Goal: Task Accomplishment & Management: Use online tool/utility

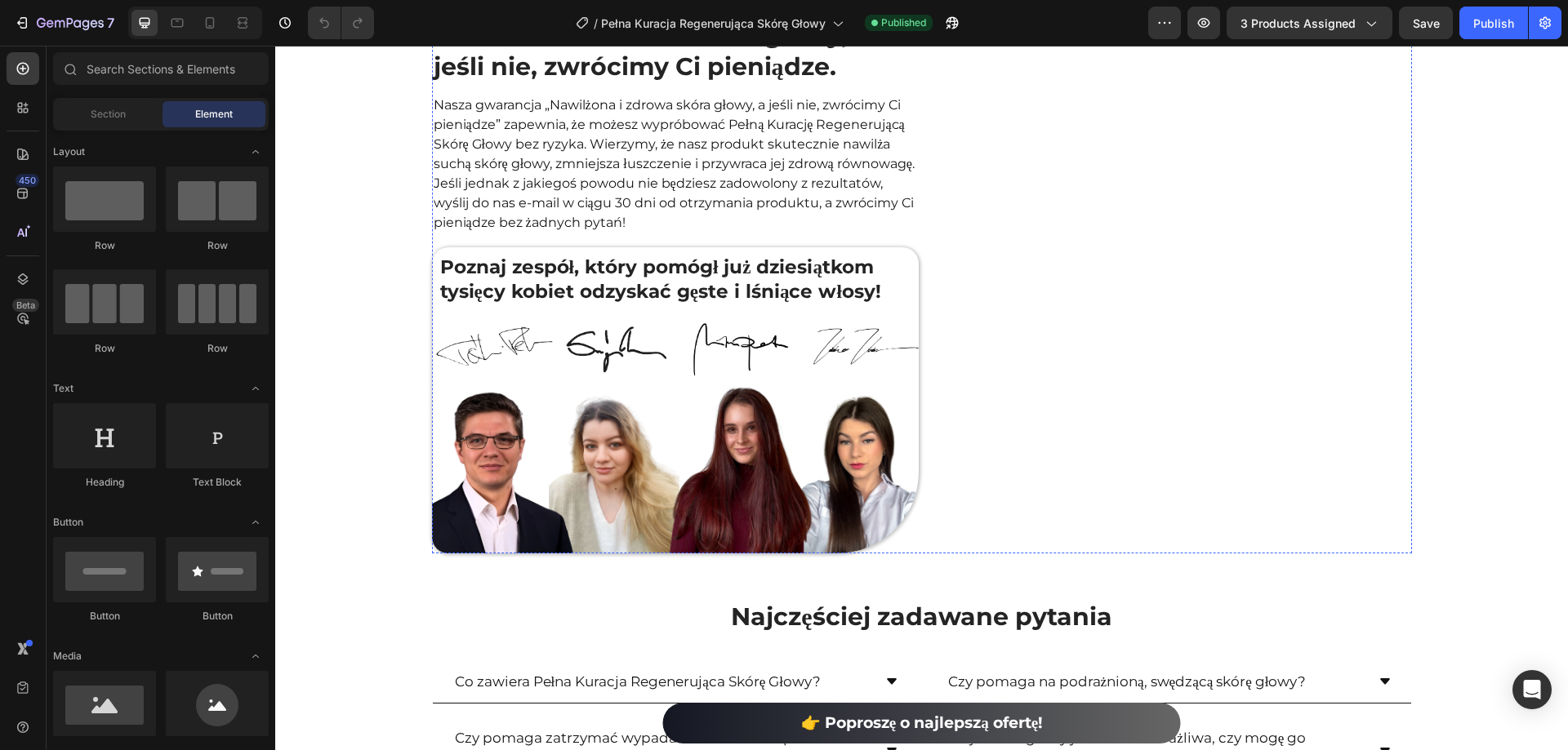
scroll to position [6041, 0]
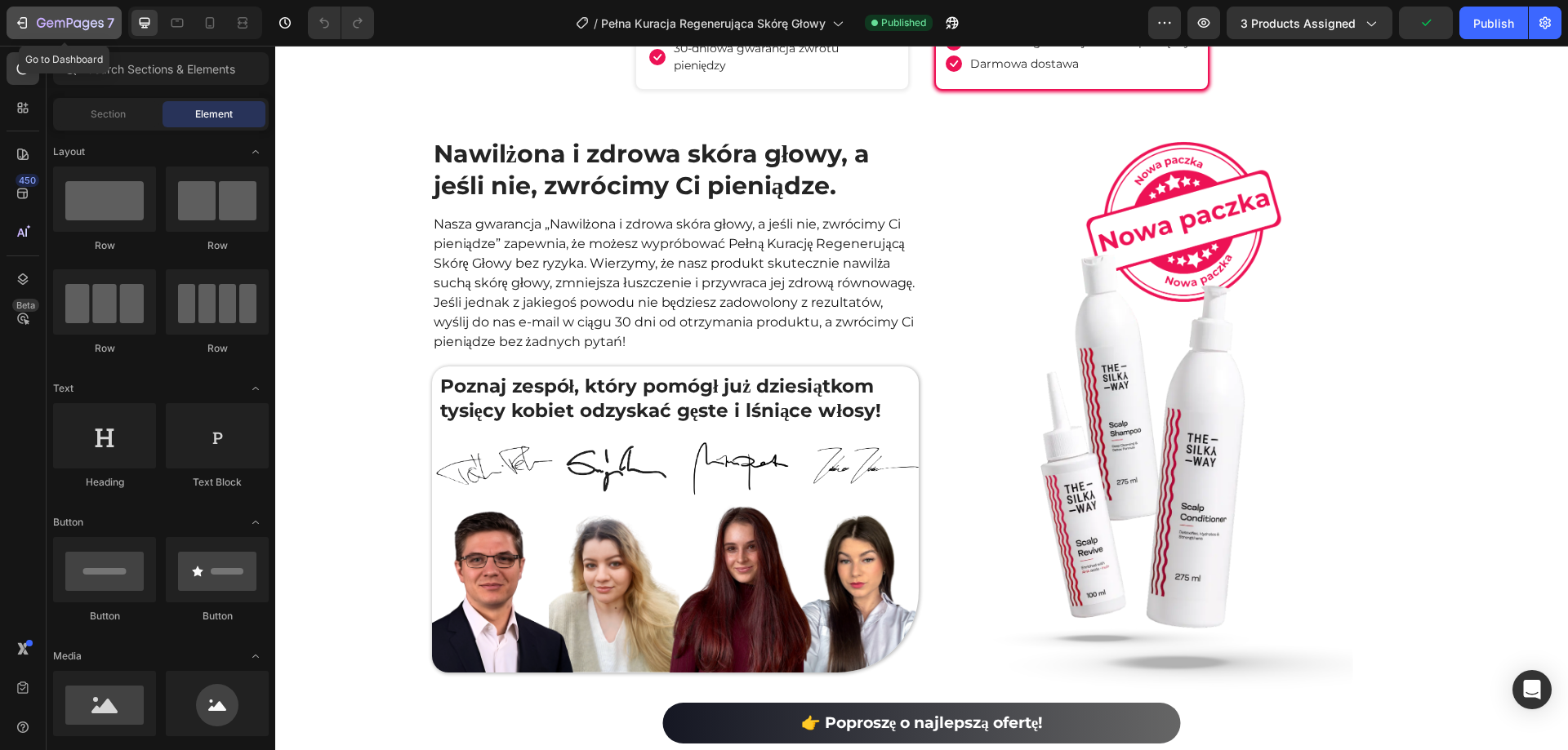
click at [30, 30] on div "7" at bounding box center [63, 22] width 100 height 19
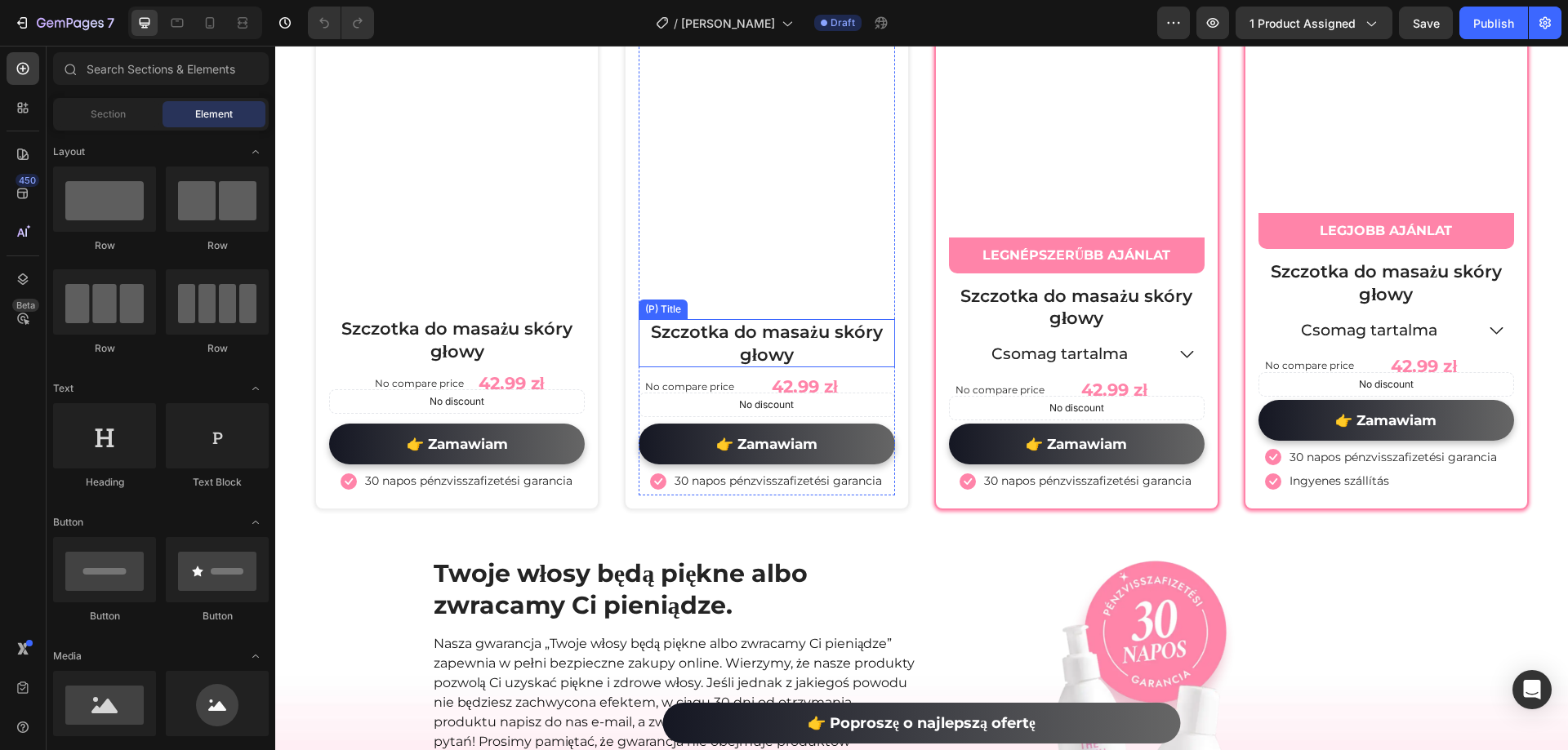
scroll to position [4001, 0]
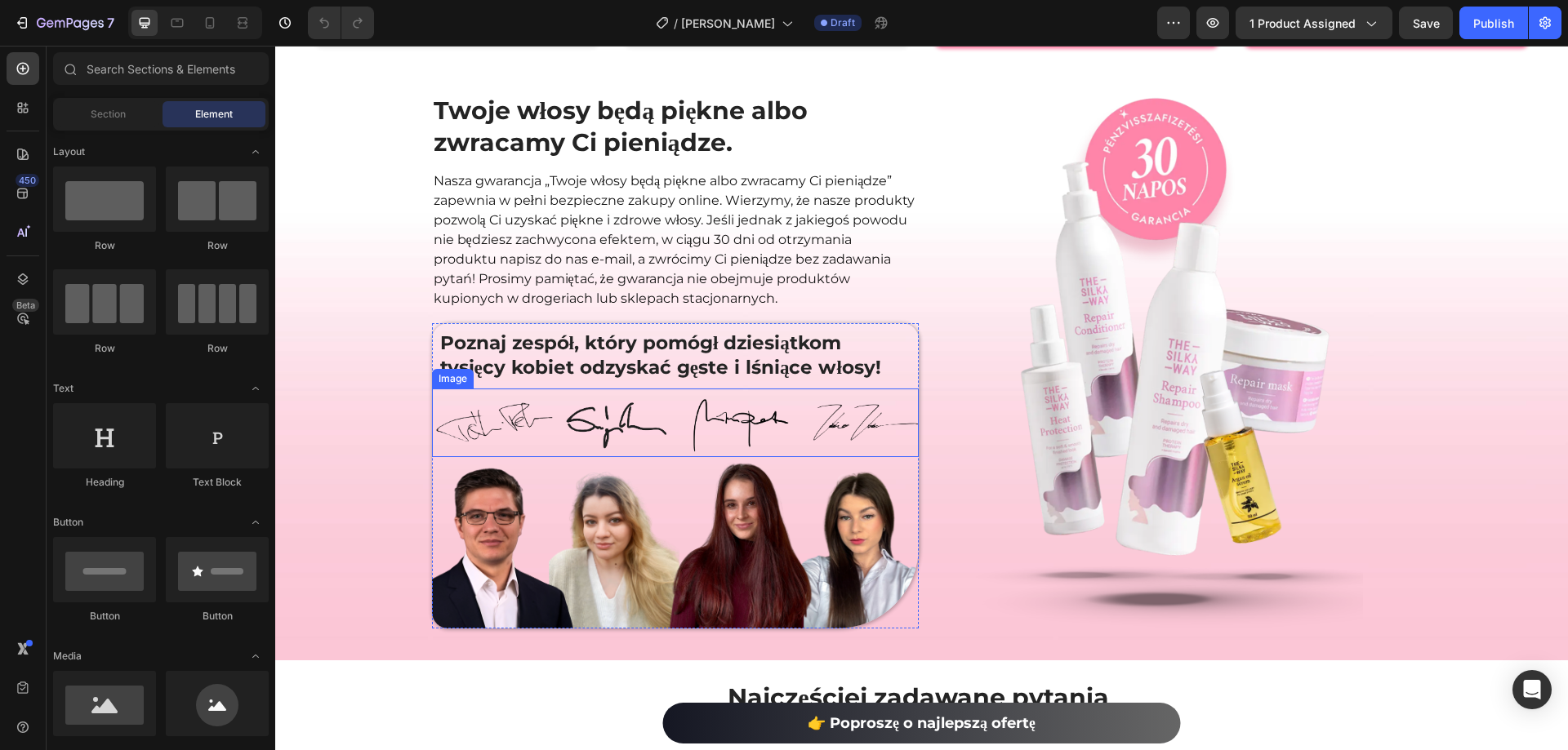
click at [1129, 374] on img at bounding box center [1168, 364] width 390 height 542
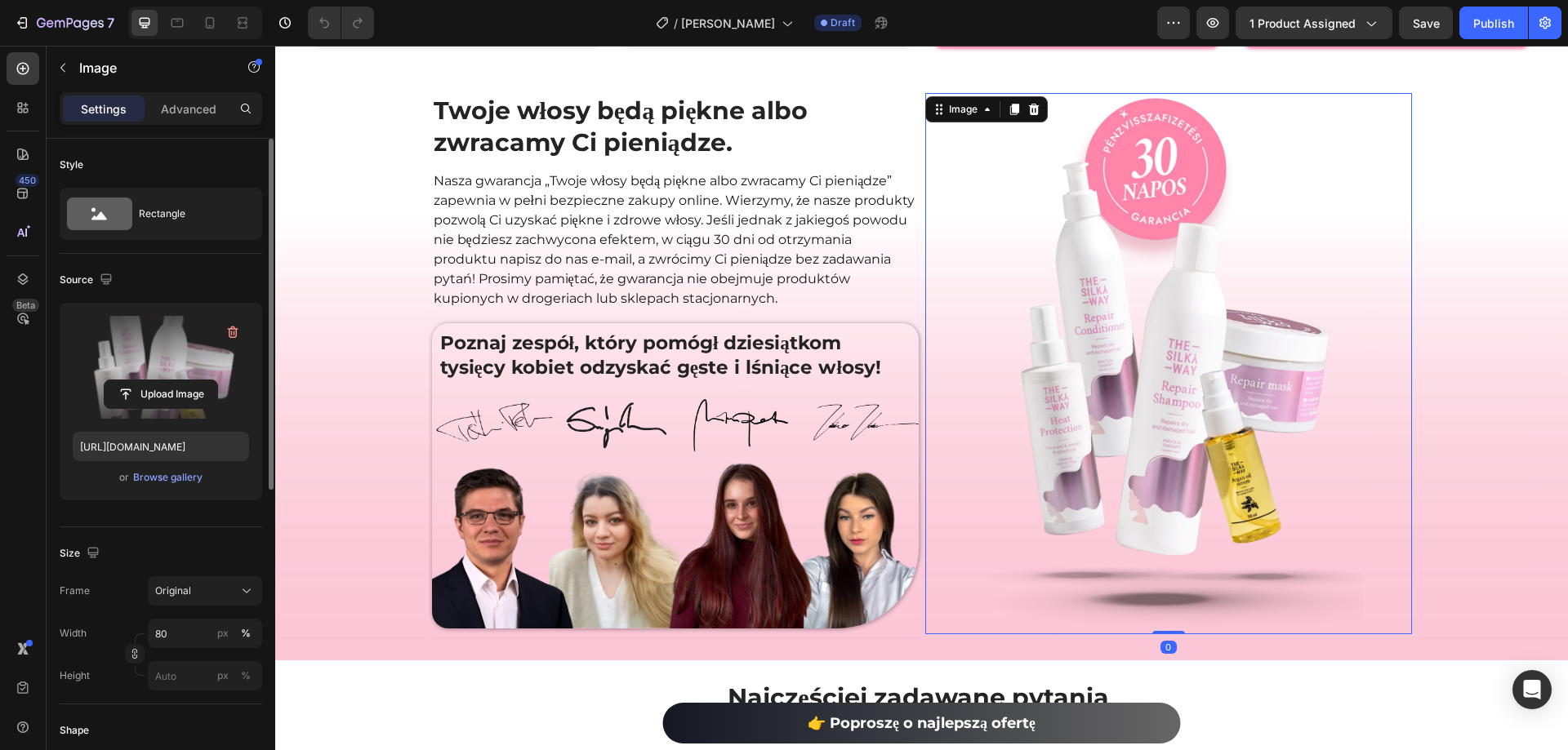
click at [190, 369] on label at bounding box center [160, 367] width 176 height 103
click at [190, 380] on input "file" at bounding box center [161, 394] width 113 height 28
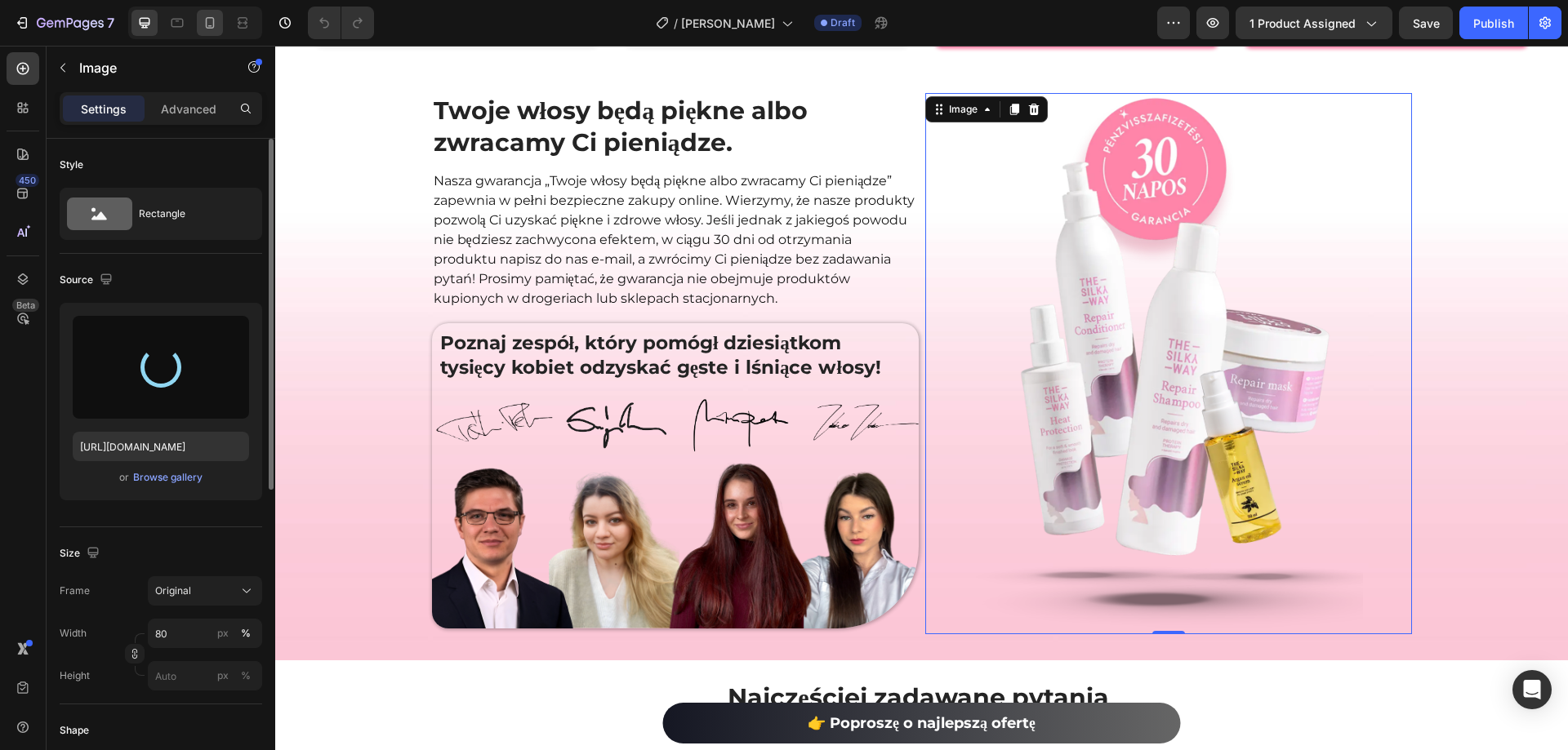
type input "[URL][DOMAIN_NAME]"
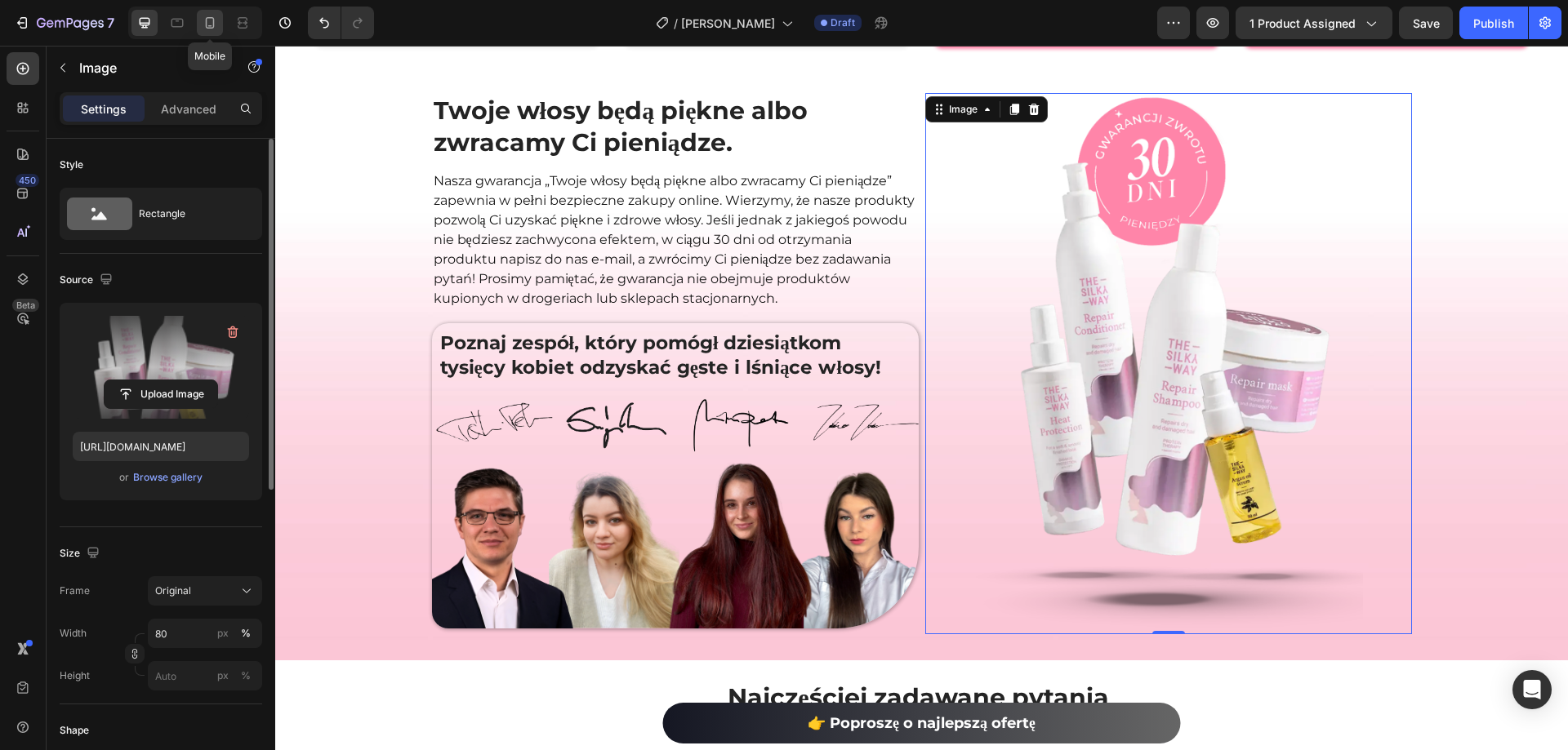
click at [209, 25] on icon at bounding box center [210, 23] width 9 height 12
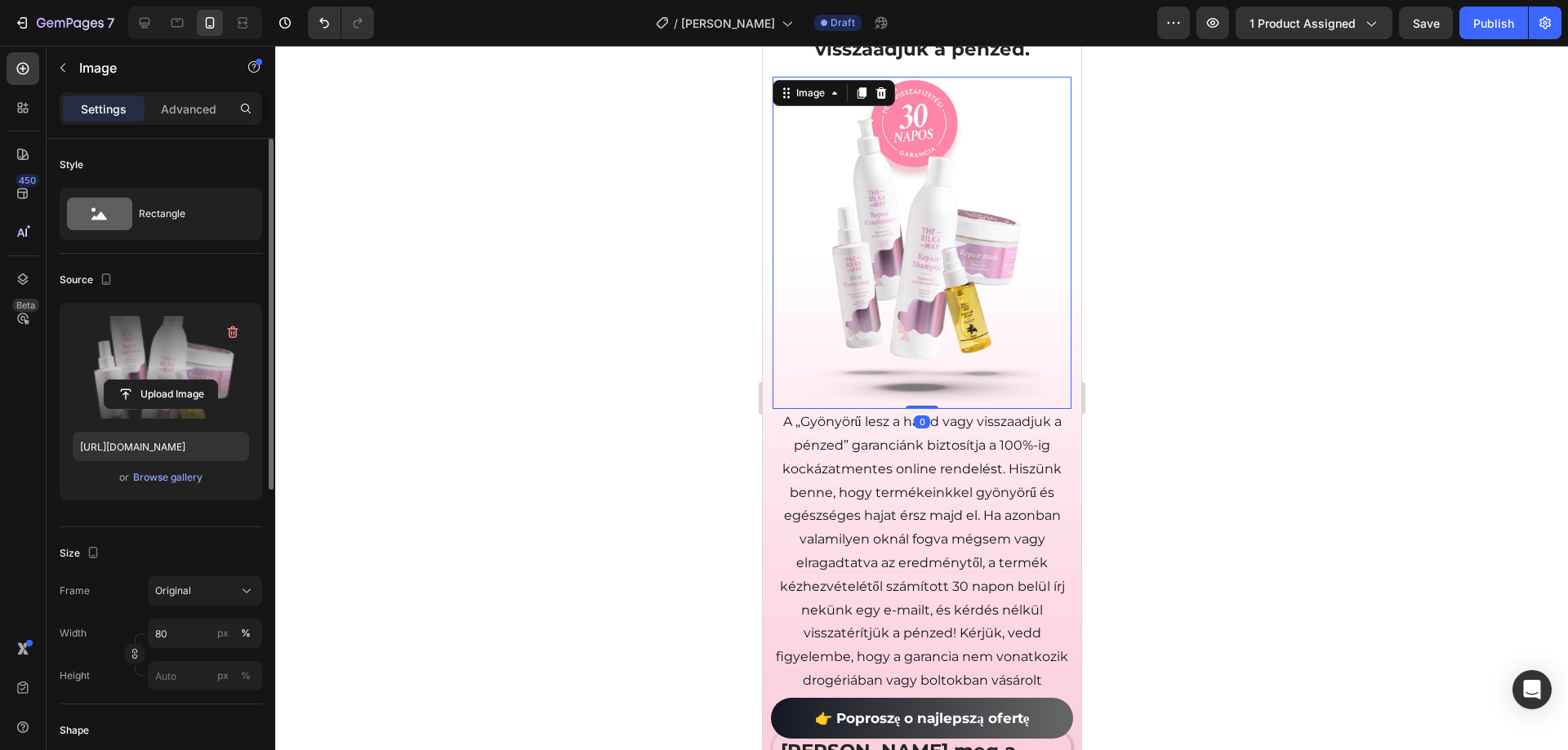
scroll to position [5315, 0]
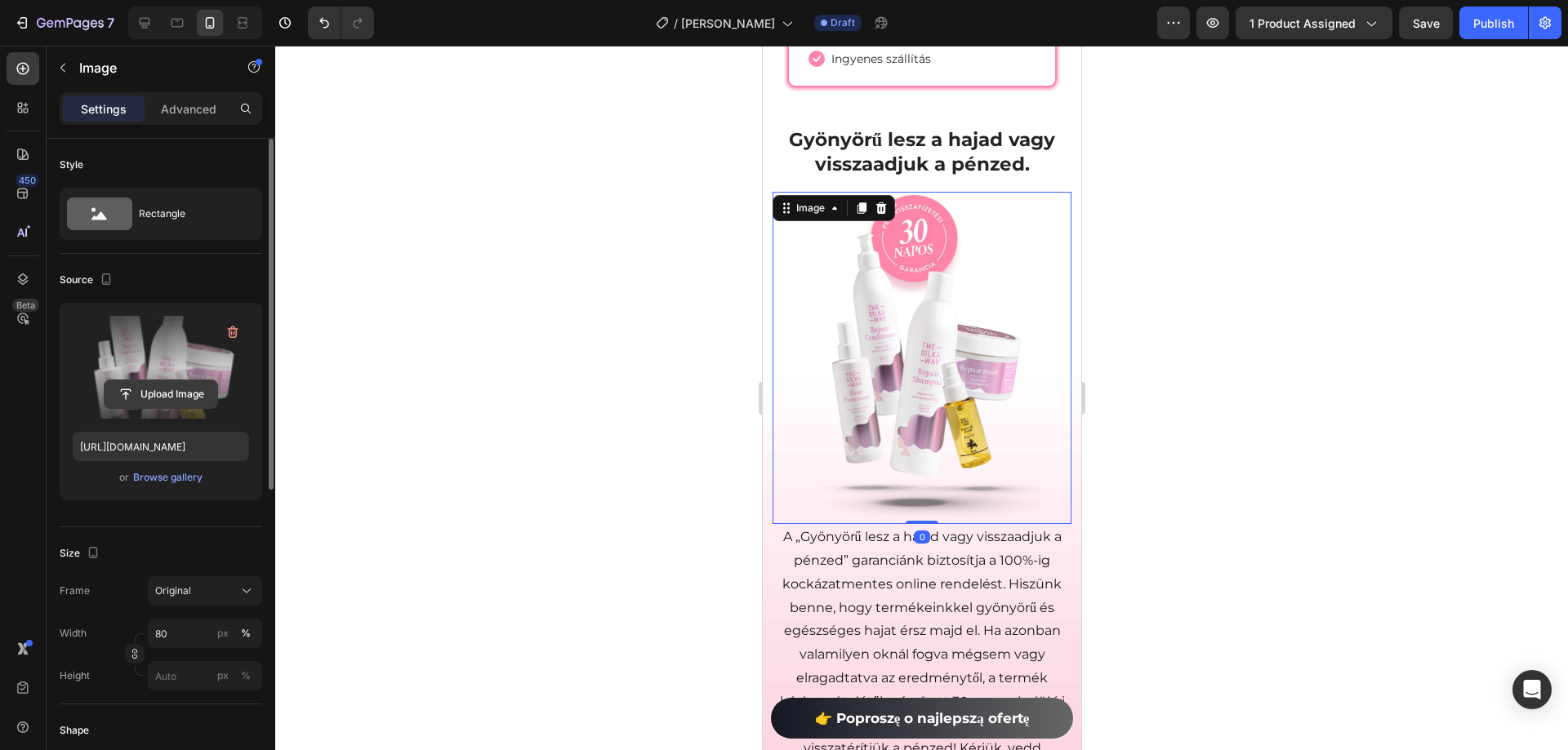
click at [187, 402] on input "file" at bounding box center [161, 394] width 113 height 28
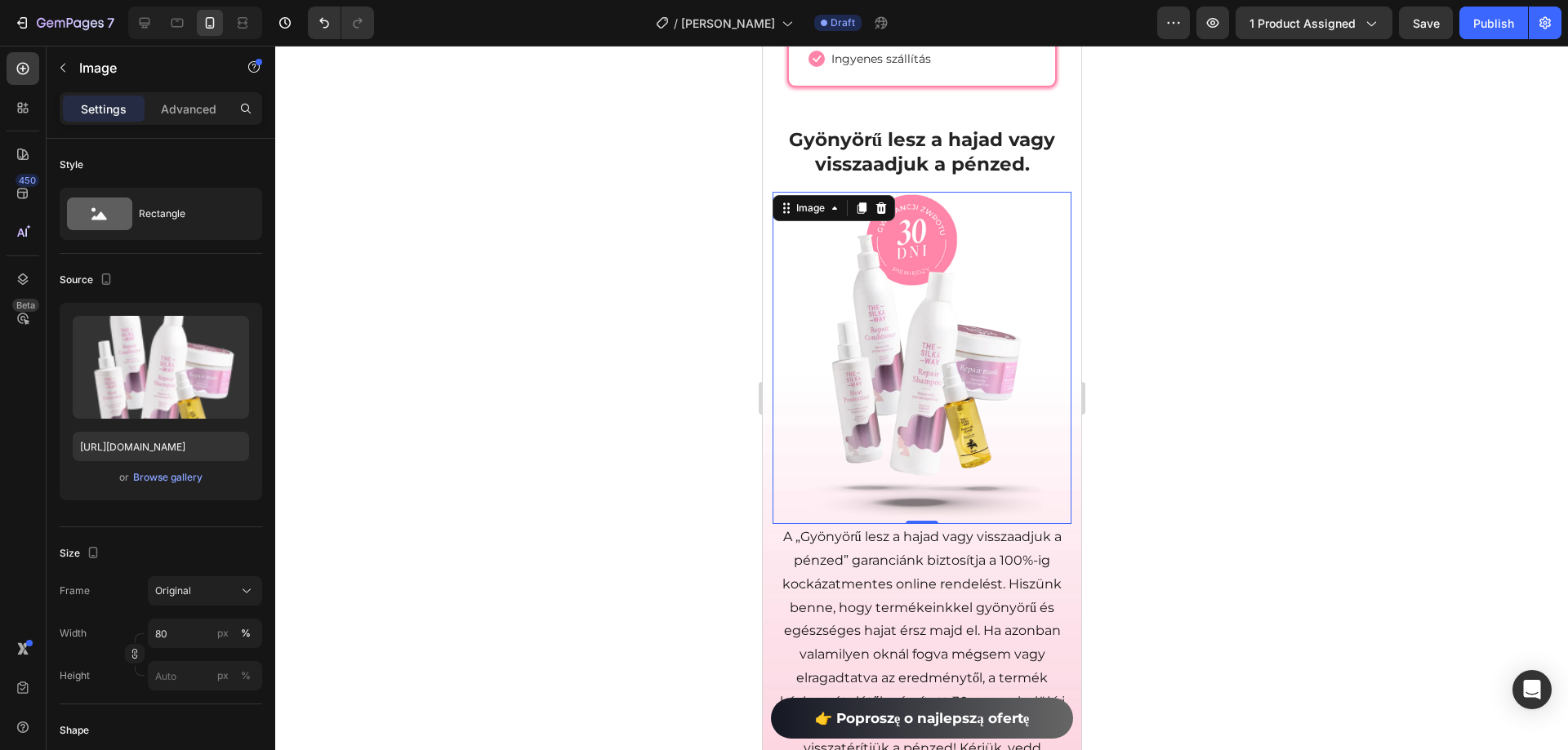
click at [0, 433] on div "450 Beta" at bounding box center [23, 397] width 46 height 704
click at [1429, 24] on span "Save" at bounding box center [1426, 23] width 27 height 13
click at [144, 26] on icon at bounding box center [144, 22] width 16 height 16
type input "https://cdn.shopify.com/s/files/1/0492/9470/4796/files/33_1_3000x3000.png?v=174…"
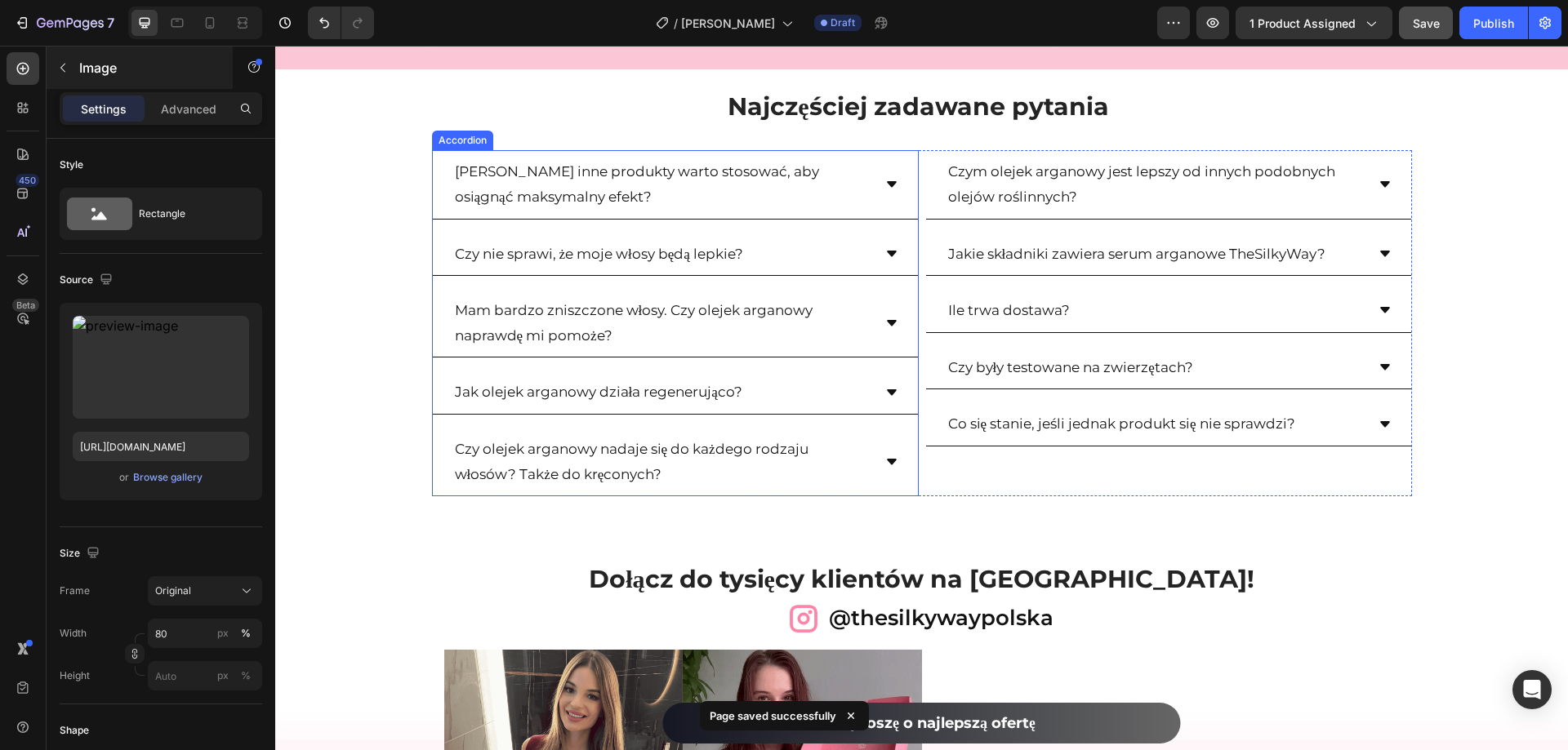
scroll to position [4618, 0]
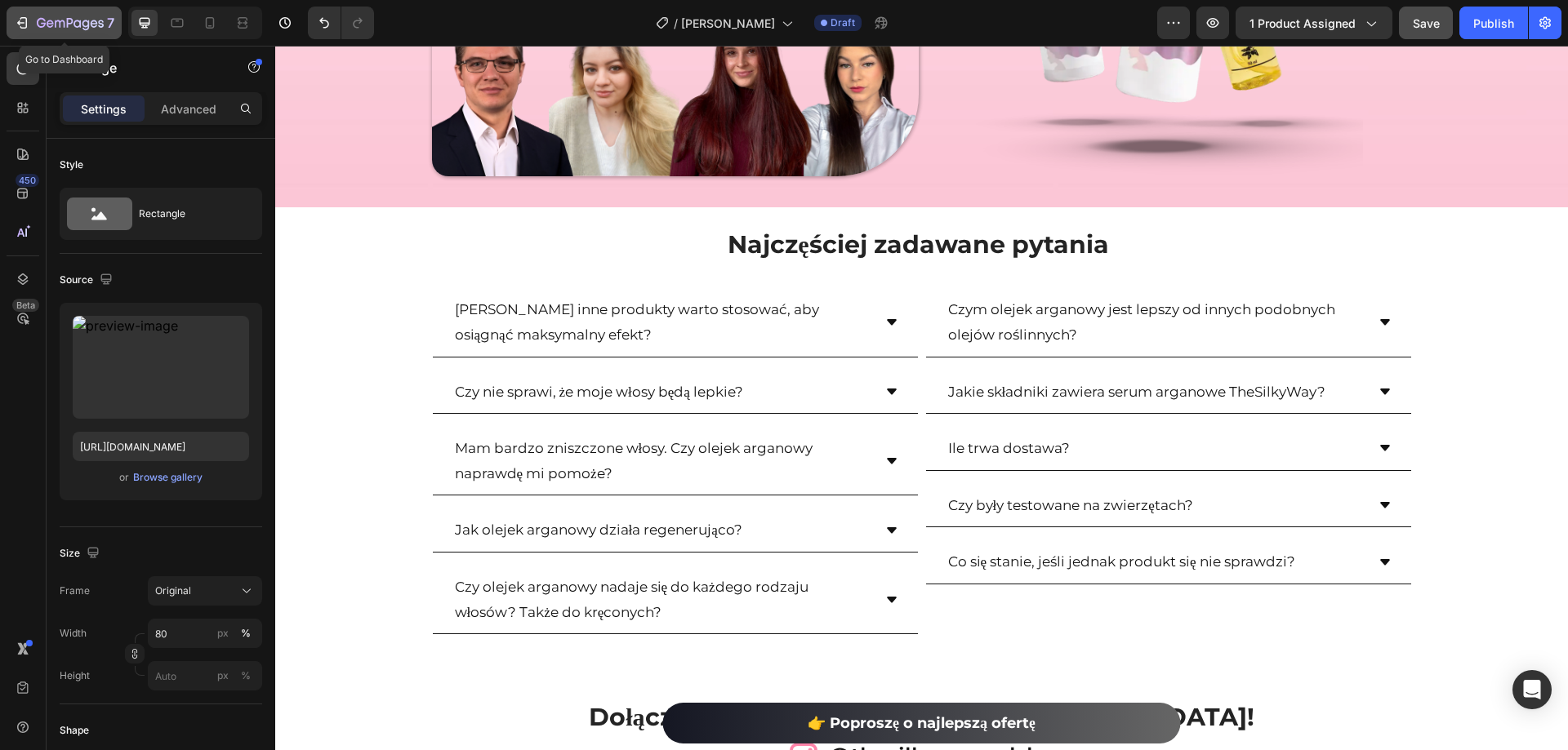
click at [17, 19] on icon "button" at bounding box center [21, 22] width 16 height 16
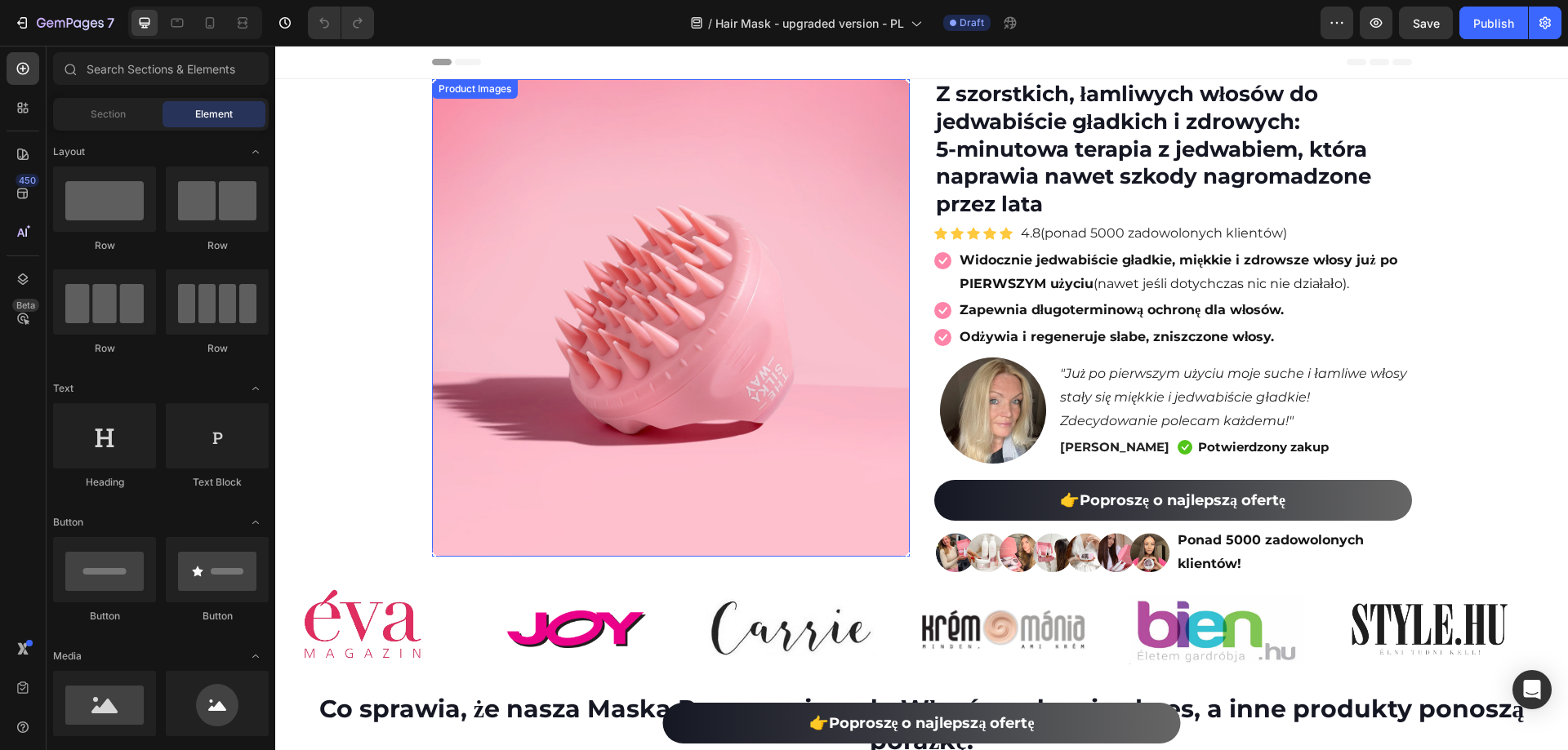
click at [664, 339] on img at bounding box center [671, 318] width 478 height 478
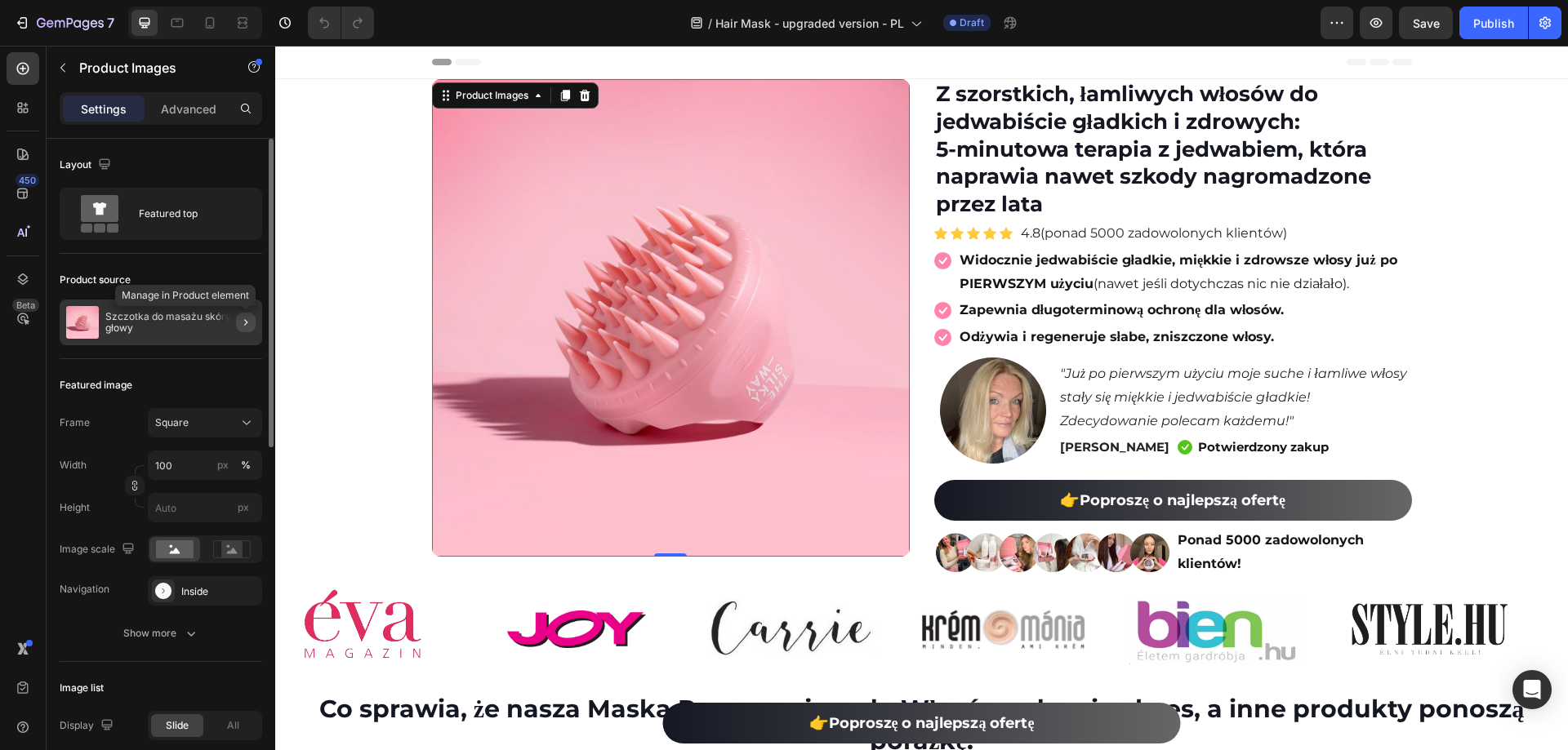
click at [239, 319] on button "button" at bounding box center [246, 322] width 19 height 19
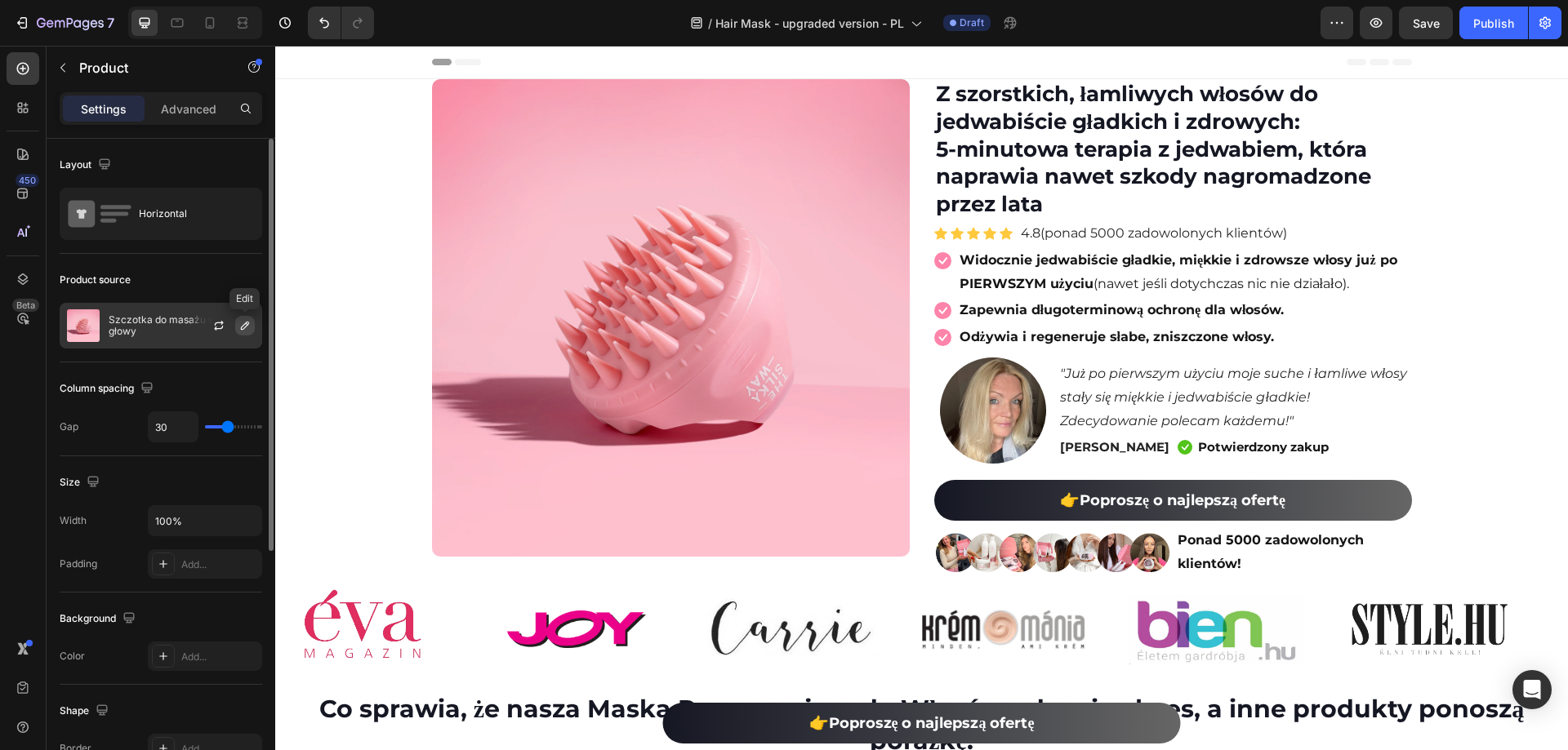
click at [247, 331] on icon "button" at bounding box center [245, 325] width 13 height 13
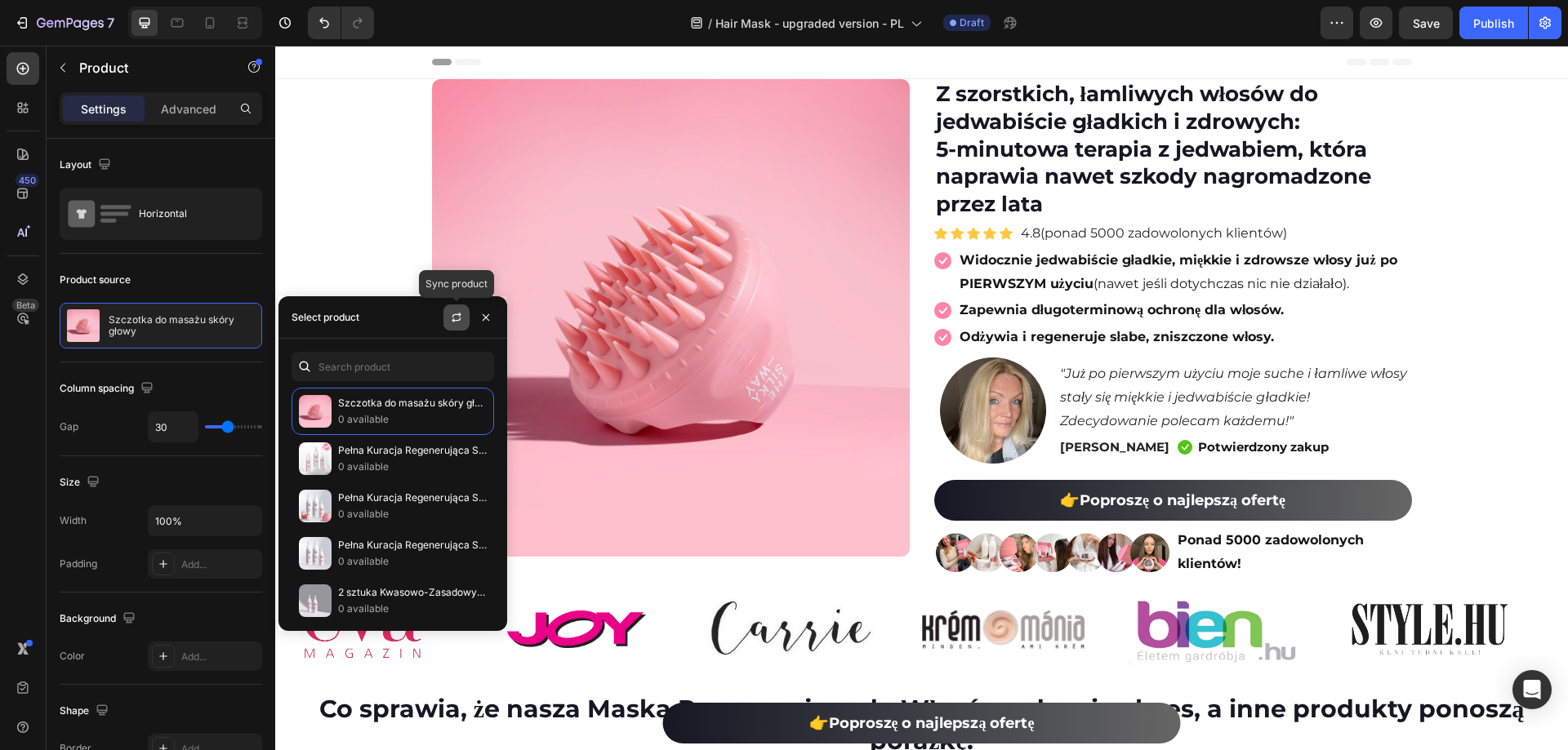
click at [446, 323] on button "button" at bounding box center [456, 317] width 26 height 26
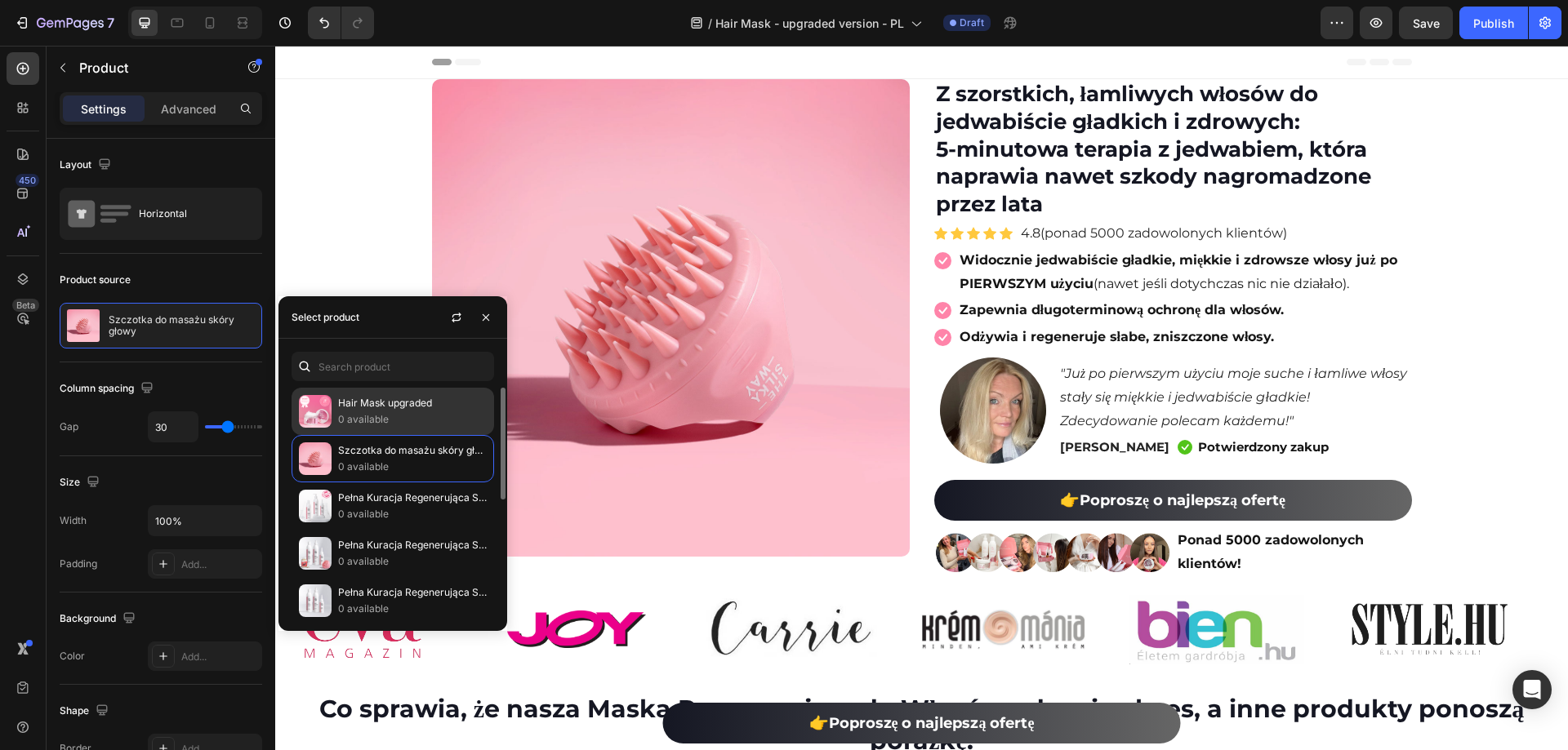
click at [404, 402] on p "Hair Mask upgraded" at bounding box center [413, 402] width 149 height 16
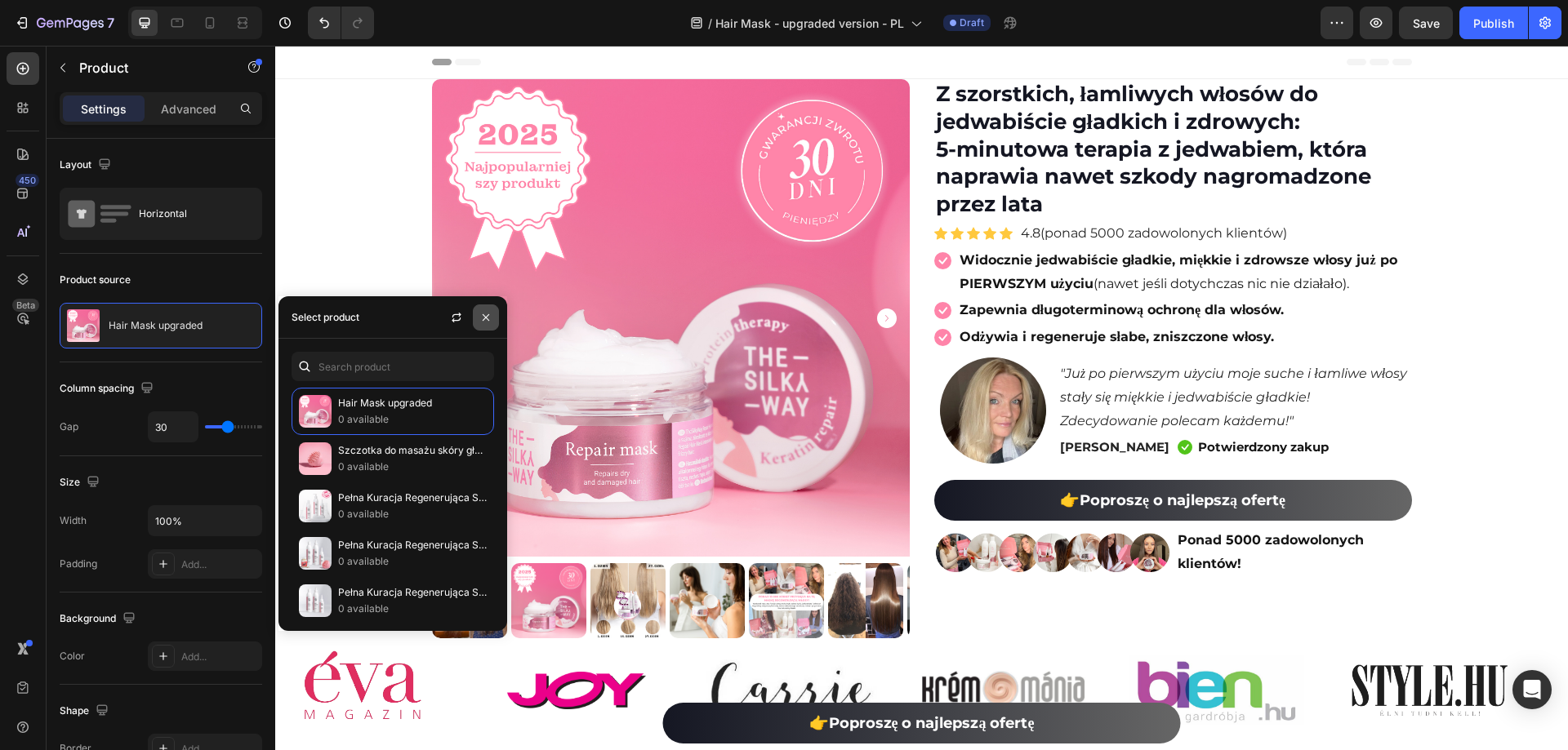
click at [489, 312] on icon "button" at bounding box center [485, 317] width 13 height 13
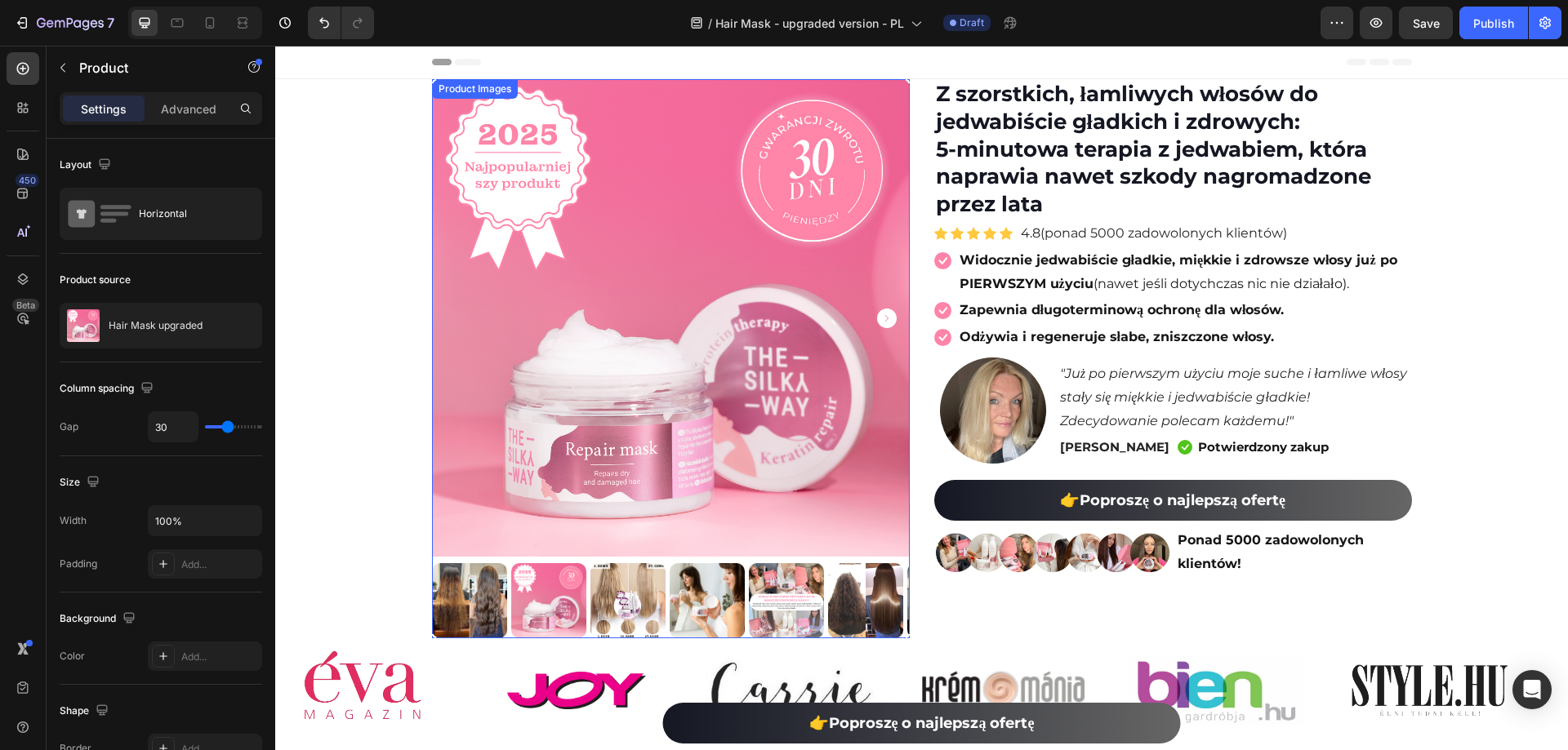
click at [884, 319] on icon "Carousel Next Arrow" at bounding box center [886, 318] width 19 height 19
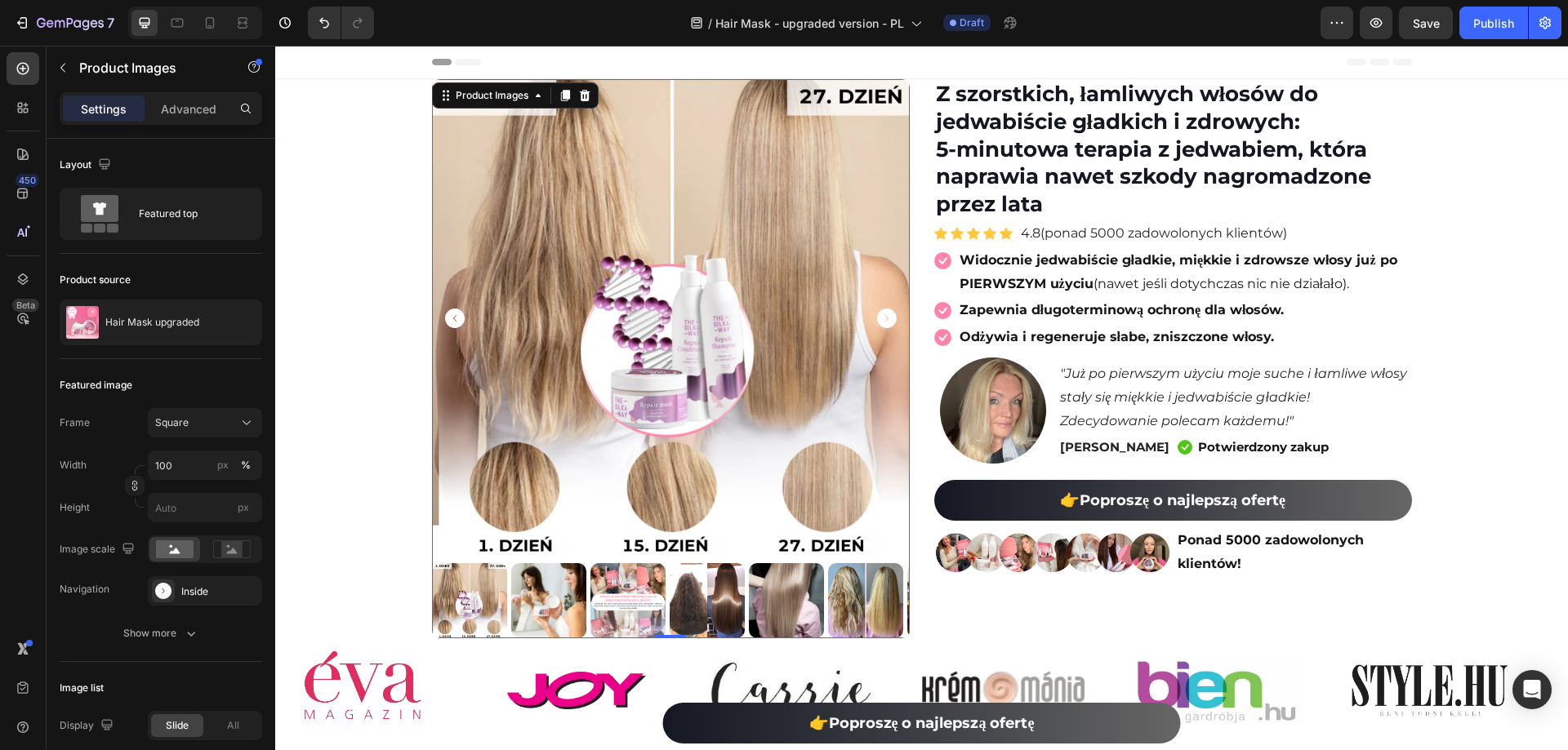
click at [885, 322] on icon "Carousel Next Arrow" at bounding box center [886, 318] width 19 height 19
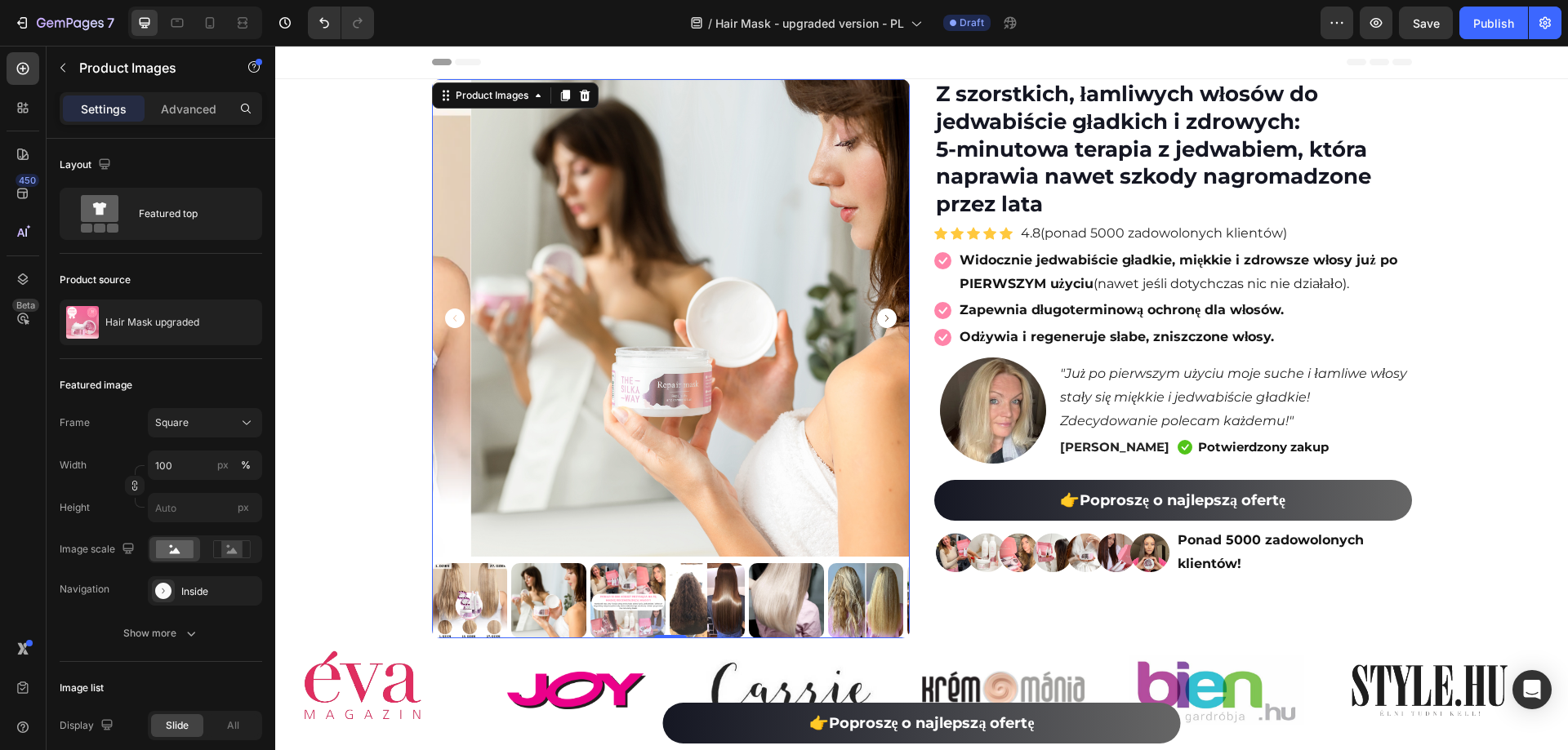
click at [885, 322] on icon "Carousel Next Arrow" at bounding box center [886, 318] width 19 height 19
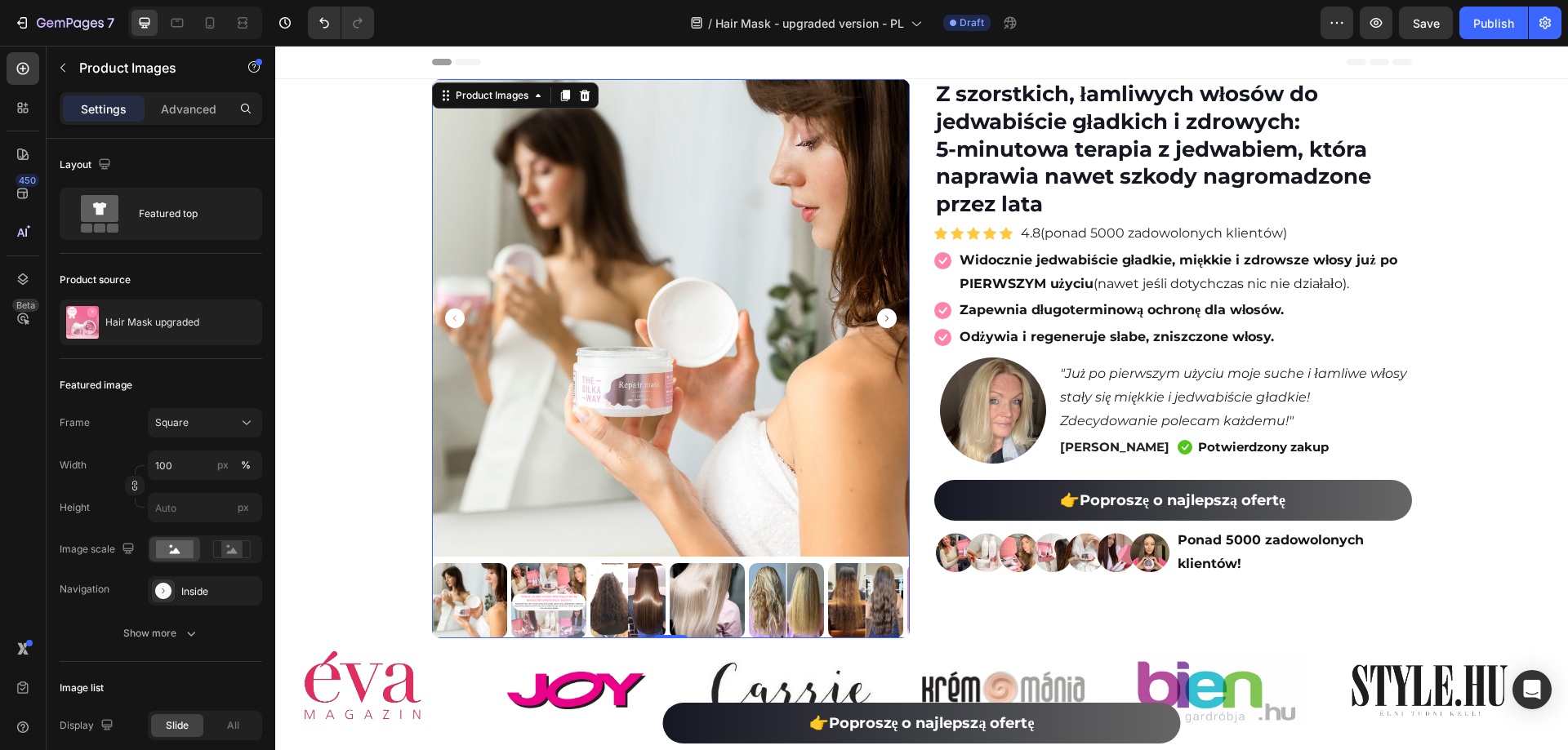
click at [883, 321] on icon "Carousel Next Arrow" at bounding box center [886, 318] width 19 height 19
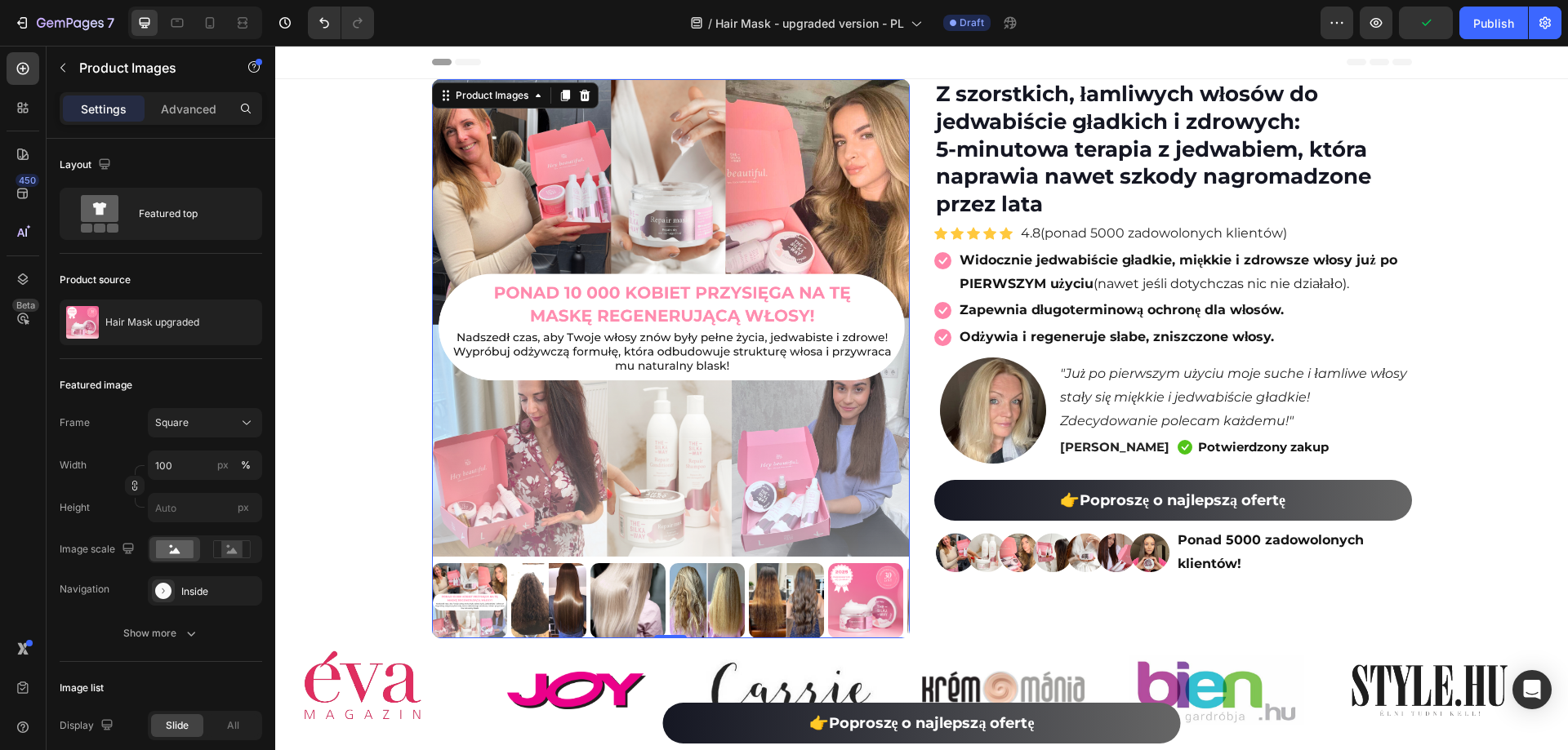
click at [883, 321] on icon "Carousel Next Arrow" at bounding box center [886, 318] width 19 height 19
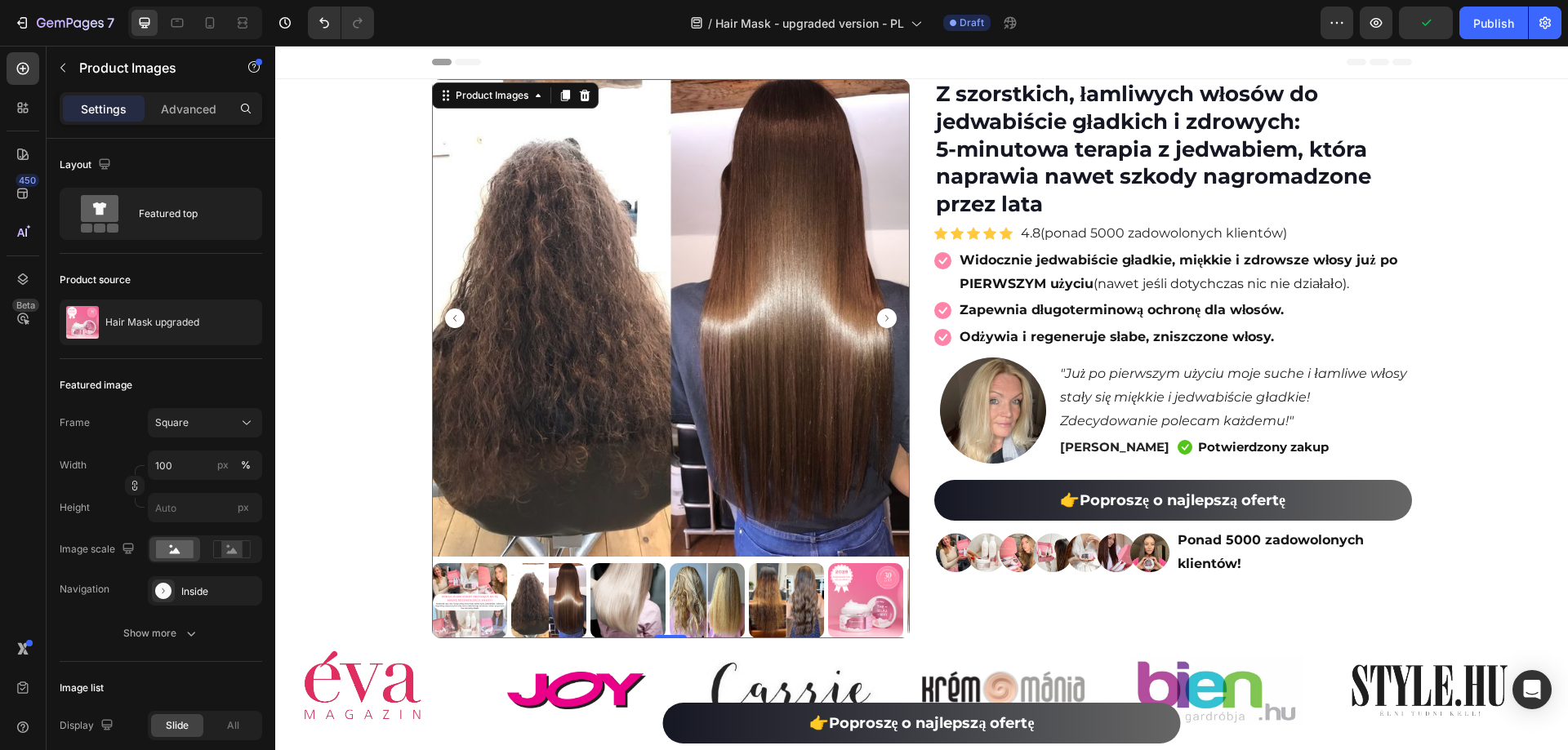
click at [883, 321] on icon "Carousel Next Arrow" at bounding box center [886, 318] width 19 height 19
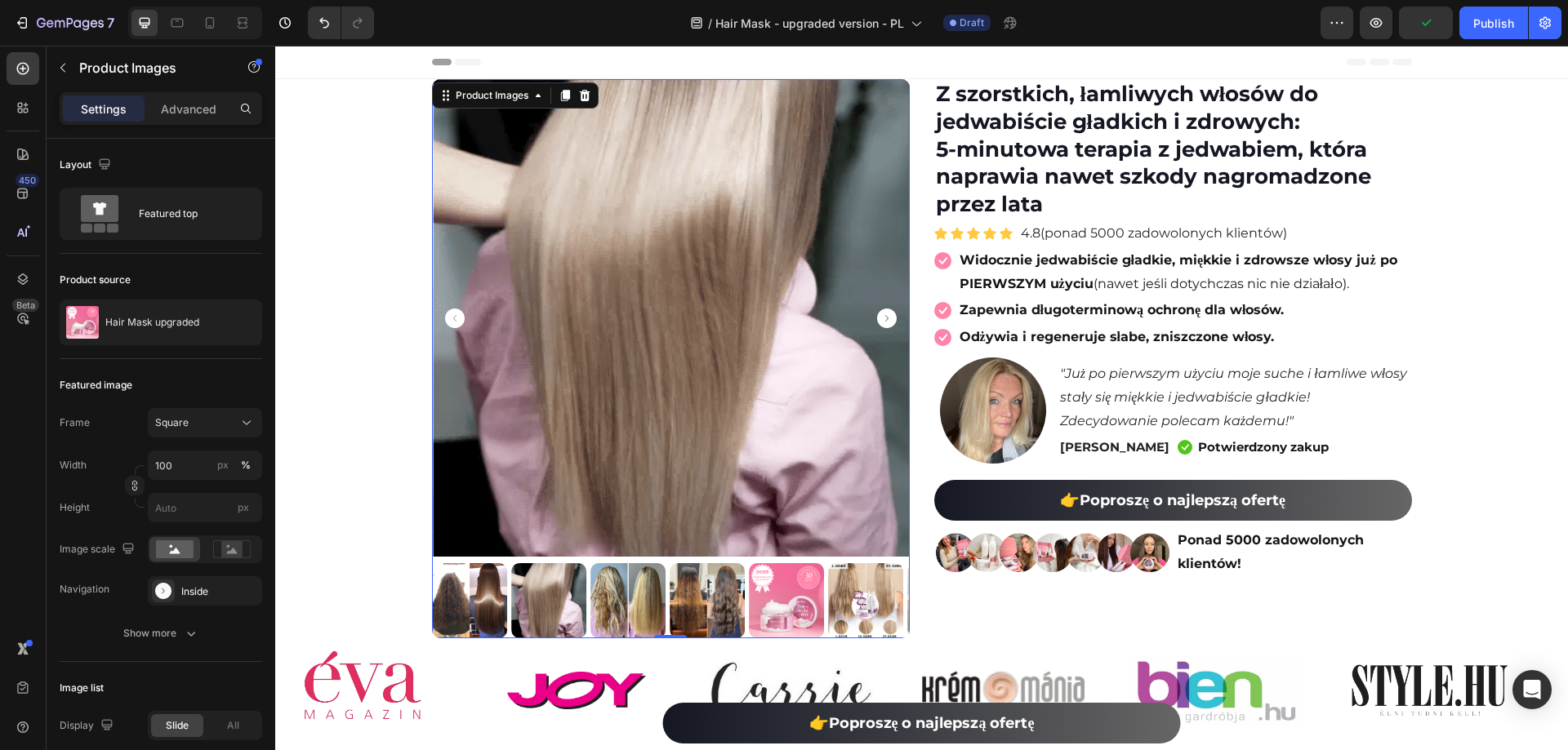
click at [883, 321] on icon "Carousel Next Arrow" at bounding box center [886, 318] width 19 height 19
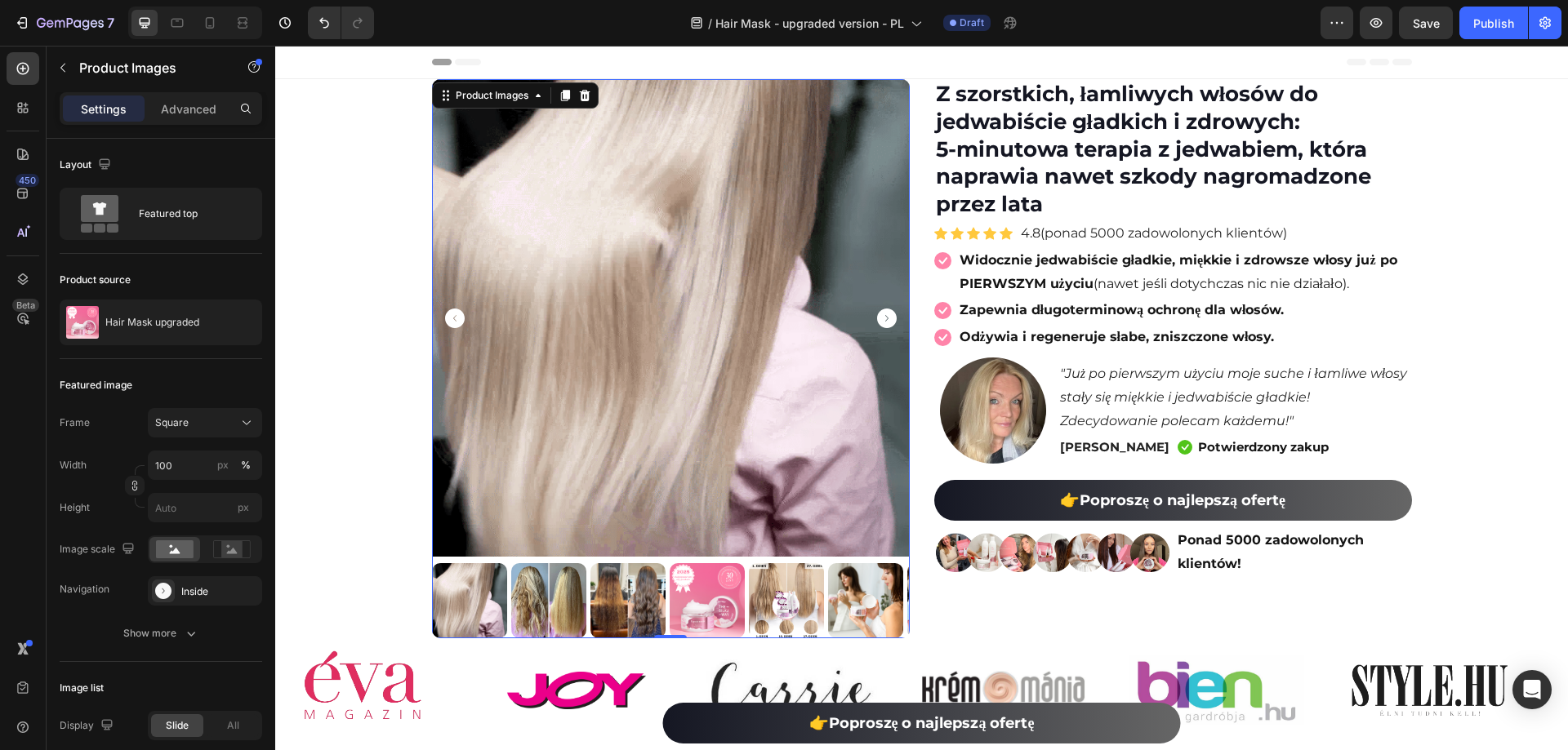
click at [883, 321] on icon "Carousel Next Arrow" at bounding box center [886, 318] width 19 height 19
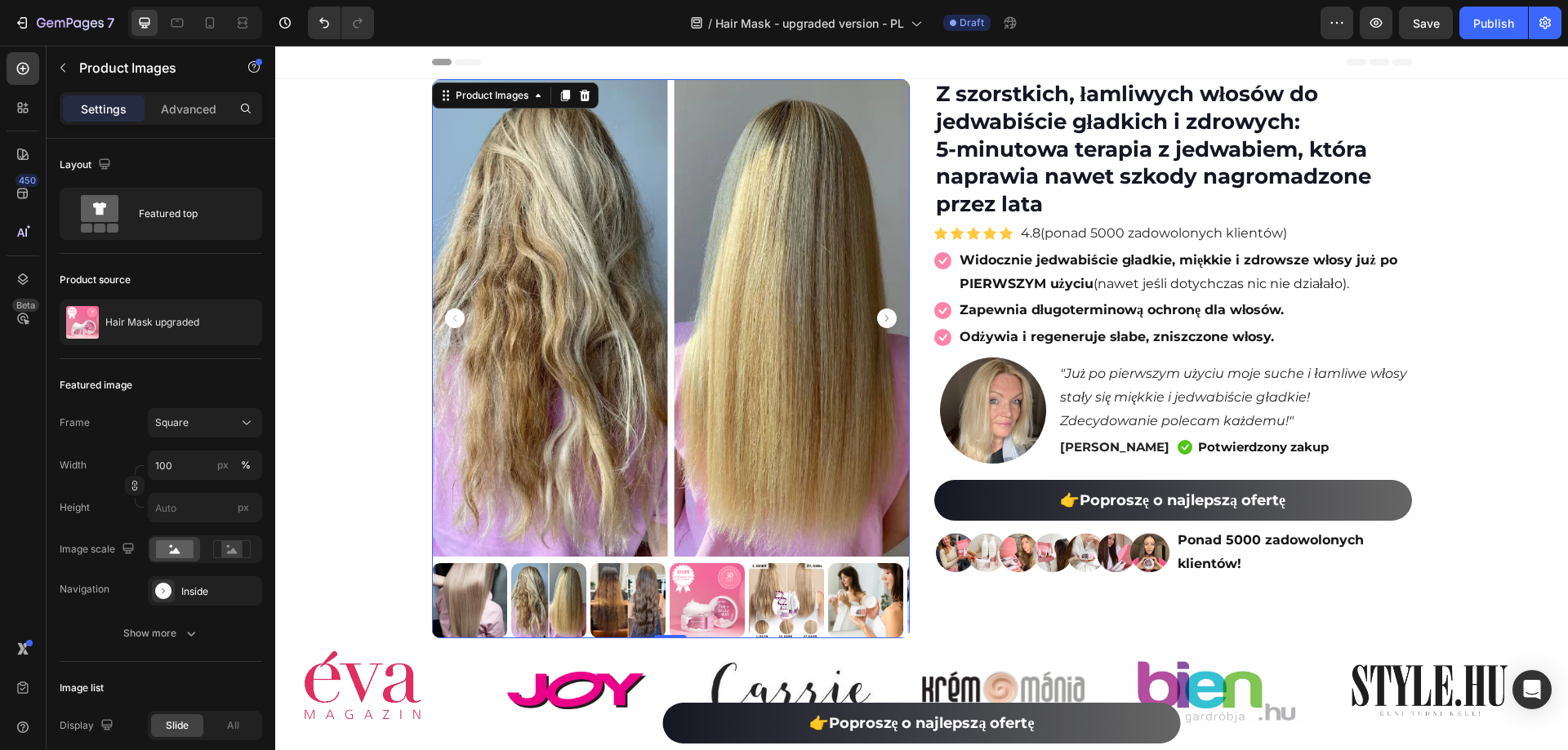
click at [883, 321] on icon "Carousel Next Arrow" at bounding box center [886, 318] width 19 height 19
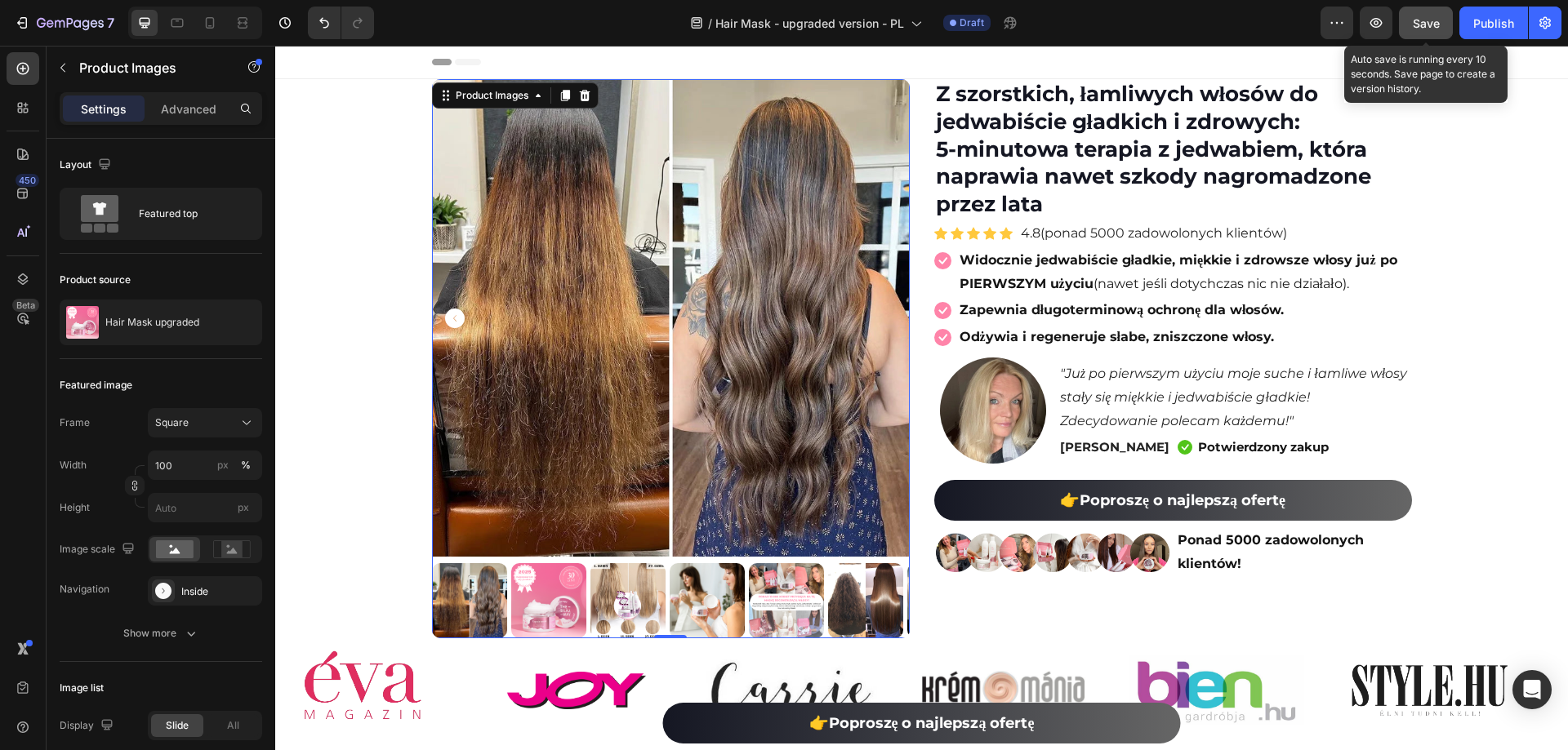
click at [1422, 34] on button "Save" at bounding box center [1426, 23] width 54 height 33
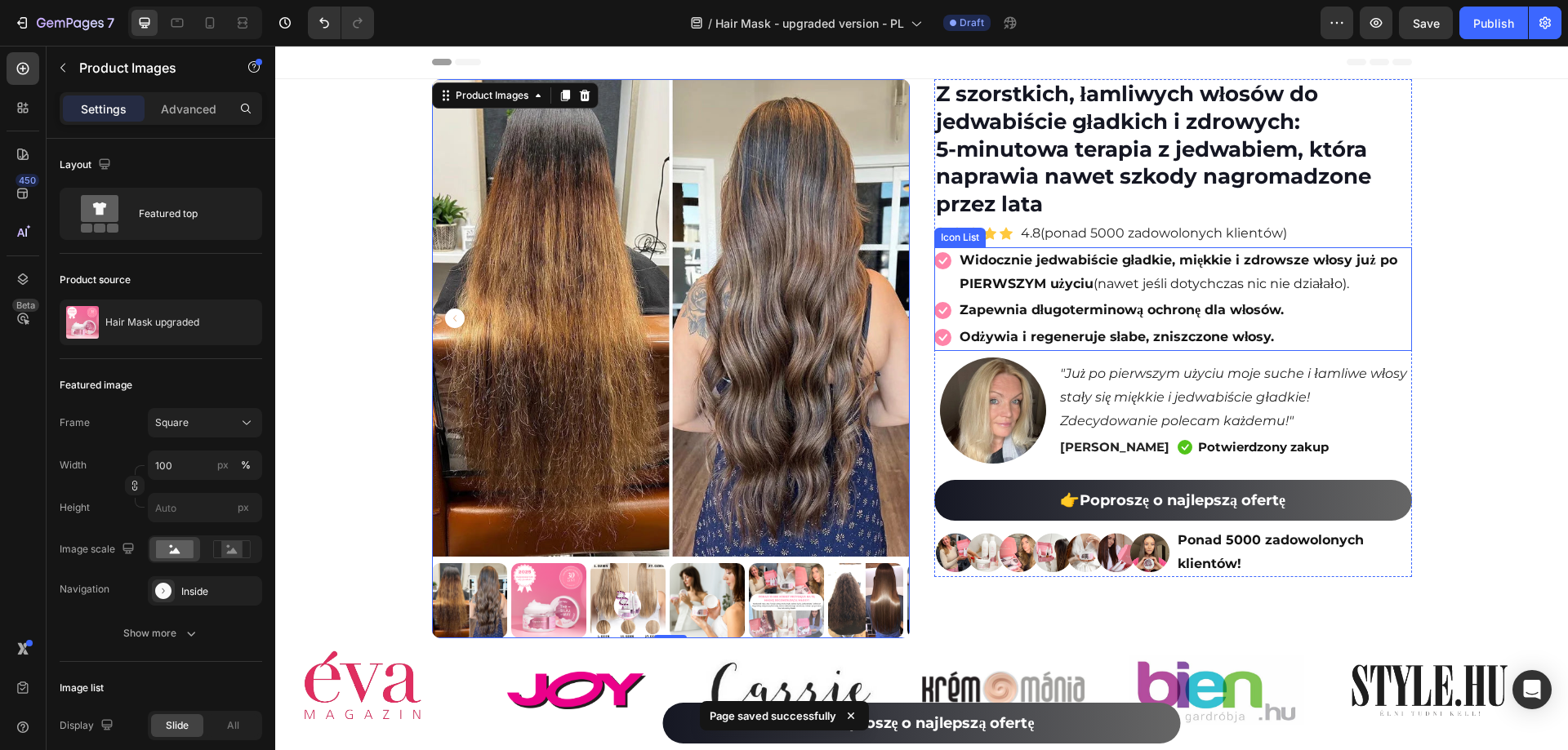
scroll to position [82, 0]
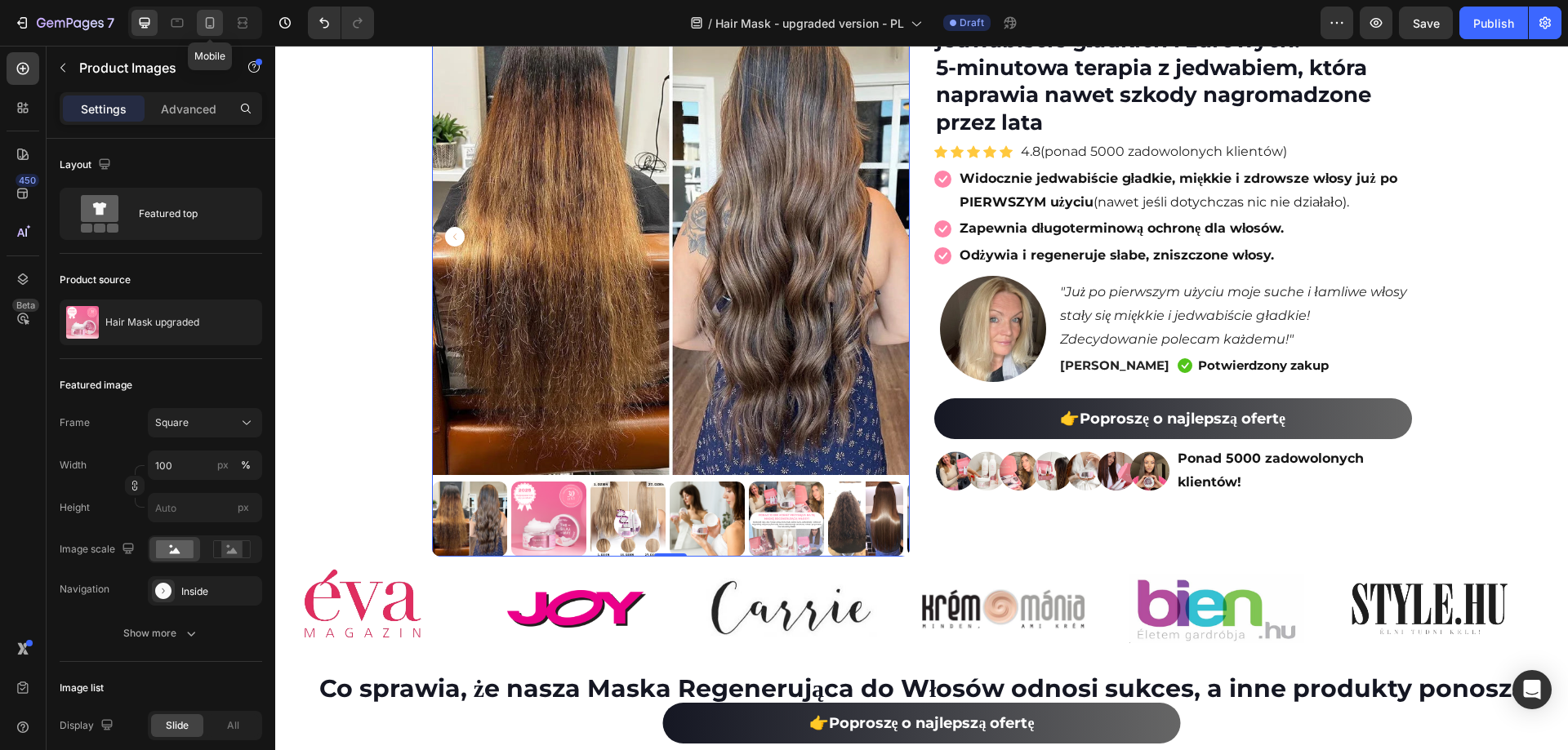
click at [214, 33] on div at bounding box center [209, 23] width 26 height 26
type input "65"
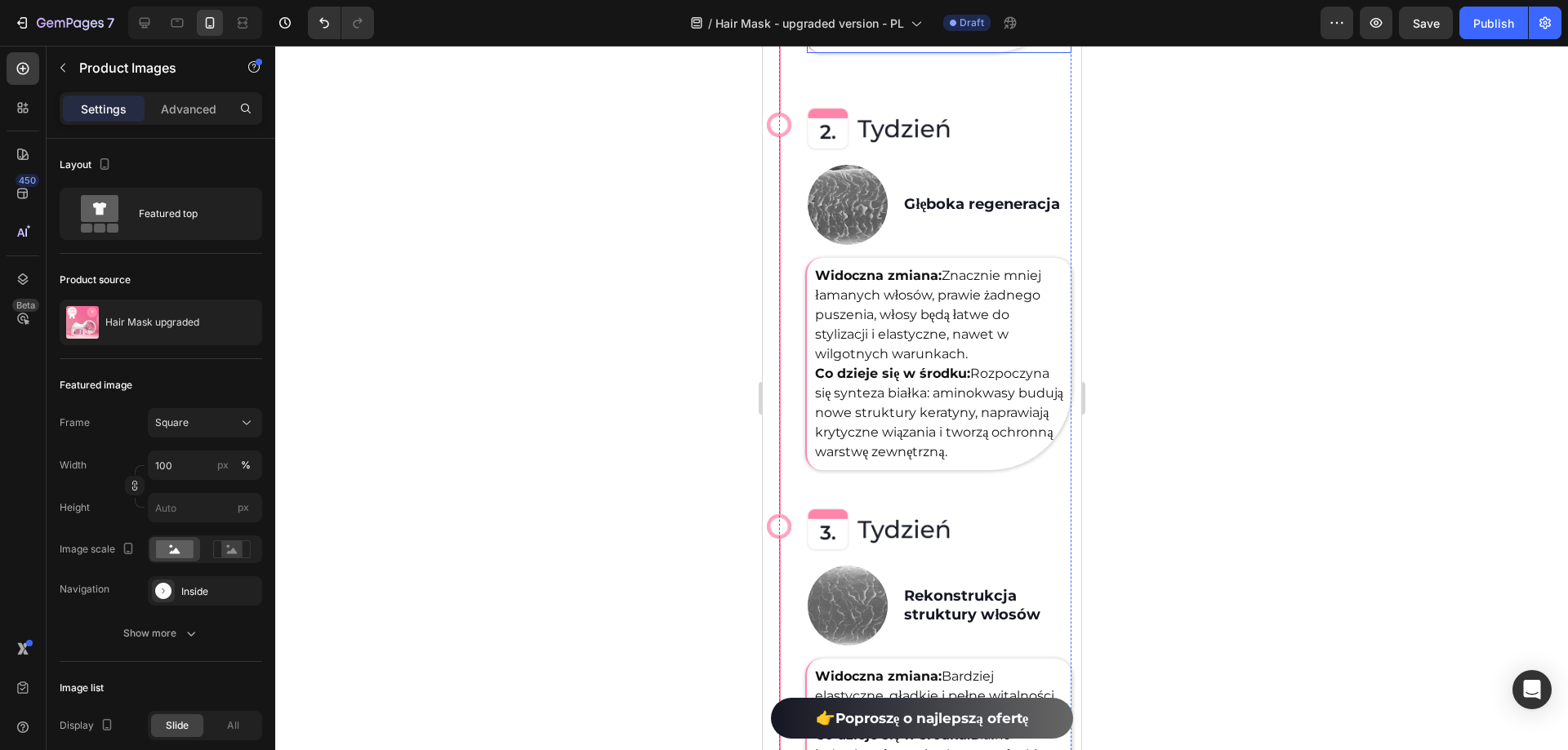
scroll to position [4735, 0]
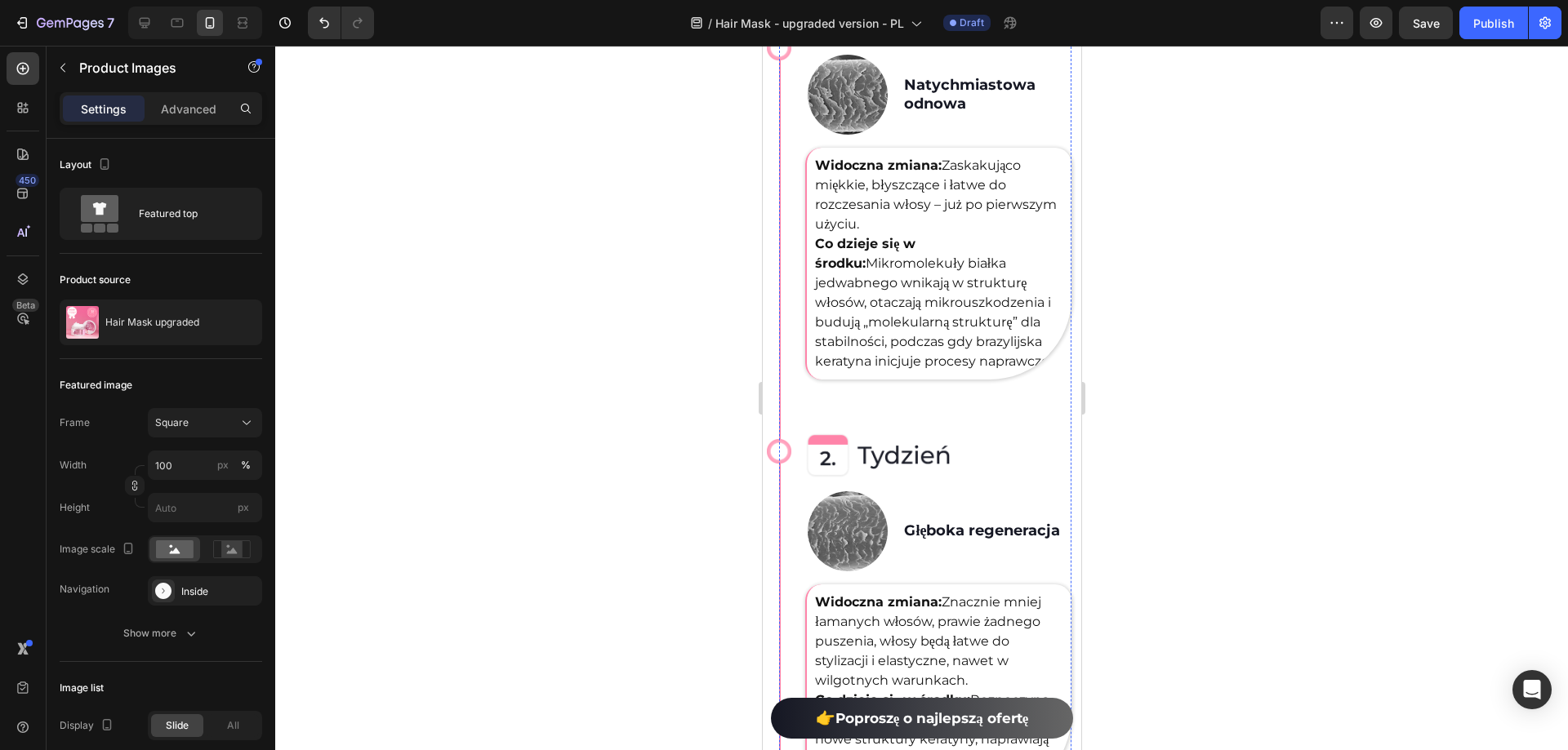
click at [869, 41] on img at bounding box center [877, 41] width 146 height 0
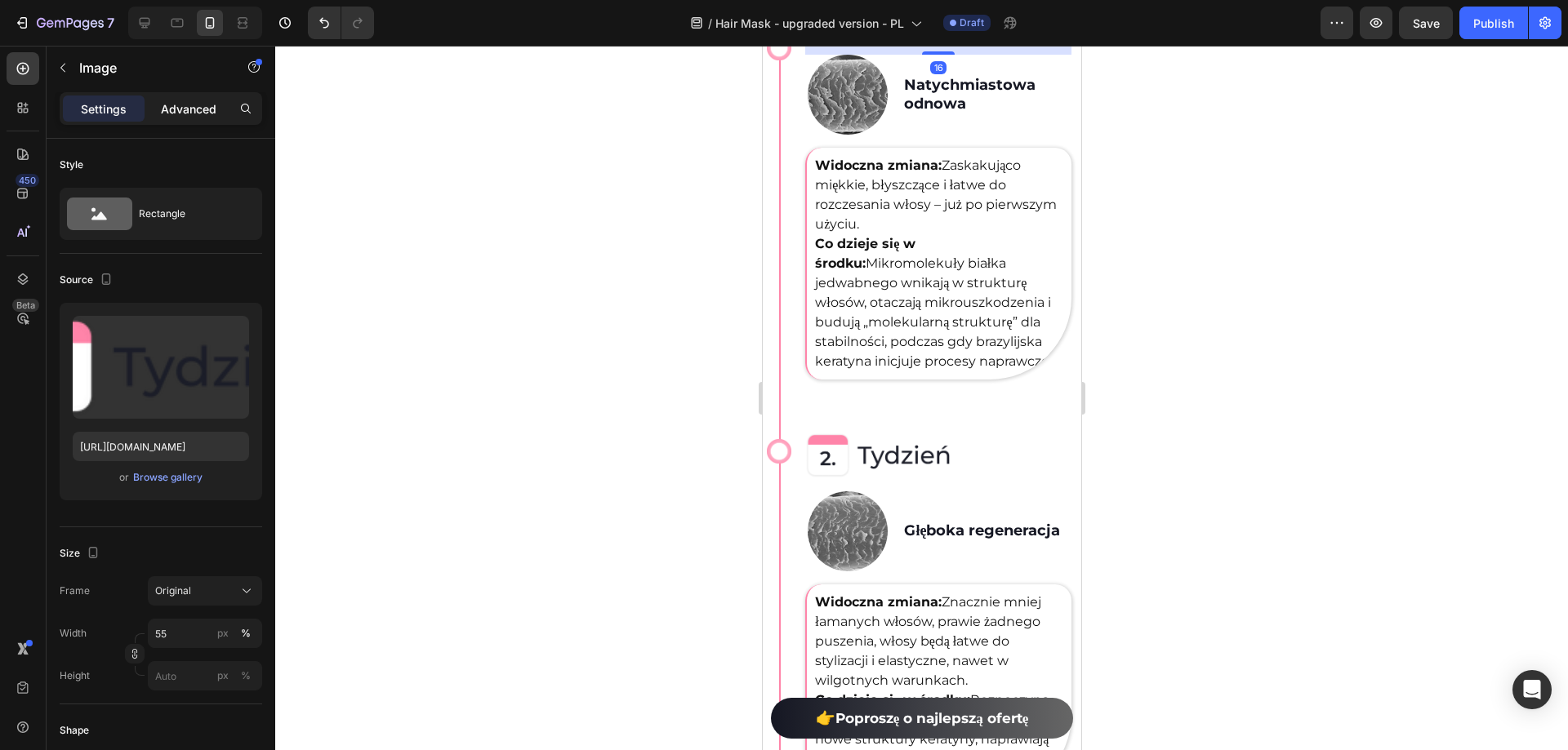
click at [170, 110] on p "Advanced" at bounding box center [189, 109] width 56 height 17
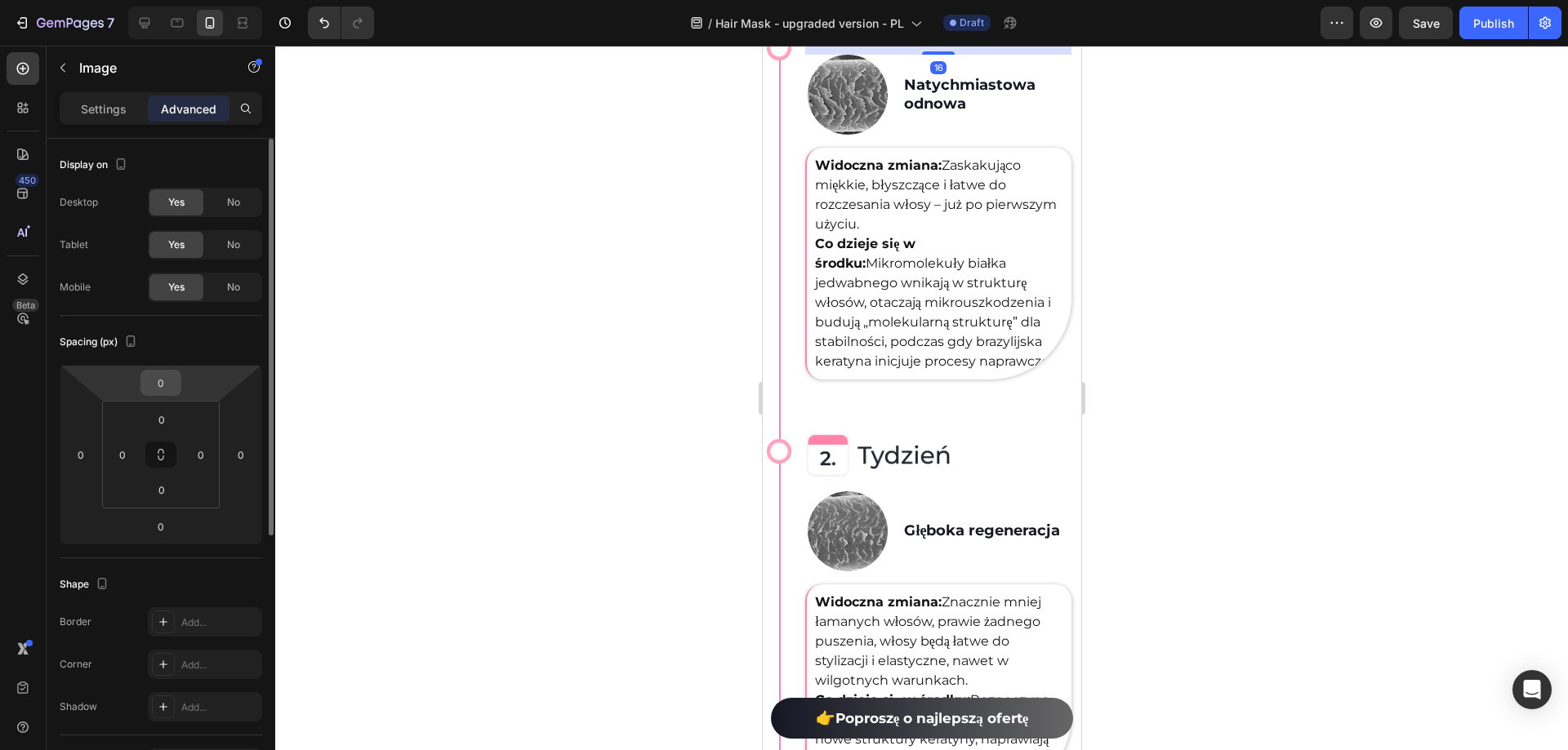
click at [170, 377] on input "0" at bounding box center [160, 382] width 33 height 24
click at [170, 378] on input "0" at bounding box center [160, 382] width 33 height 24
click at [170, 380] on input "0" at bounding box center [160, 382] width 33 height 24
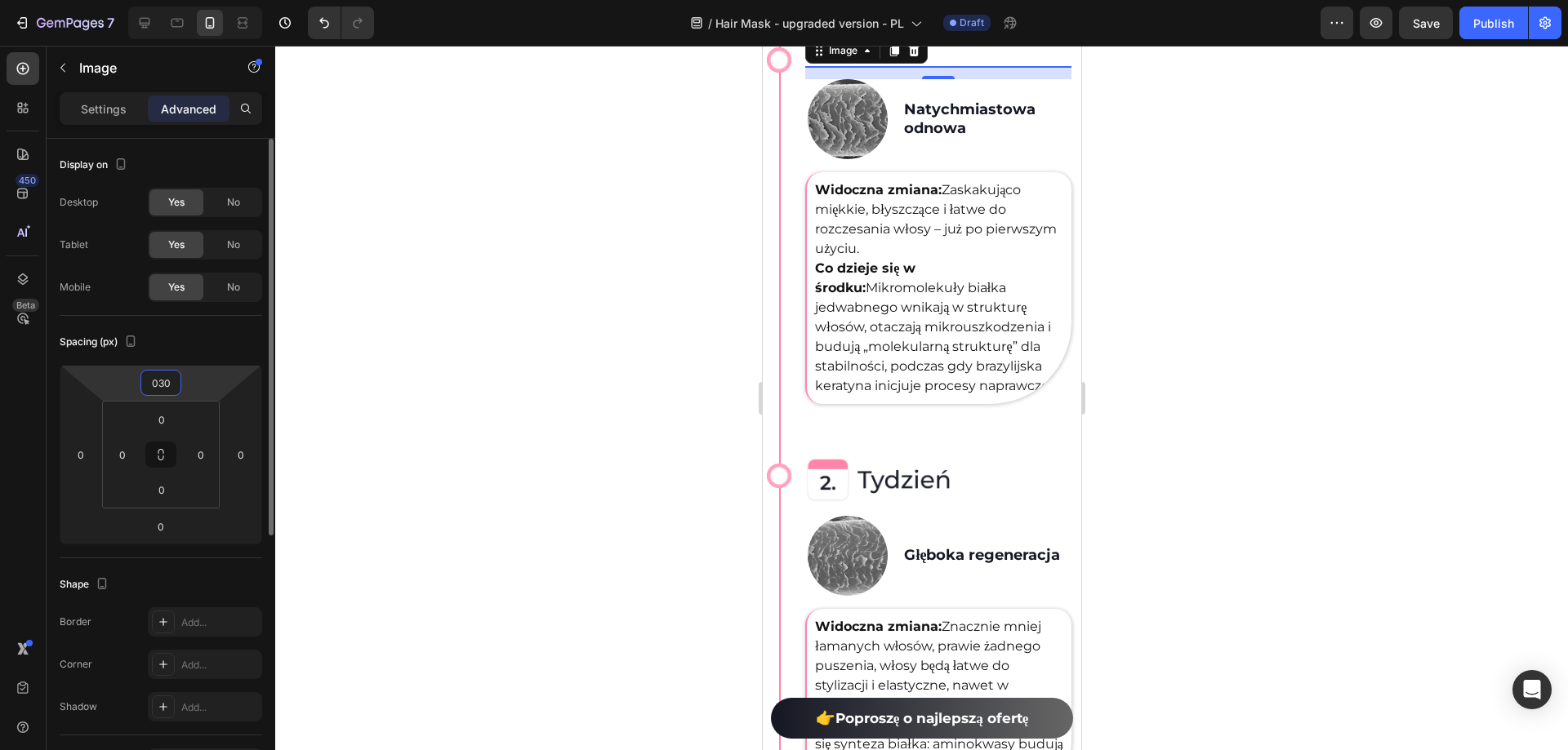
click at [165, 385] on input "030" at bounding box center [160, 382] width 33 height 24
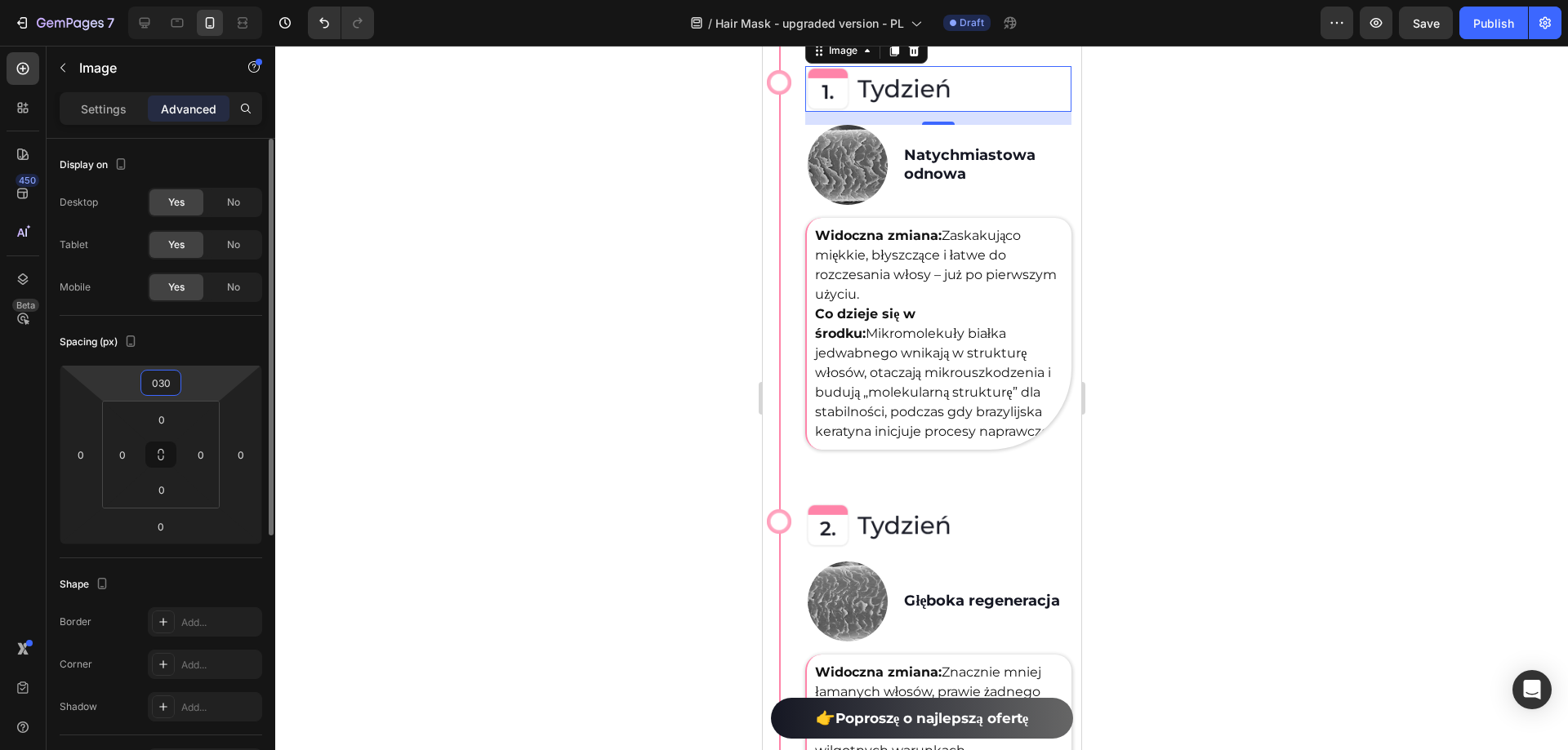
click at [165, 385] on input "030" at bounding box center [160, 382] width 33 height 24
type input "35"
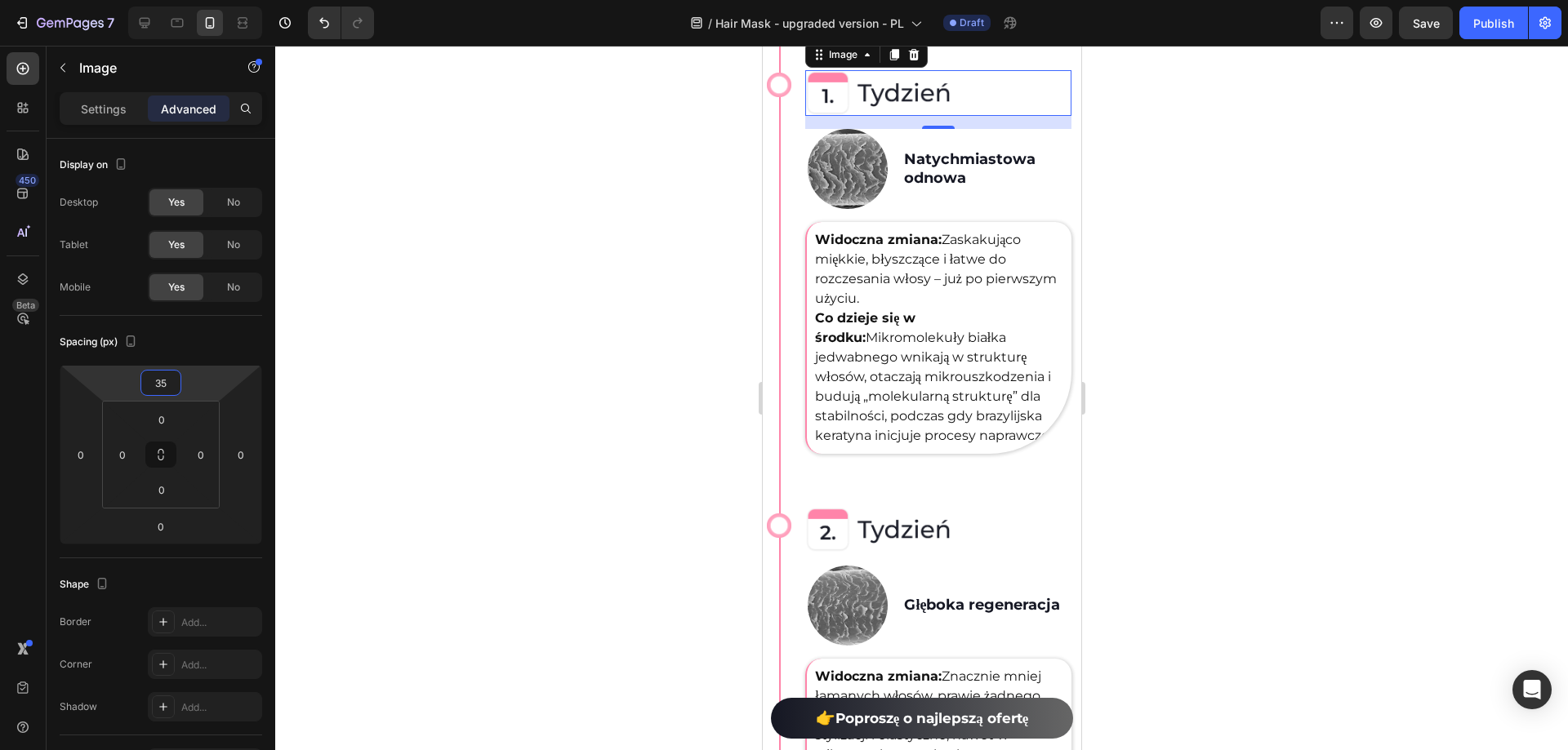
click at [517, 366] on div at bounding box center [922, 397] width 1293 height 704
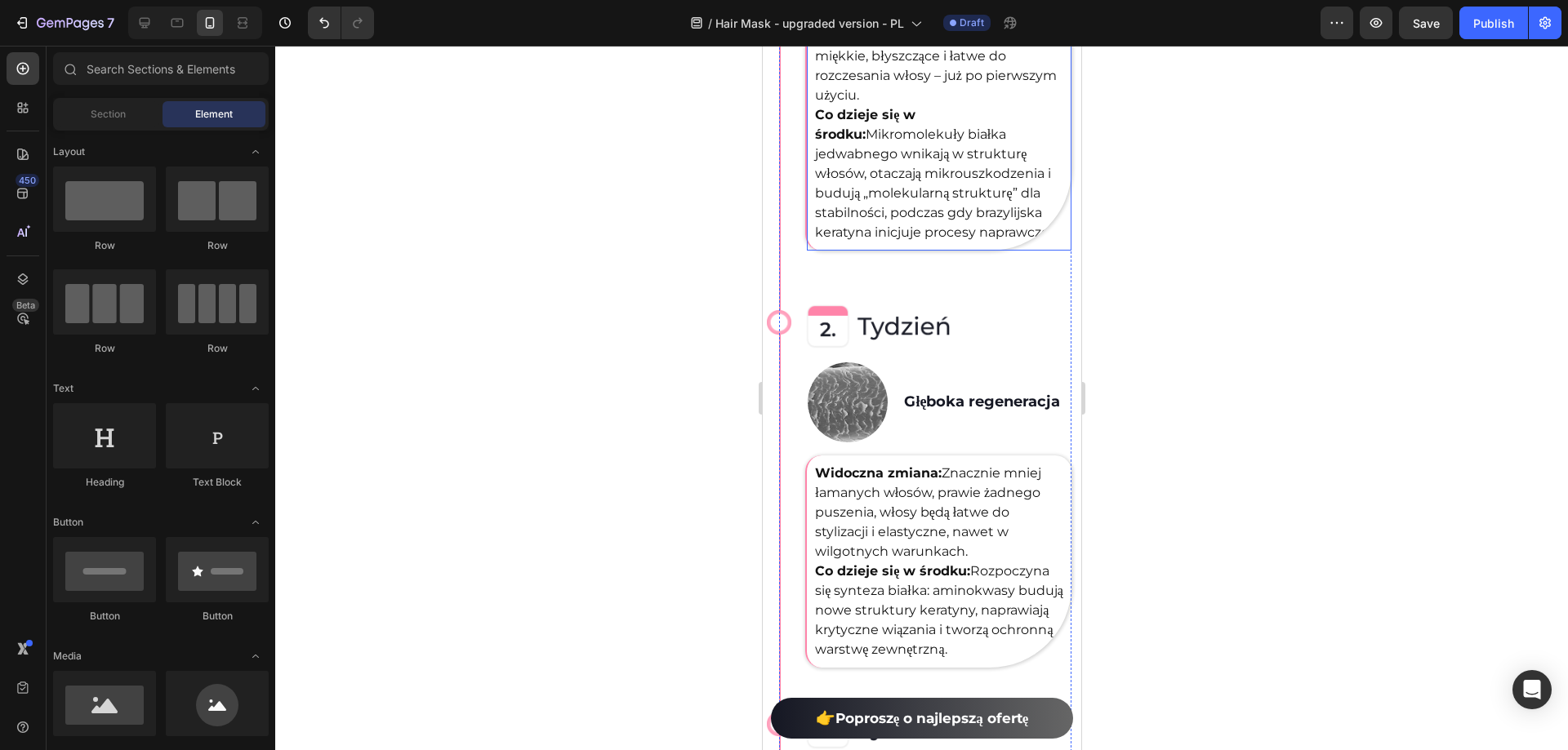
scroll to position [5062, 0]
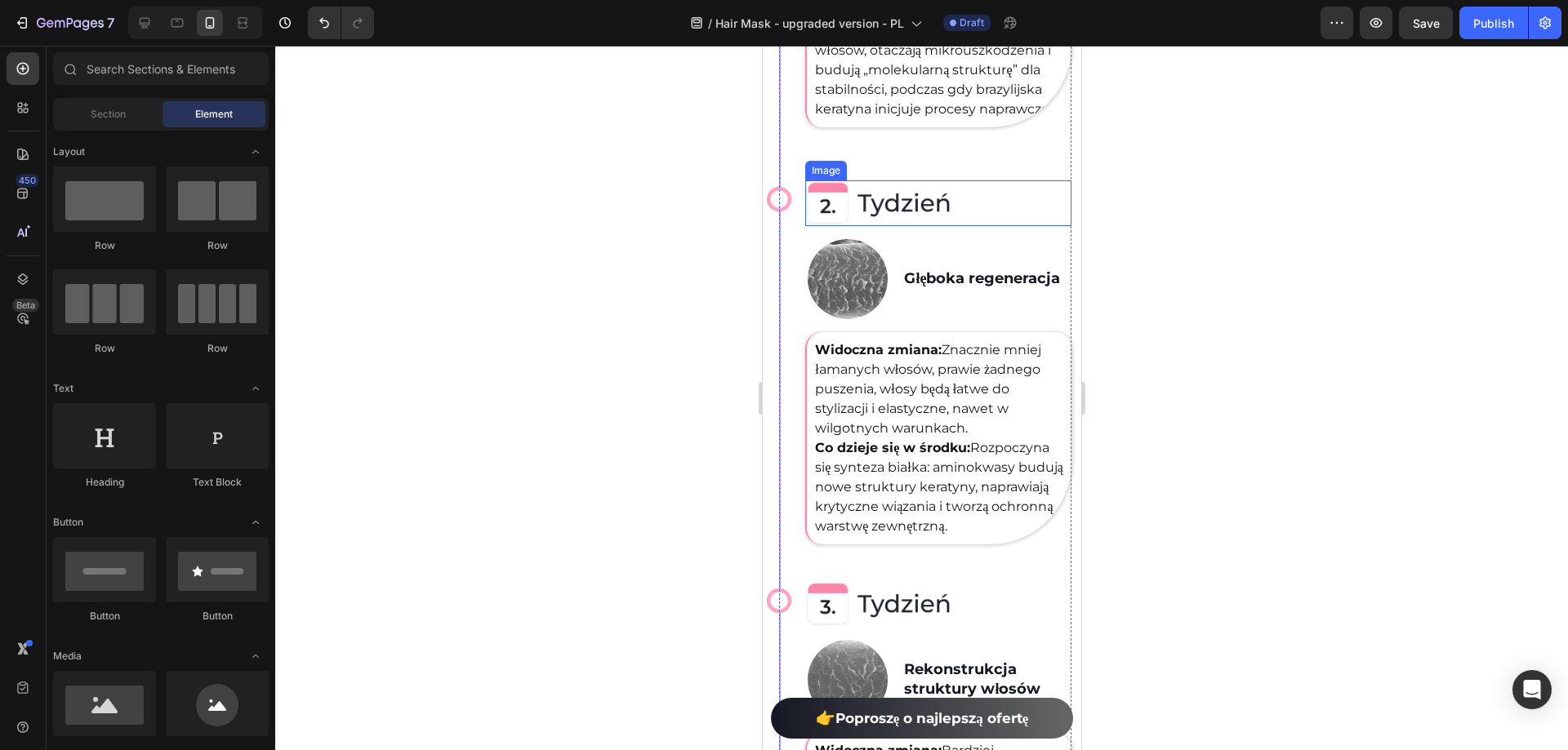
click at [929, 226] on img at bounding box center [877, 203] width 146 height 46
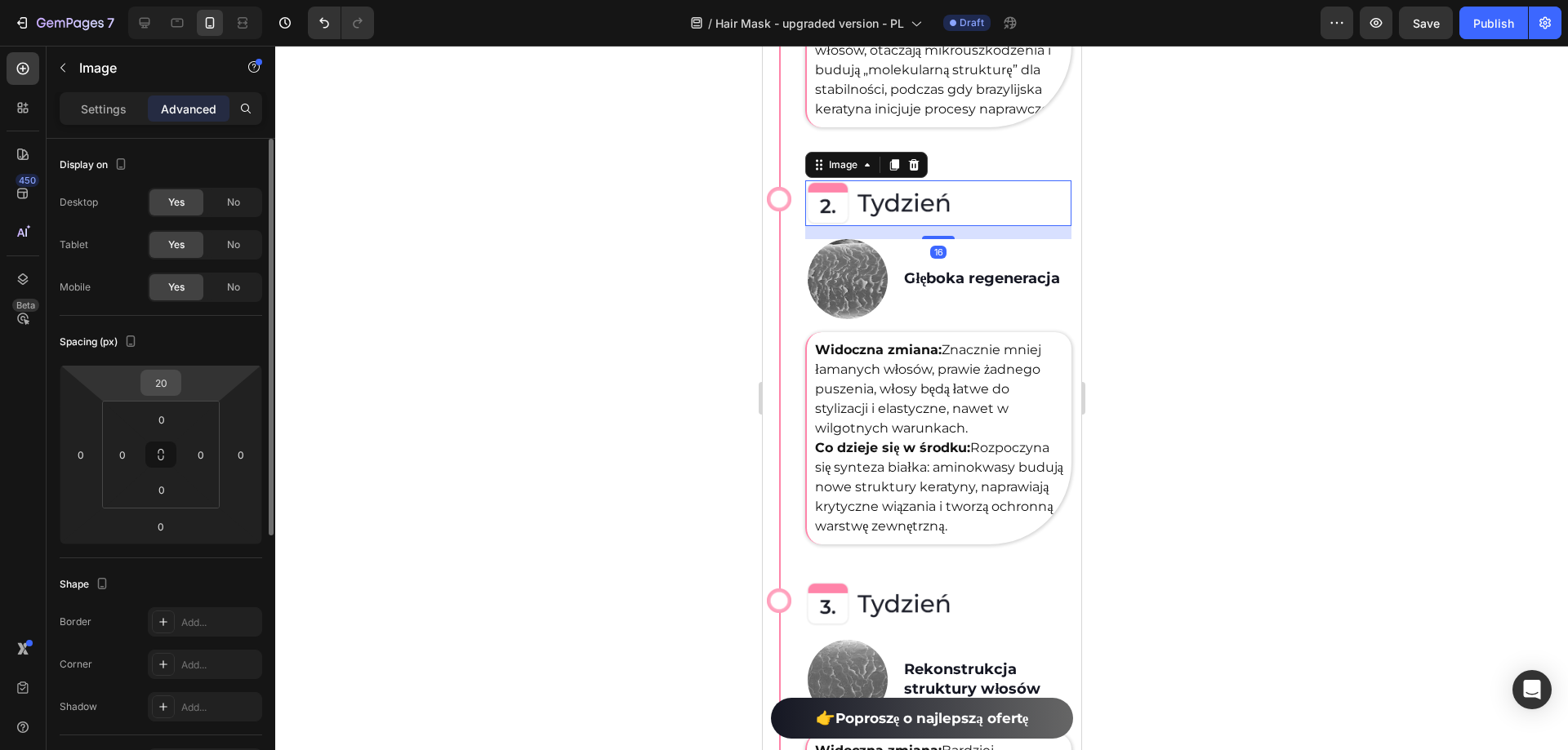
click at [165, 385] on input "20" at bounding box center [160, 382] width 33 height 24
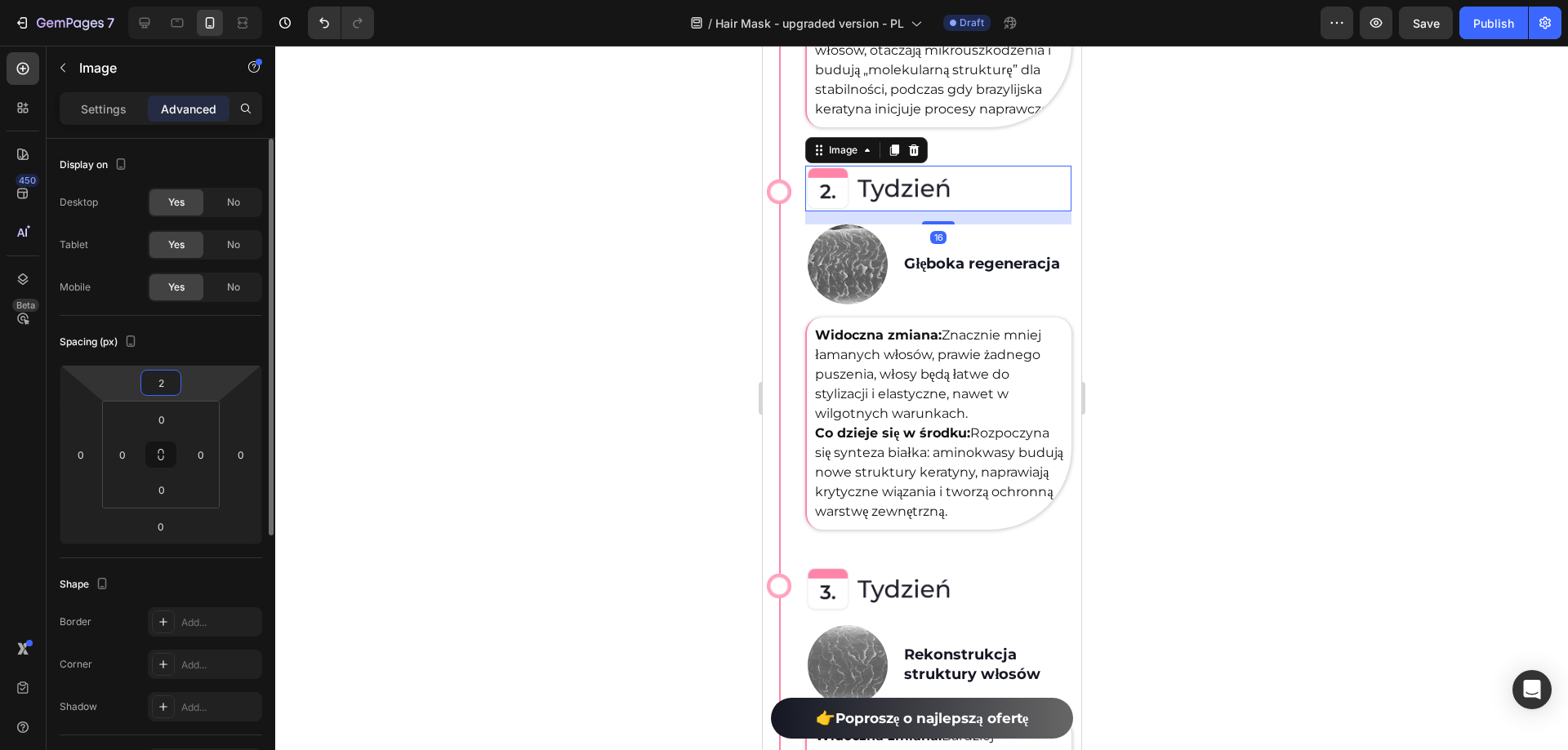
type input "25"
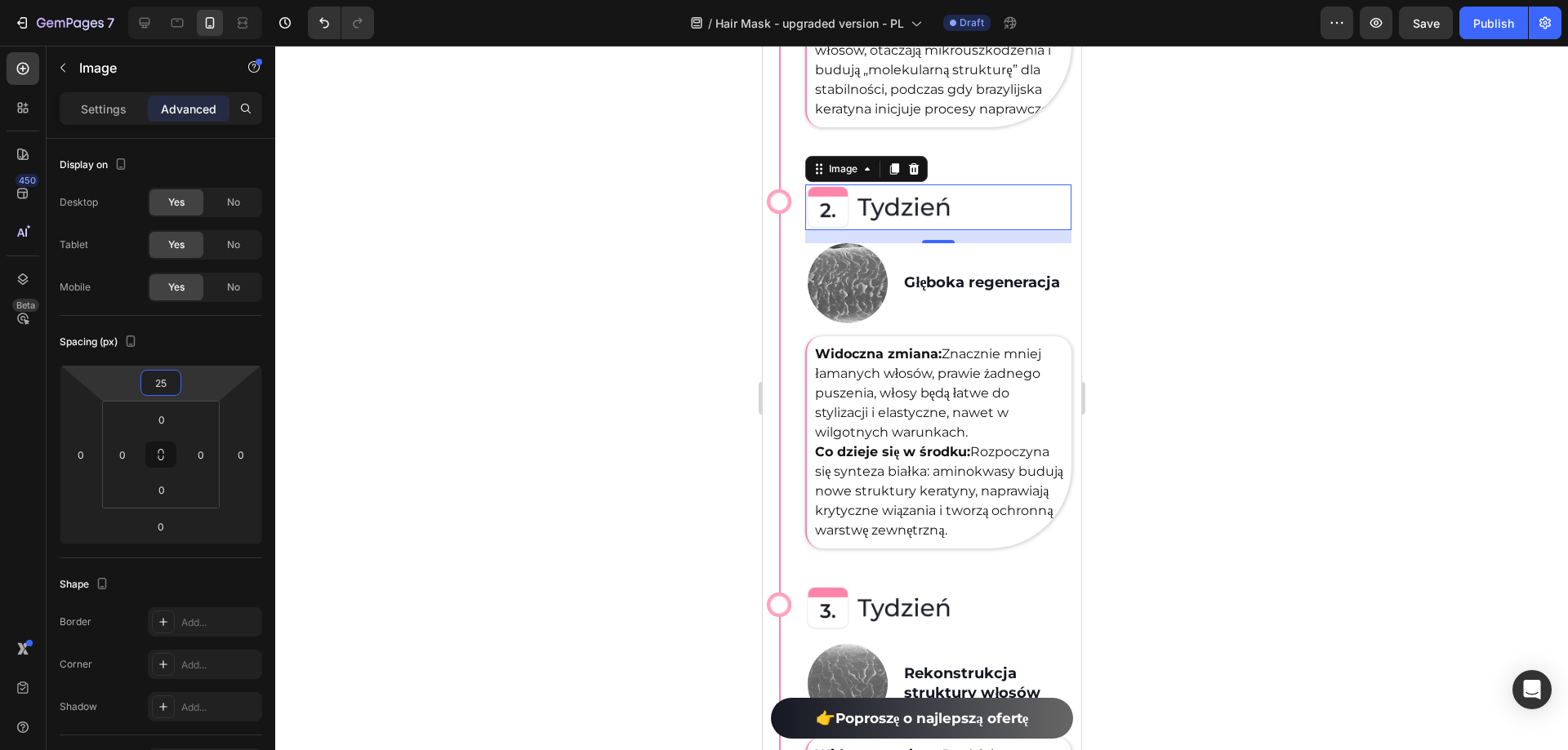
click at [500, 444] on div at bounding box center [922, 397] width 1293 height 704
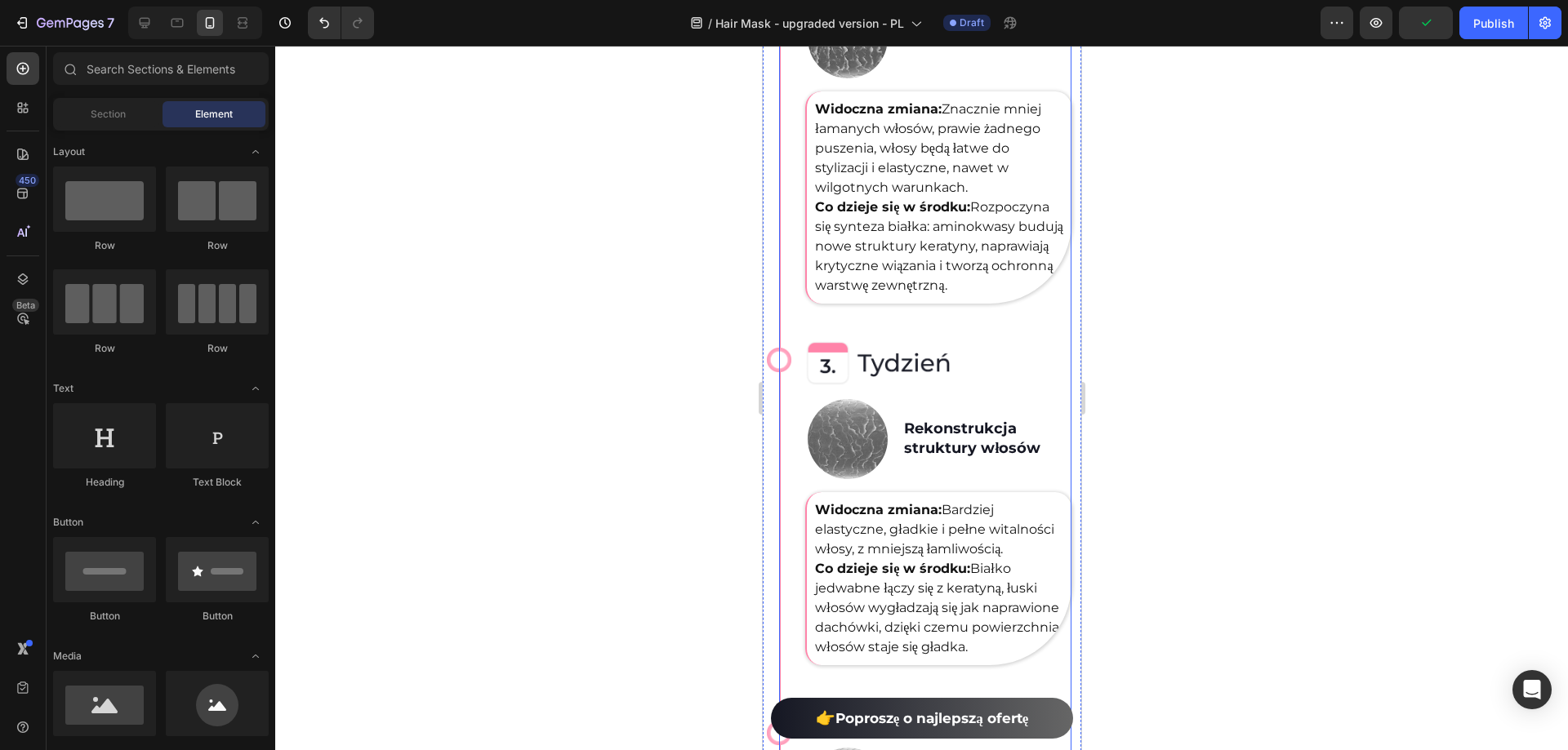
scroll to position [5470, 0]
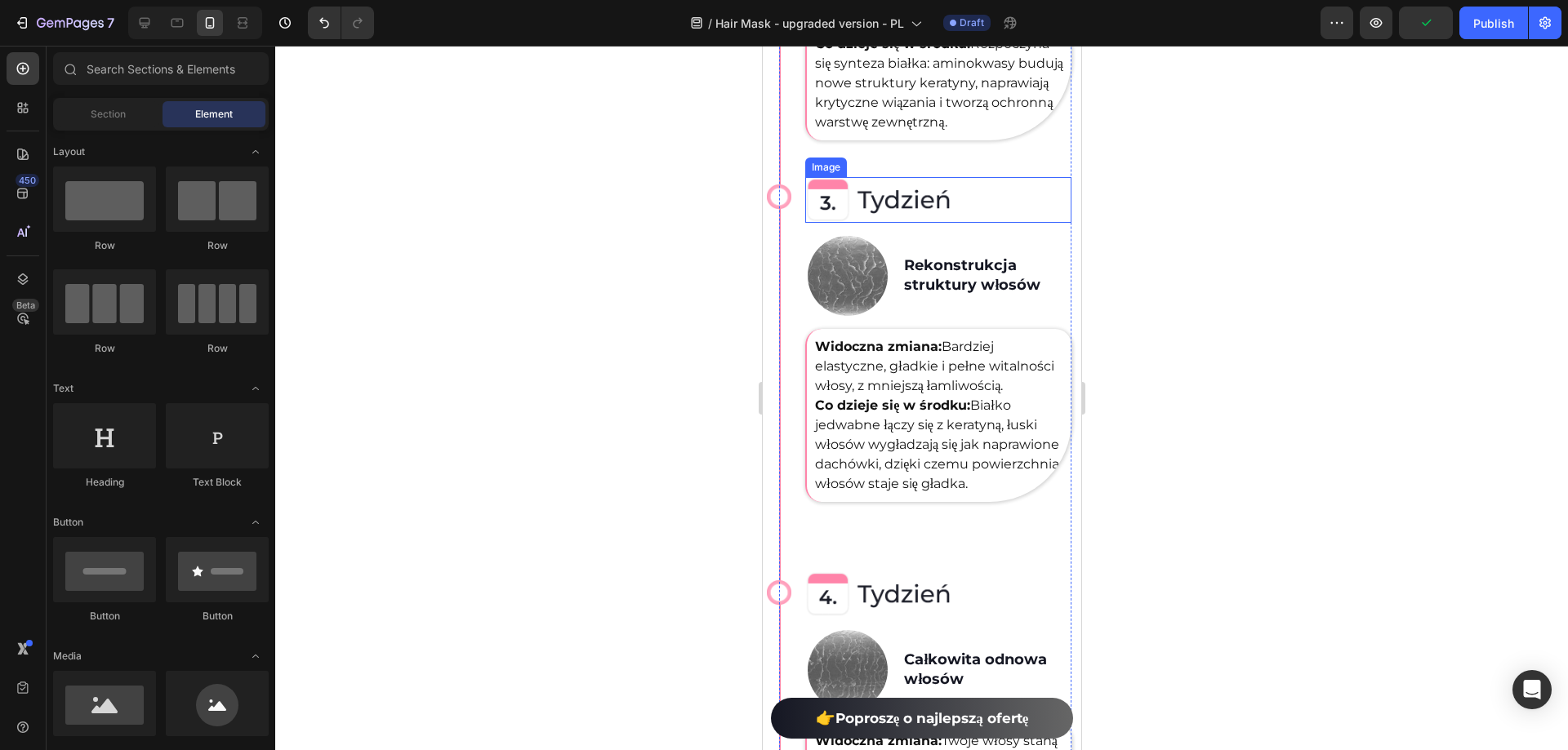
click at [868, 223] on img at bounding box center [877, 200] width 146 height 46
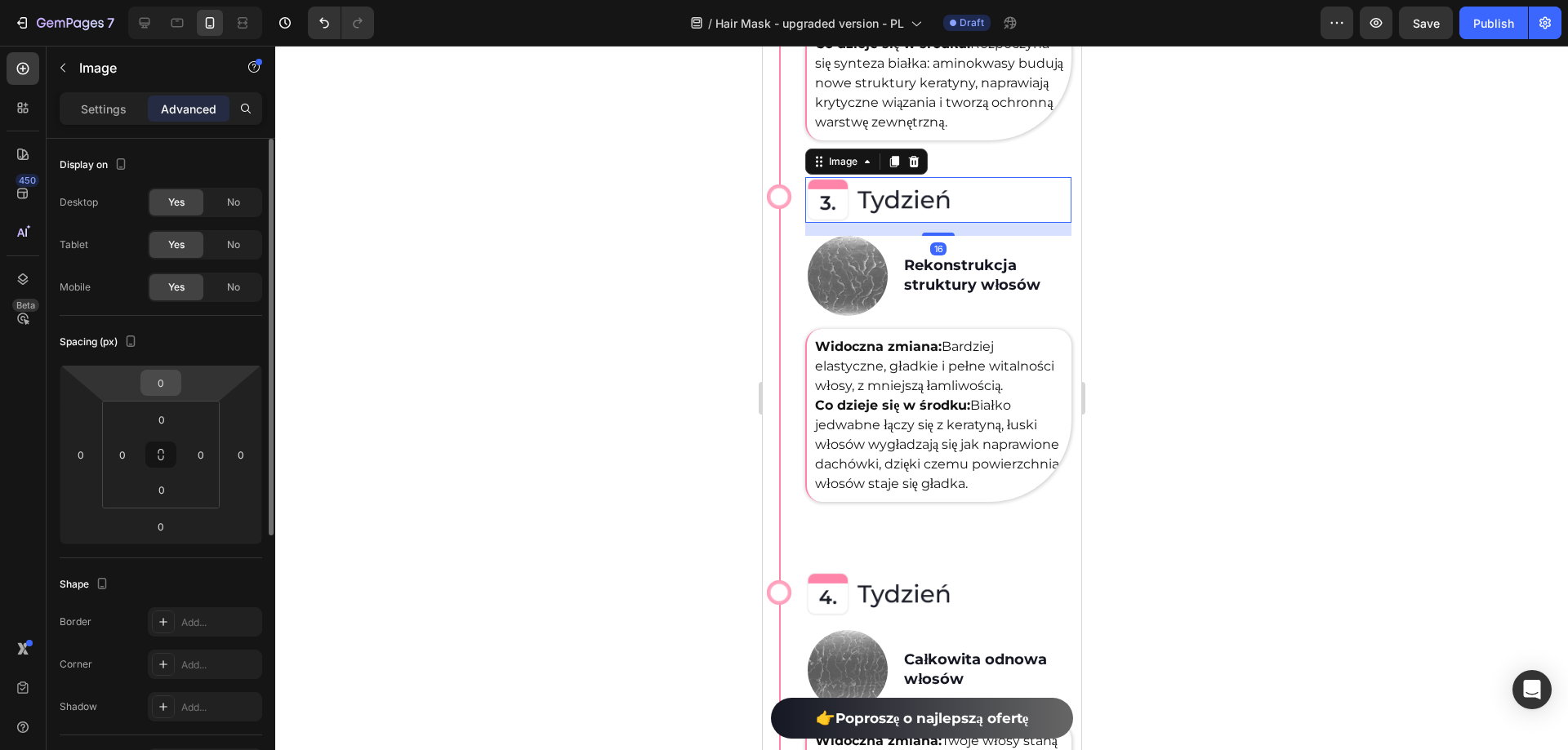
click at [168, 387] on input "0" at bounding box center [160, 382] width 33 height 24
click at [167, 385] on input "0" at bounding box center [160, 382] width 33 height 24
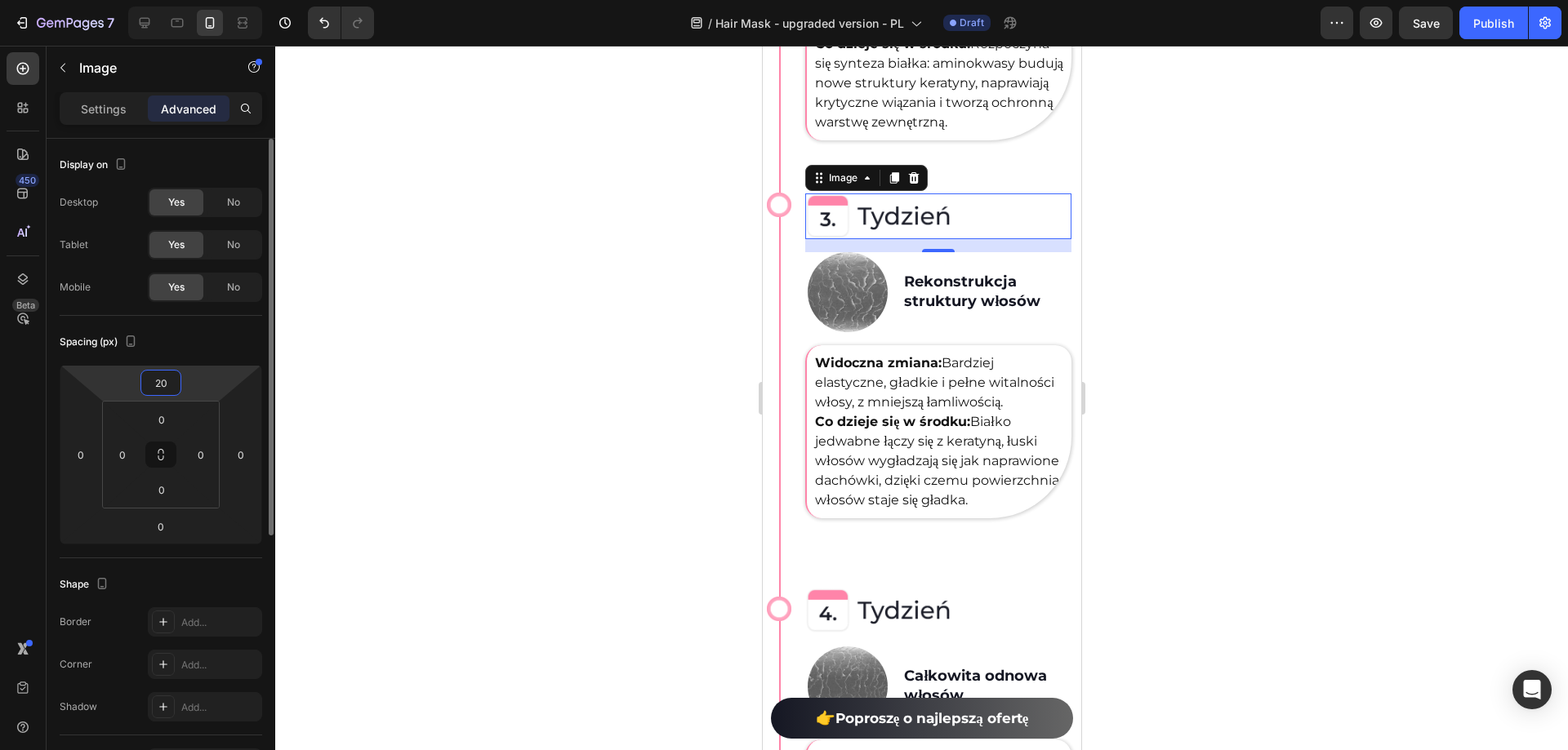
click at [165, 385] on input "20" at bounding box center [160, 382] width 33 height 24
click at [165, 385] on input "24" at bounding box center [160, 382] width 33 height 24
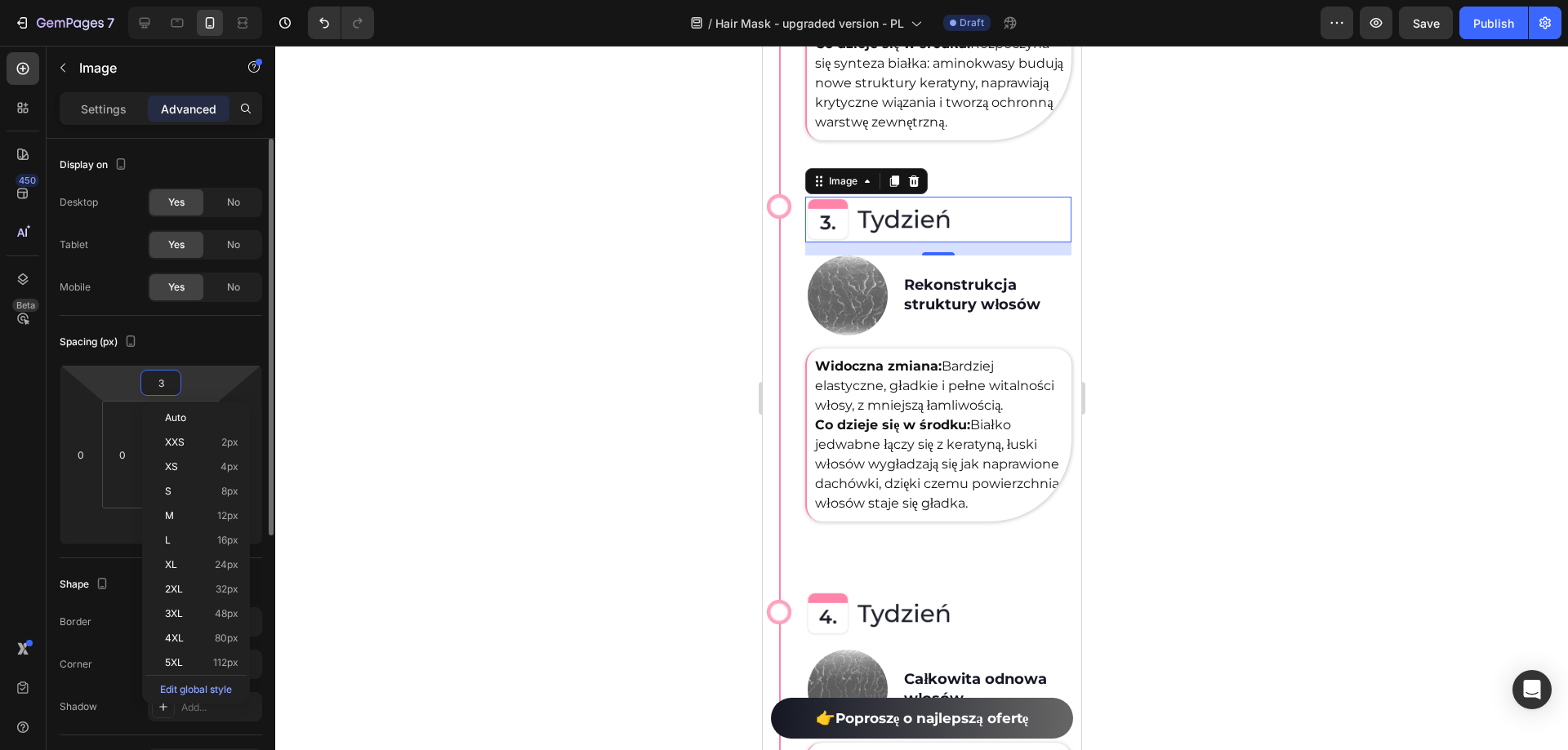
type input "30"
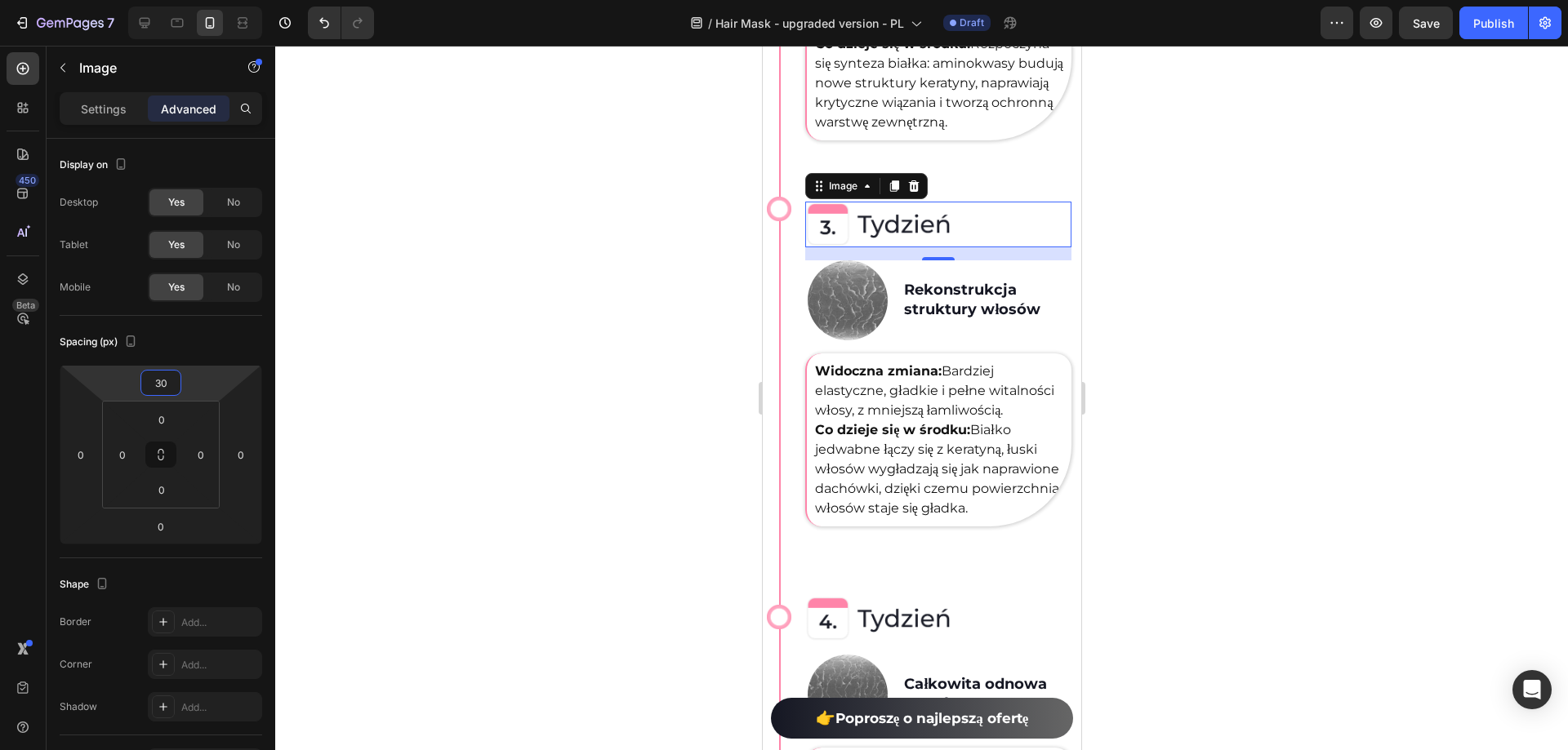
click at [507, 467] on div at bounding box center [922, 397] width 1293 height 704
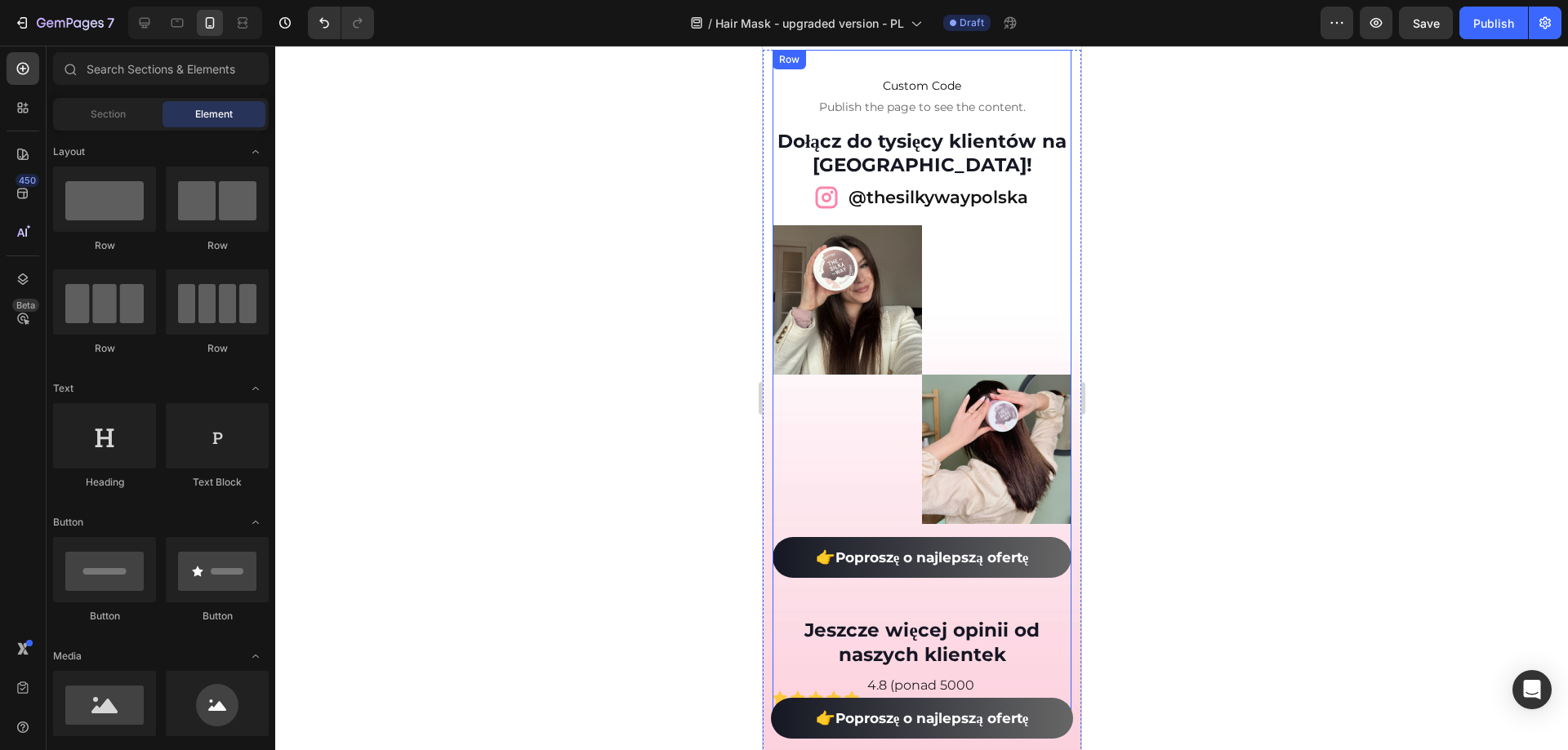
scroll to position [21553, 0]
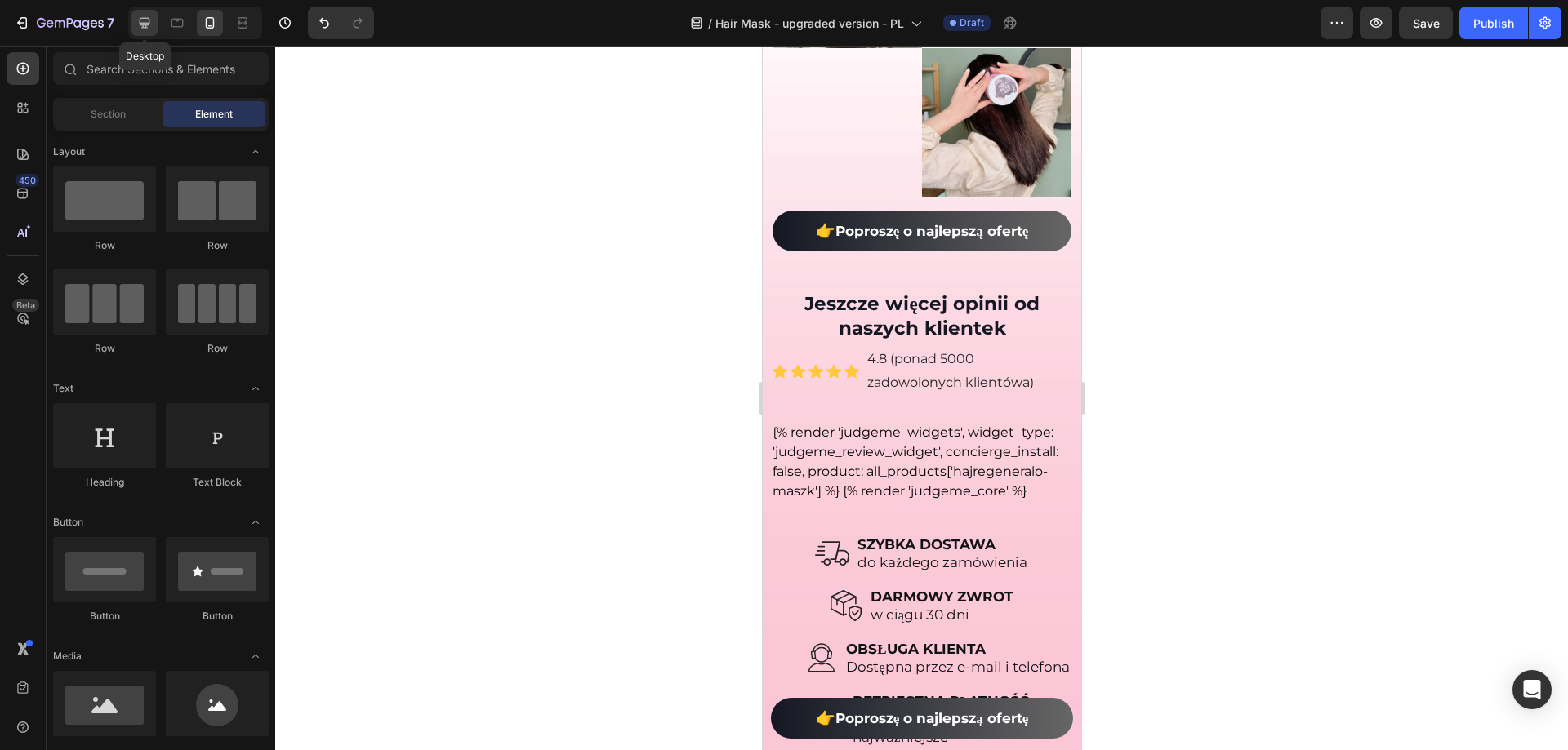
click at [147, 30] on icon at bounding box center [144, 22] width 16 height 16
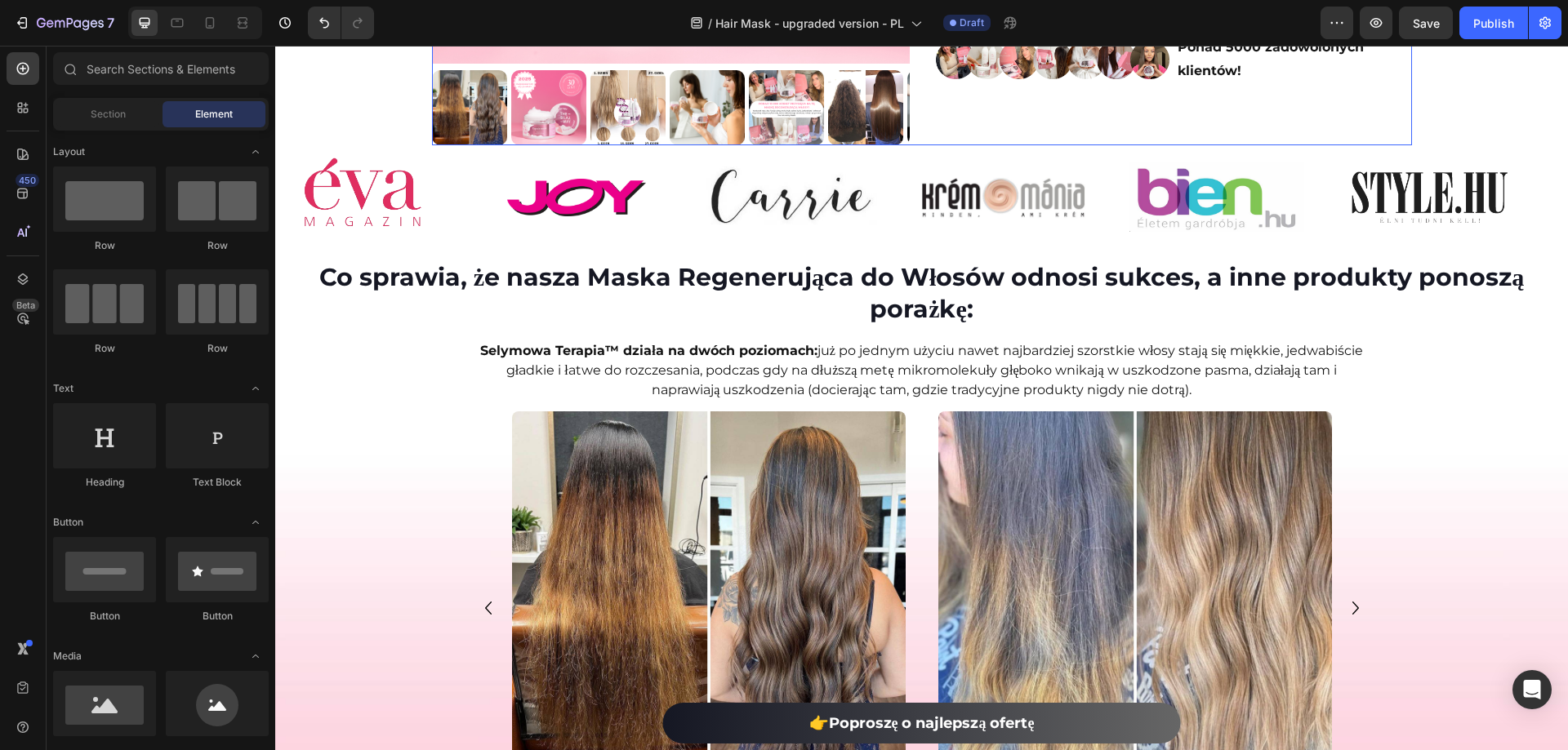
scroll to position [429, 0]
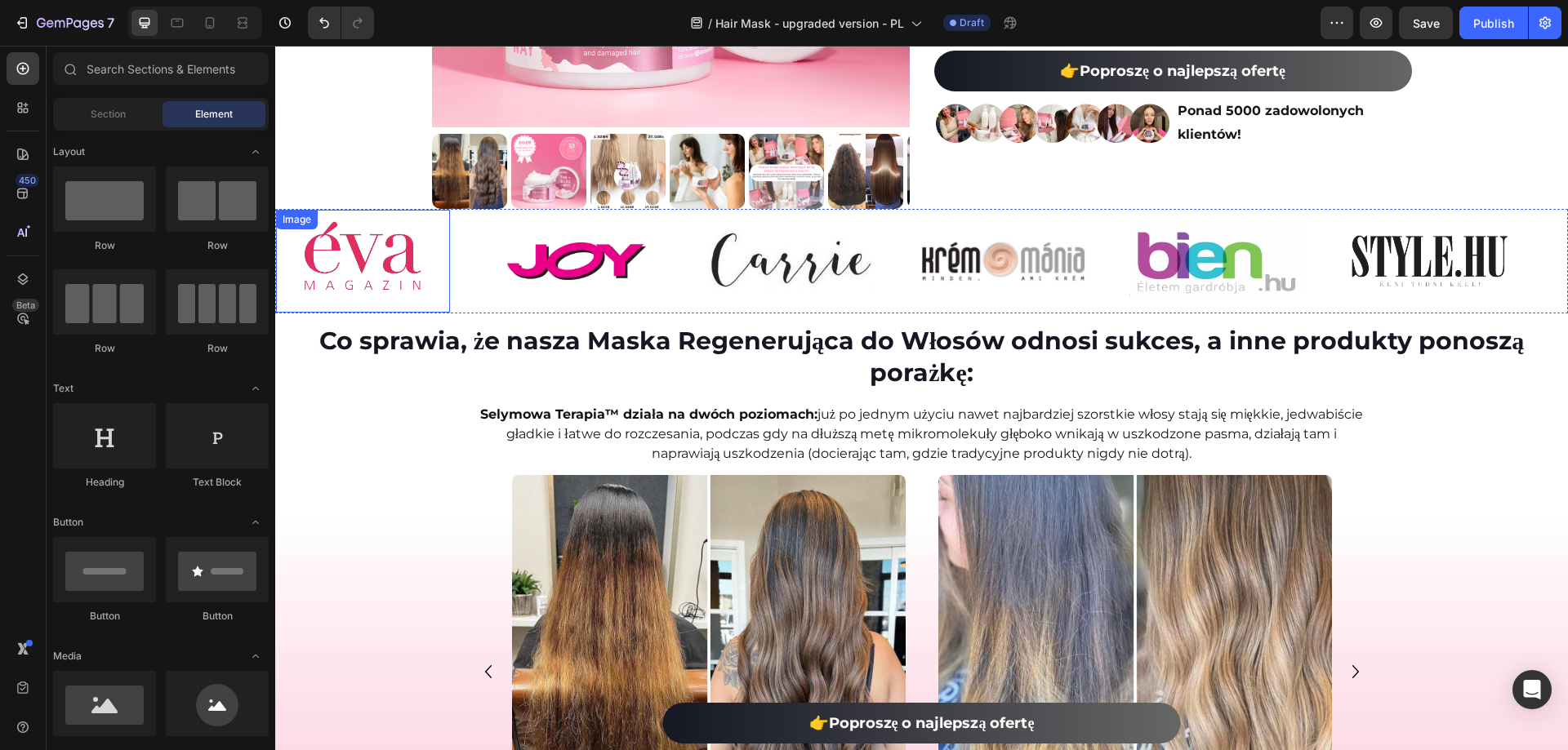
click at [385, 272] on img at bounding box center [362, 261] width 139 height 84
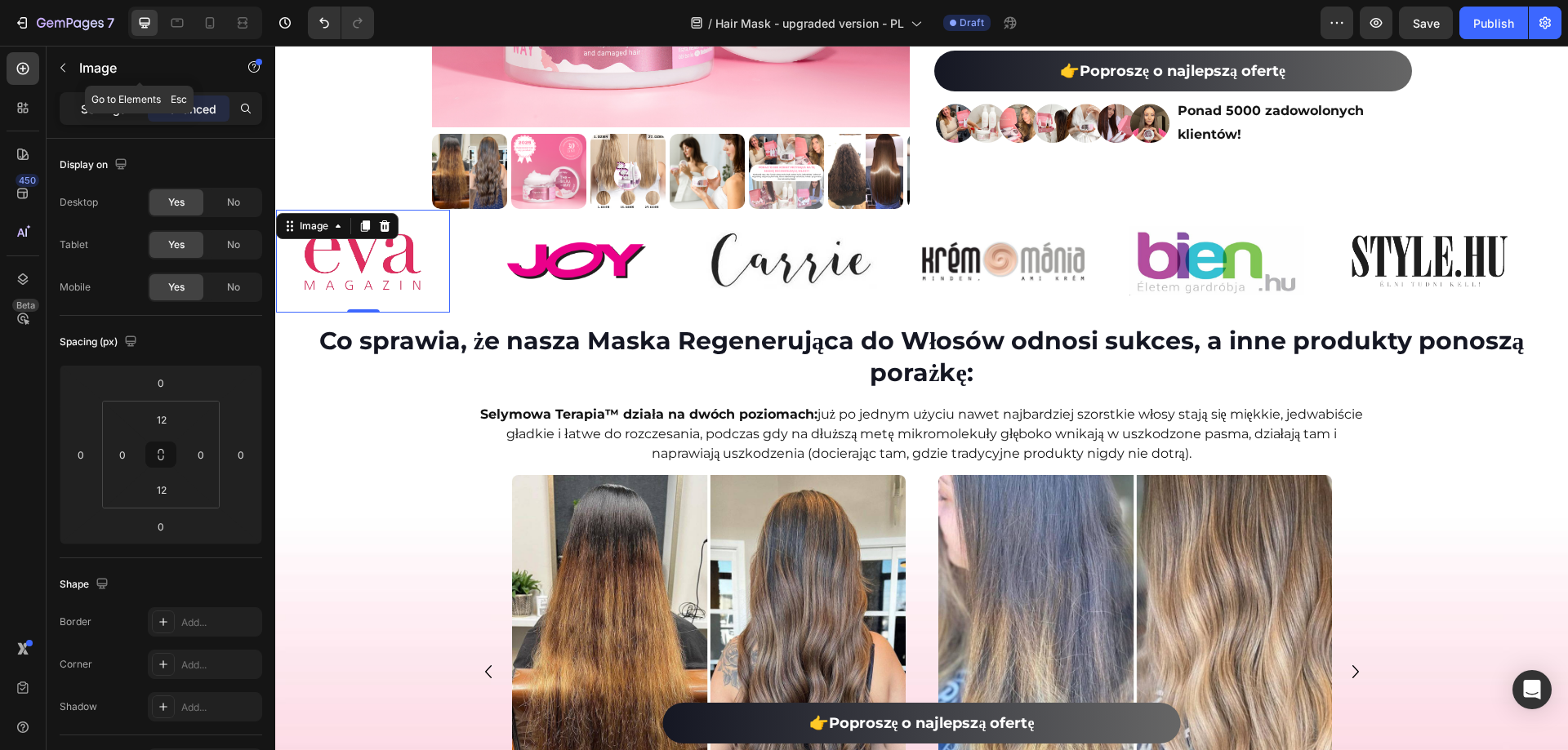
click at [115, 110] on p "Settings" at bounding box center [104, 109] width 46 height 17
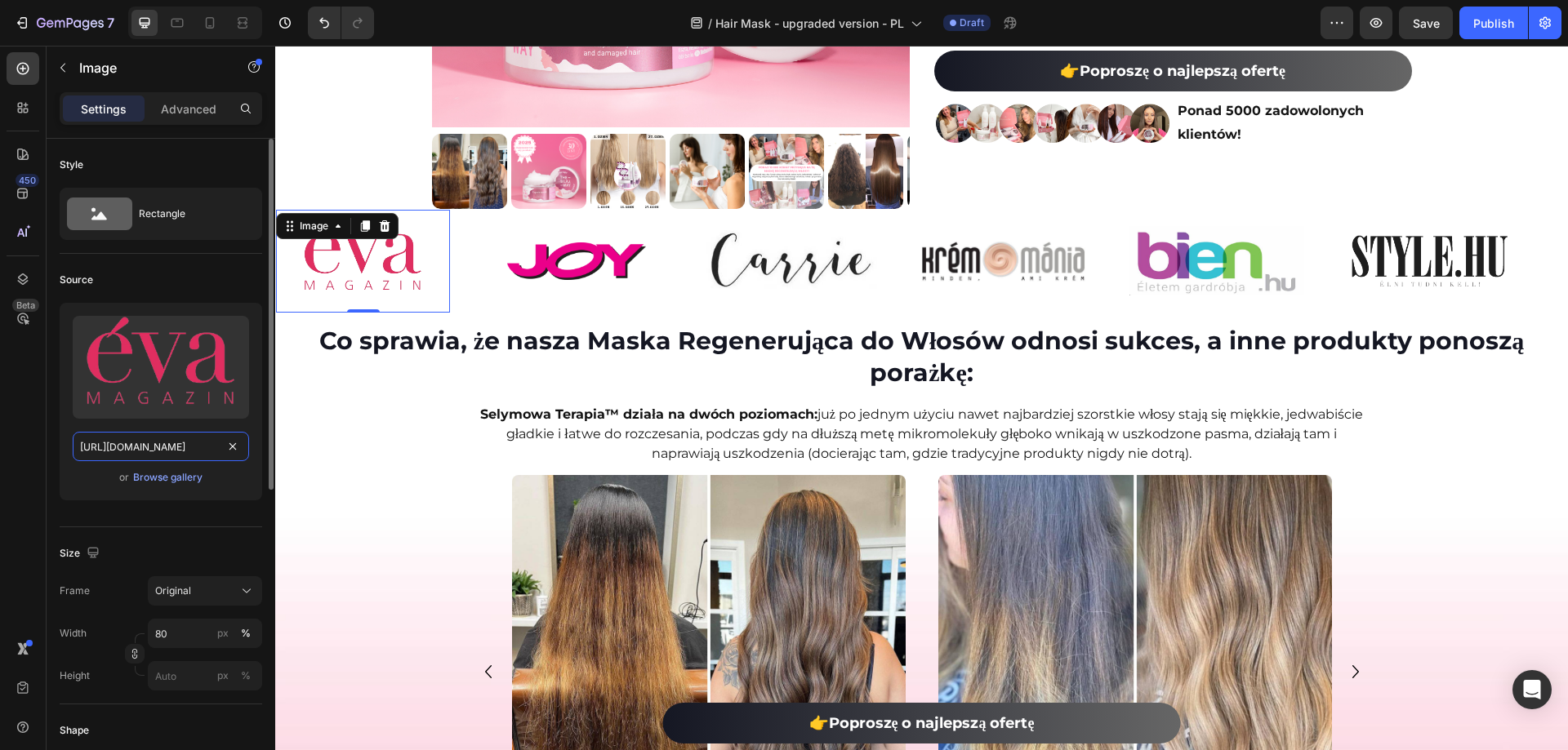
click at [165, 445] on input "https://ucarecdn.com/56b5e2e6-5ae6-4ed8-b09c-26cb9800282f/-/format/auto/-/previ…" at bounding box center [160, 446] width 176 height 30
paste input "cdn.shopify.com/s/files/1/0532/7667/2166/files/gempages_463925036718228561-cd2f…"
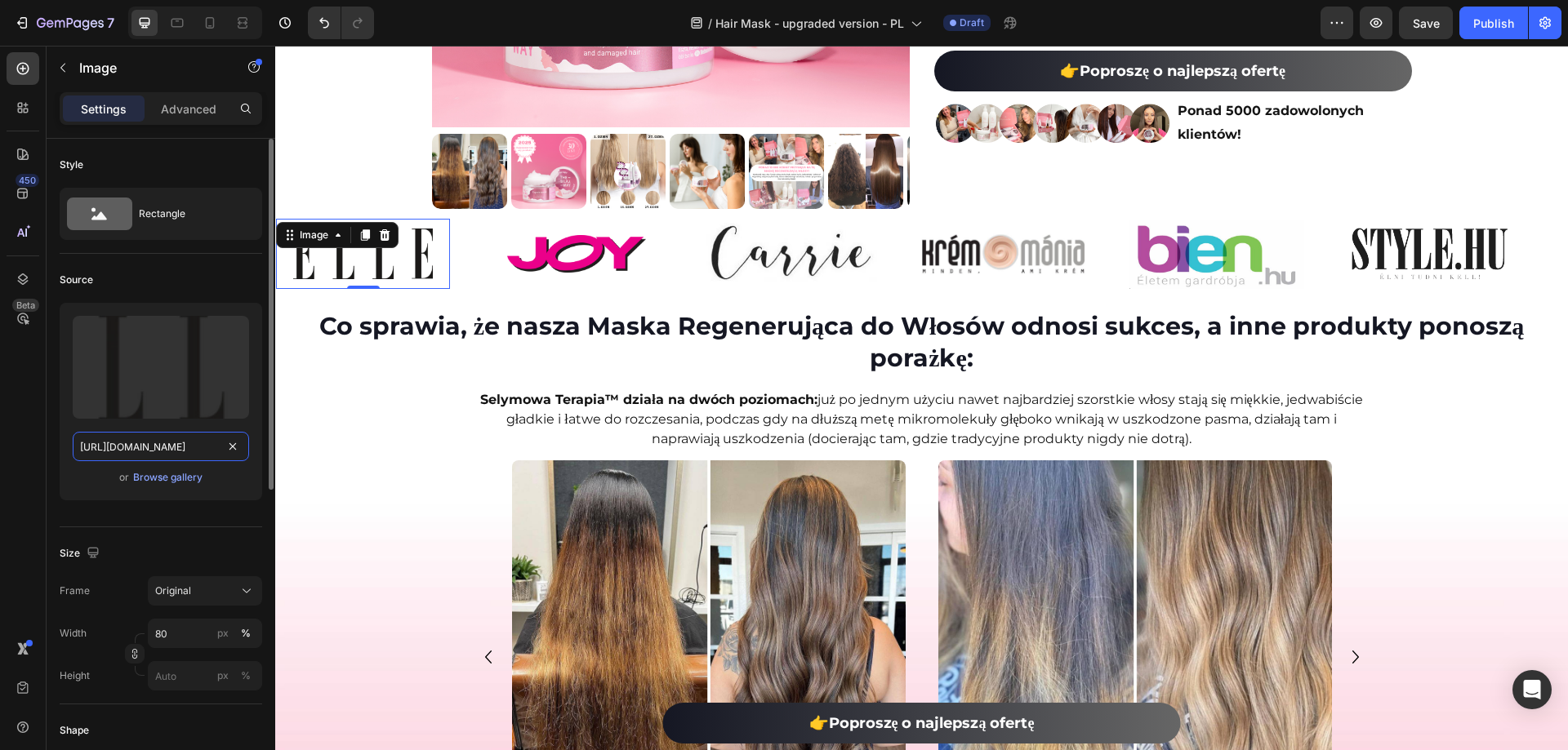
scroll to position [0, 511]
type input "https://cdn.shopify.com/s/files/1/0532/7667/2166/files/gempages_463925036718228…"
click at [546, 240] on div "Image" at bounding box center [576, 254] width 174 height 57
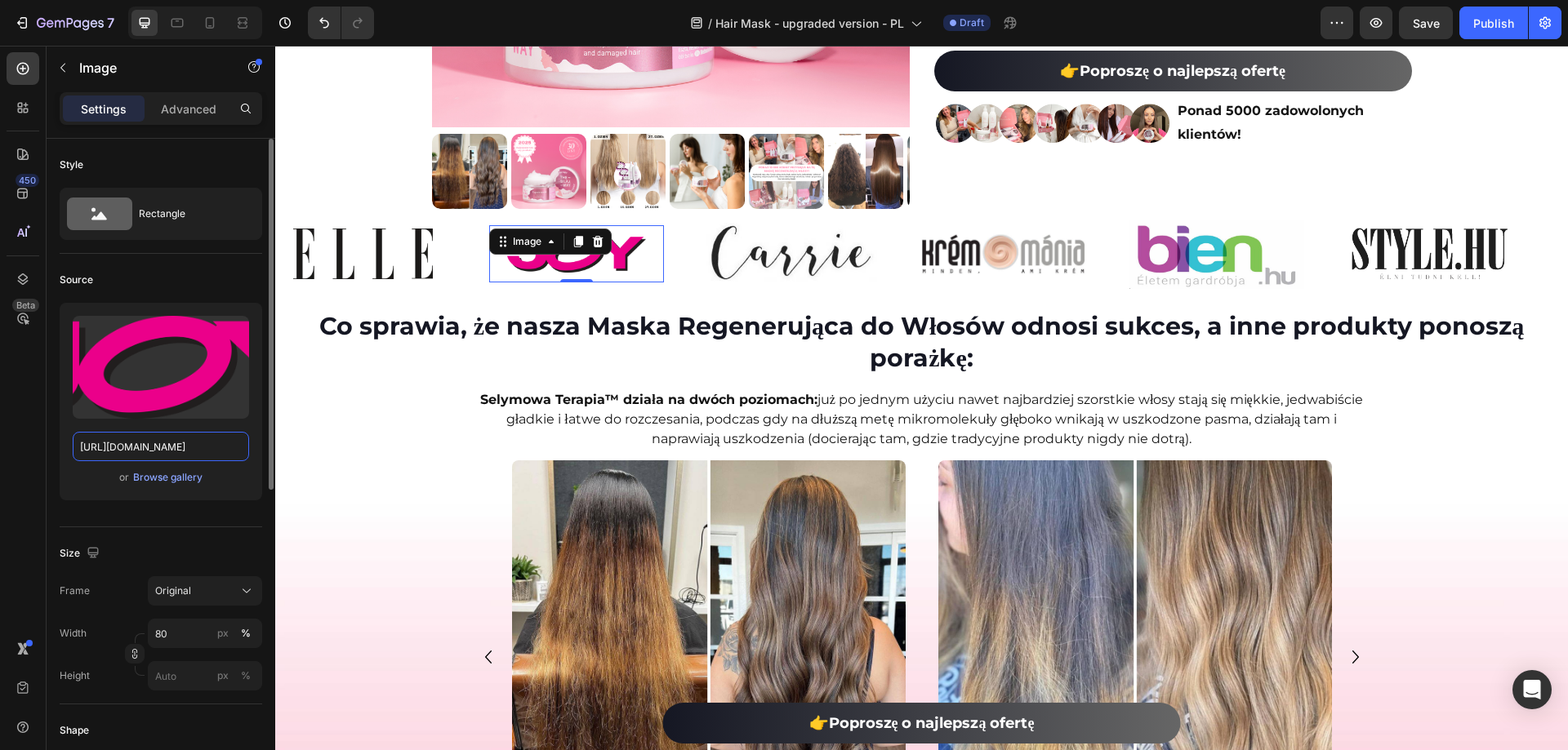
click at [180, 434] on input "https://ucarecdn.com/cbf749c6-6bd9-492a-8373-267c70cd3f60/-/format/auto/-/previ…" at bounding box center [160, 446] width 176 height 30
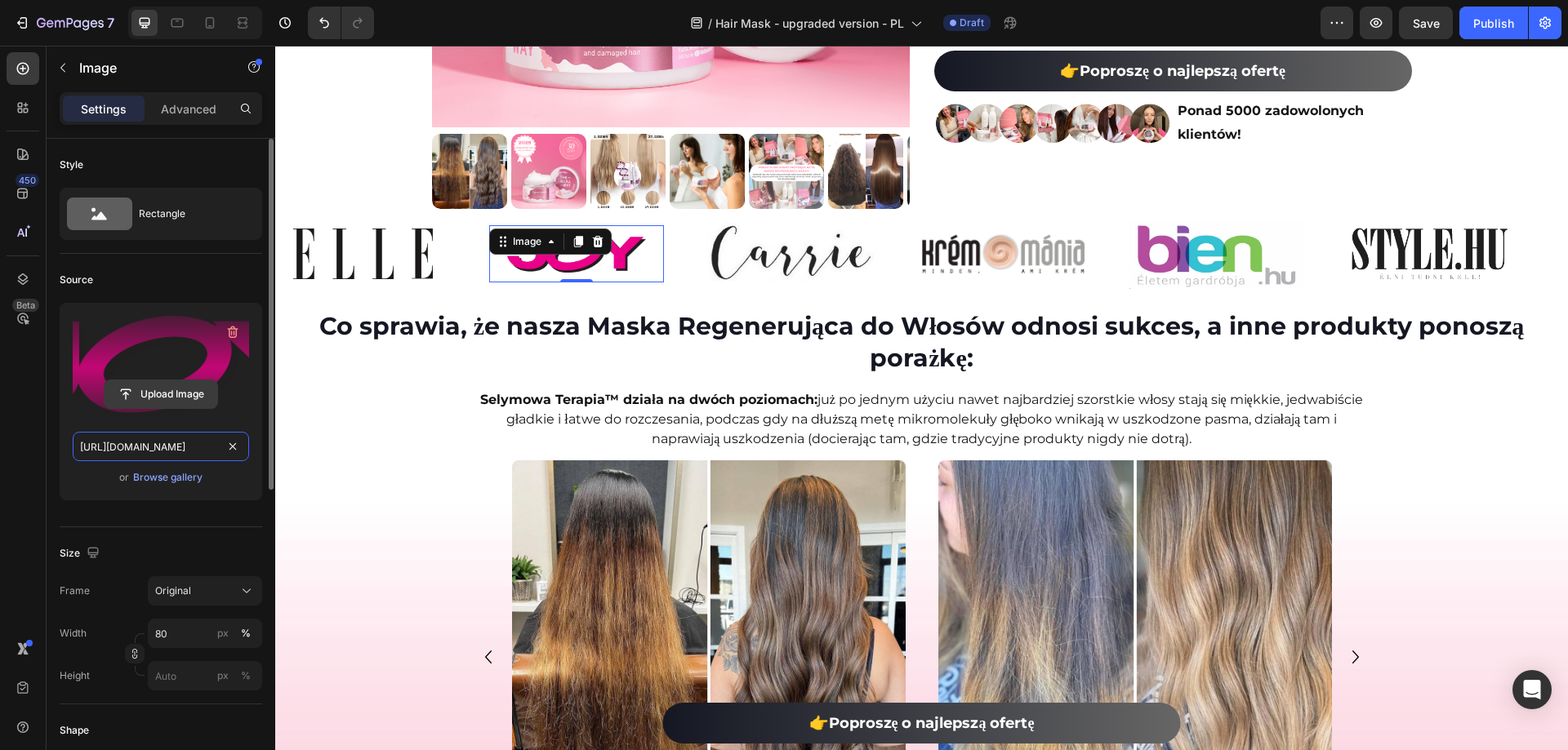
paste input "cdn.shopify.com/s/files/1/0532/7667/2166/files/gempages_463925036718228561-8da2…"
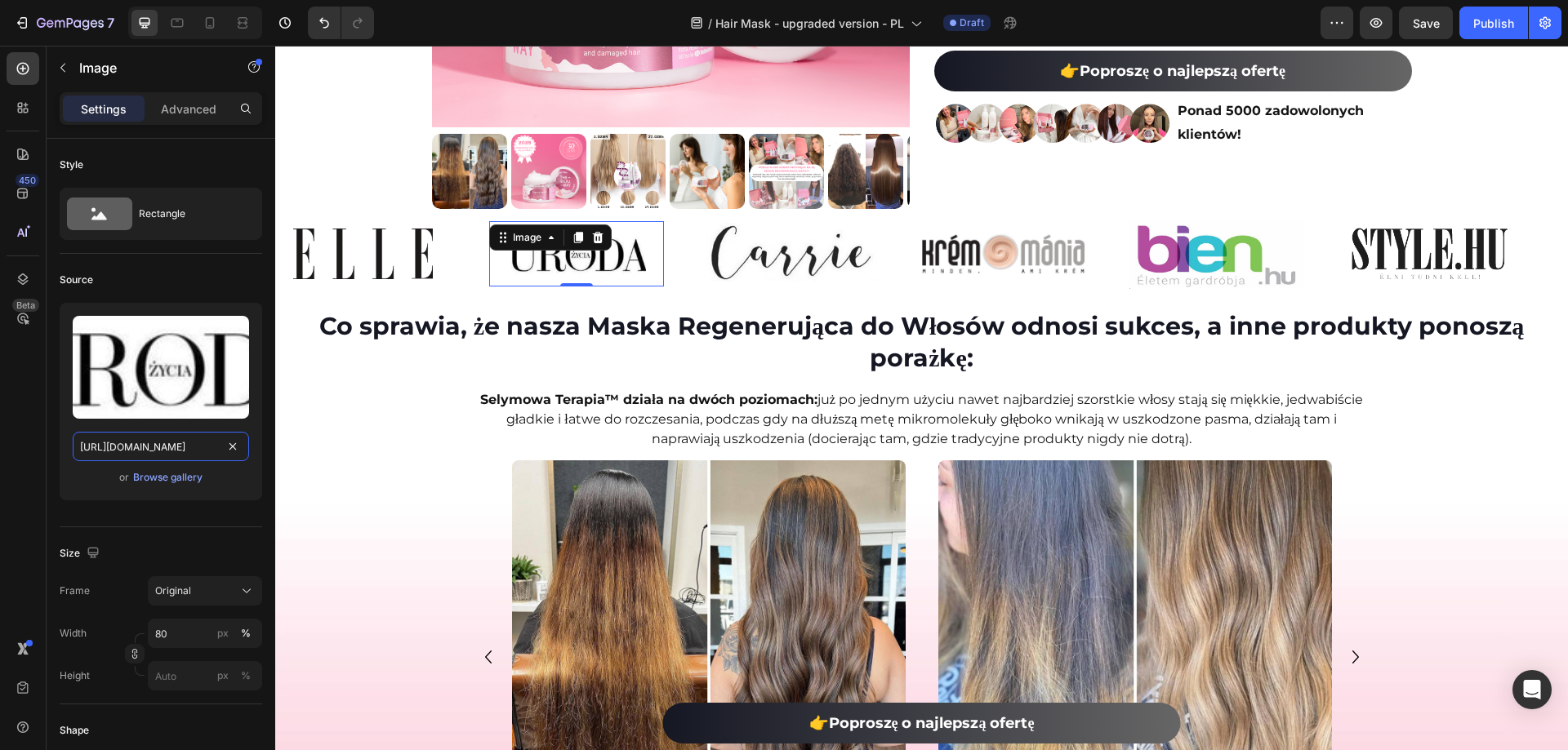
scroll to position [0, 499]
type input "https://cdn.shopify.com/s/files/1/0532/7667/2166/files/gempages_463925036718228…"
click at [810, 276] on img at bounding box center [790, 254] width 174 height 62
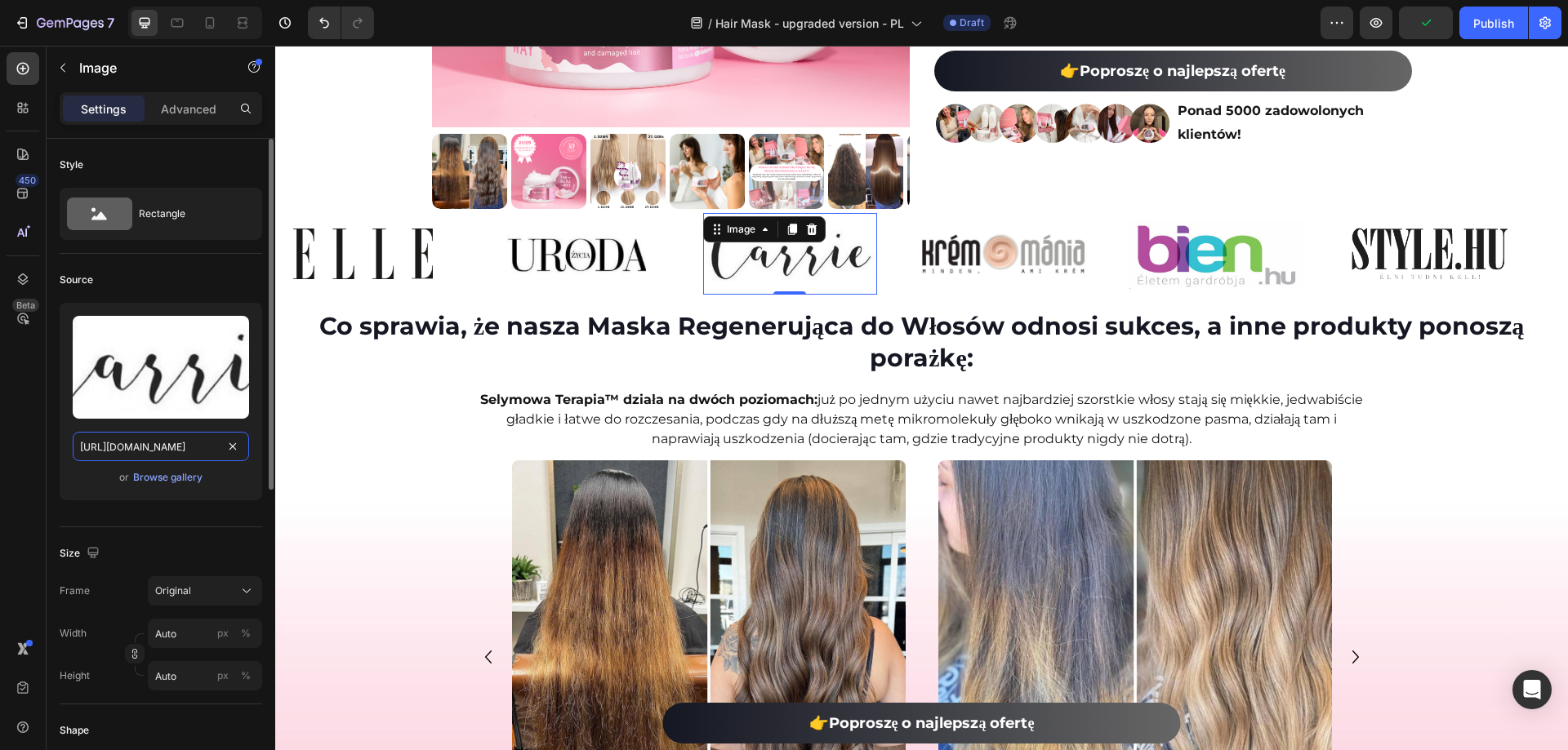
click at [187, 442] on input "https://ucarecdn.com/c546fa03-ffd7-4db5-a942-b8335584da3f/-/format/auto/-/previ…" at bounding box center [160, 446] width 176 height 30
paste input "cdn.shopify.com/s/files/1/0532/7667/2166/files/gempages_463925036718228561-c9ed…"
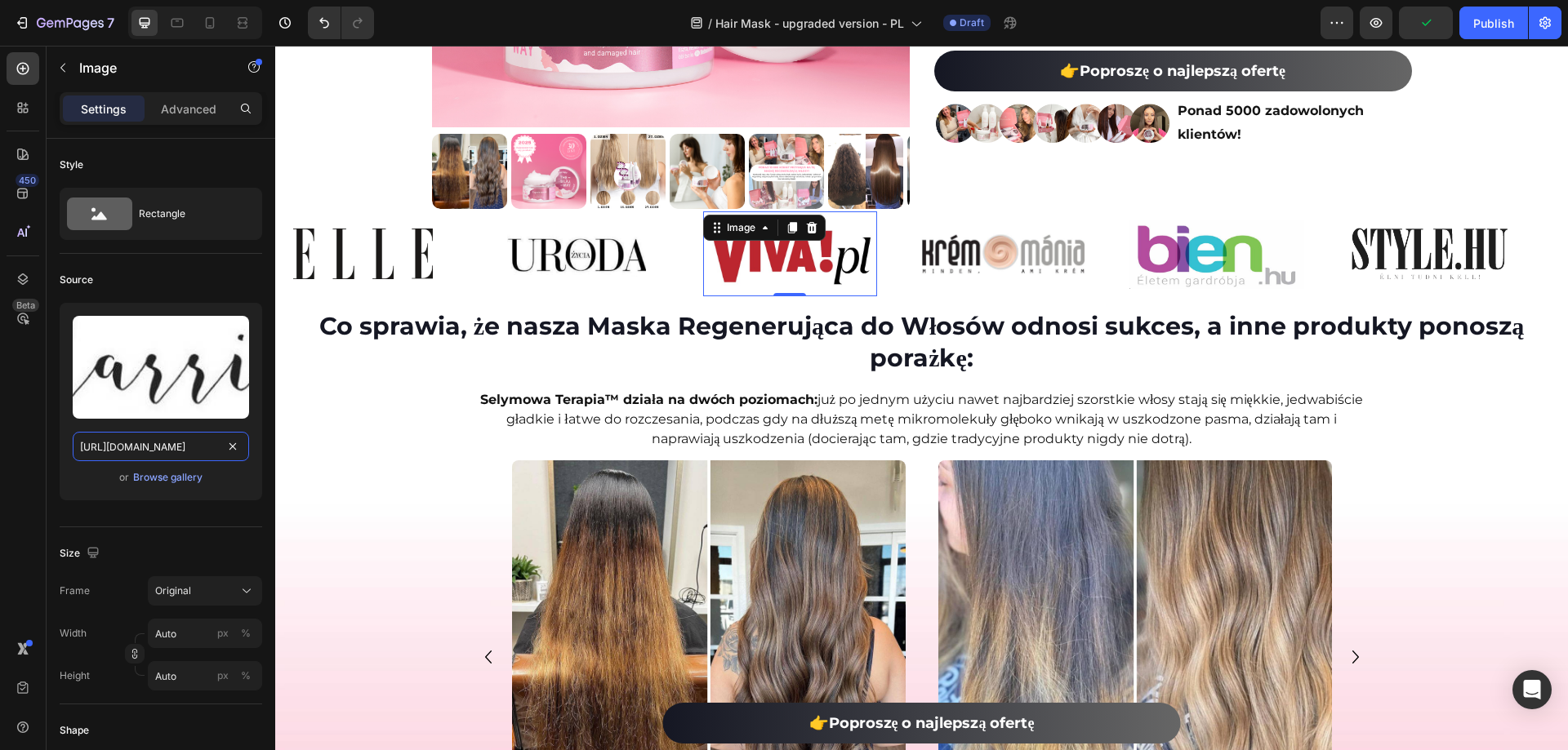
type input "https://cdn.shopify.com/s/files/1/0532/7667/2166/files/gempages_463925036718228…"
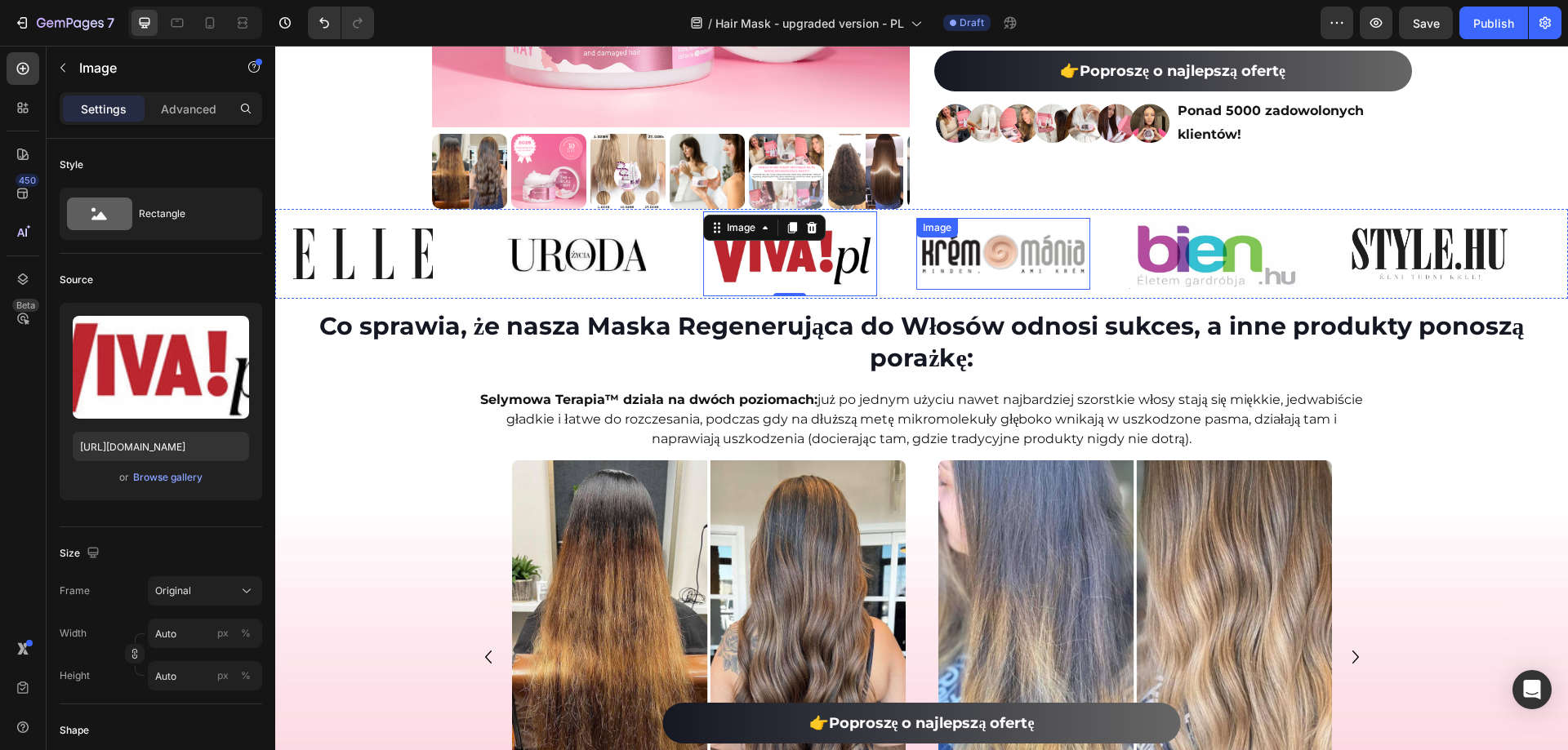
click at [954, 259] on img at bounding box center [1003, 254] width 174 height 53
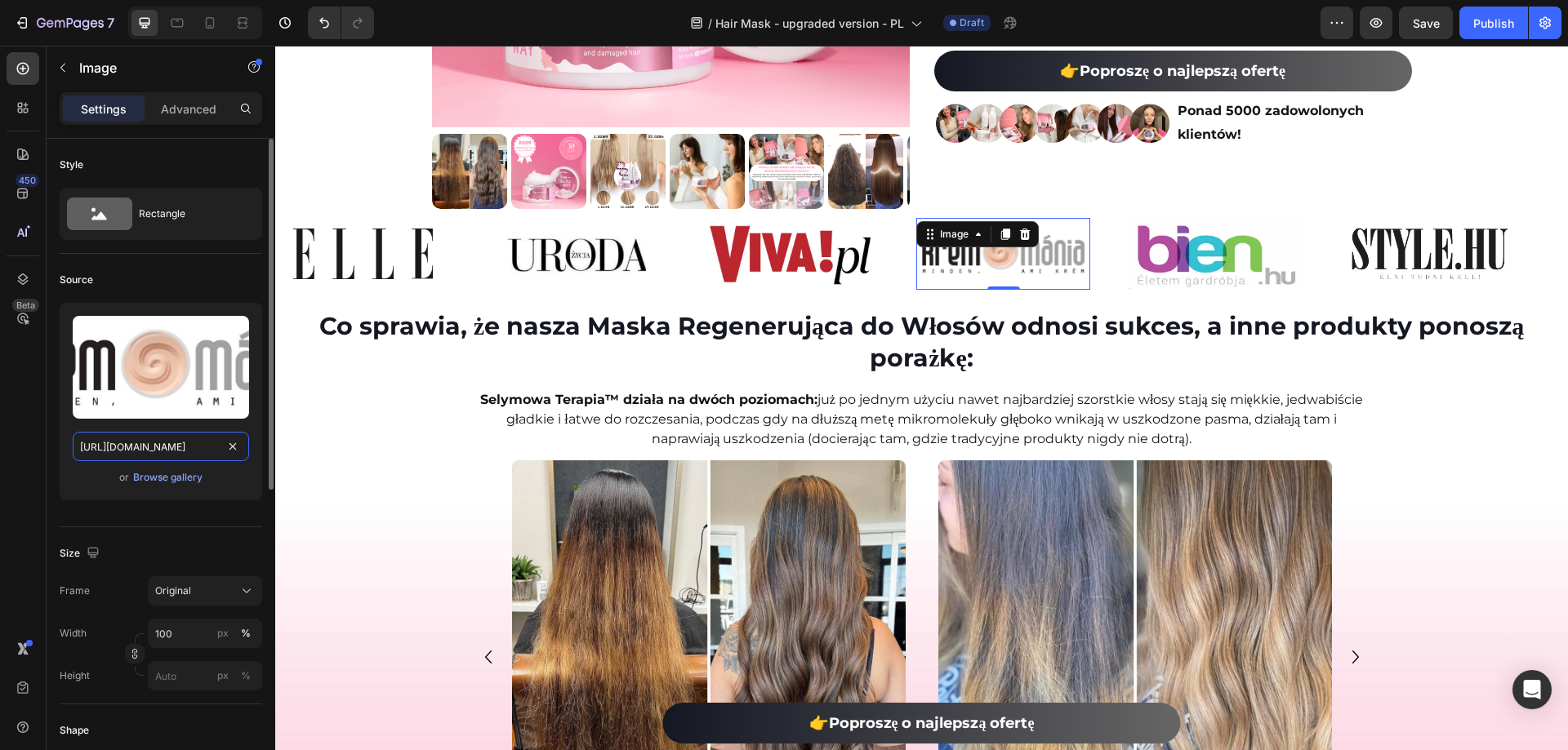
click at [132, 449] on input "https://ucarecdn.com/cf2234b2-3acf-49f2-a95d-9dc174990595/-/format/auto/-/previ…" at bounding box center [160, 446] width 176 height 30
paste input "cdn.shopify.com/s/files/1/0532/7667/2166/files/gempages_463925036718228561-0903…"
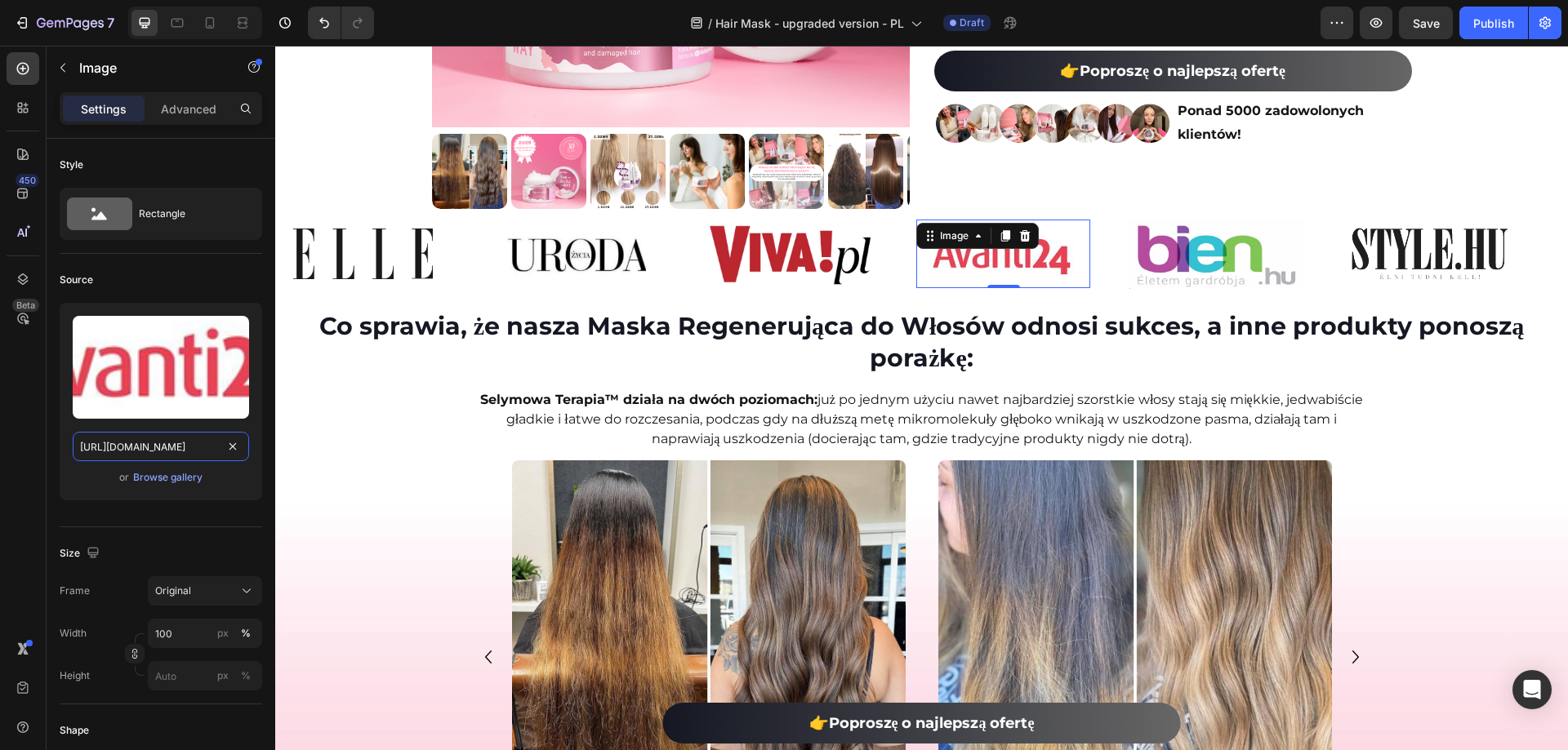
scroll to position [0, 508]
type input "https://cdn.shopify.com/s/files/1/0532/7667/2166/files/gempages_463925036718228…"
click at [1176, 264] on img at bounding box center [1216, 254] width 174 height 69
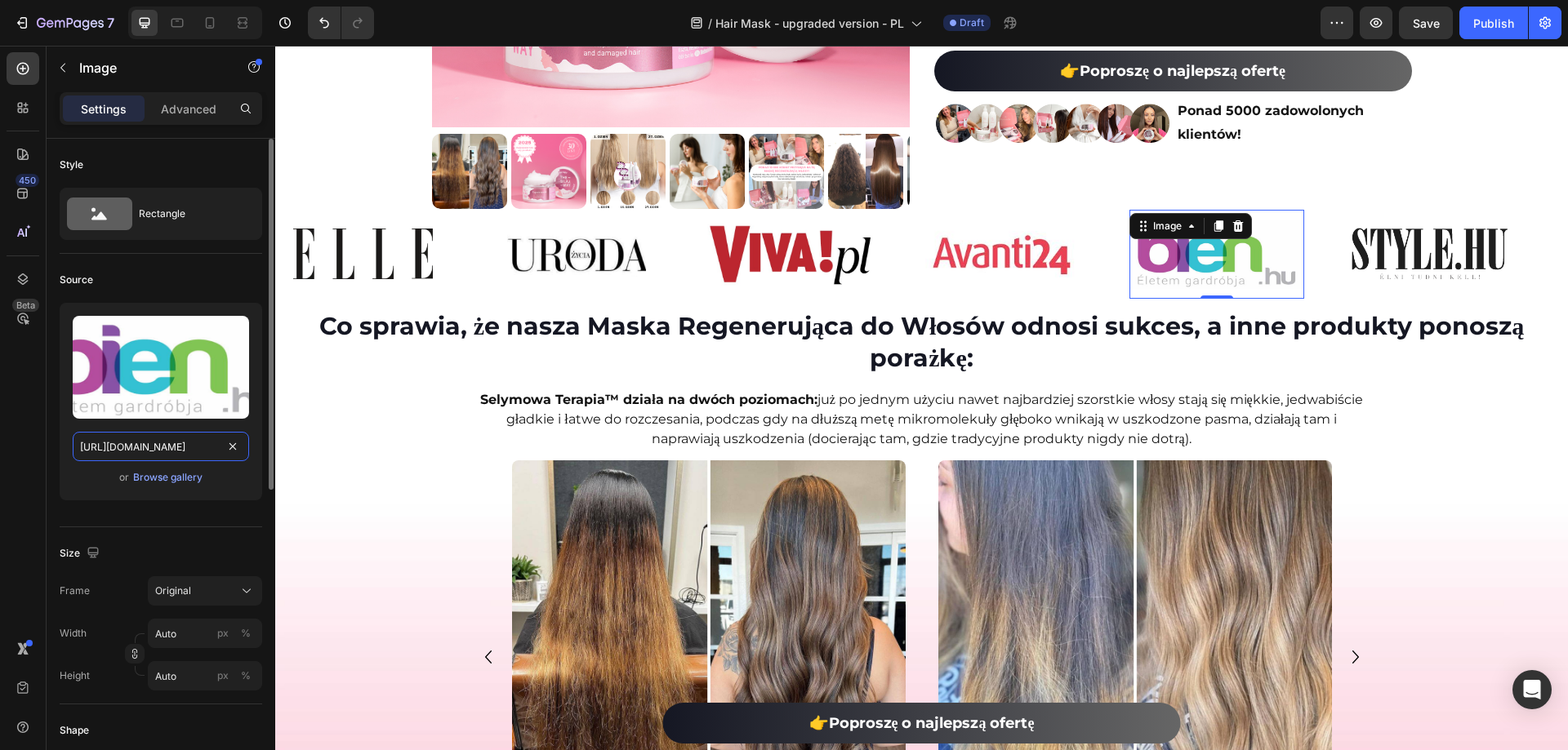
click at [202, 451] on input "https://ucarecdn.com/184f0773-607e-4cbf-98ea-31fd007d26ac/-/format/auto/-/previ…" at bounding box center [160, 446] width 176 height 30
paste input "cdn.shopify.com/s/files/1/0532/7667/2166/files/gempages_463925036718228561-4af4…"
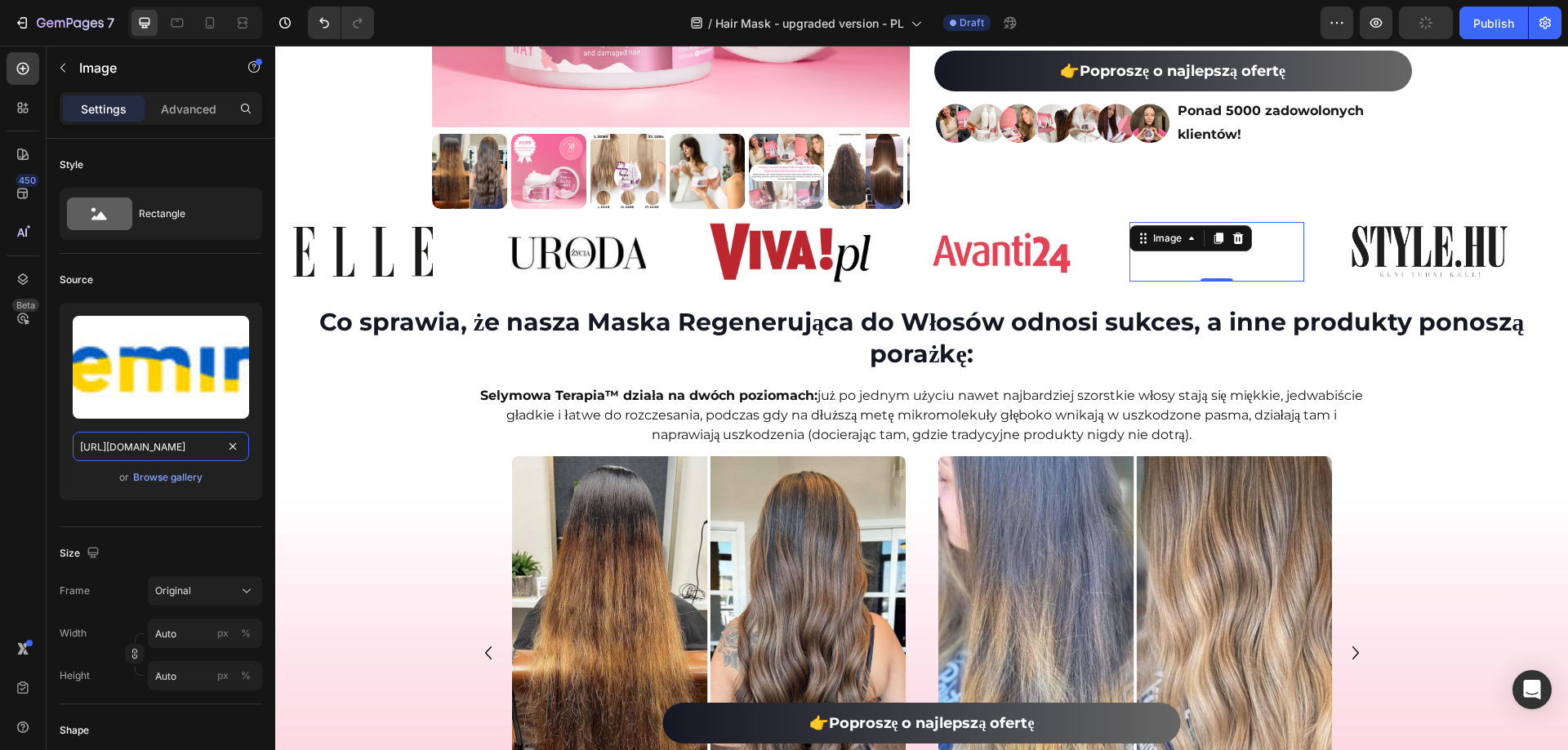
scroll to position [0, 490]
type input "https://cdn.shopify.com/s/files/1/0532/7667/2166/files/gempages_463925036718228…"
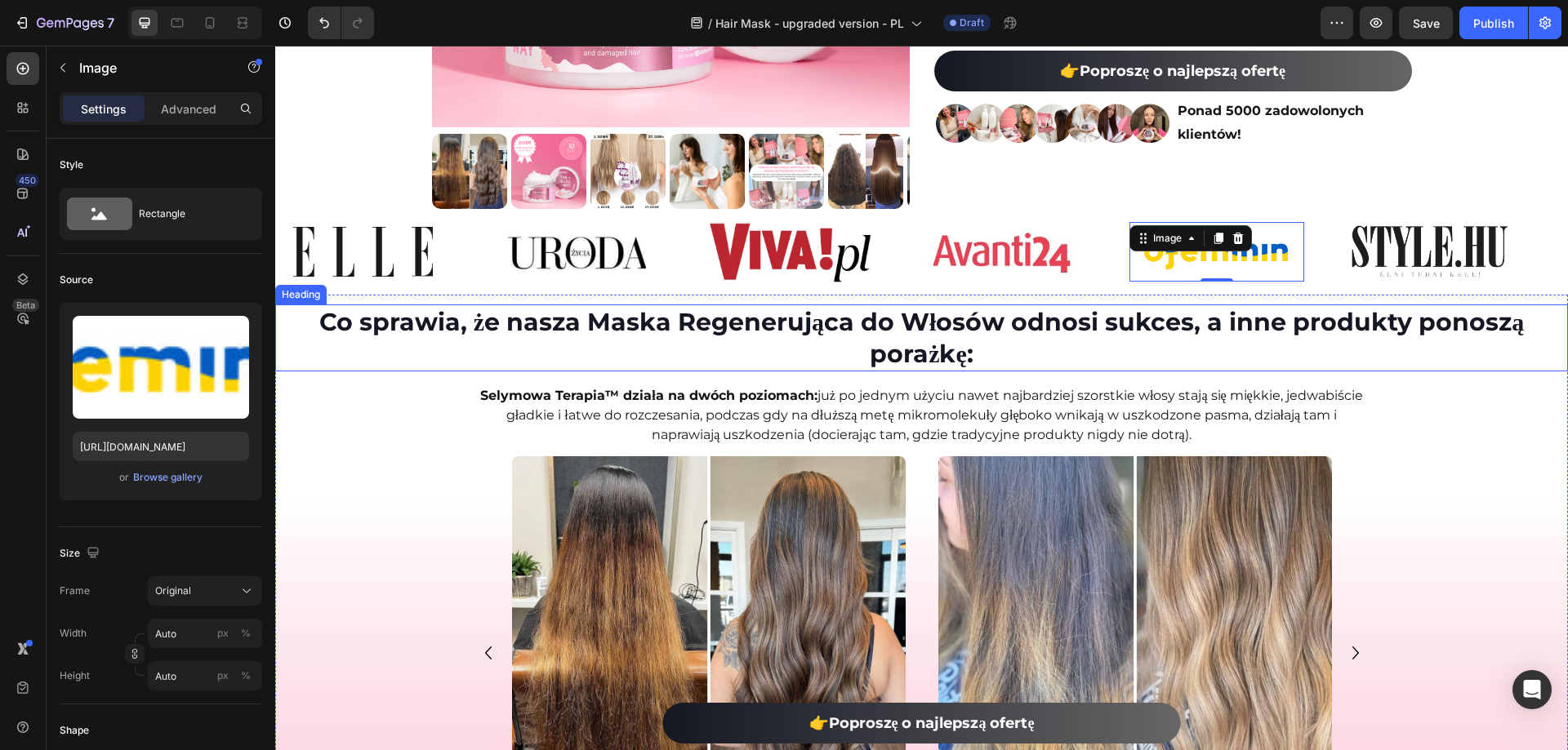
click at [1377, 259] on img at bounding box center [1430, 251] width 157 height 52
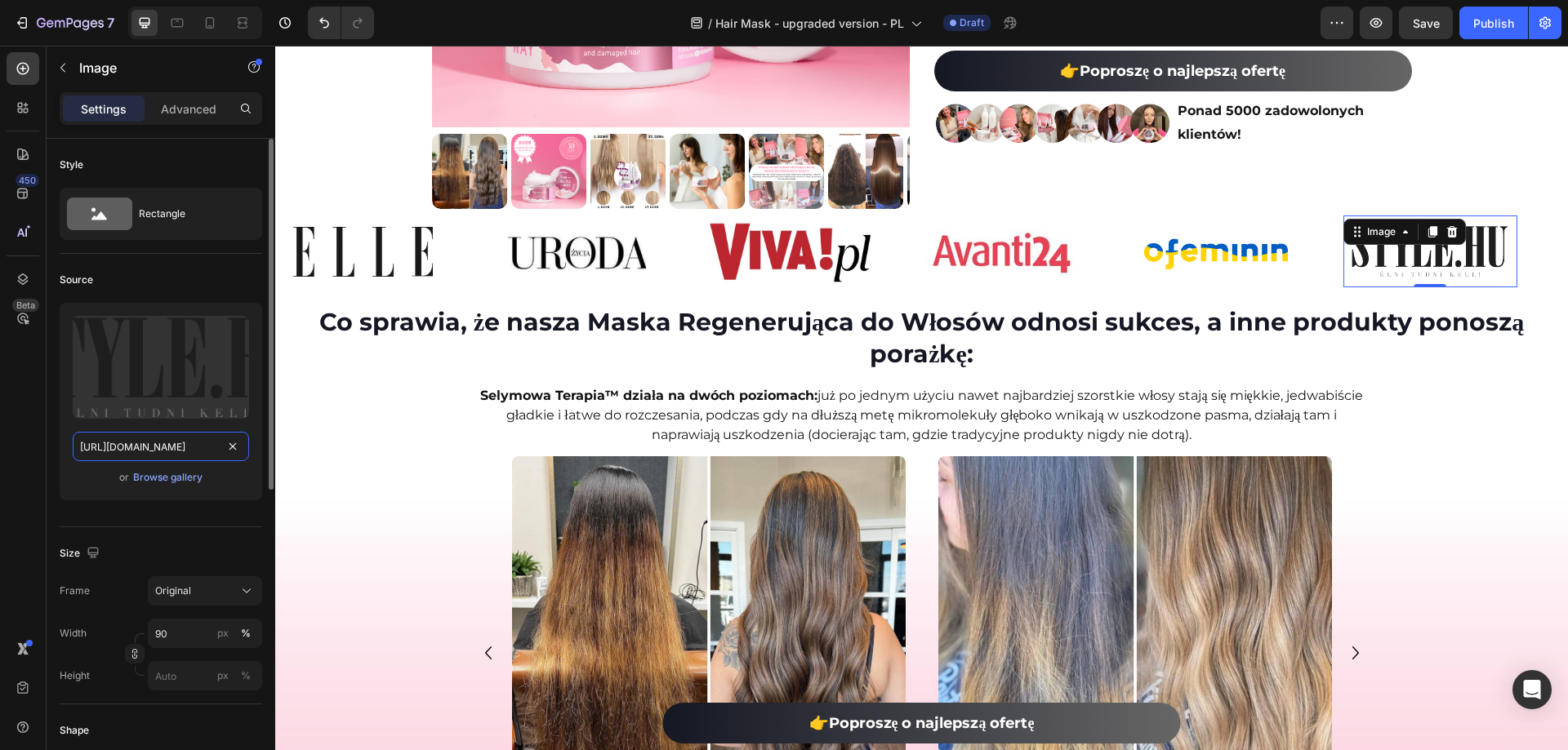
click at [148, 454] on input "https://ucarecdn.com/d4d36ea7-48dc-427c-b148-4247761b31bf/-/format/auto/-/previ…" at bounding box center [160, 446] width 176 height 30
paste input "cdn.shopify.com/s/files/1/0532/7667/2166/files/gempages_463925036718228561-e200…"
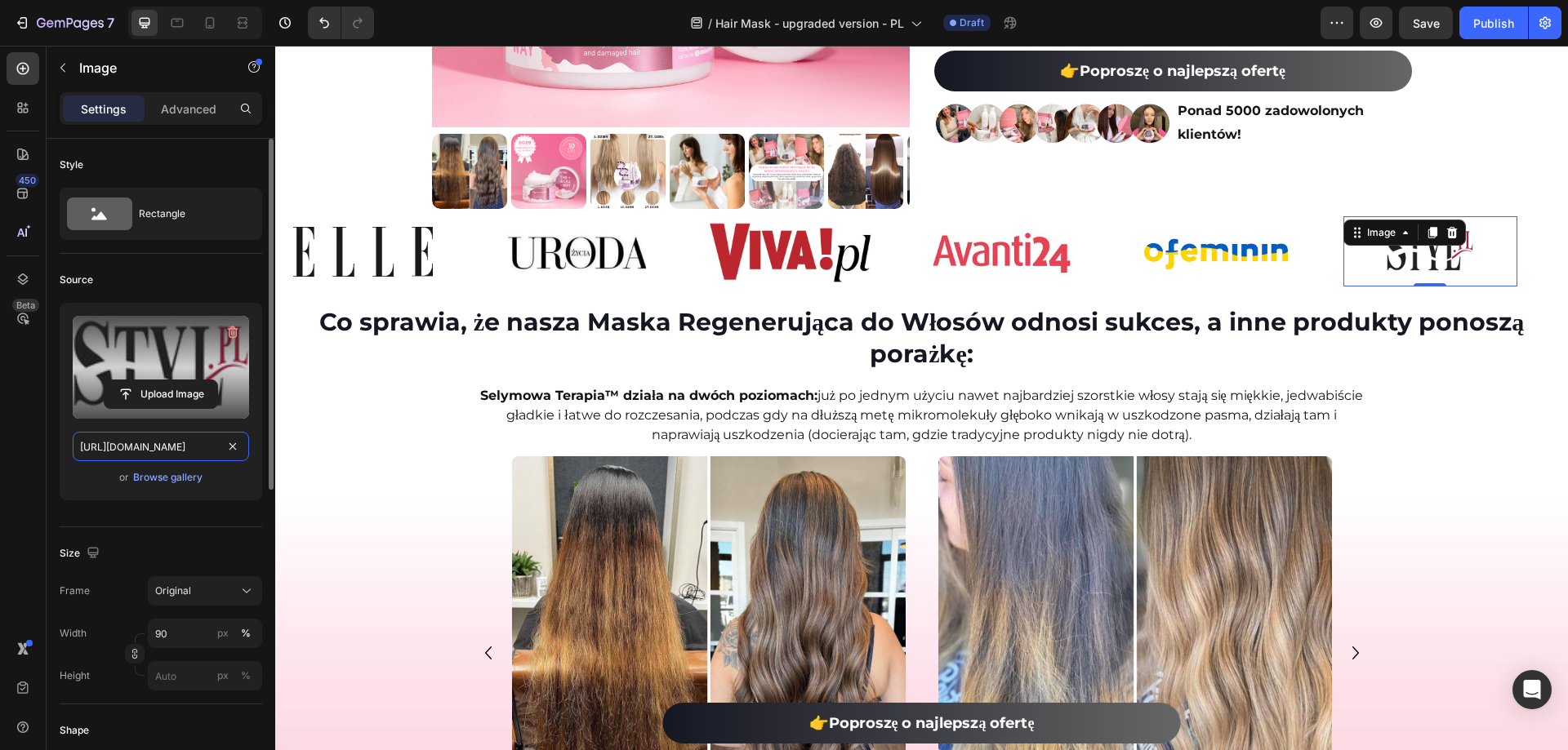
scroll to position [0, 497]
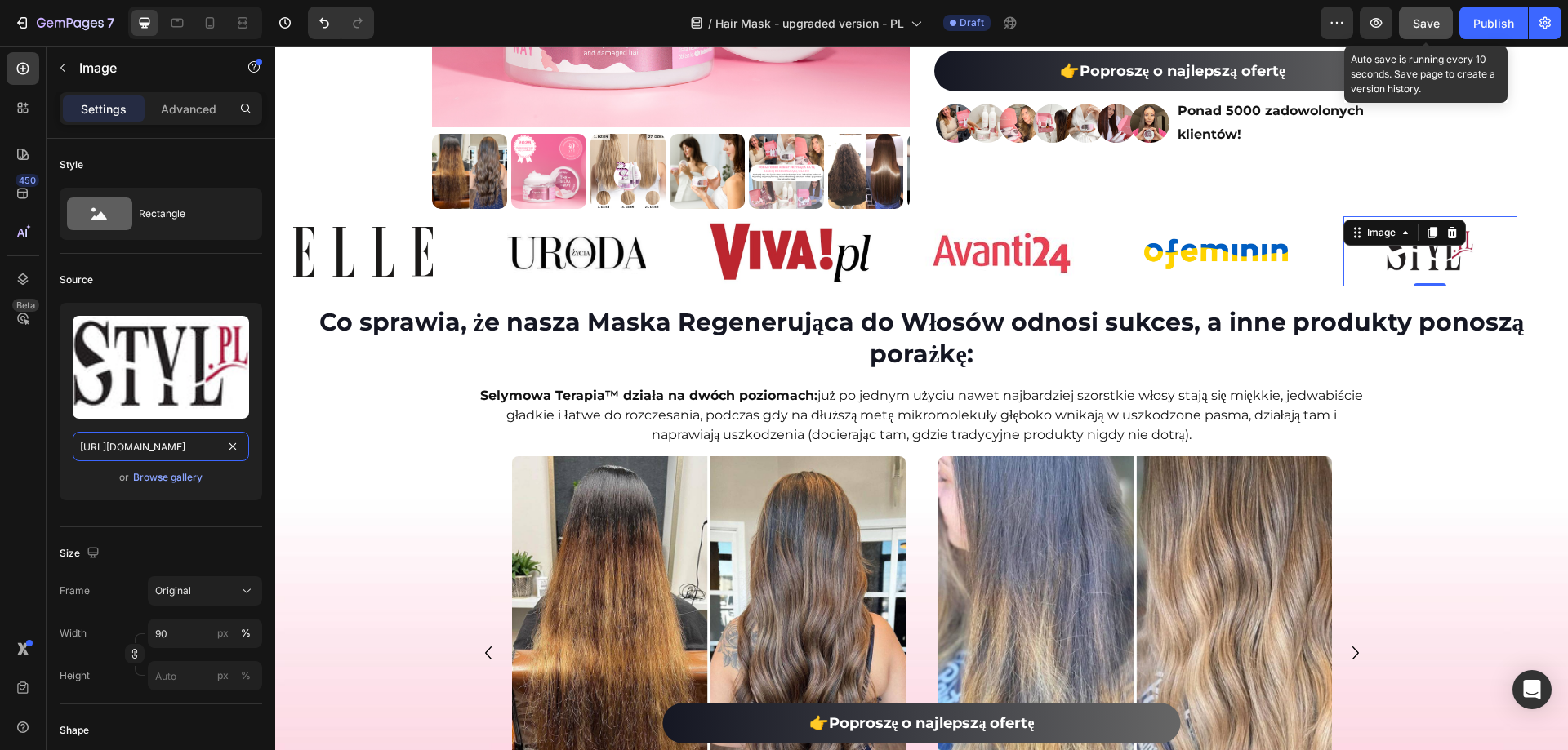
type input "https://cdn.shopify.com/s/files/1/0532/7667/2166/files/gempages_463925036718228…"
click at [1422, 8] on button "Save" at bounding box center [1426, 23] width 54 height 33
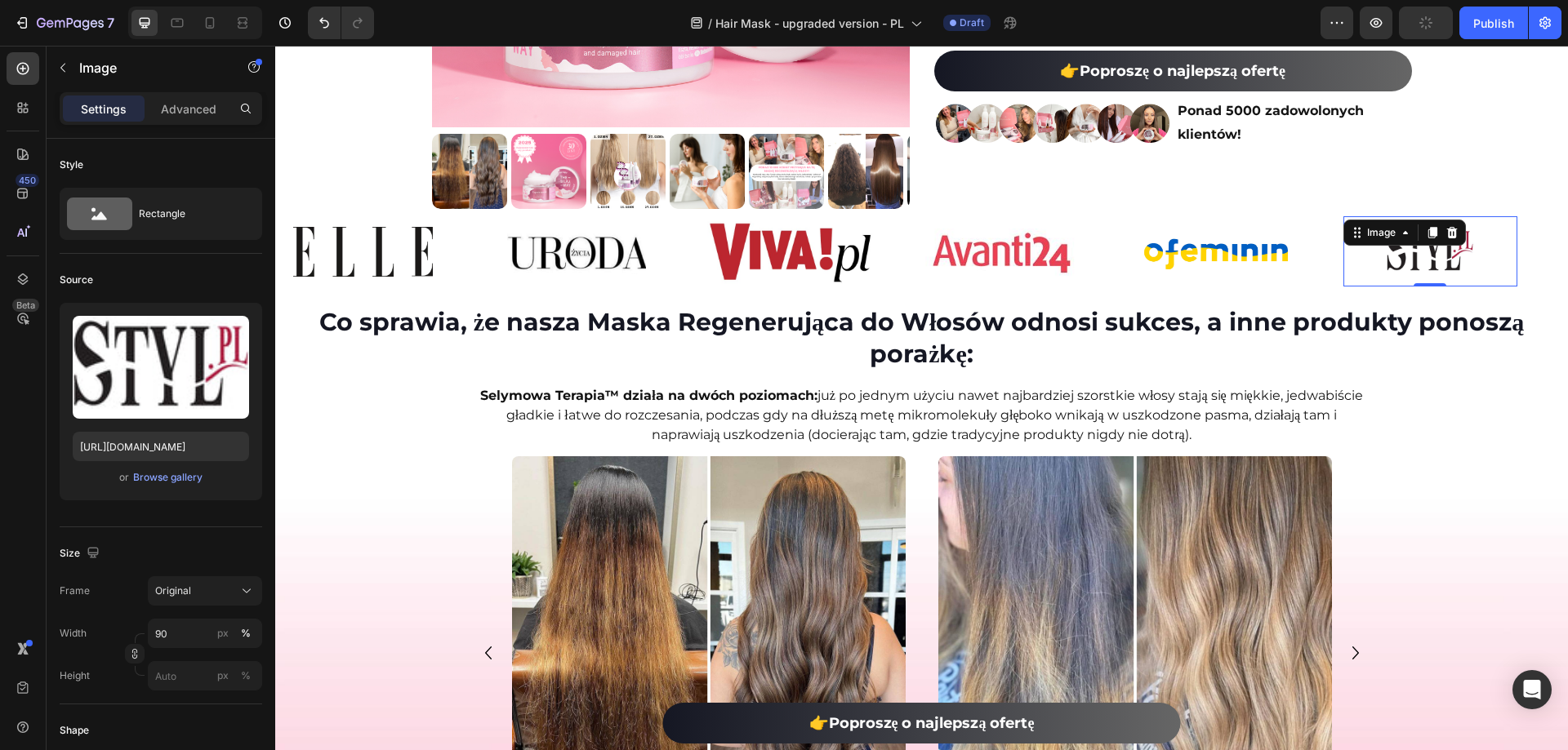
scroll to position [0, 0]
click at [212, 14] on icon at bounding box center [209, 22] width 16 height 16
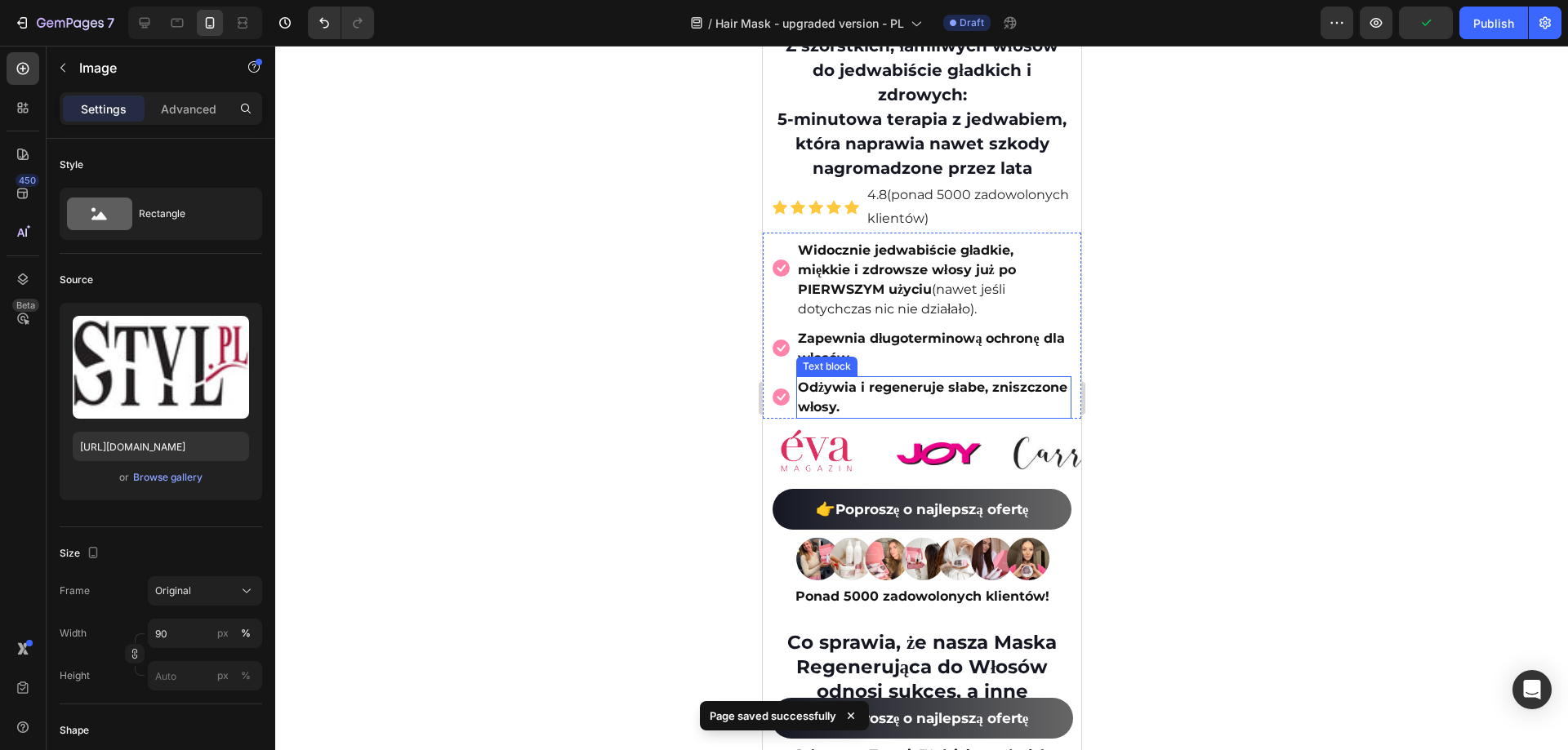
scroll to position [372, 0]
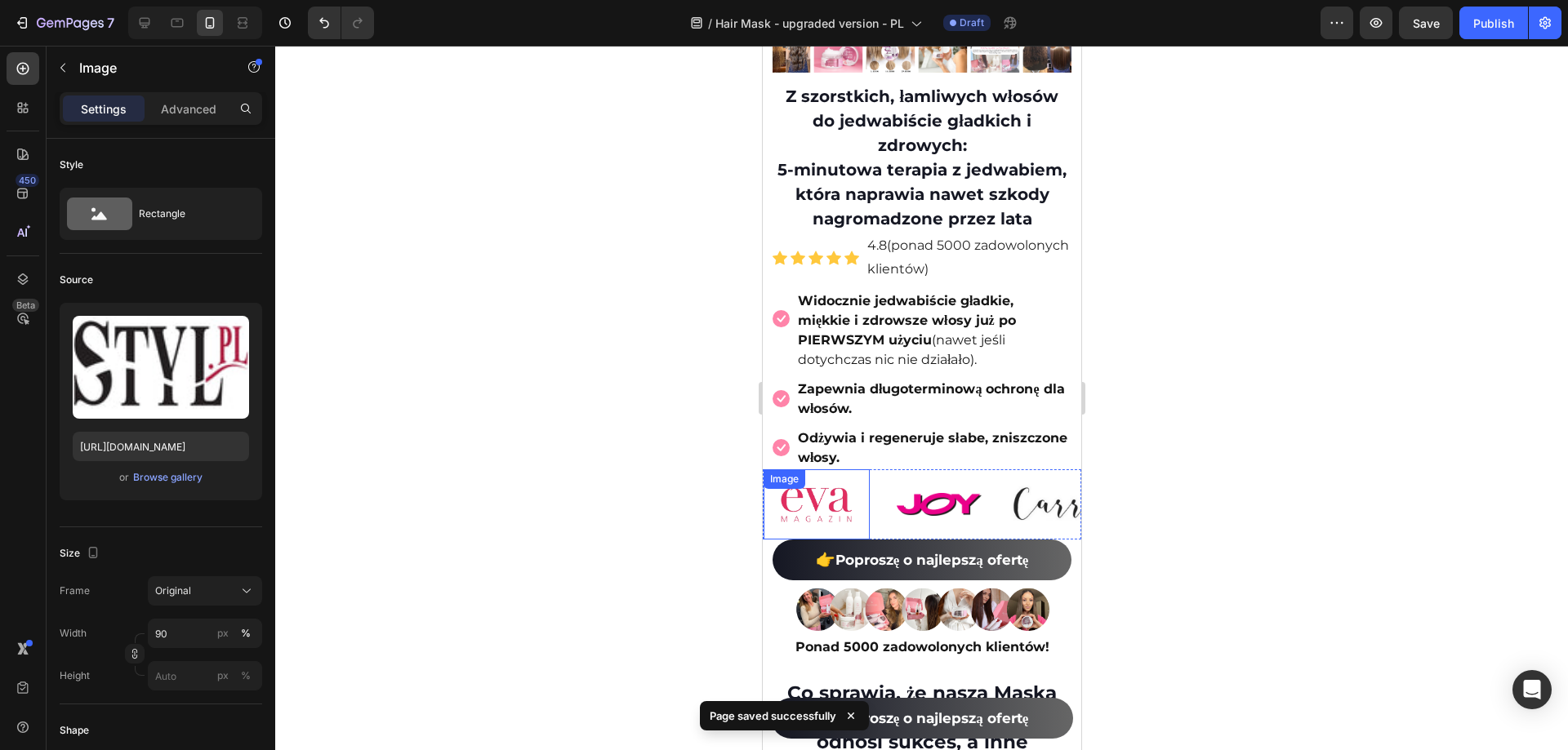
click at [838, 511] on img at bounding box center [815, 504] width 85 height 51
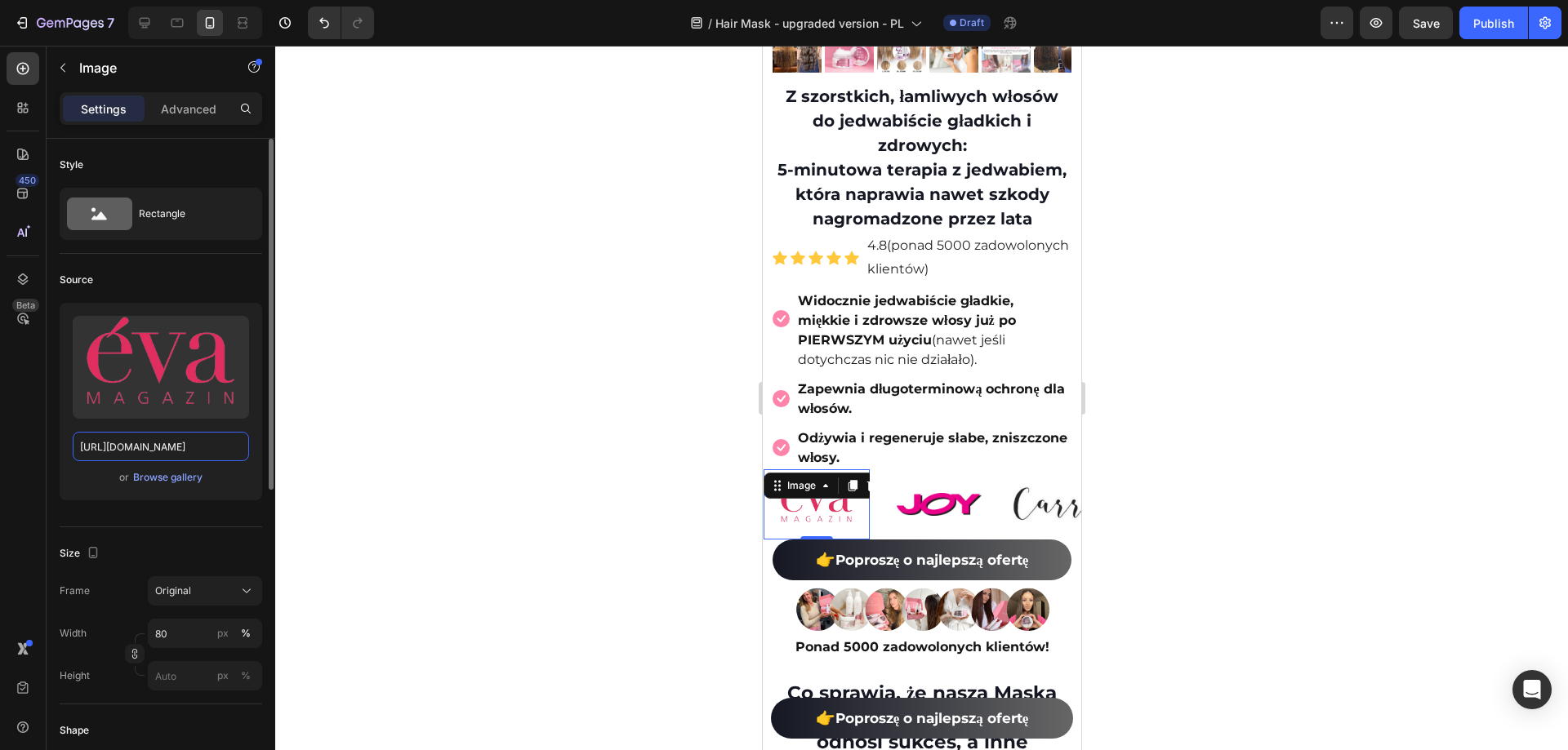
click at [135, 441] on input "https://ucarecdn.com/56b5e2e6-5ae6-4ed8-b09c-26cb9800282f/-/format/auto/-/previ…" at bounding box center [160, 446] width 176 height 30
paste input "cdn.shopify.com/s/files/1/0532/7667/2166/files/gempages_463925036718228561-cd2f…"
type input "https://cdn.shopify.com/s/files/1/0532/7667/2166/files/gempages_463925036718228…"
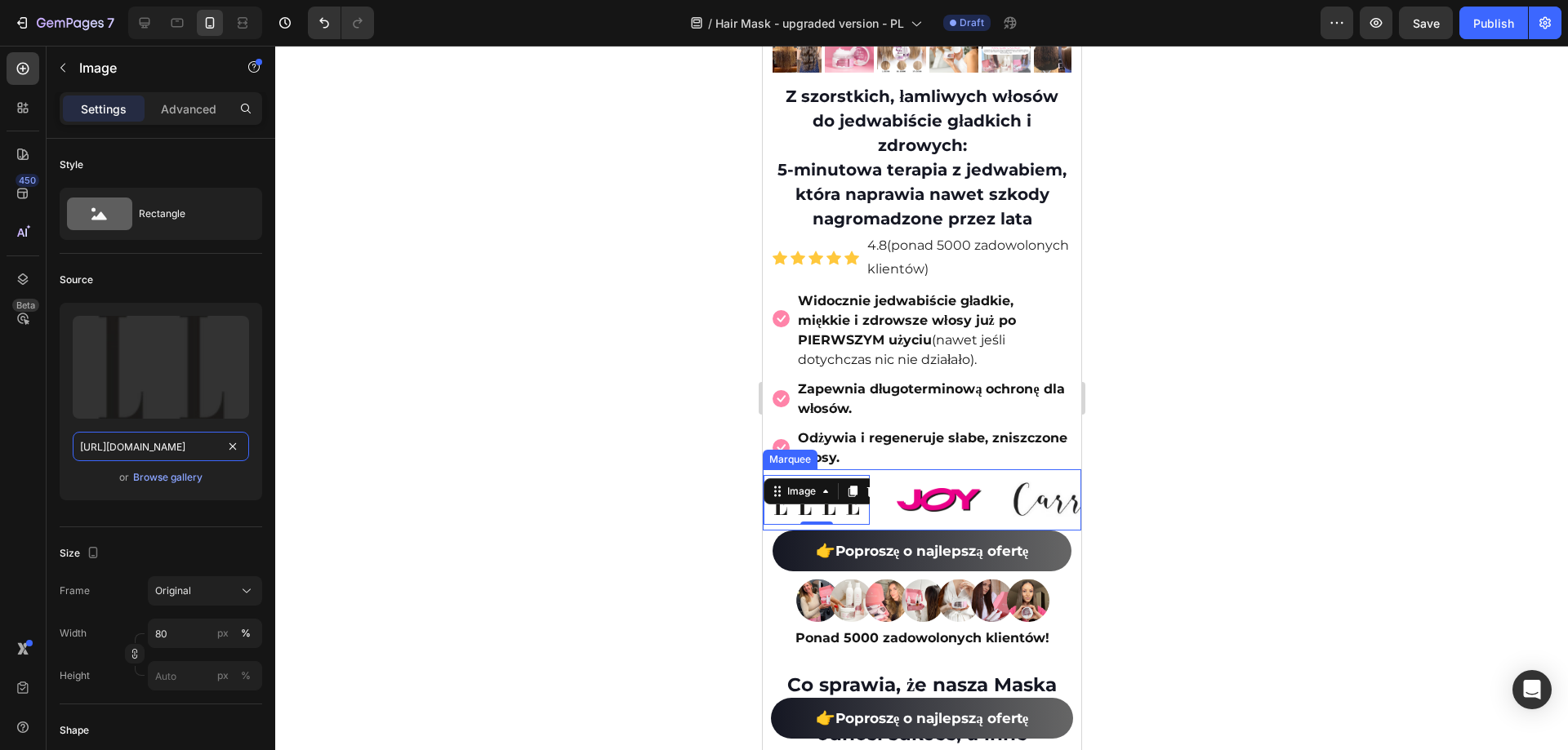
scroll to position [0, 511]
click at [934, 511] on img at bounding box center [938, 499] width 85 height 23
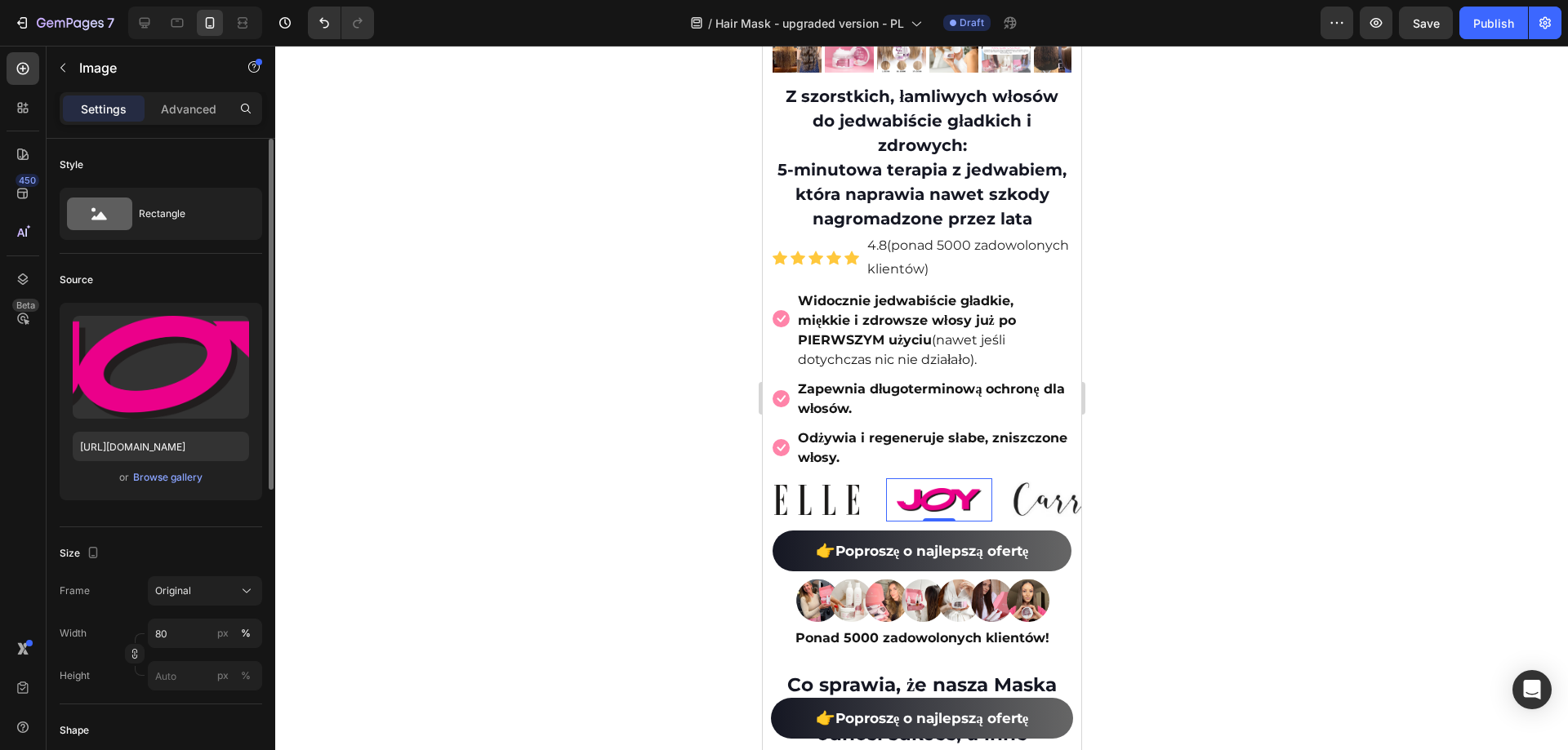
click at [166, 429] on div "Upload Image https://ucarecdn.com/cbf749c6-6bd9-492a-8373-267c70cd3f60/-/format…" at bounding box center [161, 402] width 203 height 197
click at [170, 448] on input "https://ucarecdn.com/cbf749c6-6bd9-492a-8373-267c70cd3f60/-/format/auto/-/previ…" at bounding box center [160, 446] width 176 height 30
paste input "cdn.shopify.com/s/files/1/0532/7667/2166/files/gempages_463925036718228561-8da2…"
type input "https://cdn.shopify.com/s/files/1/0532/7667/2166/files/gempages_463925036718228…"
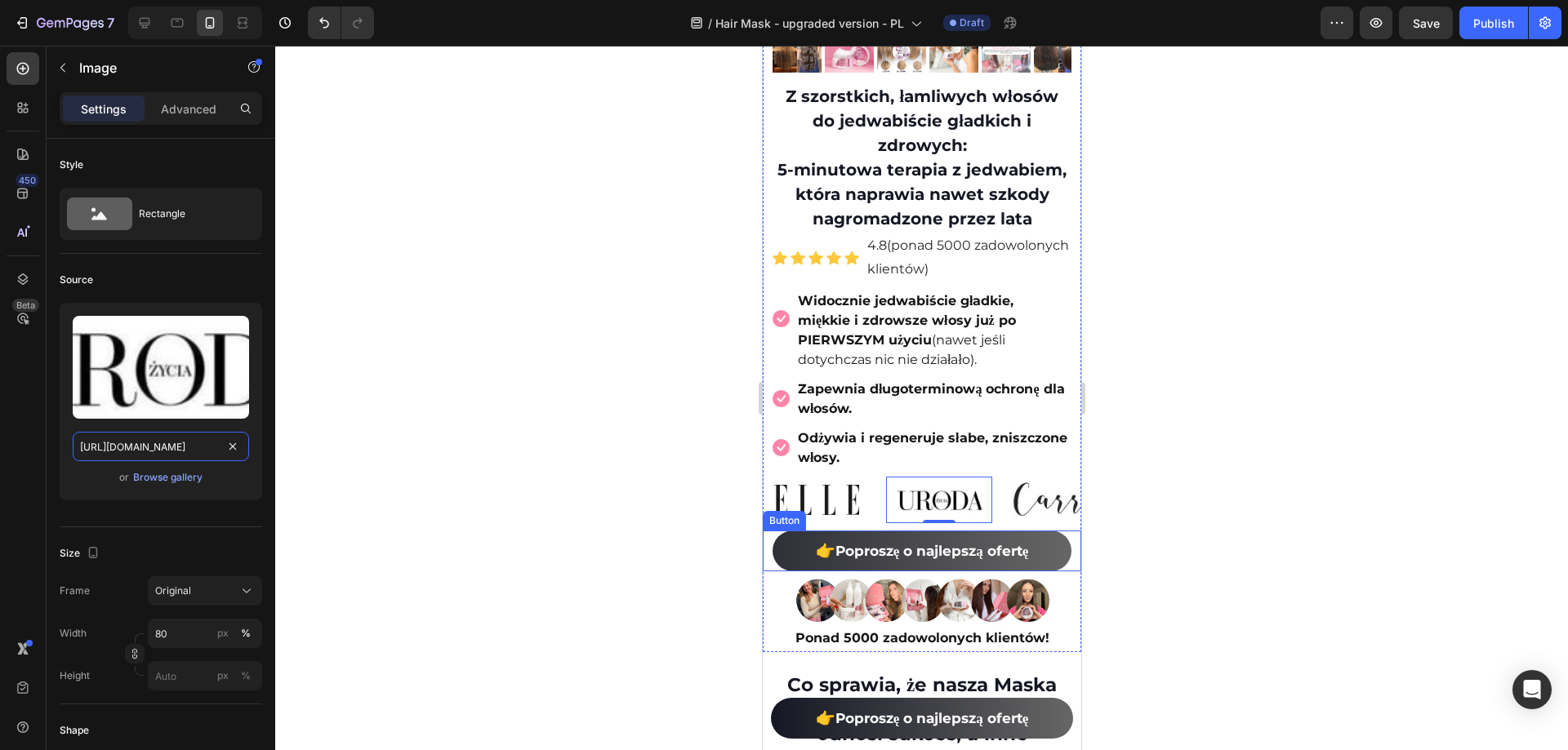
scroll to position [0, 499]
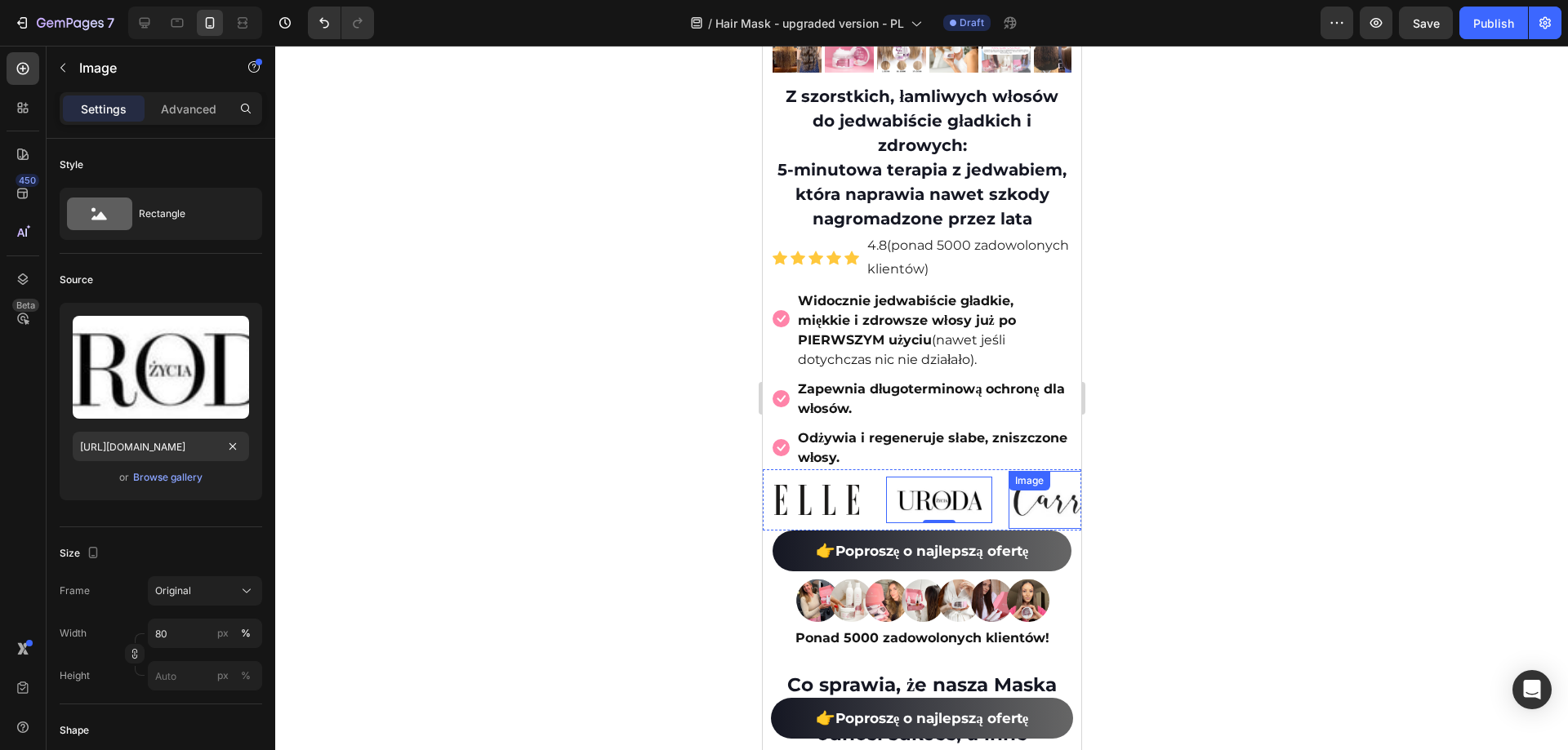
click at [1027, 518] on img at bounding box center [1061, 499] width 106 height 38
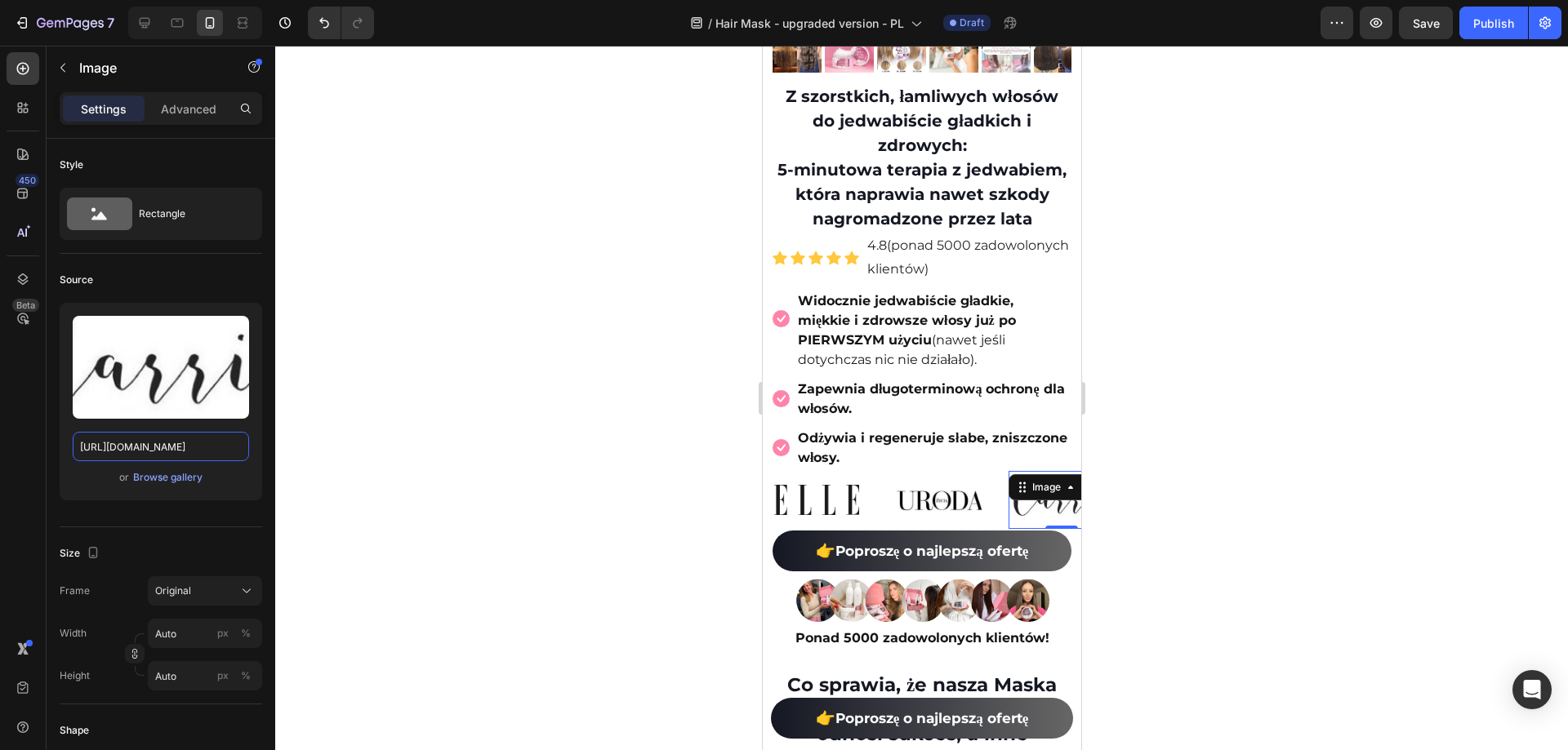
click at [146, 452] on input "https://ucarecdn.com/c546fa03-ffd7-4db5-a942-b8335584da3f/-/format/auto/-/previ…" at bounding box center [160, 446] width 176 height 30
paste input "cdn.shopify.com/s/files/1/0532/7667/2166/files/gempages_463925036718228561-c9ed…"
type input "https://cdn.shopify.com/s/files/1/0532/7667/2166/files/gempages_463925036718228…"
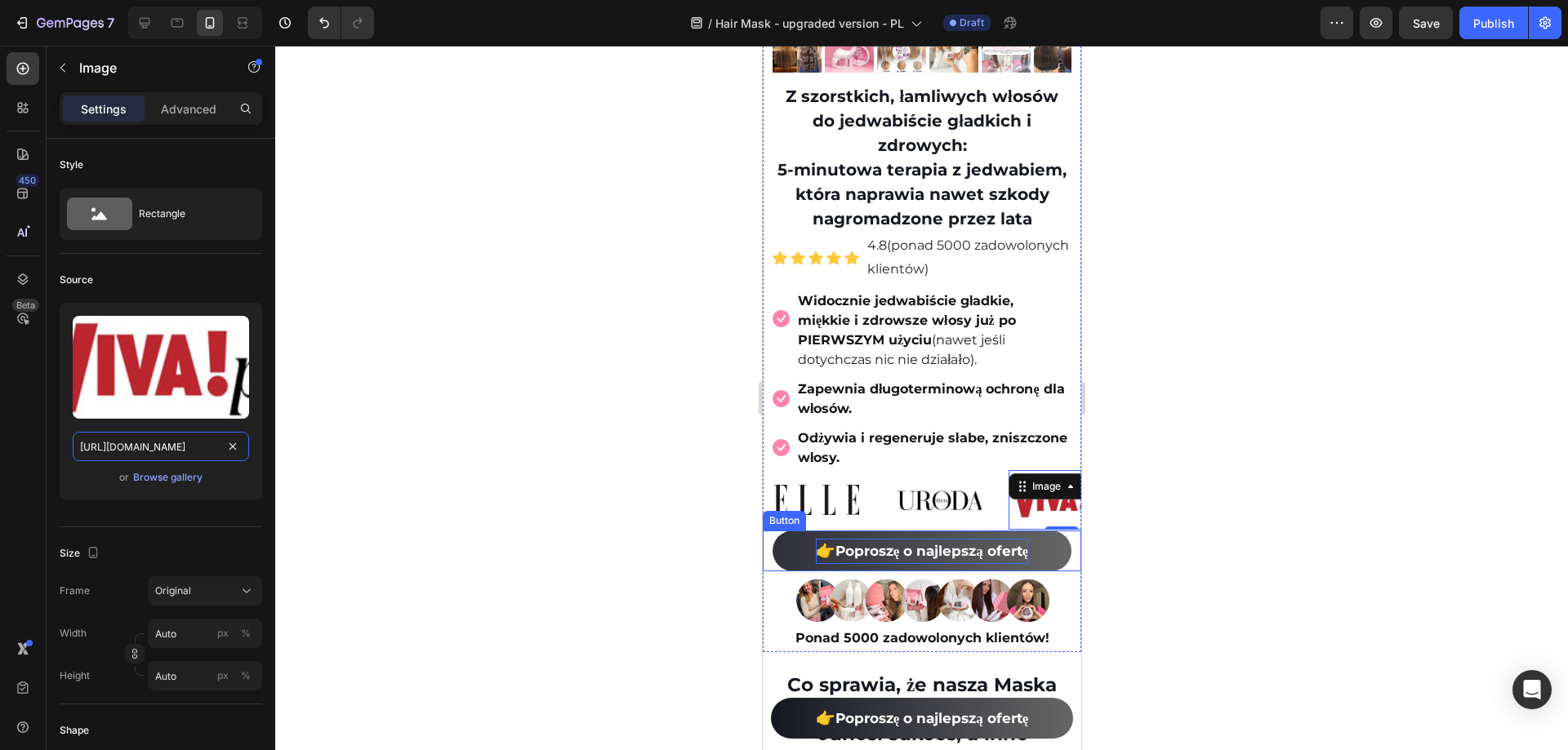
scroll to position [454, 0]
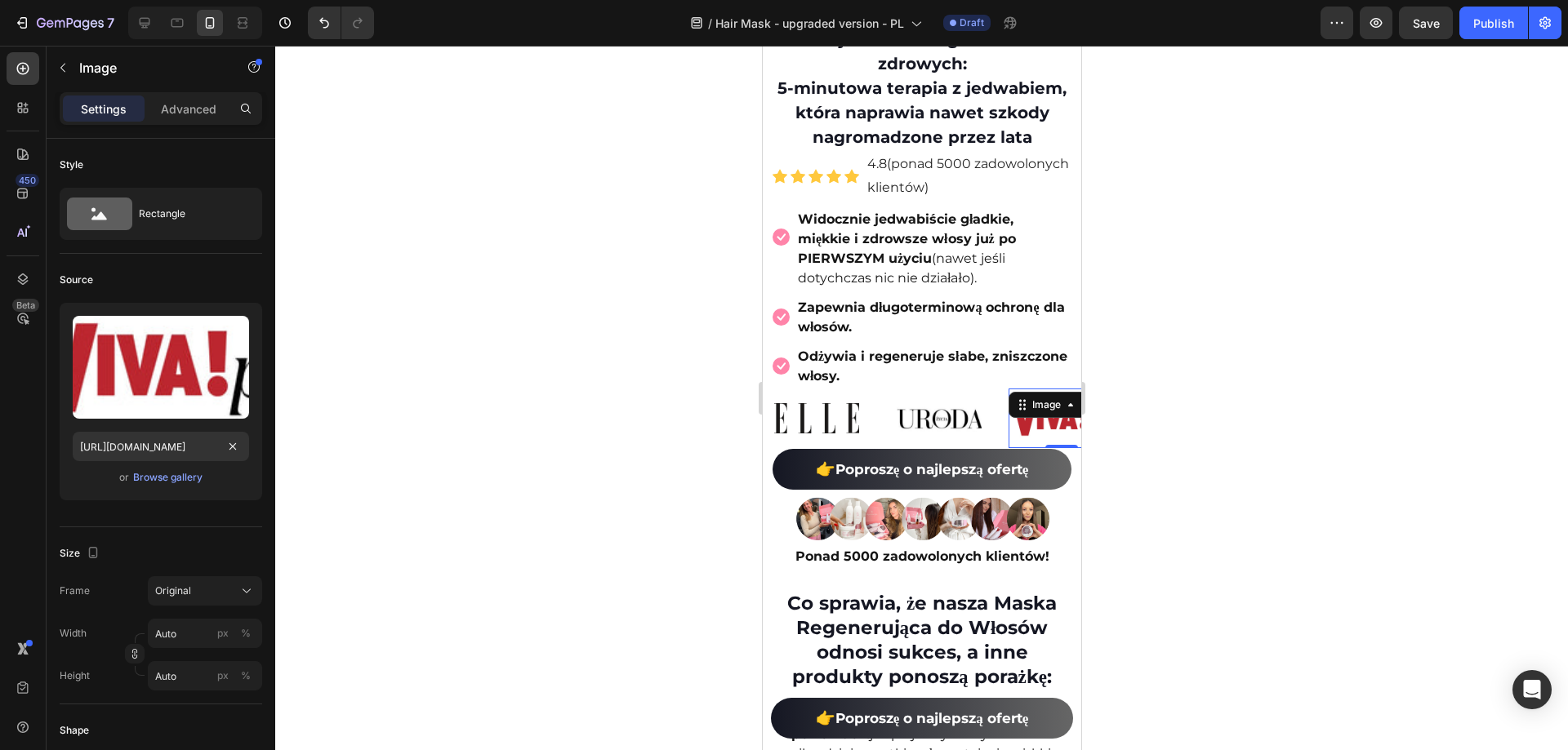
click at [1004, 406] on div "Image Image Image 0 Image Image Image" at bounding box center [1130, 419] width 735 height 62
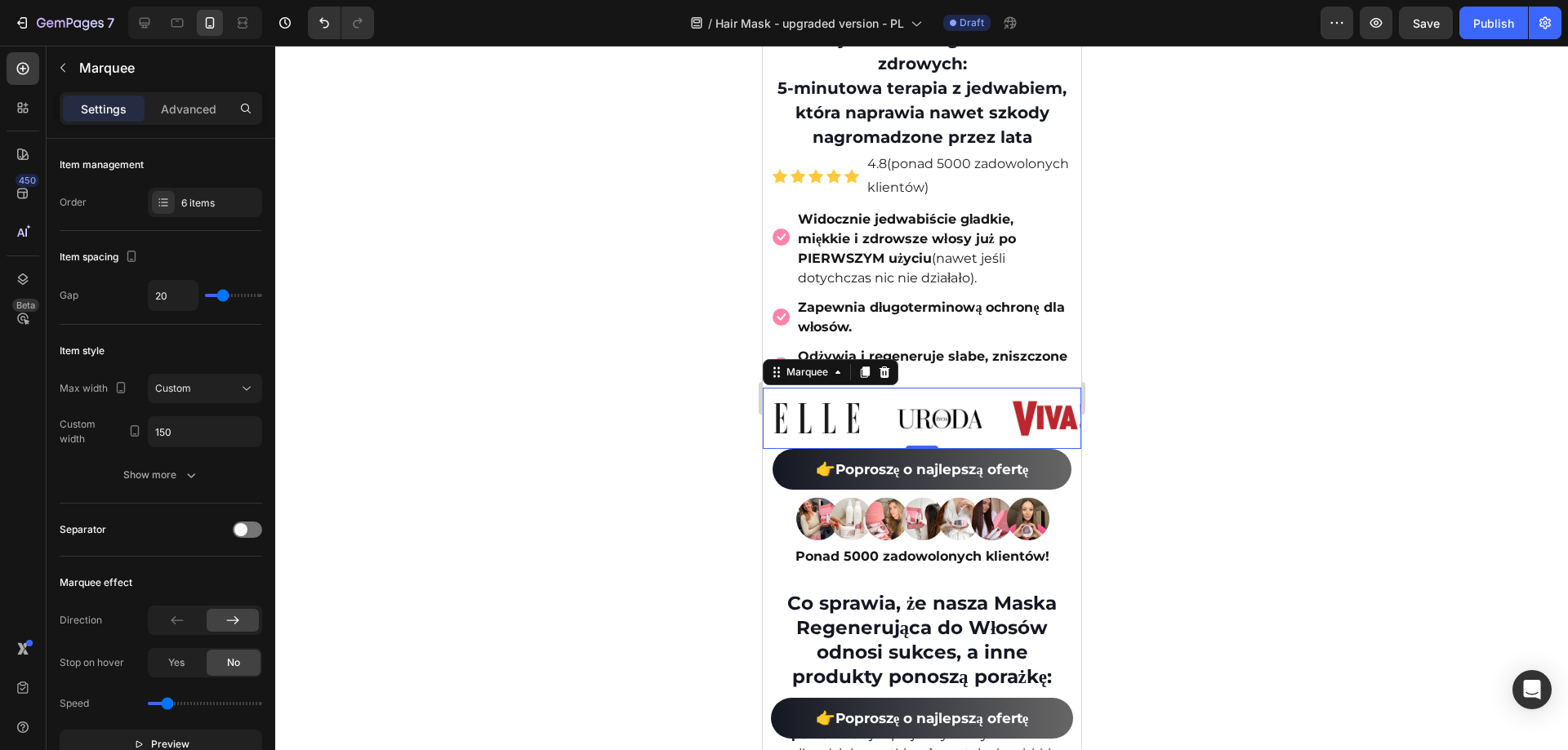
click at [1203, 426] on div at bounding box center [922, 397] width 1293 height 704
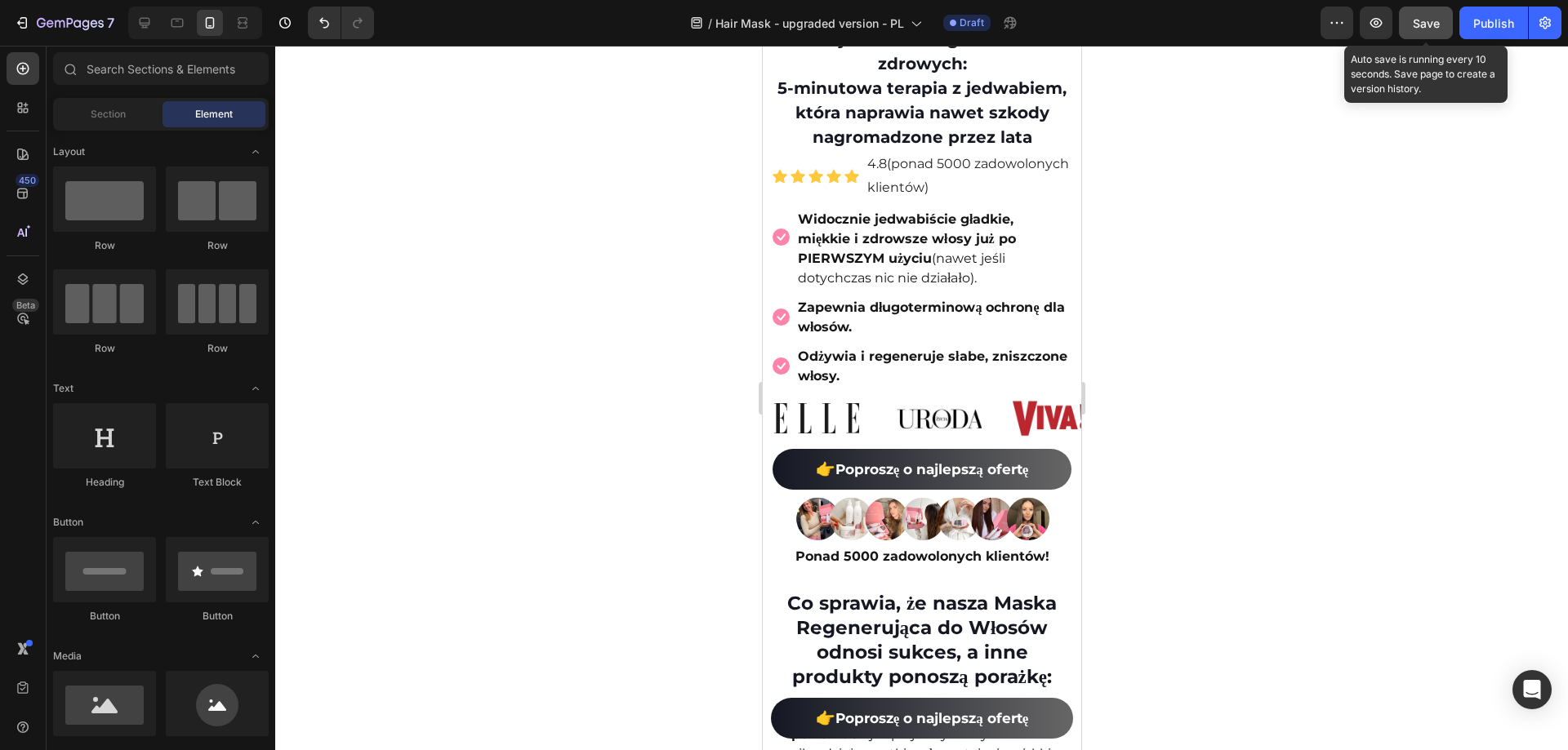
click at [1400, 16] on button "Save" at bounding box center [1426, 23] width 54 height 33
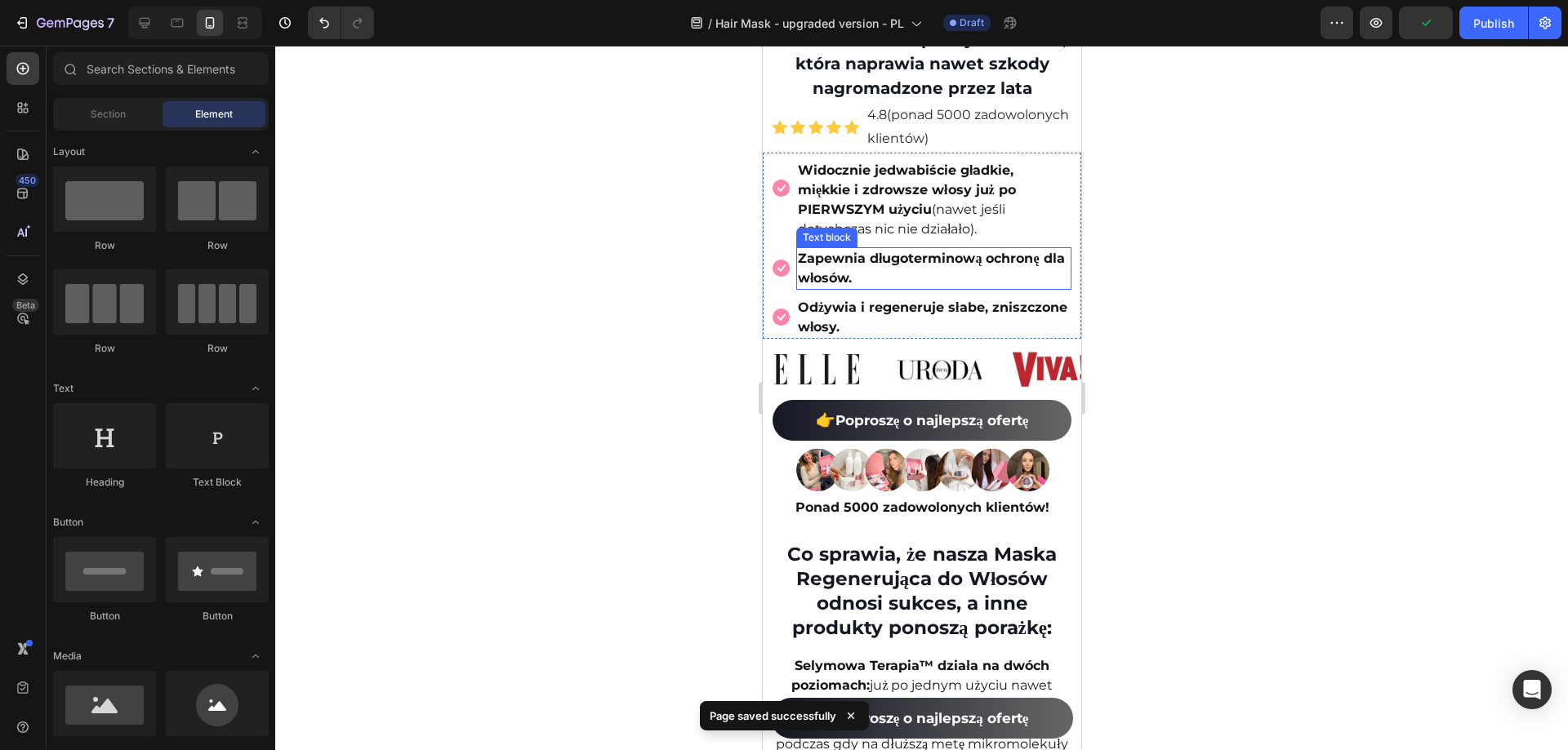
scroll to position [618, 0]
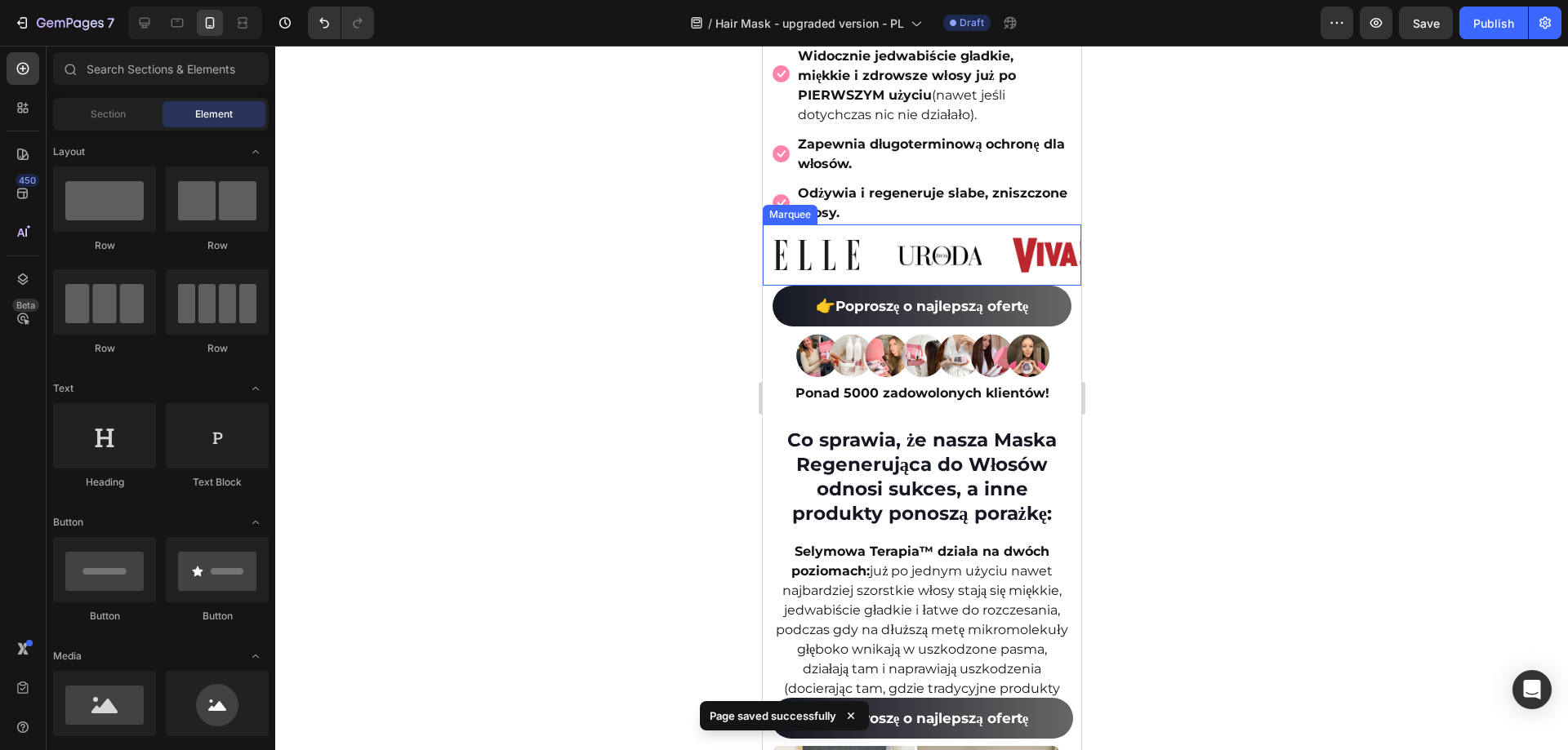
click at [1058, 287] on div "Image Image Image Image Image Image" at bounding box center [1130, 256] width 735 height 62
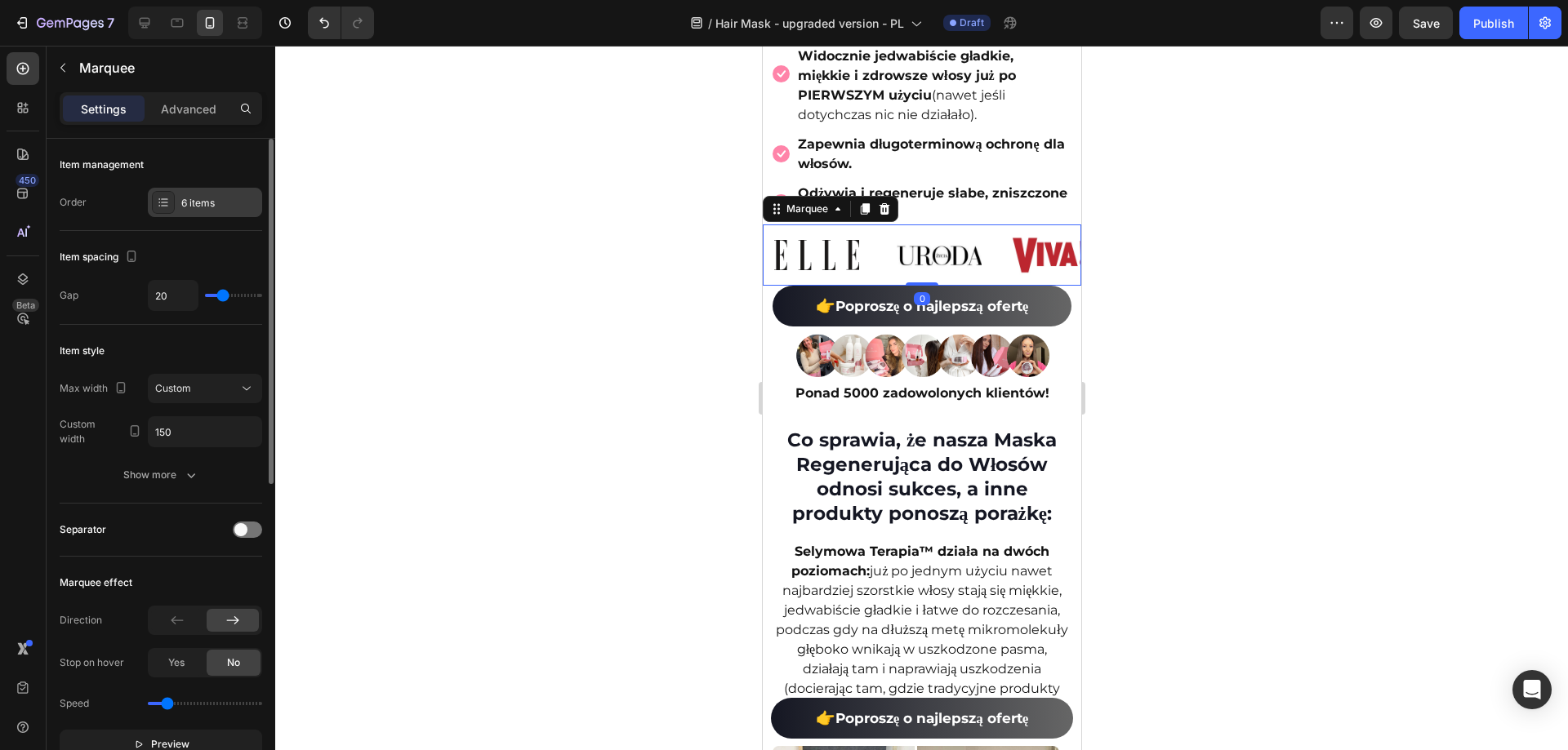
click at [212, 201] on div "6 items" at bounding box center [219, 202] width 77 height 14
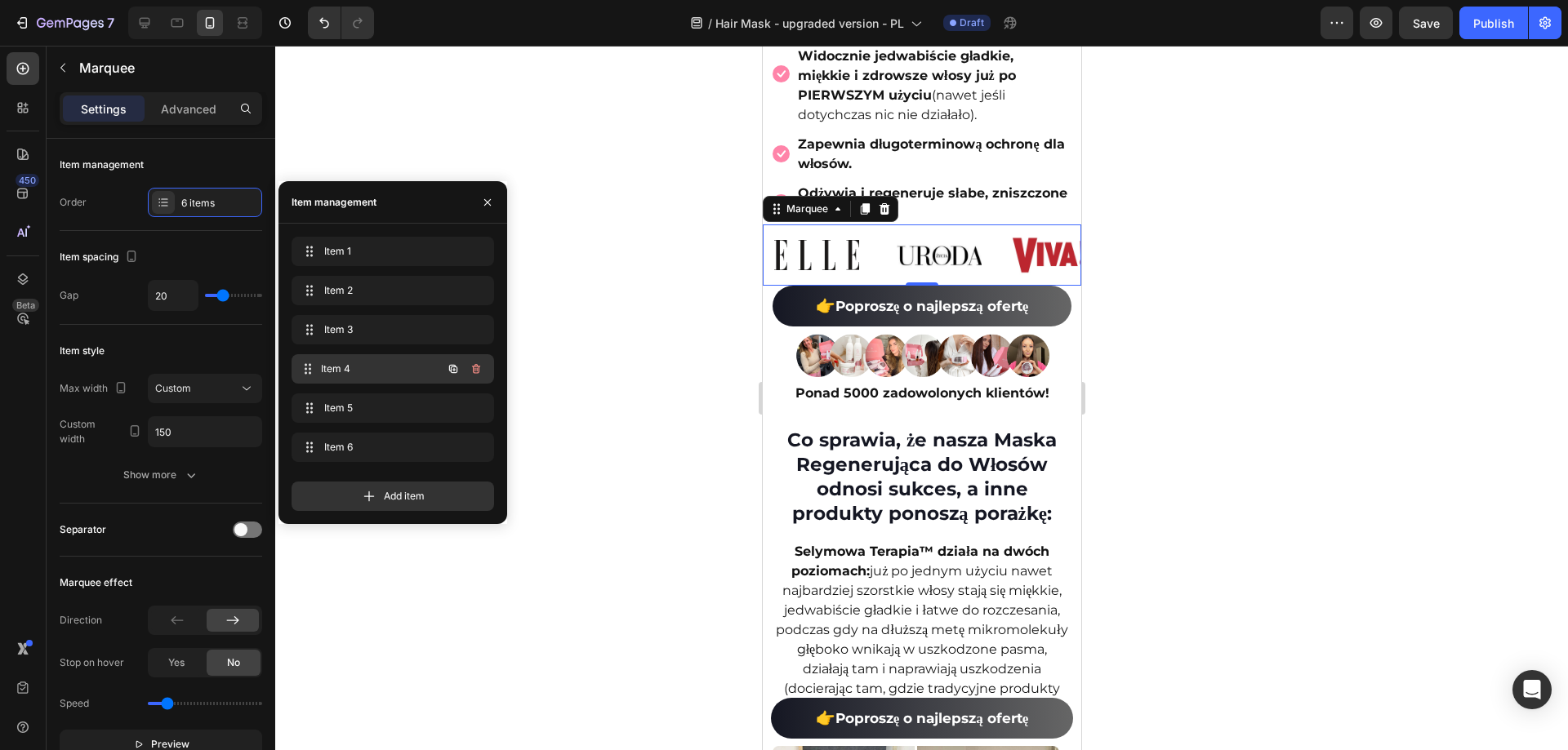
click at [372, 359] on div "Item 4 Item 4" at bounding box center [370, 369] width 143 height 23
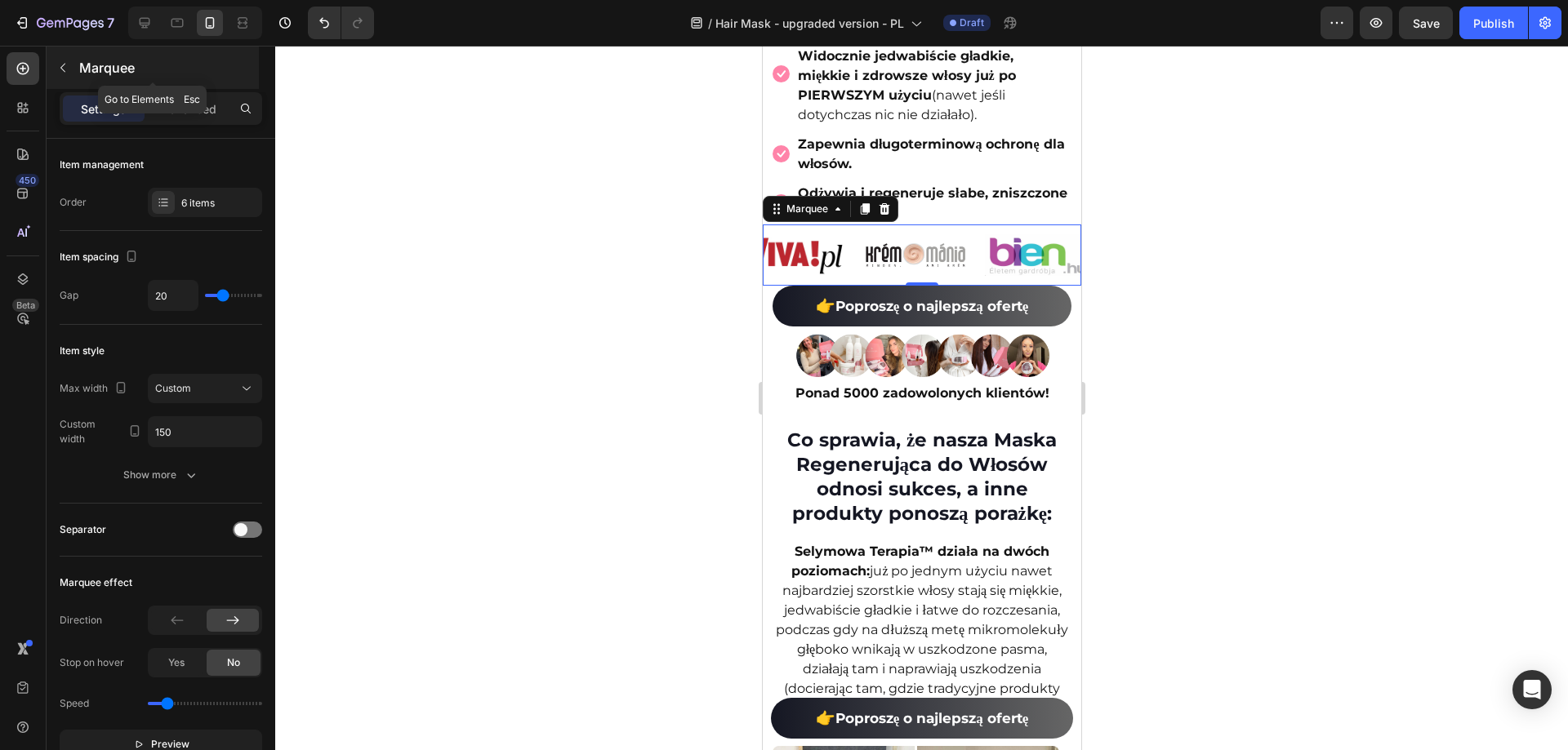
click at [61, 63] on icon "button" at bounding box center [62, 67] width 13 height 13
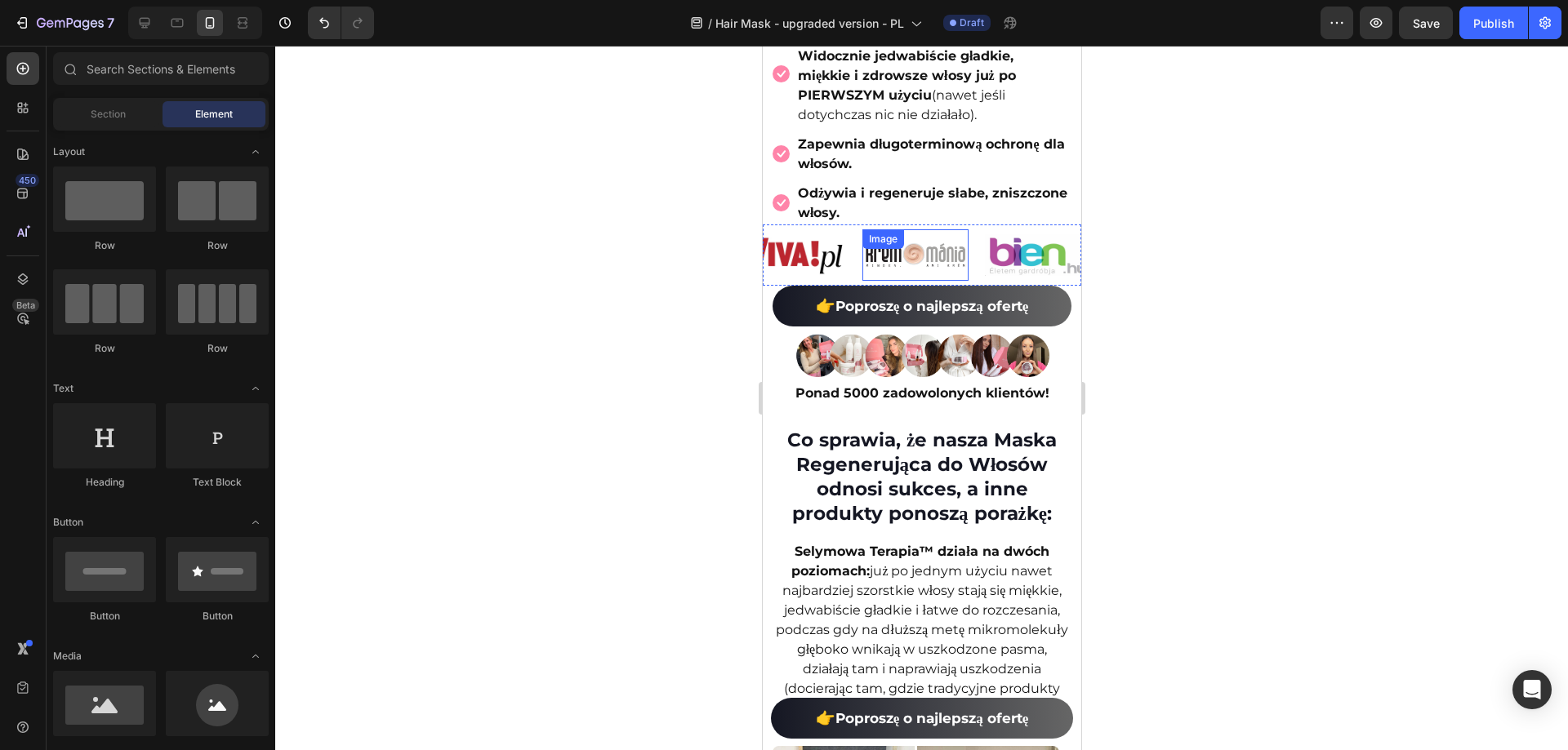
click at [896, 271] on img at bounding box center [915, 256] width 106 height 32
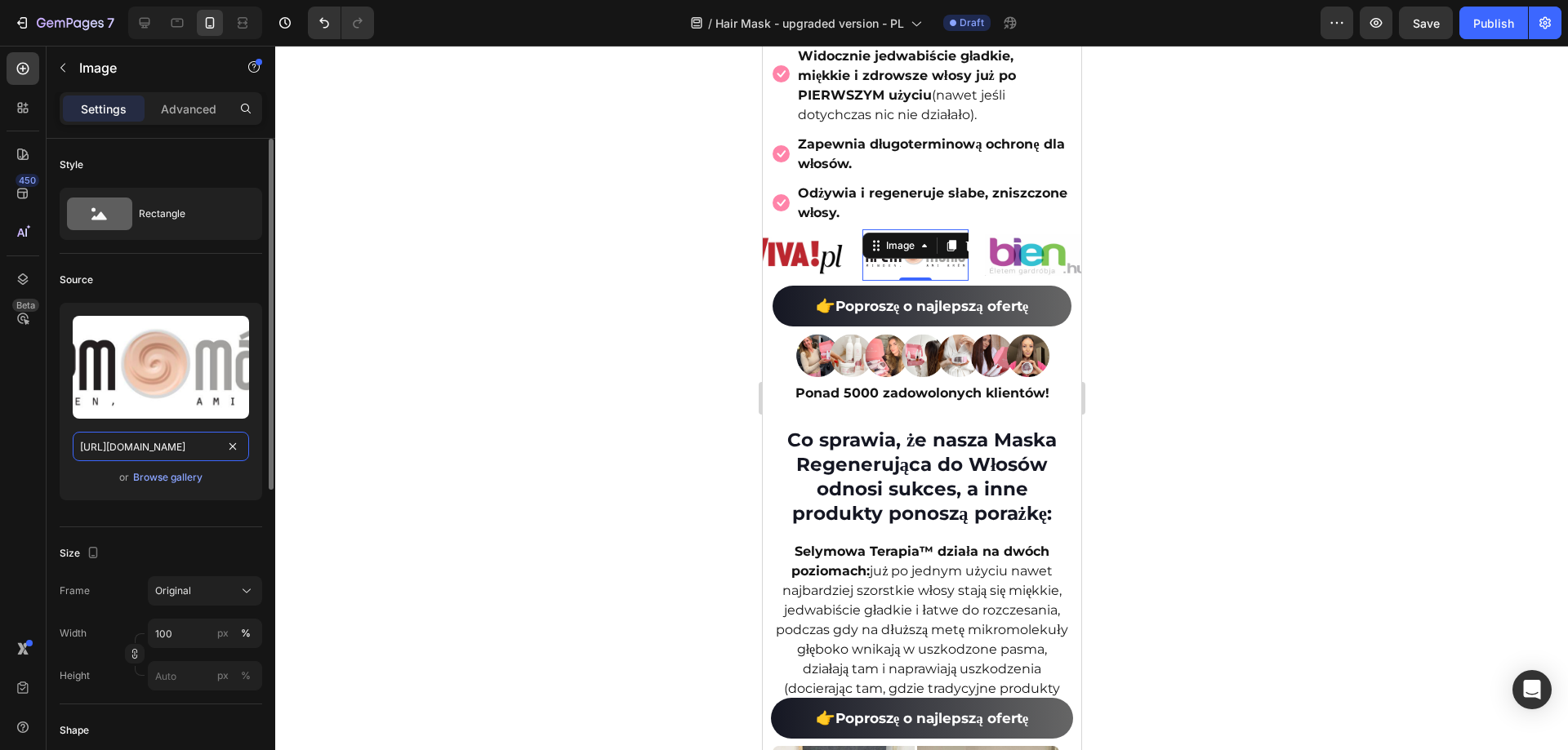
click at [182, 448] on input "https://ucarecdn.com/cf2234b2-3acf-49f2-a95d-9dc174990595/-/format/auto/-/previ…" at bounding box center [160, 446] width 176 height 30
paste input "cdn.shopify.com/s/files/1/0532/7667/2166/files/gempages_463925036718228561-0903…"
type input "https://cdn.shopify.com/s/files/1/0532/7667/2166/files/gempages_463925036718228…"
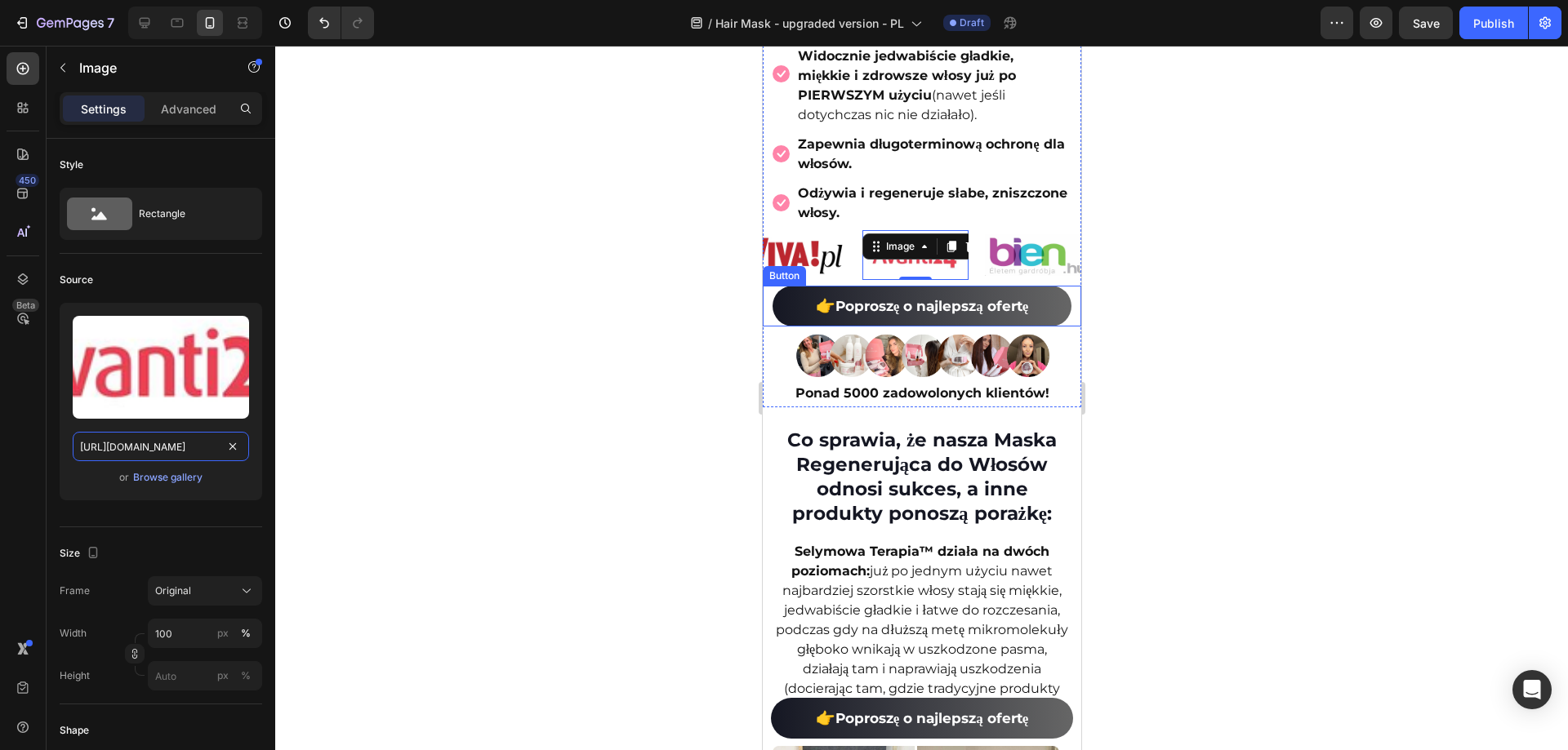
scroll to position [0, 508]
click at [1019, 267] on img at bounding box center [1037, 256] width 106 height 42
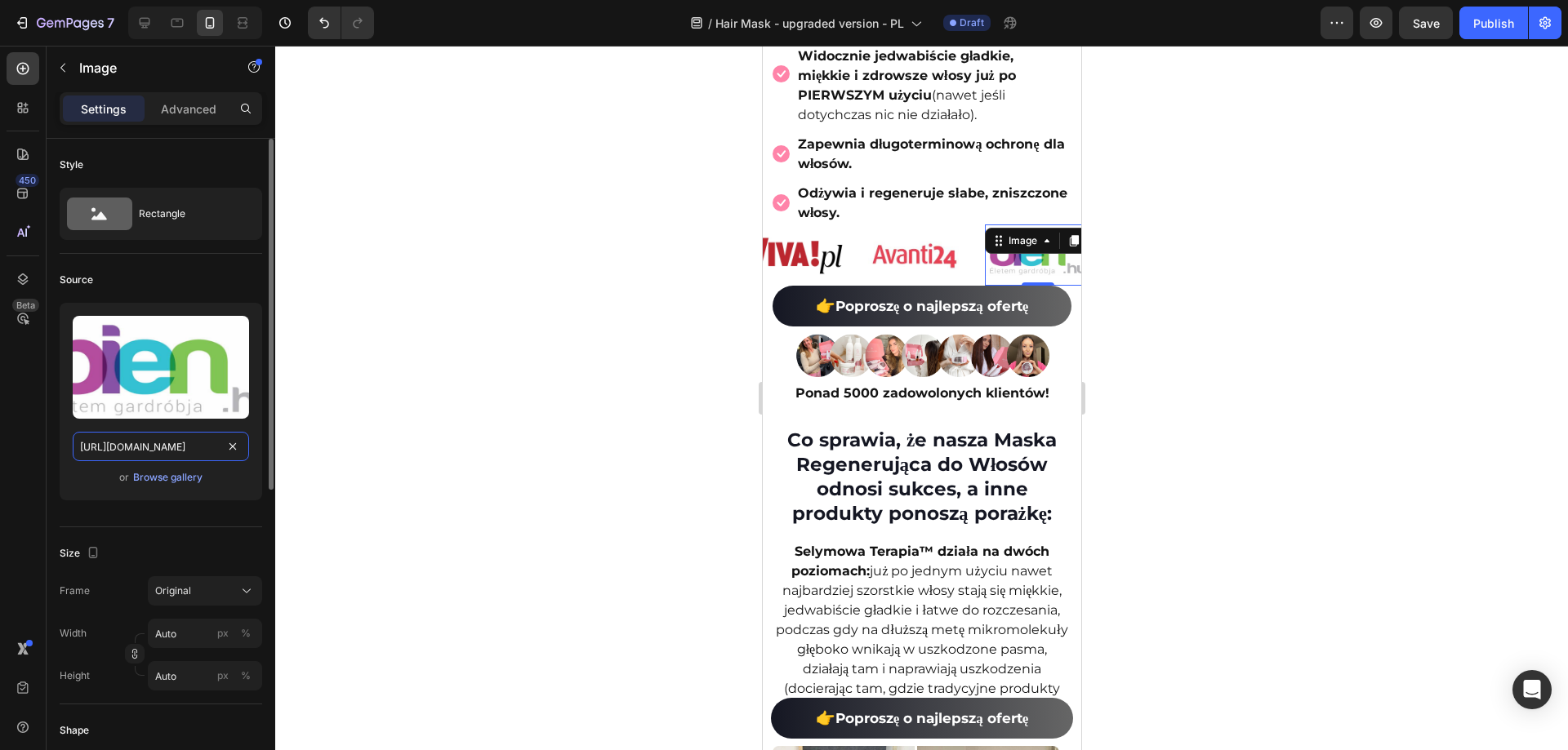
click at [155, 456] on input "https://ucarecdn.com/184f0773-607e-4cbf-98ea-31fd007d26ac/-/format/auto/-/previ…" at bounding box center [160, 446] width 176 height 30
paste input "cdn.shopify.com/s/files/1/0532/7667/2166/files/gempages_463925036718228561-4af4…"
type input "https://cdn.shopify.com/s/files/1/0532/7667/2166/files/gempages_463925036718228…"
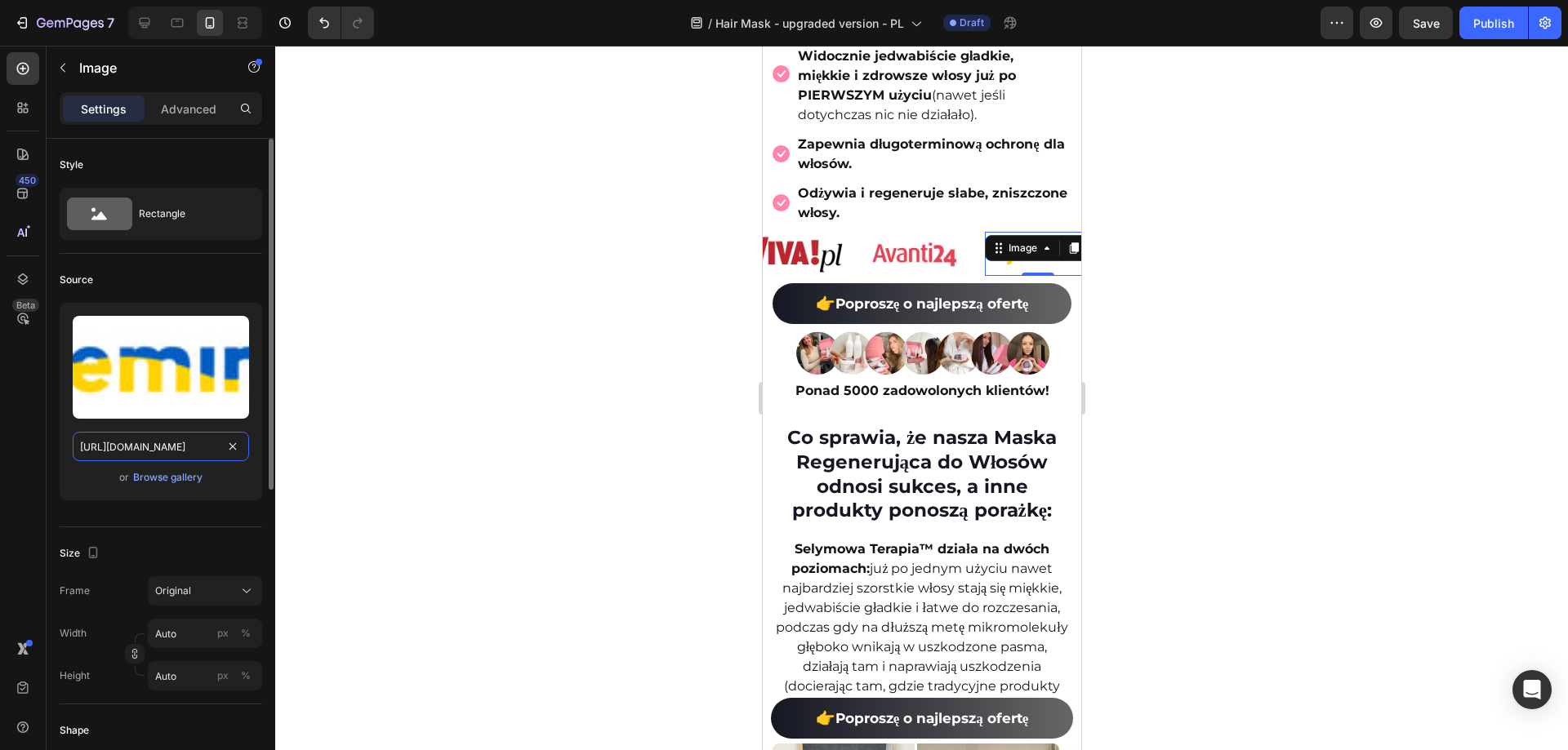
scroll to position [0, 490]
click at [766, 284] on div "Image" at bounding box center [792, 254] width 106 height 60
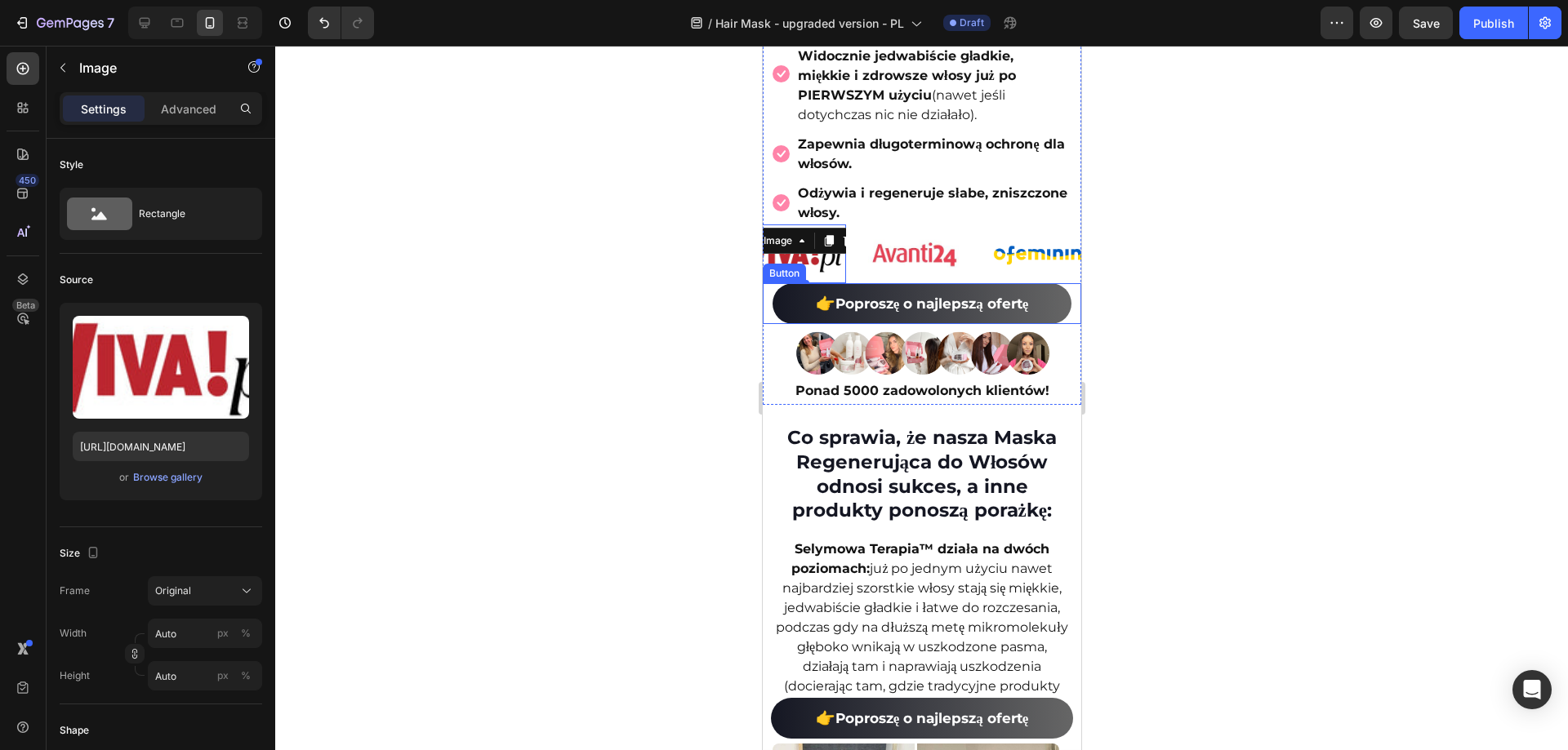
click at [769, 311] on div "👉 Poproszę o najlepszą ofertę Button" at bounding box center [921, 304] width 318 height 40
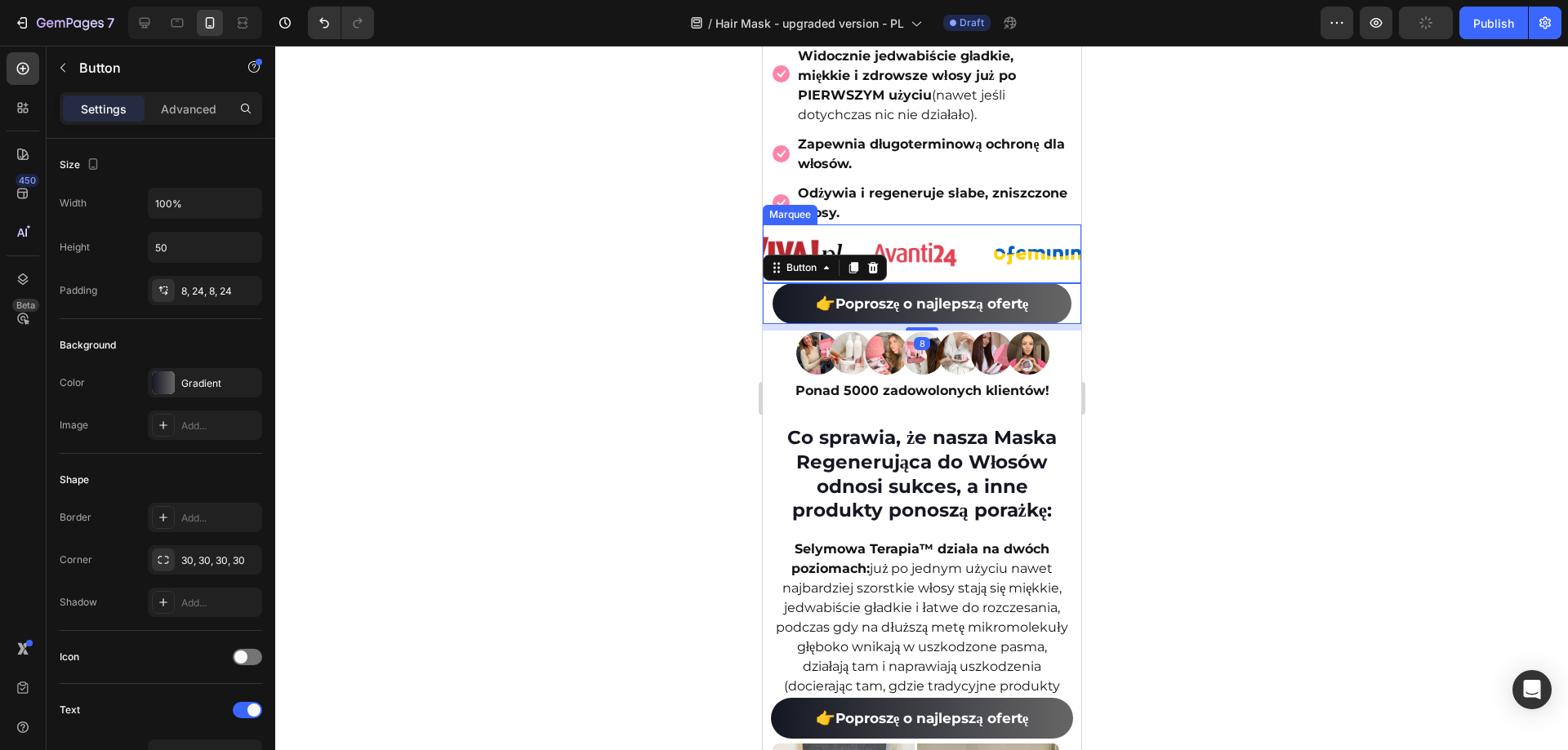
click at [1006, 240] on div "Image Image Image Image Image Image" at bounding box center [861, 254] width 735 height 60
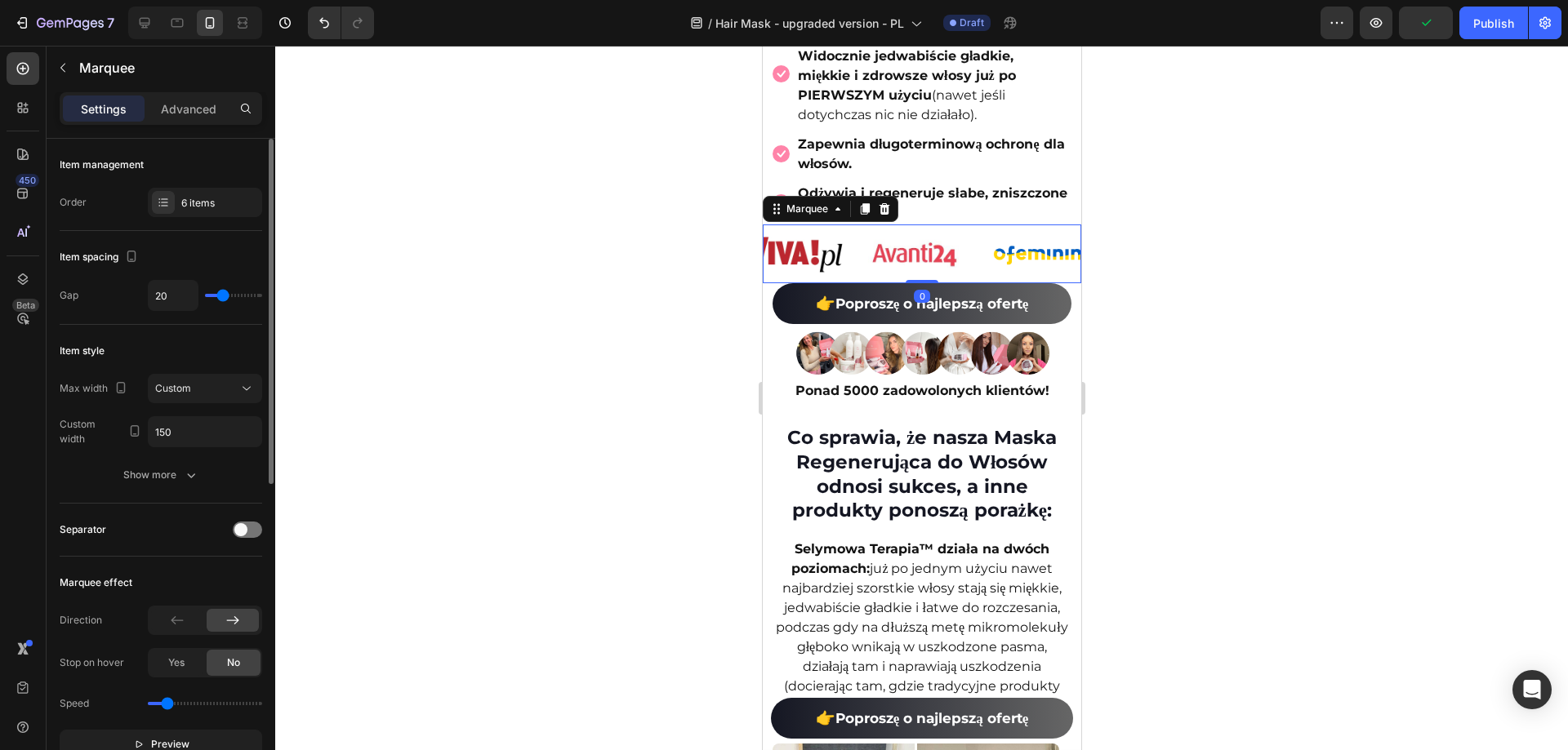
click at [219, 325] on div "Item management Order 6 items" at bounding box center [161, 414] width 203 height 179
click at [206, 202] on div "6 items" at bounding box center [219, 202] width 77 height 14
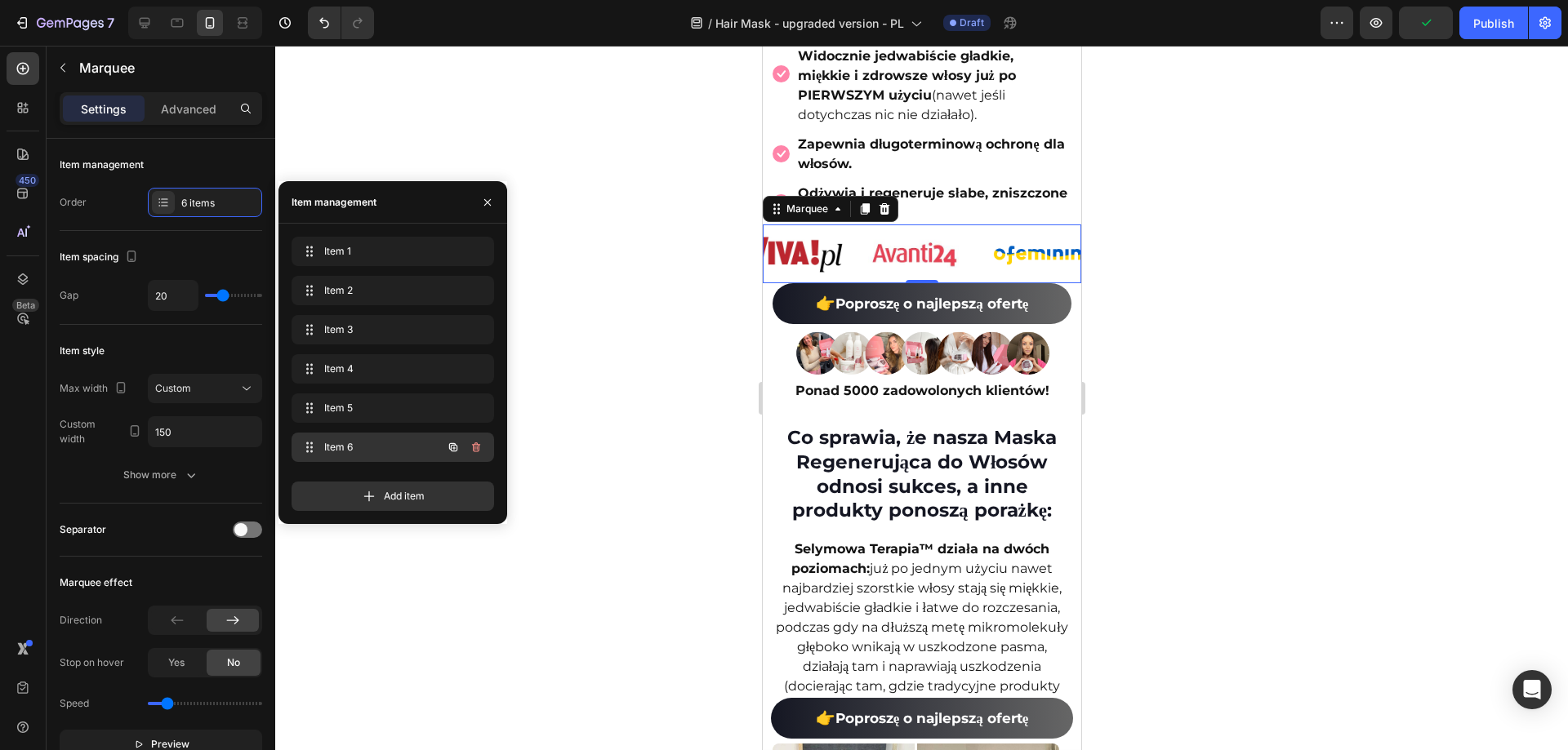
click at [342, 441] on span "Item 6" at bounding box center [370, 447] width 92 height 14
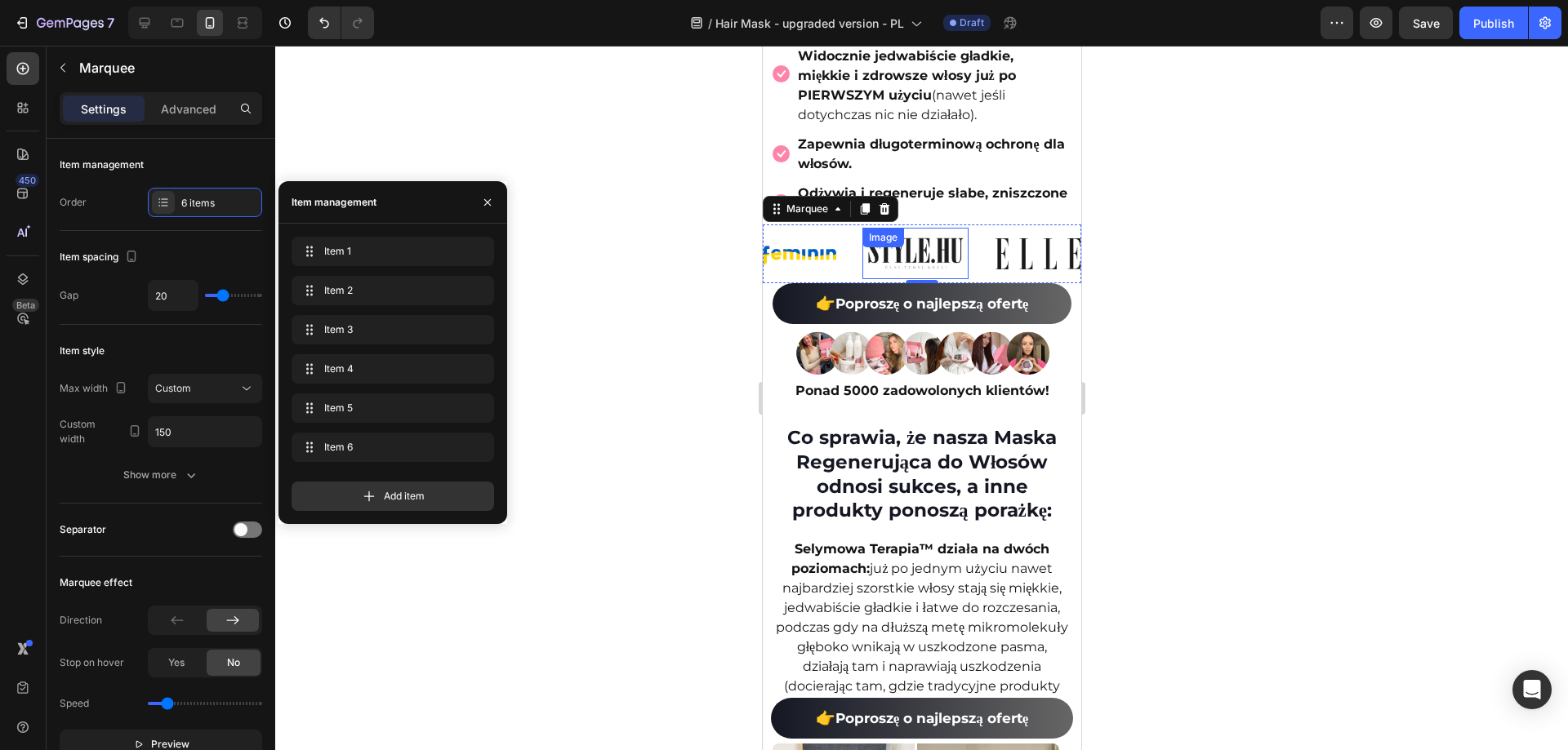
click at [926, 269] on img at bounding box center [915, 254] width 95 height 32
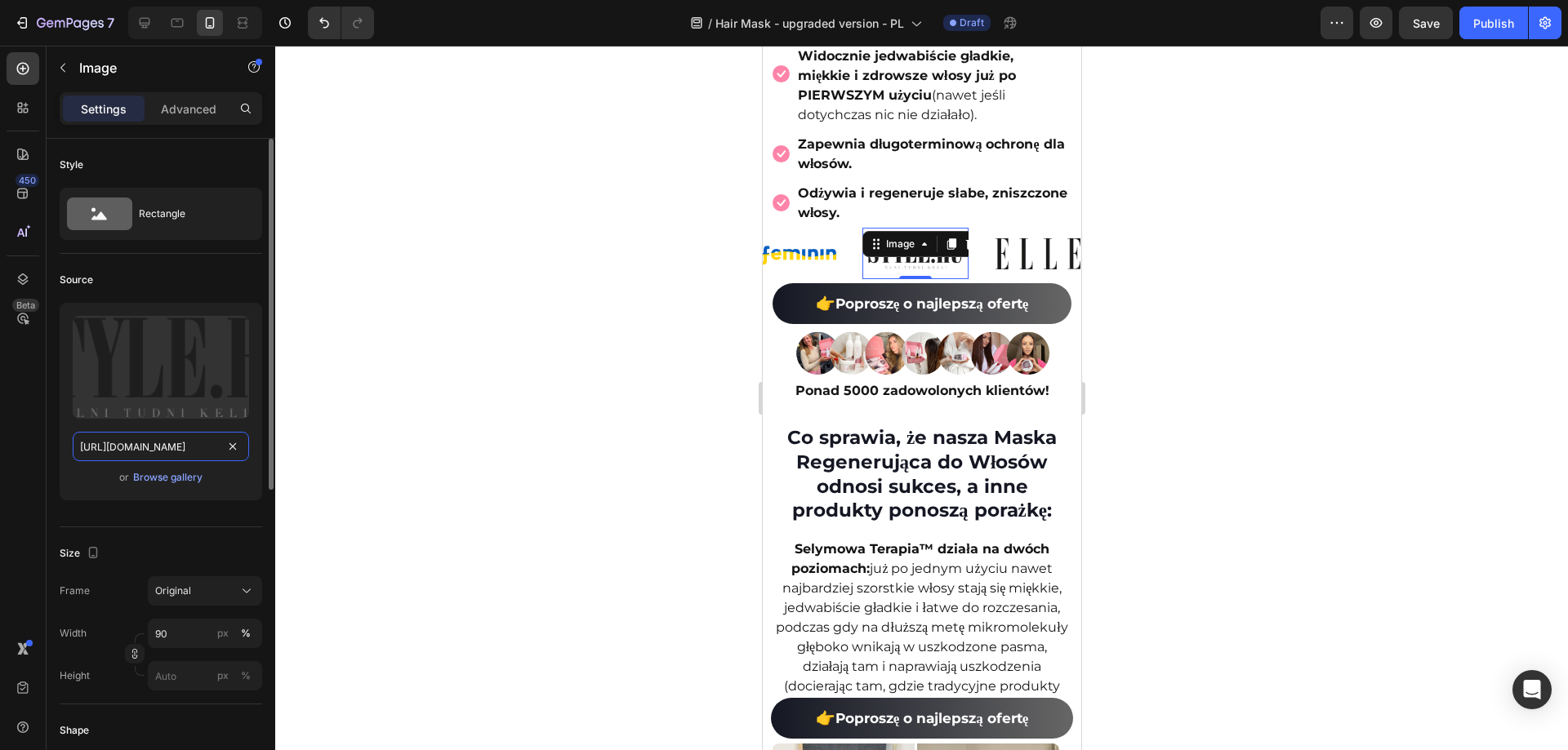
click at [170, 440] on input "https://ucarecdn.com/d4d36ea7-48dc-427c-b148-4247761b31bf/-/format/auto/-/previ…" at bounding box center [160, 446] width 176 height 30
paste input "cdn.shopify.com/s/files/1/0532/7667/2166/files/gempages_463925036718228561-e200…"
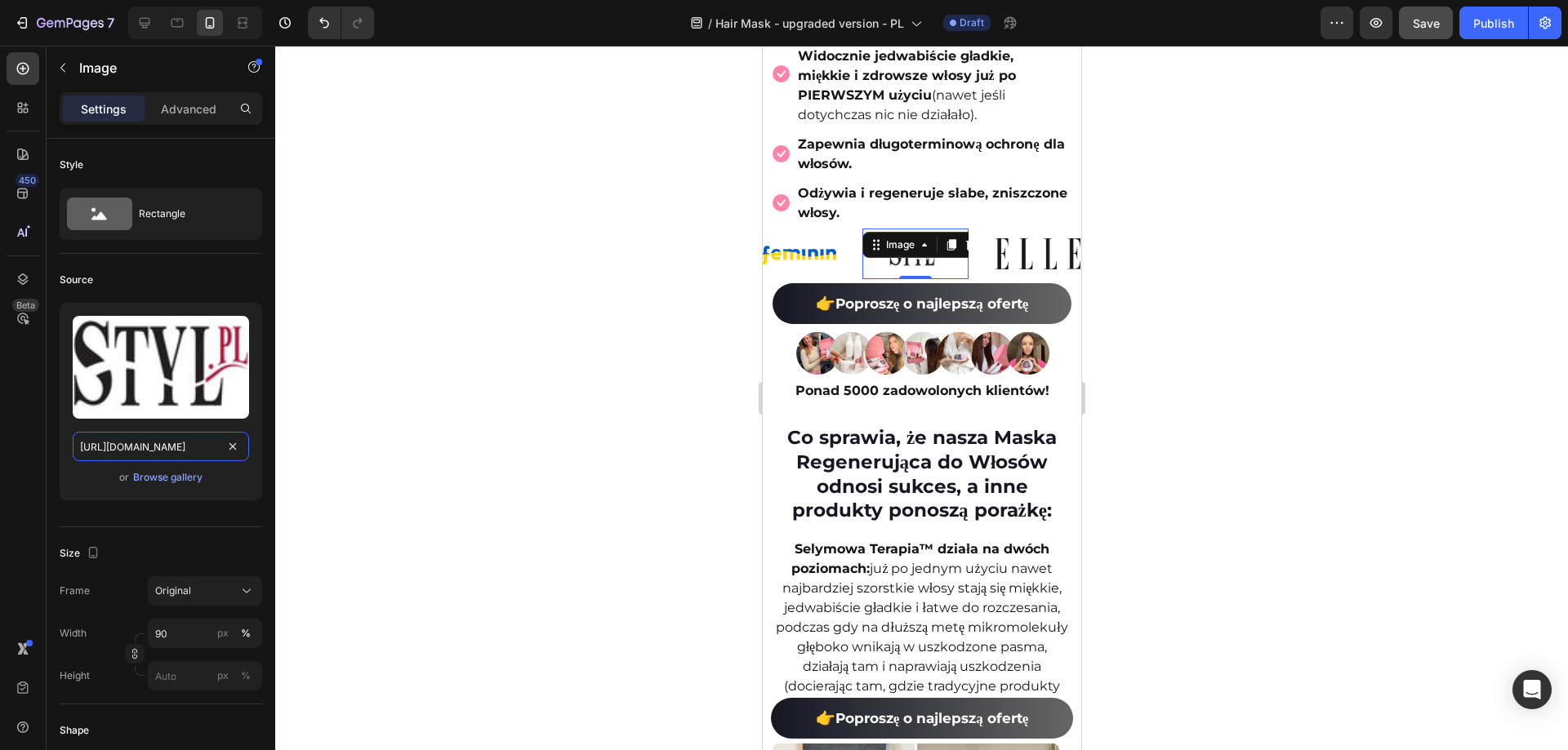
type input "https://cdn.shopify.com/s/files/1/0532/7667/2166/files/gempages_463925036718228…"
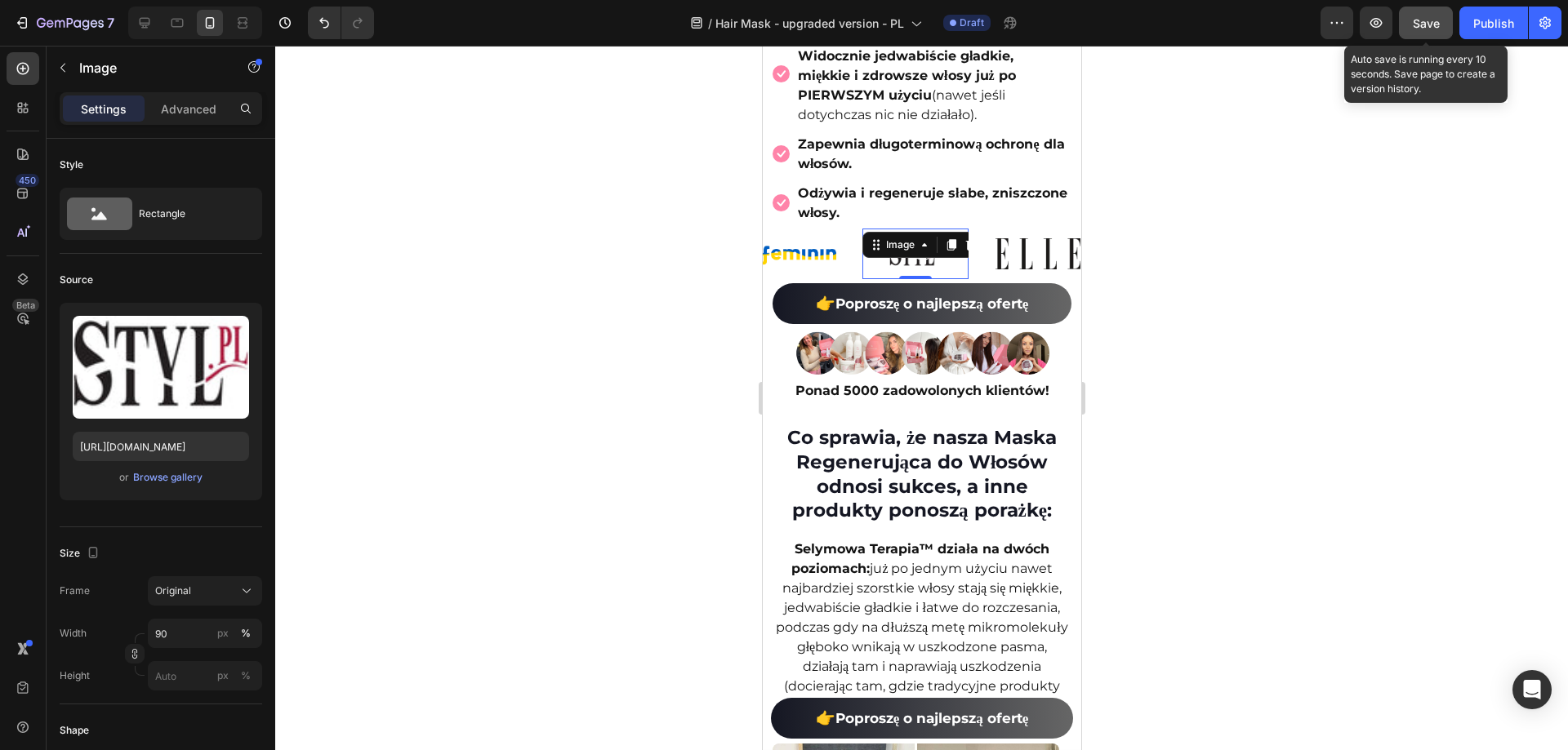
drag, startPoint x: 1430, startPoint y: 19, endPoint x: 644, endPoint y: 150, distance: 796.8
click at [1431, 19] on span "Save" at bounding box center [1426, 23] width 27 height 13
drag, startPoint x: 144, startPoint y: 19, endPoint x: 206, endPoint y: 73, distance: 82.2
click at [144, 19] on icon at bounding box center [144, 23] width 11 height 11
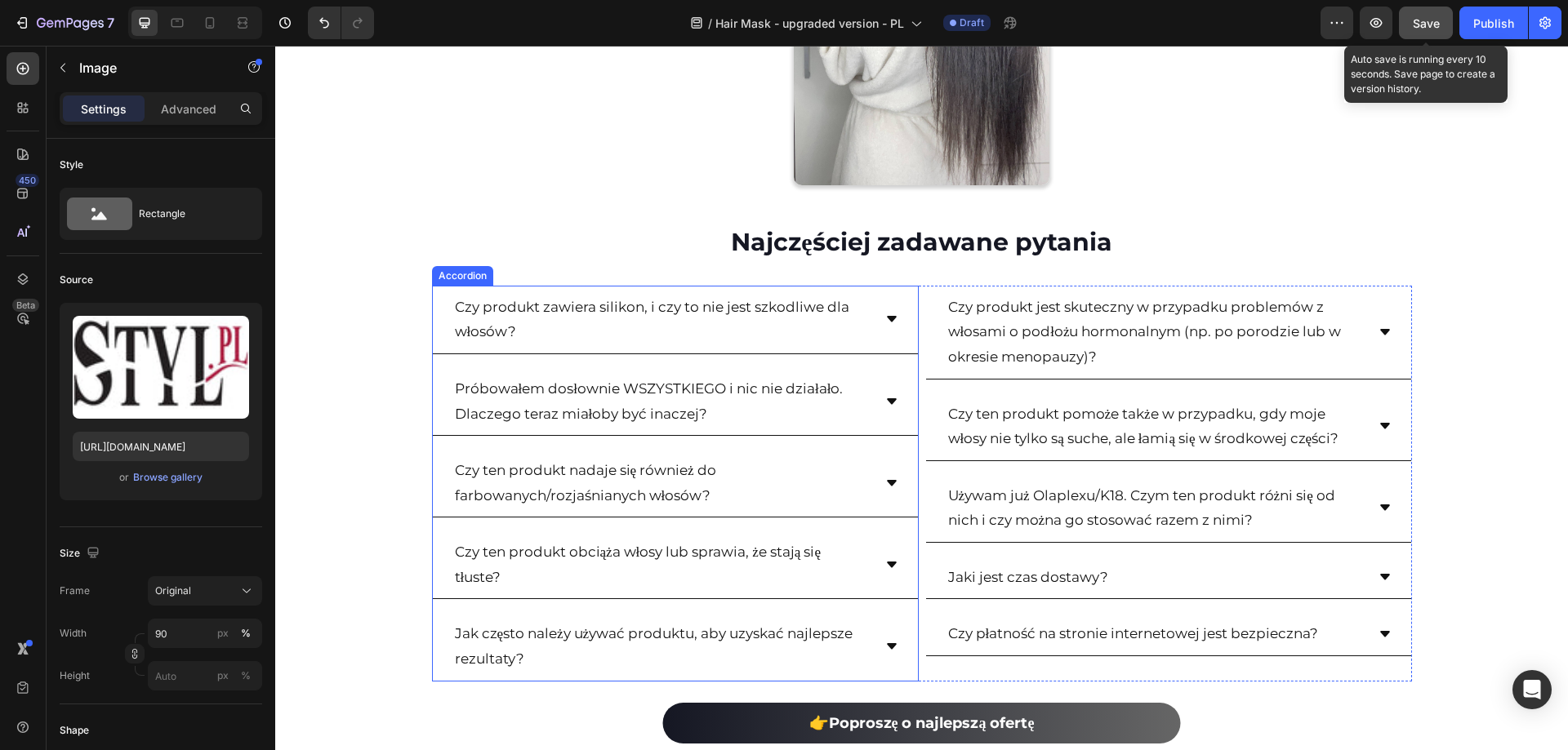
scroll to position [10858, 0]
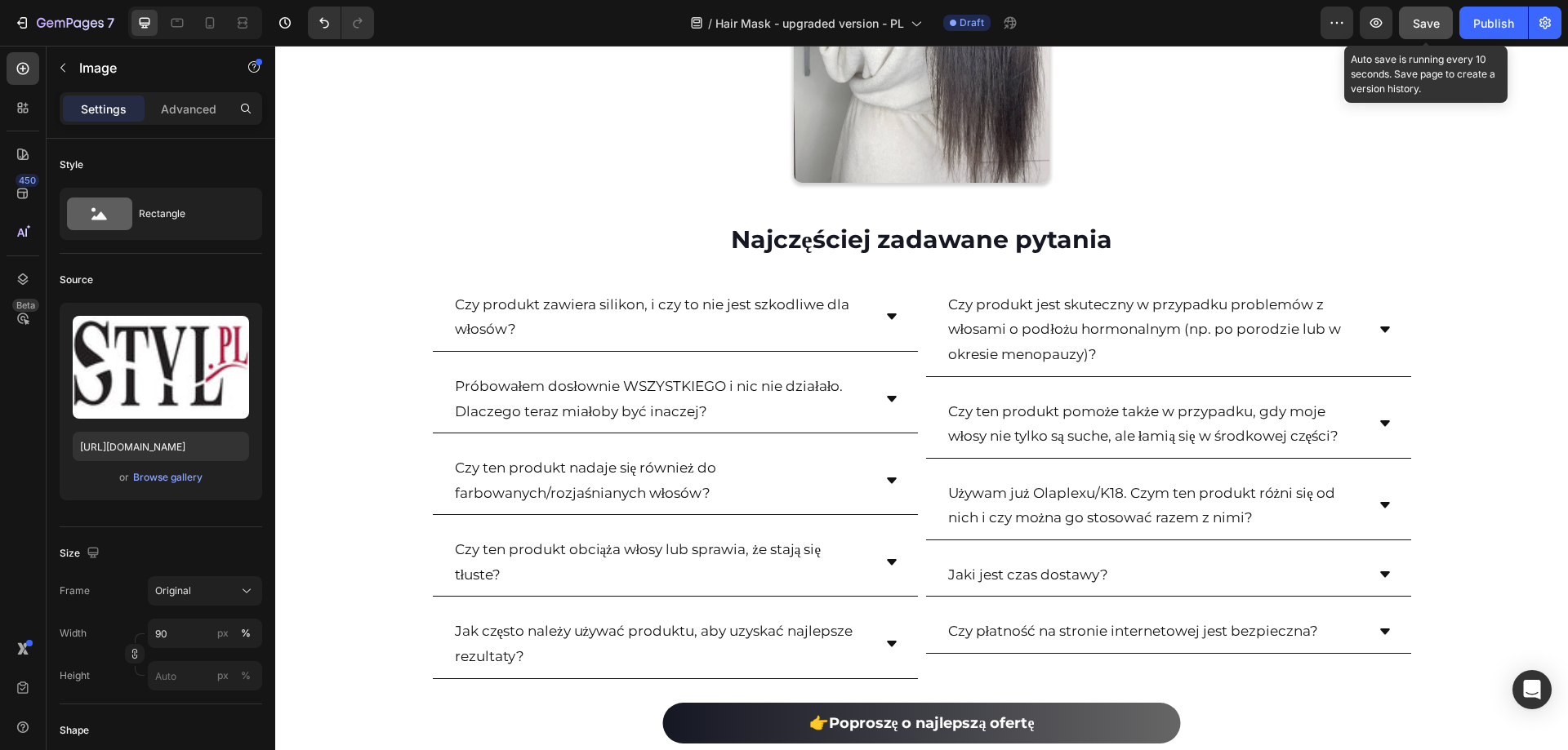
click at [0, 412] on div "450 Beta" at bounding box center [23, 397] width 46 height 704
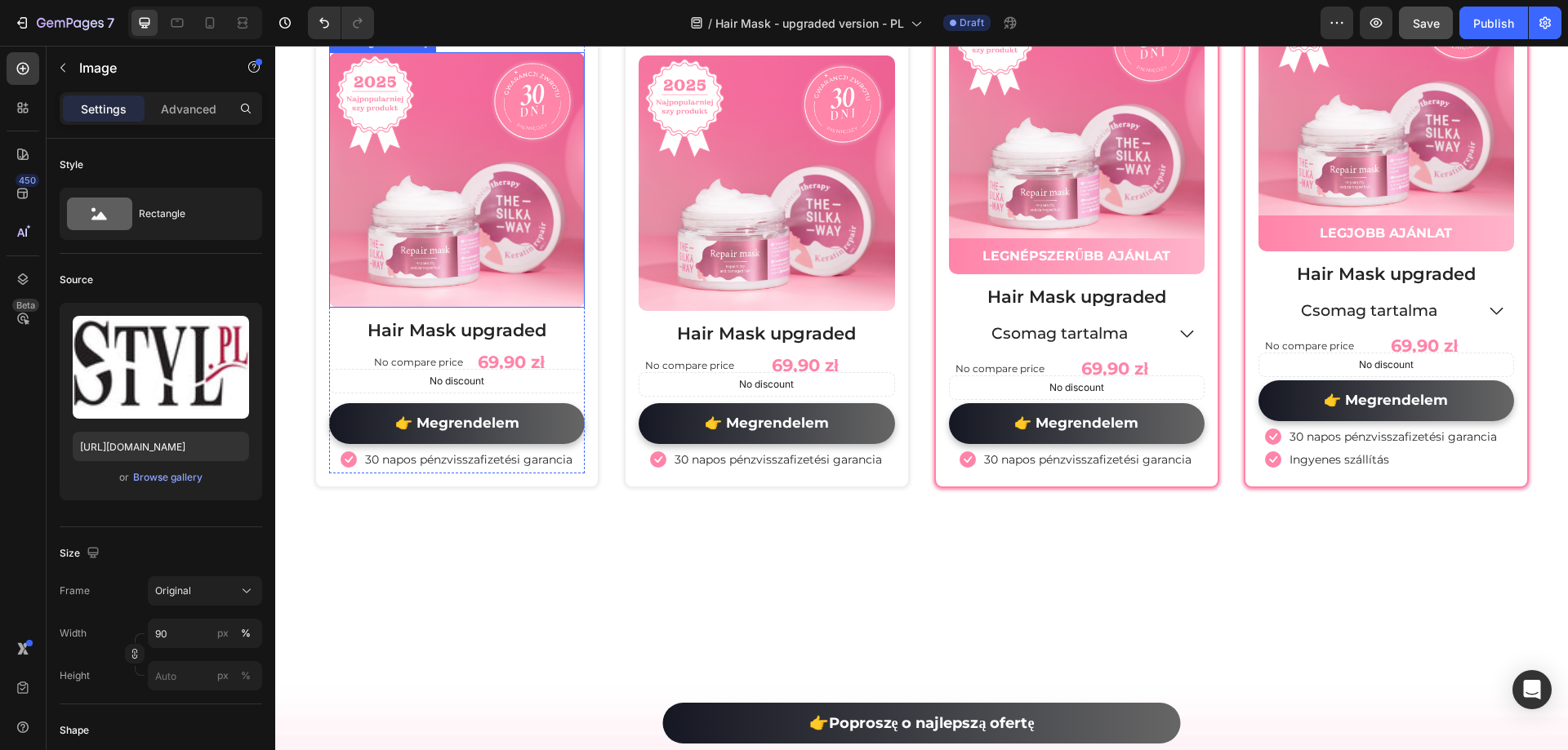
scroll to position [8000, 0]
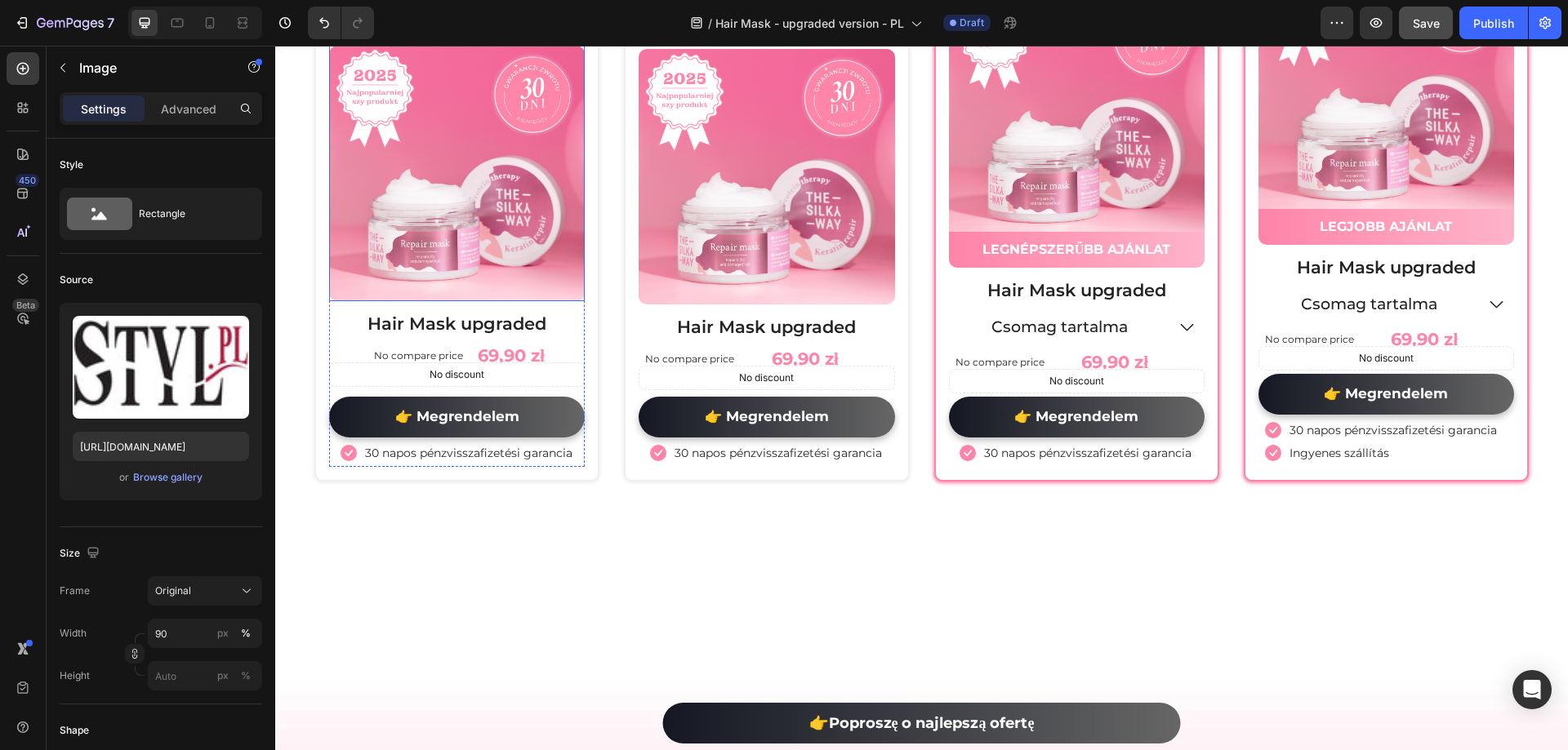
click at [495, 301] on img at bounding box center [457, 173] width 256 height 256
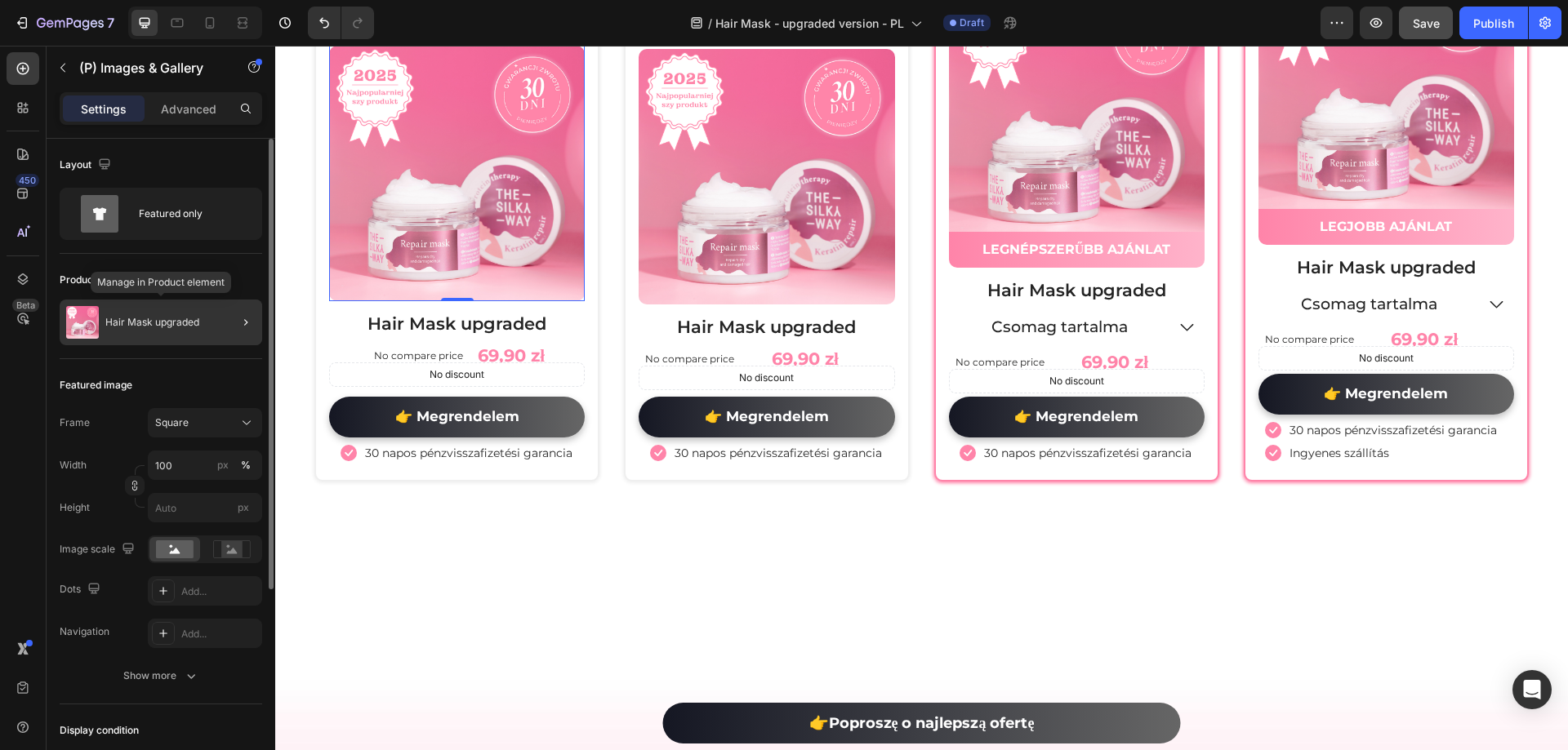
click at [155, 321] on p "Hair Mask upgraded" at bounding box center [152, 322] width 94 height 12
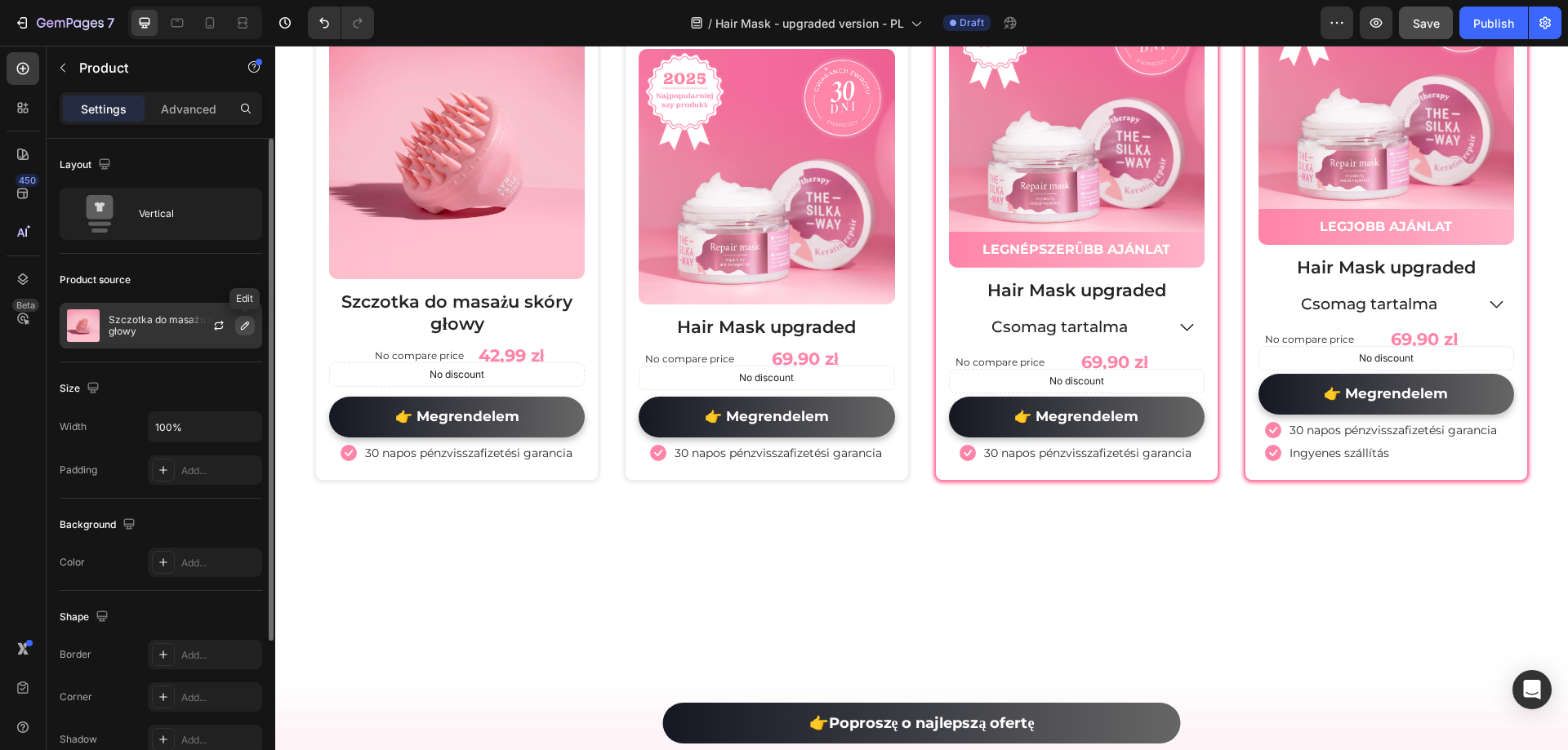
click at [250, 328] on icon "button" at bounding box center [245, 325] width 13 height 13
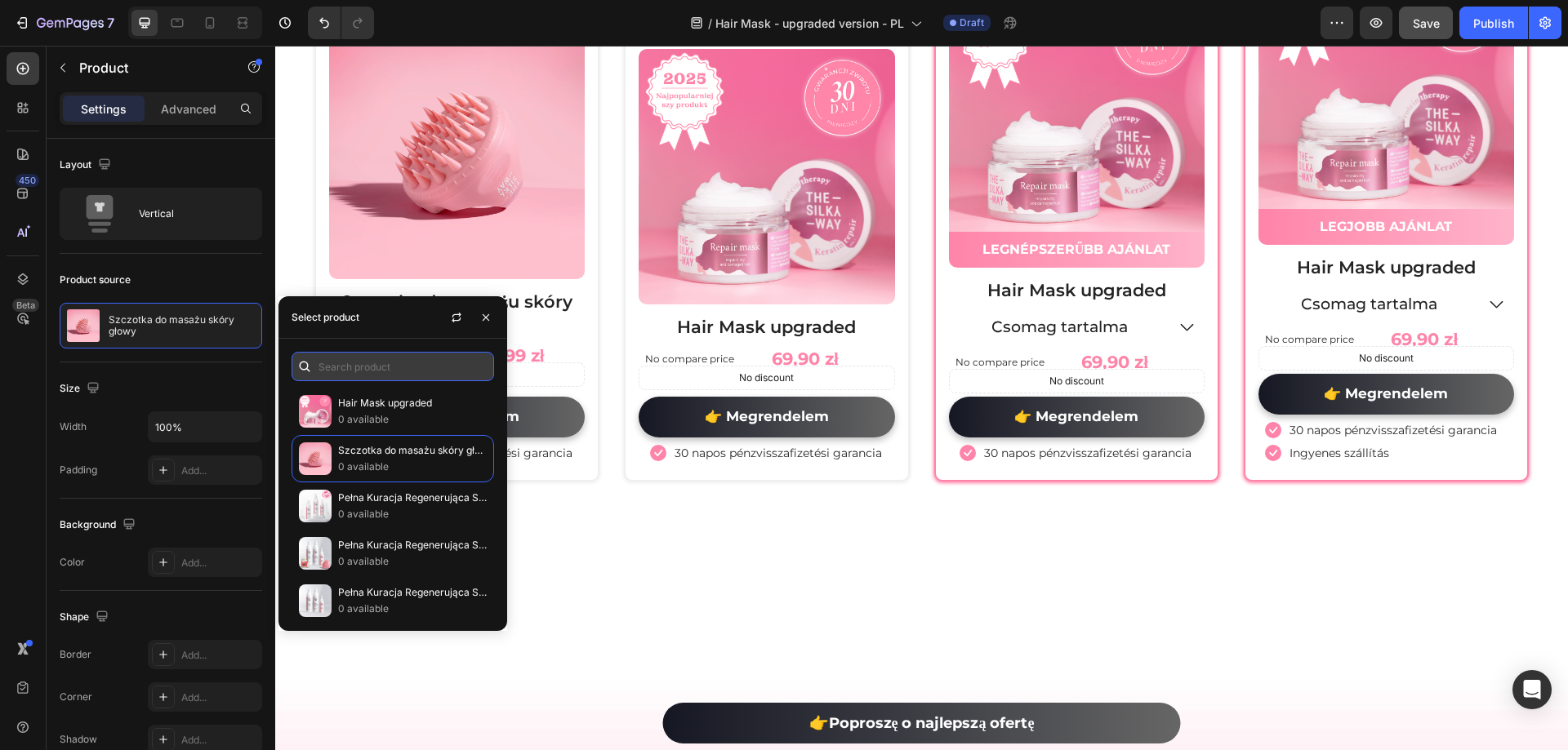
click at [370, 359] on input "text" at bounding box center [392, 366] width 203 height 30
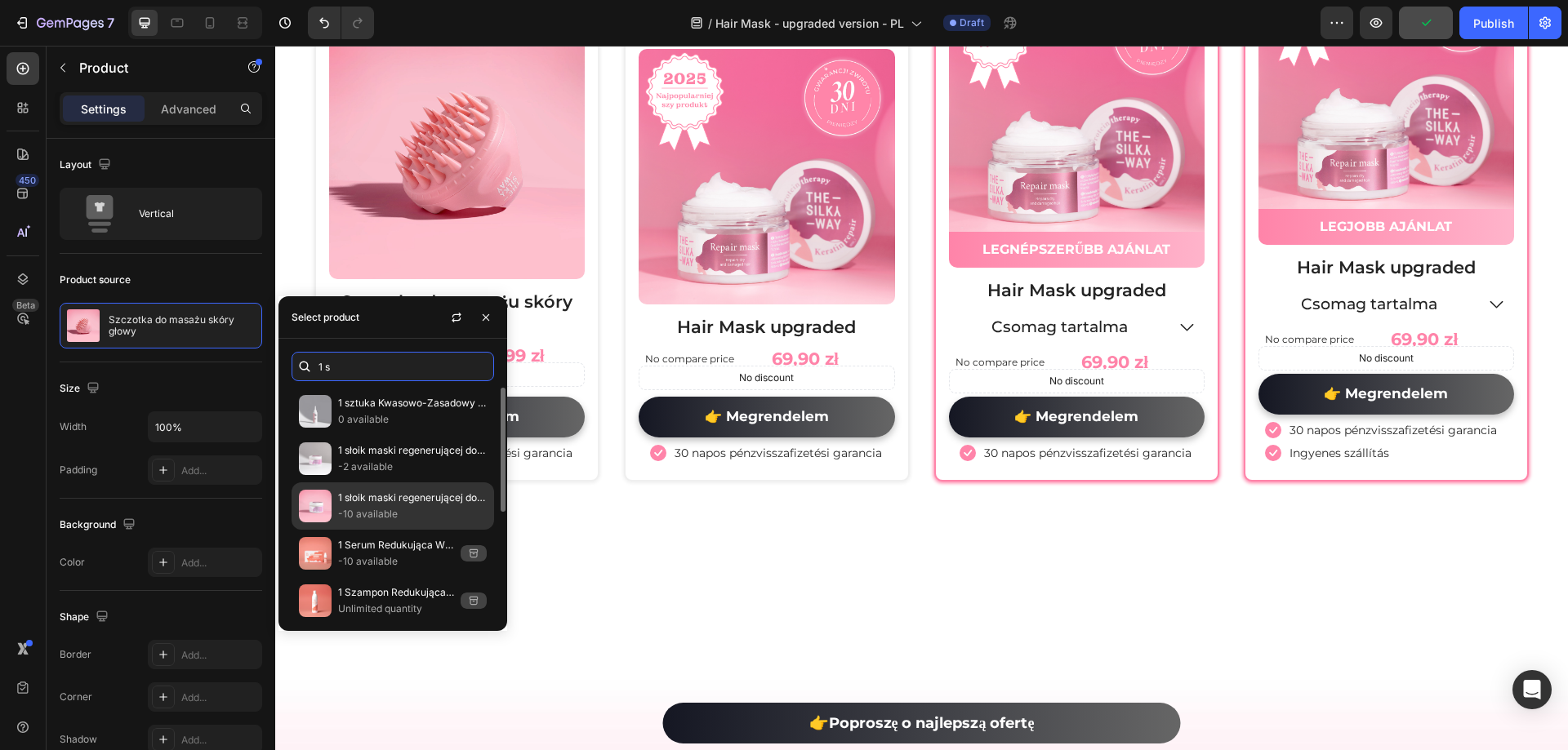
type input "1 s"
click at [414, 500] on p "1 słoik maski regenerującej do włosów" at bounding box center [413, 498] width 149 height 16
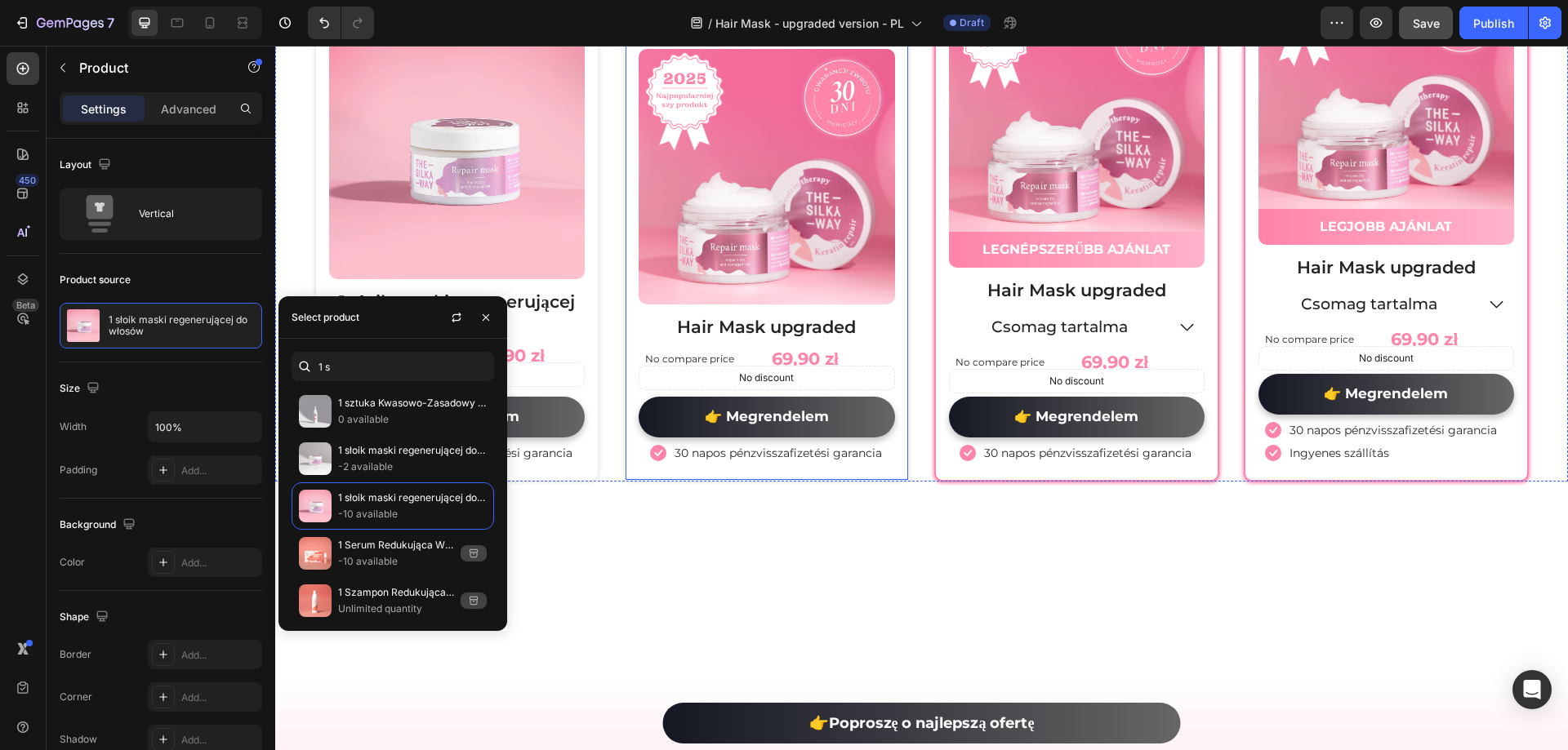
click at [683, 305] on img at bounding box center [766, 176] width 256 height 256
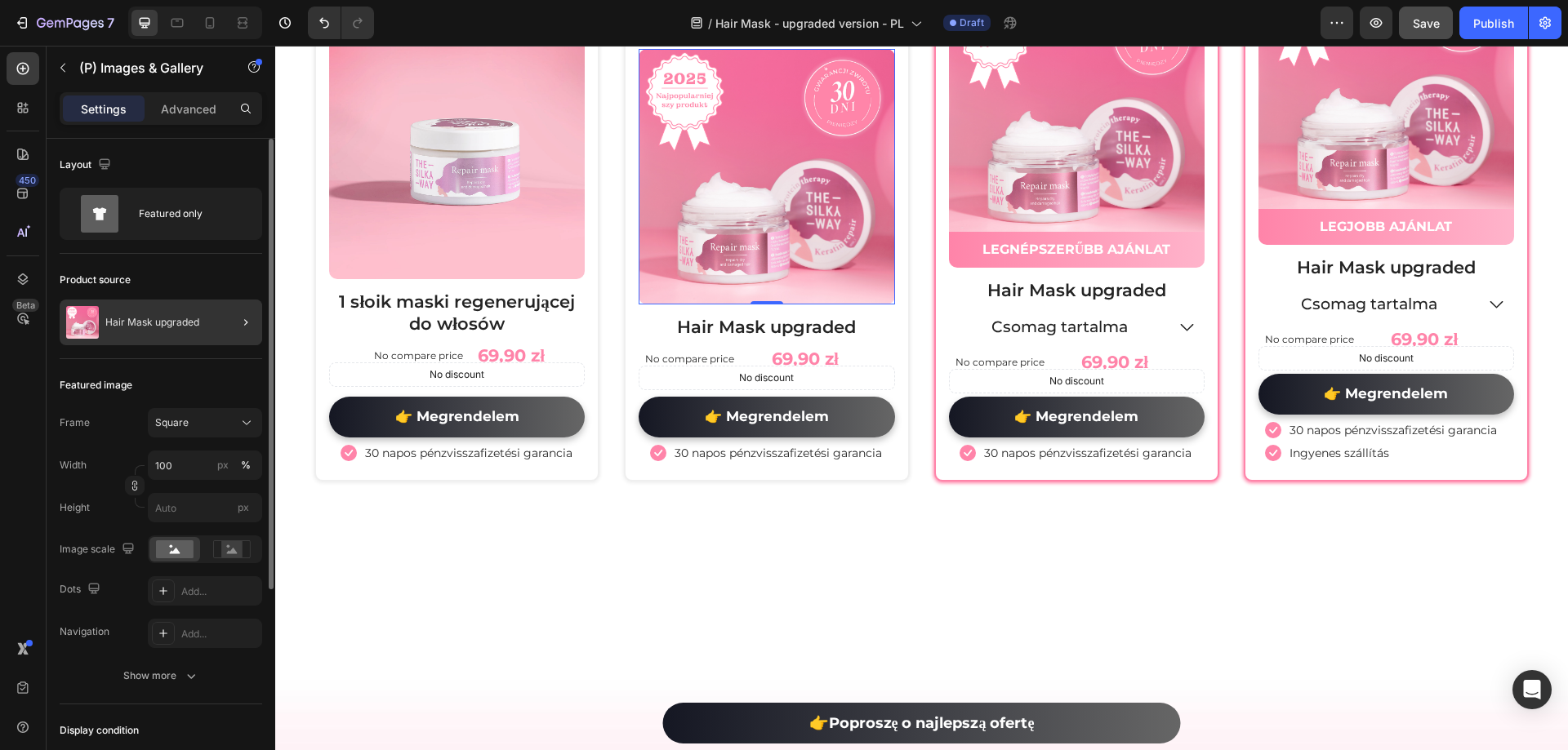
click at [230, 330] on div at bounding box center [239, 322] width 46 height 46
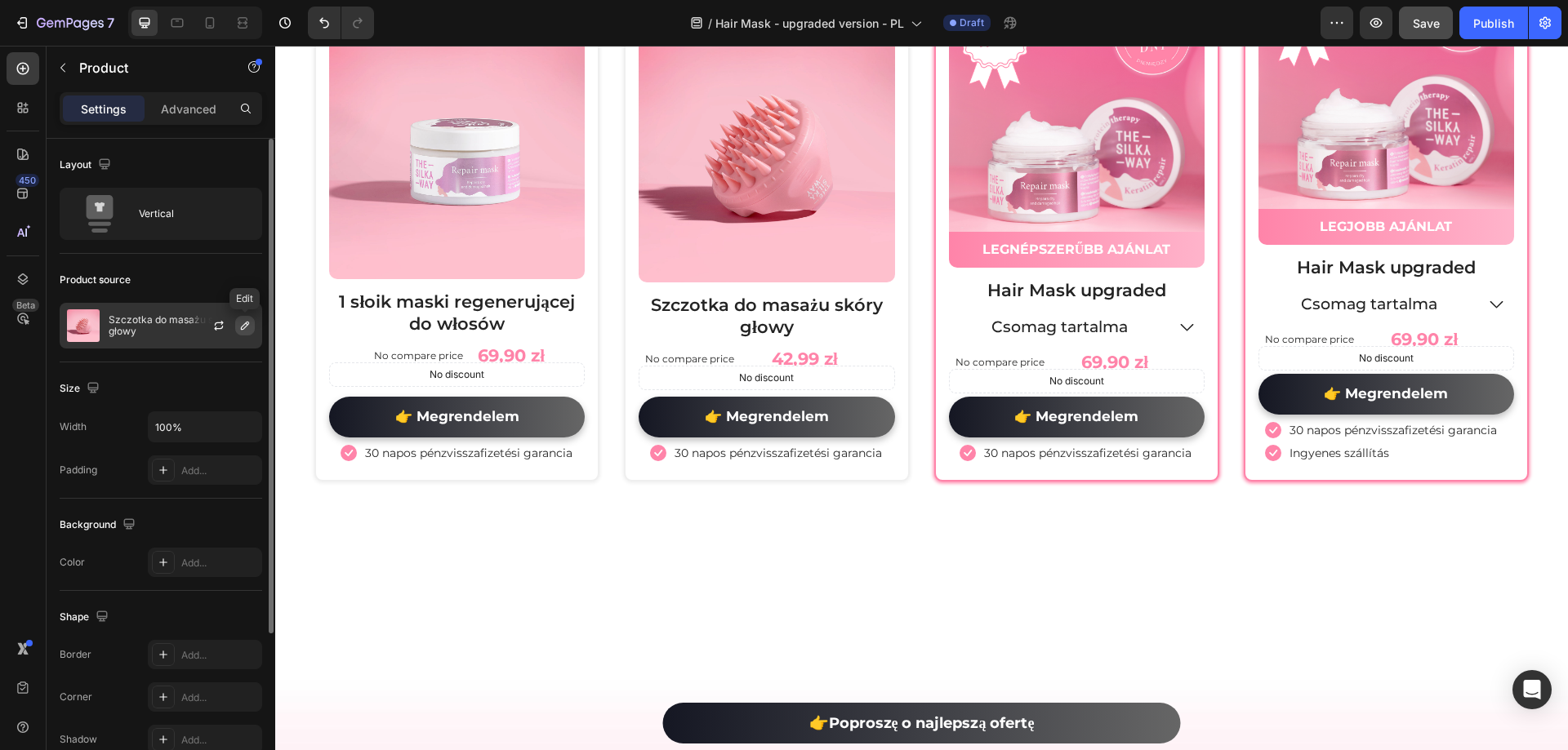
click at [239, 327] on icon "button" at bounding box center [245, 325] width 13 height 13
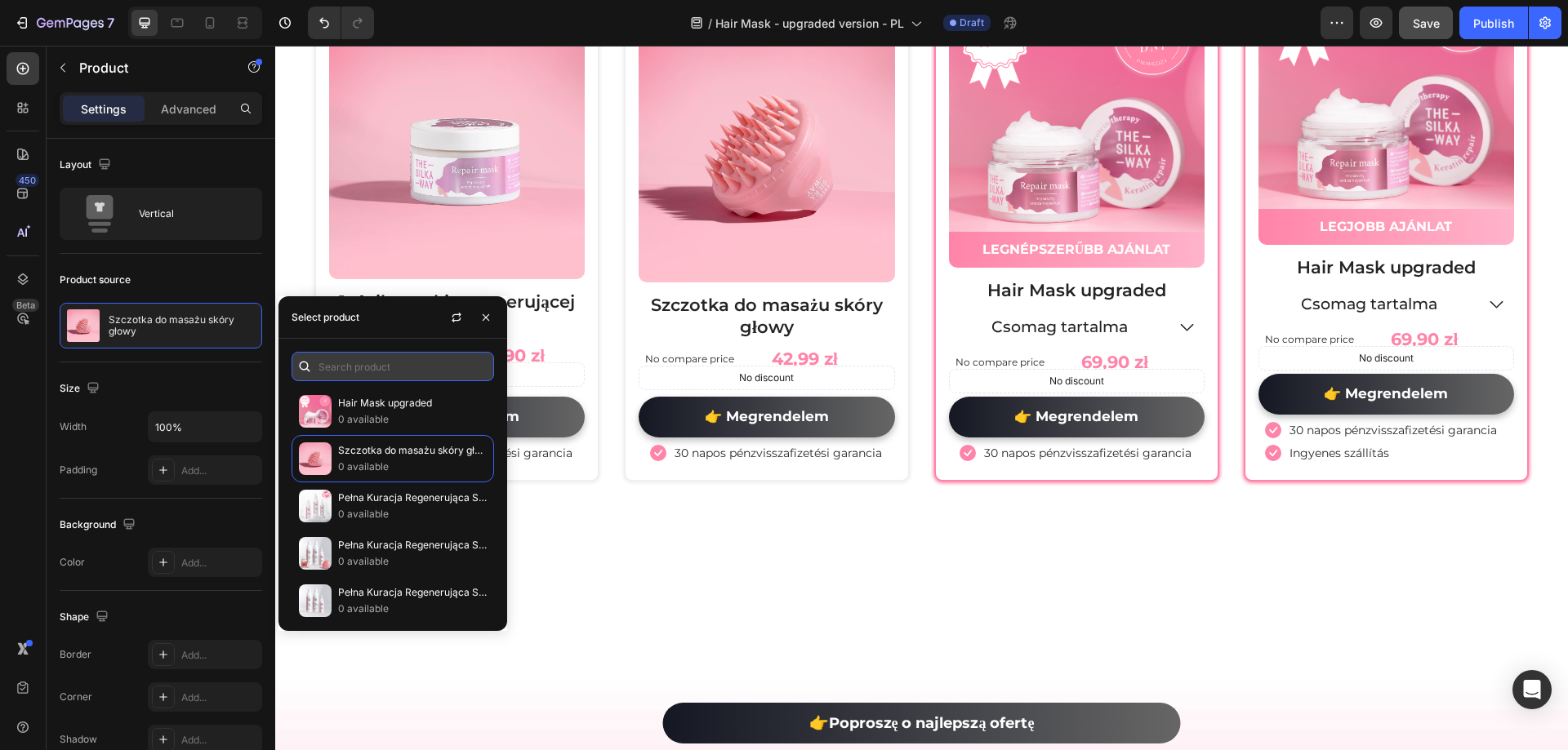
click at [371, 373] on input "text" at bounding box center [392, 366] width 203 height 30
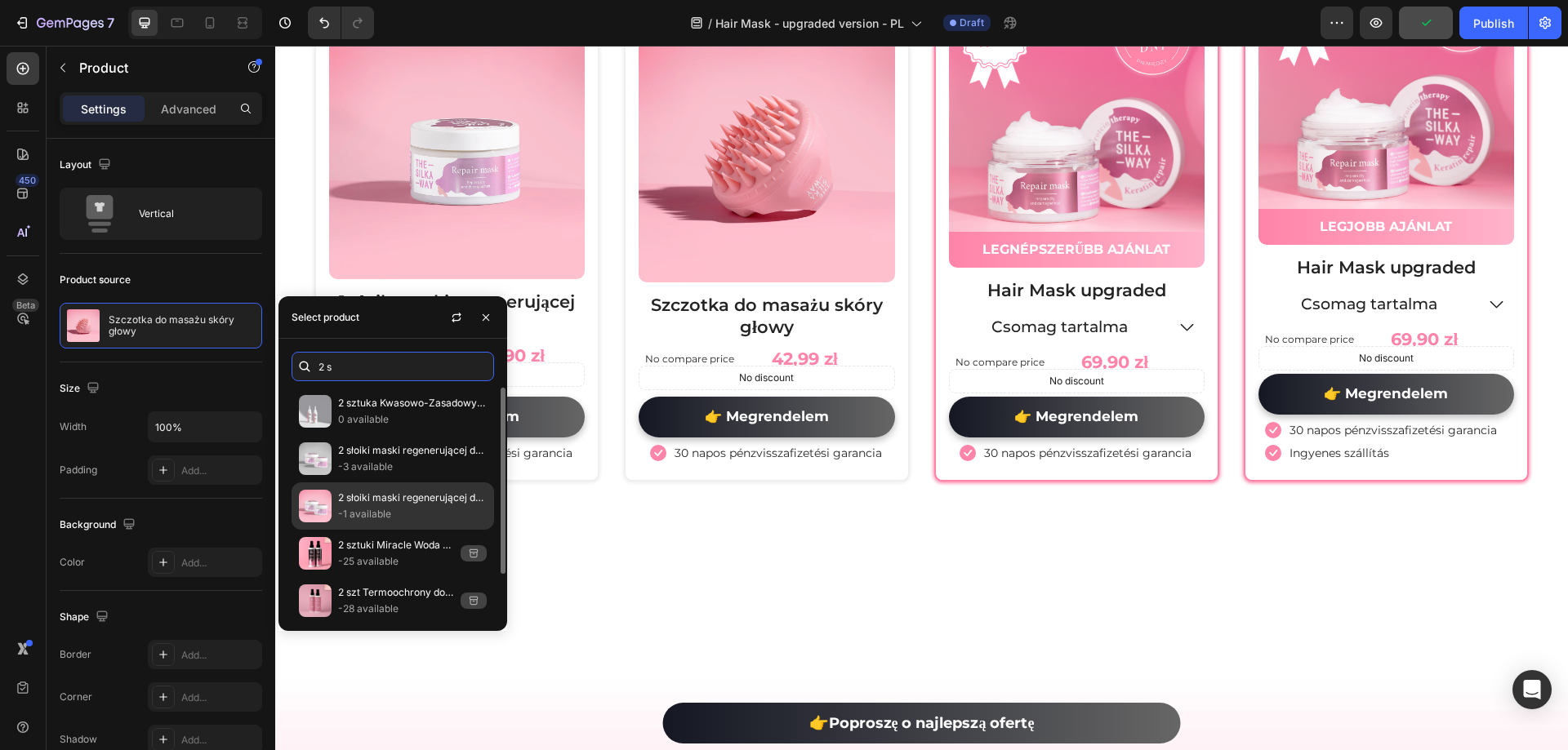
type input "2 s"
click at [403, 506] on p "-1 available" at bounding box center [413, 514] width 149 height 16
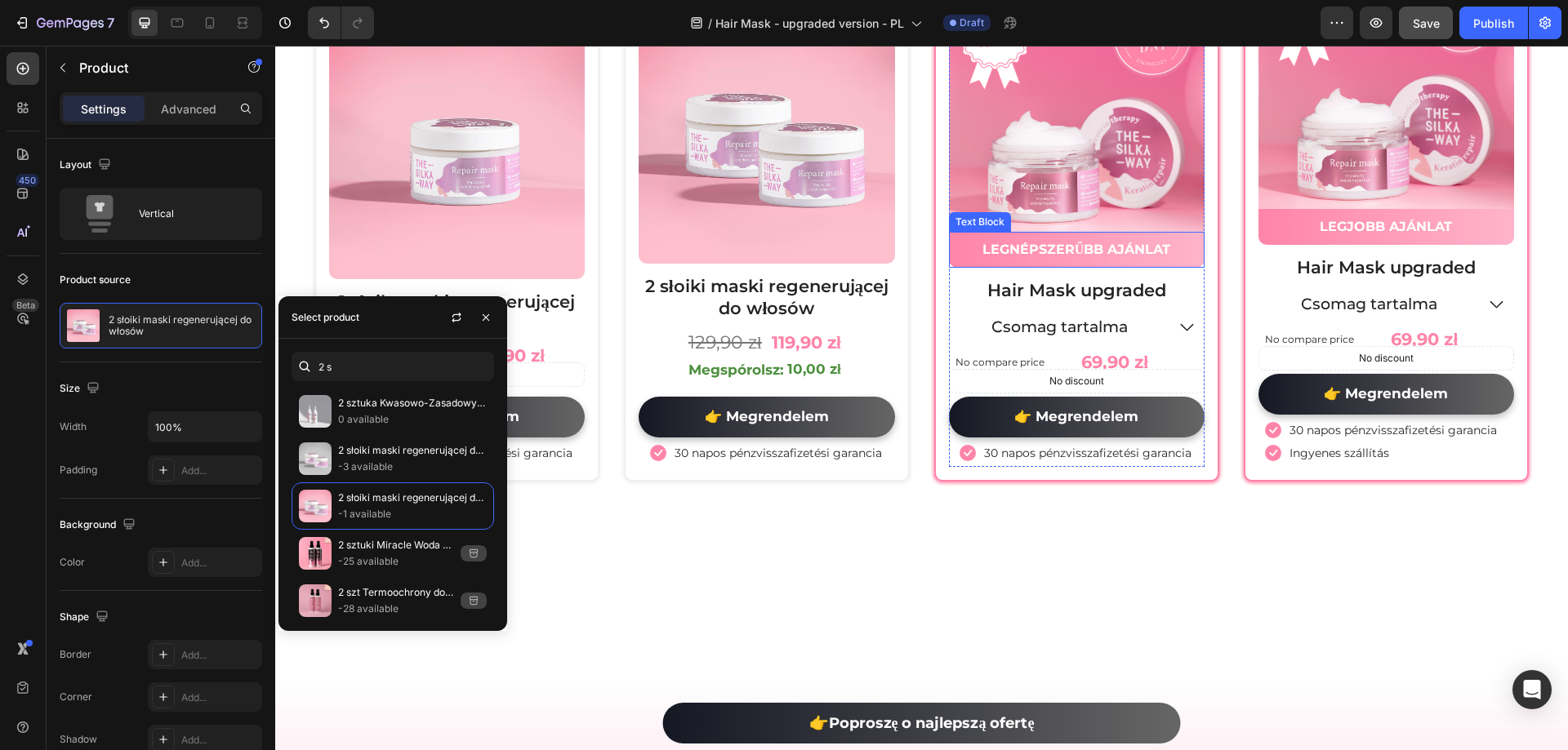
click at [1084, 243] on img at bounding box center [1076, 115] width 256 height 256
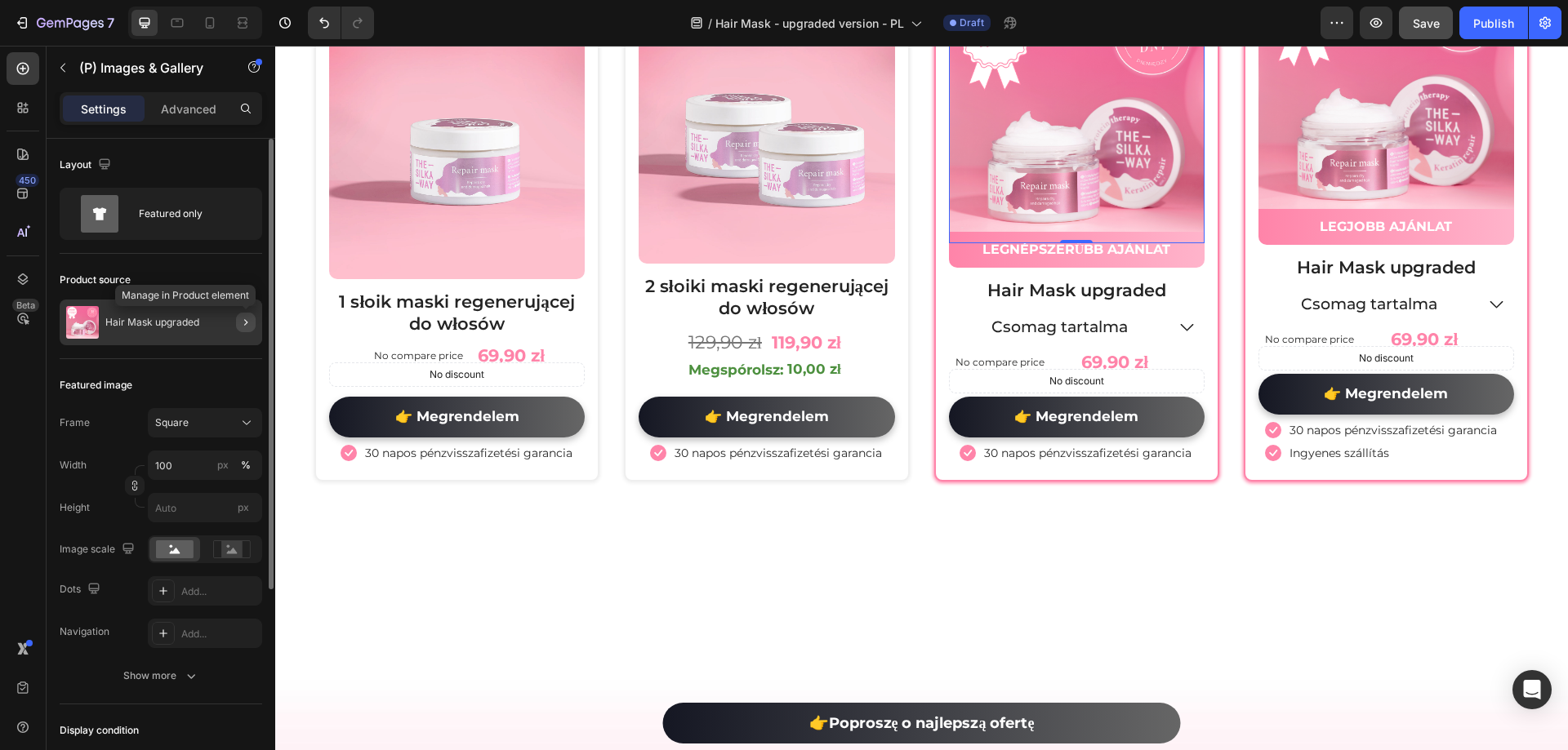
click at [241, 326] on icon "button" at bounding box center [246, 321] width 13 height 13
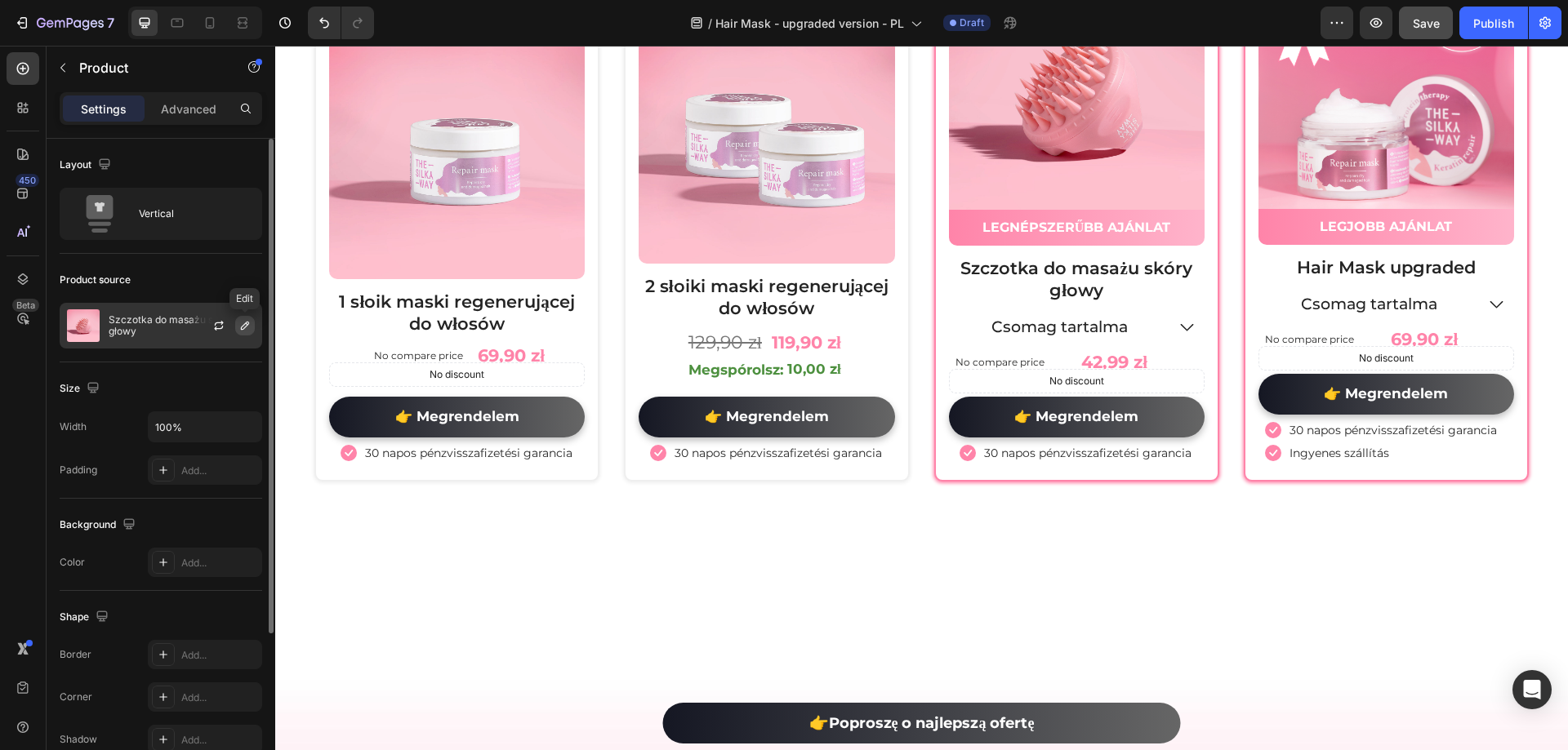
click at [250, 334] on button "button" at bounding box center [245, 325] width 19 height 19
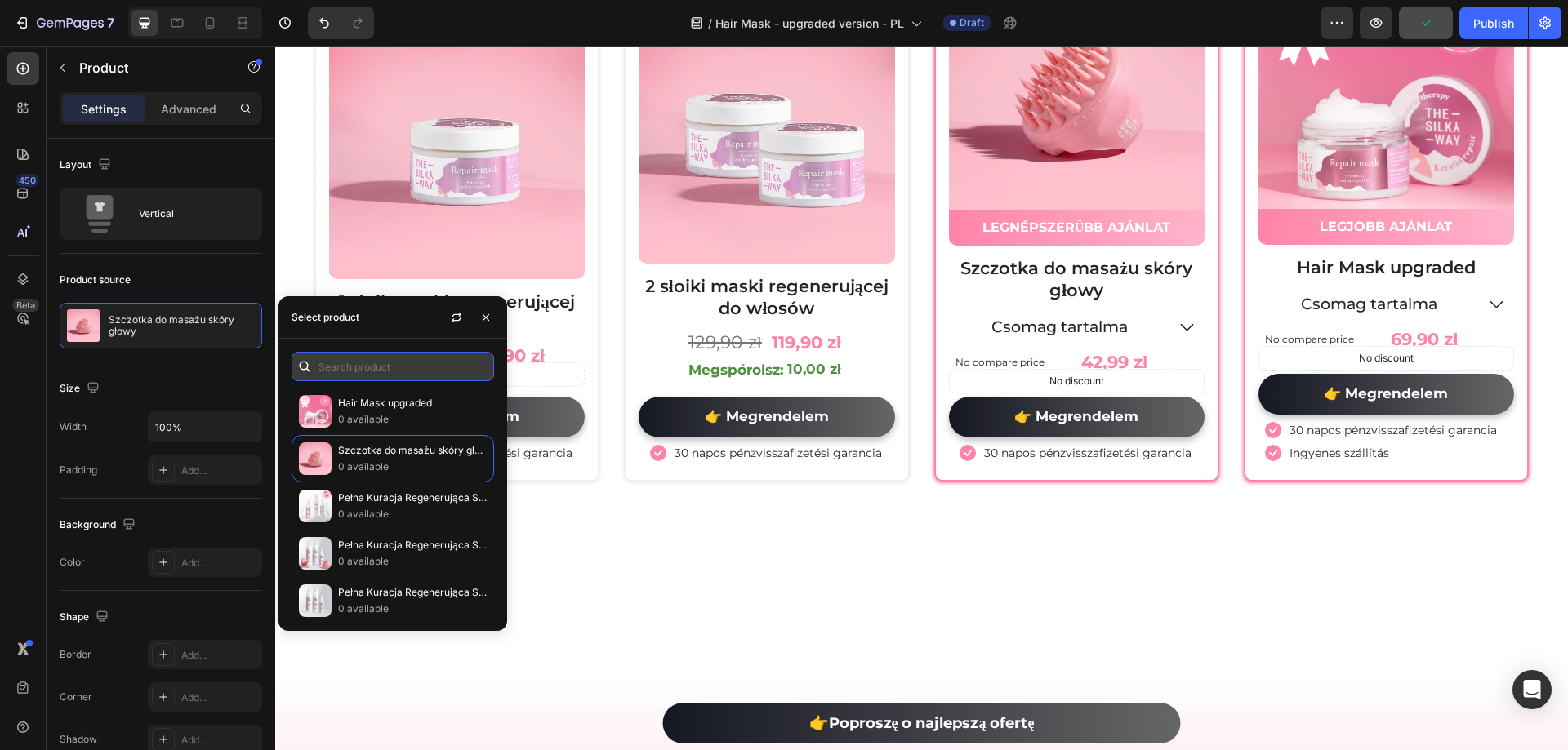
click at [353, 363] on input "text" at bounding box center [392, 366] width 203 height 30
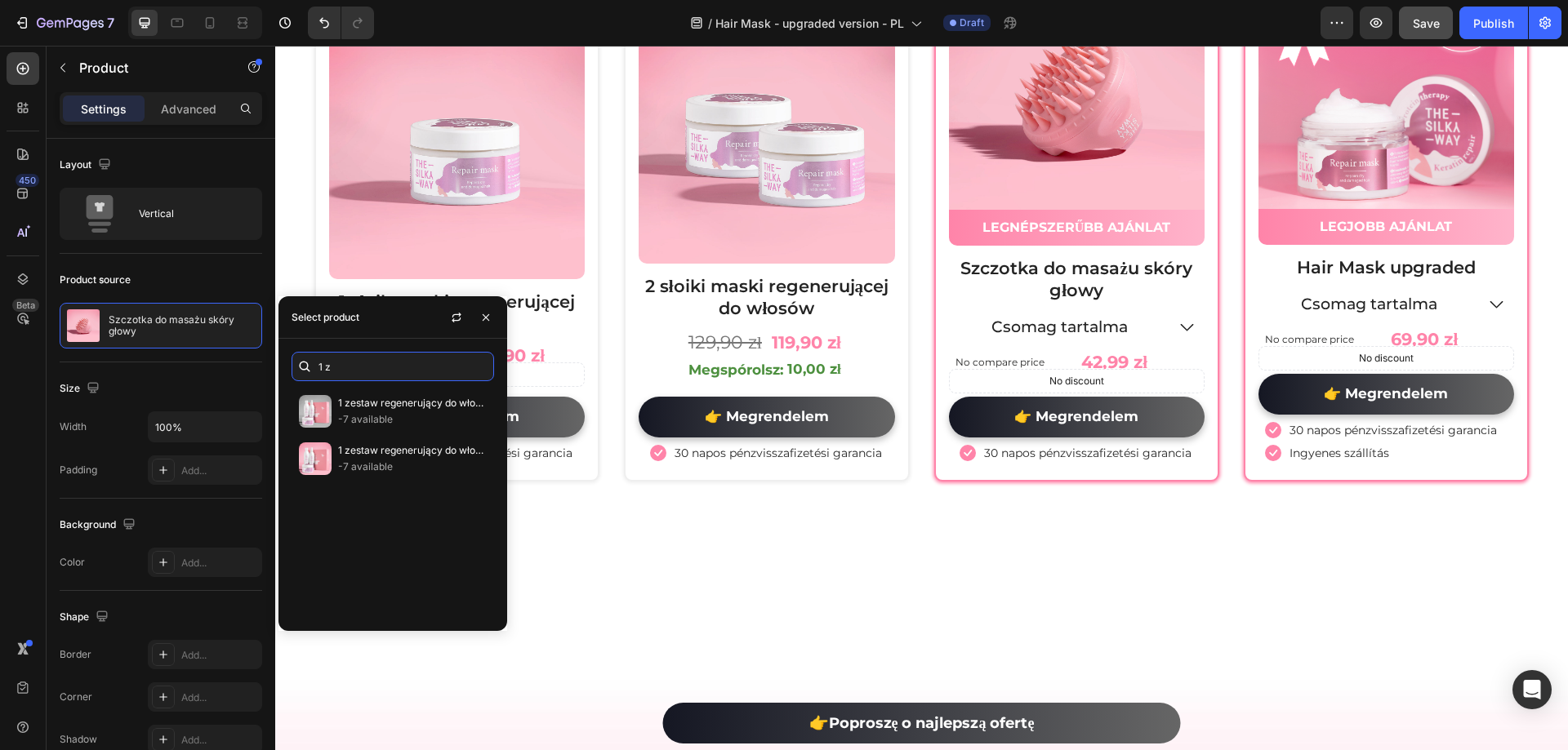
type input "1 z"
click at [387, 453] on p "1 zestaw regenerujący do włosów" at bounding box center [413, 450] width 149 height 16
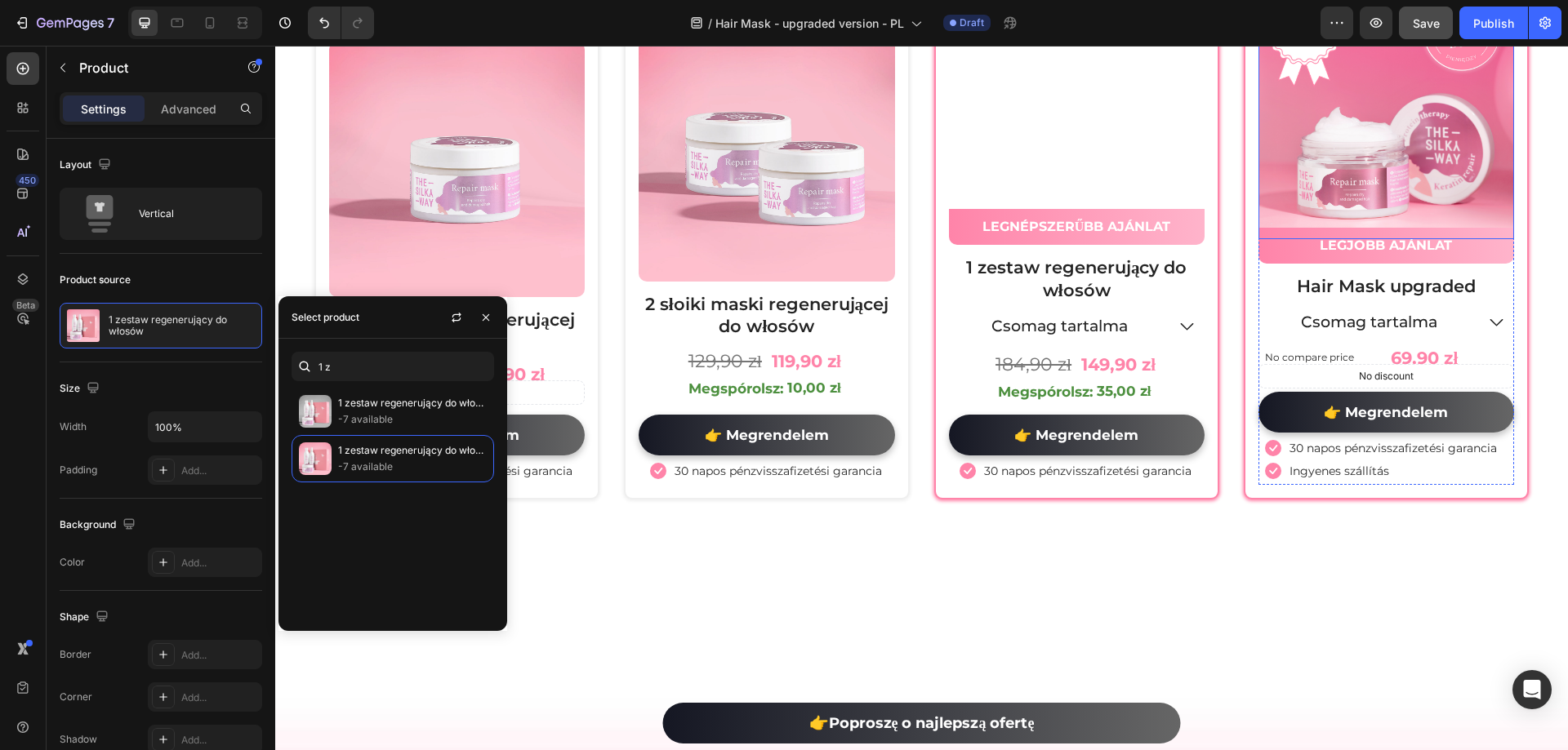
drag, startPoint x: 1382, startPoint y: 454, endPoint x: 930, endPoint y: 198, distance: 519.5
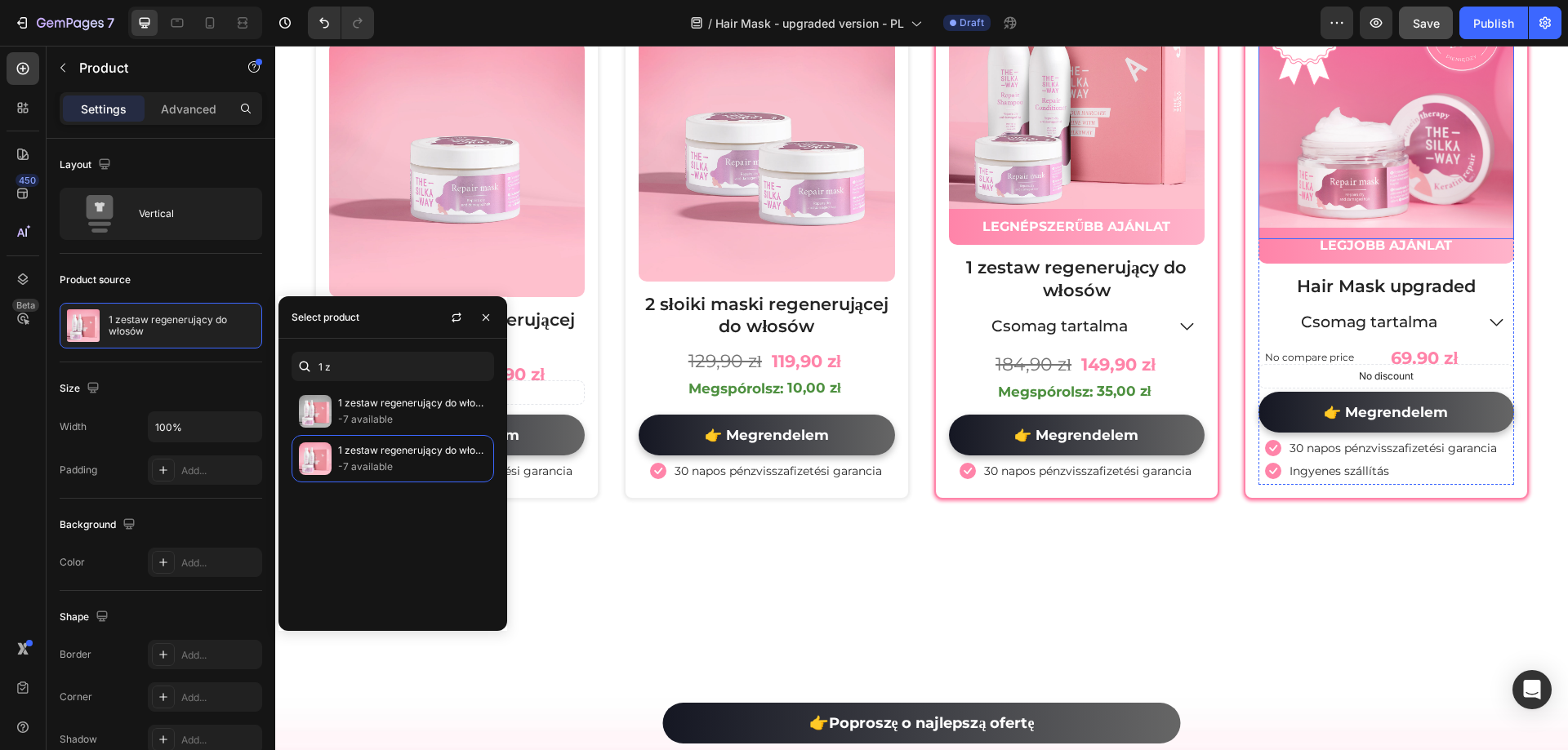
click at [1383, 240] on img at bounding box center [1386, 111] width 256 height 256
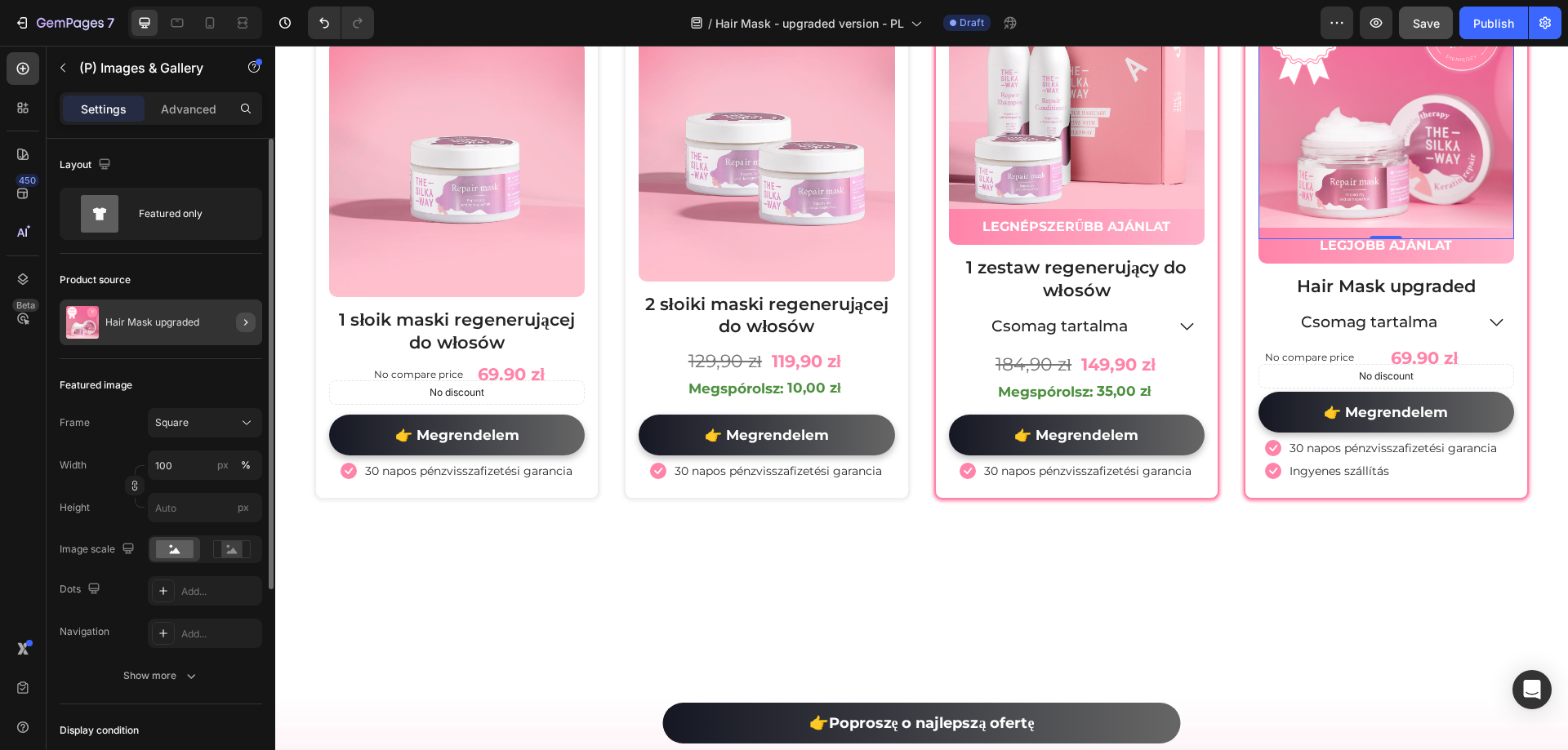
click at [237, 328] on button "button" at bounding box center [246, 322] width 19 height 19
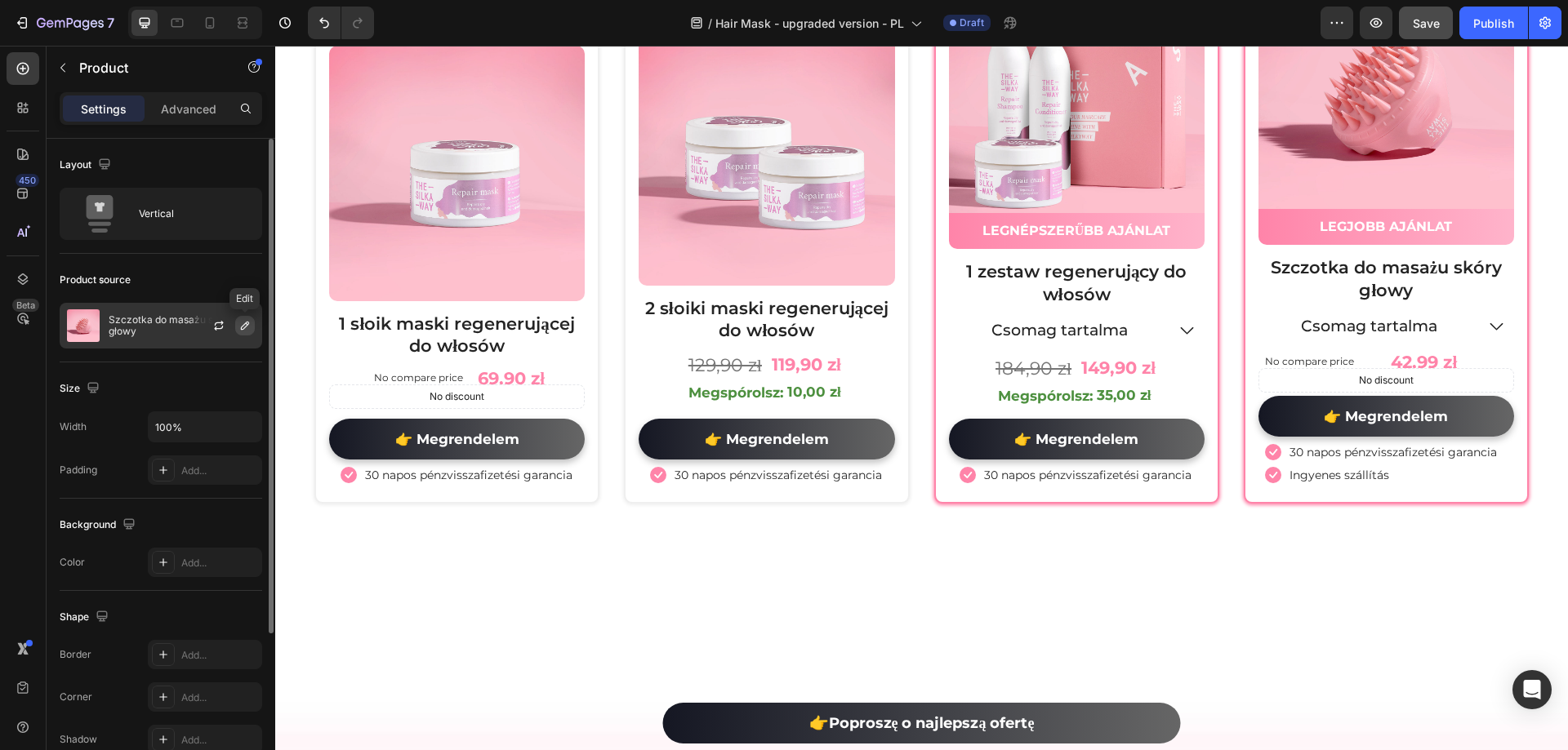
click at [242, 327] on icon "button" at bounding box center [245, 325] width 13 height 13
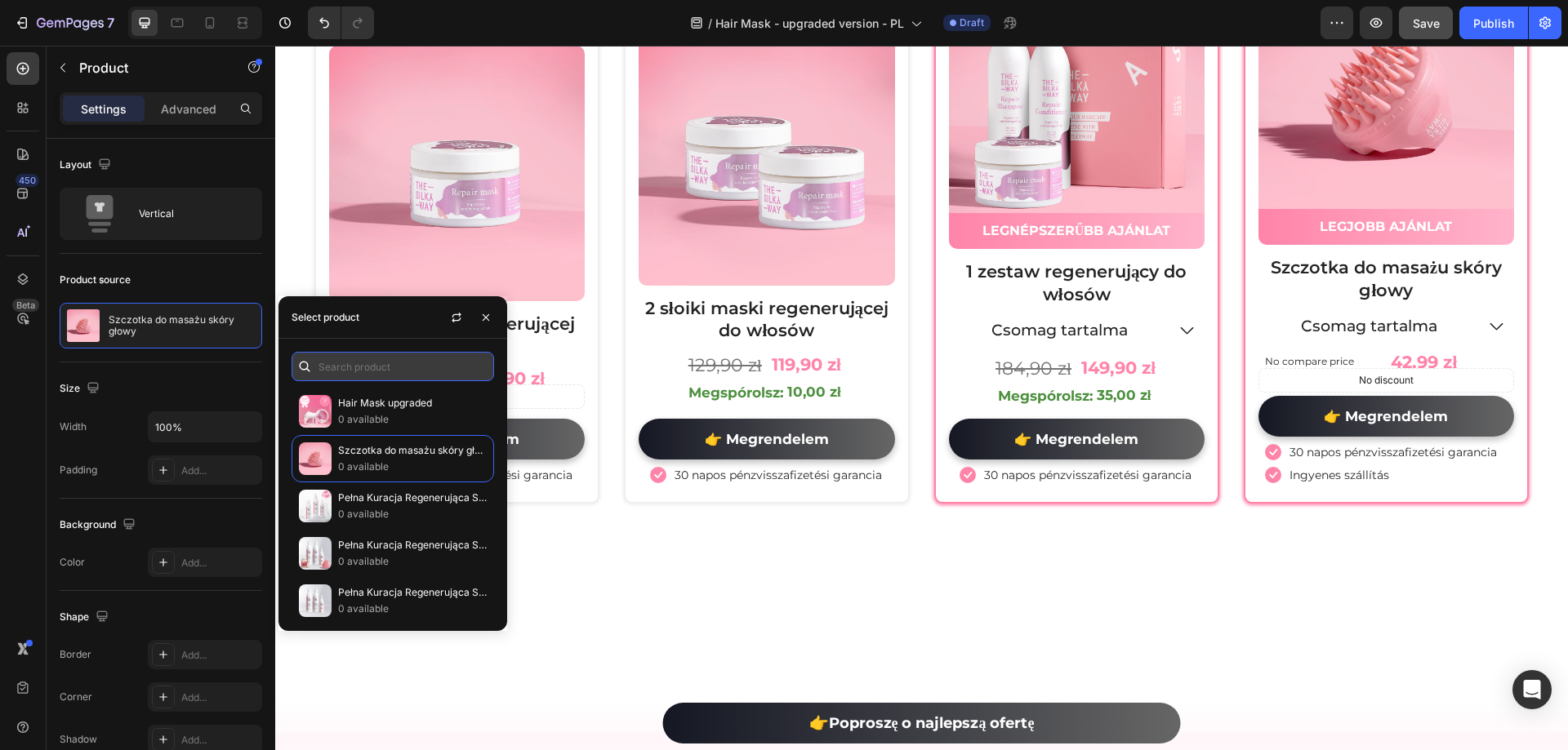
click at [365, 375] on input "text" at bounding box center [392, 366] width 203 height 30
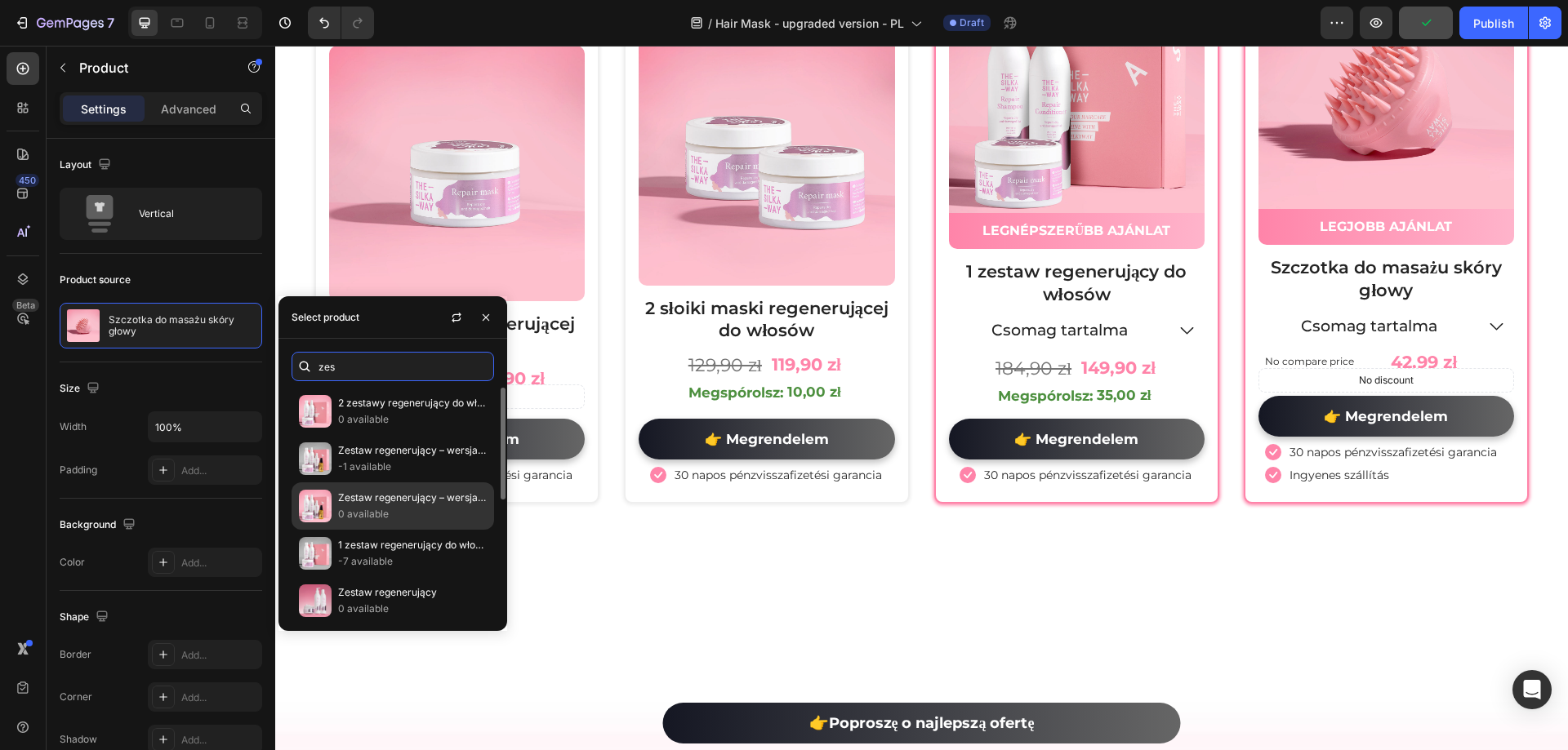
type input "zes"
click at [431, 495] on p "Zestaw regenerujący – wersja rozszerzona" at bounding box center [413, 498] width 149 height 16
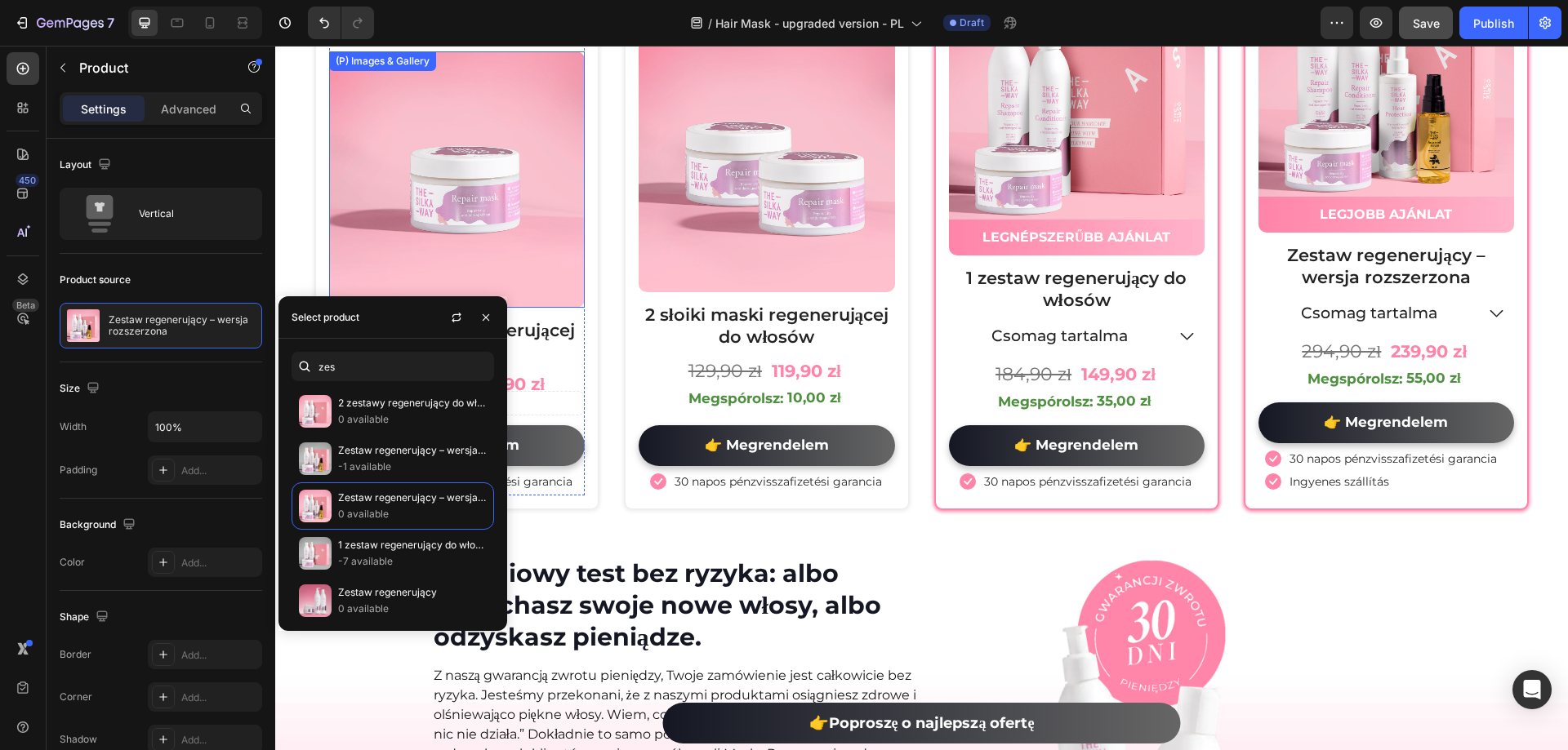
scroll to position [8572, 0]
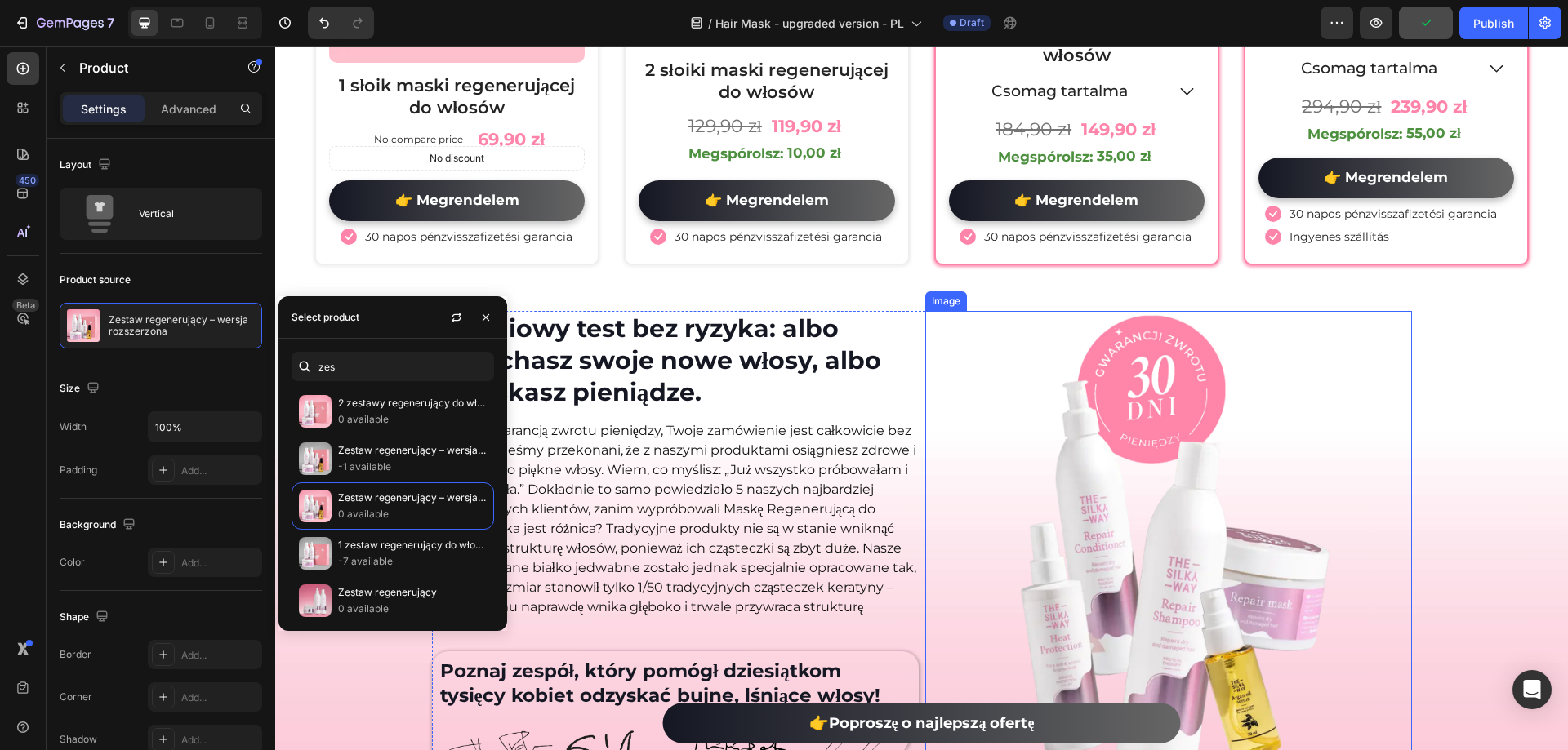
click at [1347, 346] on img at bounding box center [1168, 582] width 390 height 542
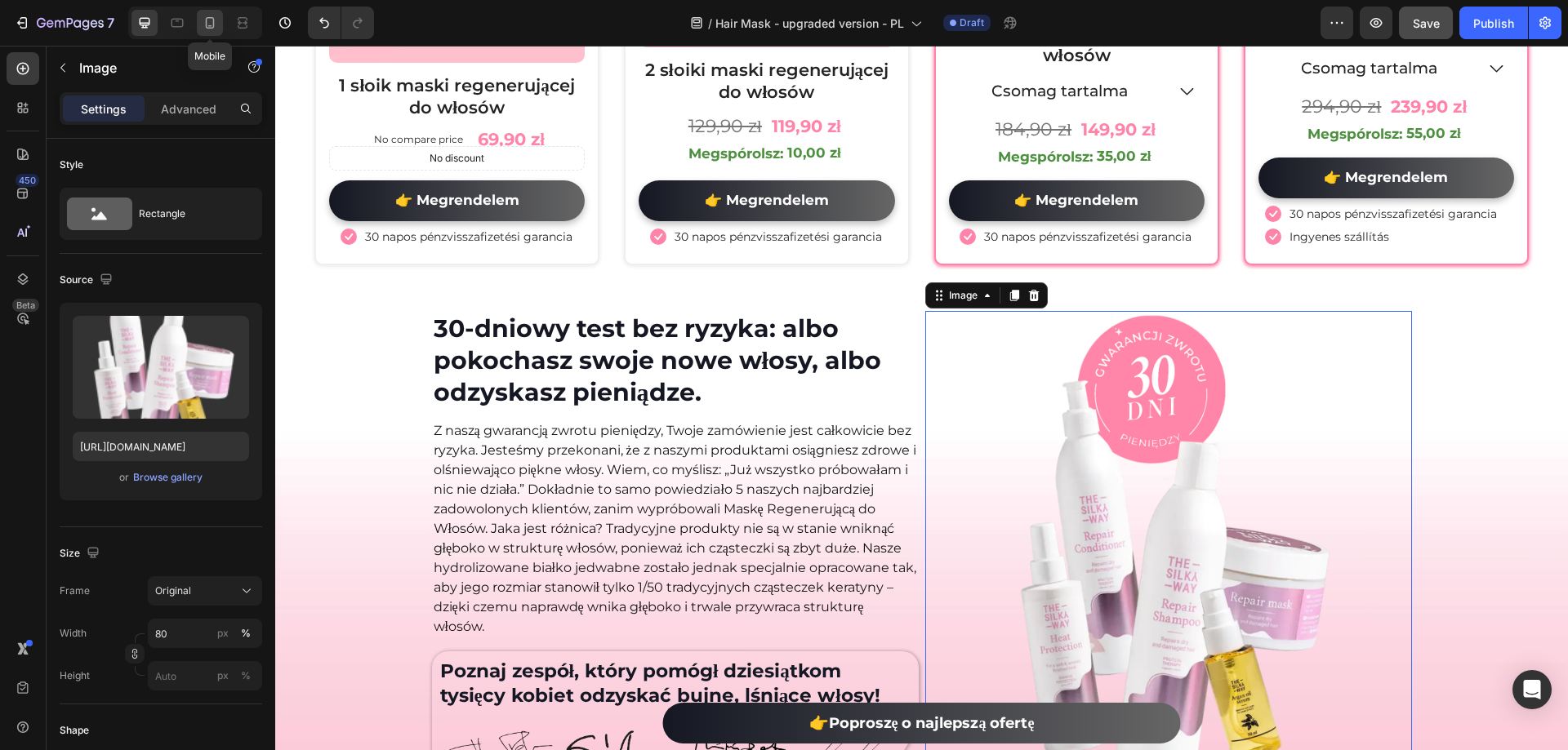
click at [201, 19] on div at bounding box center [209, 23] width 26 height 26
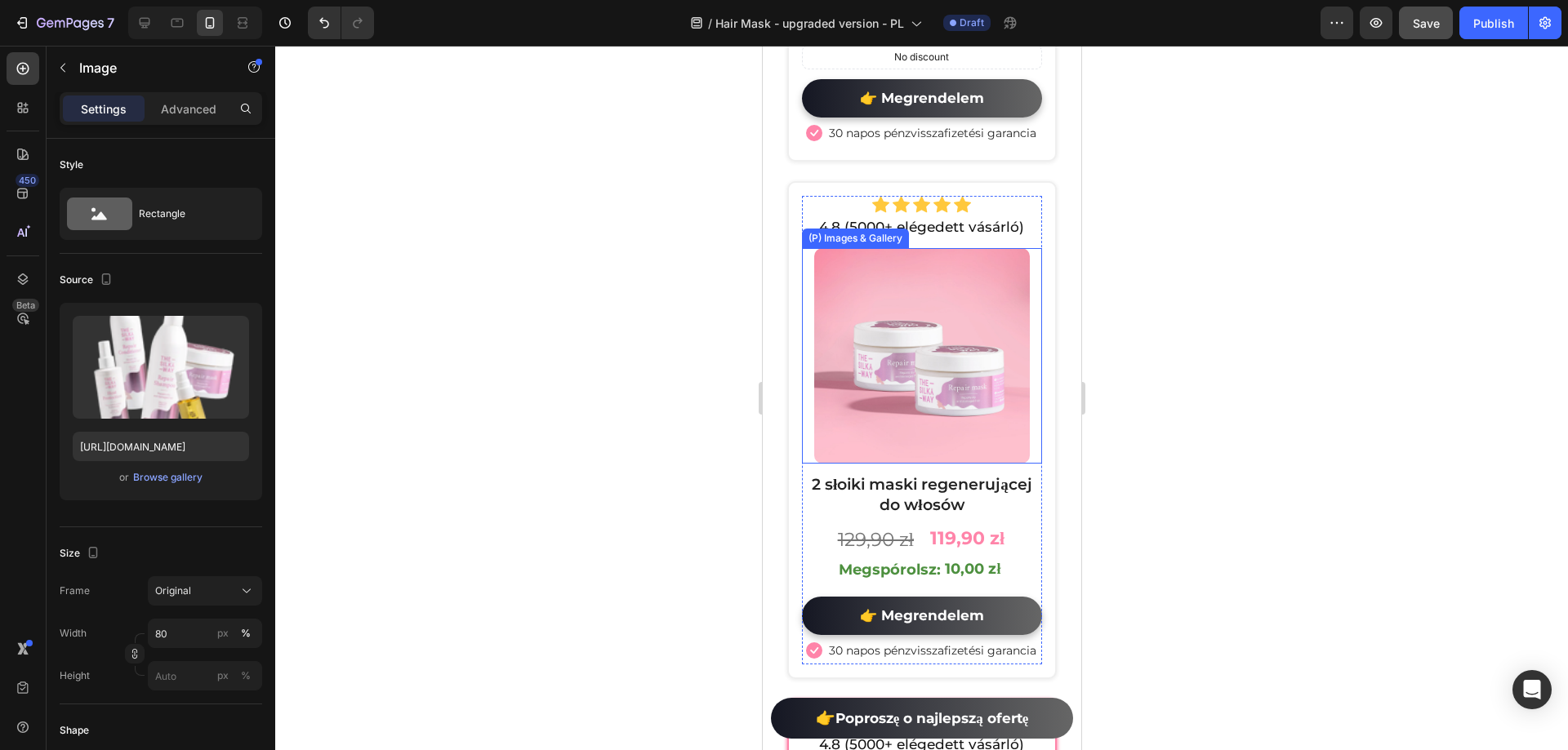
scroll to position [8770, 0]
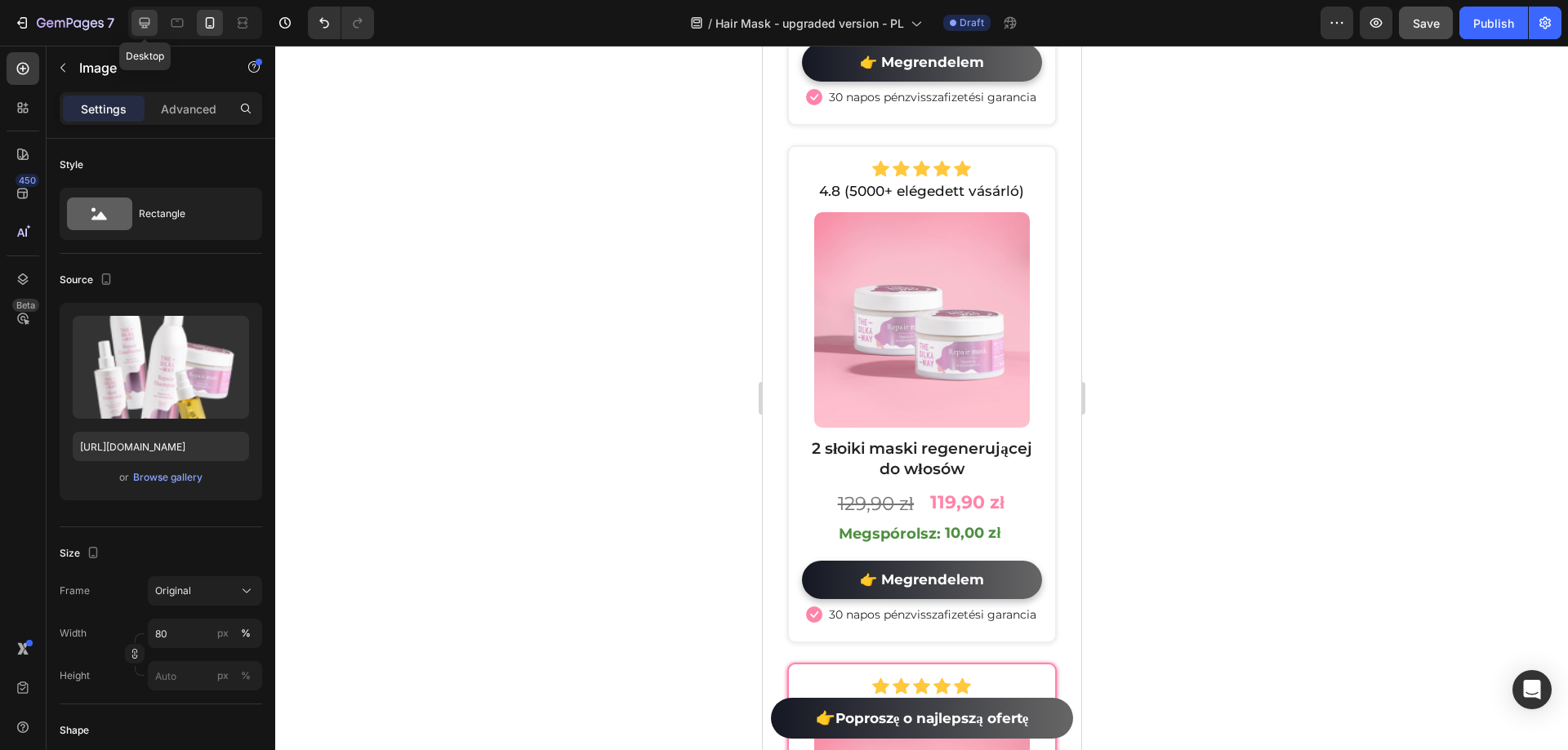
drag, startPoint x: 143, startPoint y: 17, endPoint x: 94, endPoint y: 73, distance: 74.4
click at [143, 17] on icon at bounding box center [144, 22] width 16 height 16
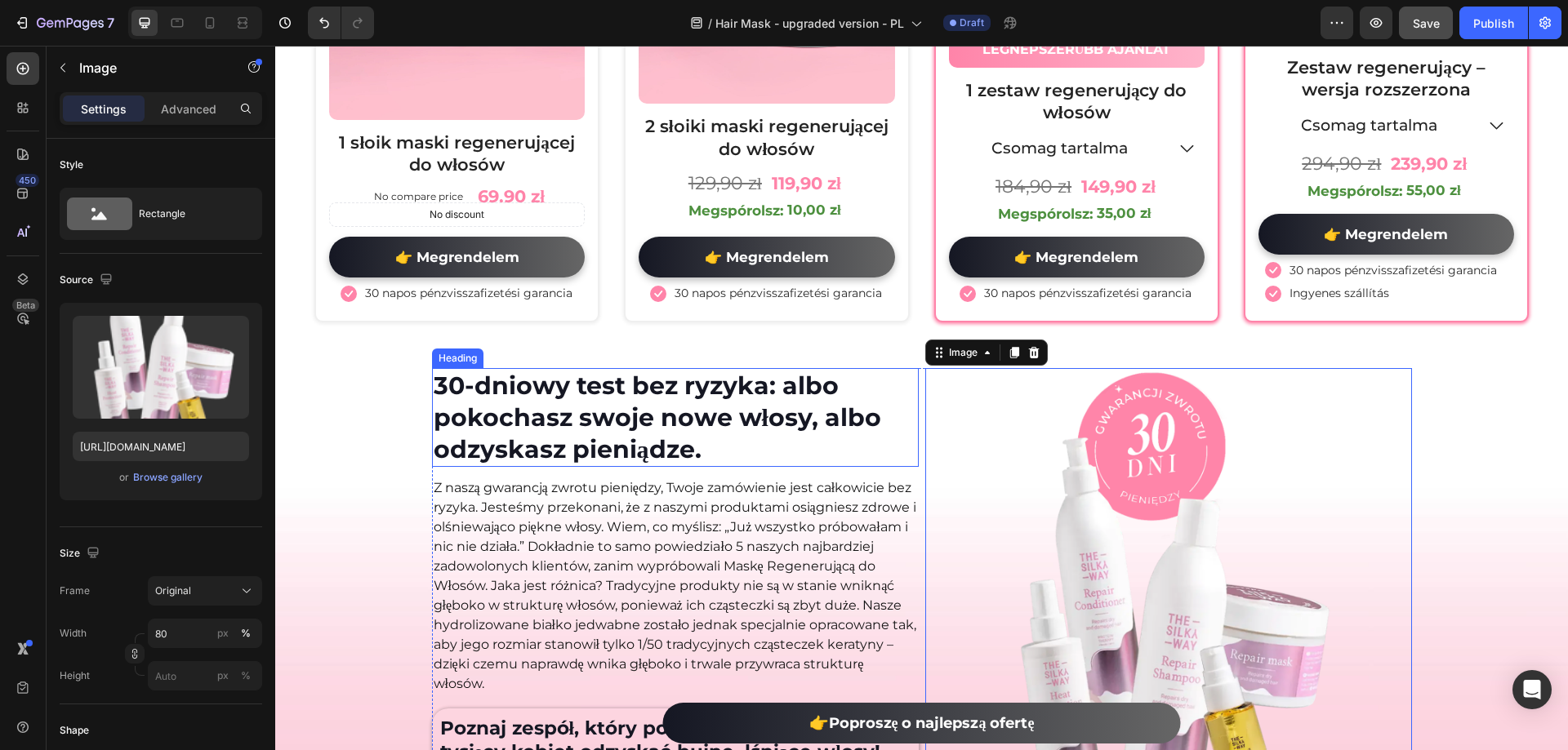
scroll to position [9047, 0]
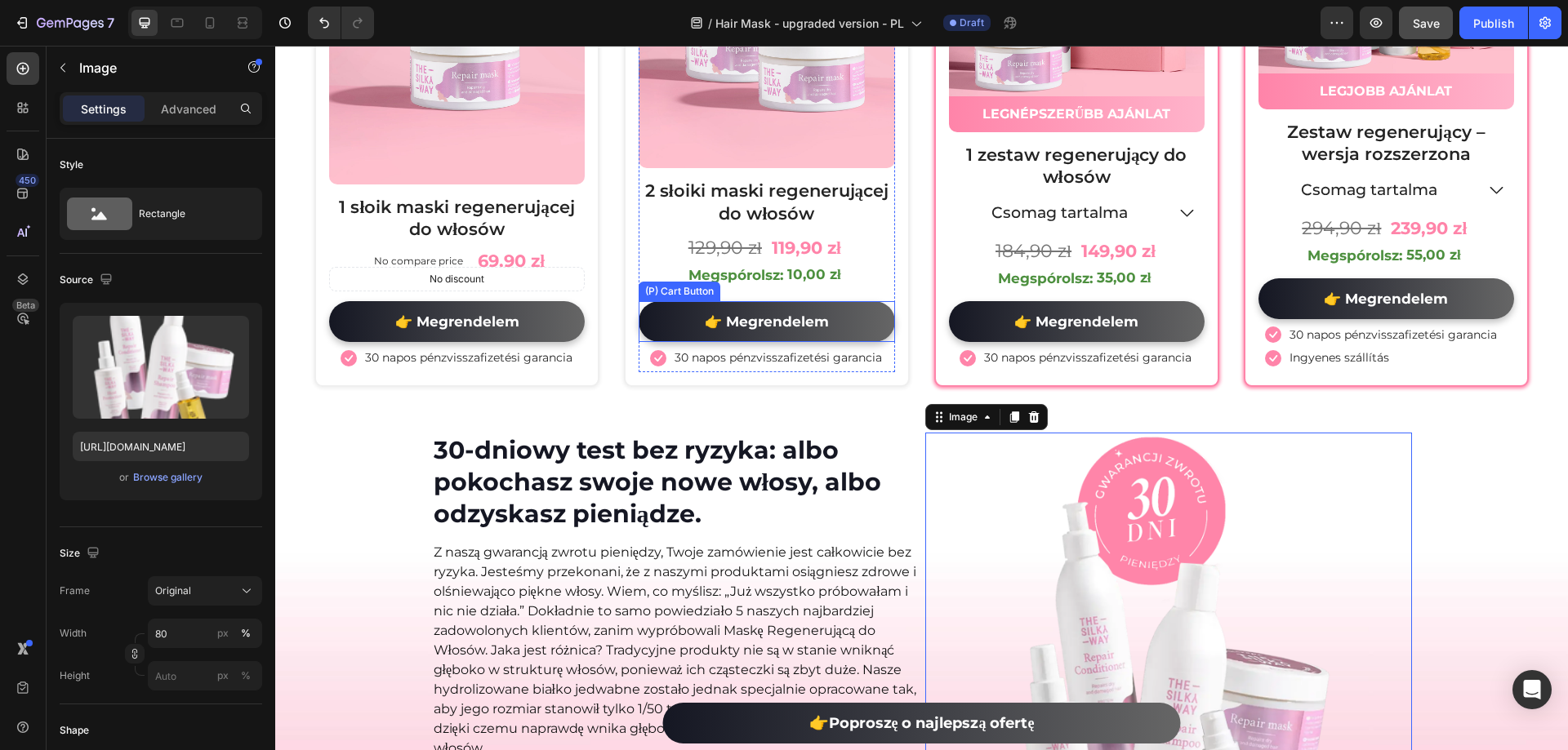
click at [721, 270] on div "Megspórolsz:" at bounding box center [736, 276] width 100 height 26
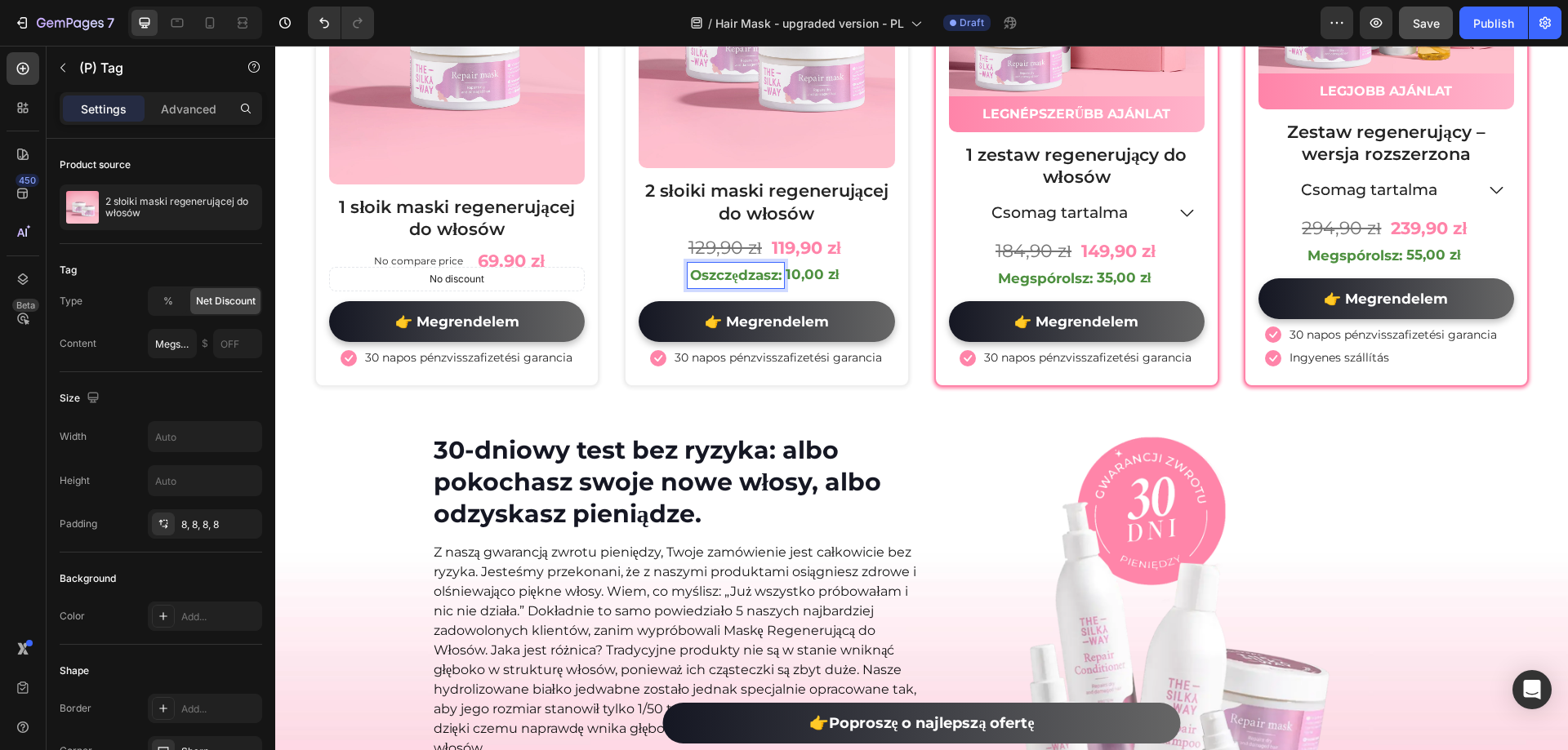
type input "Oszczędzasz:"
click at [1051, 277] on div "Megspórolsz:" at bounding box center [1046, 278] width 100 height 26
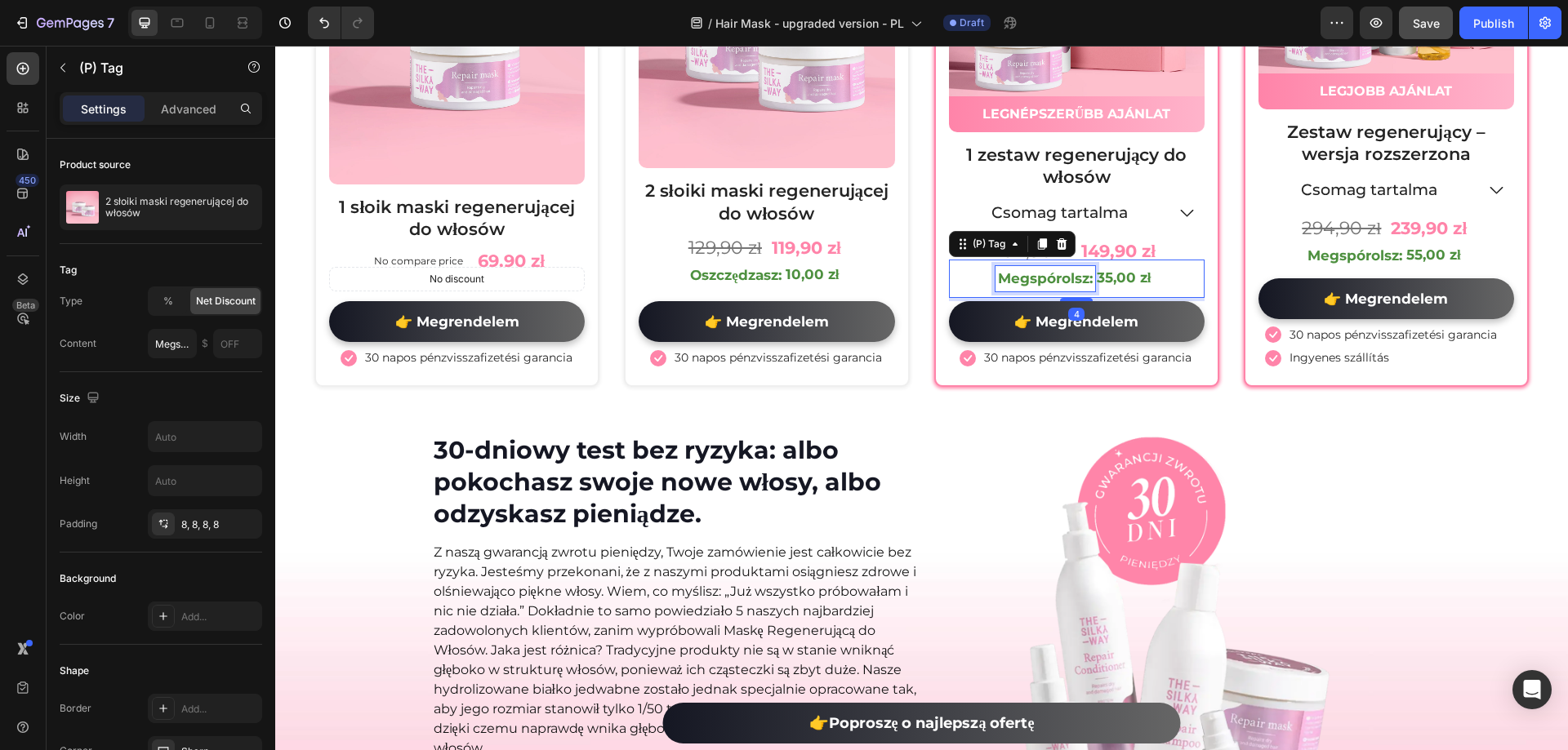
click at [1051, 277] on p "Megspórolsz:" at bounding box center [1046, 278] width 95 height 21
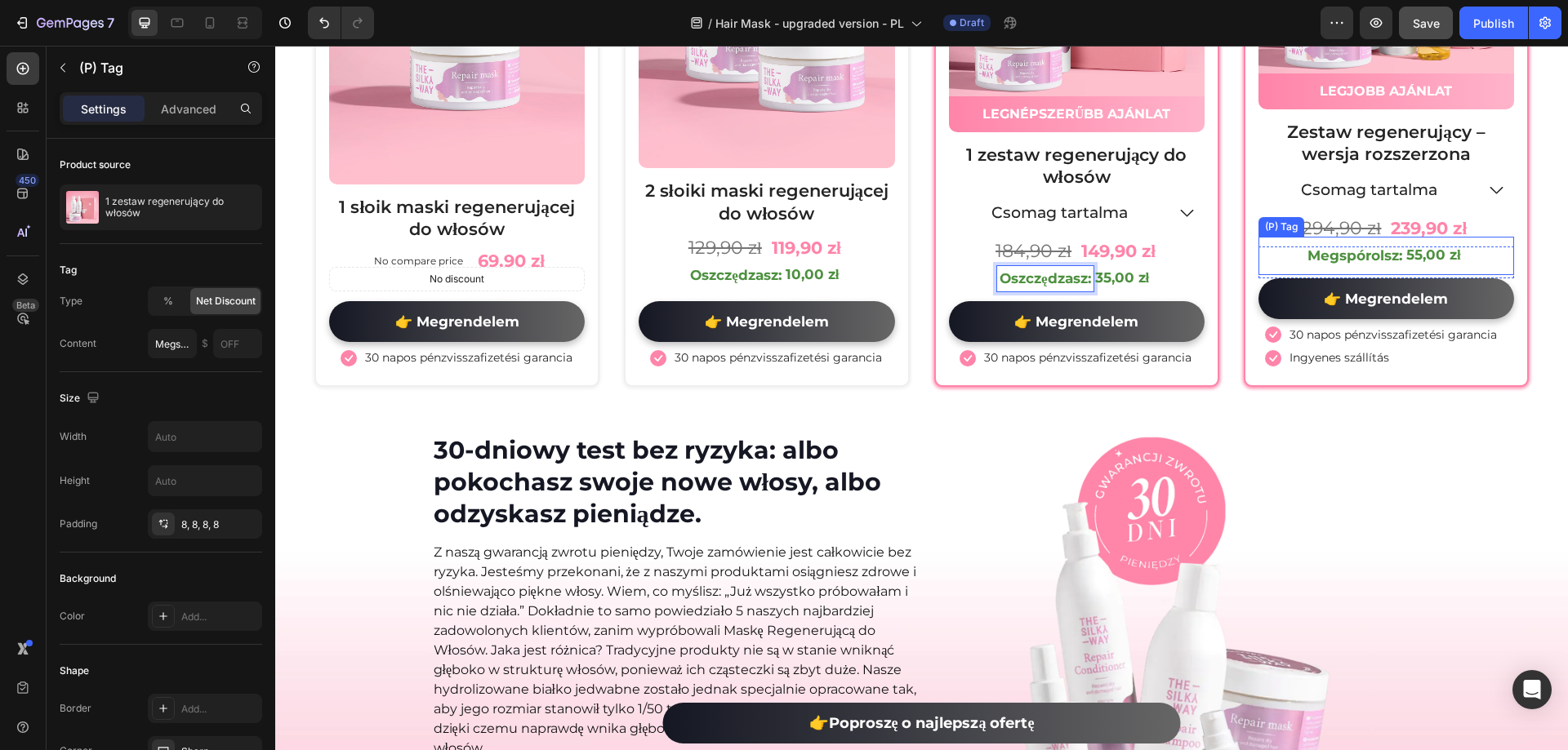
type input "Oszczędzasz:"
click at [1345, 246] on div "Megspórolsz:" at bounding box center [1354, 256] width 100 height 26
click at [1345, 246] on p "Megspórolsz:" at bounding box center [1354, 256] width 95 height 21
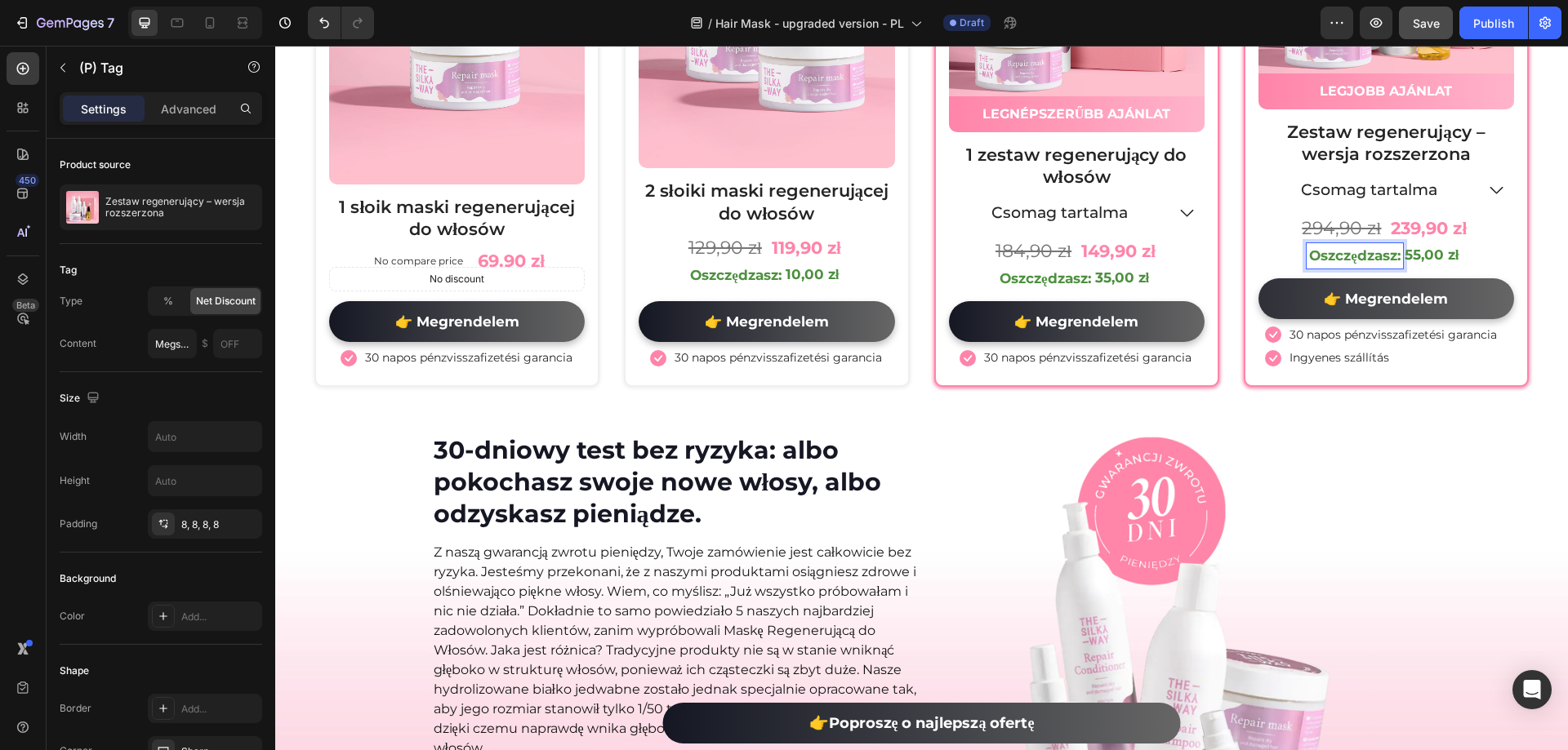
type input "Oszczędzasz:"
click at [434, 355] on p "30 napos pénzvisszafizetési garancia" at bounding box center [469, 357] width 208 height 14
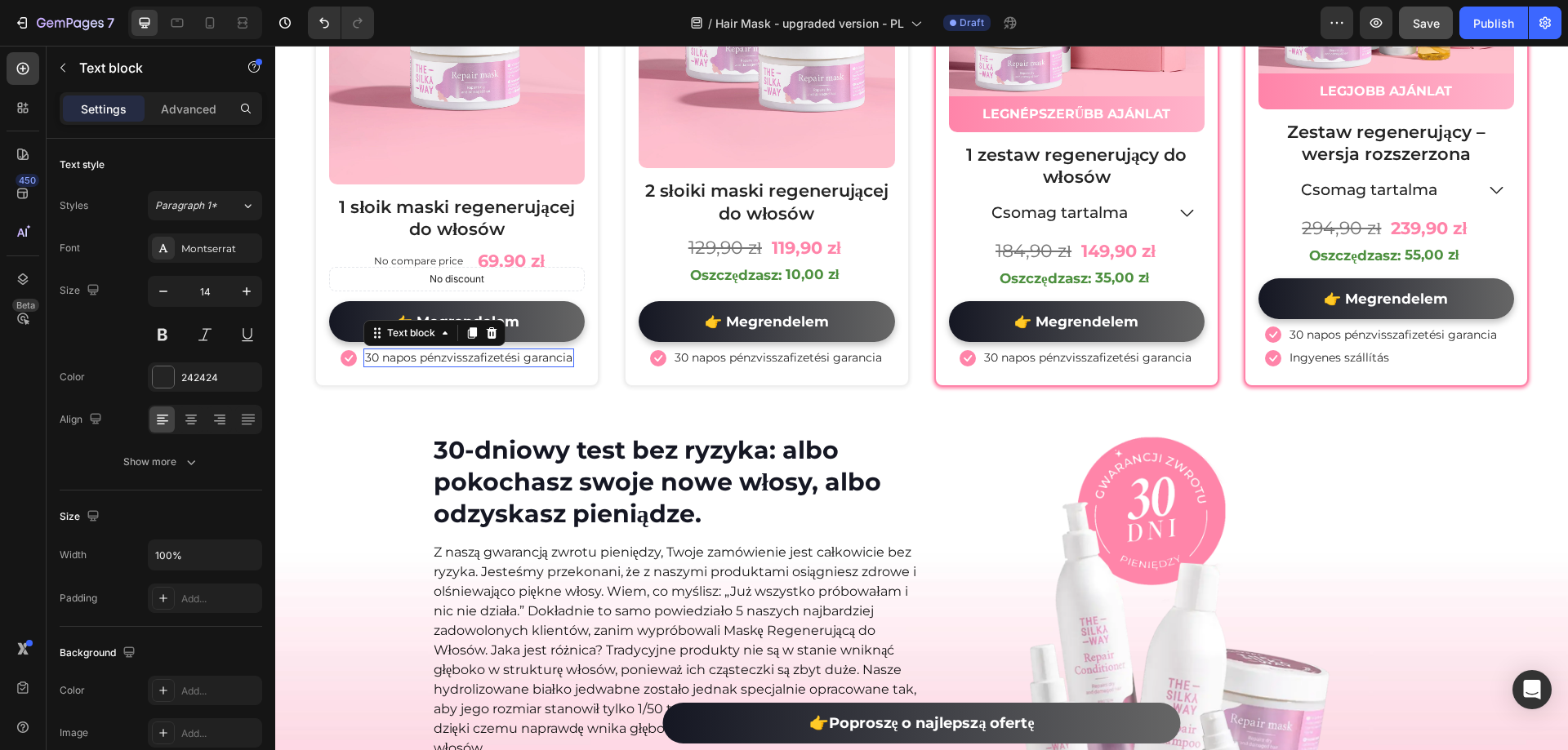
click at [434, 355] on p "30 napos pénzvisszafizetési garancia" at bounding box center [469, 357] width 208 height 14
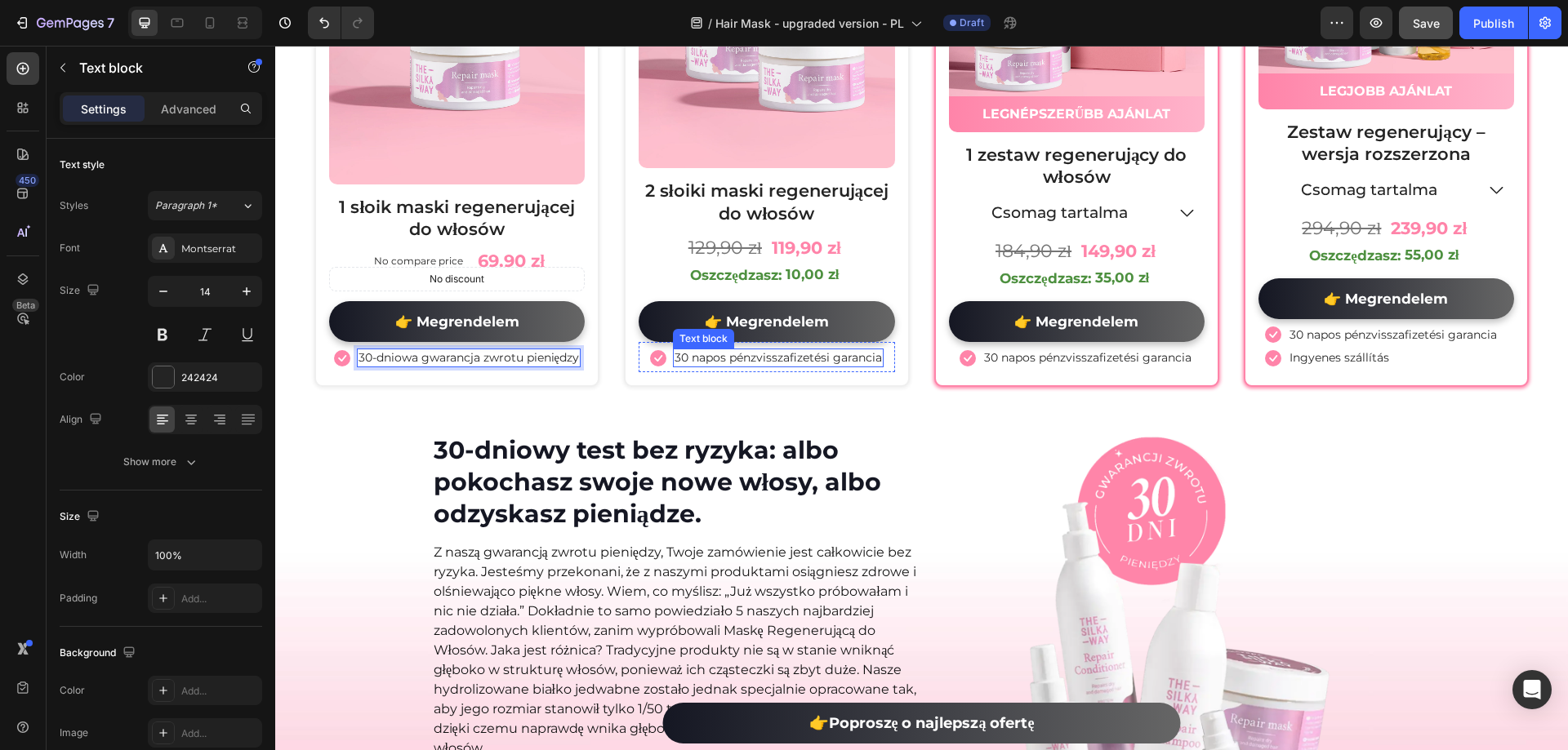
click at [739, 358] on p "30 napos pénzvisszafizetési garancia" at bounding box center [778, 357] width 208 height 14
click at [1008, 362] on p "30 napos pénzvisszafizetési garancia" at bounding box center [1088, 357] width 208 height 14
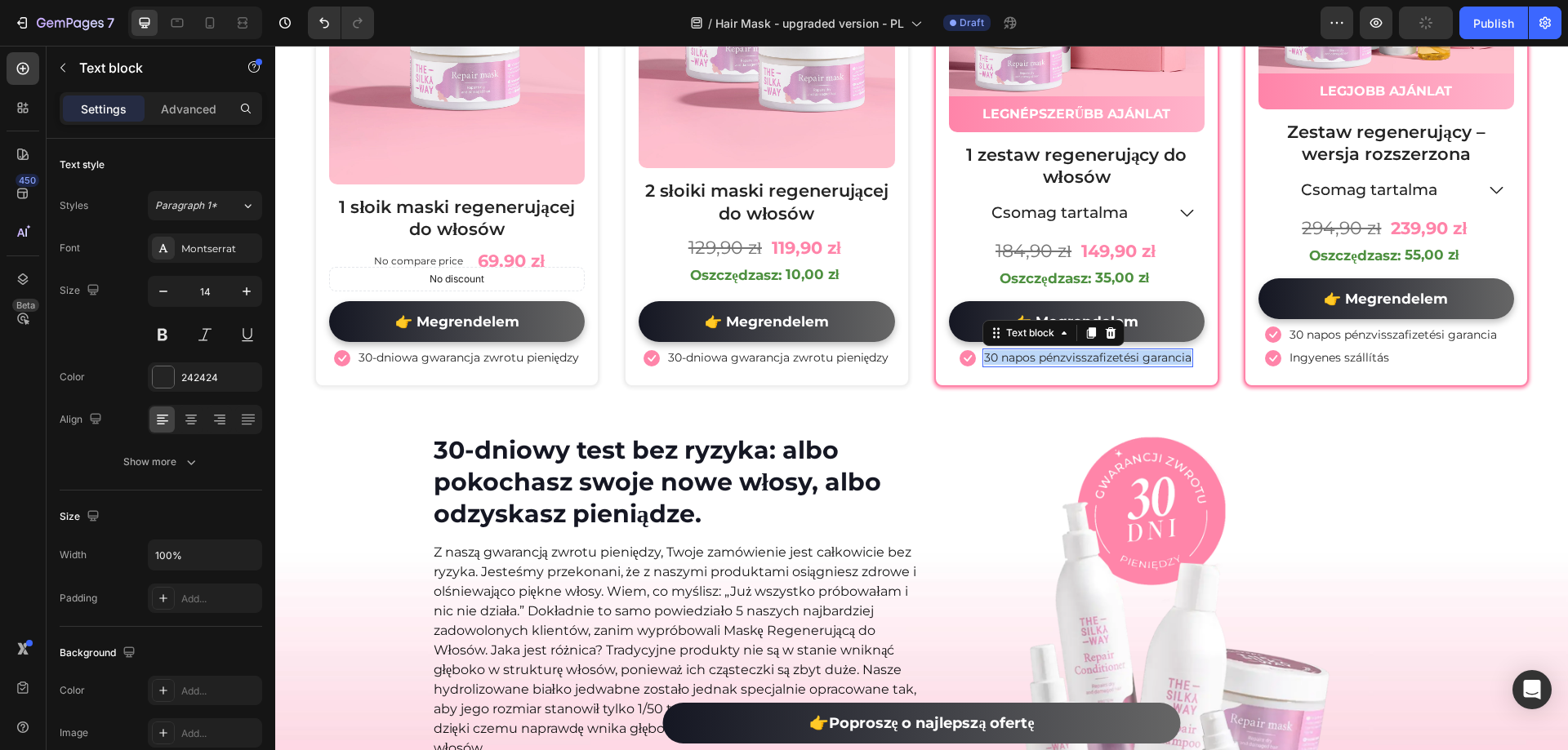
click at [1008, 362] on p "30 napos pénzvisszafizetési garancia" at bounding box center [1088, 357] width 208 height 14
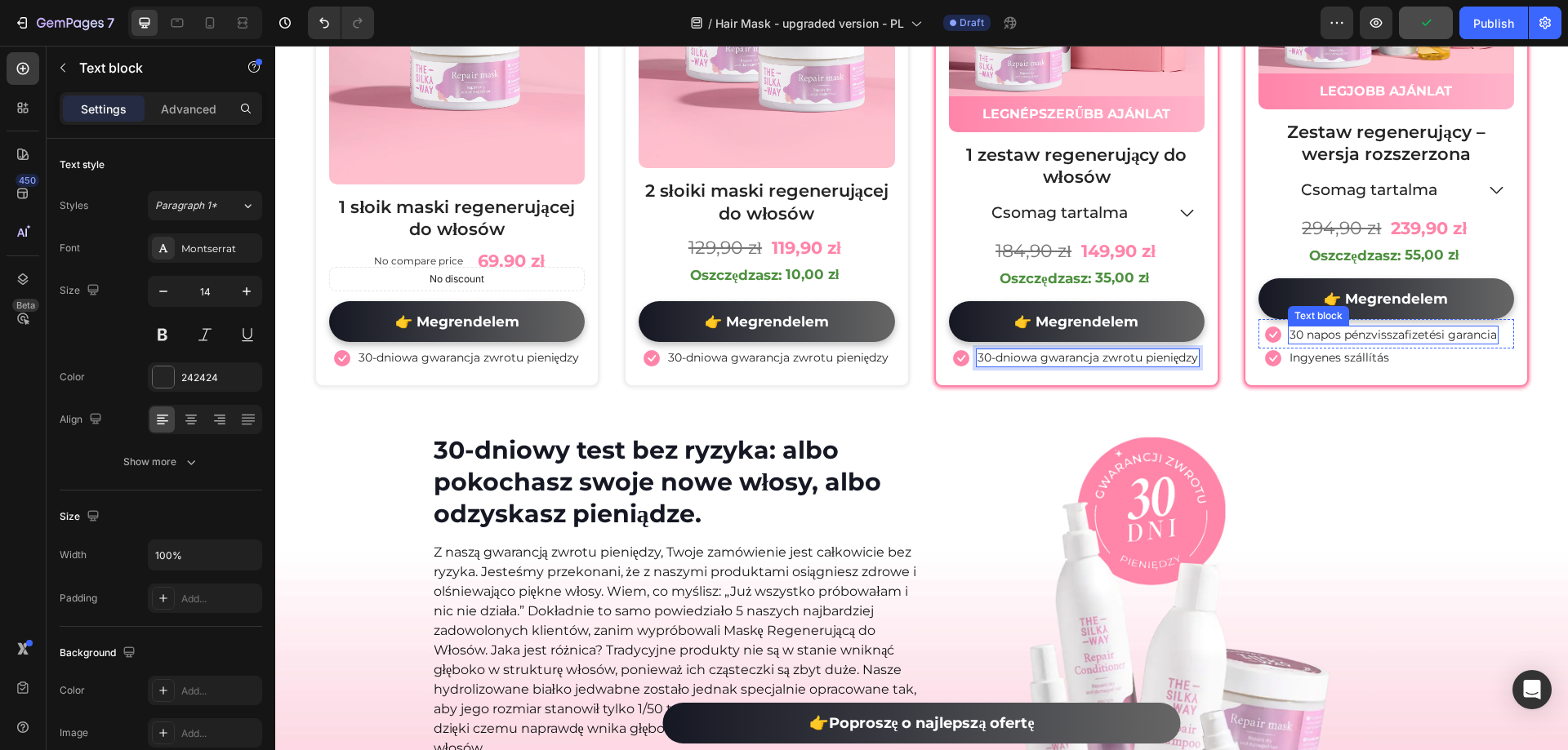
click at [1359, 332] on p "30 napos pénzvisszafizetési garancia" at bounding box center [1393, 334] width 208 height 14
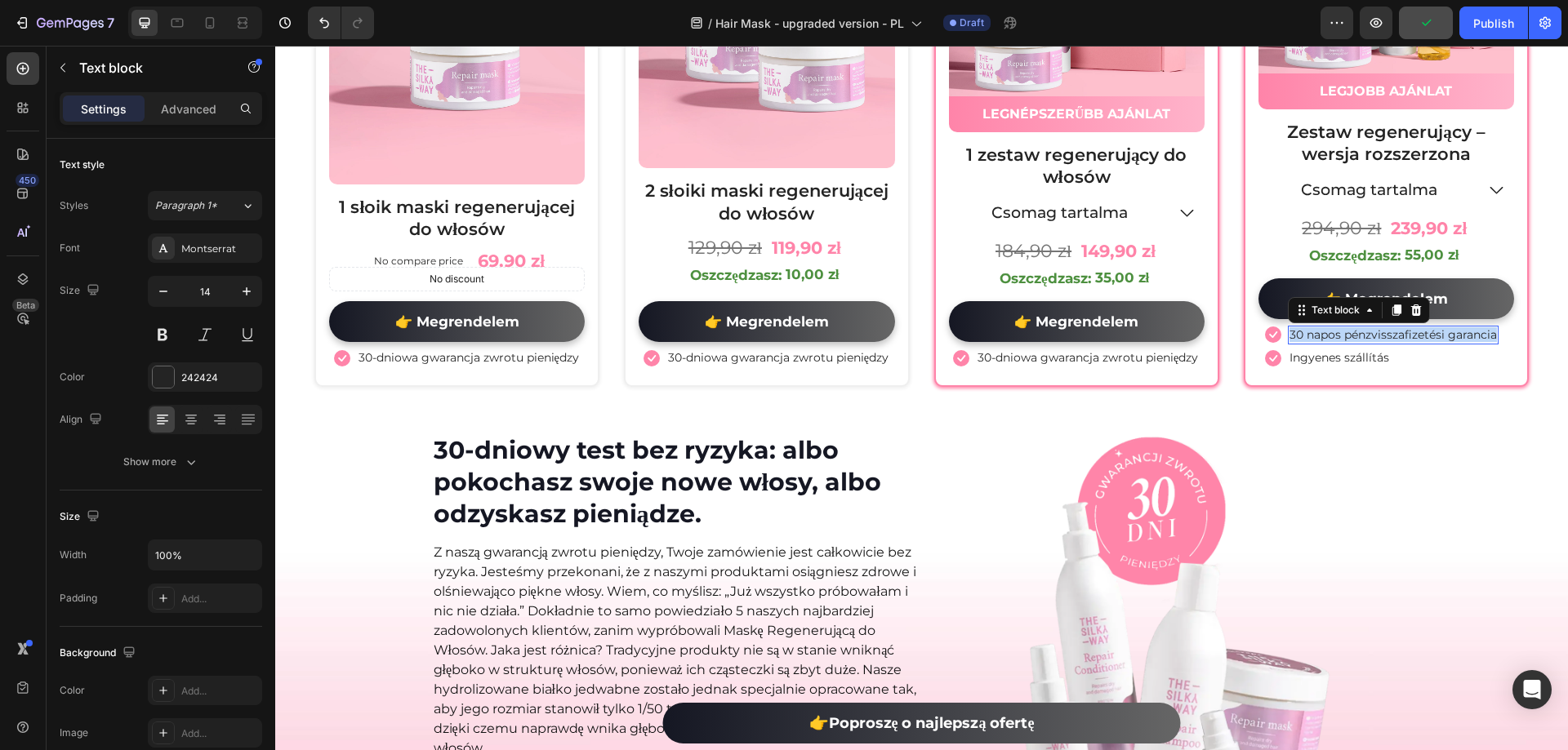
click at [1359, 332] on p "30 napos pénzvisszafizetési garancia" at bounding box center [1393, 334] width 208 height 14
click at [1333, 365] on p "Ingyenes szállítás" at bounding box center [1339, 357] width 100 height 14
click at [1333, 365] on p "Ingyenes szállítás" at bounding box center [1339, 357] width 100 height 14
click at [1333, 367] on div at bounding box center [1339, 365] width 33 height 5
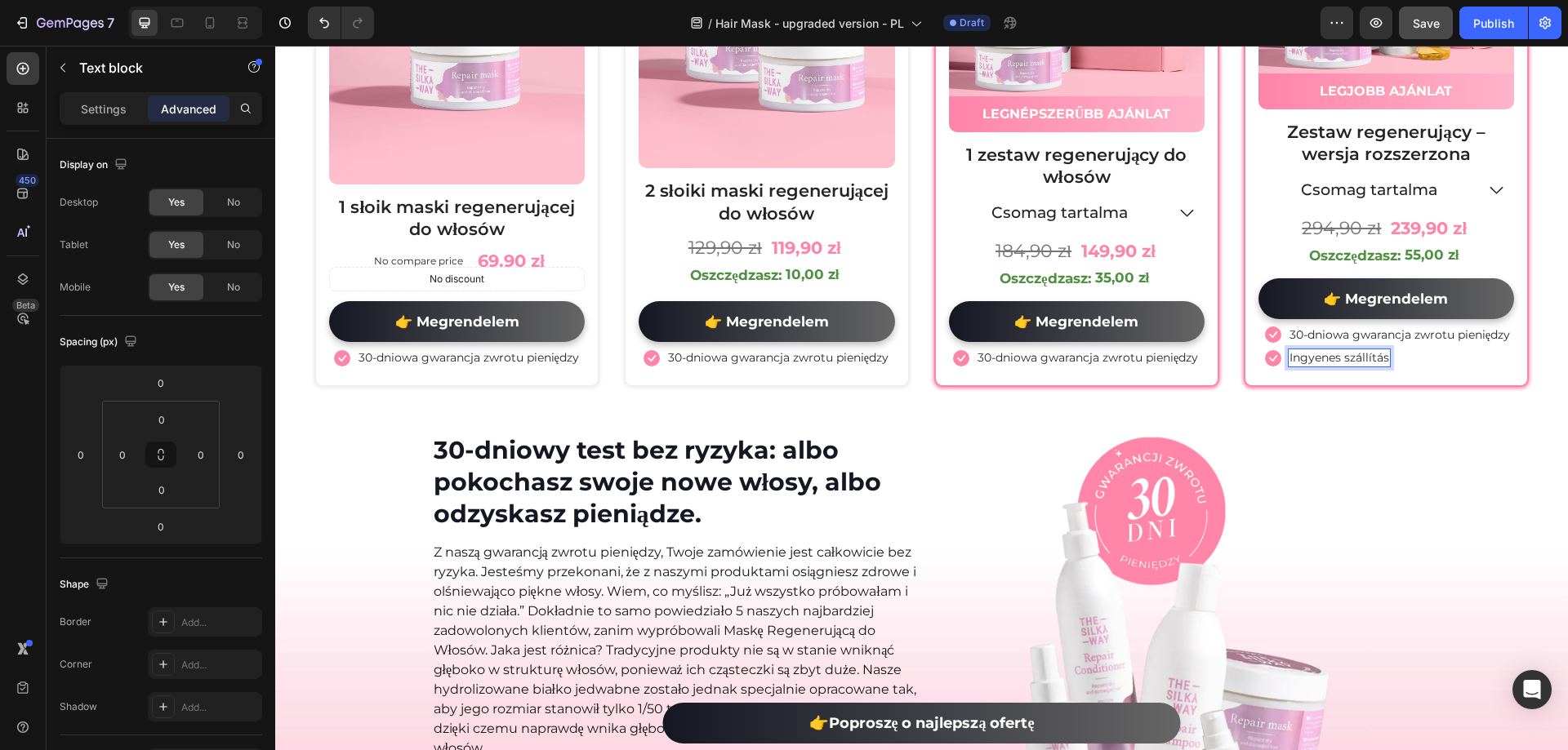
click at [1301, 365] on p "Ingyenes szállítás" at bounding box center [1339, 357] width 100 height 14
click at [1356, 406] on div "Wybierz spośród naszych pakietów i spraw, by Twoje włosy były piękne! Heading R…" at bounding box center [922, 35] width 1293 height 742
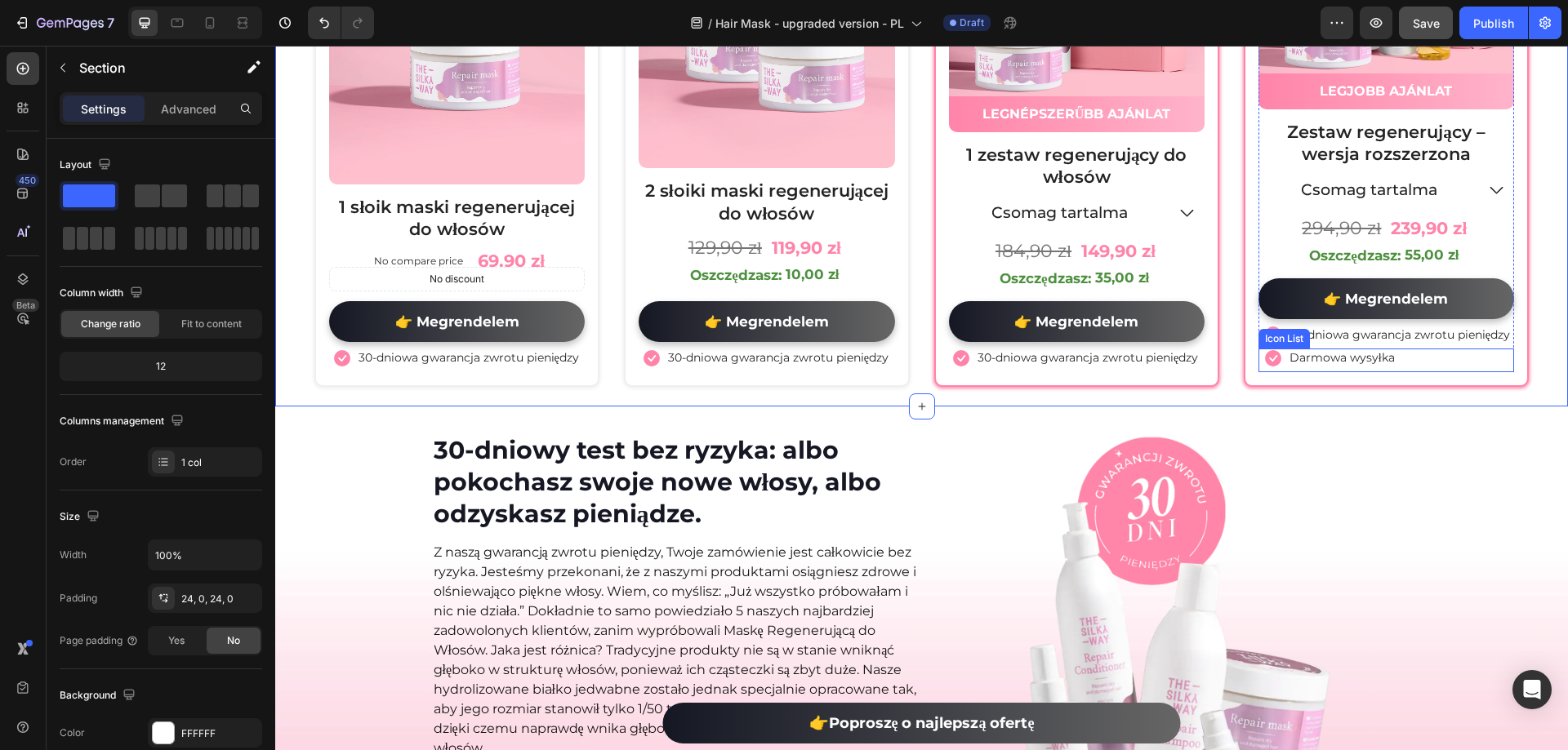
click at [1402, 364] on div "Icon Darmowa wysyłka Text block" at bounding box center [1386, 359] width 256 height 23
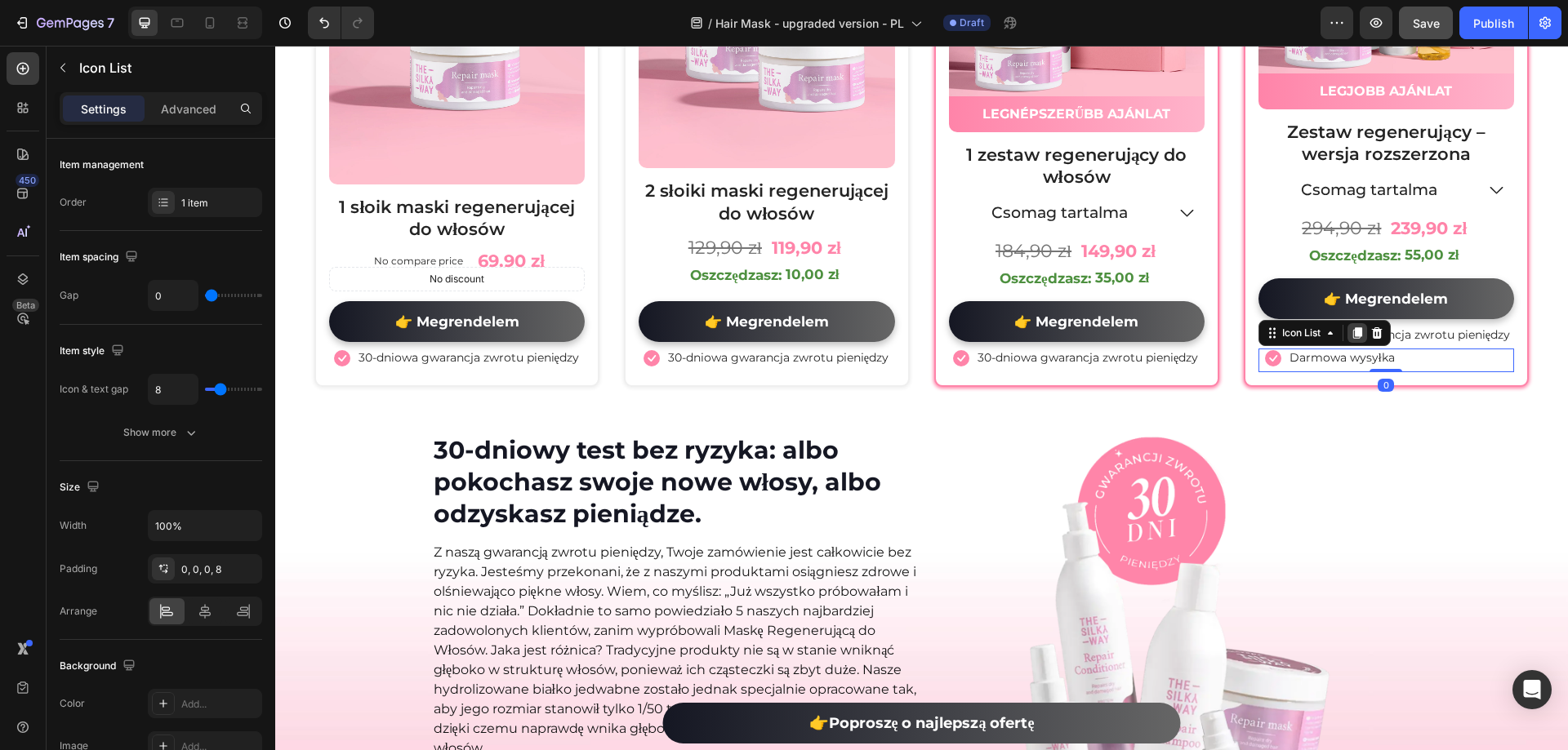
click at [1353, 340] on icon at bounding box center [1357, 334] width 9 height 12
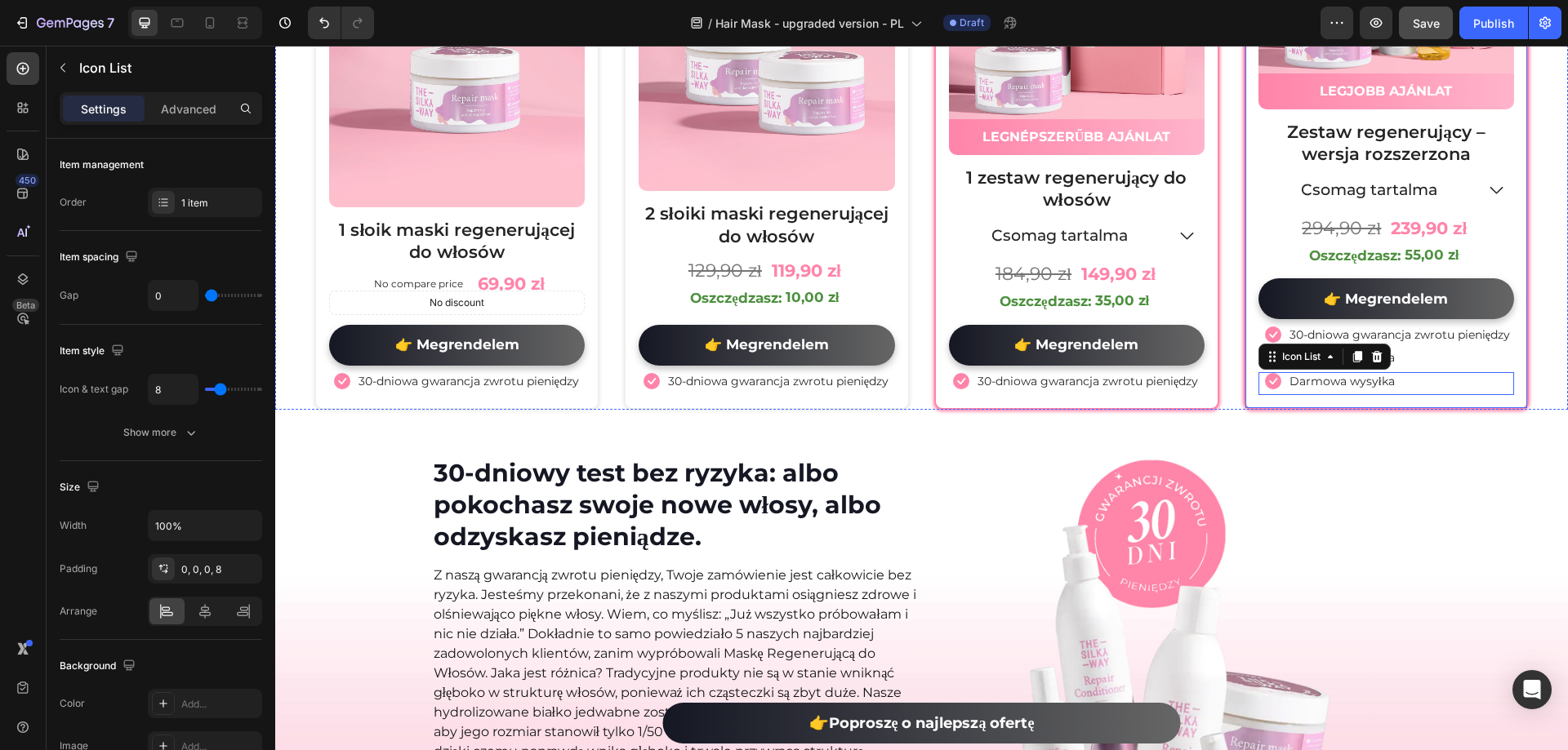
scroll to position [9070, 0]
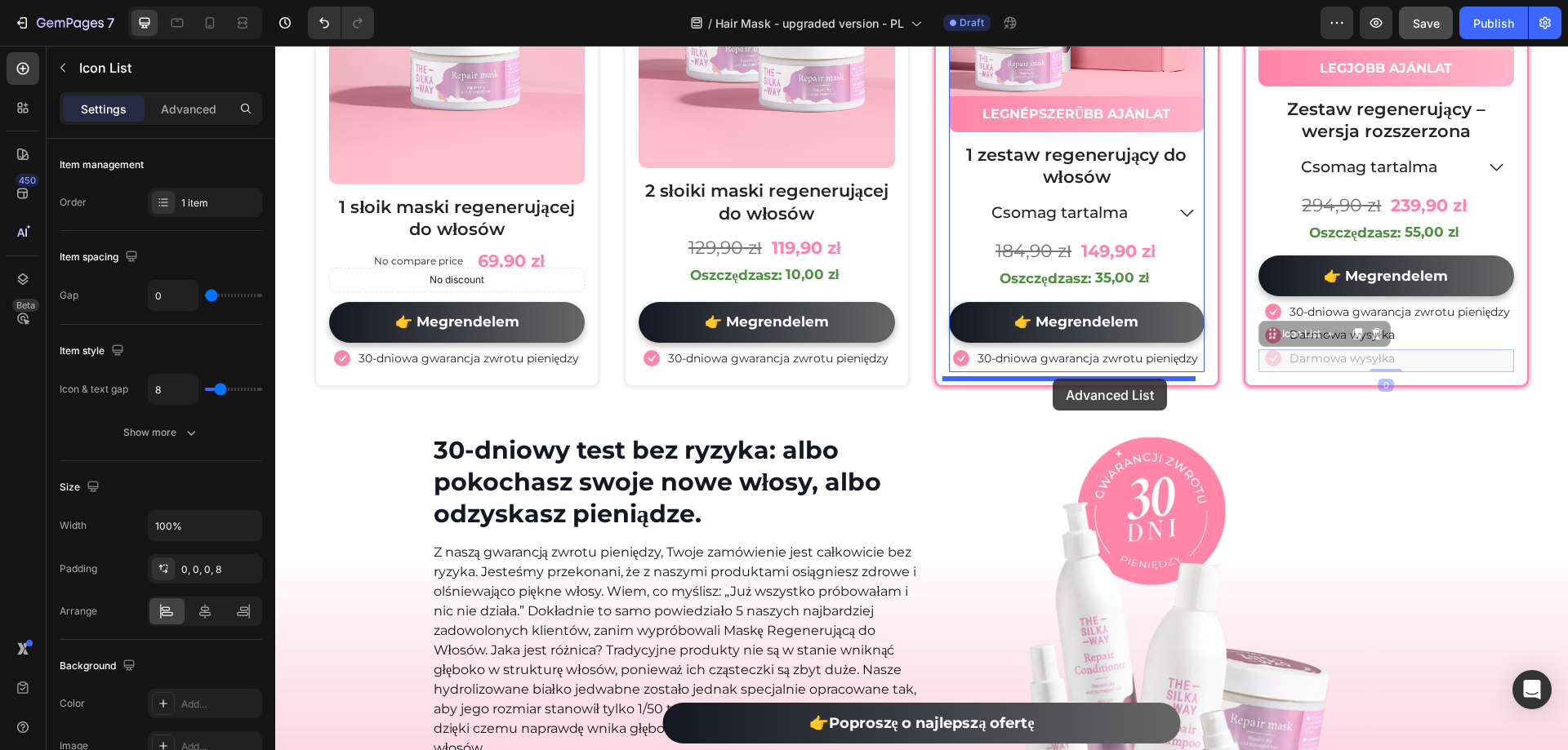
drag, startPoint x: 1409, startPoint y: 368, endPoint x: 1052, endPoint y: 379, distance: 357.2
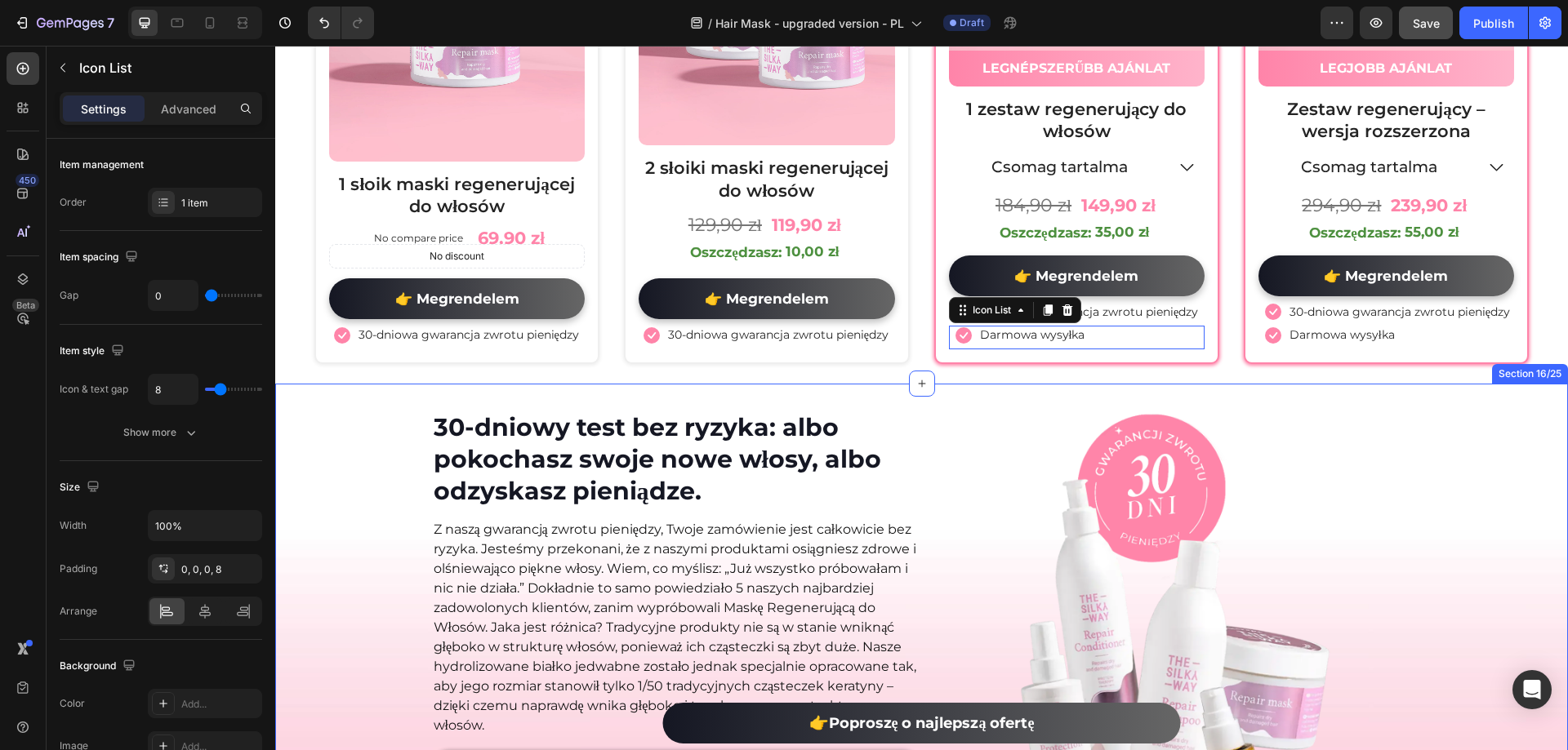
scroll to position [9047, 0]
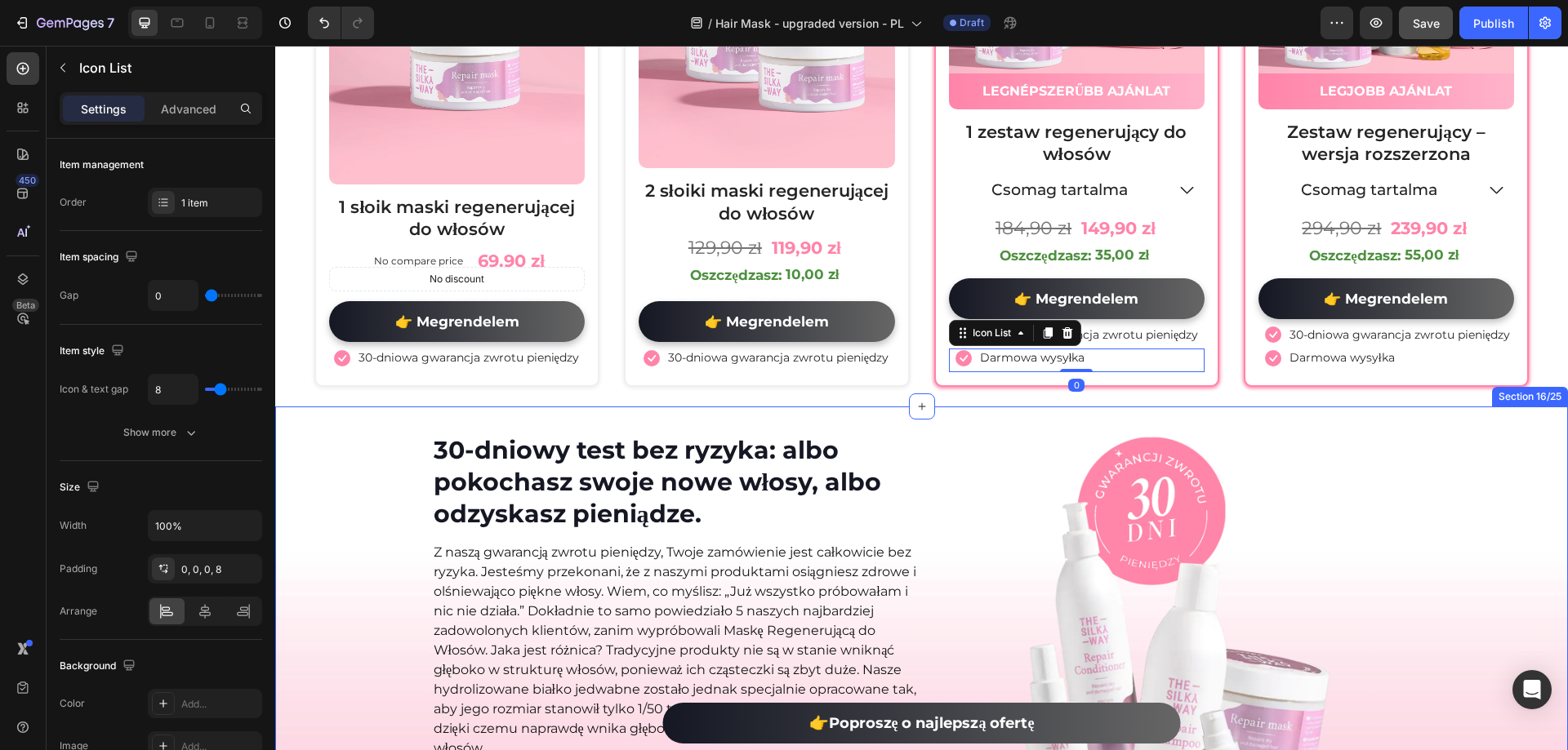
click at [1430, 431] on div "30-dniowy test bez ryzyka: albo pokochasz swoje nowe włosy, albo odzyskasz pien…" at bounding box center [922, 704] width 1293 height 594
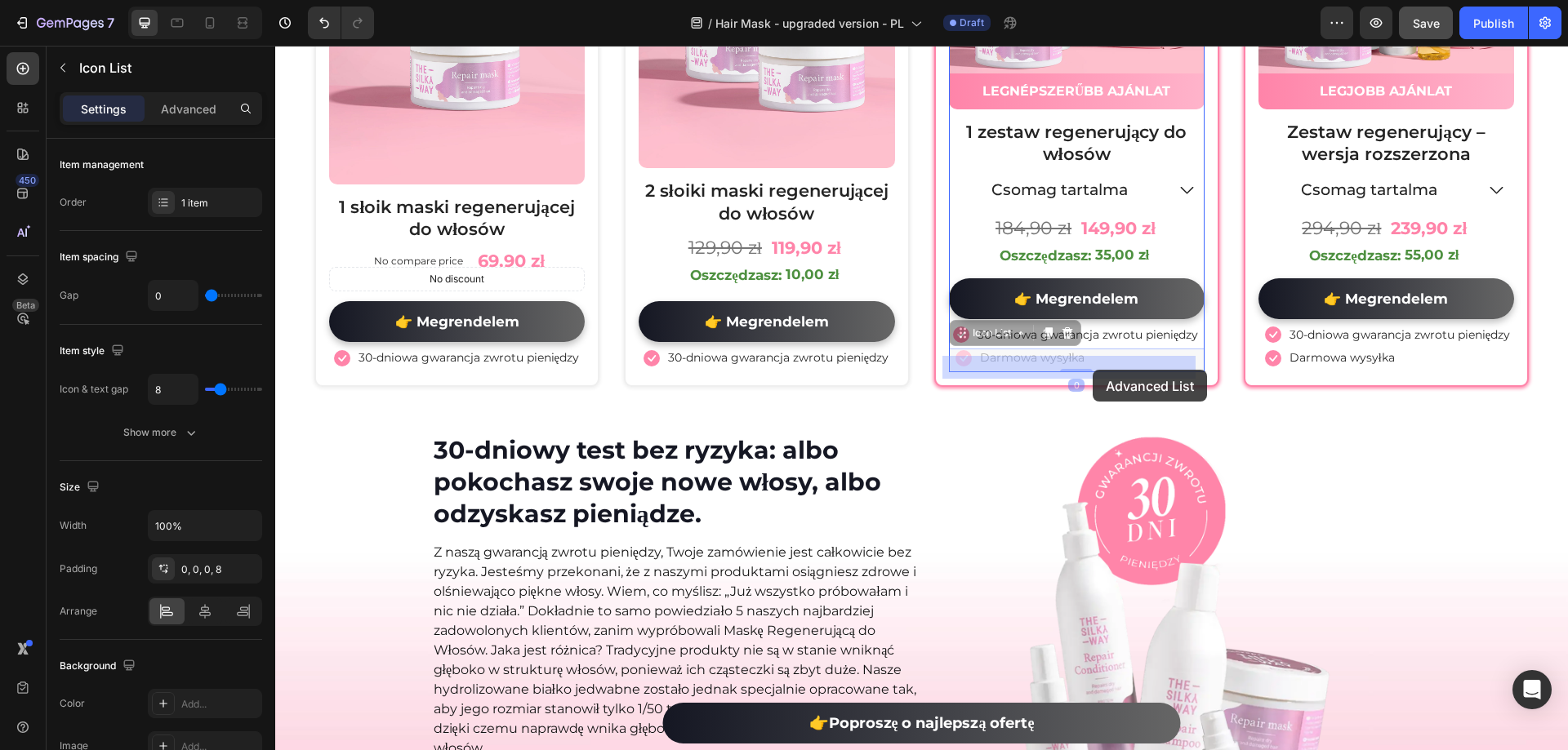
drag, startPoint x: 1116, startPoint y: 370, endPoint x: 1093, endPoint y: 370, distance: 23.0
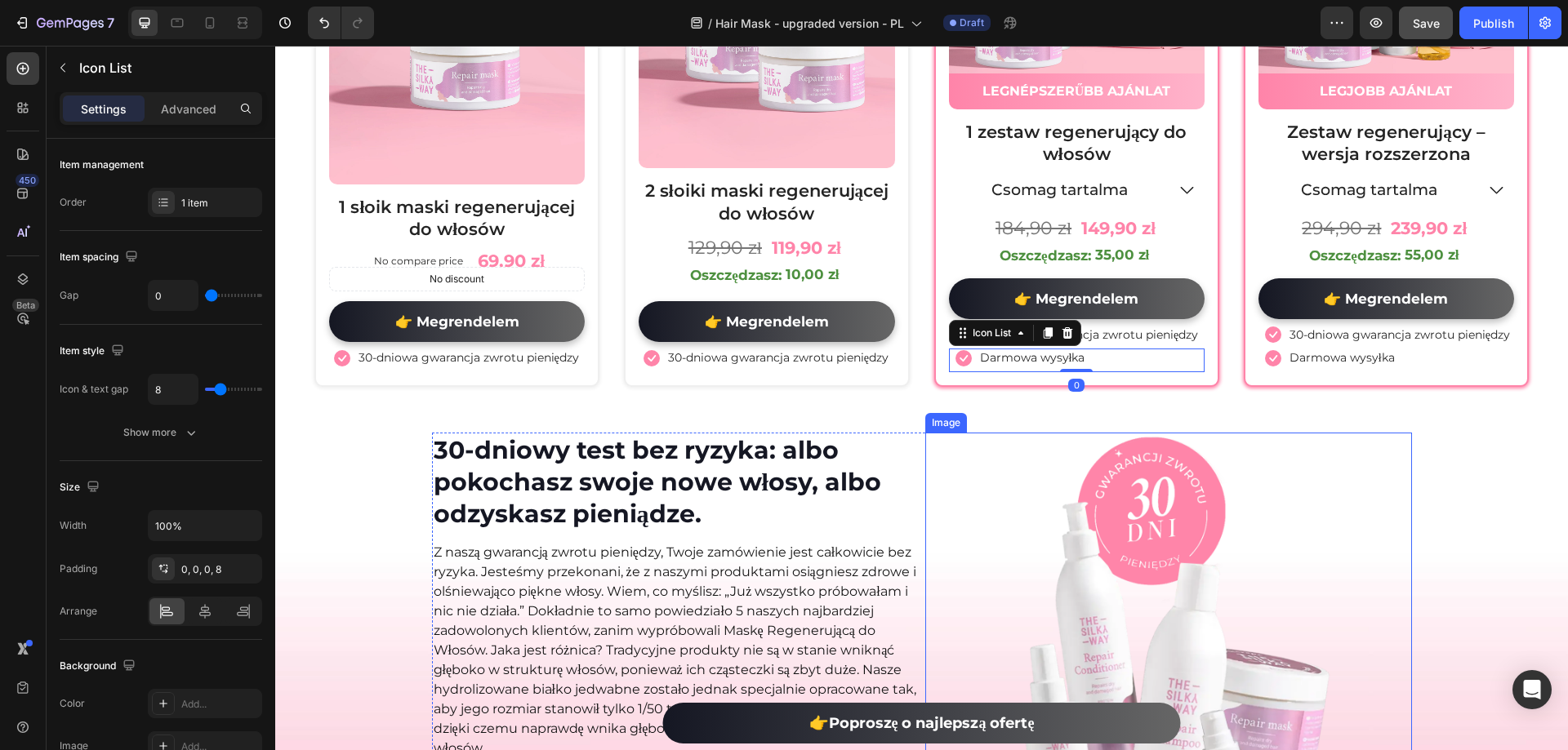
click at [1247, 461] on img at bounding box center [1168, 704] width 390 height 542
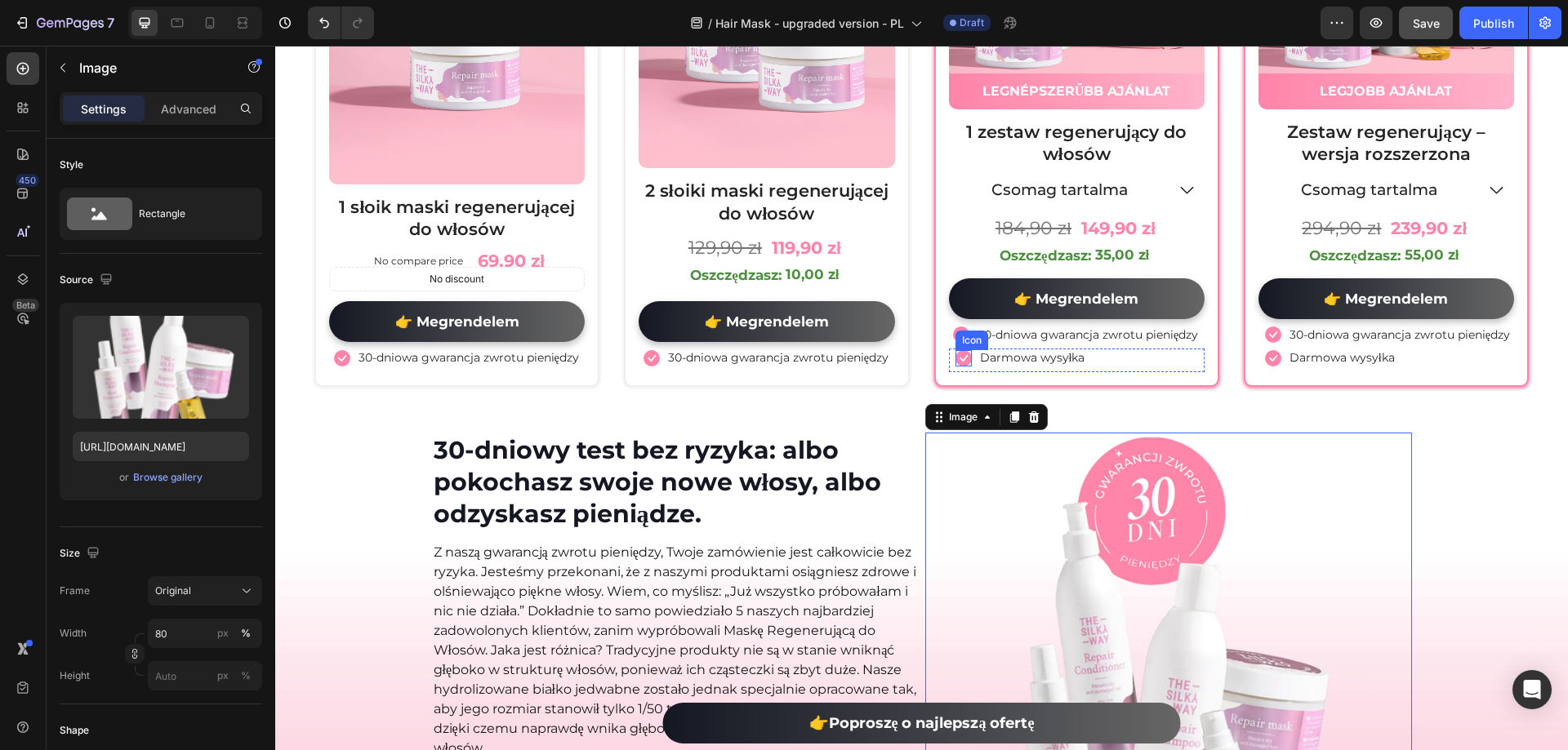
click at [962, 363] on icon at bounding box center [963, 358] width 16 height 16
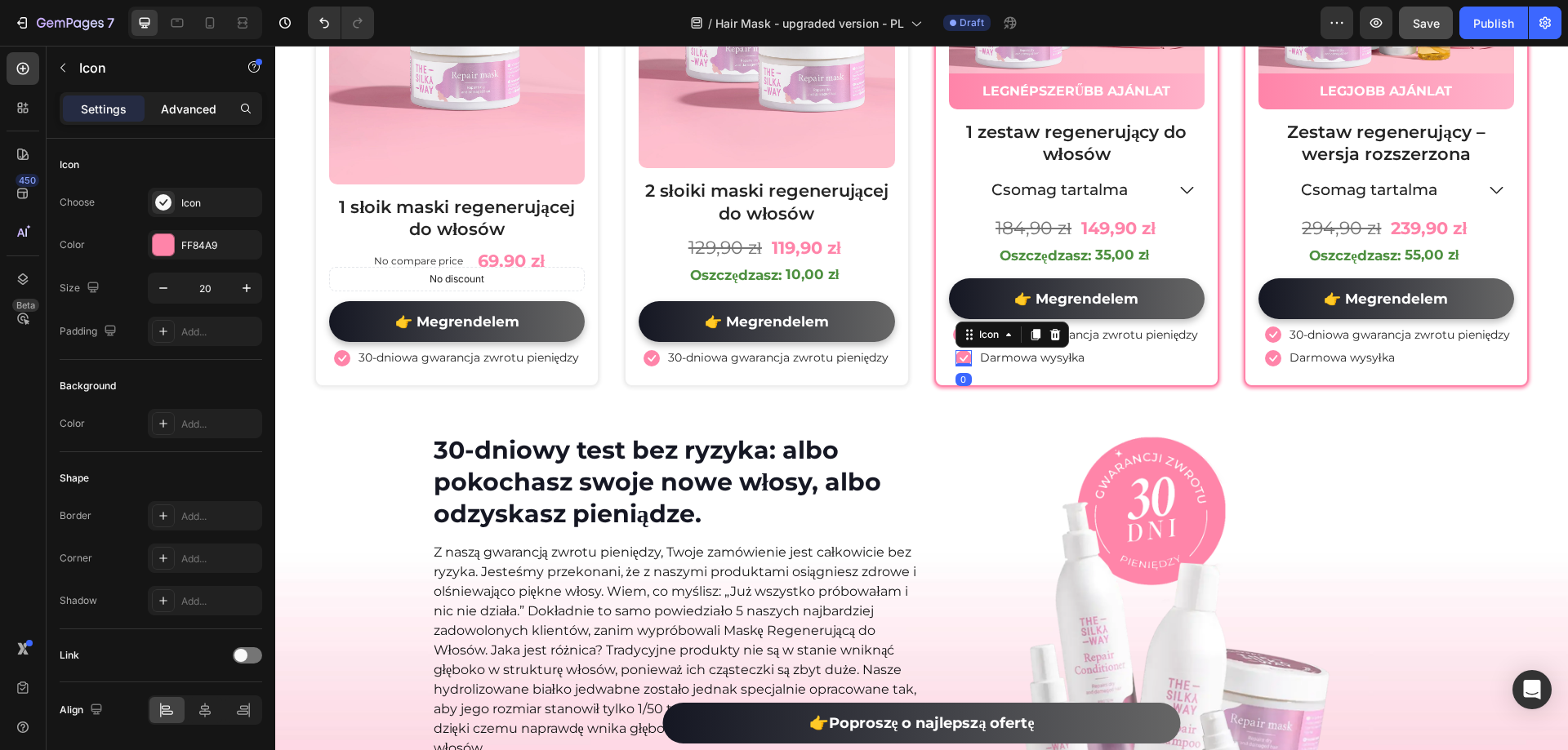
click at [205, 101] on p "Advanced" at bounding box center [189, 109] width 56 height 17
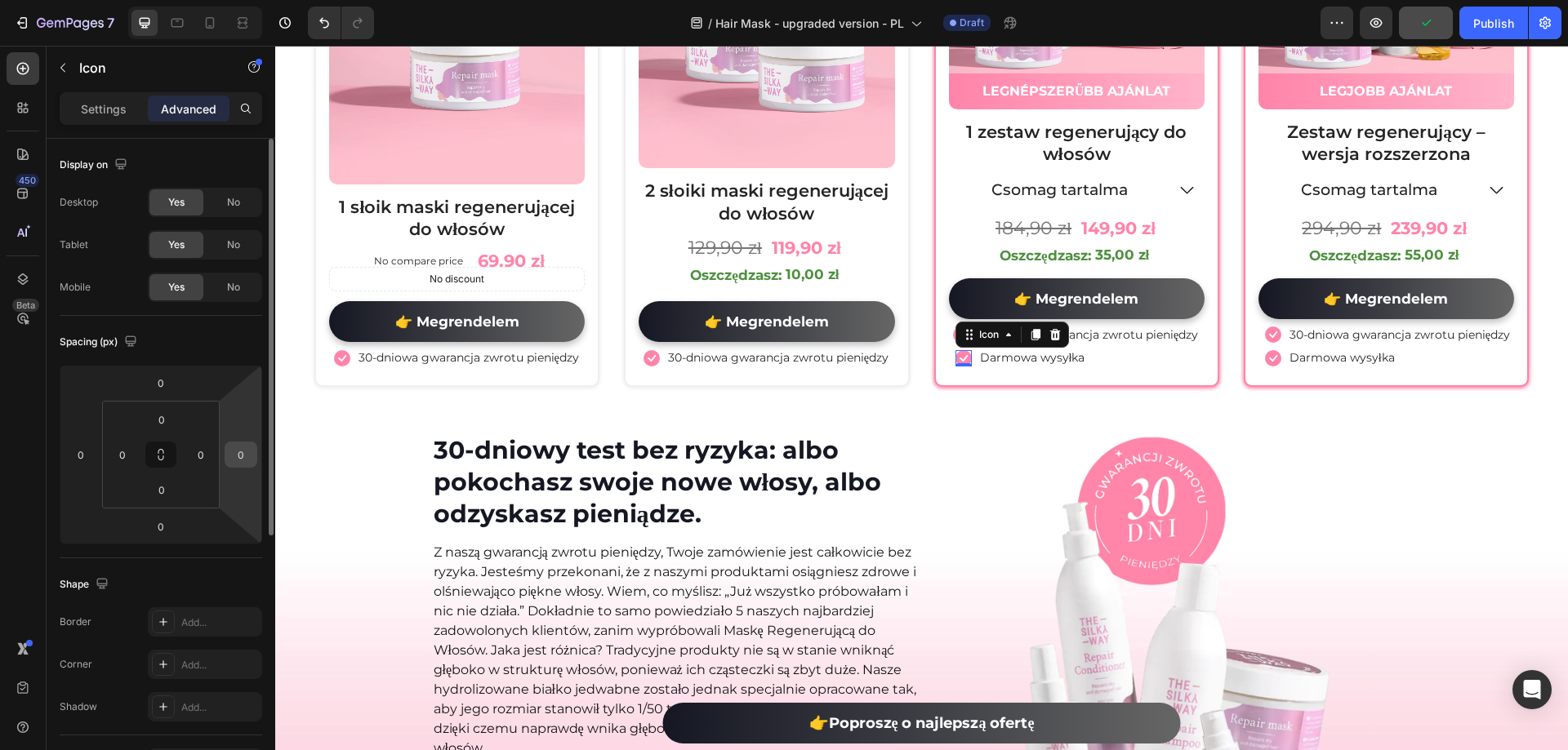
click at [246, 452] on input "0" at bounding box center [241, 454] width 24 height 24
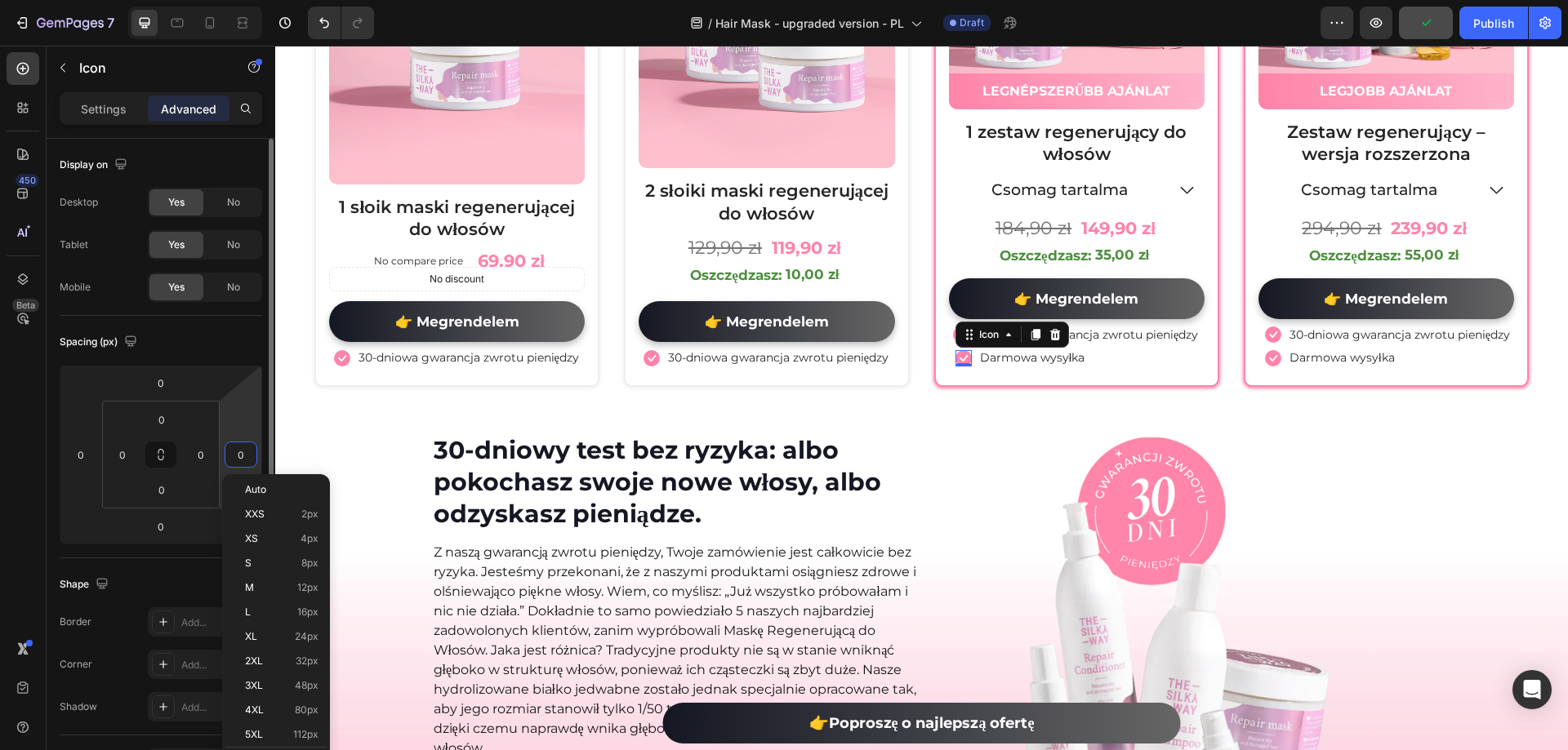
click at [245, 455] on input "0" at bounding box center [241, 454] width 24 height 24
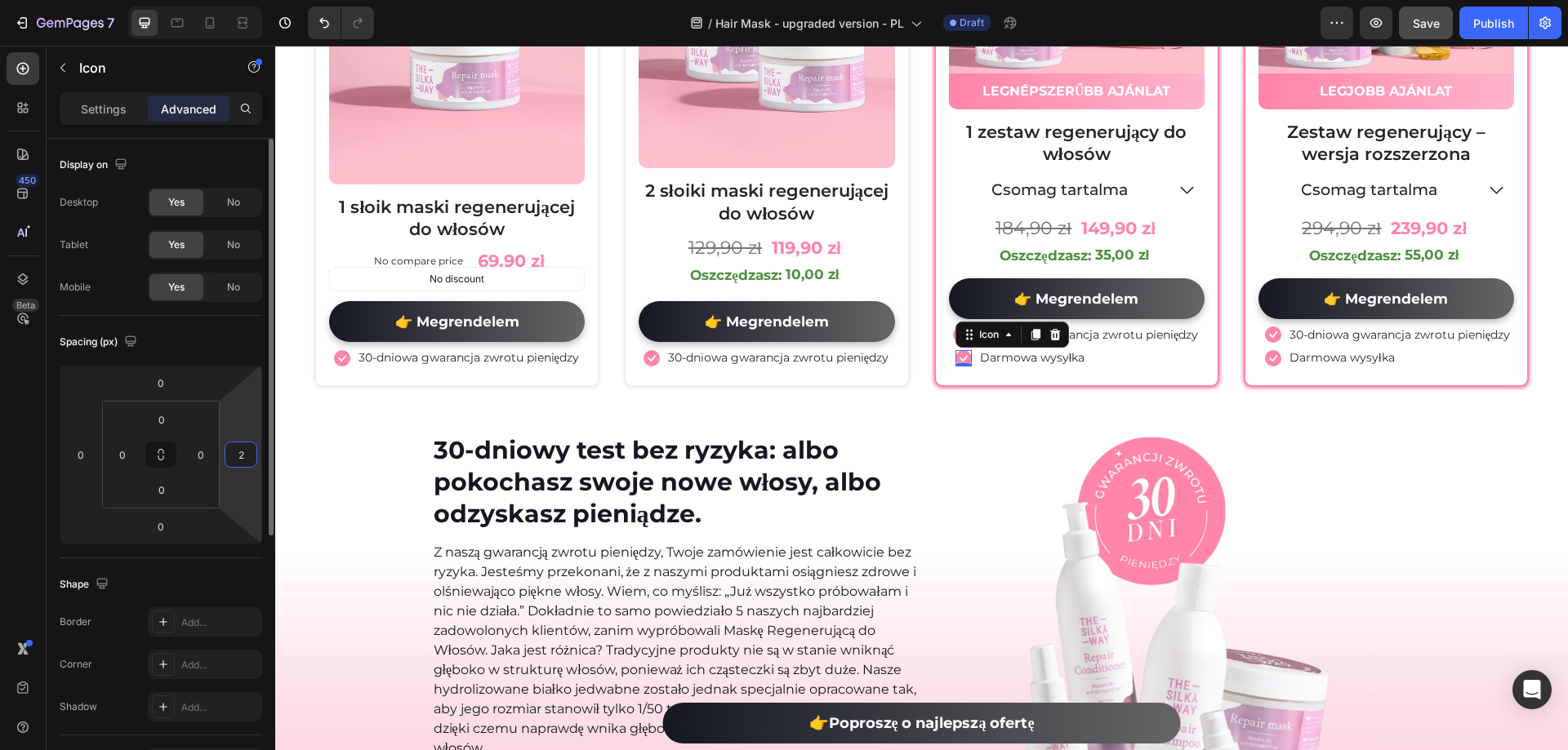
type input "20"
click at [230, 452] on input "20" at bounding box center [241, 454] width 24 height 24
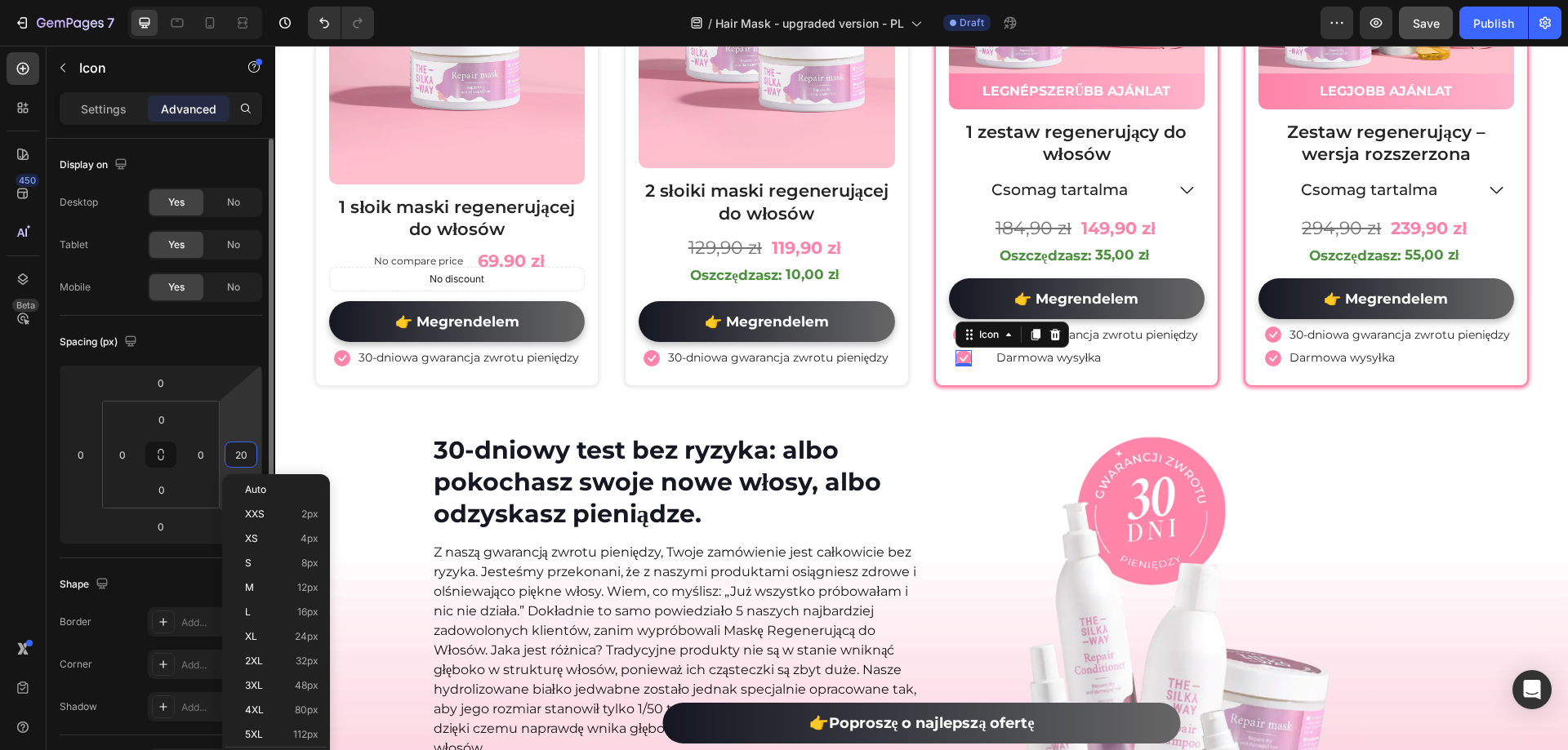
click at [230, 452] on input "20" at bounding box center [241, 454] width 24 height 24
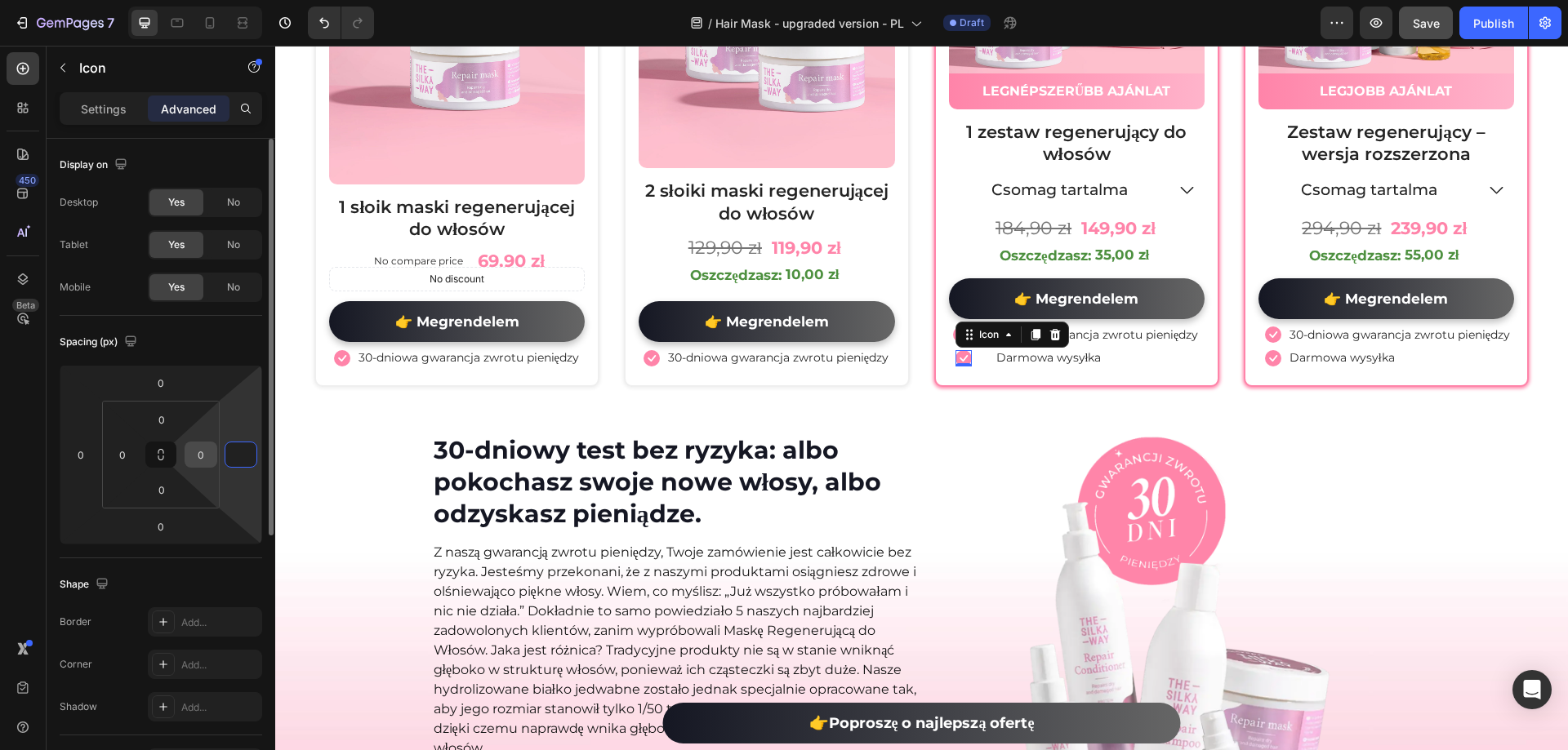
click at [192, 461] on input "0" at bounding box center [201, 454] width 24 height 24
type input "0"
click at [192, 461] on input "0" at bounding box center [201, 454] width 24 height 24
type input "2"
click at [230, 455] on input "0" at bounding box center [241, 454] width 24 height 24
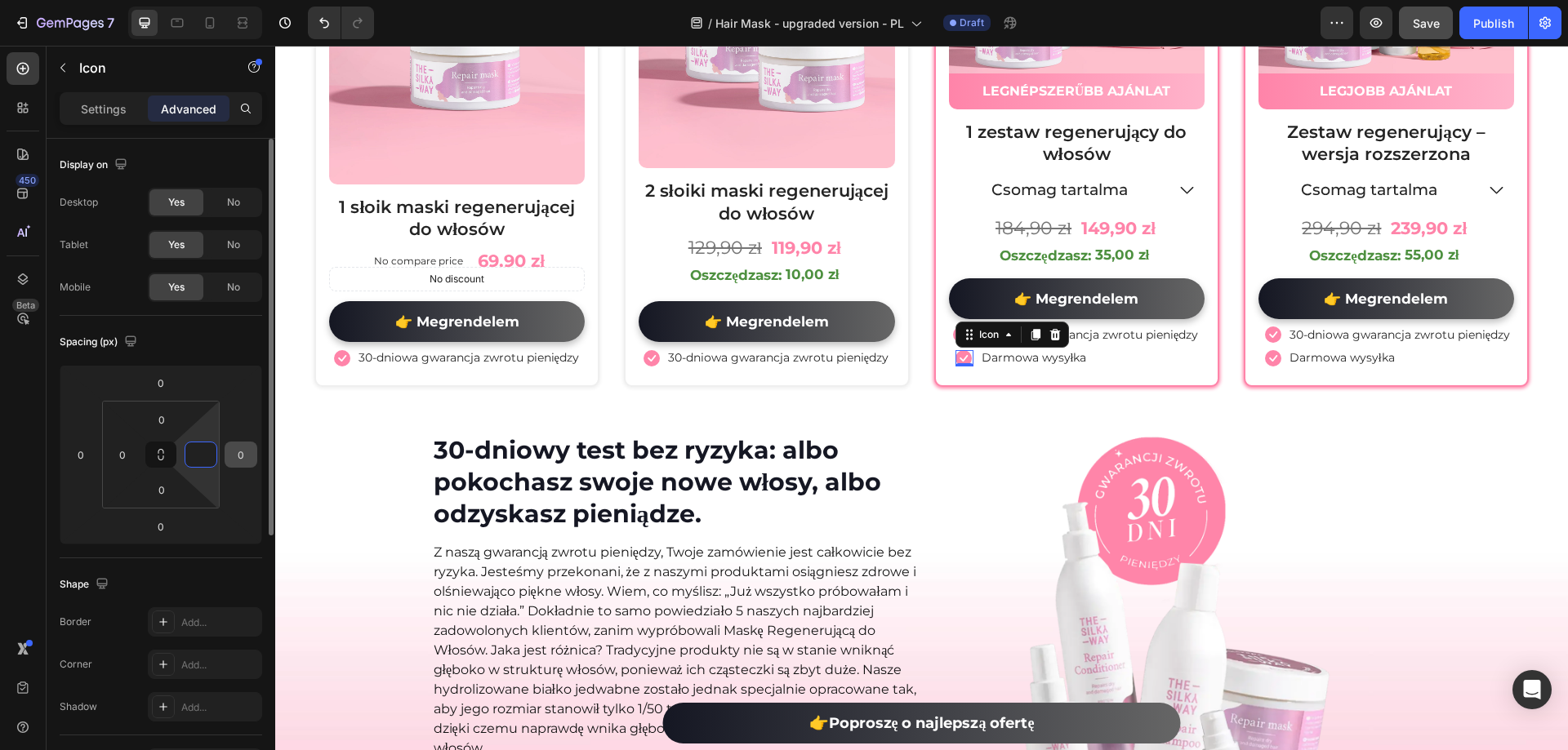
click at [230, 455] on input "0" at bounding box center [241, 454] width 24 height 24
type input "0"
type input "-2"
click at [1, 402] on div "450 Beta" at bounding box center [23, 397] width 46 height 704
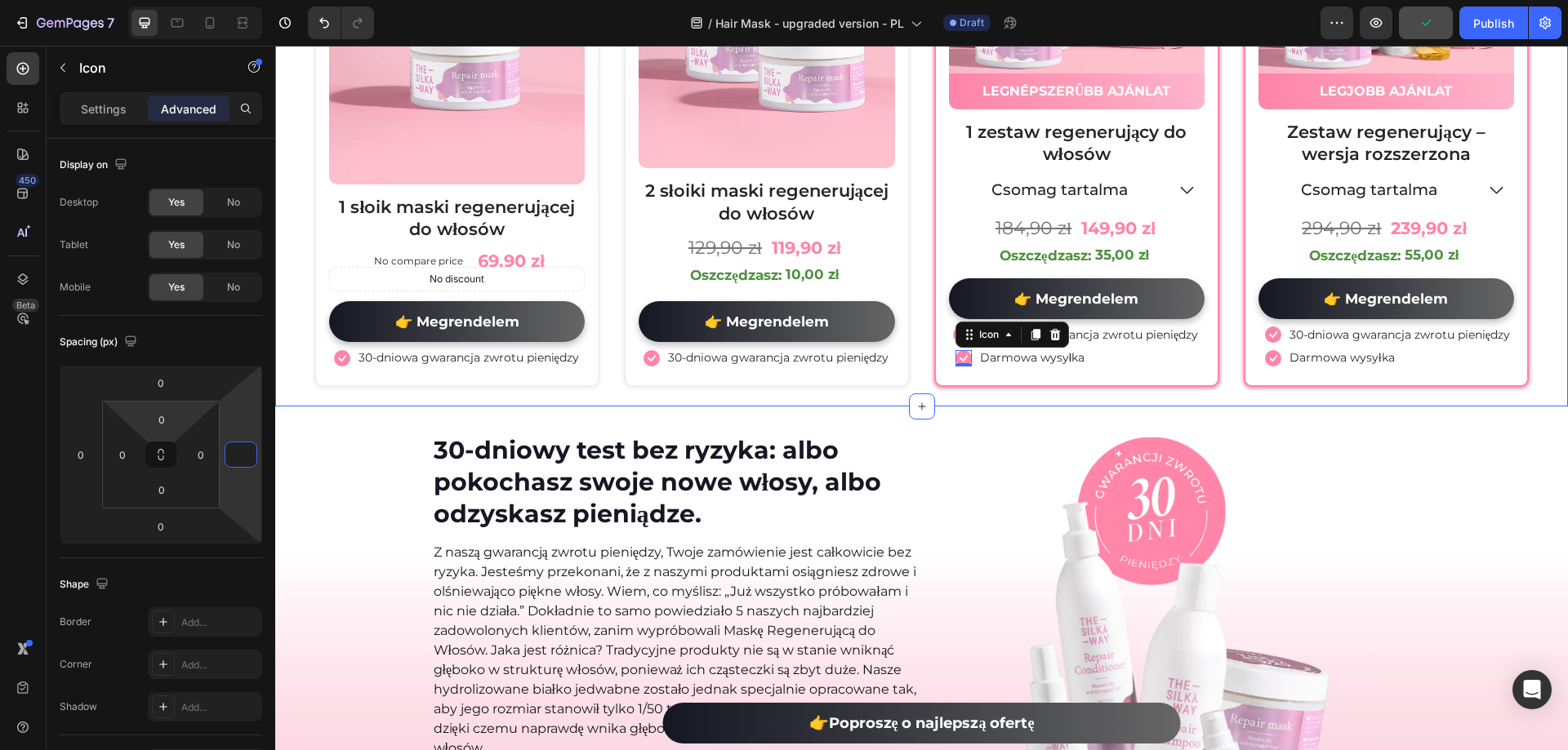
type input "0"
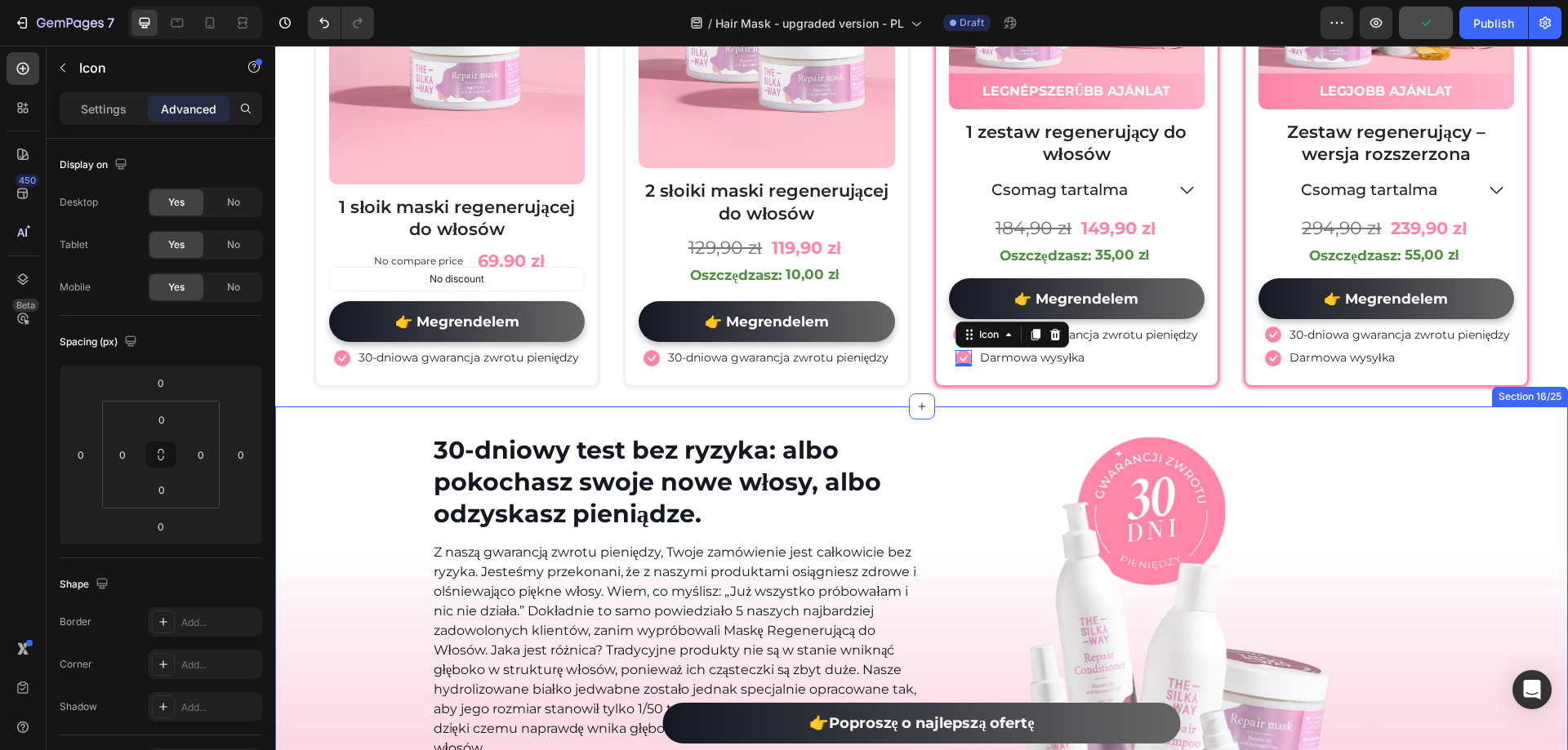
click at [347, 444] on div "30-dniowy test bez ryzyka: albo pokochasz swoje nowe włosy, albo odzyskasz pien…" at bounding box center [922, 704] width 1293 height 542
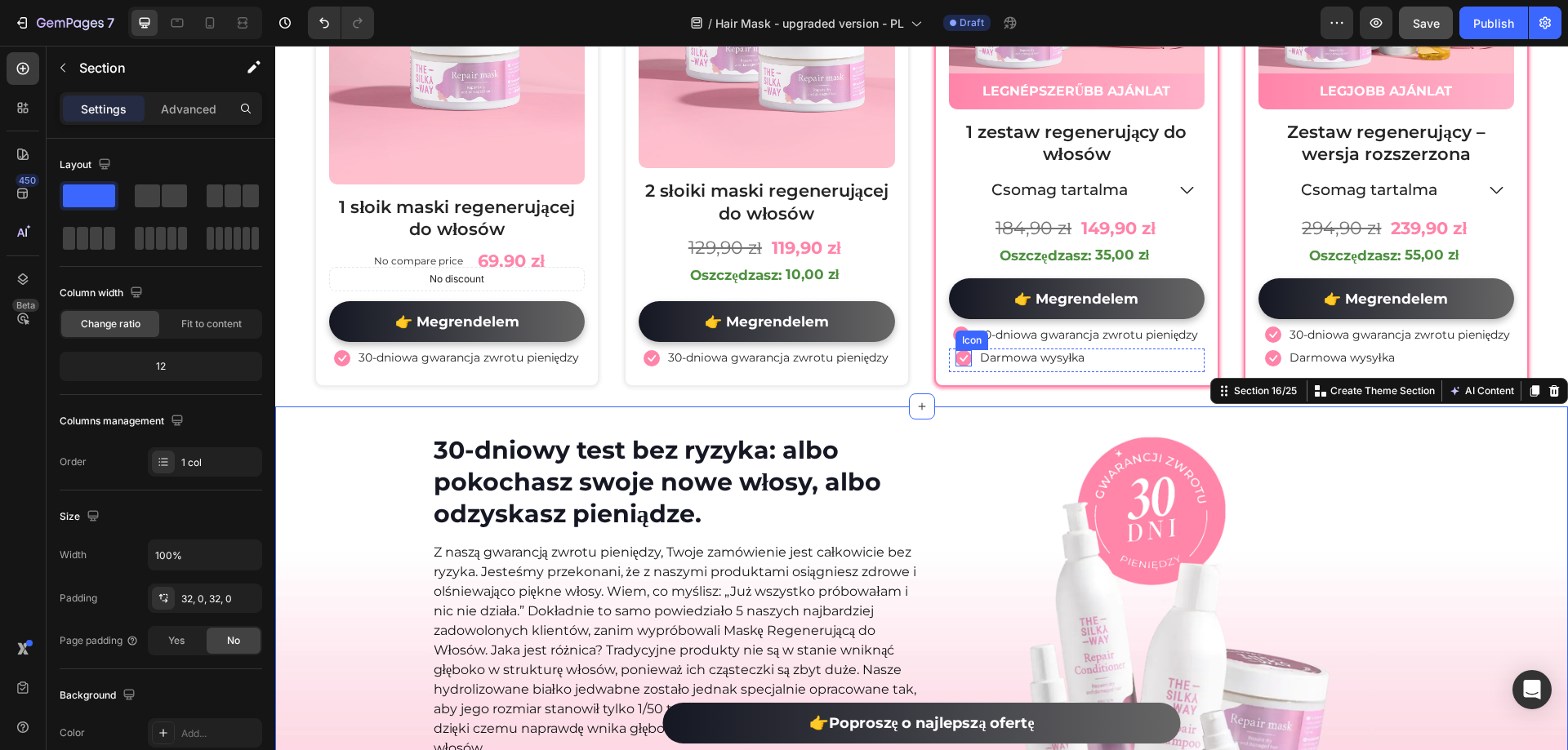
click at [955, 364] on icon at bounding box center [963, 358] width 16 height 16
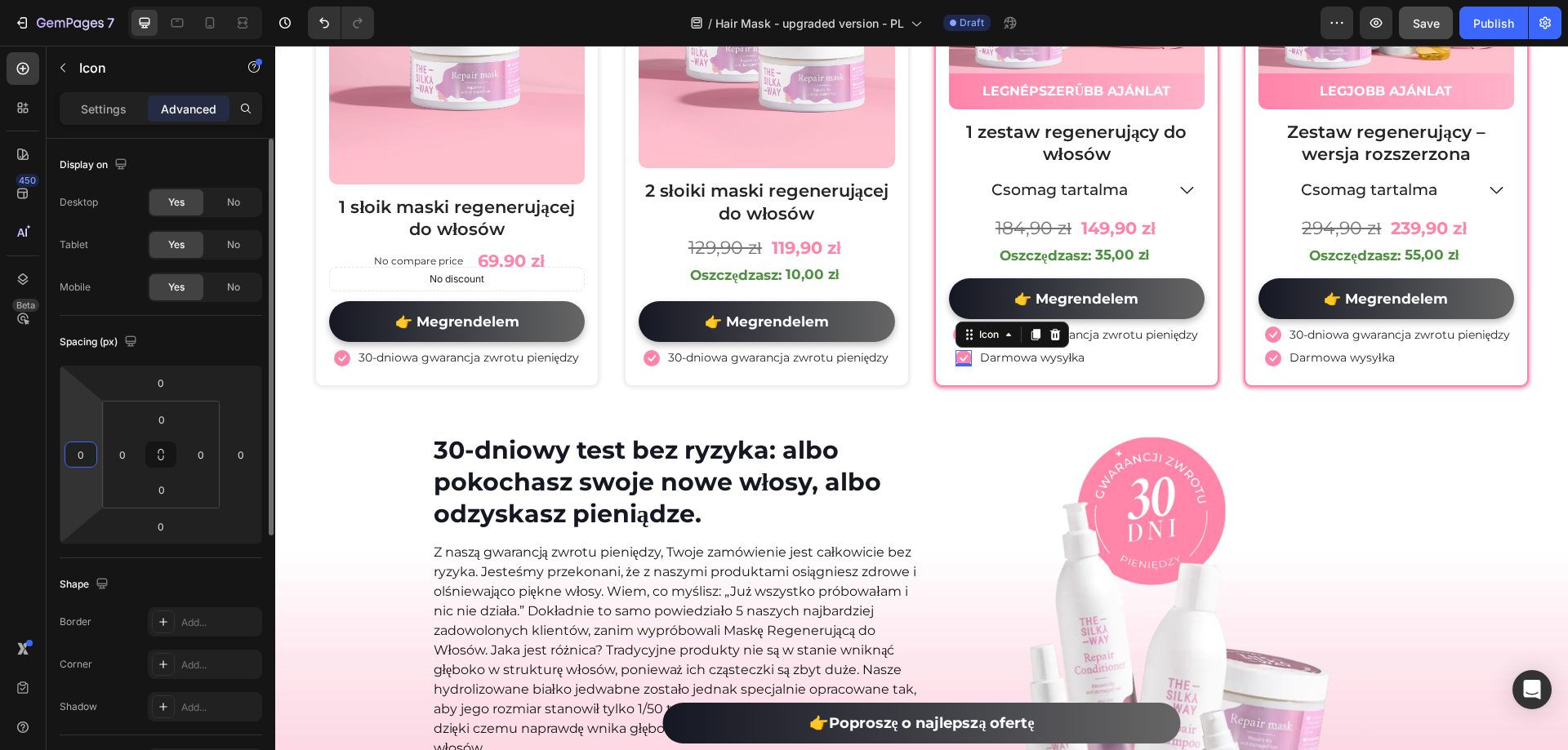
click at [79, 462] on input "0" at bounding box center [80, 454] width 24 height 24
click at [86, 461] on input "20" at bounding box center [80, 454] width 24 height 24
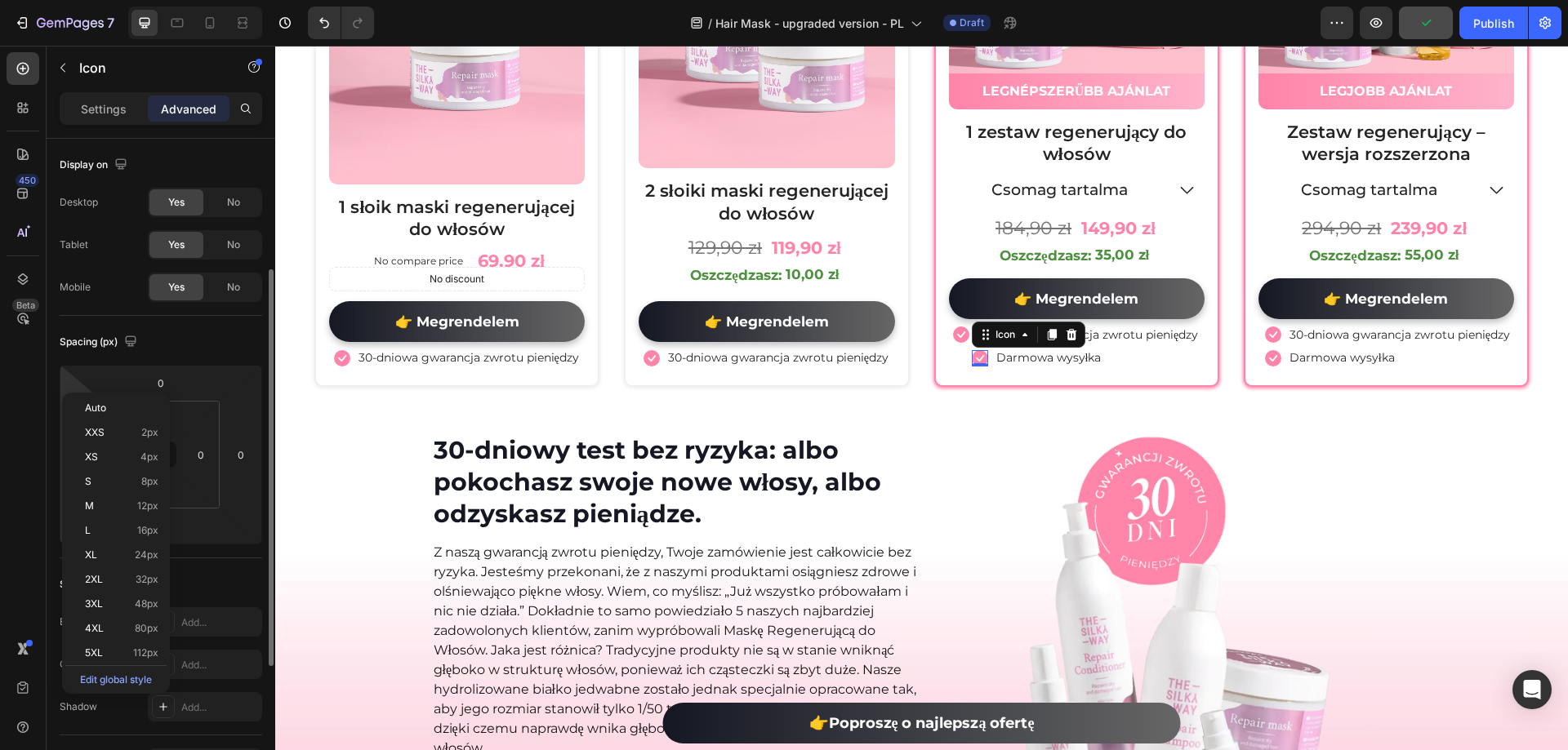
click at [86, 461] on span "XS" at bounding box center [91, 457] width 13 height 12
type input "4"
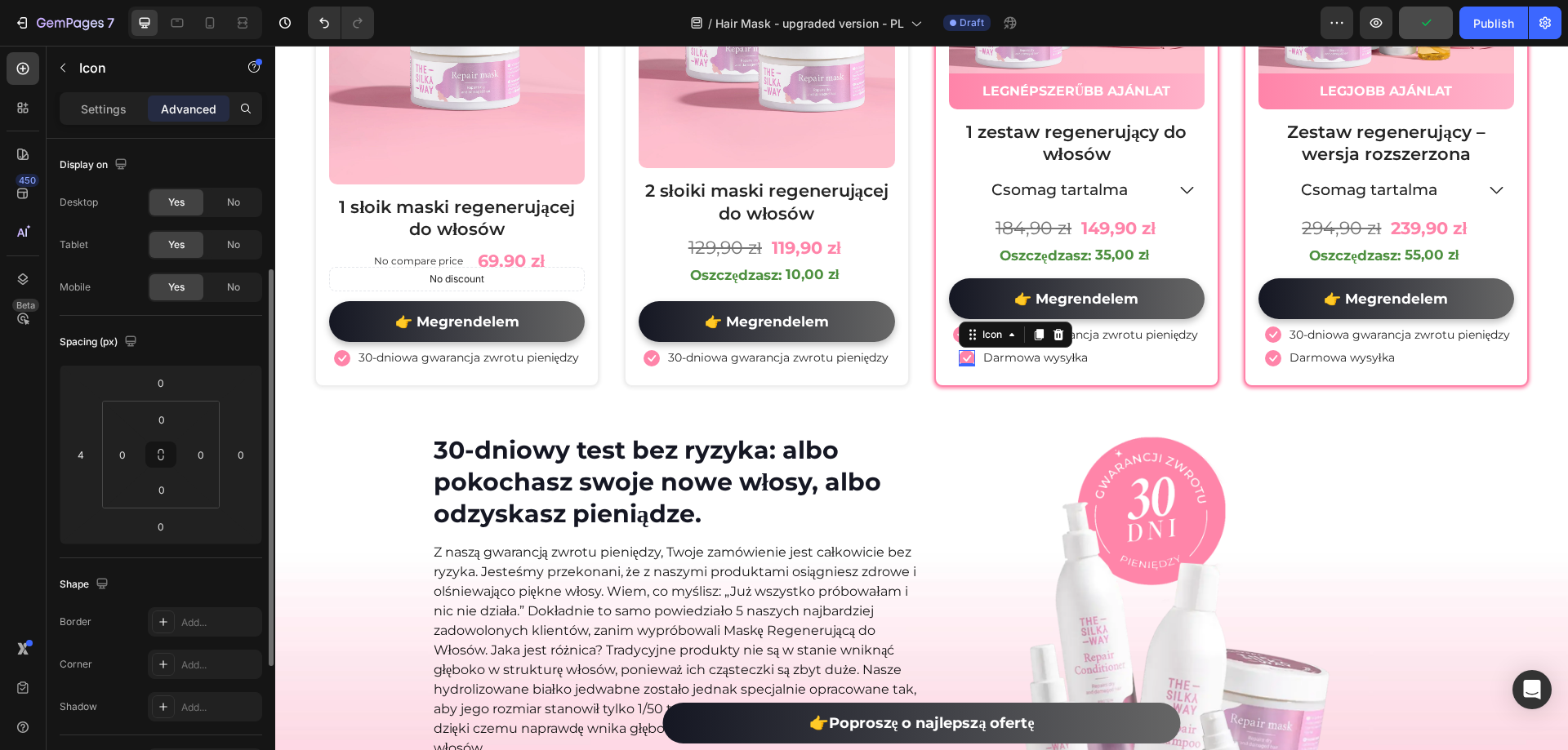
scroll to position [82, 0]
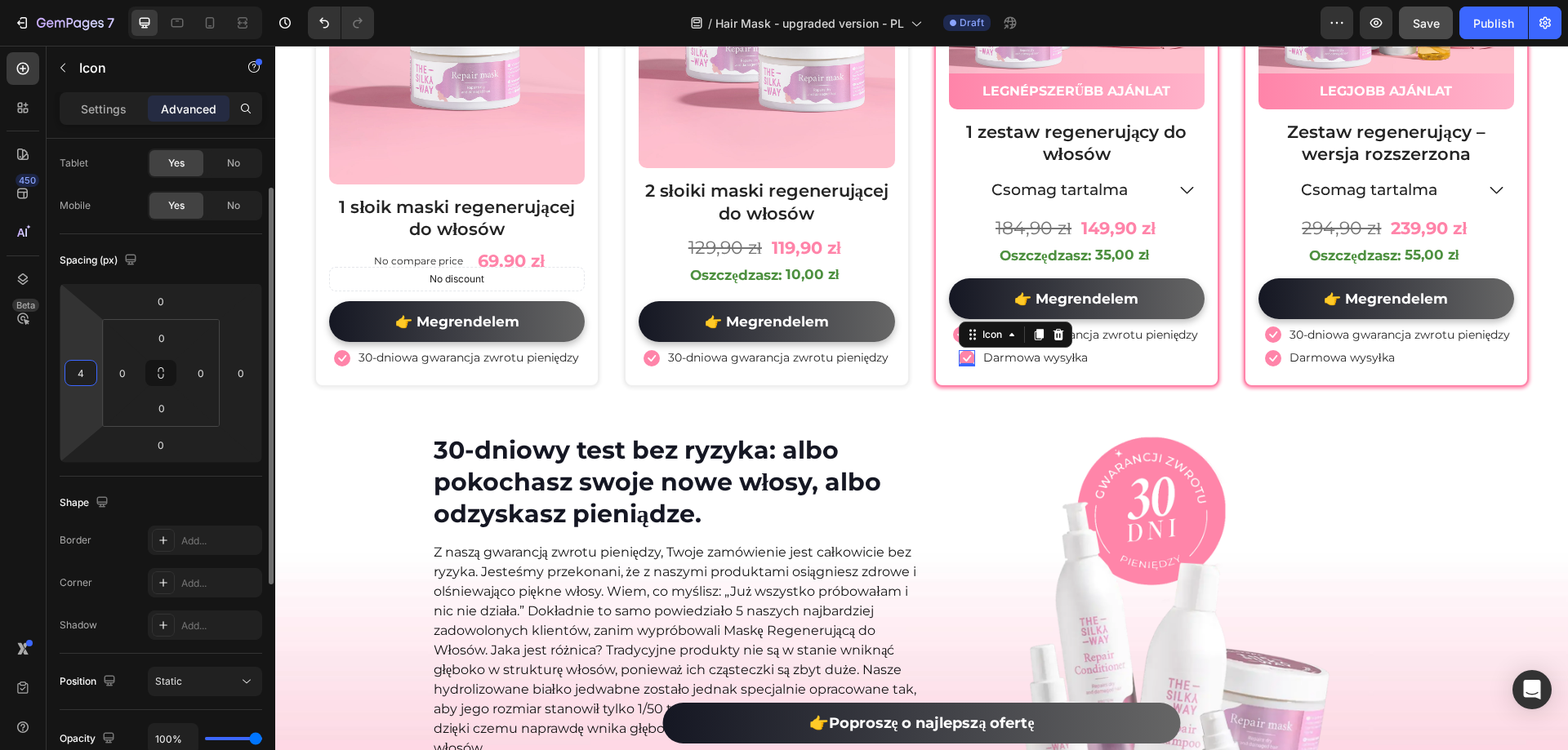
click at [73, 378] on input "4" at bounding box center [80, 373] width 24 height 24
type input "-2"
type input "-1"
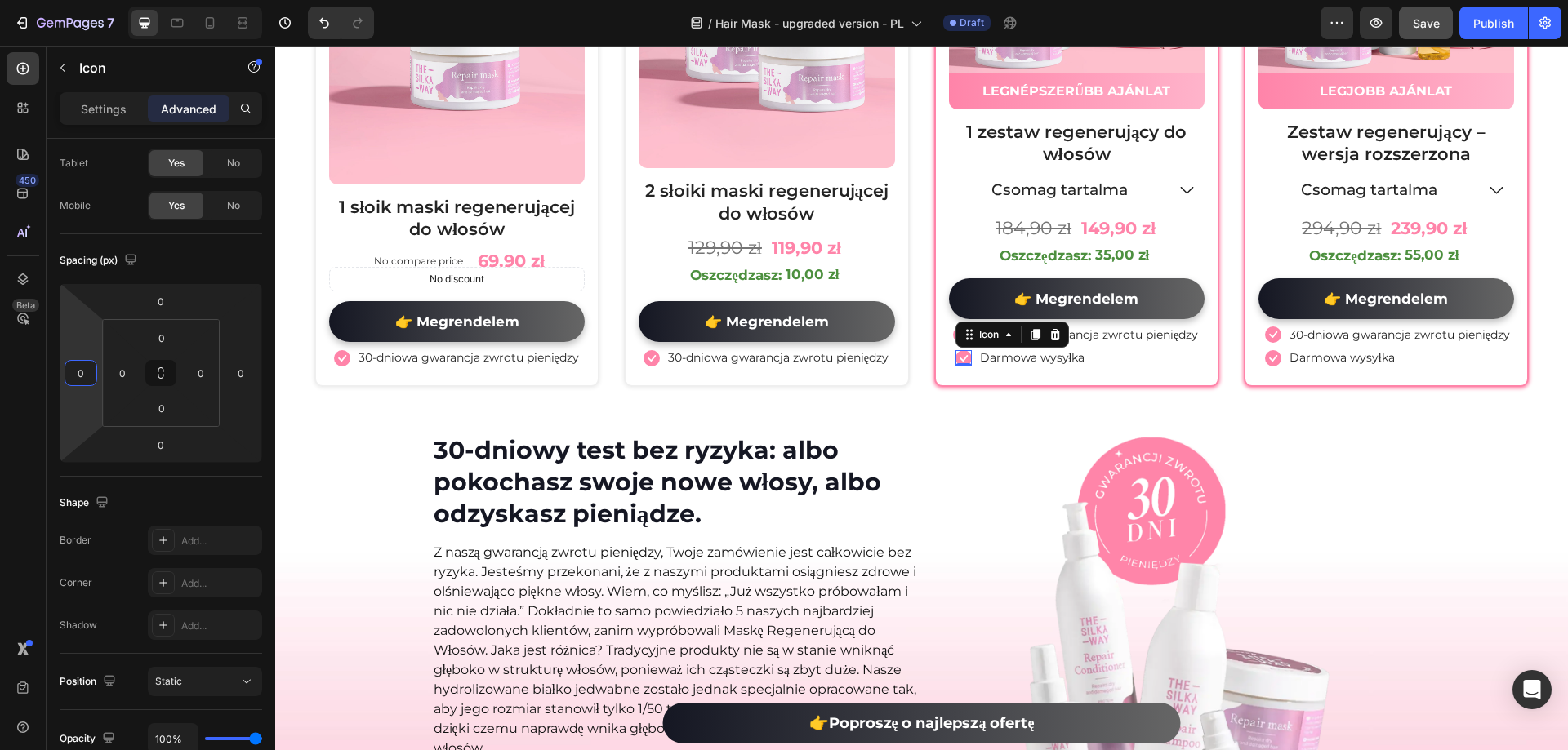
click at [0, 423] on div "450 Beta" at bounding box center [23, 397] width 46 height 704
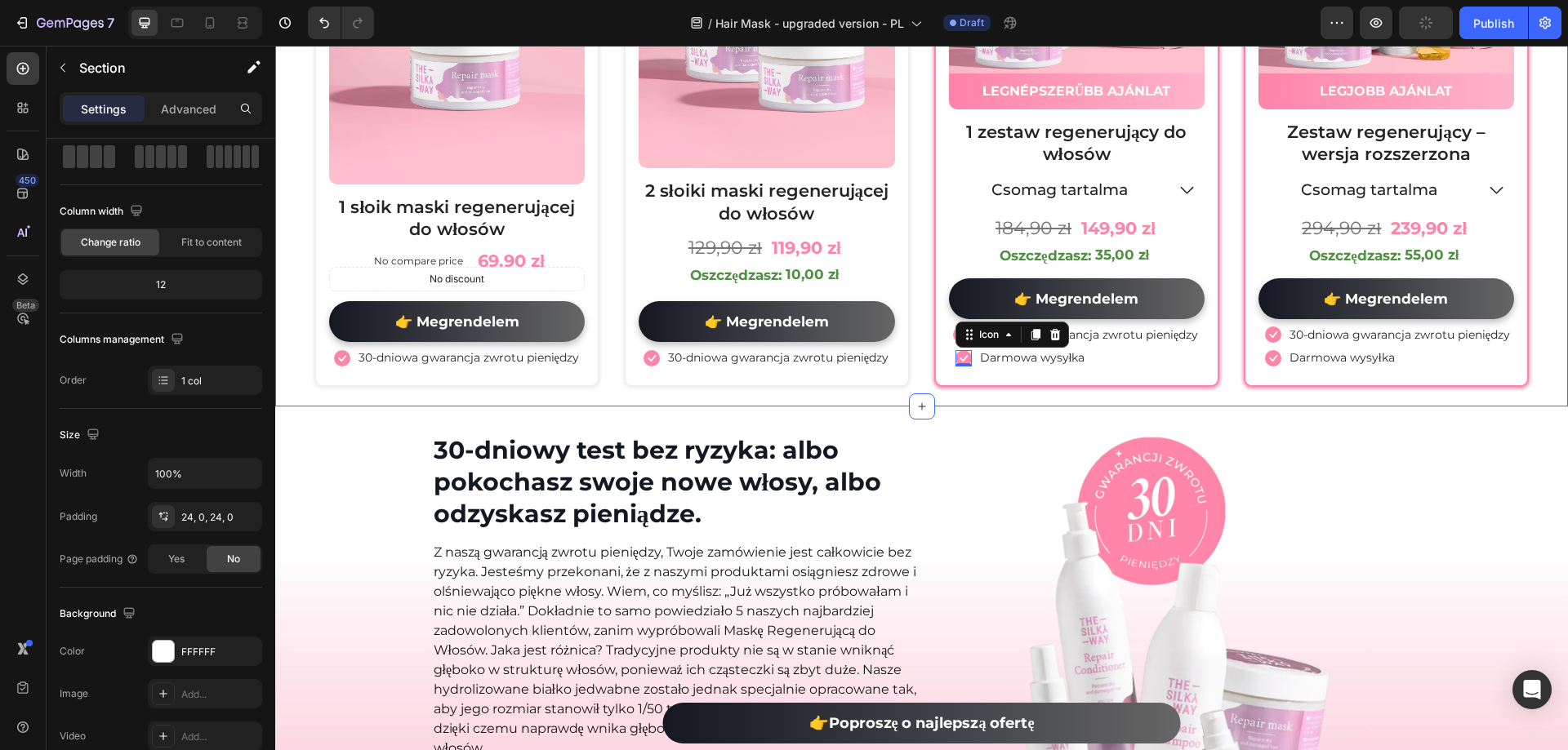
click at [1104, 406] on div "Wybierz spośród naszych pakietów i spraw, by Twoje włosy były piękne! Heading R…" at bounding box center [922, 35] width 1293 height 742
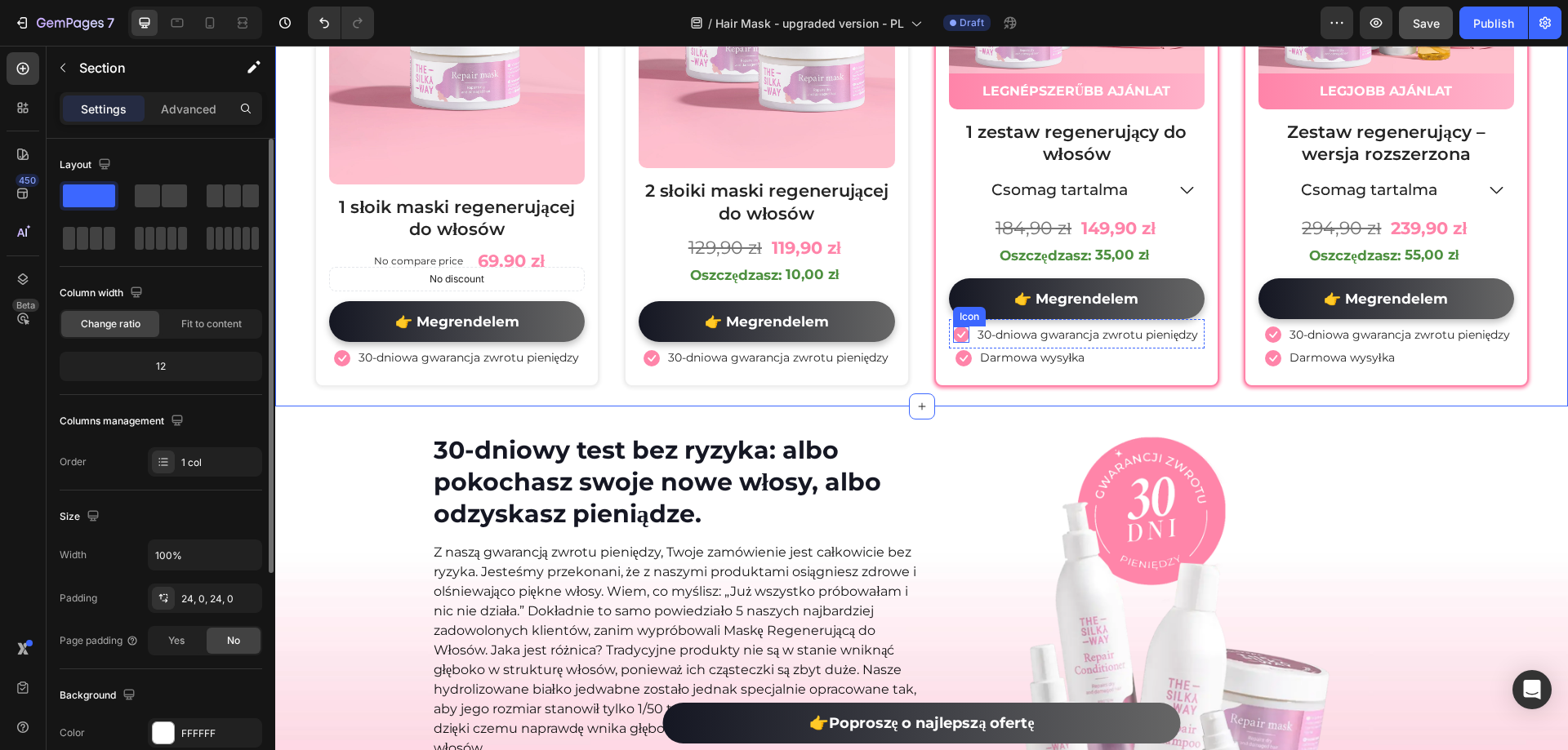
click at [953, 343] on icon at bounding box center [960, 334] width 16 height 16
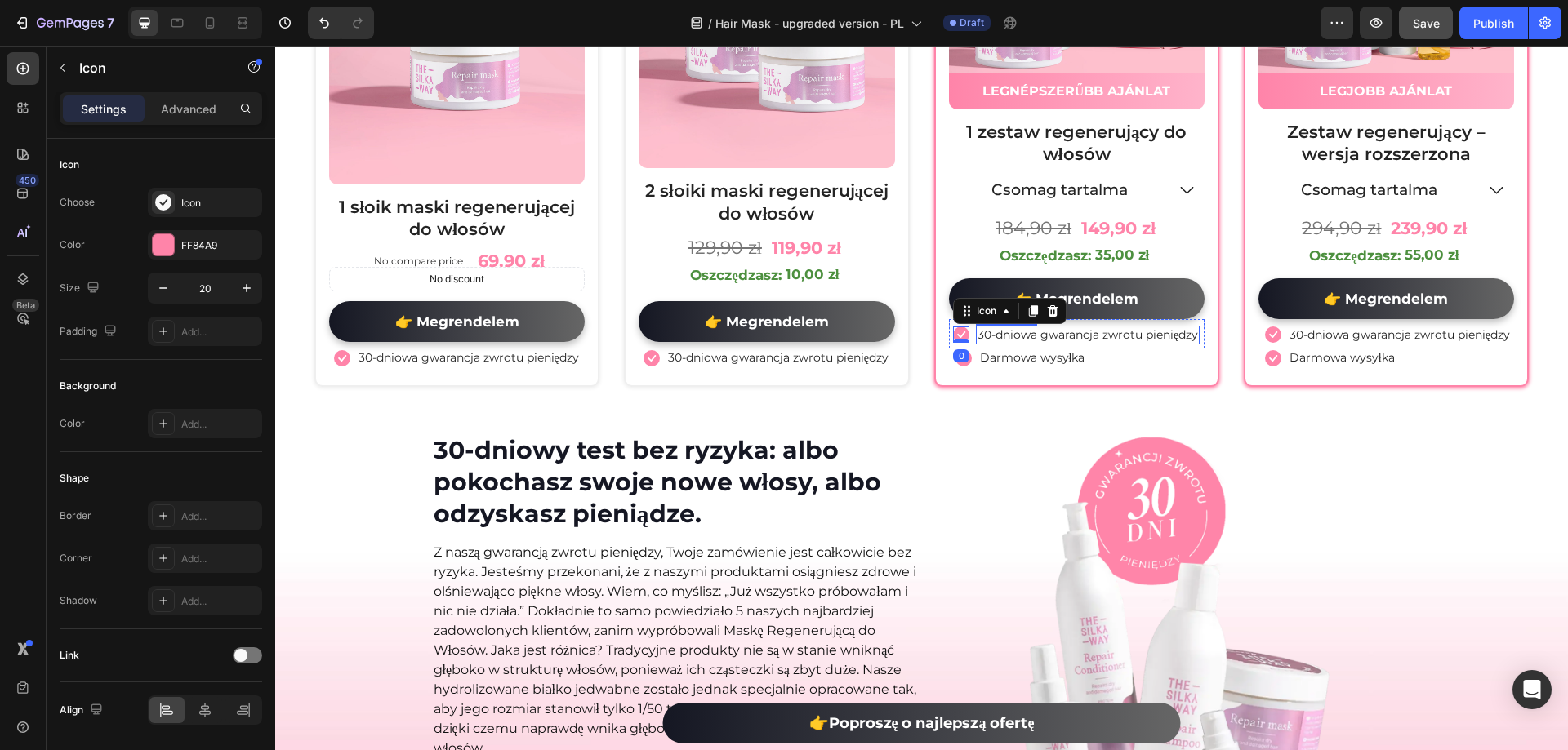
click at [1189, 339] on p "30-dniowa gwarancja zwrotu pieniędzy" at bounding box center [1087, 334] width 220 height 14
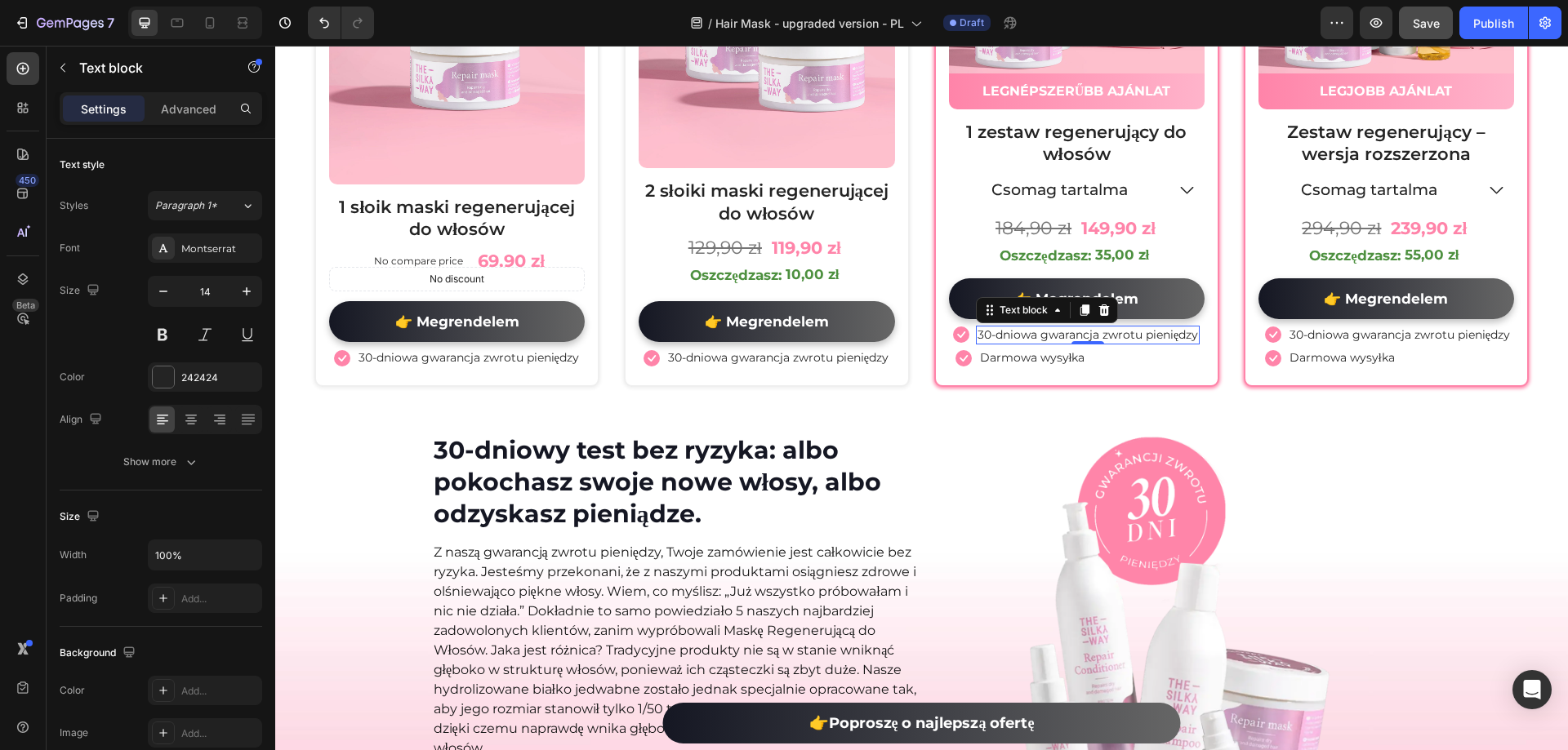
click at [190, 109] on p "Advanced" at bounding box center [189, 109] width 56 height 17
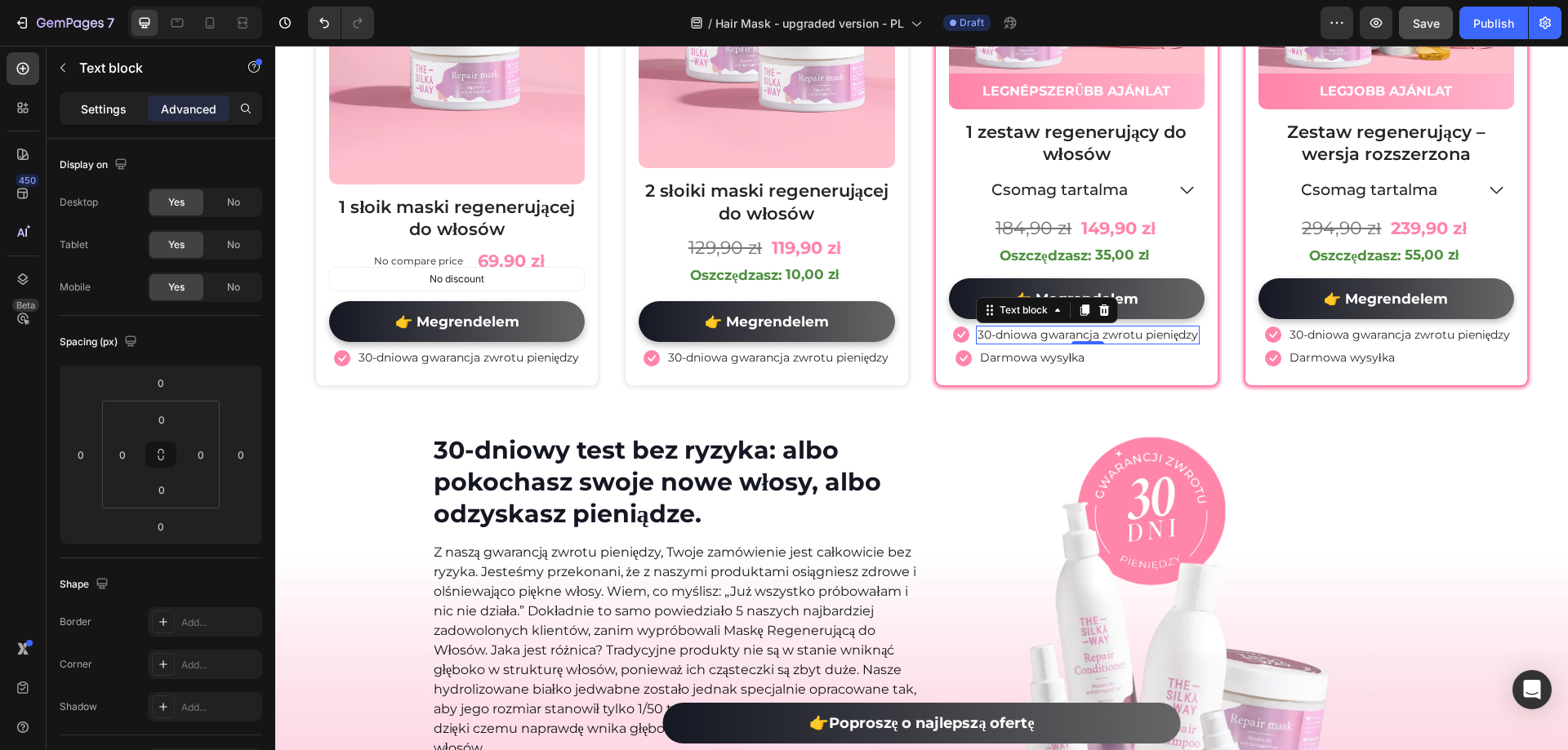
click at [101, 99] on div "Settings" at bounding box center [104, 108] width 82 height 26
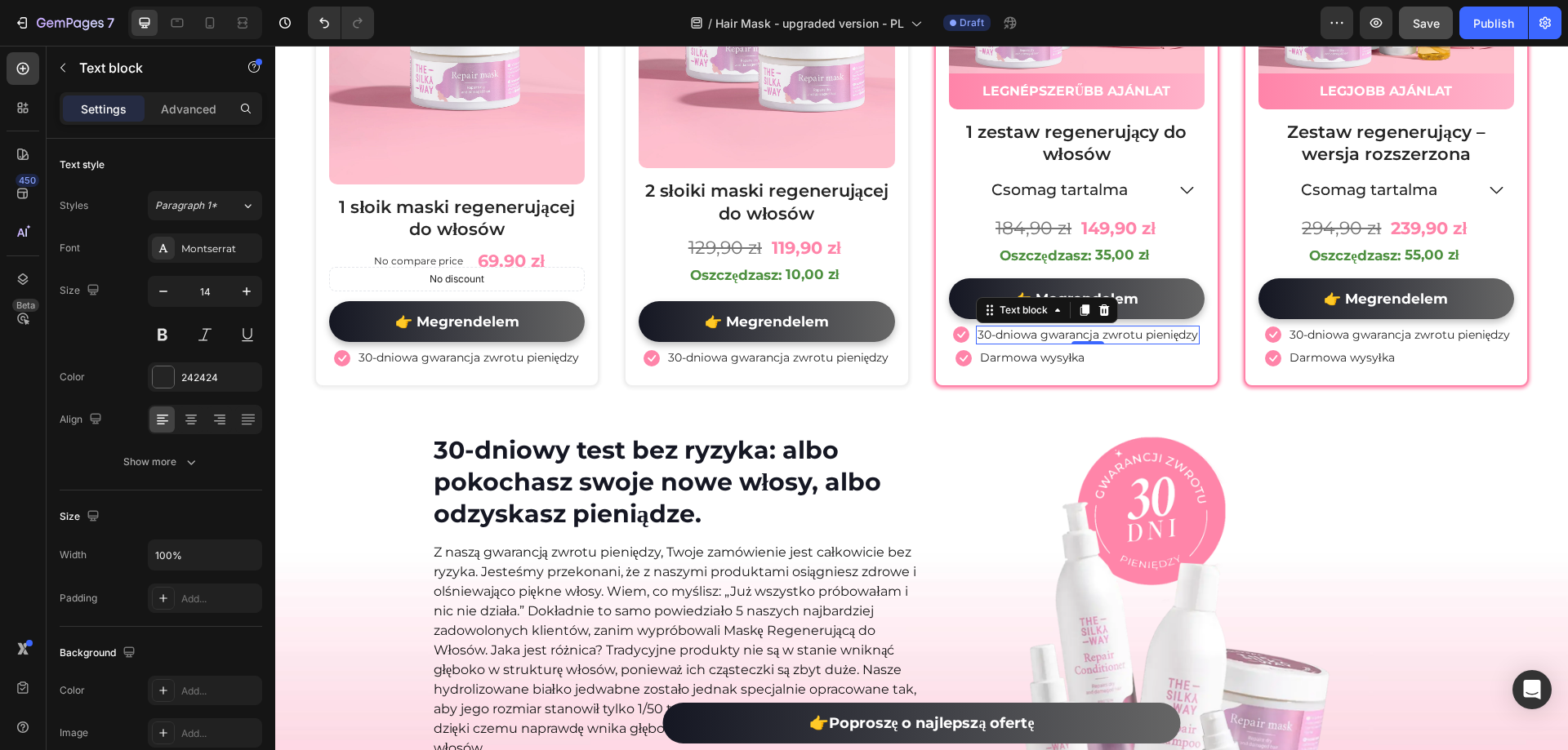
click at [89, 98] on div "Settings" at bounding box center [104, 108] width 82 height 26
click at [1140, 364] on div "Icon Darmowa wysyłka Text block" at bounding box center [1076, 359] width 256 height 23
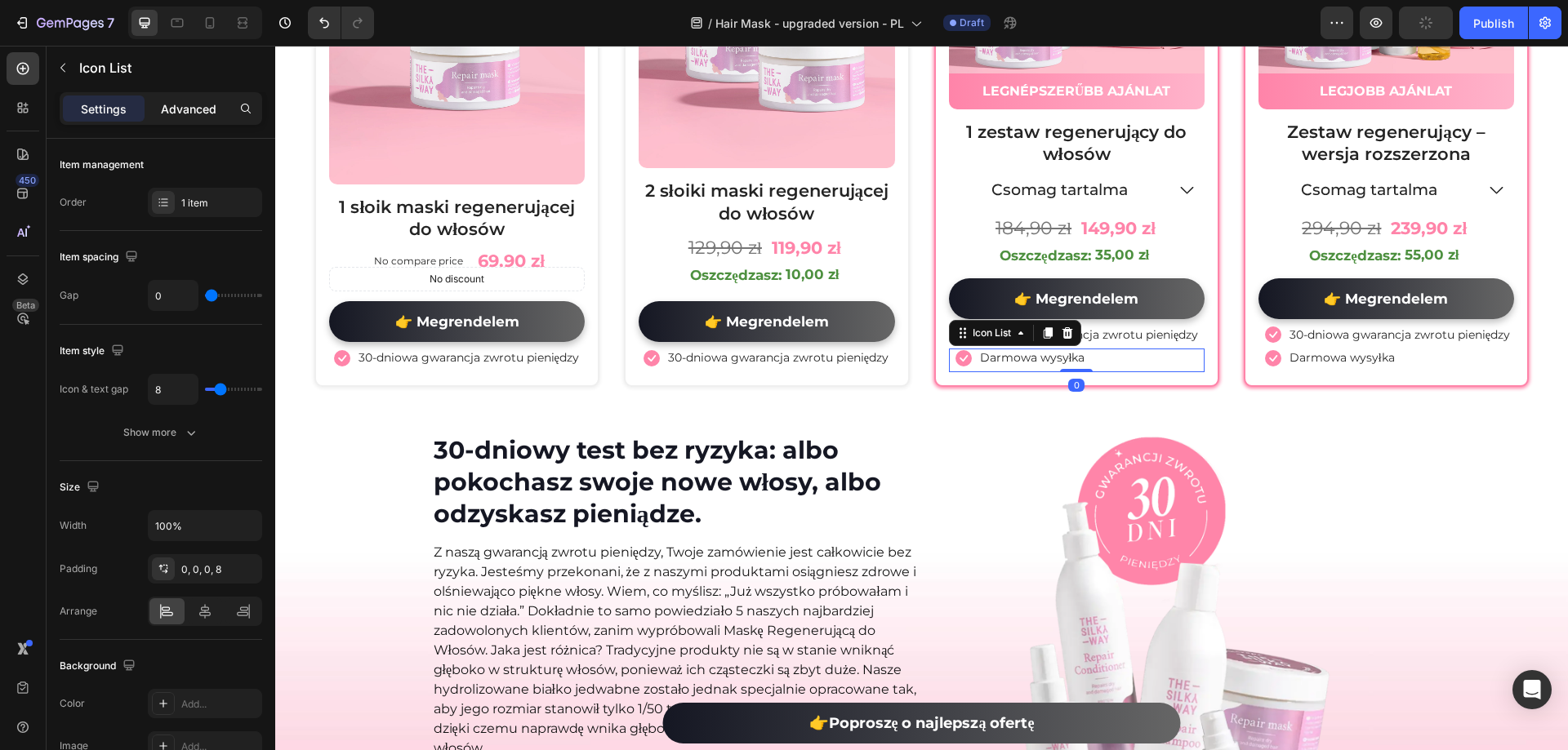
click at [186, 100] on p "Advanced" at bounding box center [189, 109] width 56 height 17
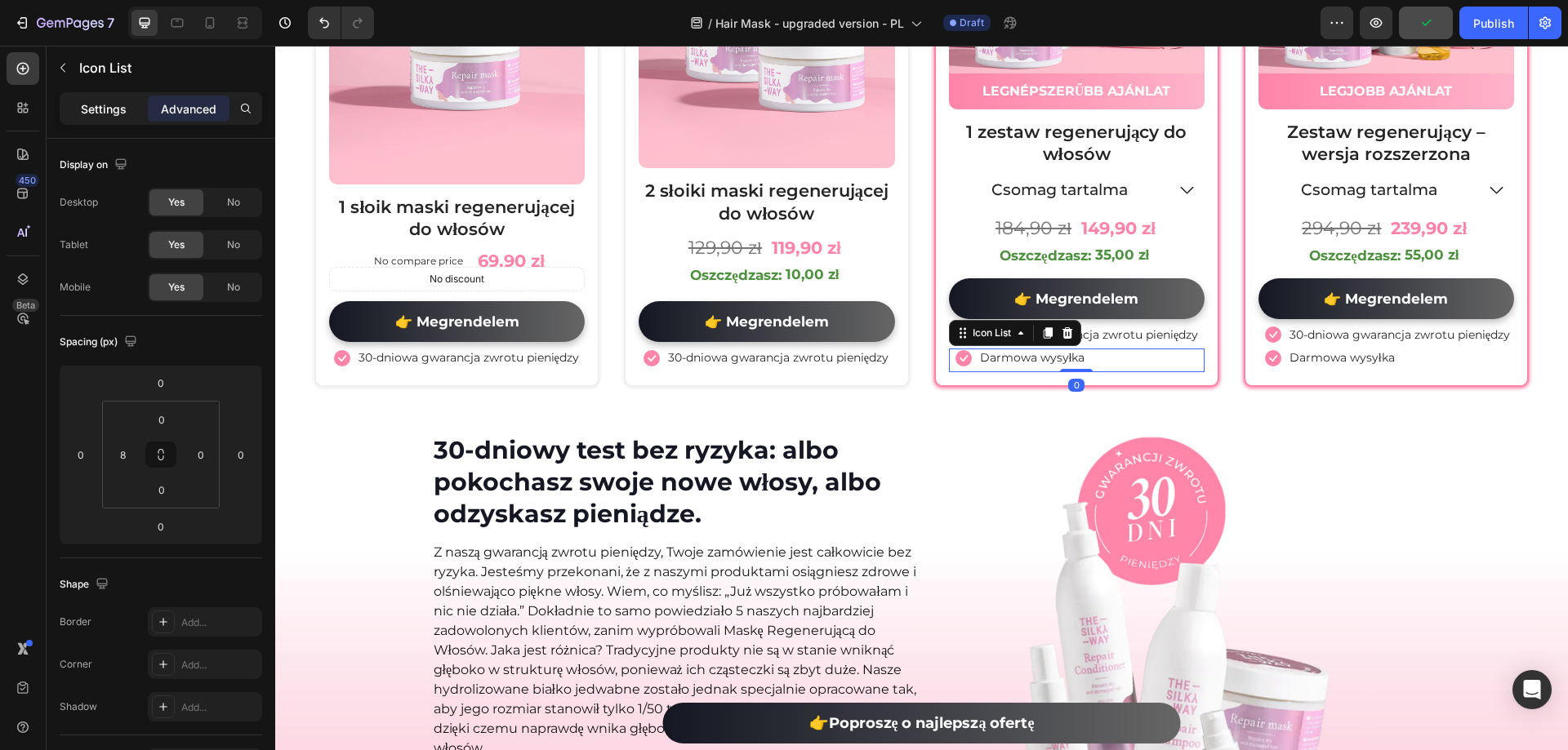
click at [100, 105] on p "Settings" at bounding box center [104, 109] width 46 height 17
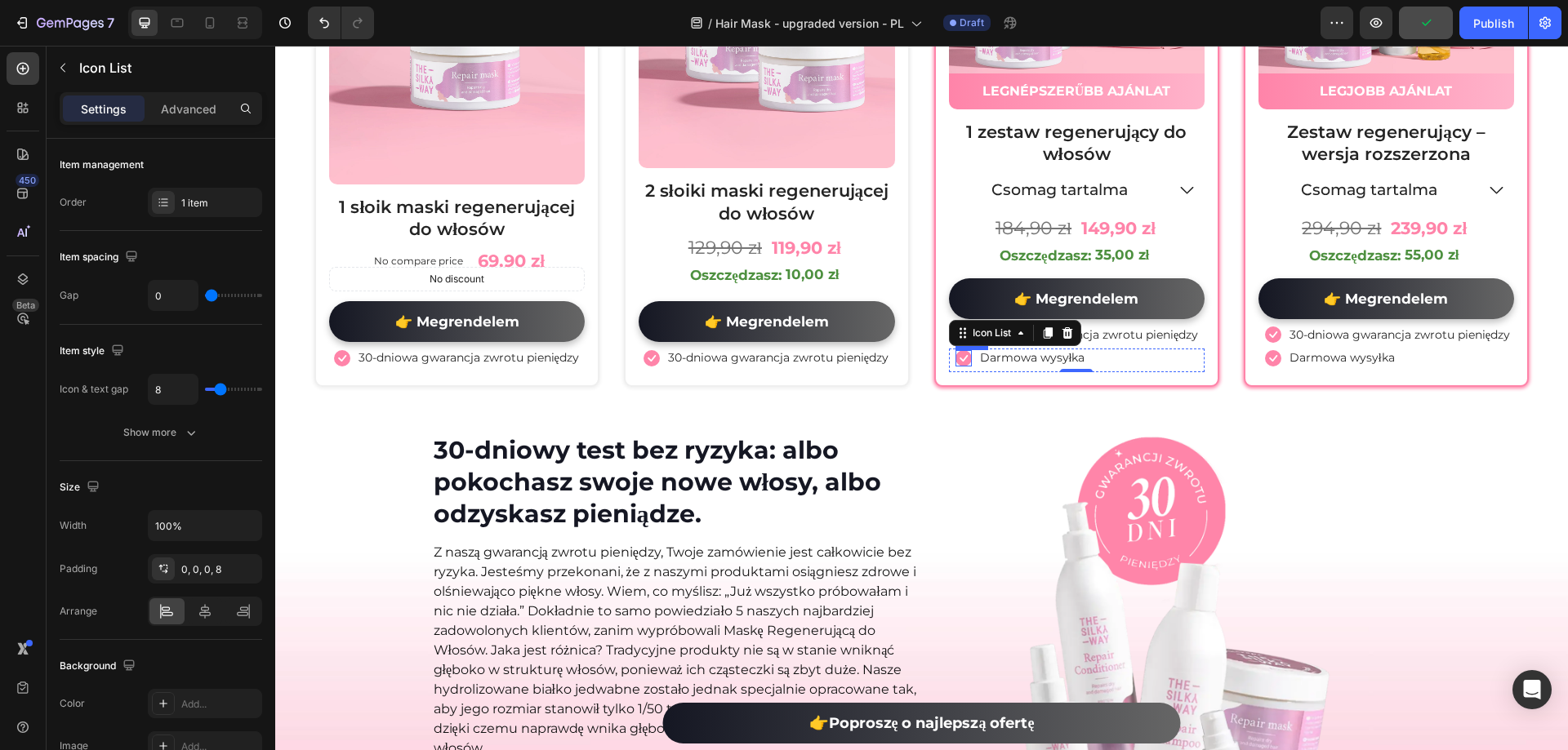
click at [963, 365] on icon at bounding box center [963, 358] width 16 height 16
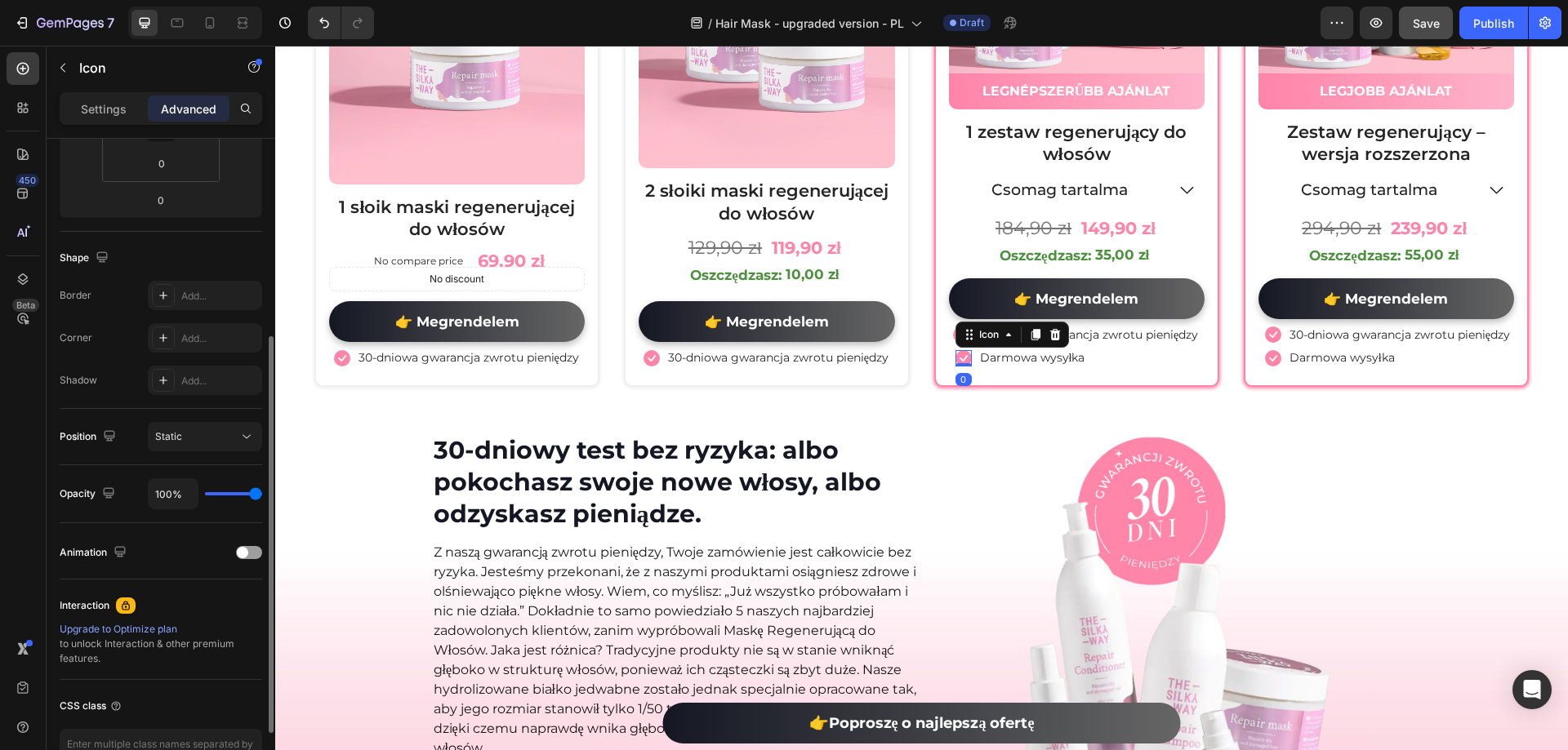
scroll to position [431, 0]
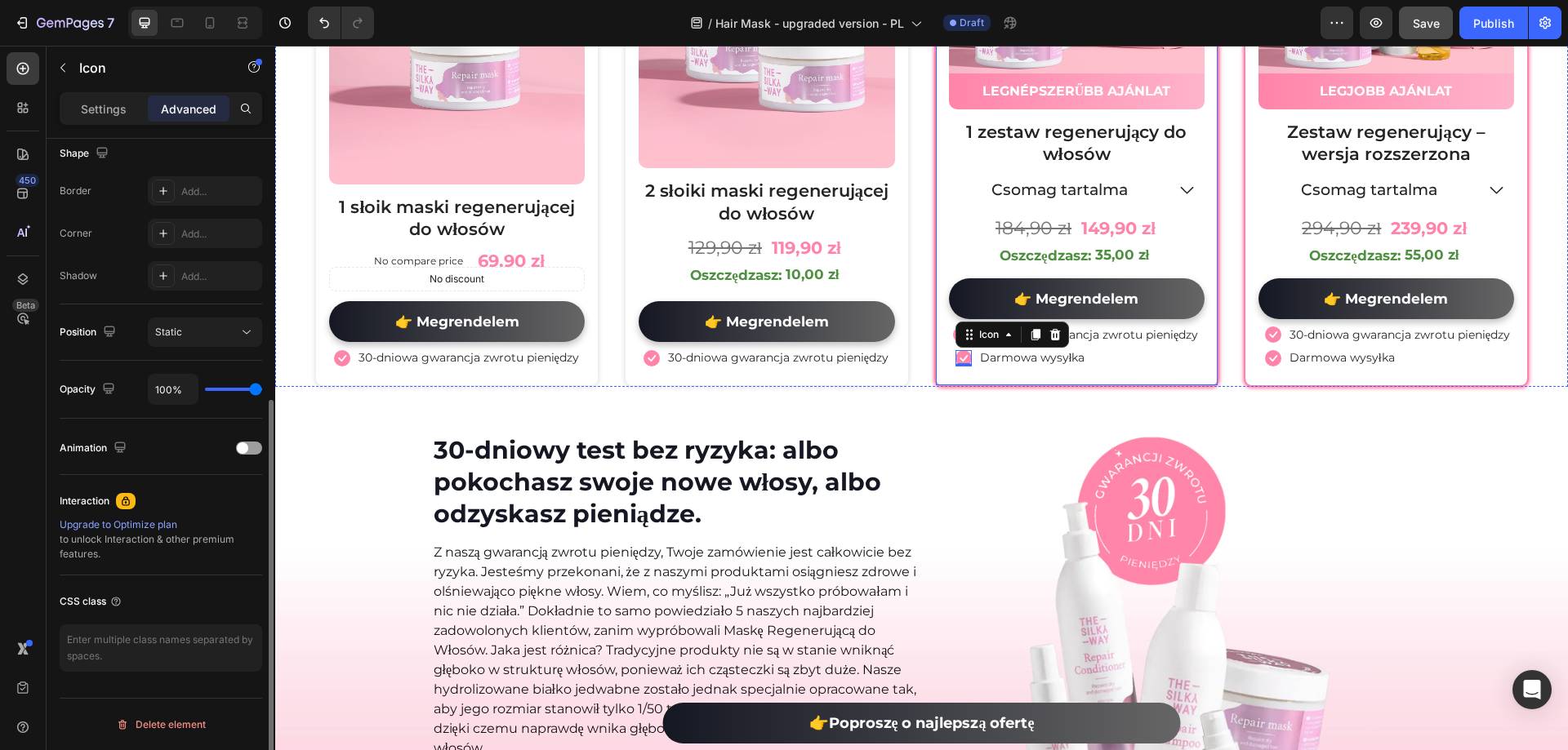
click at [1068, 365] on p "Darmowa wysyłka" at bounding box center [1032, 357] width 105 height 14
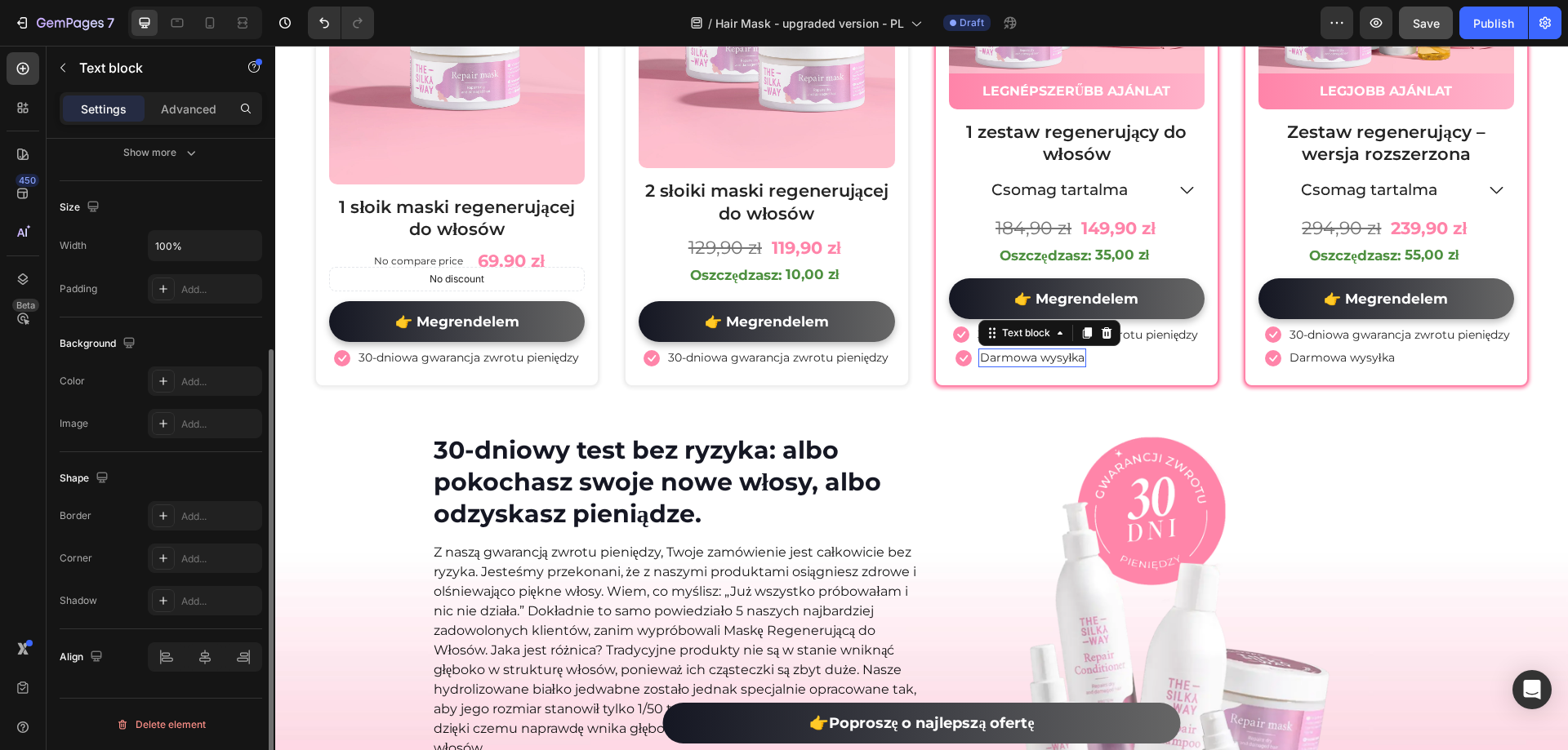
scroll to position [0, 0]
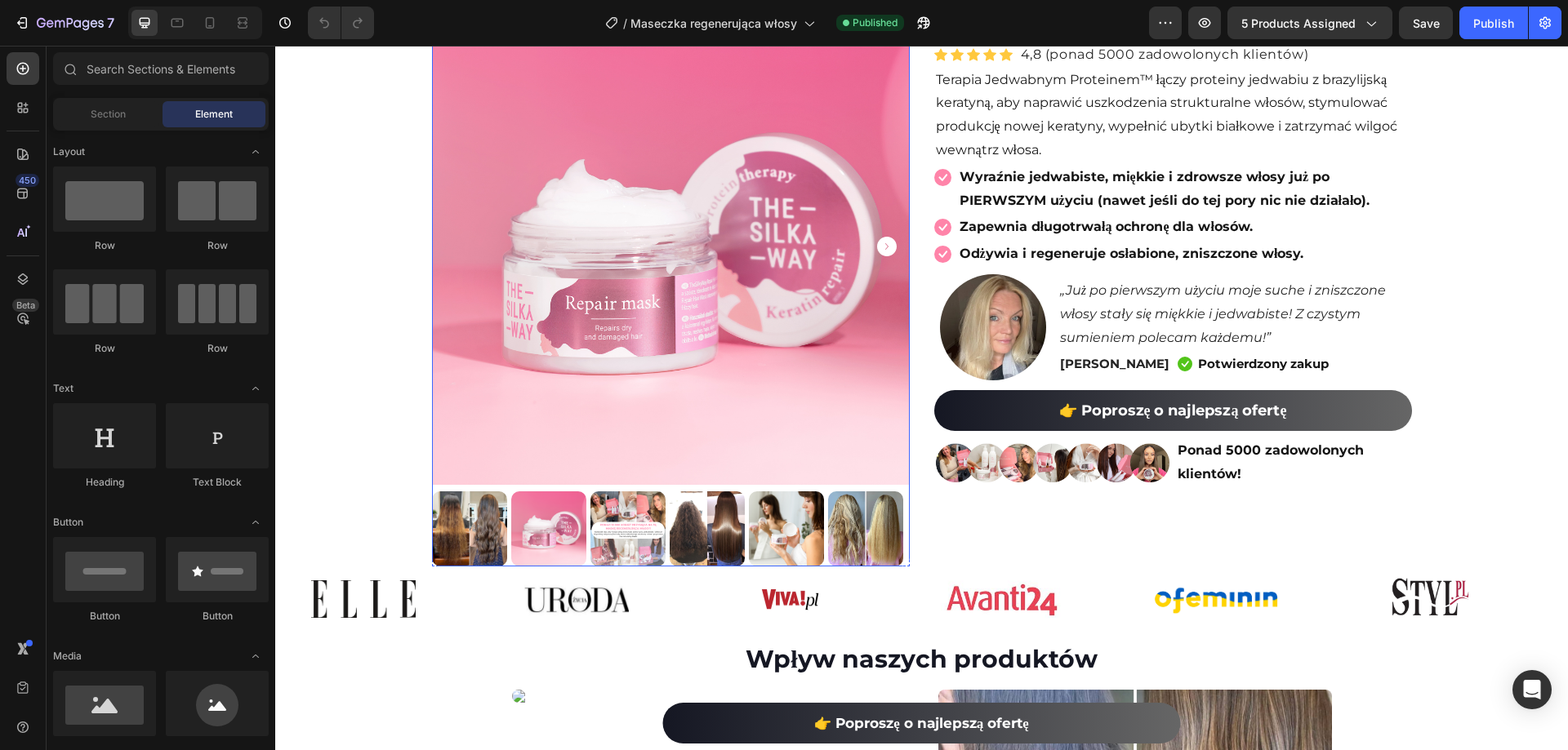
scroll to position [164, 0]
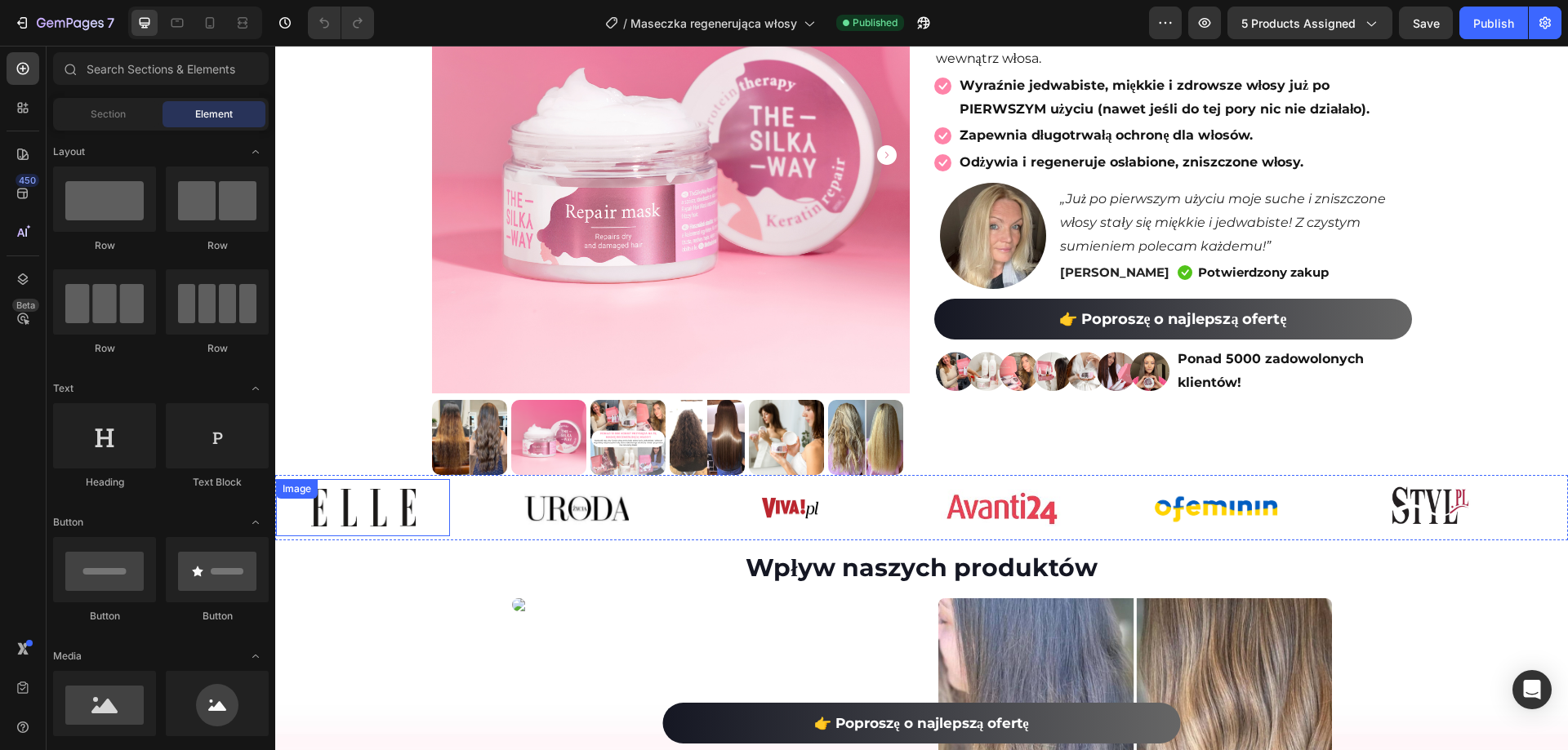
click at [381, 495] on img at bounding box center [364, 508] width 105 height 38
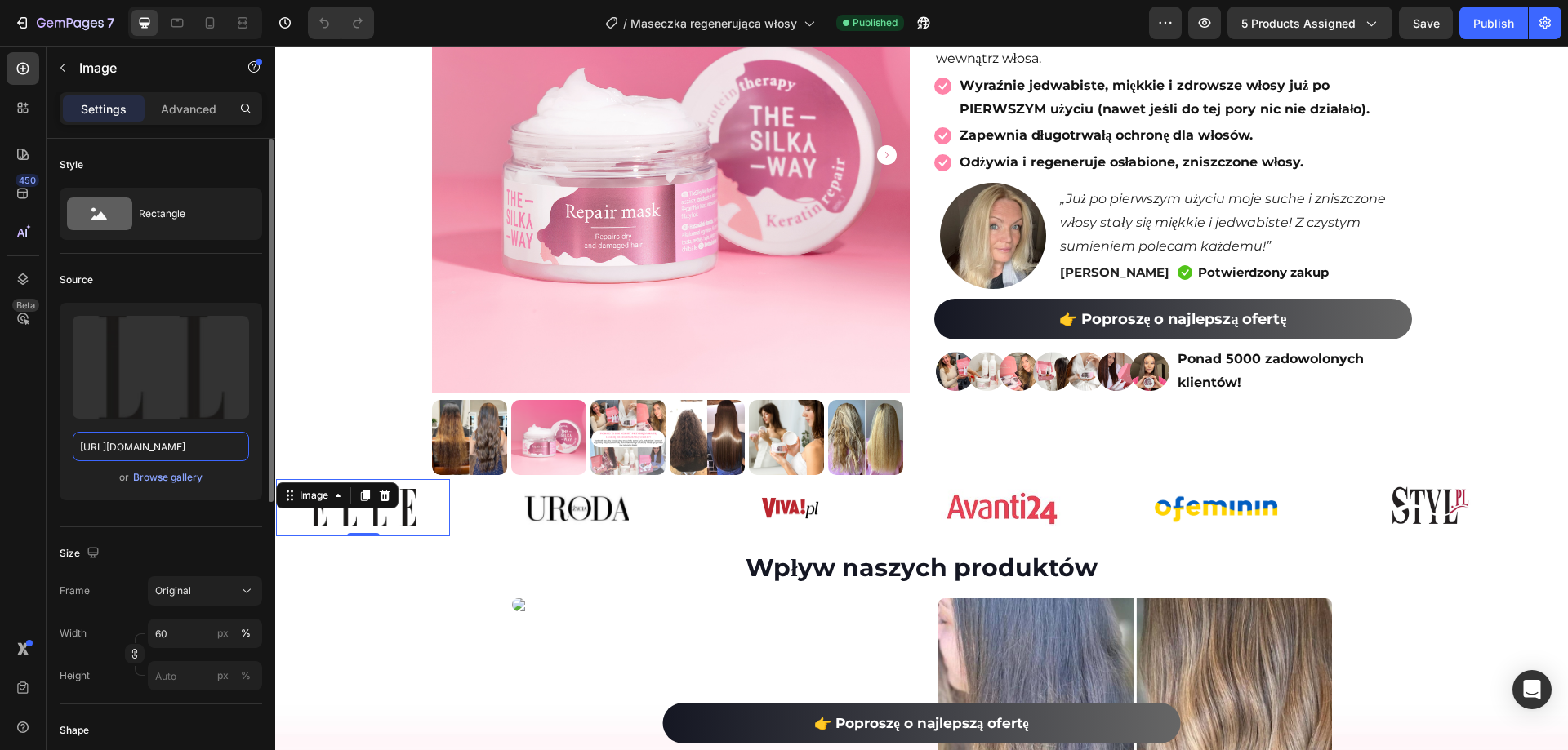
click at [214, 445] on input "https://cdn.shopify.com/s/files/1/0532/7667/2166/files/gempages_463925036718228…" at bounding box center [160, 446] width 176 height 30
click at [516, 499] on div "Image" at bounding box center [510, 490] width 41 height 19
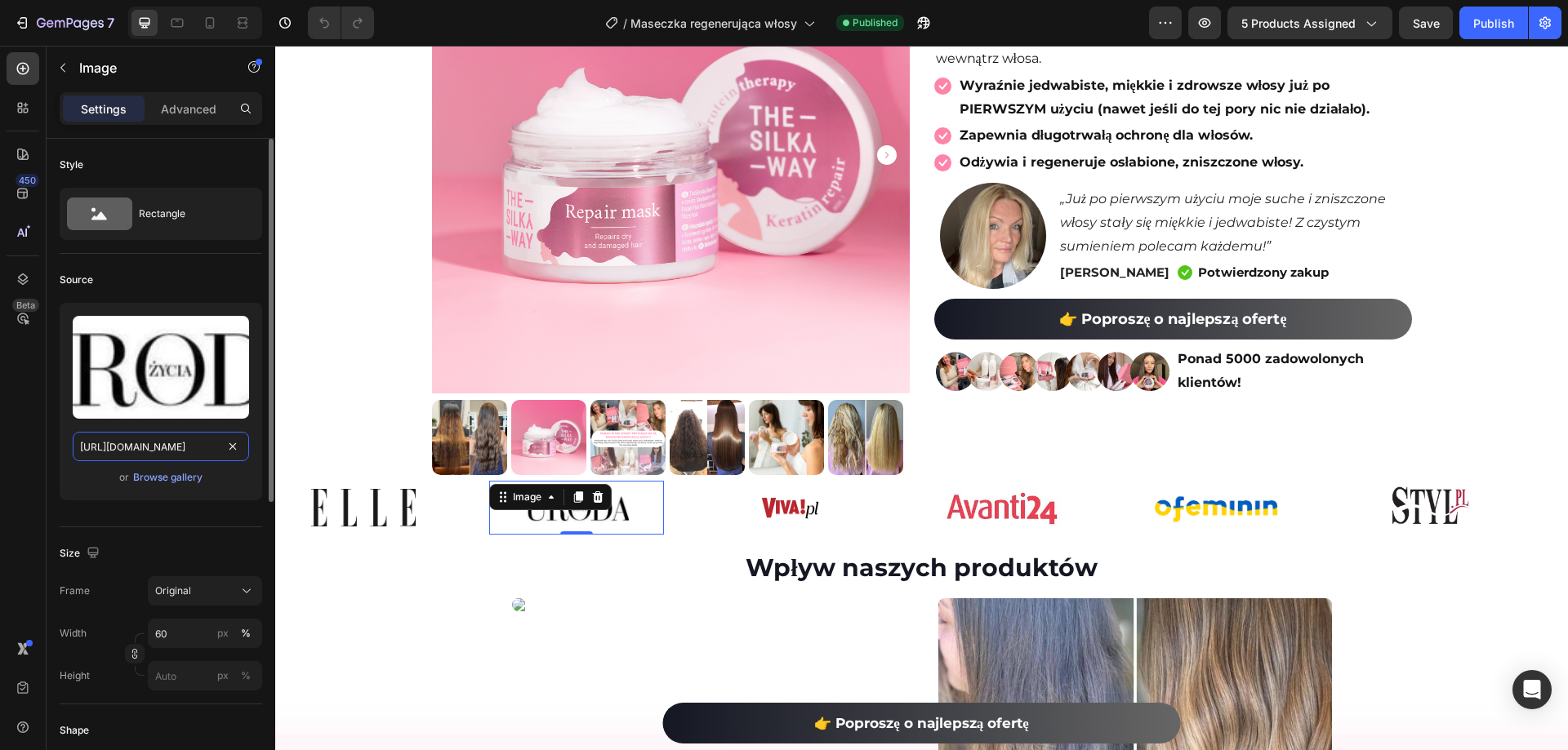
click at [198, 437] on input "https://cdn.shopify.com/s/files/1/0532/7667/2166/files/gempages_463925036718228…" at bounding box center [160, 446] width 176 height 30
click at [738, 503] on div at bounding box center [790, 507] width 174 height 23
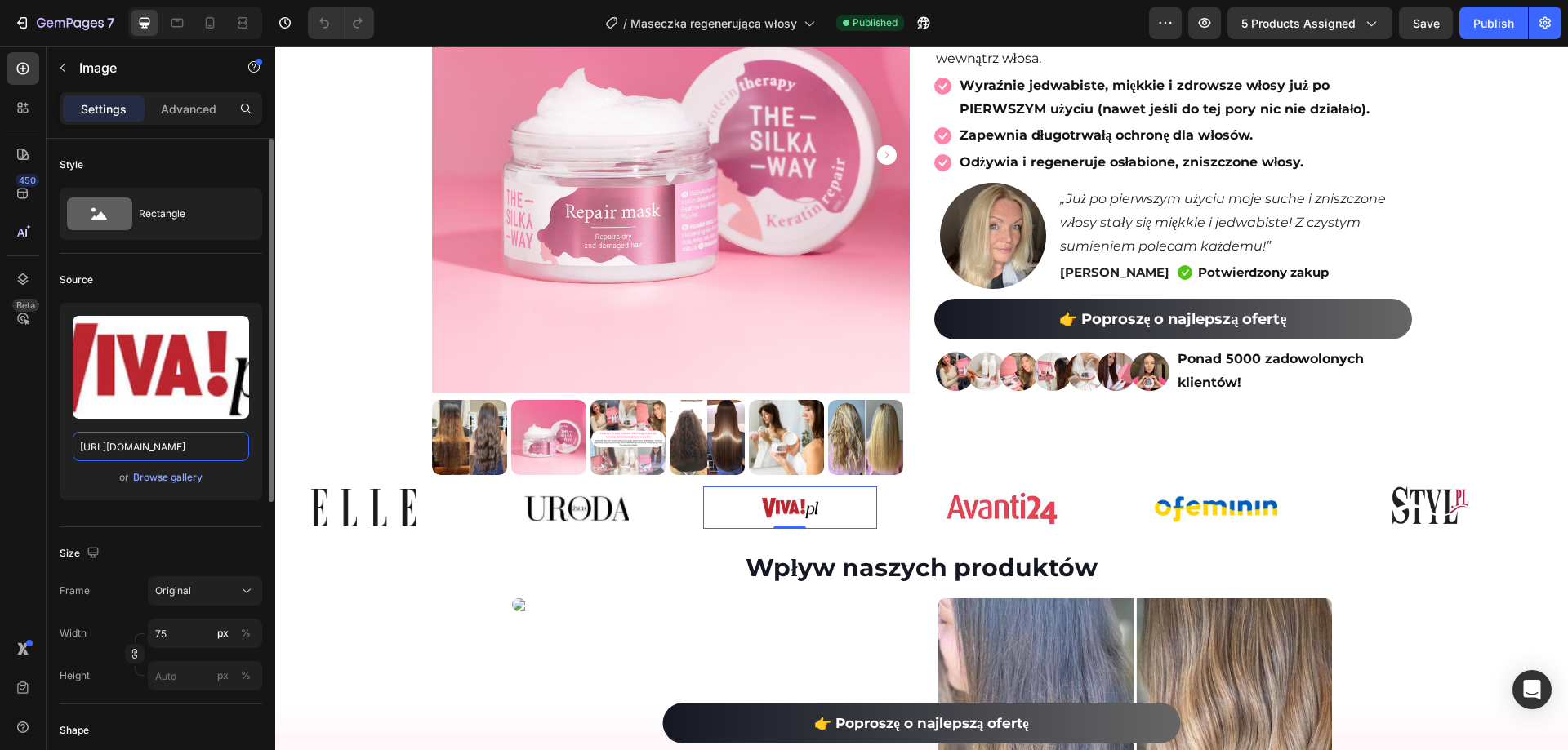
click at [155, 441] on input "https://cdn.shopify.com/s/files/1/0532/7667/2166/files/gempages_463925036718228…" at bounding box center [160, 446] width 176 height 30
click at [1024, 508] on img at bounding box center [1003, 508] width 139 height 39
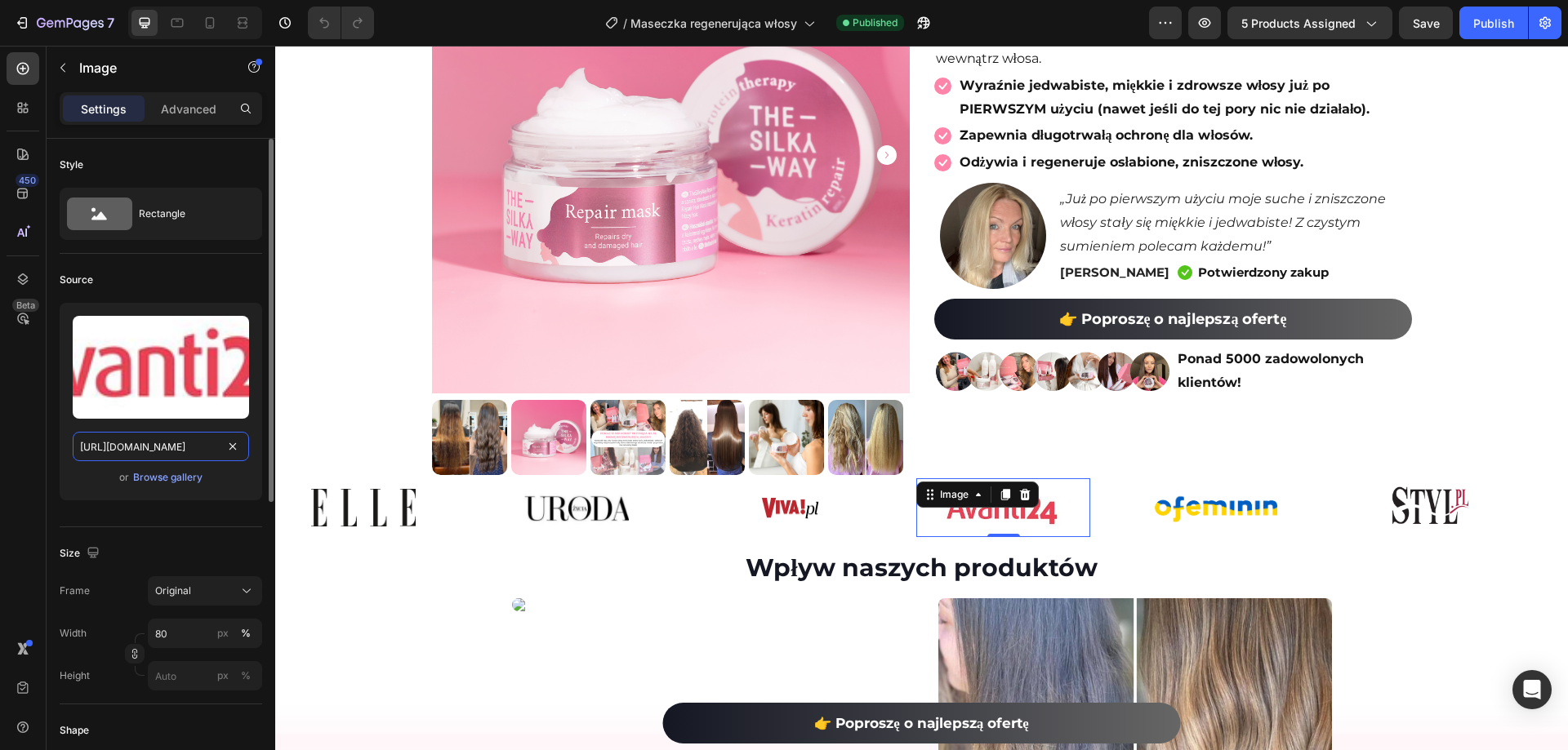
click at [158, 441] on input "https://cdn.shopify.com/s/files/1/0532/7667/2166/files/gempages_463925036718228…" at bounding box center [160, 446] width 176 height 30
click at [1220, 520] on img at bounding box center [1216, 508] width 148 height 34
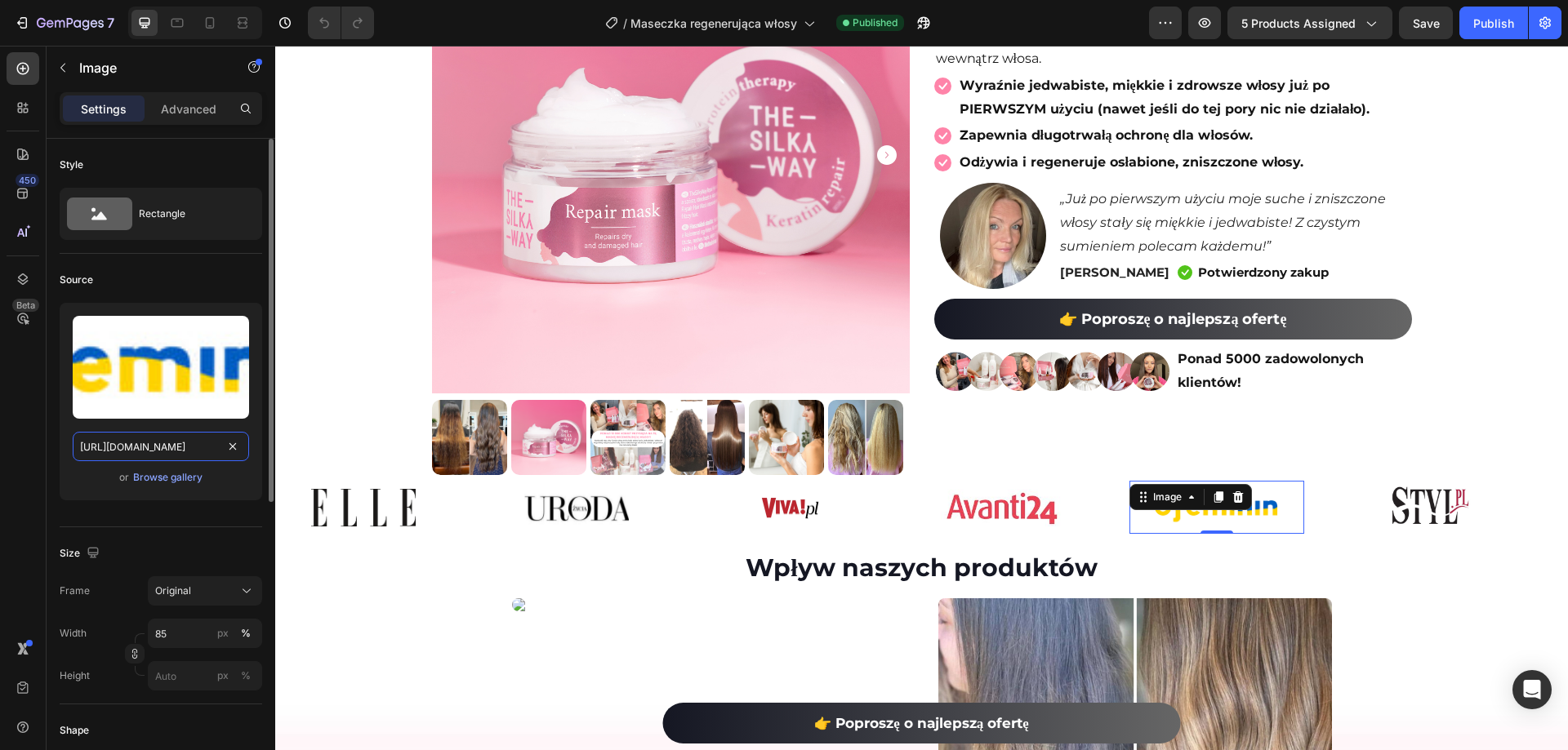
click at [144, 441] on input "https://cdn.shopify.com/s/files/1/0532/7667/2166/files/gempages_463925036718228…" at bounding box center [160, 446] width 176 height 30
click at [1433, 507] on img at bounding box center [1430, 507] width 139 height 45
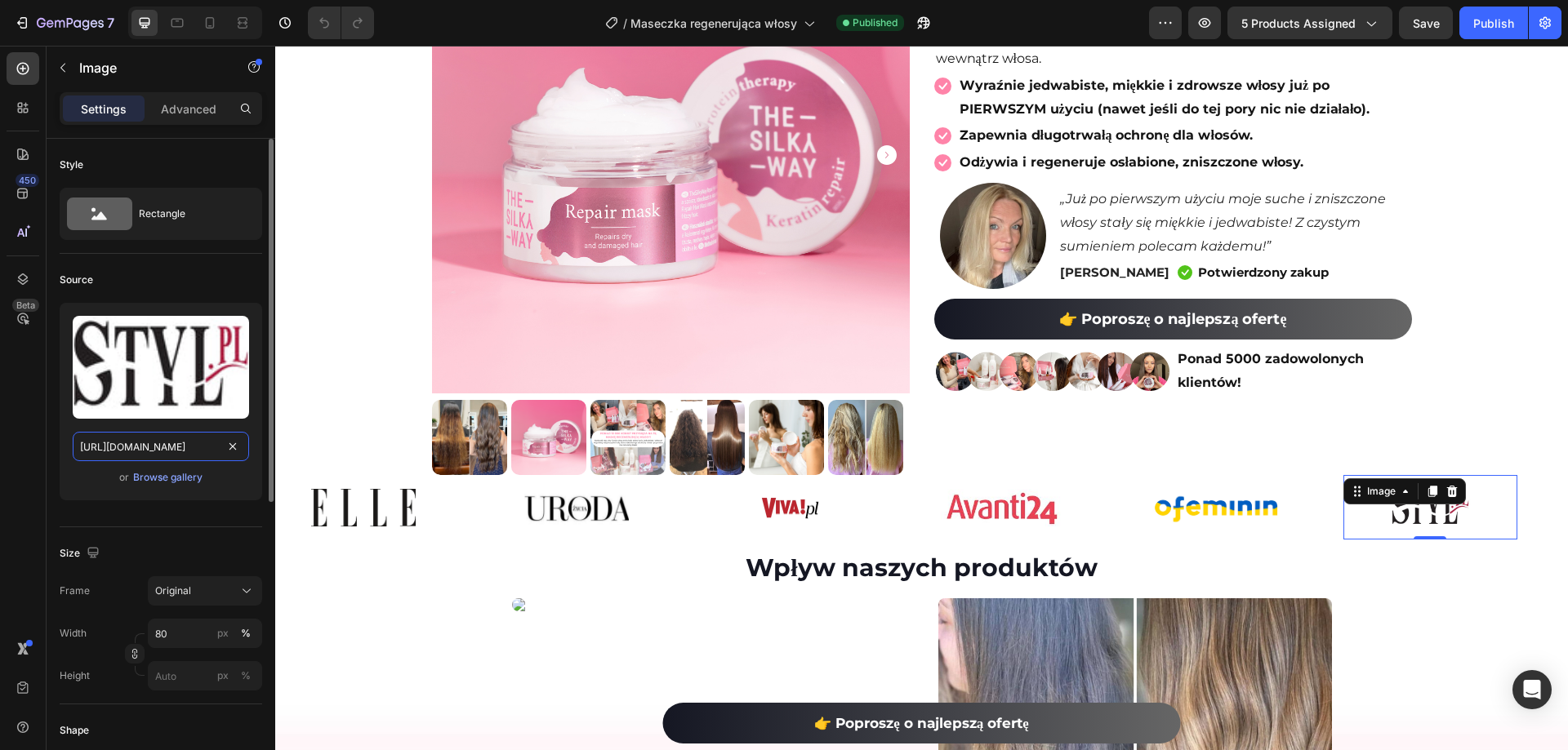
click at [202, 439] on input "https://cdn.shopify.com/s/files/1/0532/7667/2166/files/gempages_463925036718228…" at bounding box center [160, 446] width 176 height 30
click at [389, 493] on img at bounding box center [364, 508] width 105 height 38
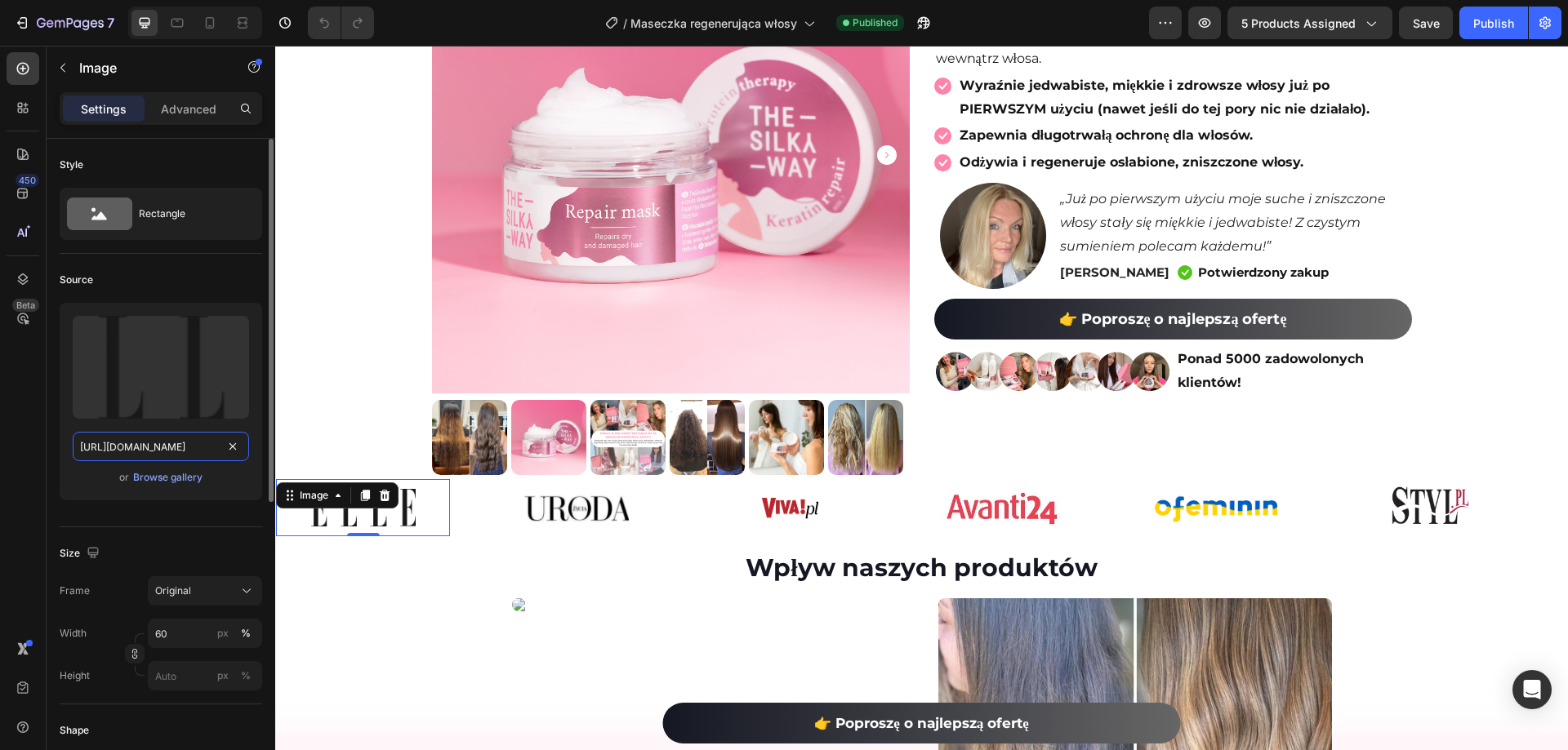
click at [122, 446] on input "https://cdn.shopify.com/s/files/1/0532/7667/2166/files/gempages_463925036718228…" at bounding box center [160, 446] width 176 height 30
click at [603, 500] on img at bounding box center [576, 508] width 105 height 34
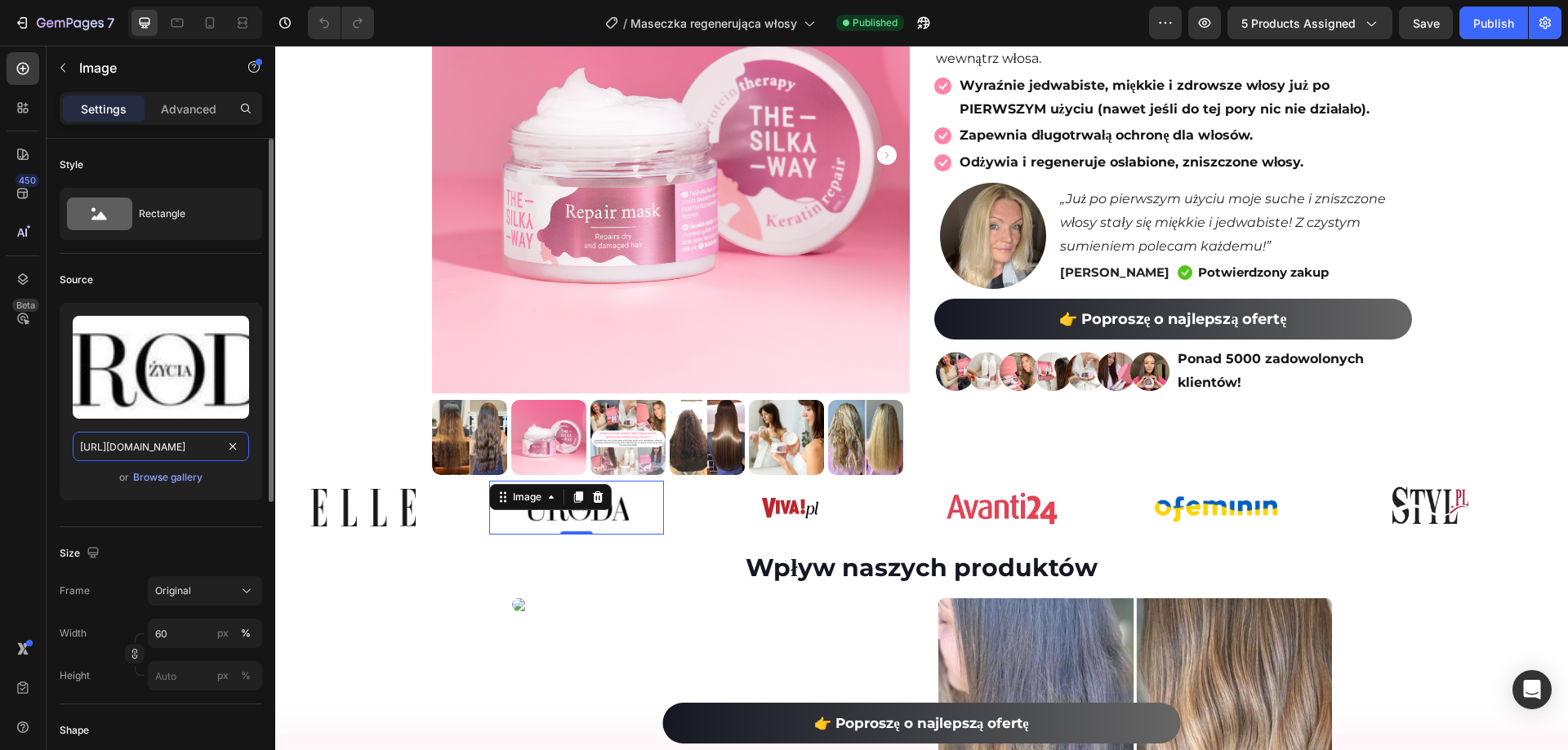
click at [182, 444] on input "https://cdn.shopify.com/s/files/1/0532/7667/2166/files/gempages_463925036718228…" at bounding box center [160, 446] width 176 height 30
click at [841, 490] on div "Image" at bounding box center [790, 508] width 174 height 42
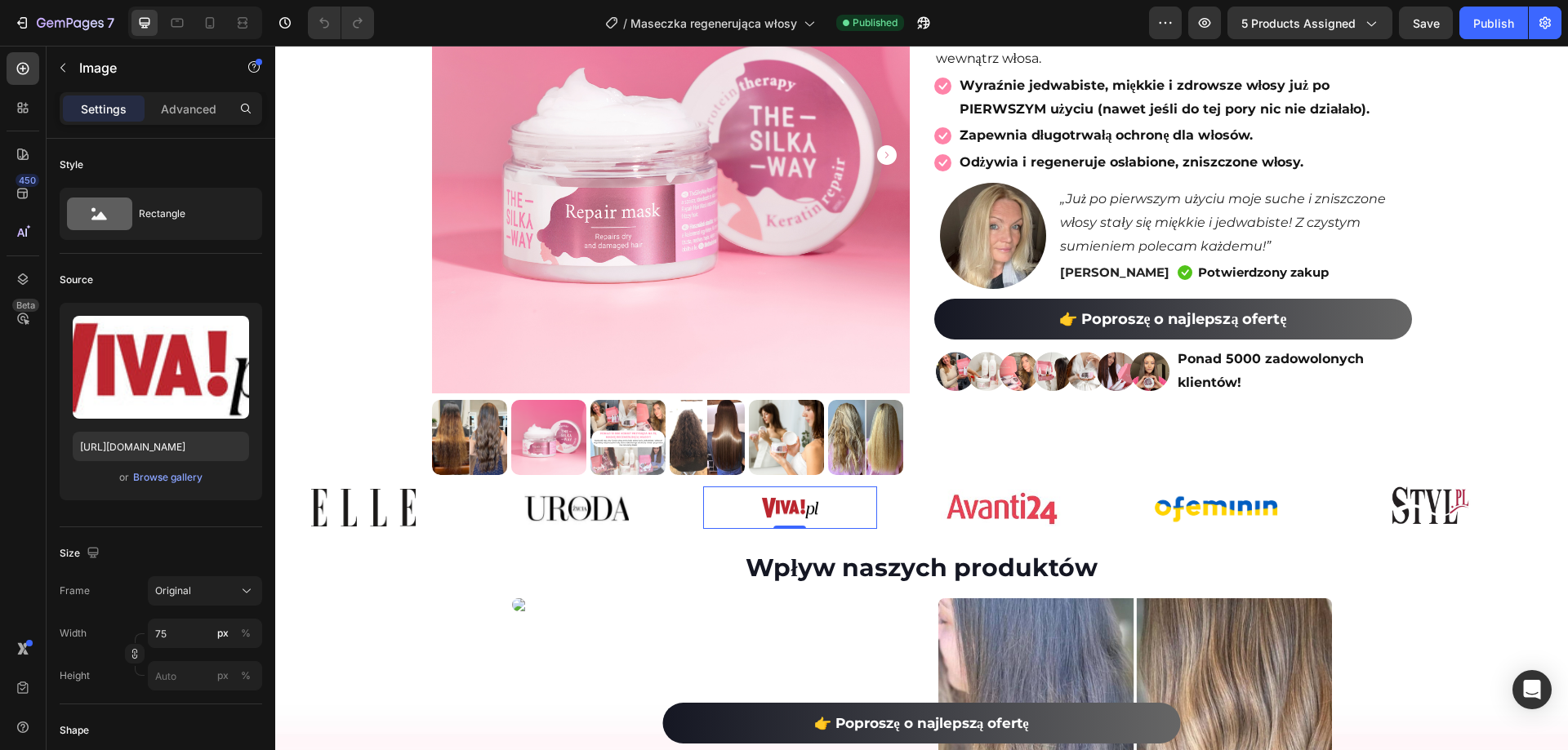
click at [814, 510] on img at bounding box center [790, 507] width 62 height 23
click at [181, 436] on input "https://cdn.shopify.com/s/files/1/0532/7667/2166/files/gempages_463925036718228…" at bounding box center [160, 446] width 176 height 30
click at [1008, 527] on div "Image" at bounding box center [1003, 508] width 174 height 59
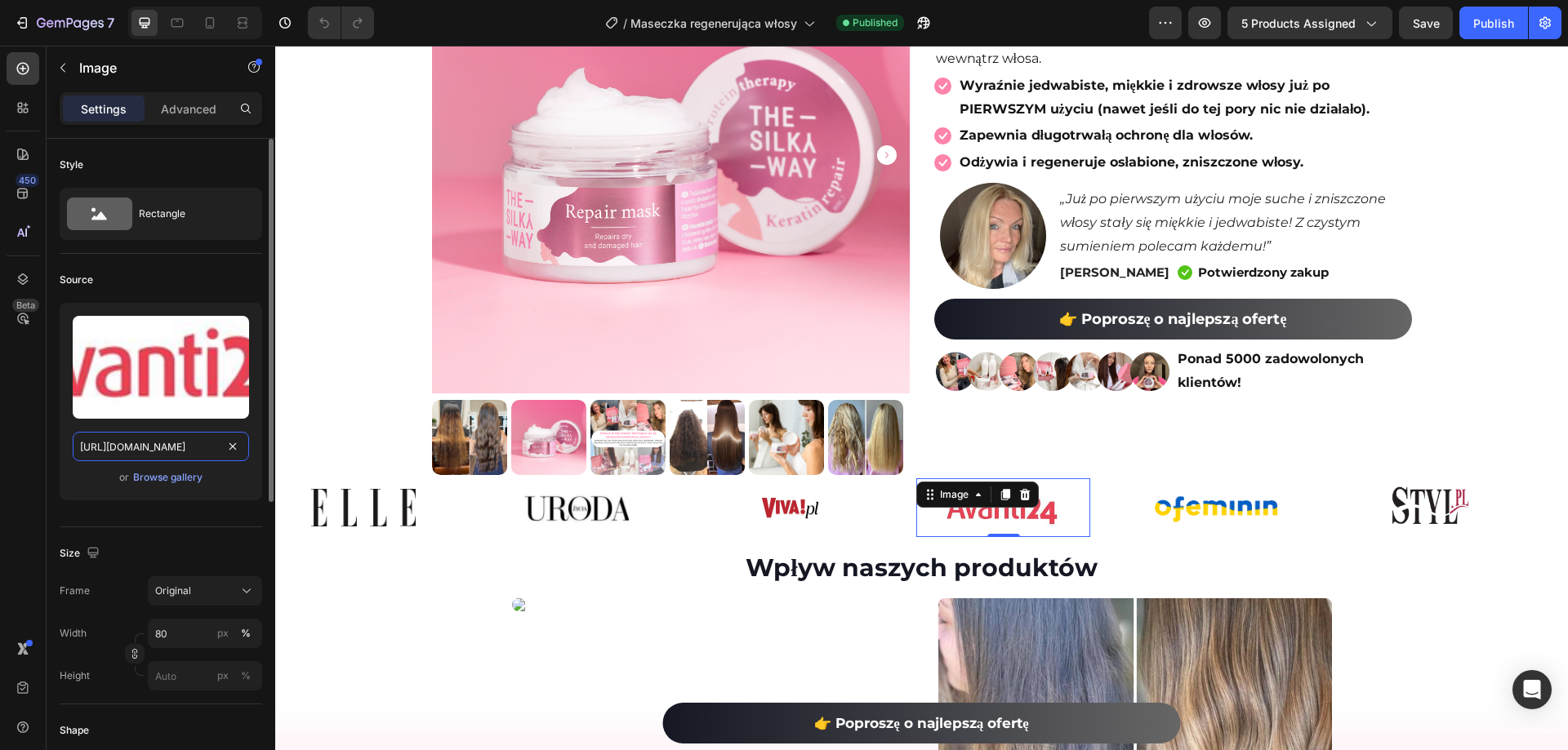
click at [165, 443] on input "https://cdn.shopify.com/s/files/1/0532/7667/2166/files/gempages_463925036718228…" at bounding box center [160, 446] width 176 height 30
click at [1151, 483] on div "Image" at bounding box center [1216, 507] width 174 height 53
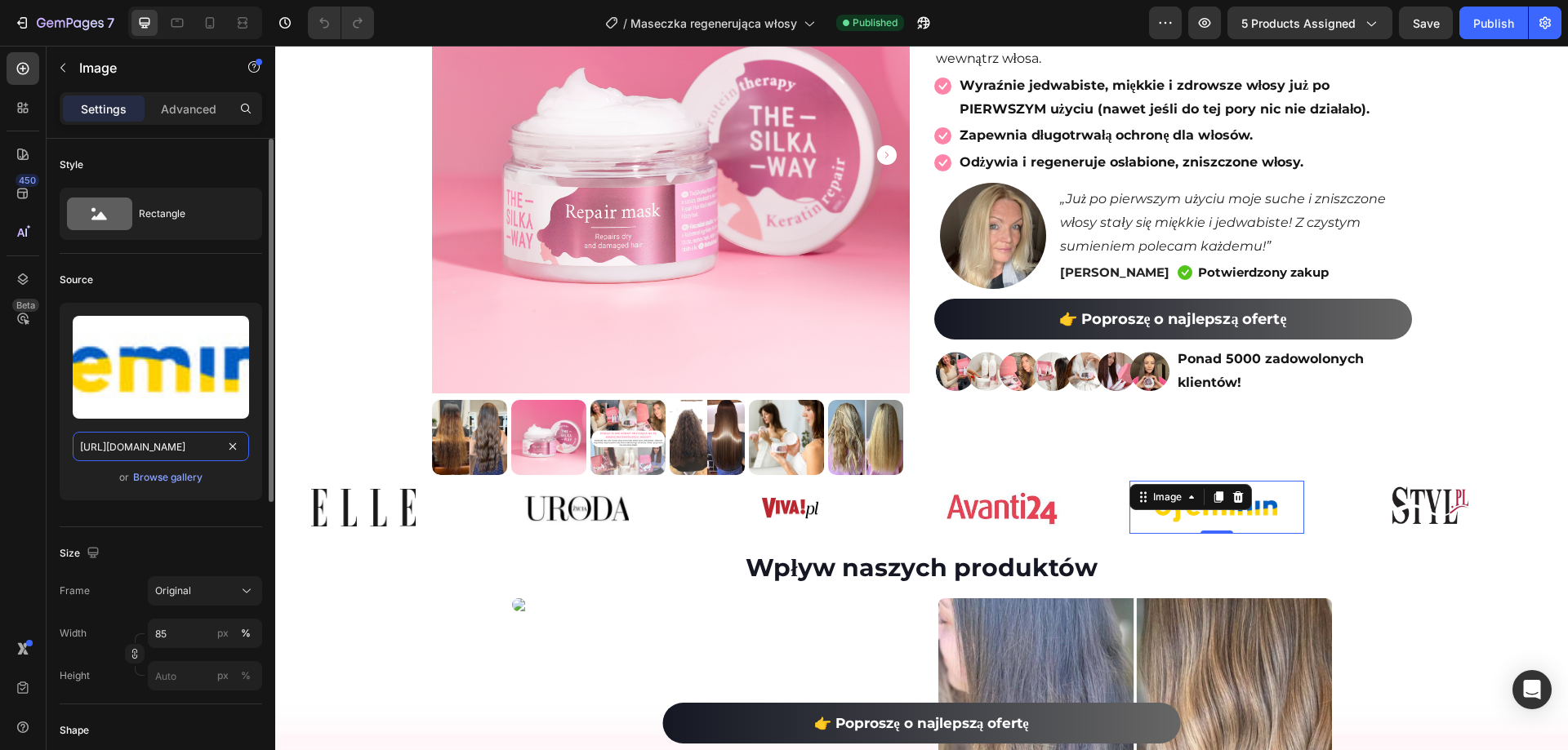
click at [165, 443] on input "https://cdn.shopify.com/s/files/1/0532/7667/2166/files/gempages_463925036718228…" at bounding box center [160, 446] width 176 height 30
click at [1388, 516] on img at bounding box center [1430, 507] width 139 height 45
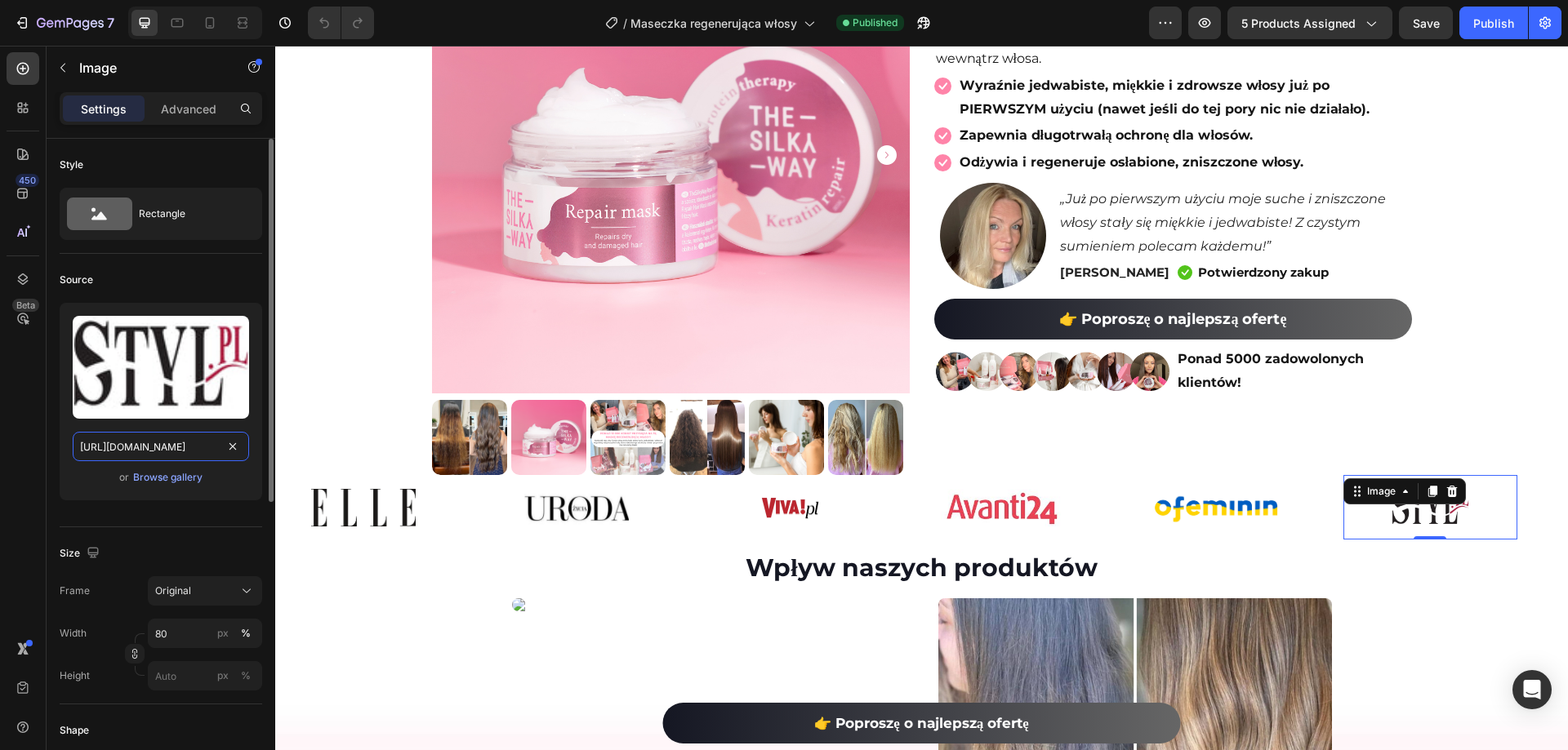
click at [165, 453] on input "https://cdn.shopify.com/s/files/1/0532/7667/2166/files/gempages_463925036718228…" at bounding box center [160, 446] width 176 height 30
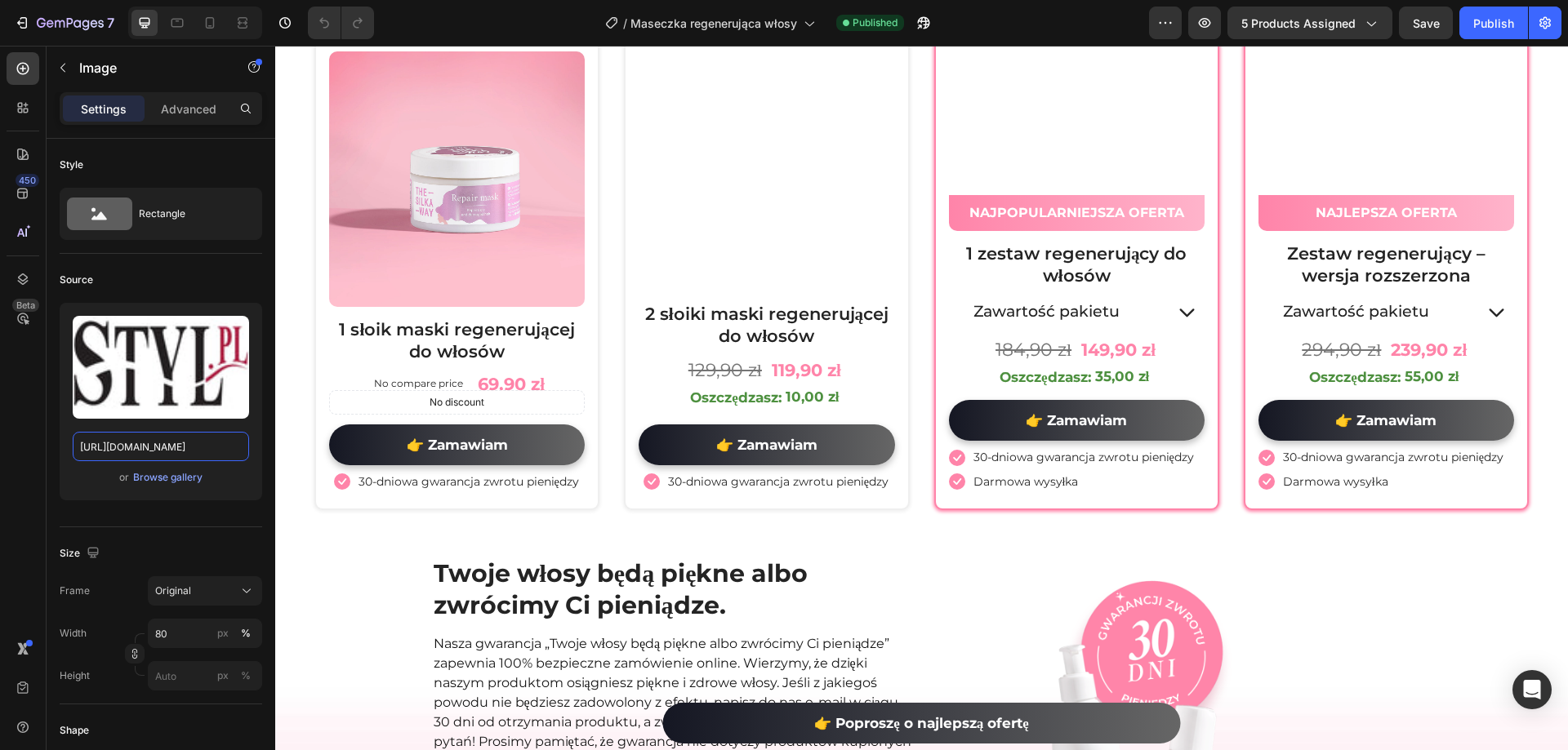
scroll to position [6286, 0]
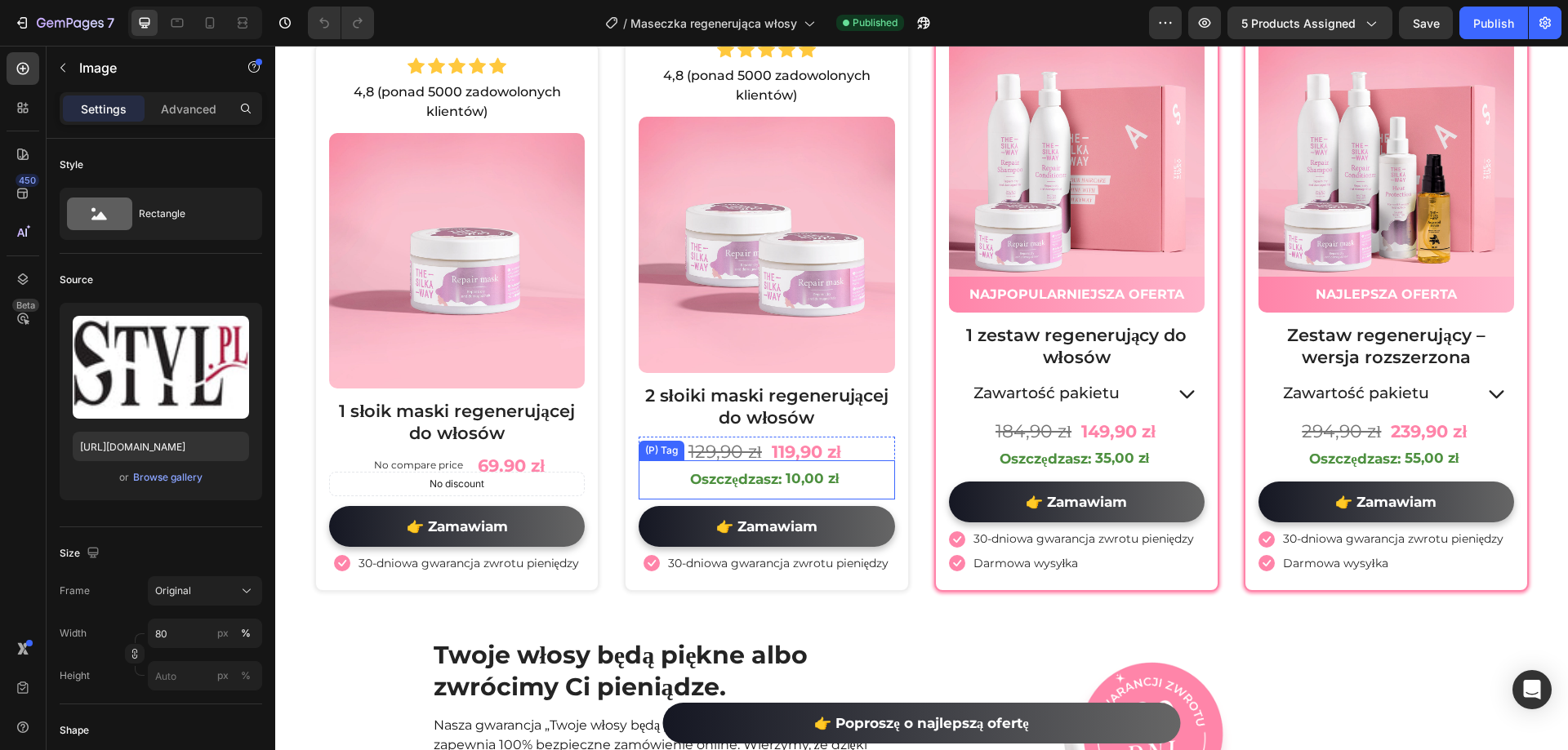
click at [749, 477] on div "Oszczędzasz:" at bounding box center [736, 480] width 96 height 26
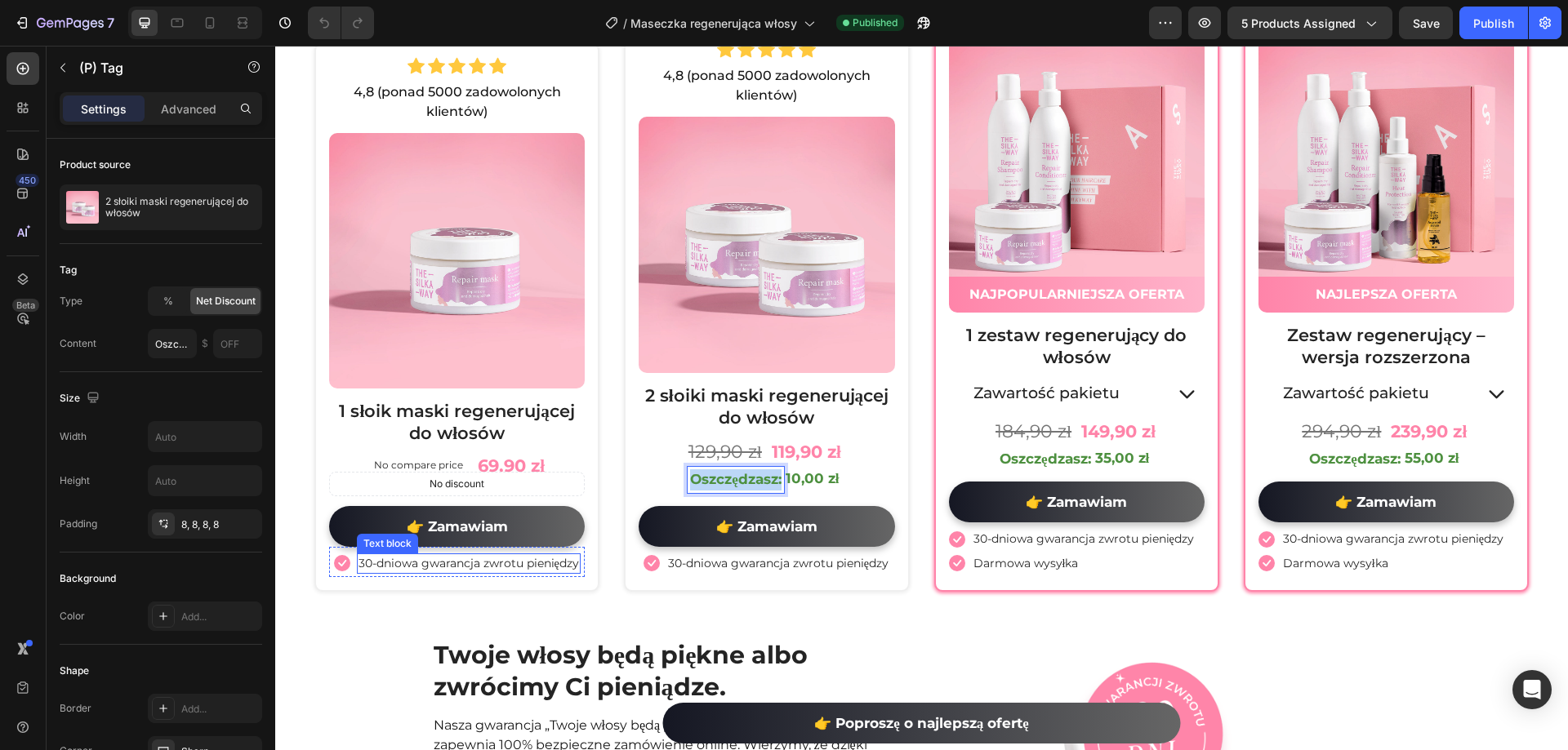
click at [488, 564] on p "30-dniowa gwarancja zwrotu pieniędzy" at bounding box center [468, 564] width 220 height 17
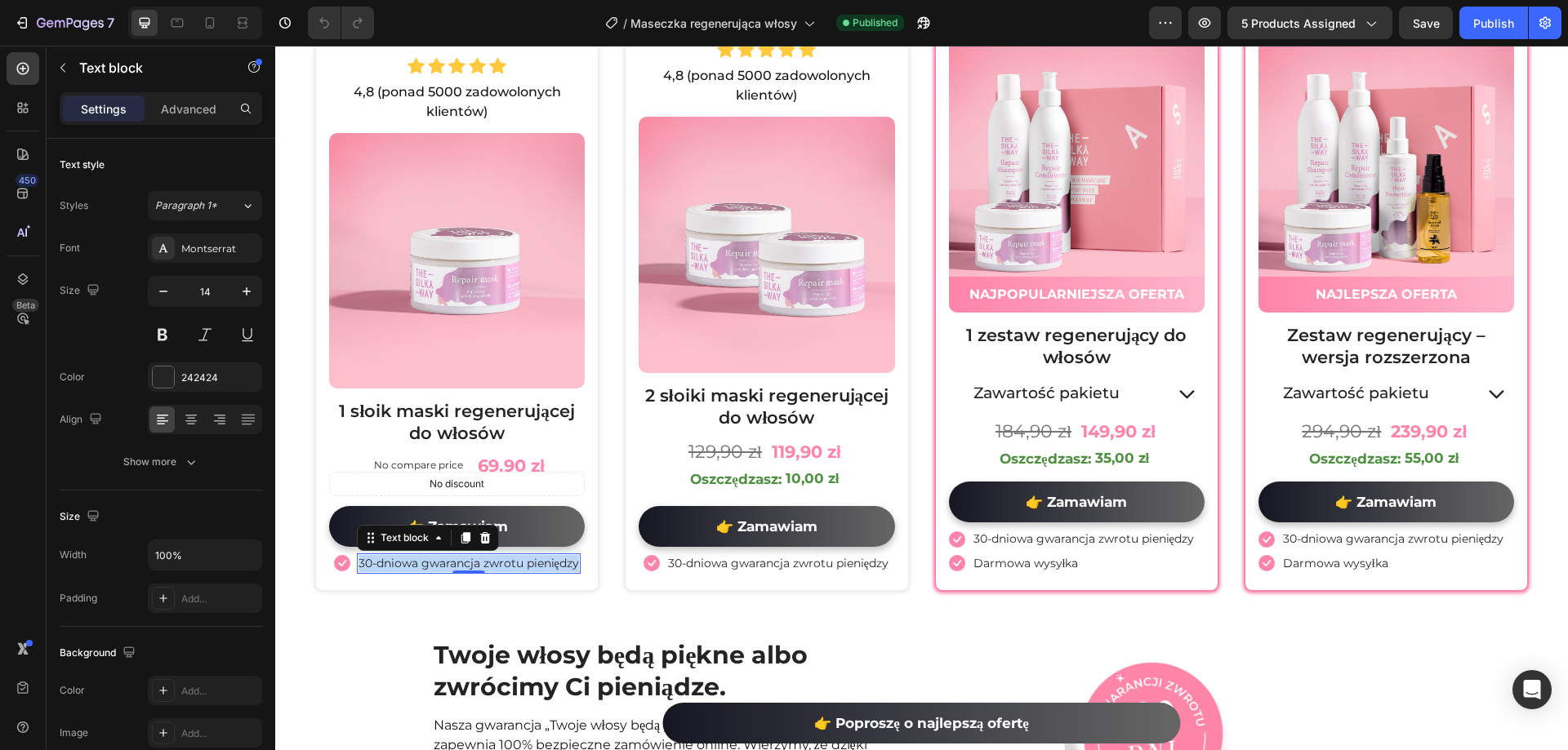
click at [488, 564] on p "30-dniowa gwarancja zwrotu pieniędzy" at bounding box center [468, 564] width 220 height 17
copy p "30-dniowa gwarancja zwrotu pieniędzy"
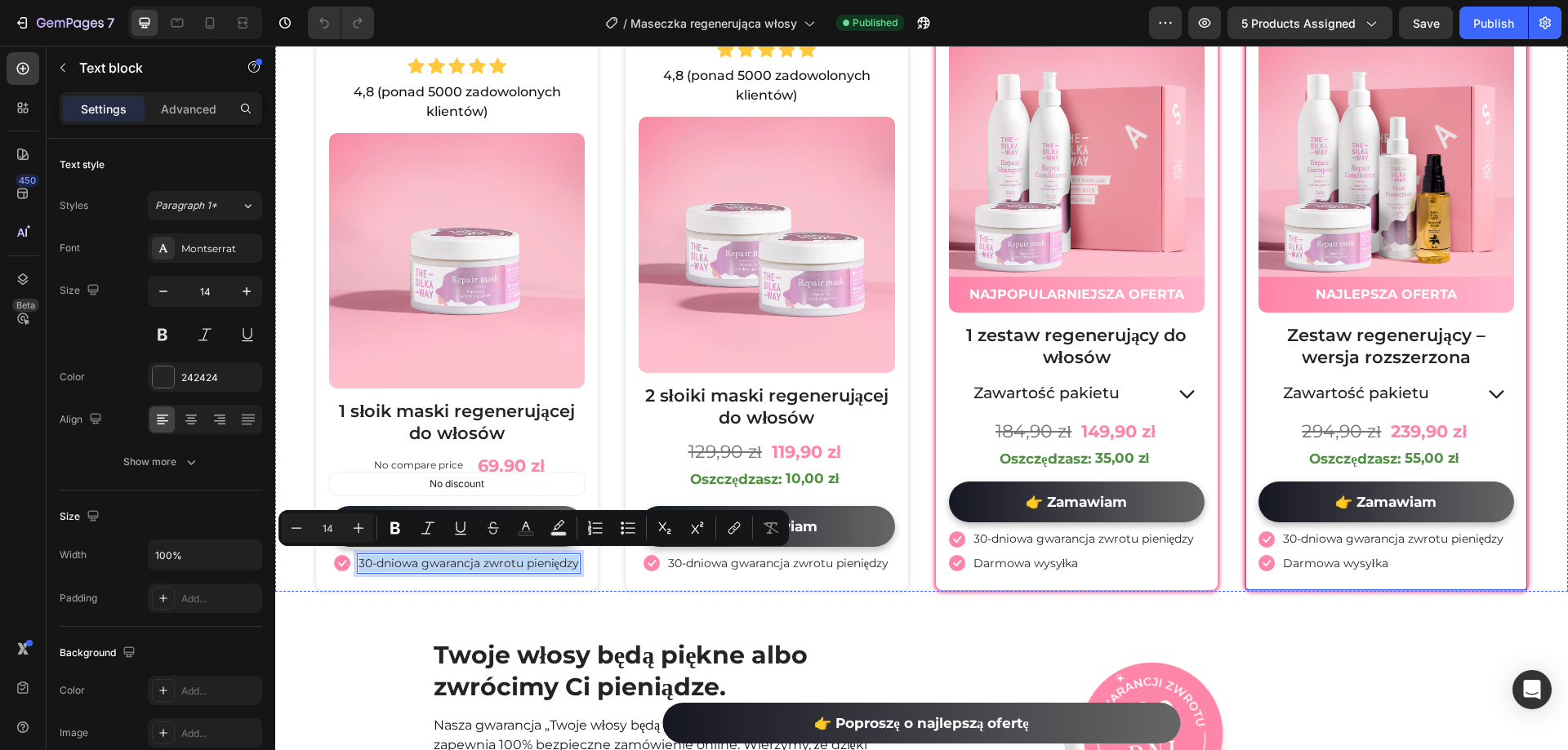
click at [1322, 555] on p "Darmowa wysyłka" at bounding box center [1335, 564] width 105 height 17
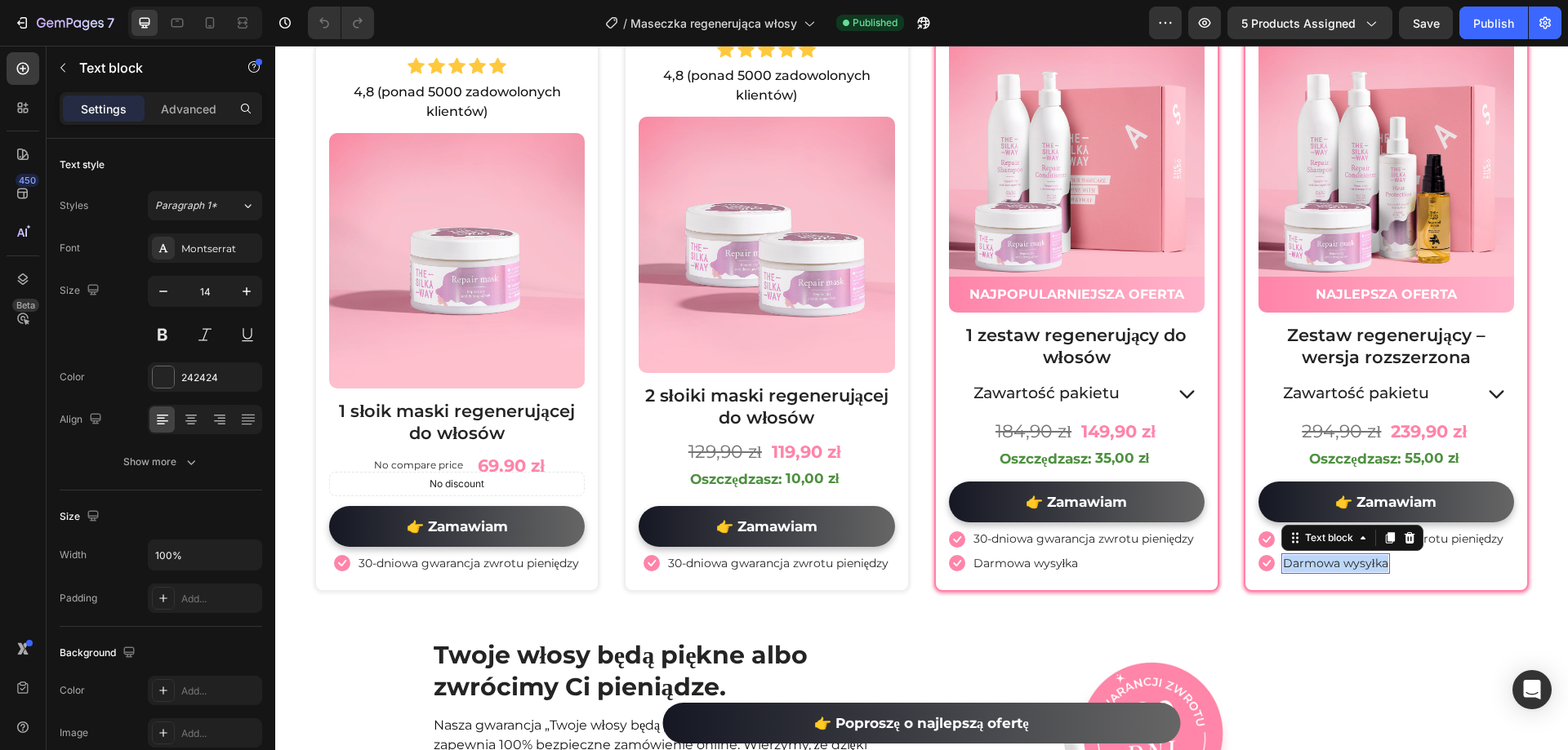
click at [1322, 555] on p "Darmowa wysyłka" at bounding box center [1335, 564] width 105 height 17
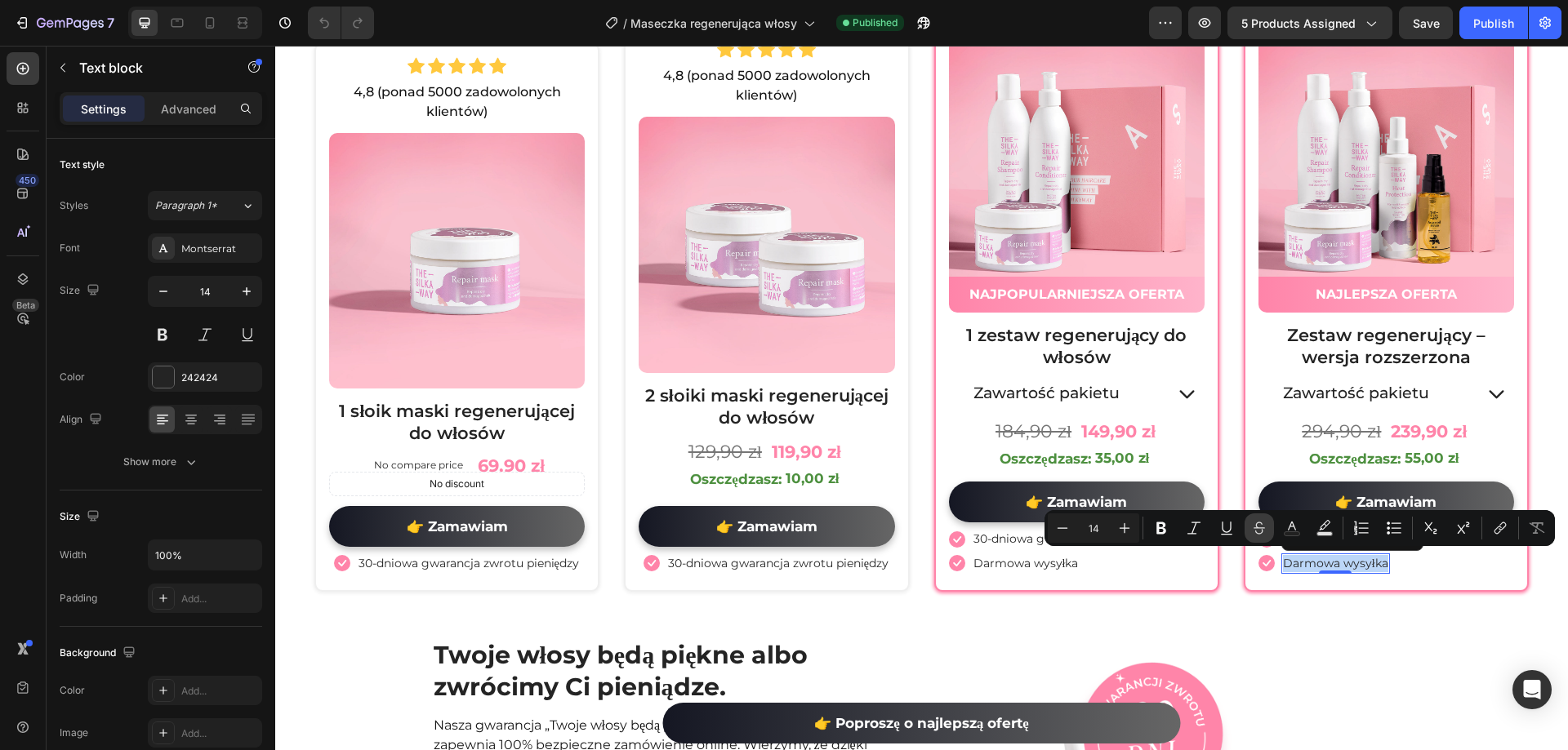
copy p "Darmowa wysyłka"
click at [1017, 564] on p "Darmowa wysyłka" at bounding box center [1025, 564] width 105 height 17
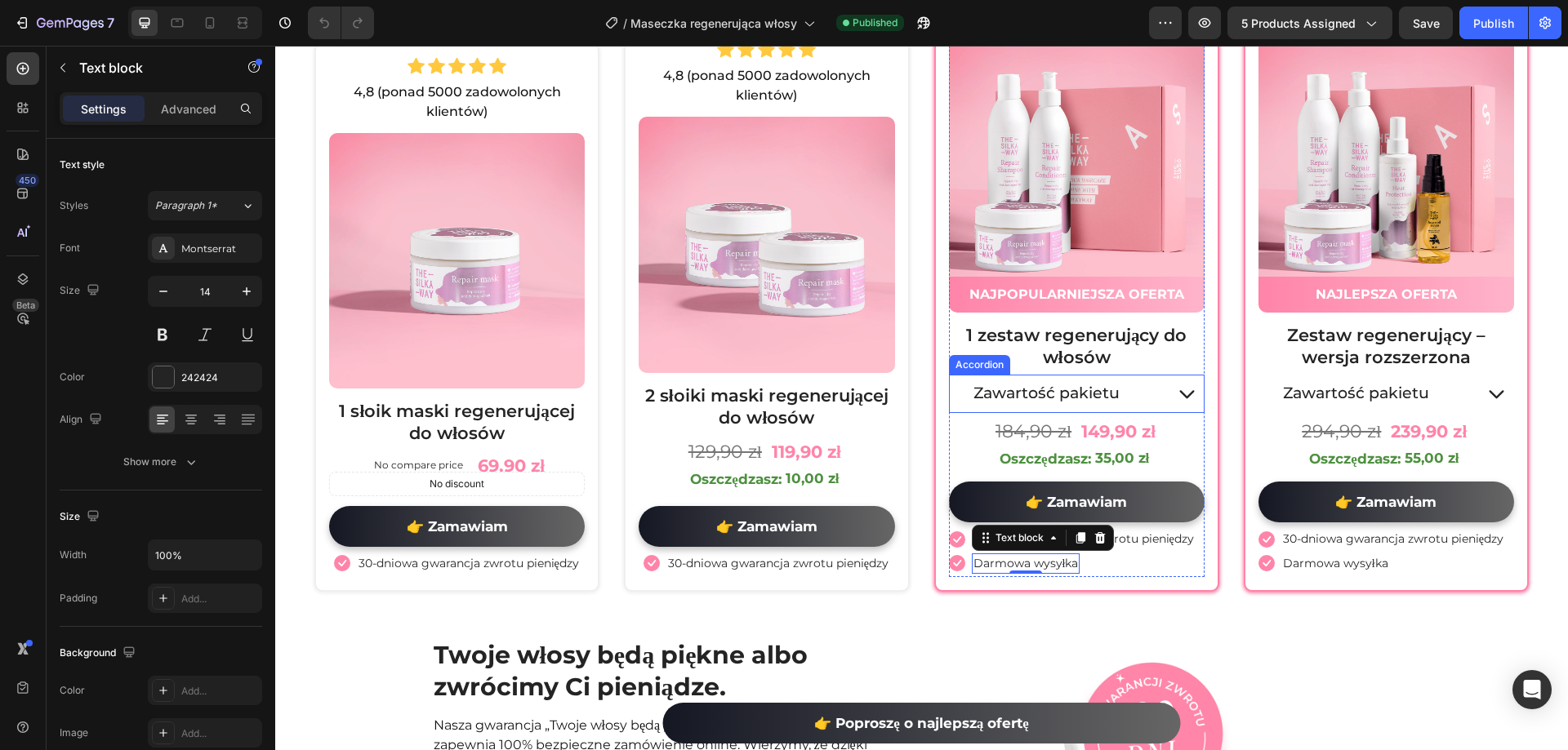
click at [1050, 396] on p "Zawartość pakietu" at bounding box center [1046, 394] width 146 height 20
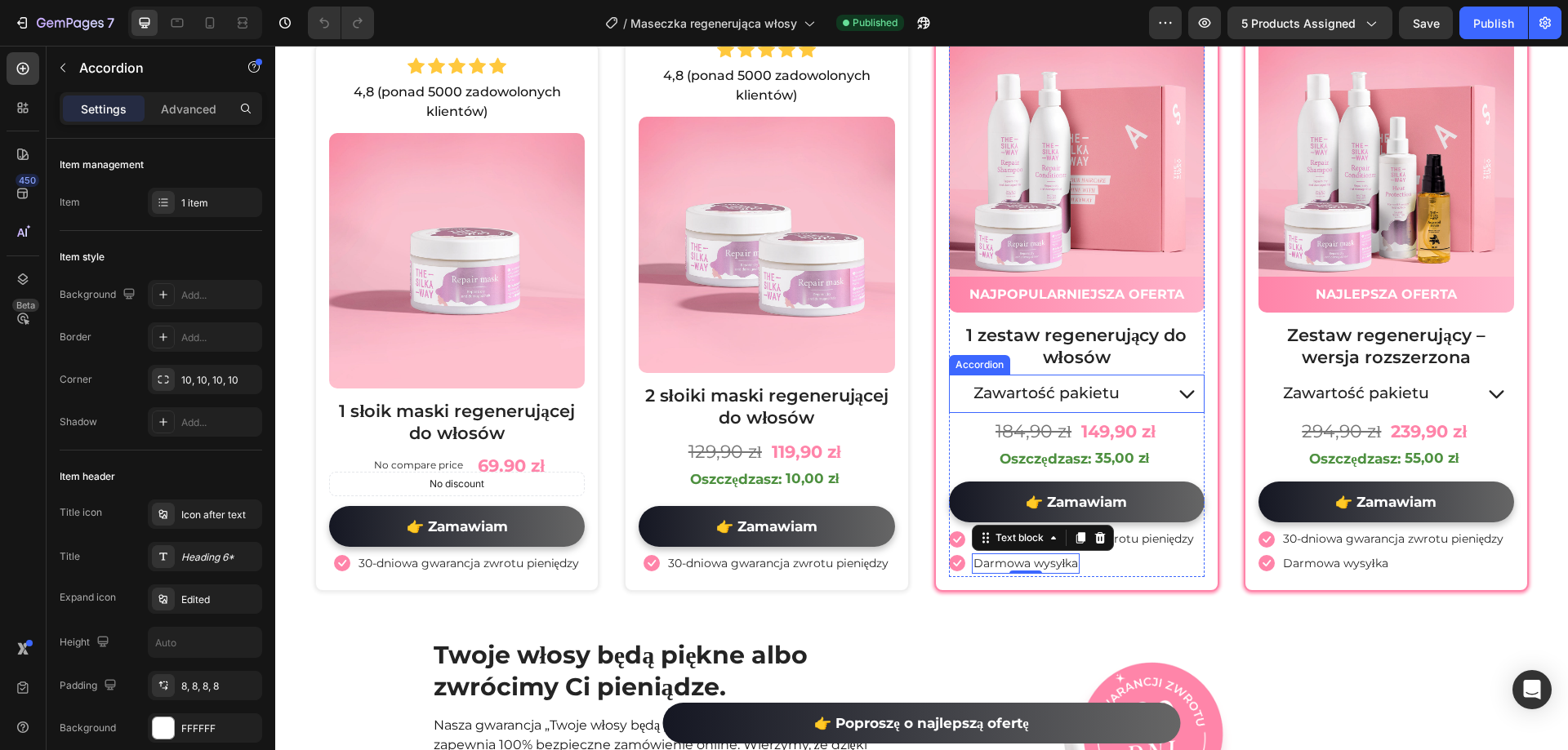
click at [1050, 396] on p "Zawartość pakietu" at bounding box center [1046, 394] width 146 height 20
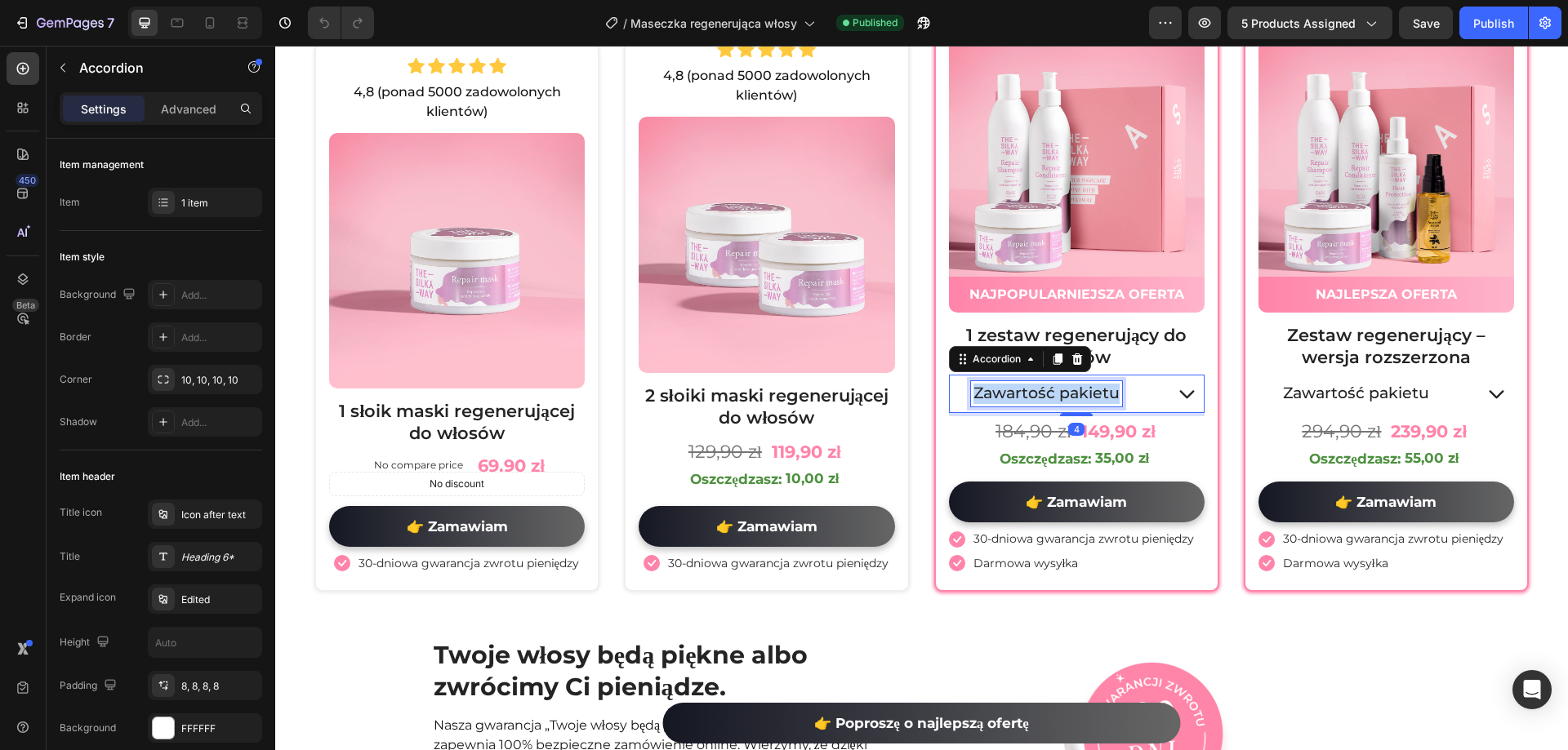
copy p "Zawartość pakietu"
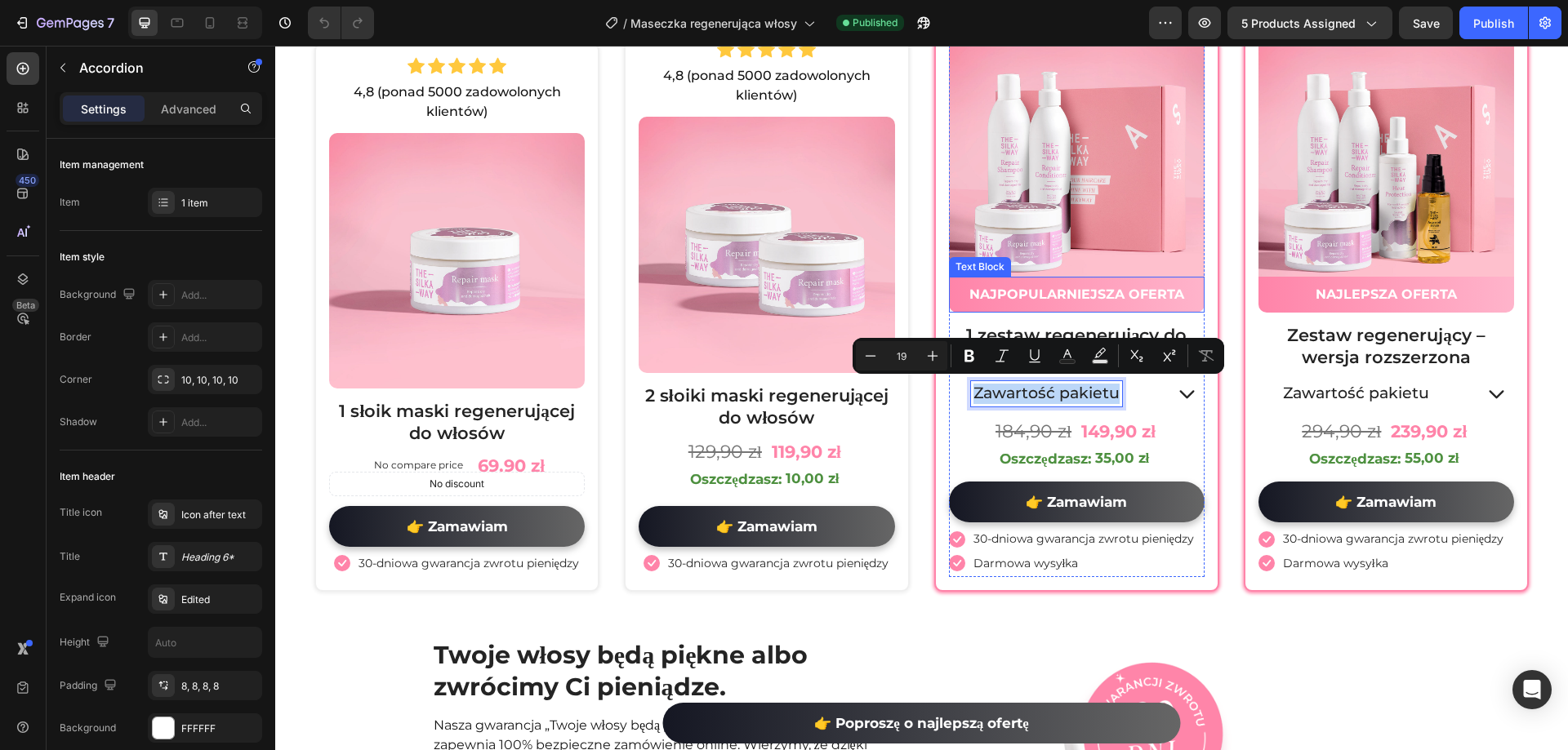
click at [1038, 279] on div "NAJPOPULARNIEJSZA OFERTA" at bounding box center [1076, 294] width 256 height 36
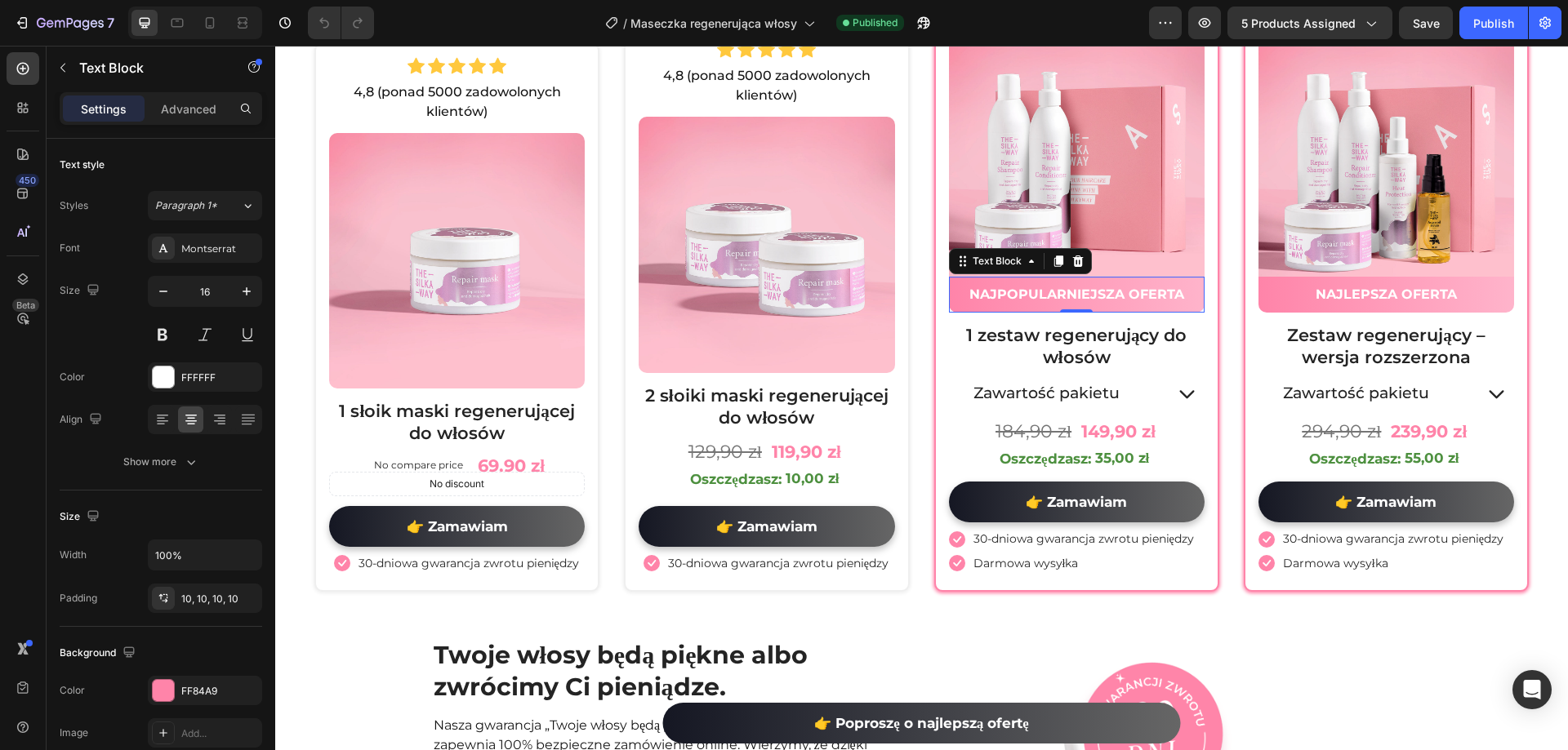
click at [1038, 287] on strong "NAJPOPULARNIEJSZA OFERTA" at bounding box center [1077, 294] width 215 height 15
copy strong "NAJPOPULARNIEJSZA OFERTA"
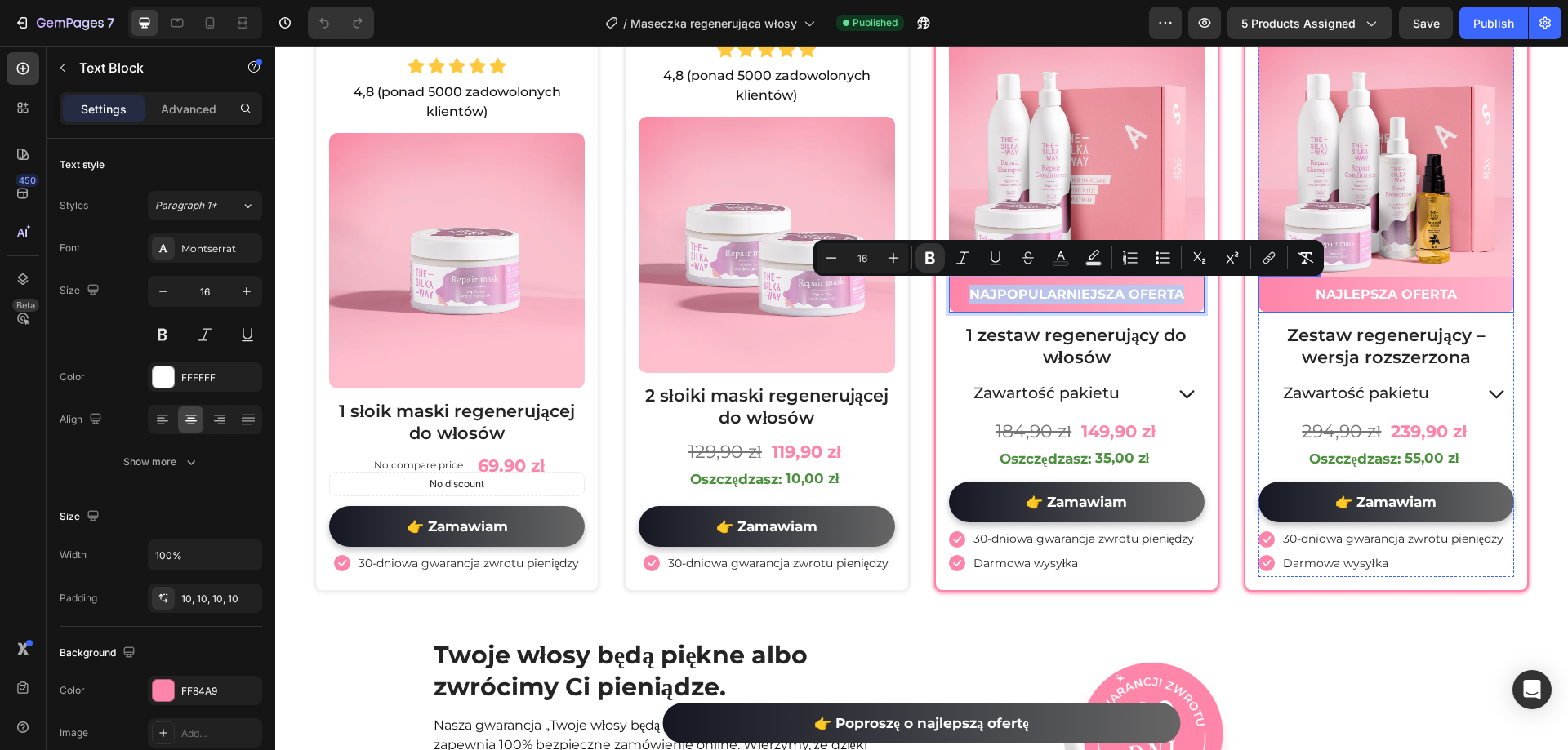
click at [1359, 296] on strong "NAJLEPSZA OFERTA" at bounding box center [1386, 294] width 141 height 15
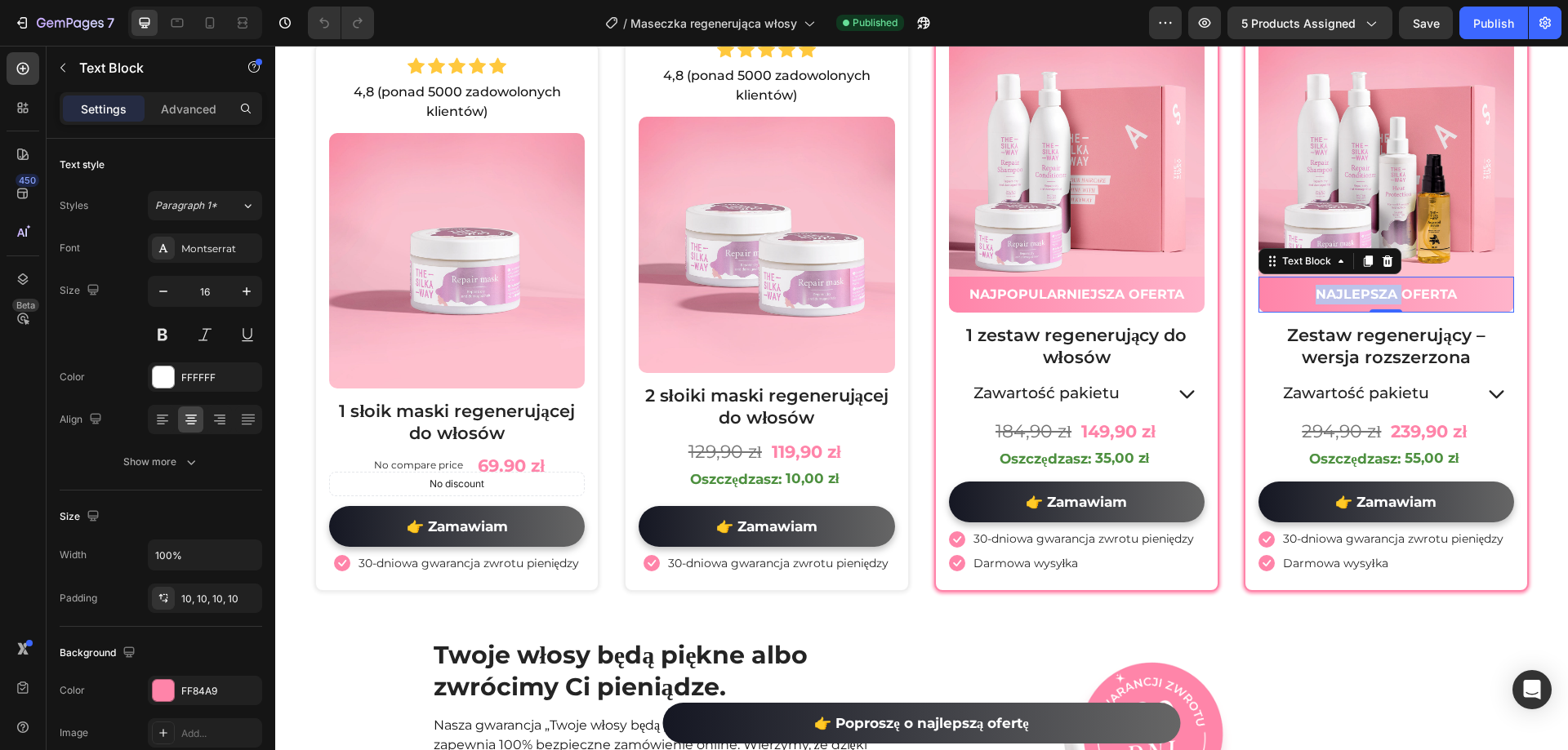
click at [1359, 296] on strong "NAJLEPSZA OFERTA" at bounding box center [1386, 294] width 141 height 15
copy strong "NAJLEPSZA OFERTA"
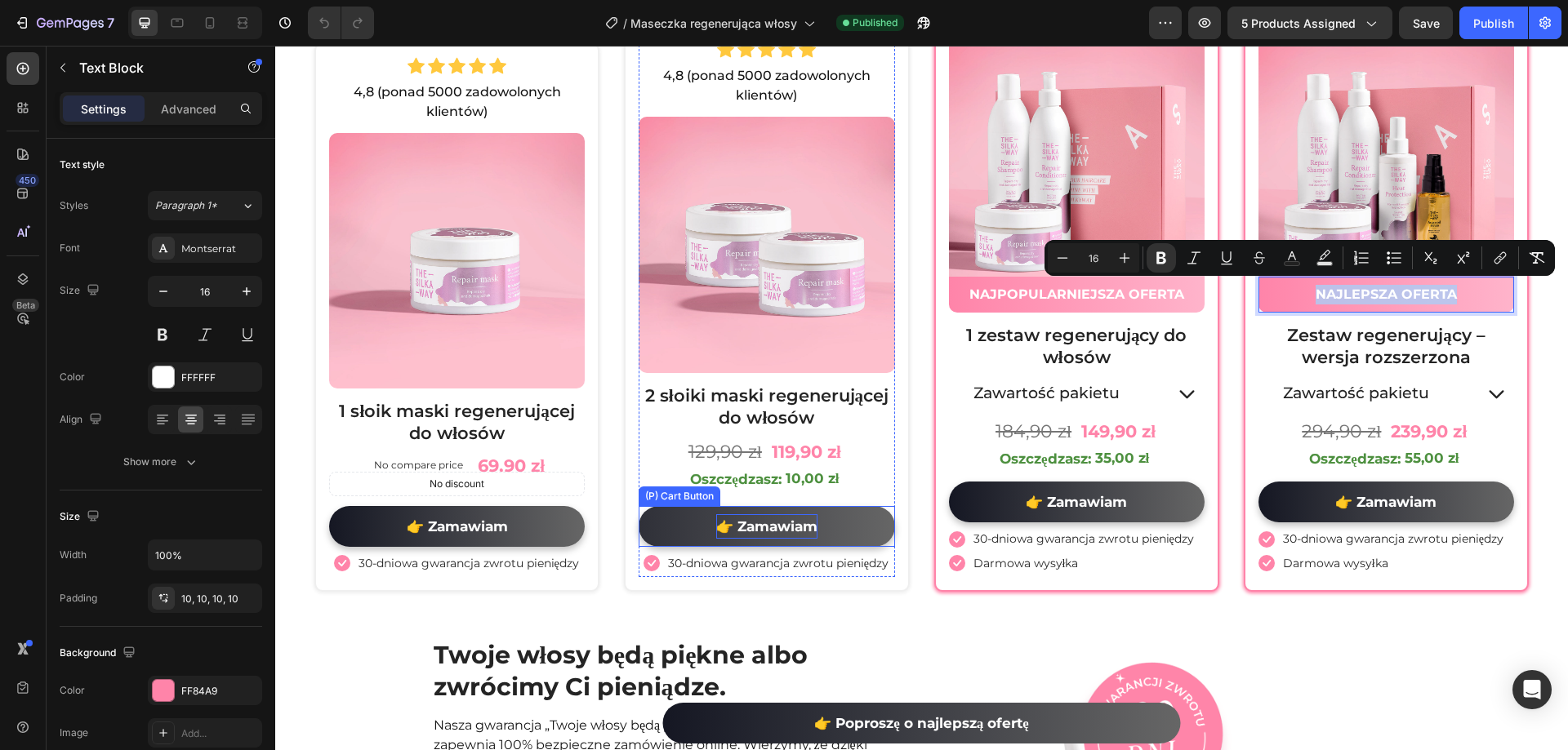
click at [766, 521] on div "👉 Zamawiam" at bounding box center [767, 527] width 101 height 25
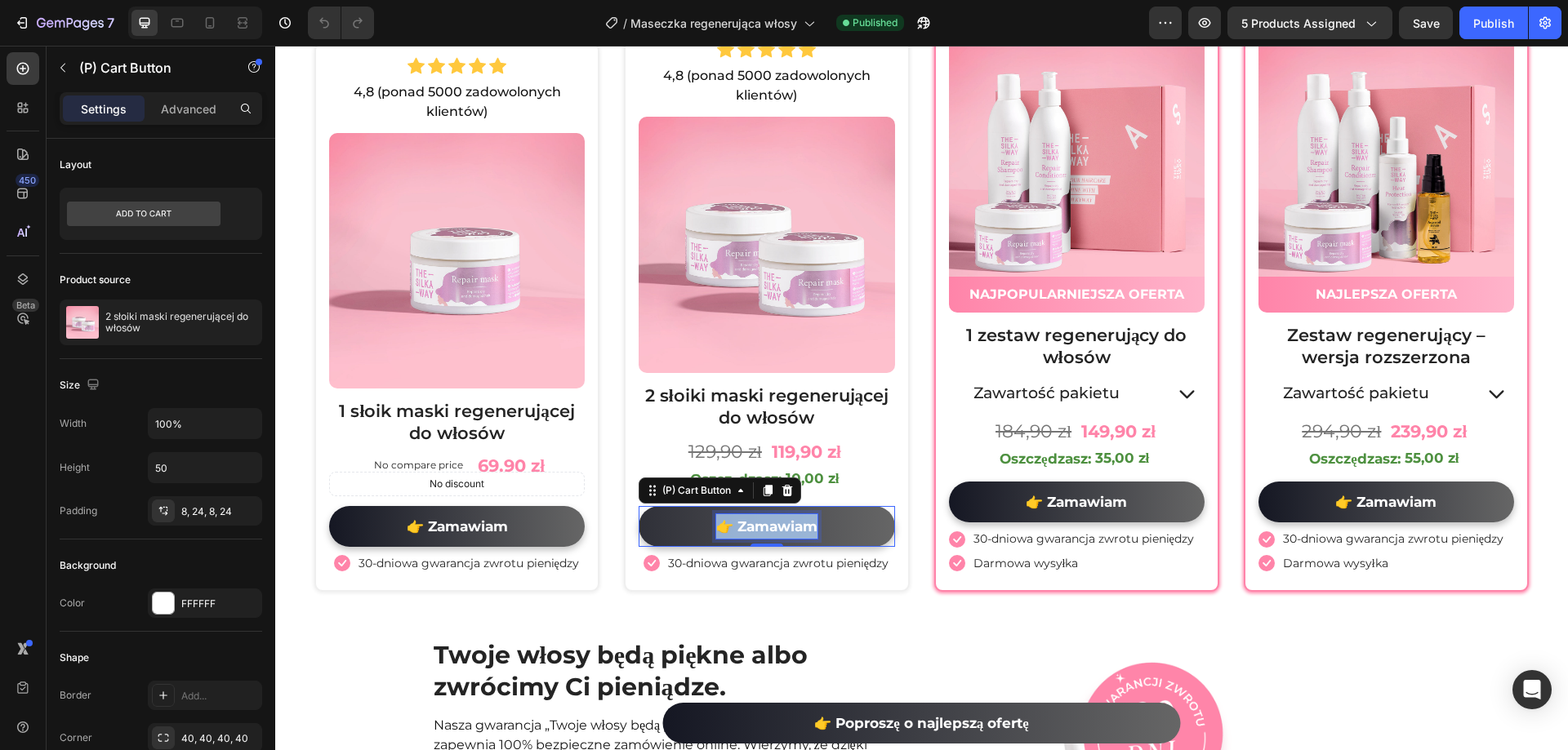
click at [766, 521] on p "👉 Zamawiam" at bounding box center [767, 527] width 101 height 25
copy p "👉 Zamawiam"
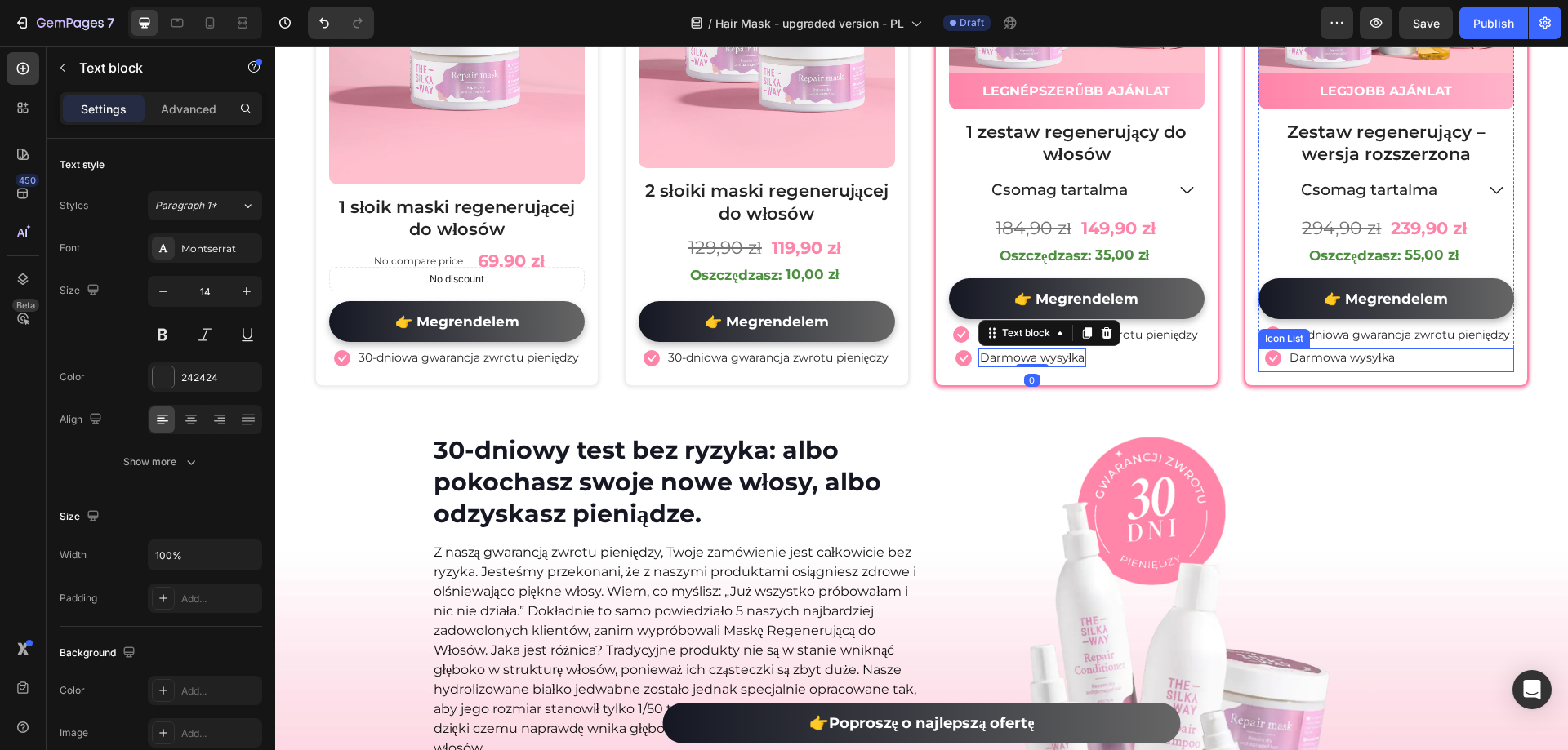
click at [1428, 367] on div "Icon Darmowa wysyłka Text block" at bounding box center [1386, 359] width 256 height 23
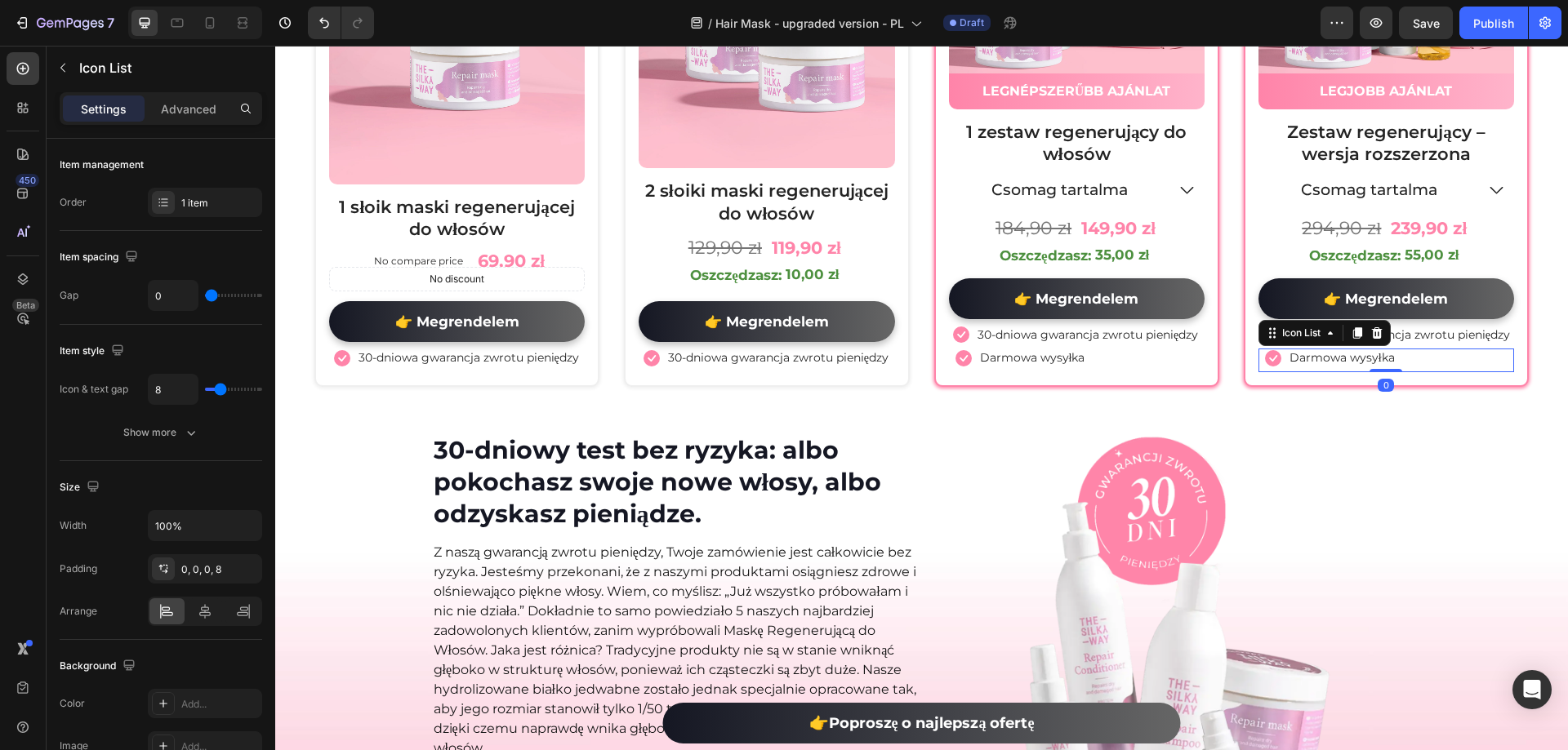
scroll to position [9047, 0]
click at [1354, 339] on icon at bounding box center [1357, 332] width 13 height 13
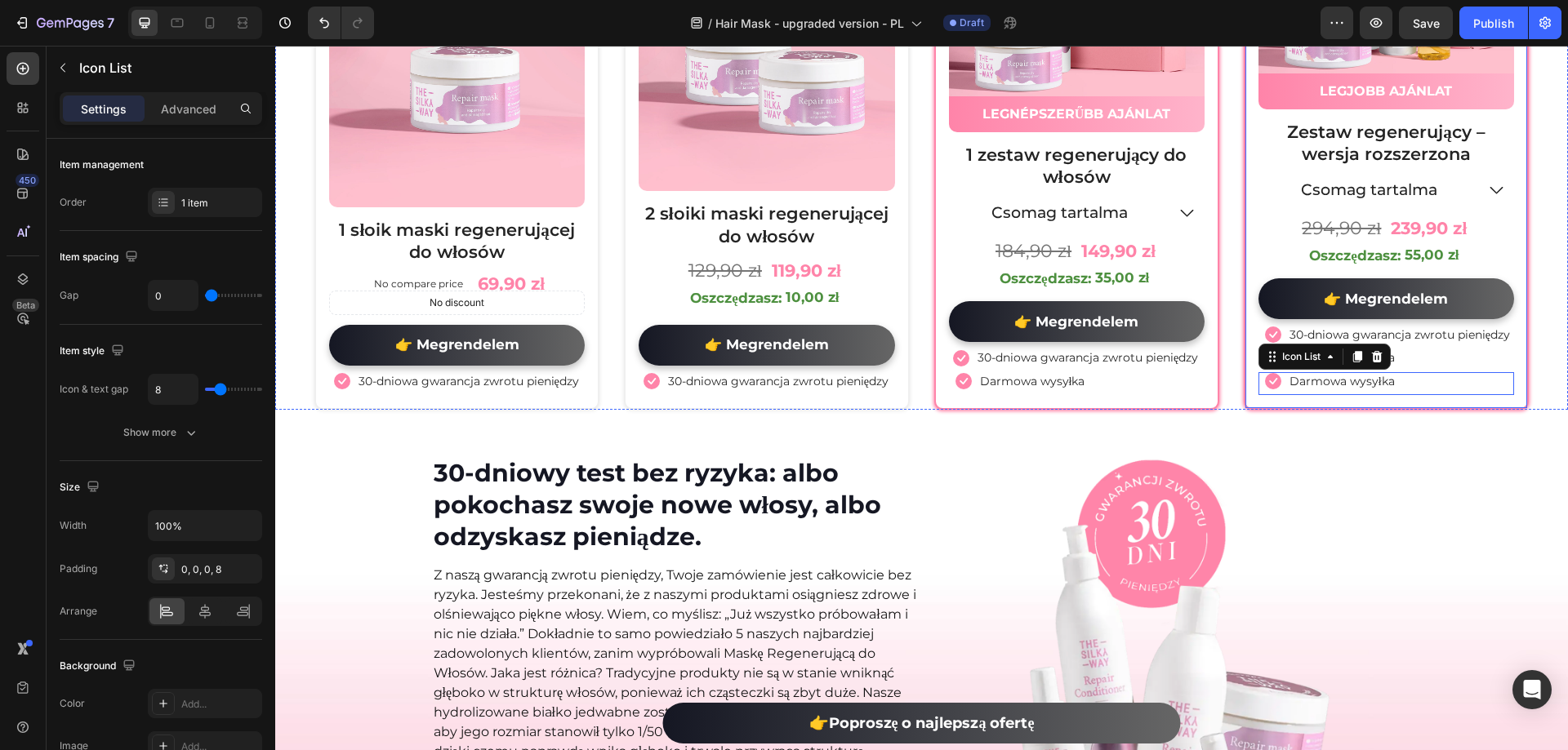
scroll to position [9070, 0]
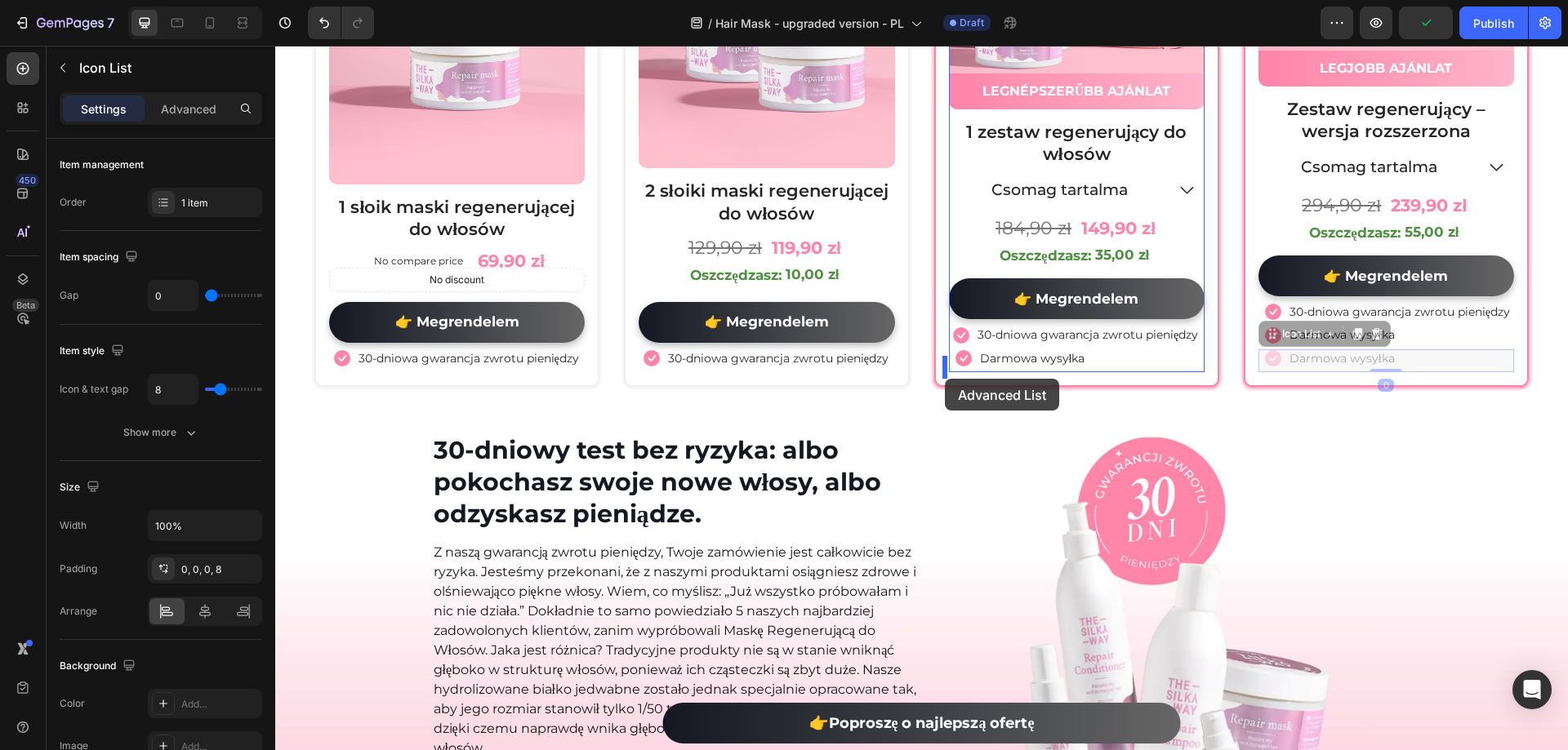
drag, startPoint x: 1454, startPoint y: 370, endPoint x: 945, endPoint y: 379, distance: 509.1
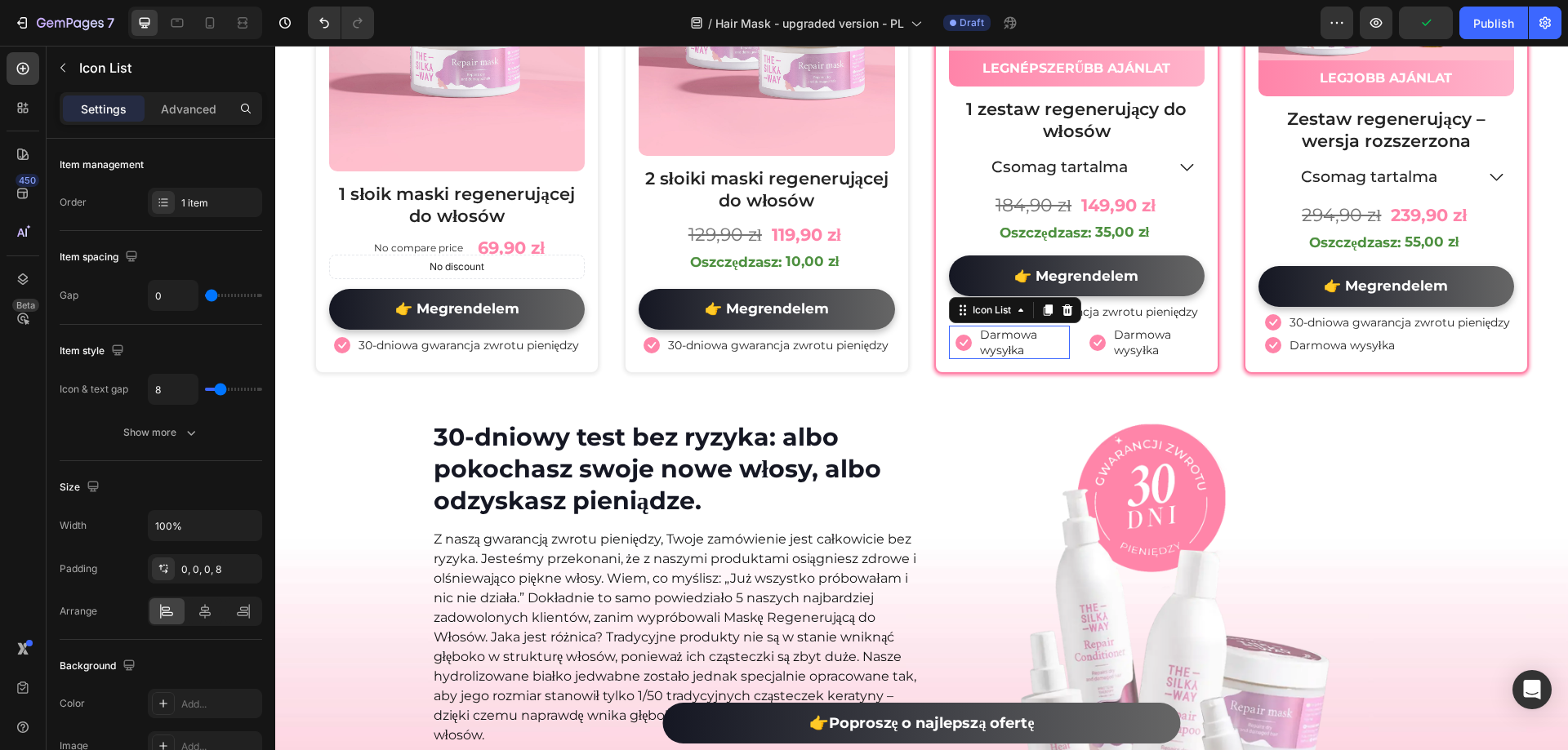
scroll to position [9047, 0]
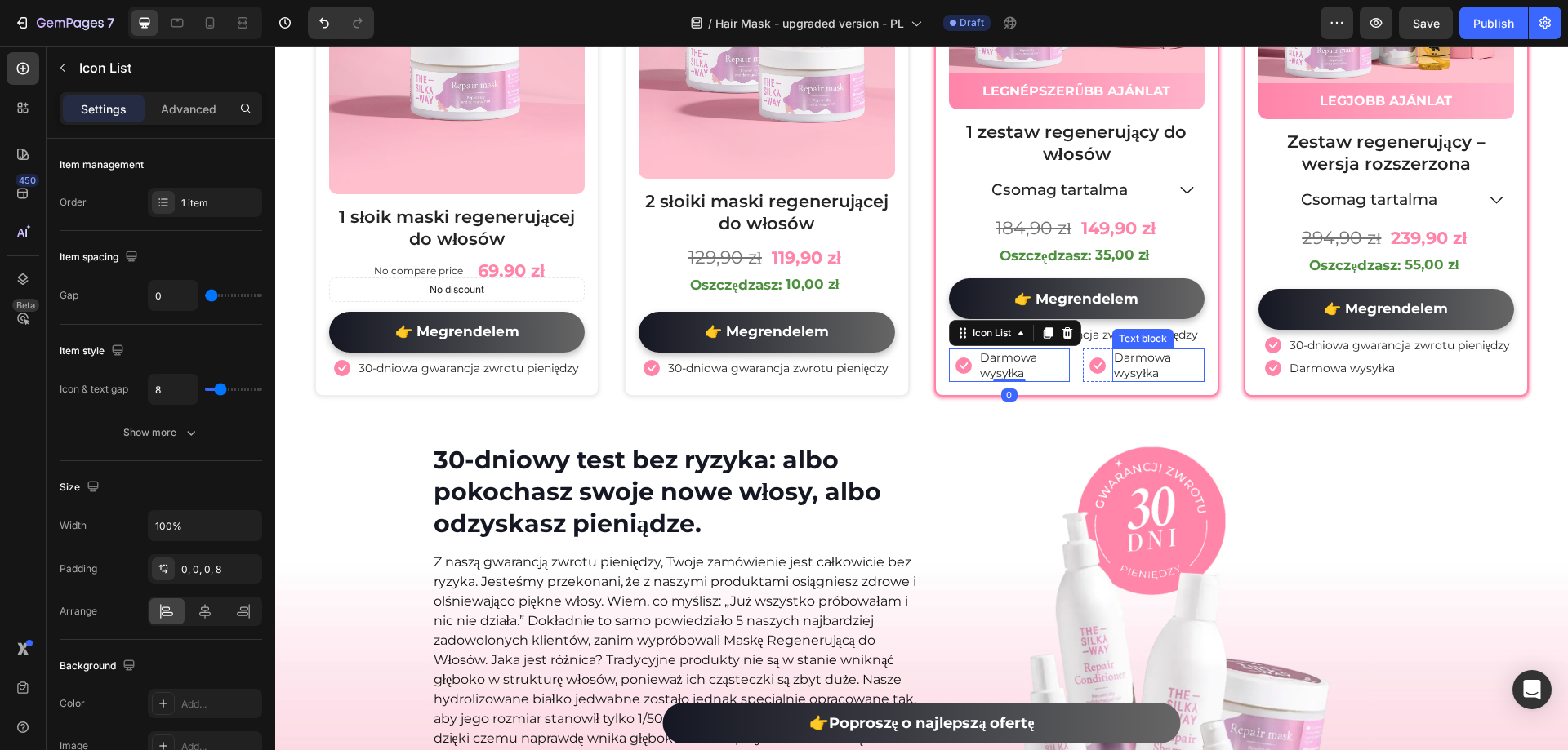
click at [1127, 368] on p "Darmowa wysyłka" at bounding box center [1158, 364] width 89 height 30
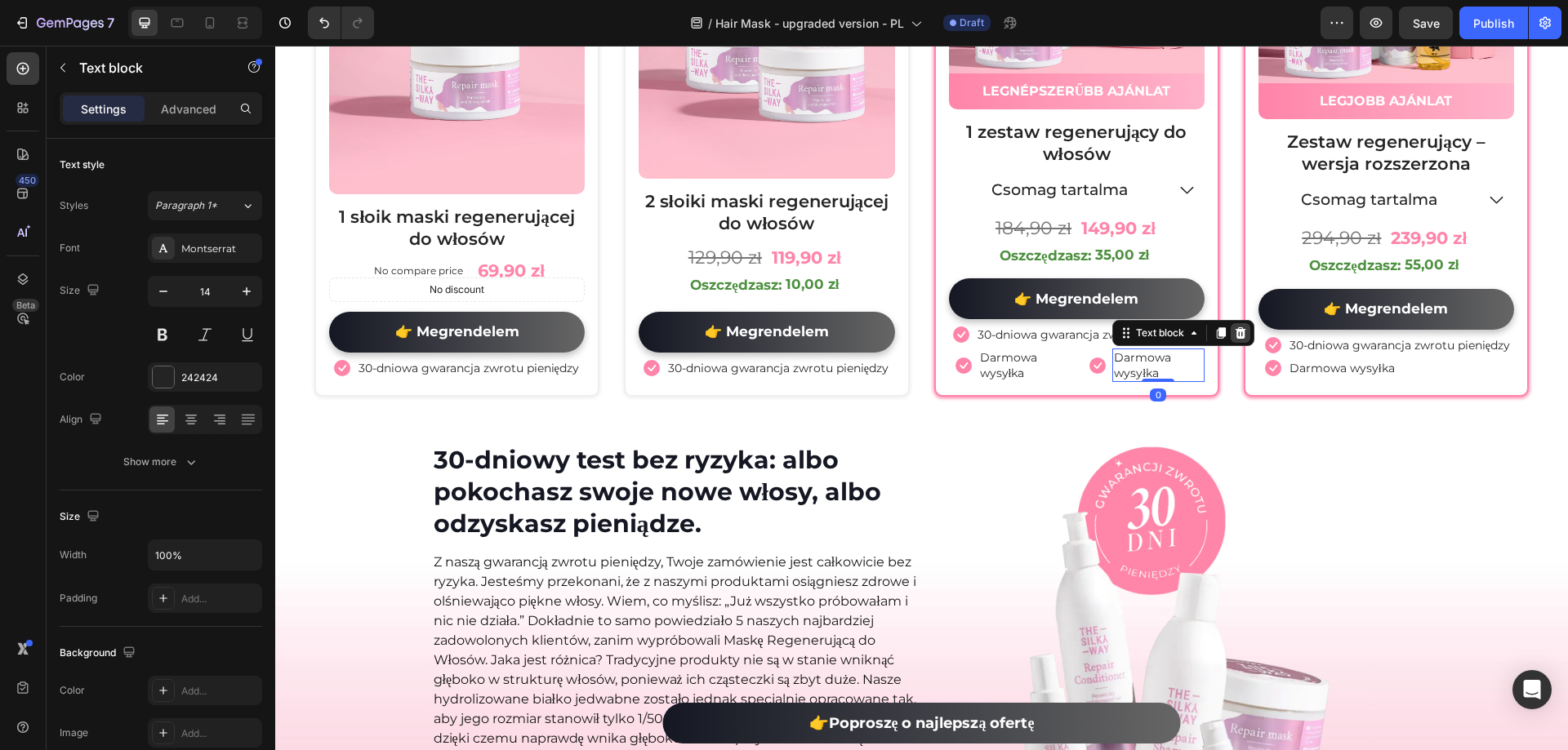
click at [1234, 332] on icon at bounding box center [1240, 332] width 13 height 13
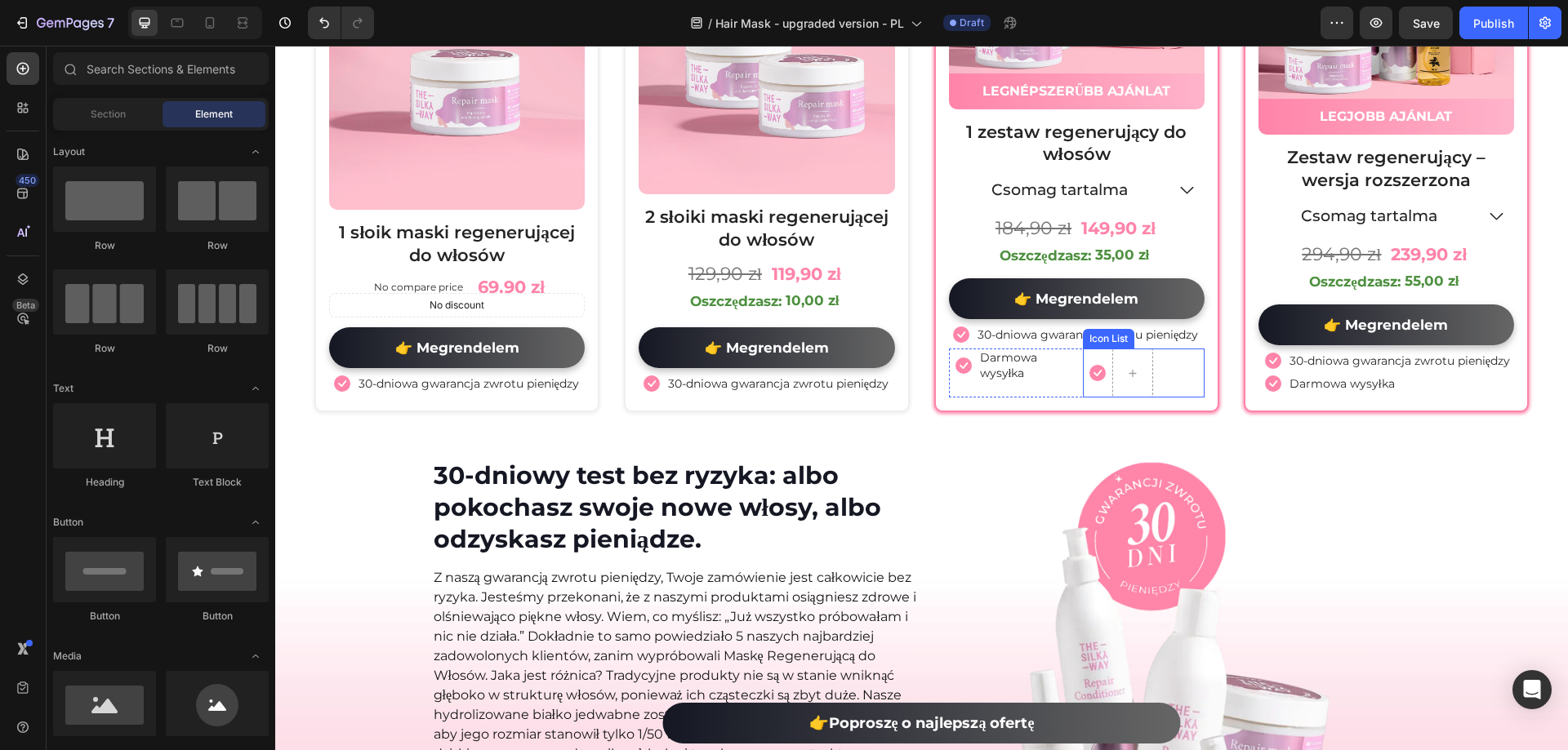
scroll to position [9062, 0]
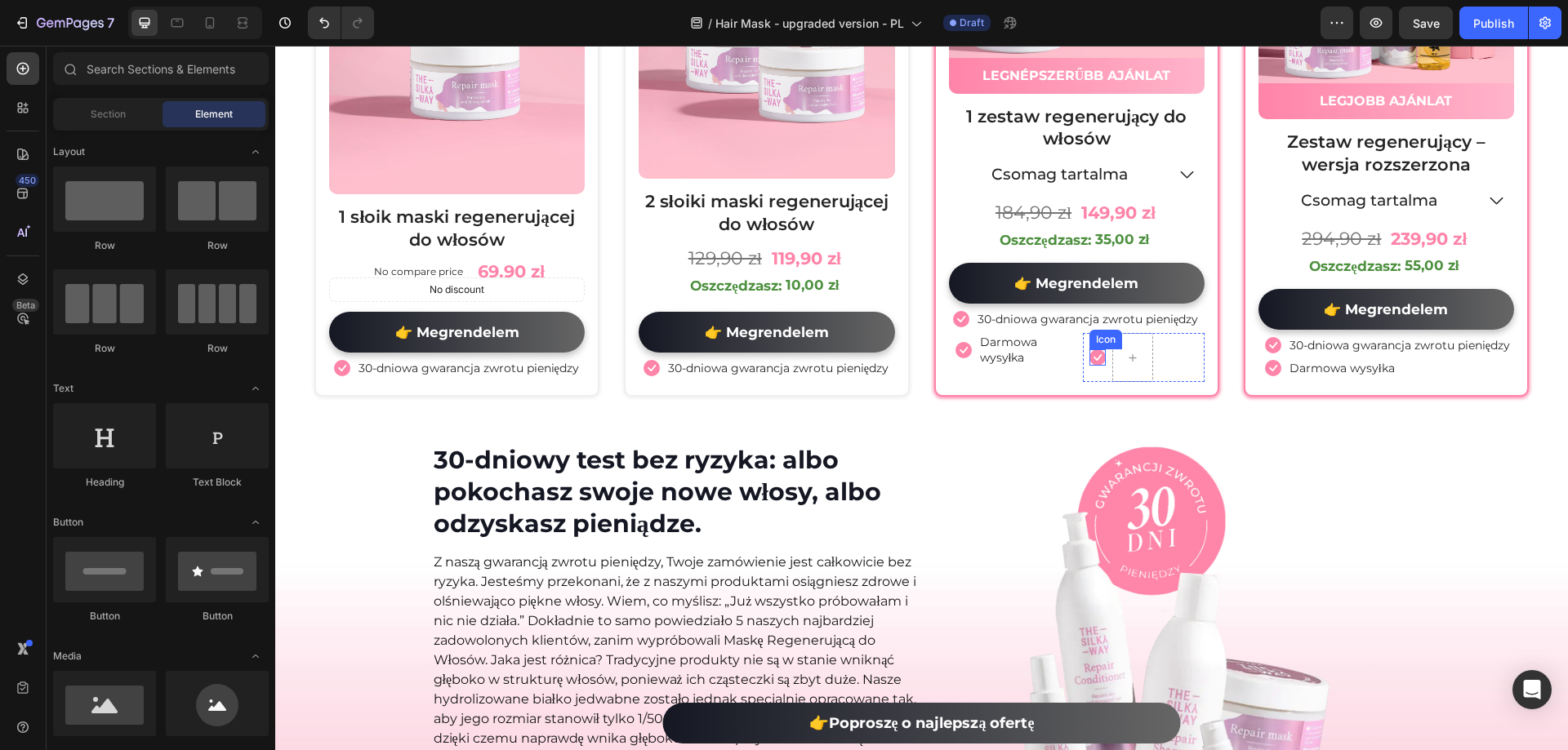
click at [1089, 351] on icon at bounding box center [1097, 357] width 16 height 16
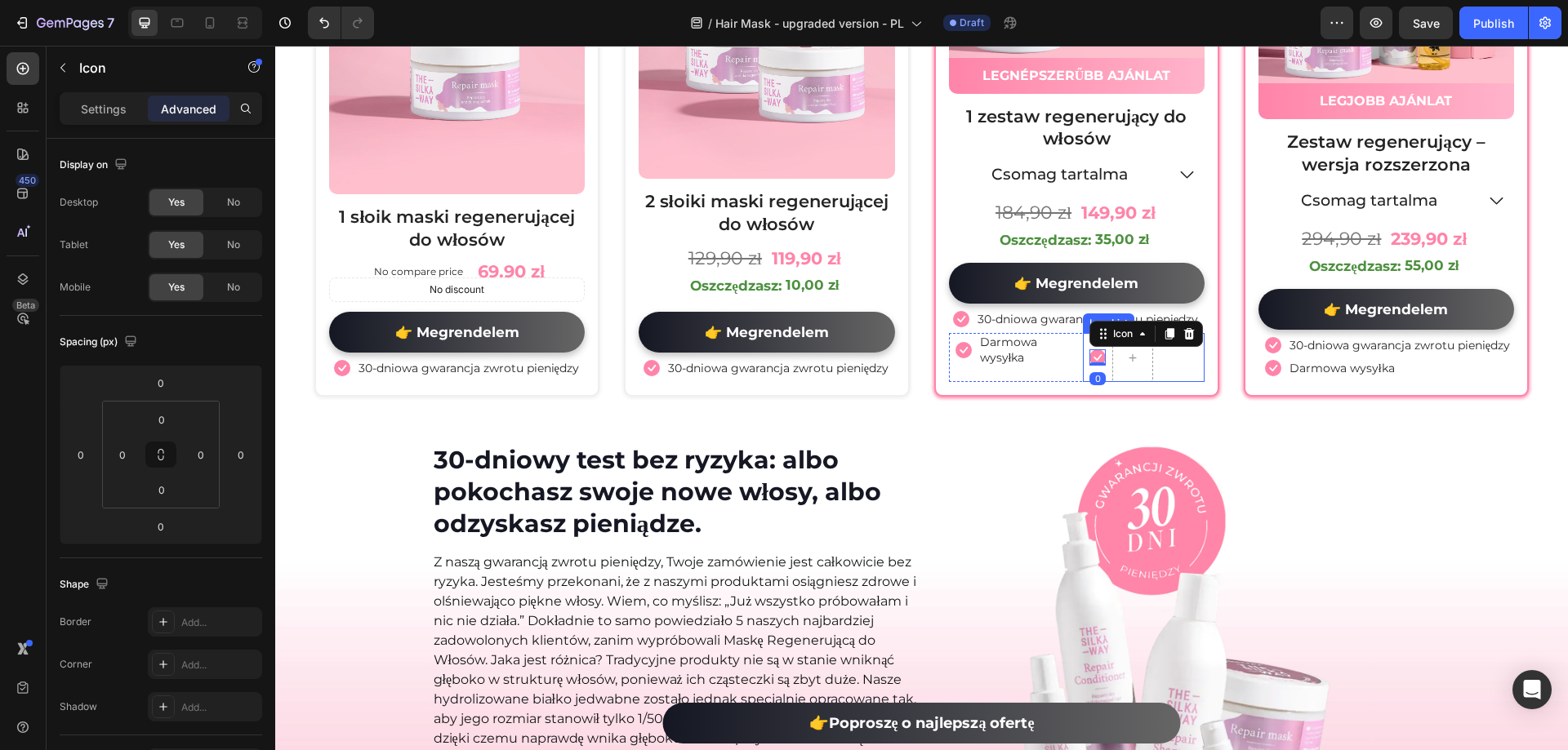
click at [1061, 374] on div "Icon Darmowa wysyłka Text block Icon List" at bounding box center [1009, 358] width 122 height 49
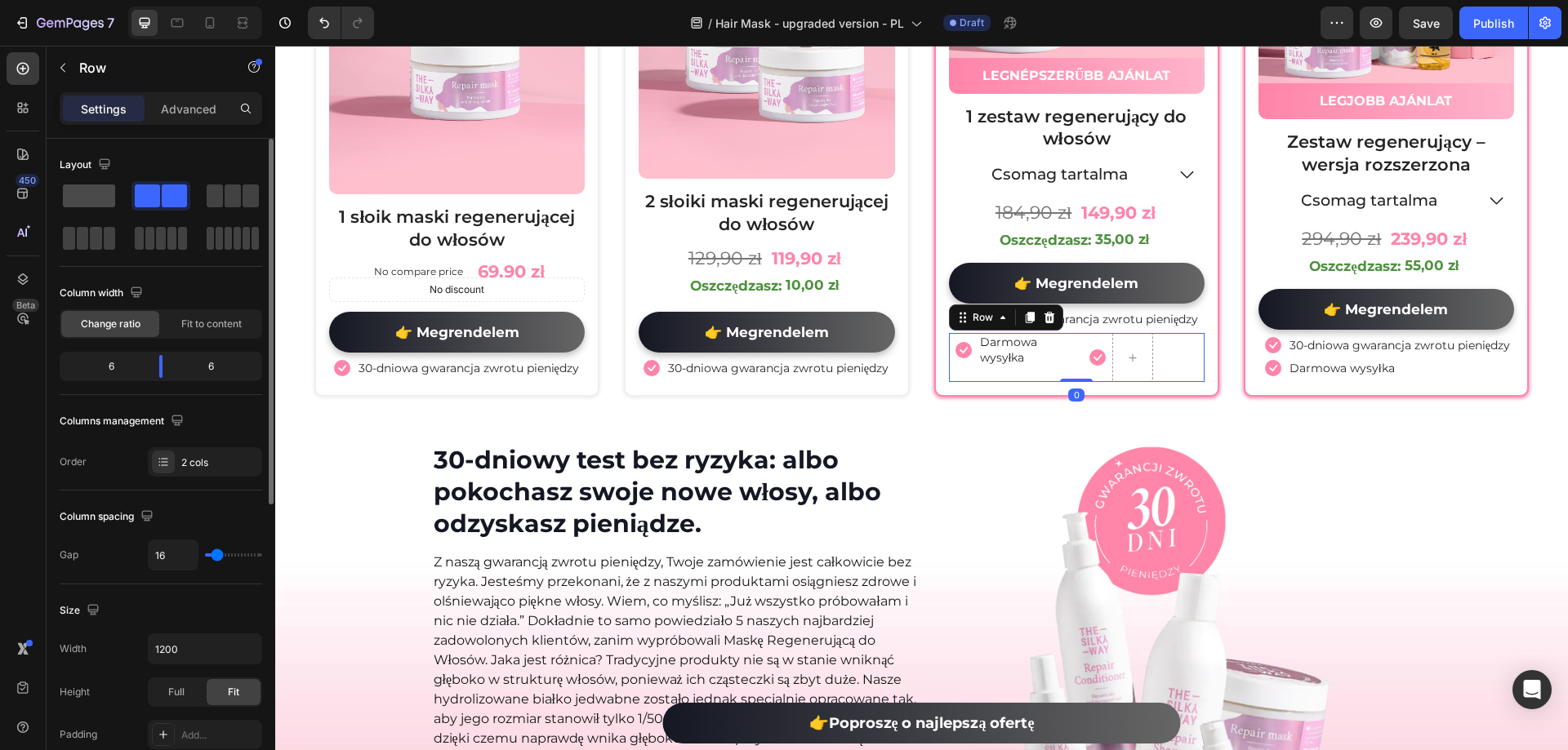
click at [93, 182] on div "Layout" at bounding box center [161, 202] width 203 height 101
click at [97, 200] on span at bounding box center [89, 196] width 52 height 23
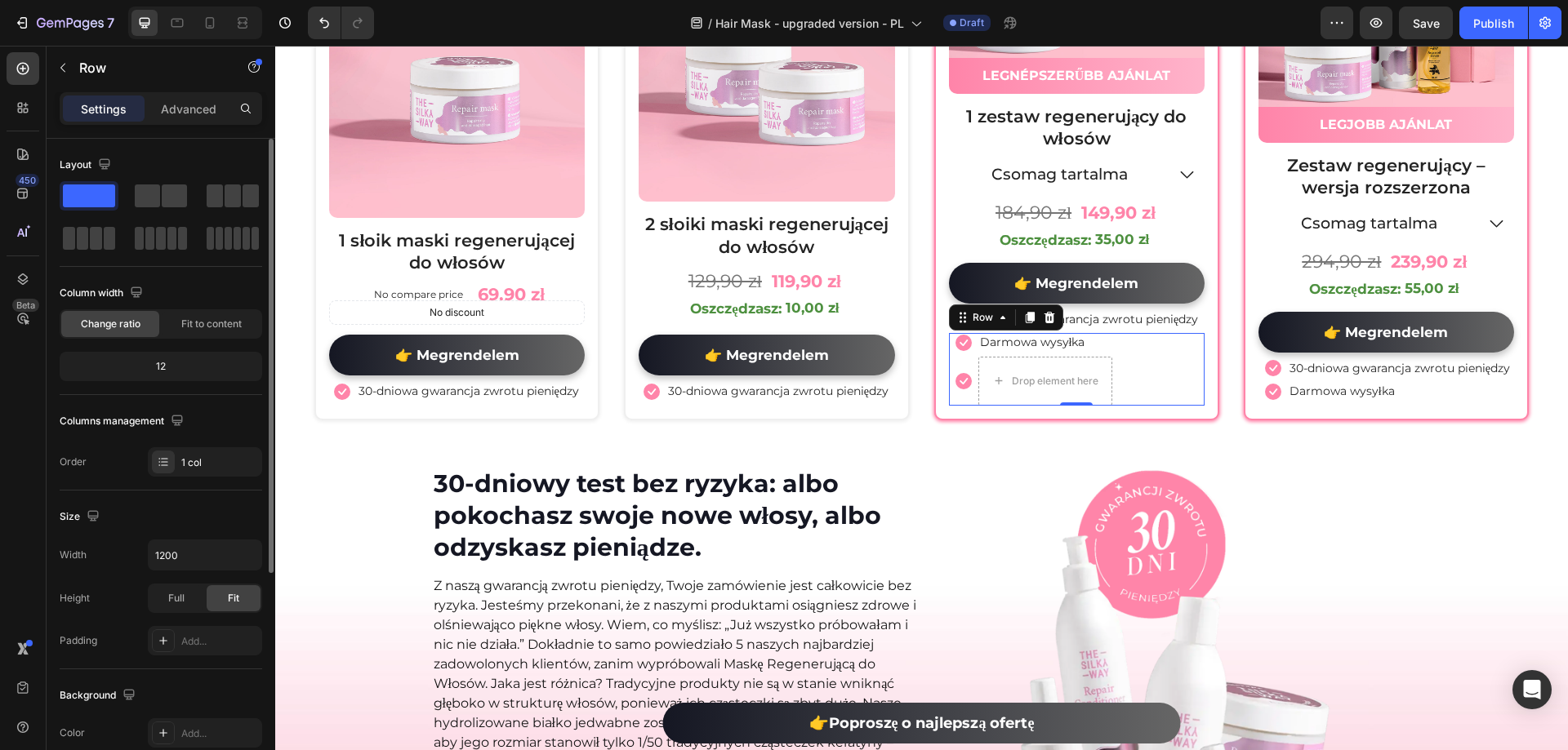
scroll to position [9086, 0]
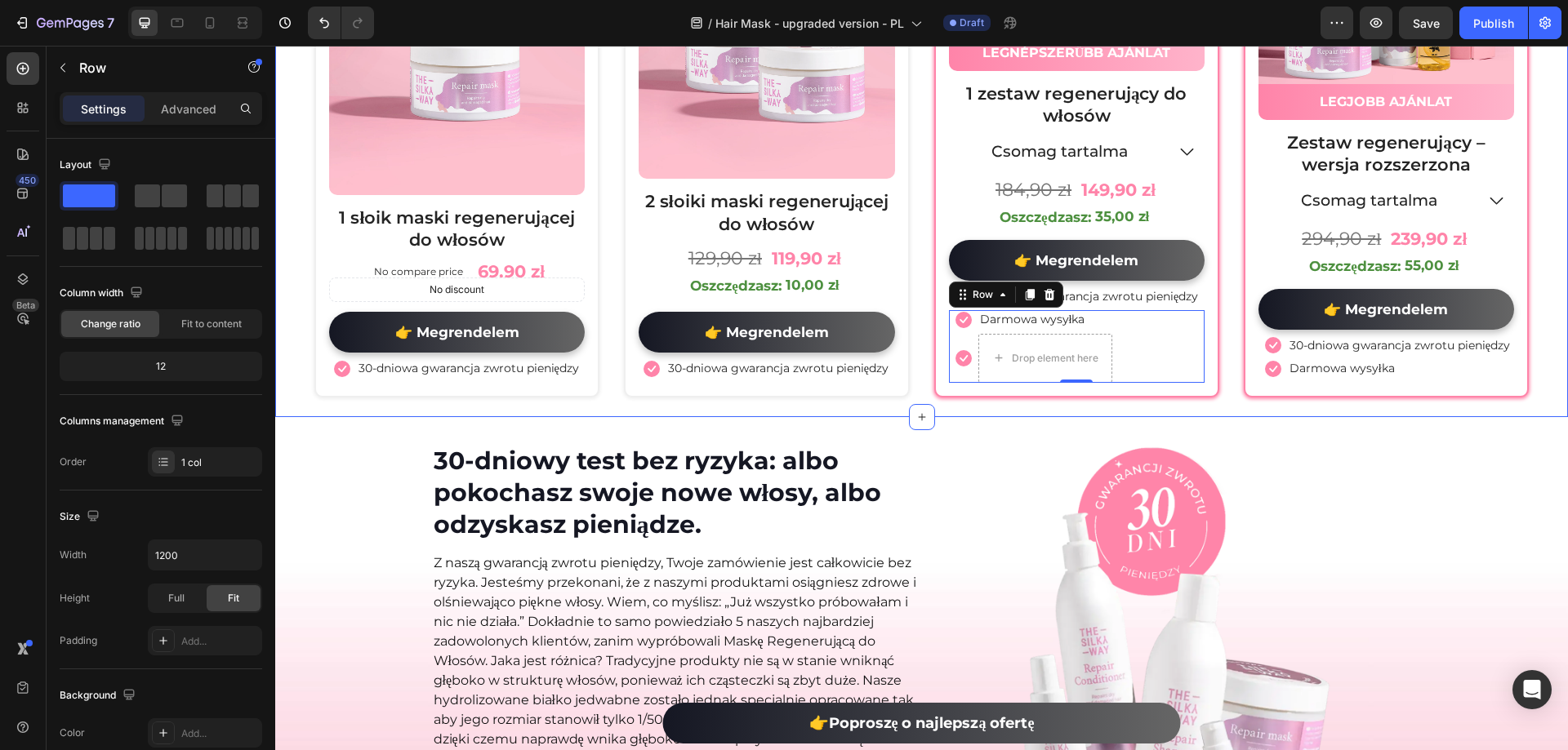
click at [1191, 417] on div "30-dniowy test bez ryzyka: albo pokochasz swoje nowe włosy, albo odzyskasz pien…" at bounding box center [922, 714] width 1293 height 594
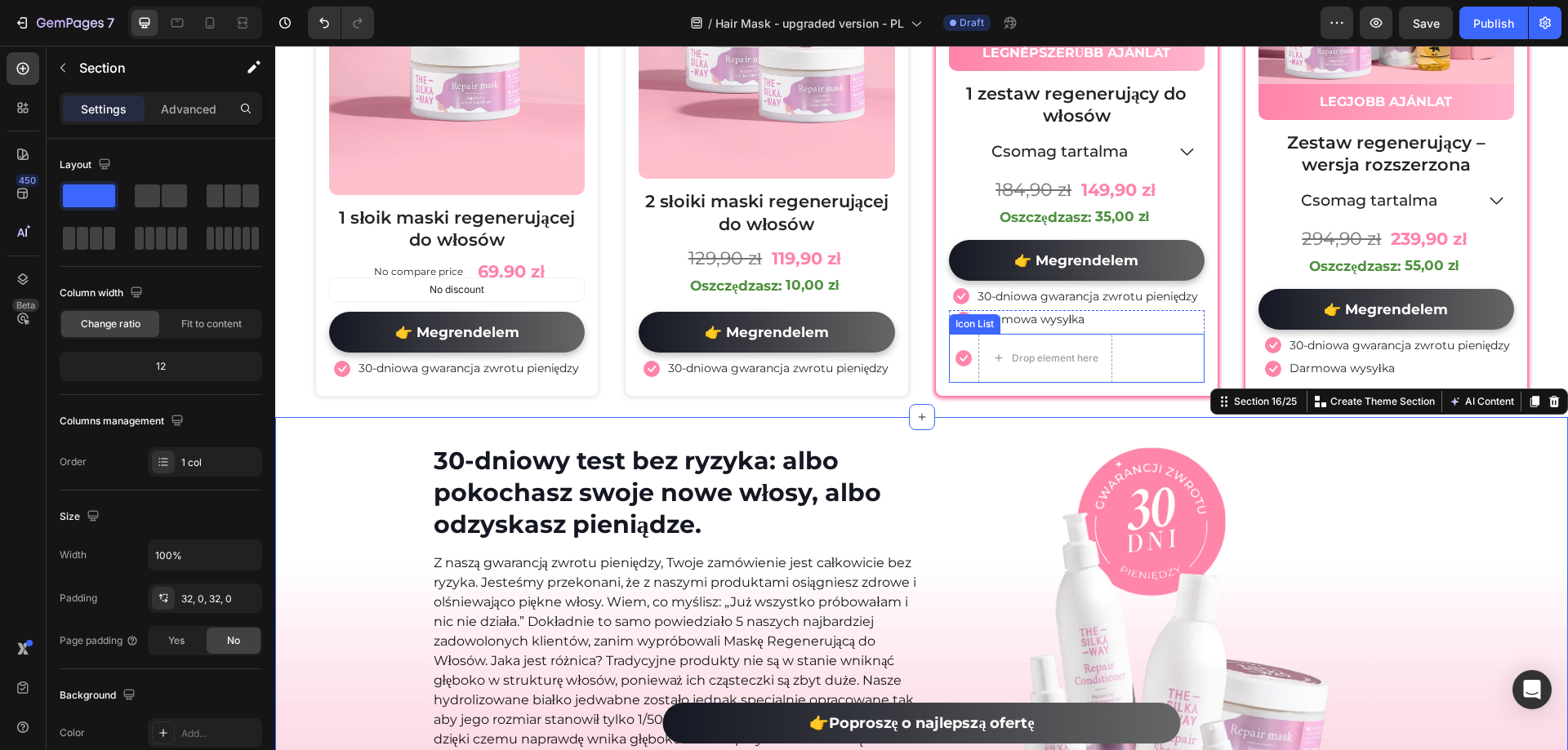
click at [1176, 356] on div "Icon Drop element here" at bounding box center [1076, 359] width 256 height 49
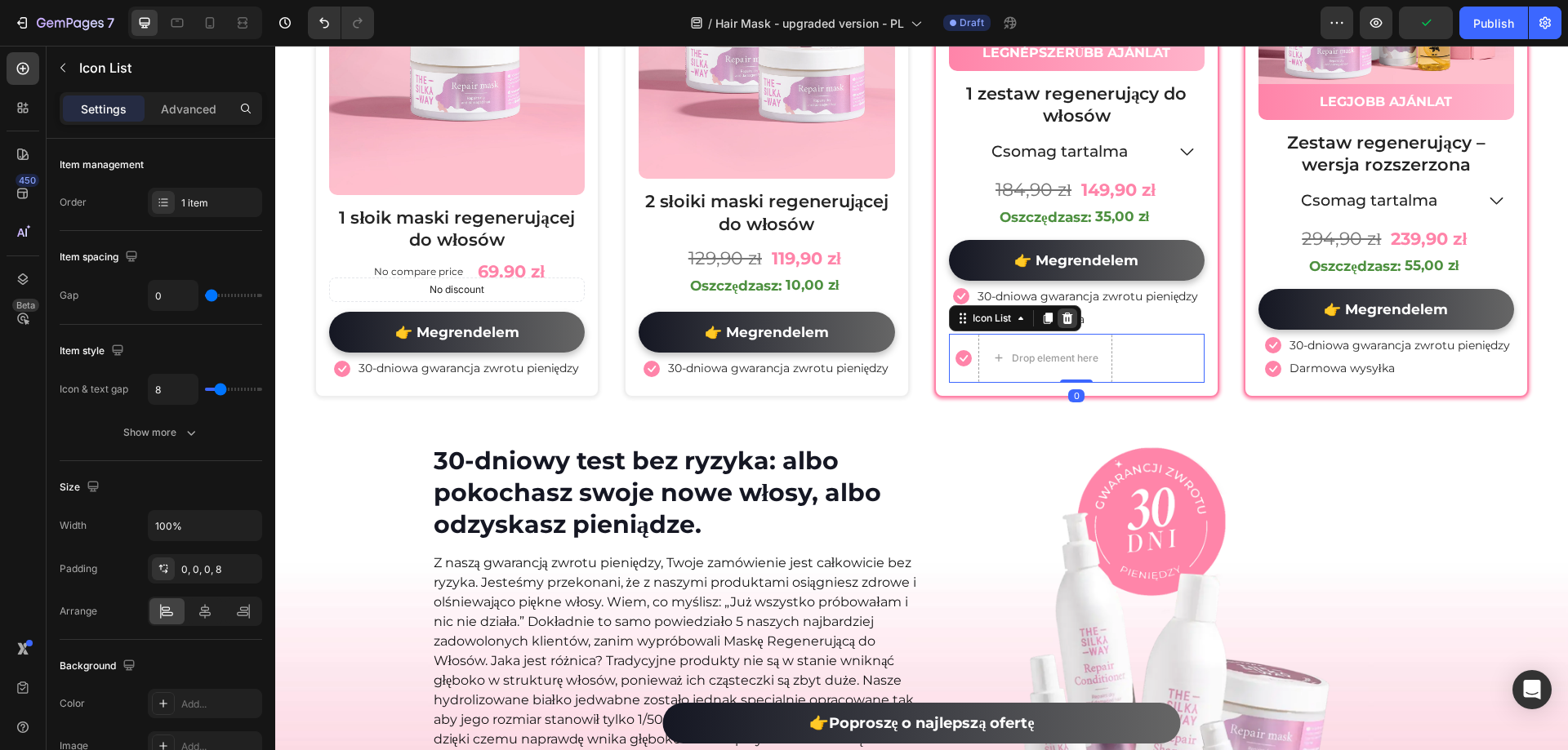
click at [1057, 315] on div at bounding box center [1067, 318] width 19 height 19
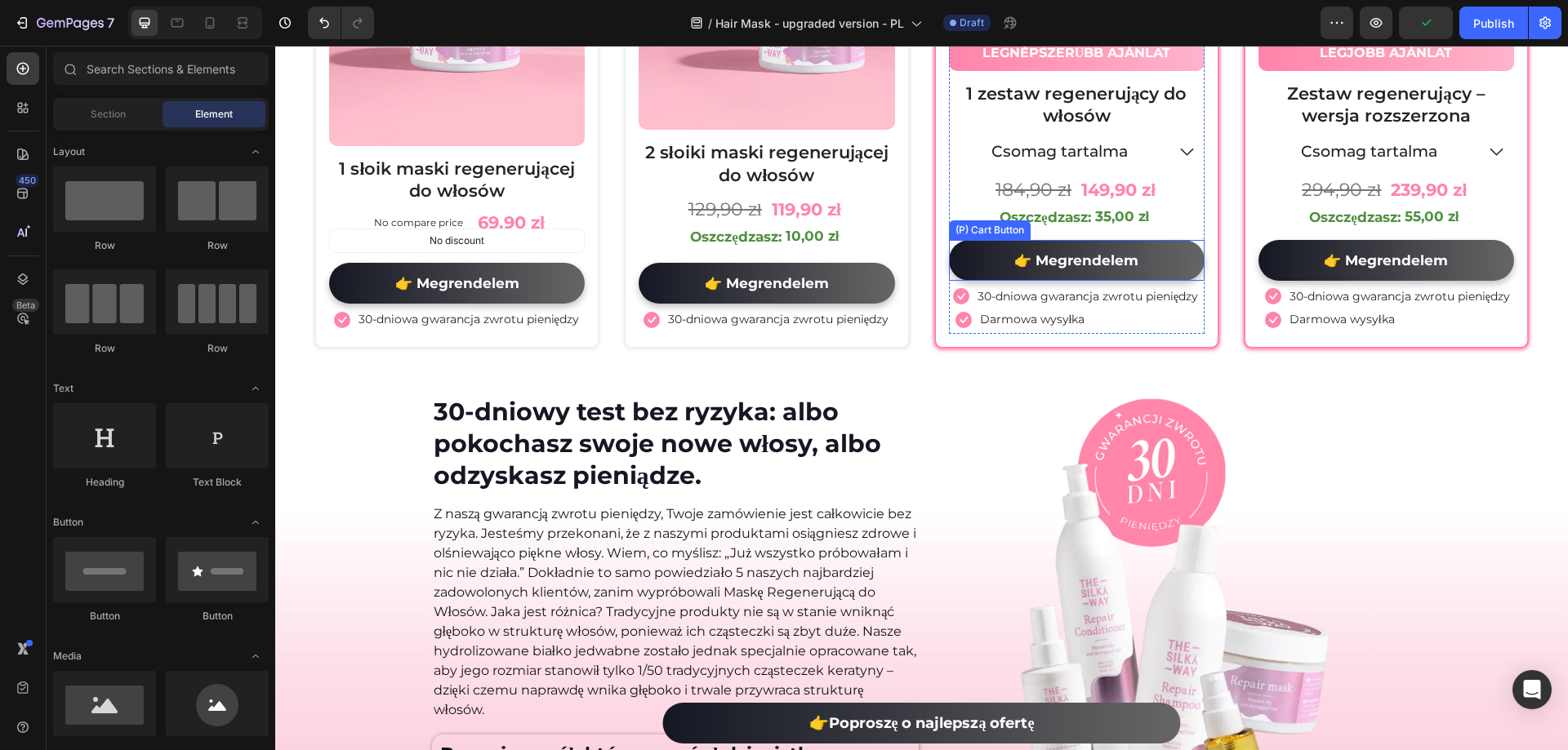
scroll to position [9047, 0]
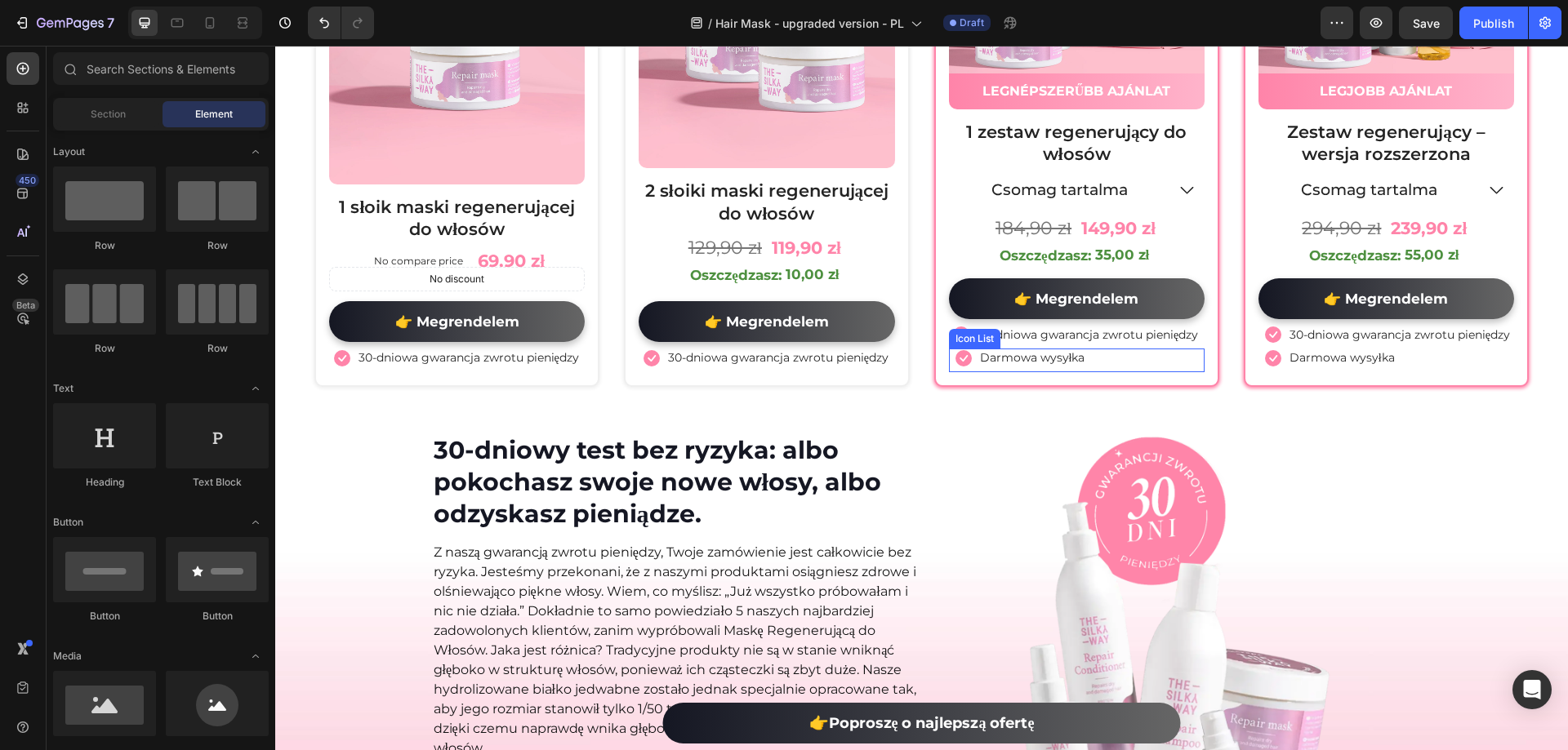
click at [1155, 371] on div "Icon Darmowa wysyłka Text block" at bounding box center [1076, 359] width 256 height 23
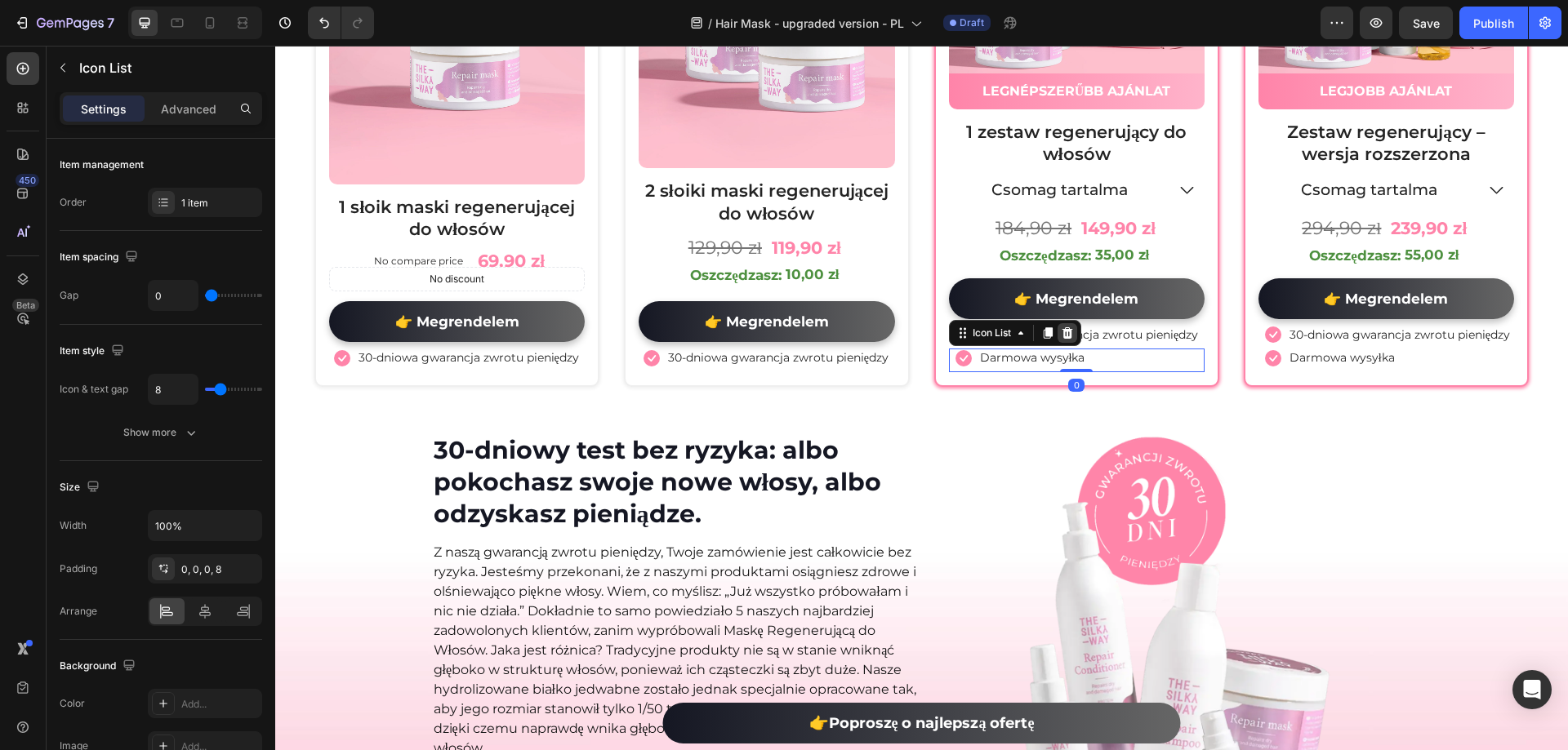
click at [1066, 339] on icon at bounding box center [1067, 333] width 11 height 12
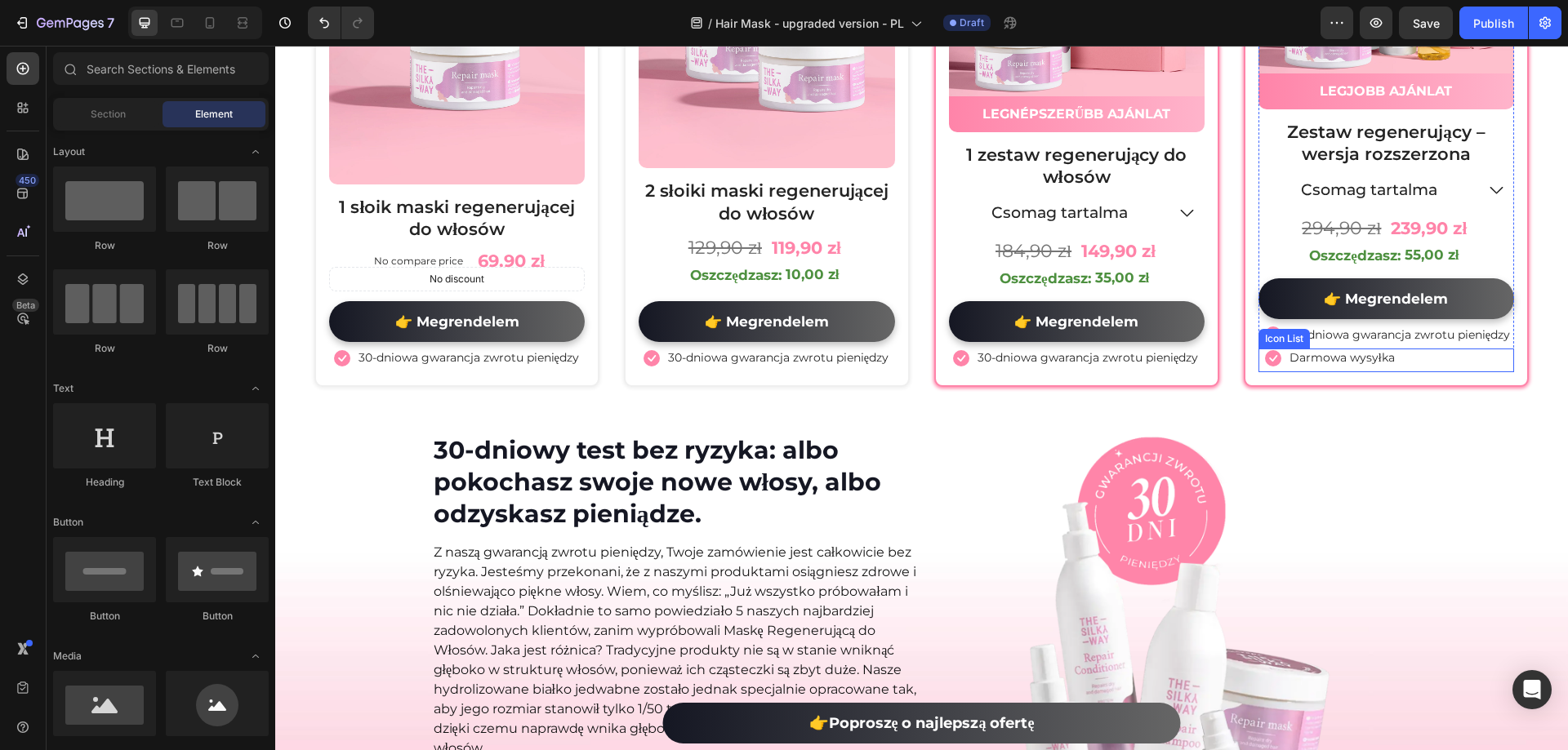
click at [1442, 368] on div "Icon Darmowa wysyłka Text block" at bounding box center [1386, 359] width 256 height 23
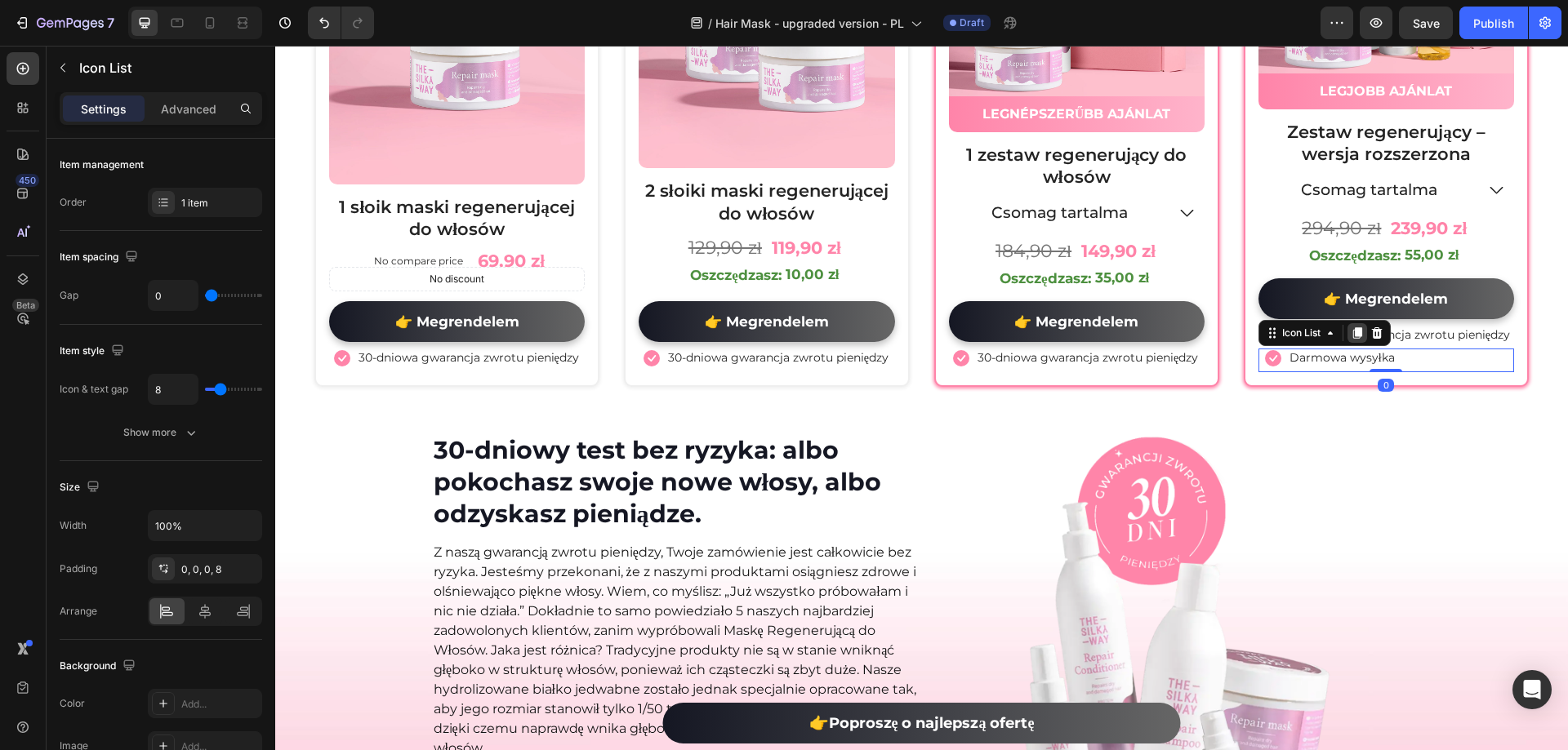
click at [1351, 343] on div at bounding box center [1357, 332] width 19 height 19
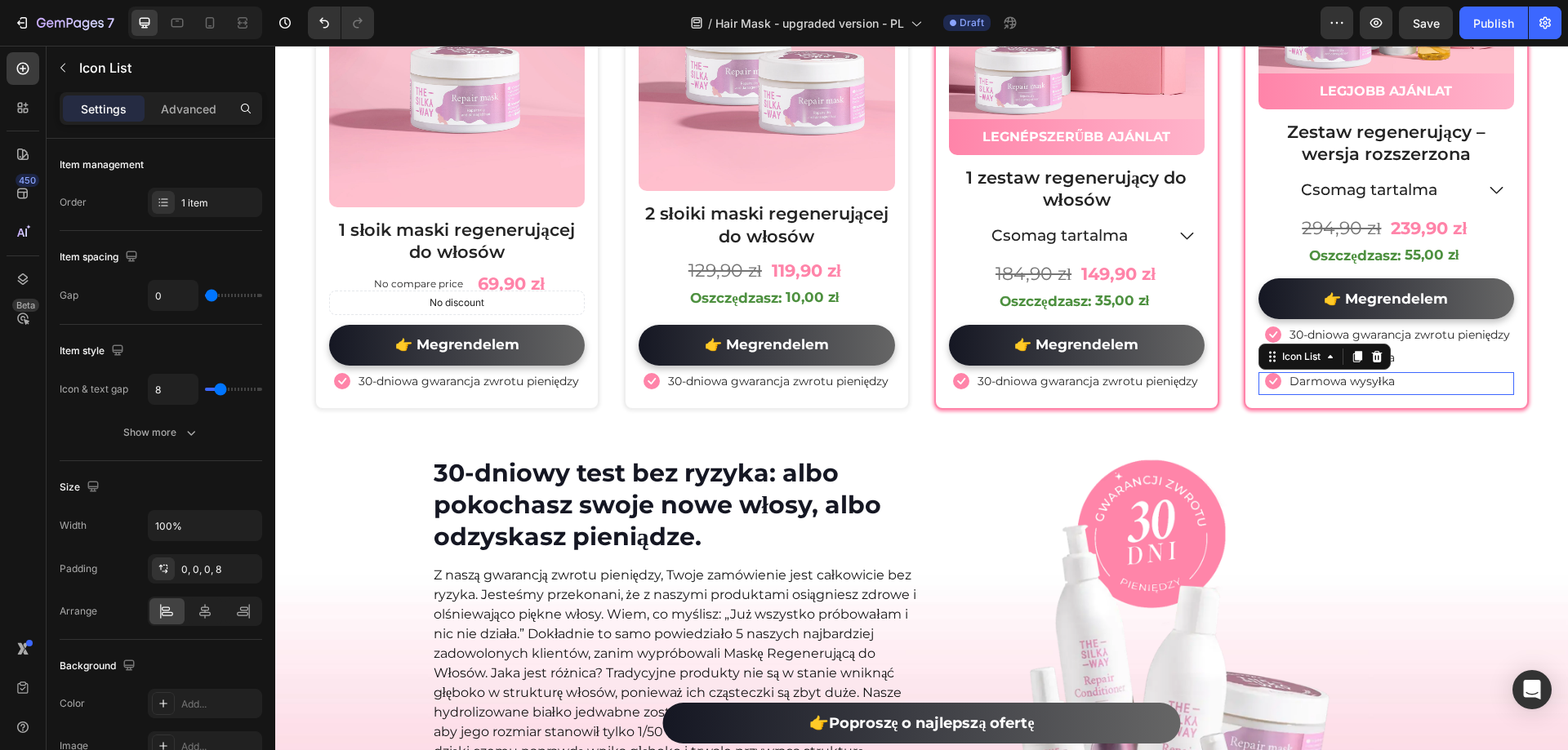
scroll to position [9070, 0]
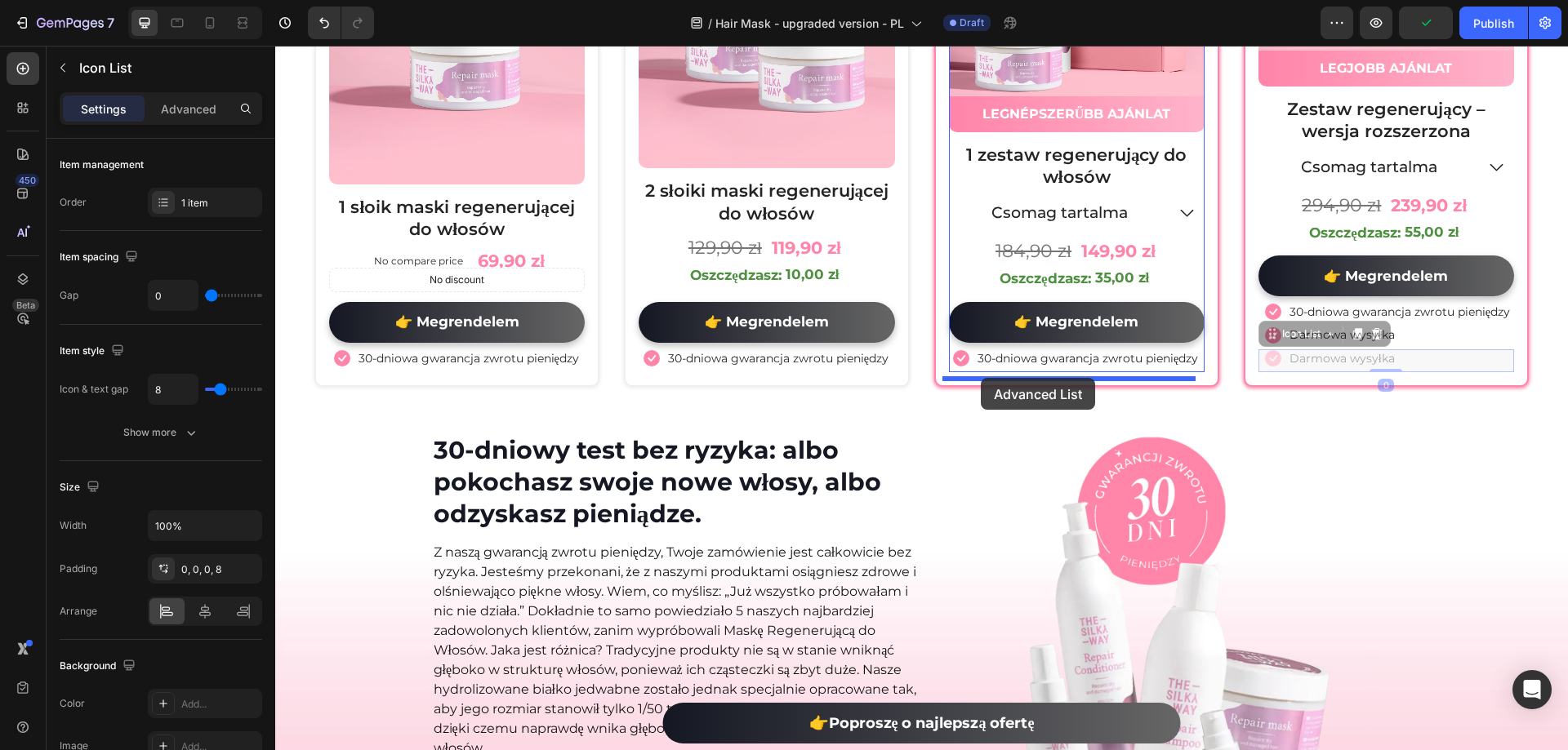
drag, startPoint x: 1419, startPoint y: 375, endPoint x: 981, endPoint y: 378, distance: 438.0
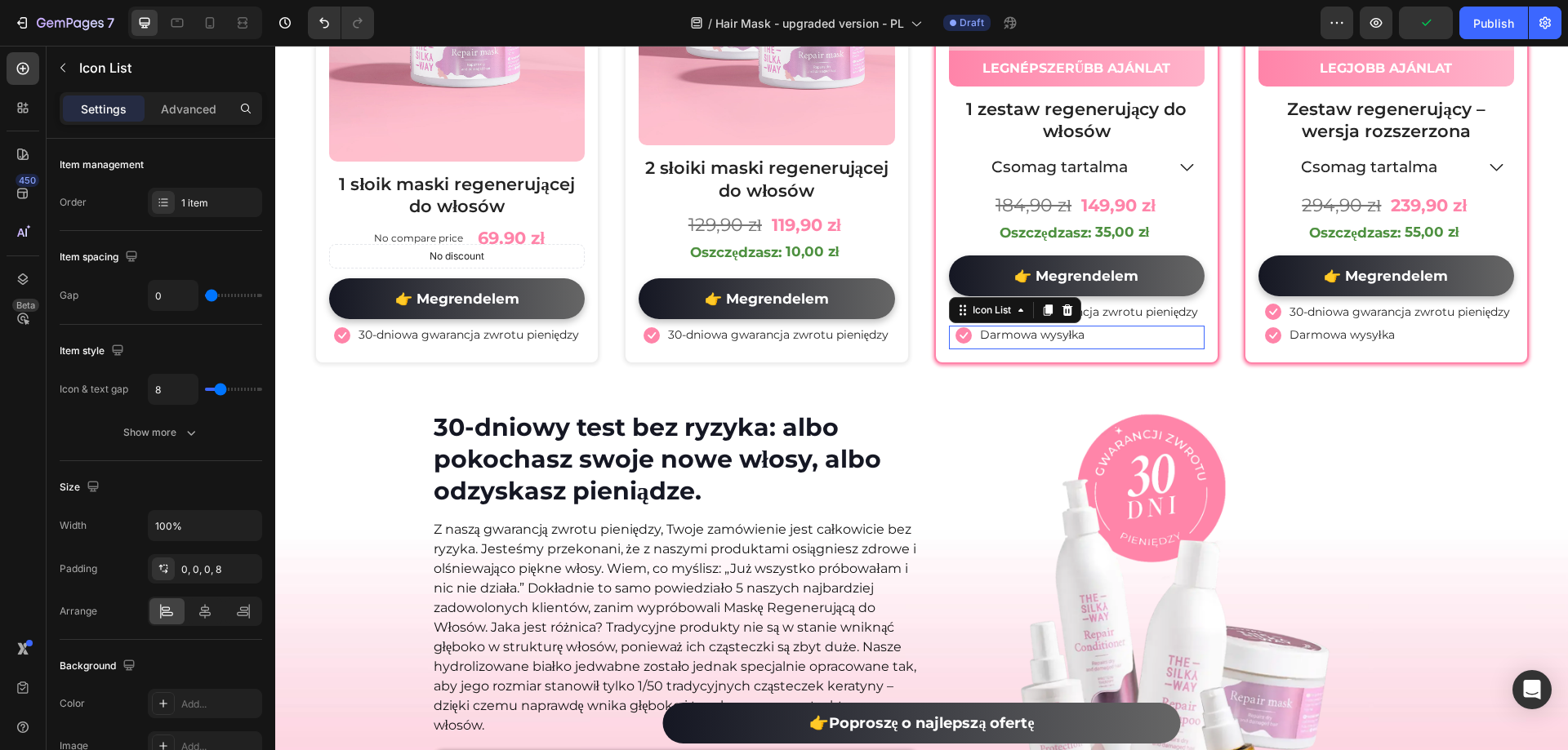
scroll to position [9047, 0]
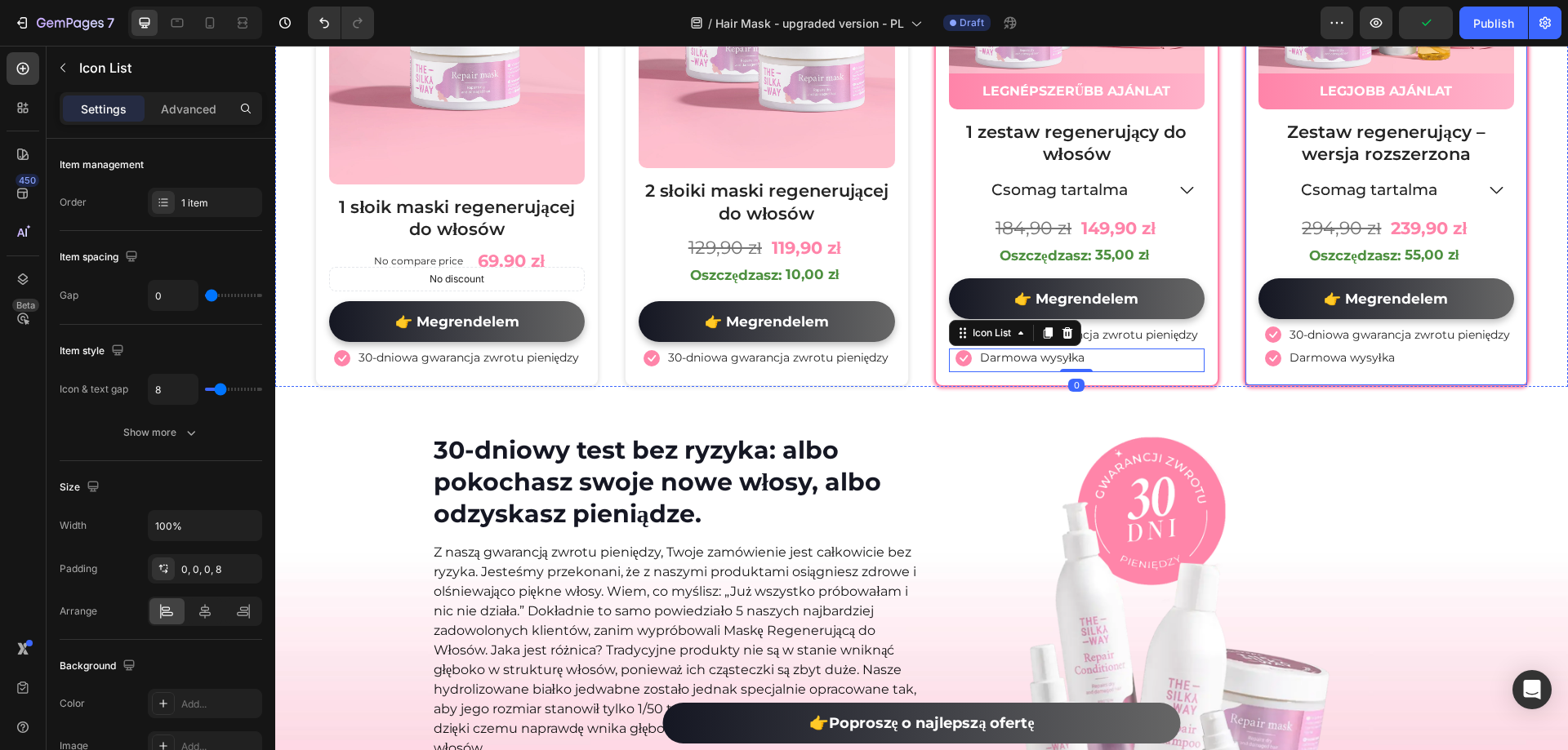
click at [1492, 419] on div "30-dniowy test bez ryzyka: albo pokochasz swoje nowe włosy, albo odzyskasz pien…" at bounding box center [922, 704] width 1293 height 594
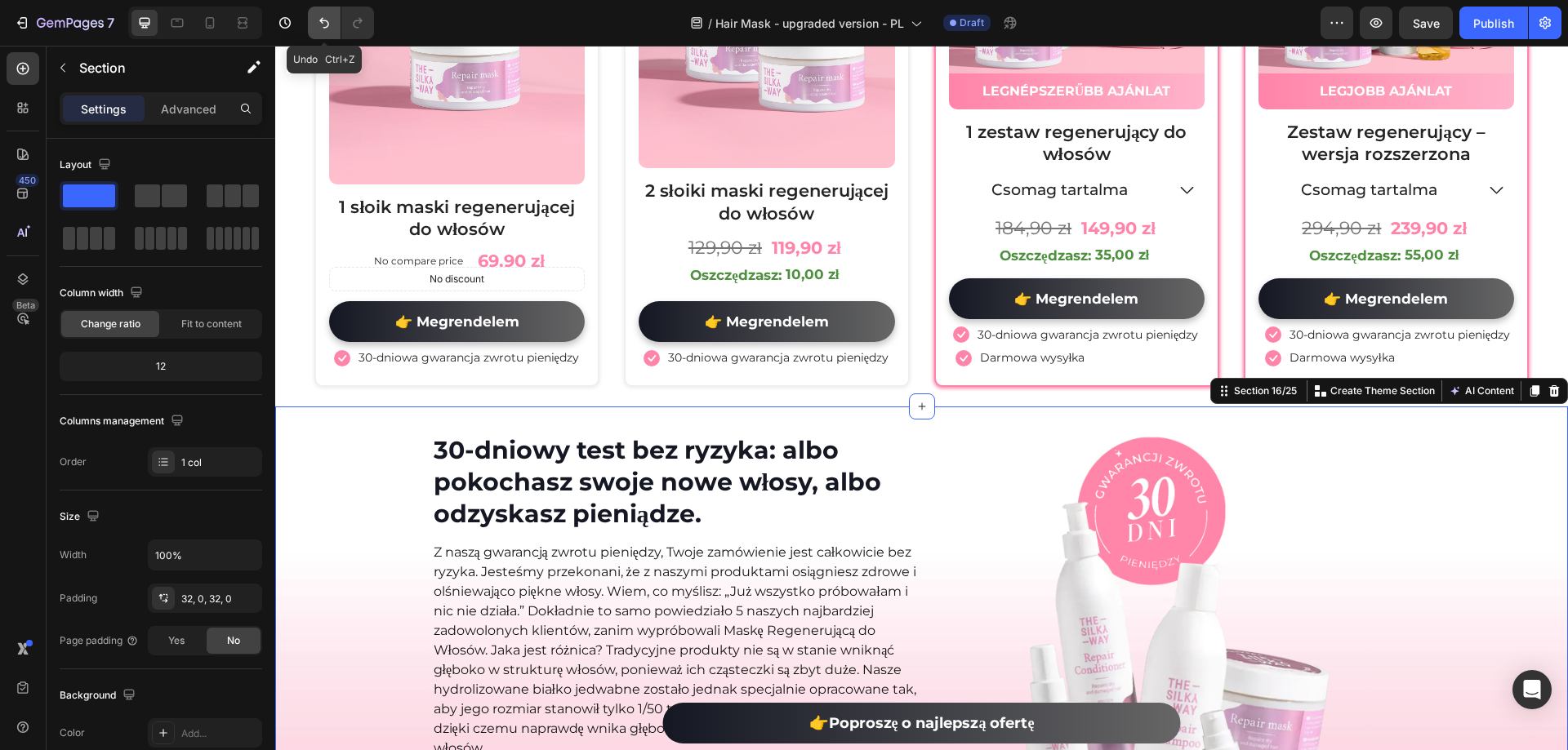
click at [323, 22] on icon "Undo/Redo" at bounding box center [323, 22] width 16 height 16
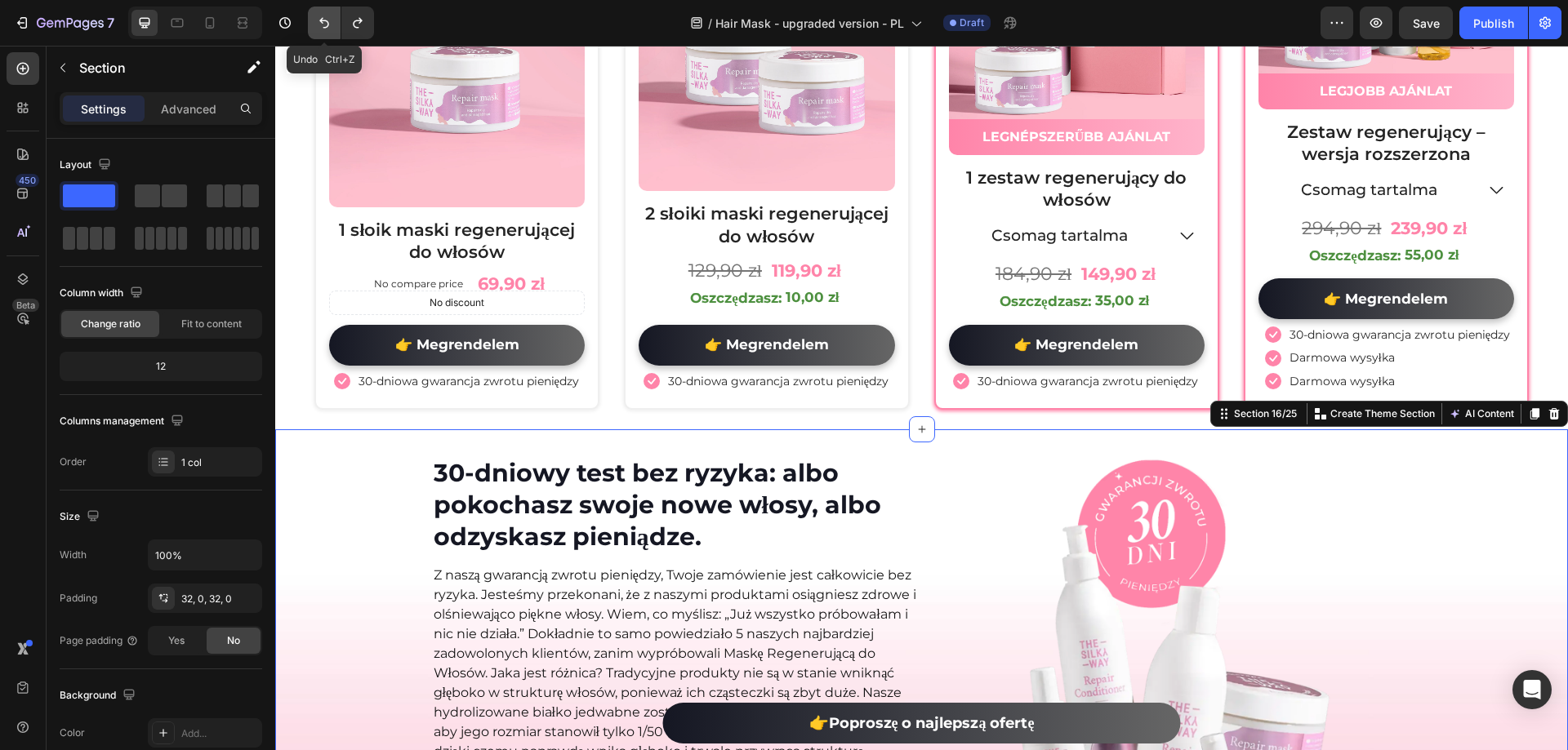
scroll to position [9070, 0]
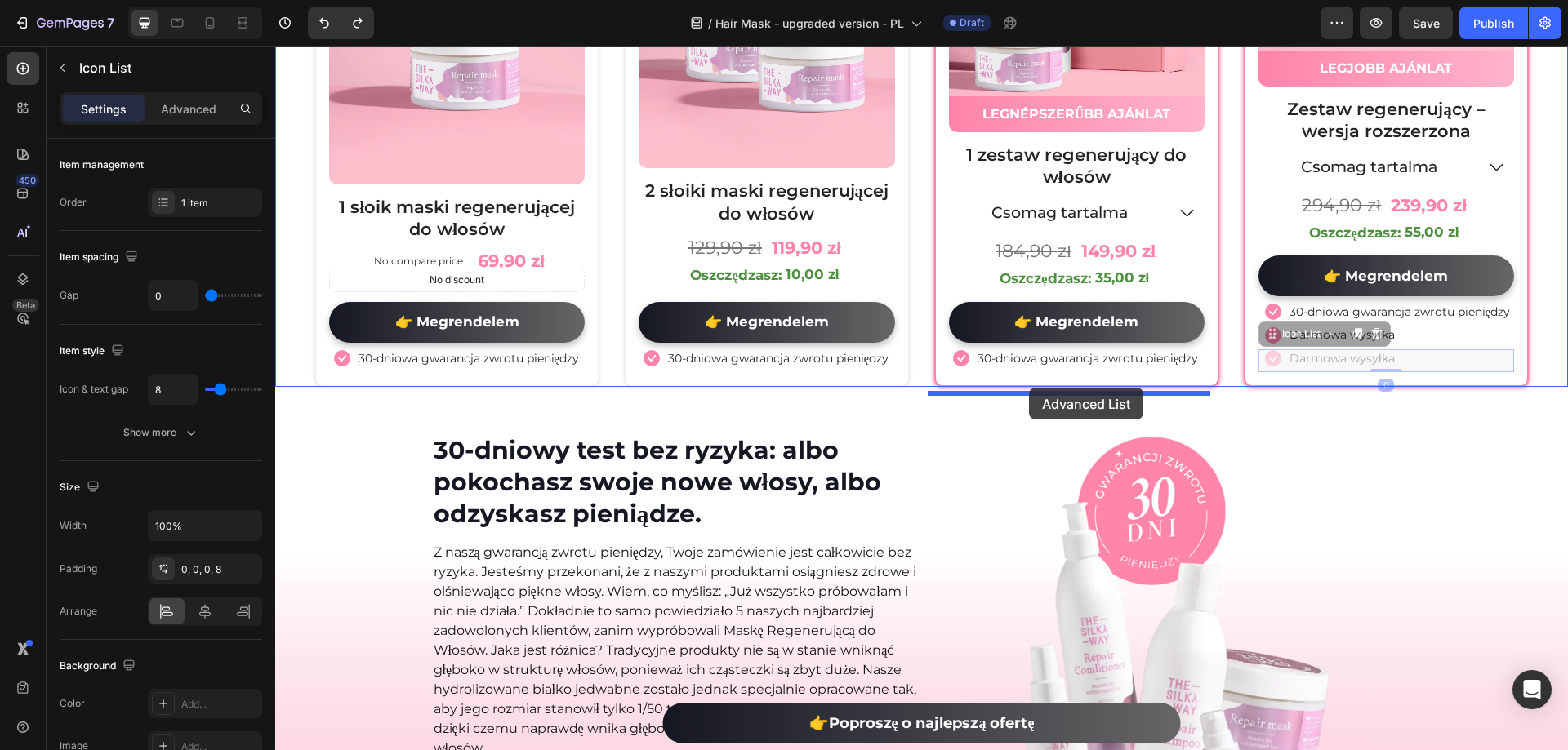
drag, startPoint x: 1430, startPoint y: 369, endPoint x: 1029, endPoint y: 388, distance: 401.4
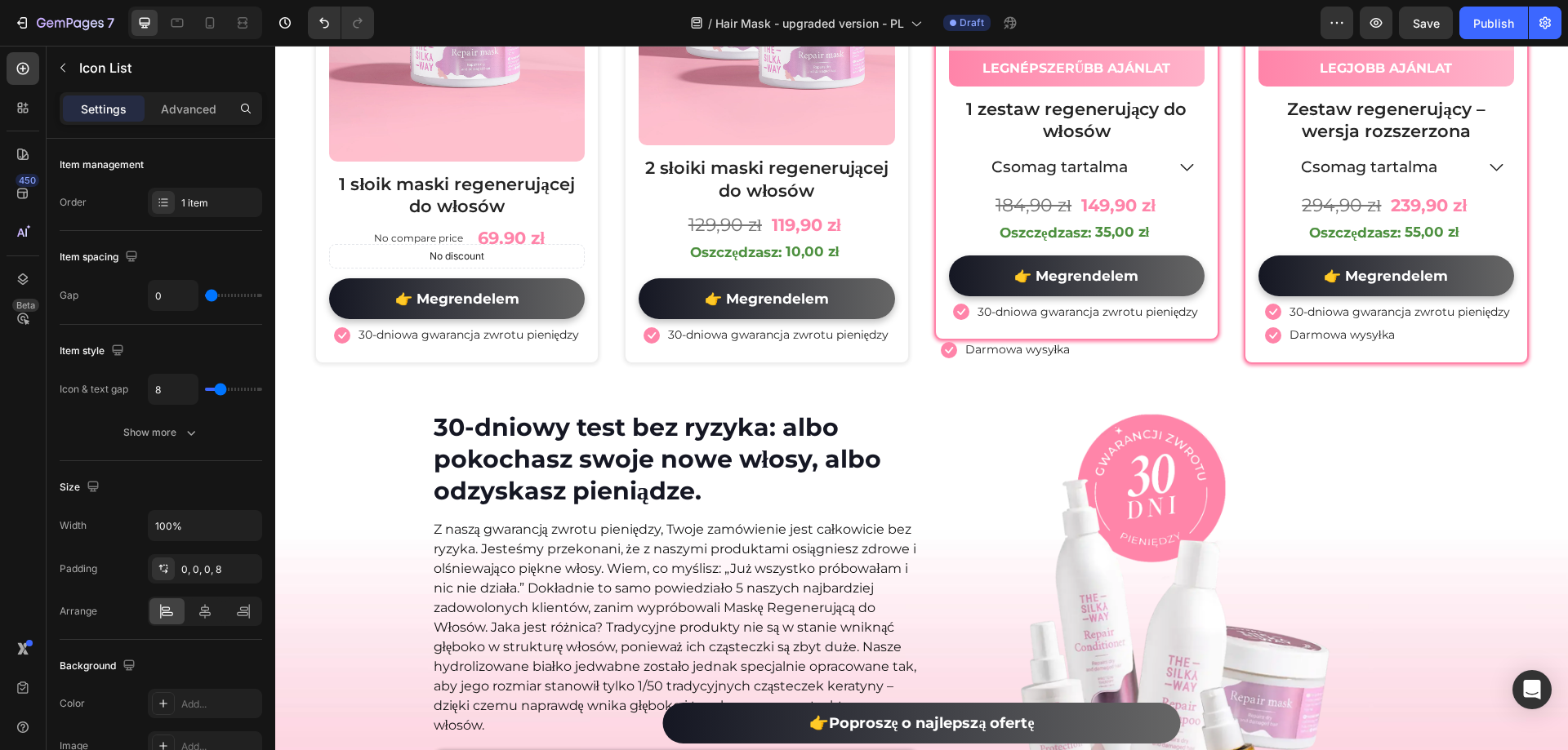
scroll to position [9047, 0]
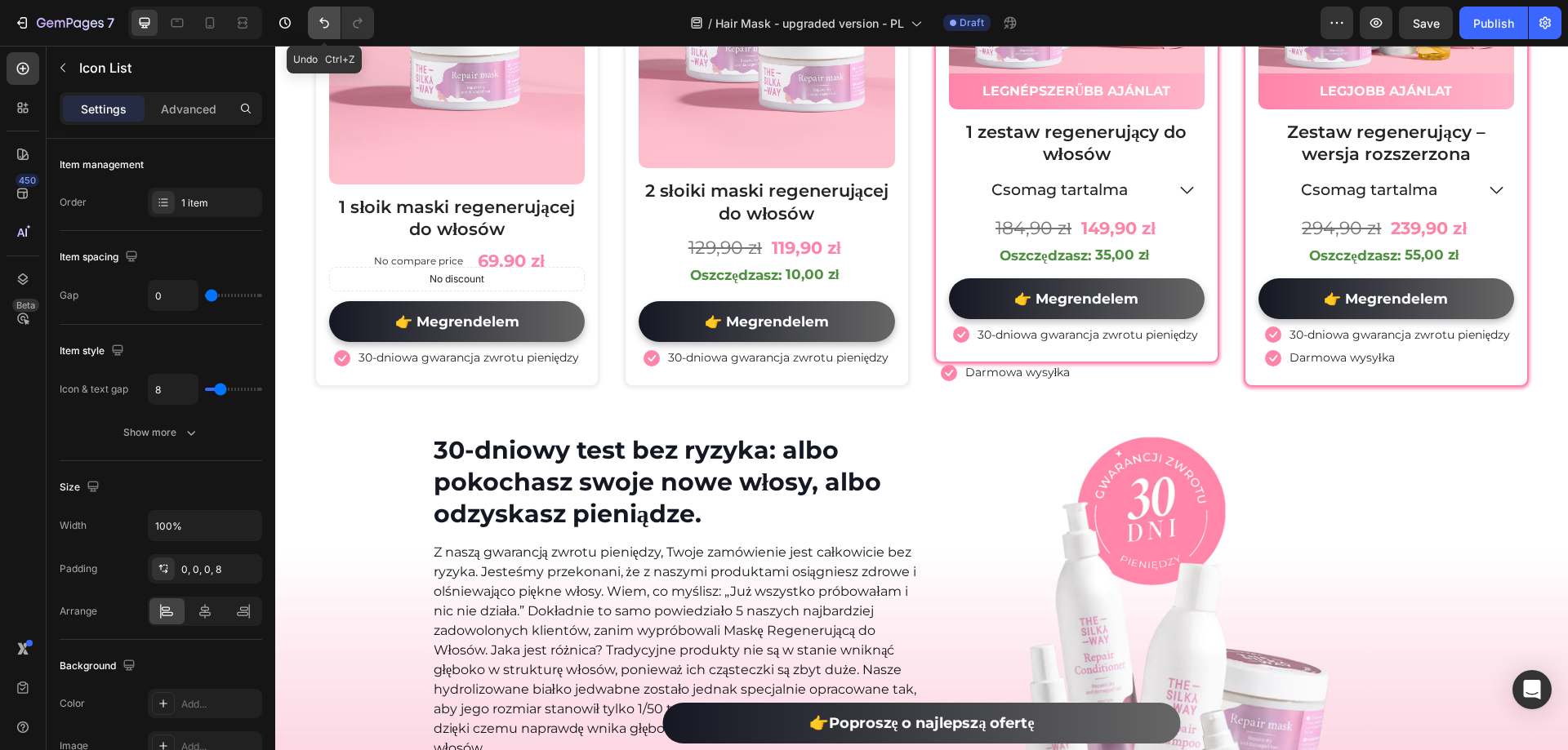
click at [320, 23] on icon "Undo/Redo" at bounding box center [323, 22] width 16 height 16
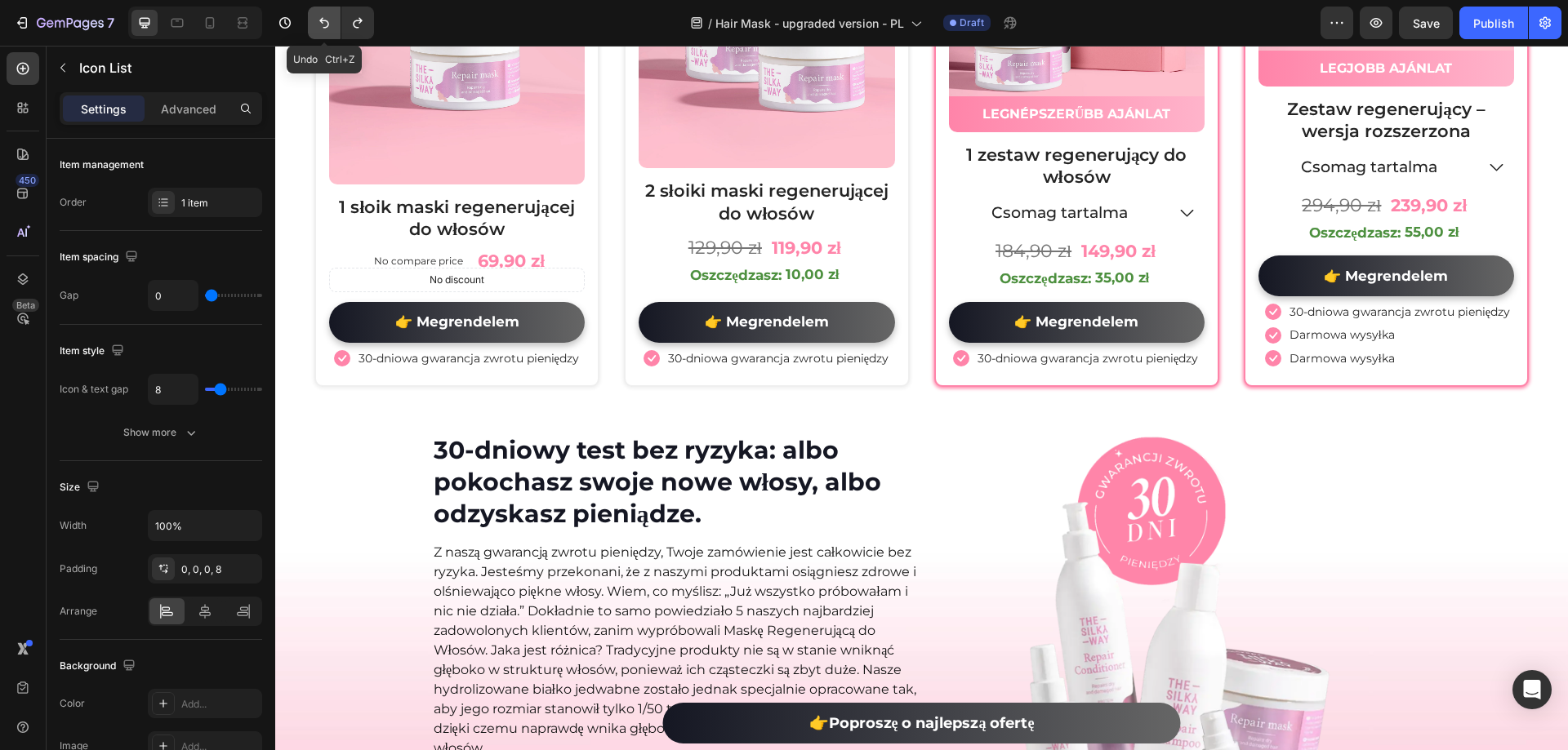
click at [320, 23] on icon "Undo/Redo" at bounding box center [323, 22] width 16 height 16
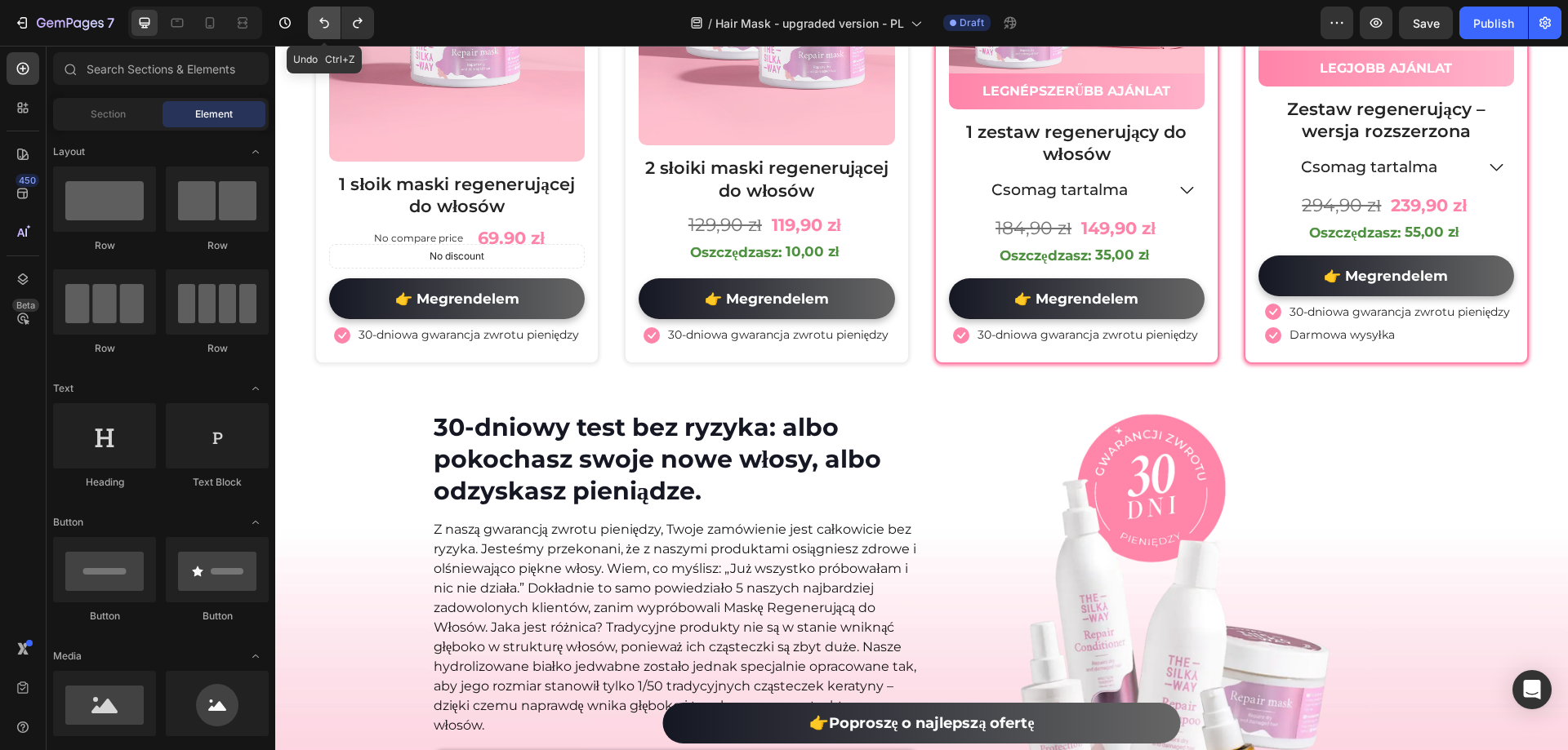
scroll to position [9047, 0]
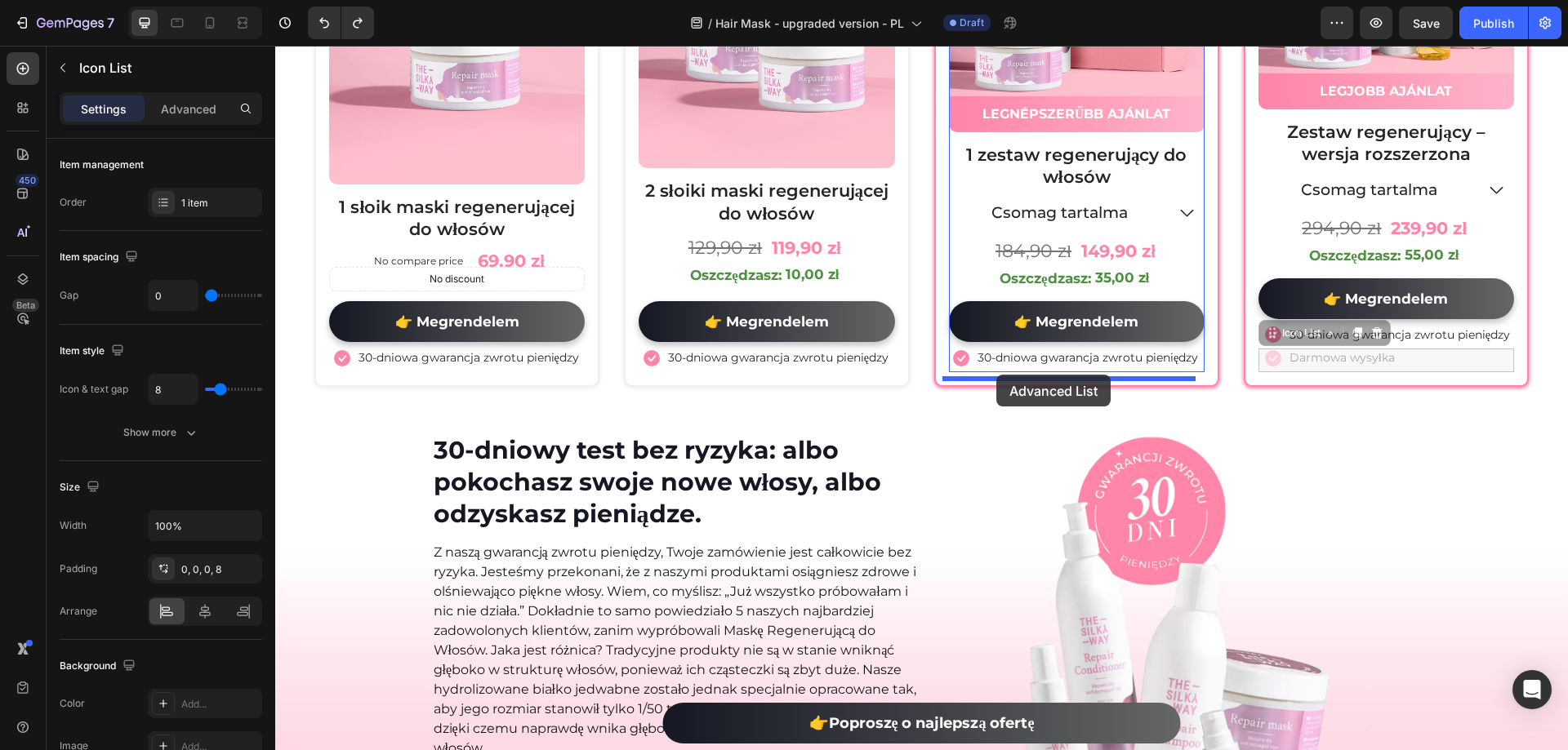
drag, startPoint x: 1449, startPoint y: 370, endPoint x: 997, endPoint y: 375, distance: 452.0
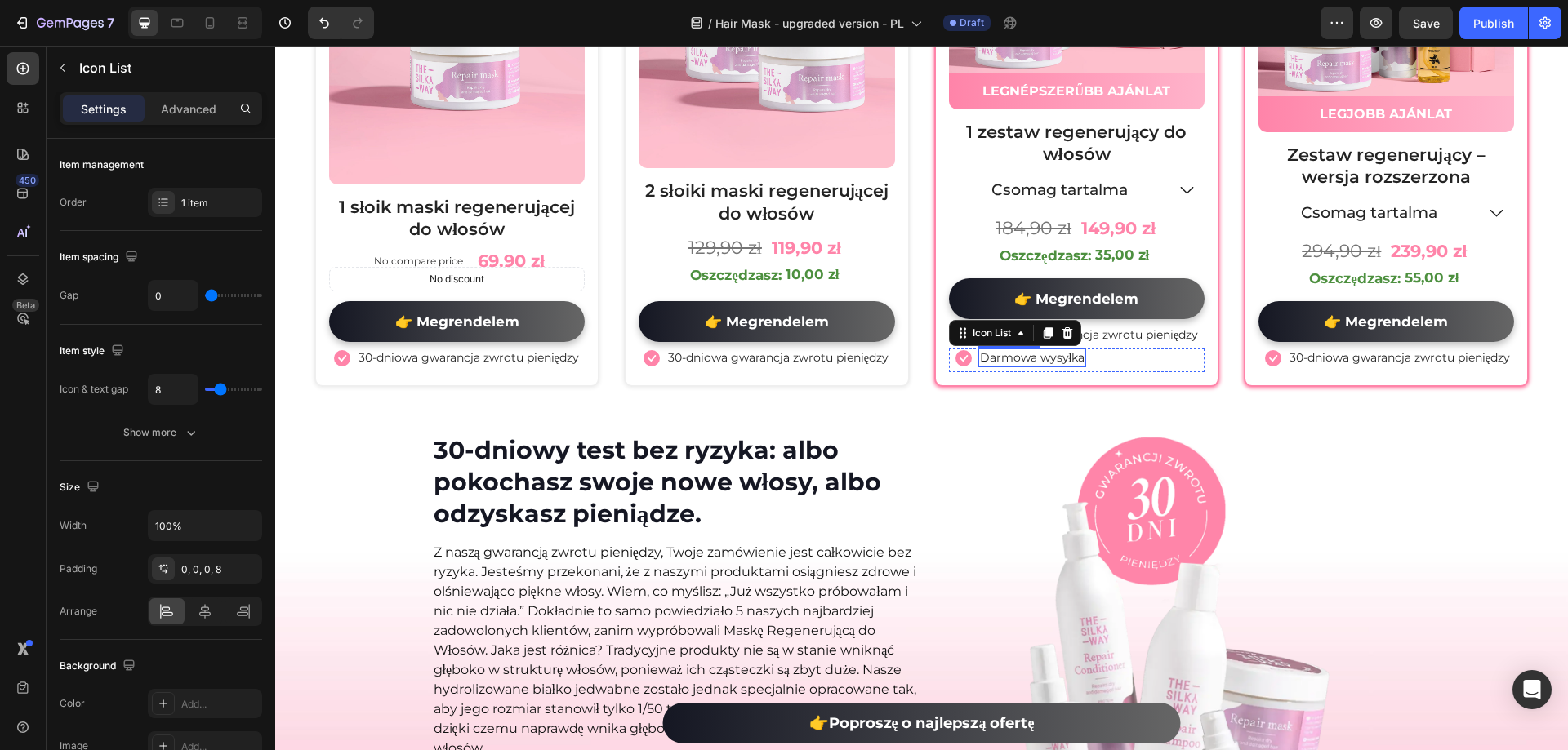
scroll to position [9036, 0]
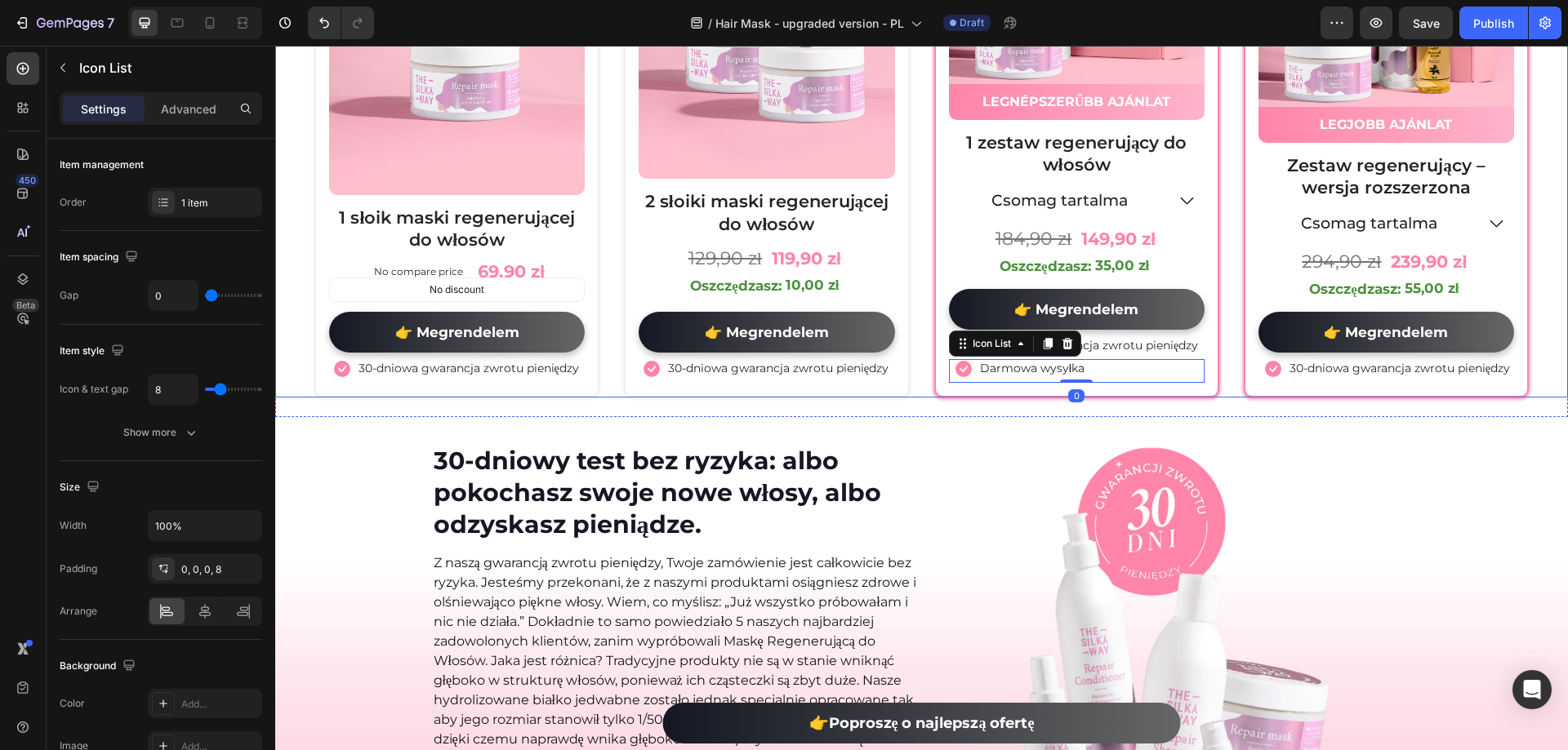
click at [1378, 428] on div "30-dniowy test bez ryzyka: albo pokochasz swoje nowe włosy, albo odzyskasz pien…" at bounding box center [922, 714] width 1293 height 594
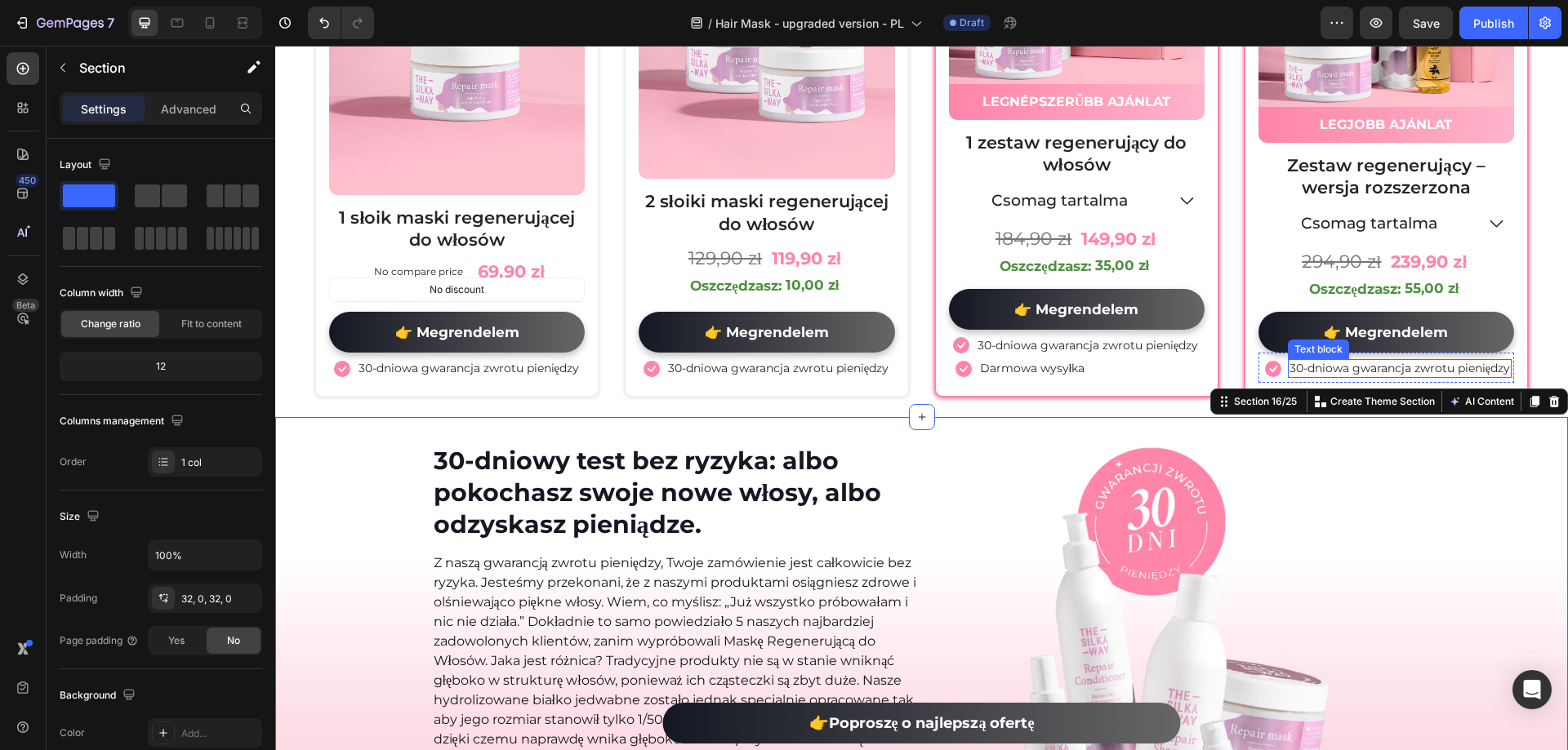
click at [1377, 365] on p "30-dniowa gwarancja zwrotu pieniędzy" at bounding box center [1399, 368] width 220 height 14
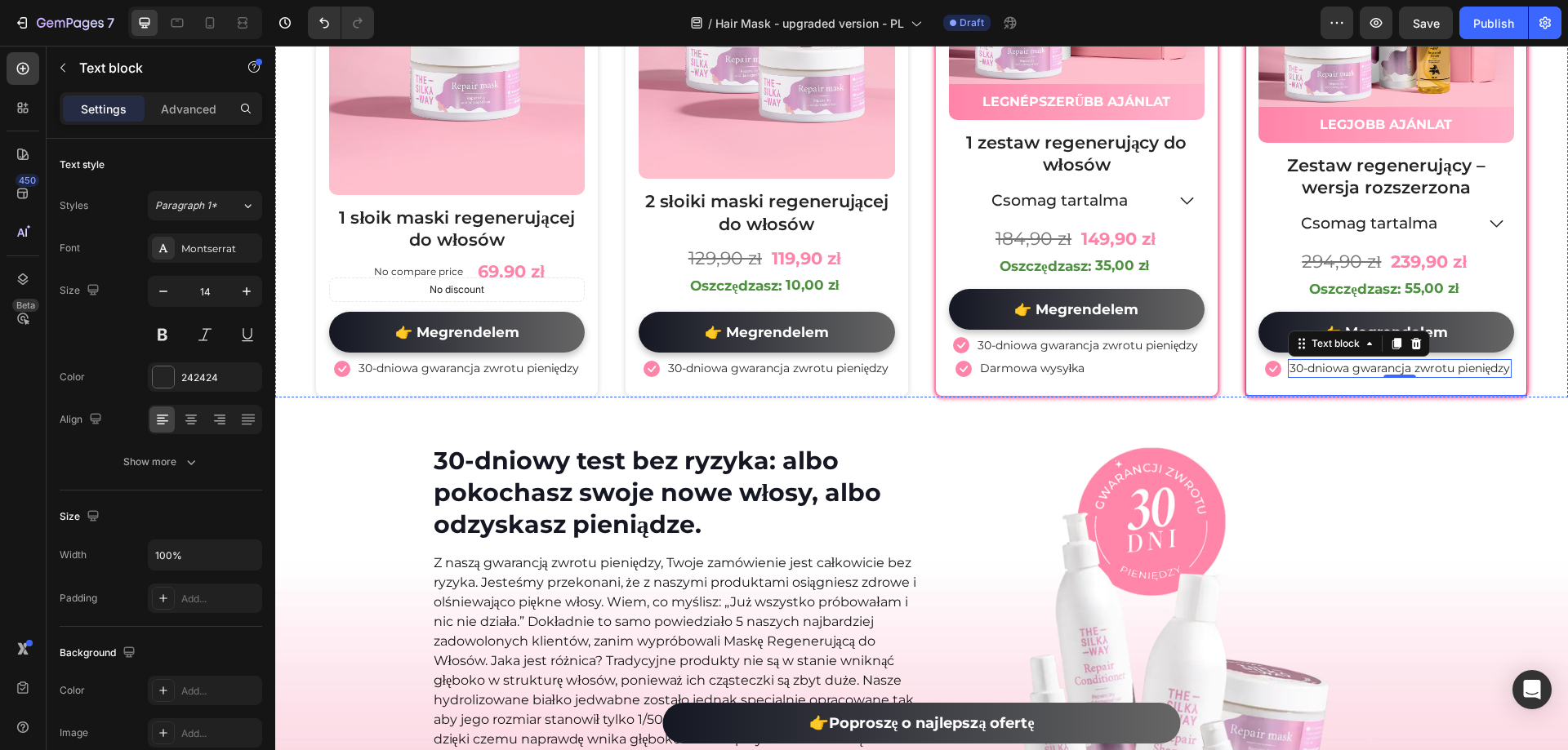
click at [1419, 445] on div "30-dniowy test bez ryzyka: albo pokochasz swoje nowe włosy, albo odzyskasz pien…" at bounding box center [922, 714] width 1293 height 542
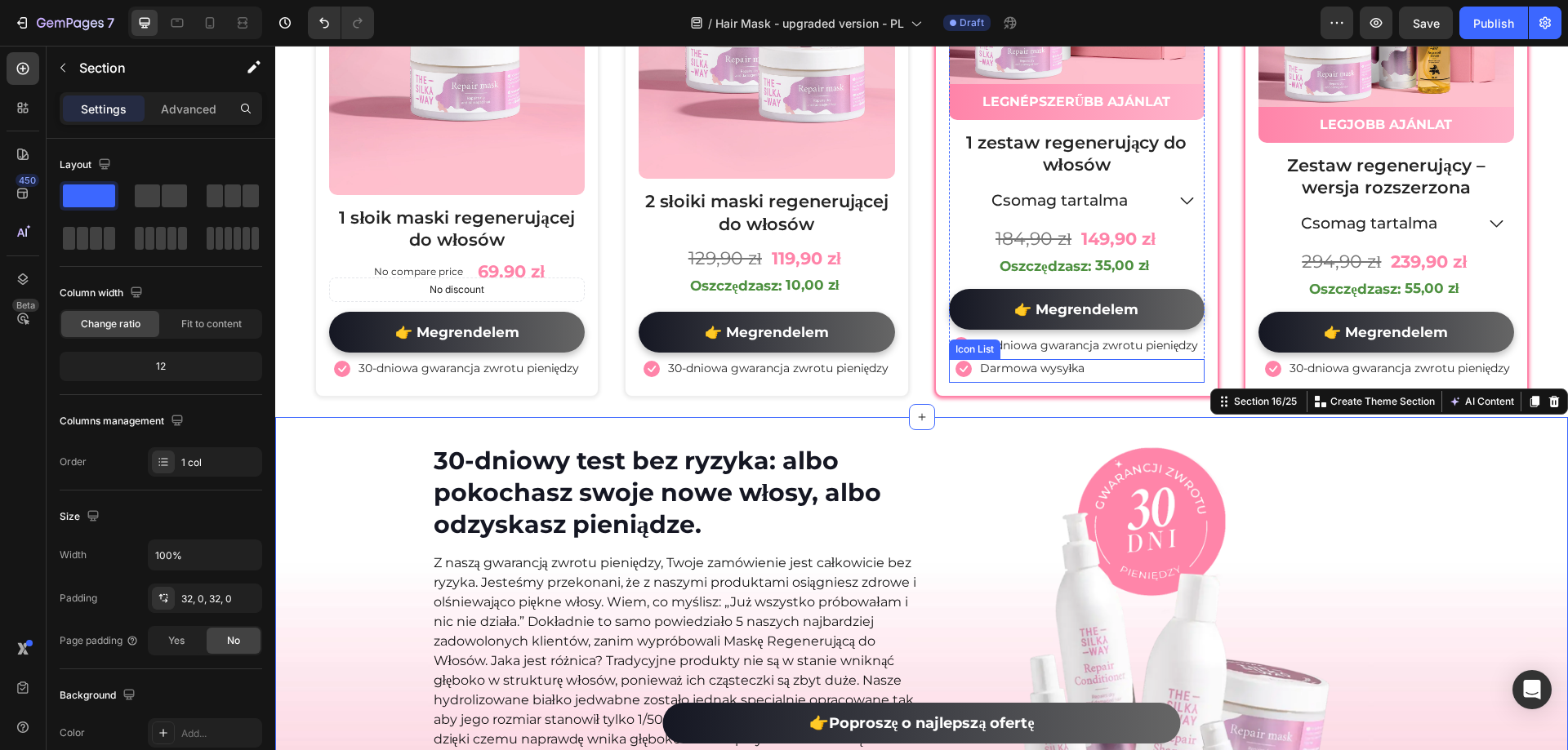
click at [1113, 370] on div "Icon Darmowa wysyłka Text block" at bounding box center [1076, 370] width 256 height 23
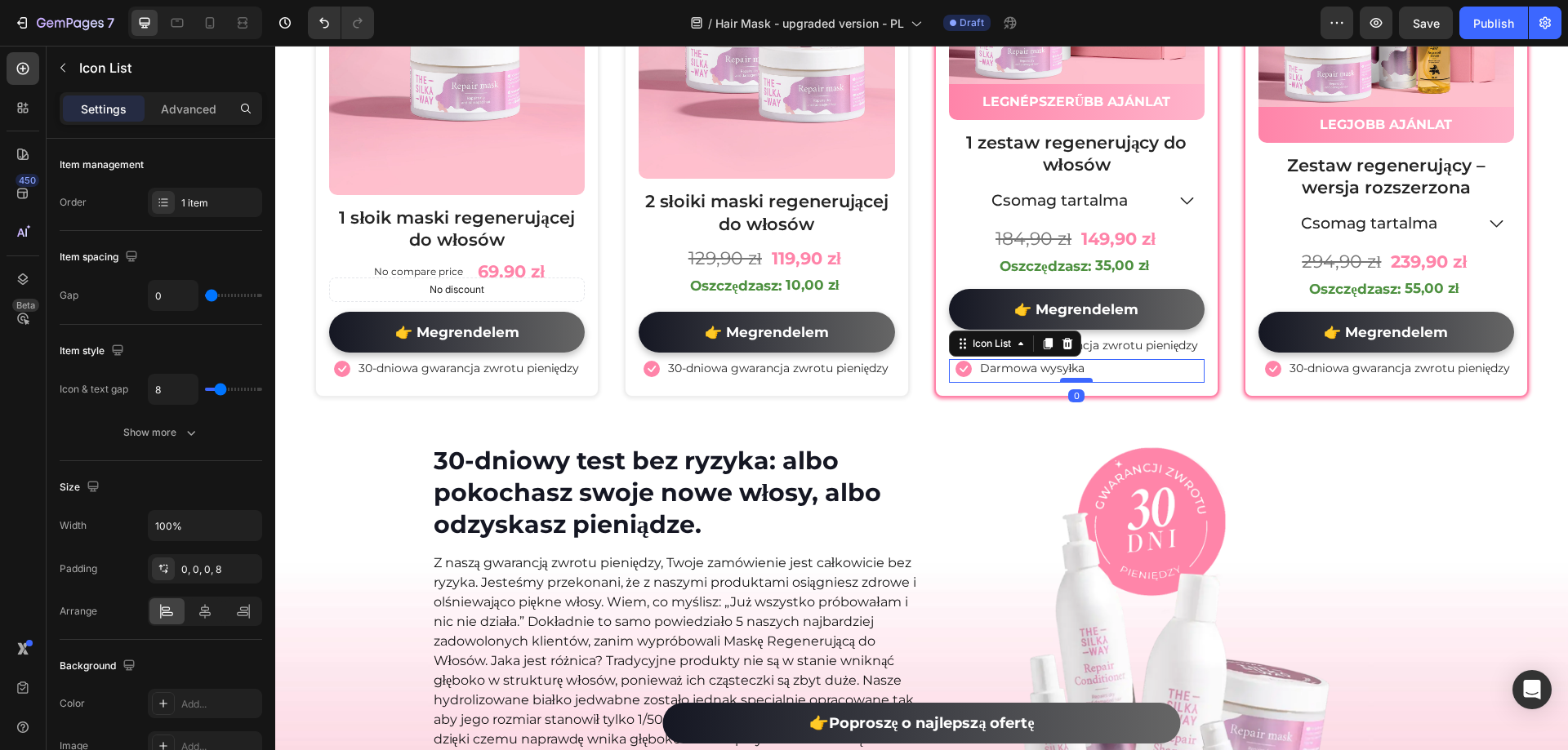
drag, startPoint x: 1041, startPoint y: 339, endPoint x: 1077, endPoint y: 353, distance: 38.6
click at [1041, 339] on icon at bounding box center [1047, 343] width 13 height 13
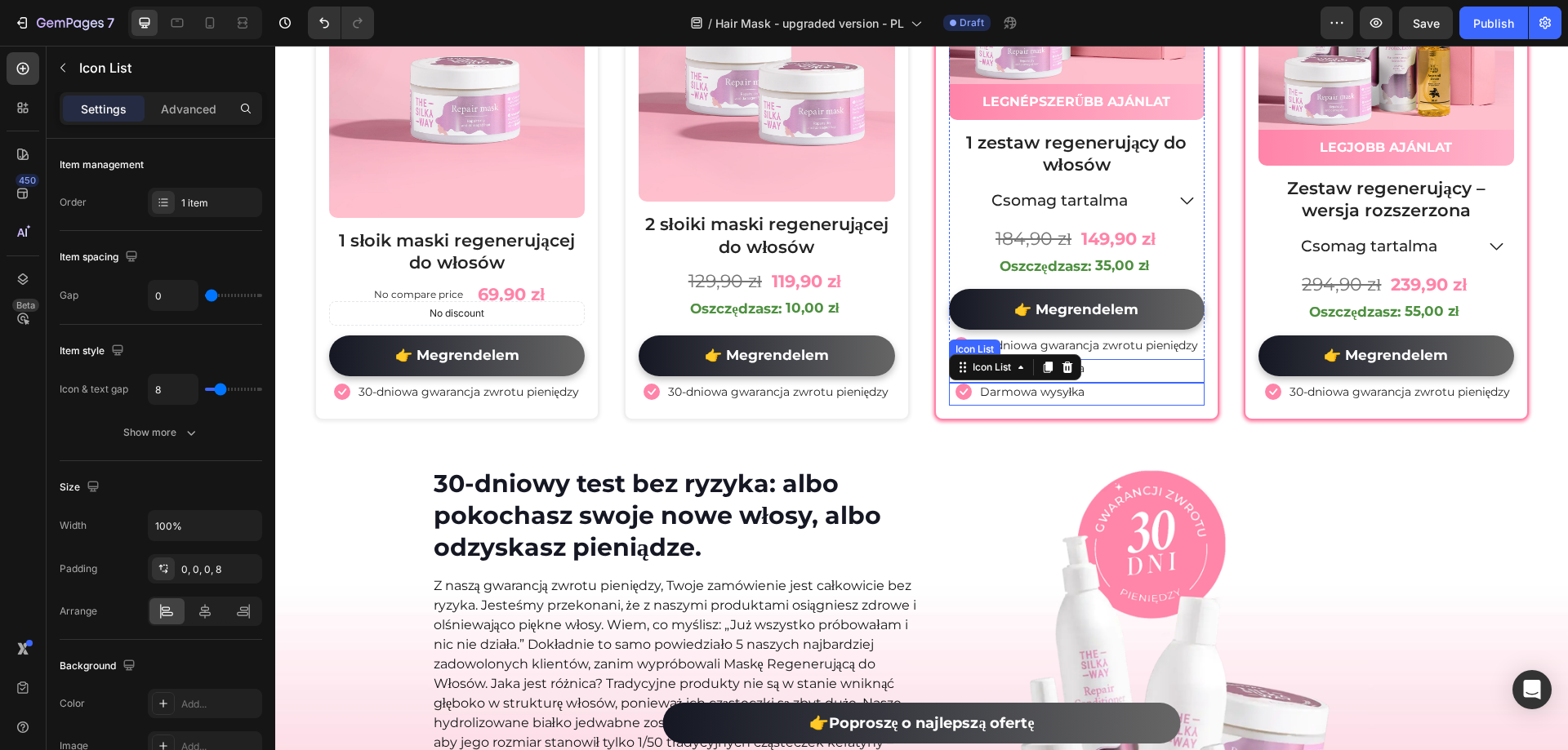
scroll to position [9060, 0]
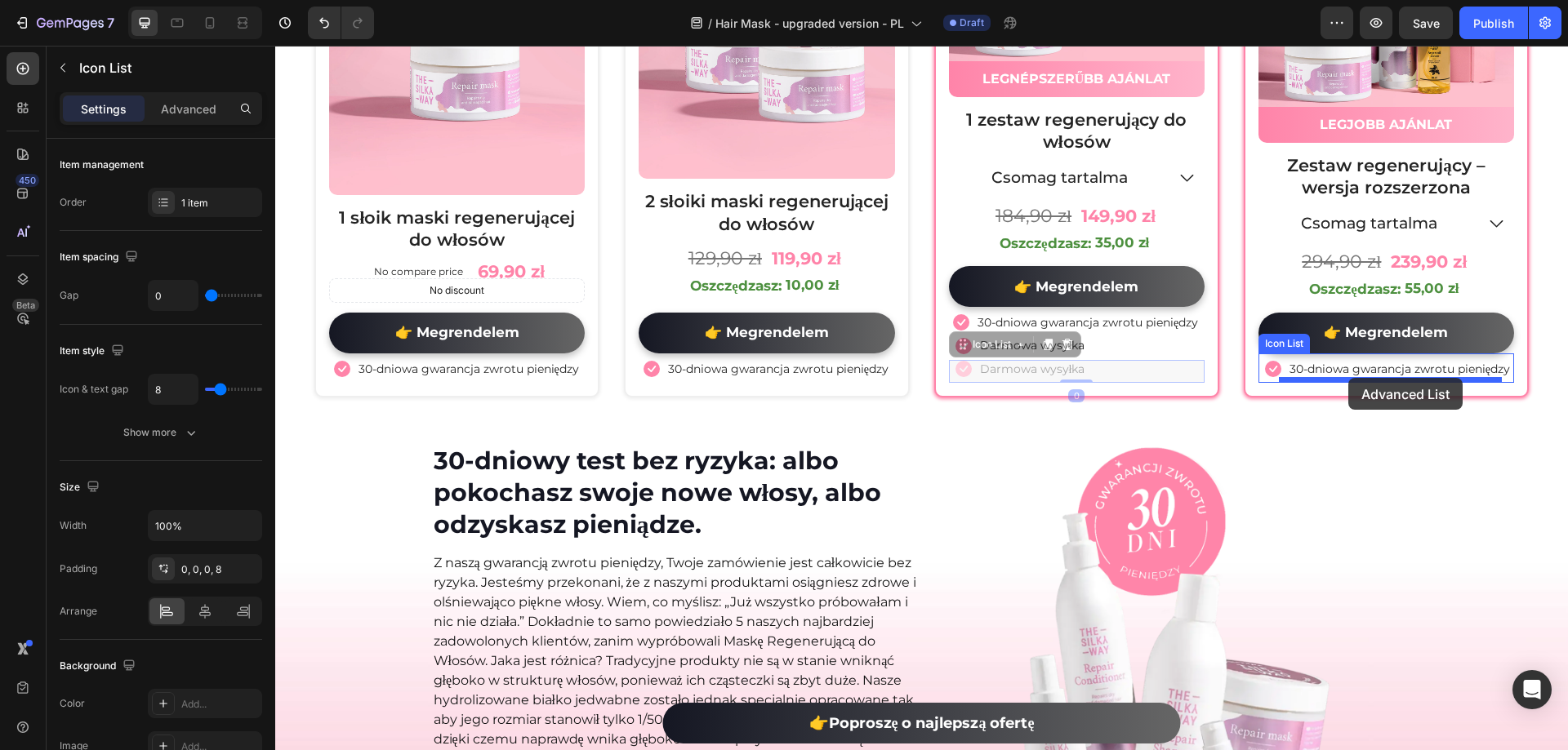
drag, startPoint x: 1128, startPoint y: 370, endPoint x: 1349, endPoint y: 378, distance: 221.1
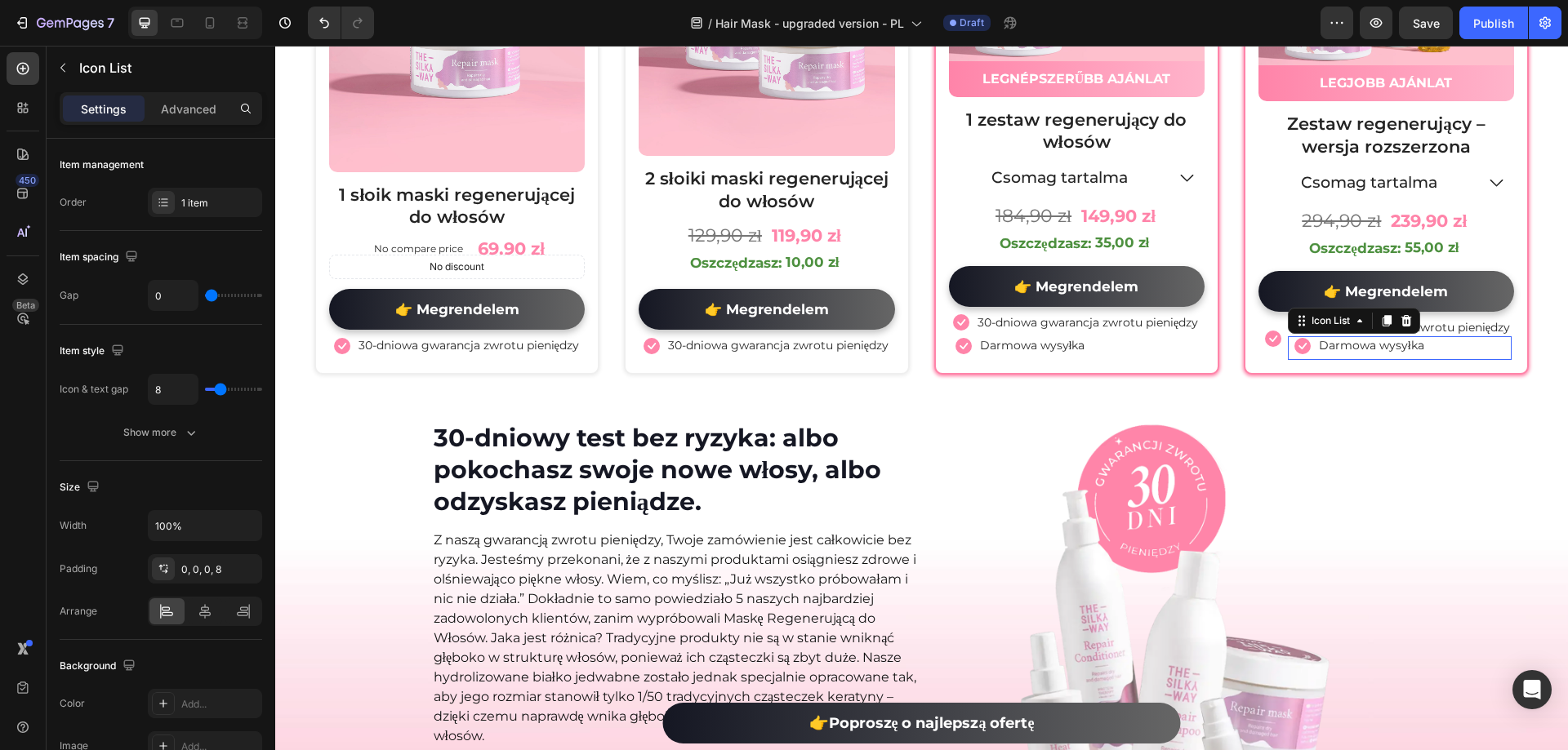
scroll to position [9047, 0]
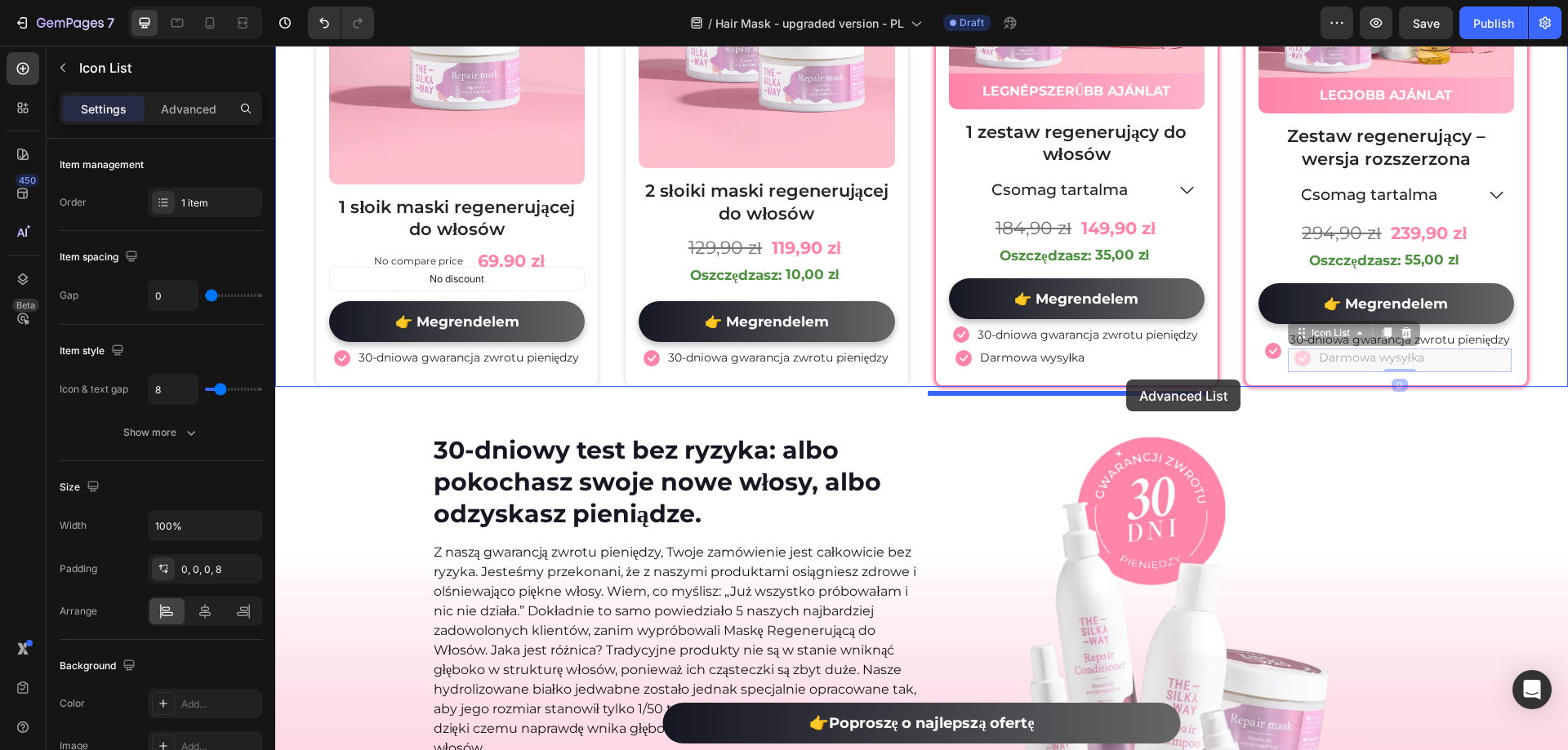
drag, startPoint x: 1453, startPoint y: 366, endPoint x: 1126, endPoint y: 380, distance: 327.3
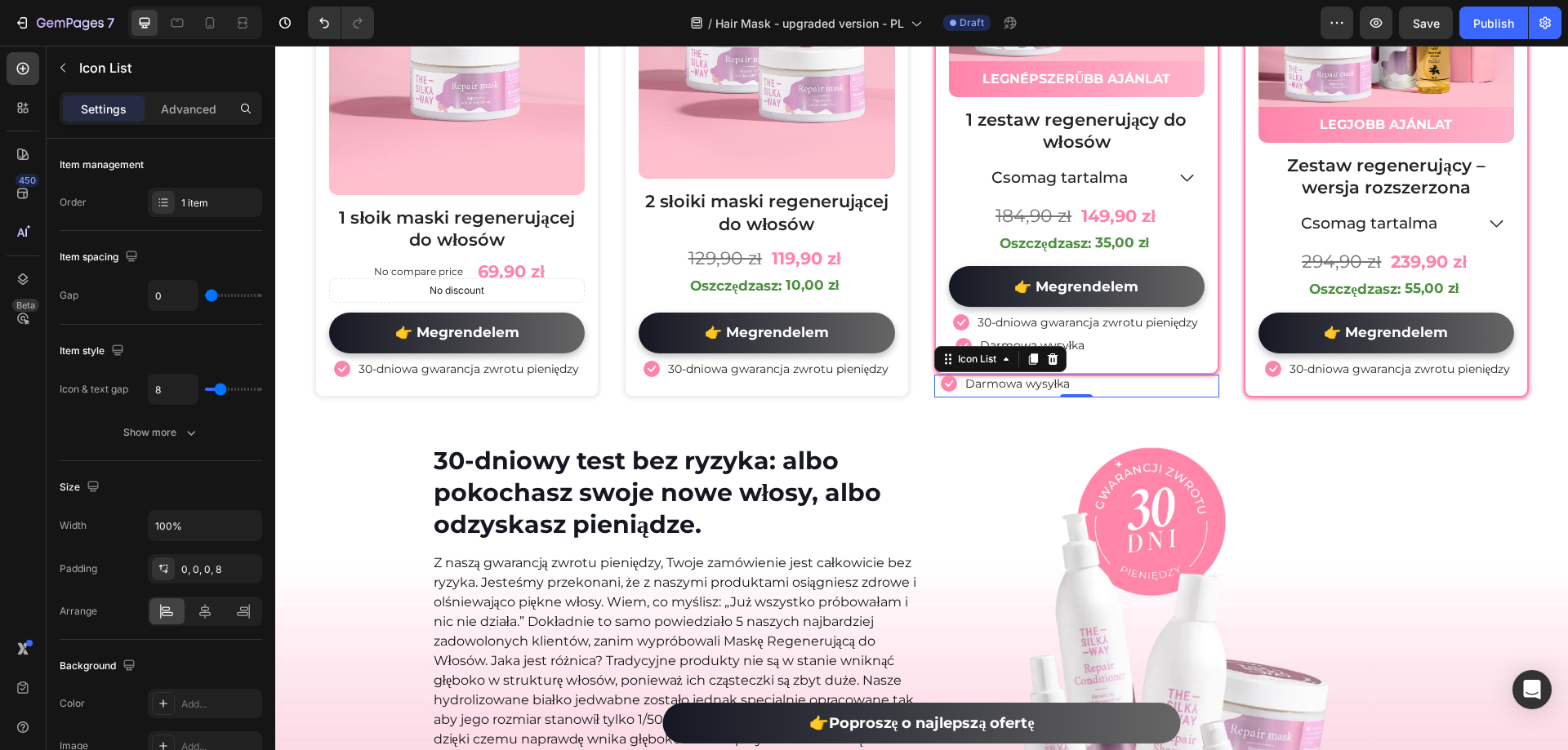
click at [1076, 384] on div "Icon Darmowa wysyłka Text block" at bounding box center [1077, 386] width 285 height 23
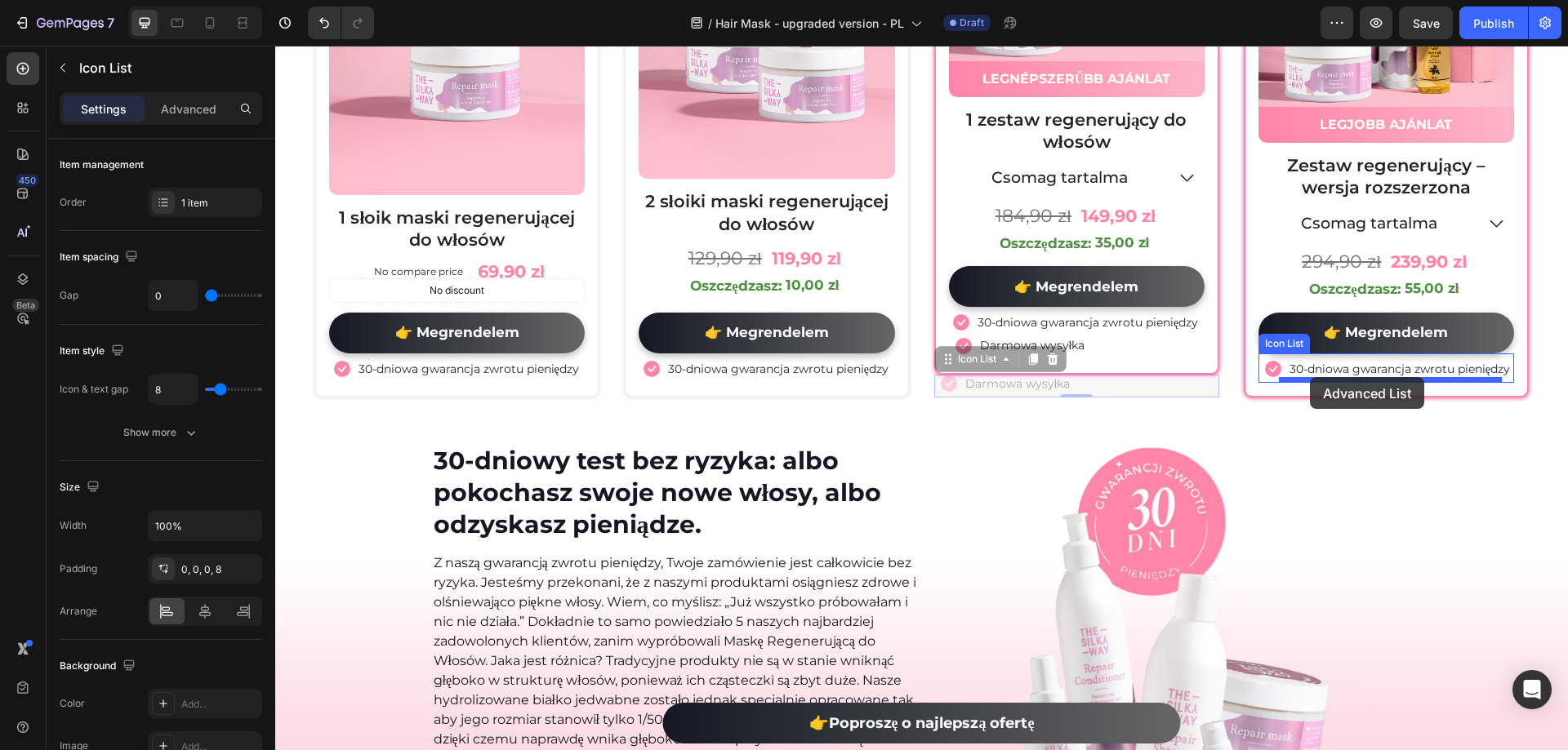
drag, startPoint x: 1127, startPoint y: 388, endPoint x: 1310, endPoint y: 377, distance: 183.3
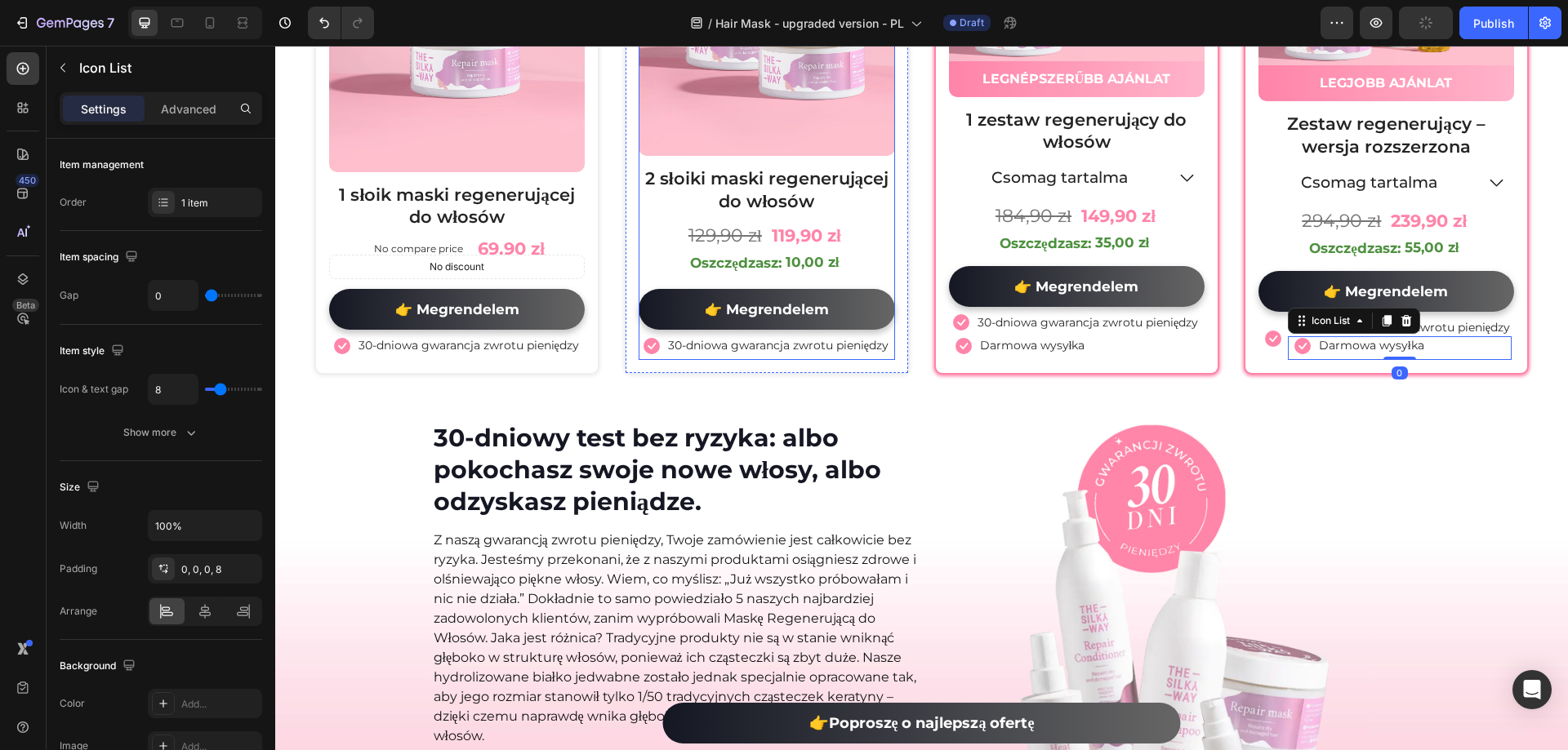
scroll to position [9047, 0]
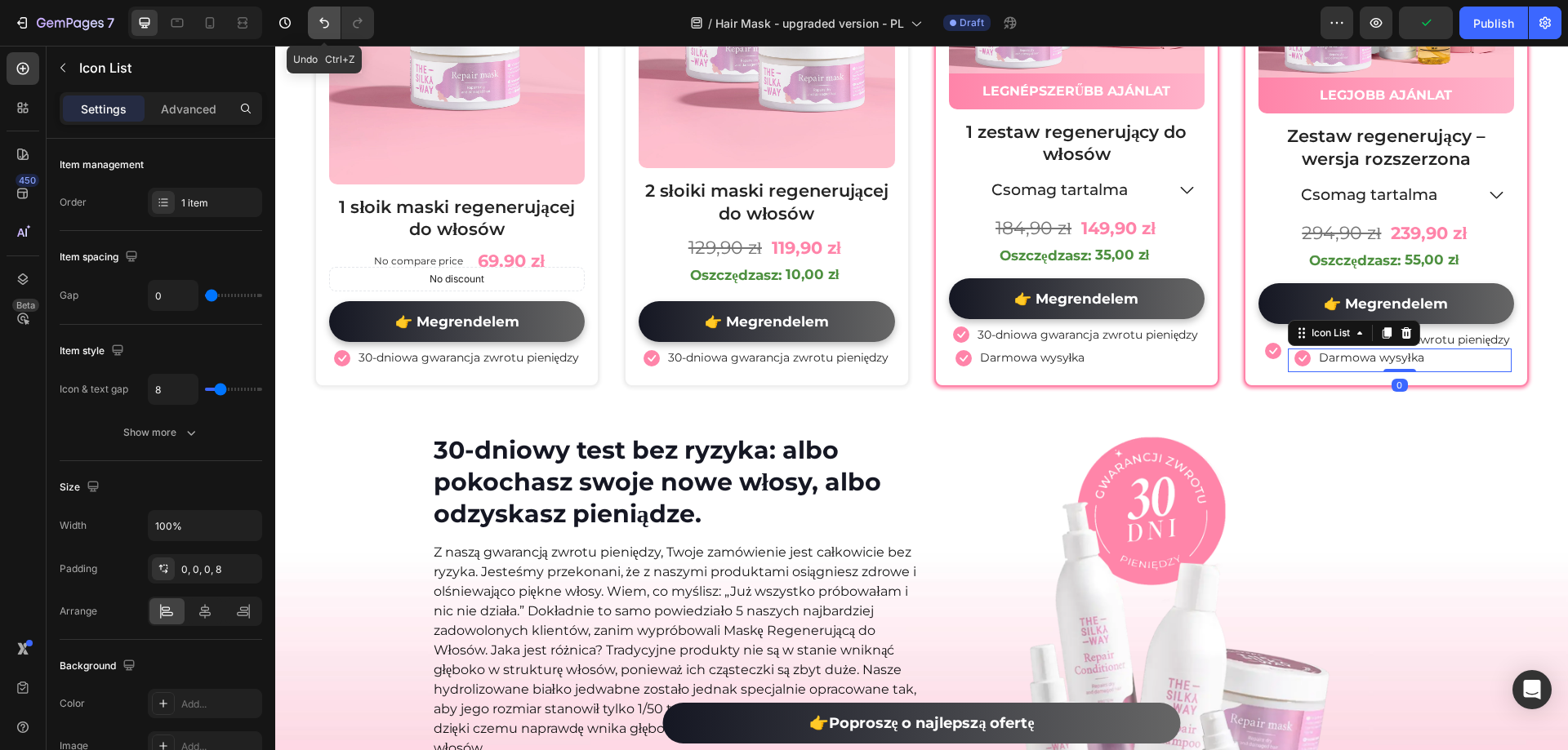
click at [327, 29] on icon "Undo/Redo" at bounding box center [323, 22] width 16 height 16
click at [327, 29] on icon "Undo/Redo" at bounding box center [323, 22] width 16 height 16
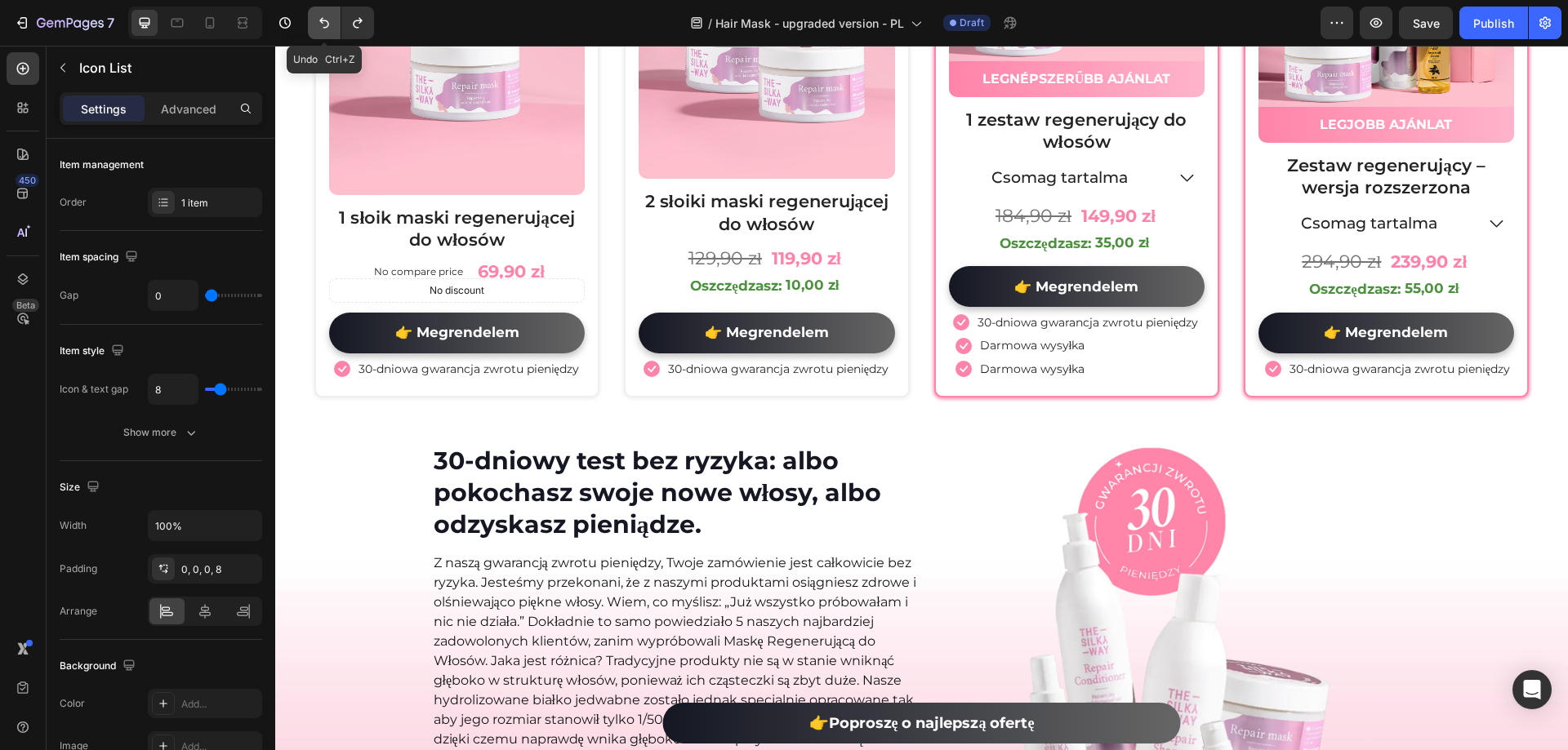
click at [327, 29] on icon "Undo/Redo" at bounding box center [323, 22] width 16 height 16
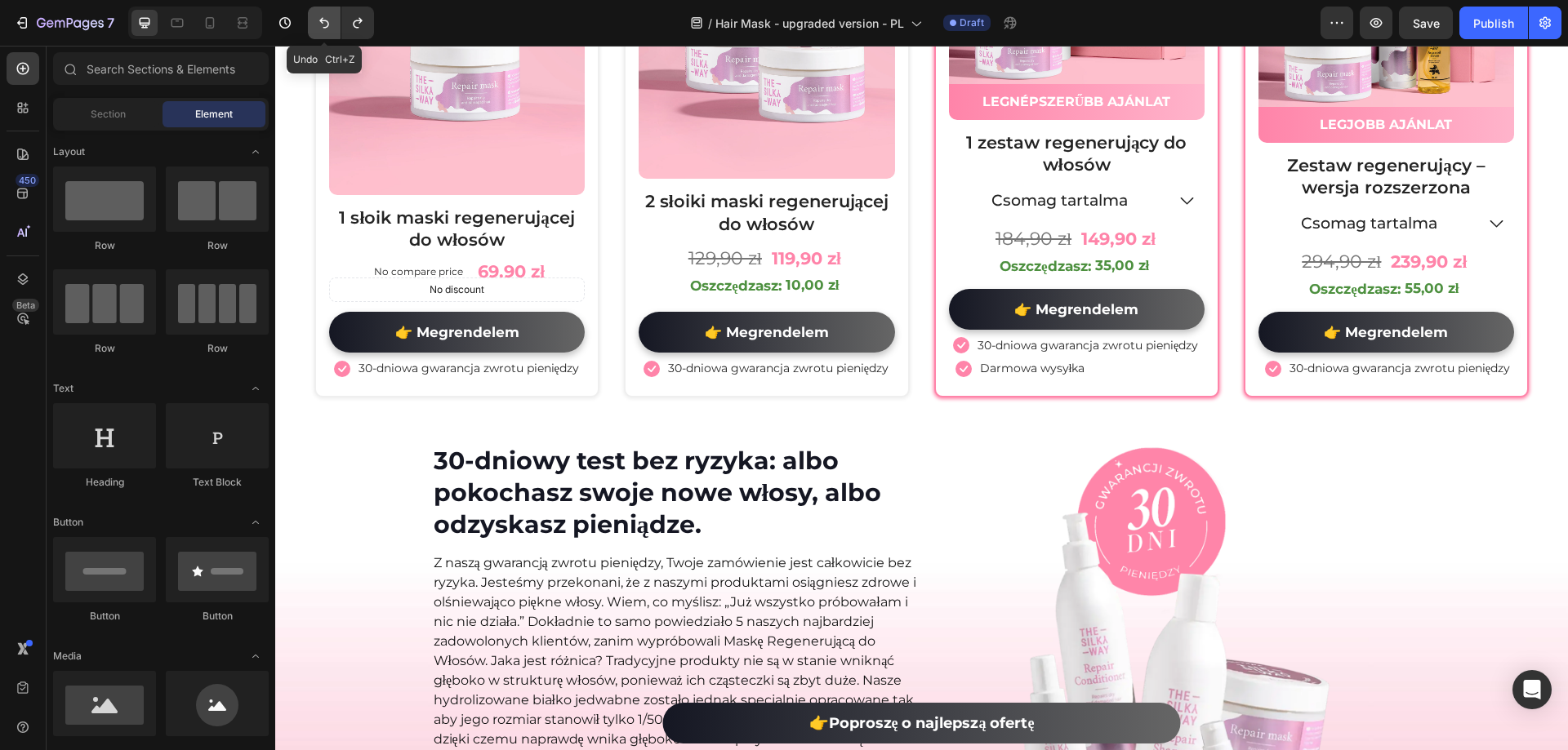
click at [327, 29] on icon "Undo/Redo" at bounding box center [323, 22] width 16 height 16
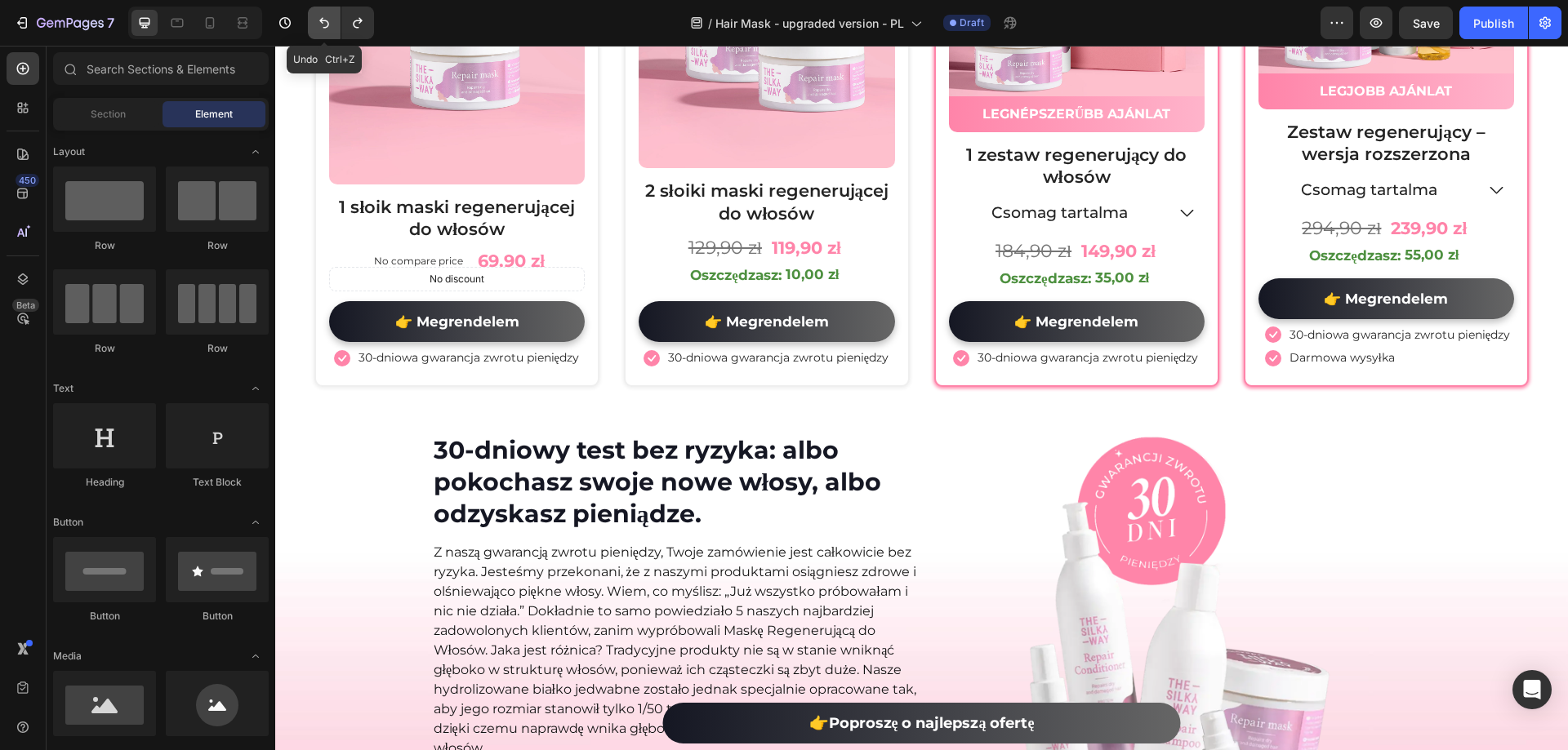
click at [326, 29] on icon "Undo/Redo" at bounding box center [323, 22] width 16 height 16
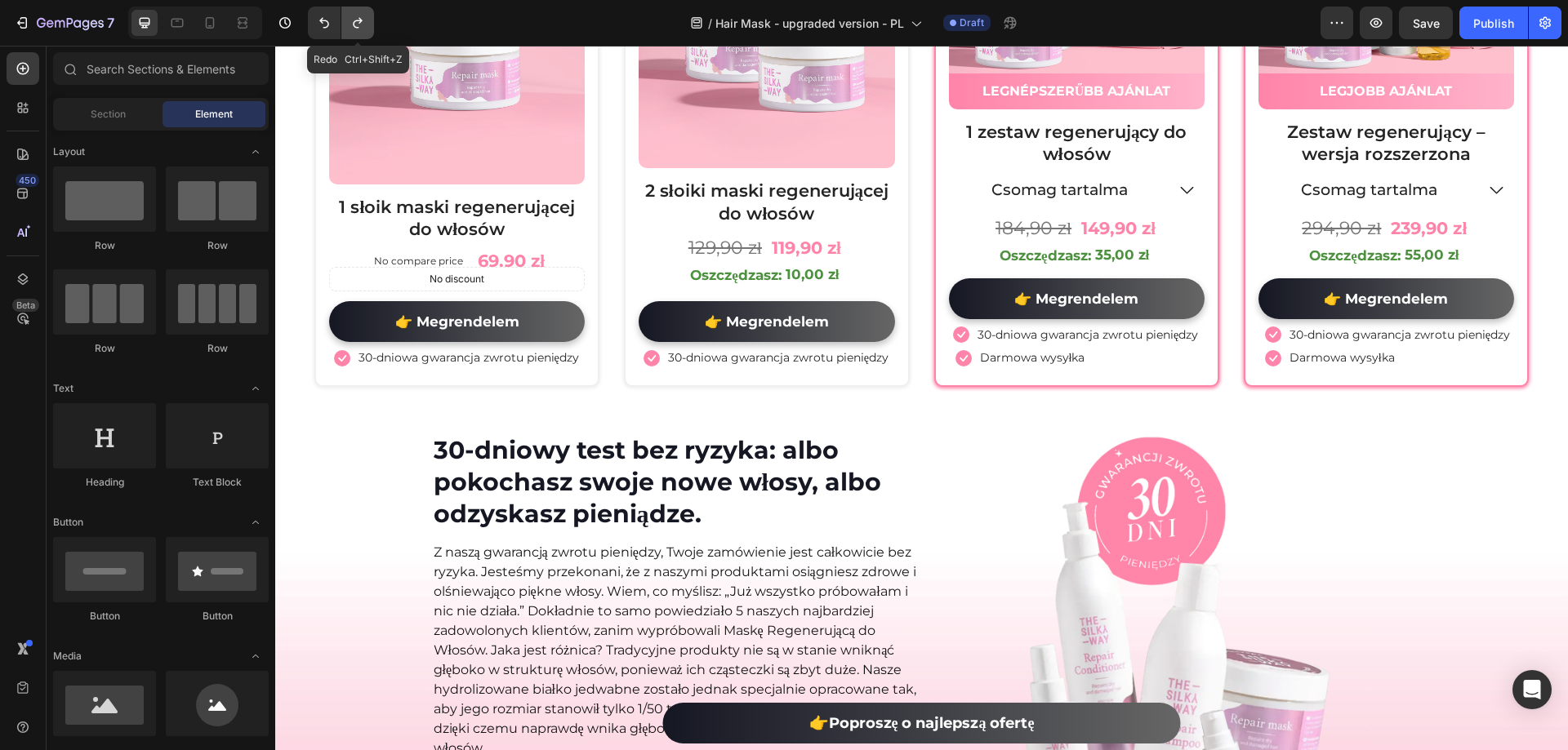
click at [349, 26] on icon "Undo/Redo" at bounding box center [357, 22] width 16 height 16
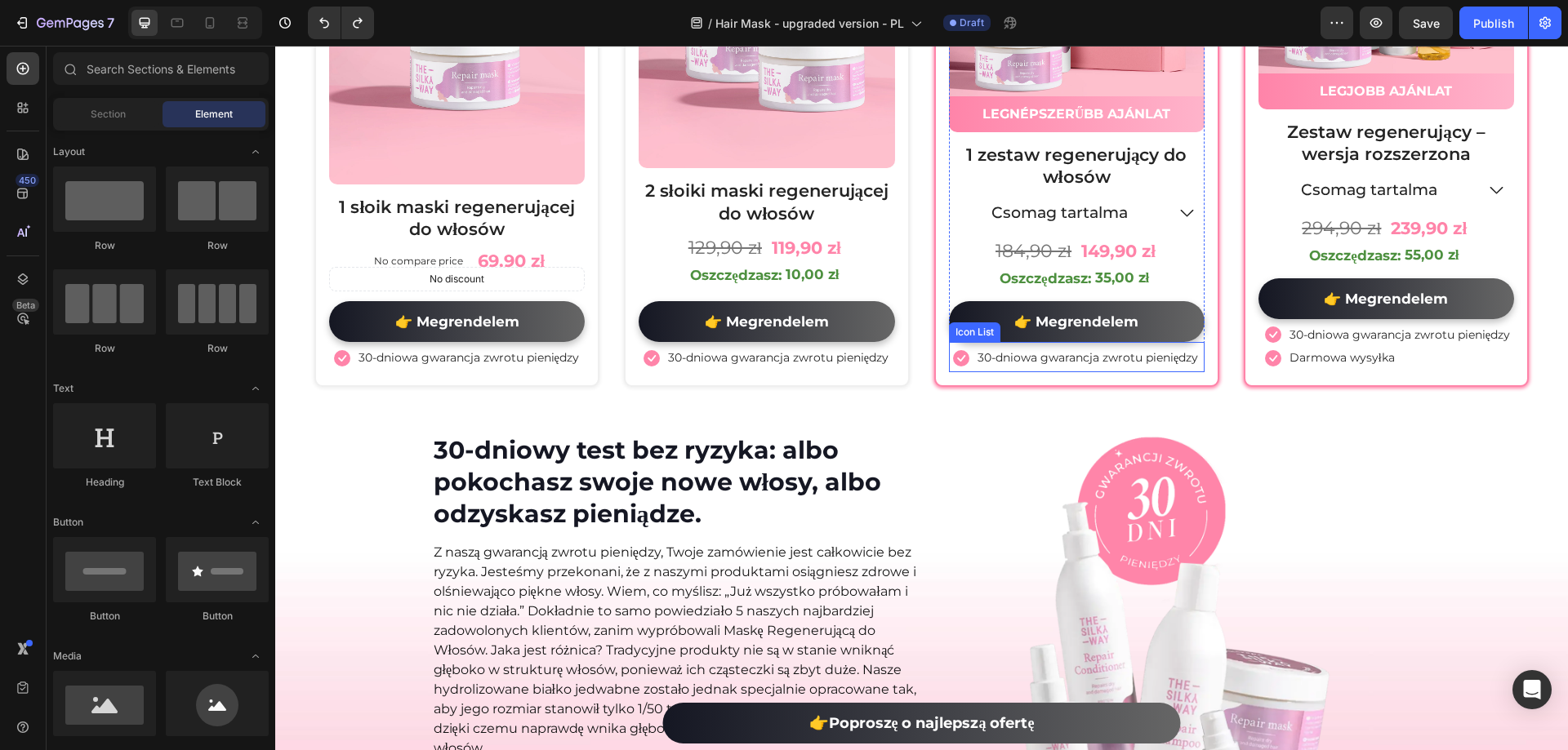
click at [957, 366] on li "Icon 30-dniowa gwarancja zwrotu pieniędzy Text block" at bounding box center [1076, 357] width 246 height 18
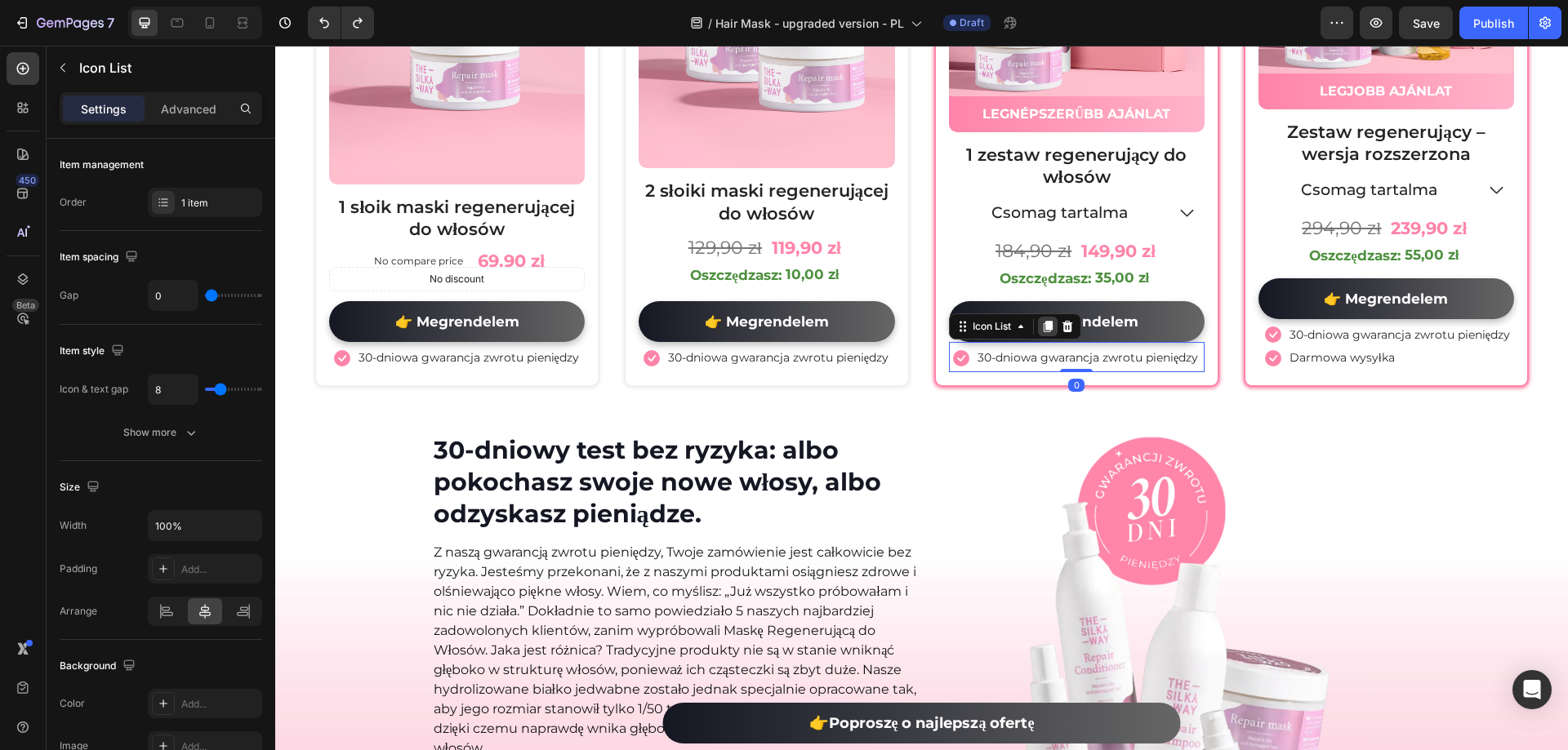
click at [1041, 333] on icon at bounding box center [1047, 326] width 13 height 13
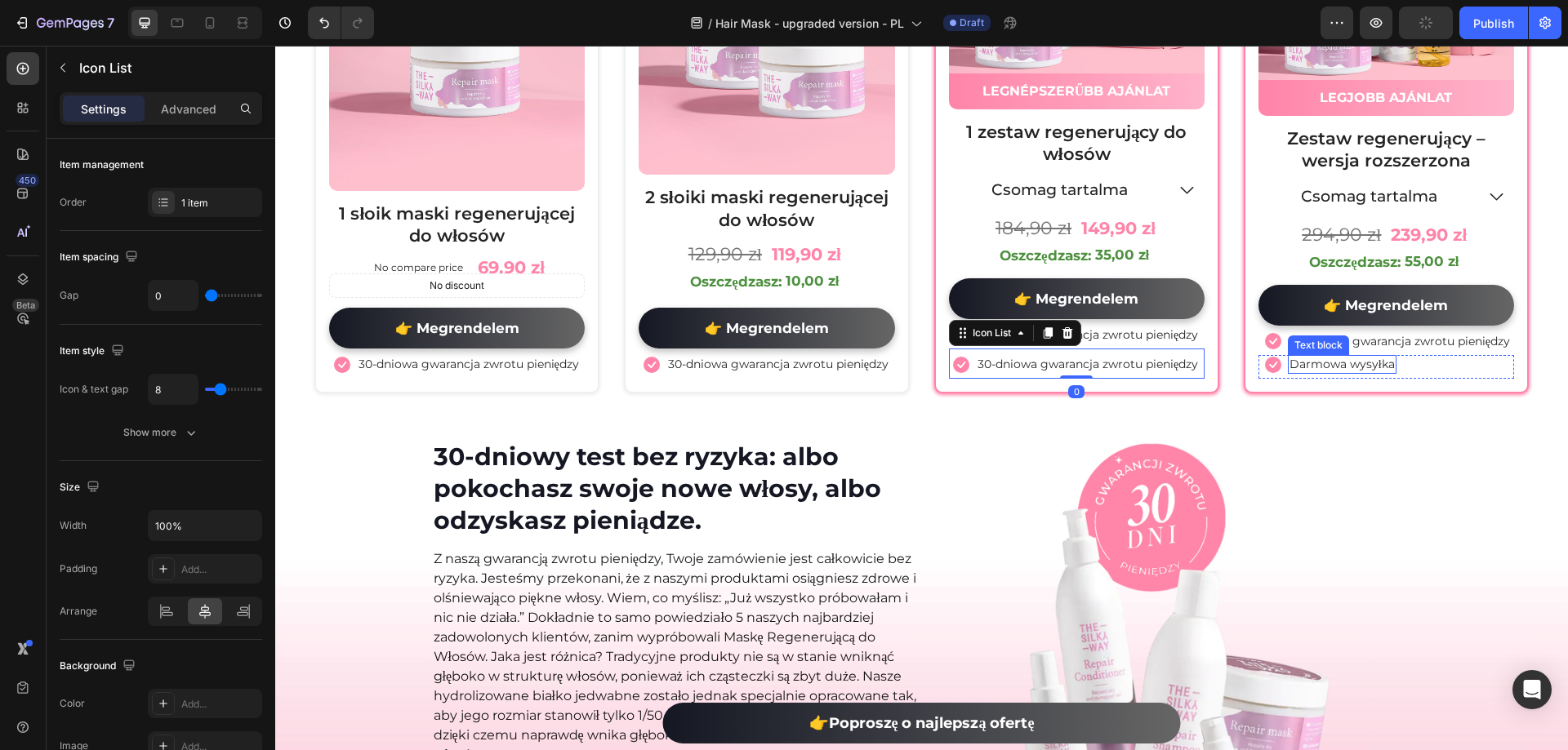
click at [1341, 364] on p "Darmowa wysyłka" at bounding box center [1342, 364] width 105 height 14
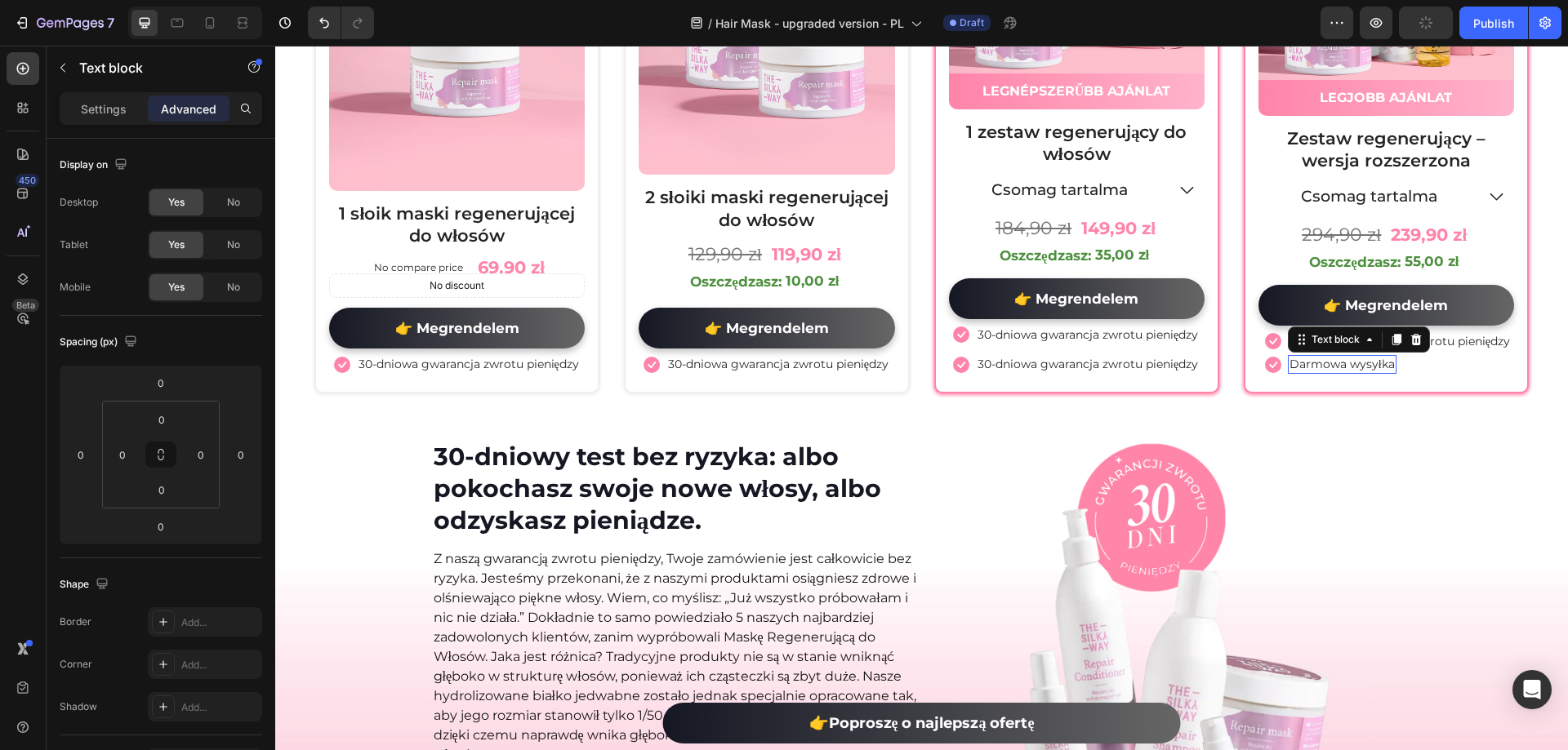
click at [1341, 364] on p "Darmowa wysyłka" at bounding box center [1342, 364] width 105 height 14
copy p "Darmowa wysyłka"
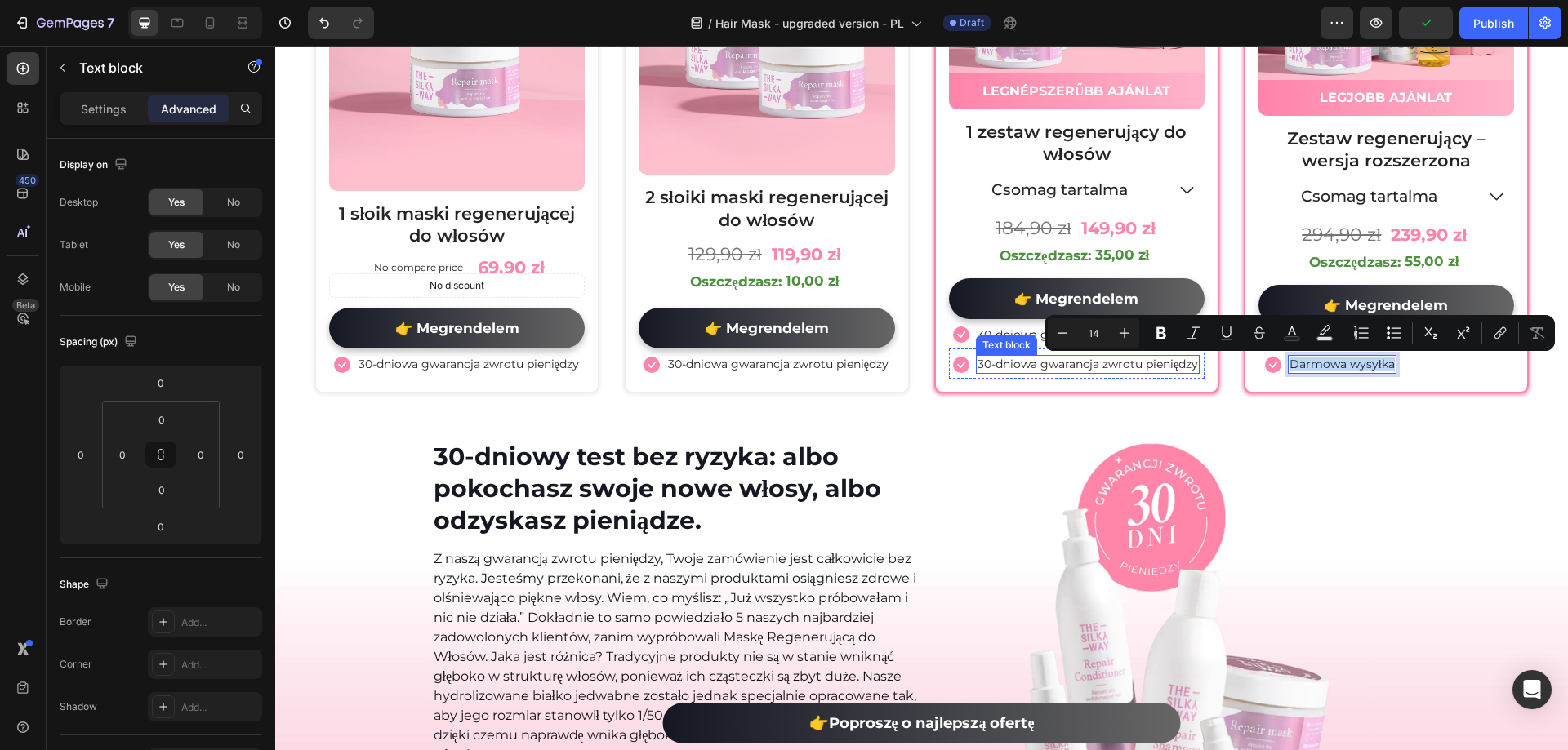
click at [977, 366] on p "30-dniowa gwarancja zwrotu pieniędzy" at bounding box center [1087, 364] width 220 height 14
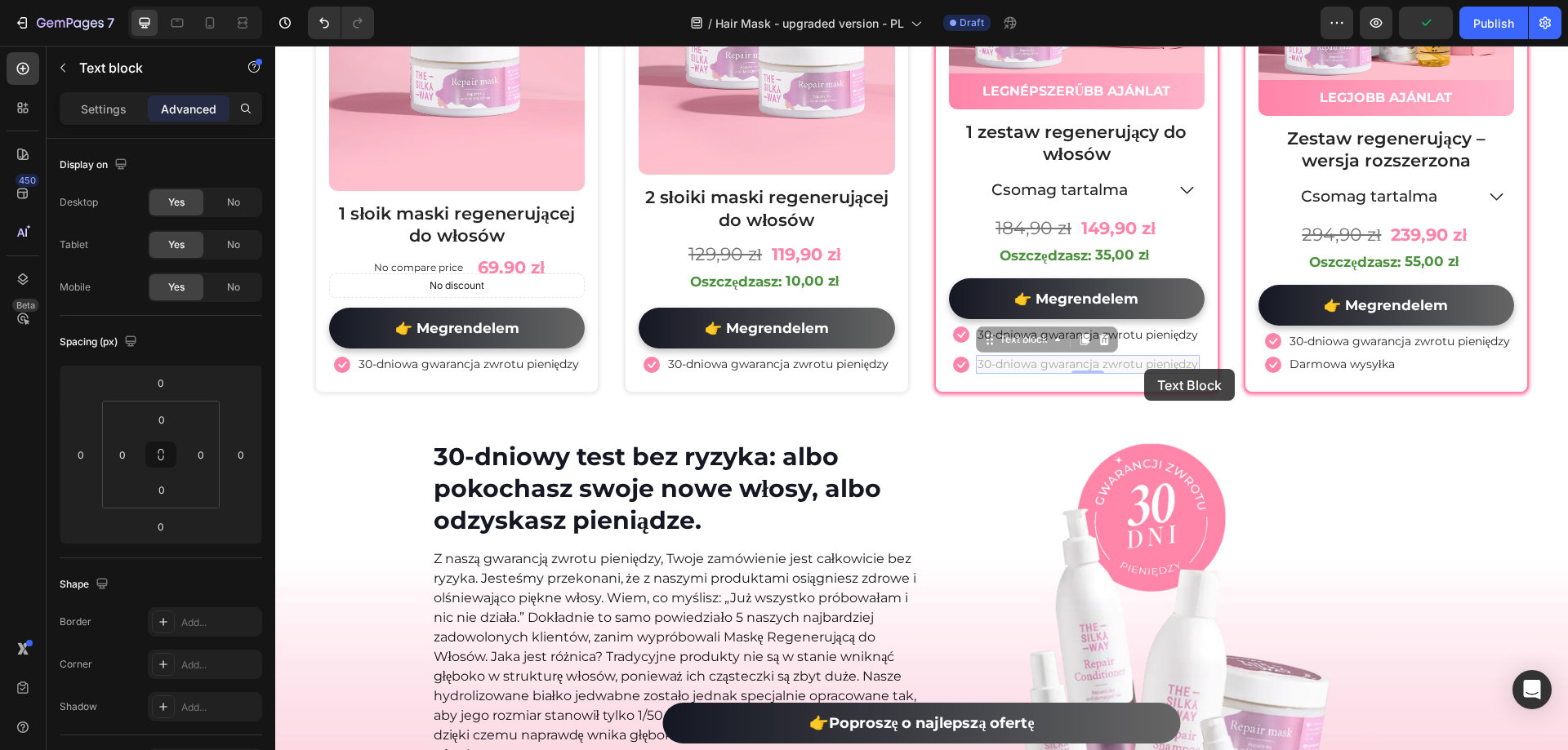
scroll to position [9035, 0]
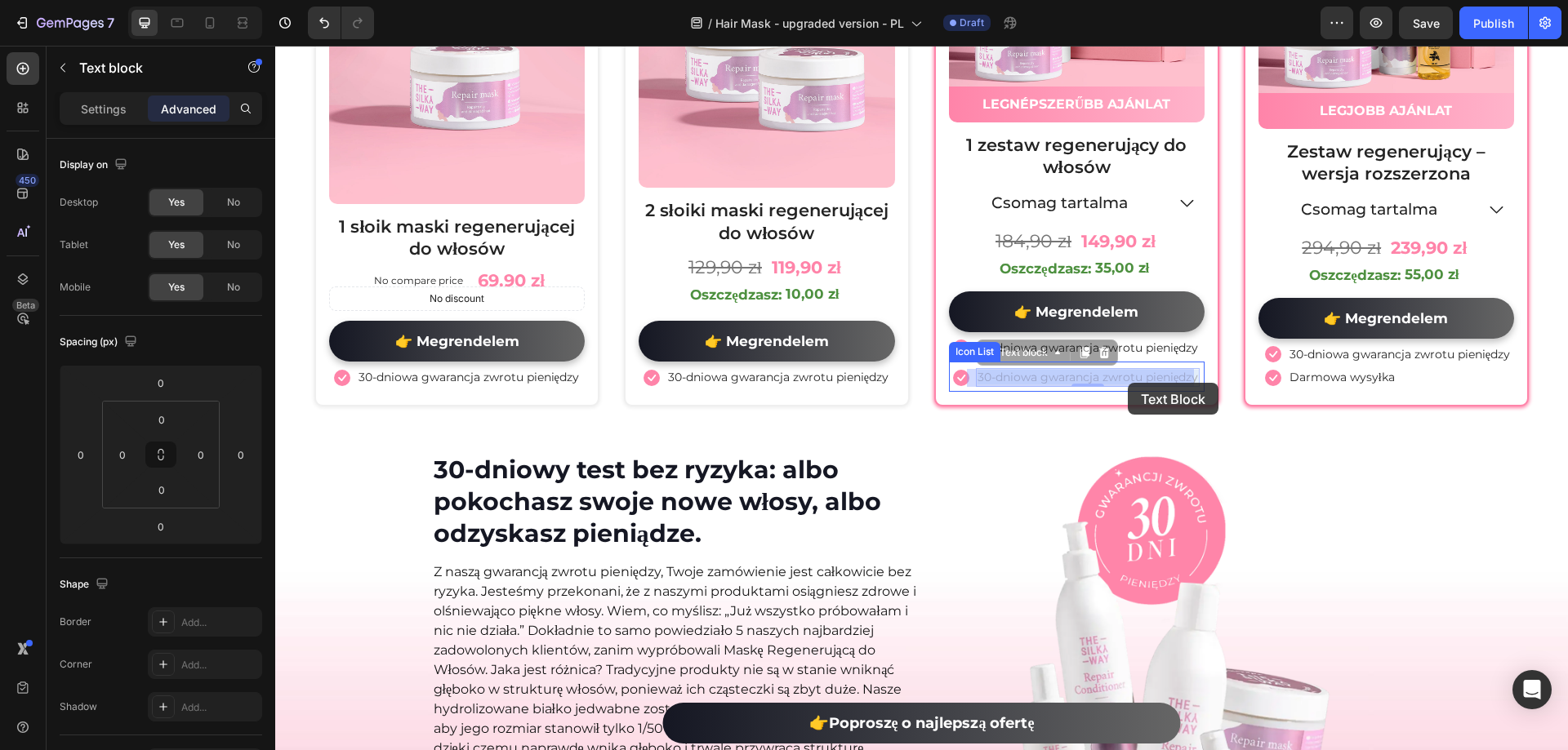
drag, startPoint x: 971, startPoint y: 366, endPoint x: 1106, endPoint y: 387, distance: 136.6
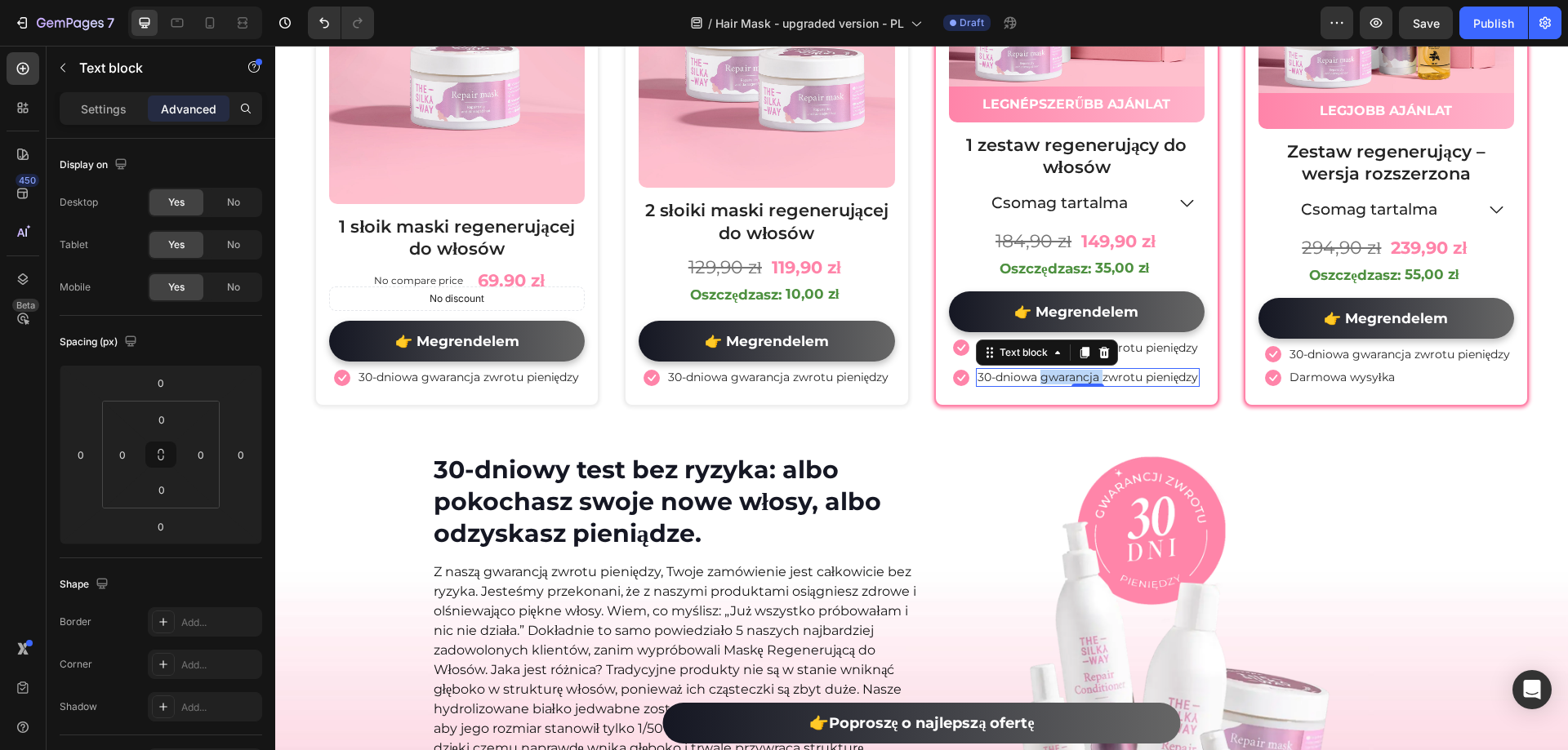
click at [1057, 380] on p "30-dniowa gwarancja zwrotu pieniędzy" at bounding box center [1087, 376] width 220 height 14
click at [1160, 377] on div "Icon Darmowa wysyłka Text block 0" at bounding box center [1076, 379] width 256 height 23
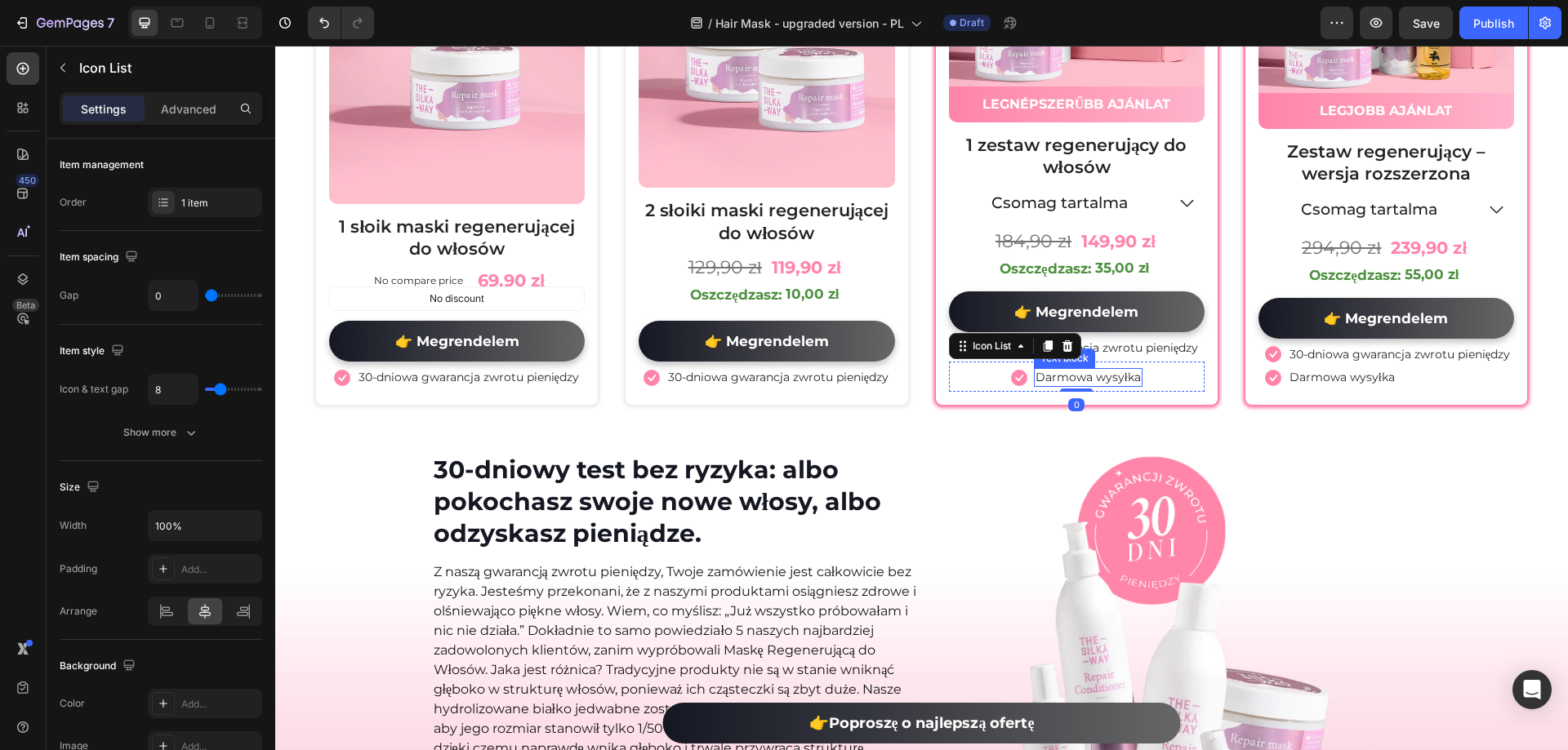
click at [1099, 375] on p "Darmowa wysyłka" at bounding box center [1088, 376] width 105 height 14
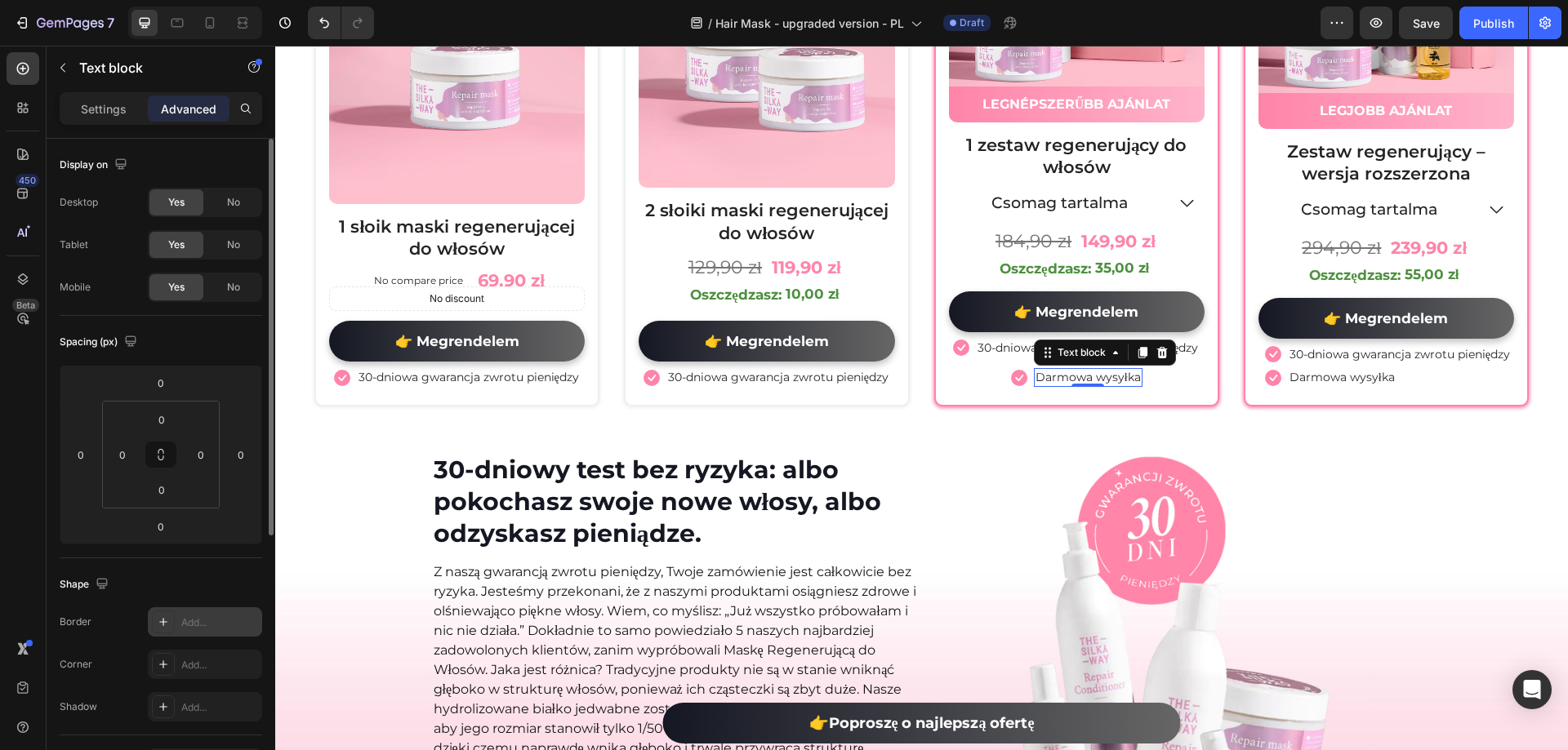
scroll to position [408, 0]
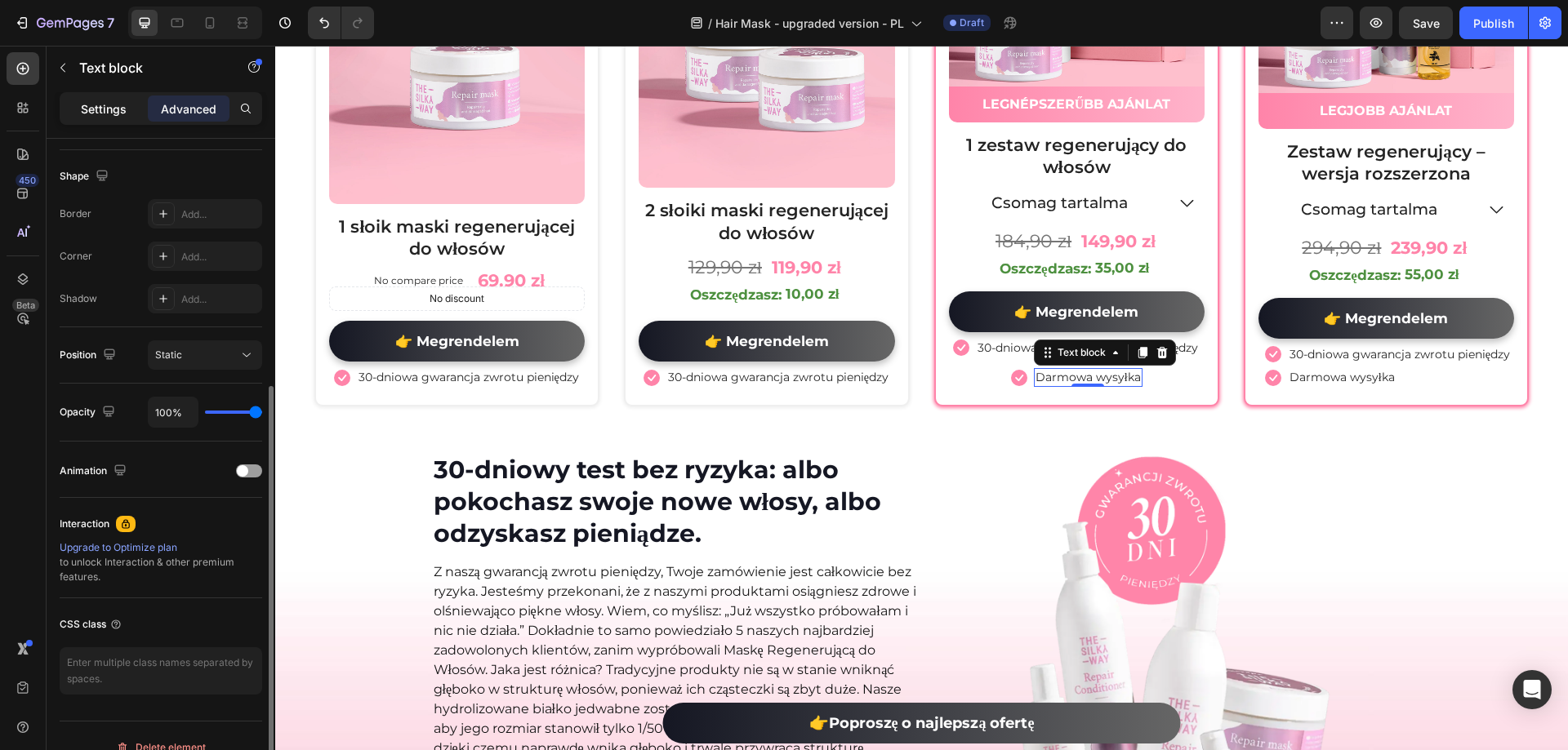
click at [103, 118] on div "Settings Advanced" at bounding box center [161, 108] width 203 height 33
click at [112, 111] on p "Settings" at bounding box center [104, 109] width 46 height 17
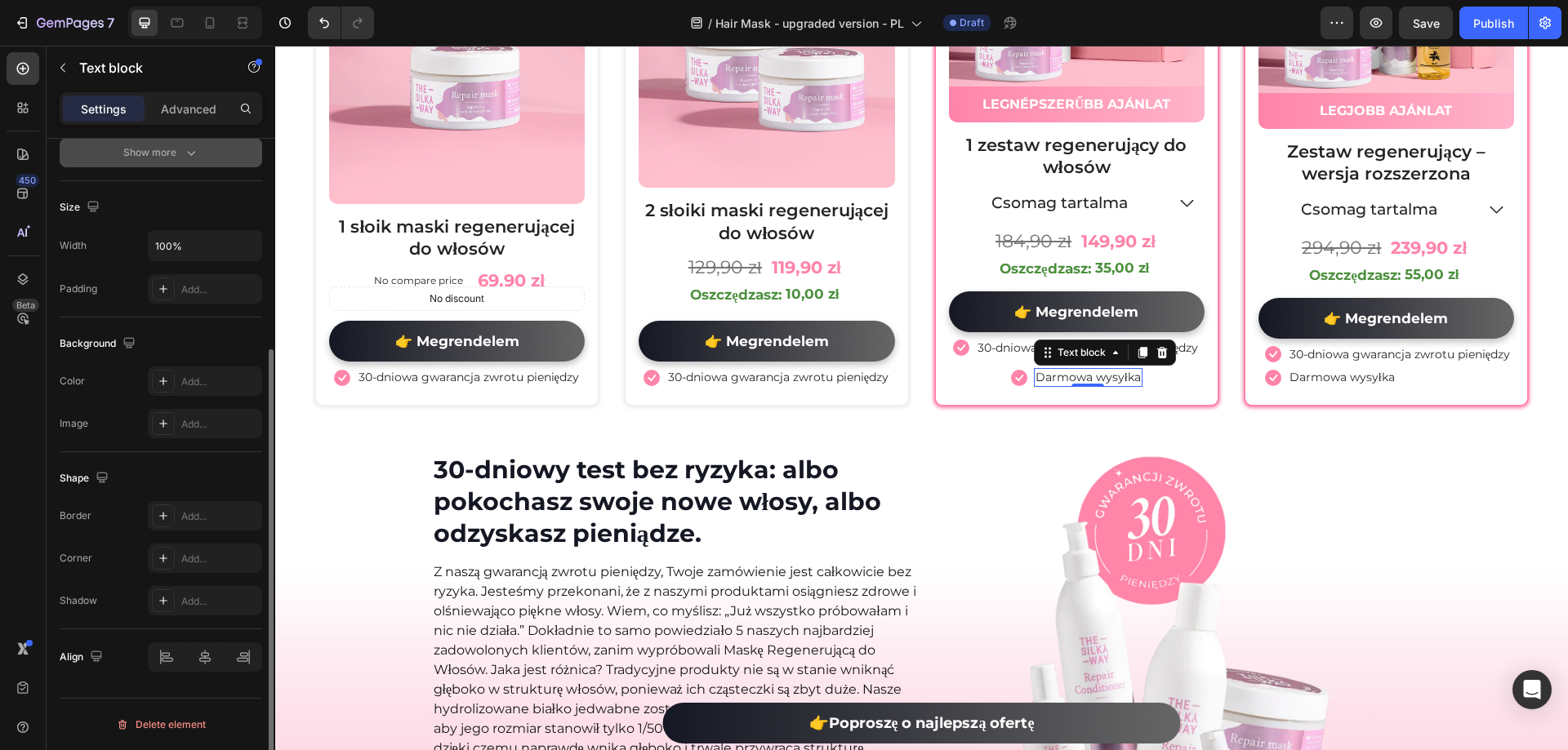
scroll to position [310, 0]
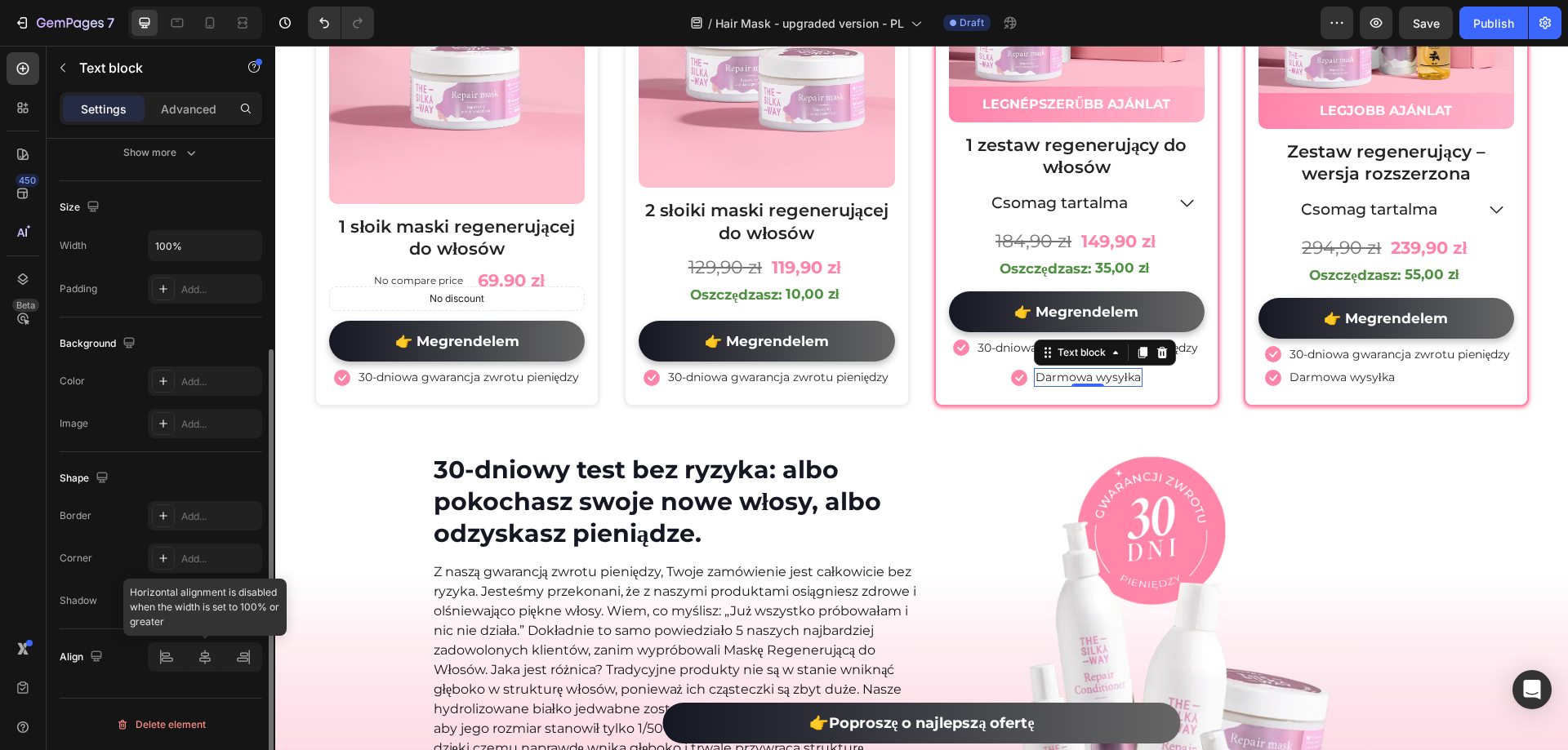
click at [165, 650] on div at bounding box center [204, 657] width 114 height 30
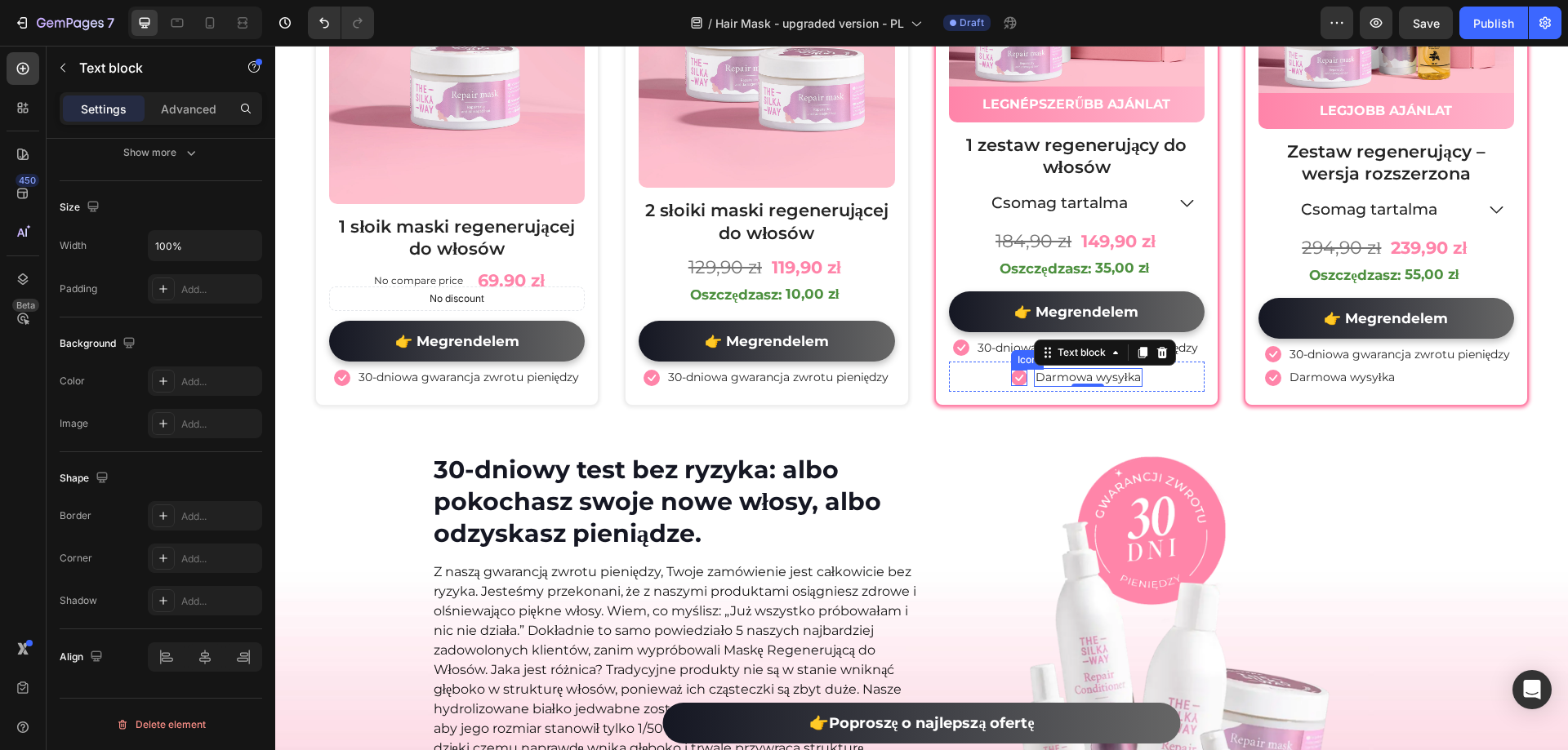
click at [1013, 379] on icon at bounding box center [1019, 377] width 16 height 16
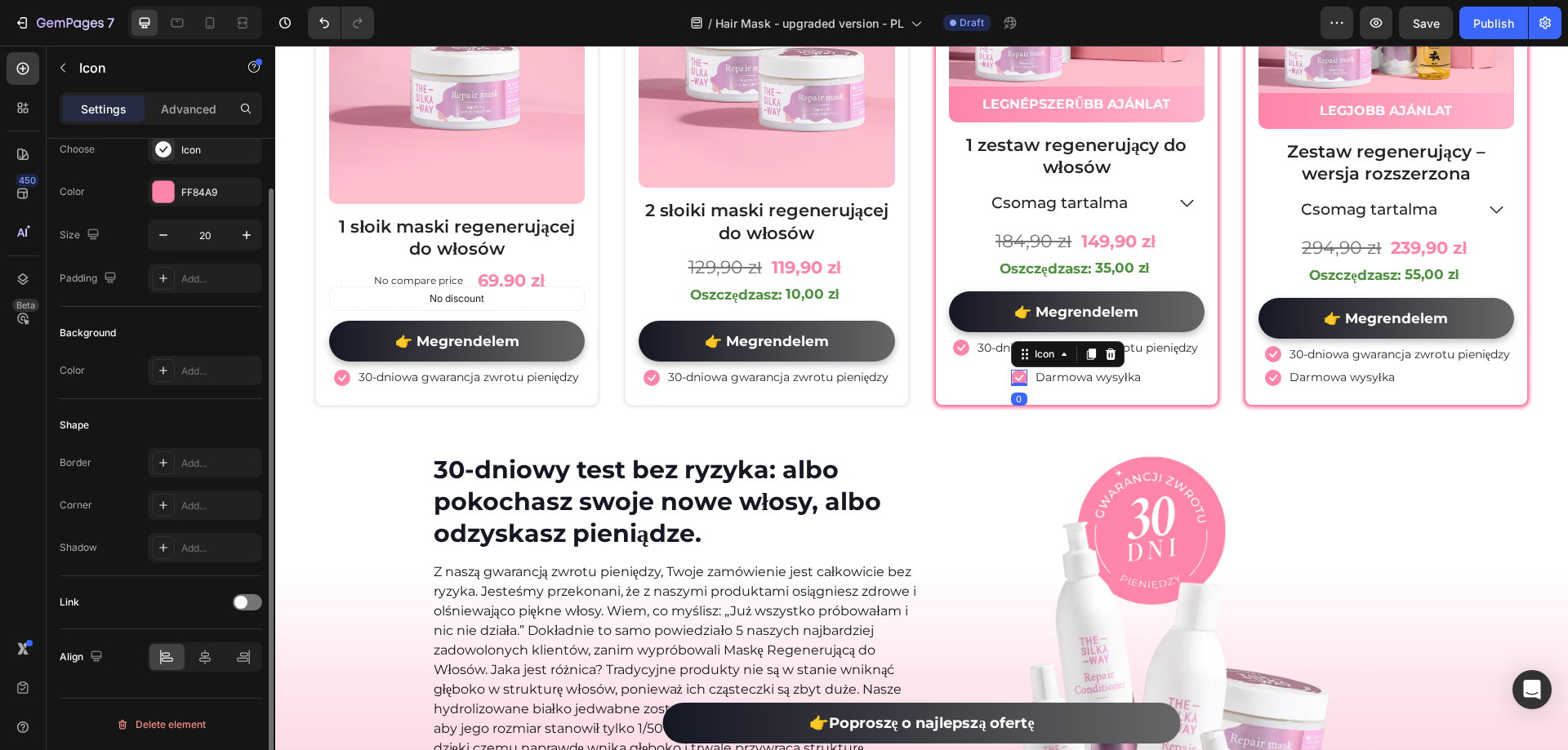
scroll to position [0, 0]
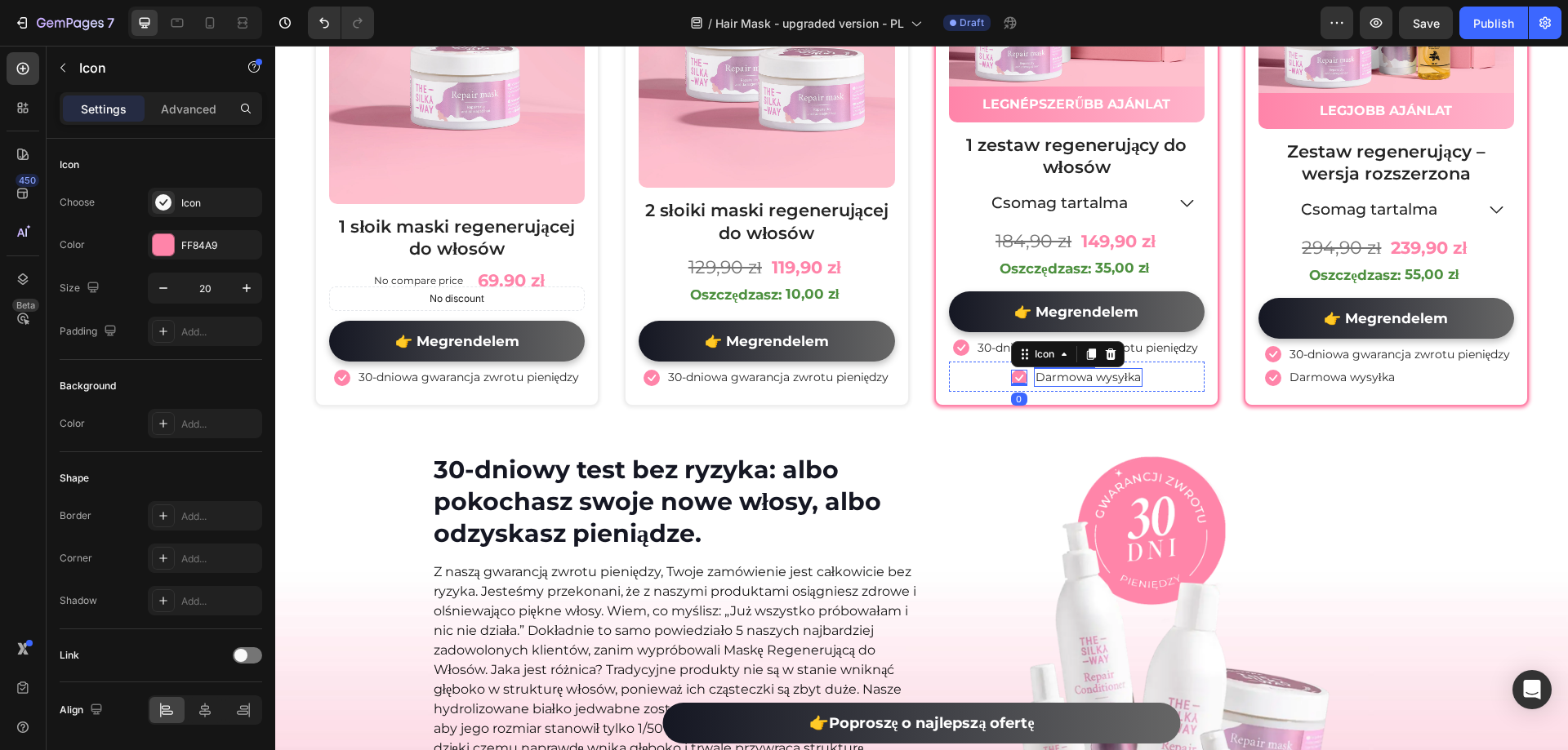
click at [1114, 376] on p "Darmowa wysyłka" at bounding box center [1088, 376] width 105 height 14
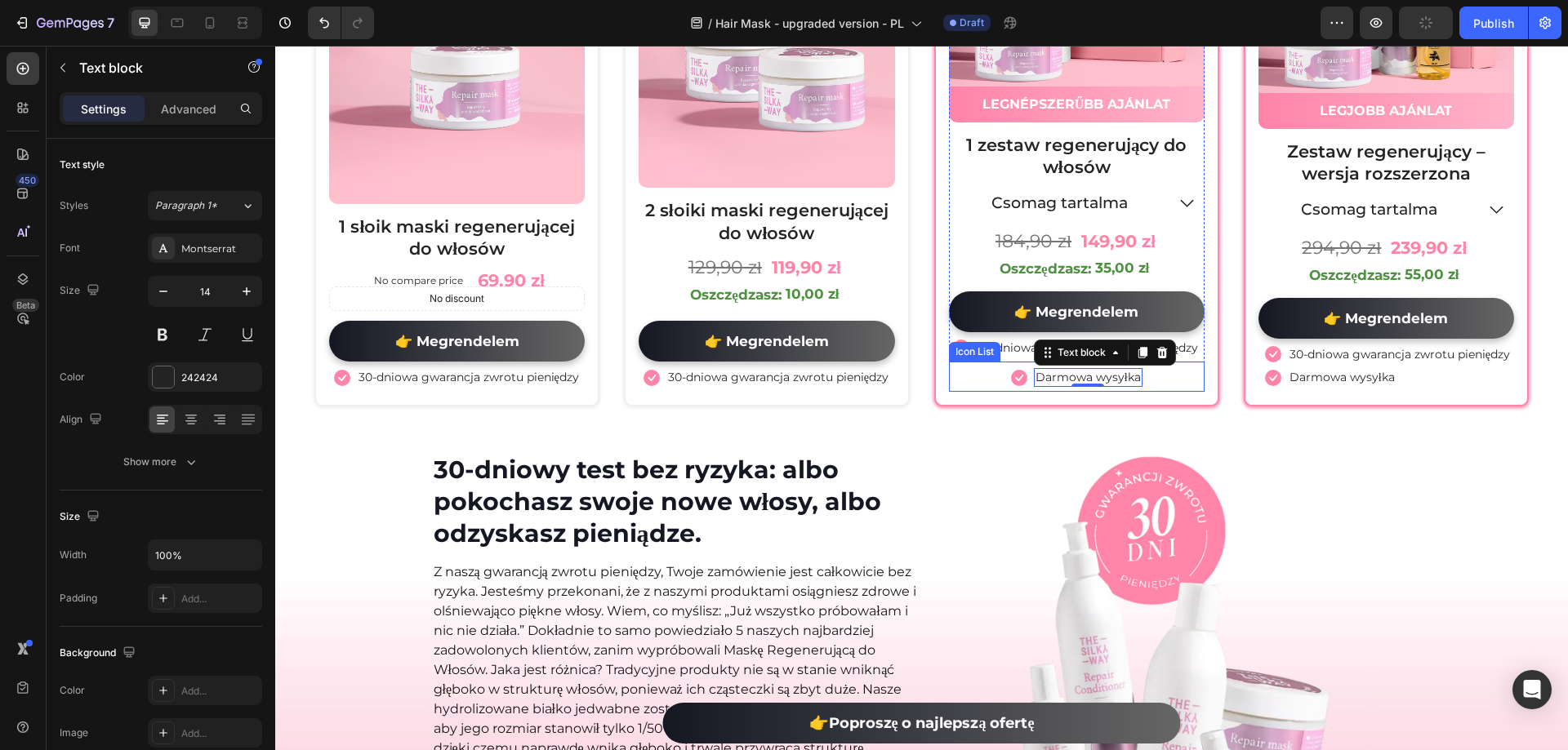
click at [1148, 381] on div "Icon Darmowa wysyłka Text block 0" at bounding box center [1076, 379] width 256 height 23
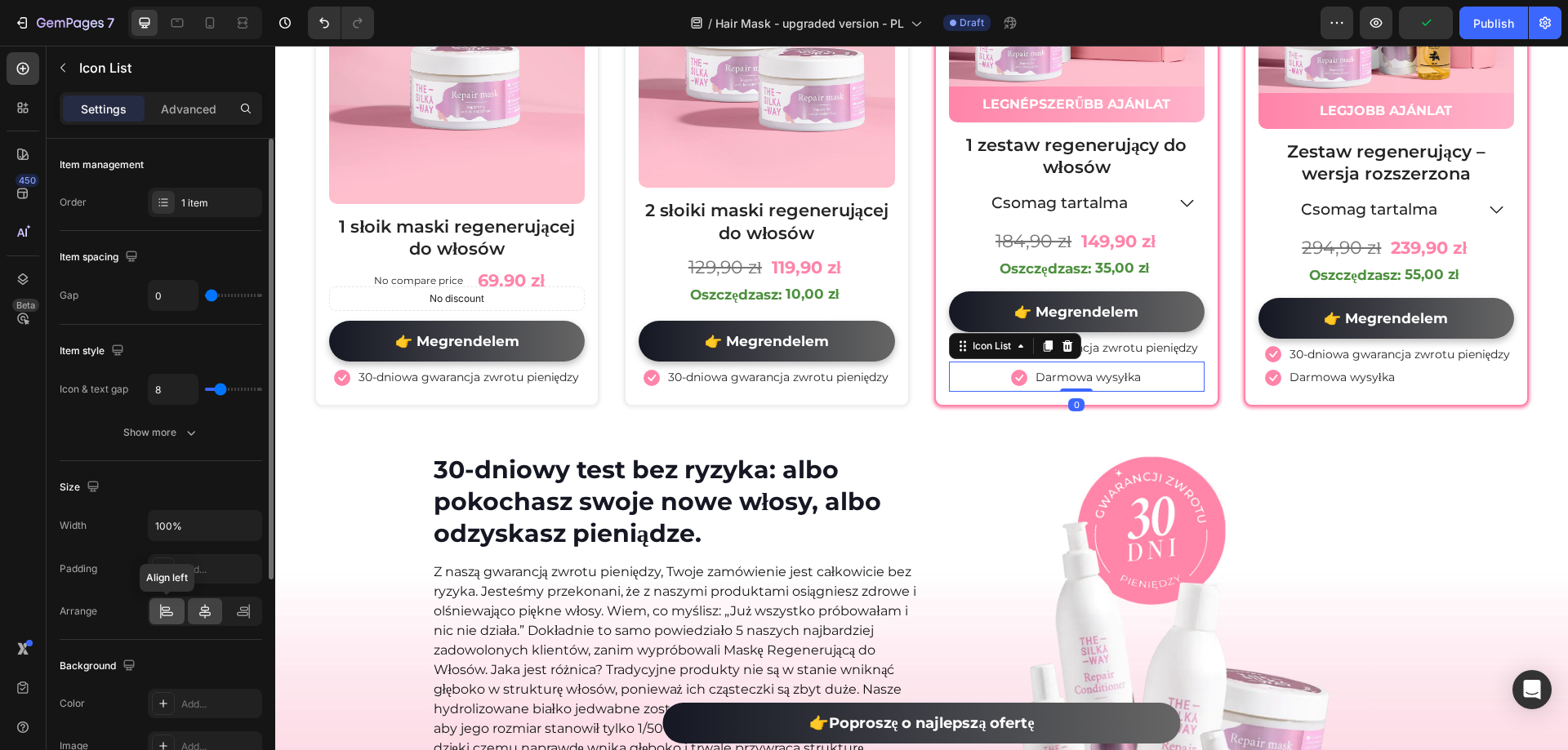
click at [168, 607] on icon at bounding box center [166, 608] width 8 height 4
click at [955, 511] on div at bounding box center [1168, 723] width 487 height 542
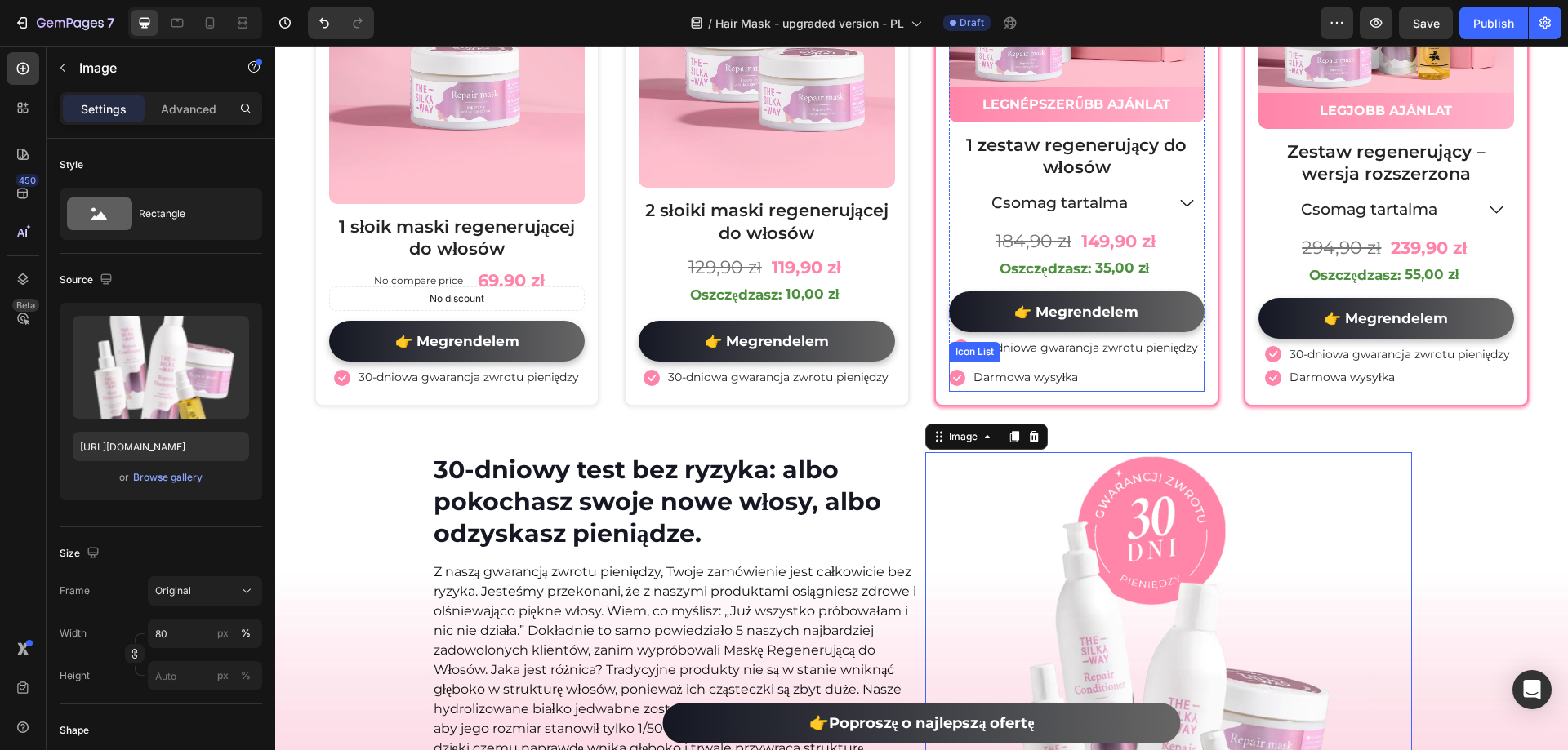
click at [1169, 375] on div "Icon Darmowa wysyłka Text block" at bounding box center [1076, 379] width 256 height 23
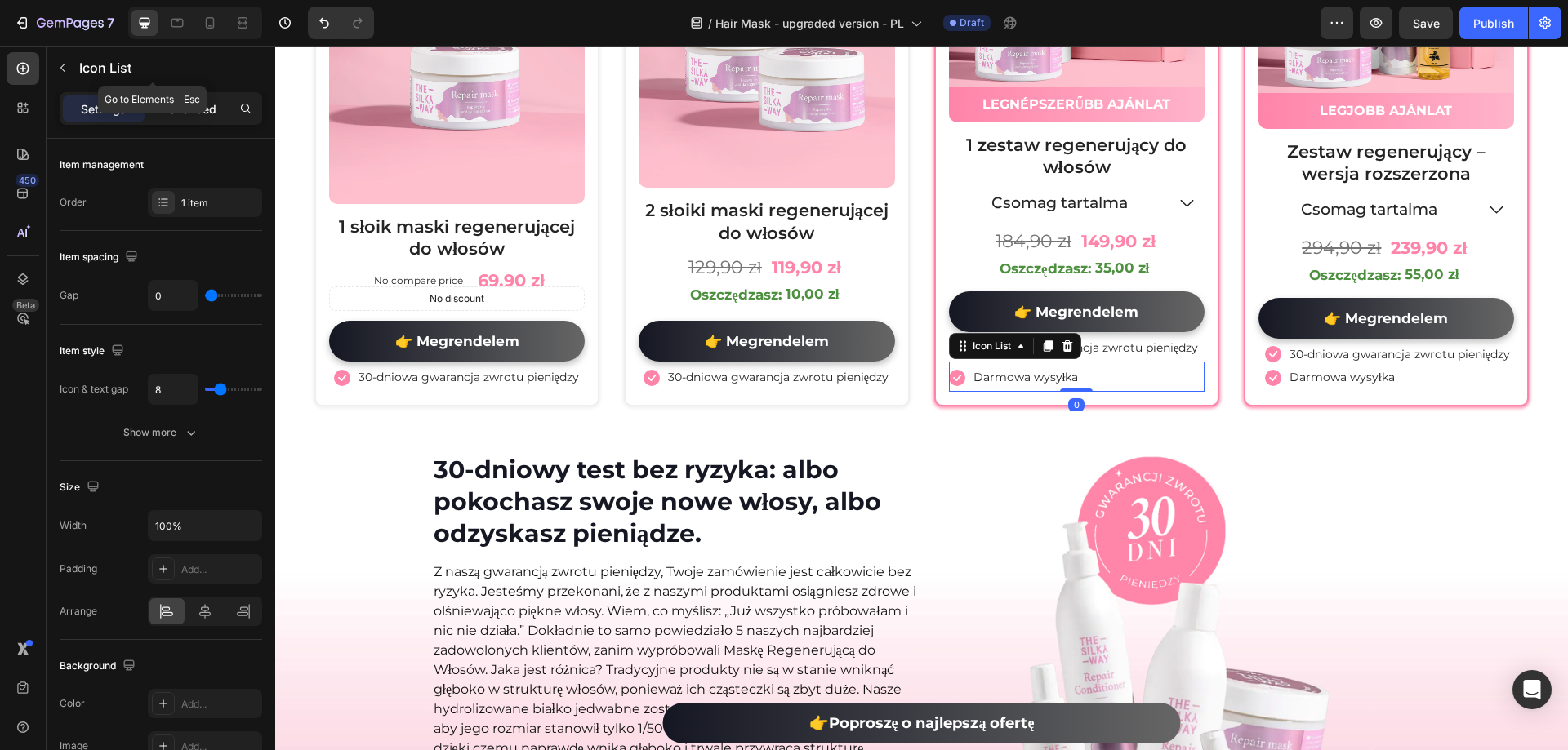
click at [169, 108] on p "Advanced" at bounding box center [189, 109] width 56 height 17
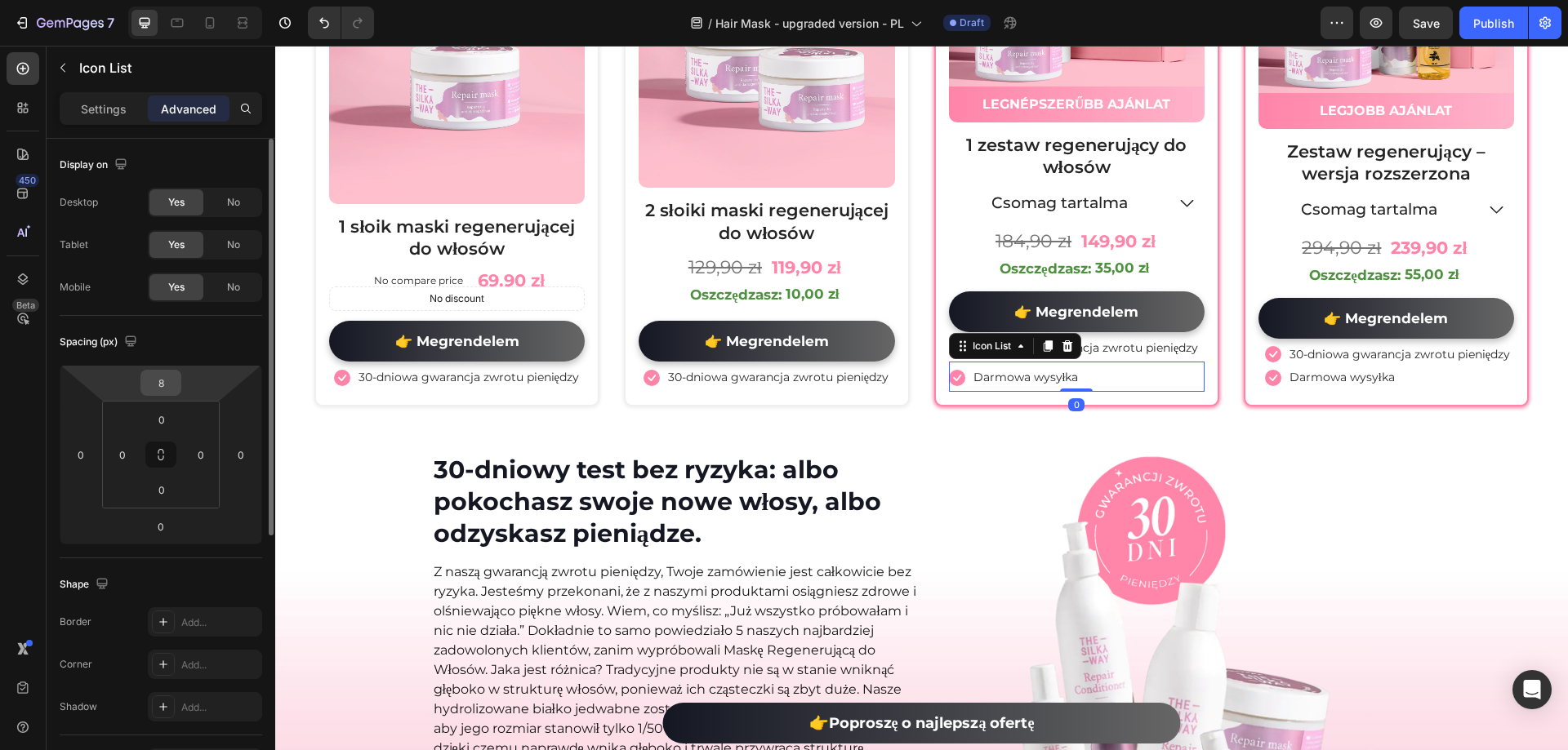
click at [164, 381] on input "8" at bounding box center [160, 382] width 33 height 24
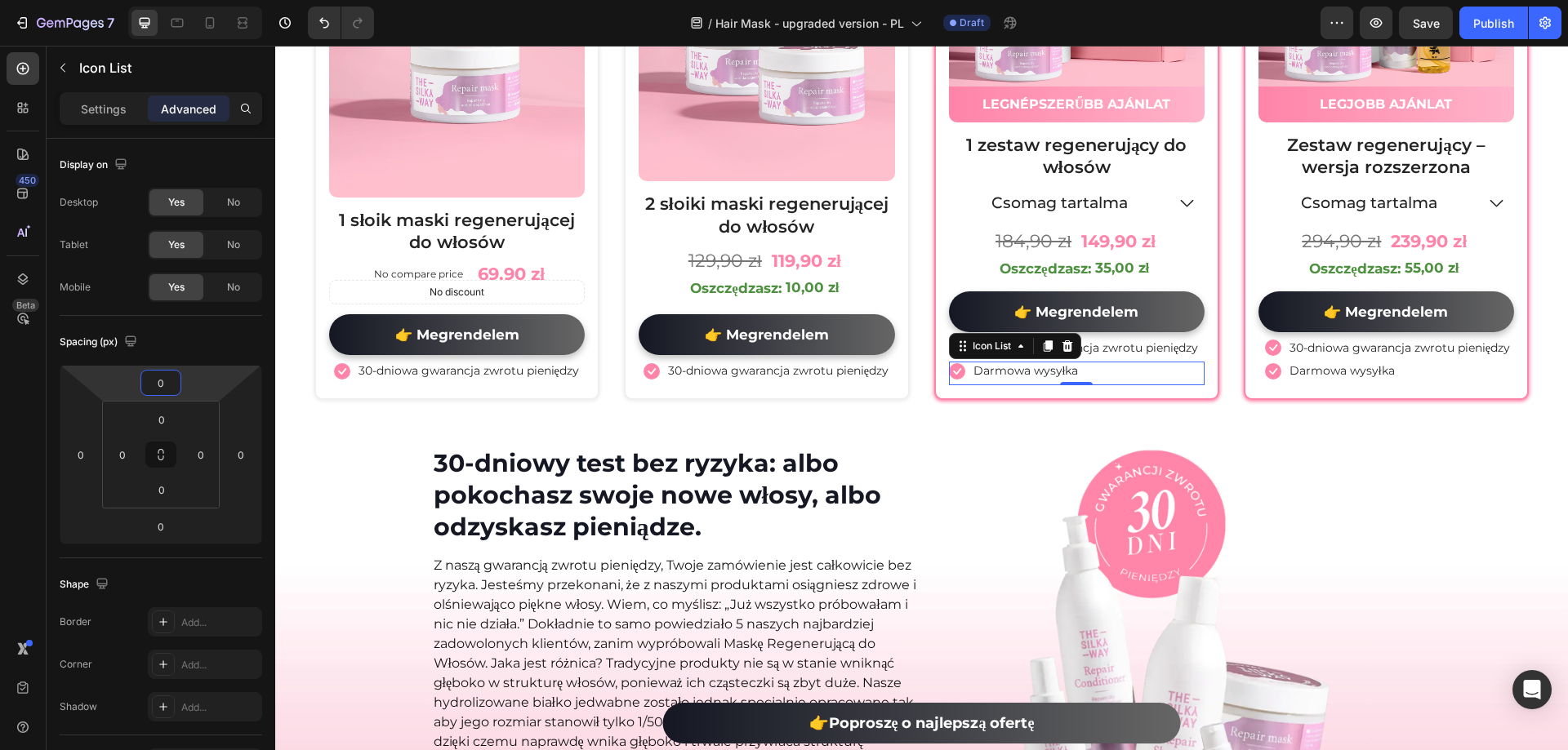
type input "0"
click at [0, 445] on div "450 Beta" at bounding box center [23, 397] width 46 height 704
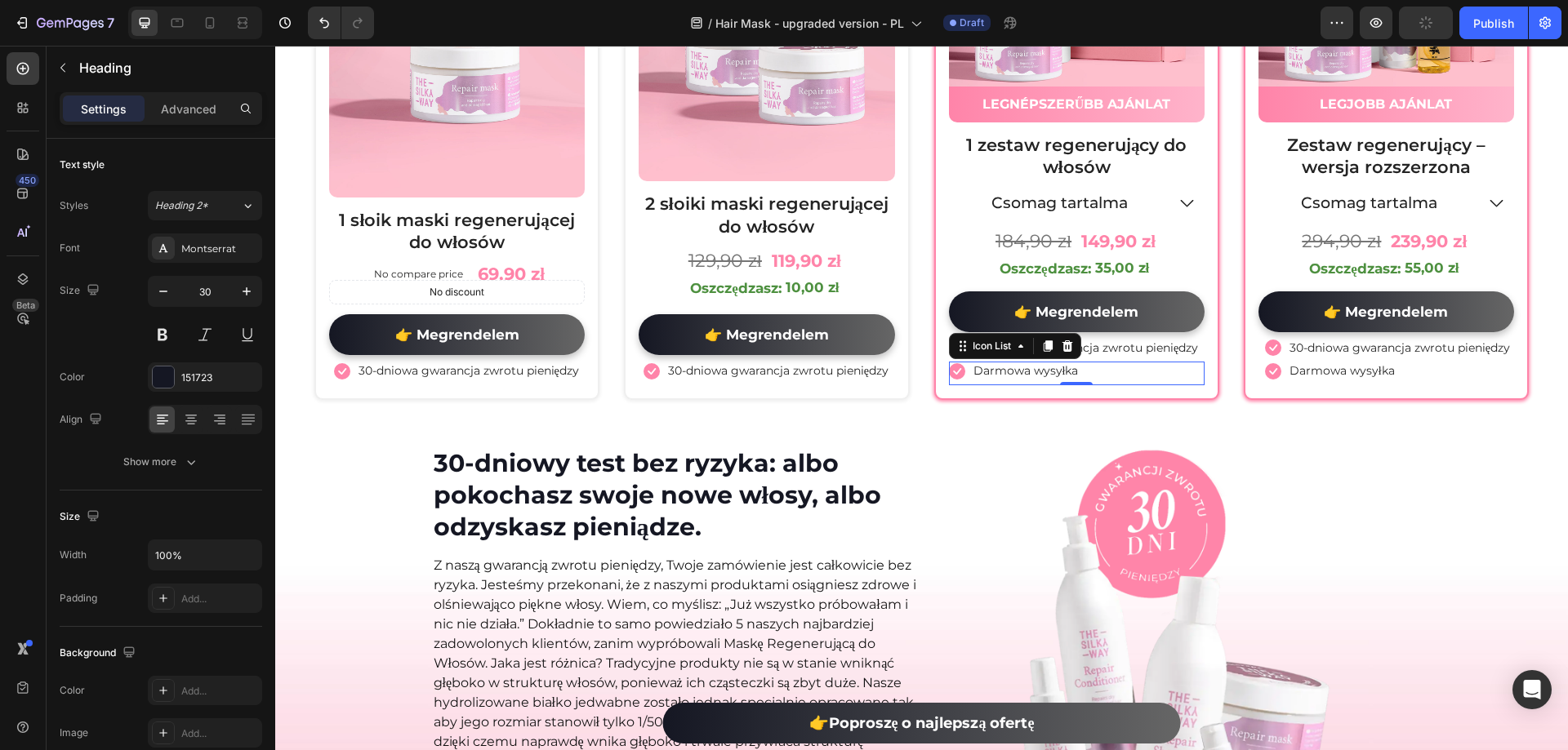
click at [446, 452] on div "30-dniowy test bez ryzyka: albo pokochasz swoje nowe włosy, albo odzyskasz pien…" at bounding box center [675, 494] width 487 height 99
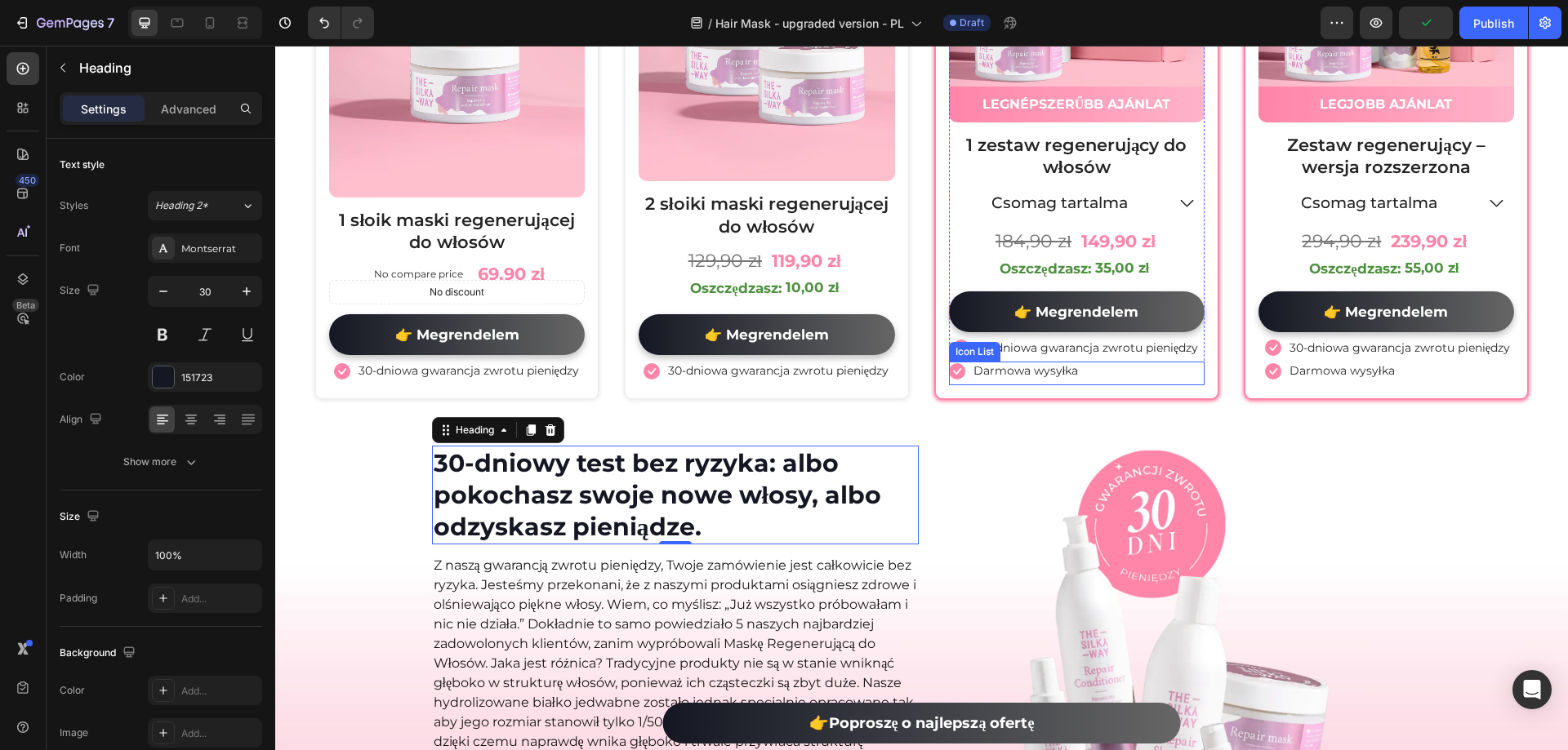
click at [952, 378] on icon at bounding box center [956, 371] width 16 height 16
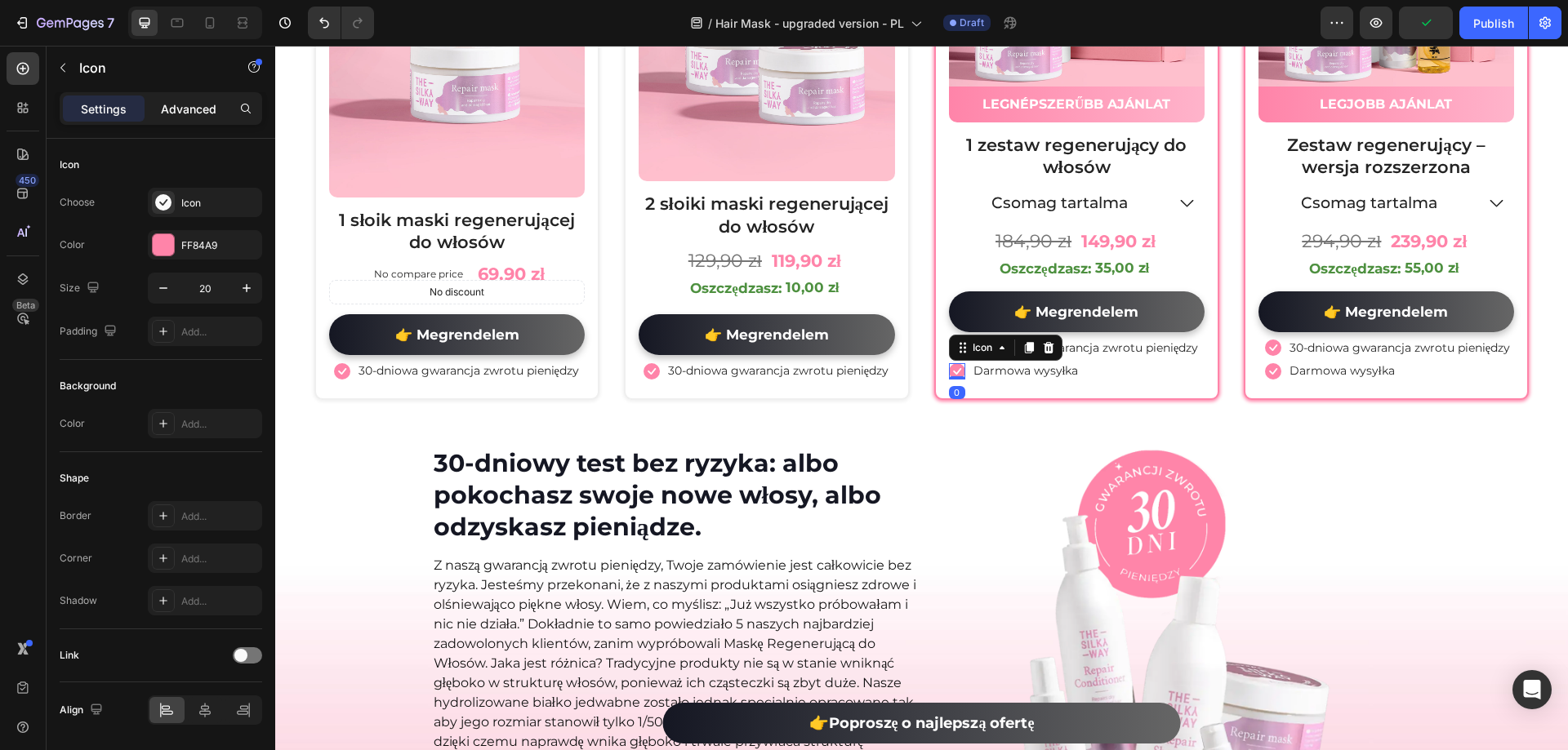
click at [209, 106] on p "Advanced" at bounding box center [189, 109] width 56 height 17
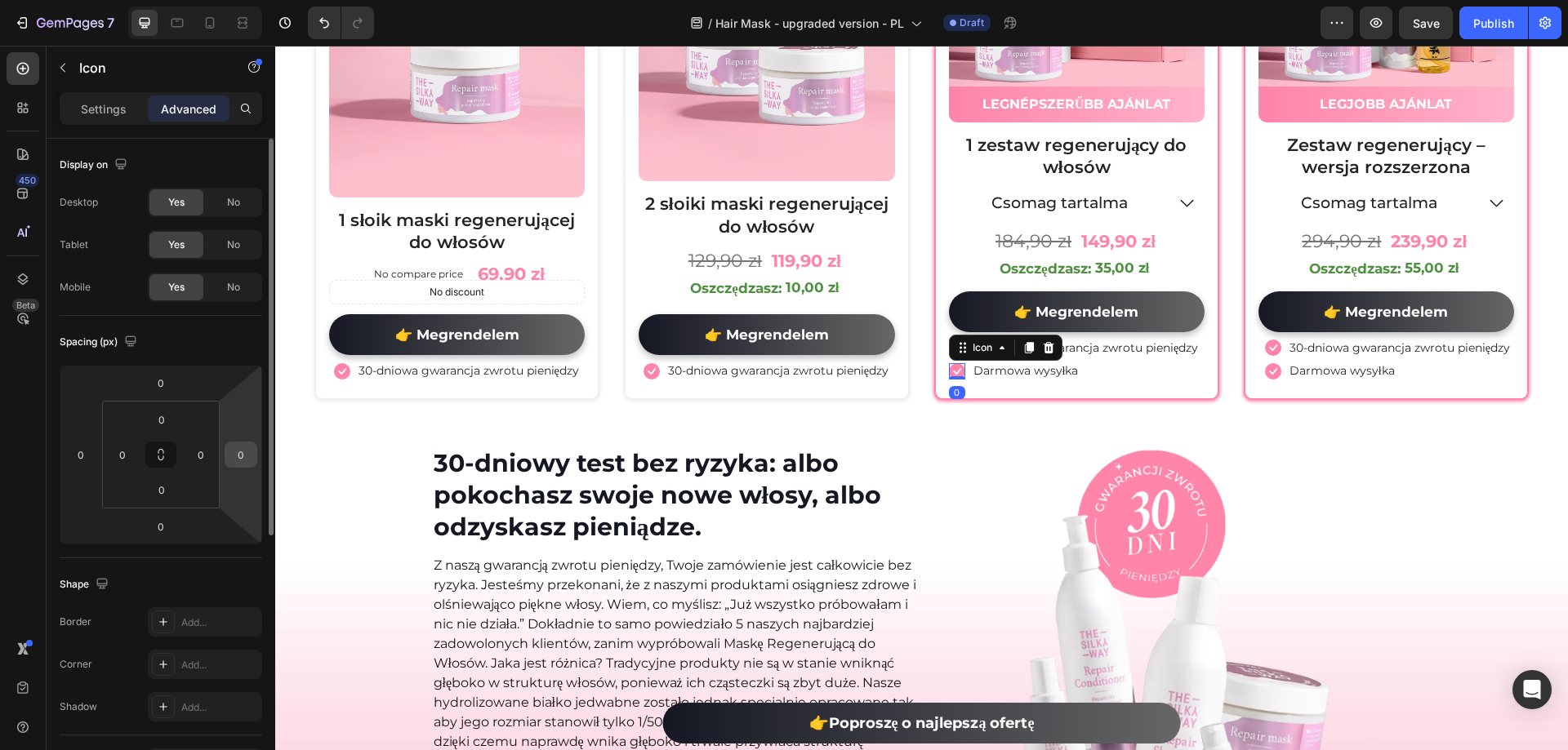
click at [242, 453] on input "0" at bounding box center [241, 454] width 24 height 24
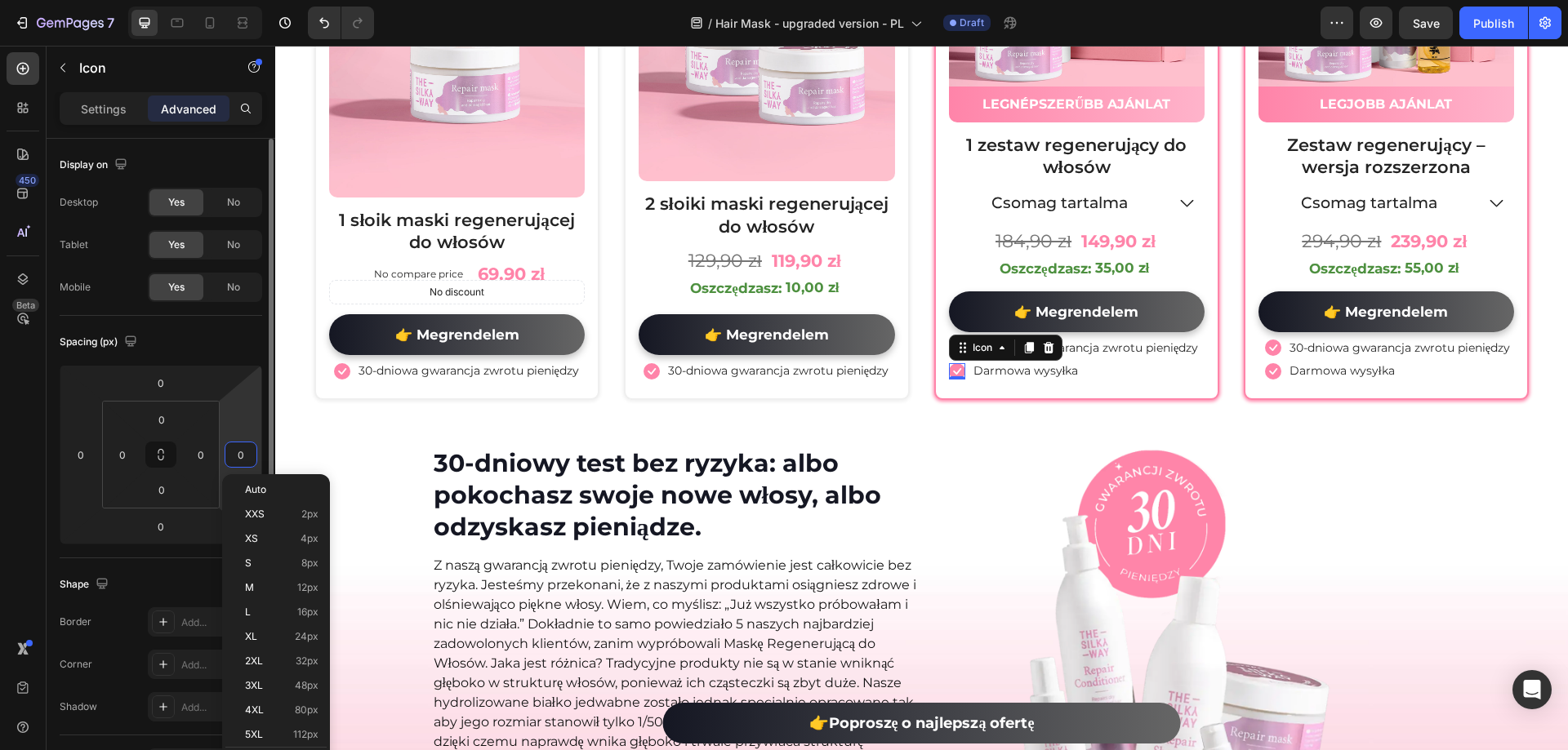
type input "5"
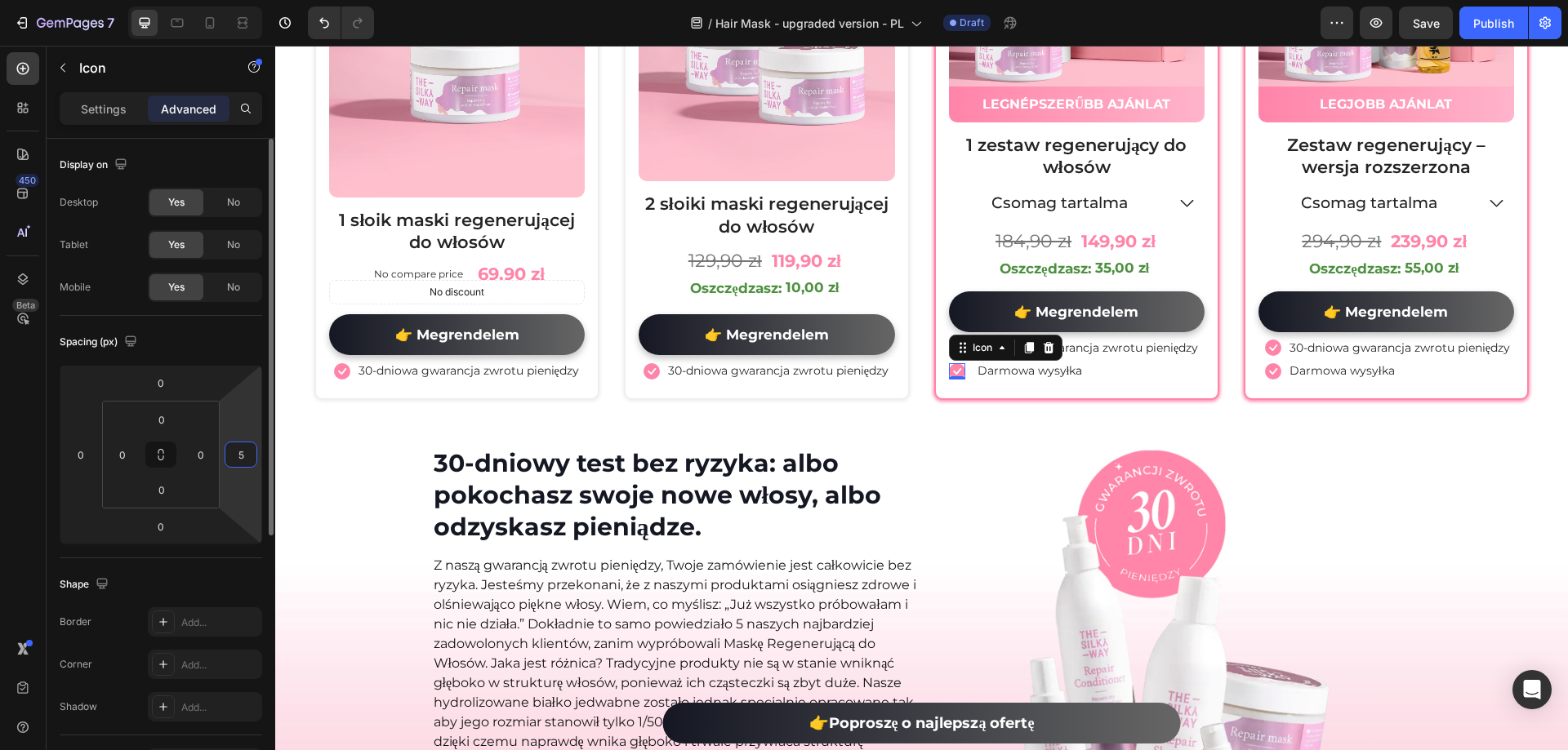
click at [242, 453] on input "5" at bounding box center [241, 454] width 24 height 24
click at [86, 445] on input "0" at bounding box center [80, 454] width 24 height 24
type input "0"
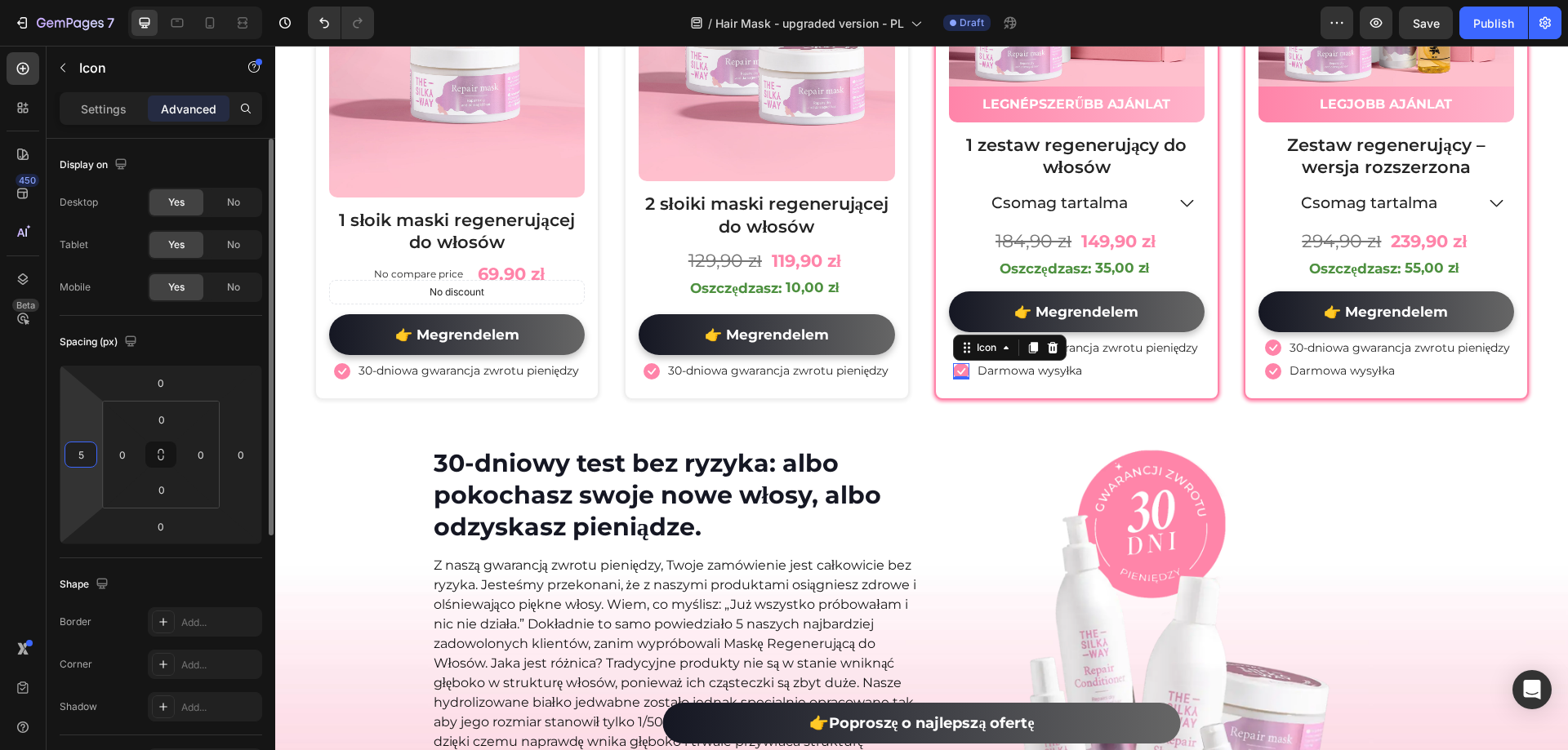
click at [86, 447] on input "5" at bounding box center [80, 454] width 24 height 24
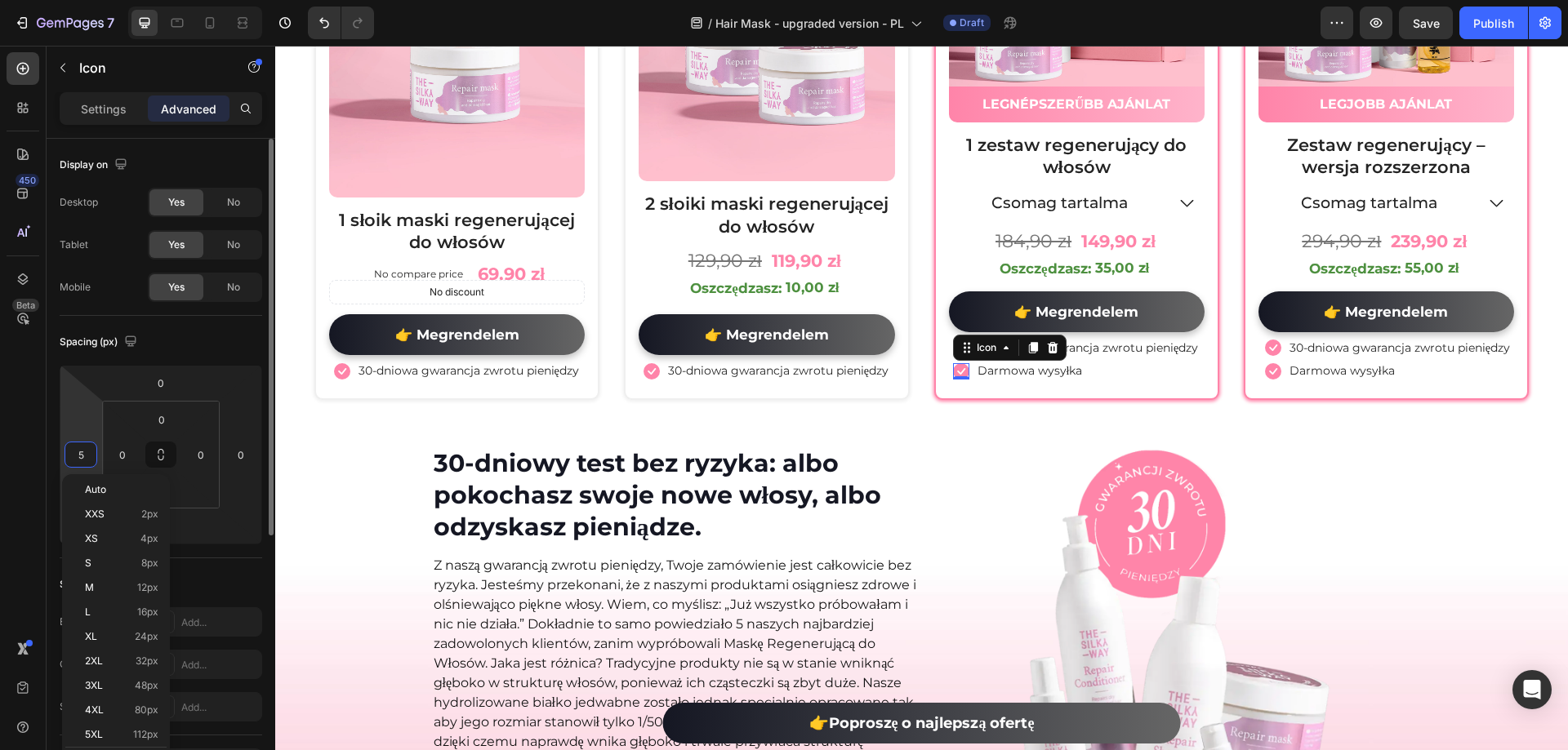
click at [86, 447] on input "5" at bounding box center [80, 454] width 24 height 24
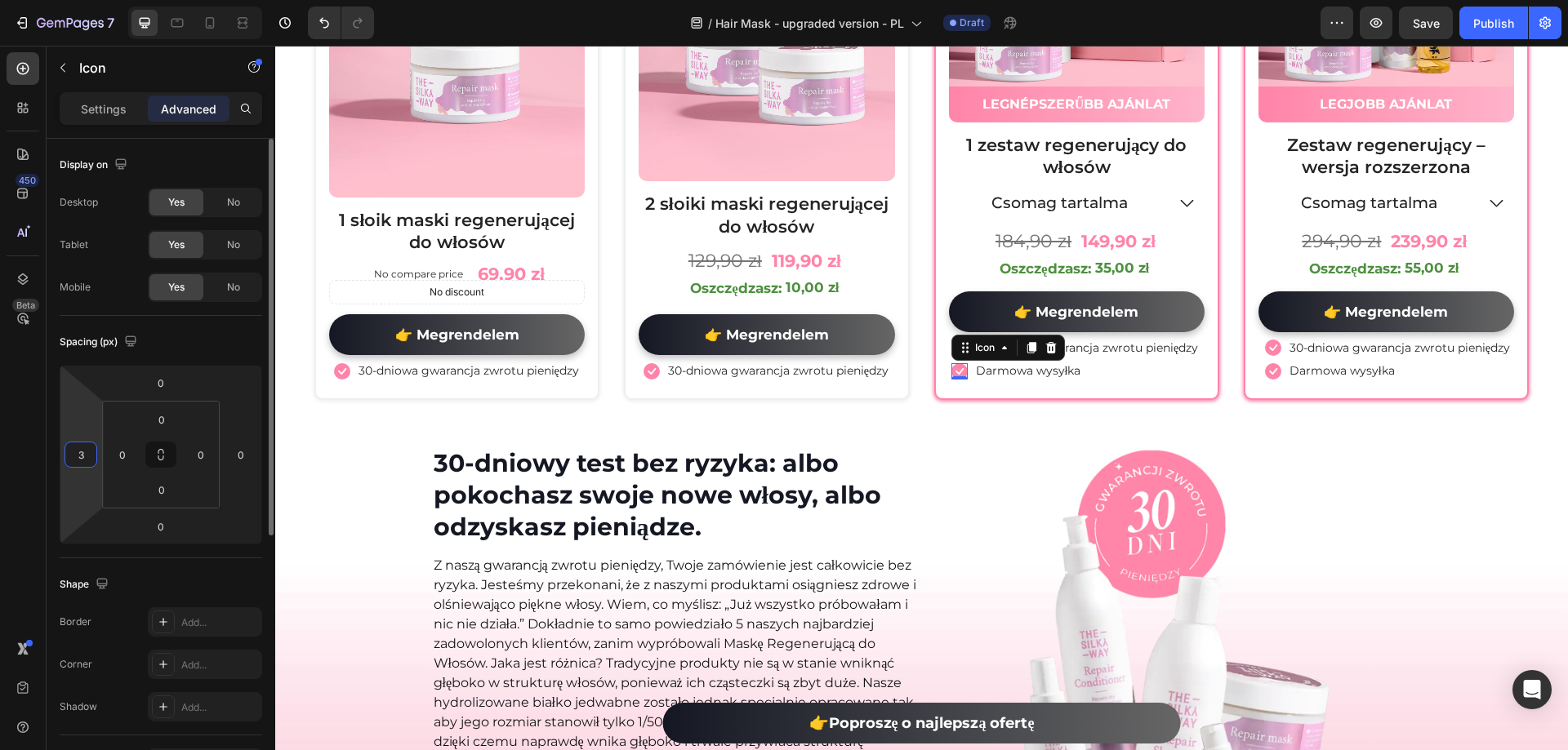
click at [84, 451] on input "3" at bounding box center [80, 454] width 24 height 24
type input "4"
click at [8, 433] on div "450 Beta" at bounding box center [23, 343] width 33 height 580
click at [415, 483] on div "30-dniowy test bez ryzyka: albo pokochasz swoje nowe włosy, albo odzyskasz pien…" at bounding box center [922, 716] width 1293 height 542
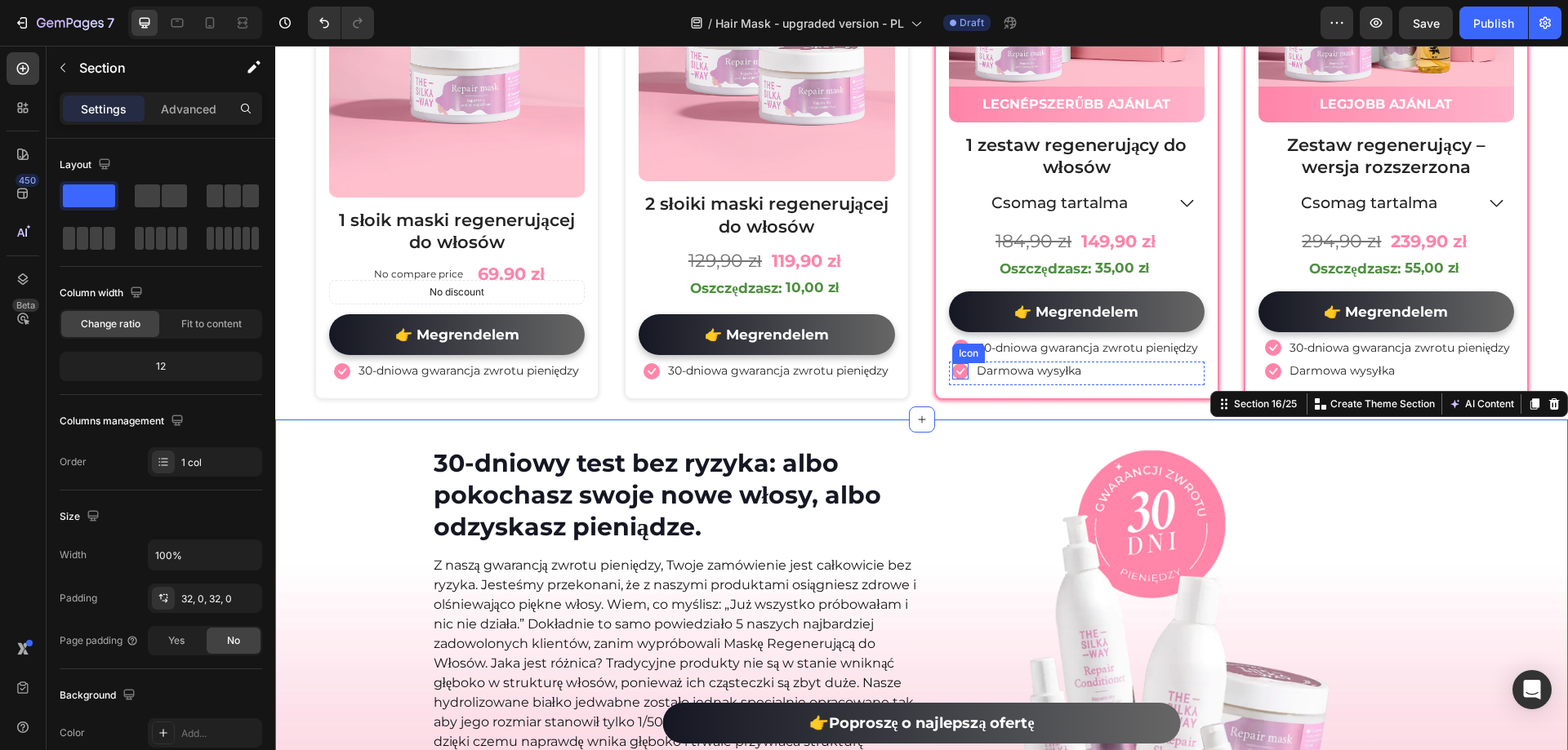
click at [960, 372] on icon at bounding box center [960, 371] width 16 height 16
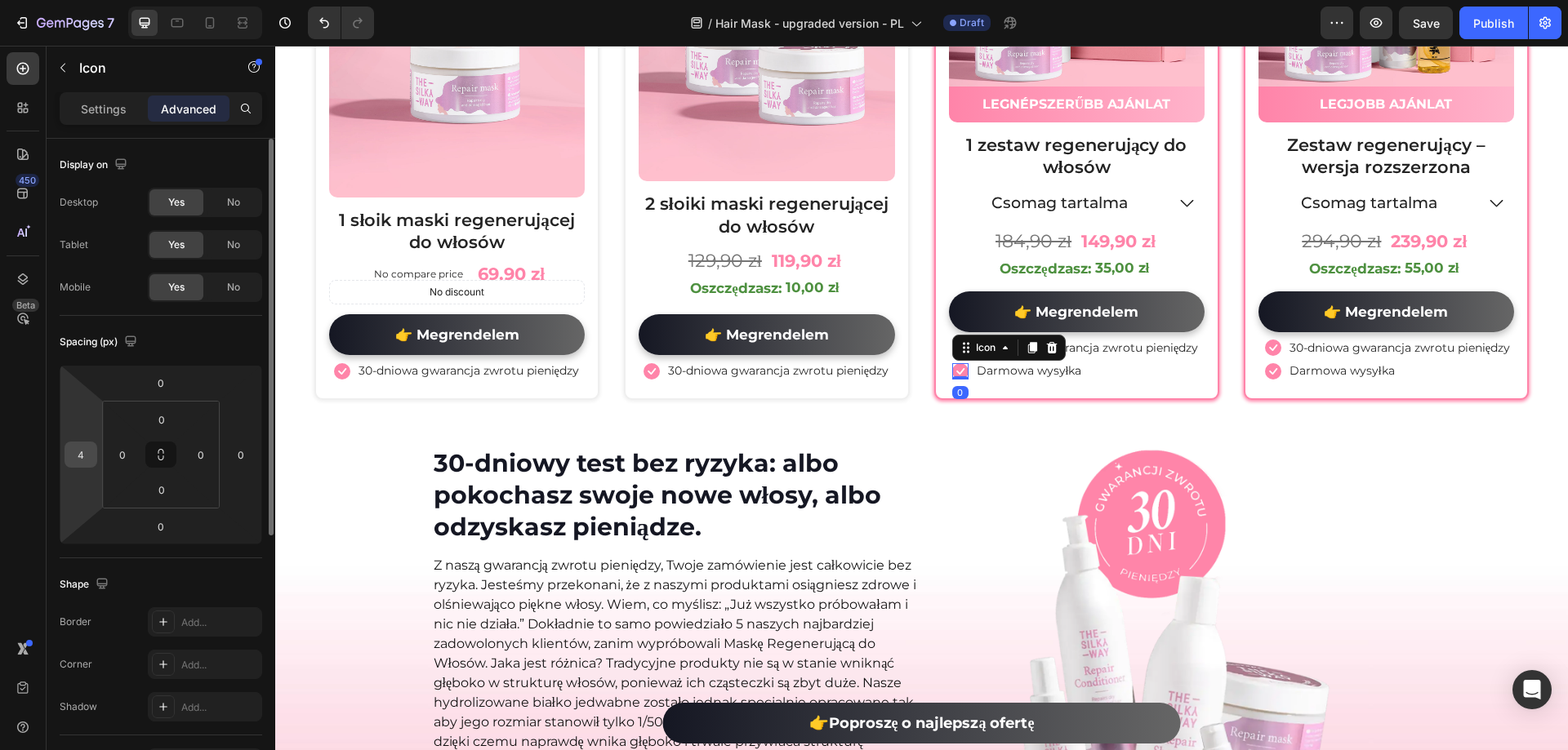
click at [78, 456] on input "4" at bounding box center [80, 454] width 24 height 24
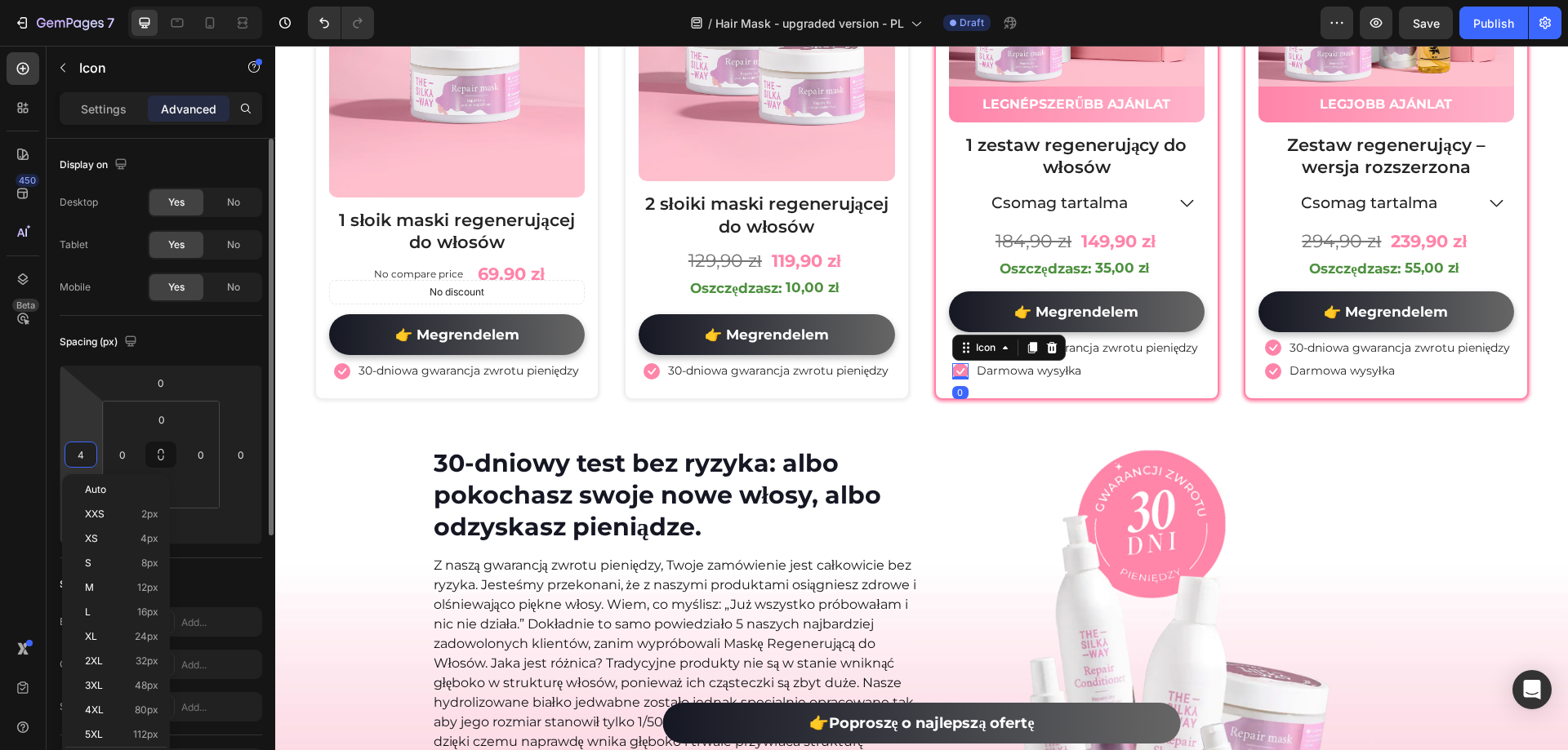
click at [78, 456] on input "4" at bounding box center [80, 454] width 24 height 24
click at [5, 446] on div "450 Beta" at bounding box center [23, 397] width 46 height 704
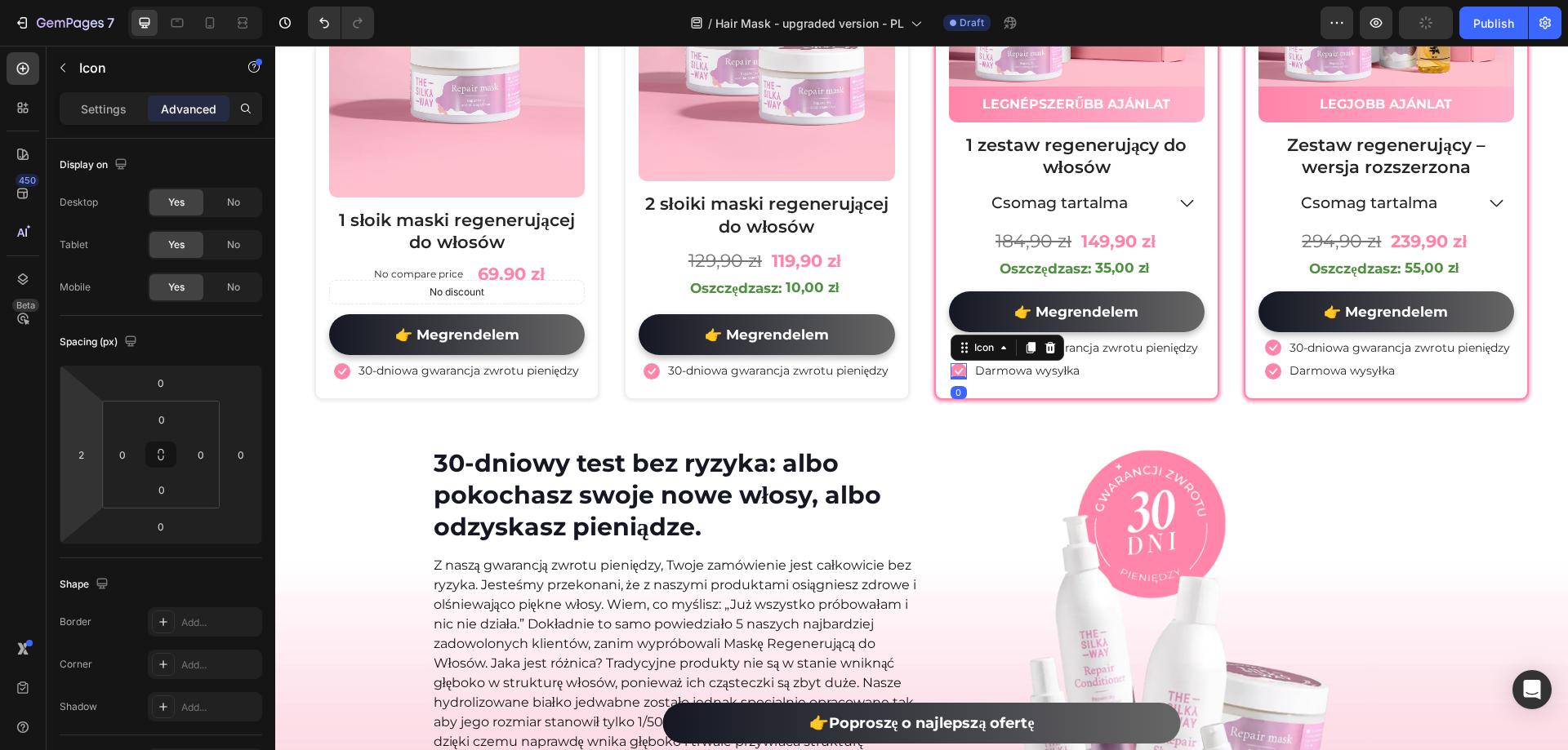
click at [433, 489] on h2 "30-dniowy test bez ryzyka: albo pokochasz swoje nowe włosy, albo odzyskasz pien…" at bounding box center [675, 494] width 487 height 99
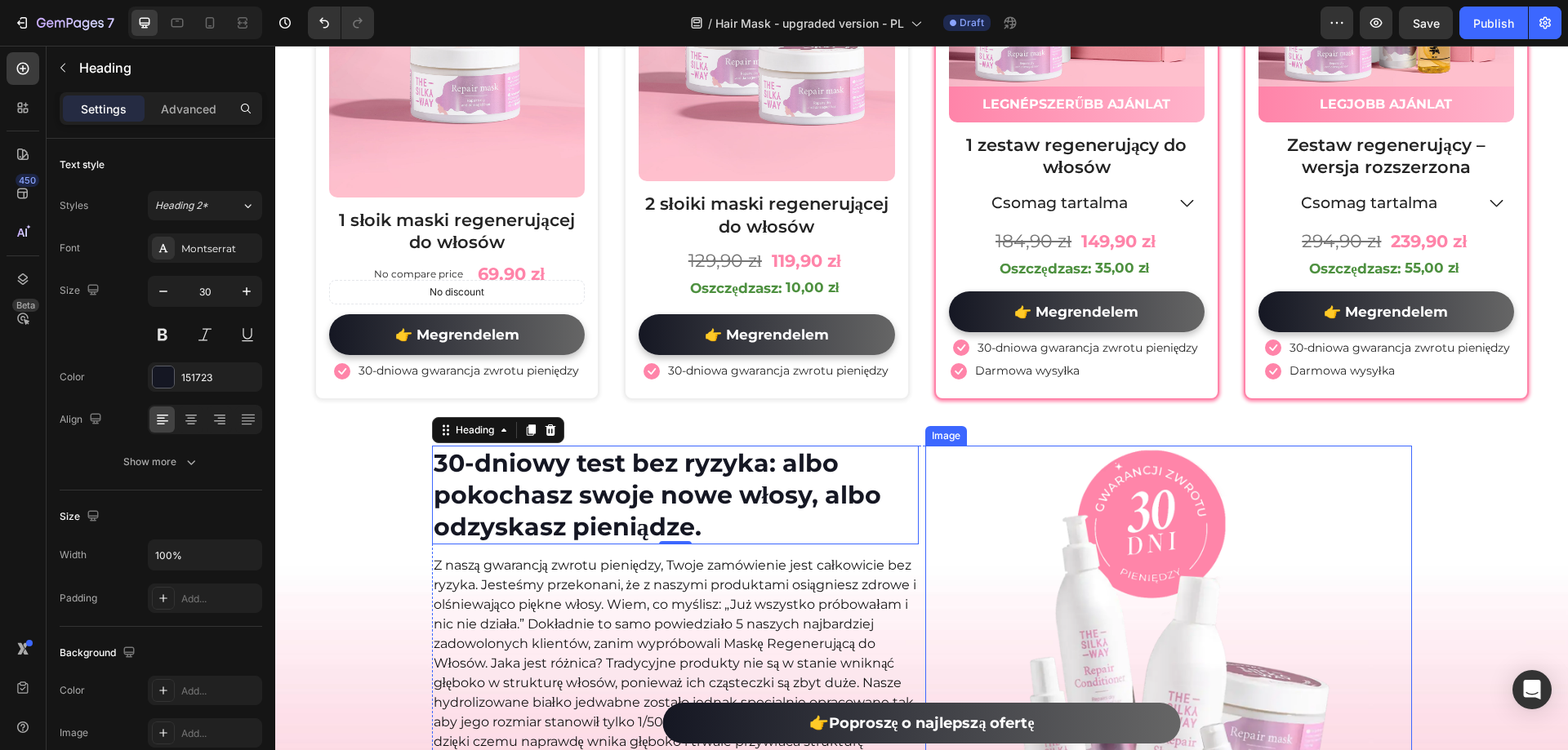
scroll to position [8953, 0]
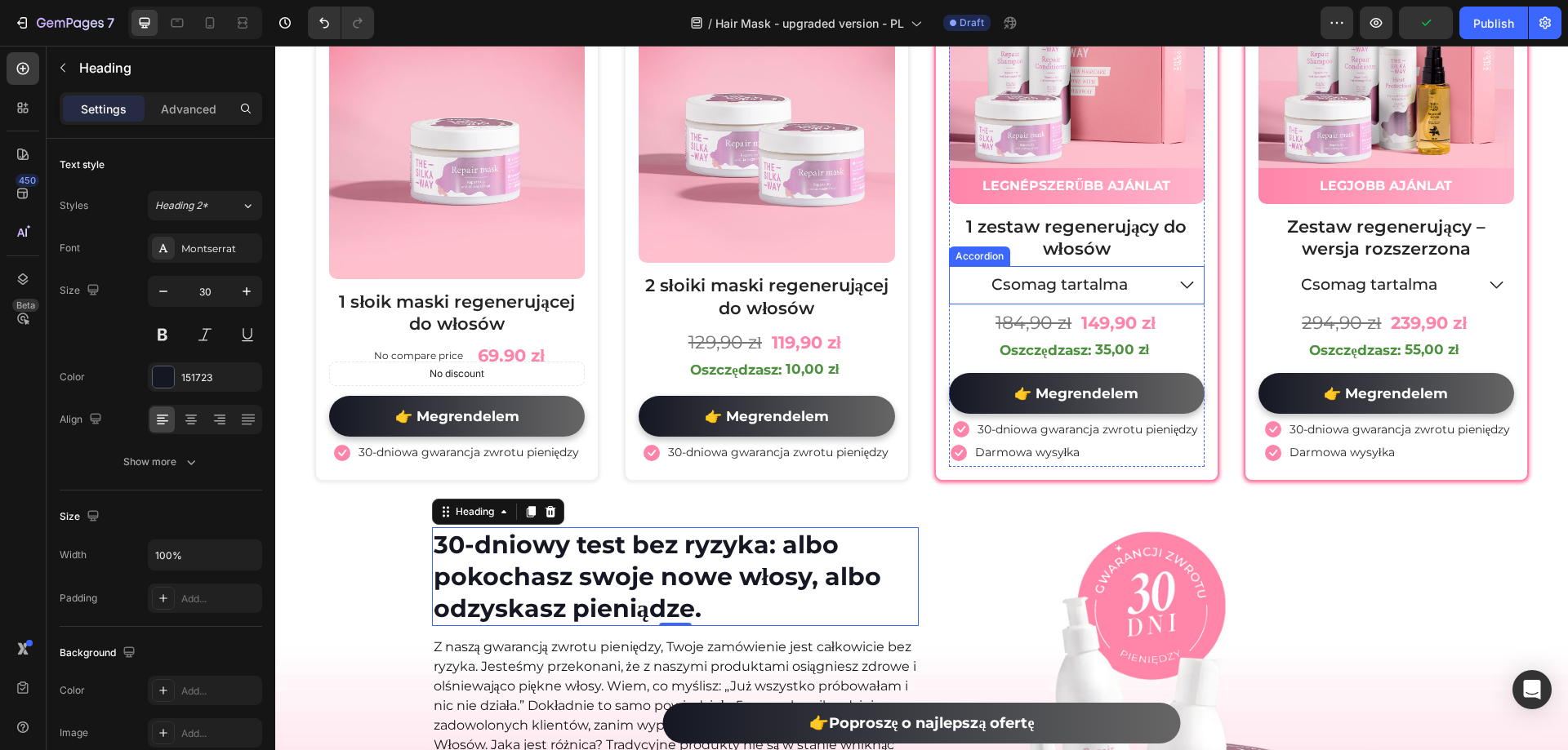
click at [1044, 287] on p "Csomag tartalma" at bounding box center [1060, 285] width 137 height 20
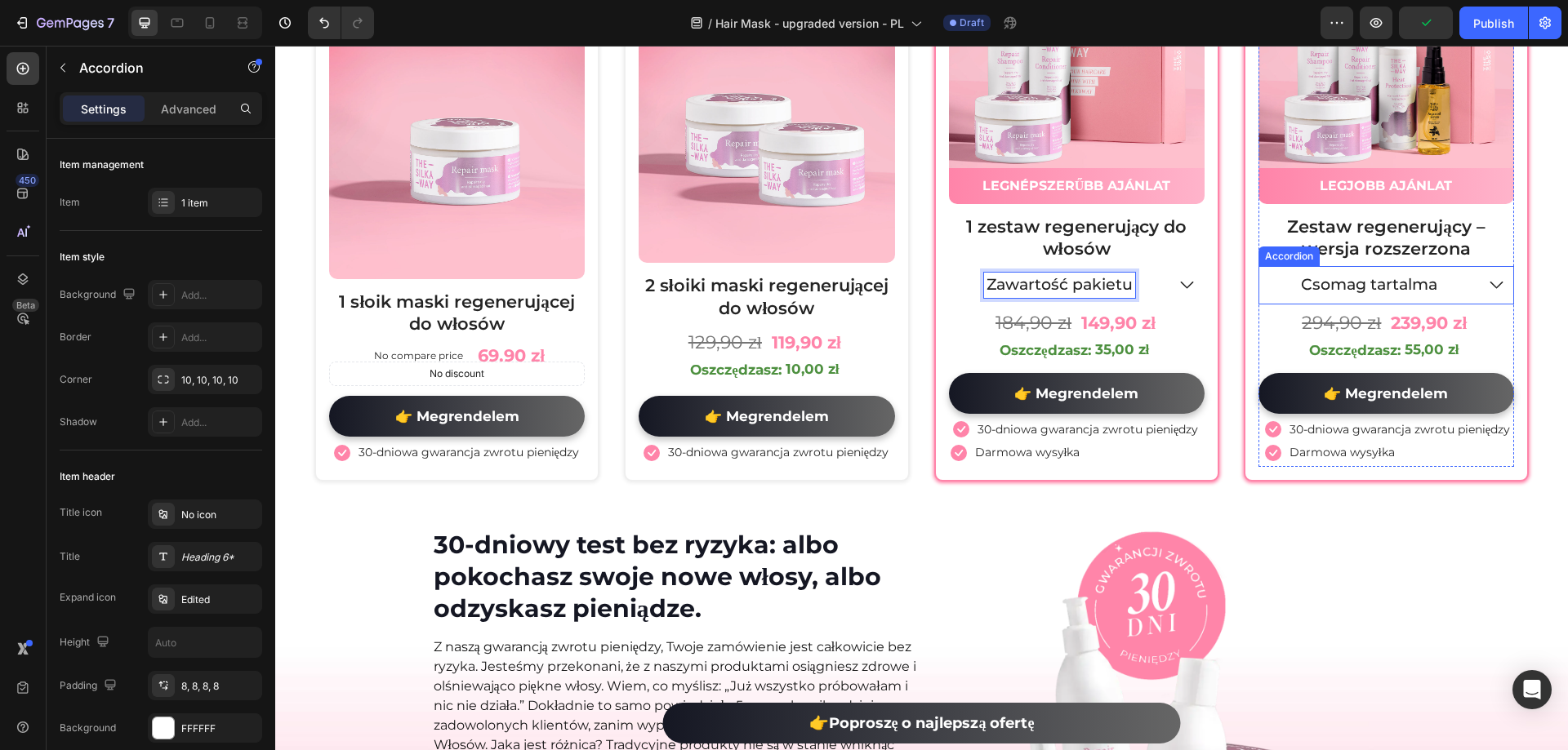
click at [1362, 279] on p "Csomag tartalma" at bounding box center [1370, 285] width 137 height 20
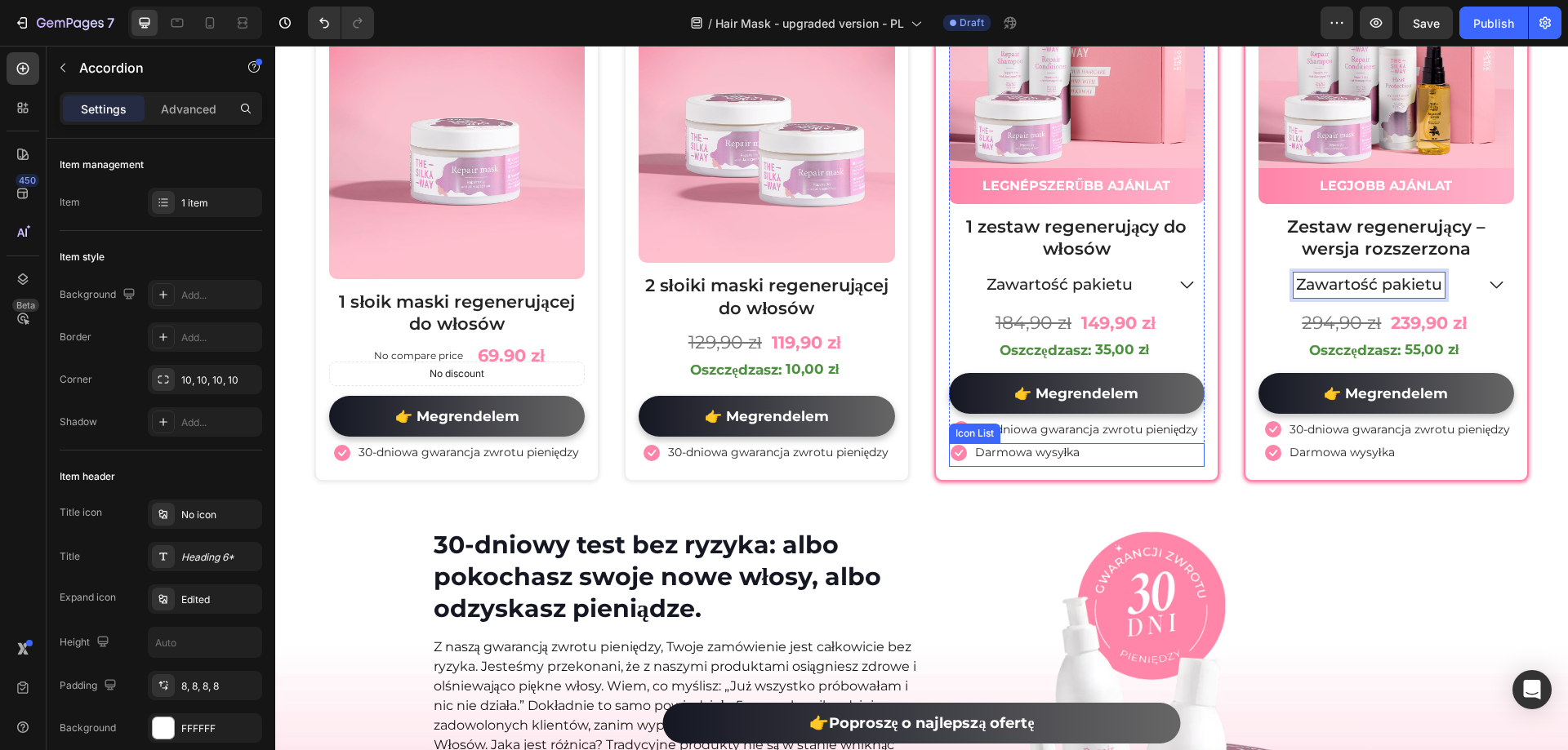
click at [1100, 463] on div "Icon Darmowa wysyłka Text block" at bounding box center [1076, 454] width 256 height 23
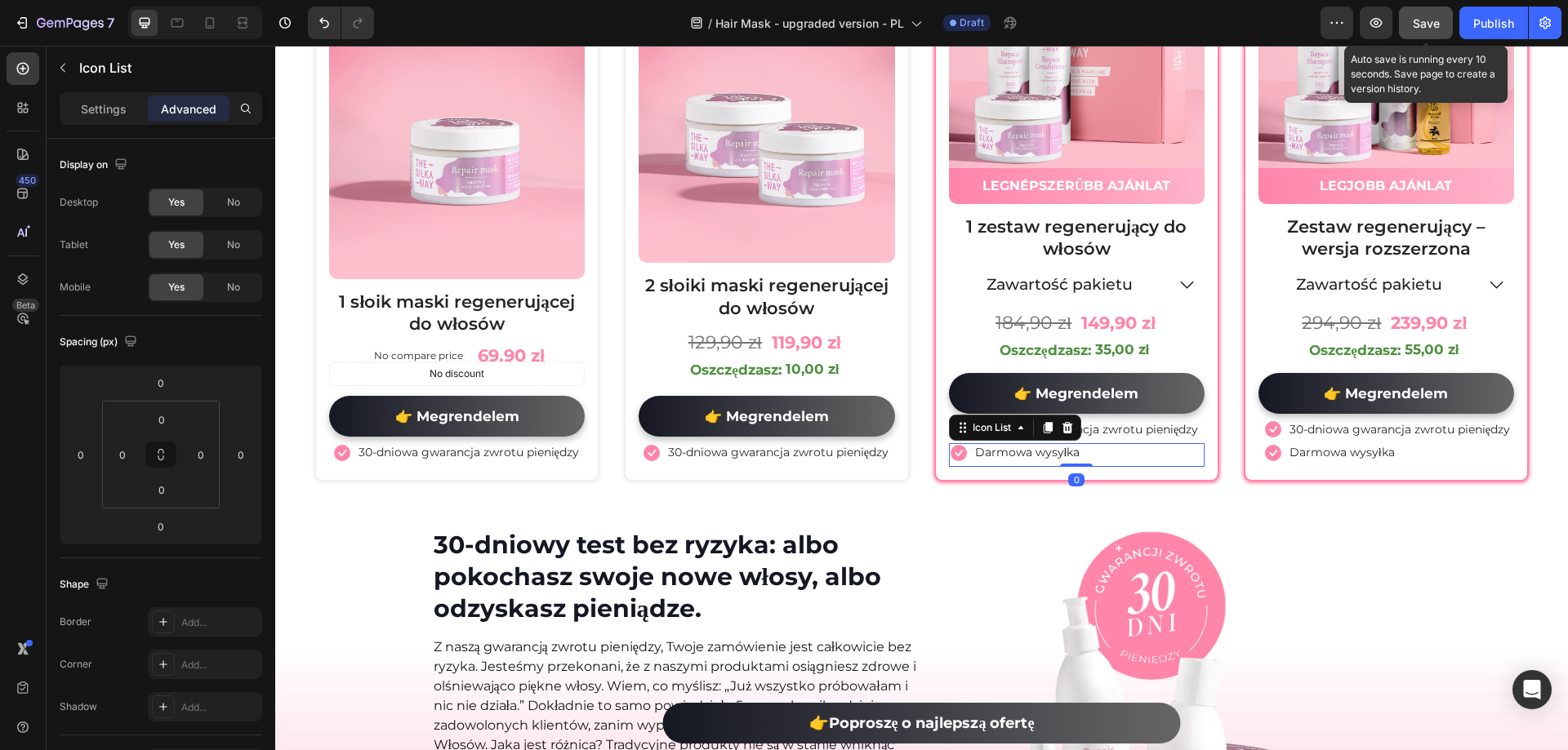
click at [1409, 36] on button "Save" at bounding box center [1426, 23] width 54 height 33
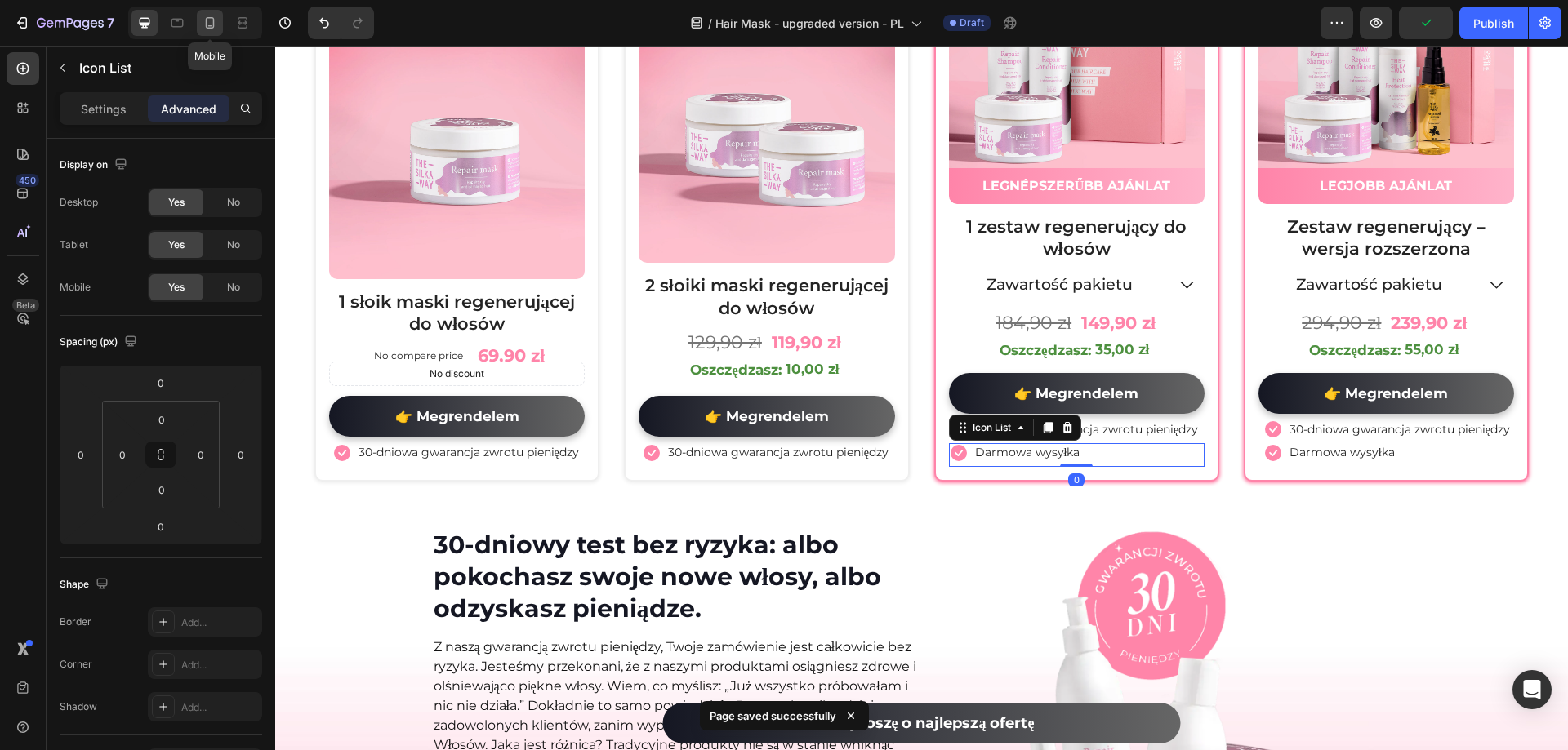
click at [211, 19] on icon at bounding box center [209, 22] width 16 height 16
type input "8"
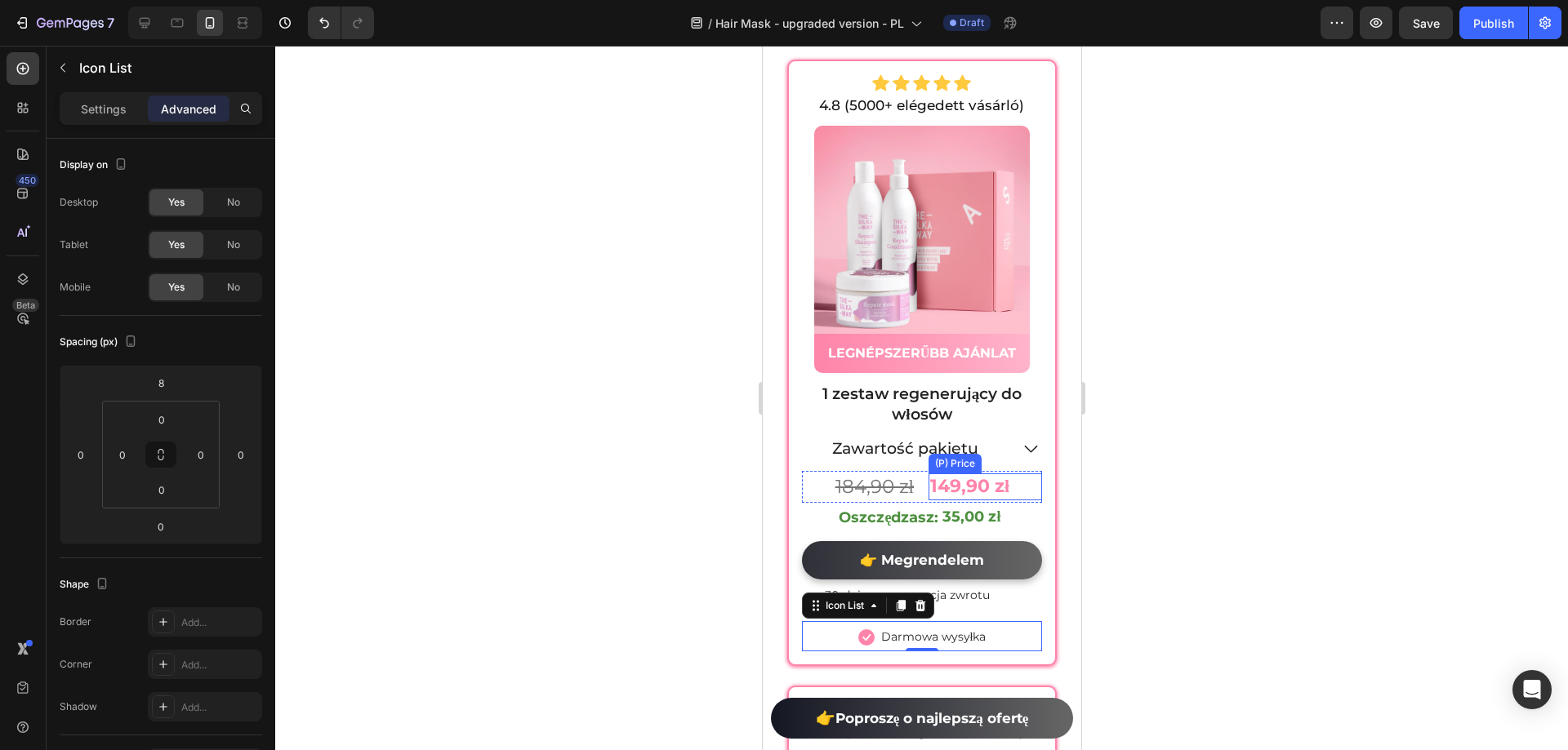
scroll to position [9594, 0]
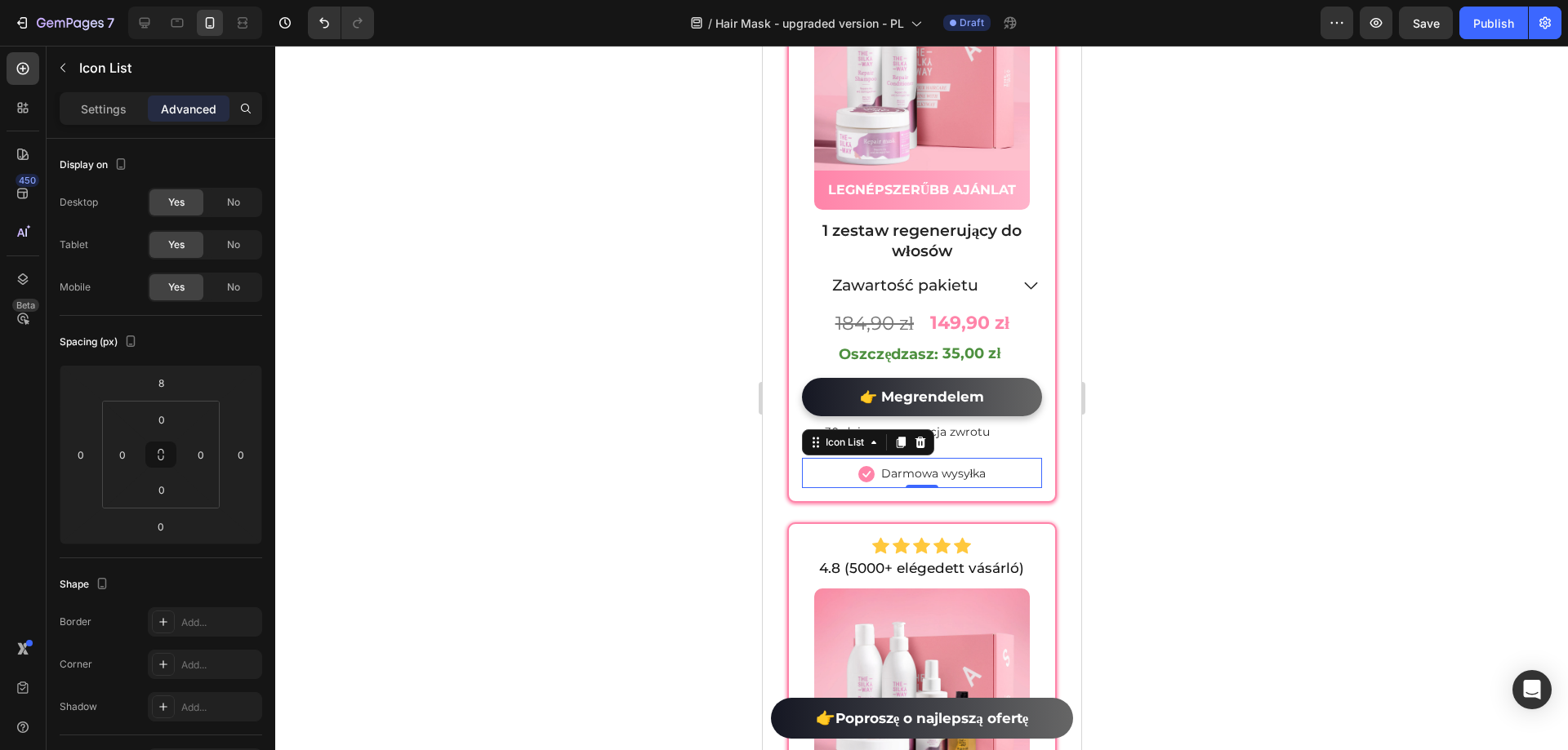
click at [1120, 430] on div at bounding box center [922, 397] width 1293 height 704
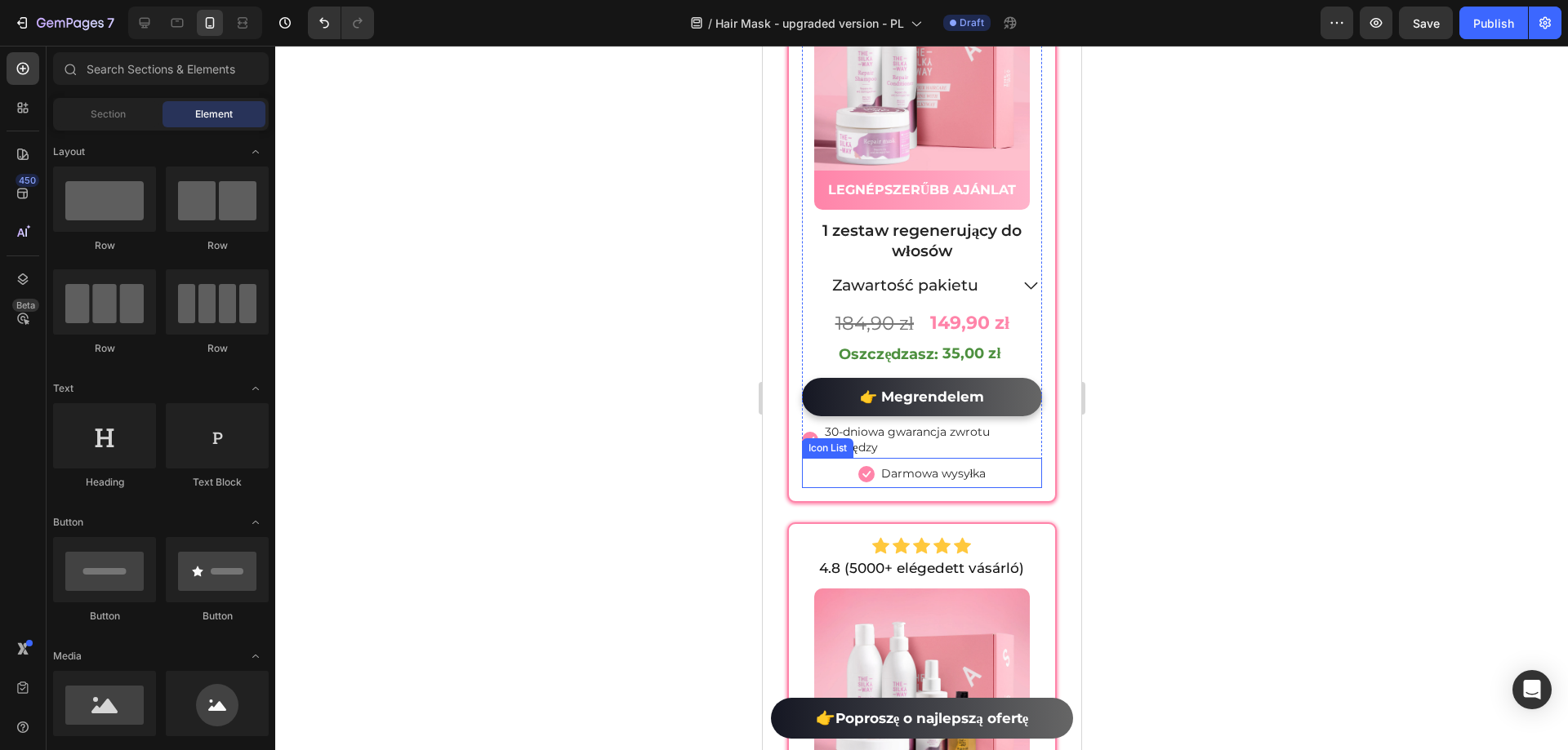
click at [1008, 465] on div "Icon Darmowa wysyłka Text block" at bounding box center [921, 477] width 240 height 24
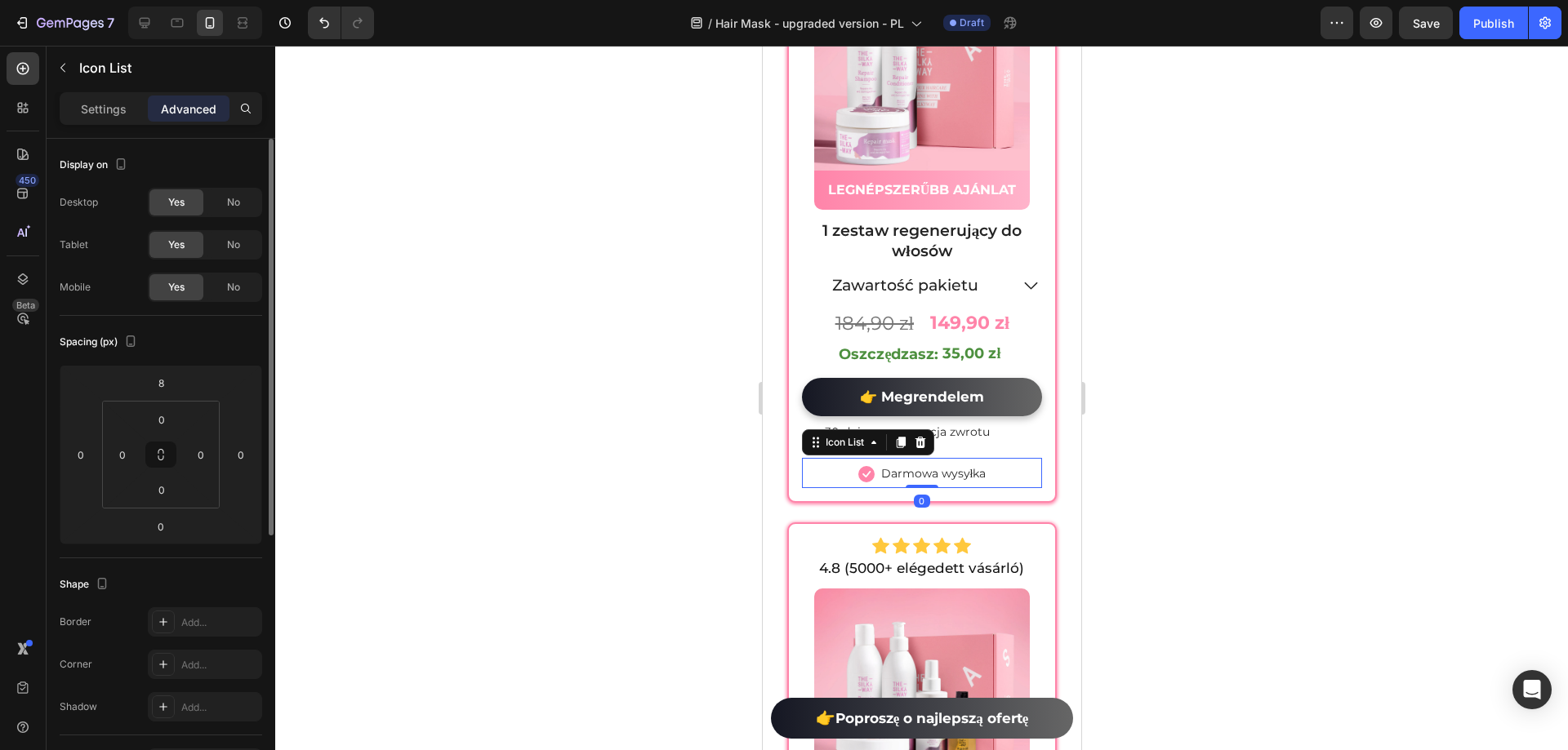
click at [106, 103] on p "Settings" at bounding box center [104, 109] width 46 height 17
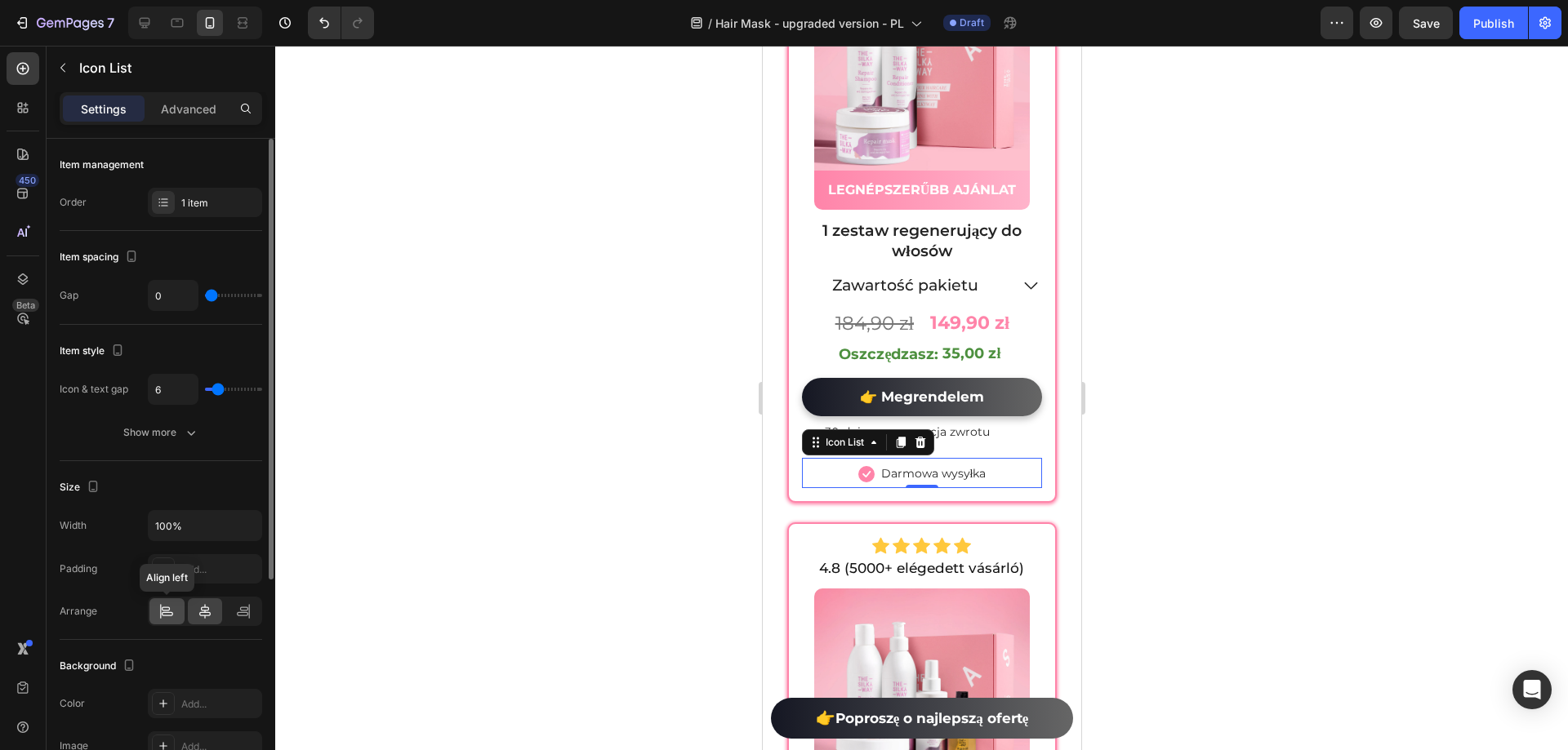
click at [169, 611] on icon at bounding box center [166, 608] width 8 height 4
click at [1230, 439] on div at bounding box center [922, 397] width 1293 height 704
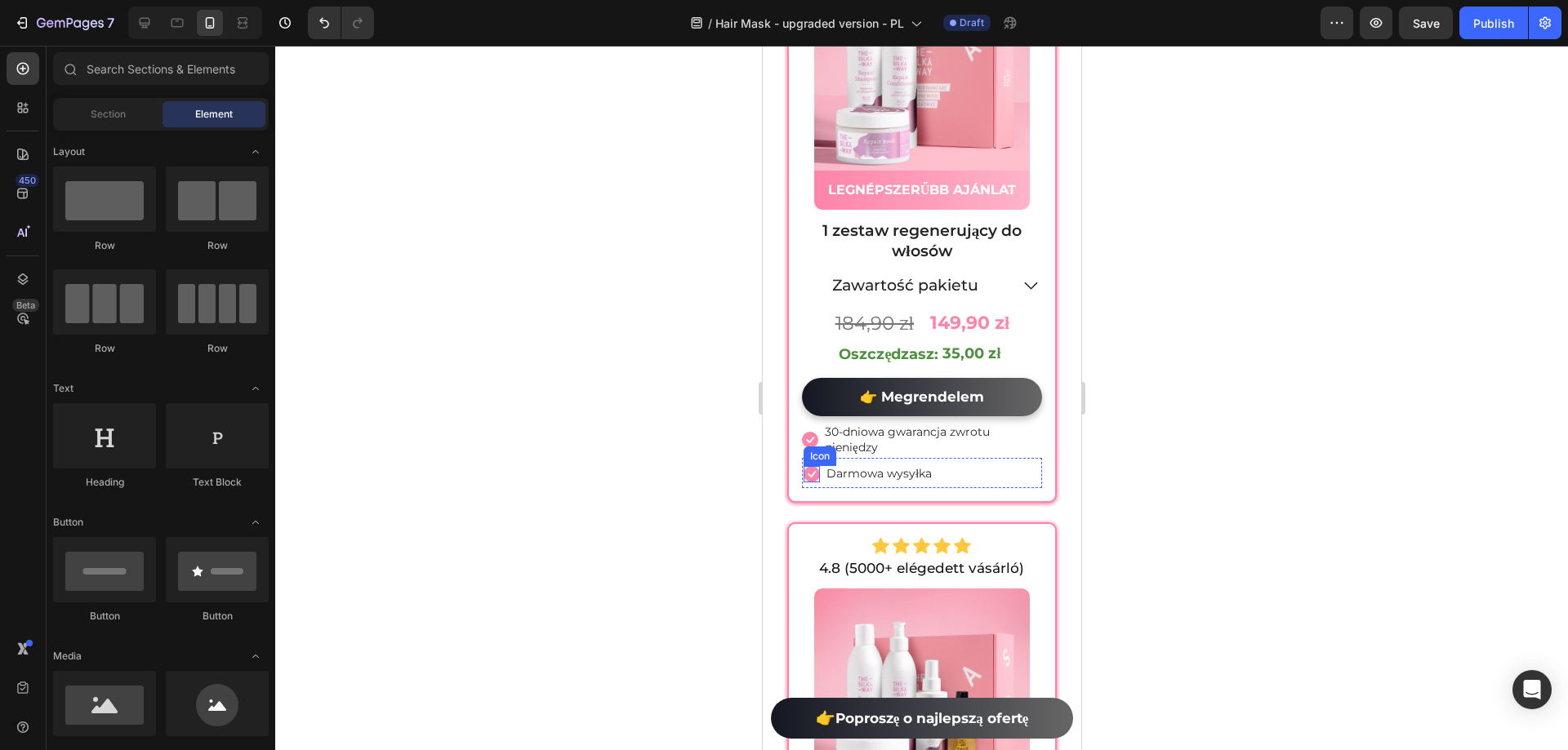
click at [803, 467] on icon at bounding box center [810, 474] width 16 height 16
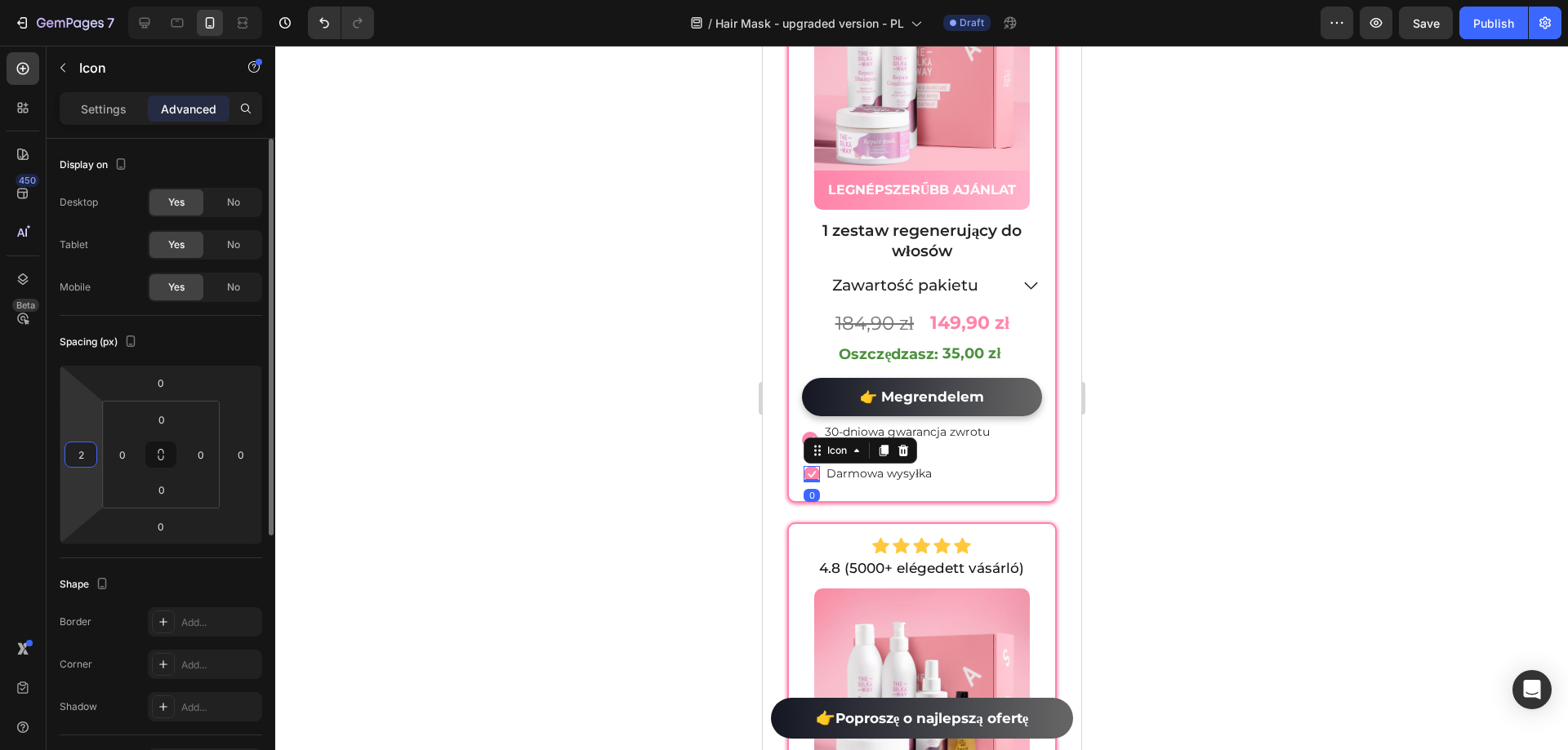
click at [81, 461] on input "2" at bounding box center [80, 454] width 24 height 24
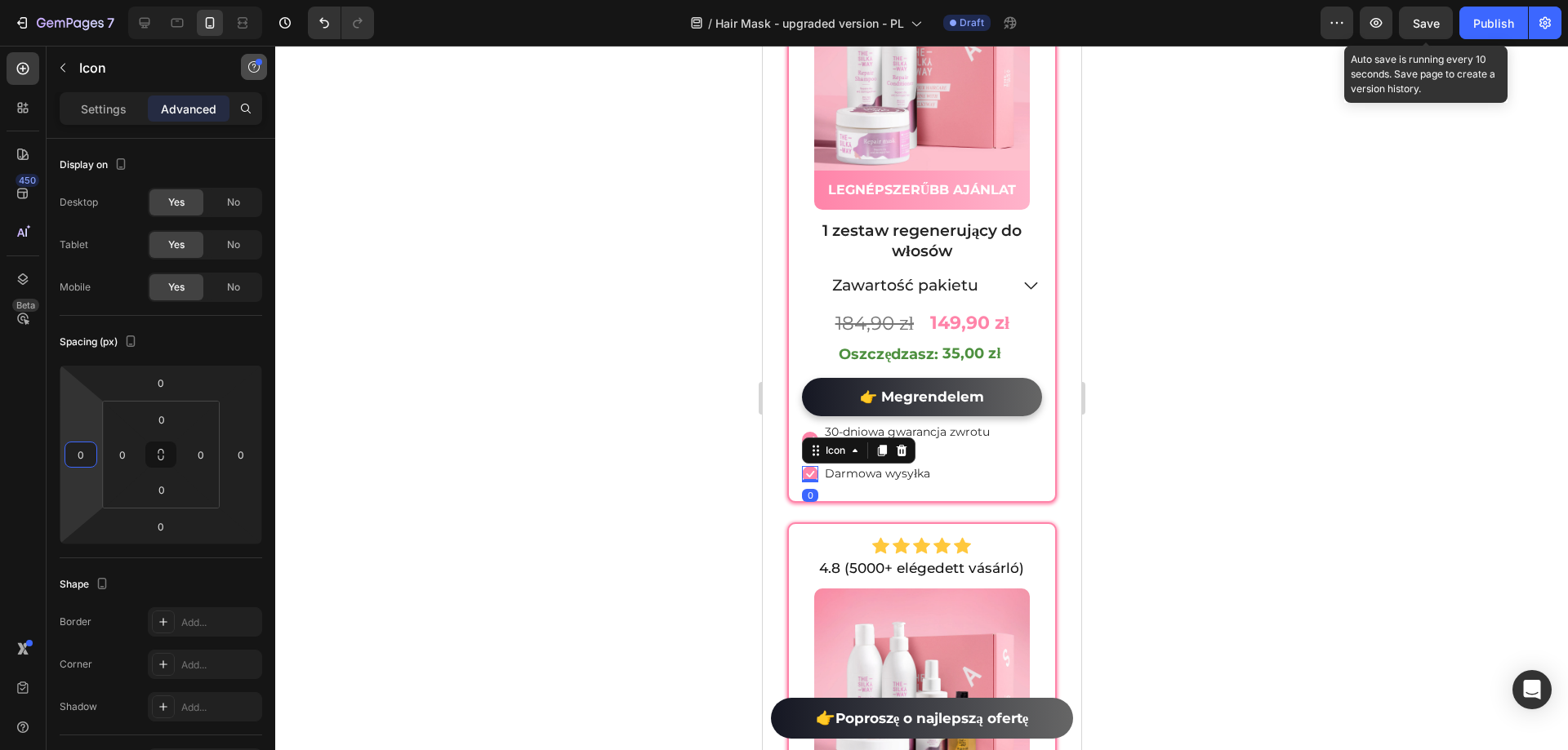
click at [1429, 24] on span "Save" at bounding box center [1426, 23] width 27 height 13
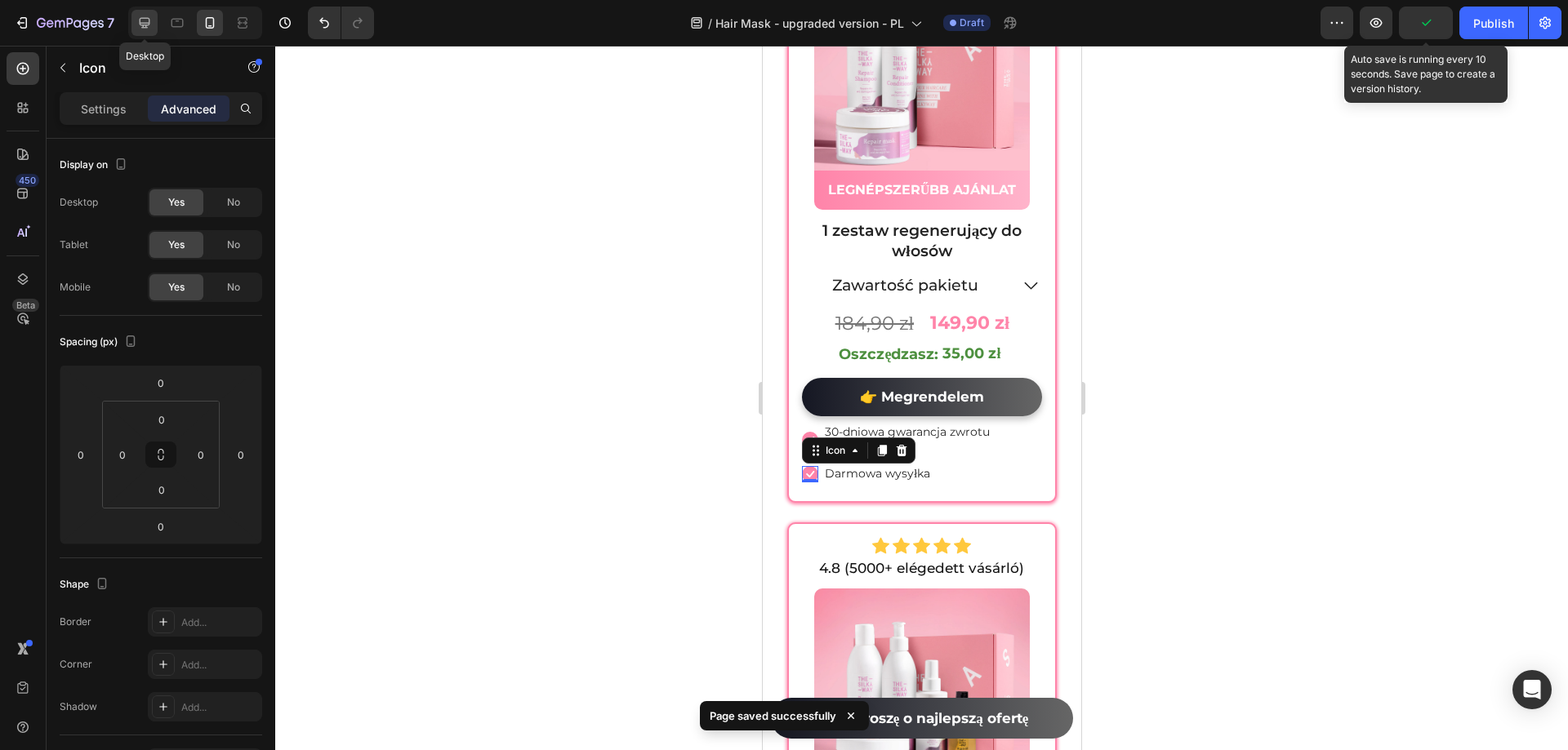
click at [138, 19] on icon at bounding box center [144, 22] width 16 height 16
type input "2"
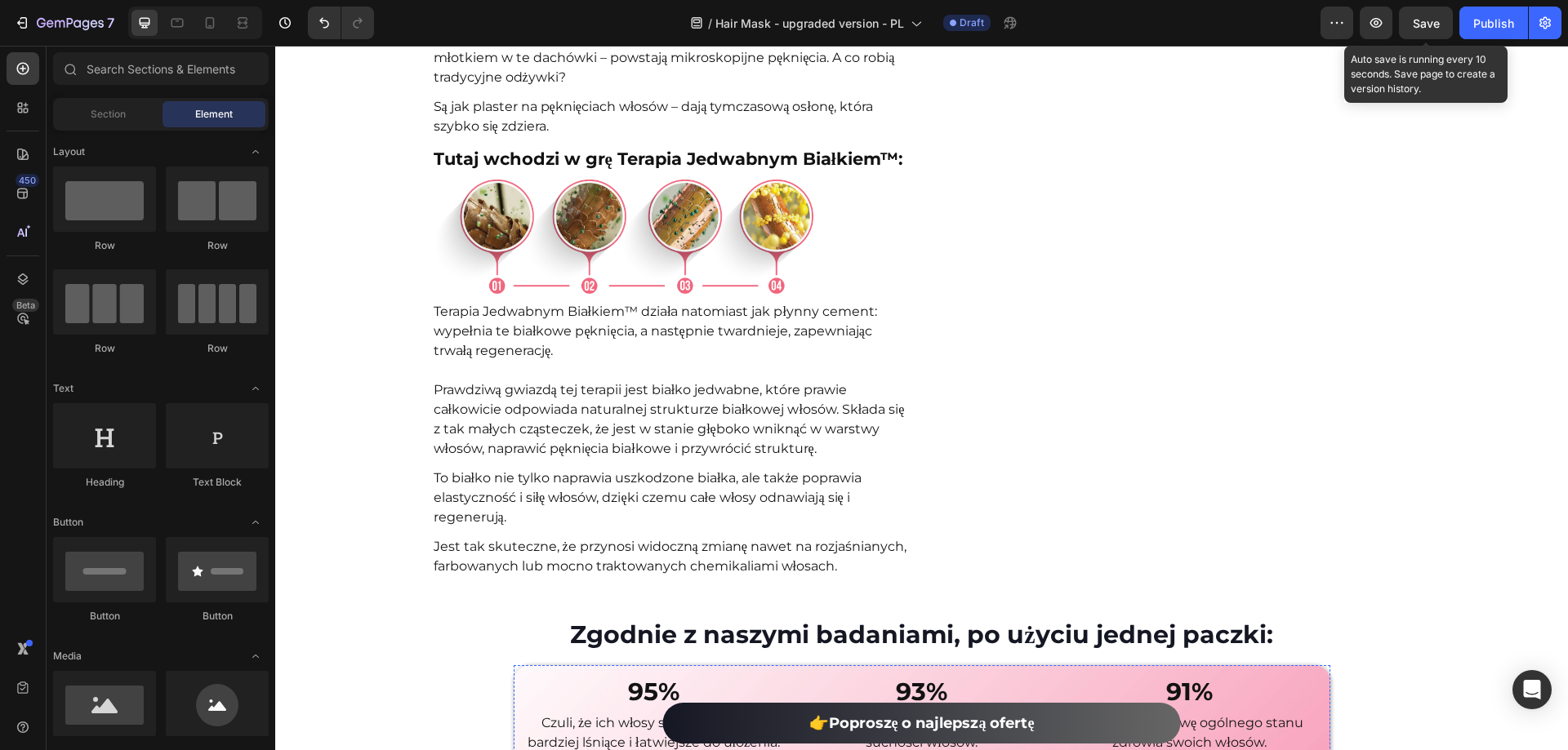
scroll to position [8581, 0]
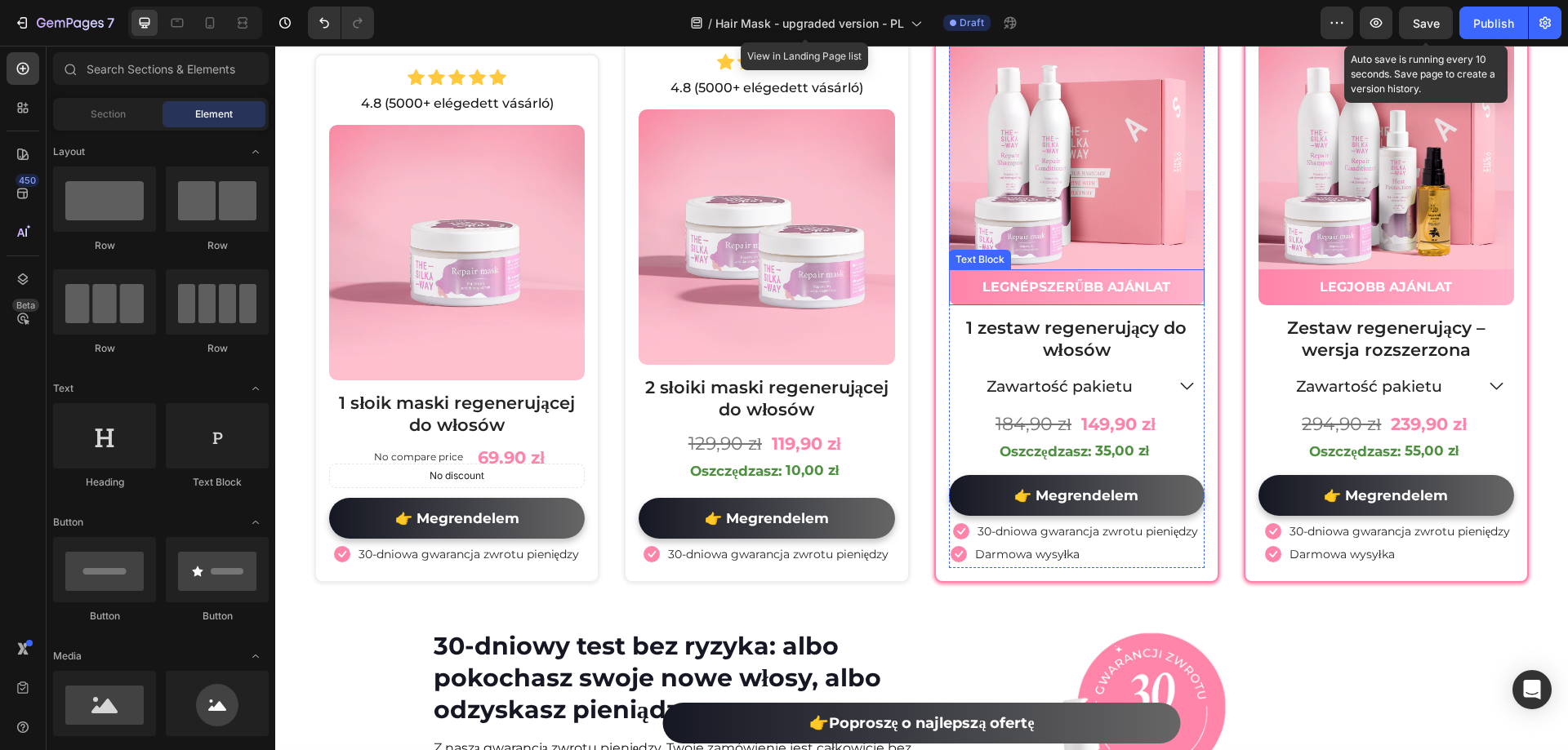
click at [1086, 294] on strong "LEGNÉPSZERŰBB AJÁNLAT" at bounding box center [1077, 287] width 189 height 15
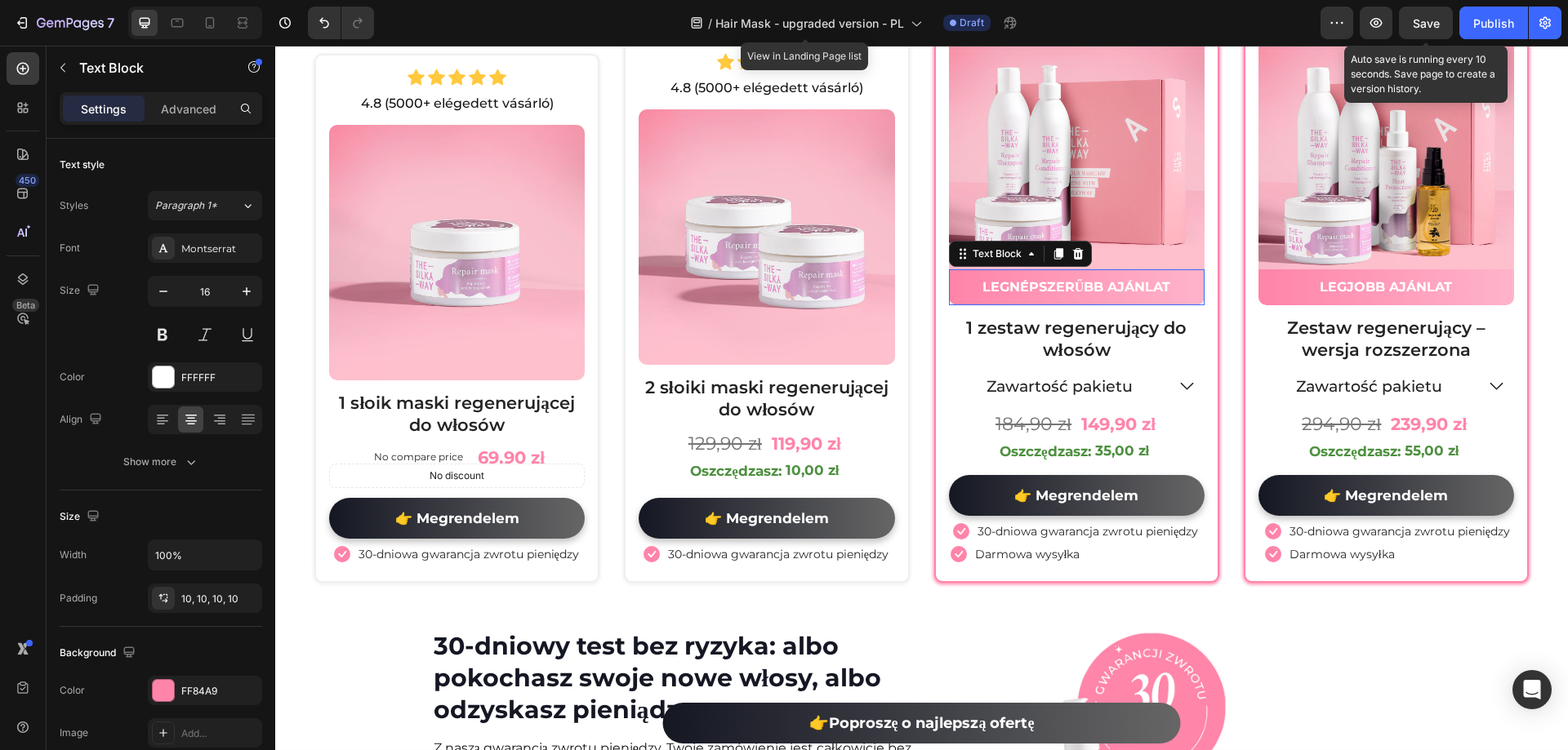
click at [1086, 294] on strong "LEGNÉPSZERŰBB AJÁNLAT" at bounding box center [1077, 287] width 189 height 15
click at [1356, 278] on p "LEGJOBB AJÁNLAT" at bounding box center [1387, 287] width 240 height 19
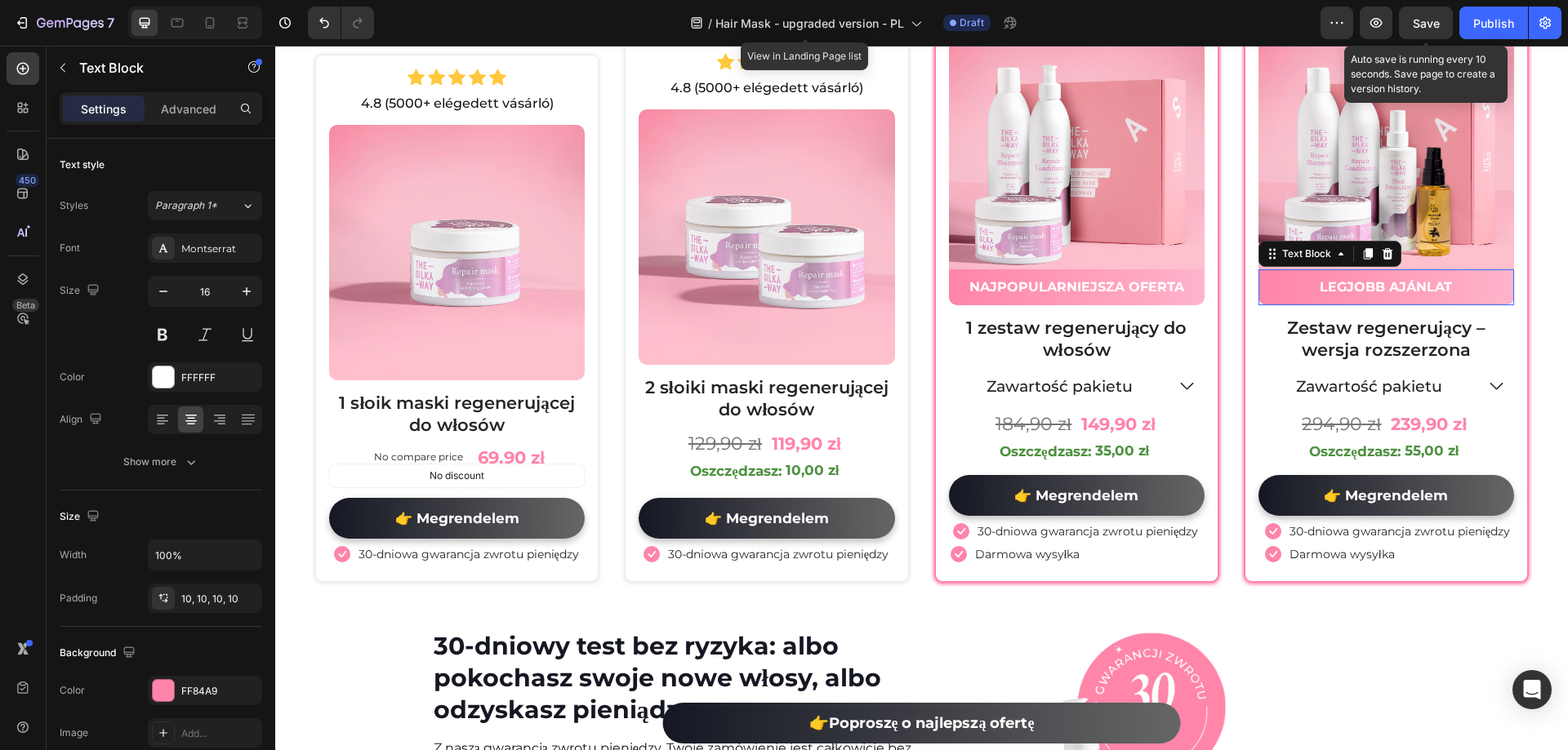
click at [1356, 278] on p "LEGJOBB AJÁNLAT" at bounding box center [1387, 287] width 240 height 19
click at [1403, 602] on div "Wybierz spośród naszych pakietów i spraw, by Twoje włosy były piękne! Heading R…" at bounding box center [922, 232] width 1293 height 742
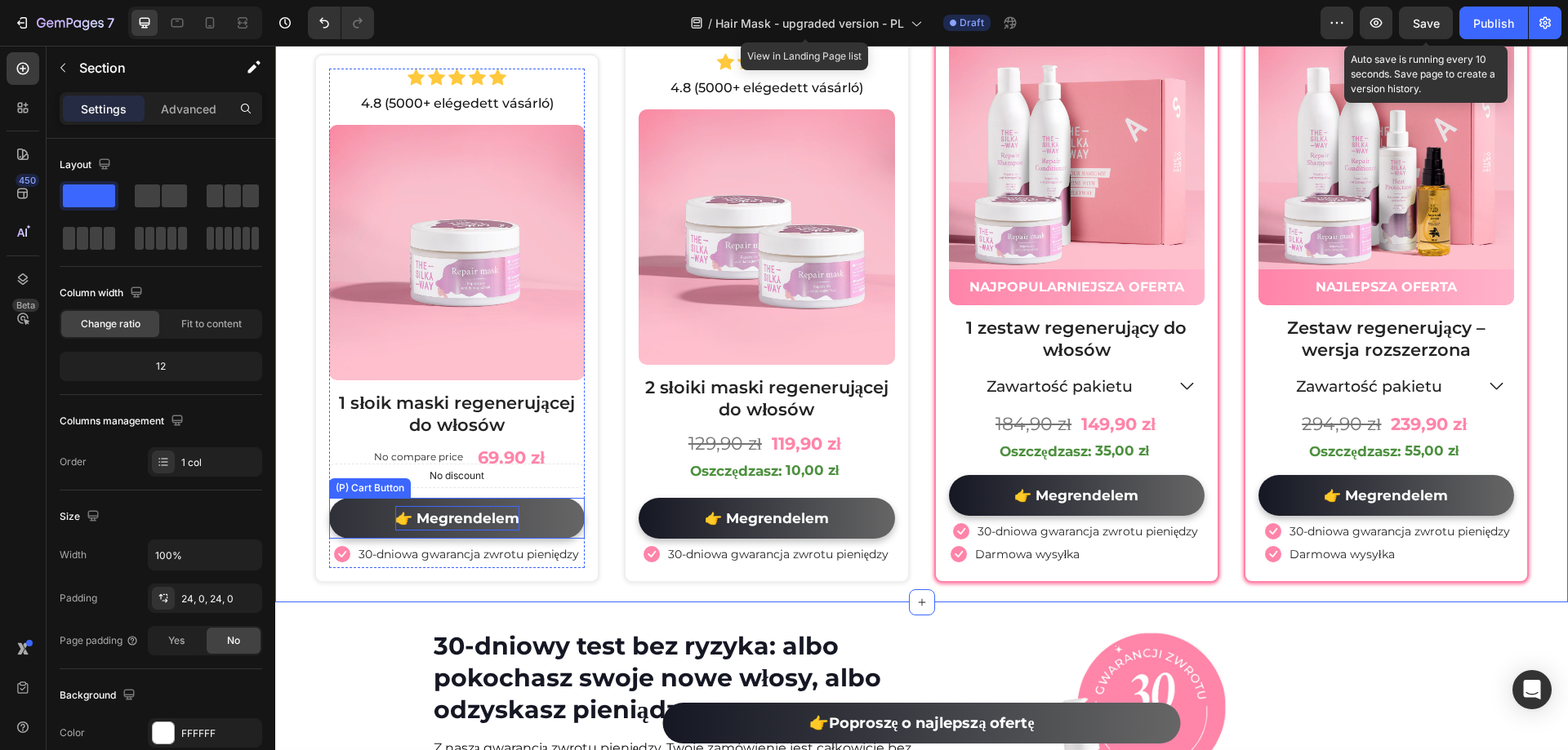
click at [466, 529] on div "👉 Megrendelem" at bounding box center [457, 519] width 124 height 25
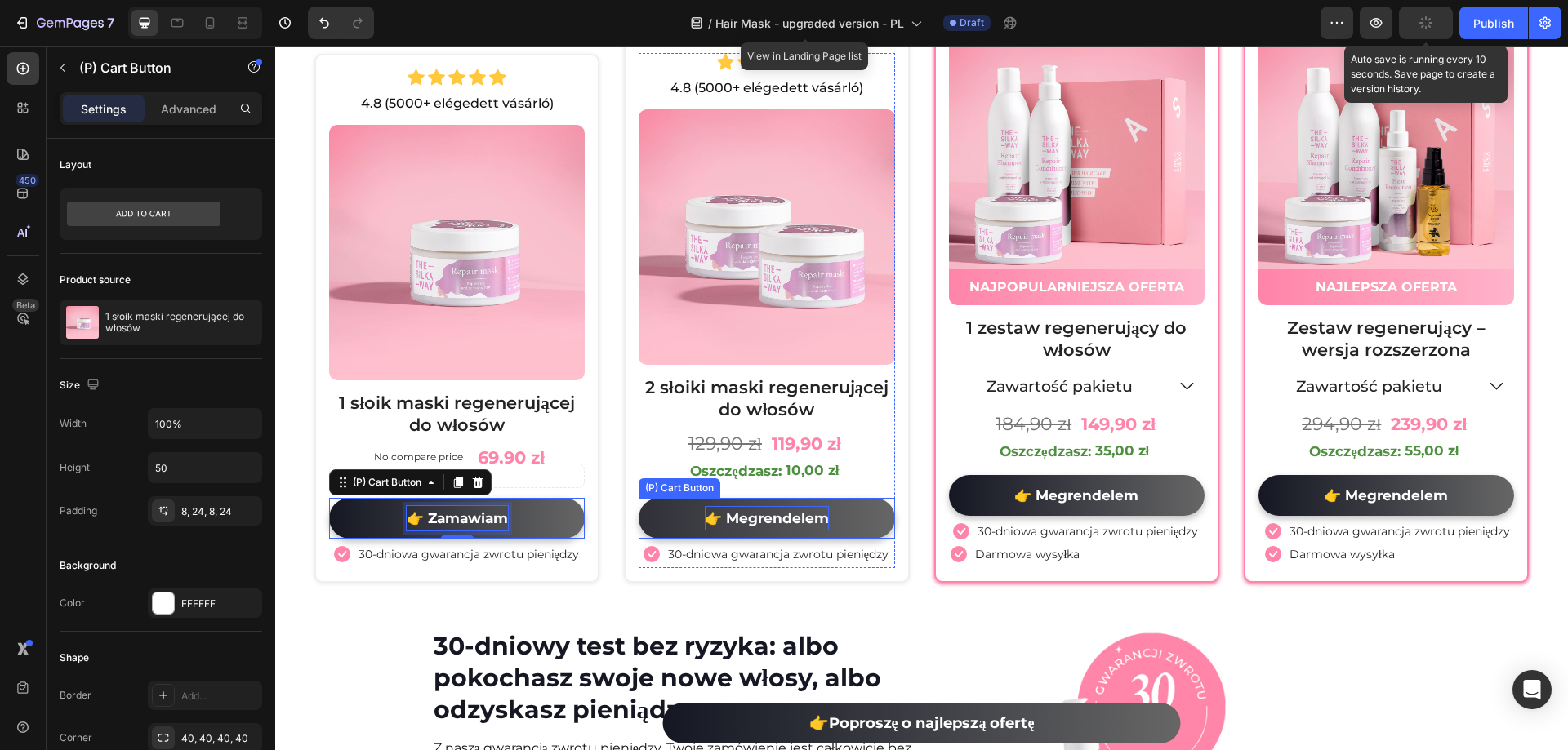
click at [754, 523] on div "👉 Megrendelem" at bounding box center [766, 519] width 124 height 25
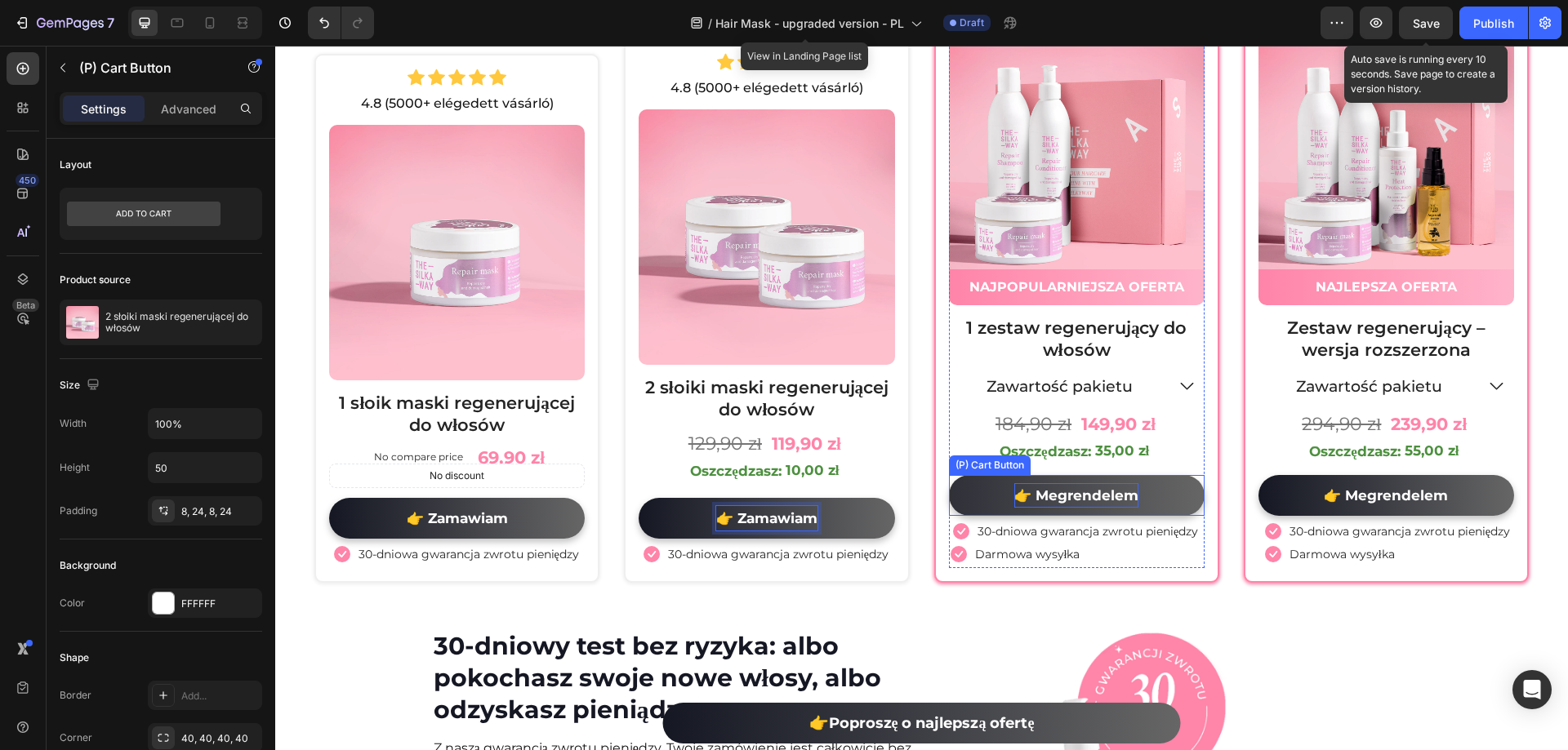
click at [1066, 504] on div "👉 Megrendelem" at bounding box center [1076, 496] width 124 height 25
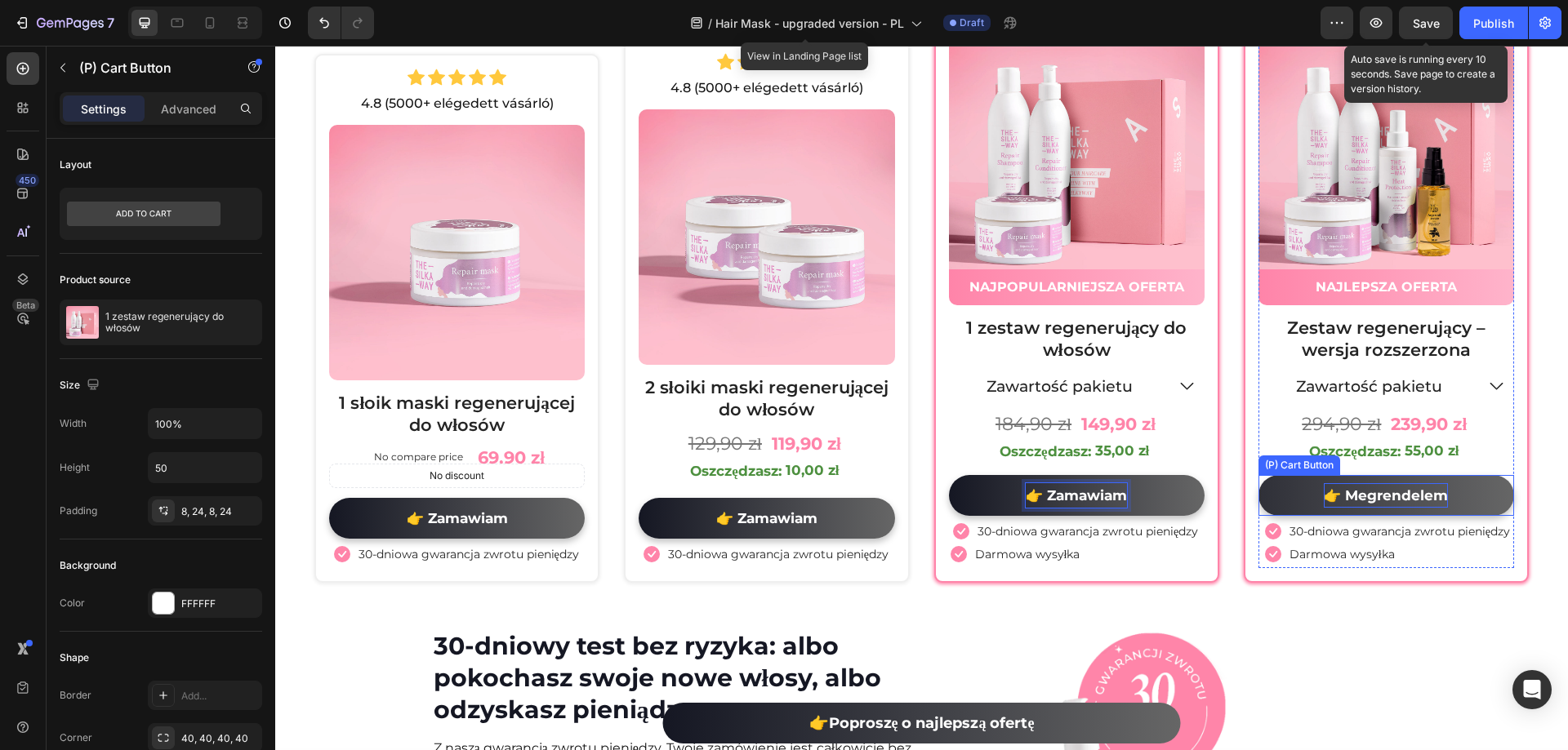
click at [1403, 493] on div "👉 Megrendelem" at bounding box center [1386, 496] width 124 height 25
click at [1403, 493] on p "👉 Megrendelem" at bounding box center [1386, 496] width 124 height 25
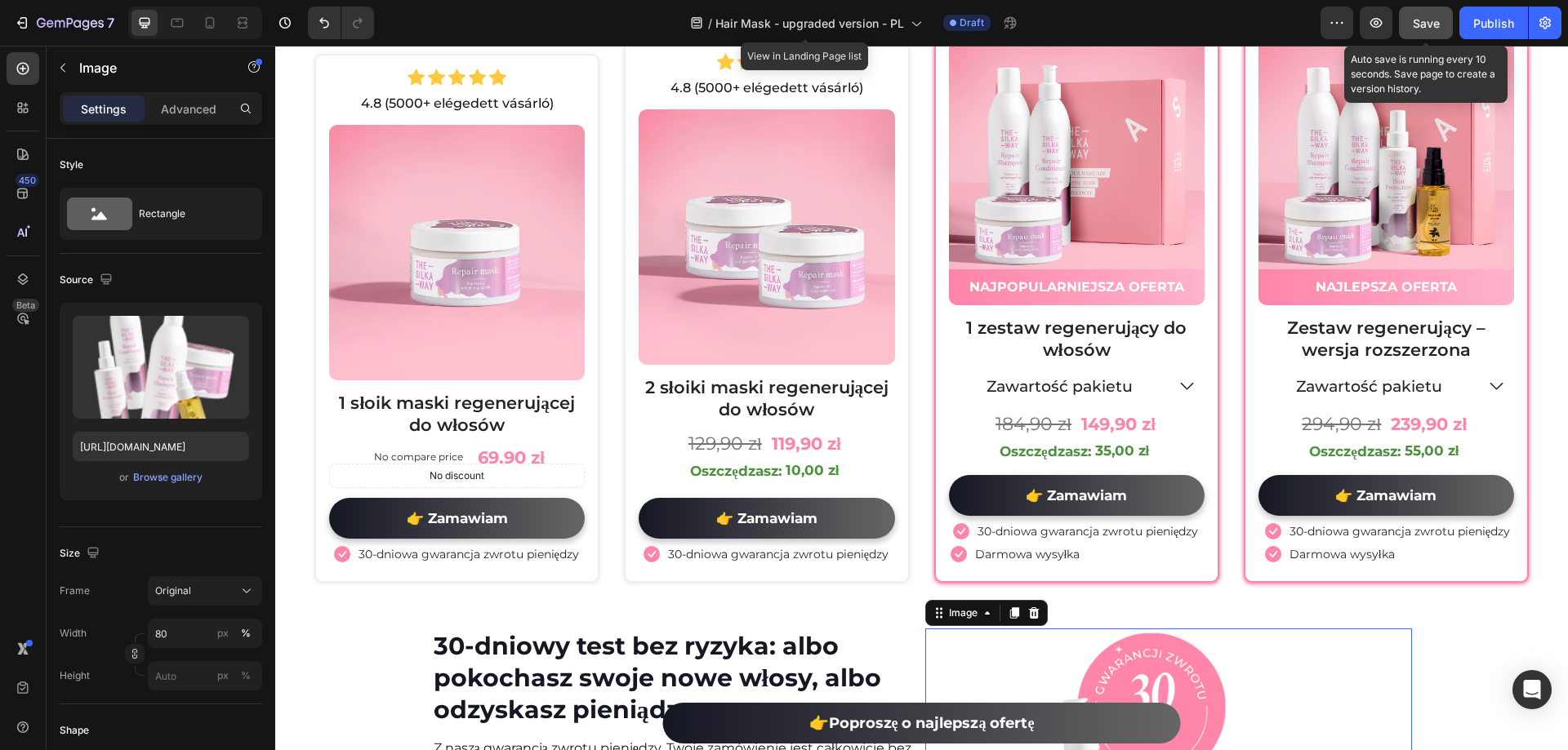
click at [1415, 19] on span "Save" at bounding box center [1426, 23] width 27 height 13
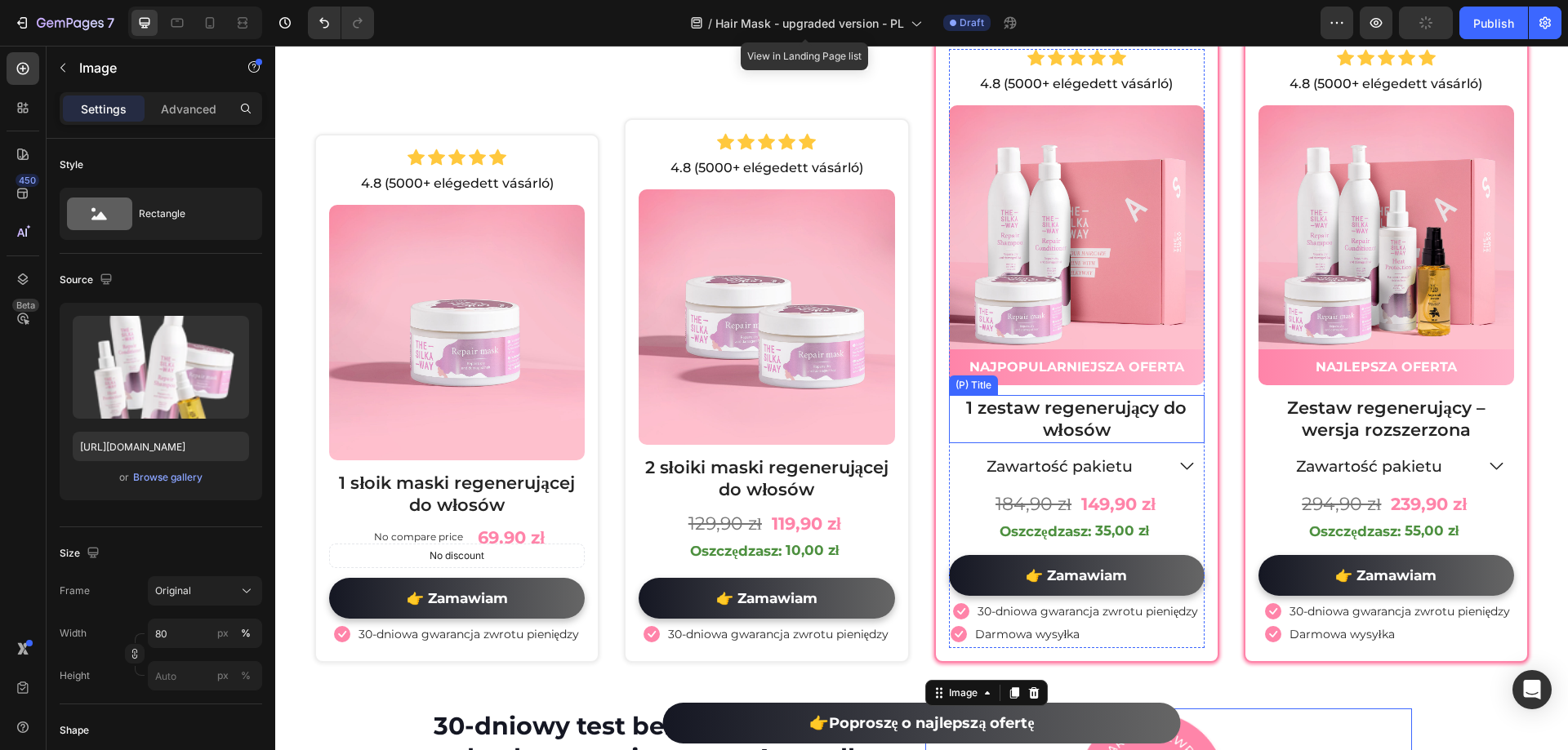
scroll to position [8417, 0]
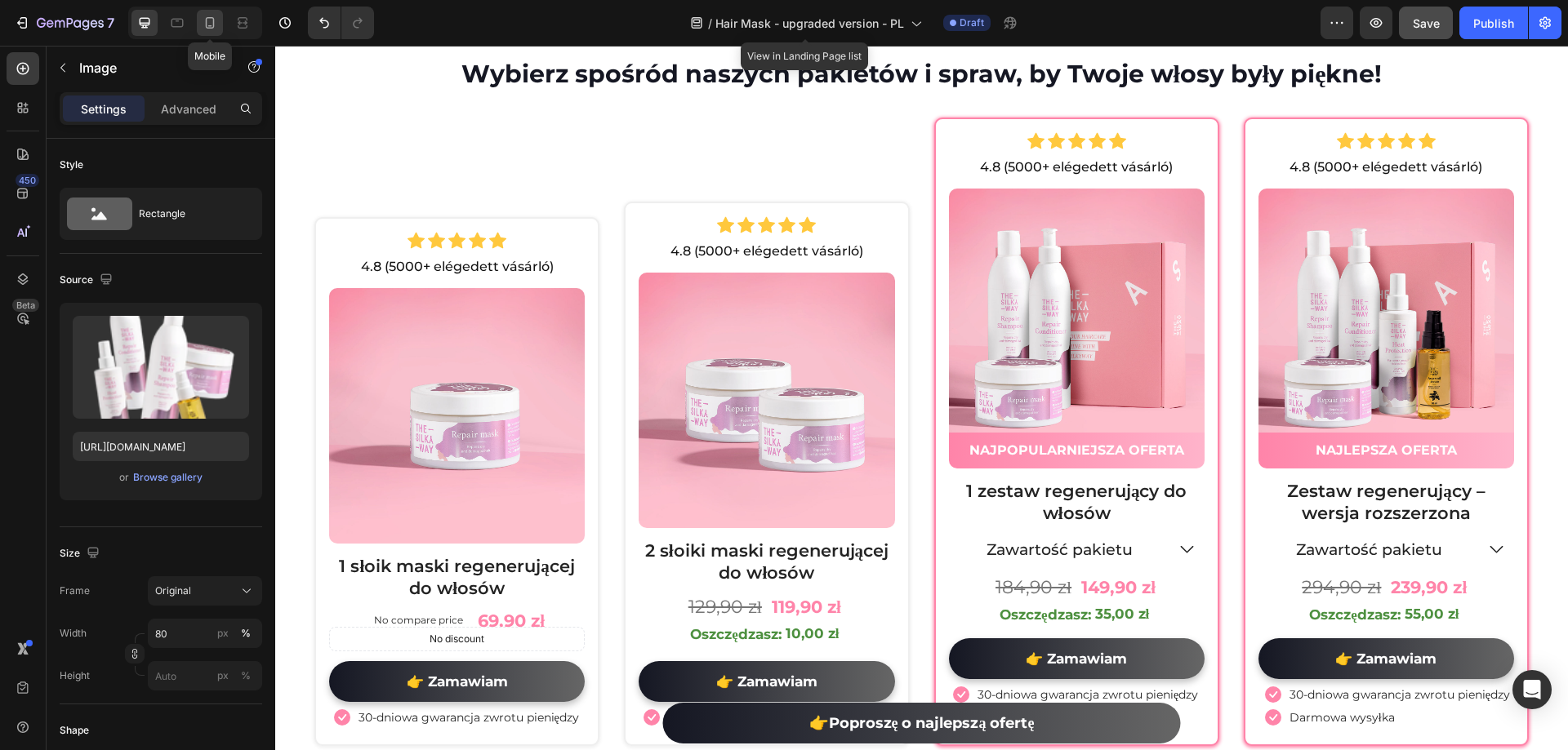
click at [215, 11] on div at bounding box center [209, 23] width 26 height 26
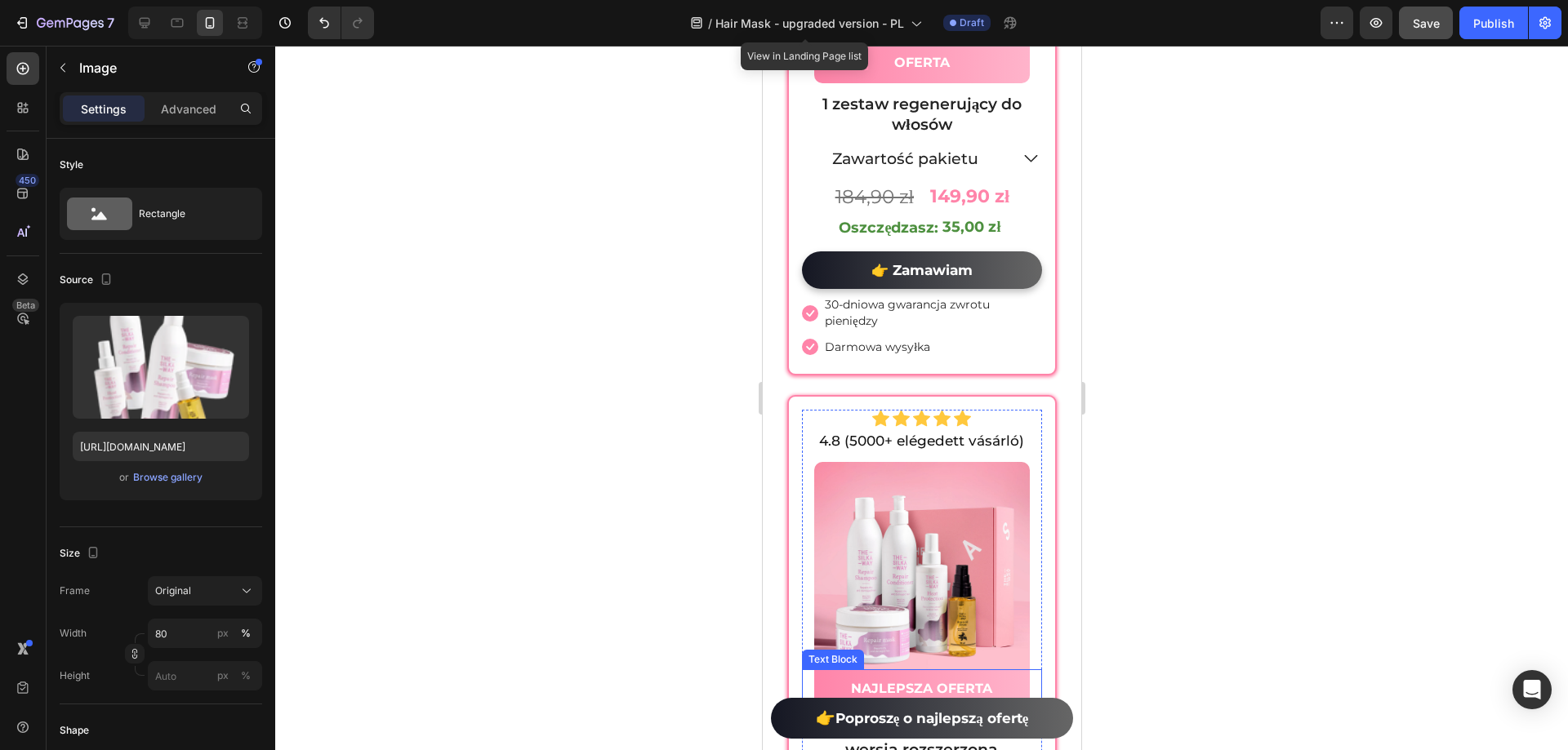
scroll to position [9990, 0]
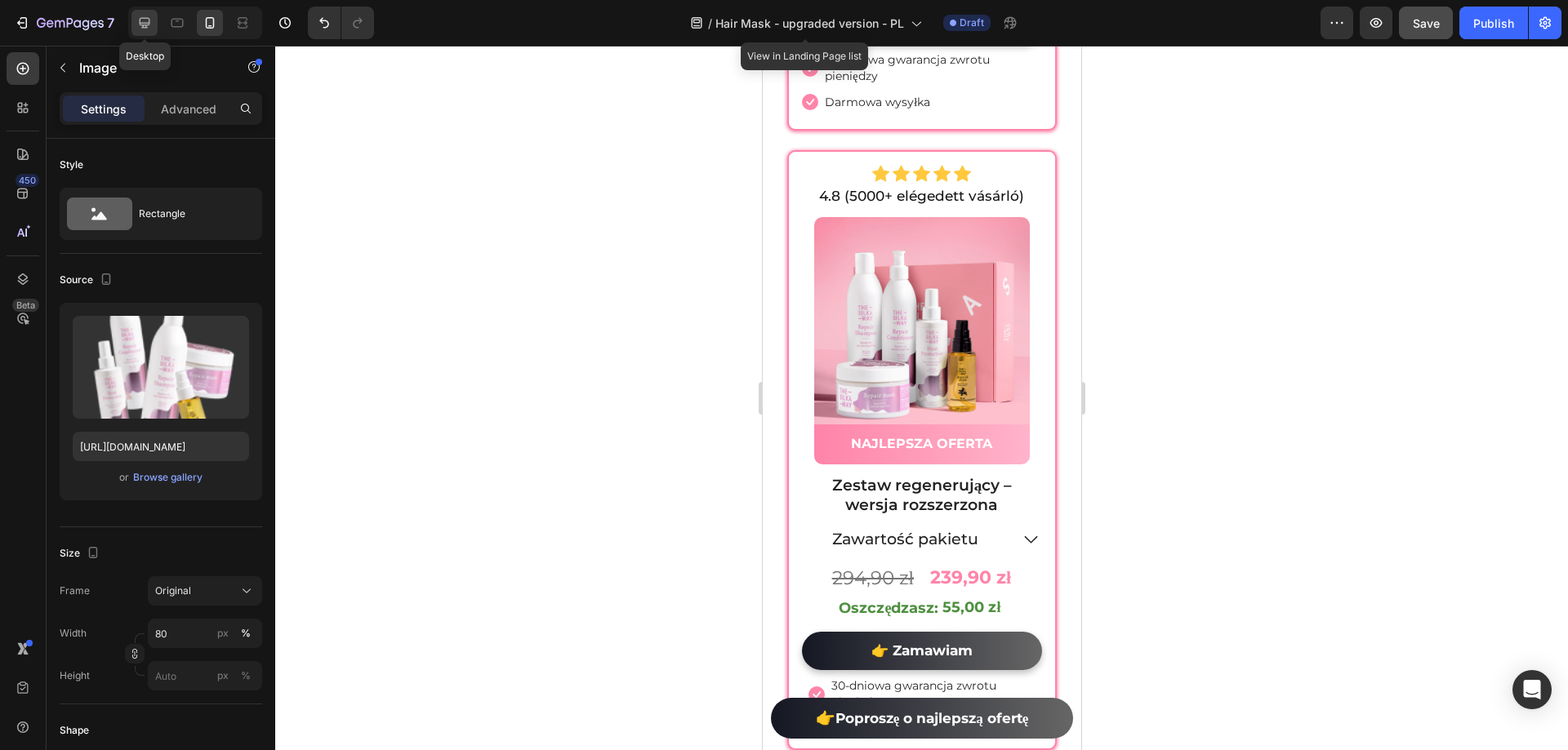
click at [154, 28] on div at bounding box center [144, 23] width 26 height 26
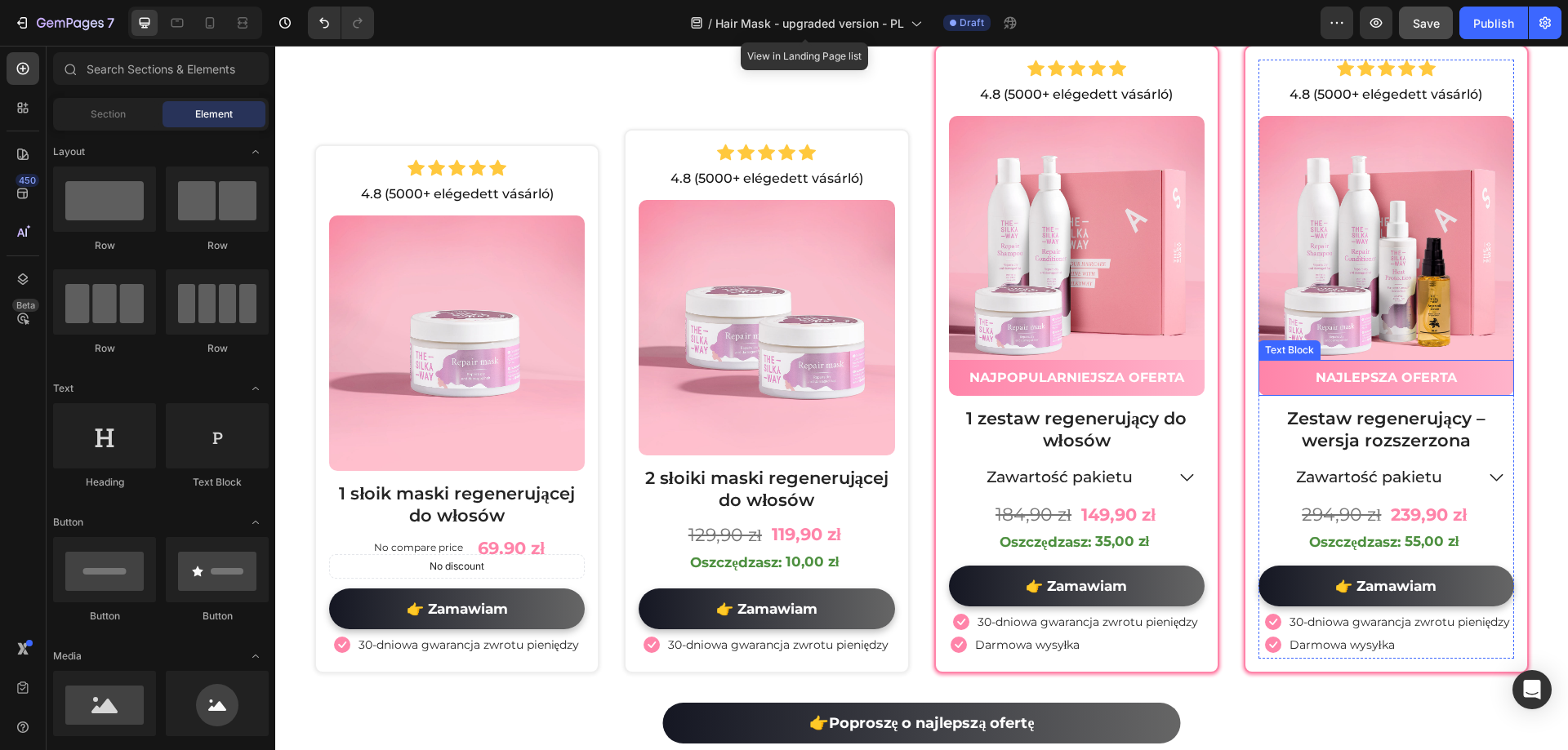
scroll to position [8270, 0]
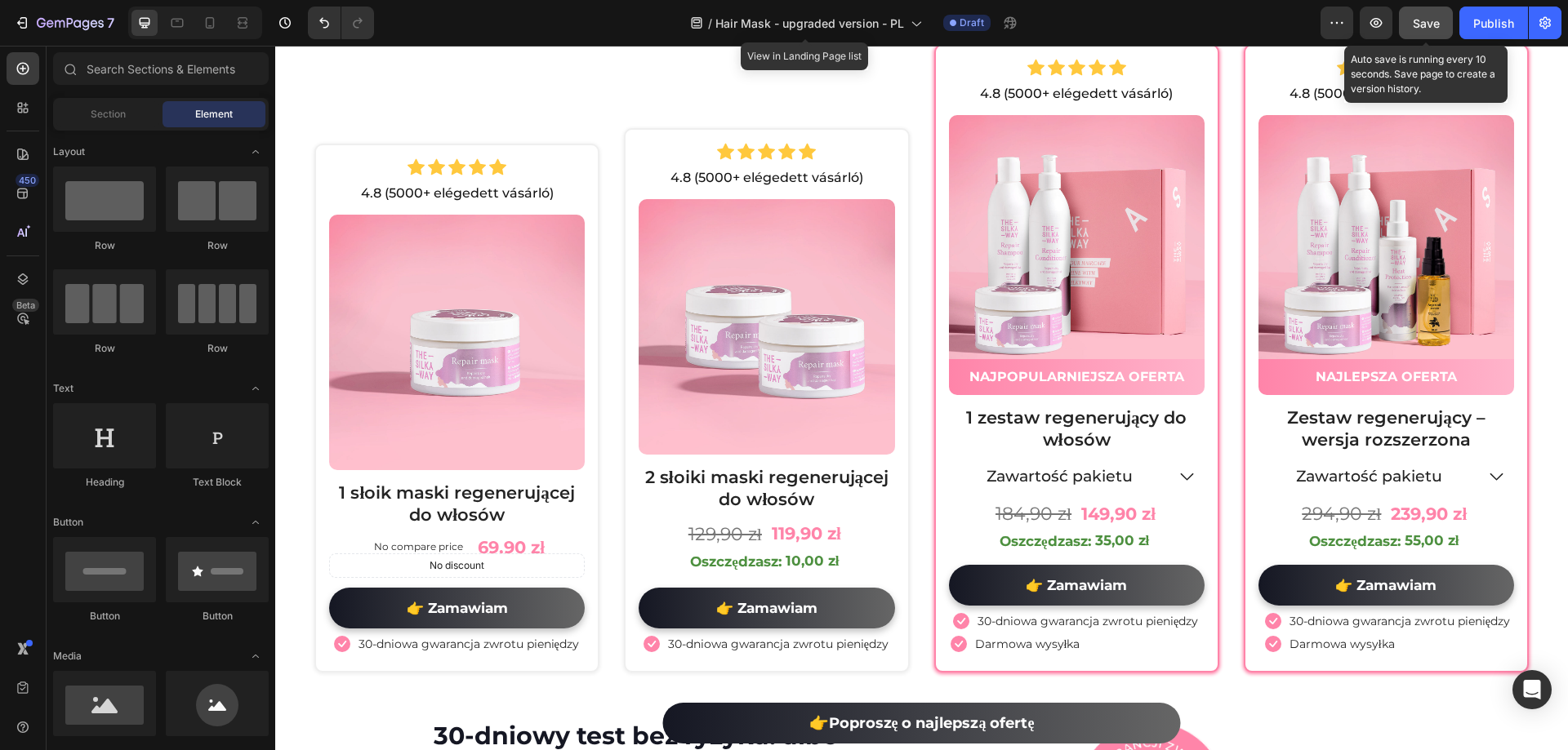
click at [1432, 24] on span "Save" at bounding box center [1426, 23] width 27 height 13
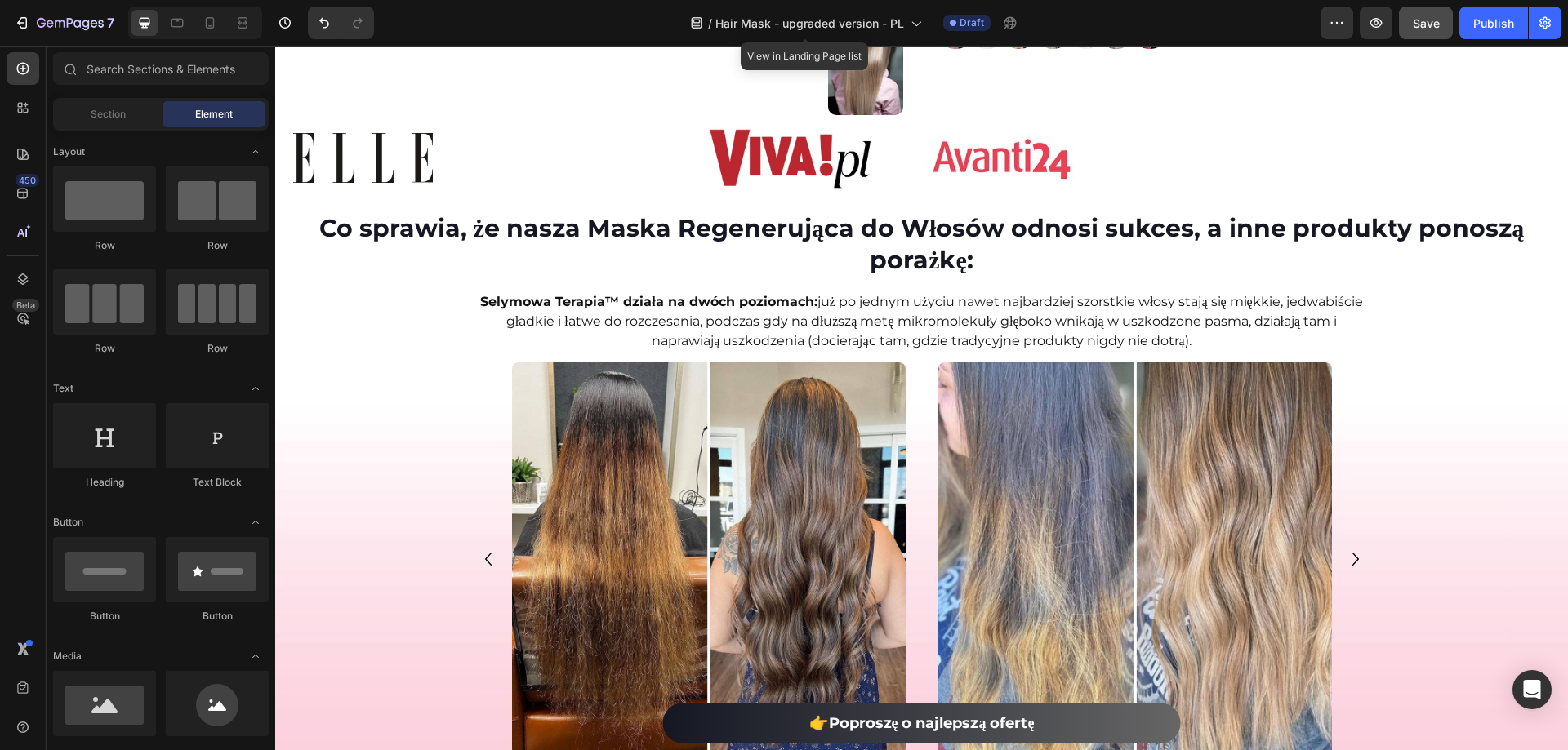
scroll to position [0, 0]
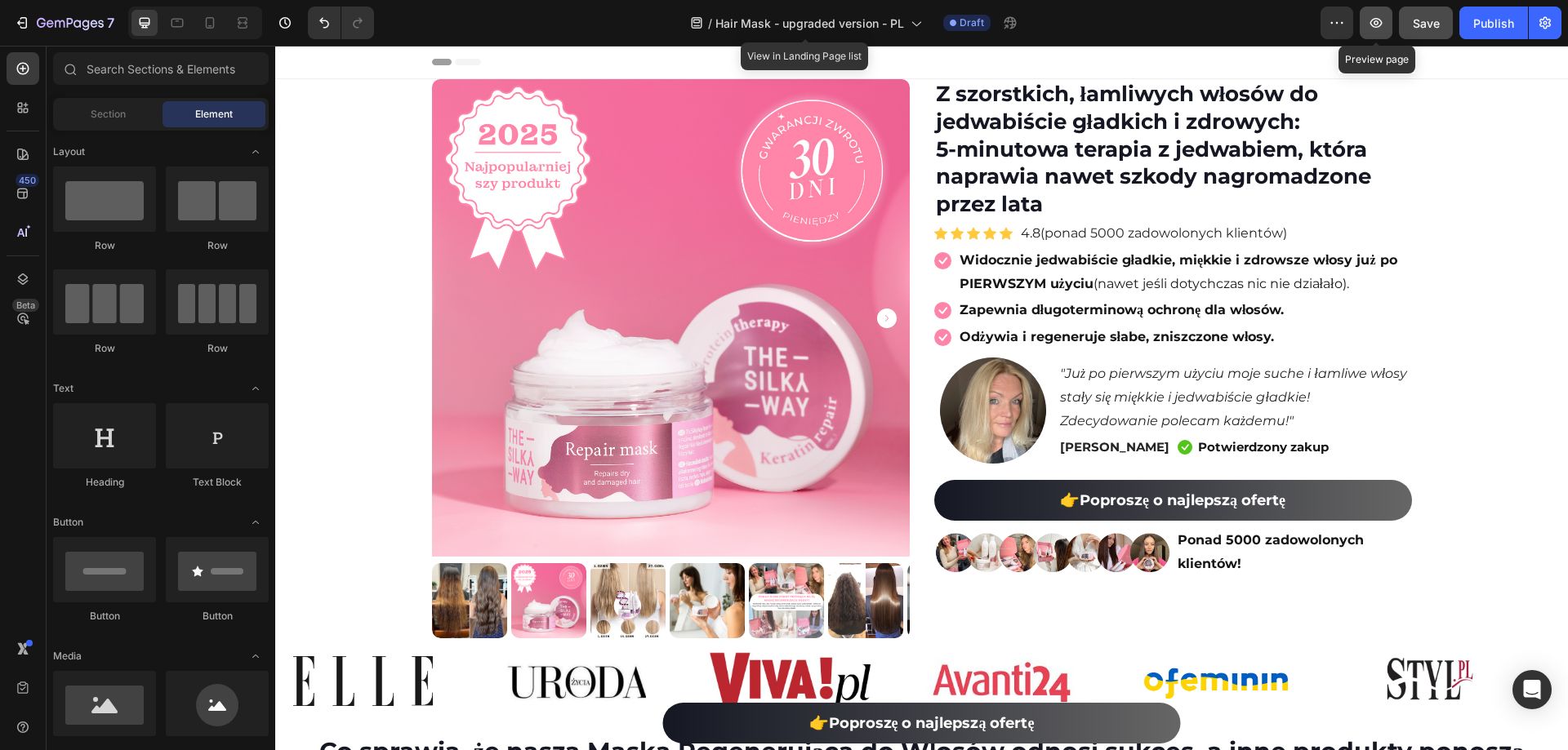
click at [1373, 25] on icon "button" at bounding box center [1376, 23] width 13 height 10
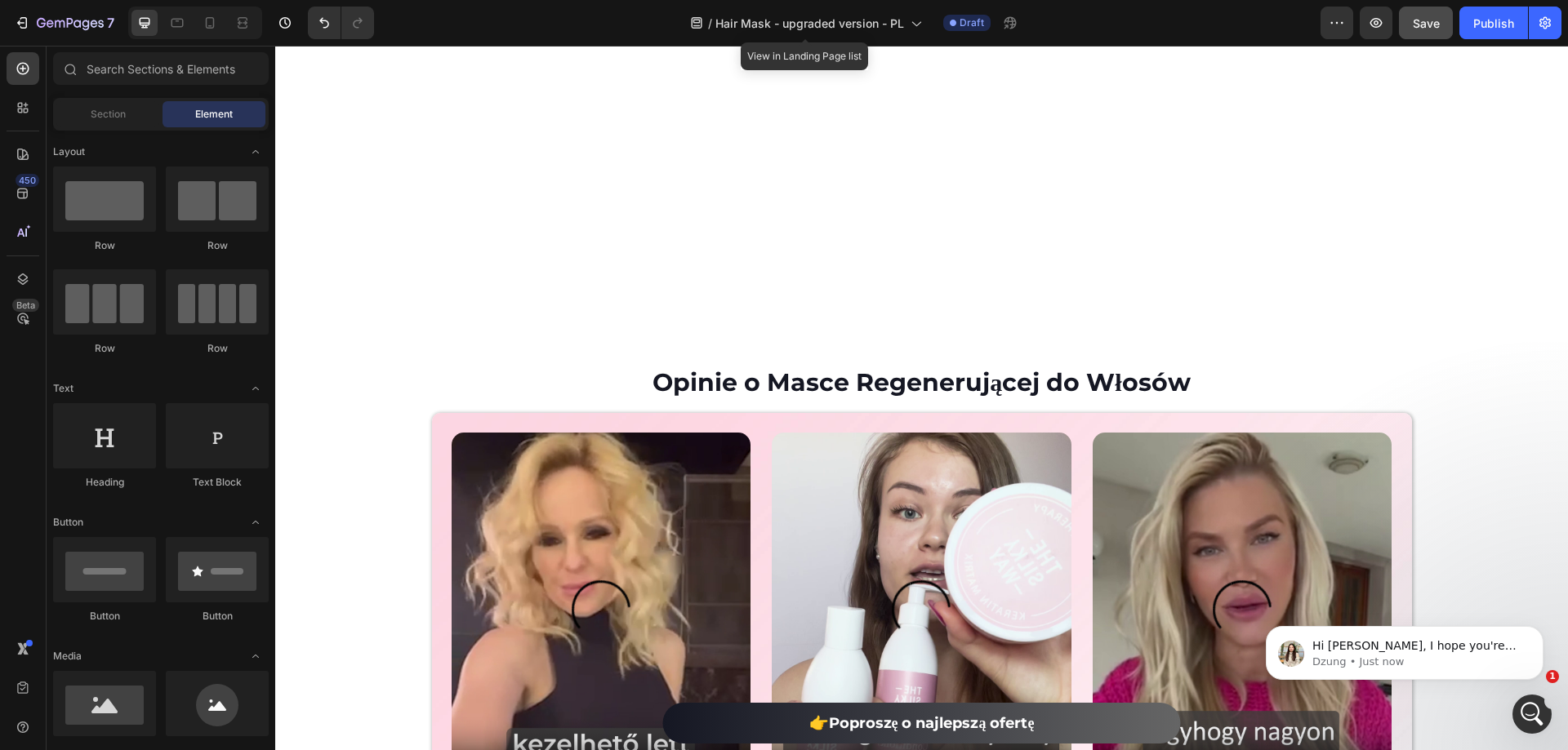
scroll to position [4768, 0]
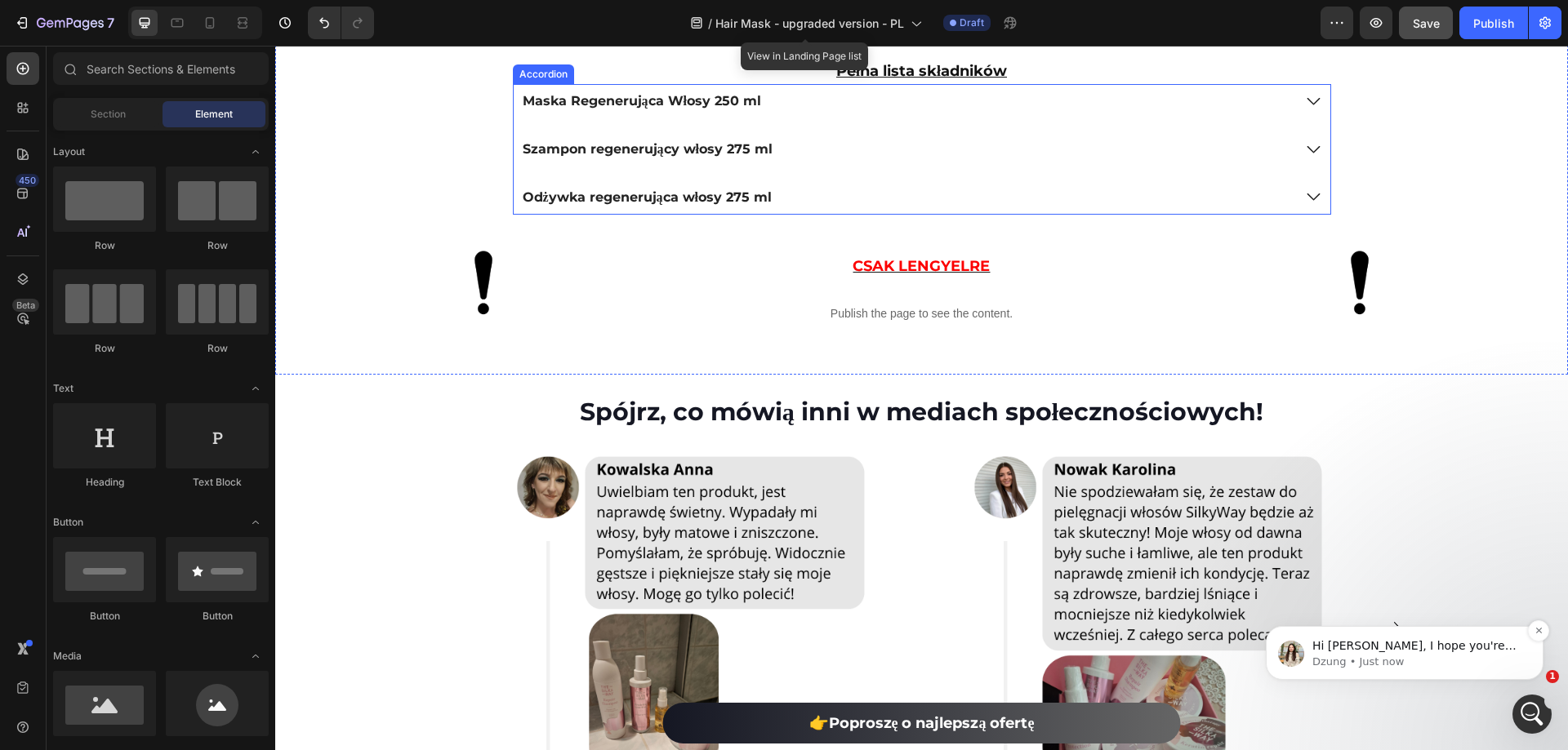
click at [1472, 651] on p "Hi Dominik, I hope you're well. ﻿​﻿ ﻿If things seem to be all set and you curre…" at bounding box center [1418, 646] width 211 height 16
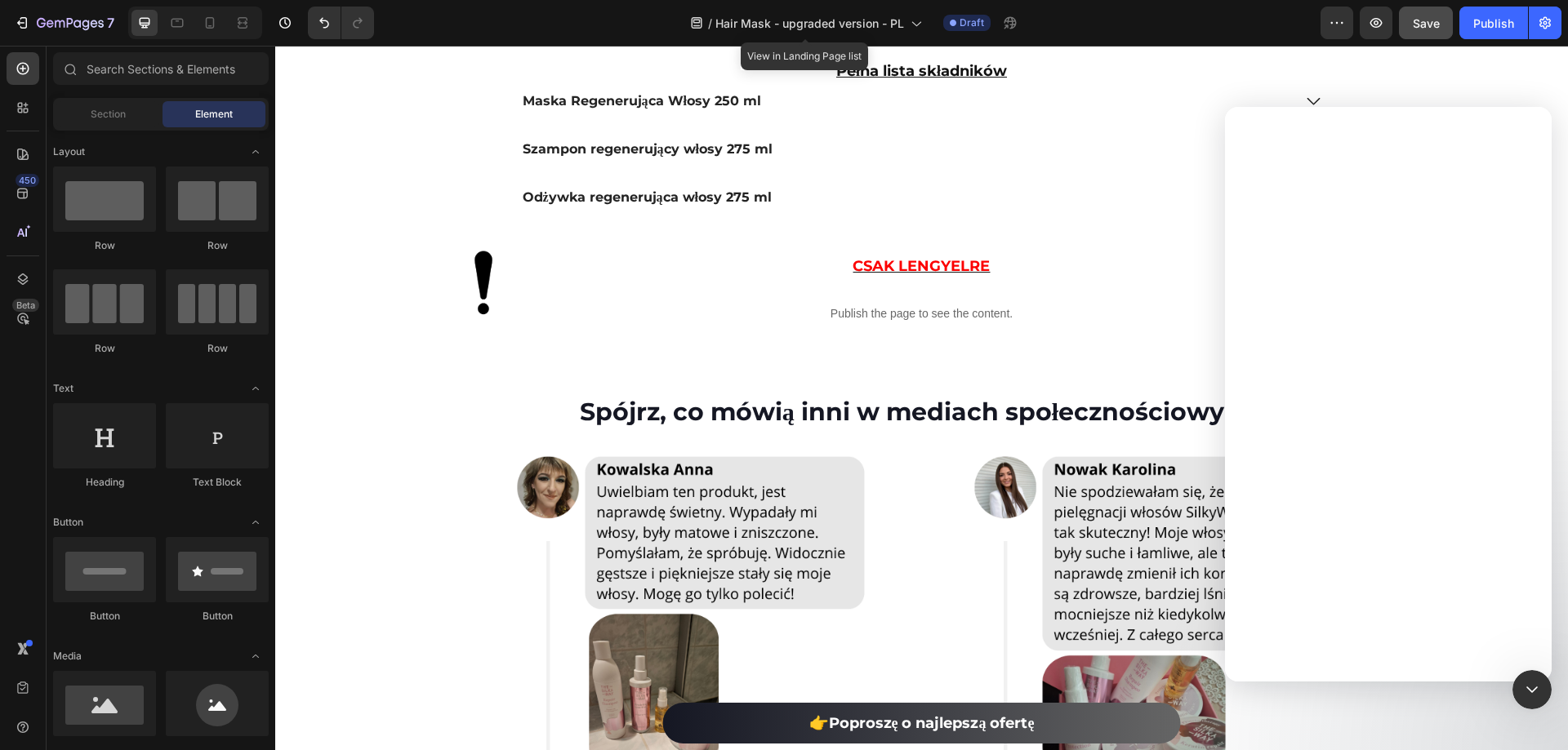
scroll to position [0, 0]
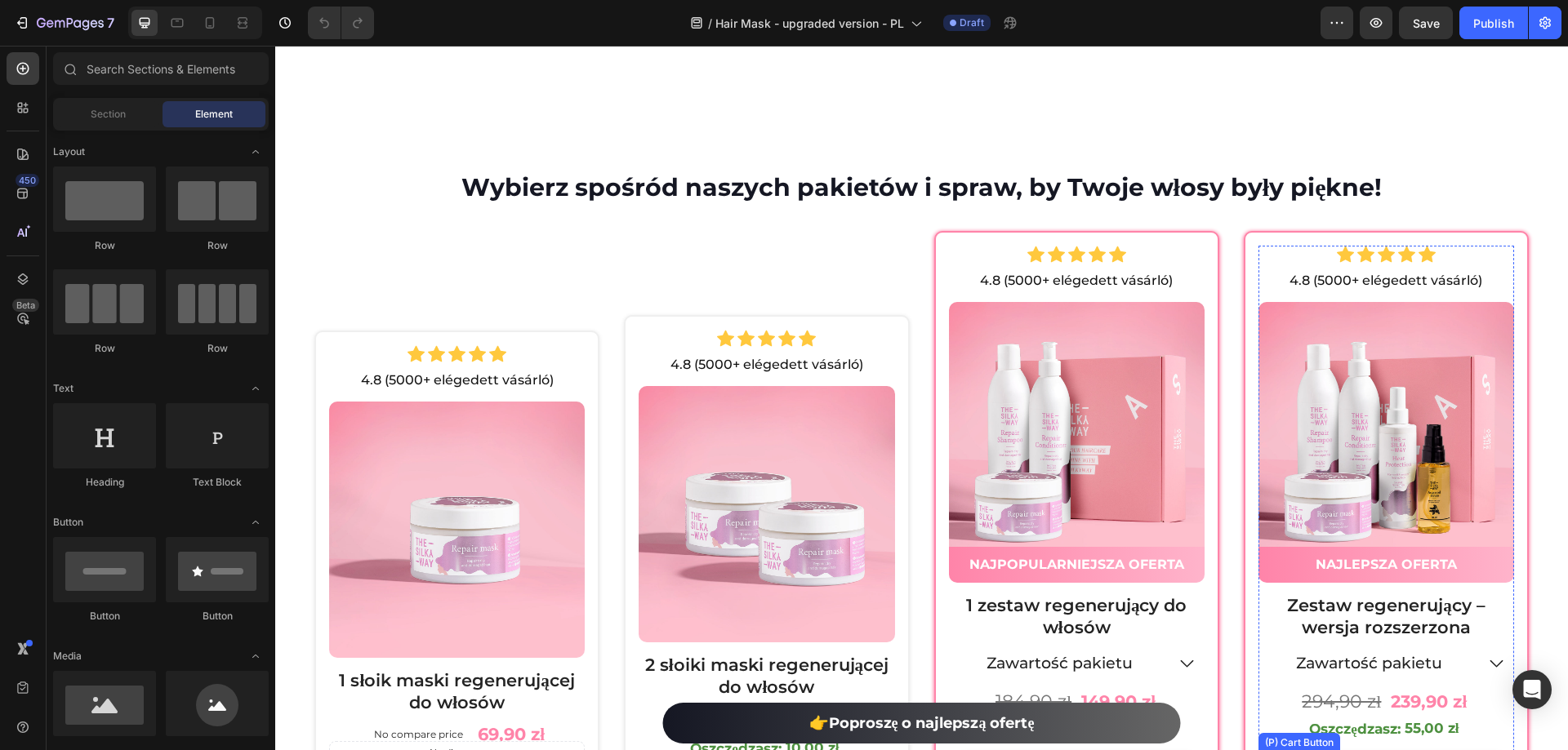
scroll to position [8303, 0]
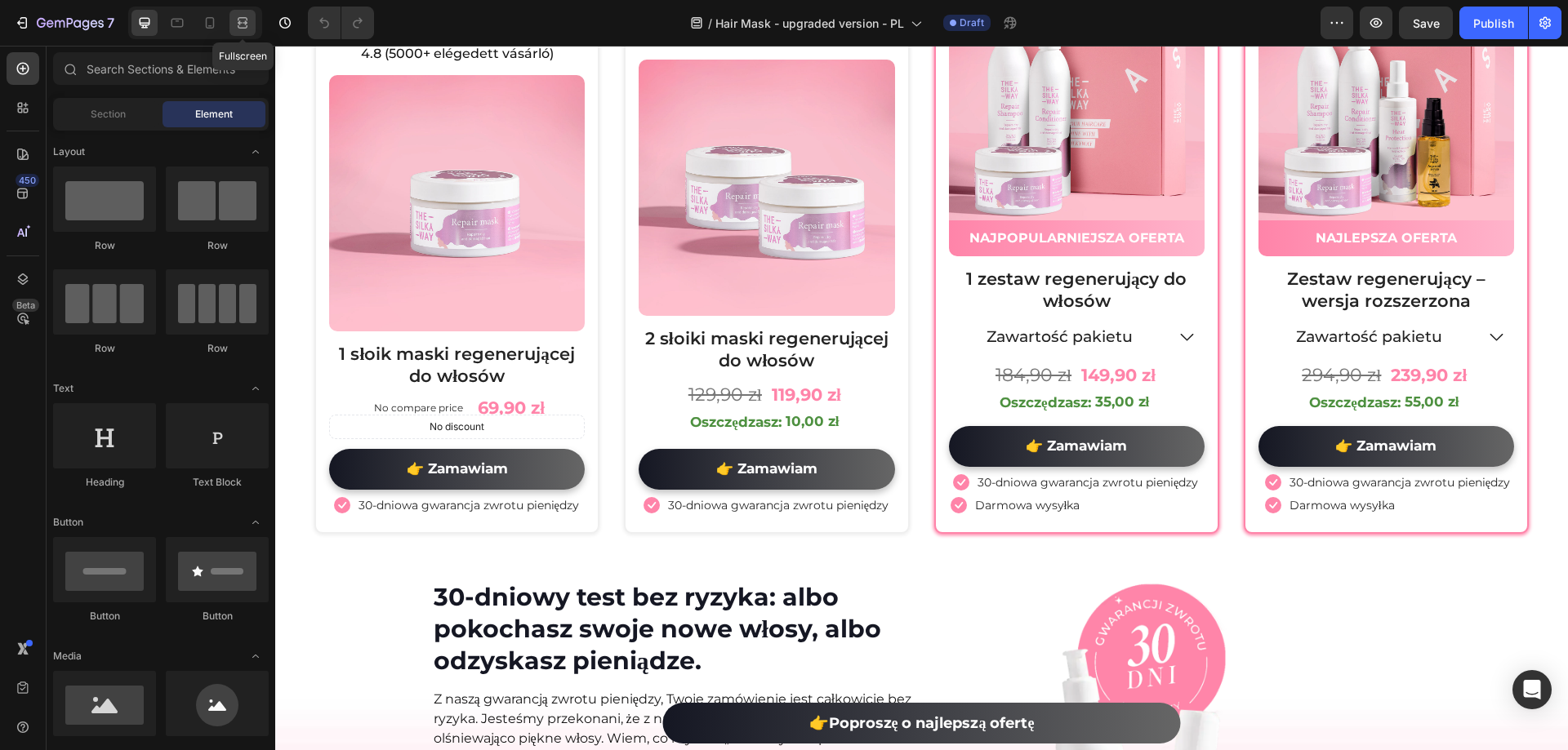
click at [242, 23] on icon at bounding box center [245, 22] width 5 height 4
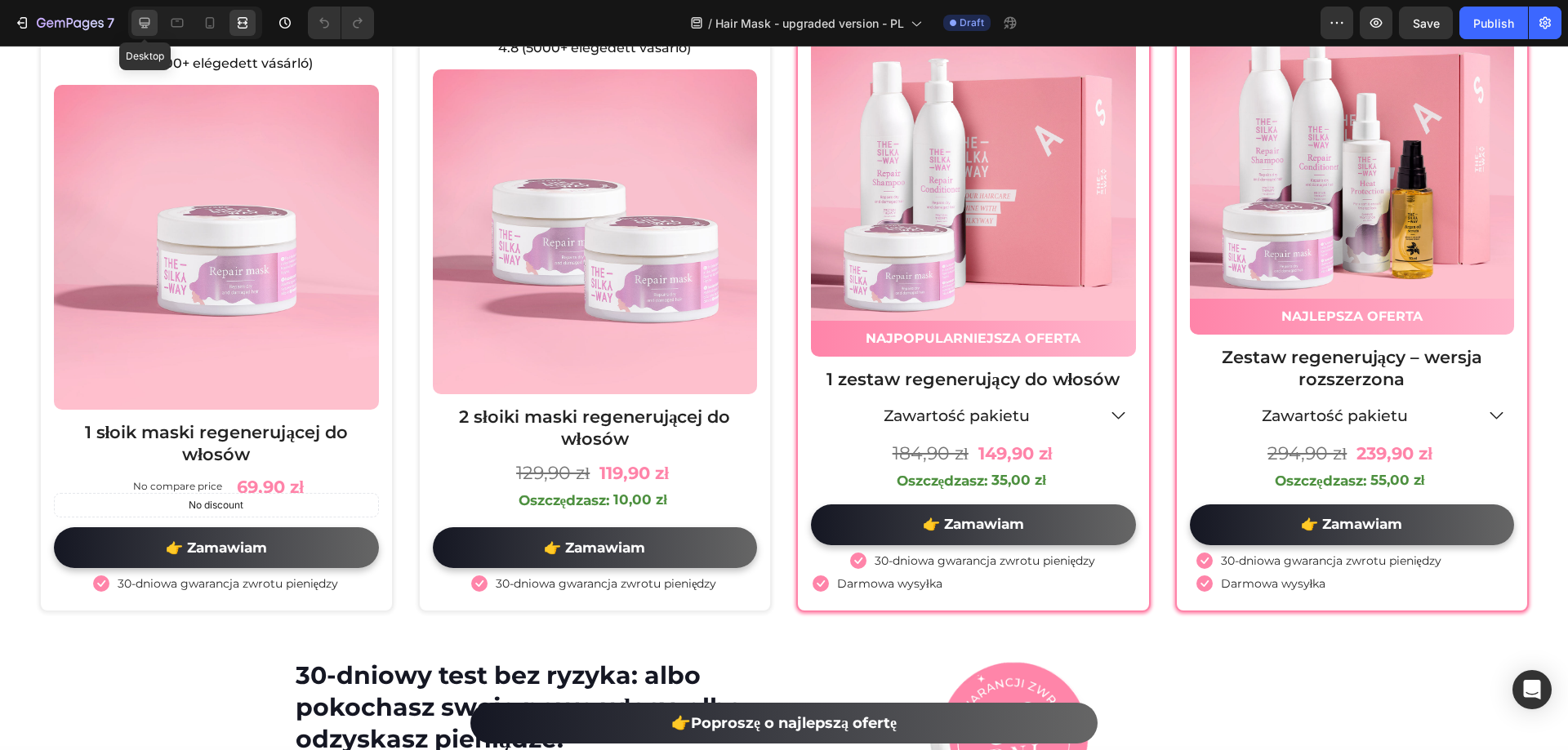
click at [149, 23] on icon at bounding box center [144, 23] width 11 height 11
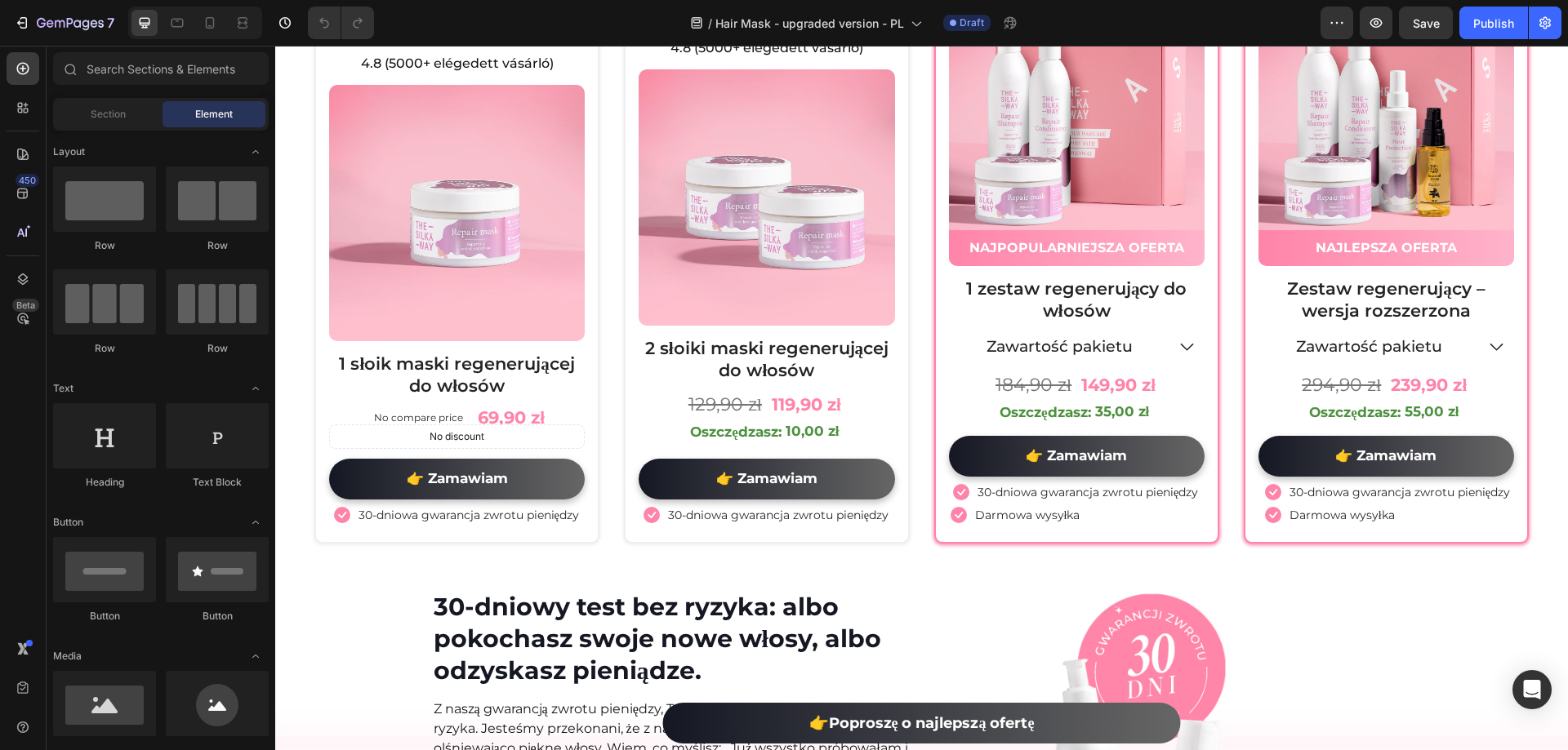
scroll to position [8303, 0]
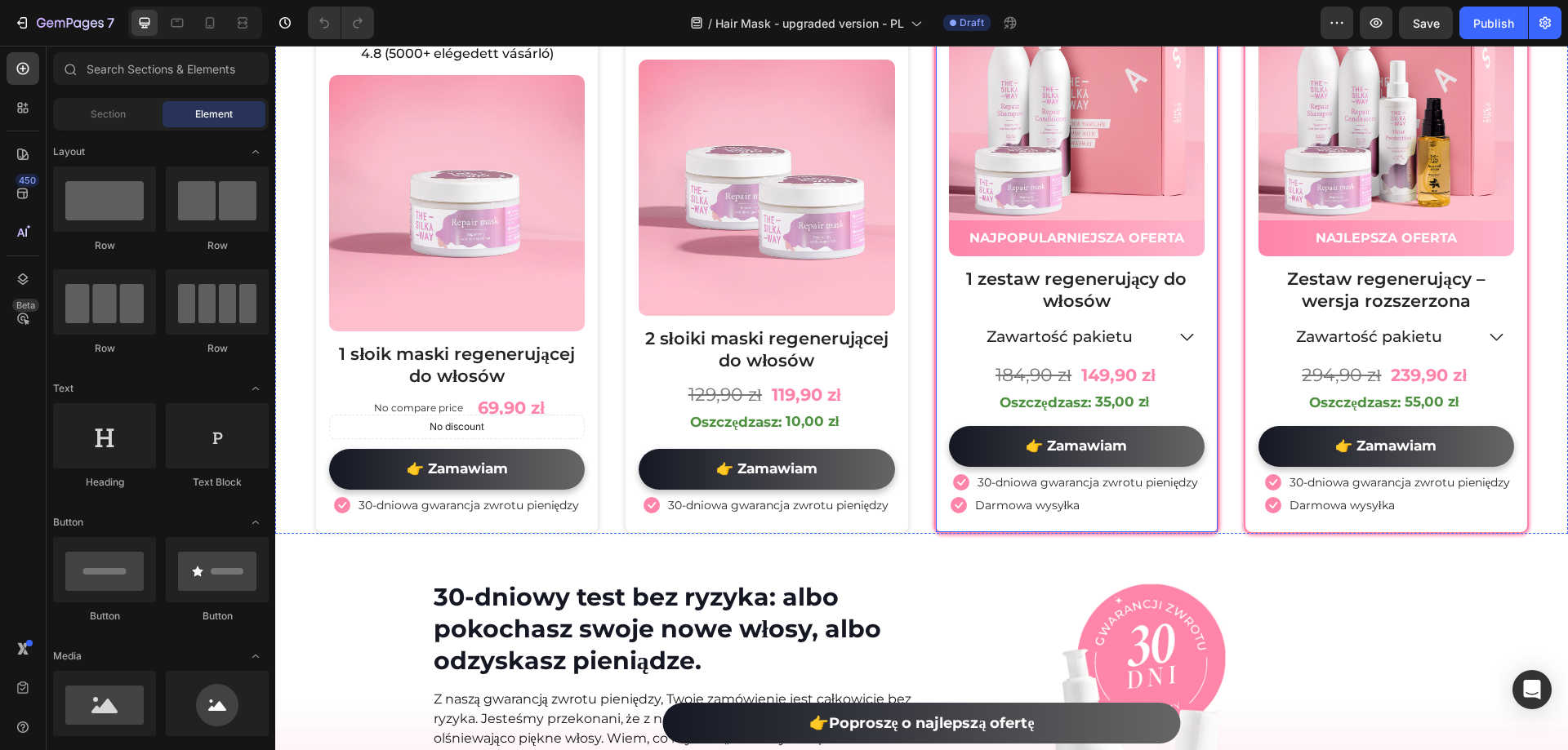
click at [953, 488] on icon at bounding box center [960, 482] width 16 height 16
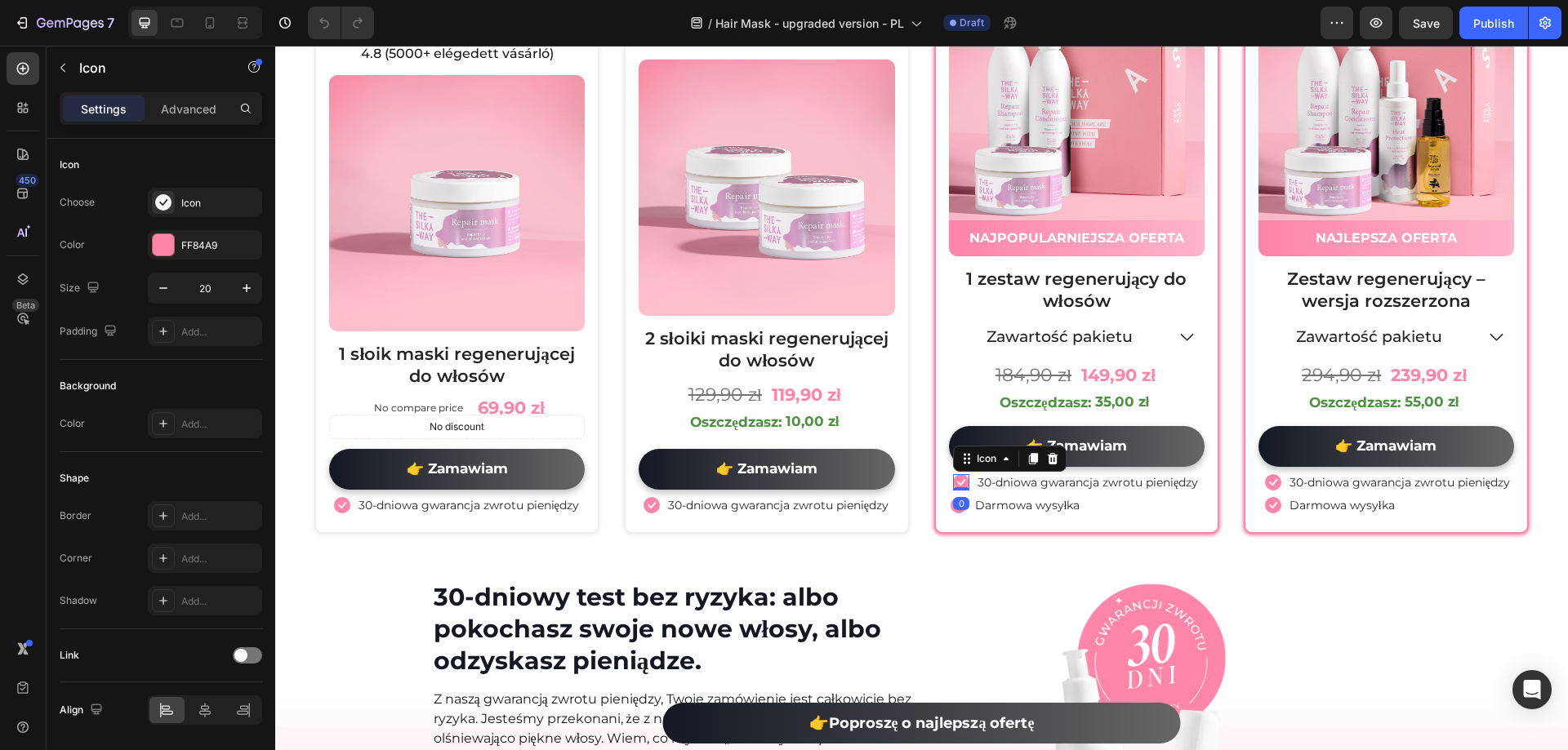
drag, startPoint x: 185, startPoint y: 116, endPoint x: 191, endPoint y: 125, distance: 10.8
click at [186, 116] on p "Advanced" at bounding box center [189, 109] width 56 height 17
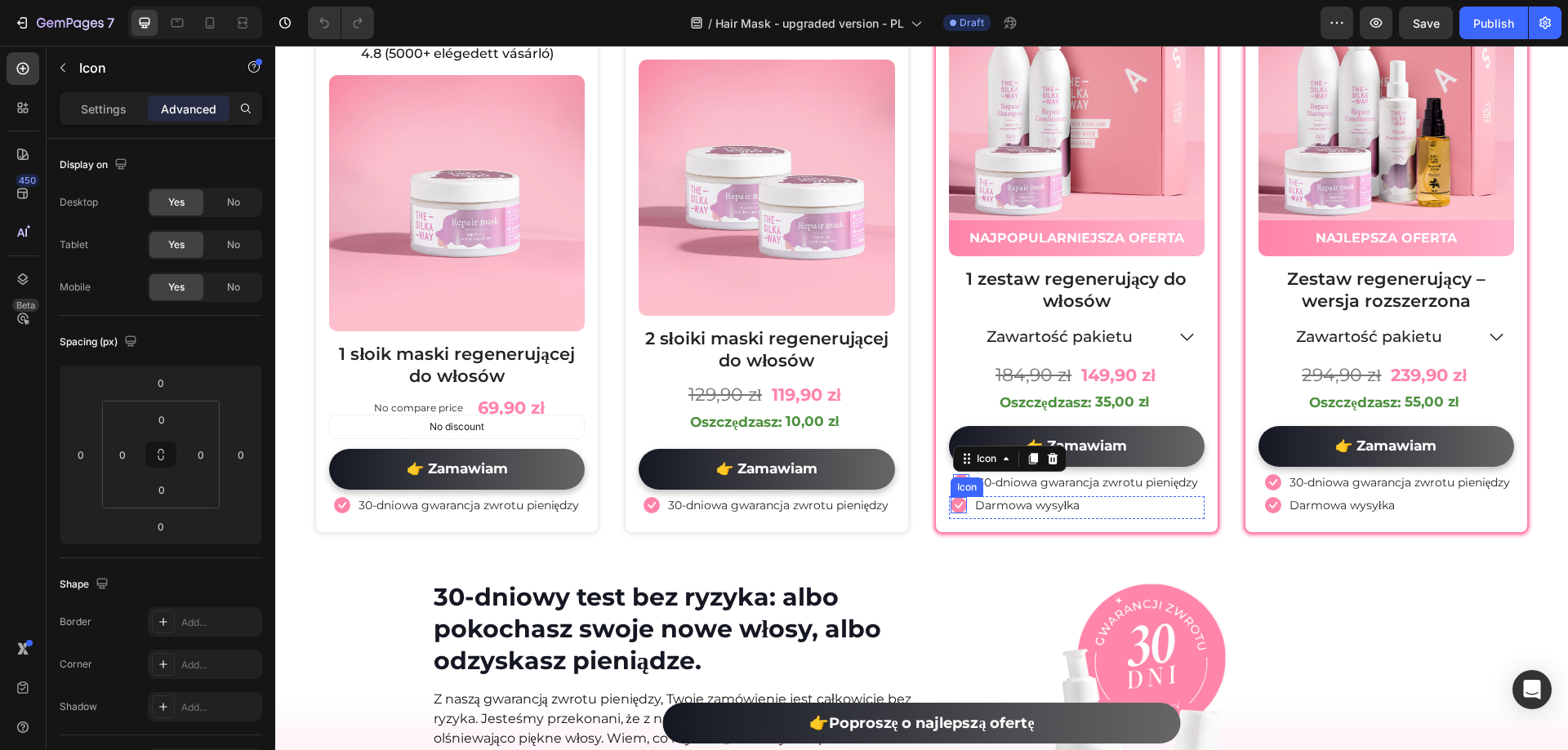
click at [953, 510] on div "0" at bounding box center [960, 503] width 16 height 13
click at [962, 510] on li "Icon Darmowa wysyłka Text block" at bounding box center [1015, 504] width 133 height 18
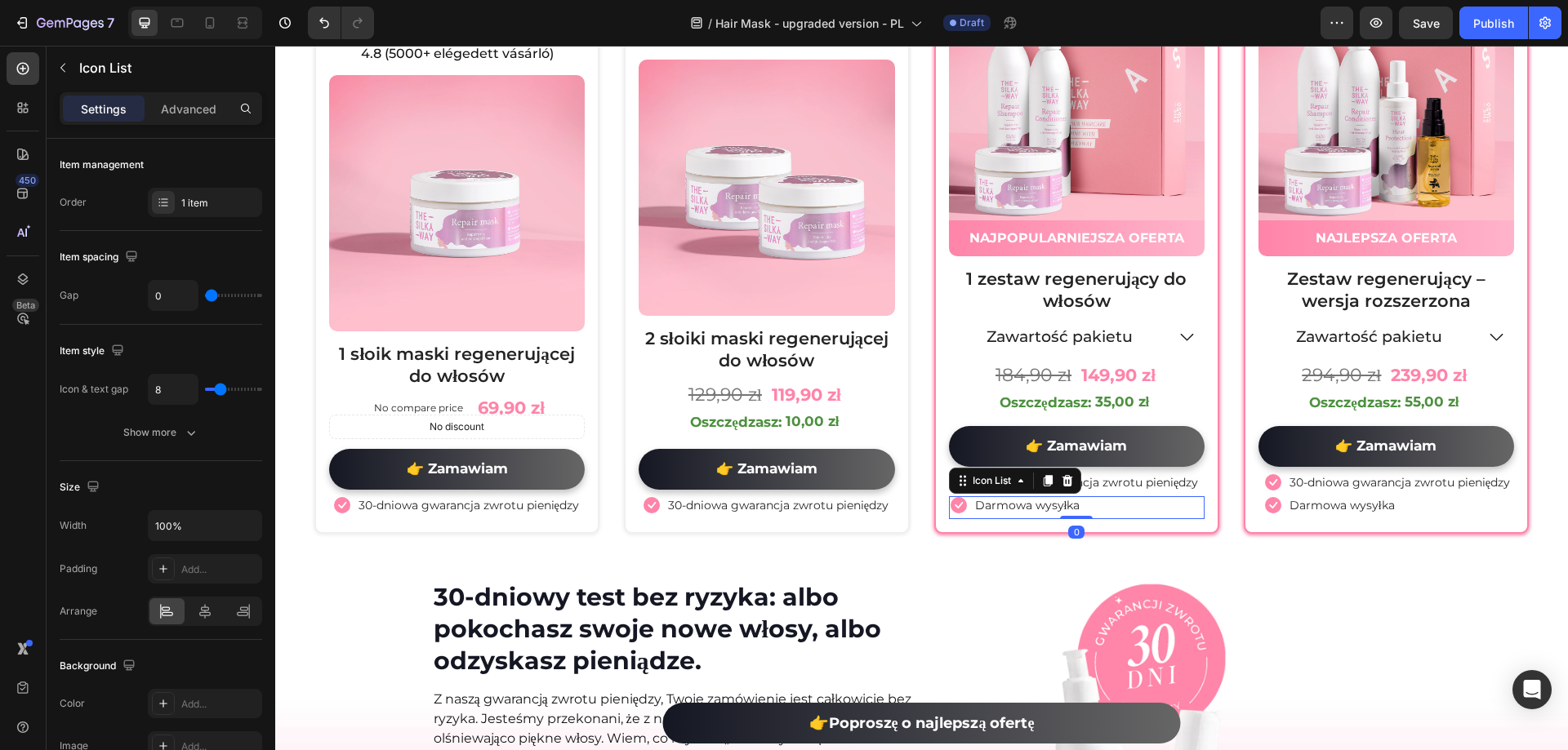
click at [953, 514] on icon at bounding box center [958, 504] width 16 height 16
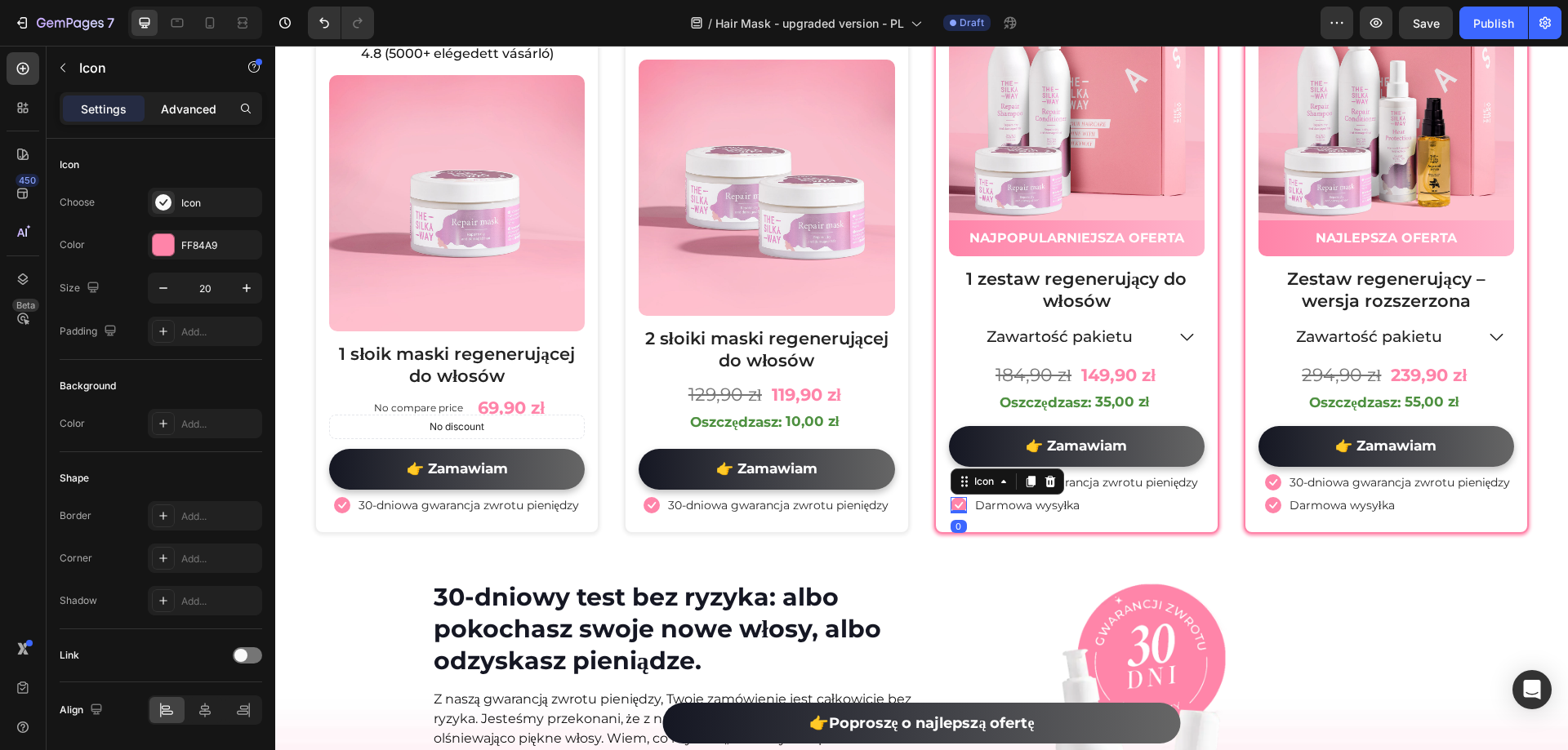
click at [181, 102] on p "Advanced" at bounding box center [189, 109] width 56 height 17
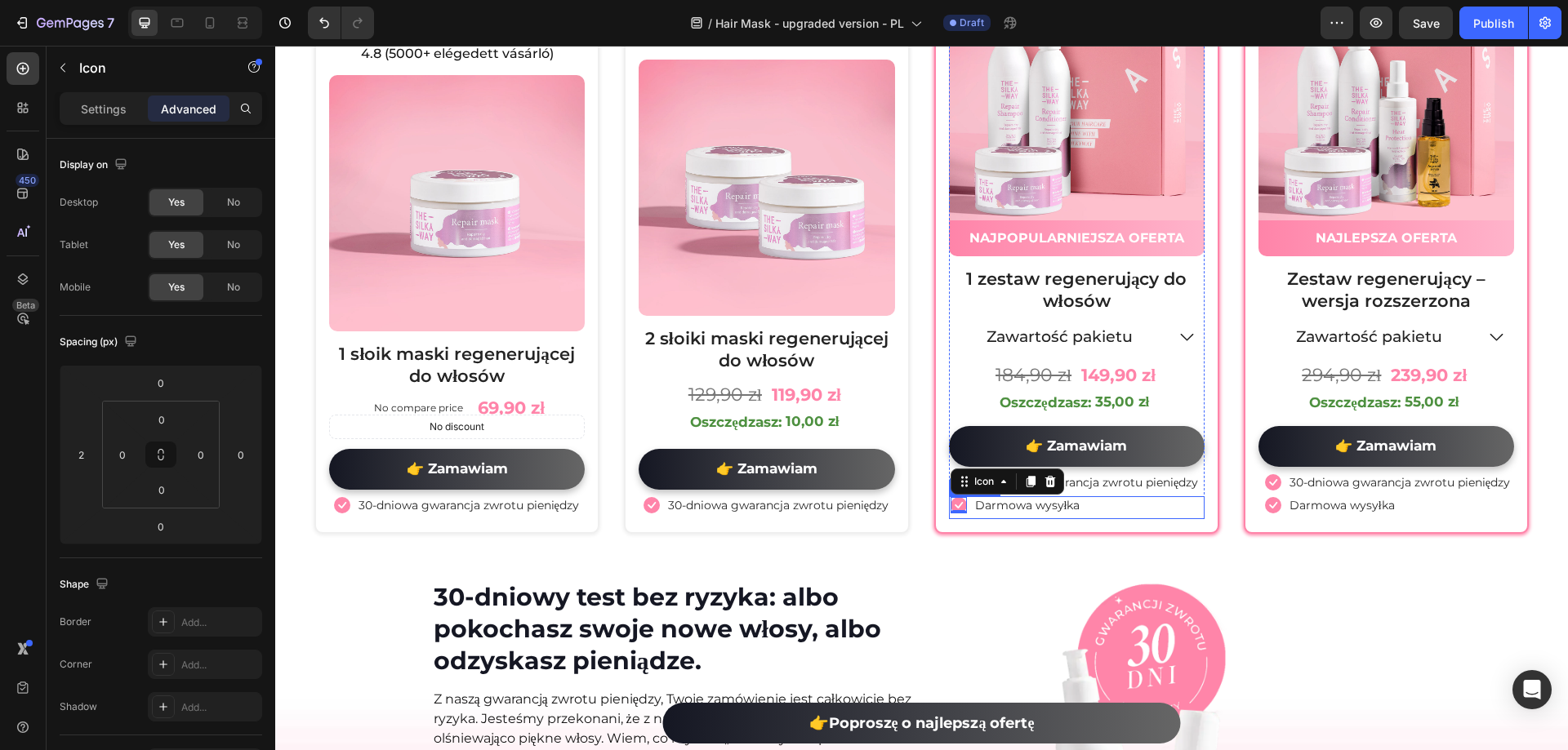
click at [1134, 490] on p "30-dniowa gwarancja zwrotu pieniędzy" at bounding box center [1087, 482] width 220 height 14
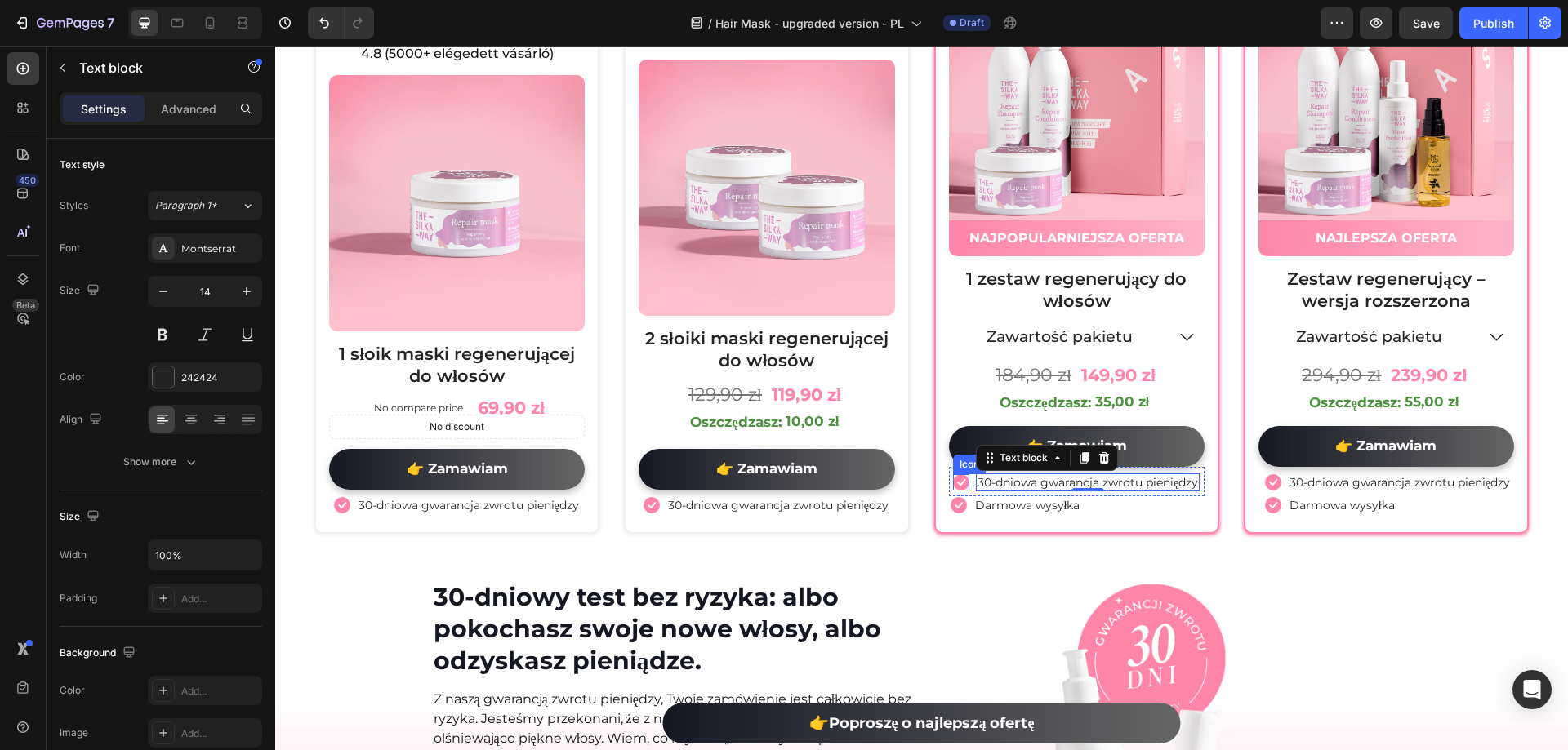
click at [953, 491] on icon at bounding box center [960, 482] width 16 height 16
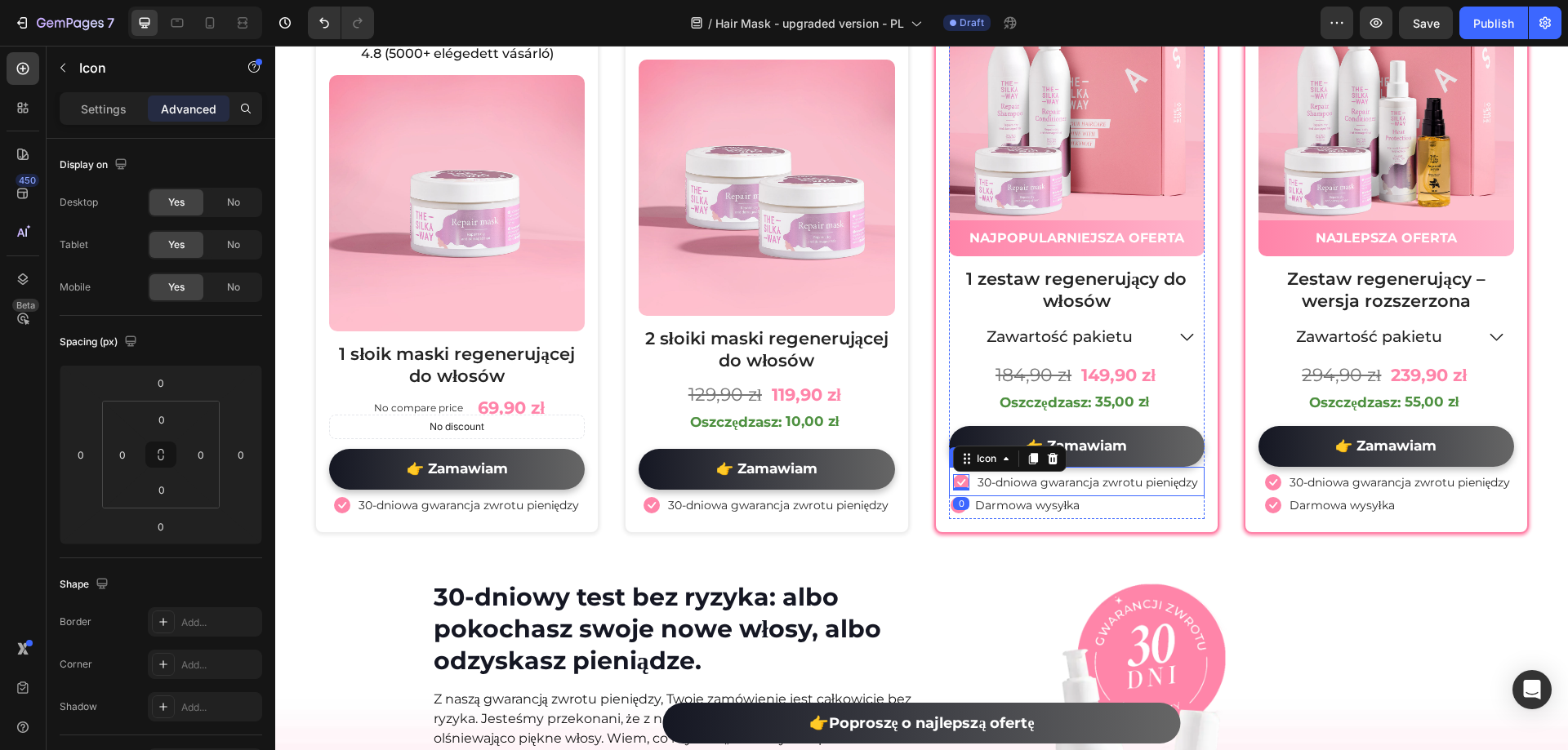
click at [1192, 478] on div "Icon 0 30-dniowa gwarancja zwrotu pieniędzy Text block" at bounding box center [1076, 482] width 256 height 30
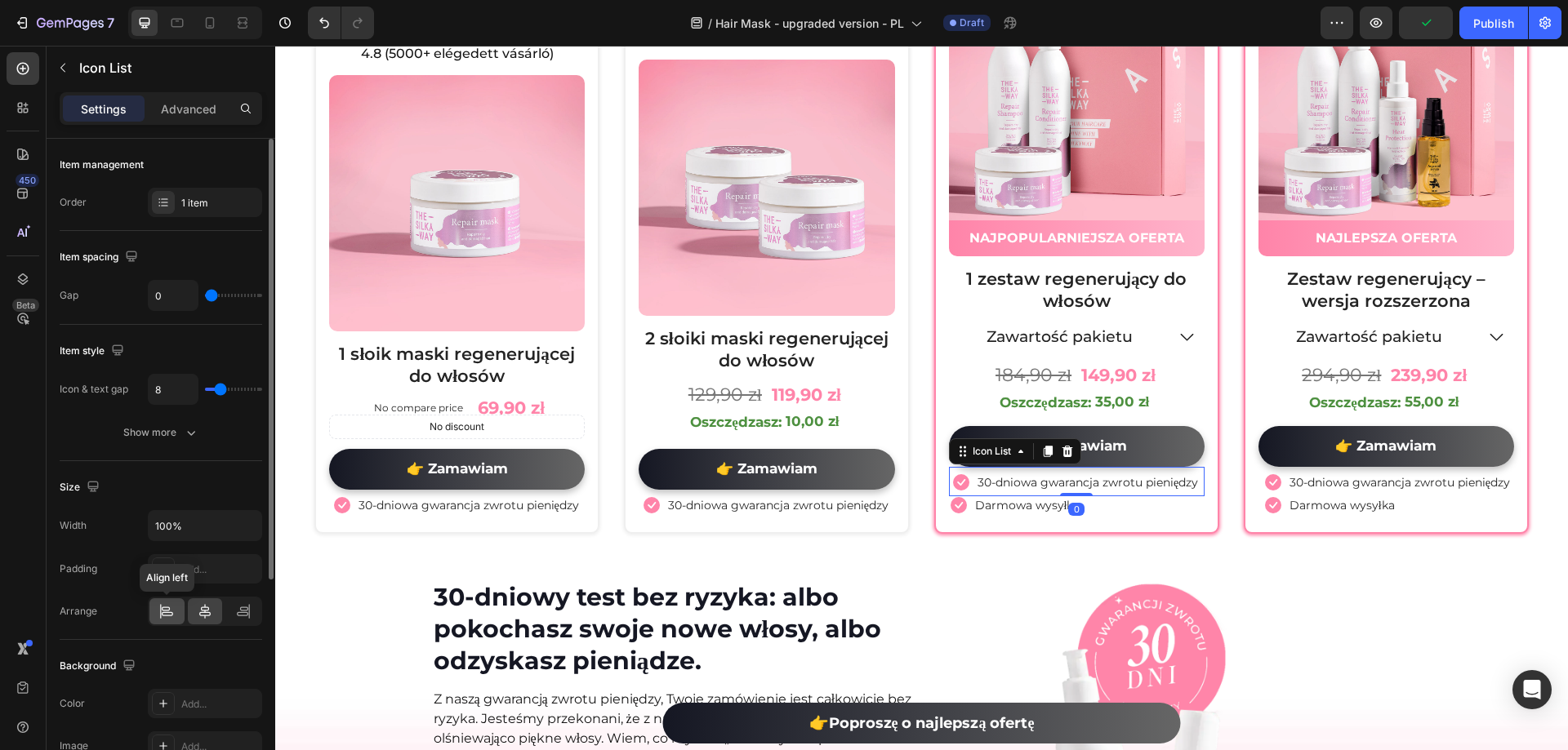
click at [161, 610] on icon at bounding box center [161, 611] width 1 height 14
click at [1144, 515] on div "Icon Darmowa wysyłka Text block" at bounding box center [1076, 507] width 256 height 23
click at [165, 607] on icon at bounding box center [166, 611] width 16 height 16
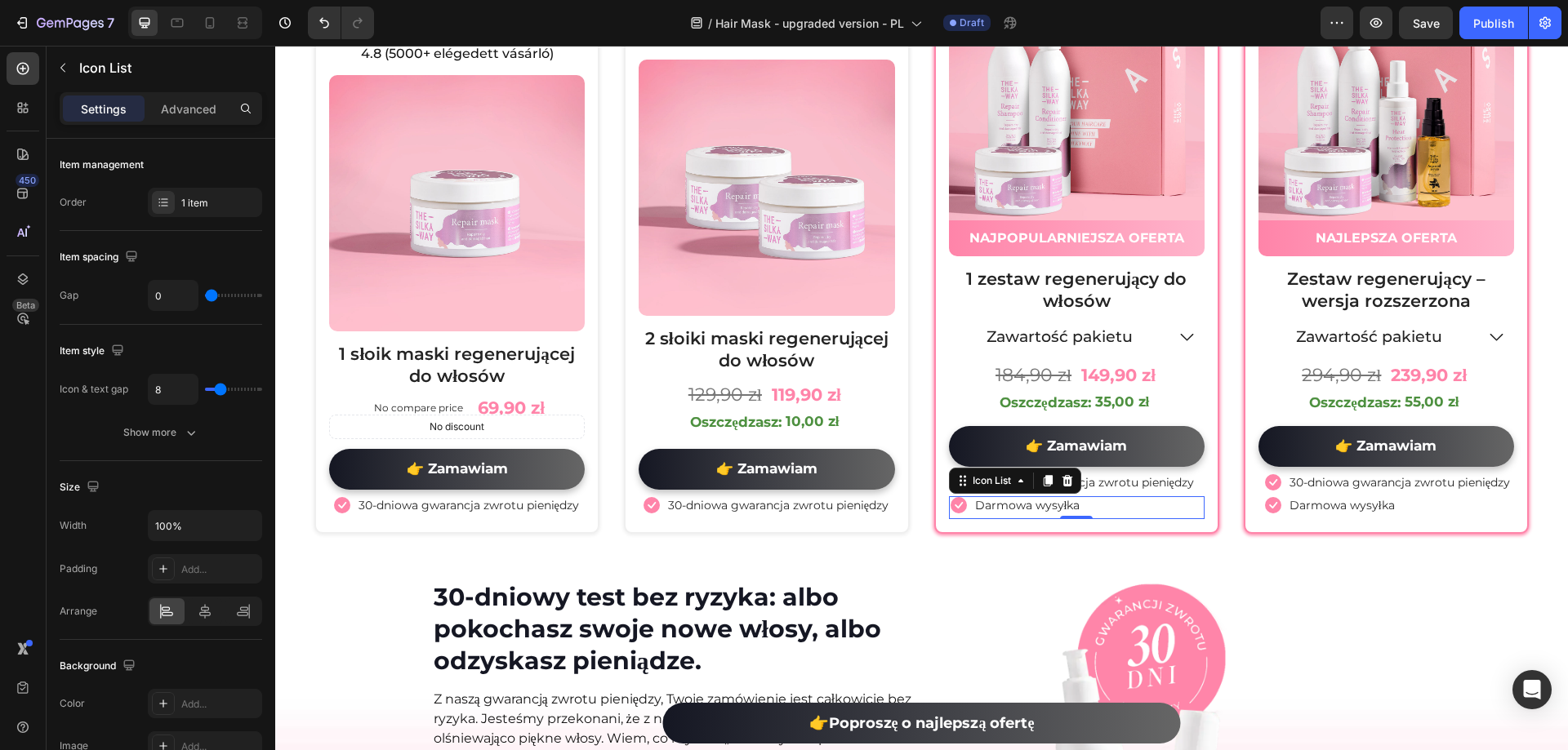
click at [198, 132] on div "Settings Advanced" at bounding box center [160, 115] width 229 height 46
click at [197, 116] on p "Advanced" at bounding box center [189, 109] width 56 height 17
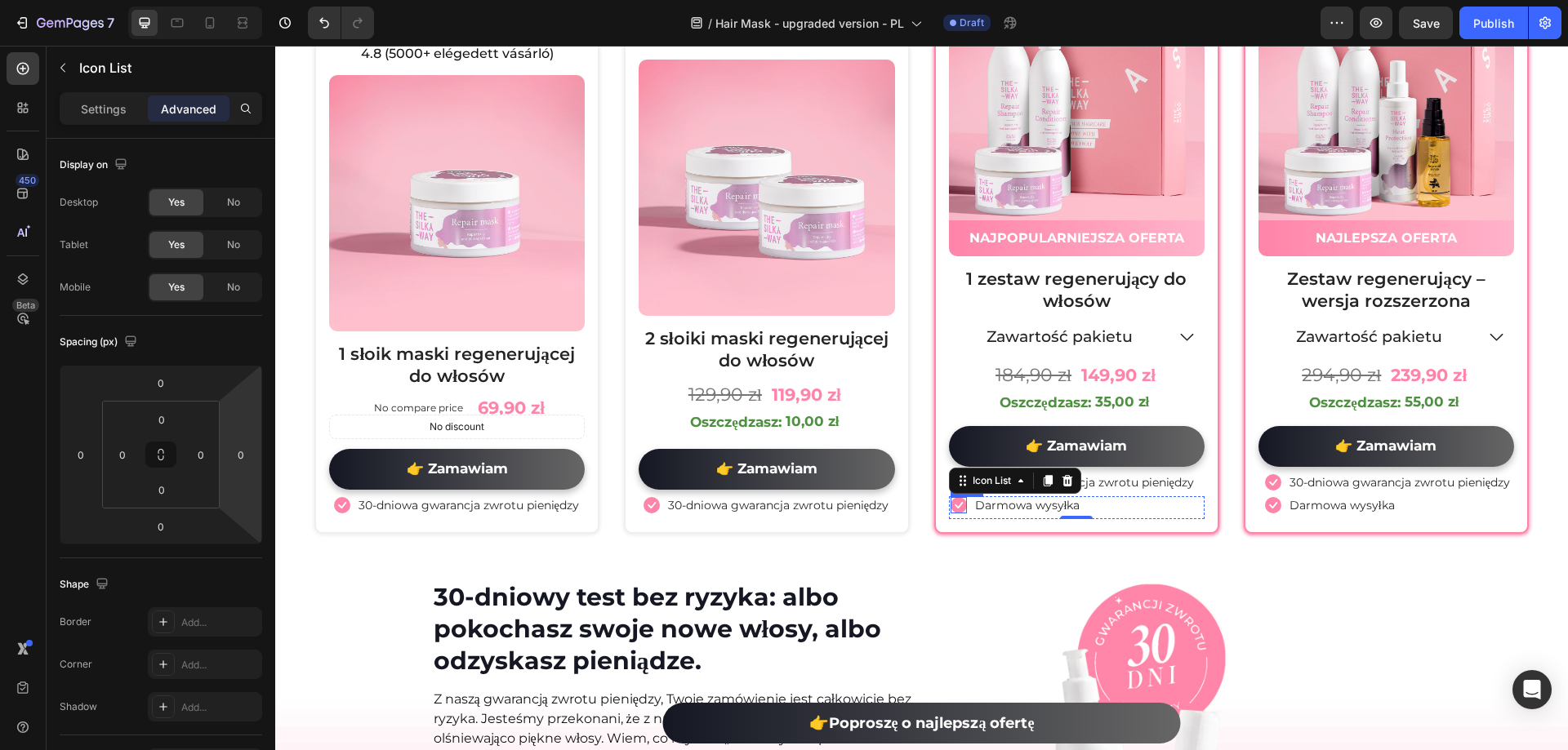
click at [950, 514] on icon at bounding box center [958, 504] width 16 height 16
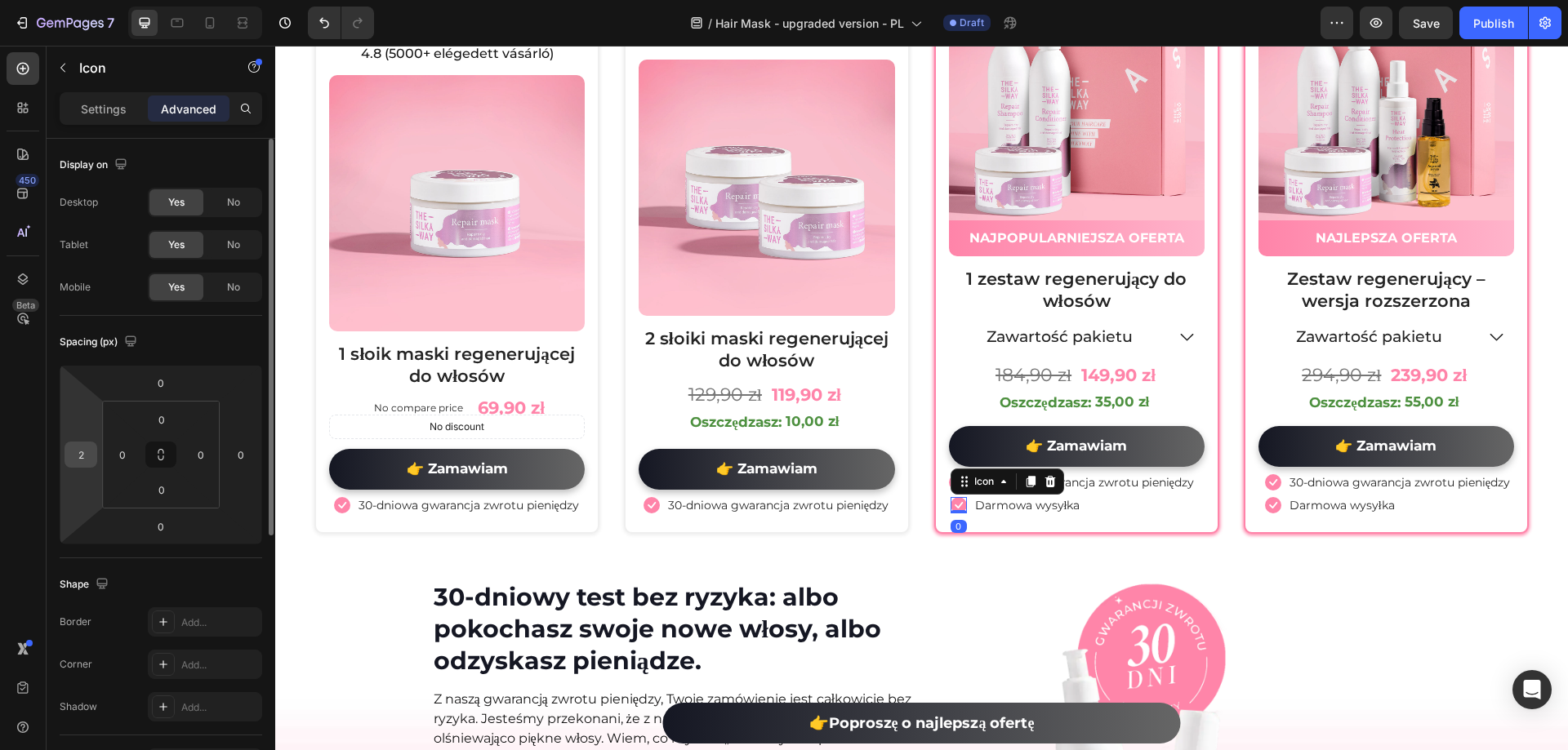
click at [85, 464] on input "2" at bounding box center [80, 454] width 24 height 24
type input "0"
click at [0, 440] on div "450 Beta" at bounding box center [23, 397] width 46 height 704
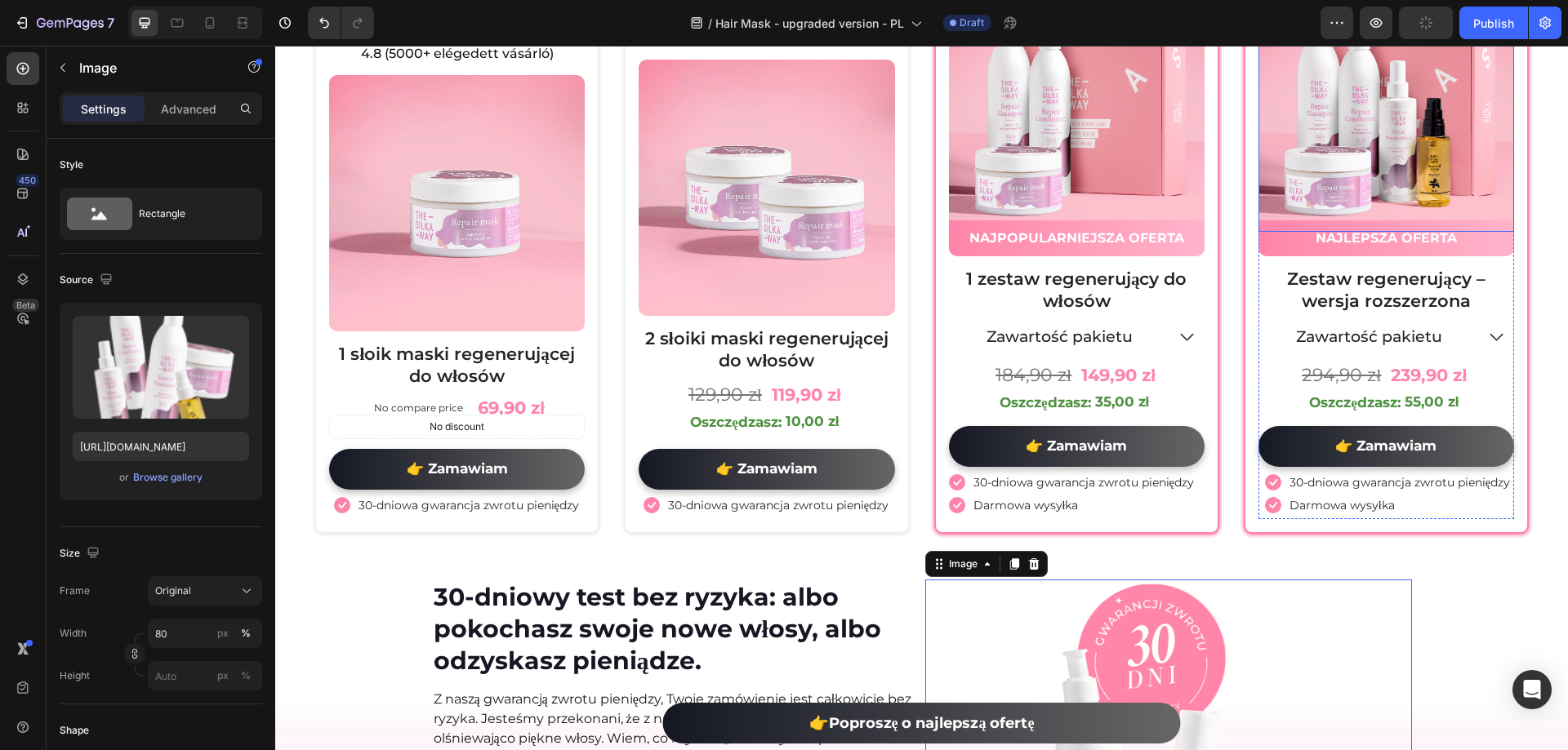
click at [1417, 26] on button "button" at bounding box center [1426, 23] width 54 height 33
click at [237, 23] on icon at bounding box center [242, 22] width 16 height 16
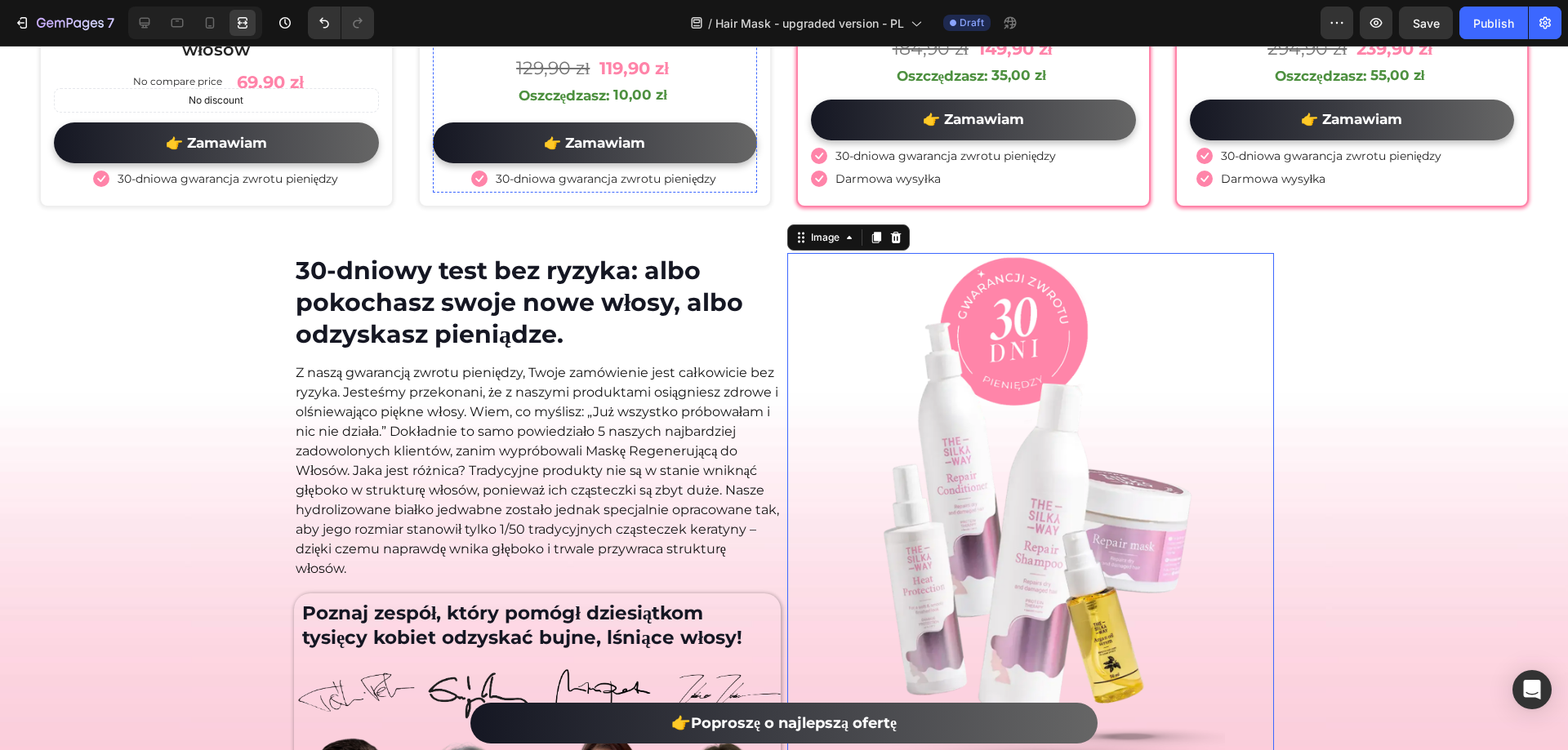
scroll to position [8702, 0]
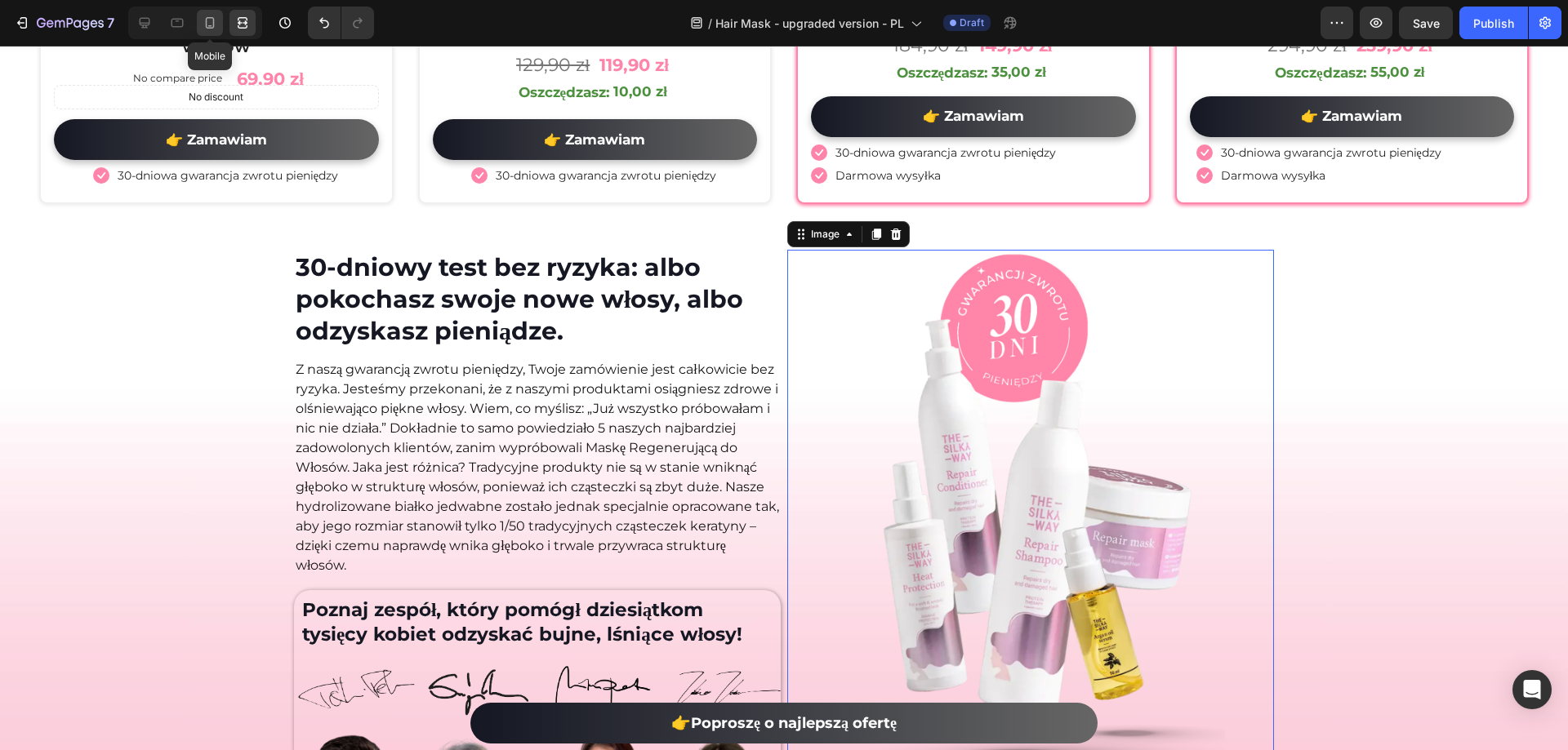
click at [206, 18] on icon at bounding box center [209, 22] width 16 height 16
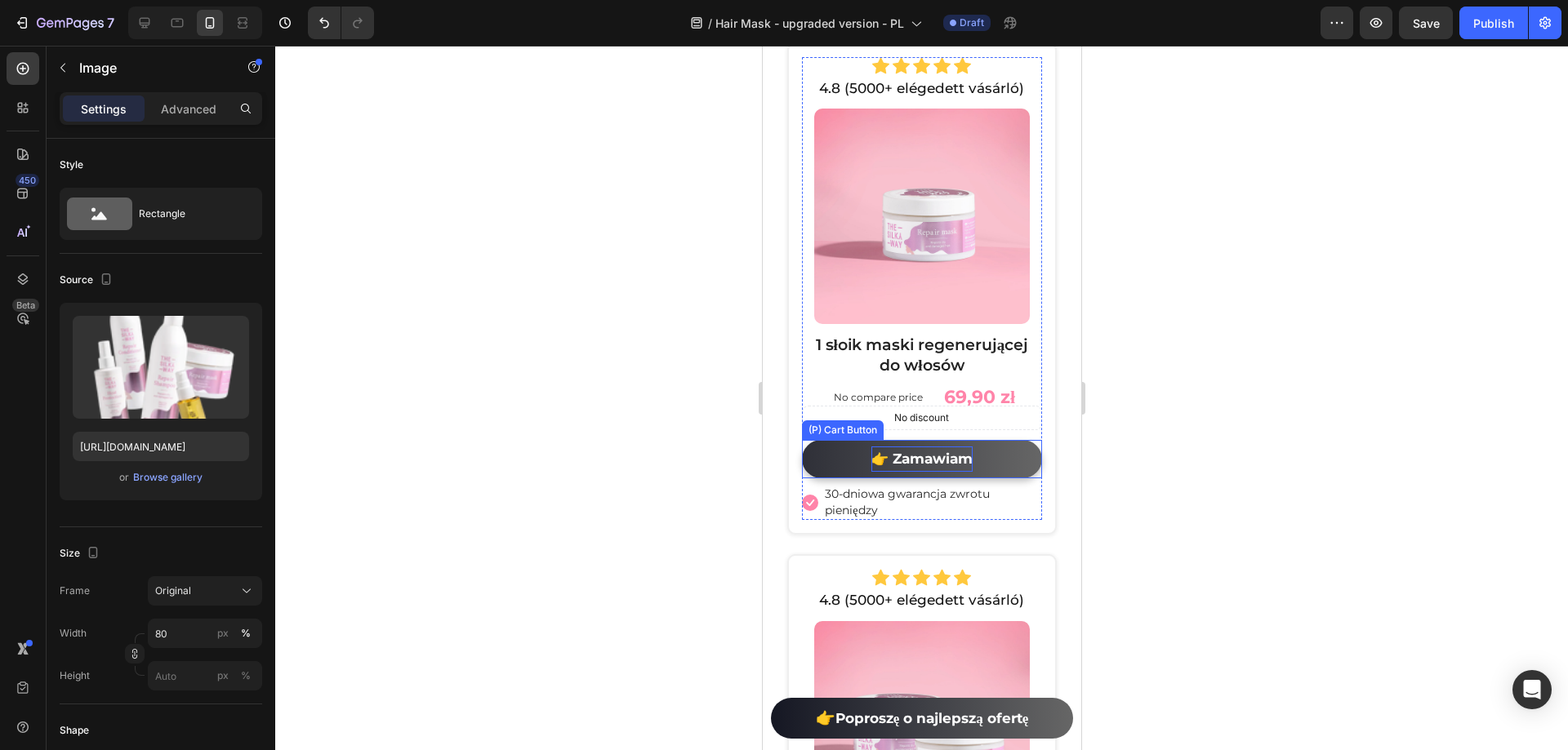
scroll to position [9911, 0]
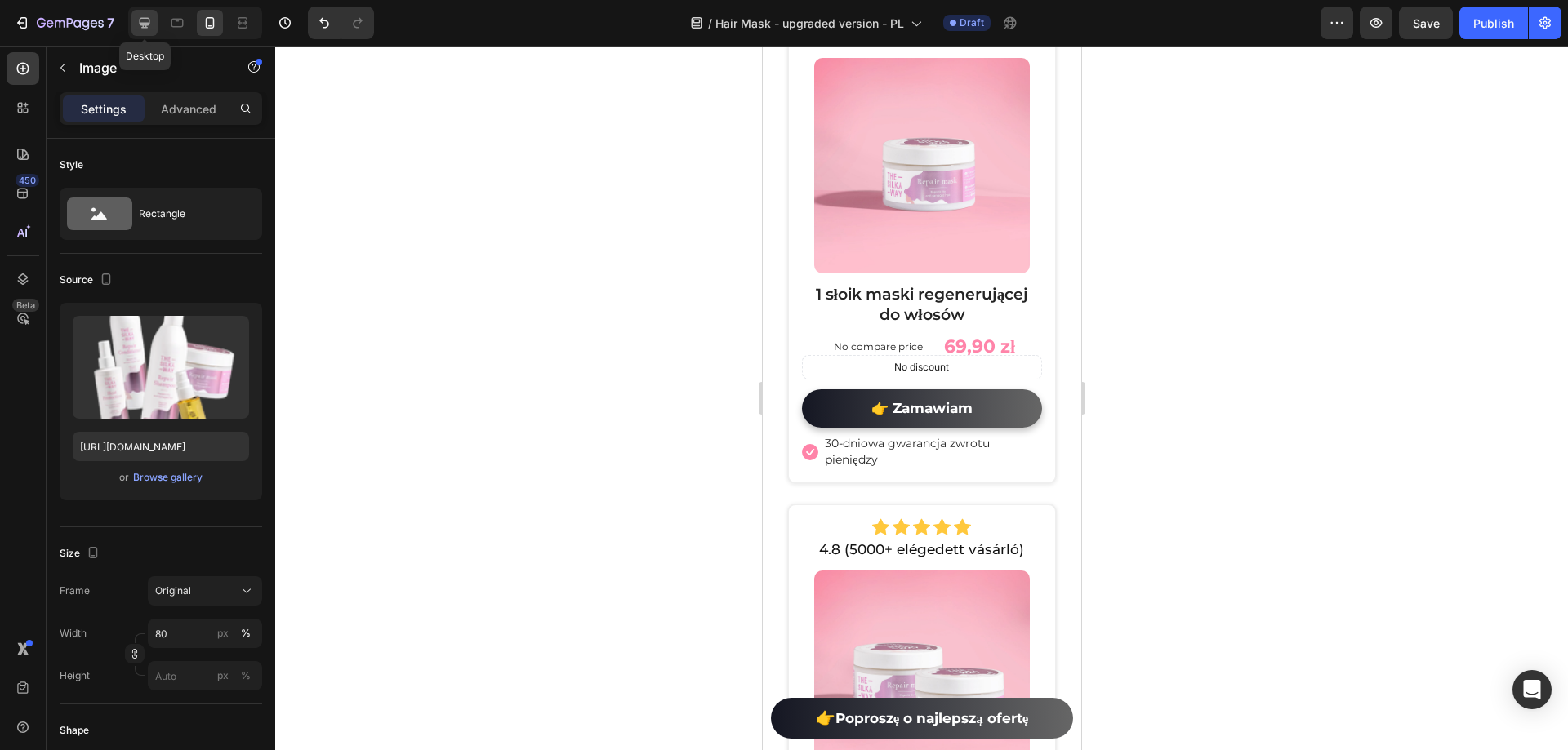
click at [152, 24] on icon at bounding box center [144, 22] width 16 height 16
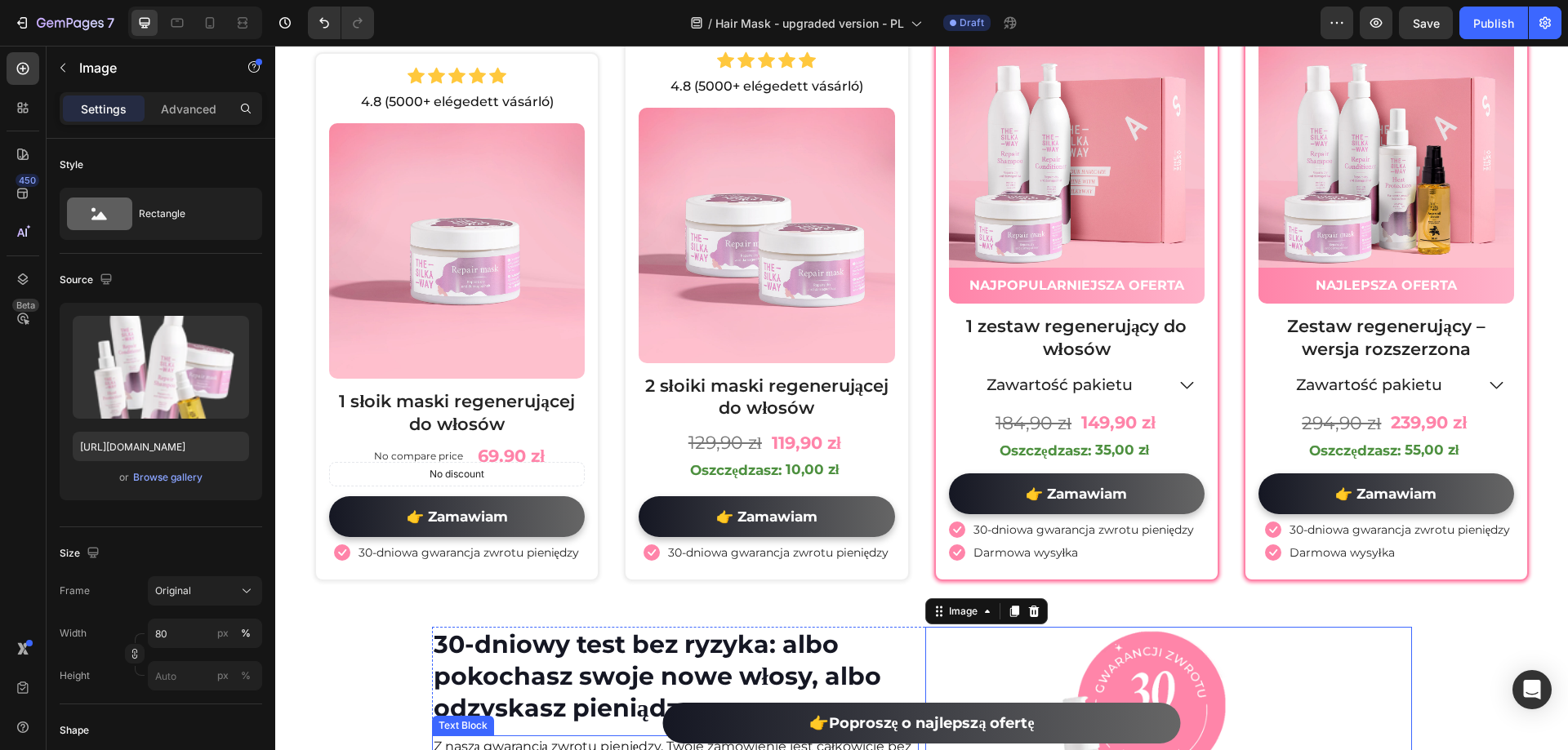
scroll to position [9081, 0]
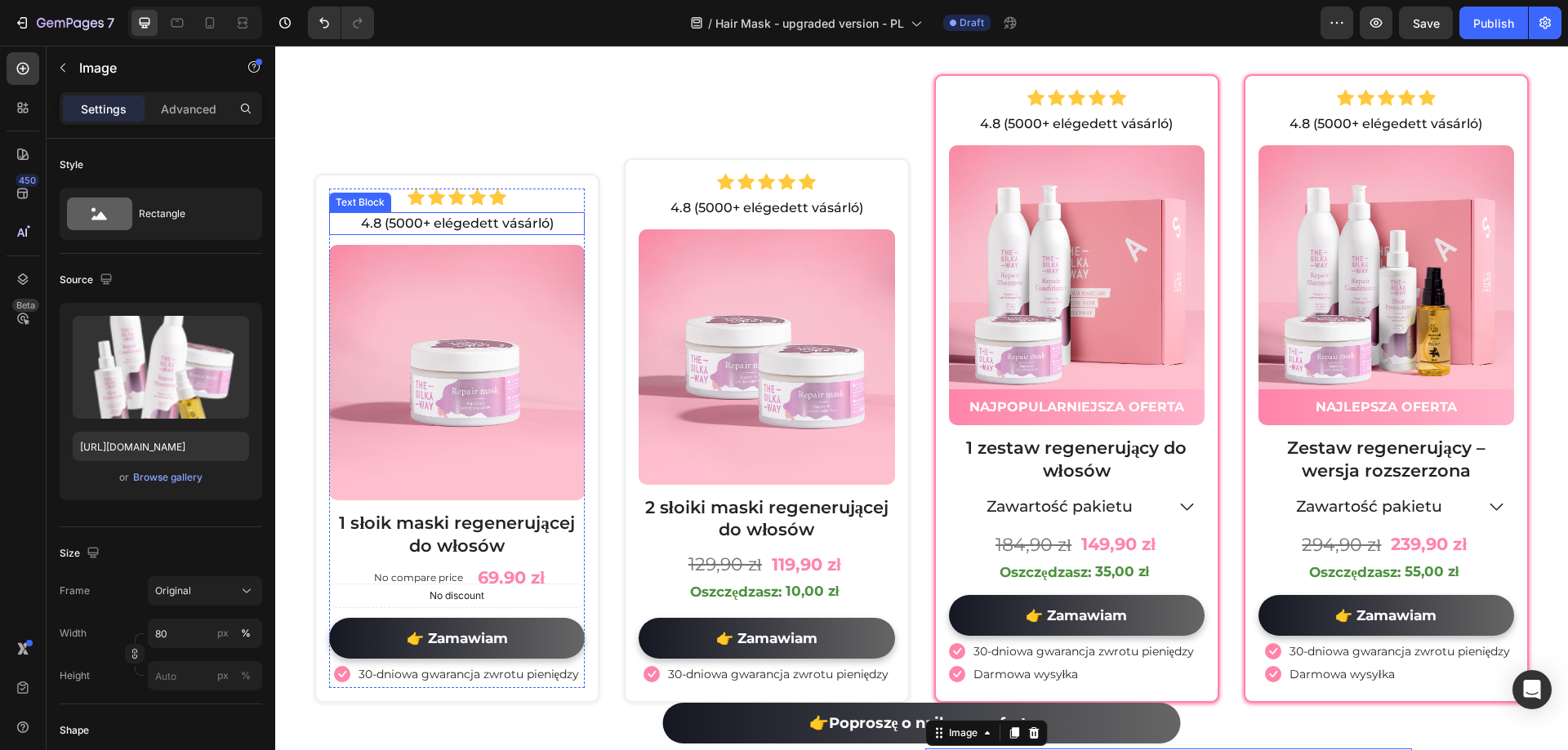
click at [392, 229] on p "4.8 (5000+ elégedett vásárló)" at bounding box center [457, 224] width 252 height 19
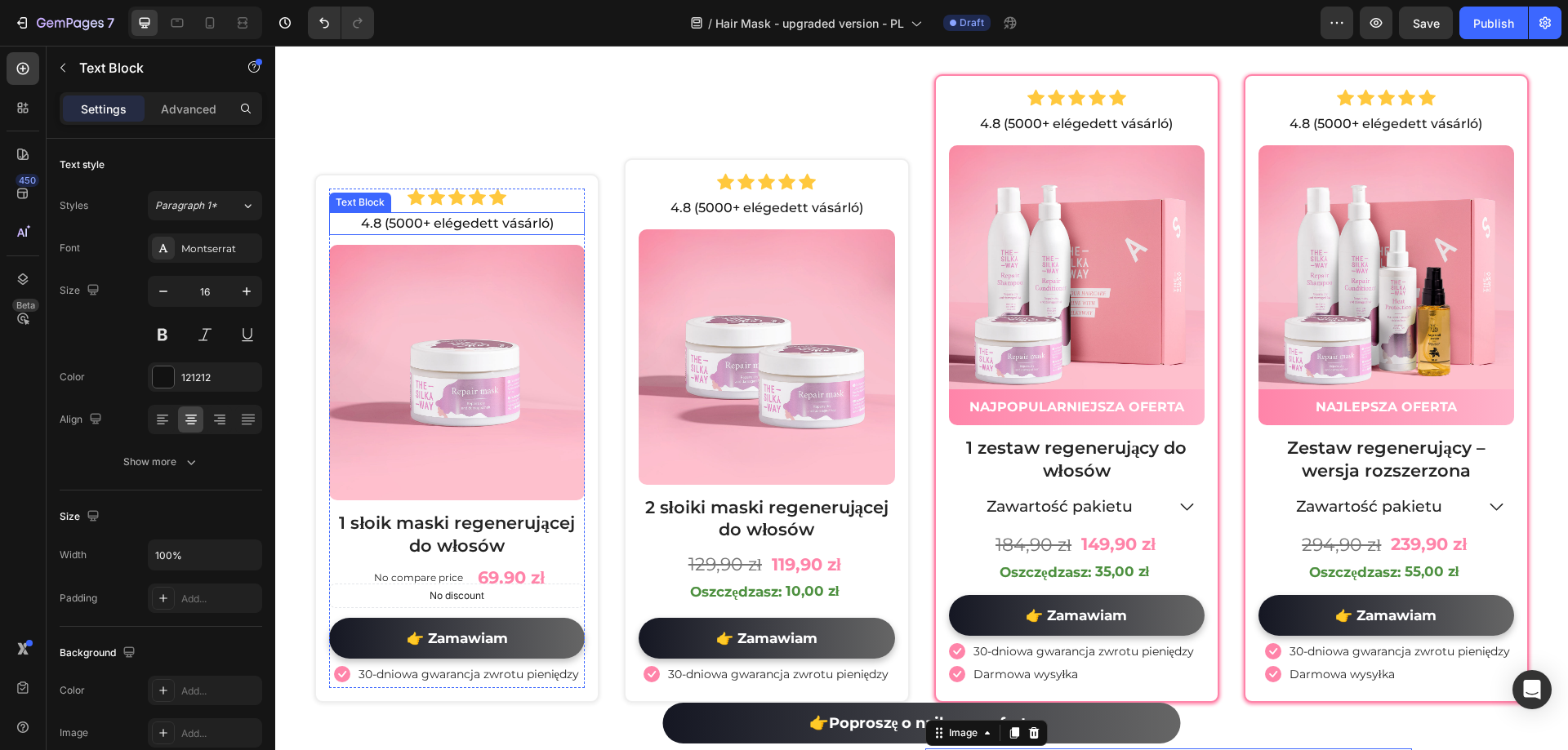
click at [392, 229] on p "4.8 (5000+ elégedett vásárló)" at bounding box center [457, 224] width 252 height 19
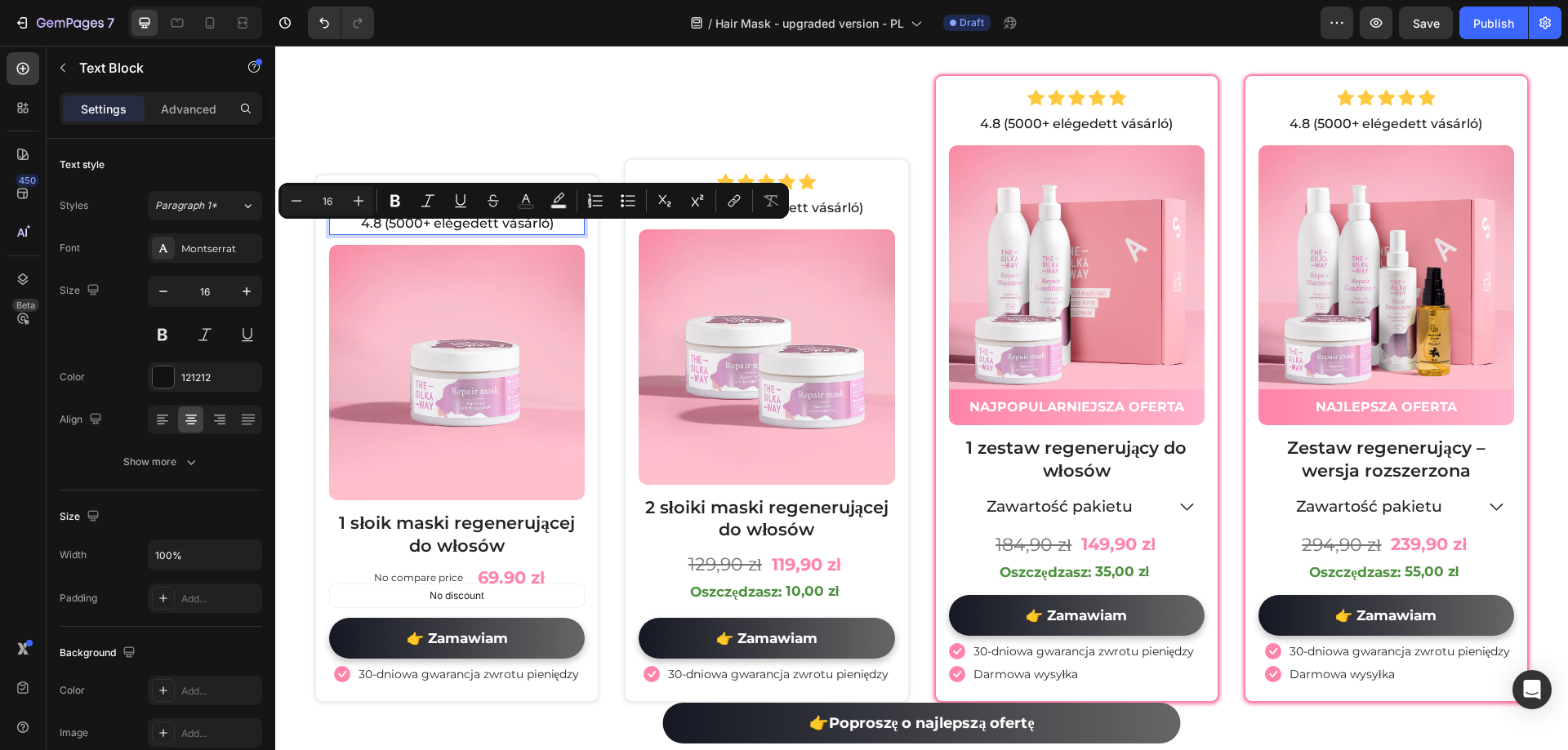
click at [386, 234] on p "4.8 (5000+ elégedett vásárló)" at bounding box center [457, 224] width 252 height 19
drag, startPoint x: 386, startPoint y: 235, endPoint x: 550, endPoint y: 235, distance: 164.0
click at [550, 234] on p "4.8 (5000+ elégedett vásárló)" at bounding box center [457, 224] width 252 height 19
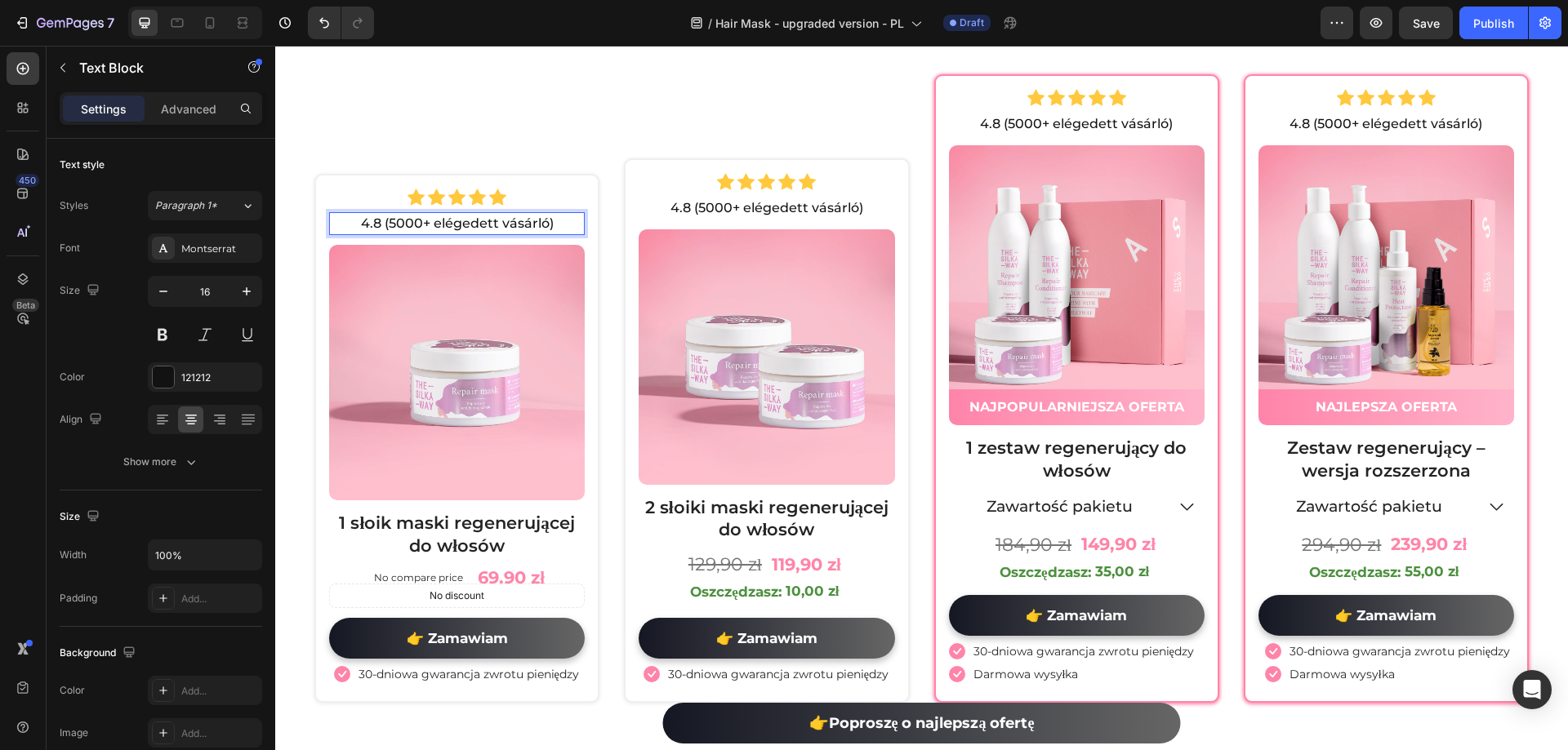
scroll to position [9061, 0]
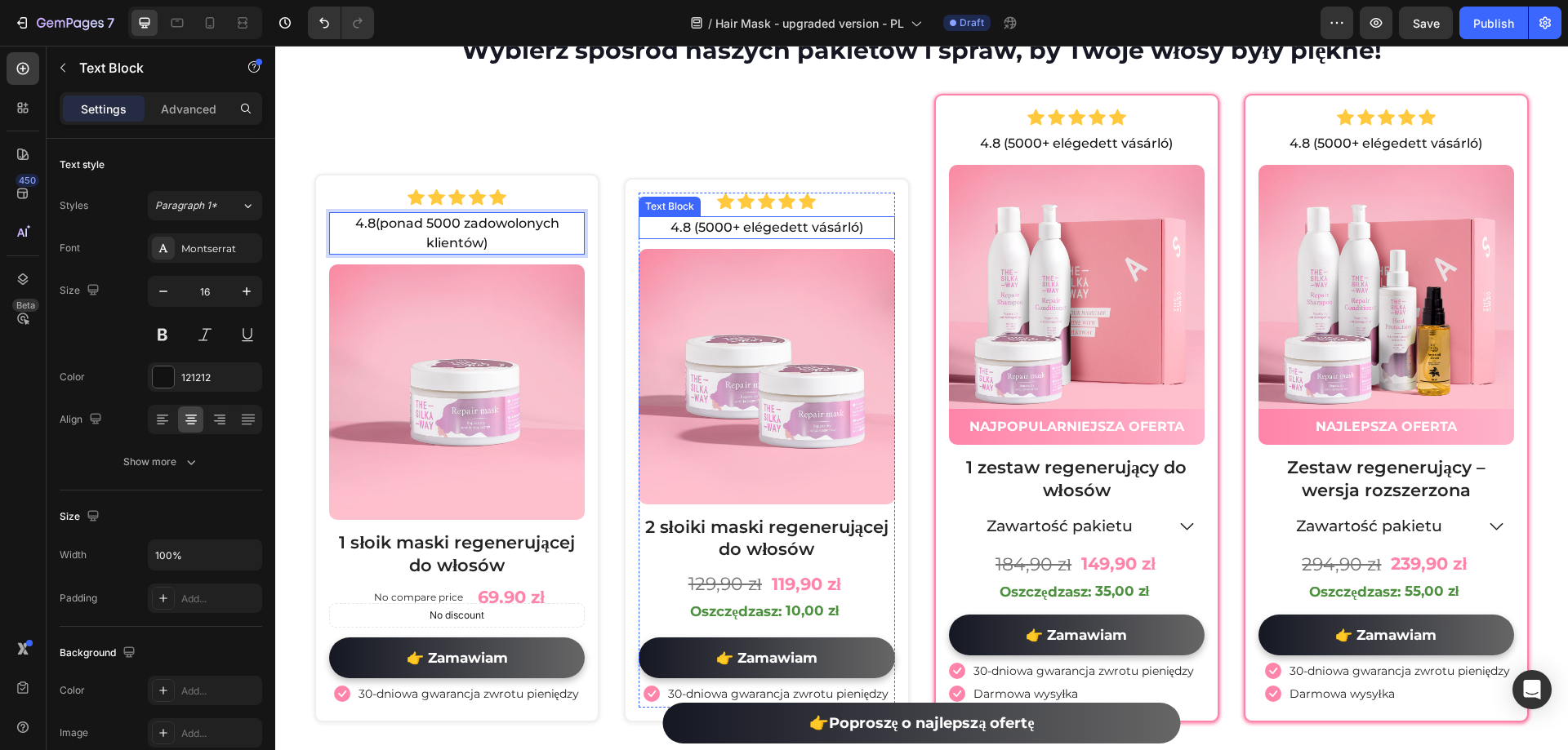
click at [701, 231] on p "4.8 (5000+ elégedett vásárló)" at bounding box center [766, 227] width 252 height 19
click at [722, 238] on p "4.8 (5000+ elégedett vásárló)" at bounding box center [766, 227] width 252 height 19
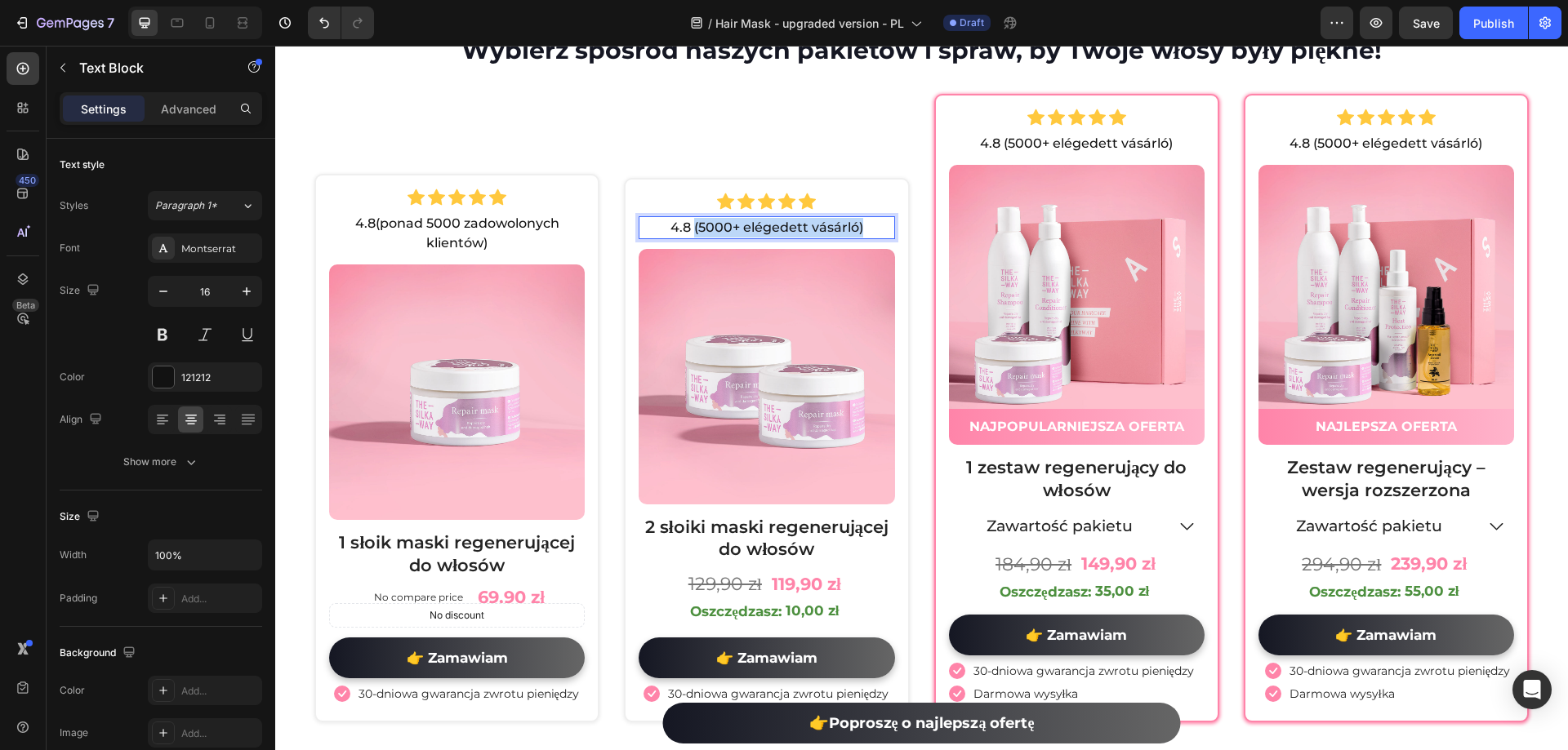
drag, startPoint x: 690, startPoint y: 236, endPoint x: 857, endPoint y: 237, distance: 167.0
click at [857, 237] on p "4.8 (5000+ elégedett vásárló)" at bounding box center [766, 227] width 252 height 19
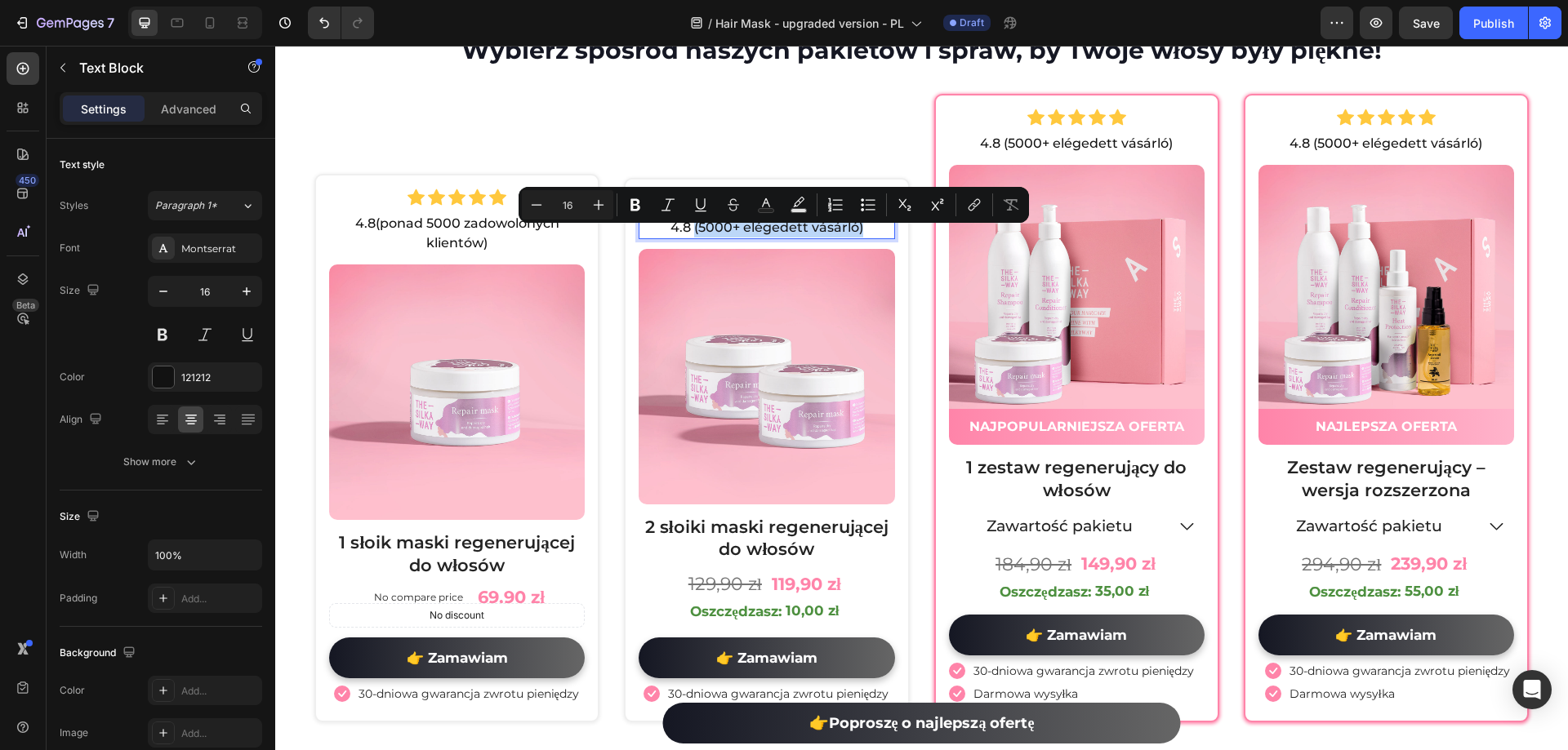
scroll to position [9041, 0]
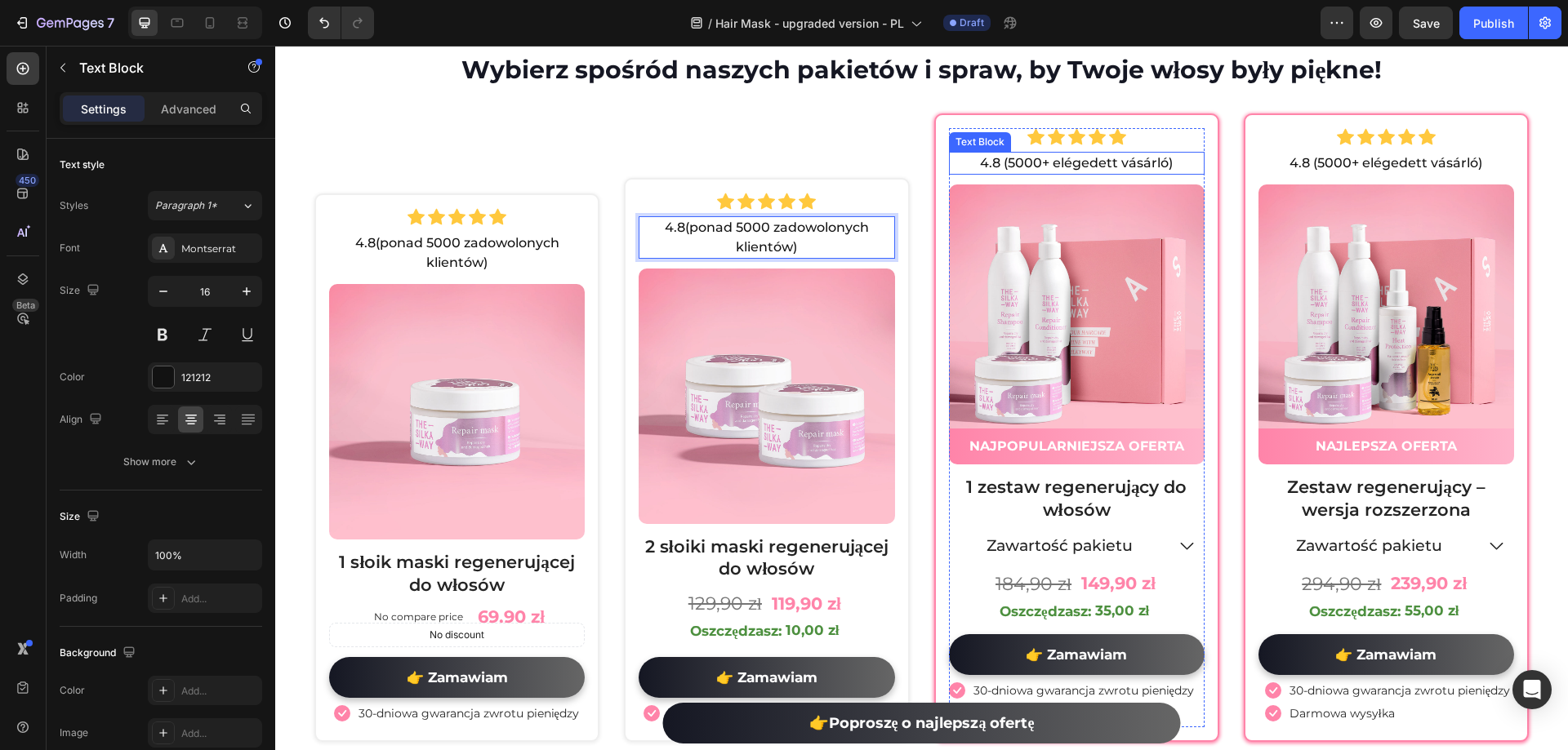
click at [1012, 173] on p "4.8 (5000+ elégedett vásárló)" at bounding box center [1076, 163] width 252 height 19
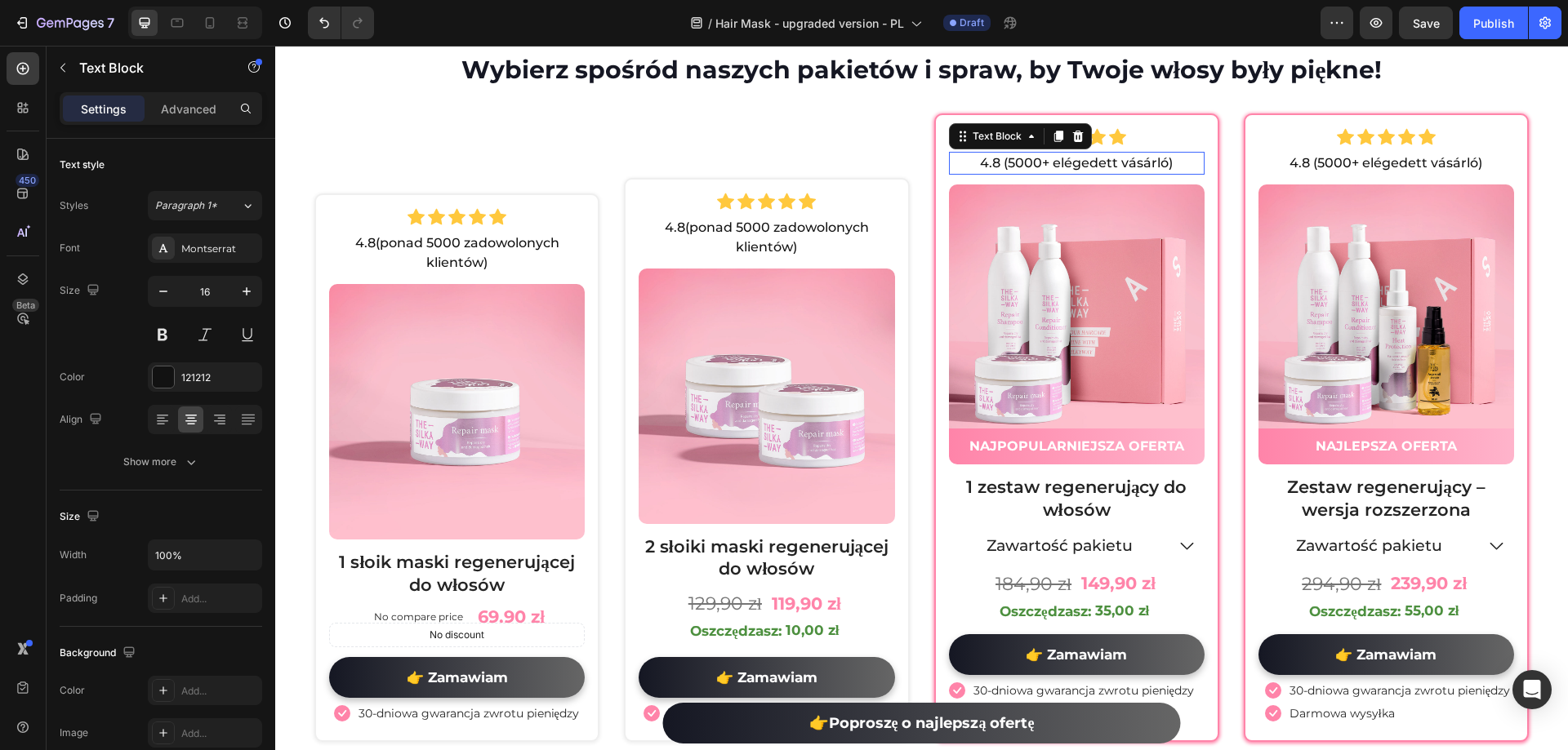
click at [1012, 173] on p "4.8 (5000+ elégedett vásárló)" at bounding box center [1076, 163] width 252 height 19
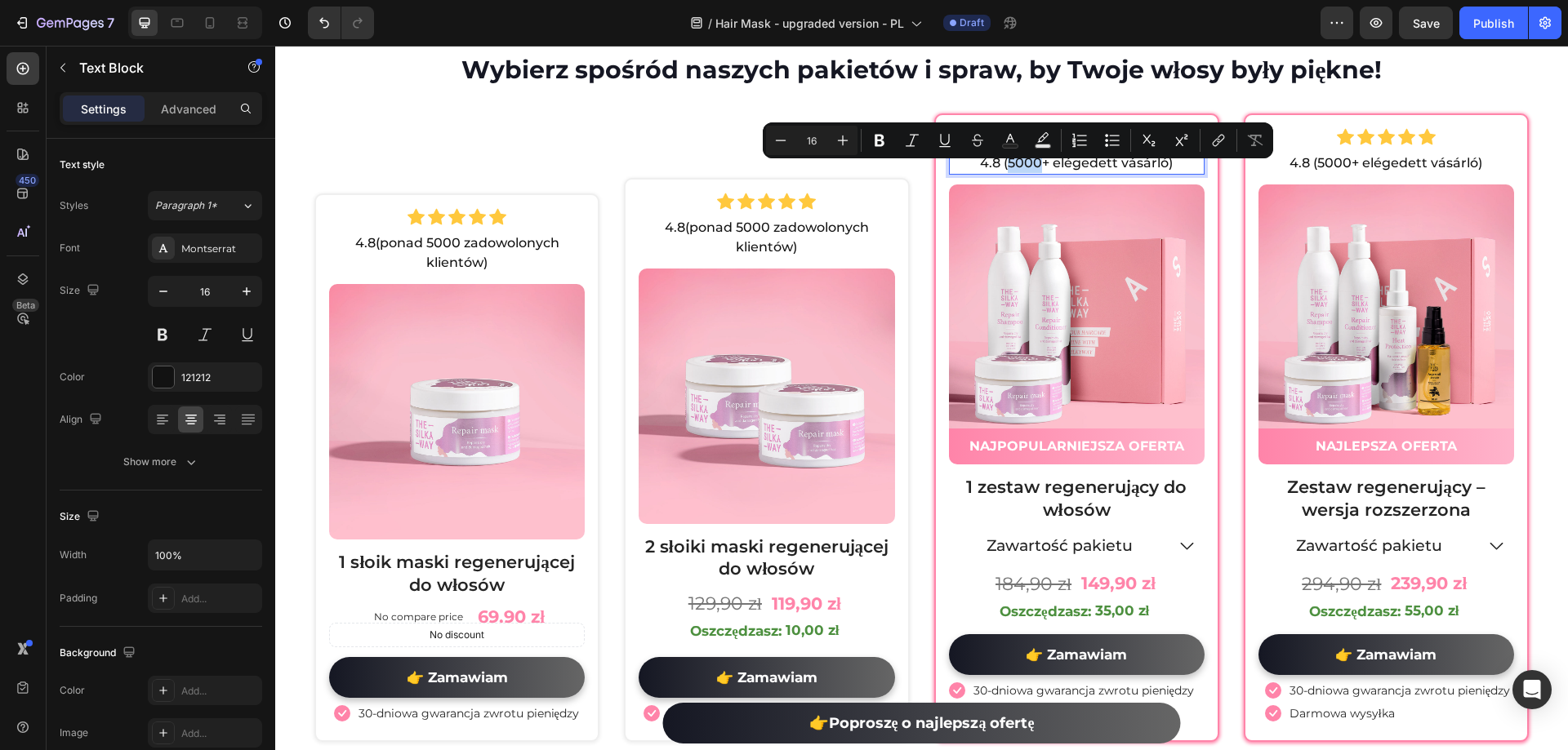
click at [999, 173] on p "4.8 (5000+ elégedett vásárló)" at bounding box center [1076, 163] width 252 height 19
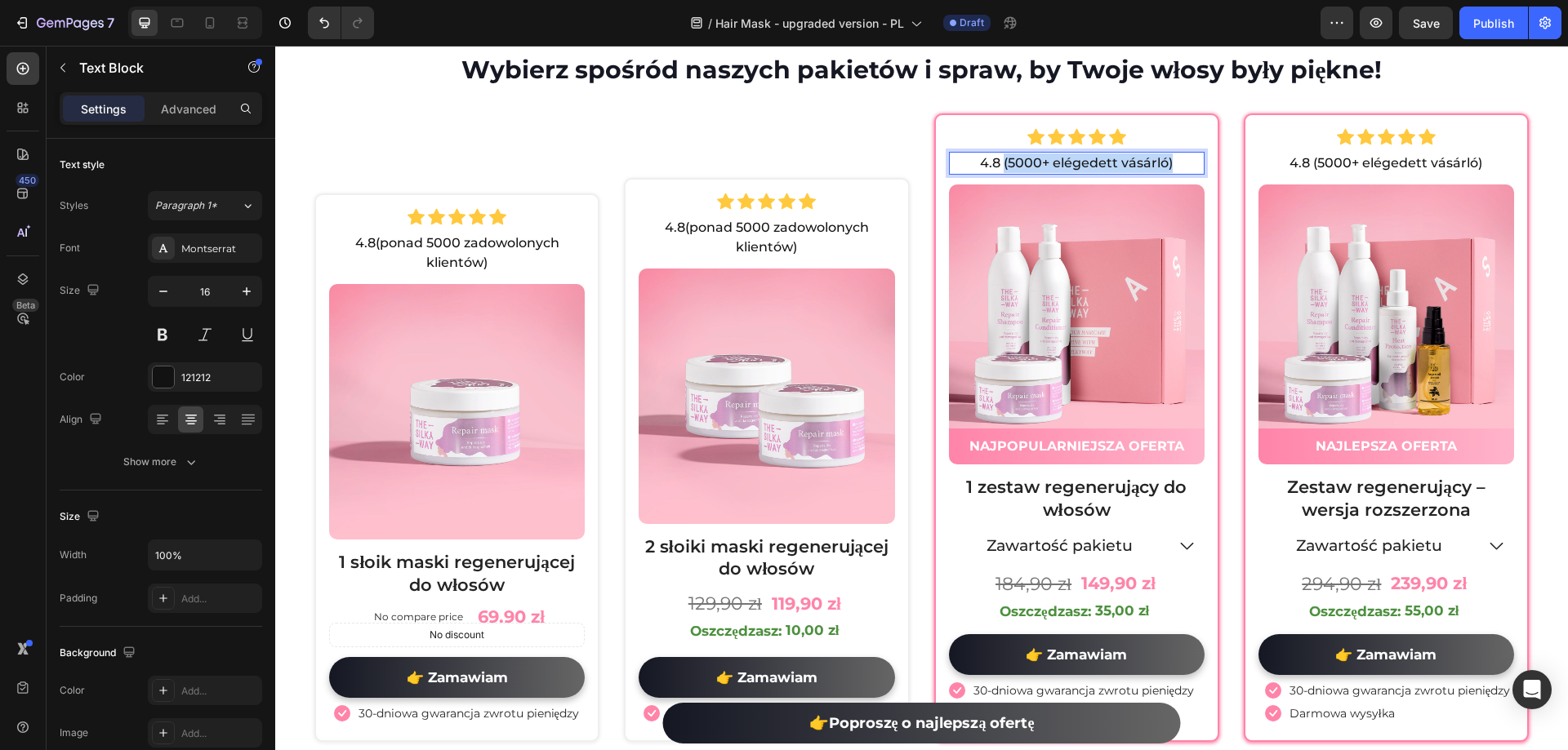
drag, startPoint x: 998, startPoint y: 175, endPoint x: 1163, endPoint y: 181, distance: 165.1
click at [1163, 173] on p "4.8 (5000+ elégedett vásárló)" at bounding box center [1076, 163] width 252 height 19
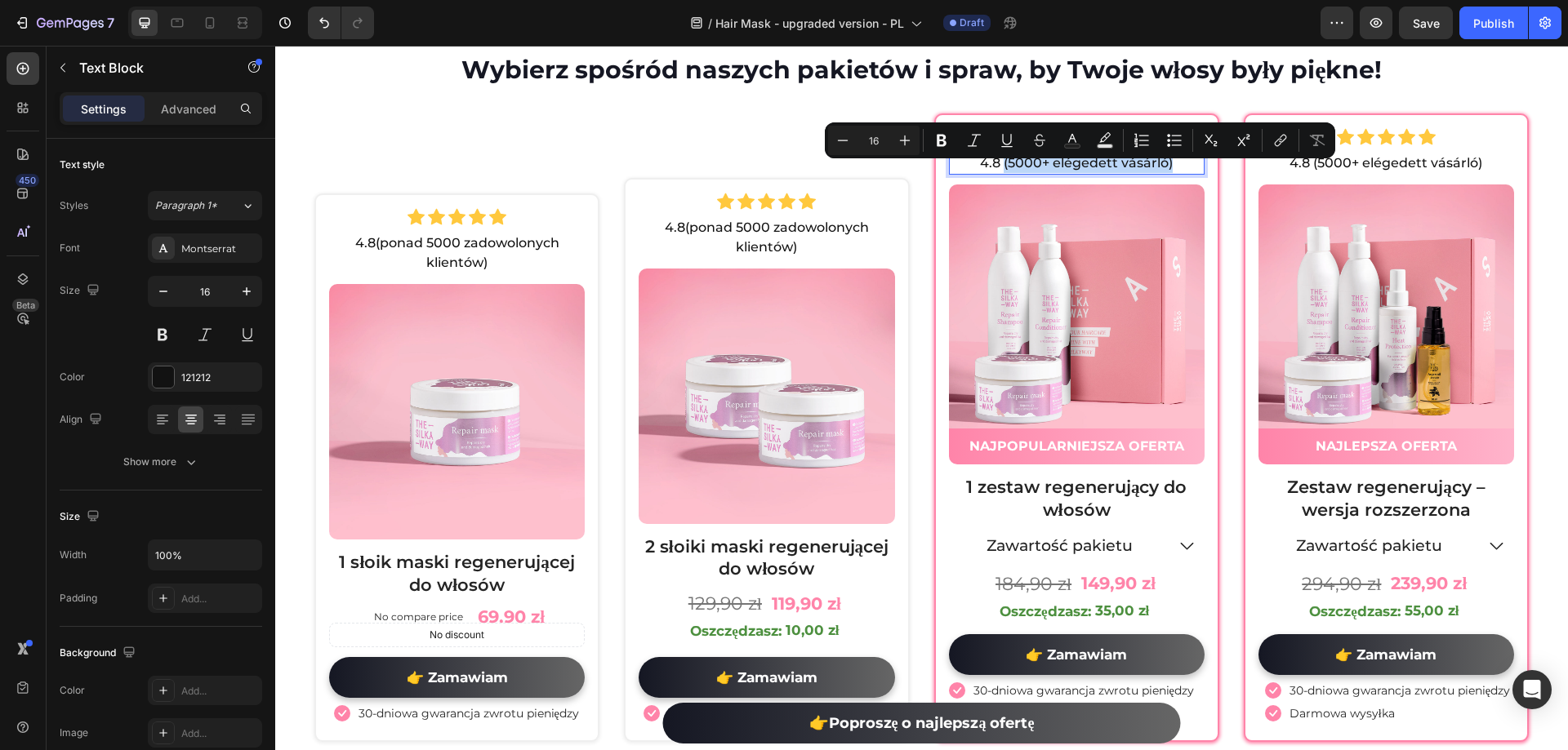
scroll to position [9032, 0]
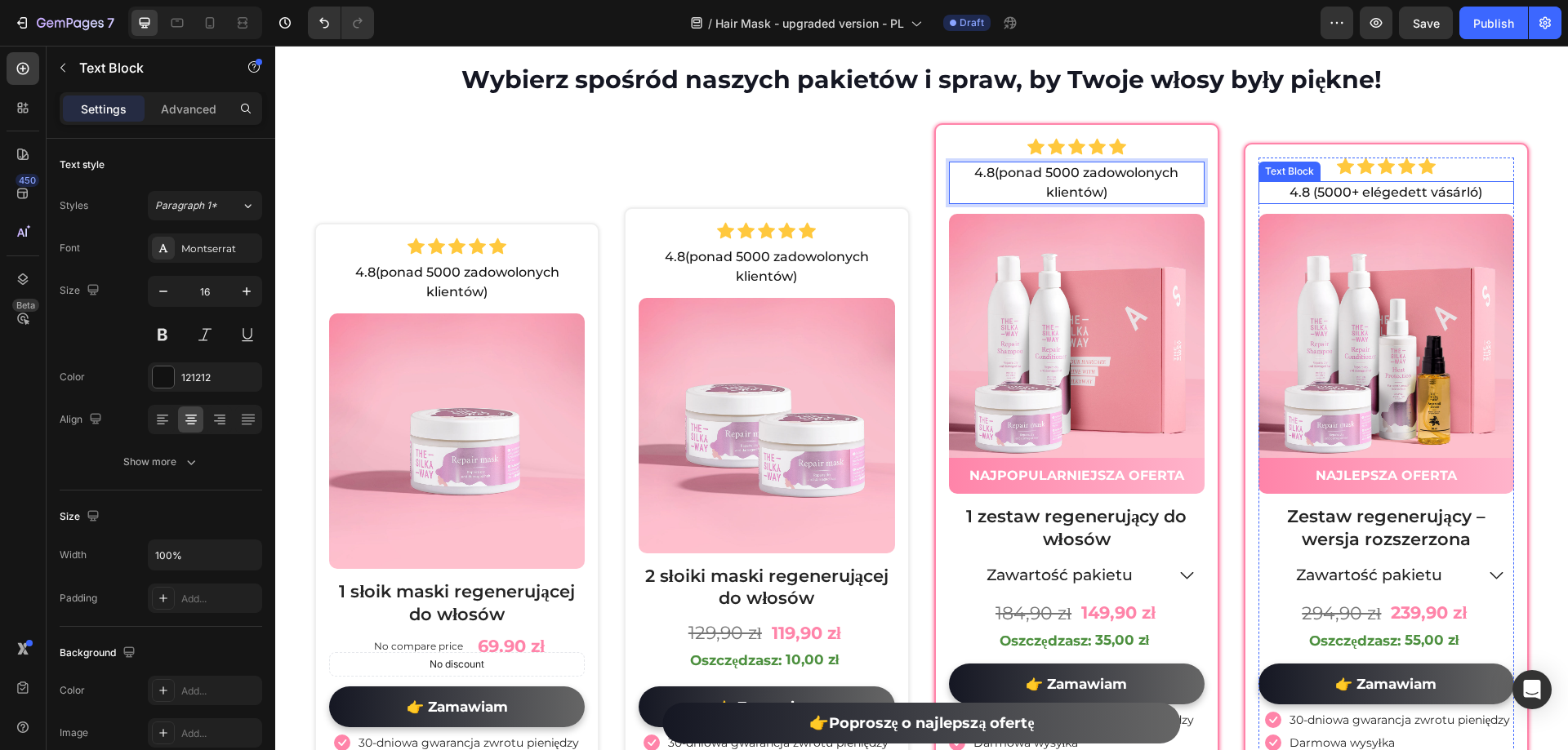
click at [1318, 185] on p "4.8 (5000+ elégedett vásárló)" at bounding box center [1386, 192] width 252 height 19
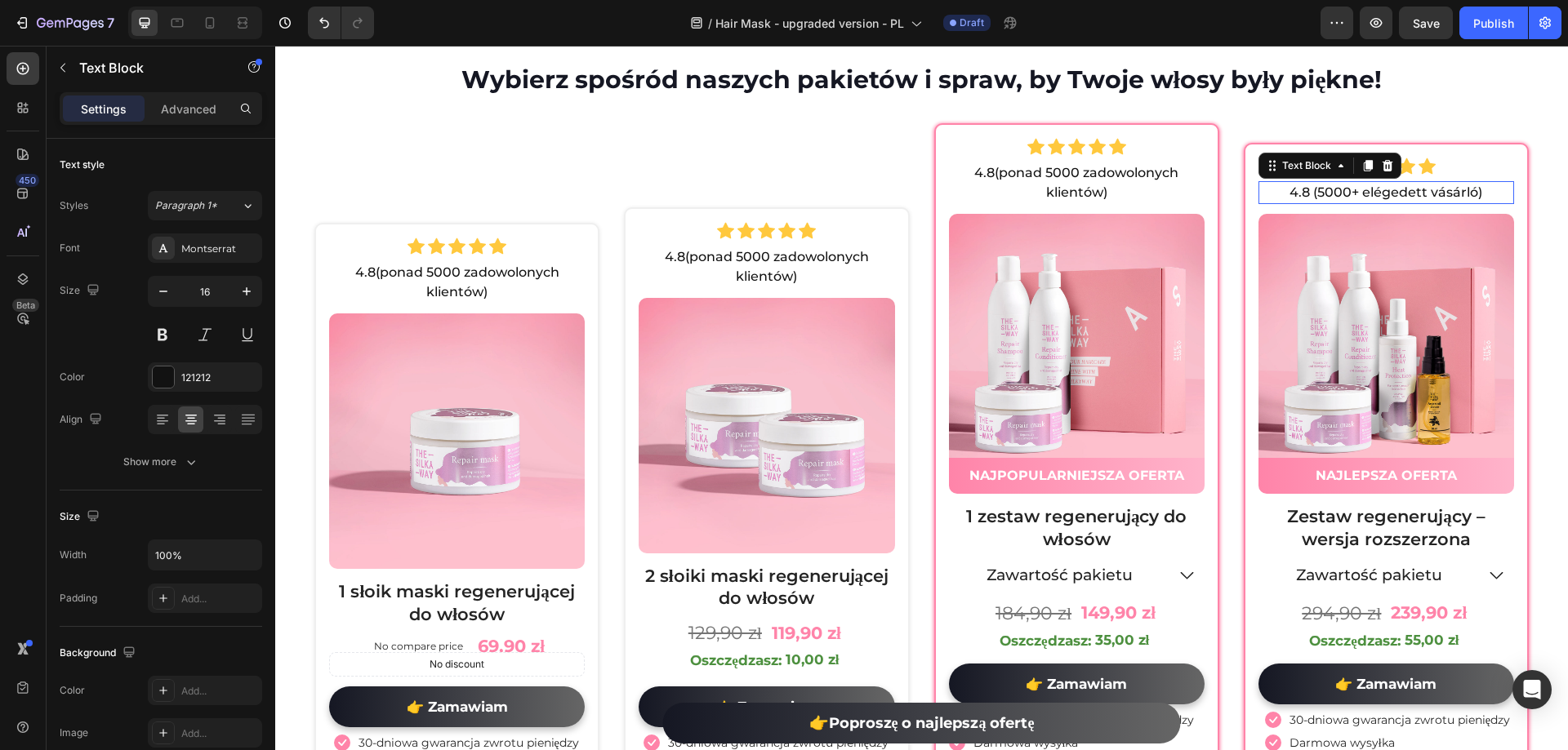
click at [1318, 185] on p "4.8 (5000+ elégedett vásárló)" at bounding box center [1386, 192] width 252 height 19
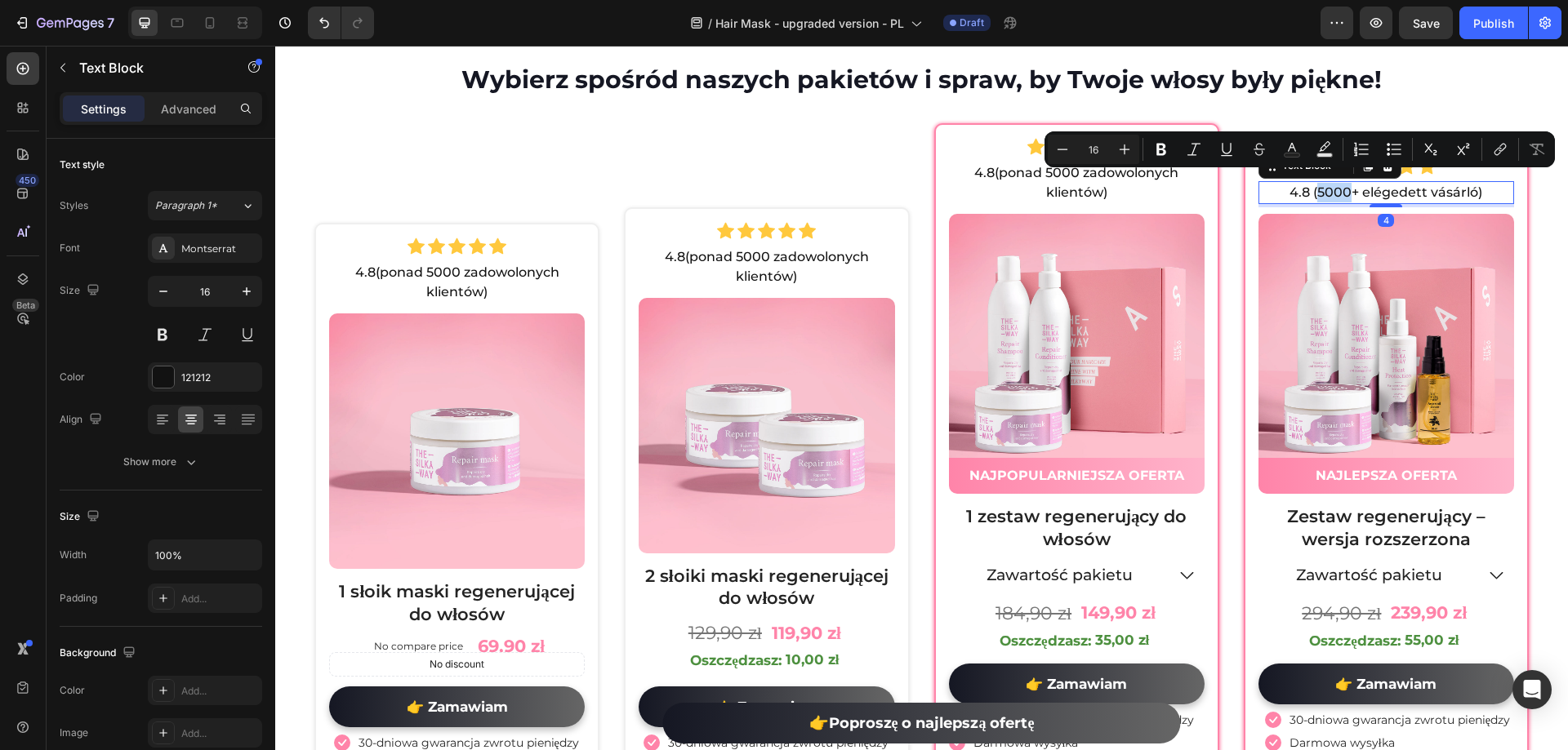
click at [1311, 184] on p "4.8 (5000+ elégedett vásárló)" at bounding box center [1386, 192] width 252 height 19
drag, startPoint x: 1303, startPoint y: 182, endPoint x: 1469, endPoint y: 190, distance: 166.2
click at [1469, 190] on p "4.8 (5000+ elégedett vásárló)" at bounding box center [1386, 192] width 252 height 19
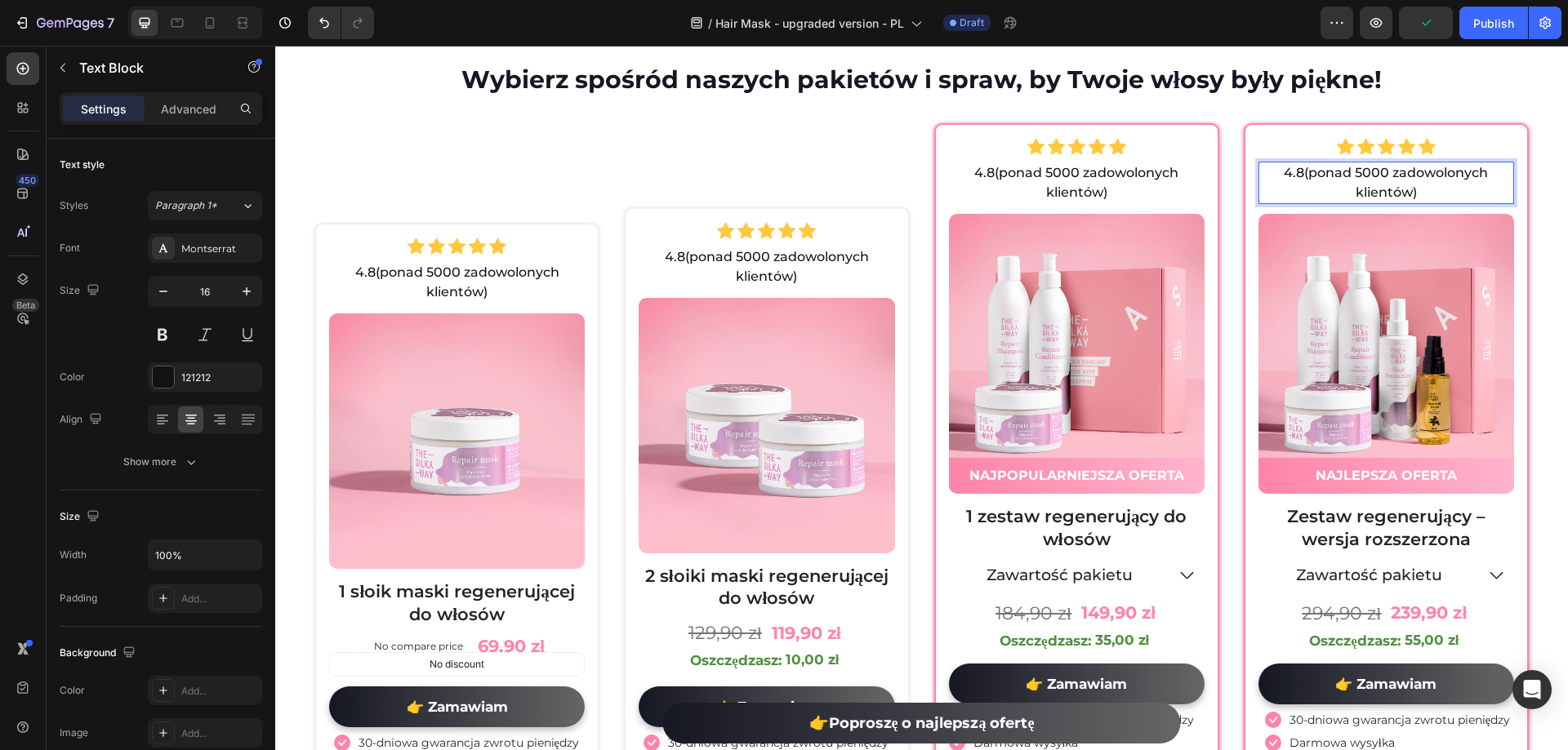
scroll to position [9022, 0]
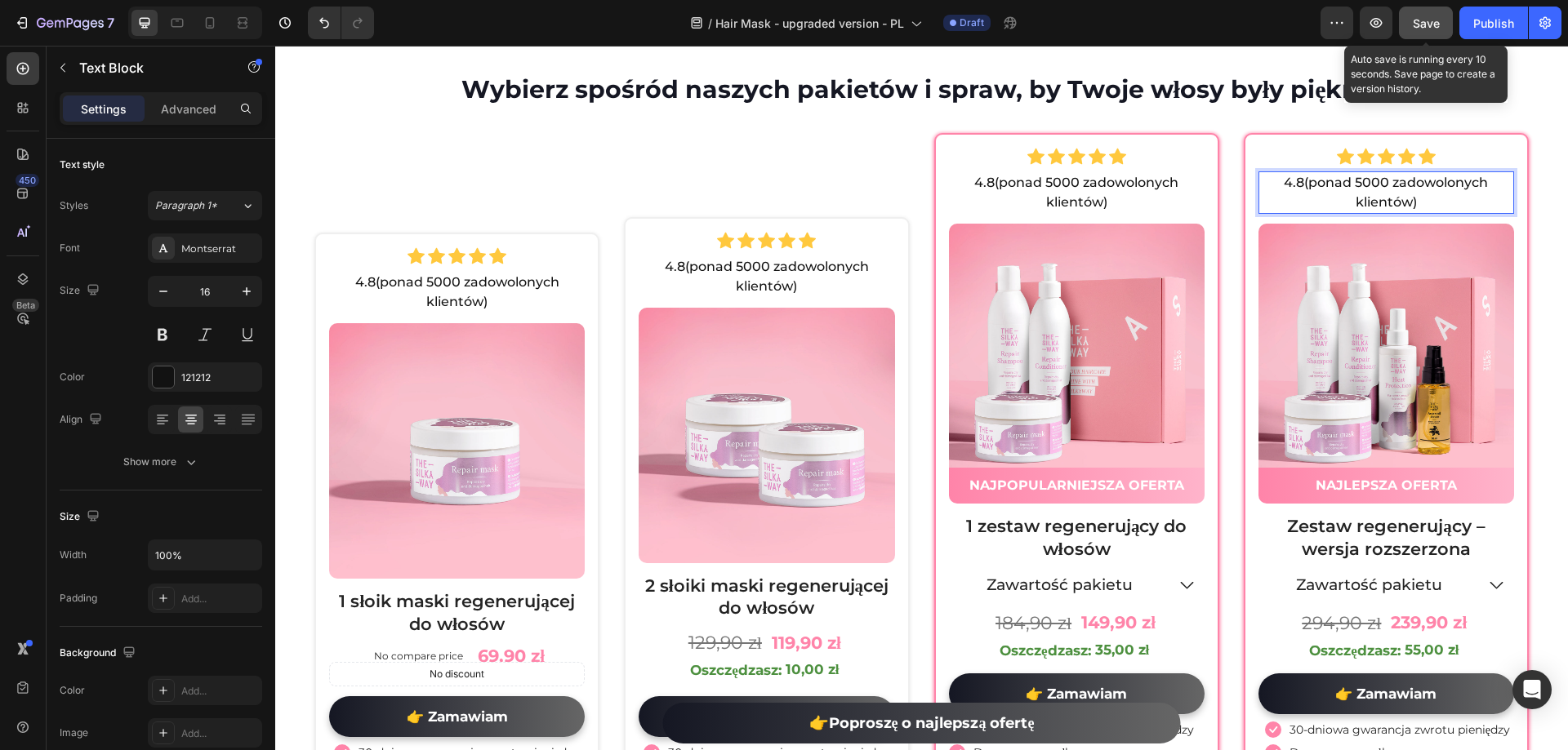
click at [1431, 24] on span "Save" at bounding box center [1426, 23] width 27 height 13
click at [213, 24] on icon at bounding box center [209, 22] width 16 height 16
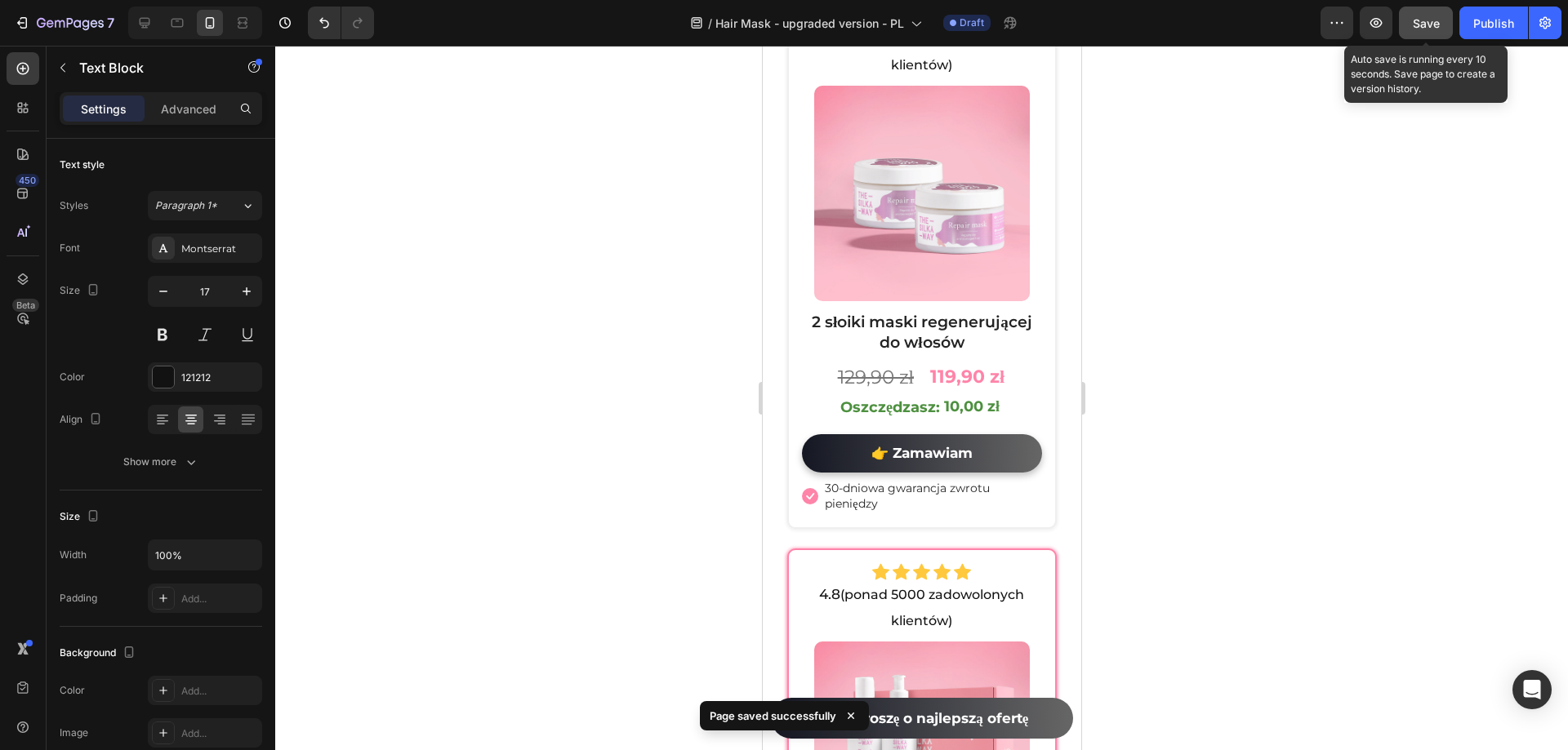
scroll to position [10083, 0]
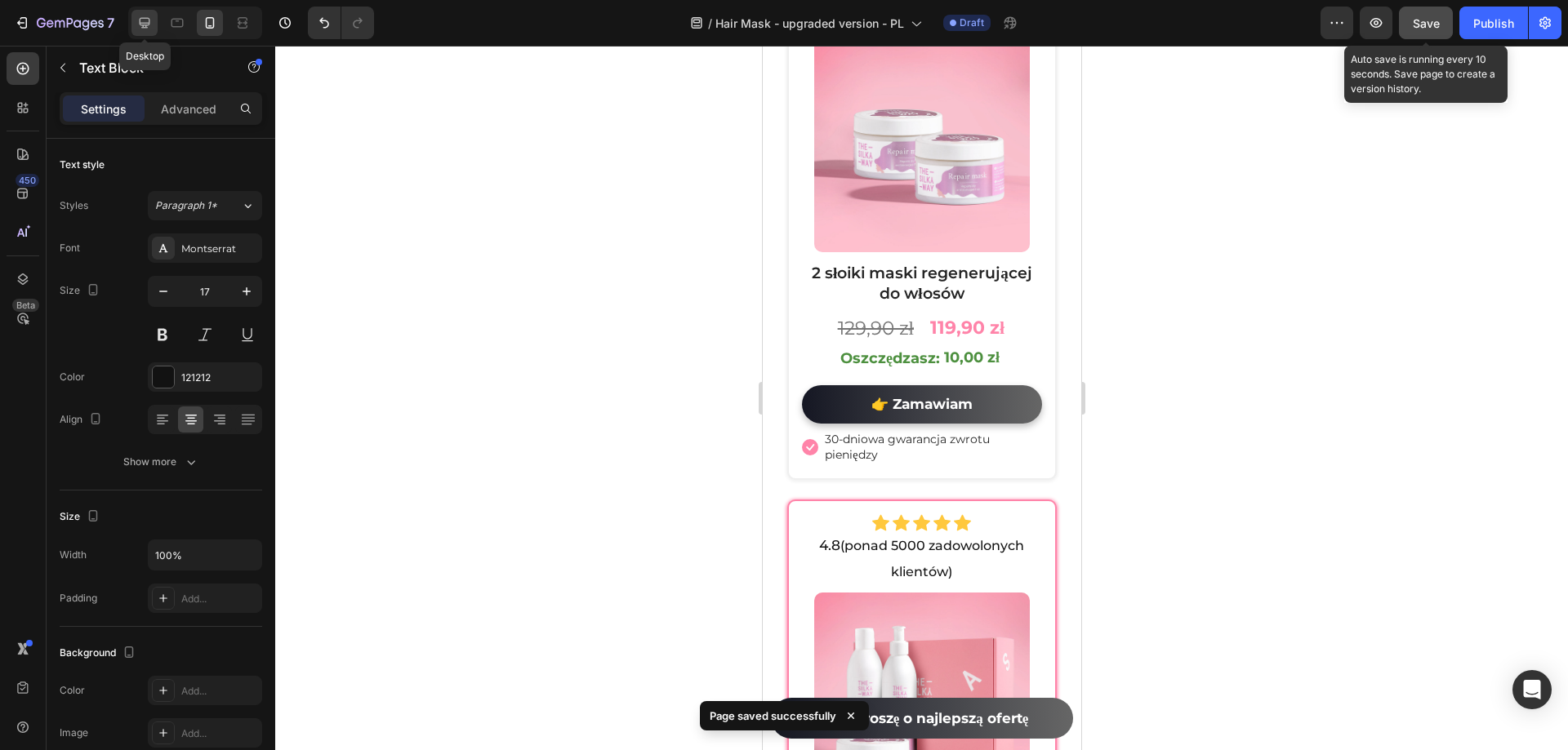
click at [149, 24] on icon at bounding box center [144, 23] width 11 height 11
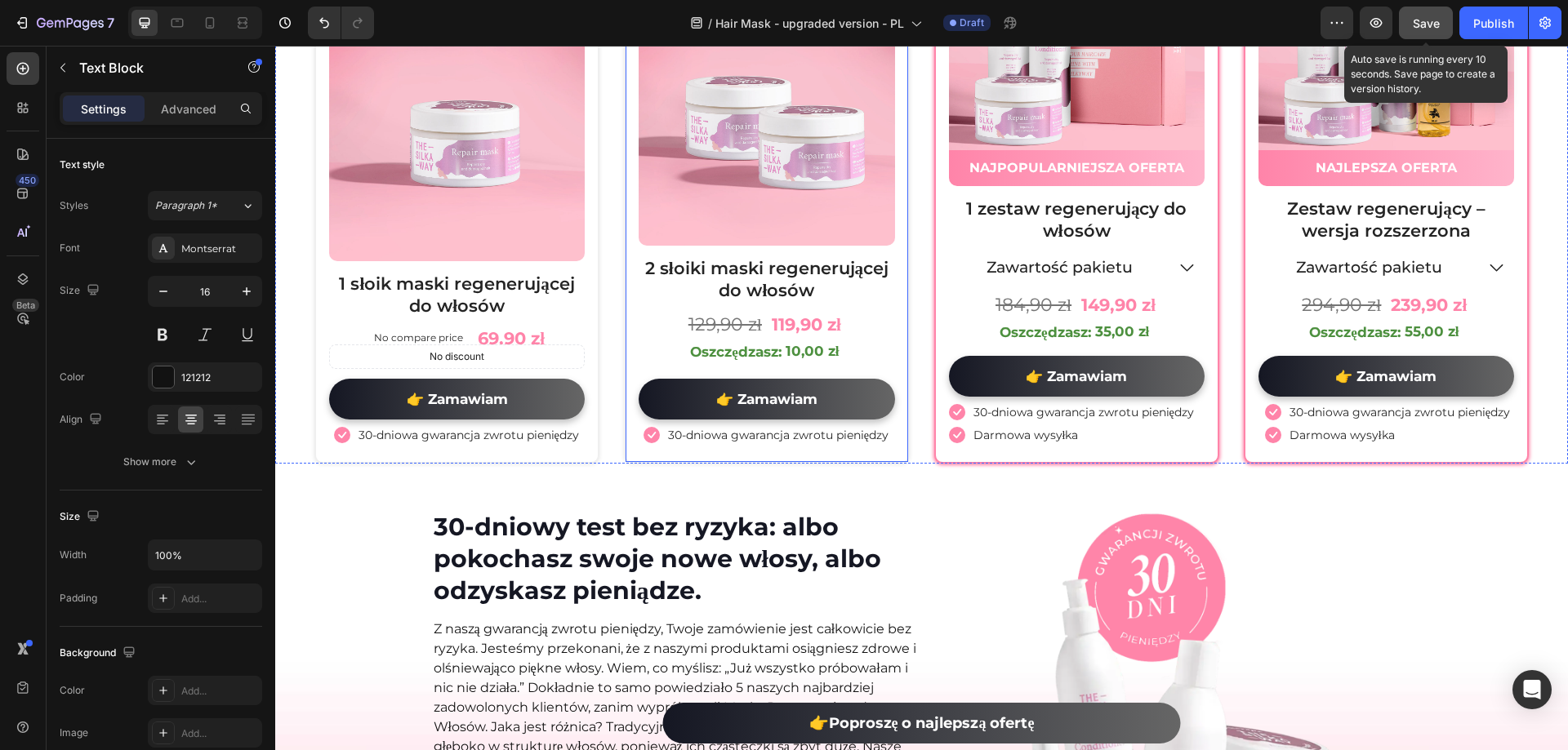
scroll to position [8797, 0]
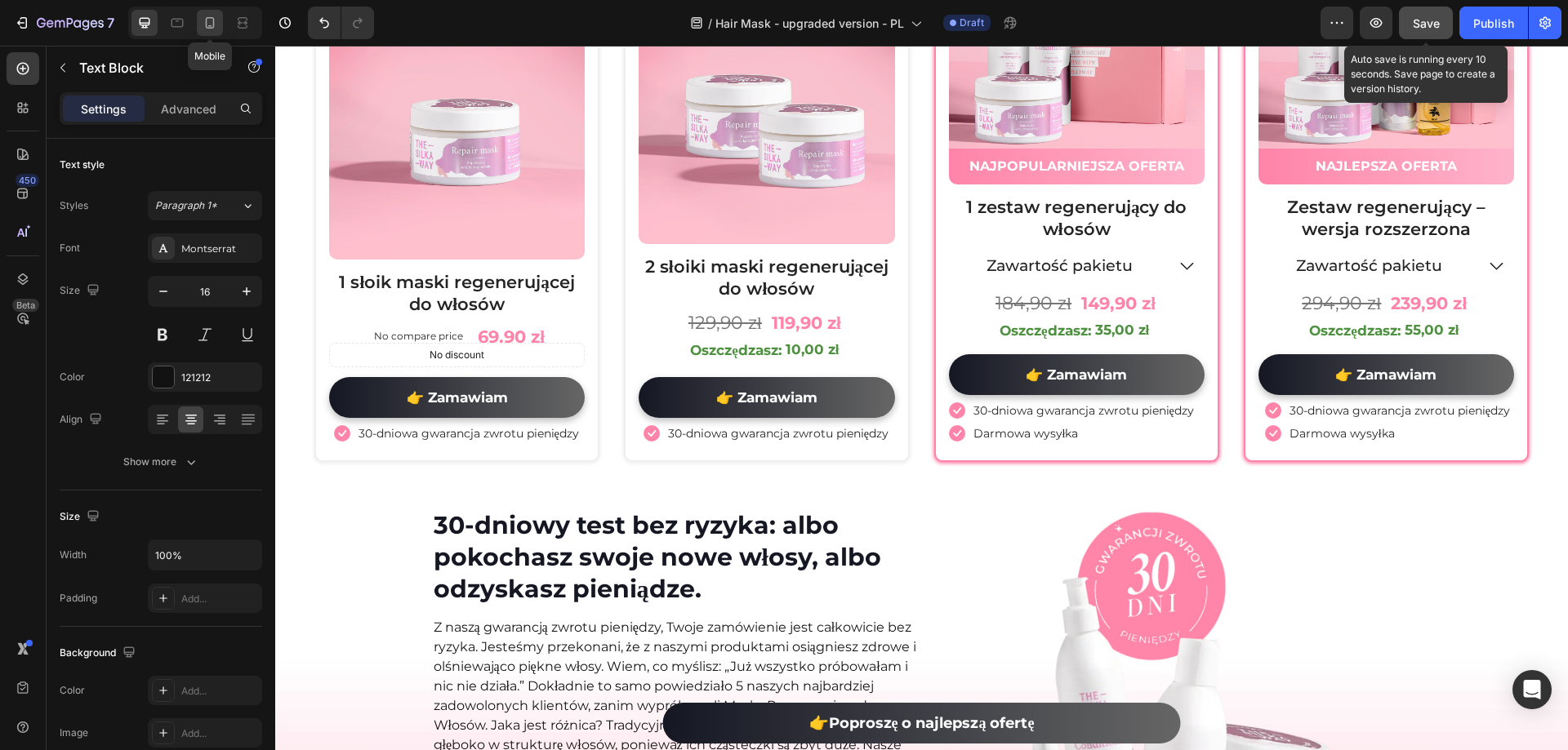
click at [212, 25] on icon at bounding box center [209, 22] width 16 height 16
type input "17"
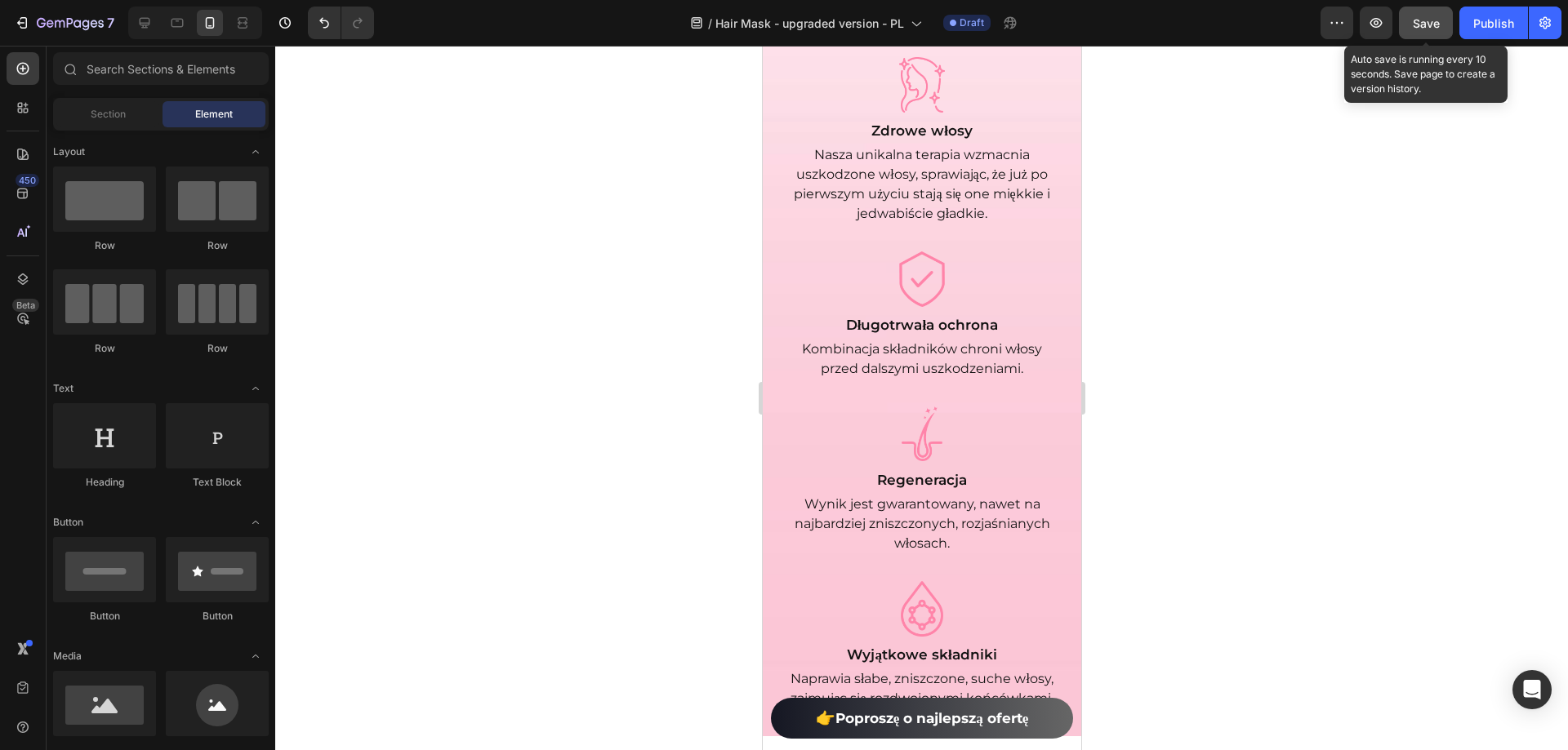
scroll to position [1908, 0]
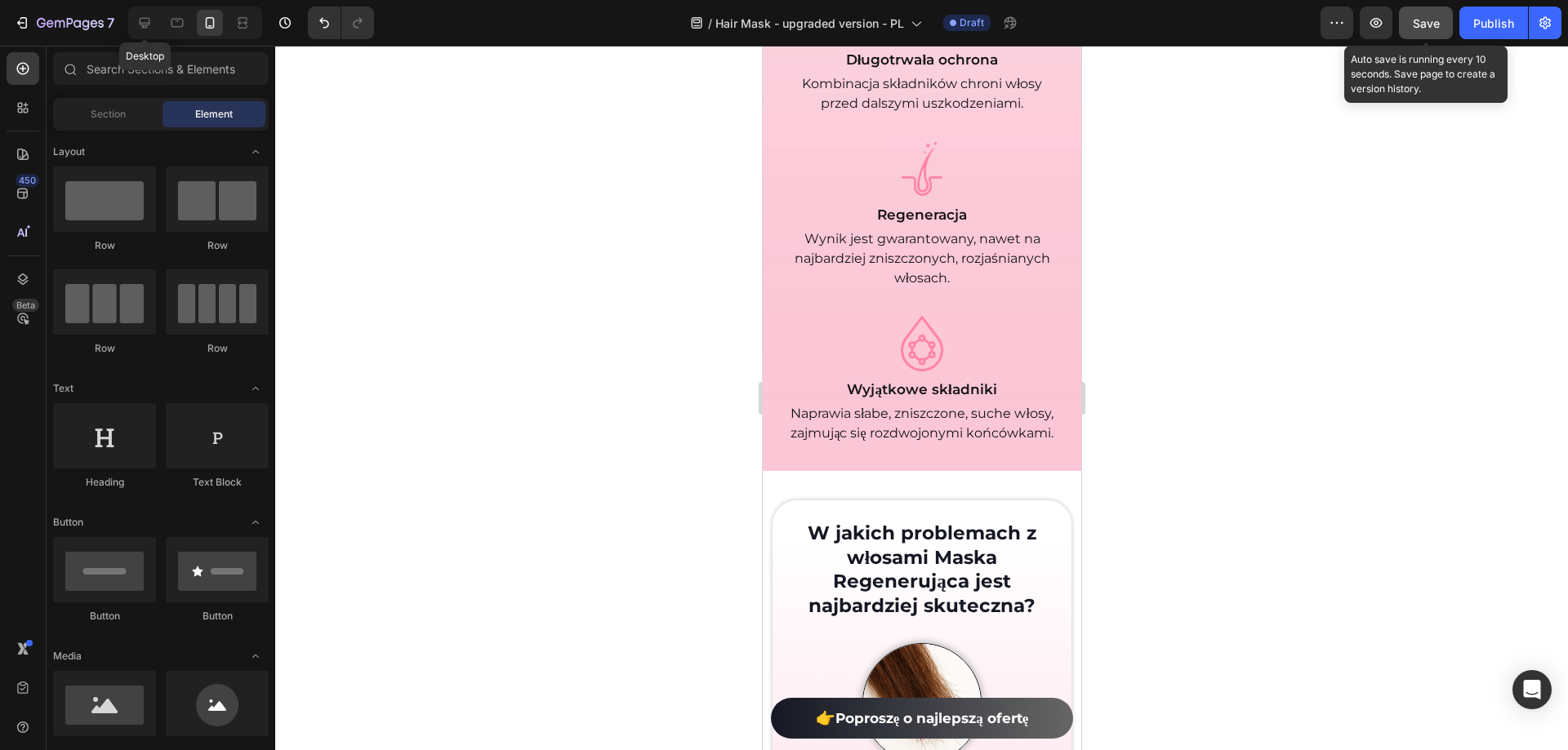
drag, startPoint x: 150, startPoint y: 31, endPoint x: 157, endPoint y: 1, distance: 30.8
click at [149, 31] on div at bounding box center [144, 23] width 26 height 26
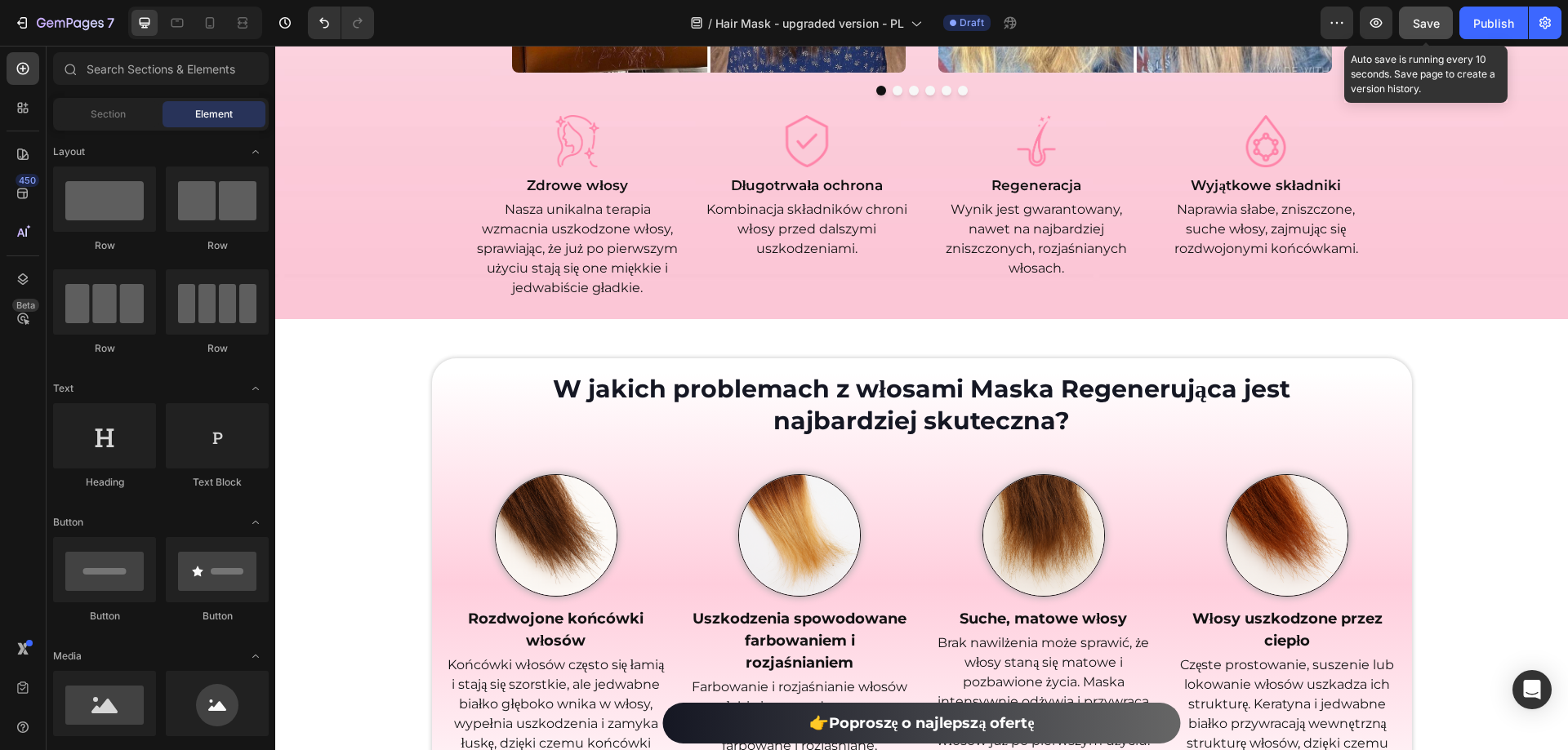
scroll to position [2005, 0]
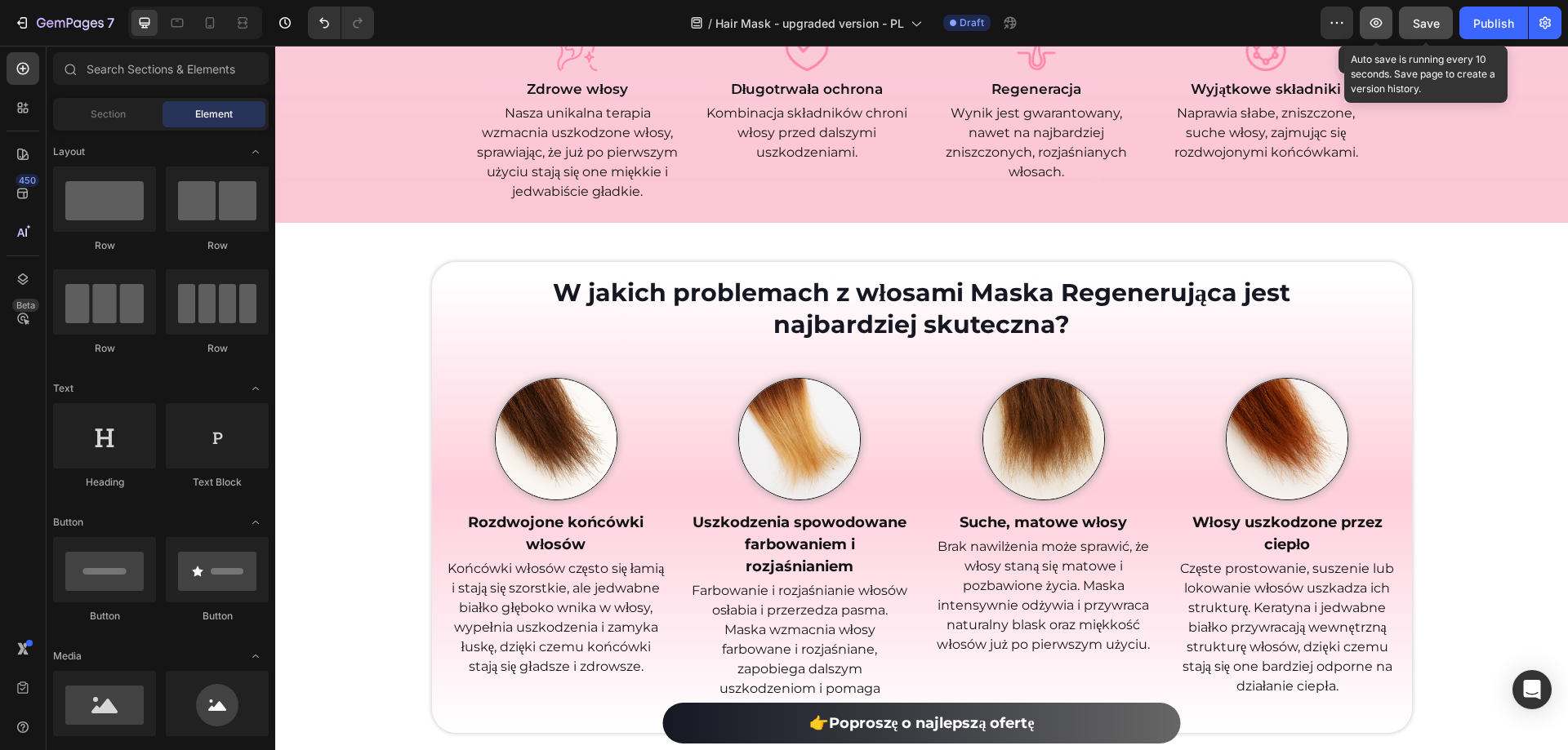
click at [1373, 26] on icon "button" at bounding box center [1376, 23] width 13 height 10
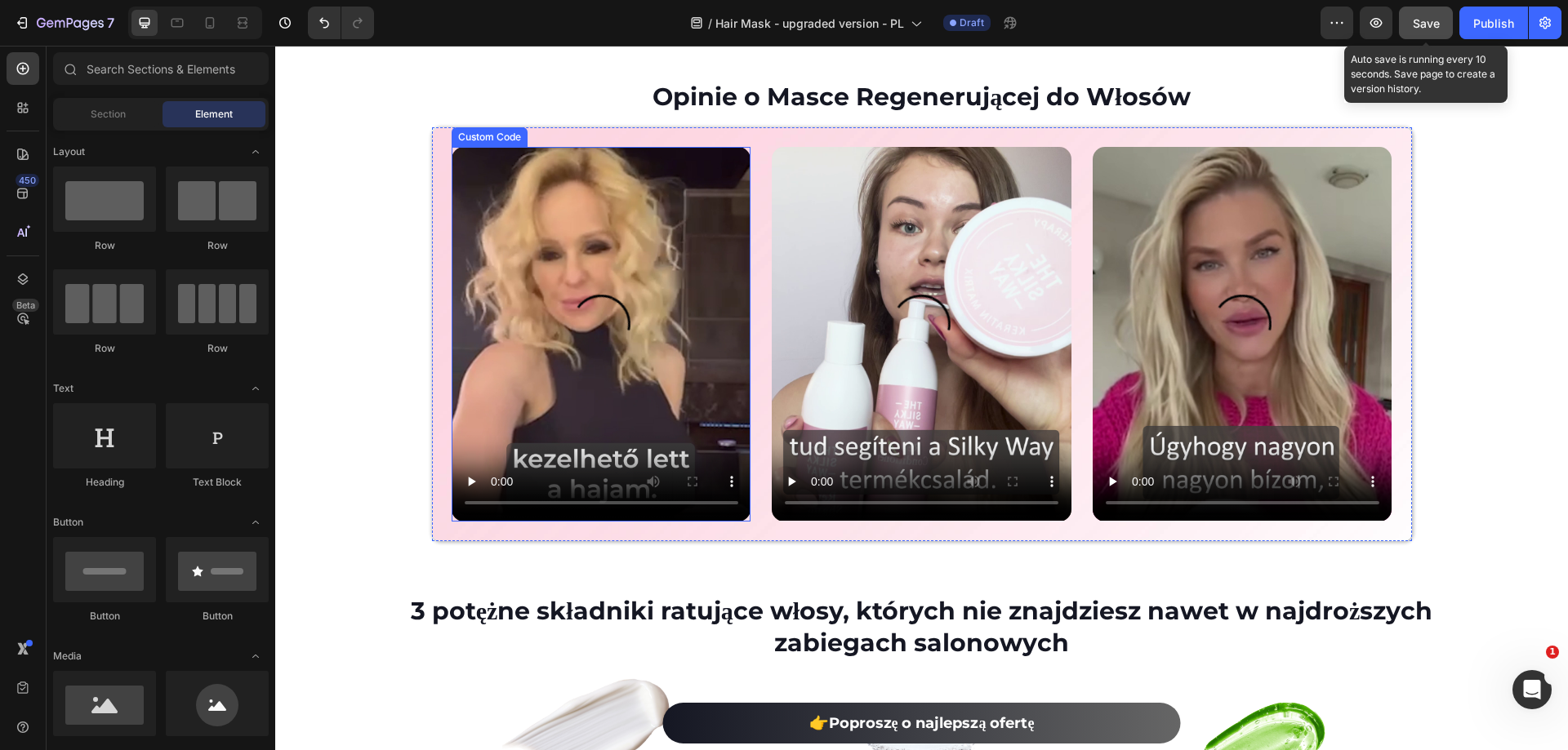
scroll to position [4454, 0]
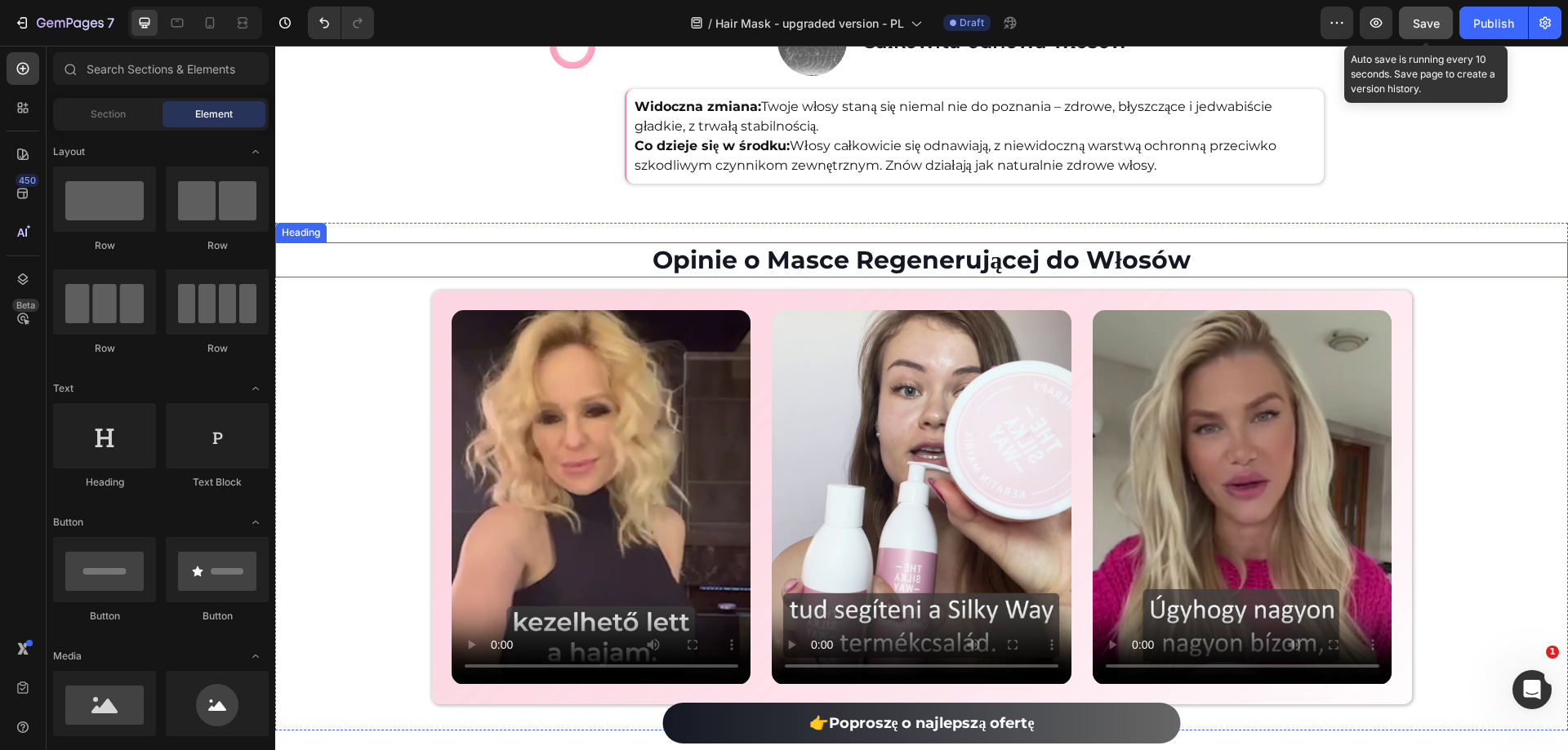
click at [363, 271] on h2 "Opinie o Masce Regenerującej do Włosów" at bounding box center [922, 260] width 1293 height 35
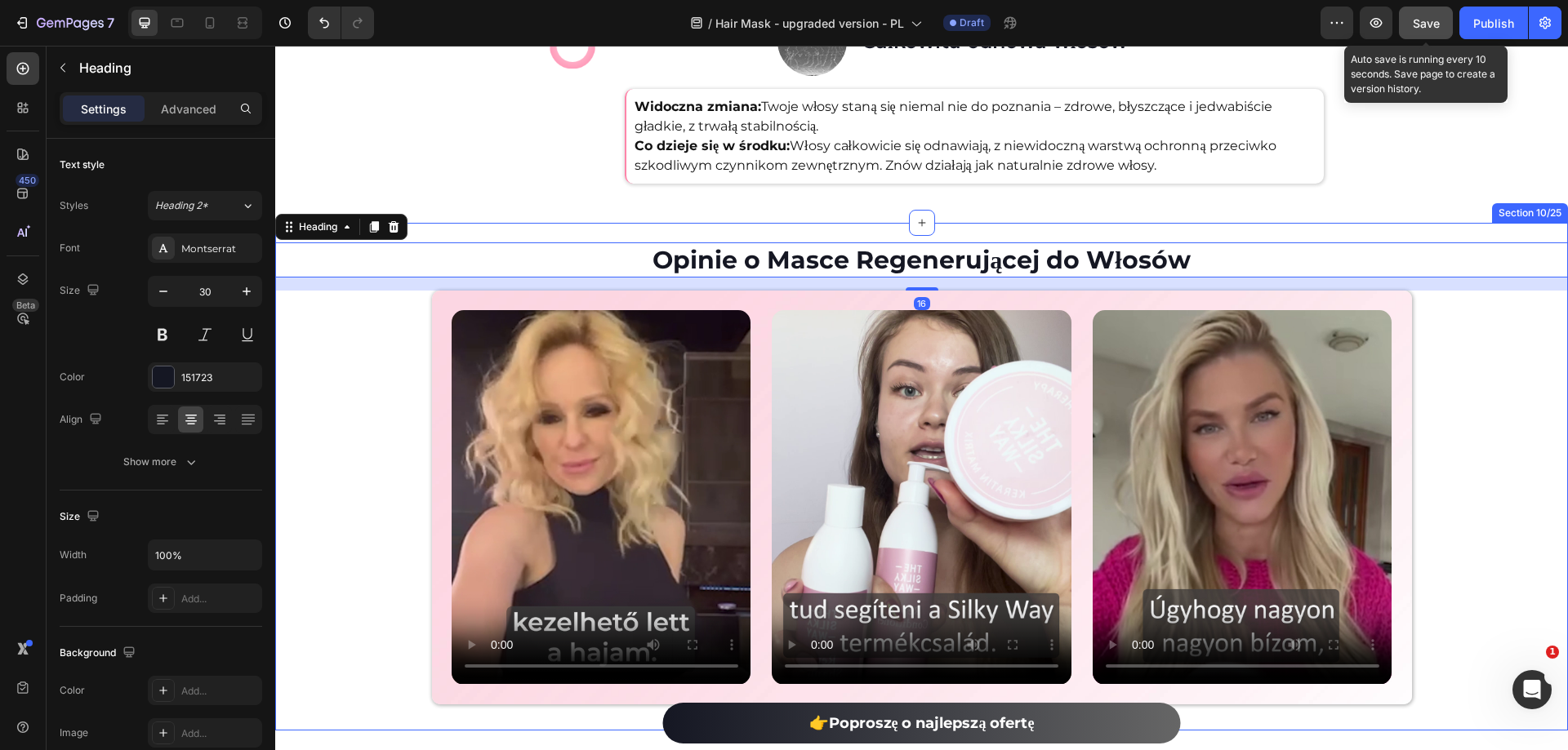
click at [363, 321] on div "Opinie o Masce Regenerującej do Włosów Heading 16 Custom Code Custom Code Custo…" at bounding box center [922, 463] width 1293 height 481
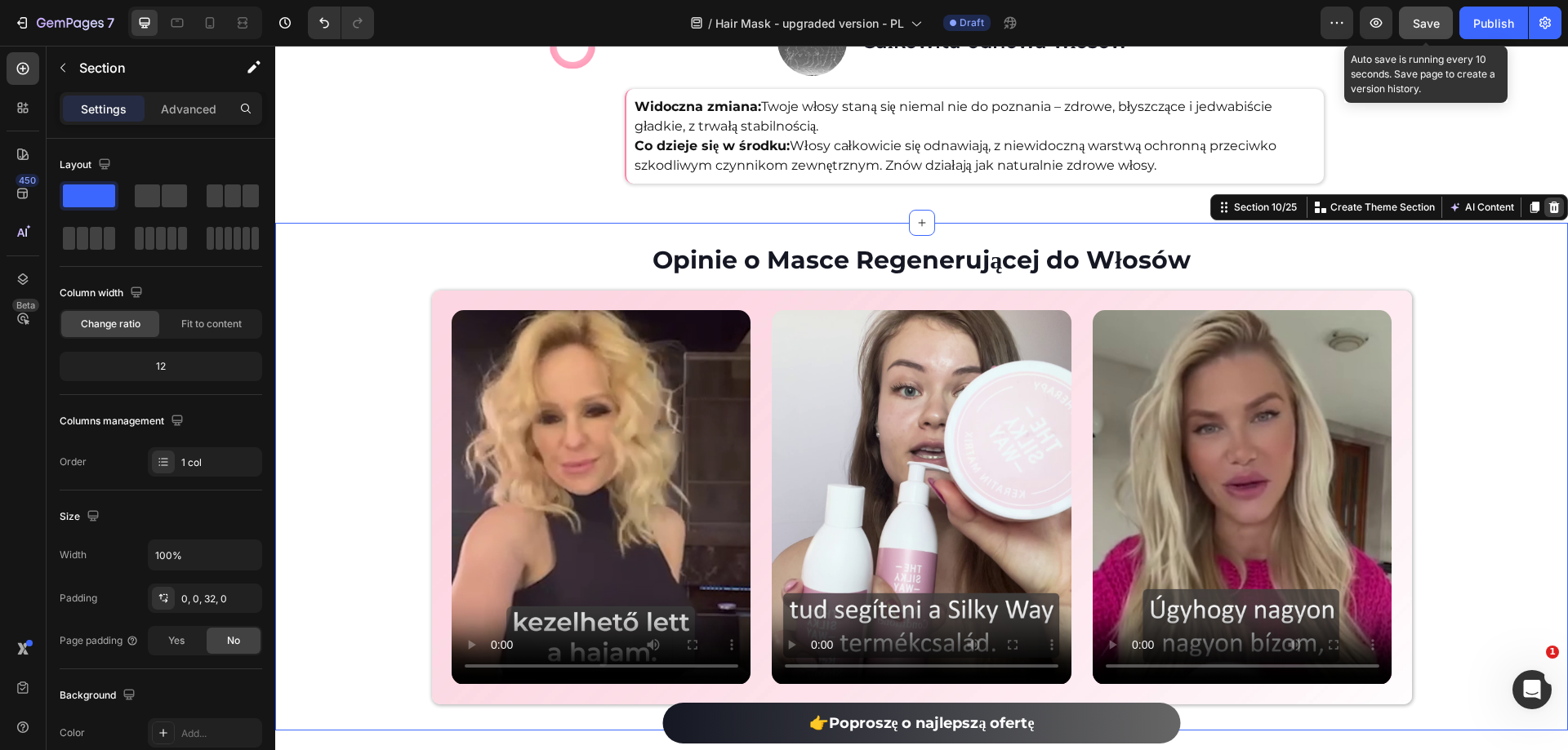
click at [1548, 206] on icon at bounding box center [1554, 207] width 13 height 13
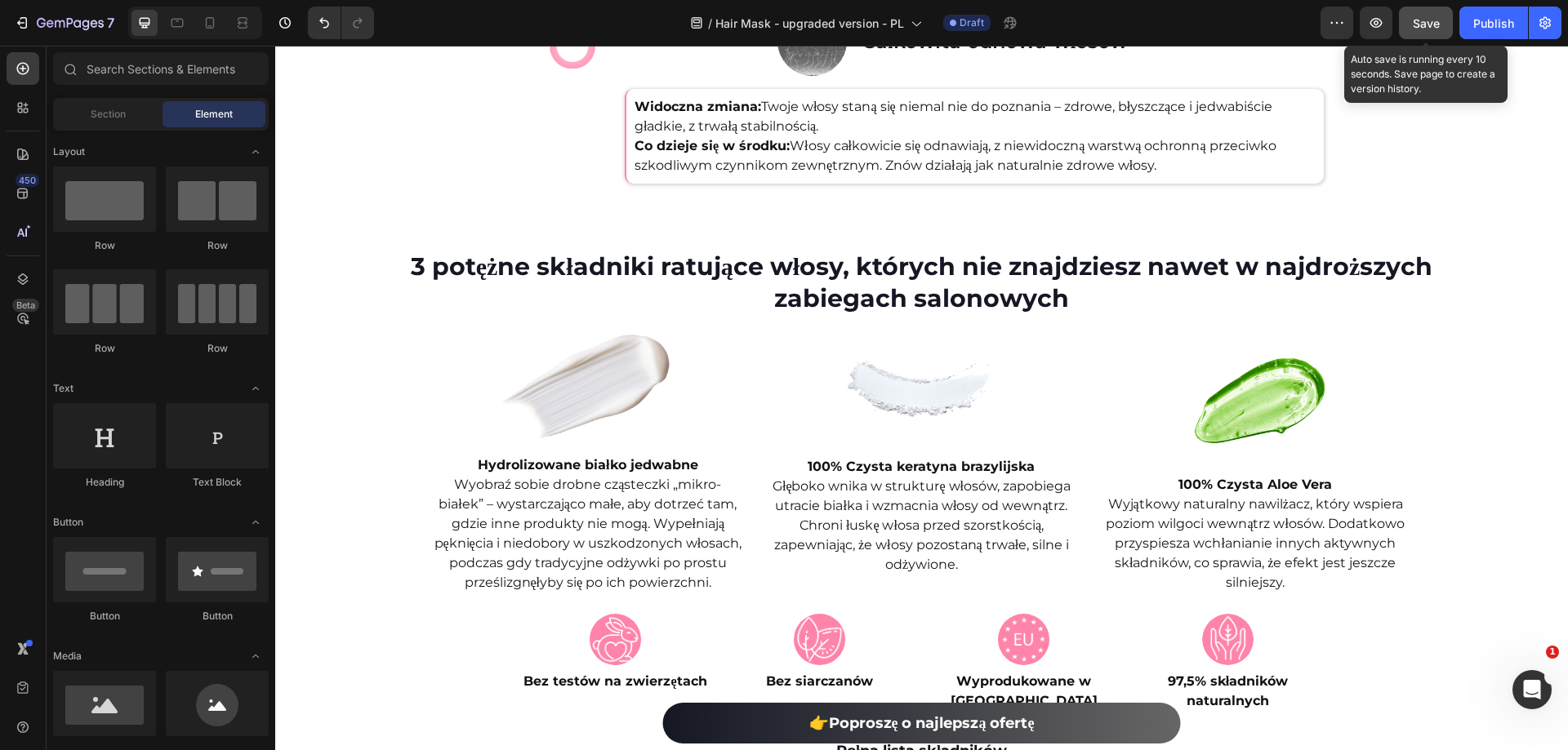
drag, startPoint x: 1442, startPoint y: 26, endPoint x: 1106, endPoint y: 29, distance: 336.0
click at [1442, 26] on button "Save" at bounding box center [1426, 23] width 54 height 33
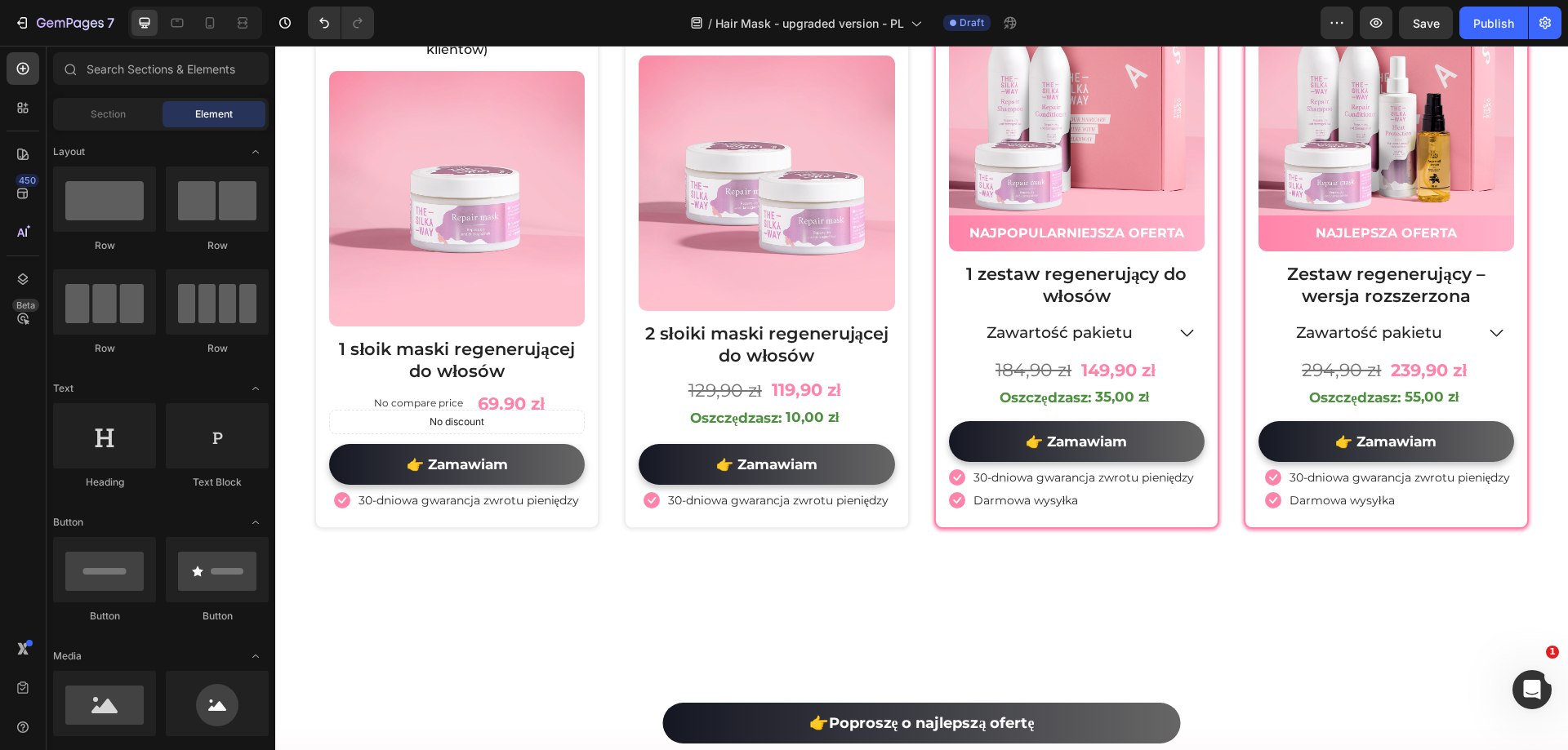
scroll to position [8373, 0]
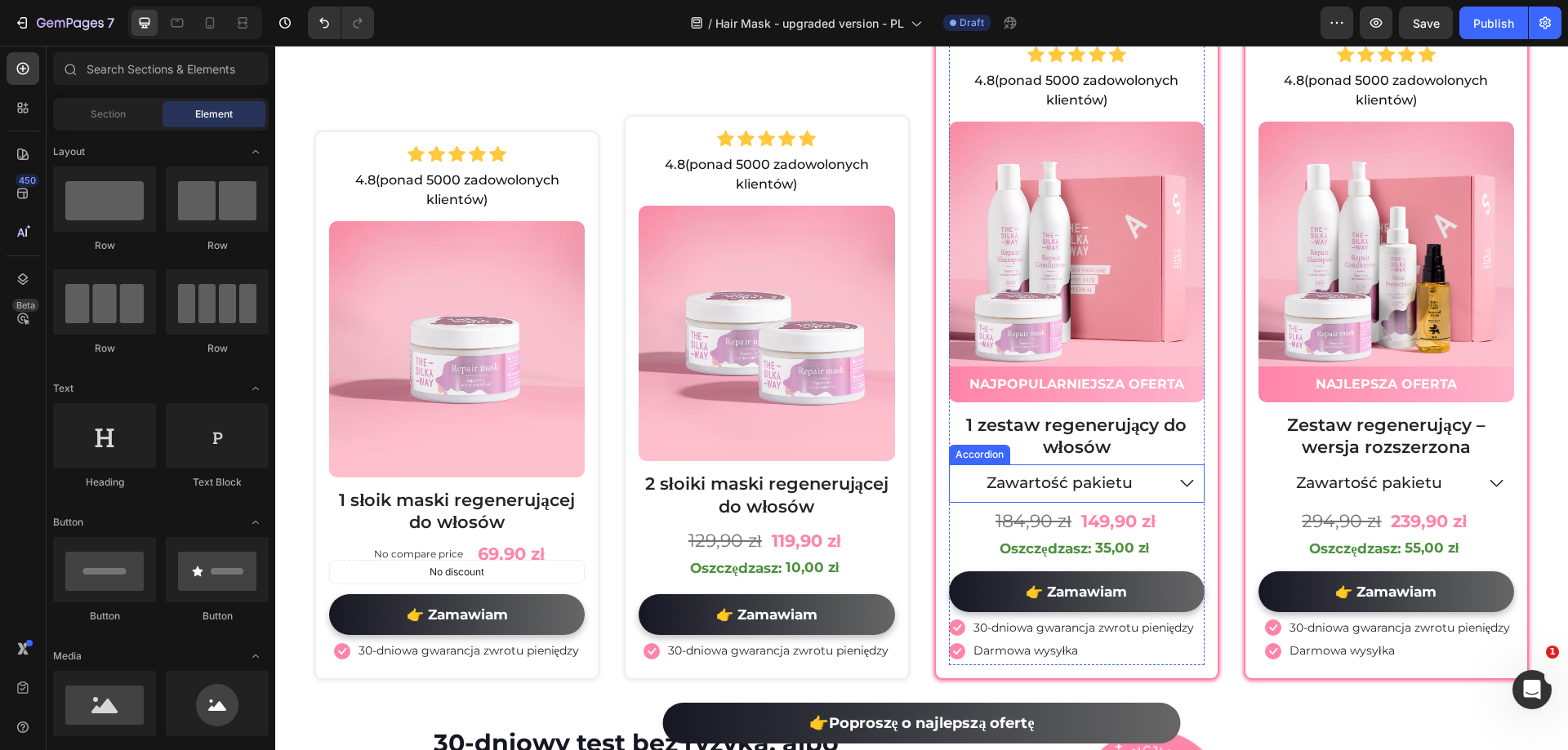
click at [1165, 492] on div "Zawartość pakietu" at bounding box center [1076, 483] width 254 height 38
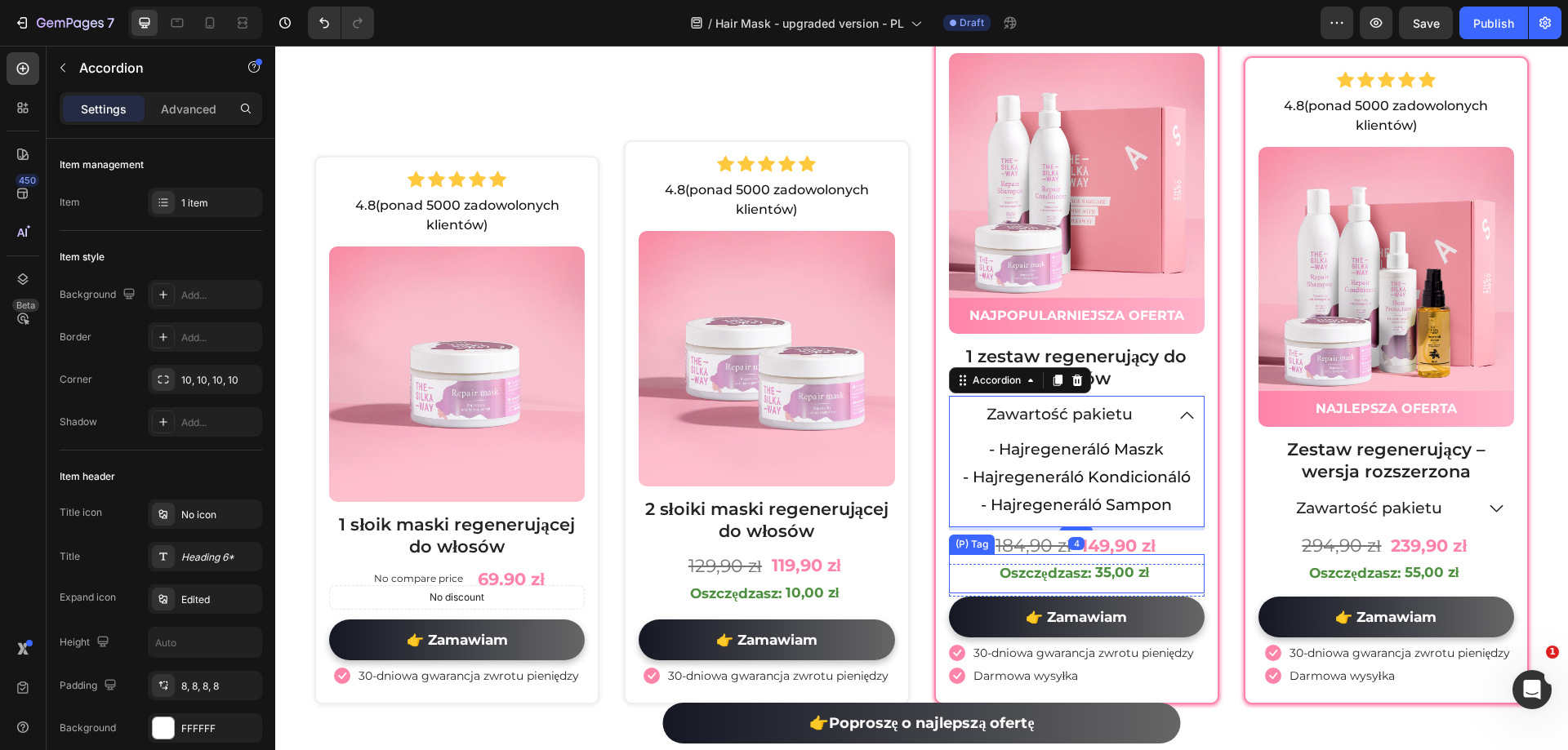
scroll to position [8456, 0]
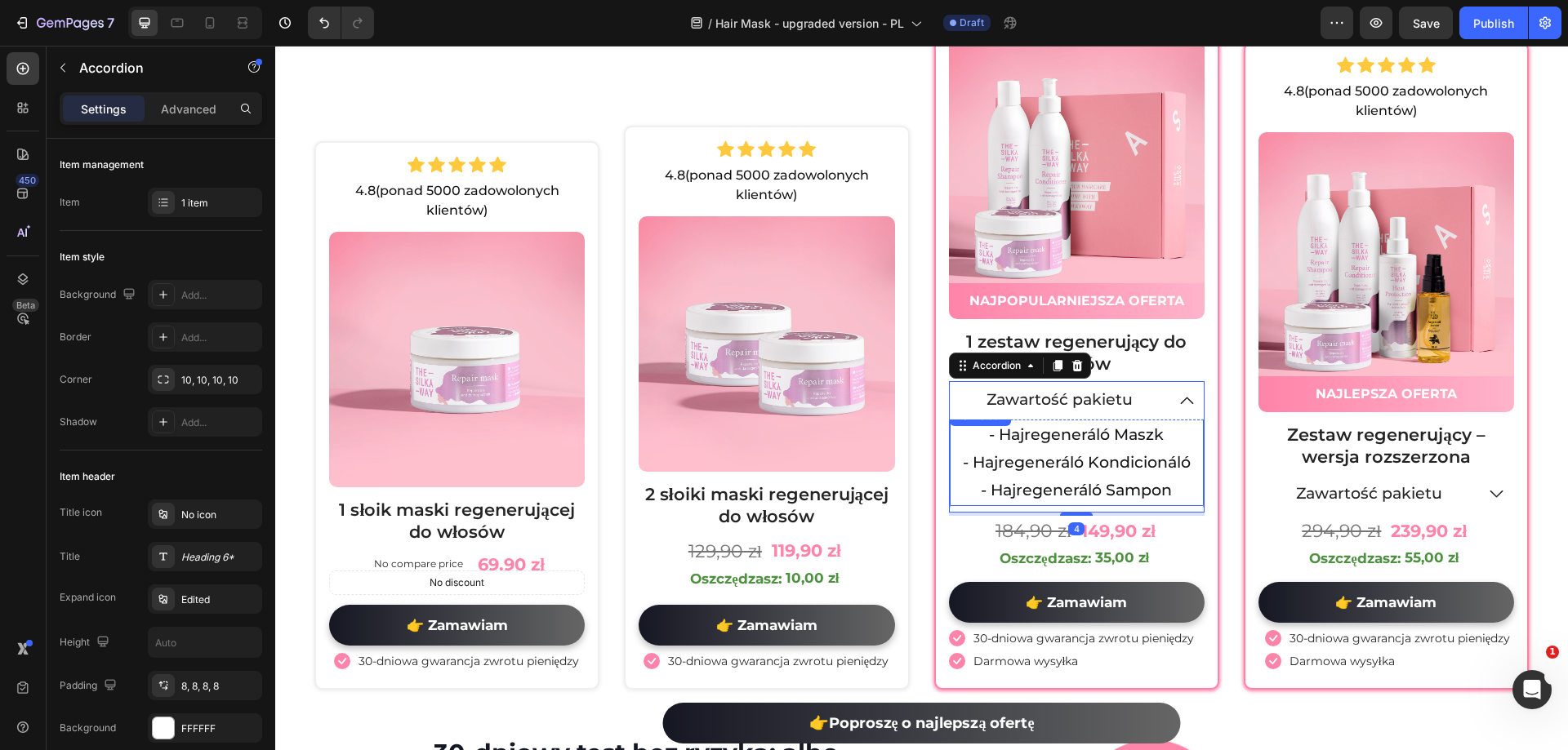
click at [1004, 441] on p "- Hajregeneráló Maszk" at bounding box center [1076, 434] width 251 height 28
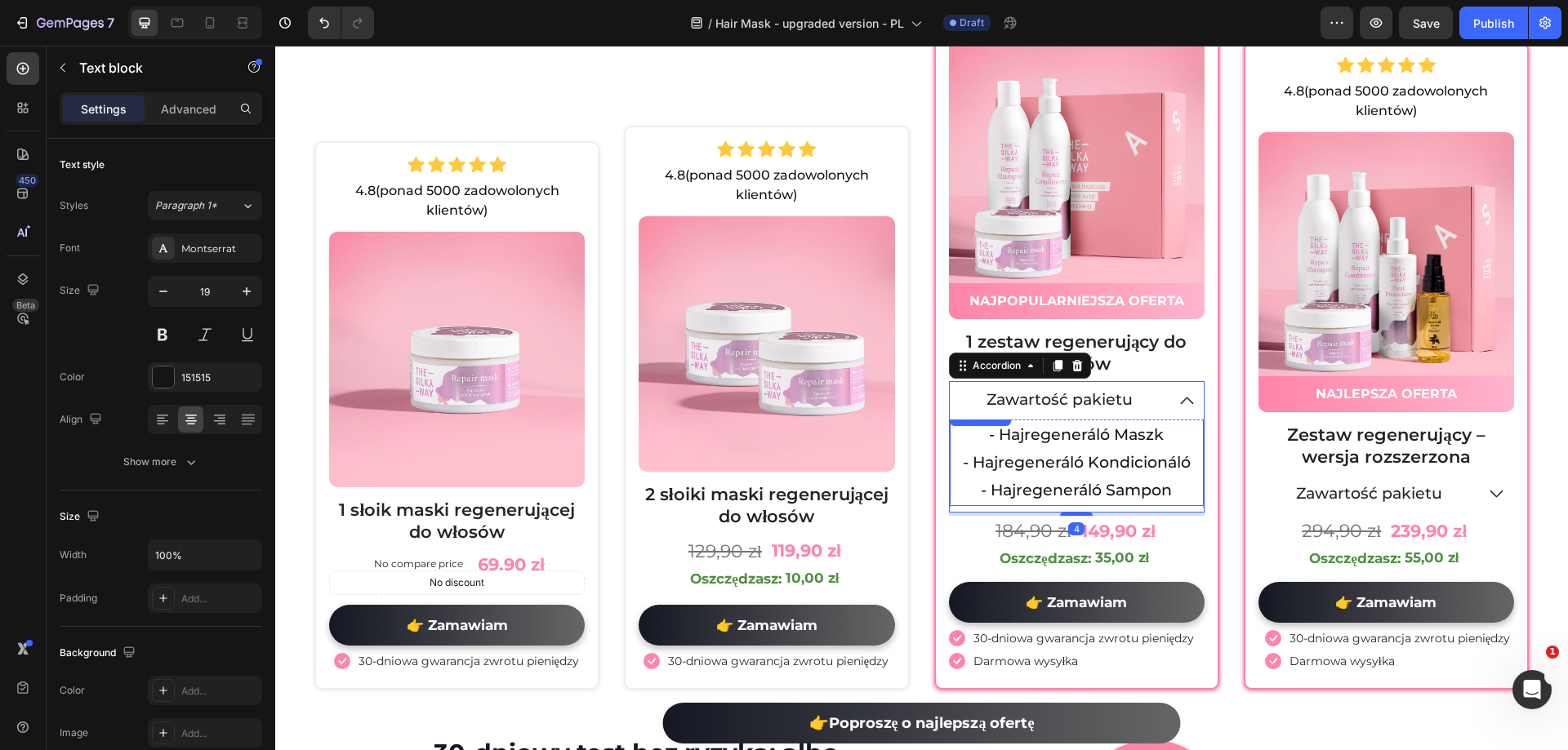
click at [1004, 441] on p "- Hajregeneráló Maszk" at bounding box center [1076, 434] width 251 height 28
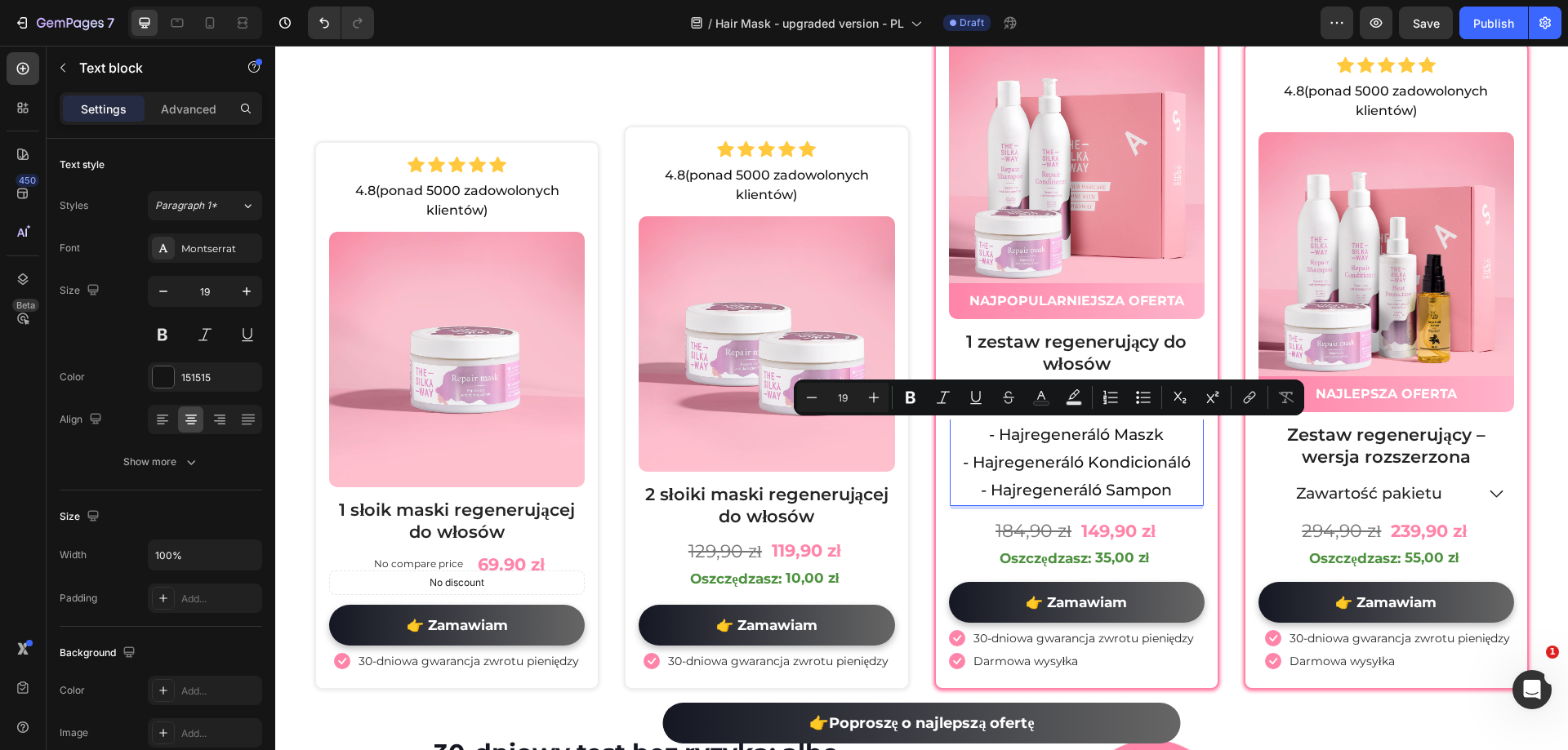
click at [987, 437] on p "- Hajregeneráló Maszk" at bounding box center [1076, 434] width 251 height 28
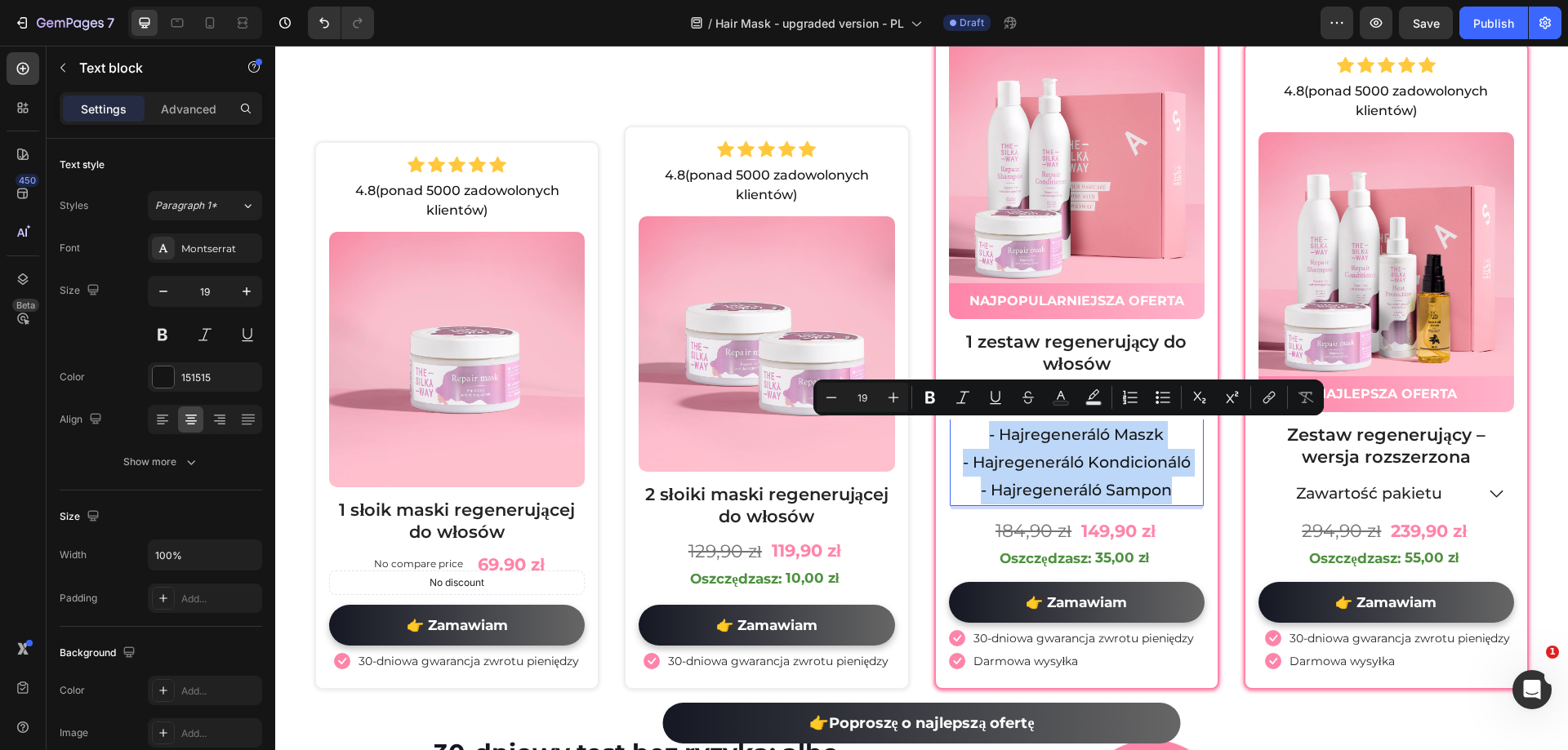
drag, startPoint x: 975, startPoint y: 434, endPoint x: 1167, endPoint y: 491, distance: 200.3
click at [1167, 491] on div "- Hajregeneráló Maszk - Hajregeneráló Kondicionáló - Hajregeneráló Sampon" at bounding box center [1076, 463] width 254 height 88
copy div "- Hajregeneráló Maszk - Hajregeneráló Kondicionáló - Hajregeneráló Sampon"
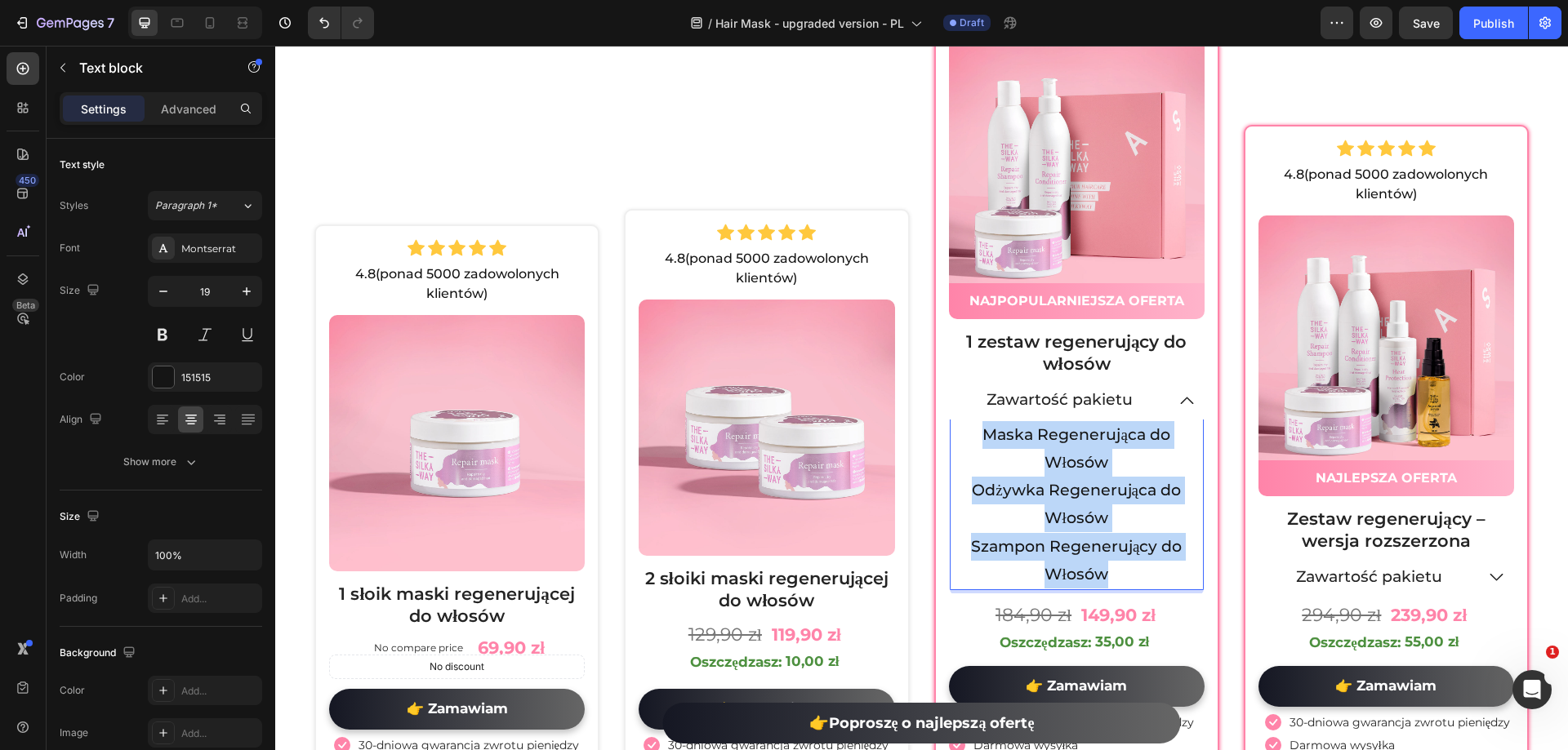
drag, startPoint x: 1119, startPoint y: 575, endPoint x: 971, endPoint y: 442, distance: 199.0
click at [971, 442] on div "Maska Regenerująca do Włosów Odżywka Regenerująca do Włosów Szampon Regenerując…" at bounding box center [1076, 504] width 254 height 170
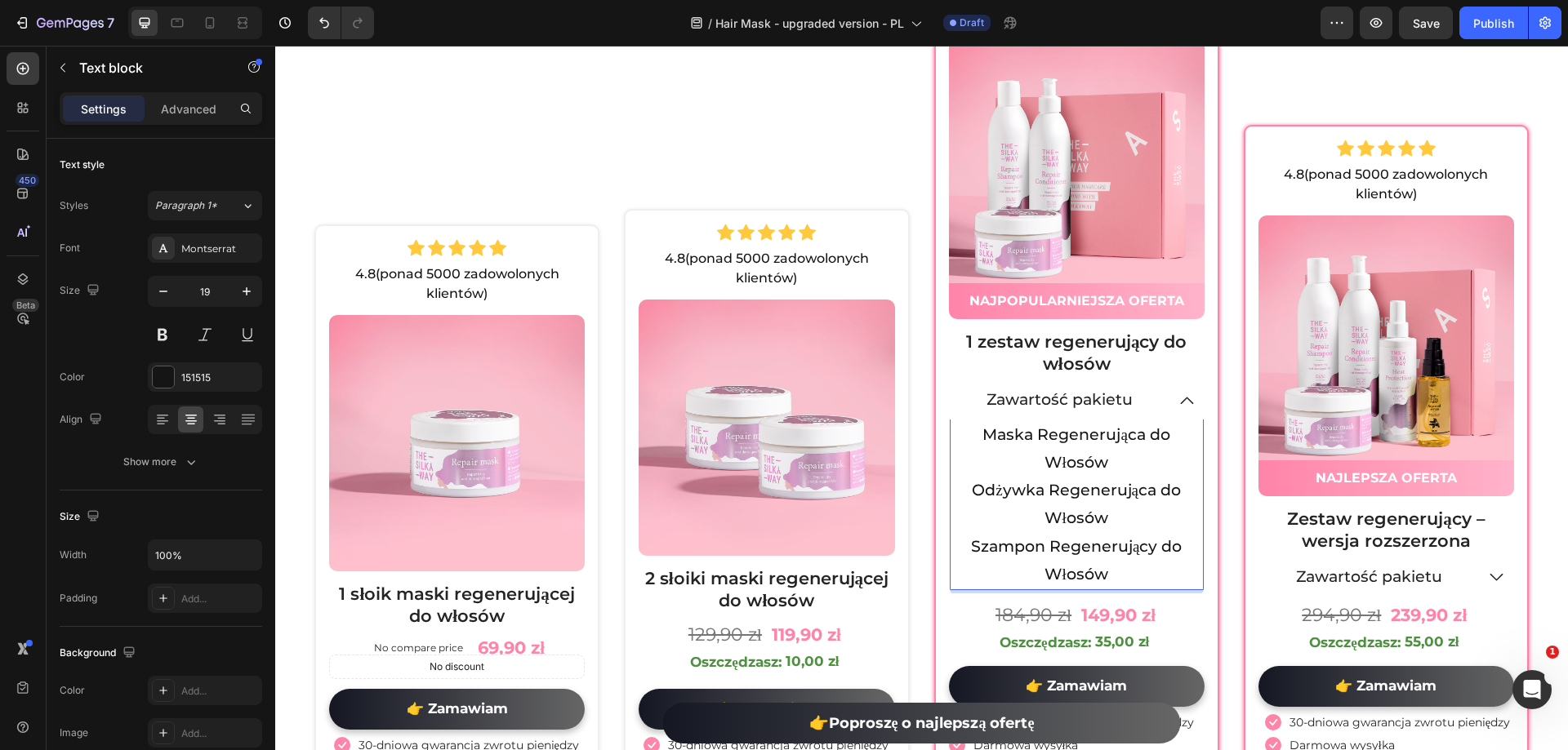
click at [971, 424] on p "Maska Regenerująca do Włosów" at bounding box center [1076, 449] width 251 height 56
click at [973, 431] on p "Maska Regenerująca do Włosów" at bounding box center [1076, 449] width 251 height 56
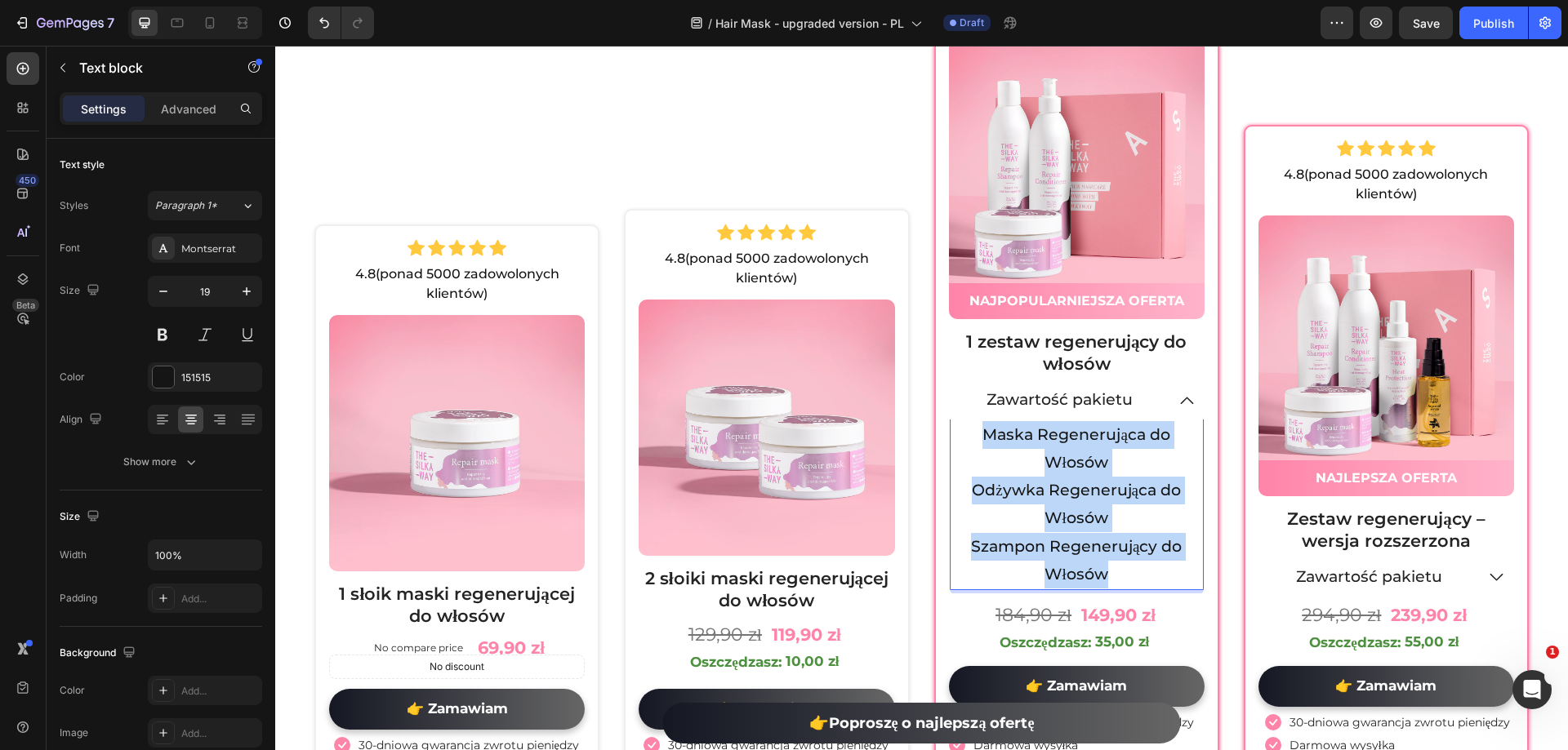
drag, startPoint x: 973, startPoint y: 431, endPoint x: 1141, endPoint y: 570, distance: 218.0
click at [1141, 570] on div "Maska Regenerująca do Włosów Odżywka Regenerująca do Włosów Szampon Regenerując…" at bounding box center [1076, 504] width 254 height 170
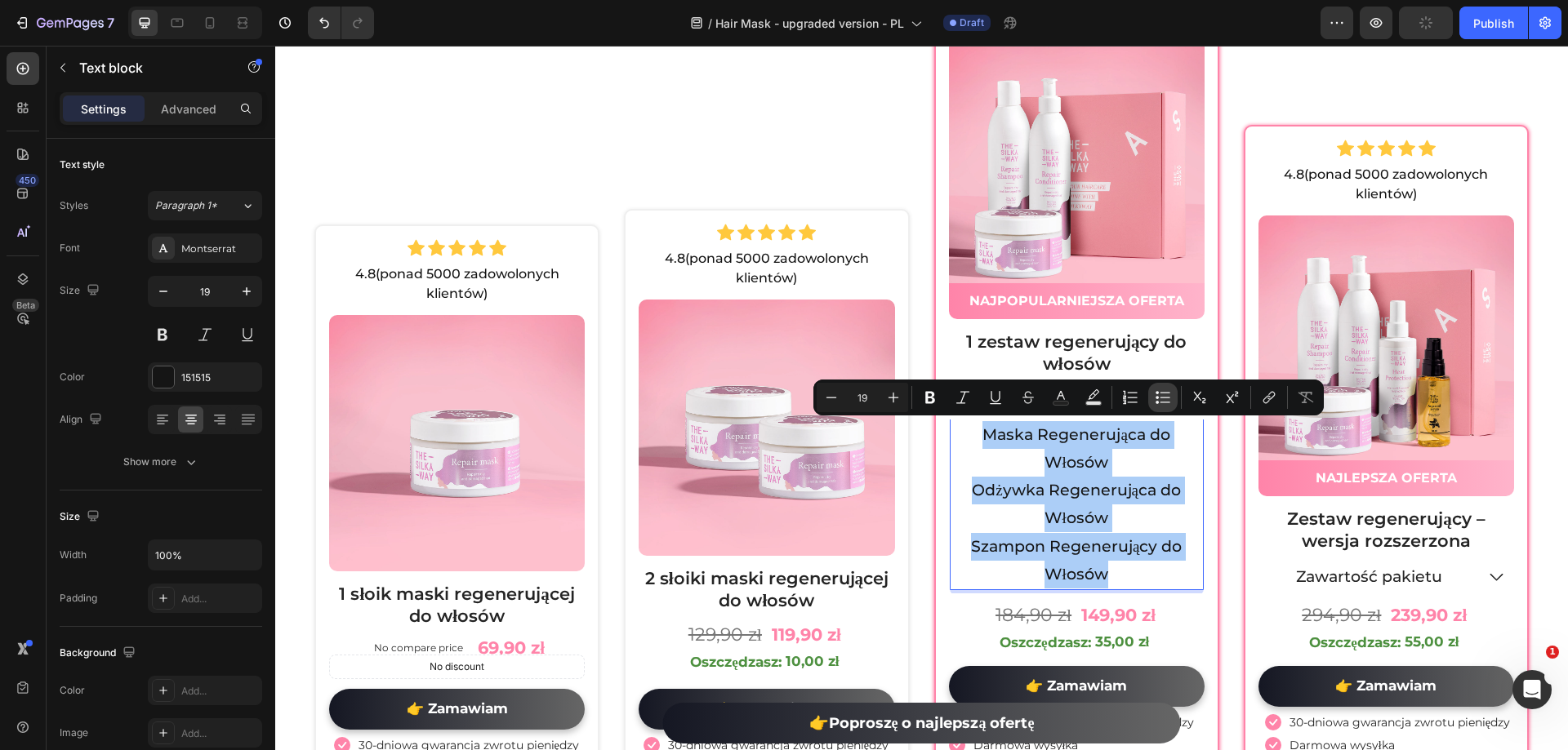
click at [1153, 402] on button "Bulleted List" at bounding box center [1163, 397] width 30 height 30
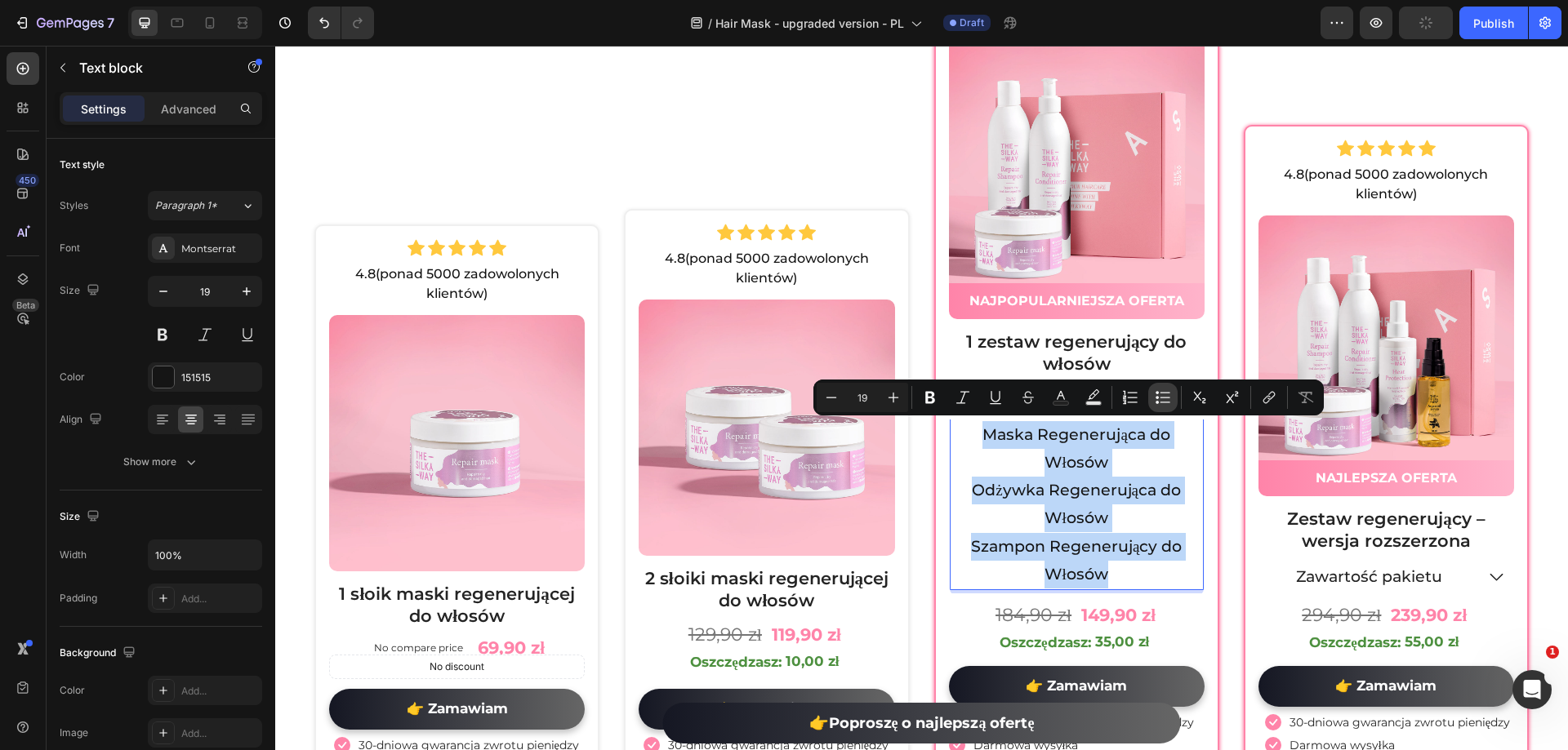
type input "19"
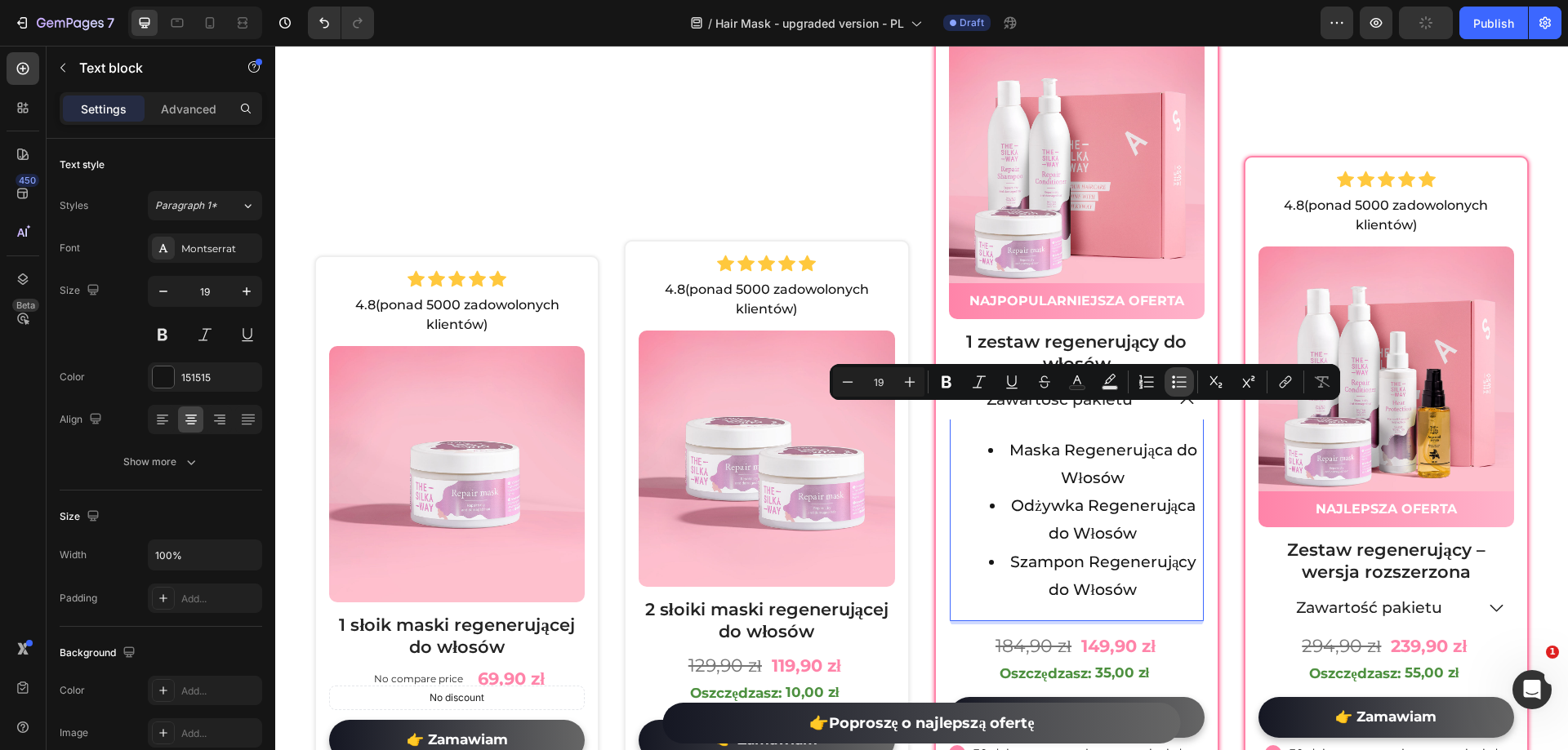
scroll to position [8487, 0]
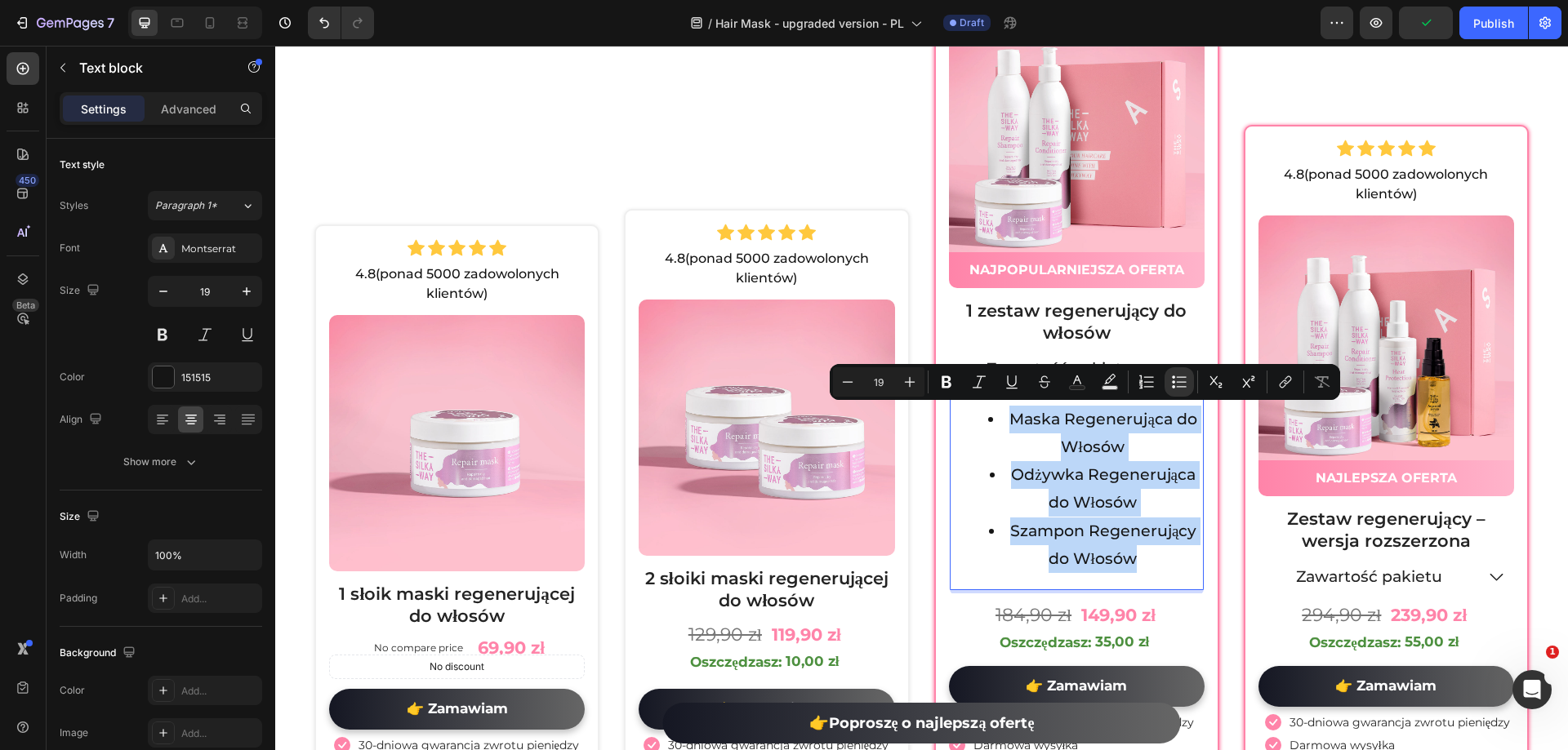
click at [1122, 461] on li "Odżywka Regenerująca do Włosów" at bounding box center [1093, 489] width 218 height 56
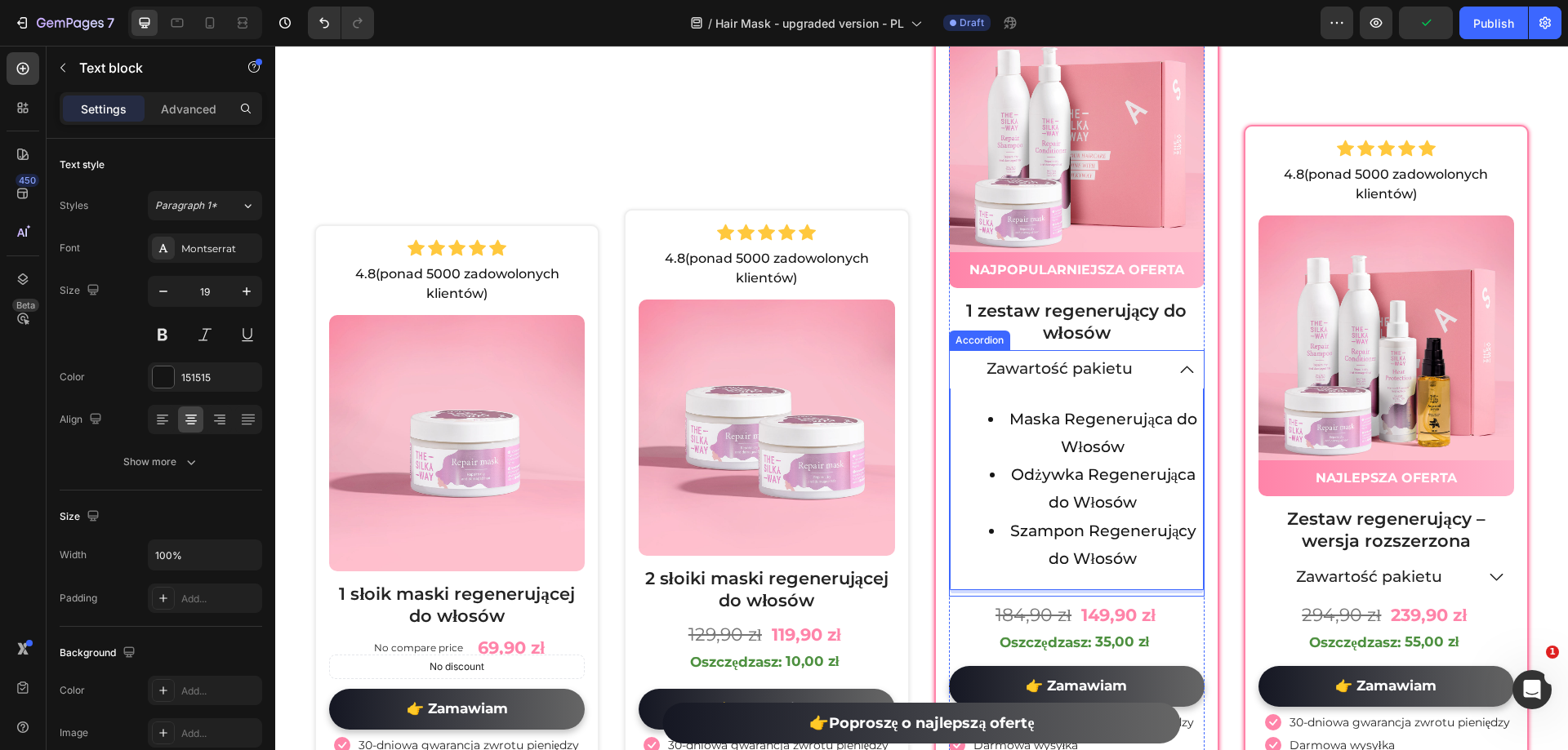
click at [1115, 334] on h3 "1 zestaw regenerujący do włosów" at bounding box center [1076, 321] width 256 height 48
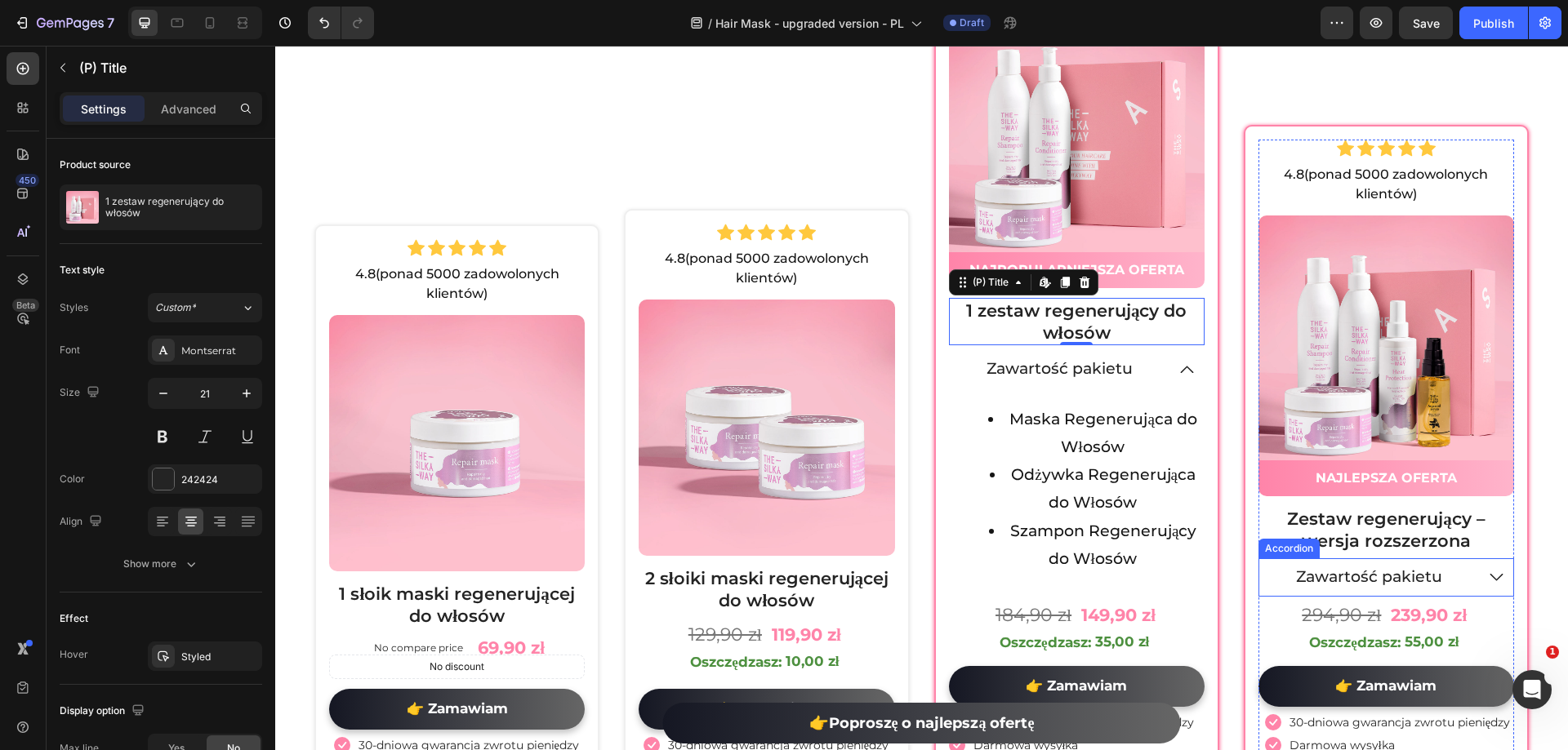
click at [1487, 568] on icon at bounding box center [1496, 578] width 19 height 20
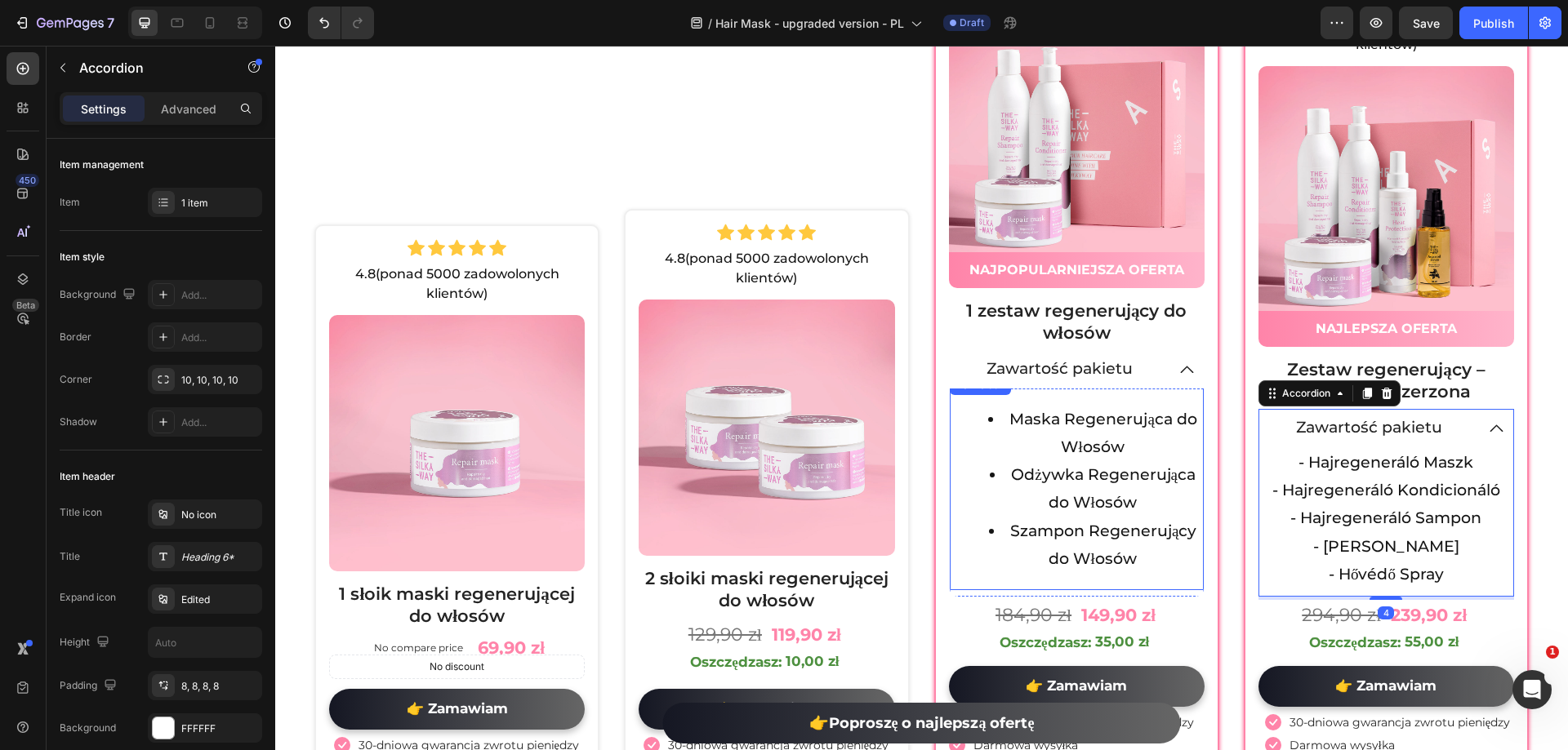
click at [993, 416] on li "Maska Regenerująca do Włosów" at bounding box center [1093, 434] width 218 height 56
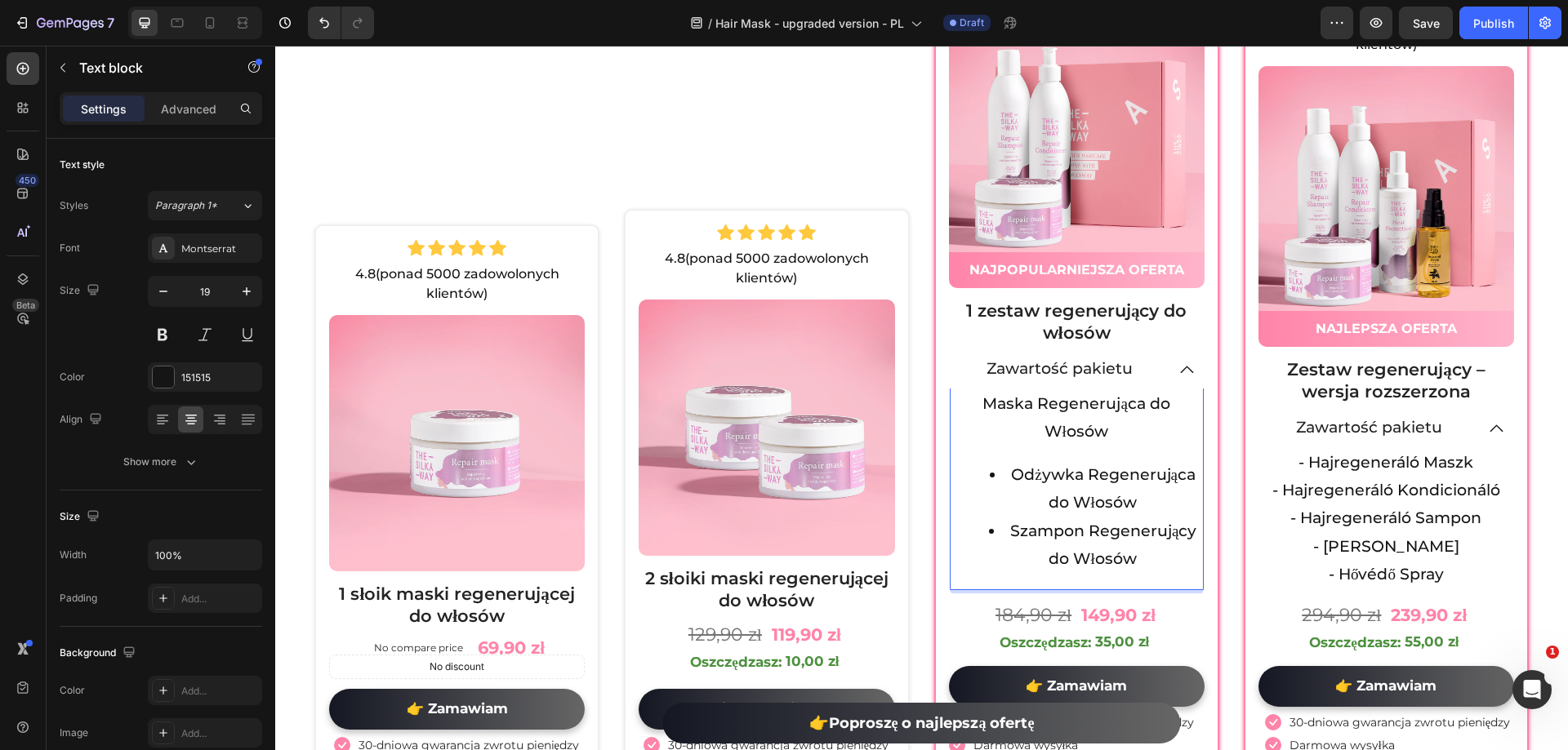
click at [998, 478] on li "Odżywka Regenerująca do Włosów" at bounding box center [1093, 489] width 218 height 56
click at [1001, 518] on li "Szampon Regenerujący do Włosów" at bounding box center [1093, 546] width 218 height 56
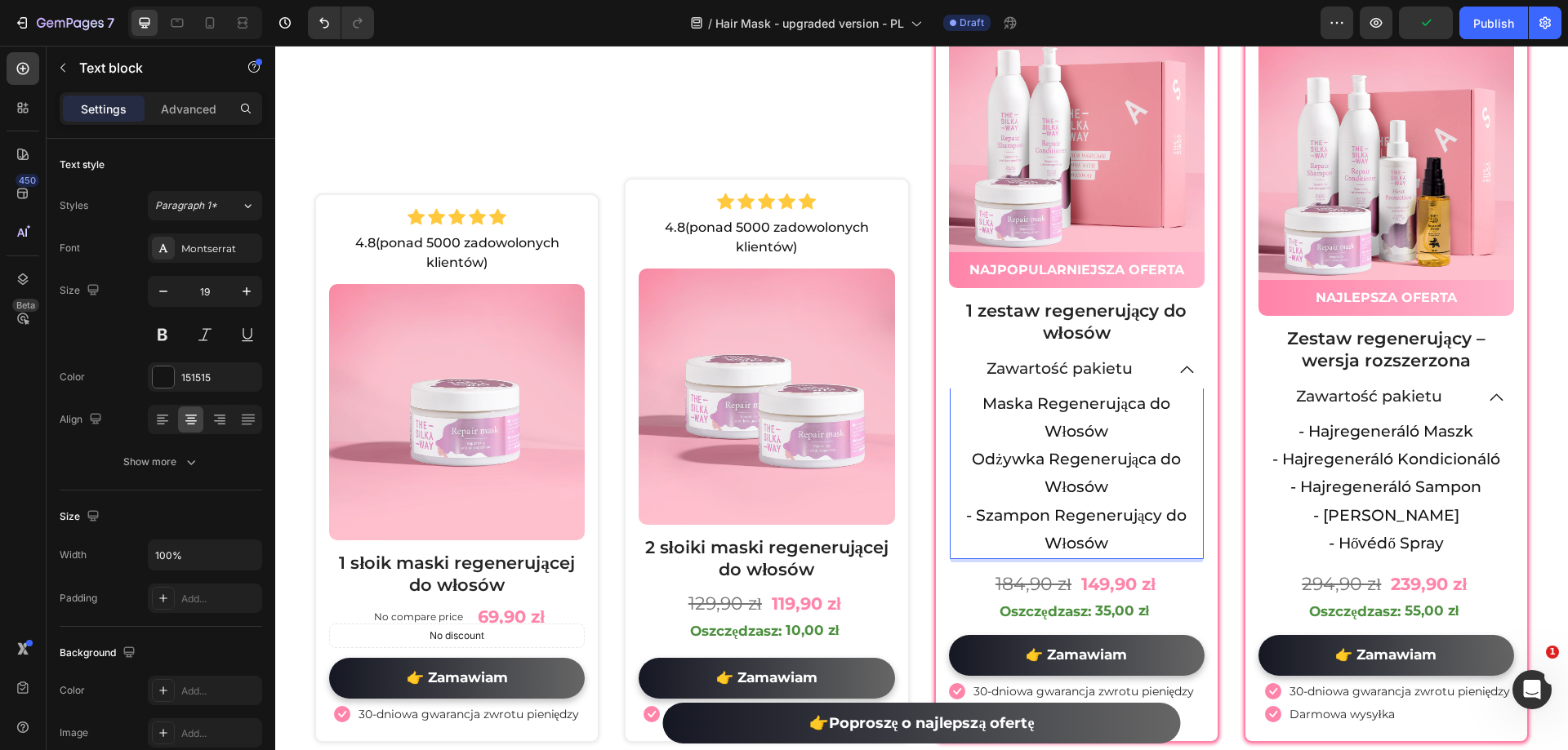
click at [962, 456] on p "Odżywka Regenerująca do Włosów" at bounding box center [1076, 473] width 251 height 56
click at [970, 402] on p "Maska Regenerująca do Włosów" at bounding box center [1076, 418] width 251 height 56
click at [1176, 370] on icon at bounding box center [1186, 370] width 19 height 20
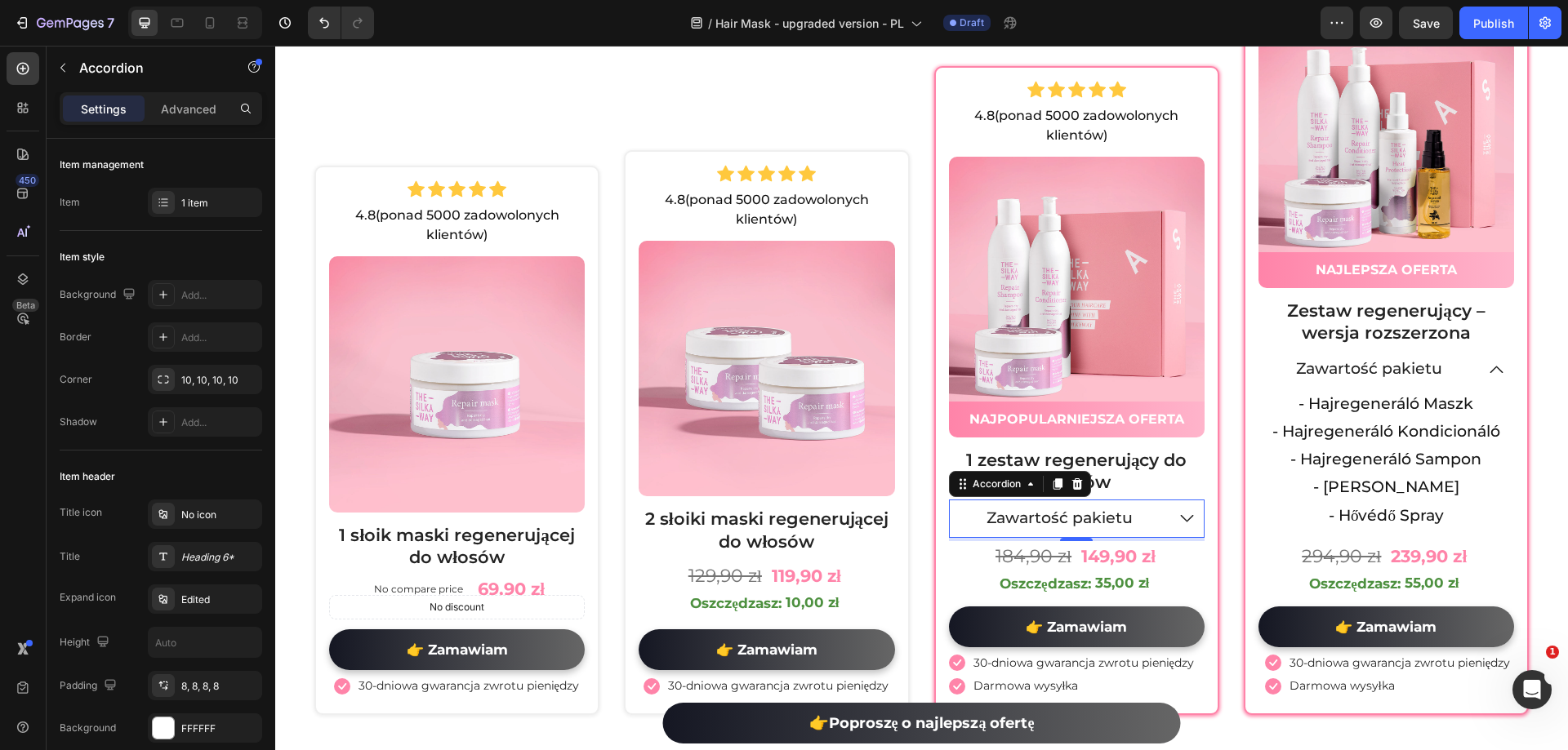
scroll to position [8469, 0]
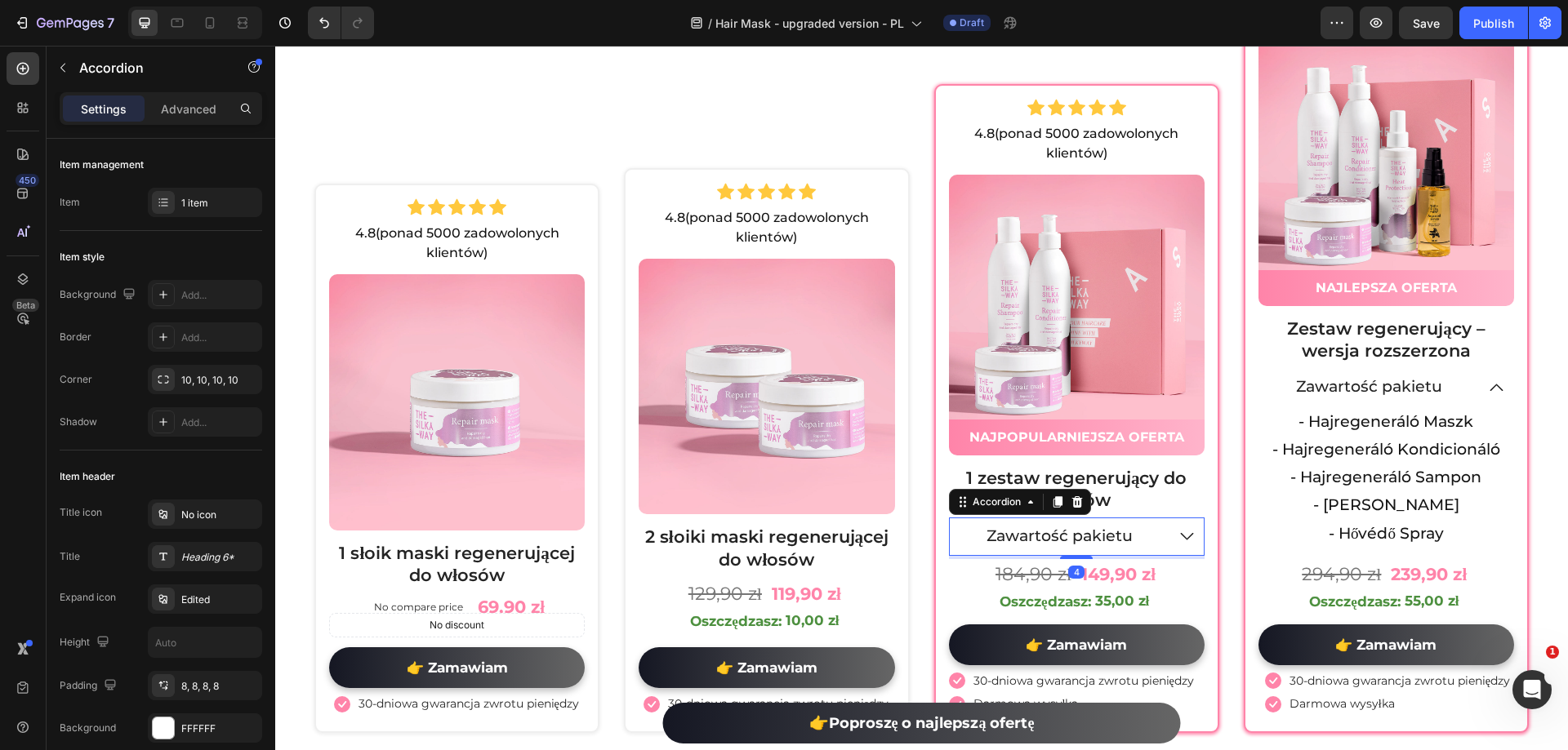
click at [1177, 542] on icon at bounding box center [1187, 537] width 19 height 20
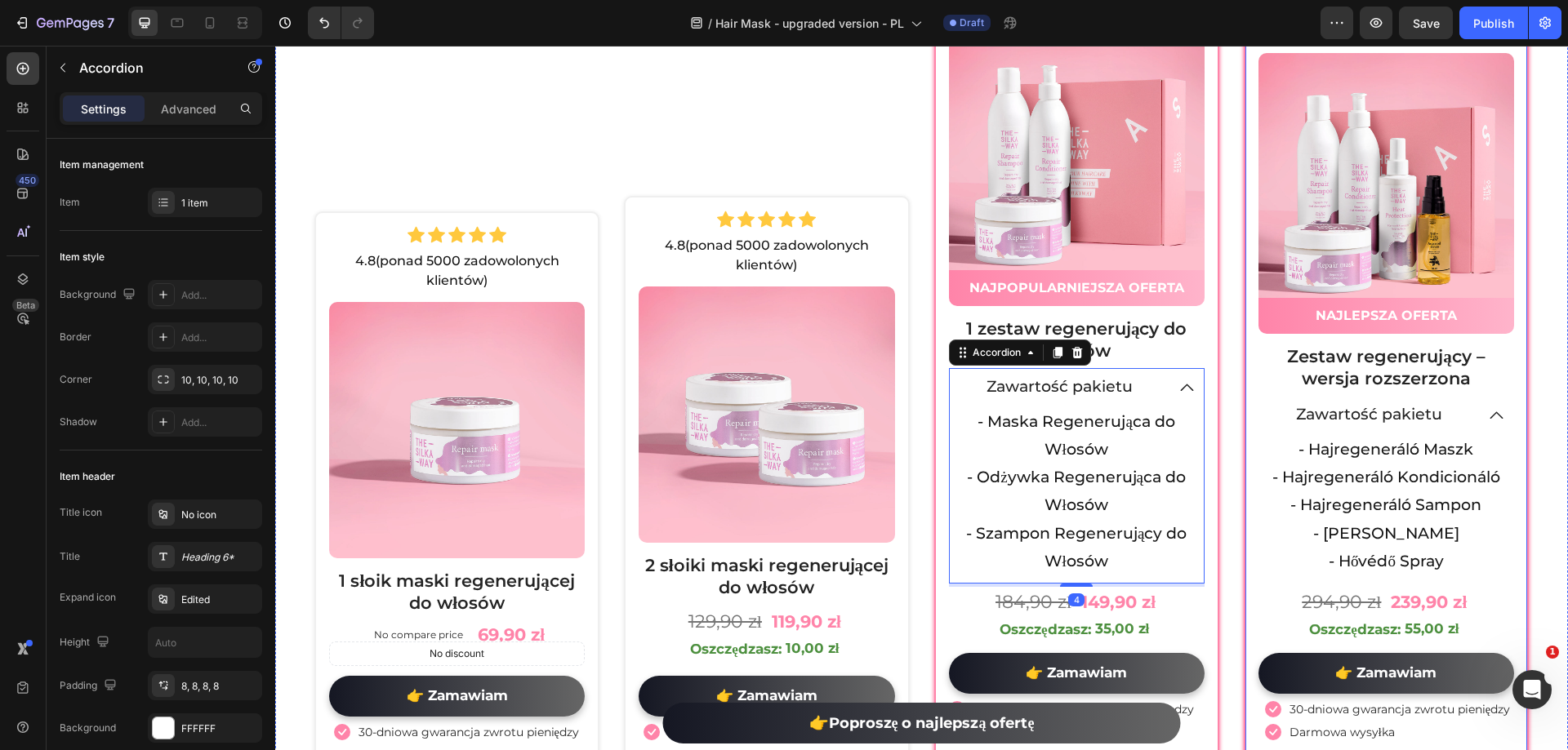
scroll to position [8487, 0]
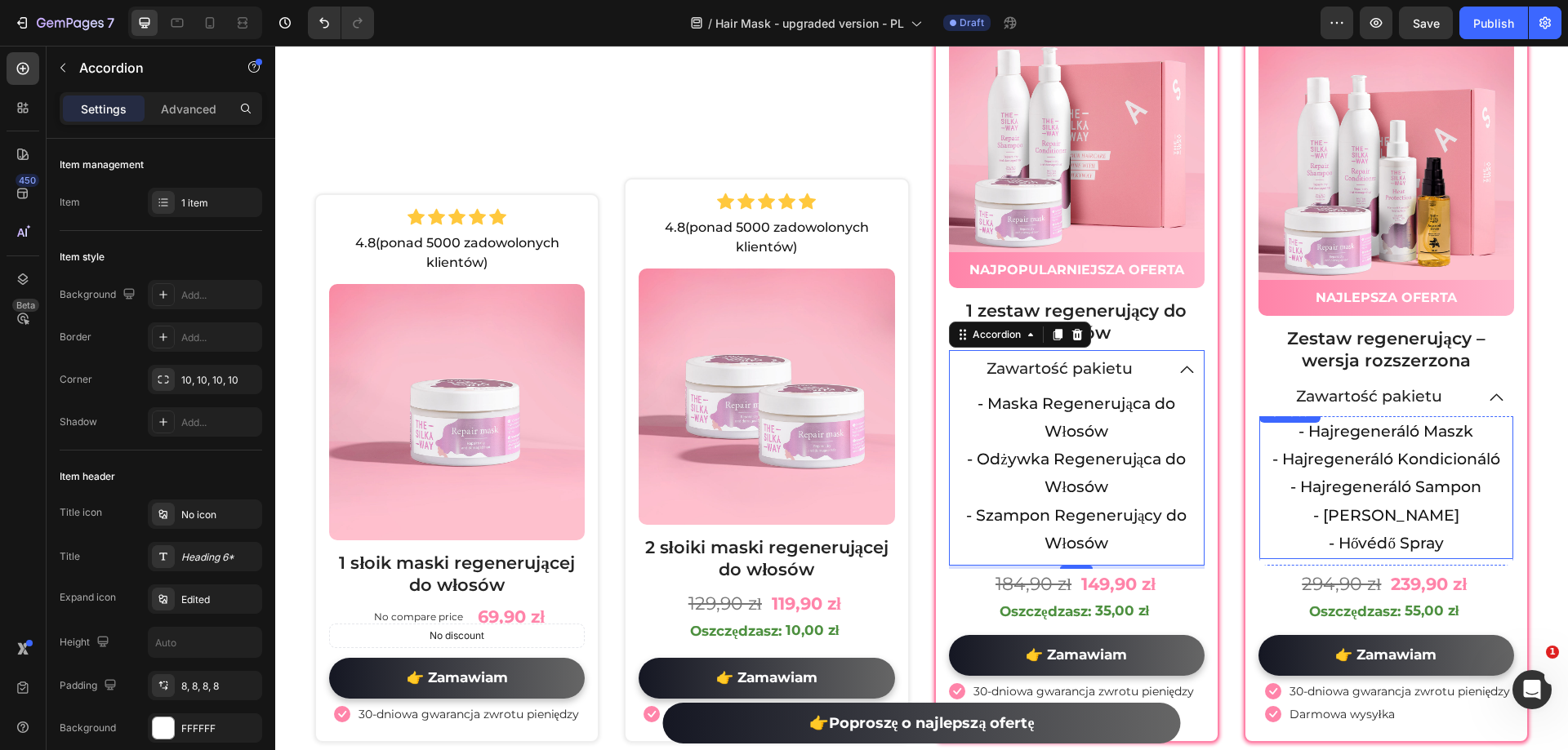
click at [1374, 445] on p "- Hajregeneráló Kondicionáló" at bounding box center [1386, 459] width 251 height 28
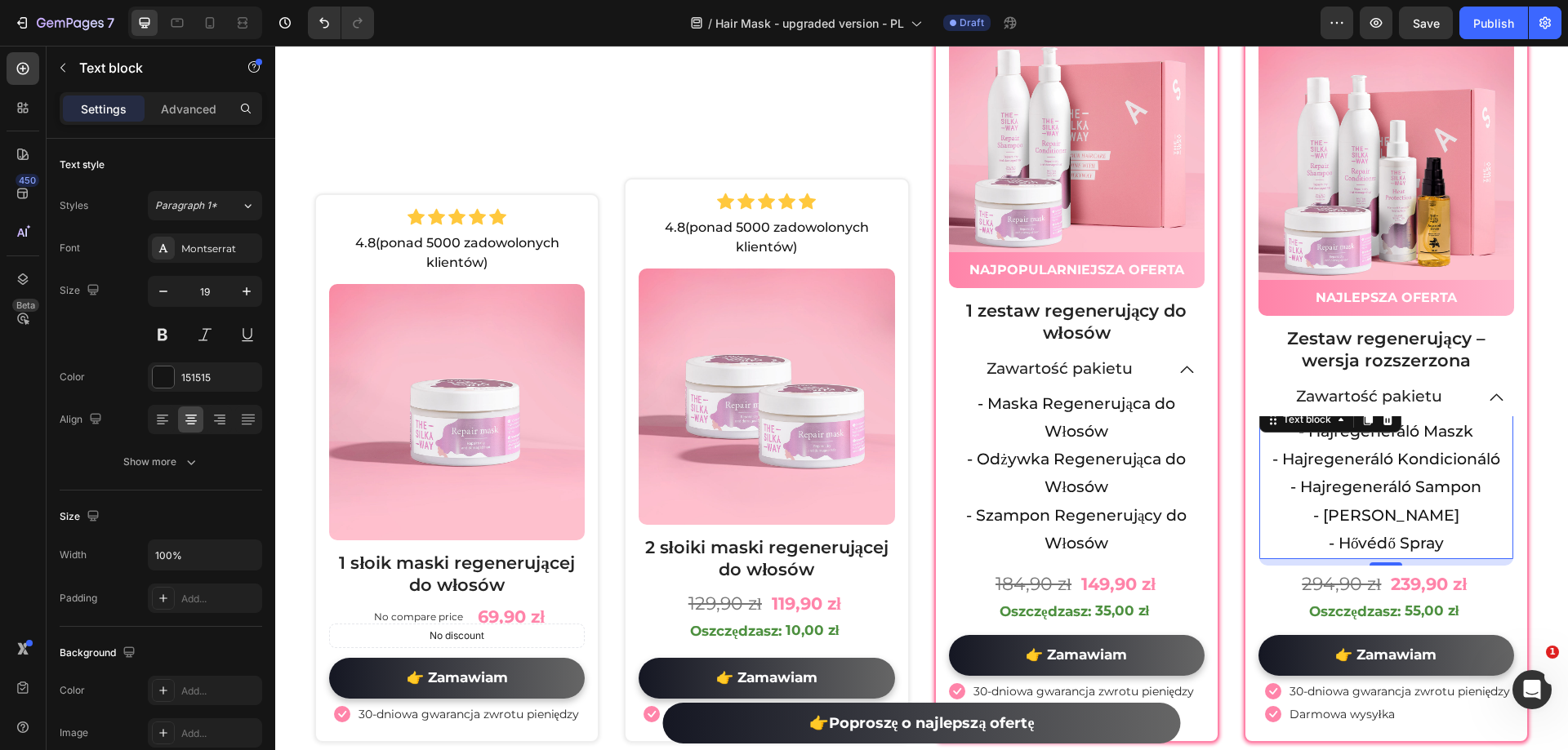
click at [1313, 431] on p "- Hajregeneráló Maszk" at bounding box center [1386, 431] width 251 height 28
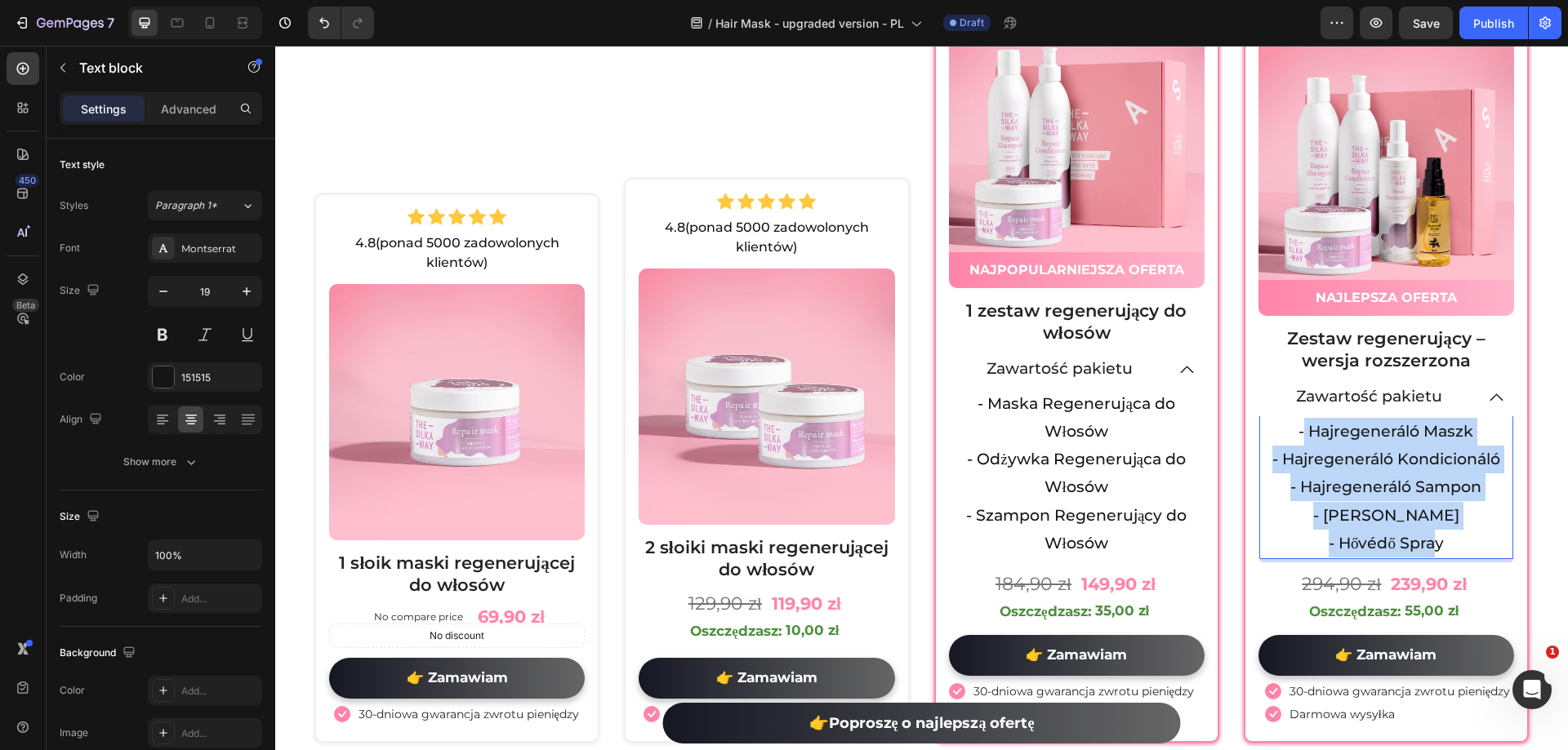
drag, startPoint x: 1293, startPoint y: 421, endPoint x: 1455, endPoint y: 535, distance: 198.1
click at [1455, 535] on div "- Hajregeneráló Maszk - Hajregeneráló Kondicionáló - Hajregeneráló Sampon - Arg…" at bounding box center [1386, 488] width 254 height 143
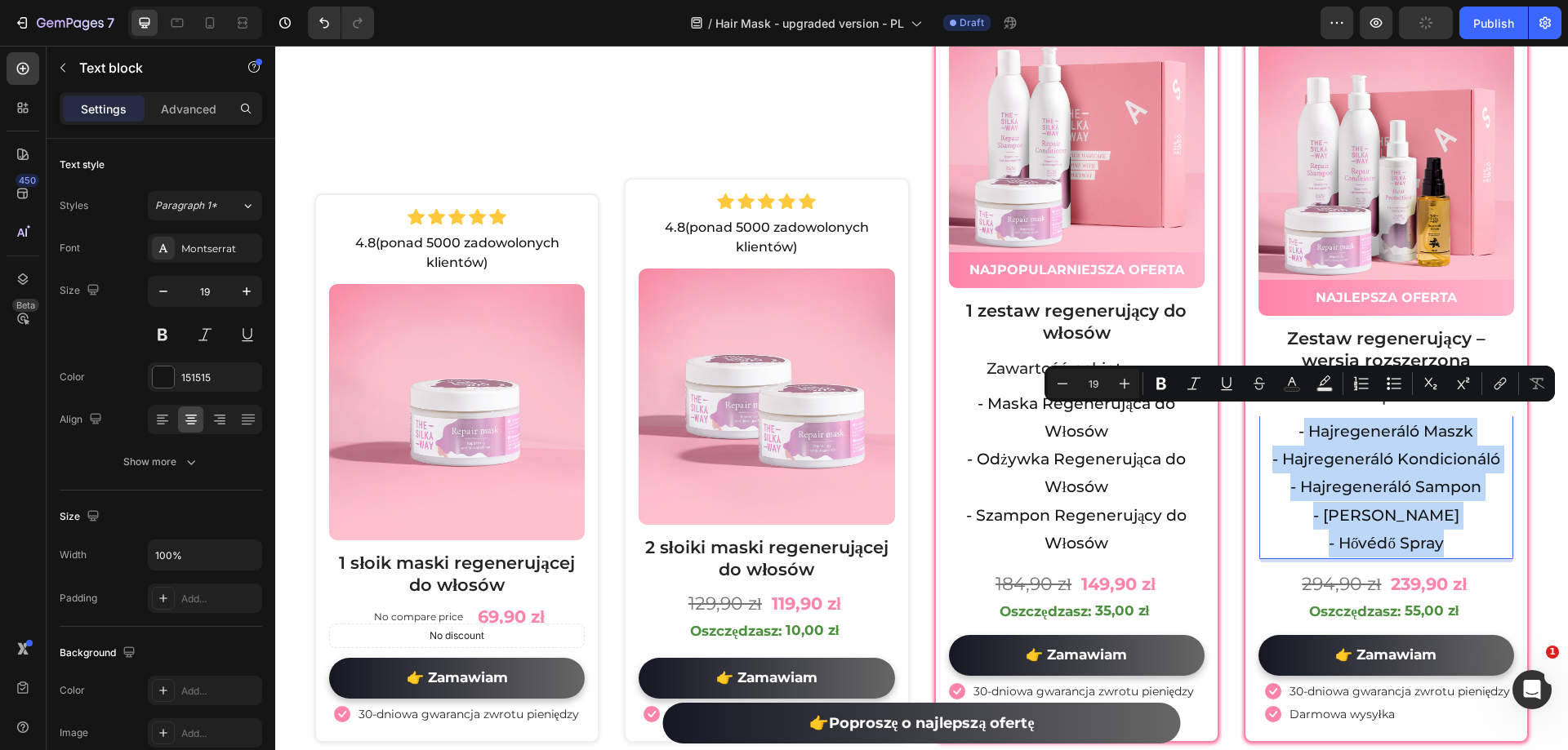
copy div "Hajregeneráló Maszk - Hajregeneráló Kondicionáló - Hajregeneráló Sampon - Argán…"
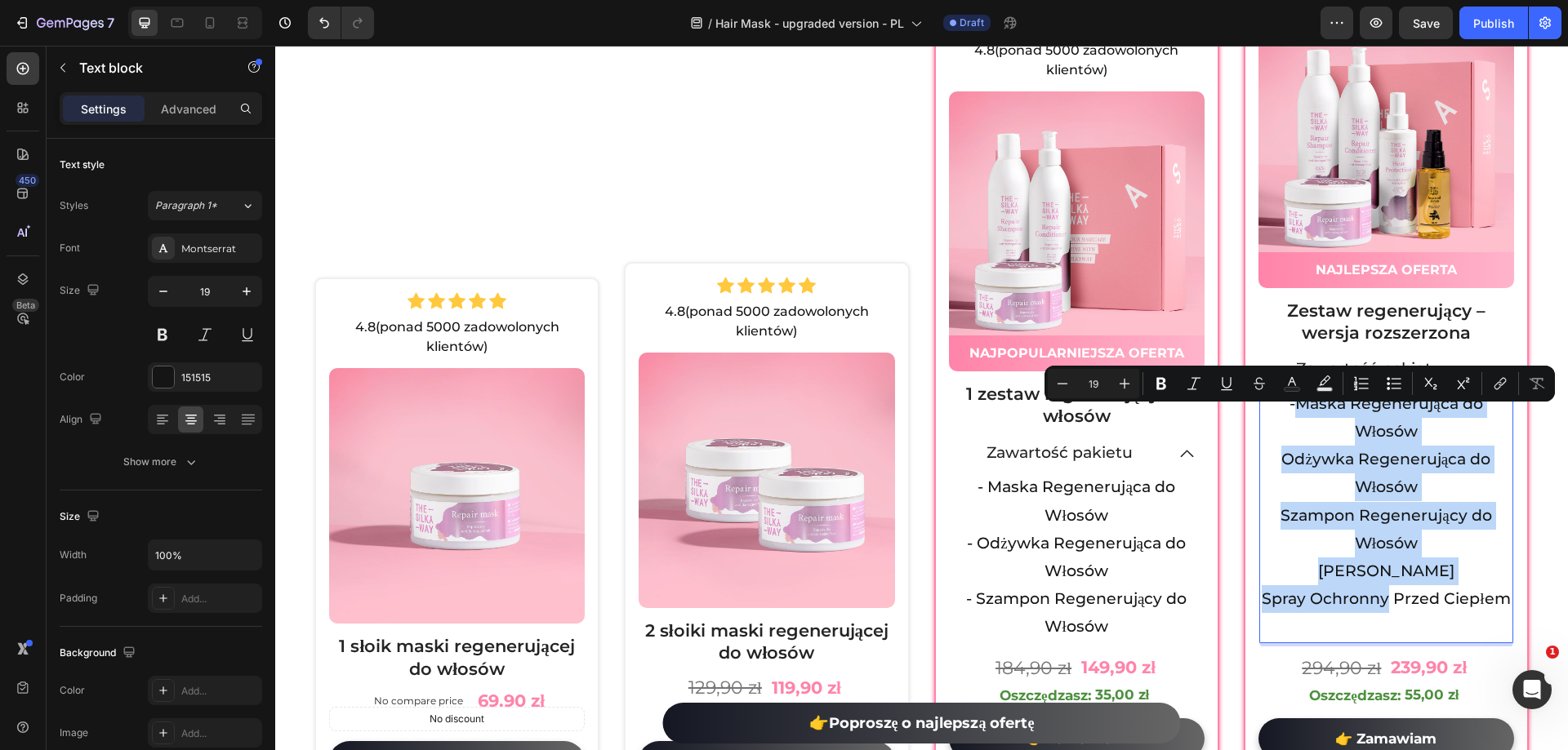
scroll to position [8469, 0]
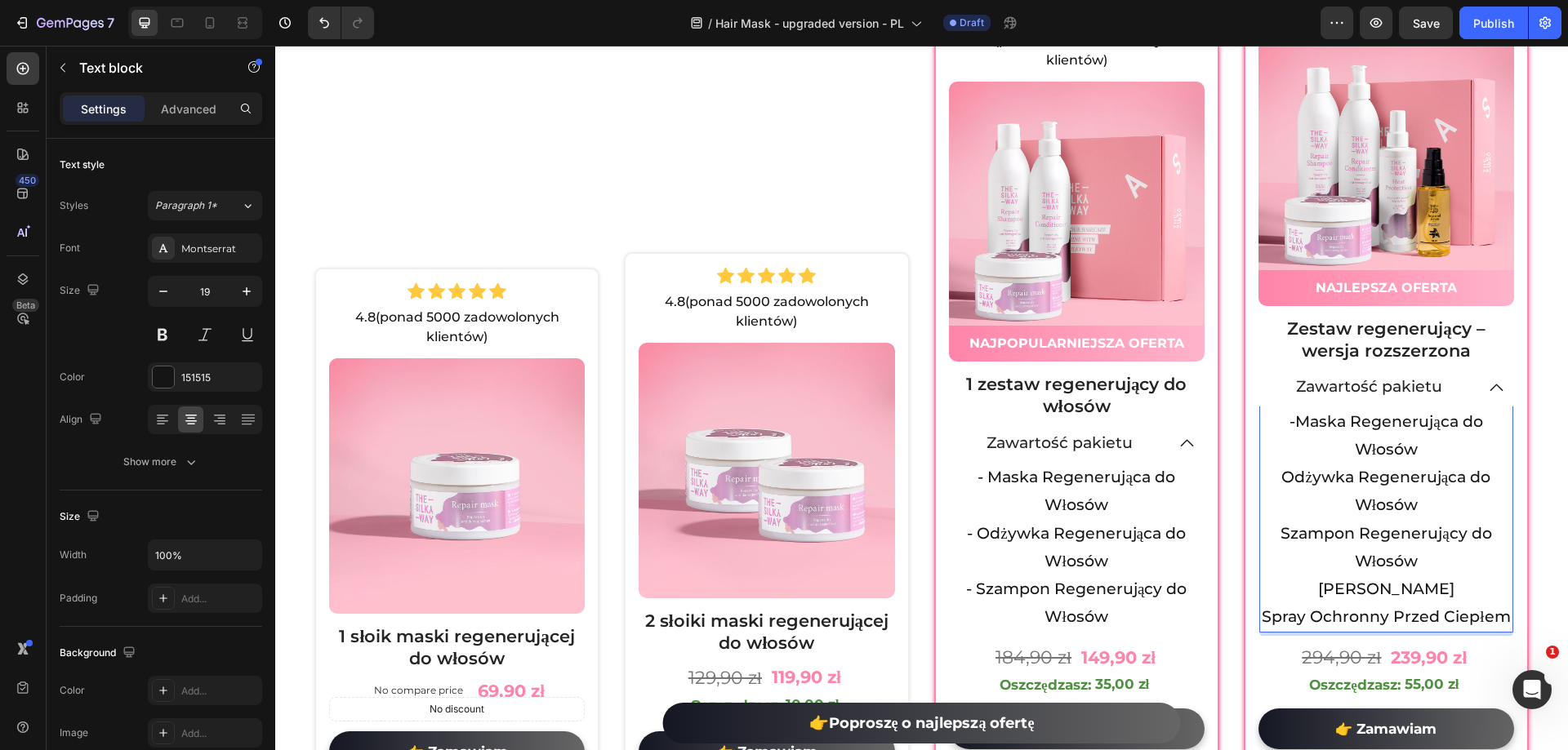
click at [1266, 472] on p "Odżywka Regenerująca do Włosów" at bounding box center [1386, 492] width 251 height 56
click at [1286, 418] on p "-Maska Regenerująca do Włosów" at bounding box center [1386, 436] width 251 height 56
click at [1261, 523] on p "Szampon Regenerujący do Włosów" at bounding box center [1386, 548] width 251 height 56
click at [1307, 582] on p "Olejek Arganowy" at bounding box center [1386, 589] width 251 height 28
click at [1261, 612] on p "Spray Ochronny Przed Ciepłem" at bounding box center [1386, 617] width 251 height 28
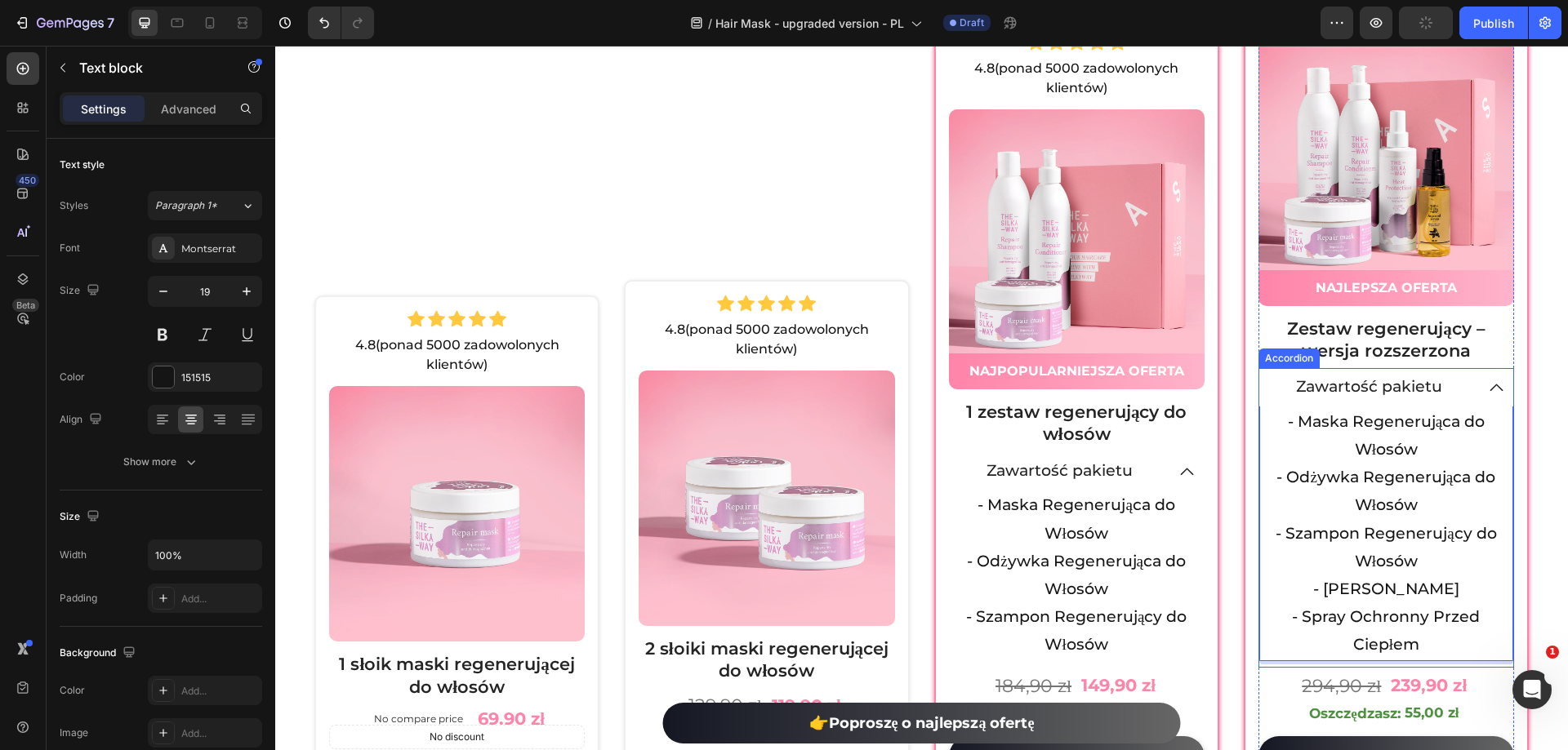
click at [1471, 384] on div "Zawartość pakietu" at bounding box center [1386, 386] width 254 height 38
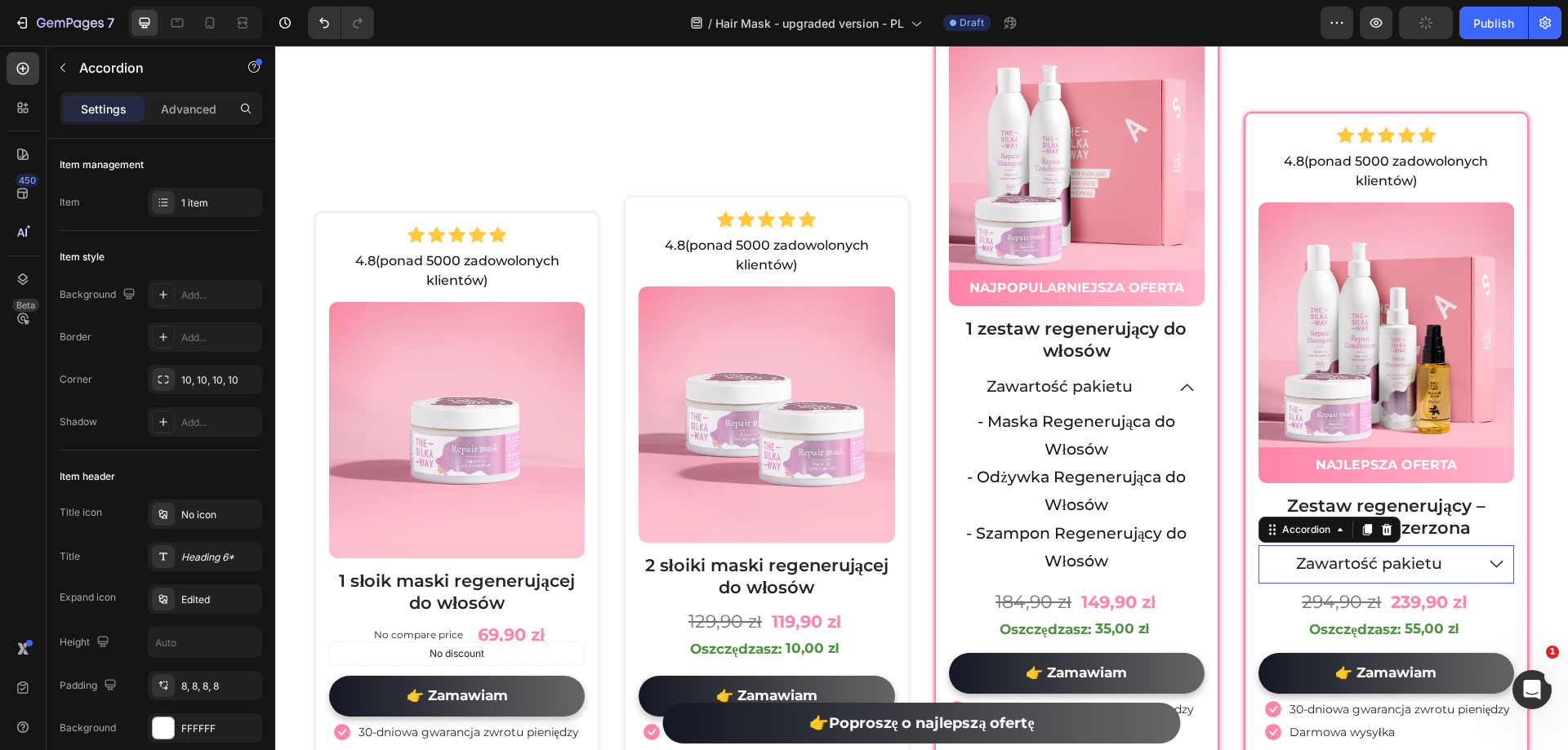
scroll to position [8377, 0]
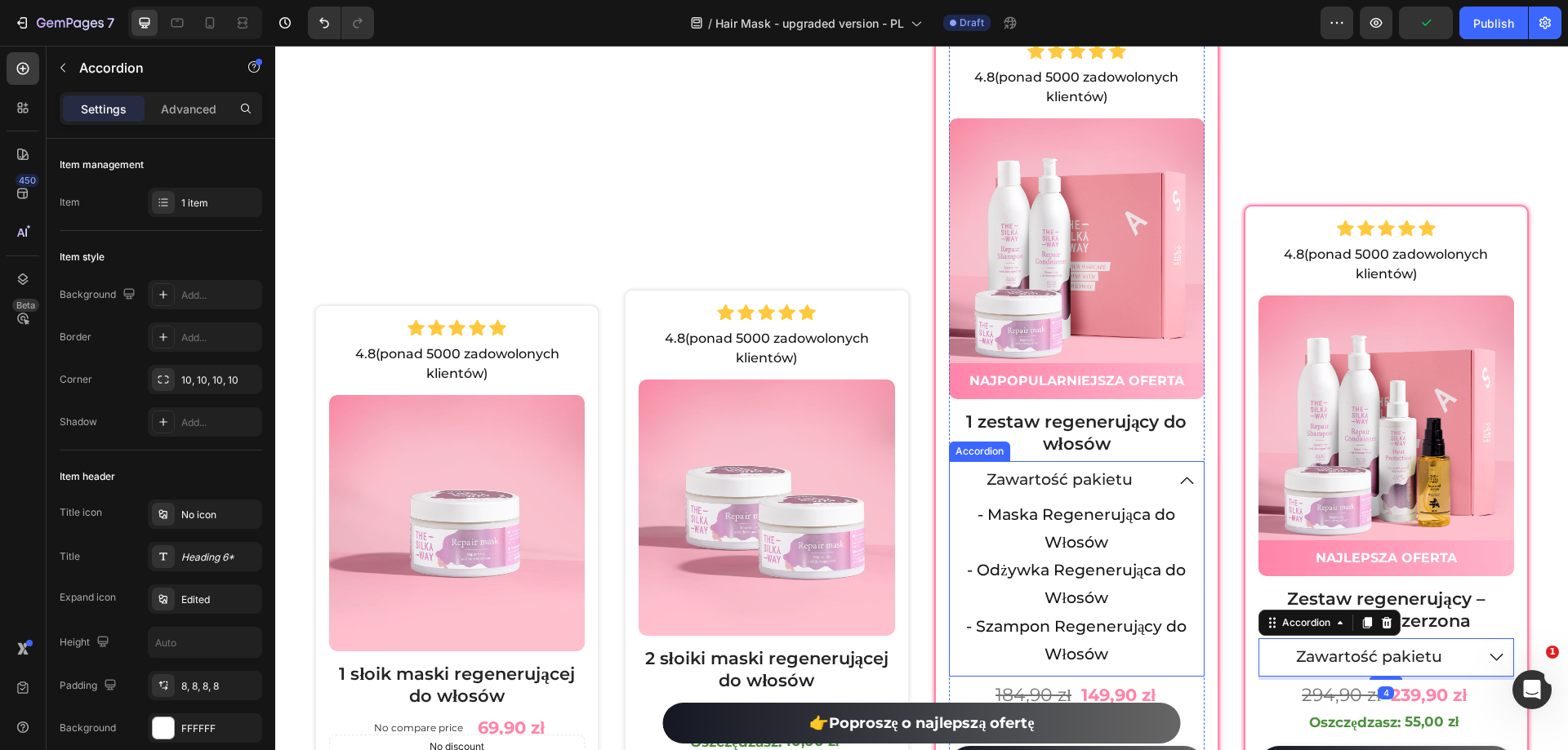
click at [1176, 481] on icon at bounding box center [1186, 480] width 19 height 20
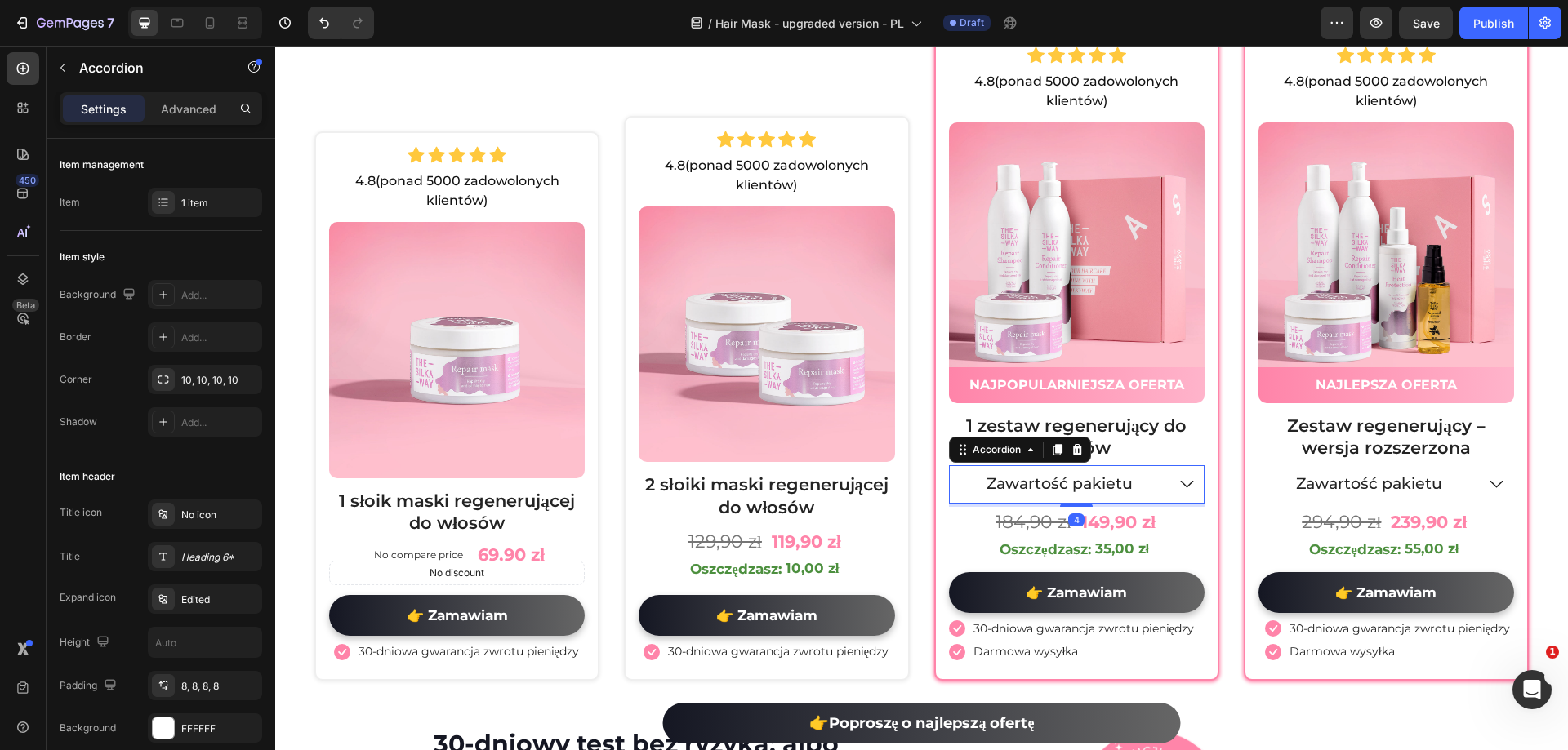
click at [1180, 488] on icon at bounding box center [1186, 484] width 13 height 8
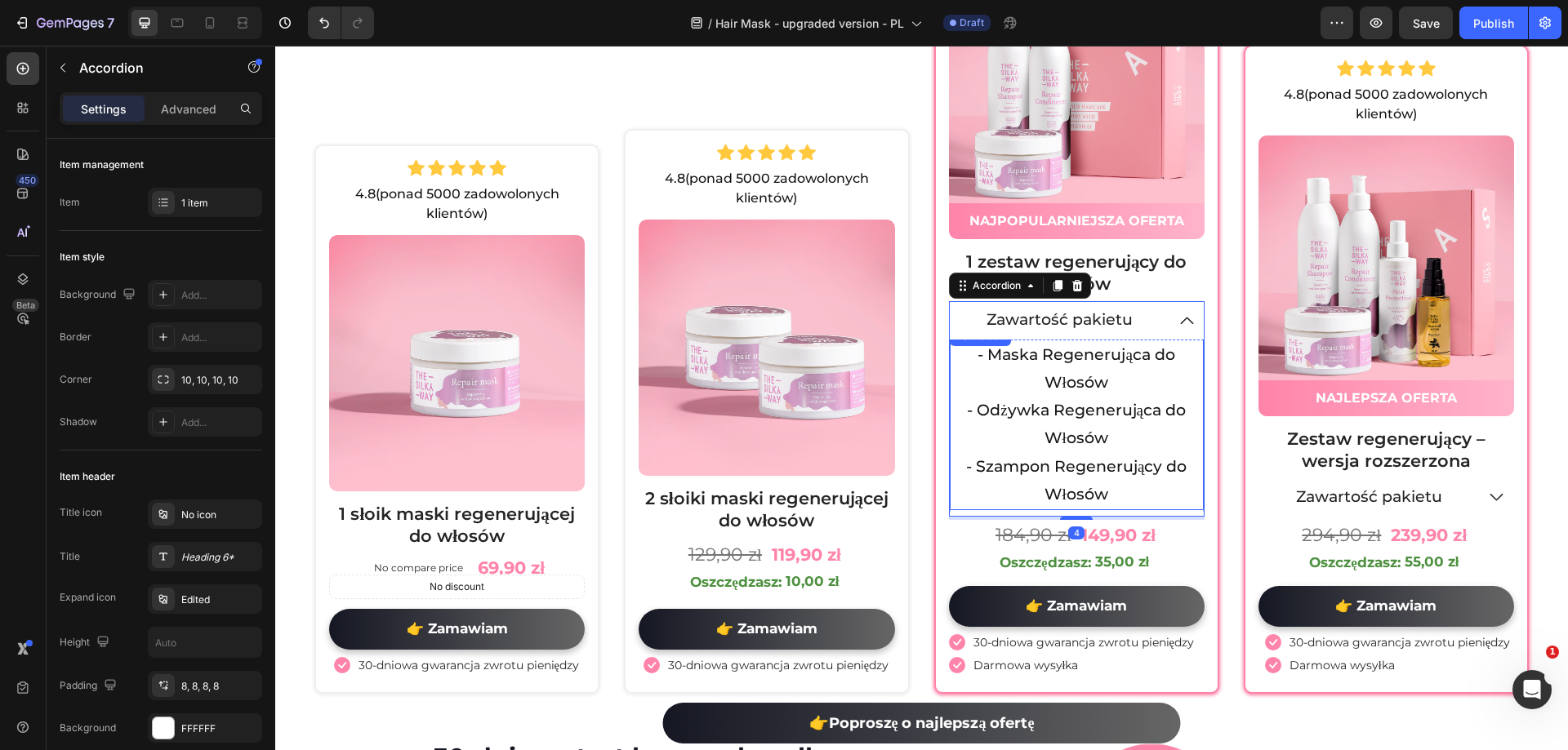
scroll to position [8539, 0]
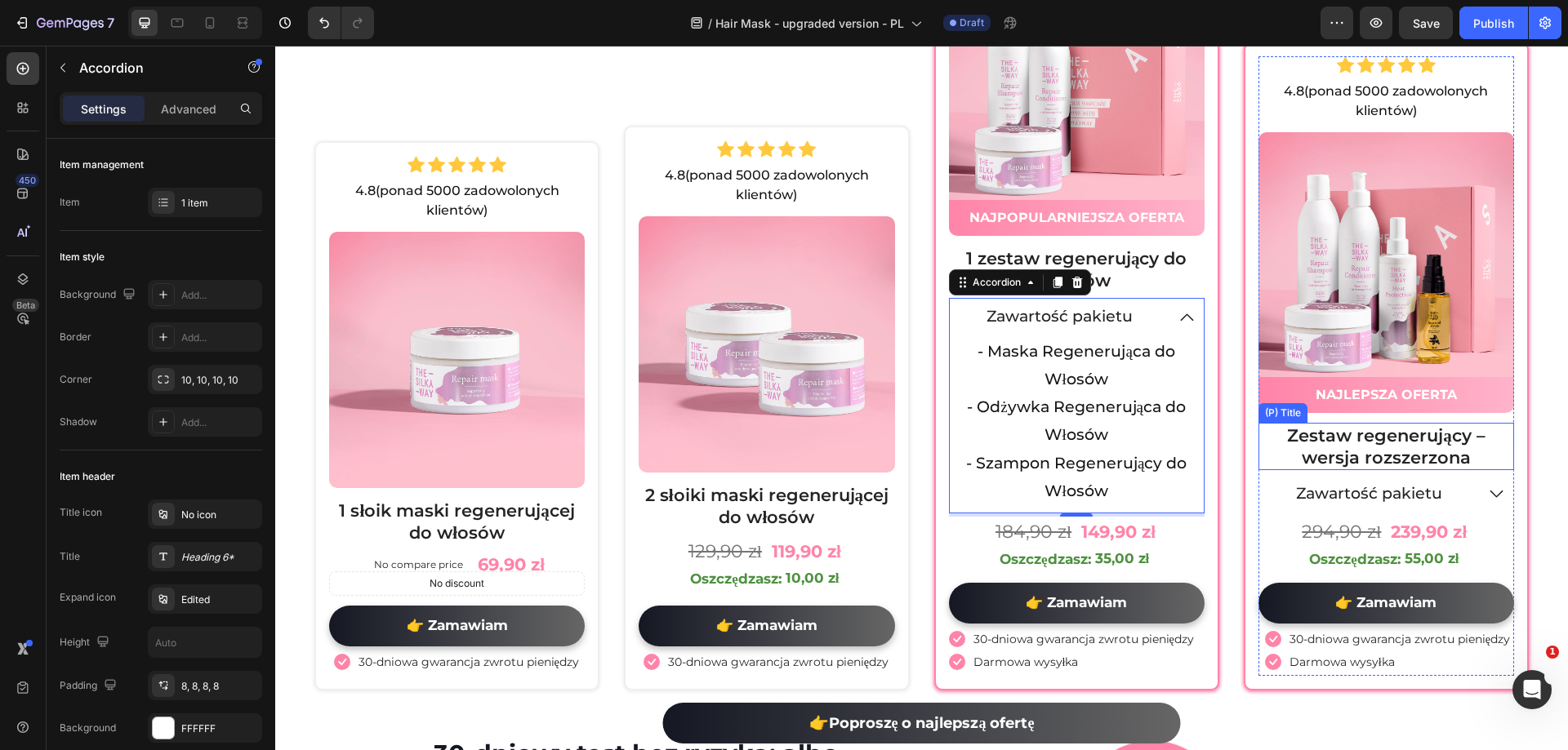
click at [1487, 484] on icon at bounding box center [1496, 494] width 19 height 20
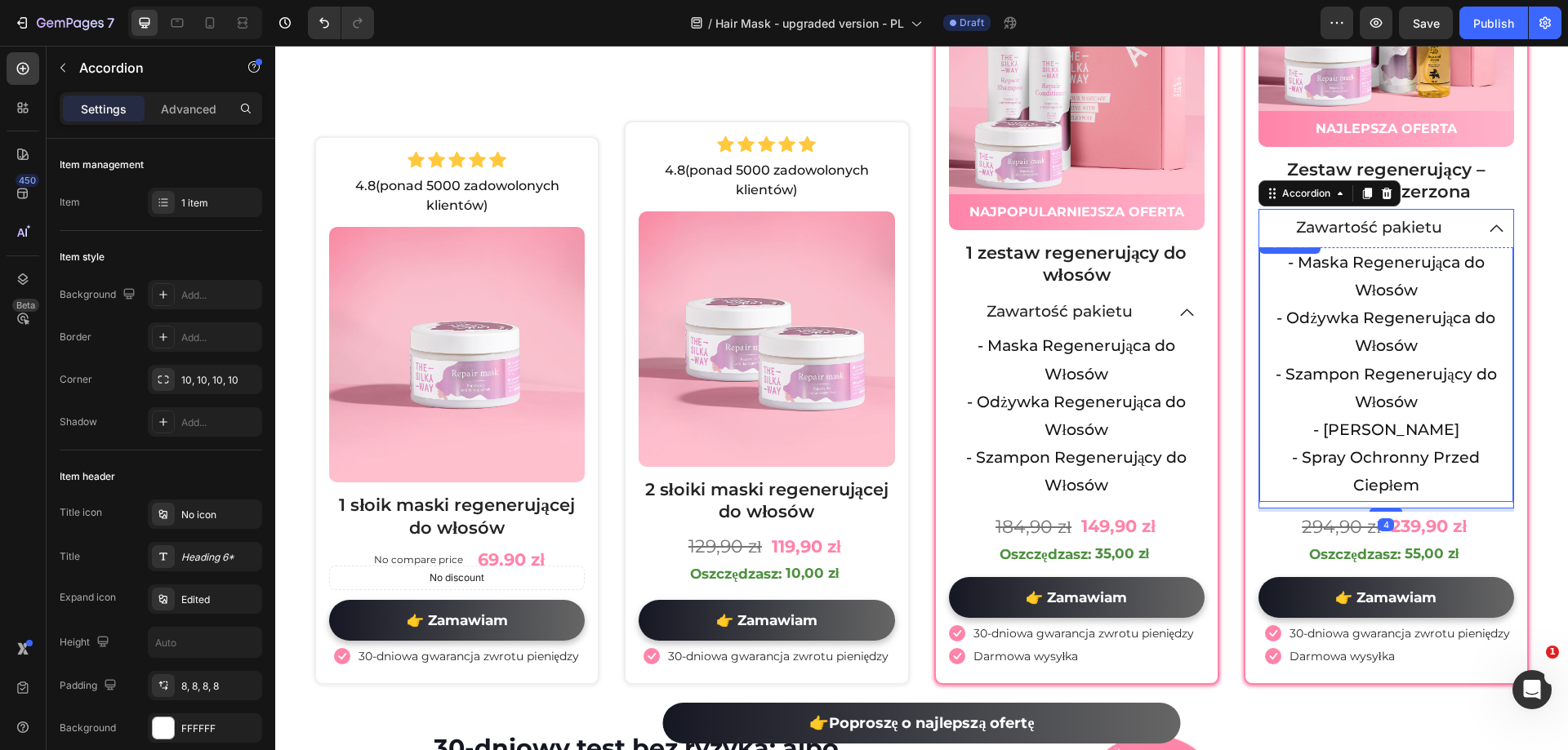
scroll to position [8632, 0]
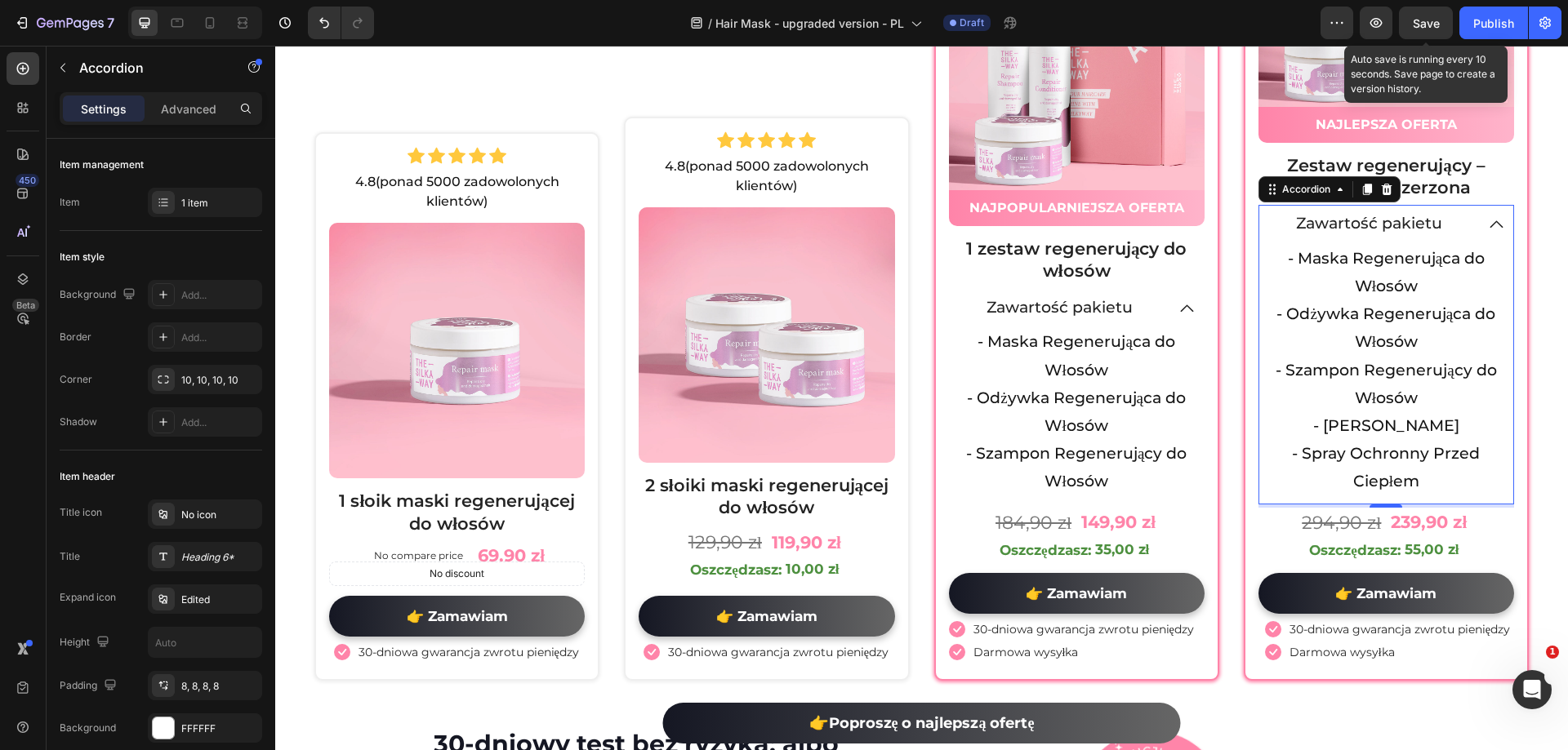
click at [1429, 22] on span "Save" at bounding box center [1426, 23] width 27 height 13
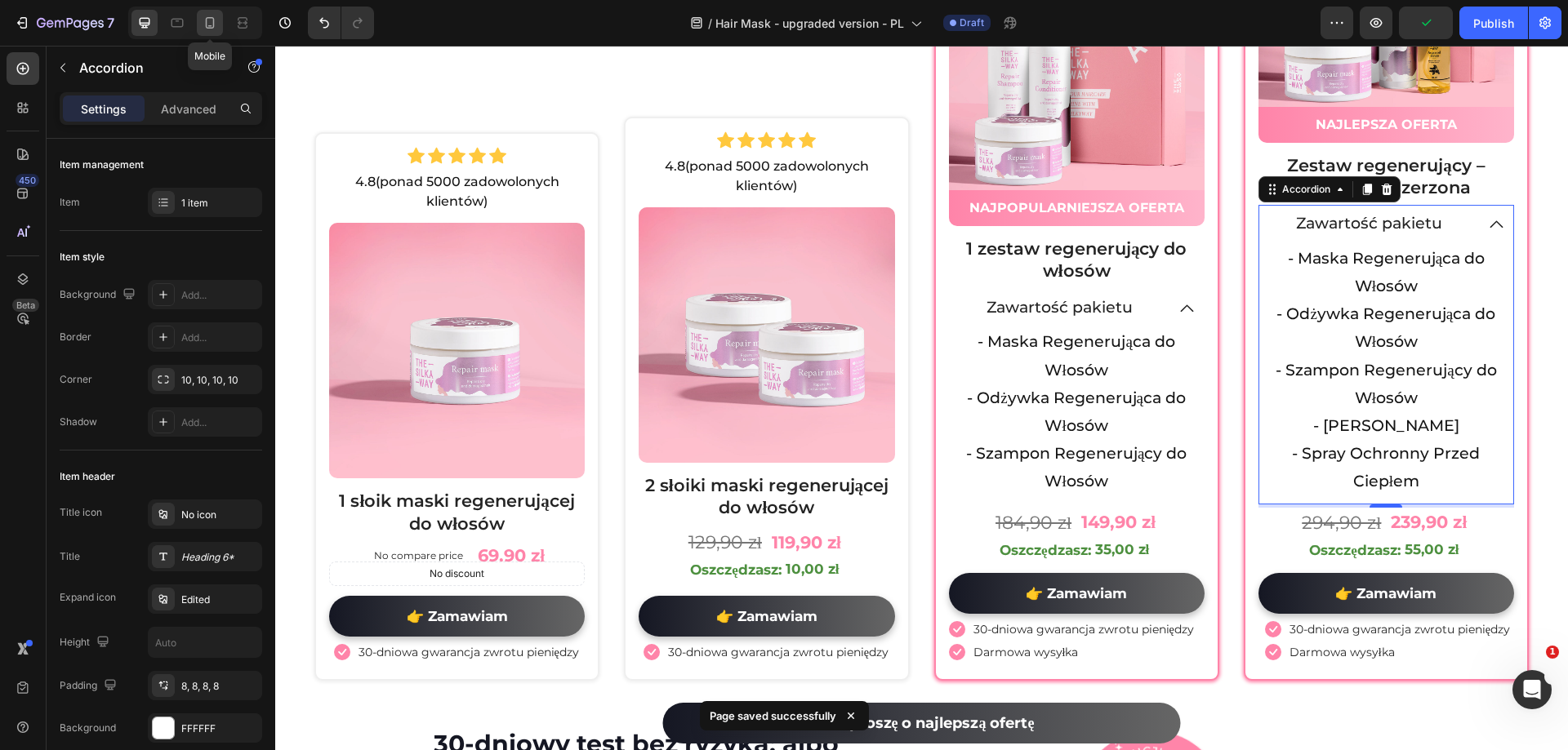
click at [201, 24] on div at bounding box center [209, 23] width 26 height 26
type input "14"
type input "100%"
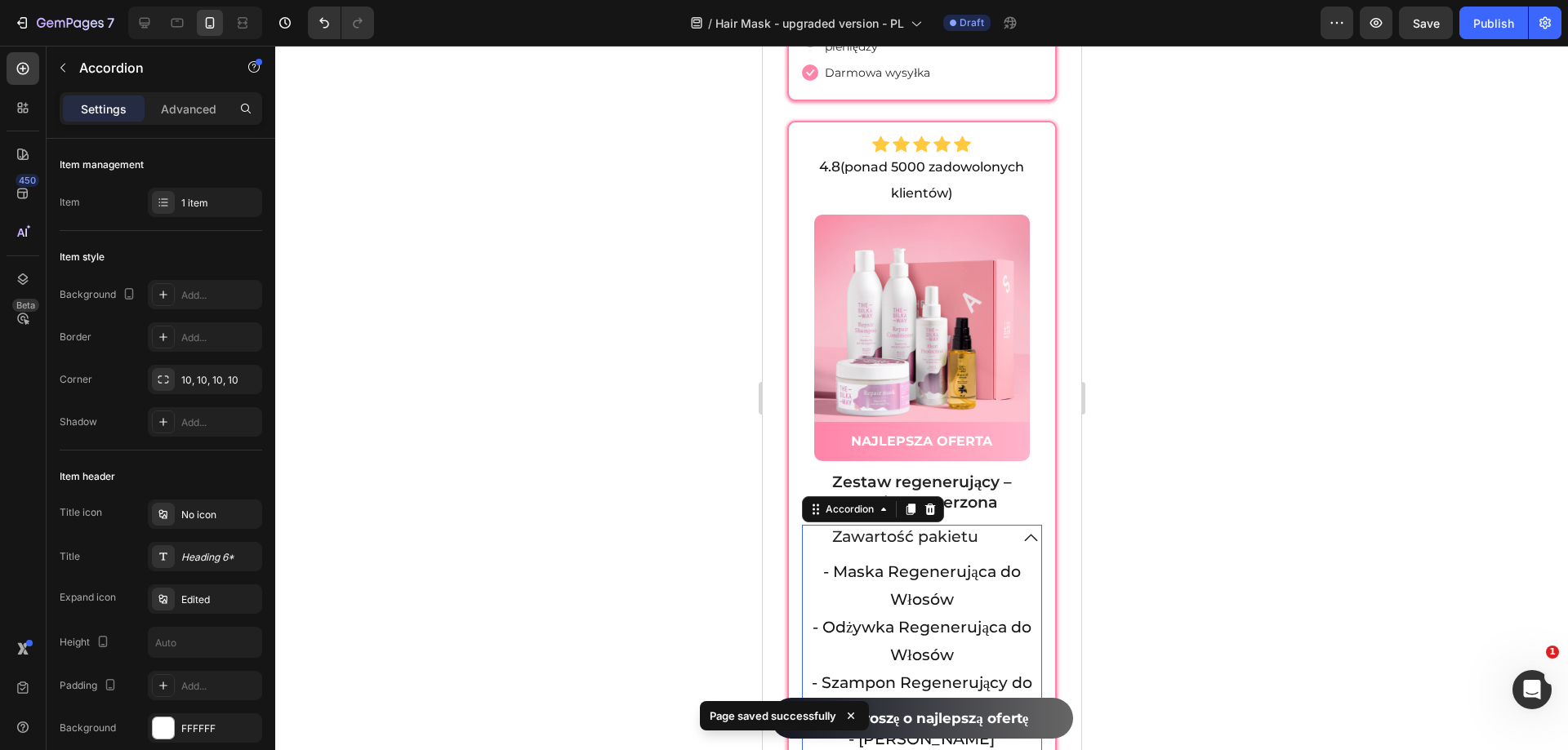
scroll to position [10538, 0]
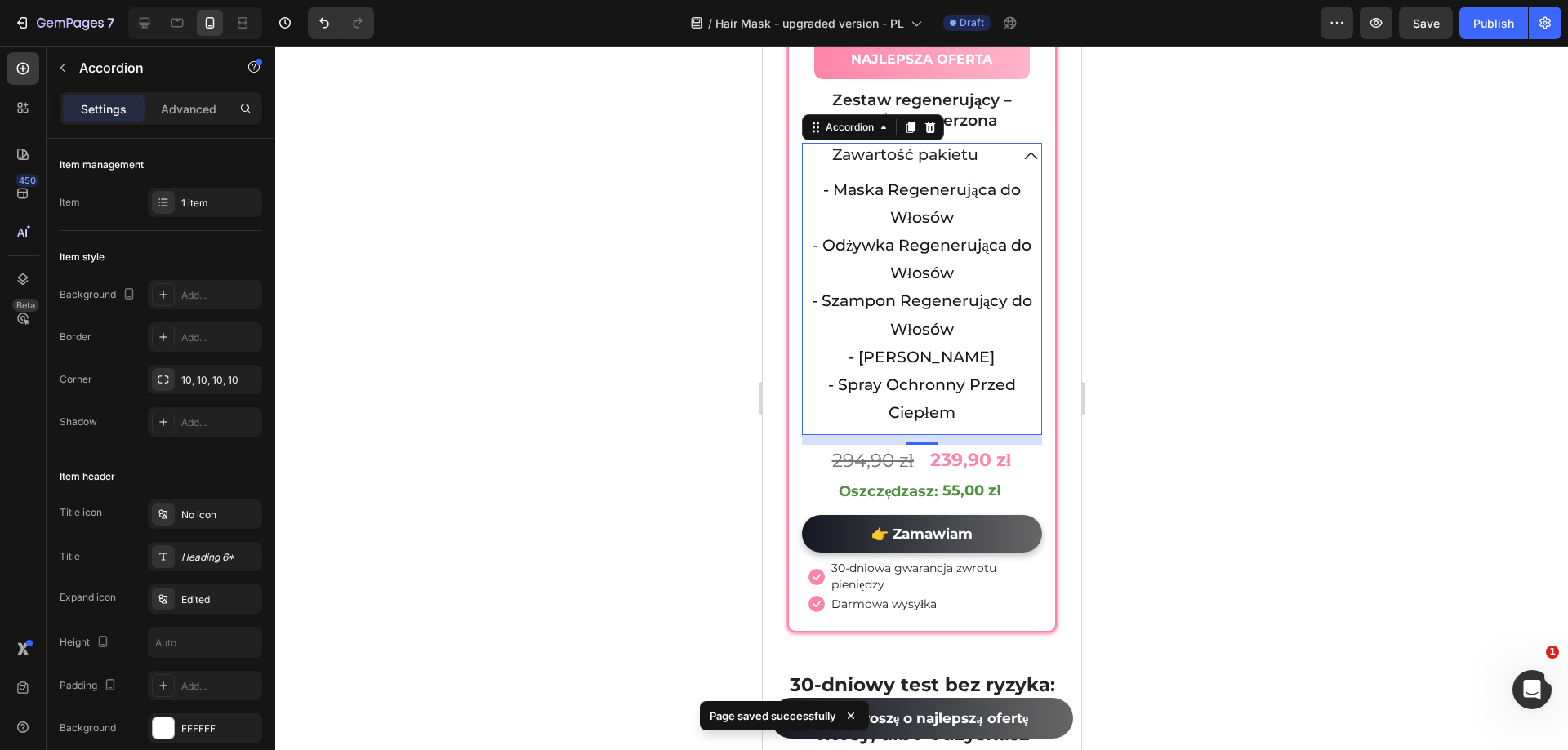
click at [1020, 145] on icon at bounding box center [1030, 155] width 19 height 20
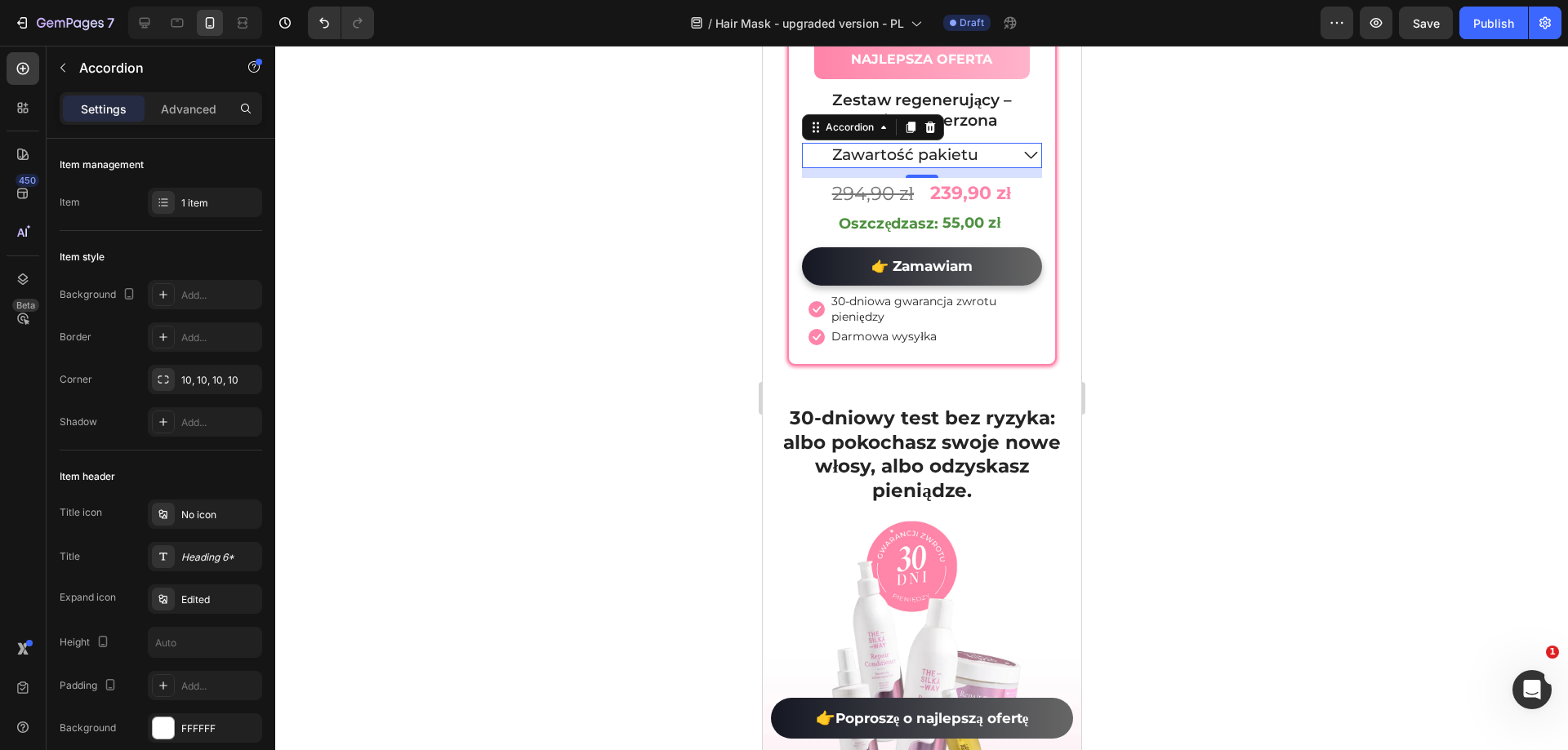
click at [1021, 145] on icon at bounding box center [1030, 155] width 19 height 20
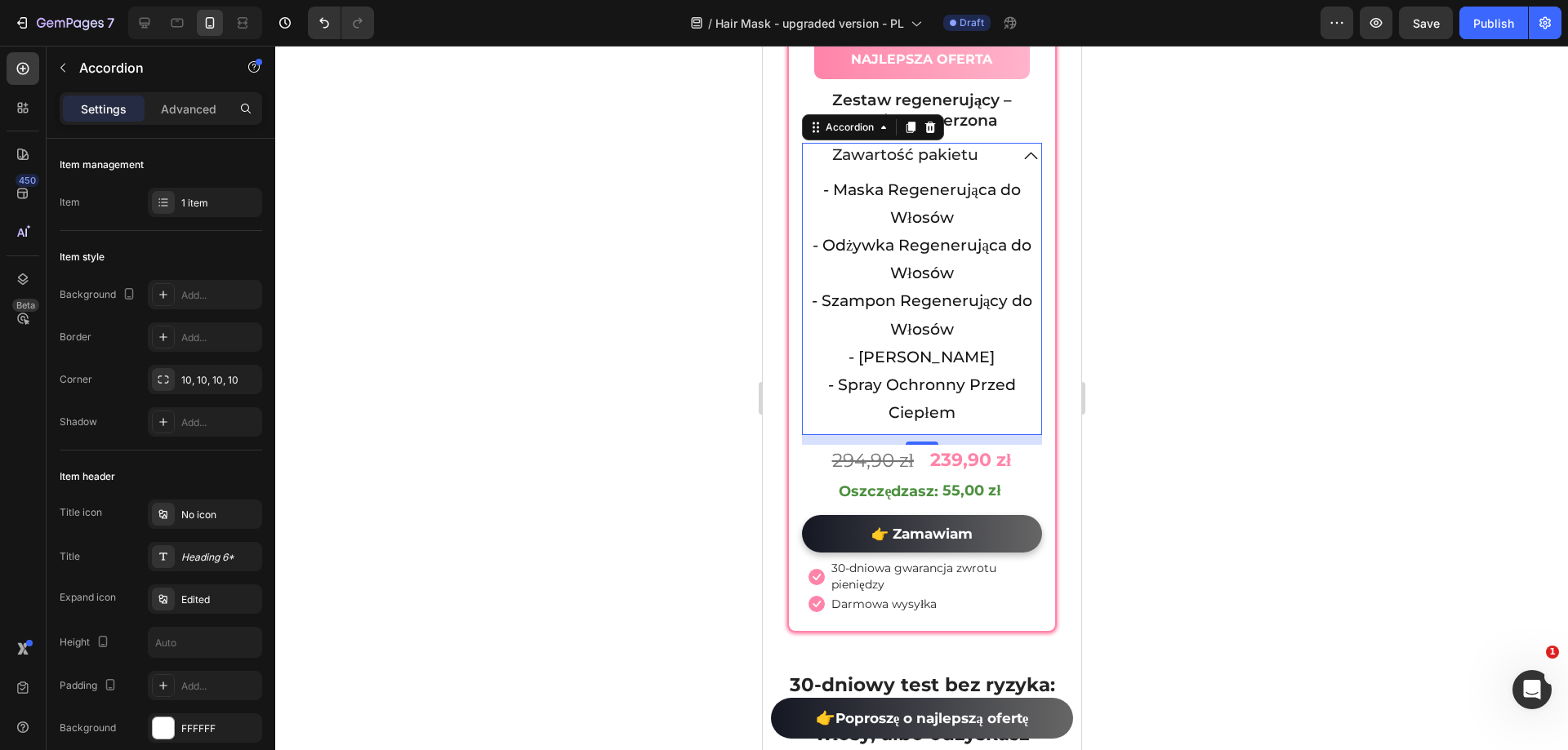
click at [1021, 145] on icon at bounding box center [1030, 155] width 19 height 20
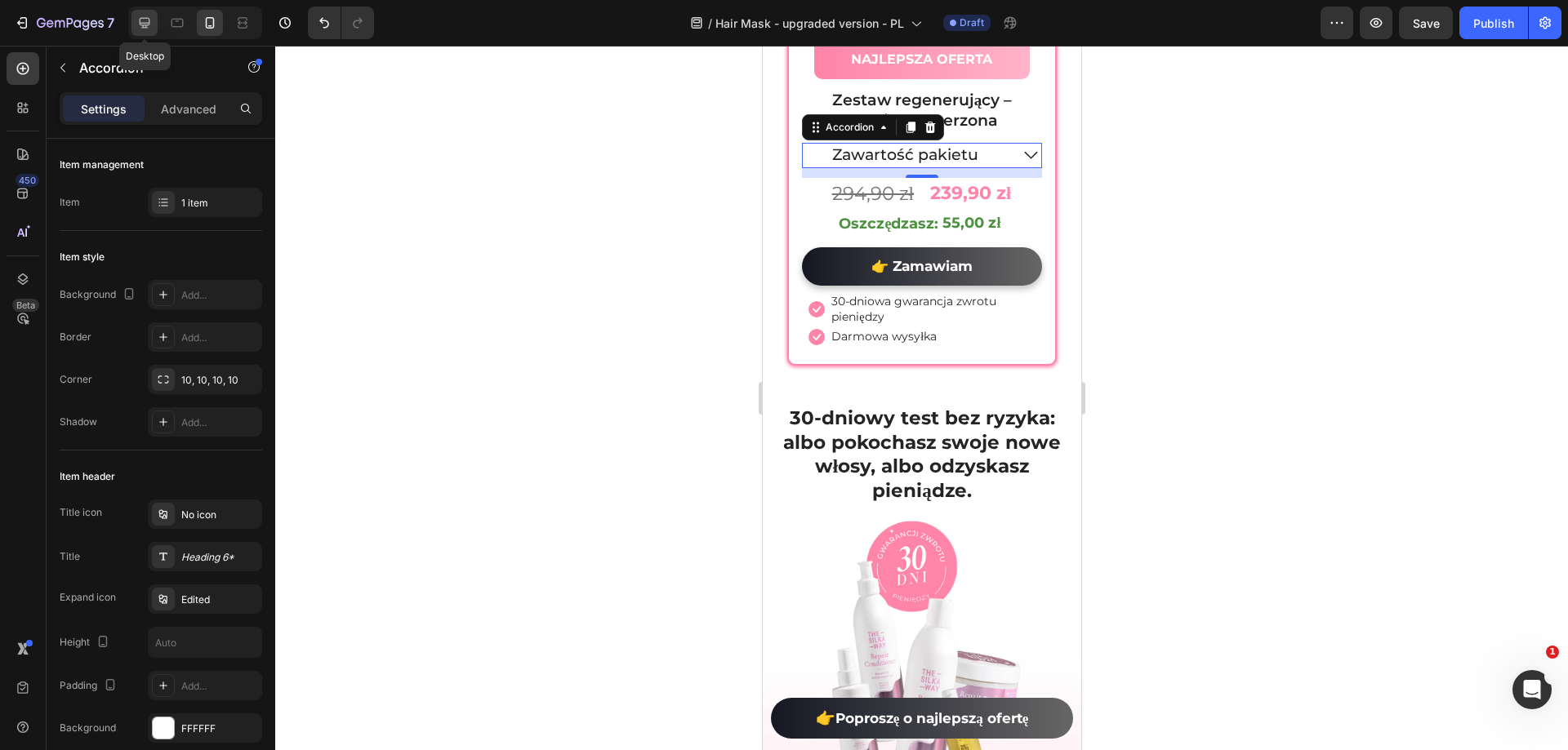
drag, startPoint x: 152, startPoint y: 25, endPoint x: 259, endPoint y: 404, distance: 393.8
click at [152, 25] on icon at bounding box center [144, 22] width 16 height 16
type input "16"
type input "1000"
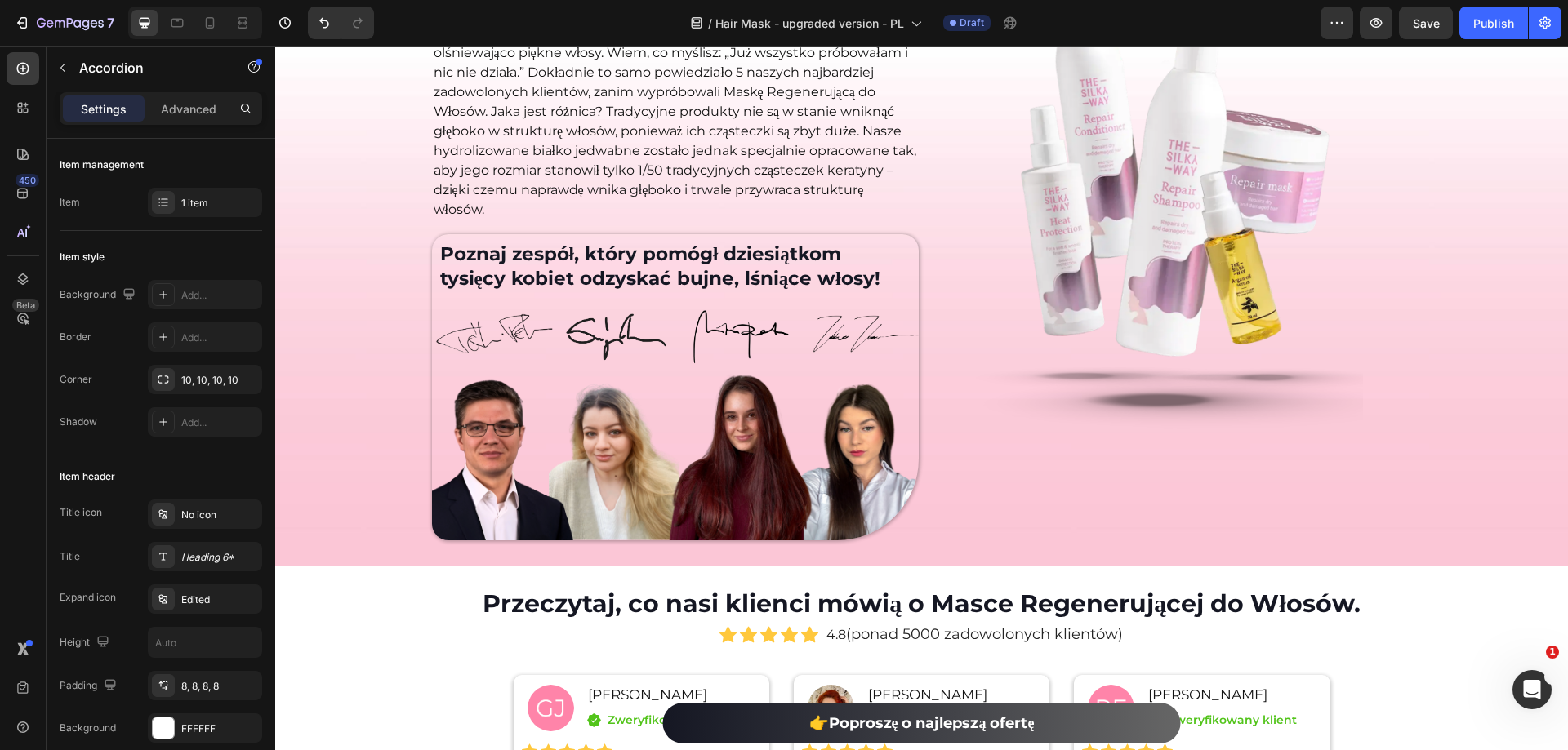
scroll to position [8841, 0]
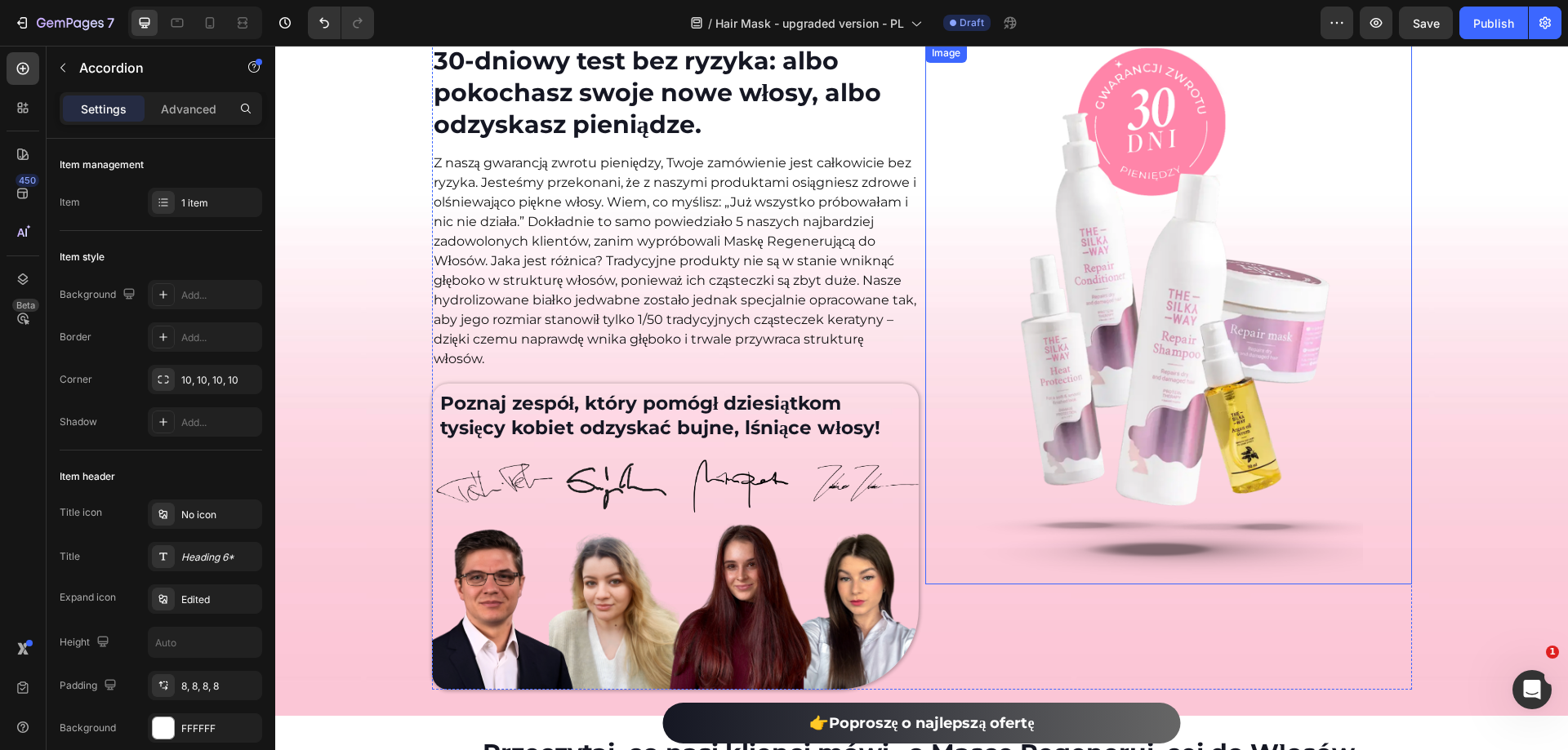
click at [1402, 146] on div at bounding box center [1168, 314] width 487 height 542
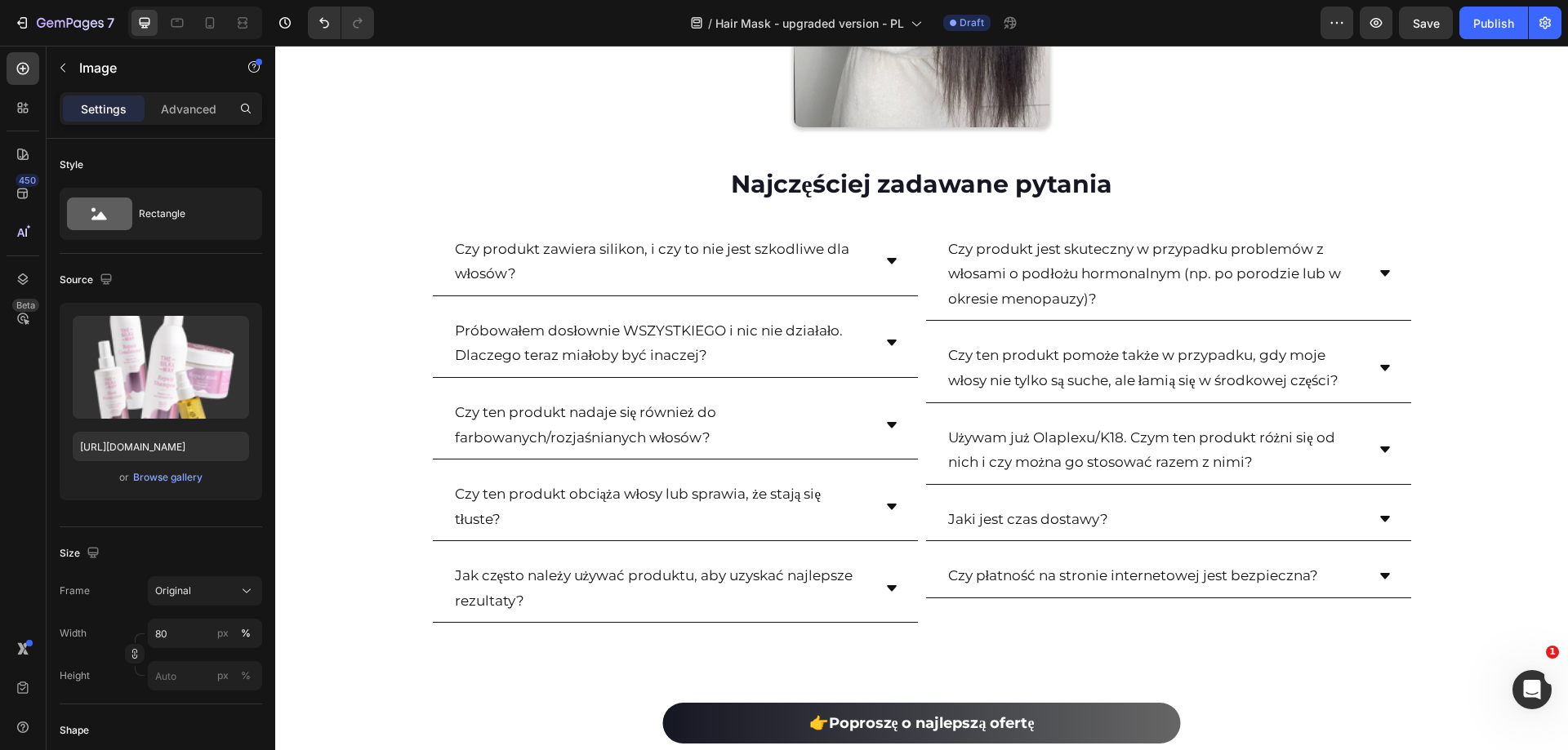
scroll to position [10963, 0]
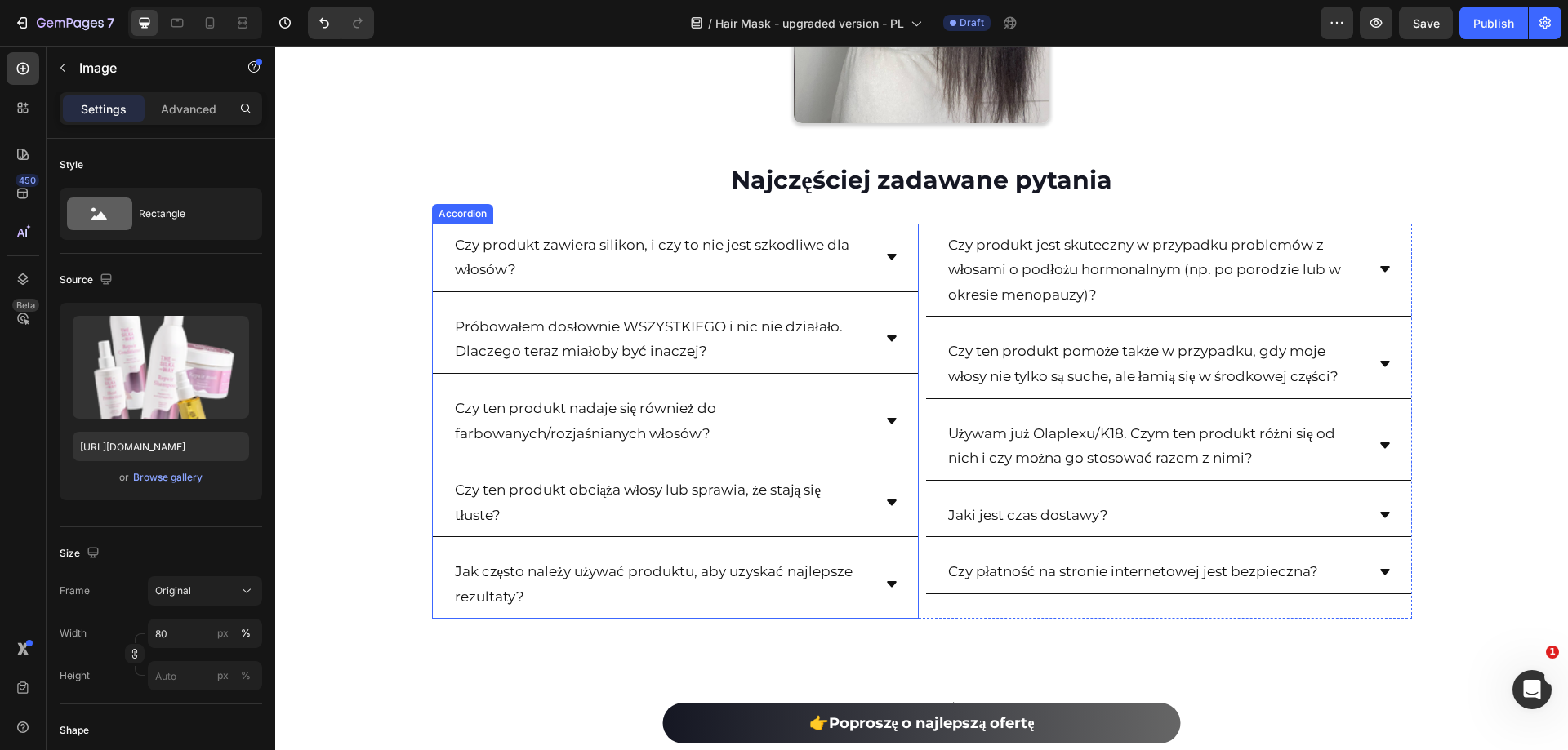
click at [895, 328] on div "Próbowałem dosłownie WSZYSTKIEGO i nic nie działało. Dlaczego teraz miałoby być…" at bounding box center [675, 339] width 485 height 68
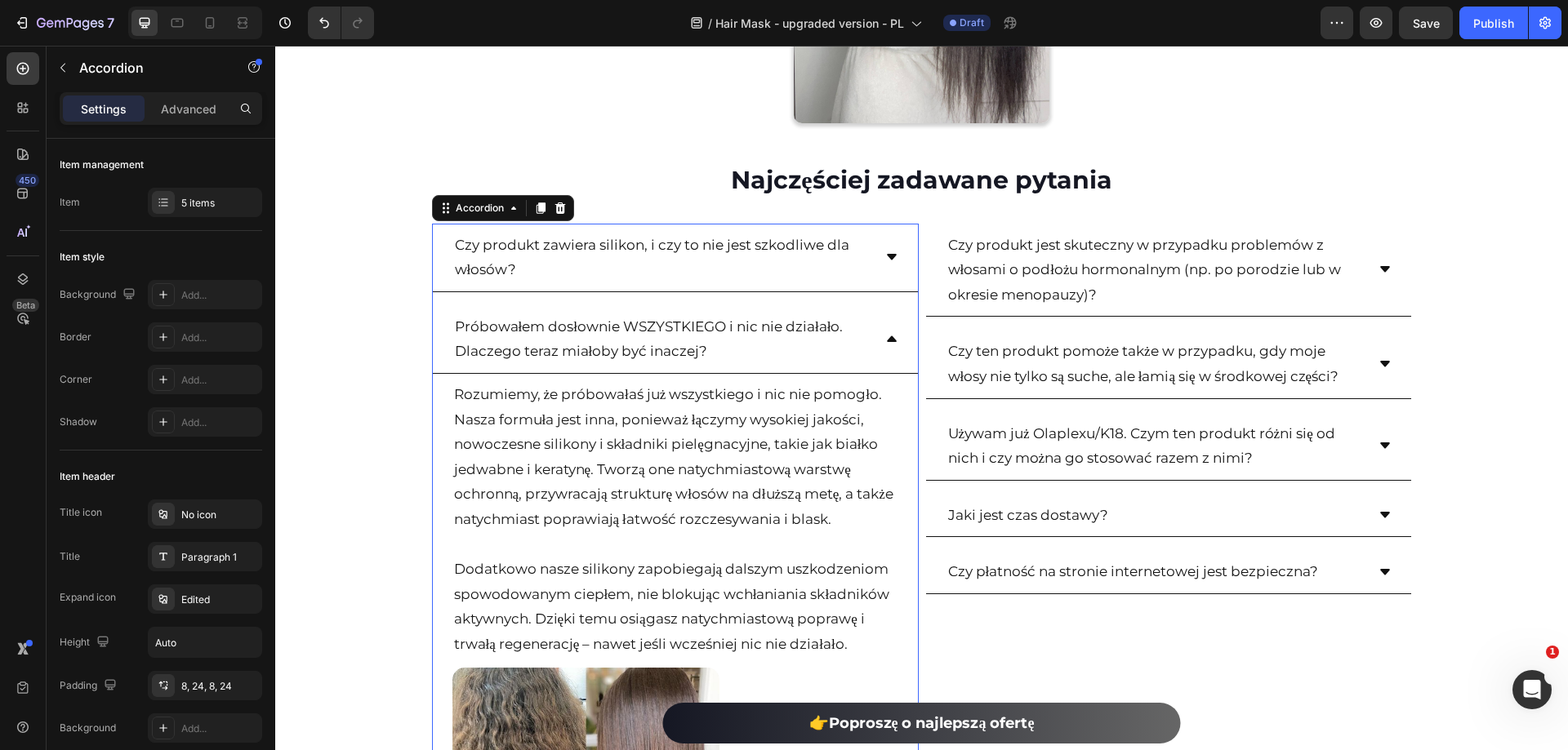
click at [873, 259] on div "Czy produkt zawiera silikon, i czy to nie jest szkodliwe dla włosów?" at bounding box center [675, 257] width 485 height 68
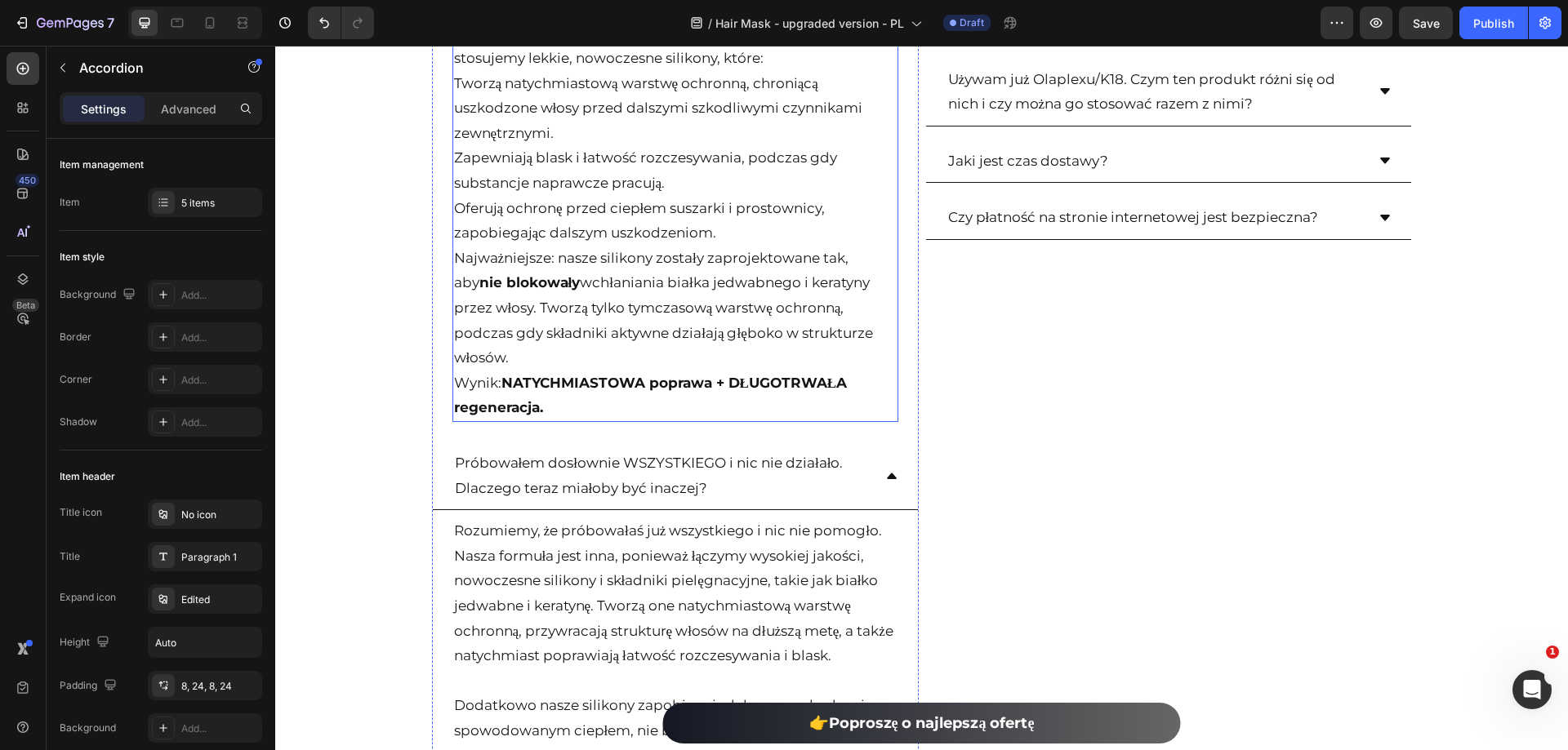
scroll to position [11371, 0]
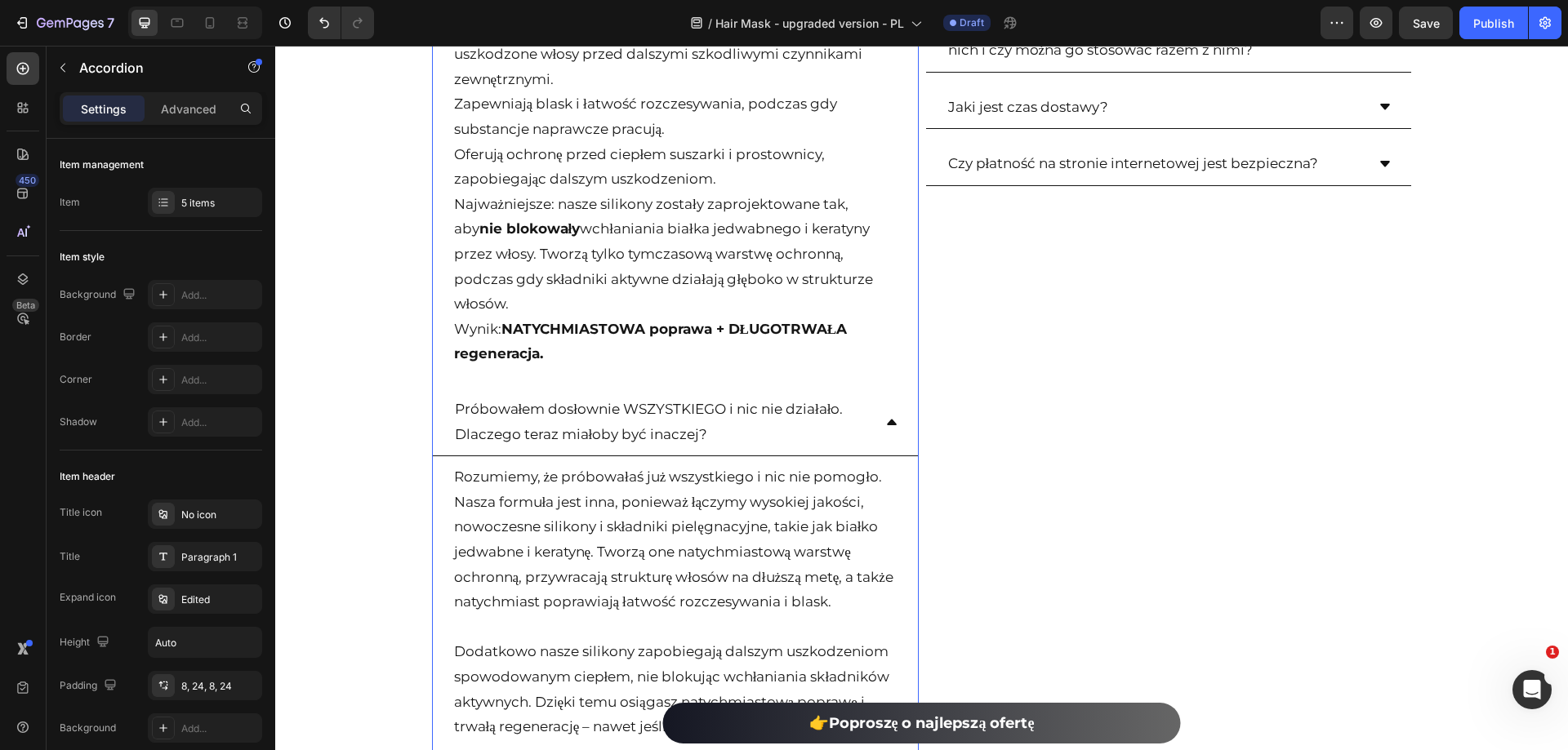
click at [878, 401] on div "Próbowałem dosłownie WSZYSTKIEGO i nic nie działało. Dlaczego teraz miałoby być…" at bounding box center [675, 422] width 485 height 68
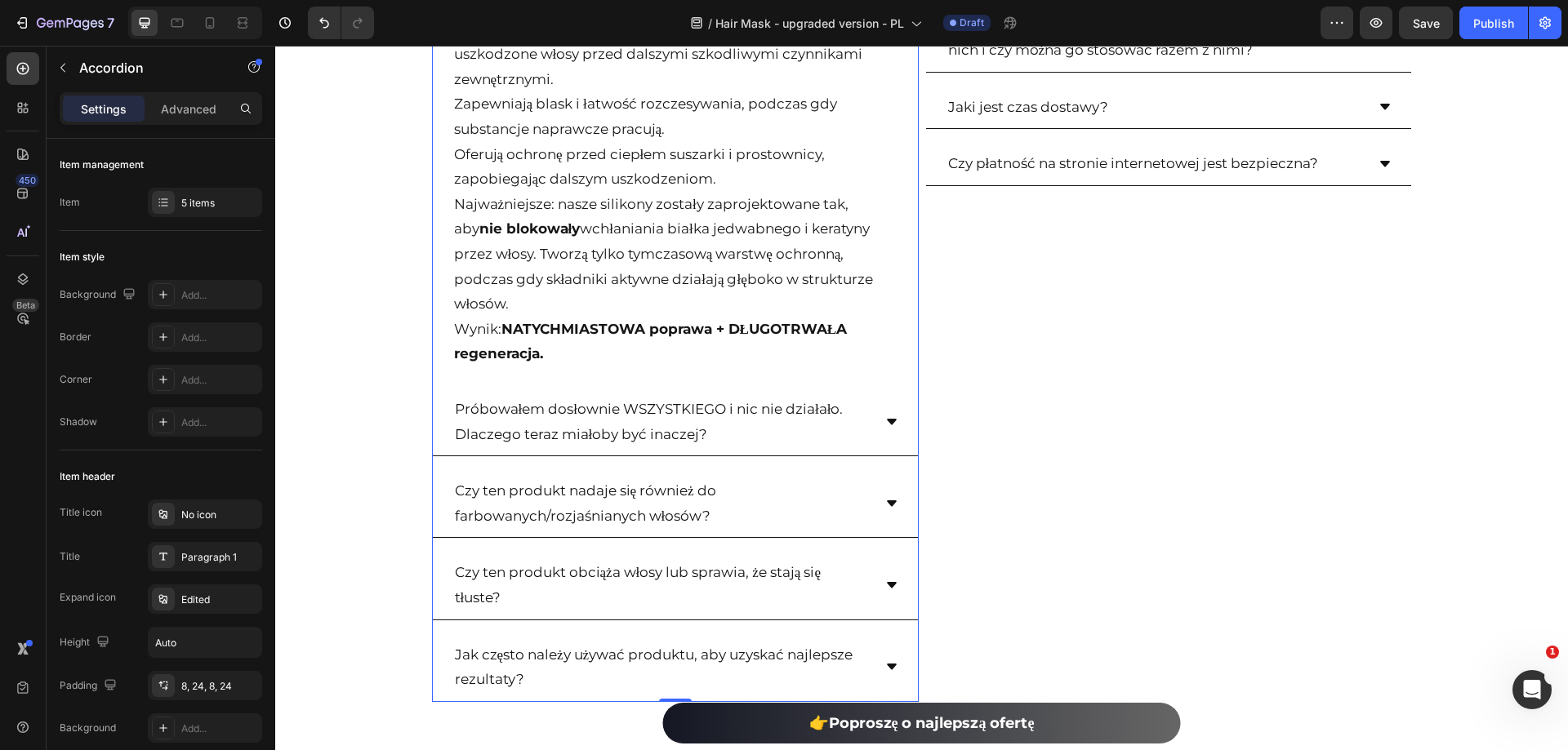
click at [880, 469] on div "Czy ten produkt nadaje się również do farbowanych/rozjaśnianych włosów?" at bounding box center [675, 503] width 485 height 68
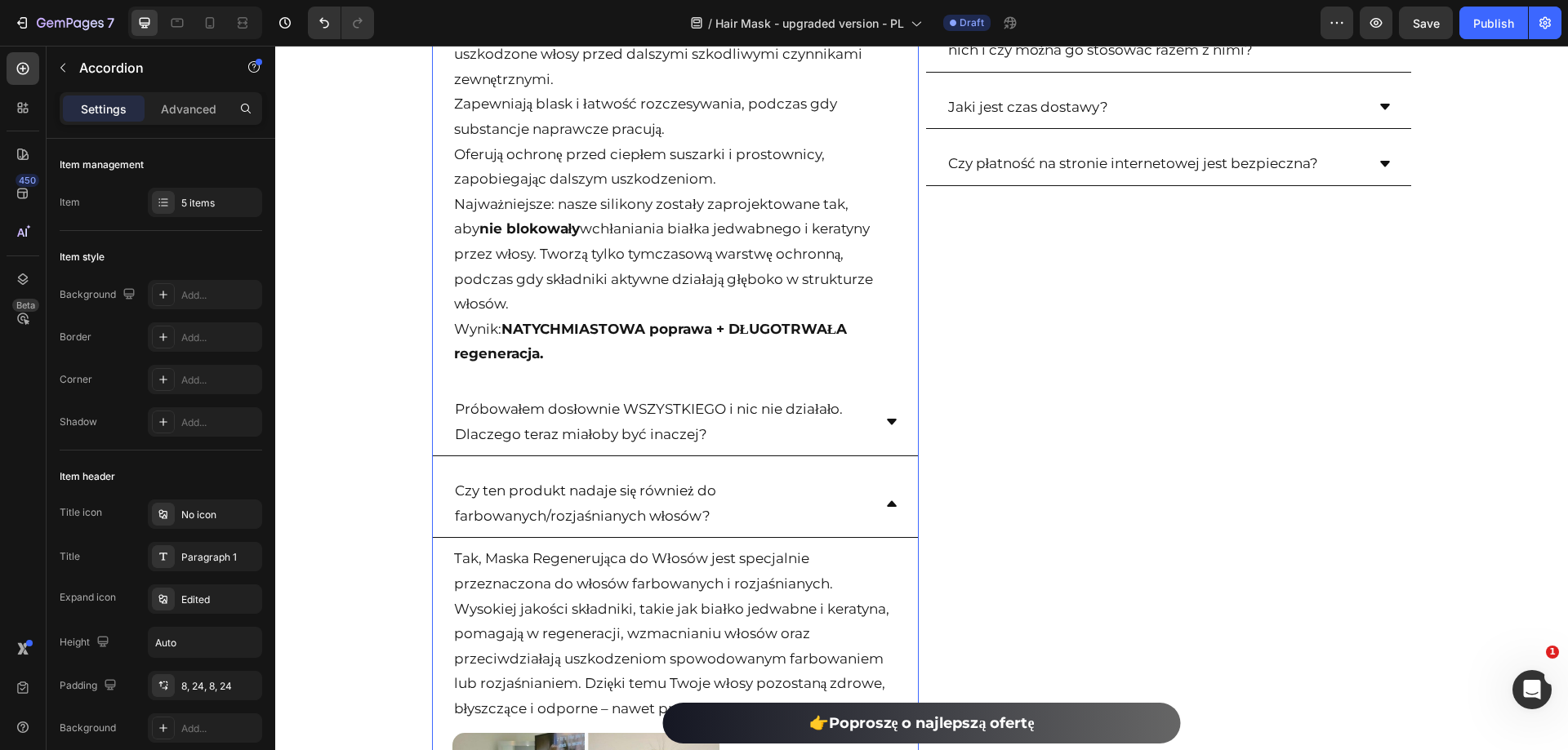
click at [885, 497] on icon at bounding box center [891, 503] width 13 height 13
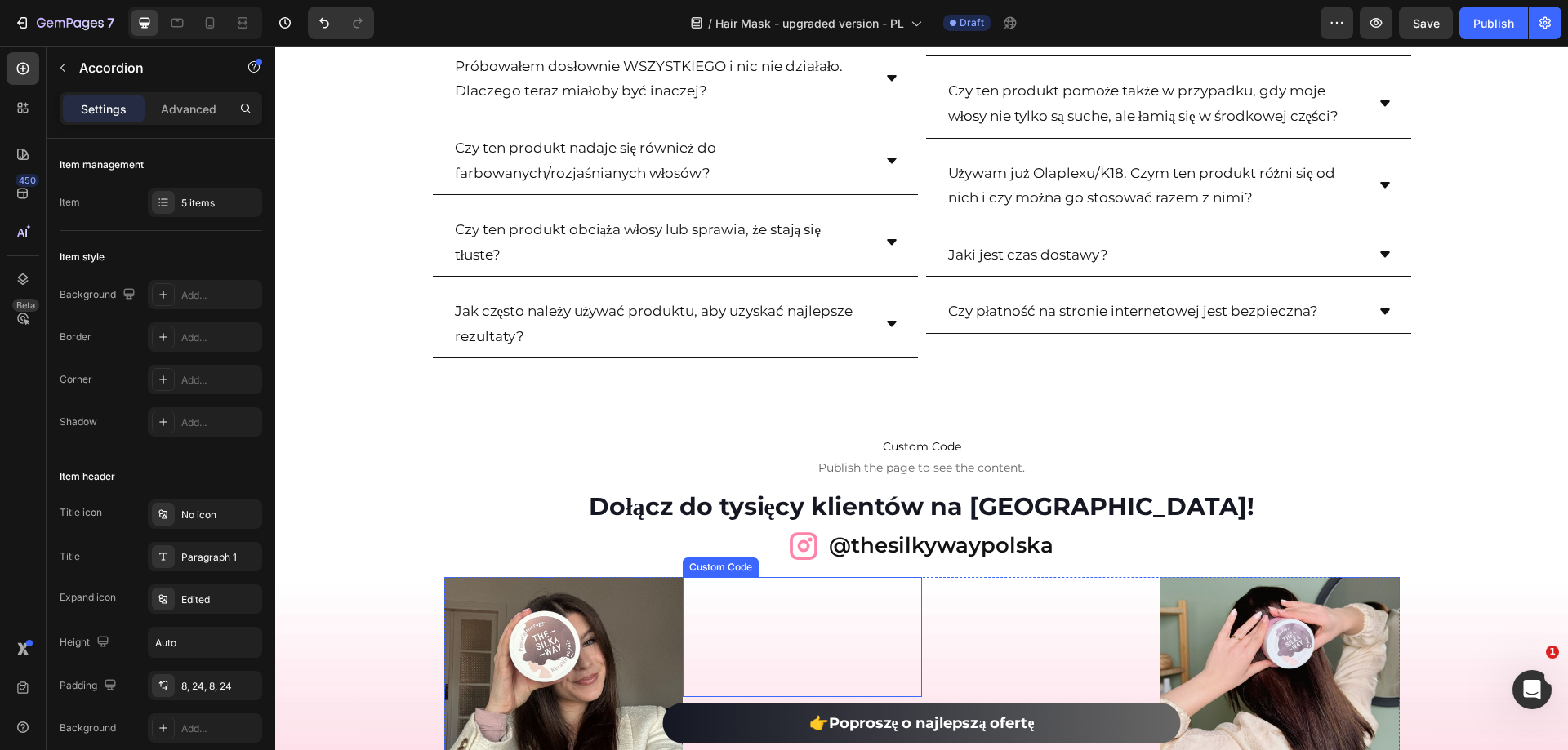
scroll to position [11147, 0]
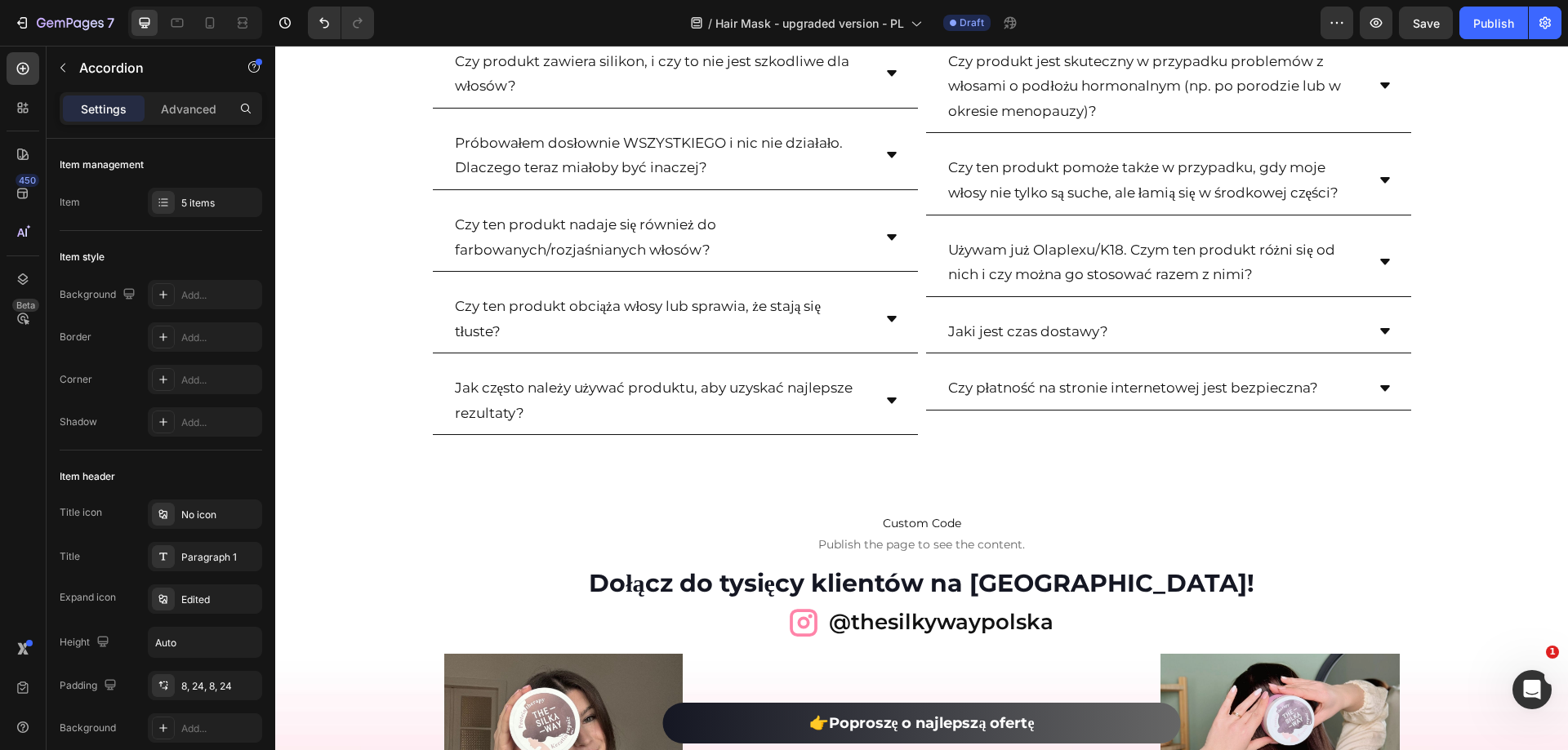
click at [891, 400] on icon at bounding box center [891, 400] width 13 height 13
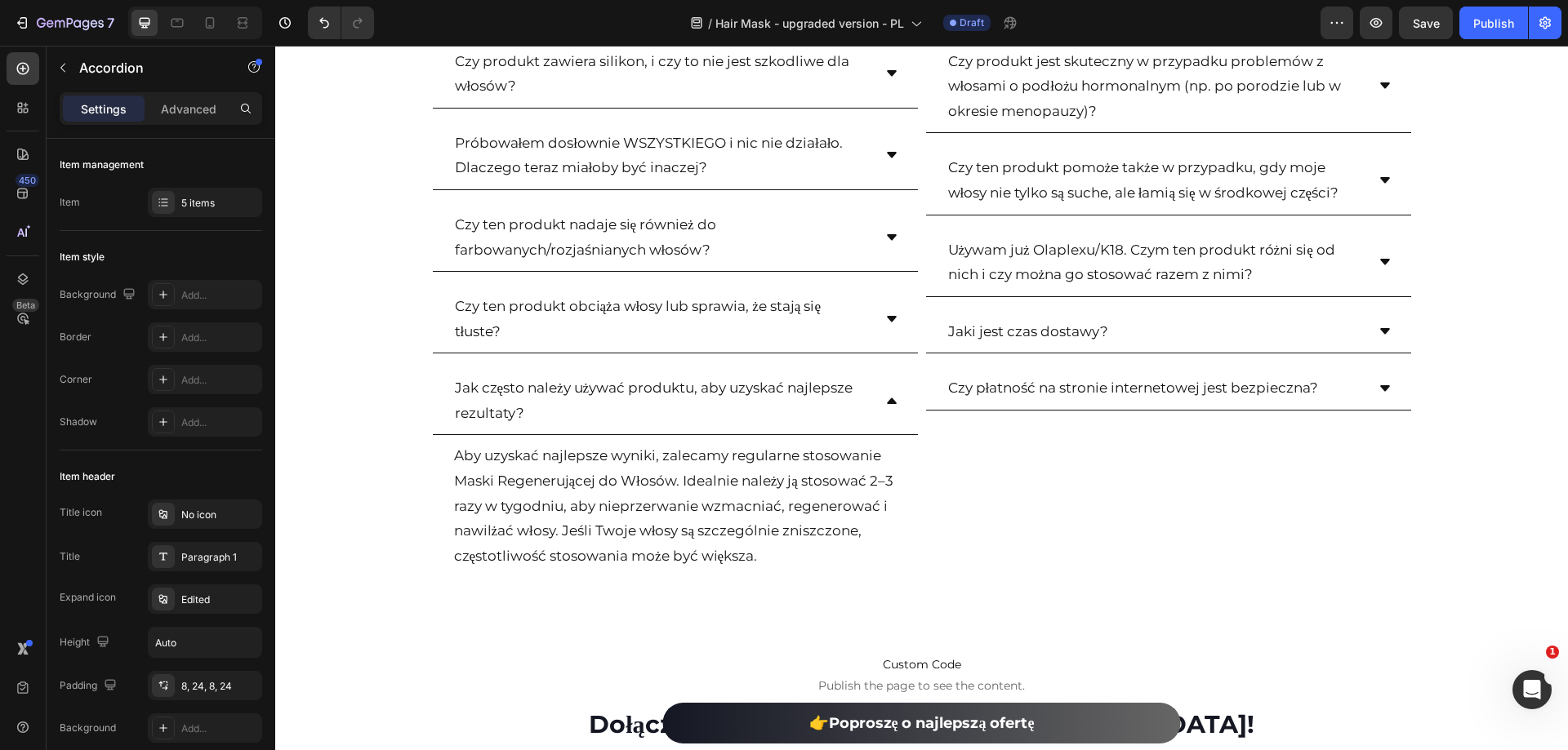
click at [891, 400] on icon at bounding box center [891, 400] width 13 height 13
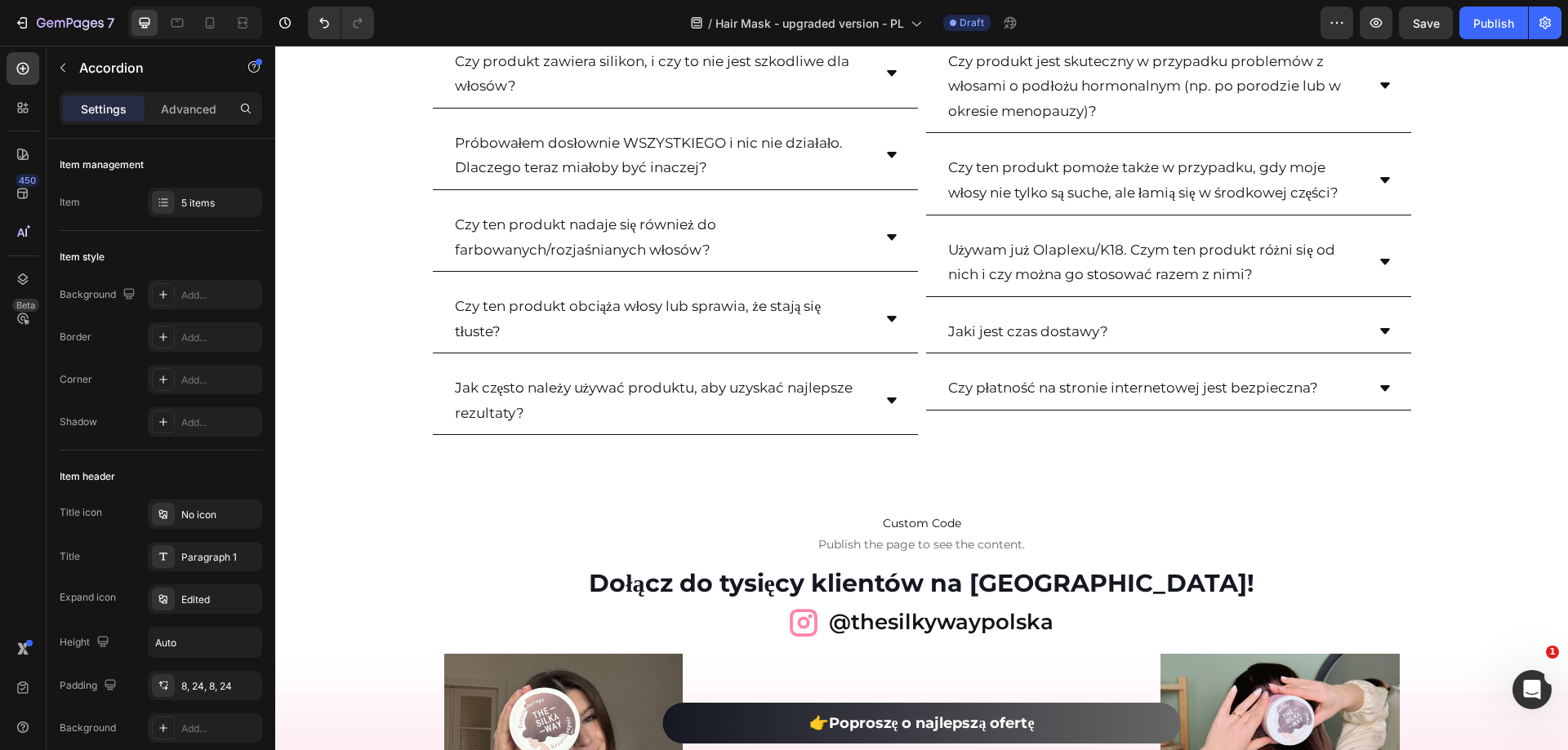
click at [889, 326] on div "Czy ten produkt obciąża włosy lub sprawia, że stają się tłuste?" at bounding box center [675, 319] width 485 height 68
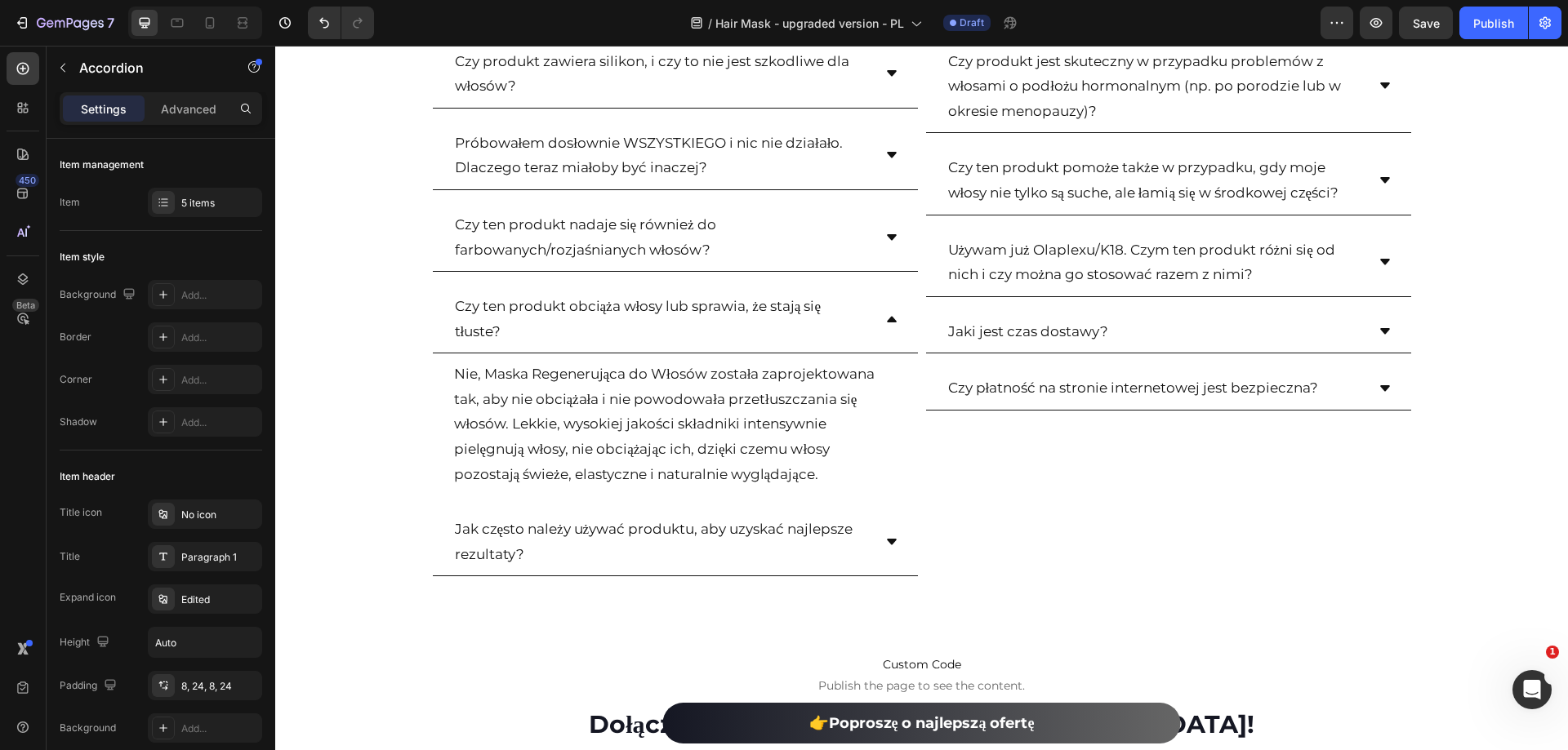
click at [887, 319] on icon at bounding box center [892, 318] width 10 height 6
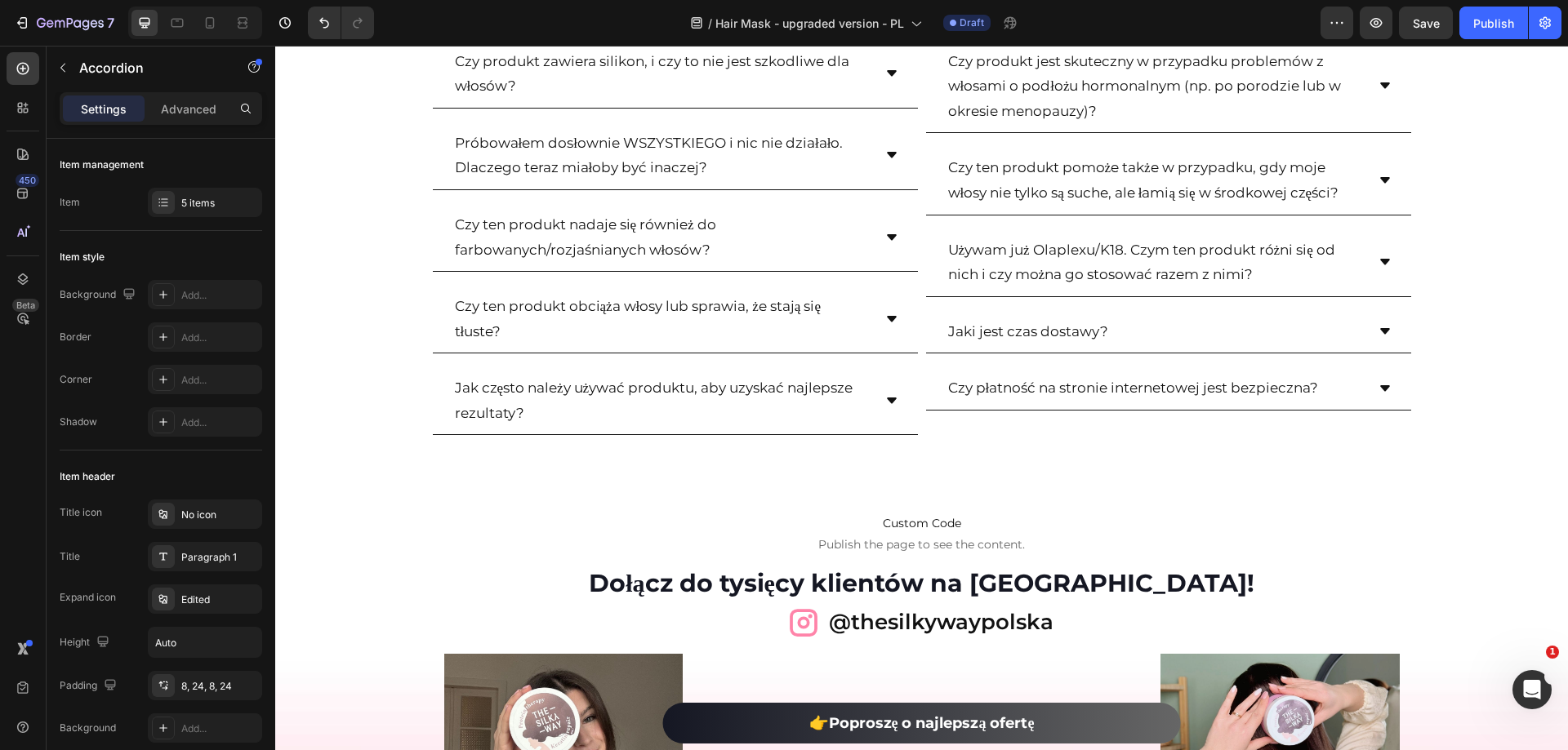
click at [887, 238] on icon at bounding box center [892, 237] width 10 height 6
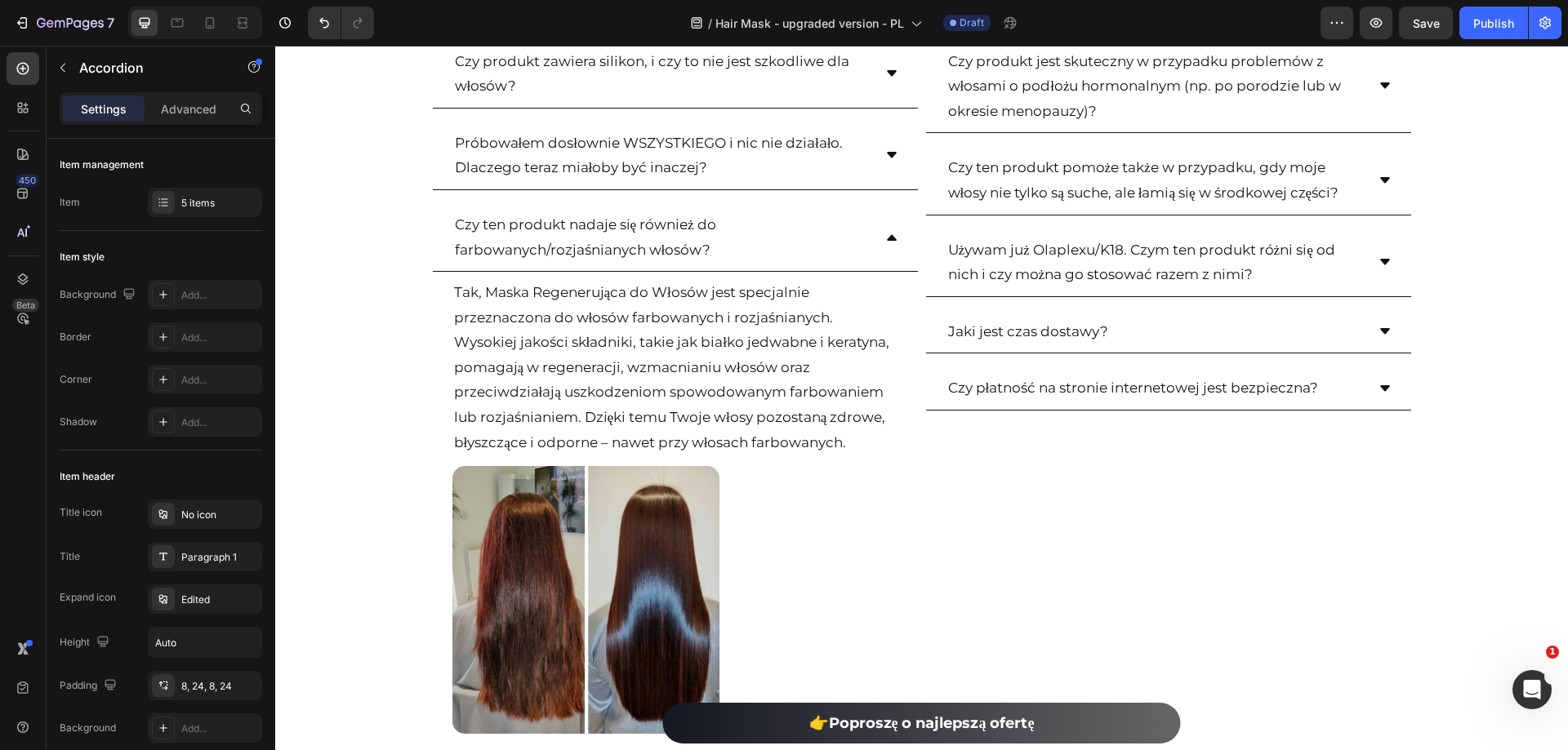
click at [887, 238] on icon at bounding box center [892, 237] width 10 height 6
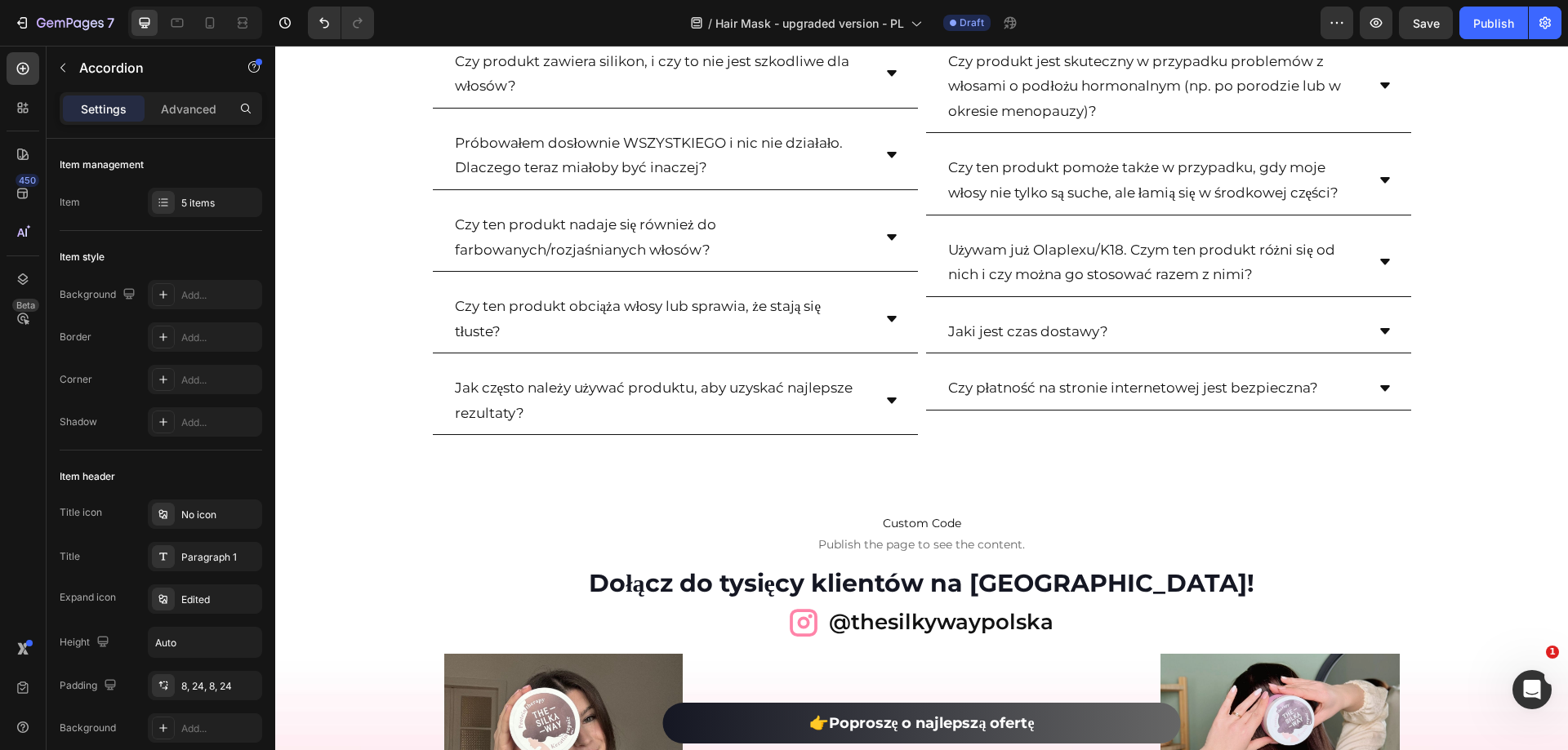
click at [885, 155] on icon at bounding box center [891, 154] width 13 height 13
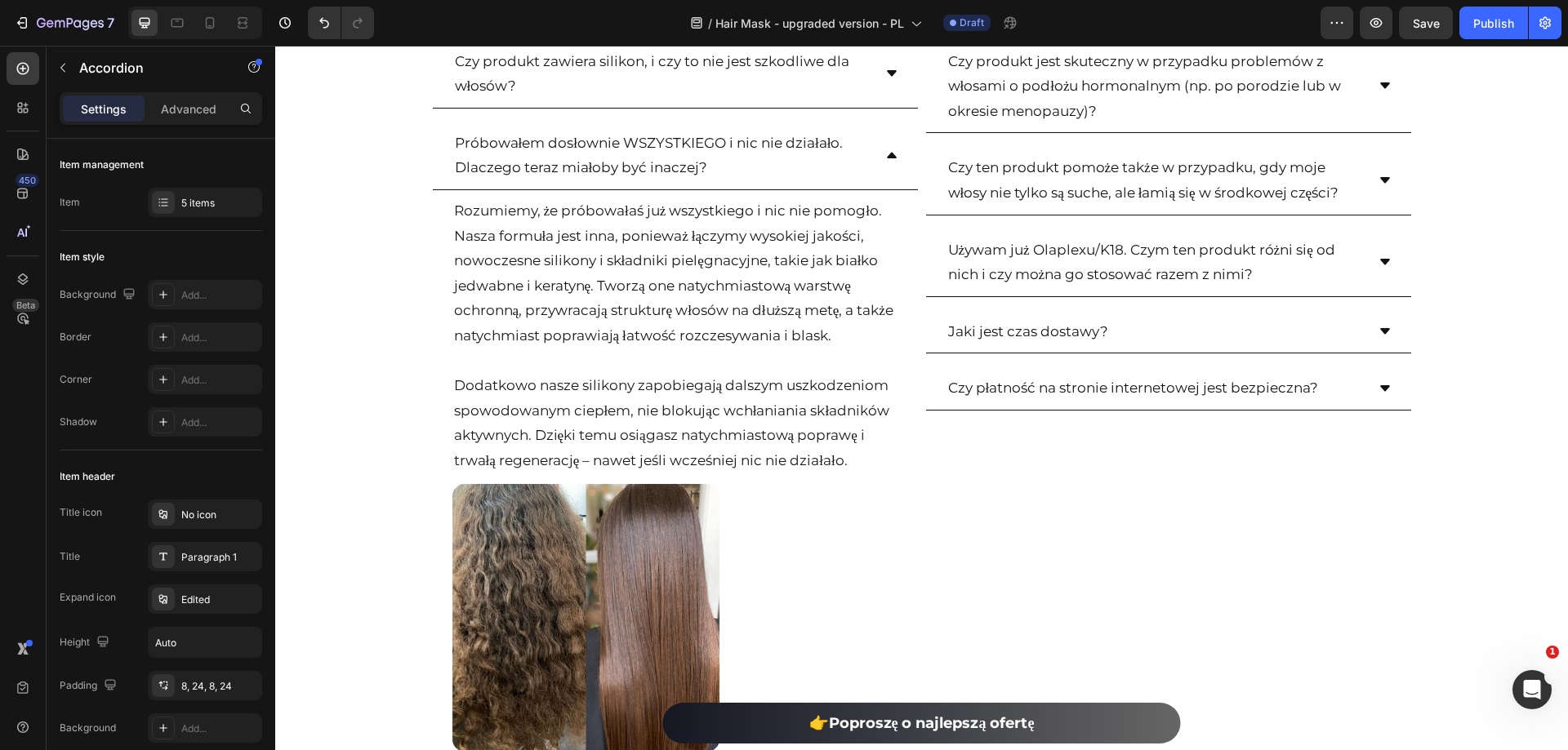
click at [885, 155] on icon at bounding box center [891, 154] width 13 height 13
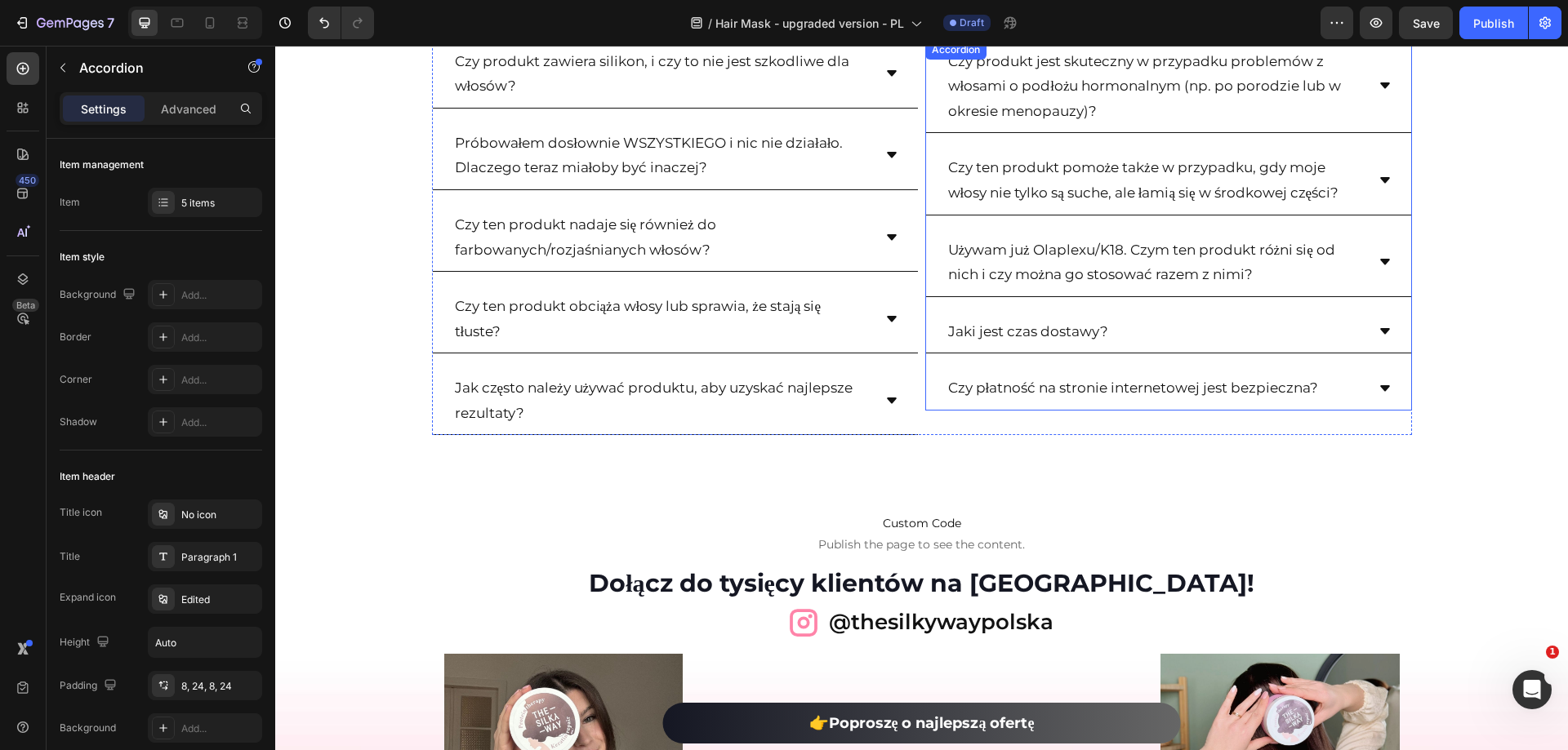
click at [1386, 374] on div "Czy płatność na stronie internetowej jest bezpieczna?" at bounding box center [1168, 388] width 485 height 44
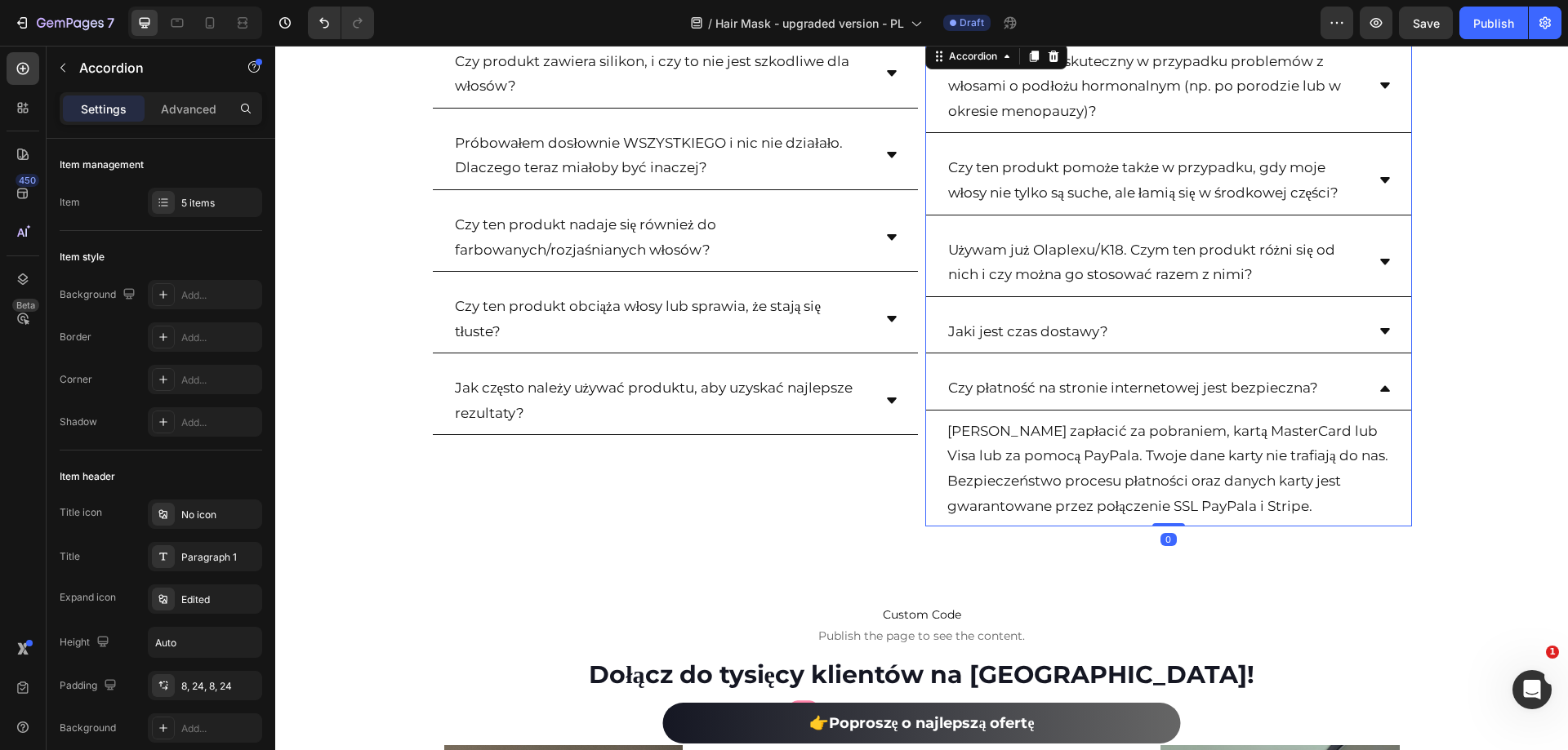
click at [1381, 374] on div "Czy płatność na stronie internetowej jest bezpieczna?" at bounding box center [1168, 388] width 485 height 44
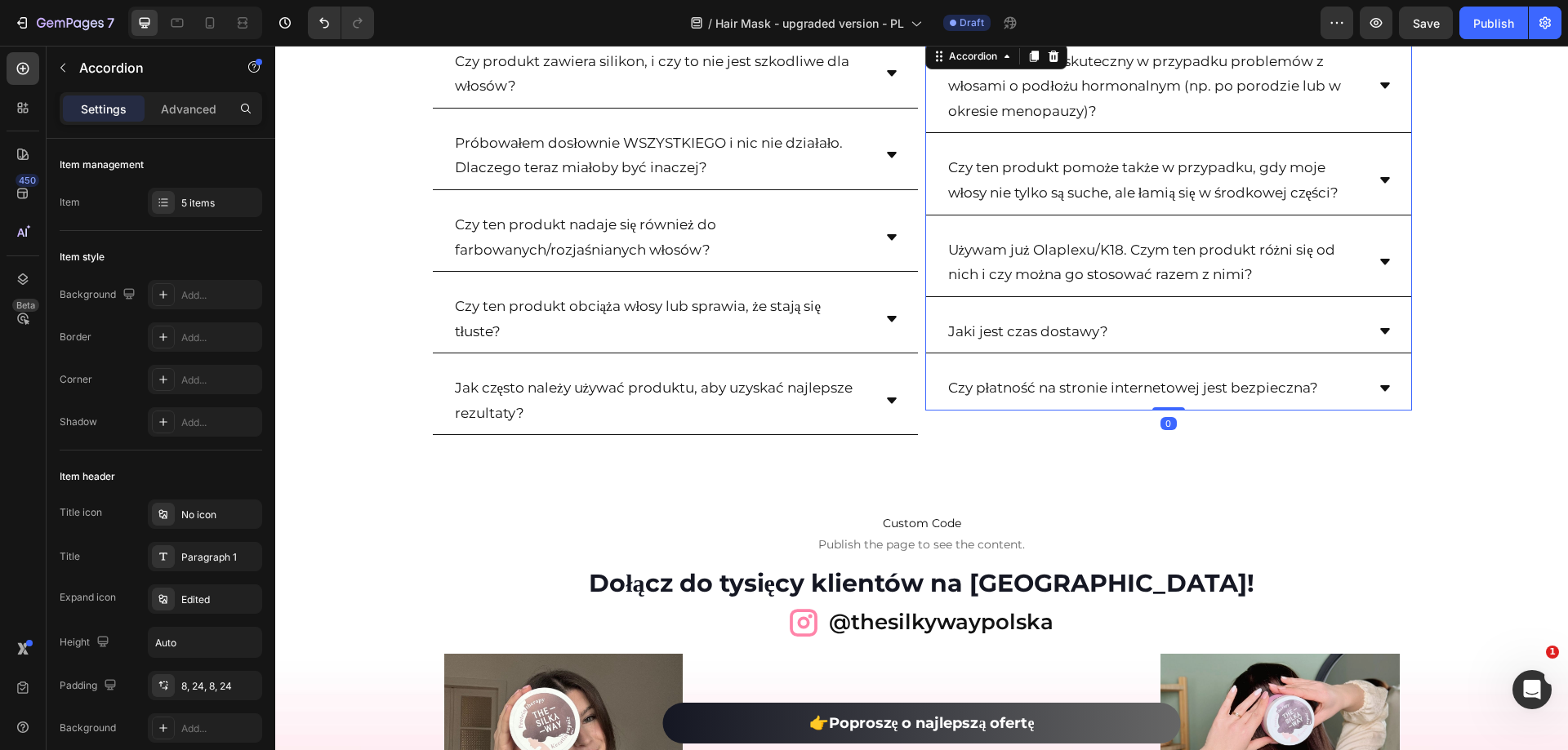
click at [1370, 319] on div "Jaki jest czas dostawy?" at bounding box center [1168, 332] width 485 height 44
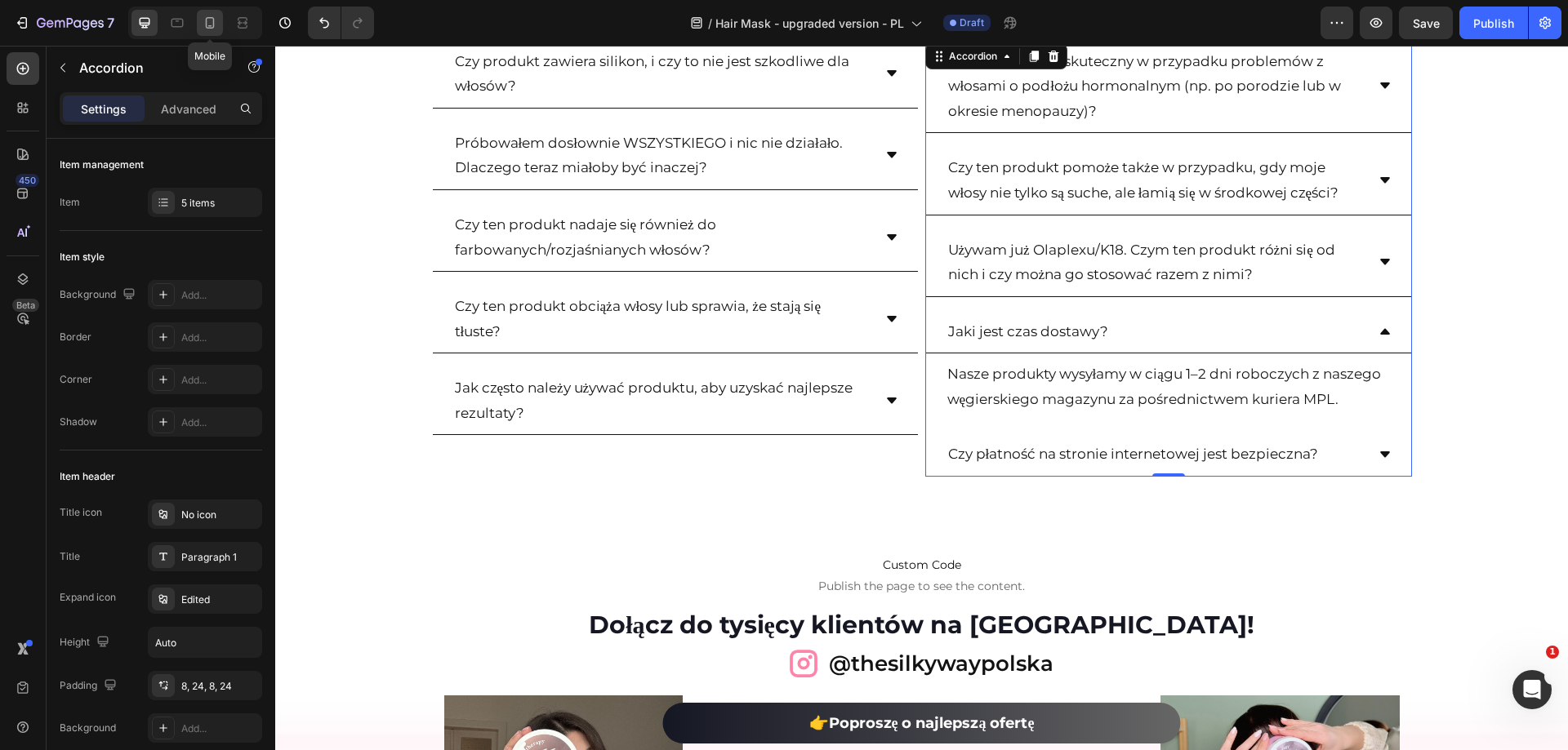
click at [214, 19] on icon at bounding box center [210, 23] width 9 height 12
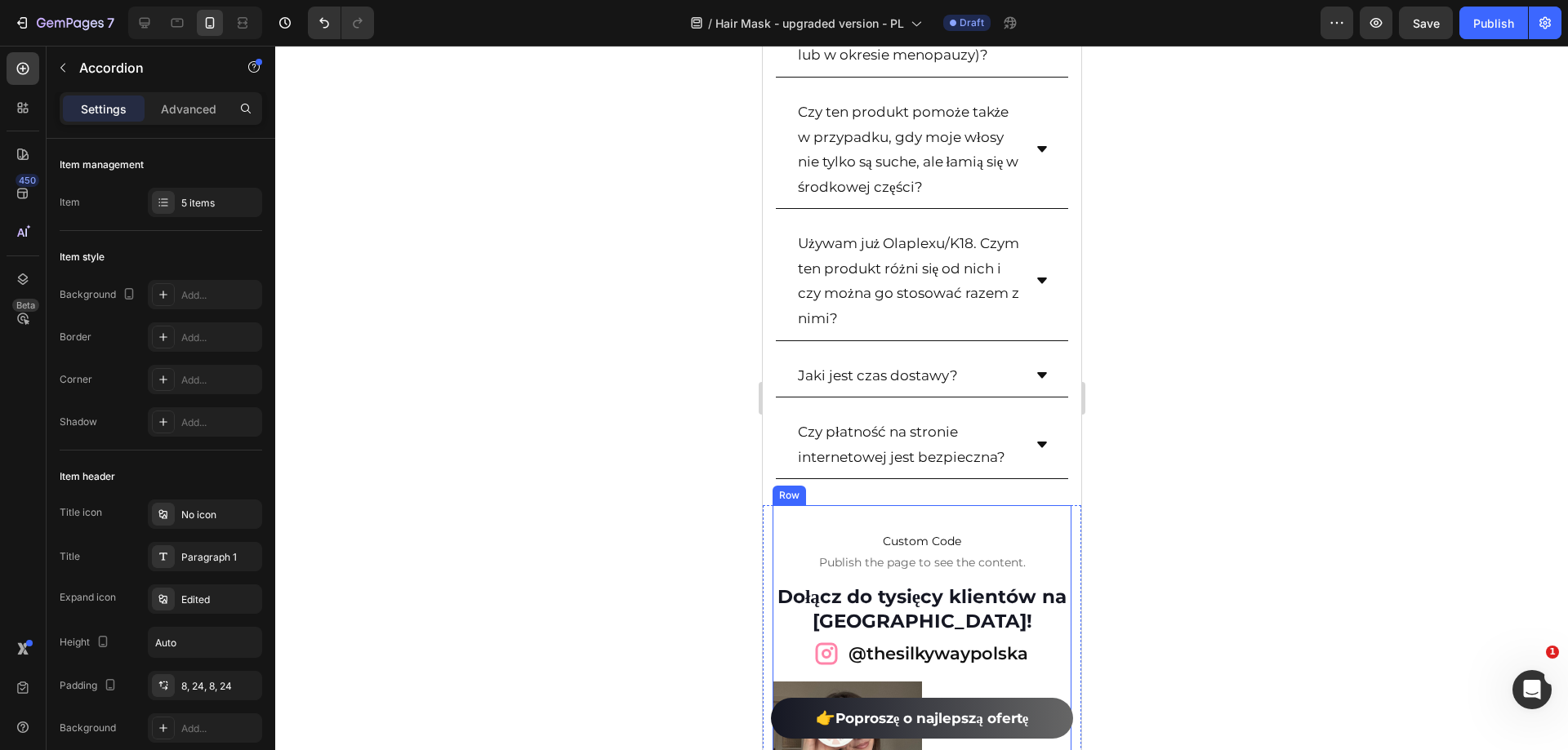
scroll to position [12943, 0]
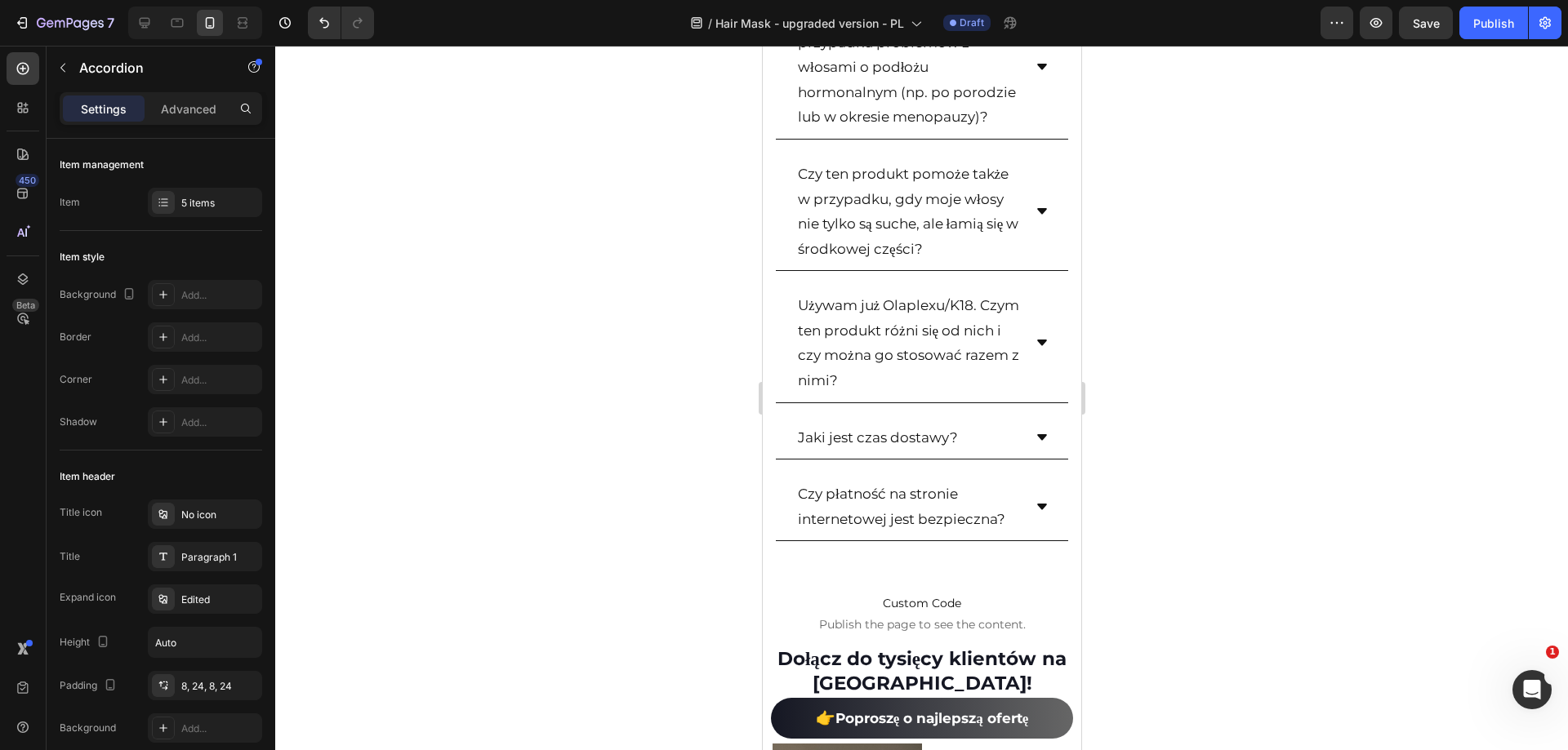
click at [1035, 444] on icon at bounding box center [1041, 437] width 13 height 13
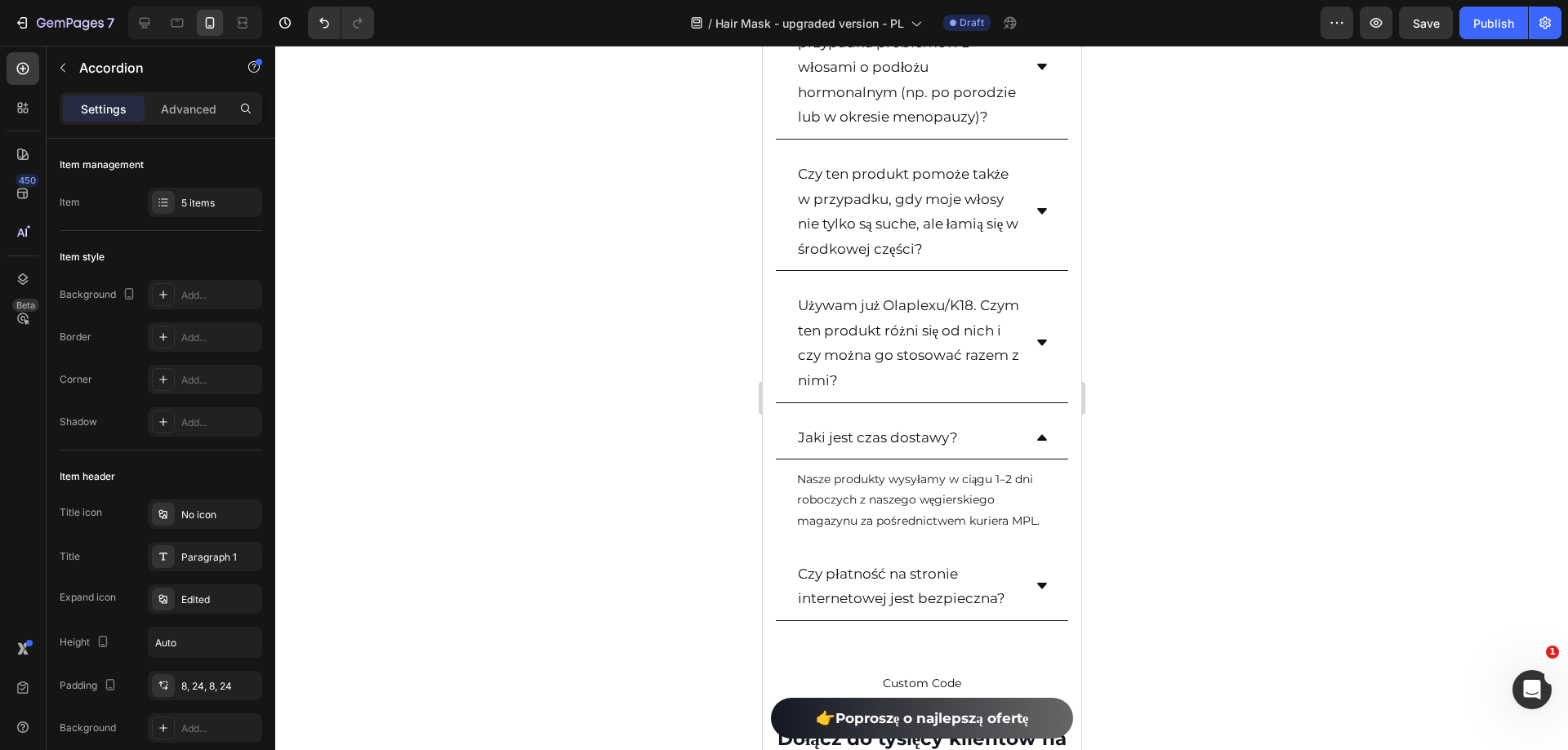
click at [1036, 440] on icon at bounding box center [1041, 437] width 10 height 6
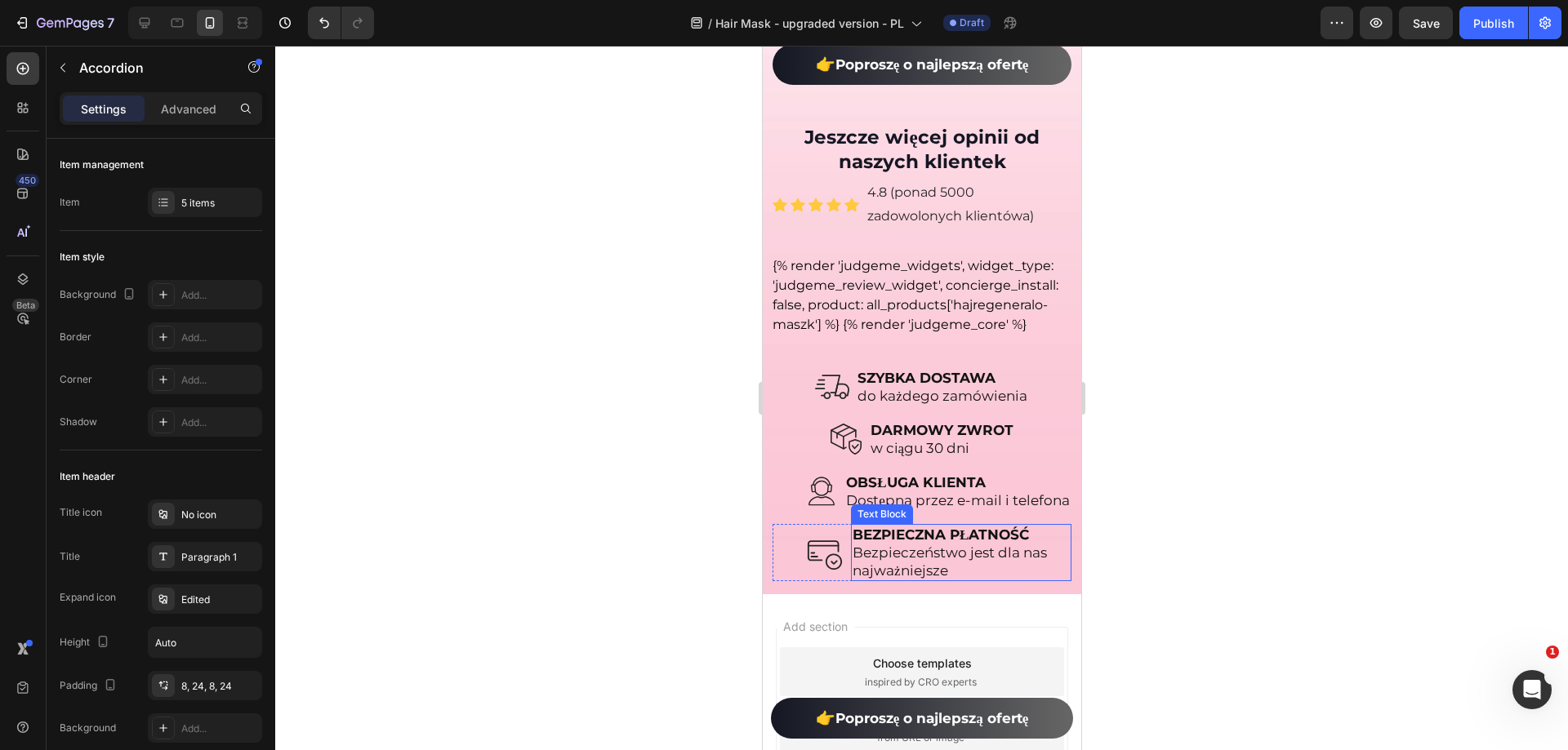
scroll to position [14162, 0]
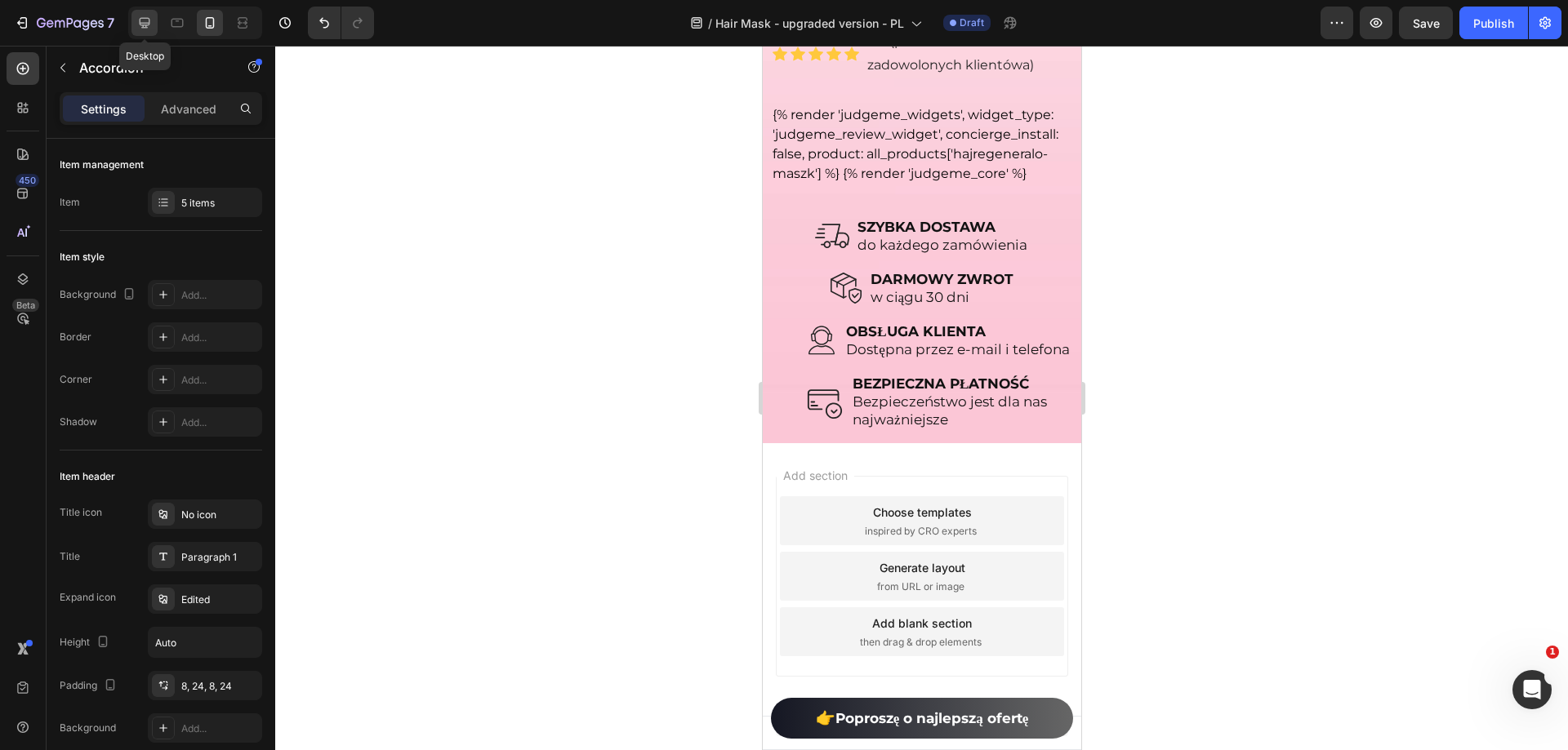
click at [143, 21] on icon at bounding box center [144, 22] width 16 height 16
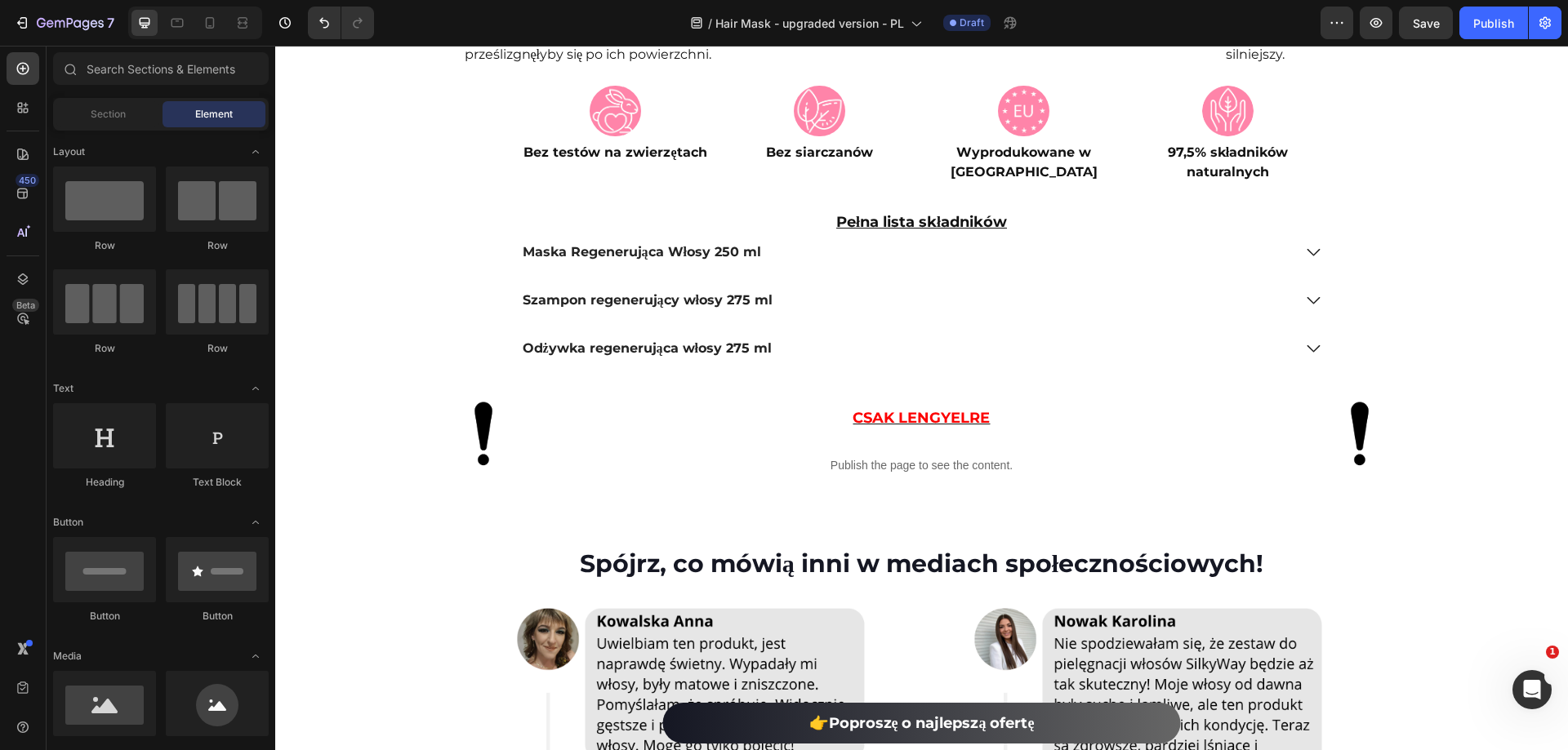
scroll to position [4575, 0]
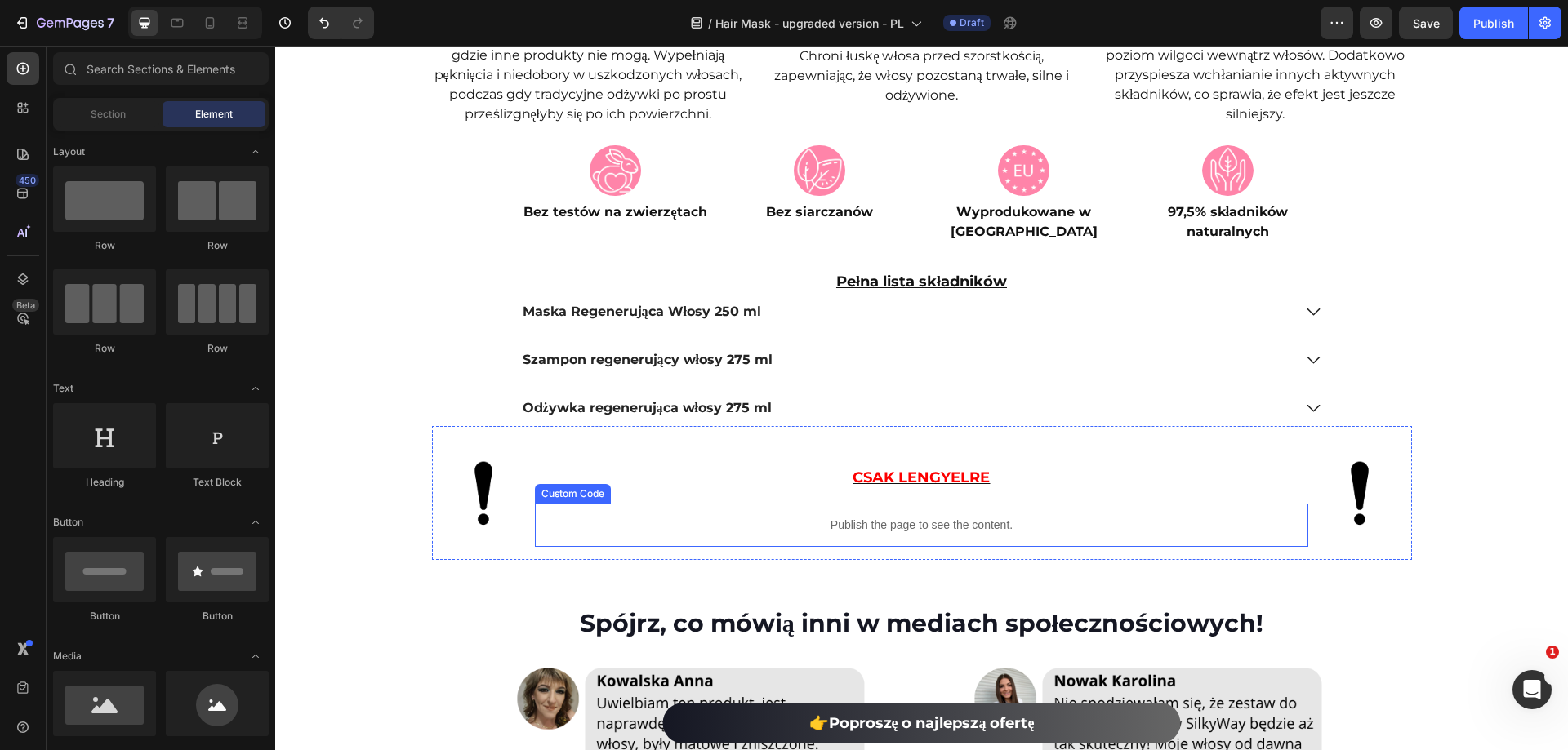
click at [1038, 517] on p "Publish the page to see the content." at bounding box center [922, 526] width 773 height 17
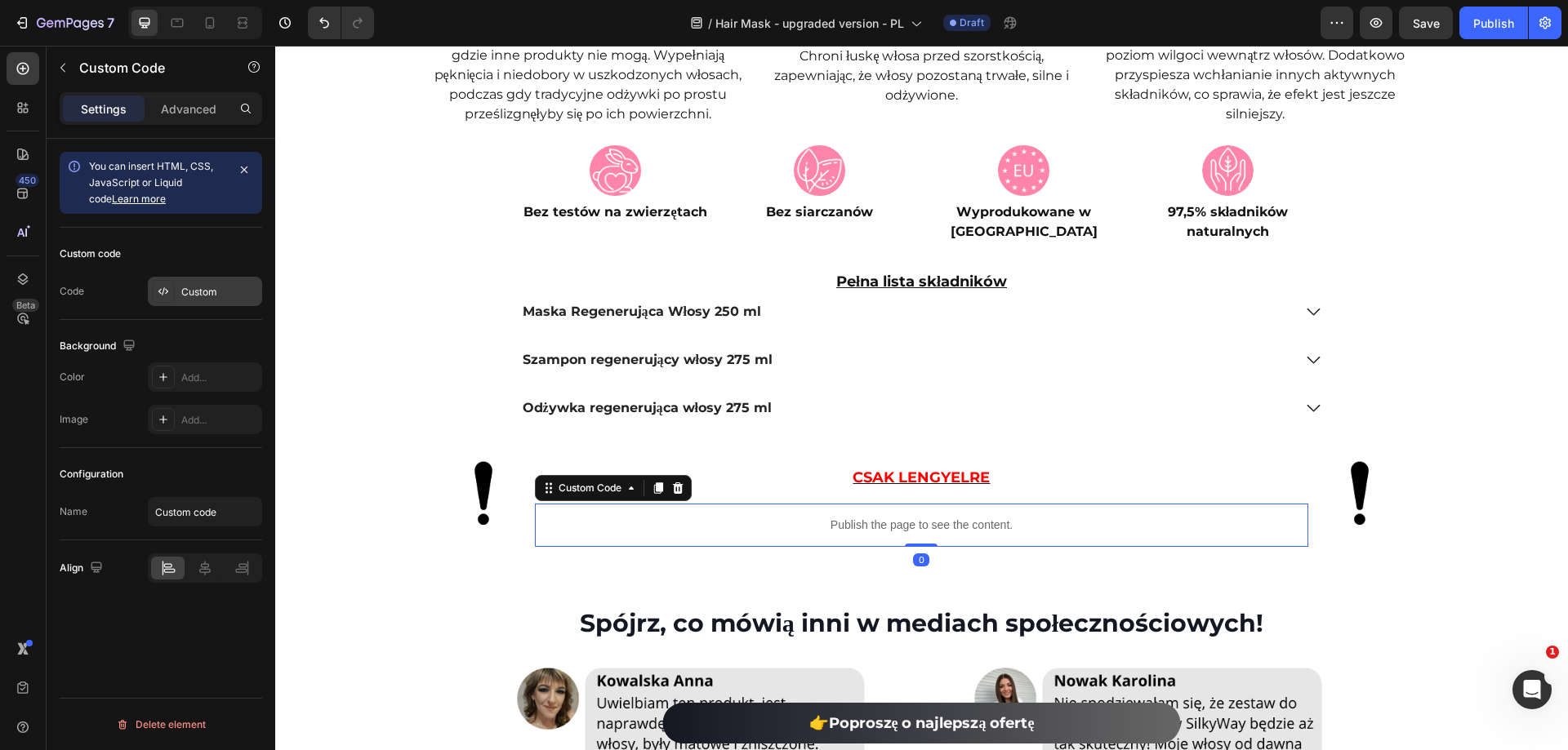
click at [181, 285] on div "Custom" at bounding box center [204, 291] width 114 height 30
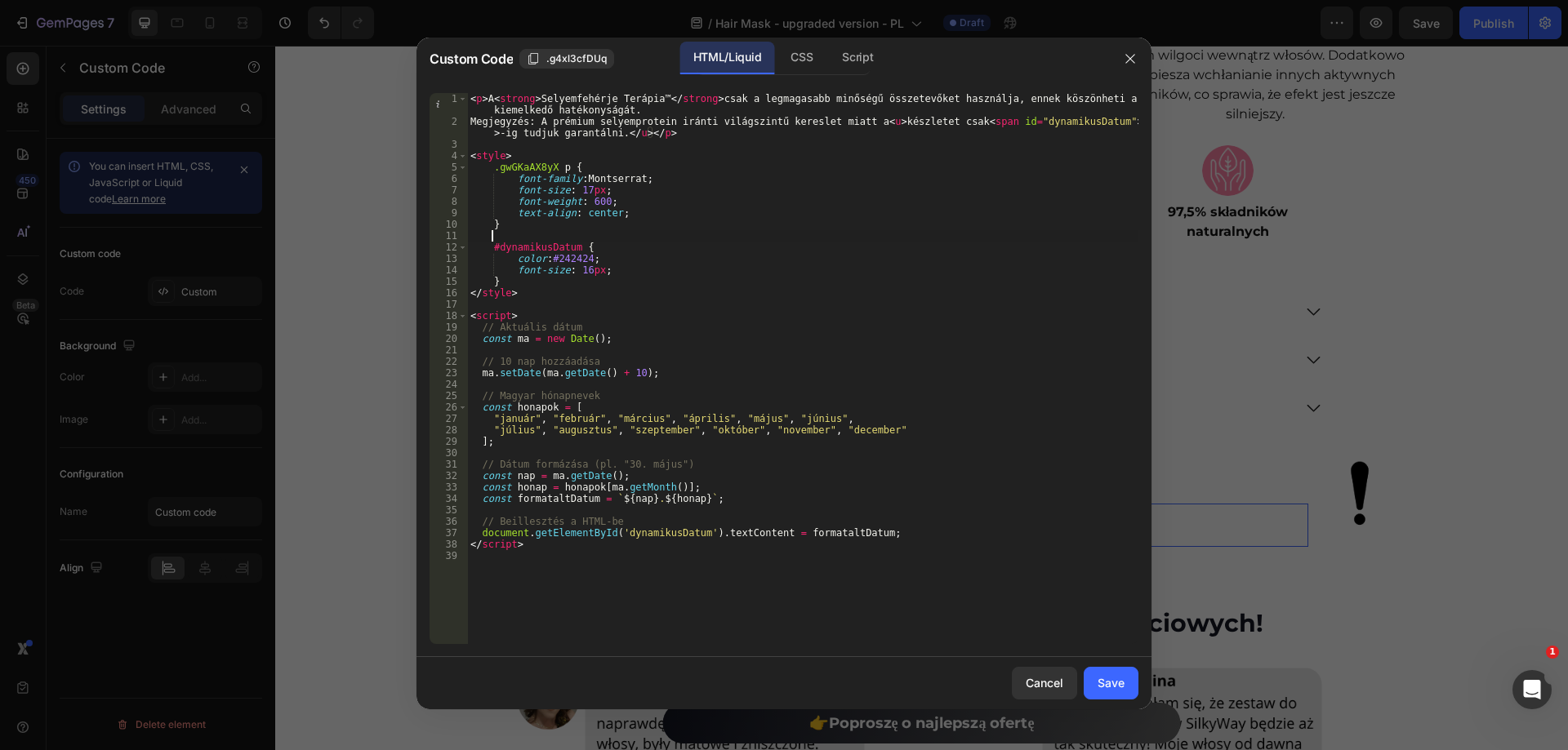
click at [682, 233] on div "< p > A < strong > Selyemfehérje Terápia™ </ strong > csak a legmagasabb minősé…" at bounding box center [803, 386] width 671 height 585
type textarea "</script>"
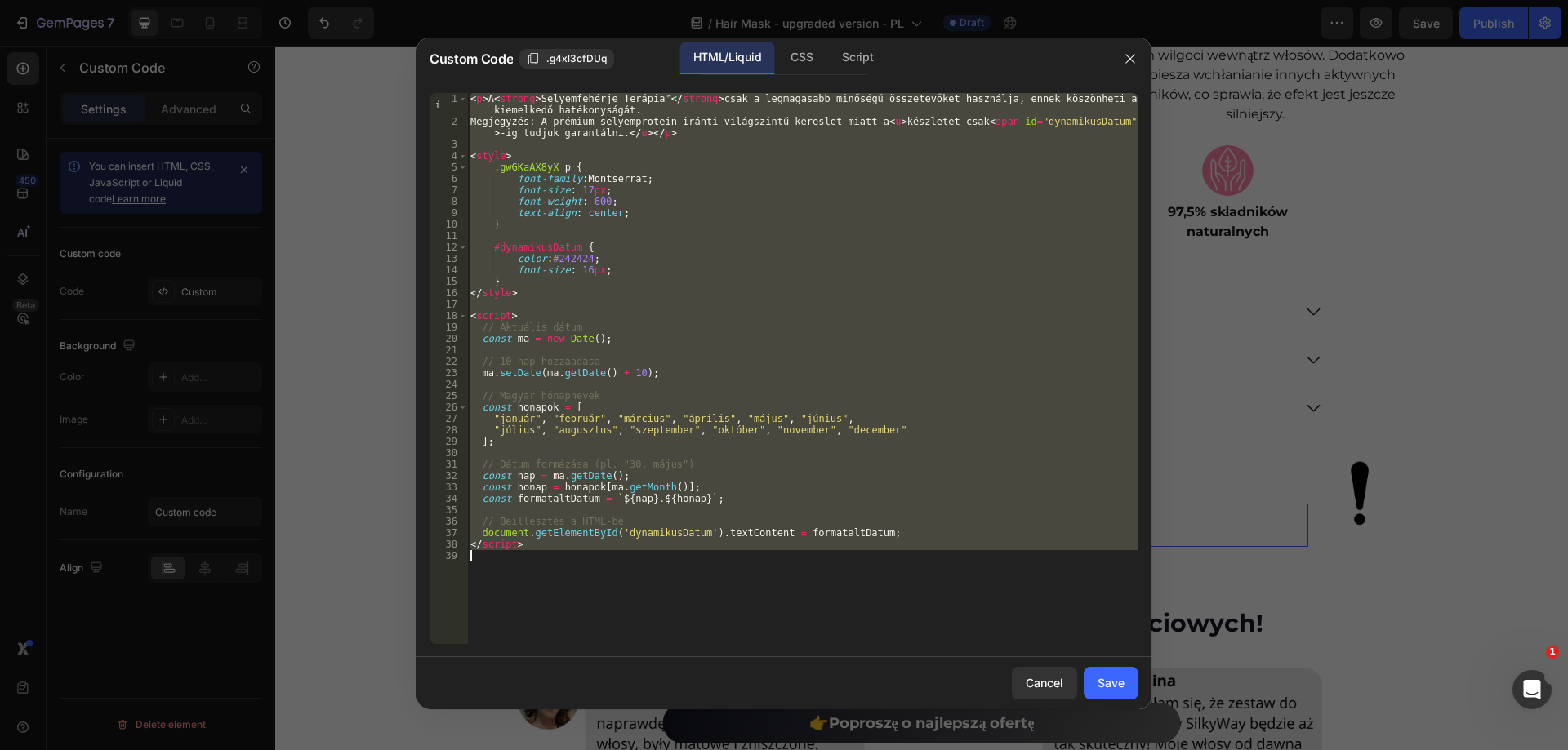
paste textarea
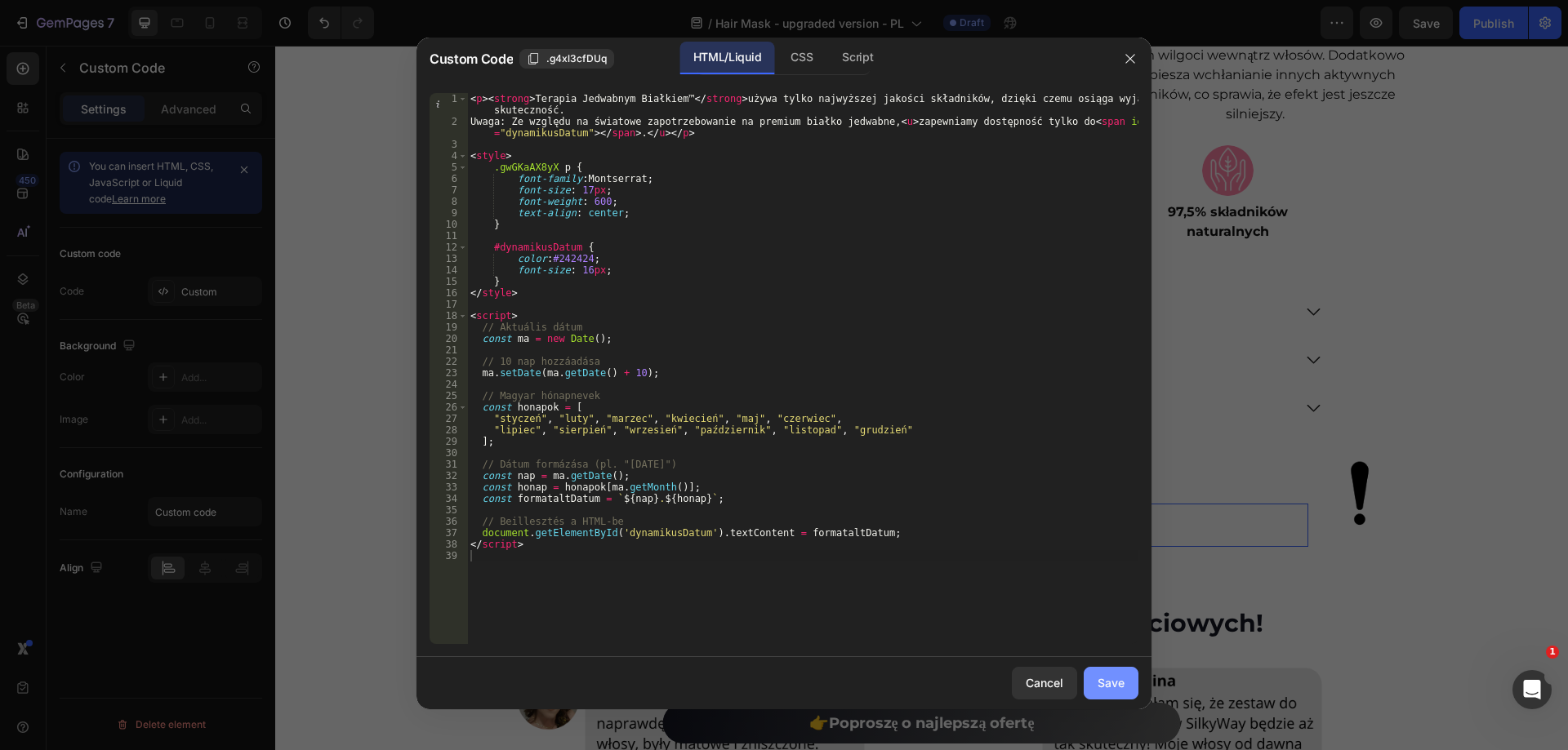
click at [1110, 680] on div "Save" at bounding box center [1111, 683] width 27 height 17
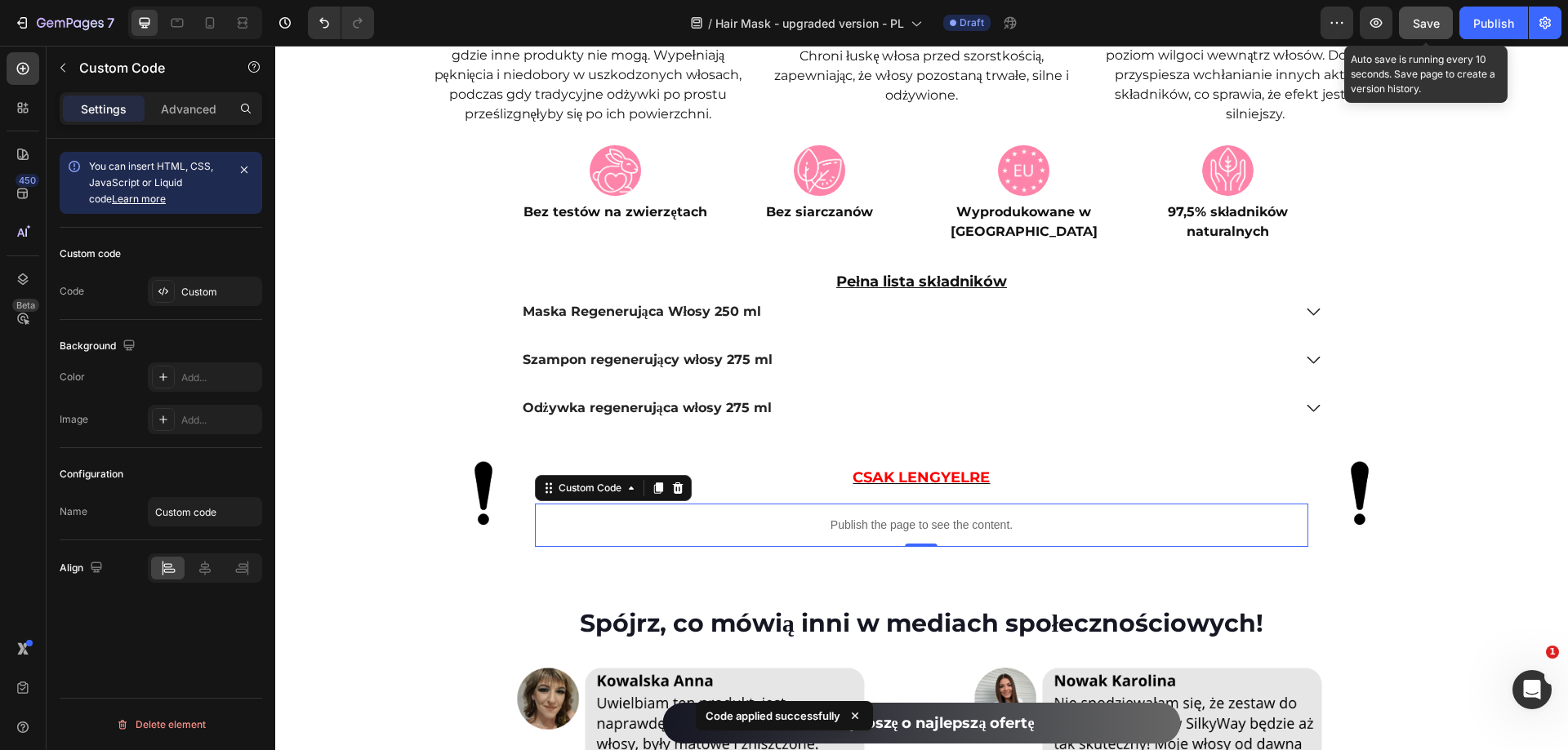
click at [1407, 24] on button "Save" at bounding box center [1426, 23] width 54 height 33
click at [1376, 25] on icon "button" at bounding box center [1376, 22] width 16 height 16
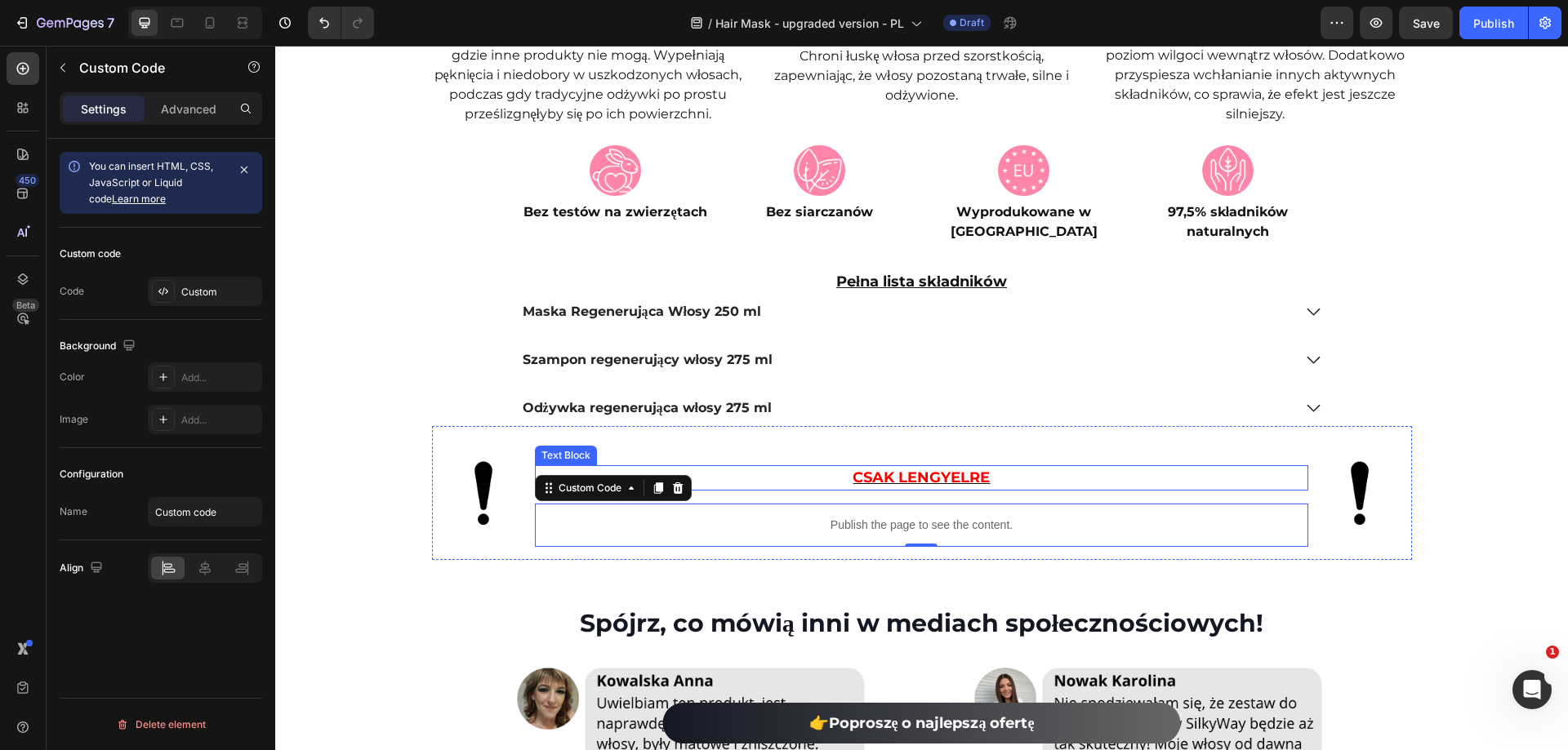
click at [988, 478] on p "CSAK LENGYELRE" at bounding box center [922, 478] width 770 height 22
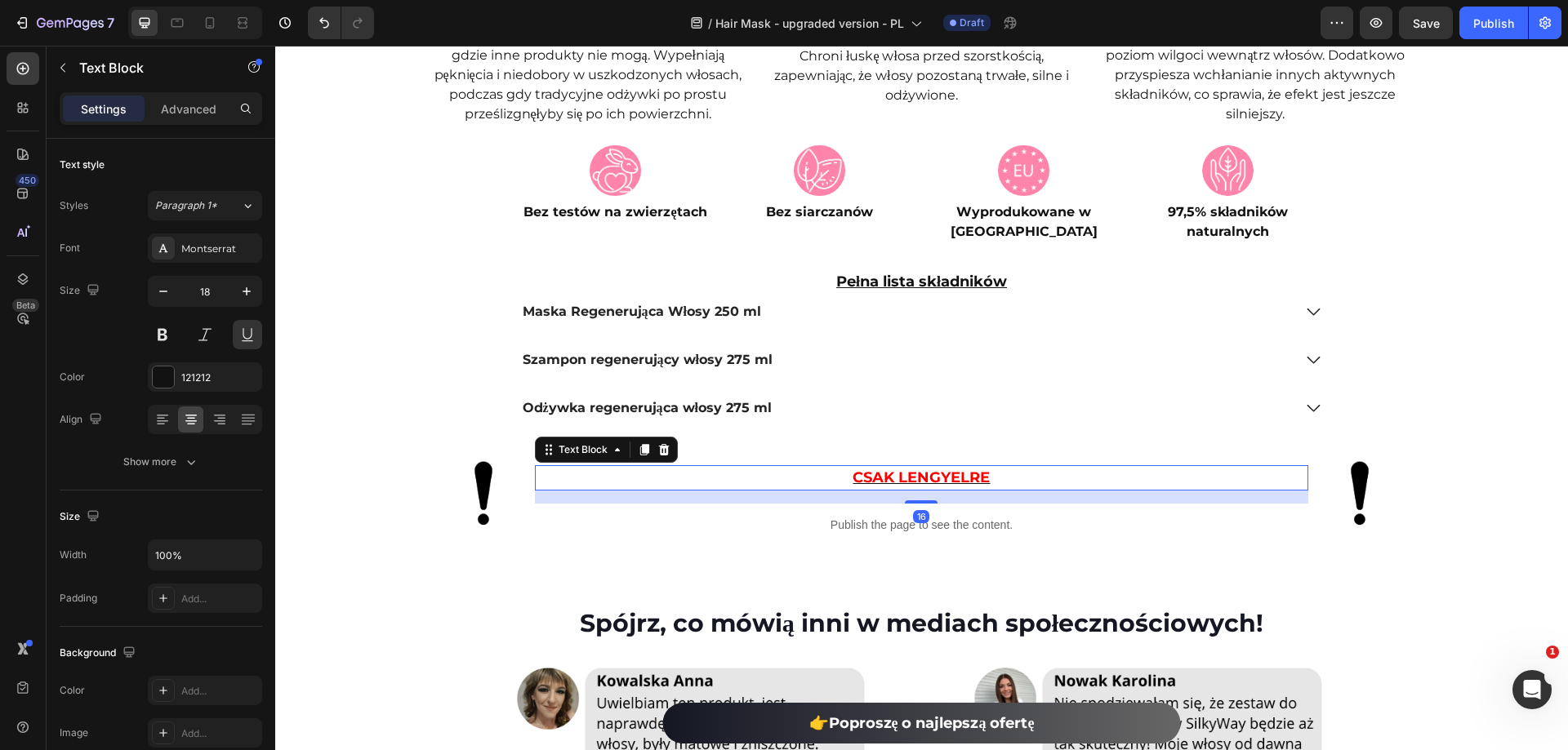
click at [990, 478] on p "CSAK LENGYELRE" at bounding box center [922, 478] width 770 height 22
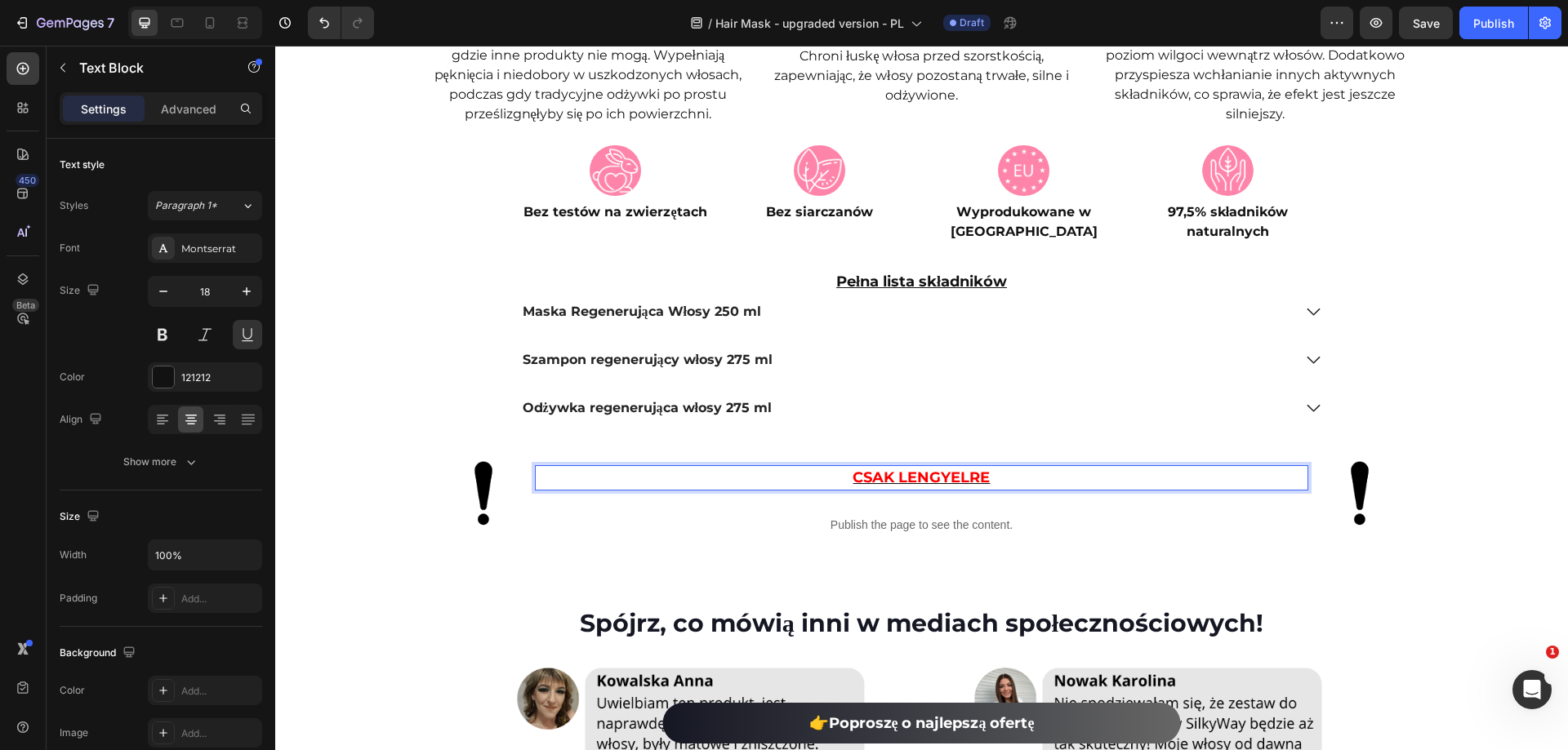
click at [990, 478] on p "CSAK LENGYELRE" at bounding box center [922, 478] width 770 height 22
click at [1199, 491] on div "Text Block 16 Publish the page to see the content. Custom Code" at bounding box center [922, 494] width 773 height 108
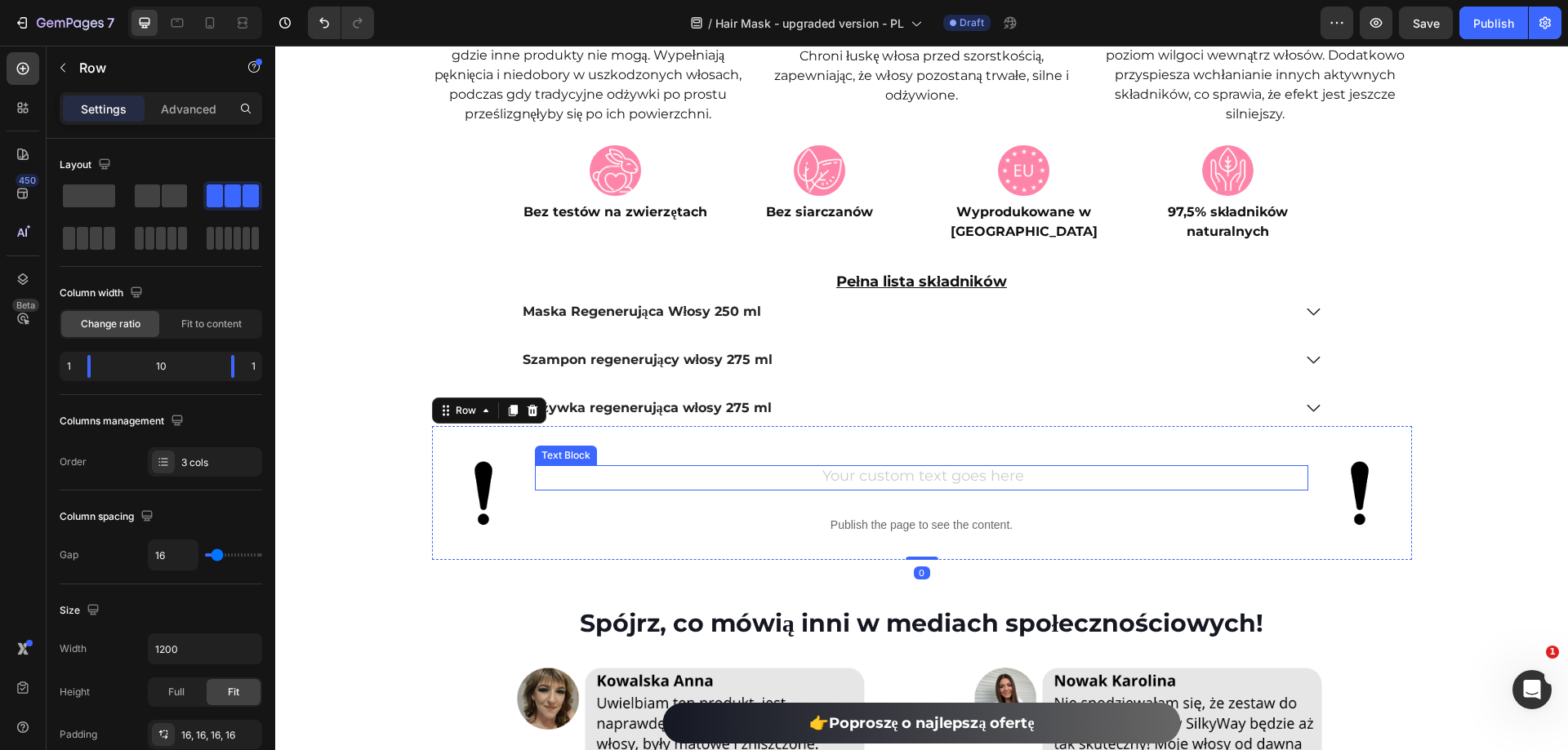
click at [1127, 472] on div "Rich Text Editor. Editing area: main" at bounding box center [922, 478] width 773 height 25
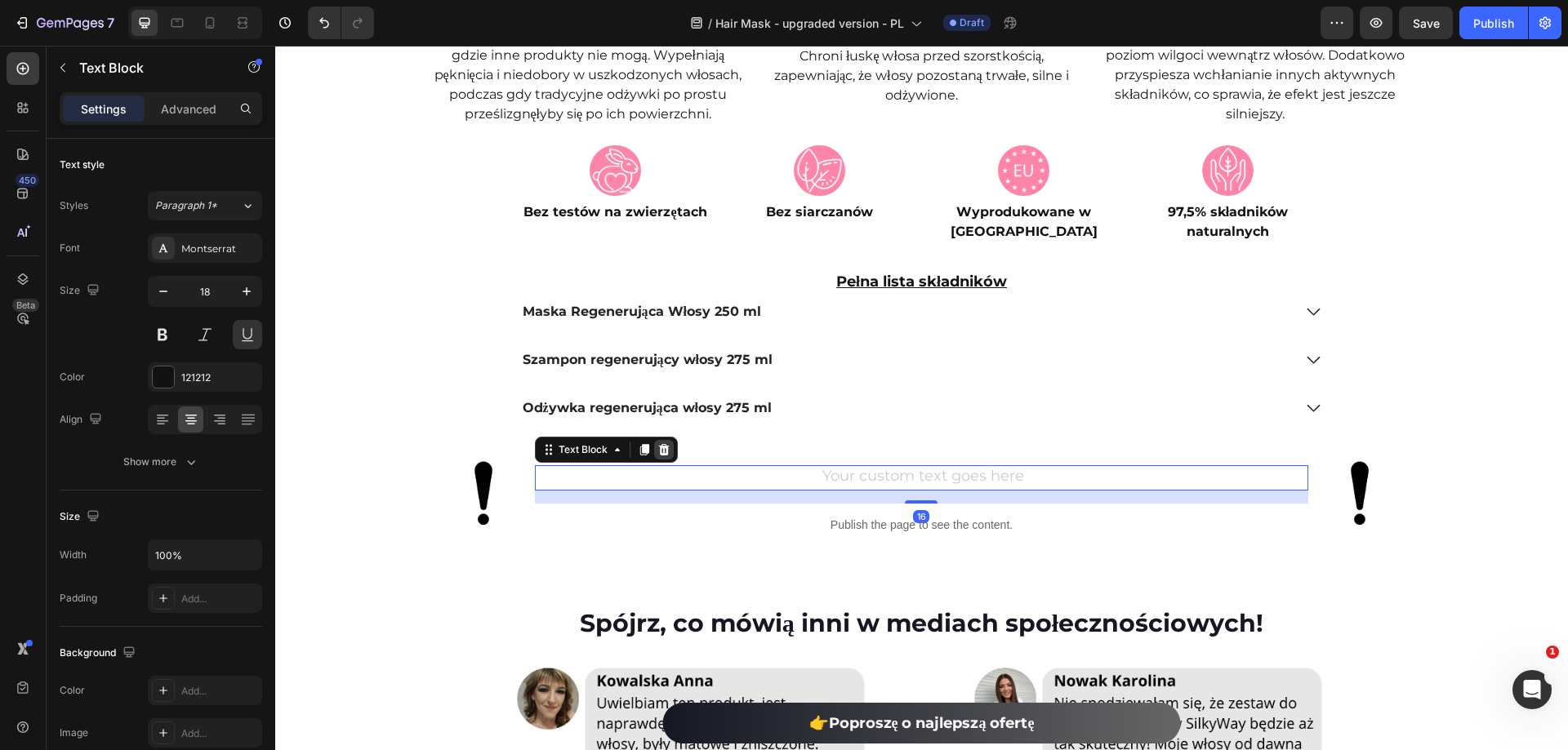
click at [659, 451] on icon at bounding box center [664, 450] width 11 height 12
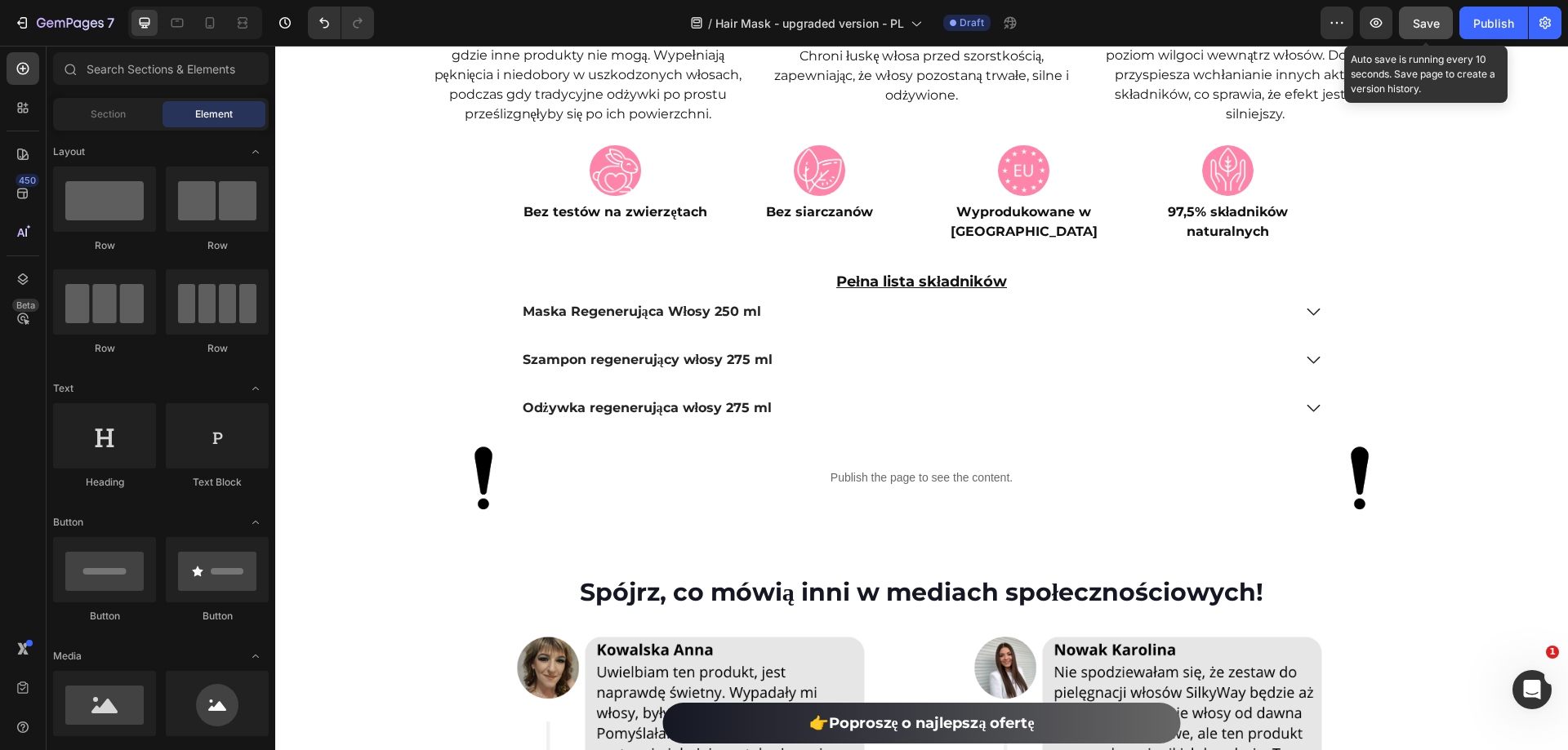
click at [1452, 29] on button "Save" at bounding box center [1426, 23] width 54 height 33
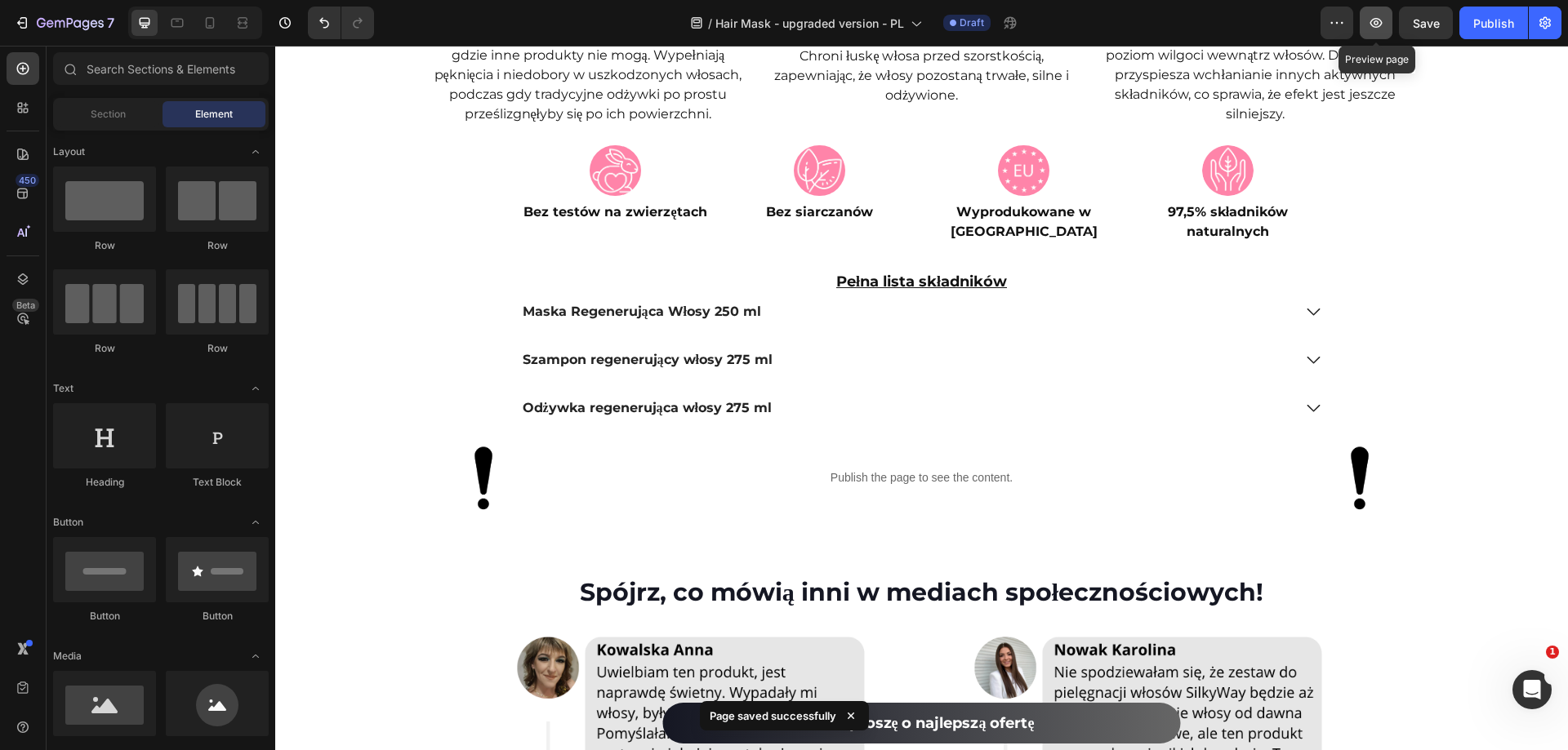
click at [1385, 17] on button "button" at bounding box center [1376, 23] width 33 height 33
click at [210, 14] on icon at bounding box center [209, 22] width 16 height 16
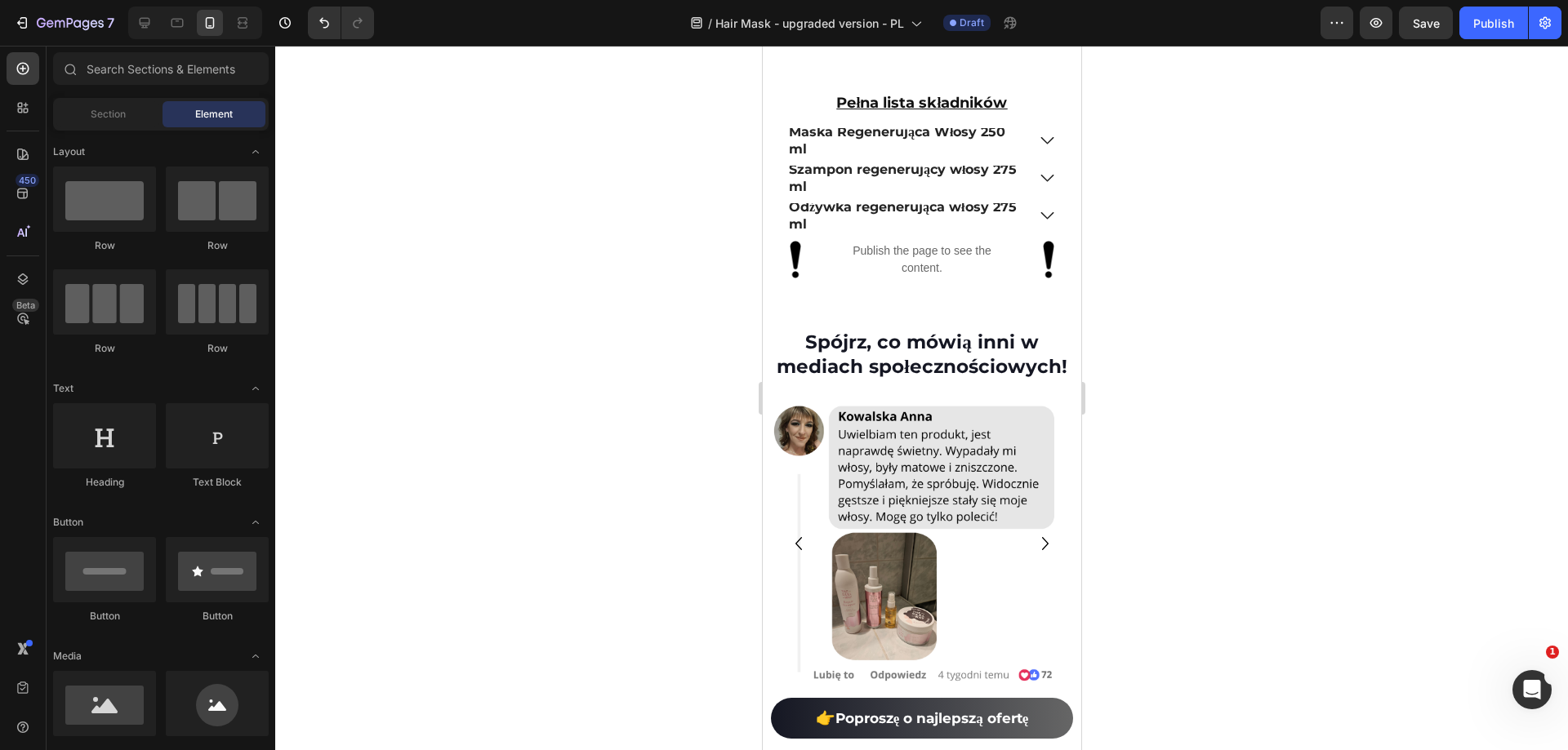
scroll to position [7933, 0]
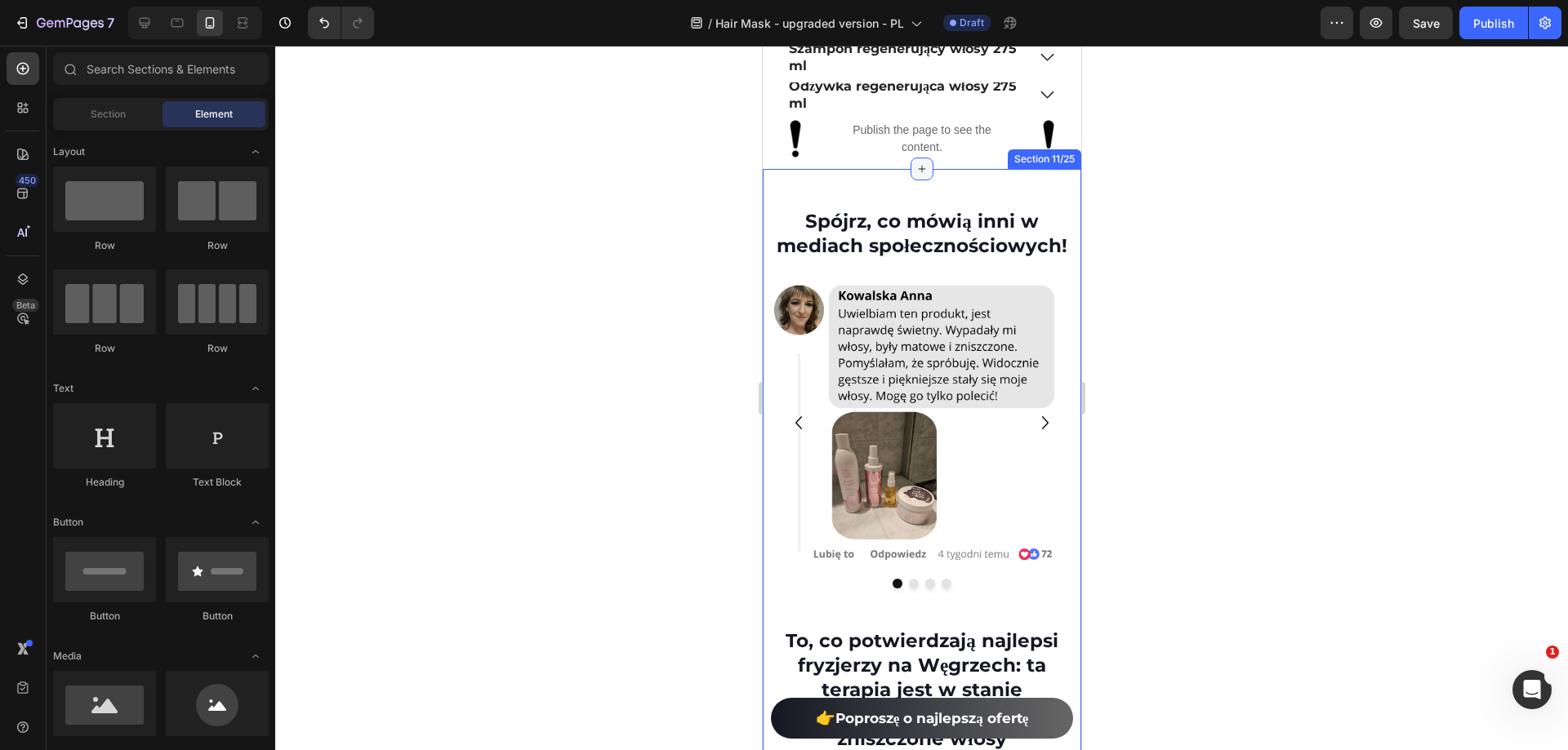
click at [919, 181] on div at bounding box center [921, 169] width 23 height 23
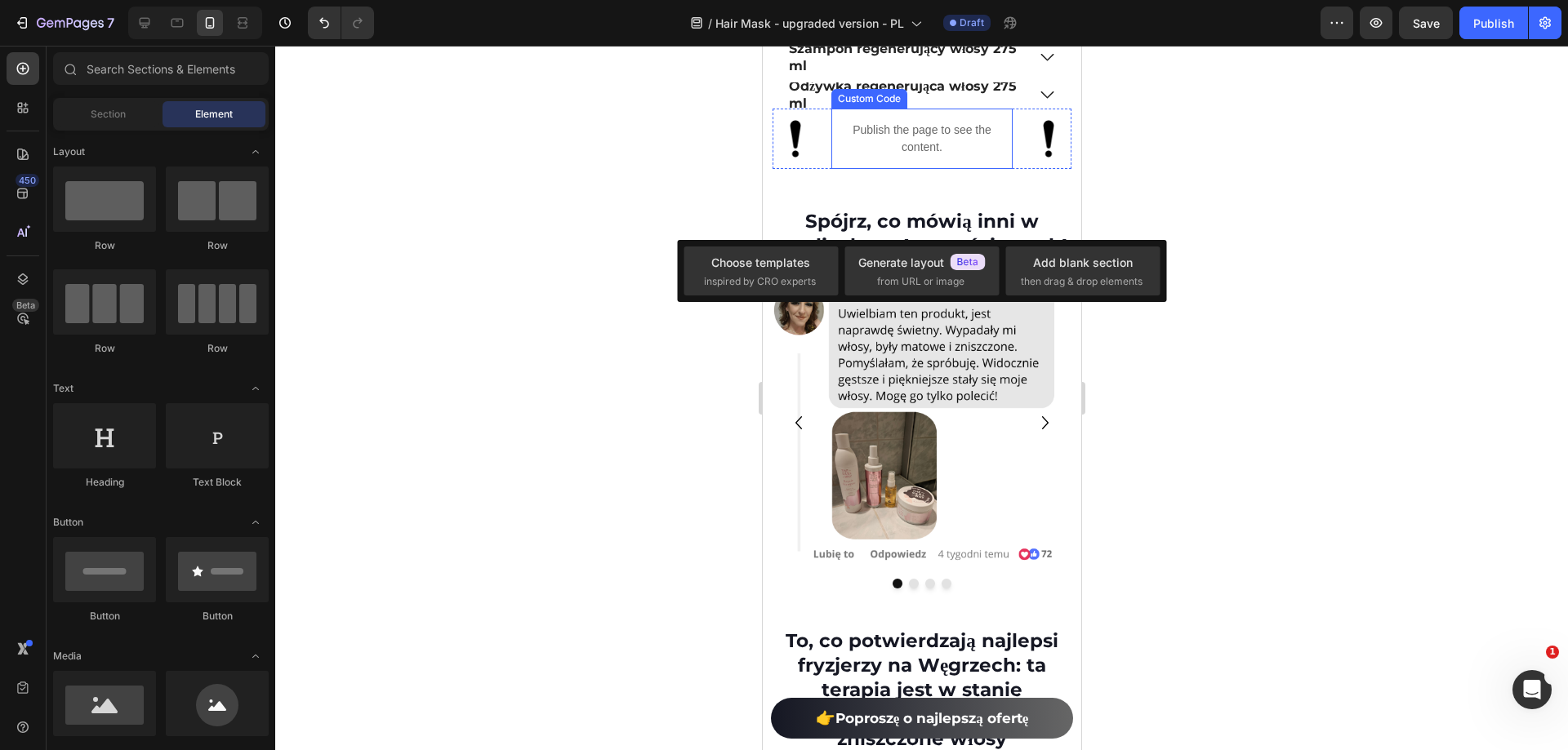
click at [916, 156] on p "Publish the page to see the content." at bounding box center [922, 138] width 182 height 35
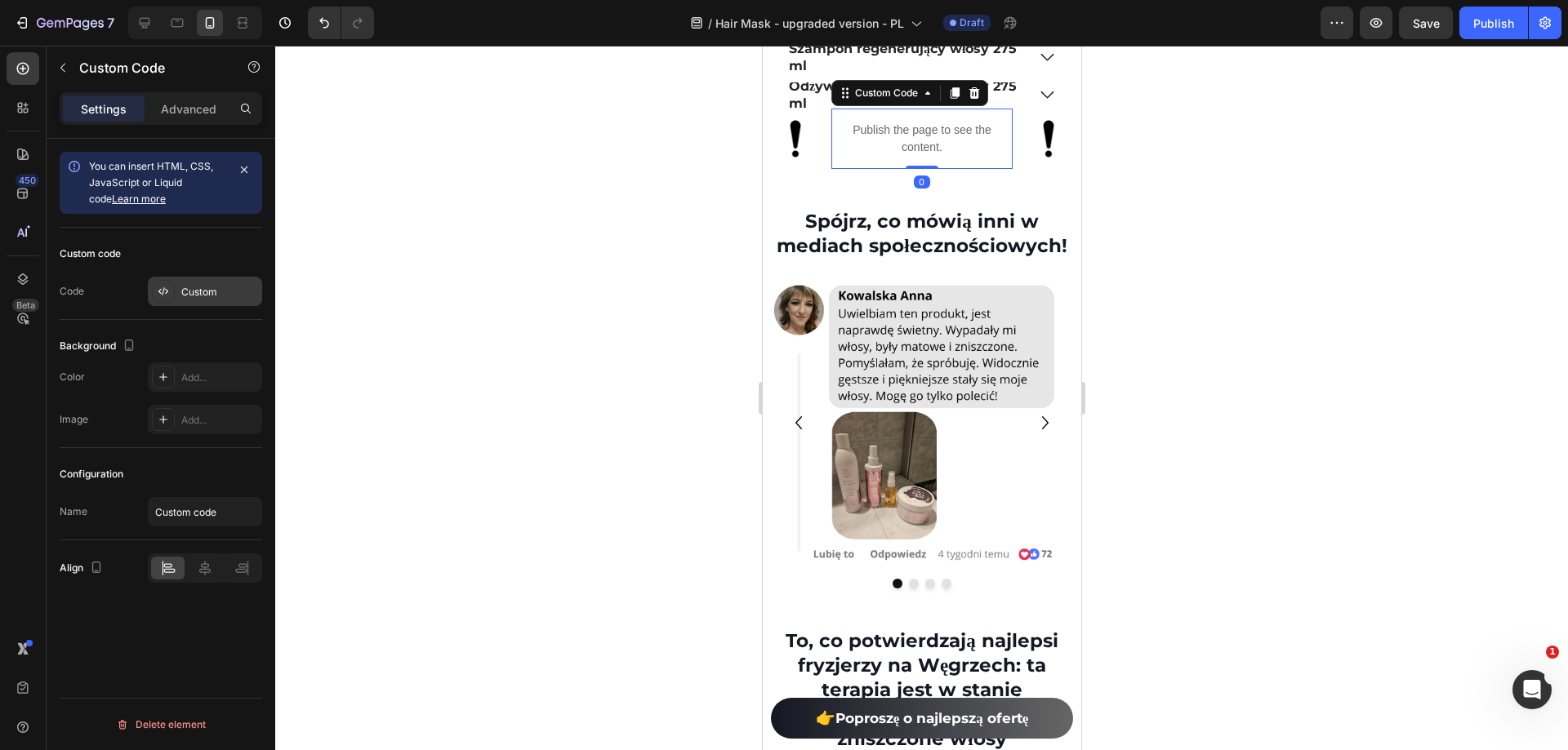
click at [170, 279] on div "Custom" at bounding box center [204, 291] width 114 height 30
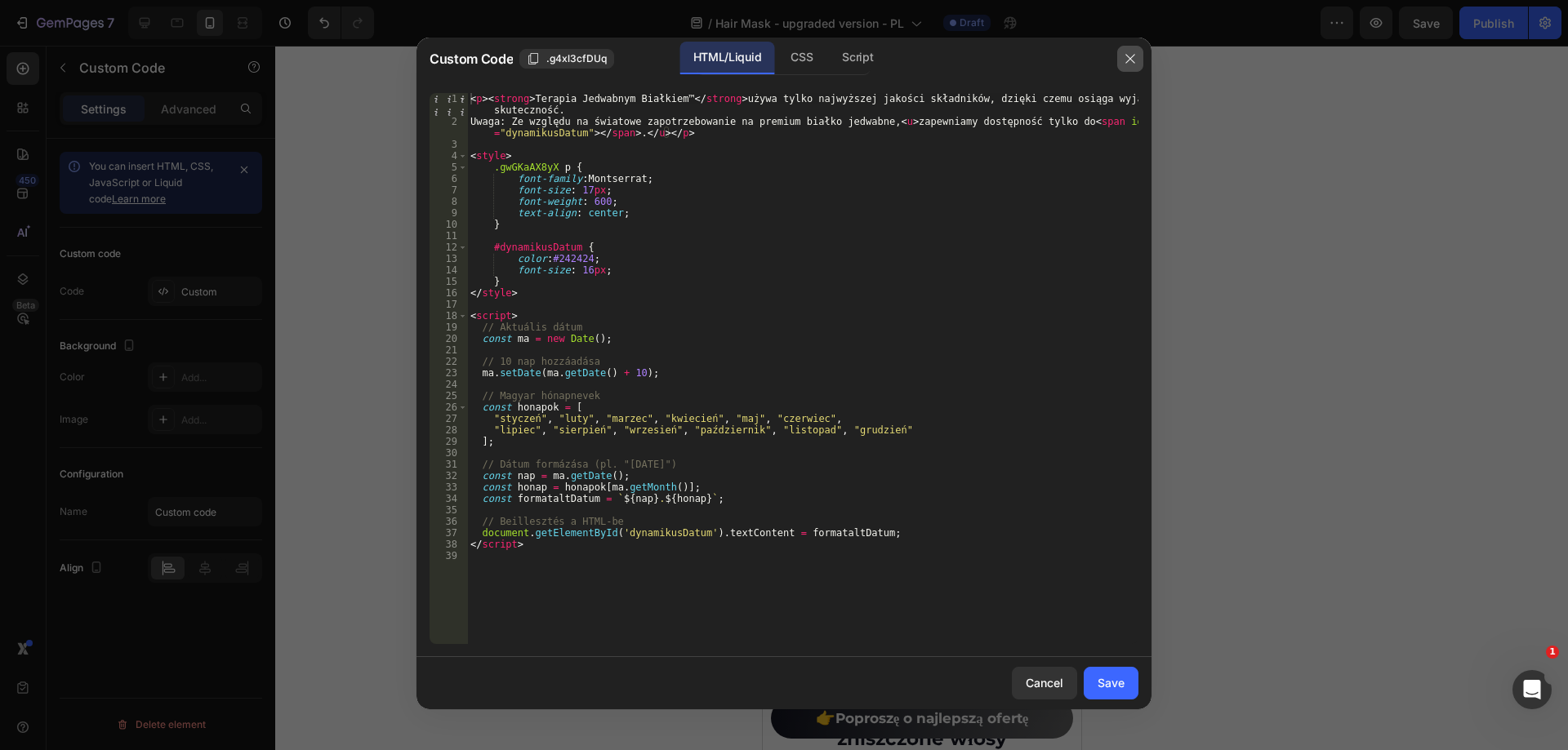
click at [1129, 65] on button "button" at bounding box center [1130, 58] width 26 height 26
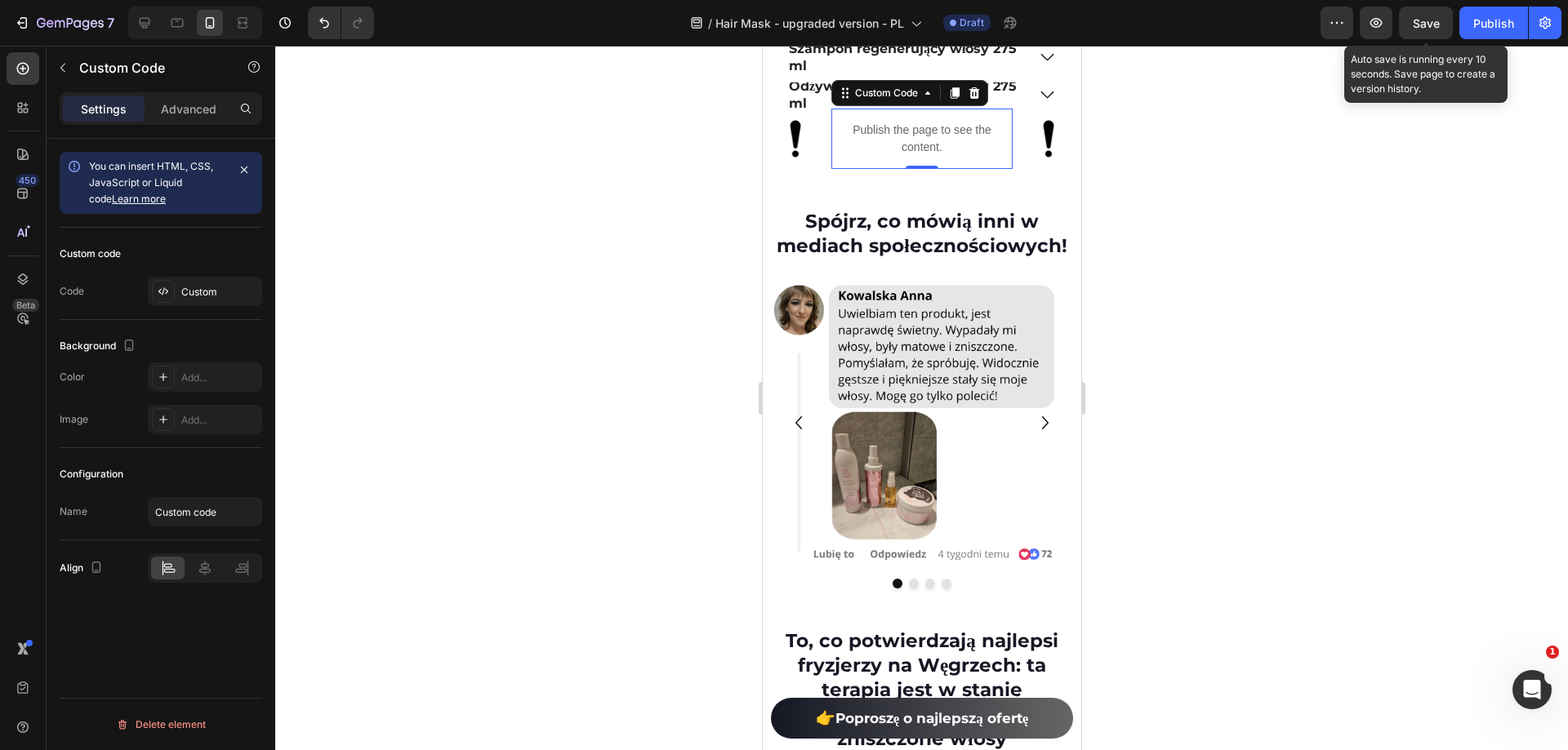
click at [1439, 20] on span "Save" at bounding box center [1426, 23] width 27 height 13
click at [1429, 150] on div at bounding box center [922, 397] width 1293 height 704
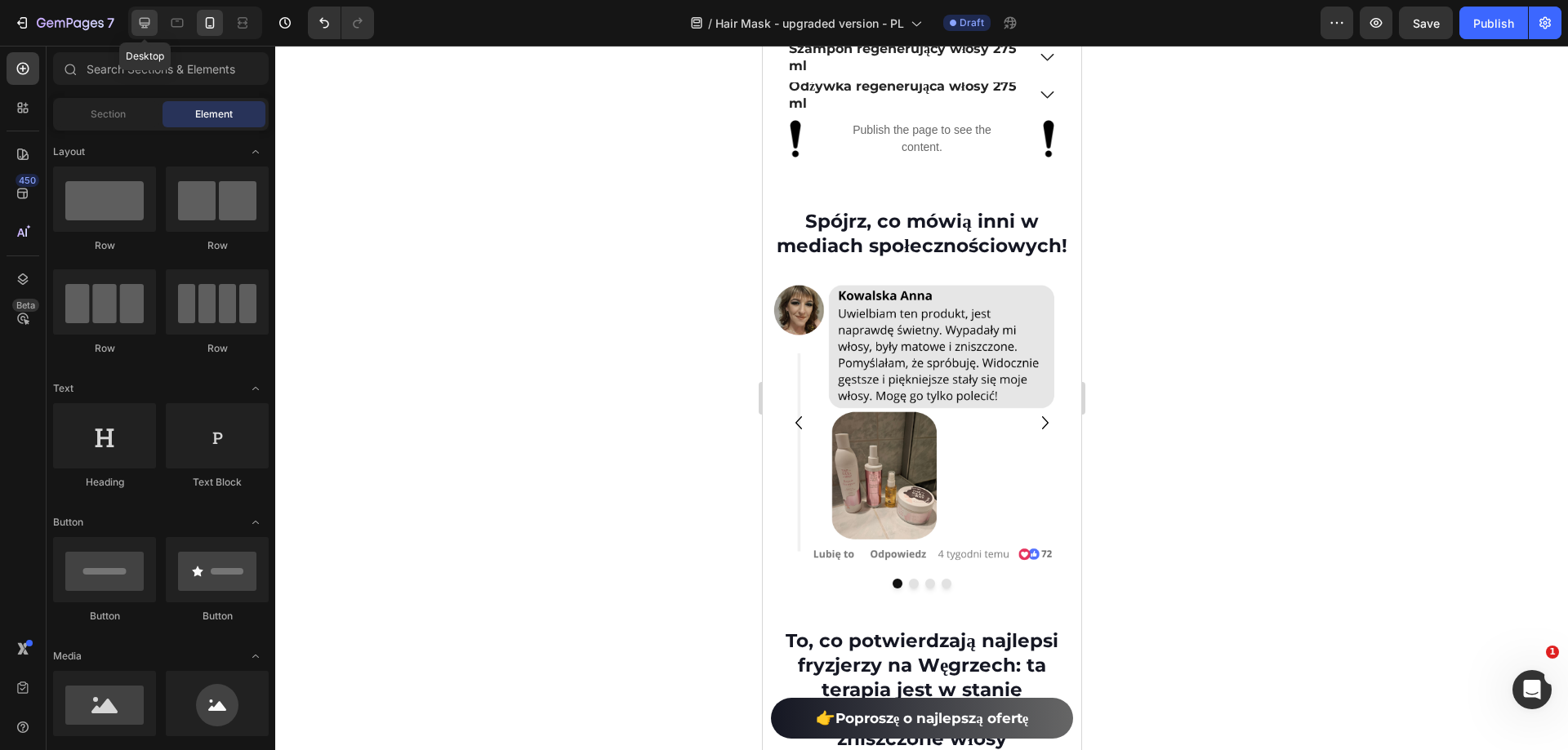
click at [132, 24] on div at bounding box center [144, 23] width 26 height 26
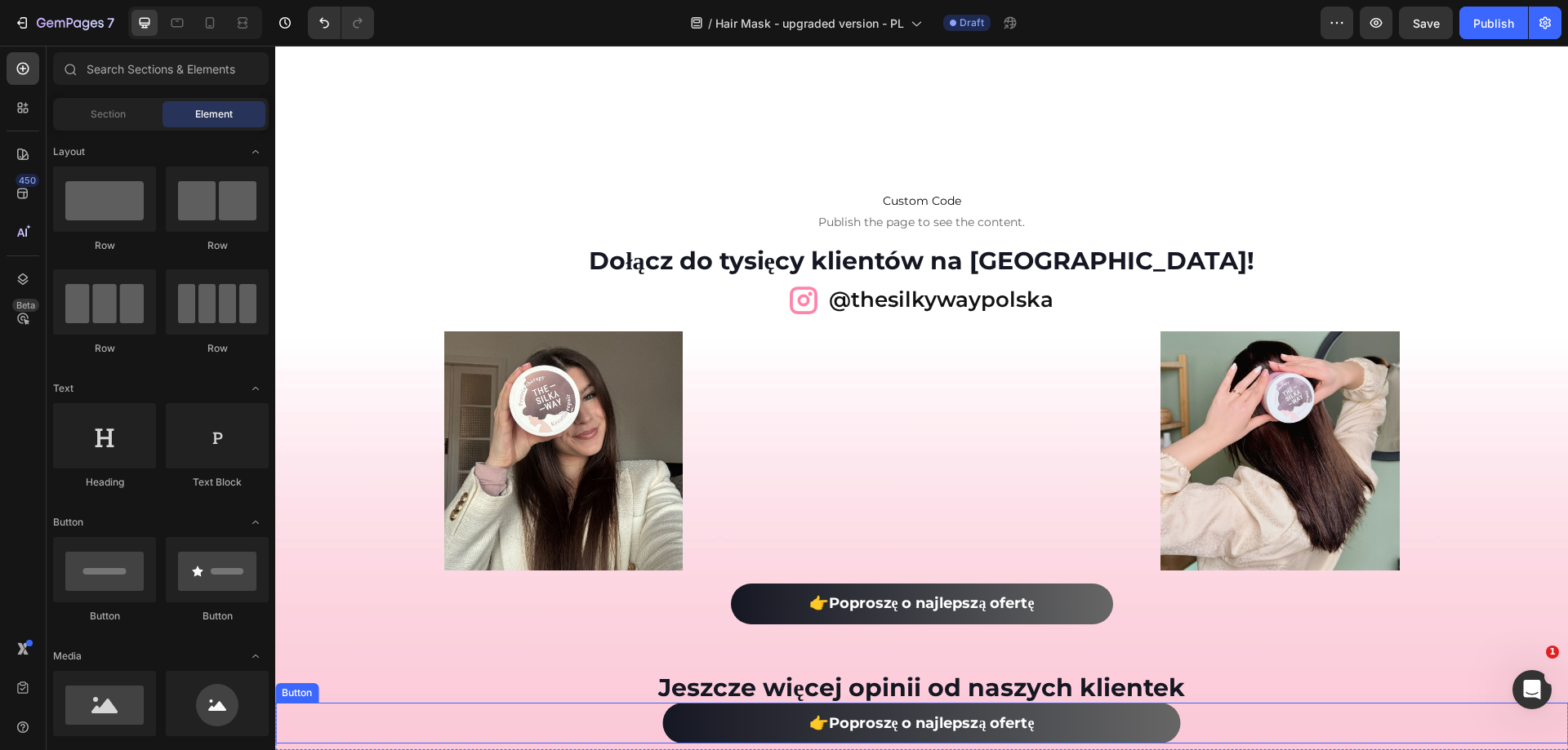
scroll to position [12722, 0]
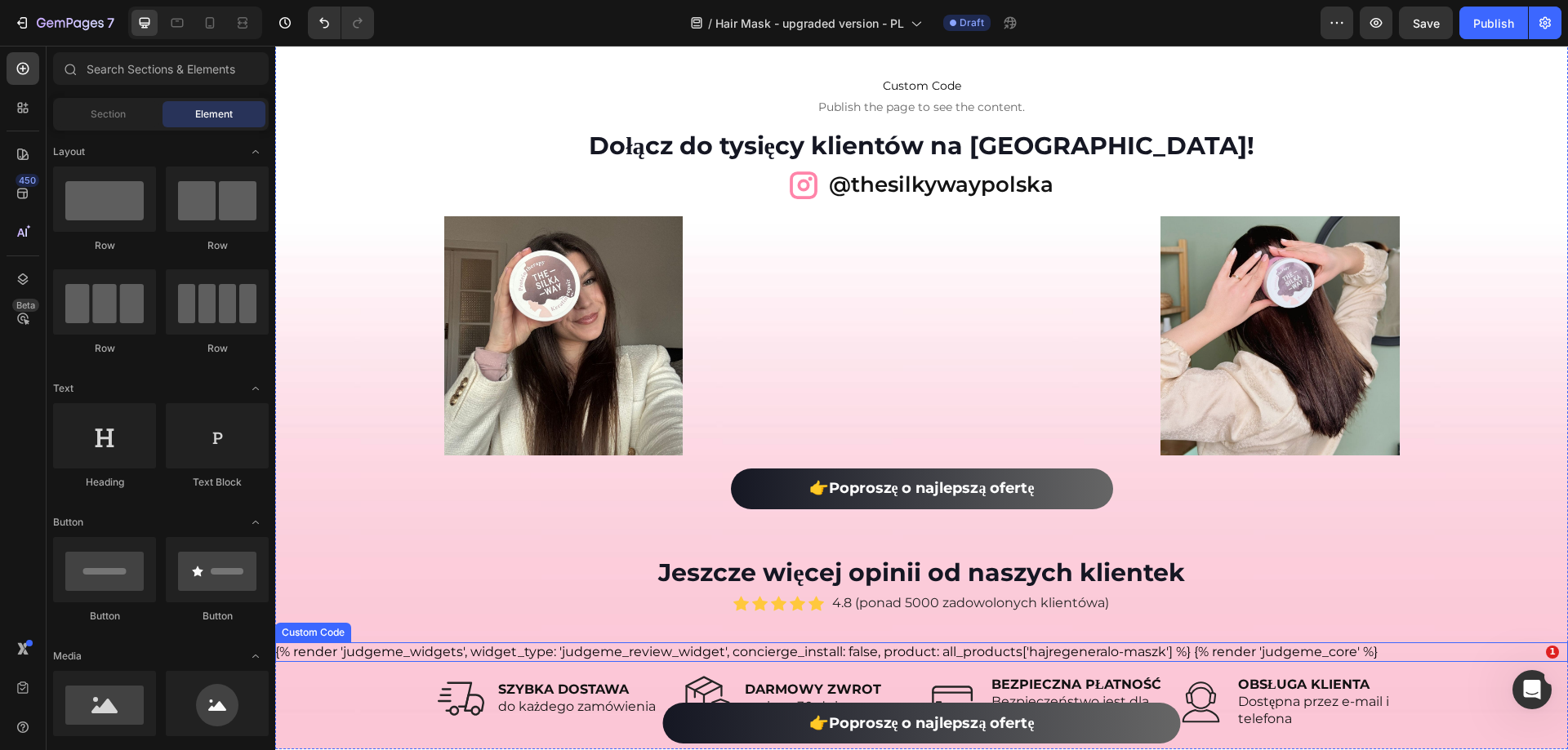
click at [834, 656] on div "{% render 'judgeme_widgets', widget_type: 'judgeme_review_widget', concierge_in…" at bounding box center [922, 652] width 1293 height 19
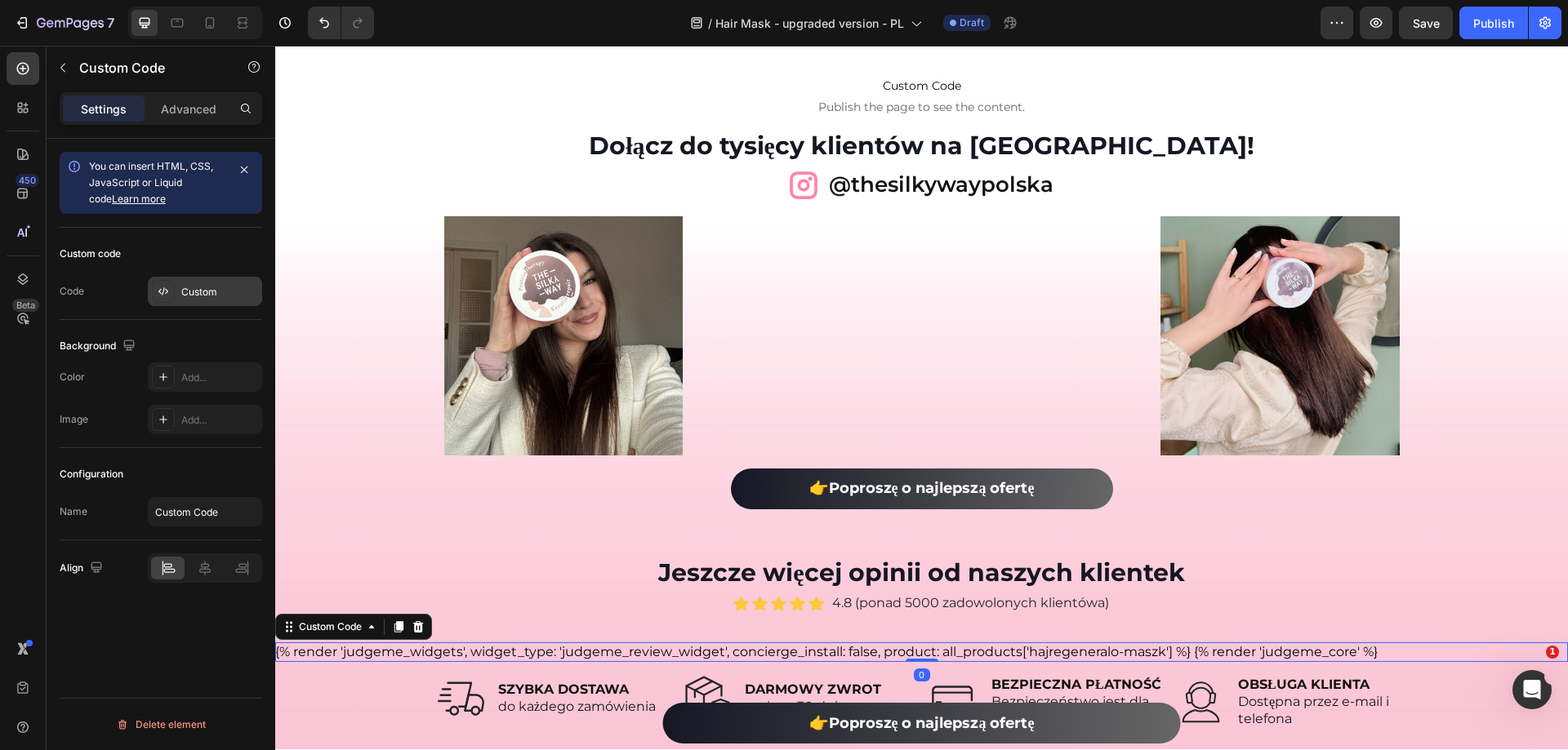
click at [171, 298] on div at bounding box center [163, 291] width 23 height 23
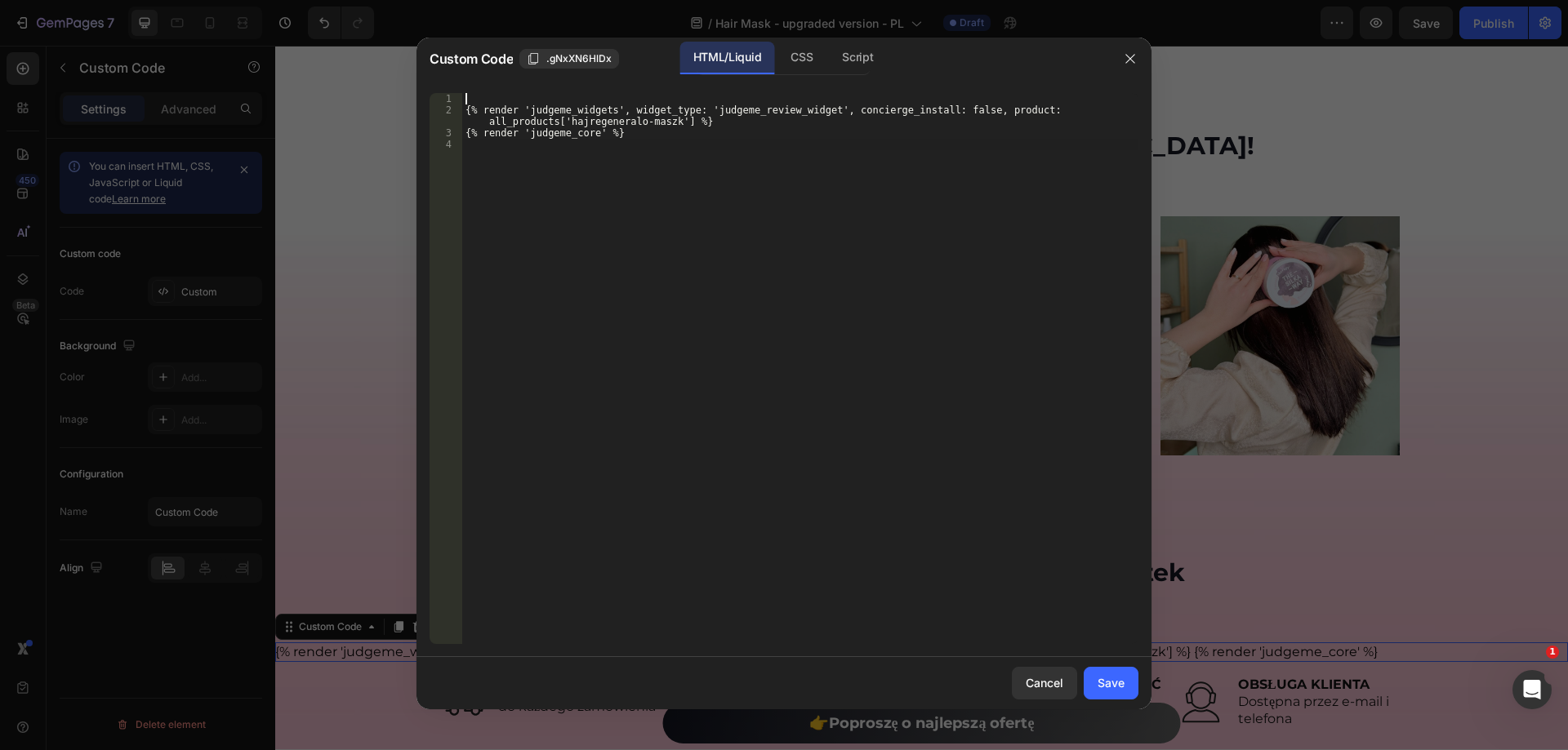
click at [684, 299] on div "{% render 'judgeme_widgets', widget_type: 'judgeme_review_widget', concierge_in…" at bounding box center [800, 380] width 676 height 574
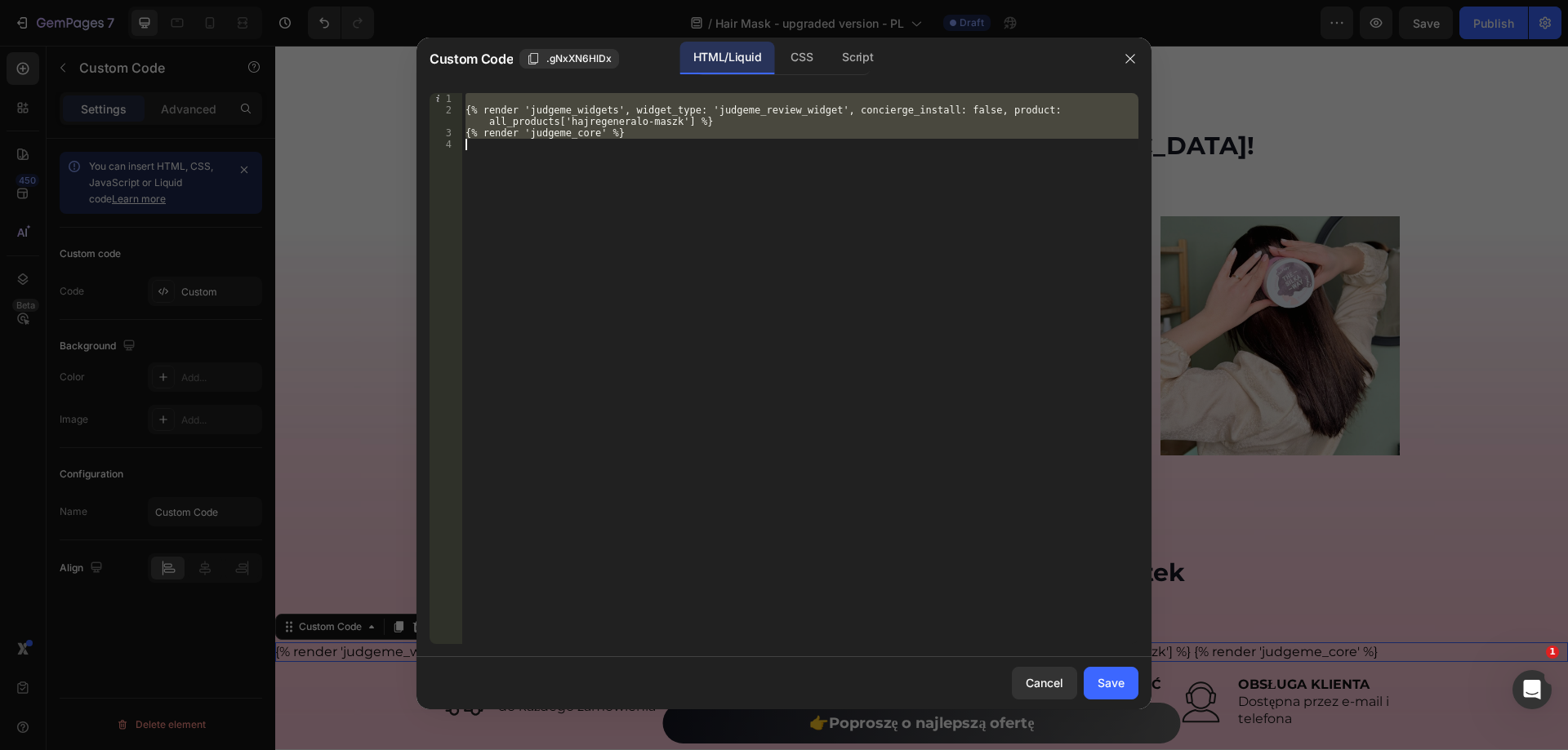
paste textarea "<!-- End of Judge.me code -->"
type textarea "<!-- End of Judge.me code -->"
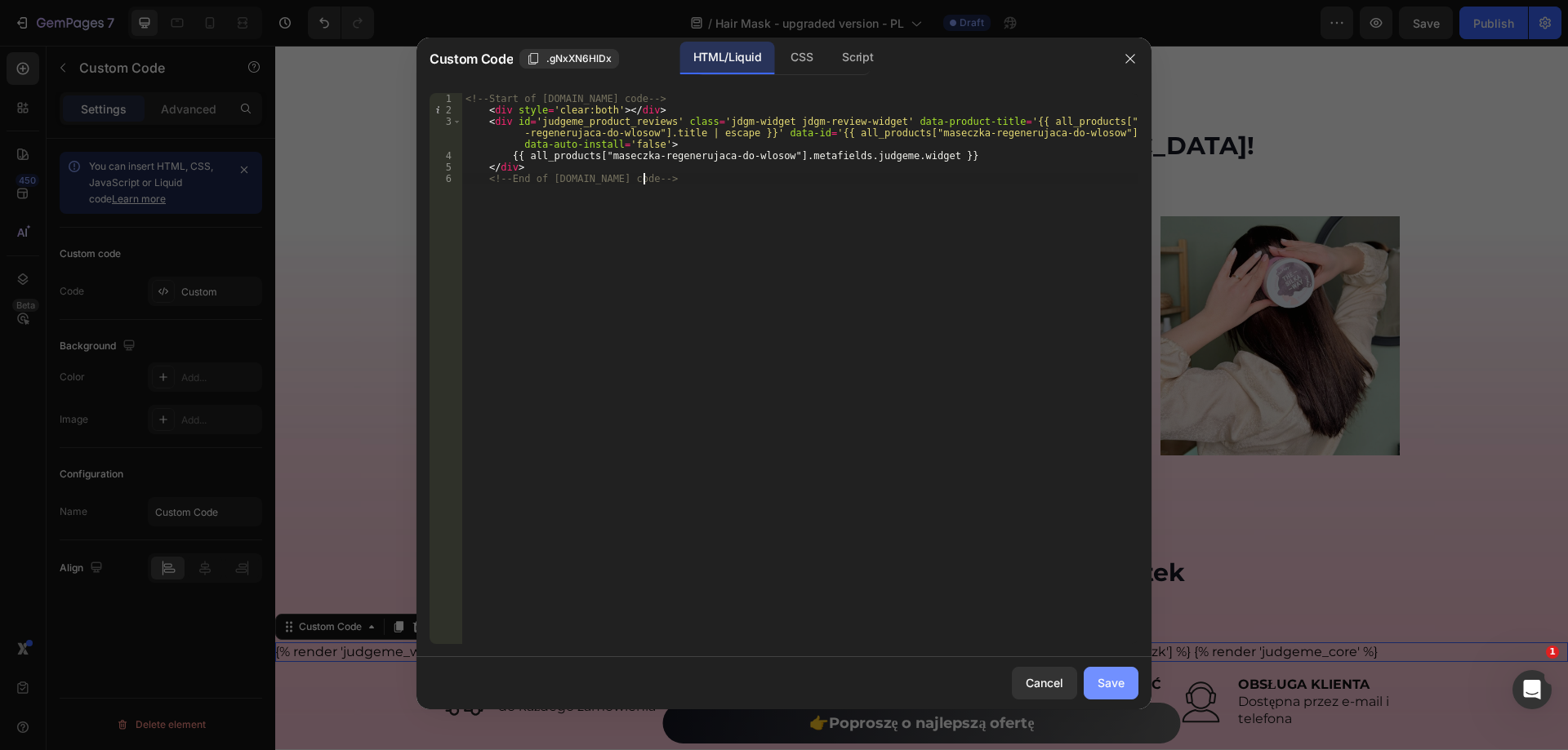
click at [1113, 686] on div "Save" at bounding box center [1111, 683] width 27 height 17
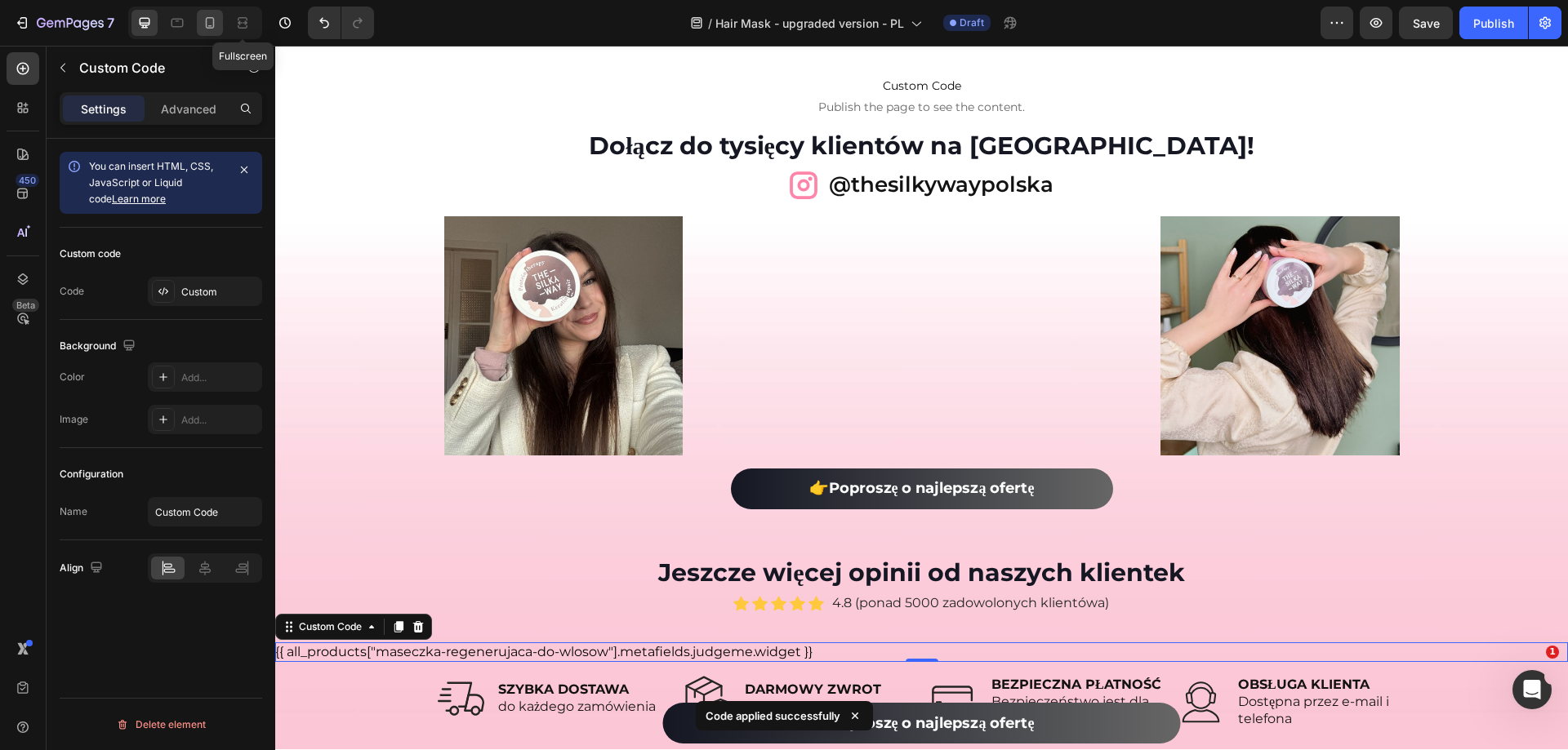
click at [215, 15] on icon at bounding box center [209, 22] width 16 height 16
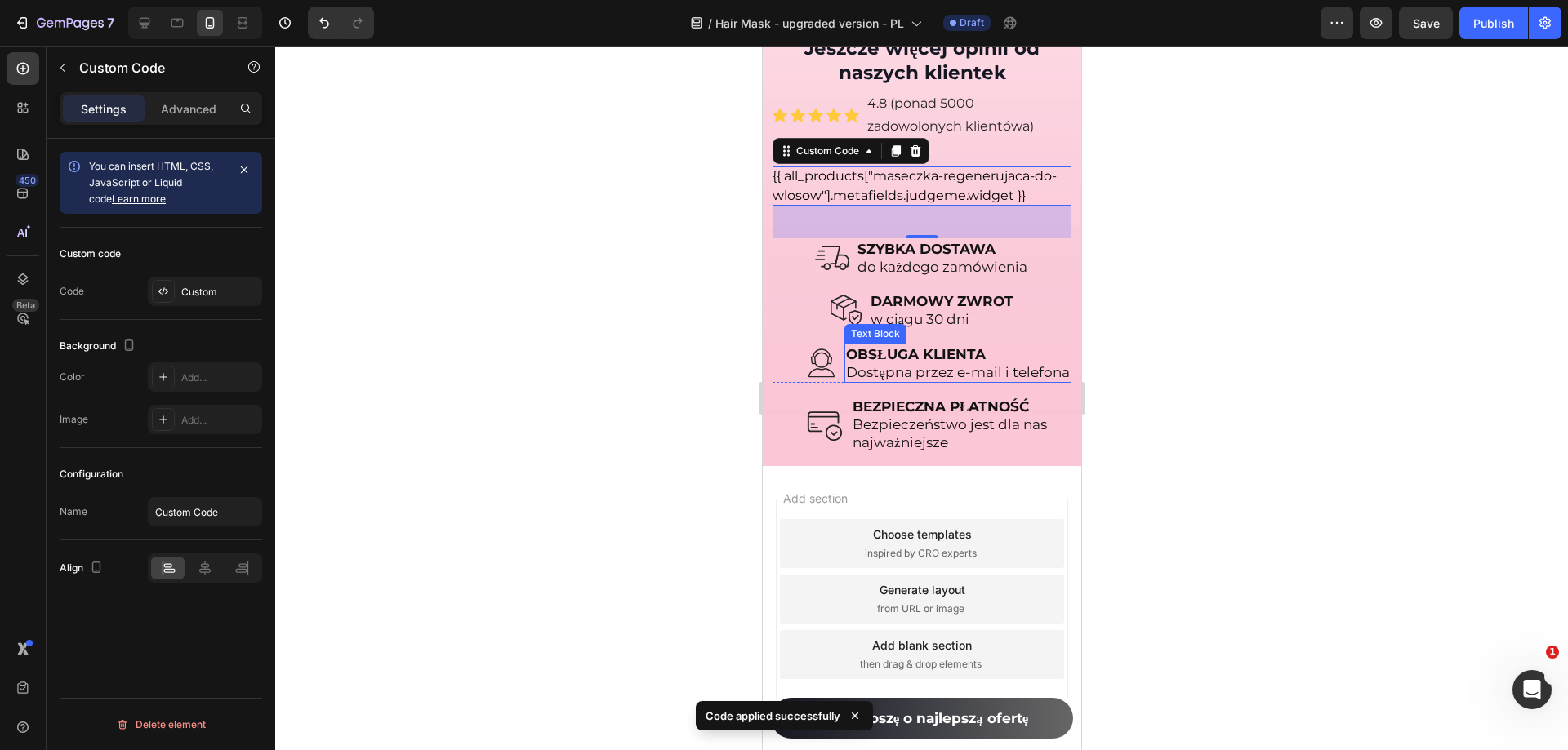
scroll to position [14388, 0]
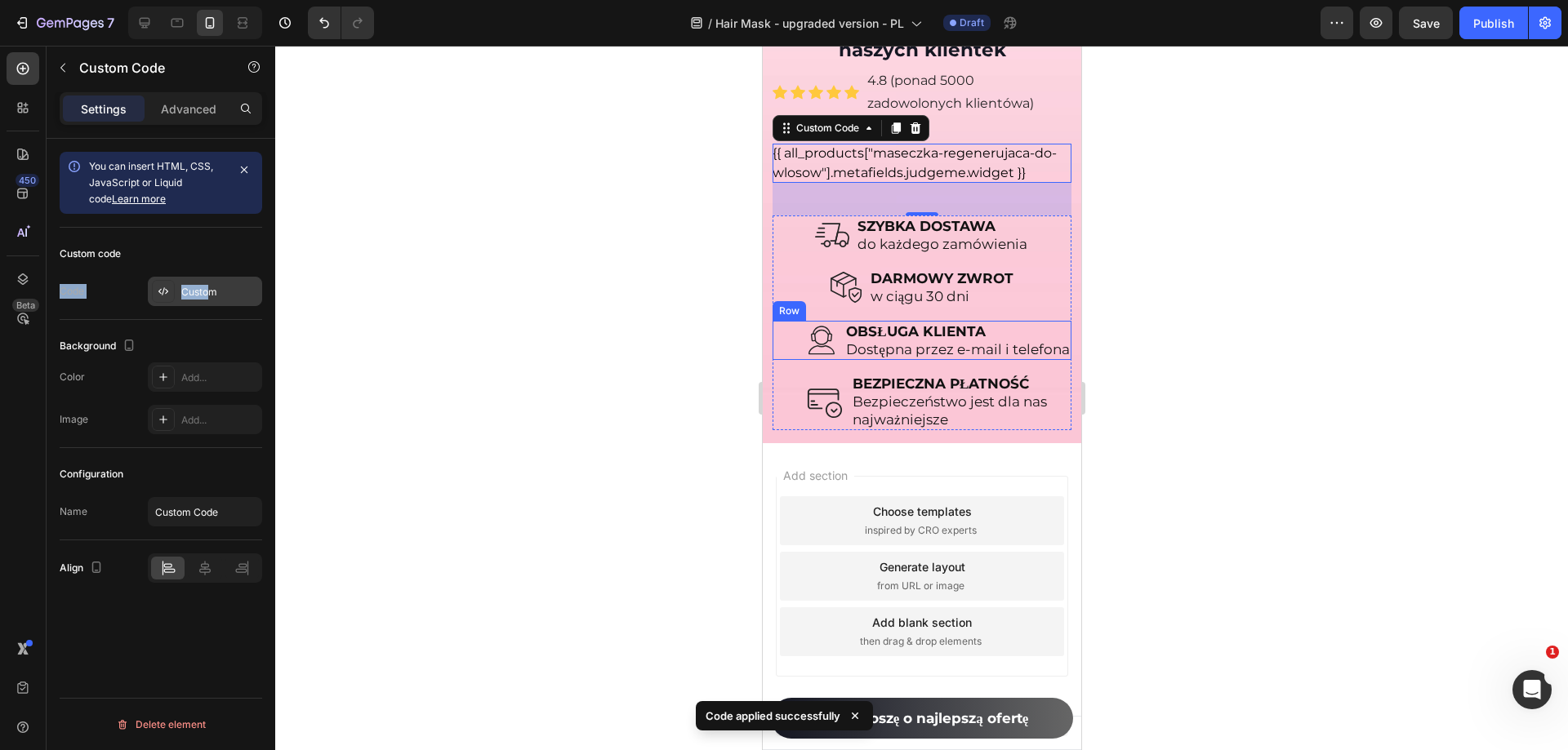
drag, startPoint x: 204, startPoint y: 270, endPoint x: 207, endPoint y: 279, distance: 9.5
click at [206, 279] on div "Custom code Code Custom" at bounding box center [161, 273] width 203 height 92
click at [208, 289] on div "Custom" at bounding box center [219, 292] width 77 height 14
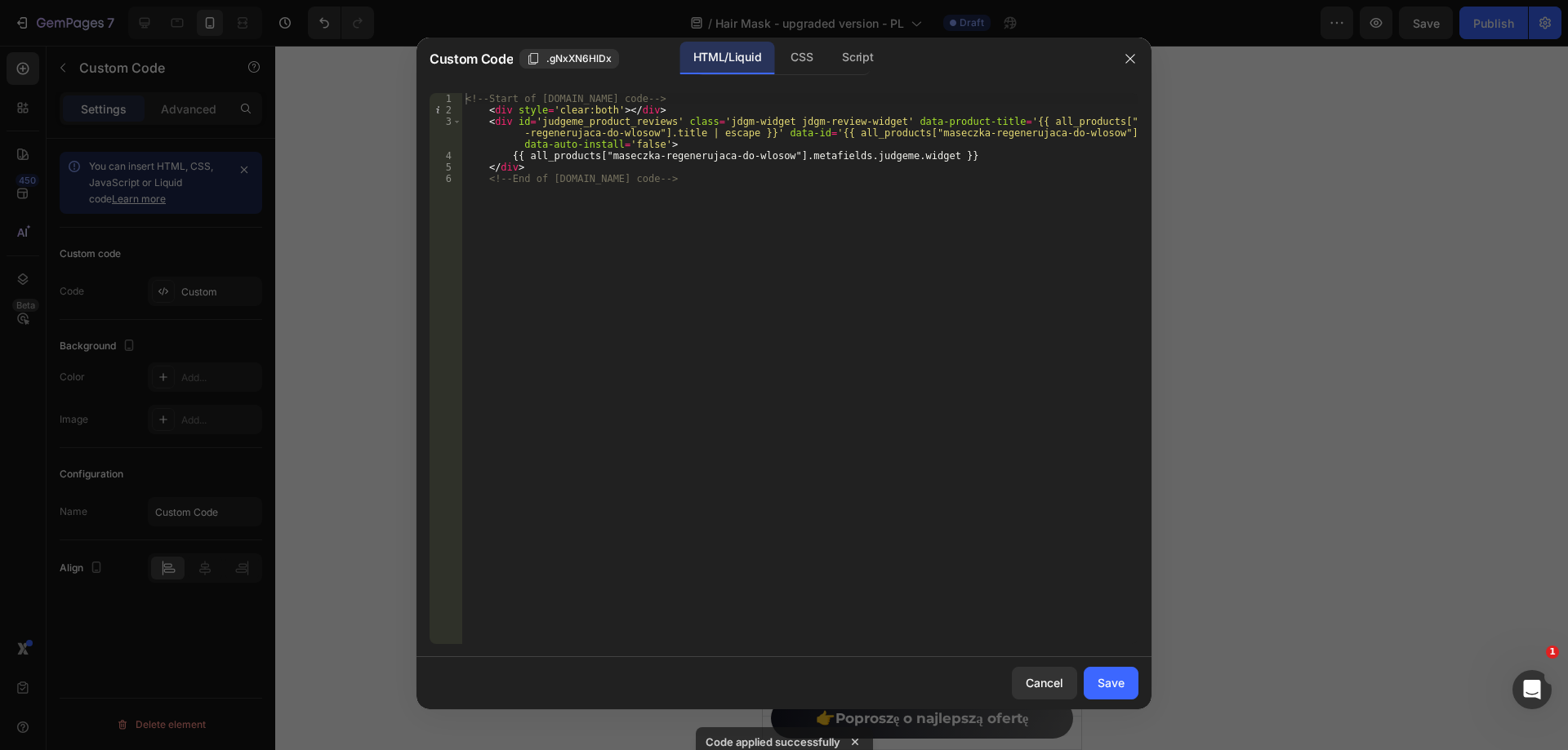
click at [1131, 78] on div at bounding box center [1130, 59] width 42 height 42
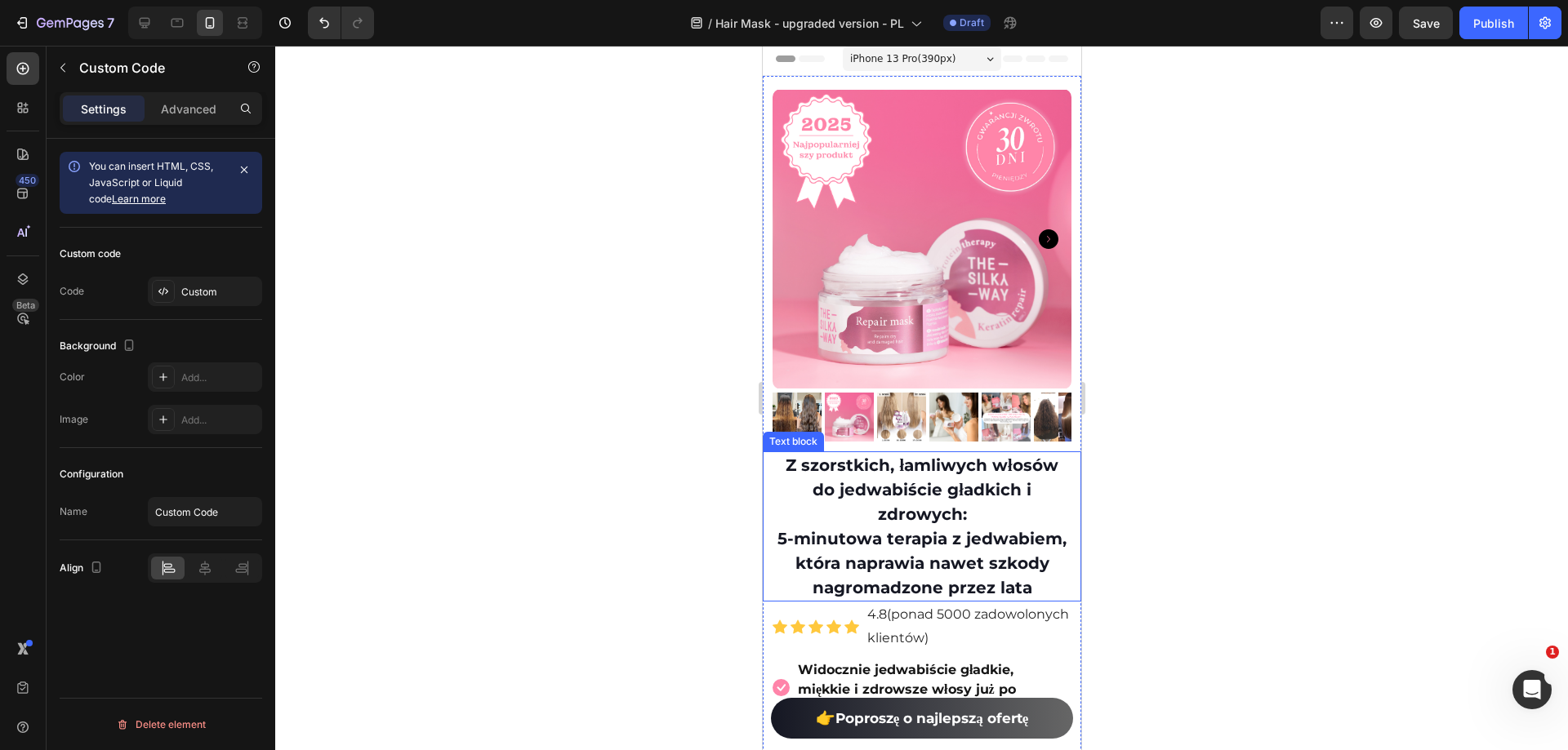
scroll to position [0, 0]
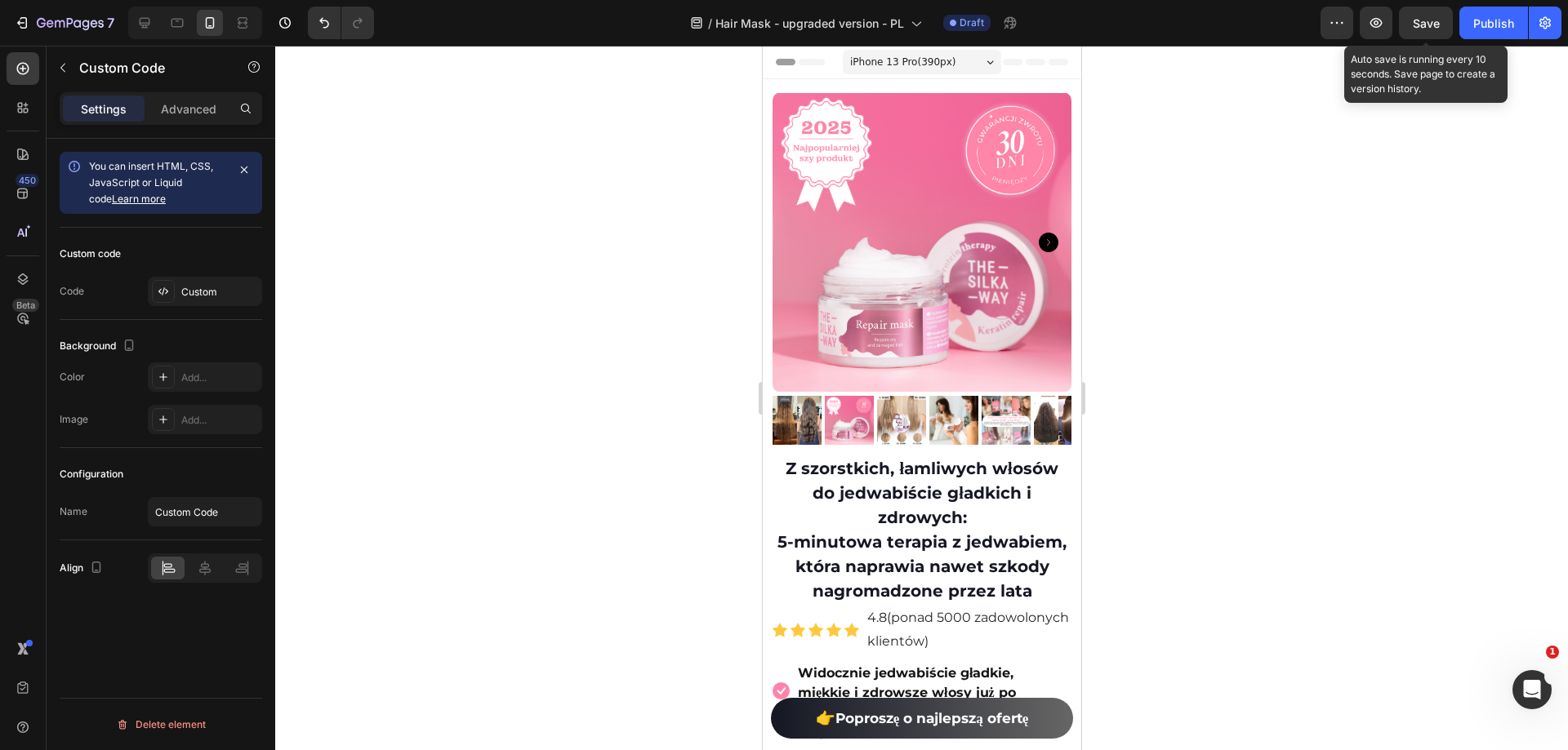
click at [1439, 29] on span "Save" at bounding box center [1426, 23] width 27 height 13
click at [1429, 24] on span "Save" at bounding box center [1426, 23] width 27 height 13
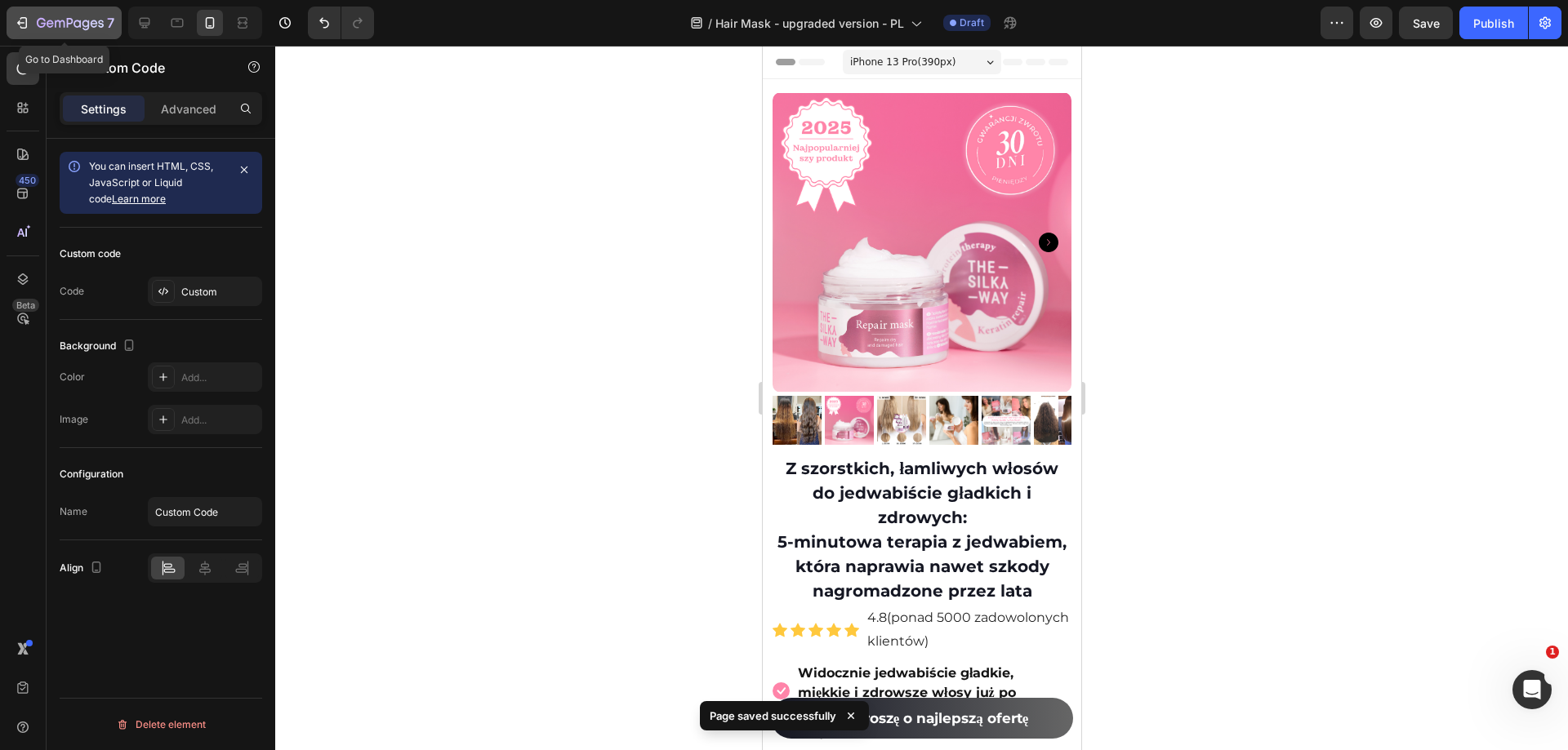
click at [39, 15] on div "7" at bounding box center [76, 22] width 78 height 19
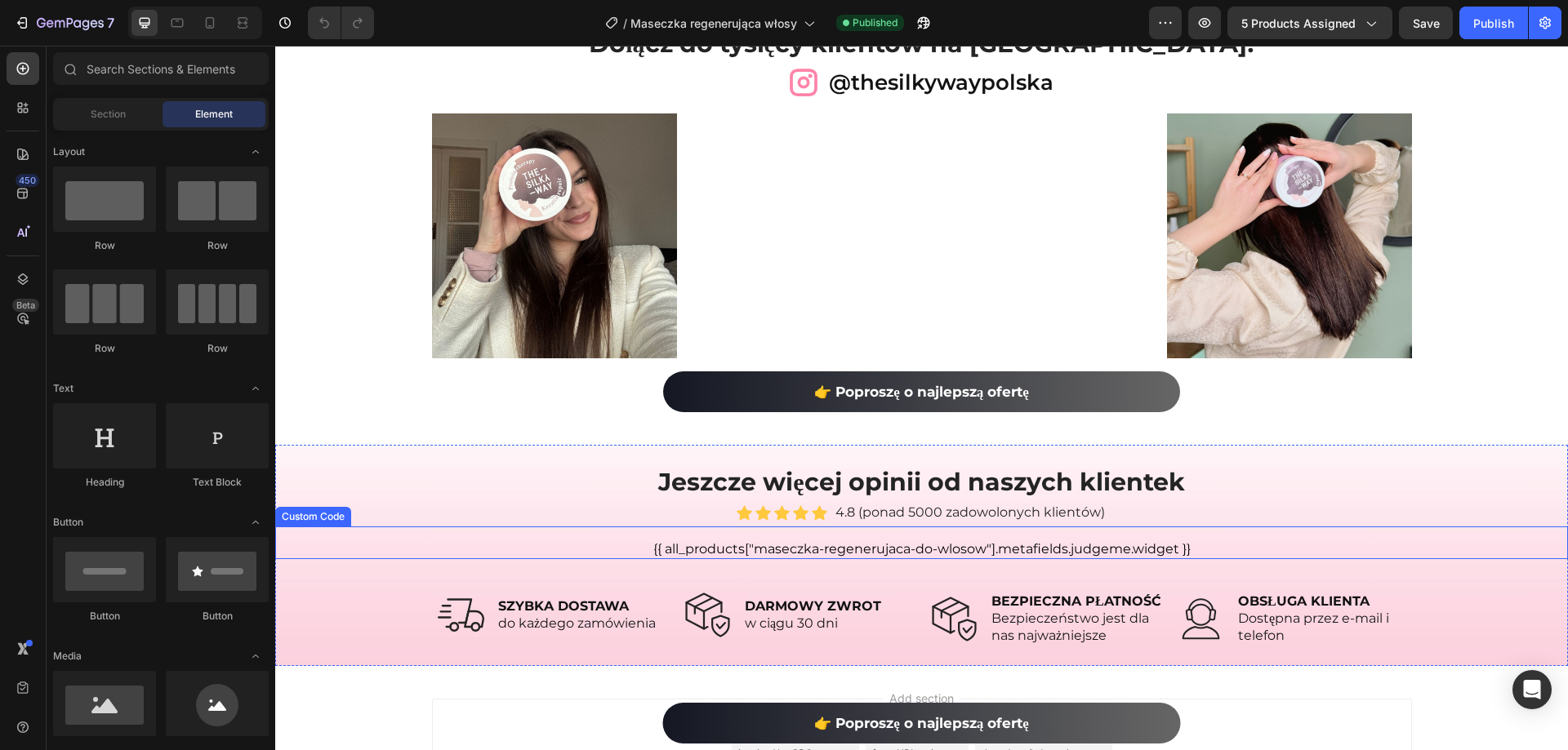
scroll to position [8826, 0]
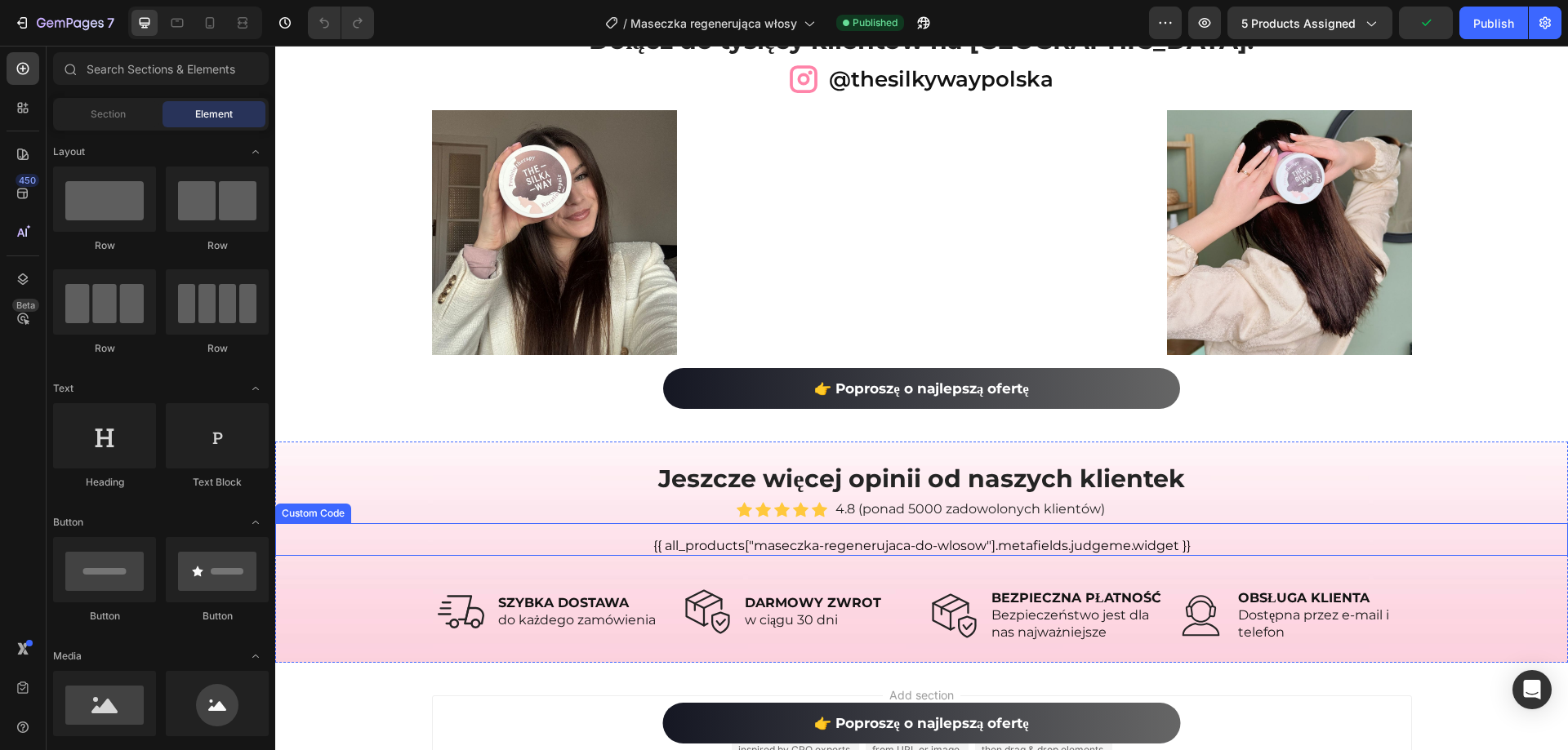
click at [1107, 548] on div "{{ all_products["maseczka-regenerujaca-do-wlosow"].metafields.judgeme.widget }}" at bounding box center [922, 546] width 1293 height 19
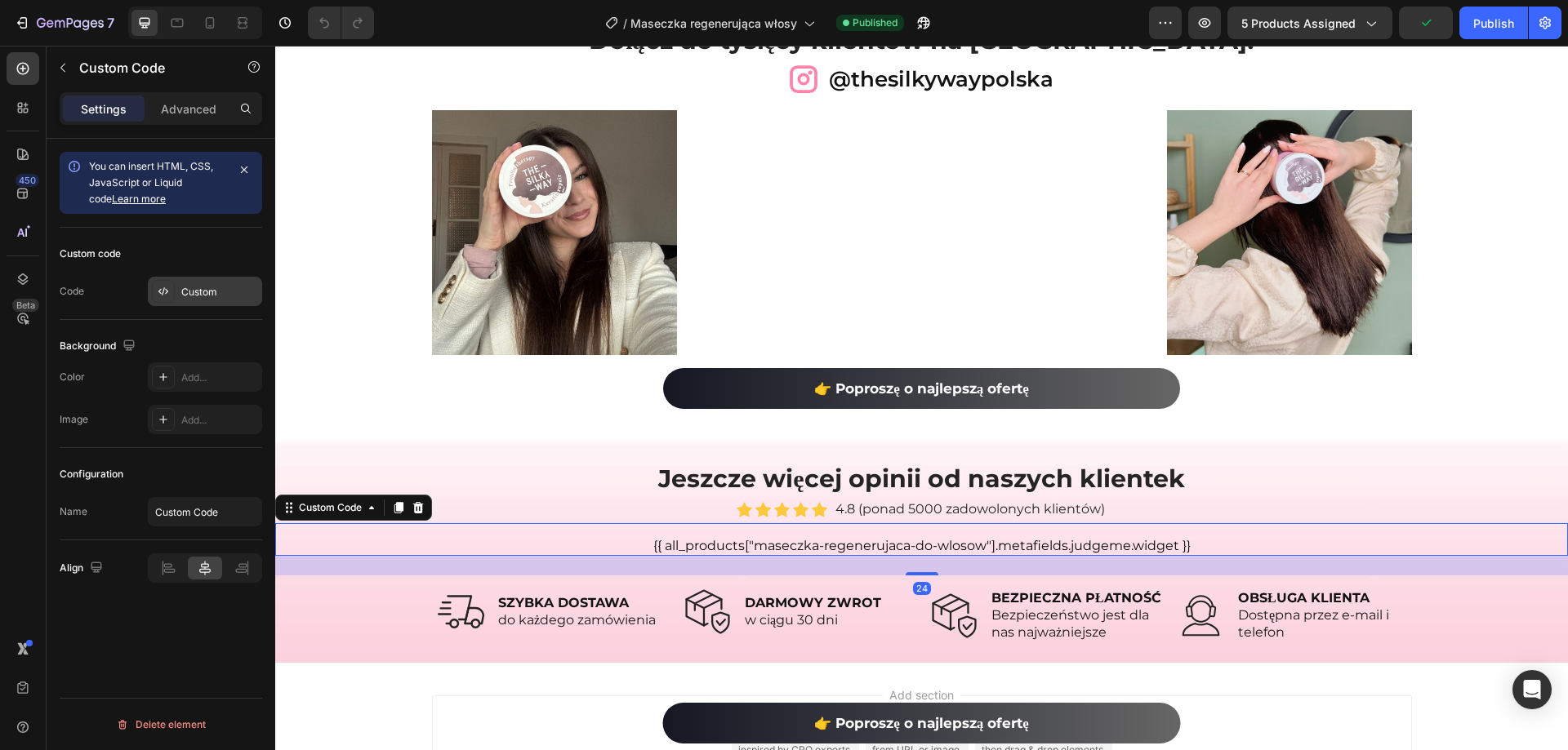
click at [181, 291] on div "Custom" at bounding box center [219, 292] width 77 height 14
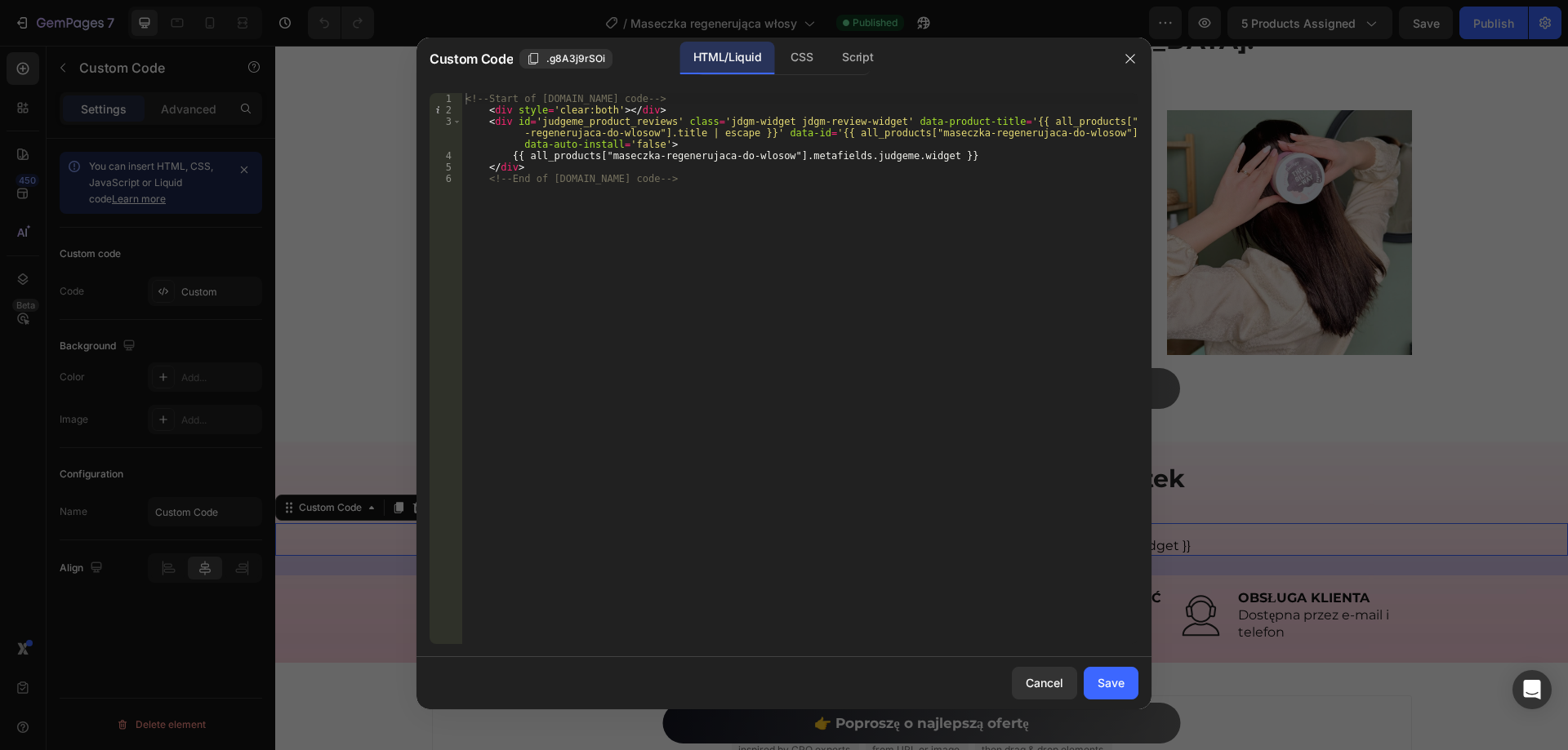
click at [689, 289] on div "<!-- Start of [DOMAIN_NAME] code --> < div style = 'clear:both' > </ div > < di…" at bounding box center [800, 380] width 676 height 574
type textarea "</div> <!-- End of [DOMAIN_NAME] code -->"
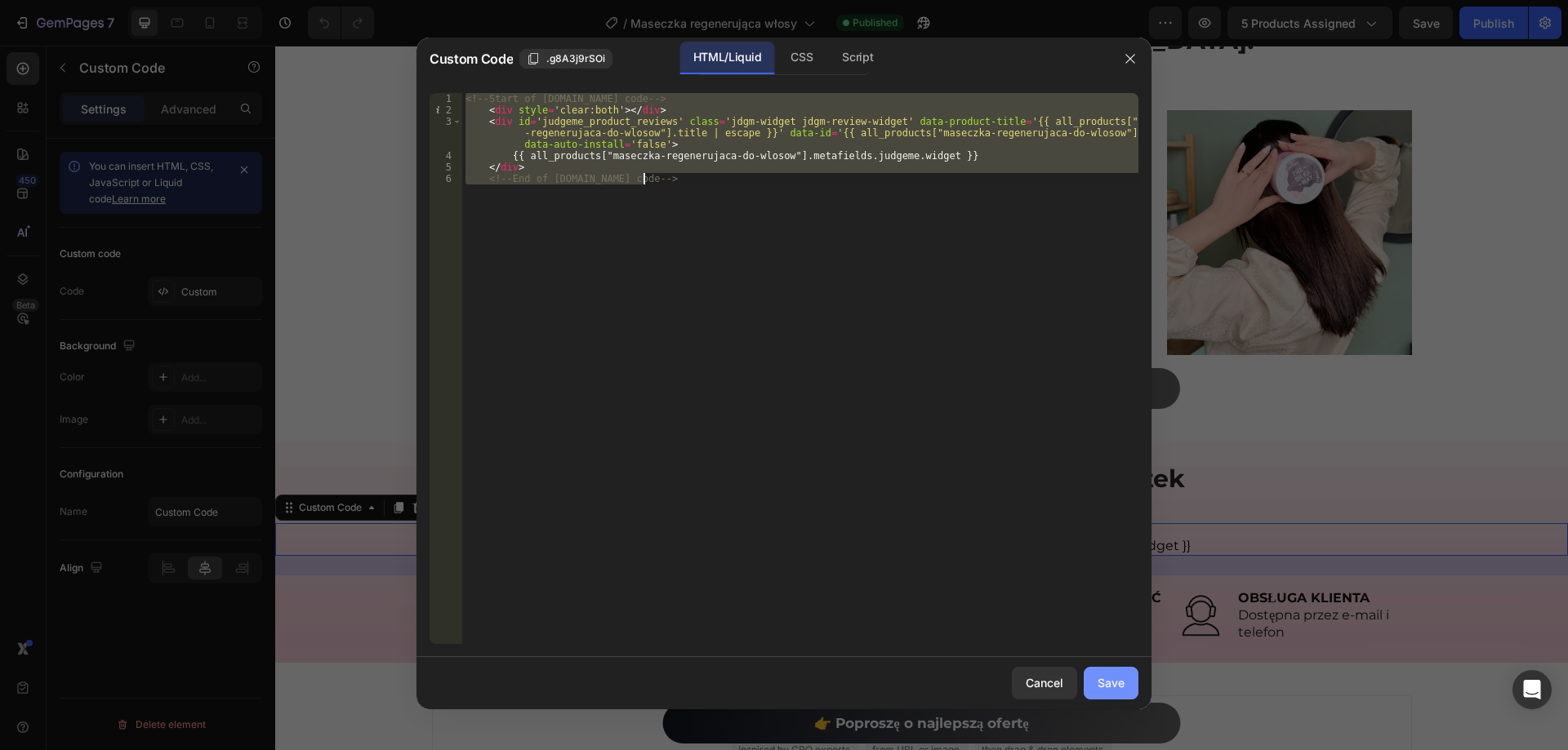
click at [1117, 677] on div "Save" at bounding box center [1111, 683] width 27 height 17
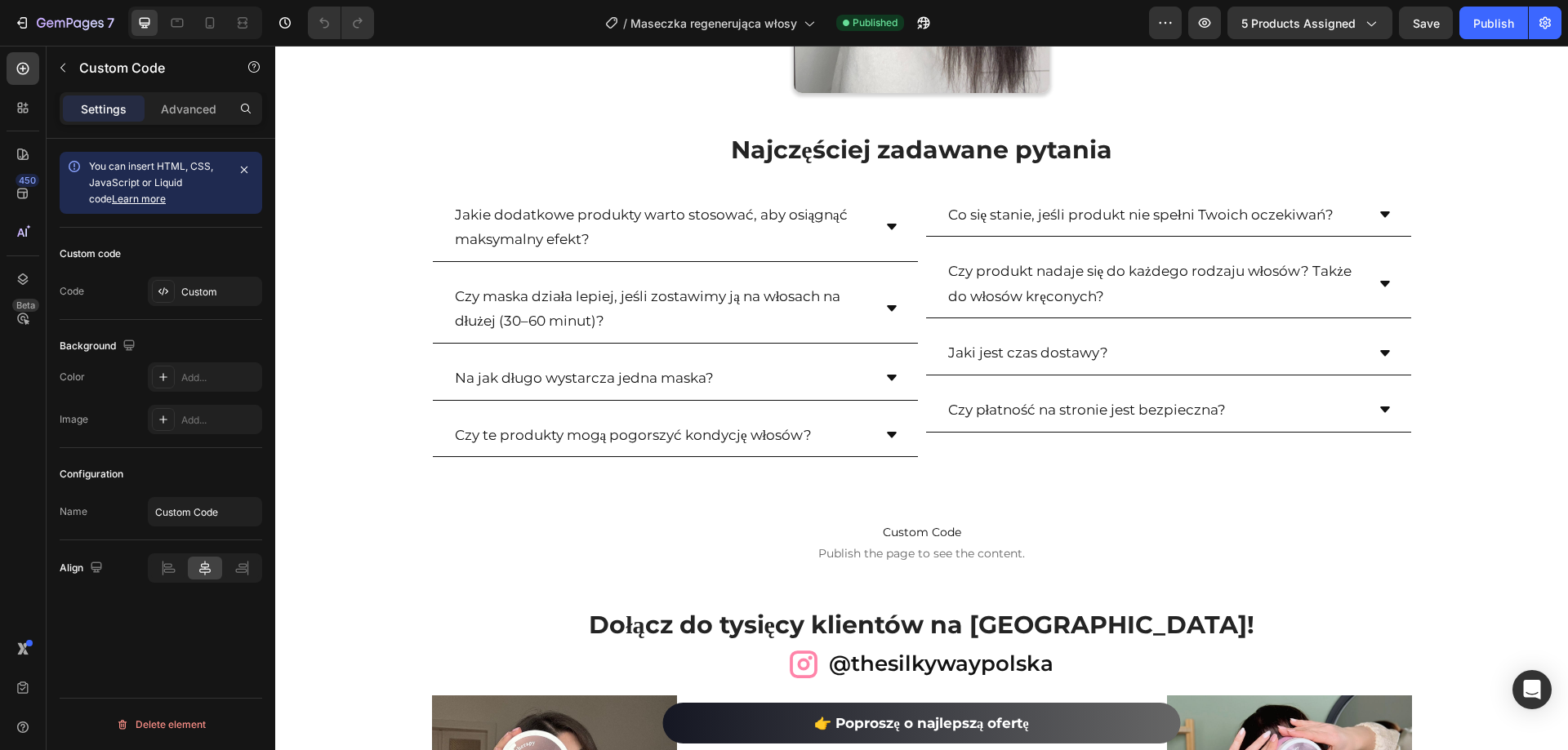
scroll to position [8254, 0]
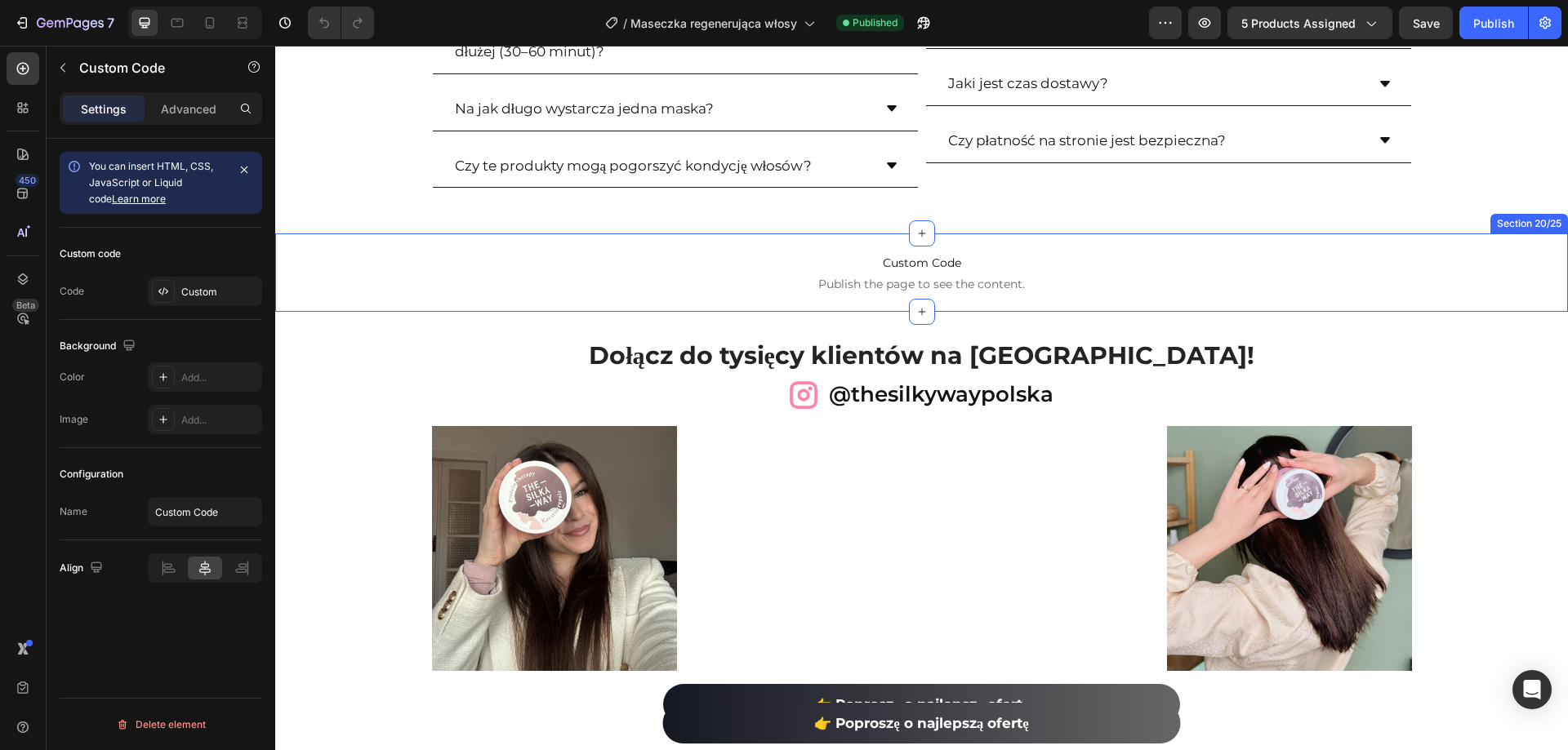
click at [1387, 312] on div "Custom Code Publish the page to see the content. Custom Code Section 20/25" at bounding box center [922, 272] width 1293 height 78
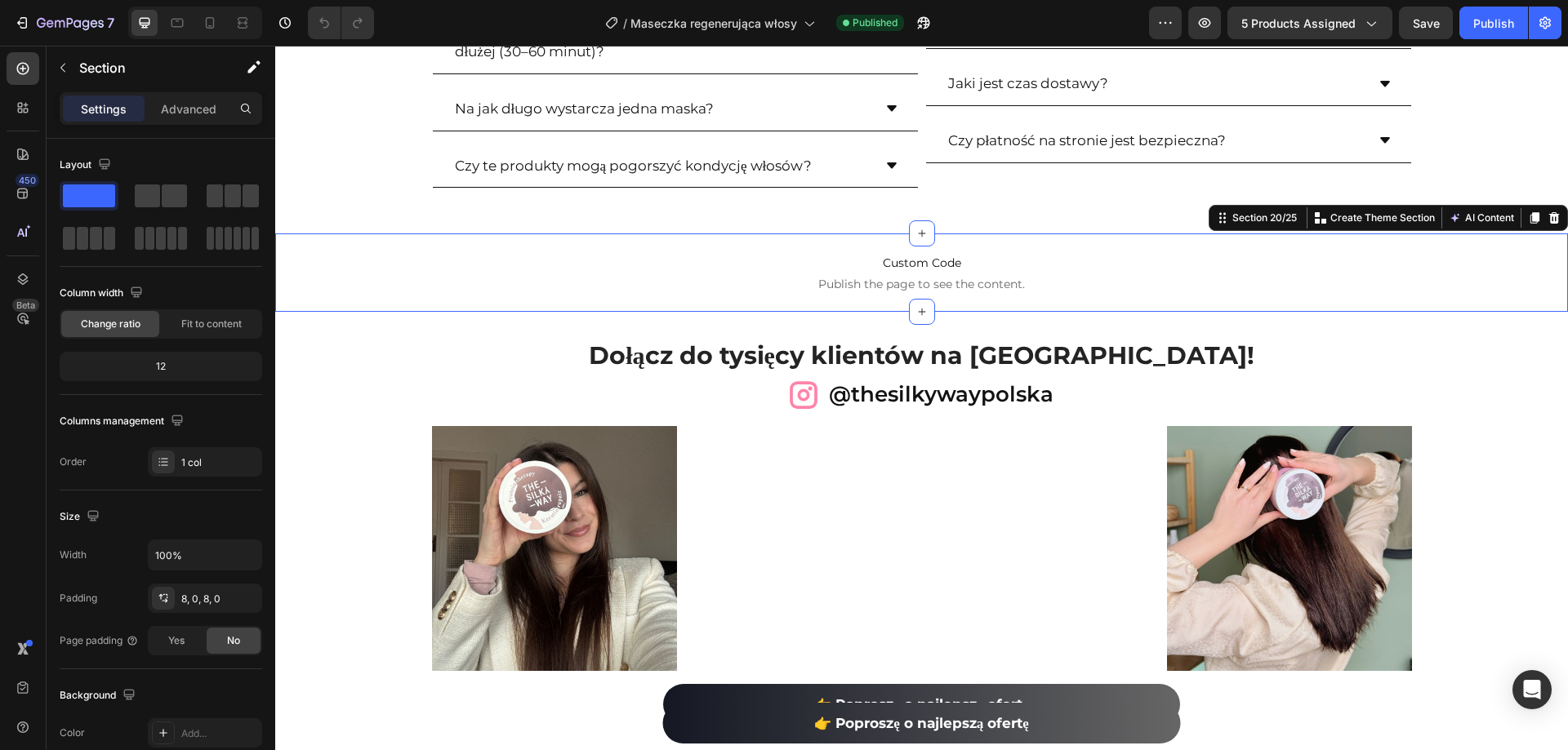
click at [1484, 215] on div "Najczęściej zadawane pytania Heading Row Jakie dodatkowe produkty warto stosowa…" at bounding box center [922, 38] width 1293 height 352
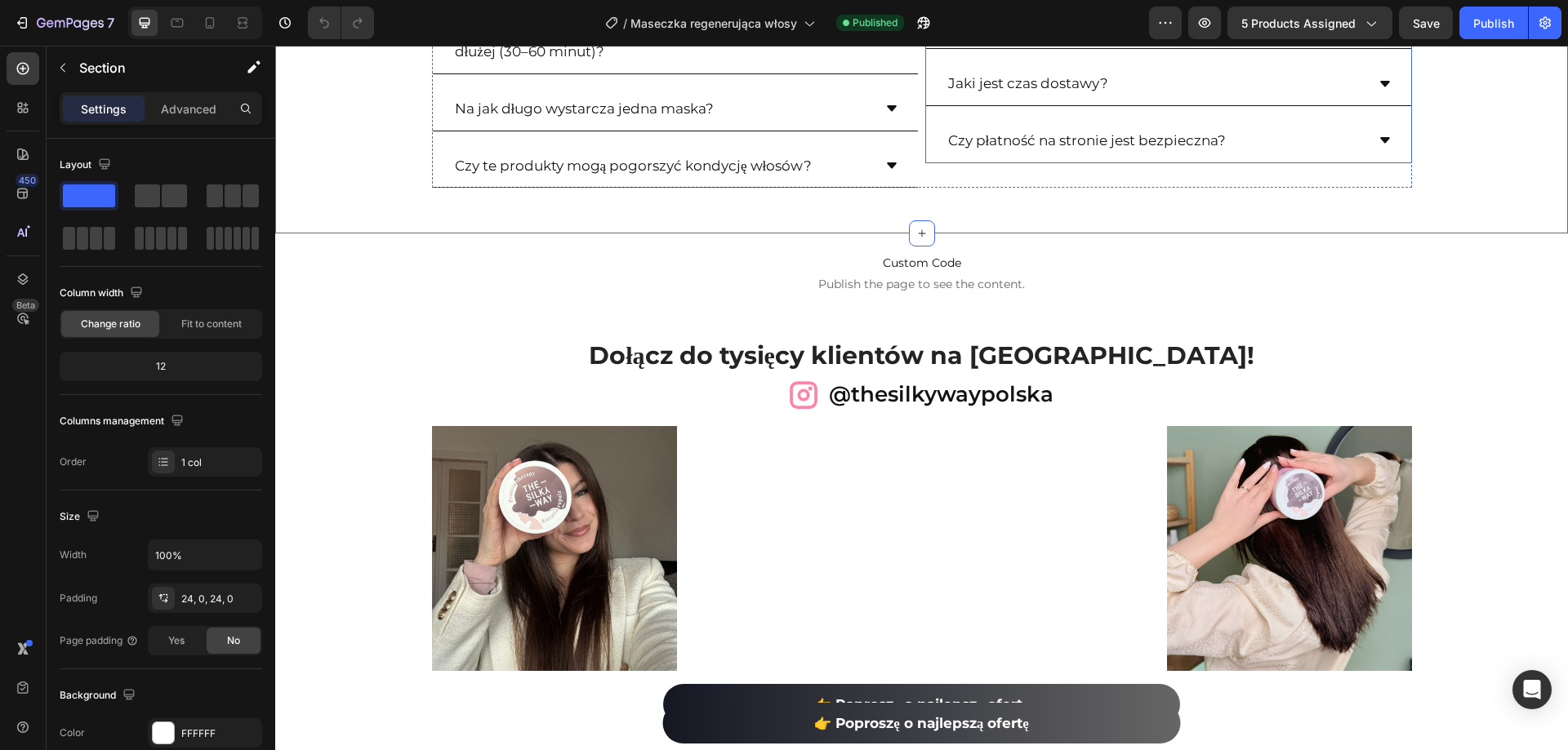
click at [1397, 106] on div "Jaki jest czas dostawy?" at bounding box center [1168, 84] width 485 height 44
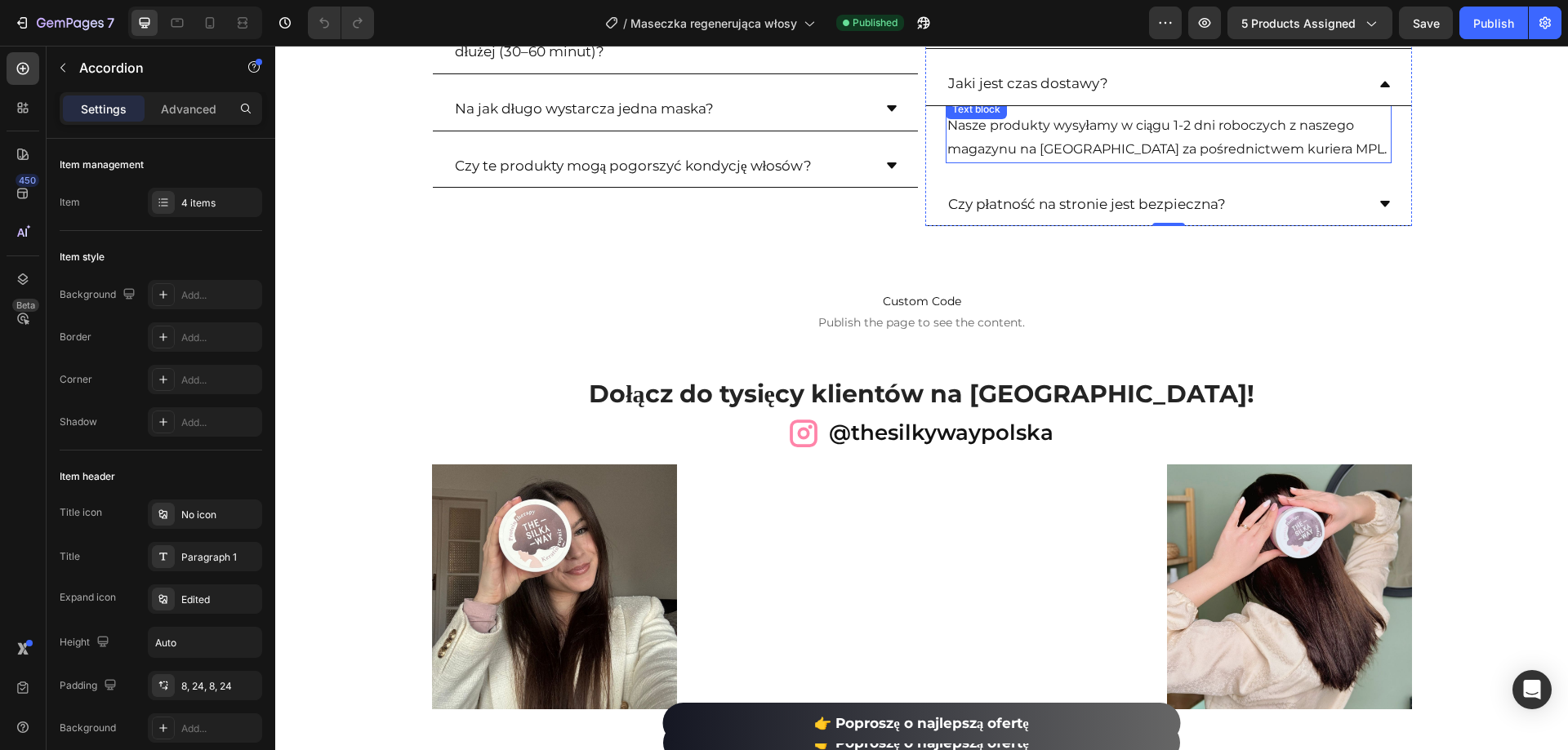
click at [1187, 162] on p "Nasze produkty wysyłamy w ciągu 1-2 dni roboczych z naszego magazynu na Węgrzec…" at bounding box center [1169, 138] width 442 height 47
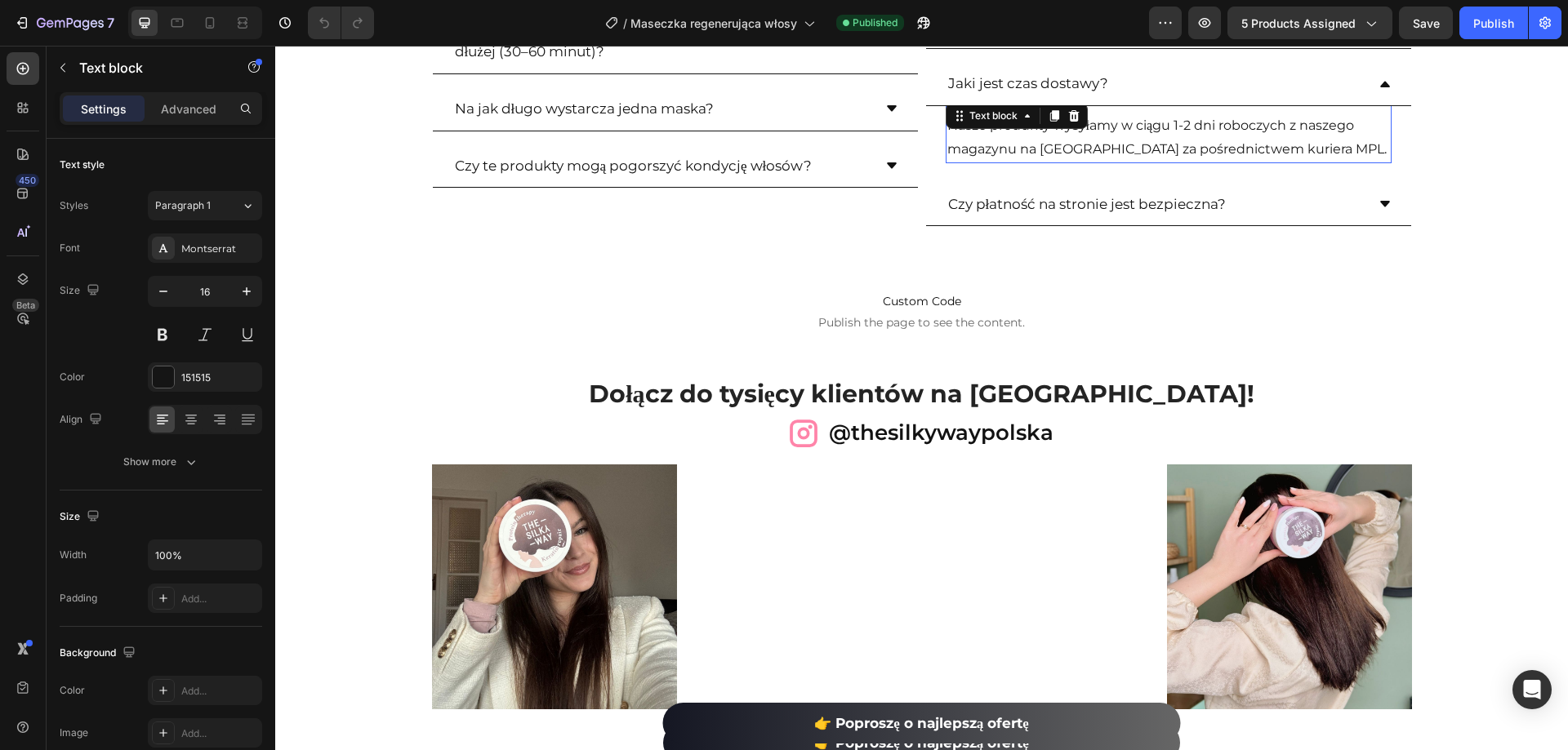
click at [1187, 162] on p "Nasze produkty wysyłamy w ciągu 1-2 dni roboczych z naszego magazynu na Węgrzec…" at bounding box center [1169, 138] width 442 height 47
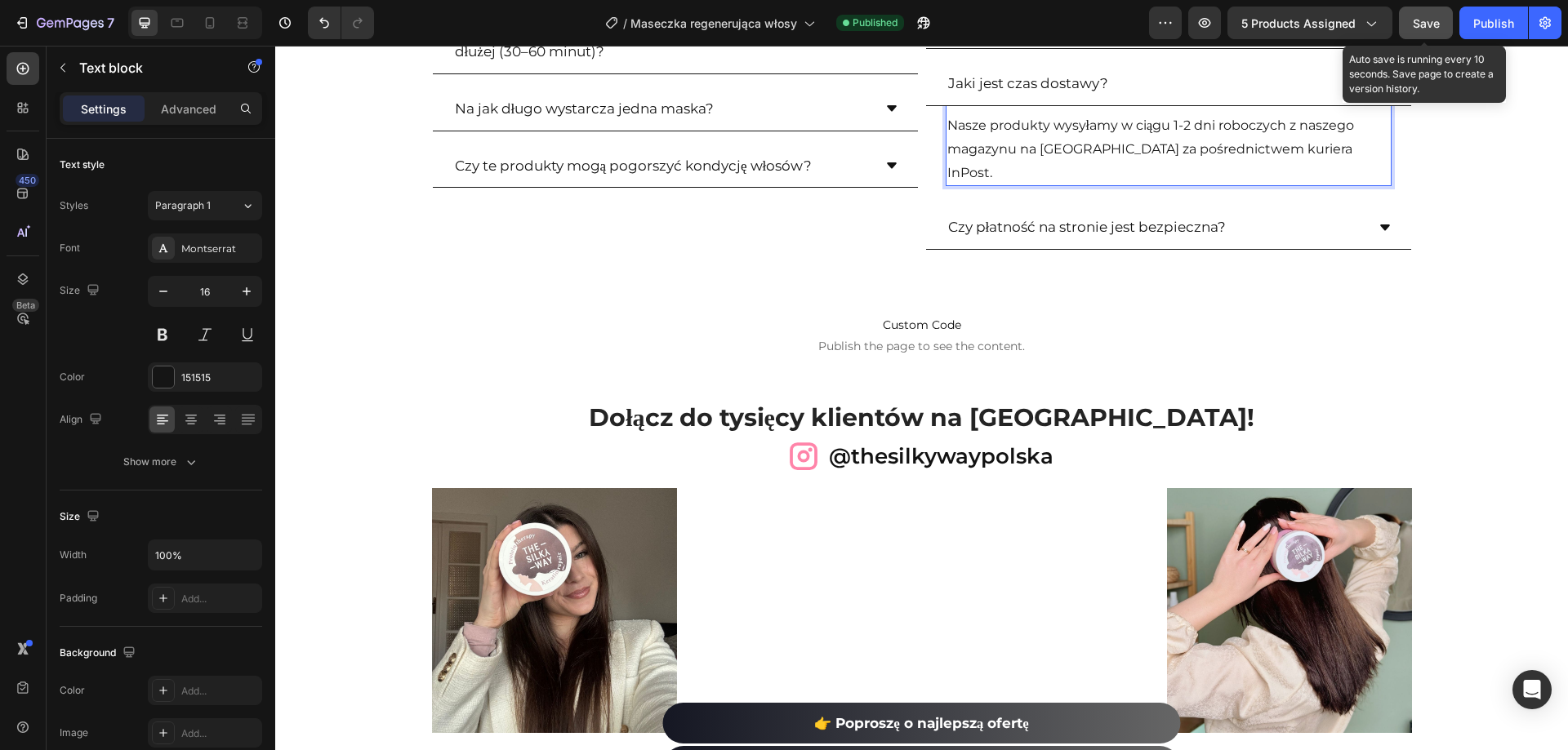
click at [1424, 28] on span "Save" at bounding box center [1426, 23] width 27 height 13
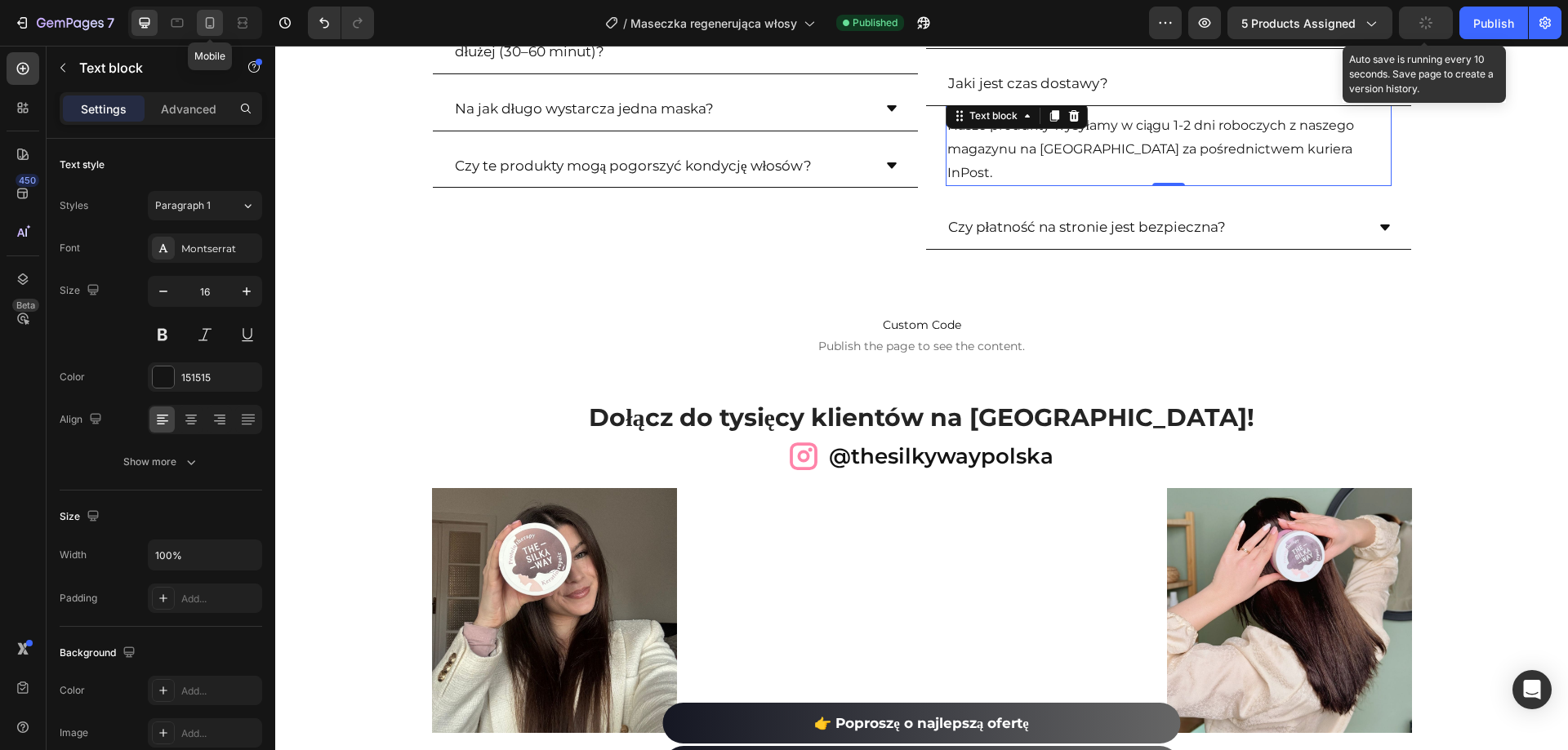
click at [213, 18] on icon at bounding box center [209, 22] width 16 height 16
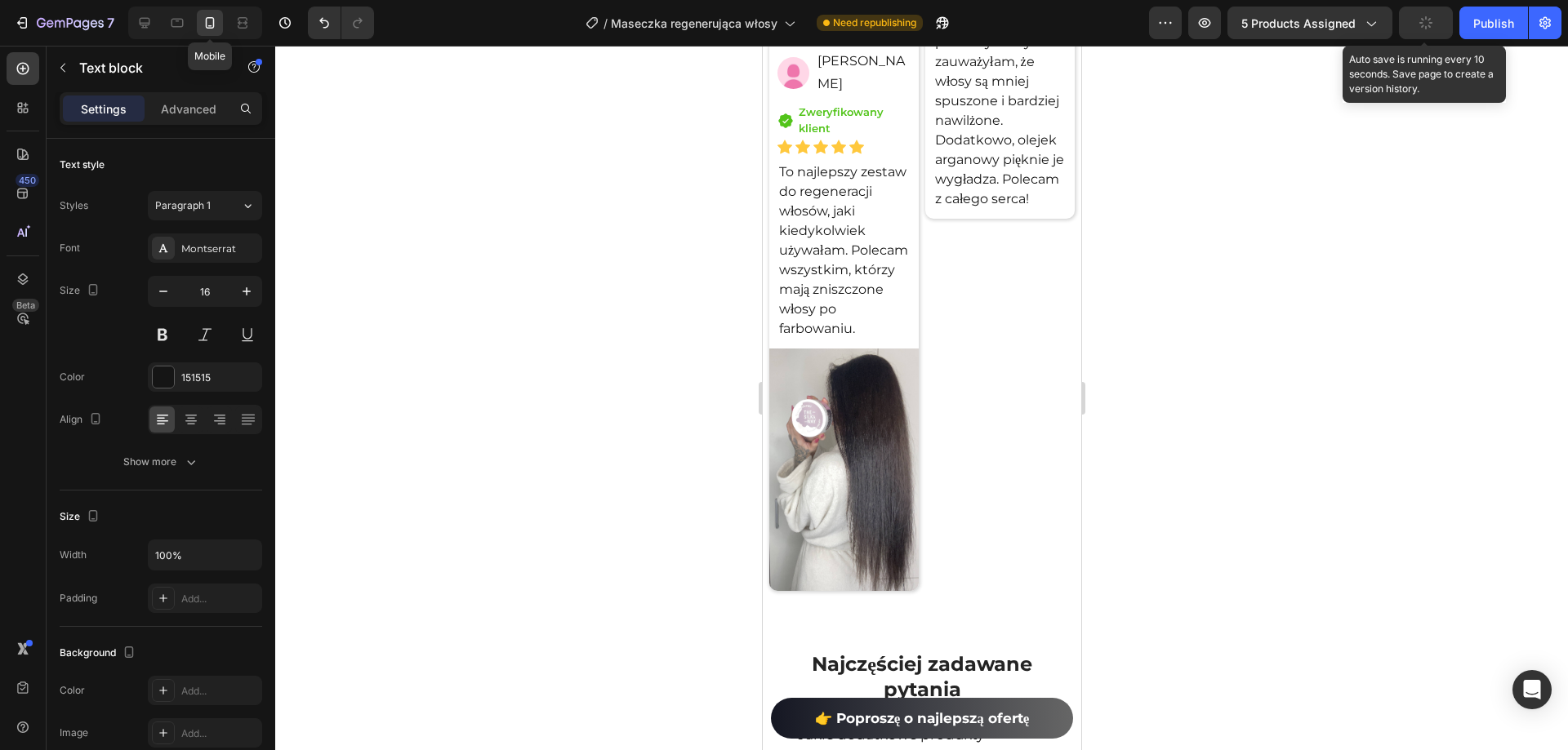
type input "14"
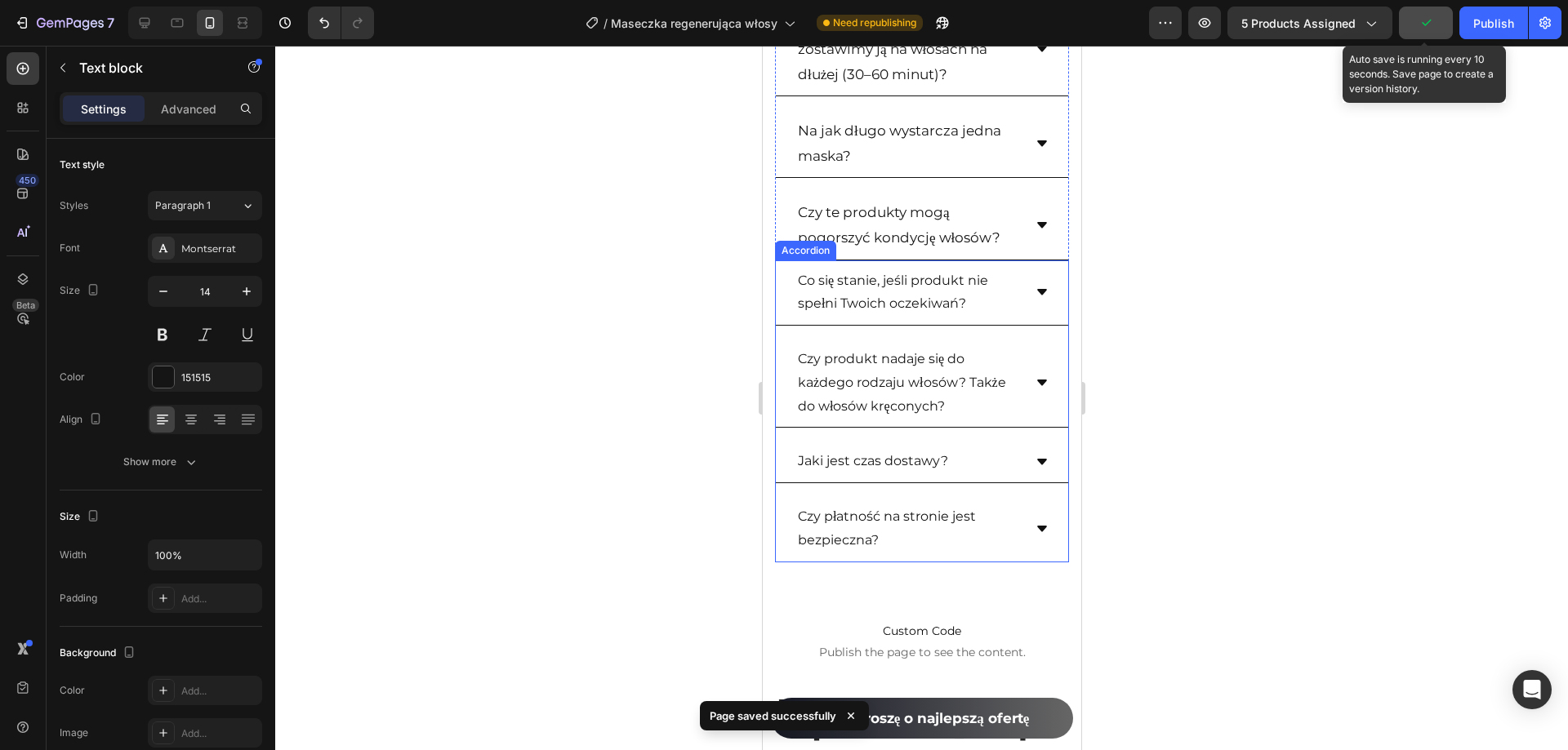
scroll to position [9354, 0]
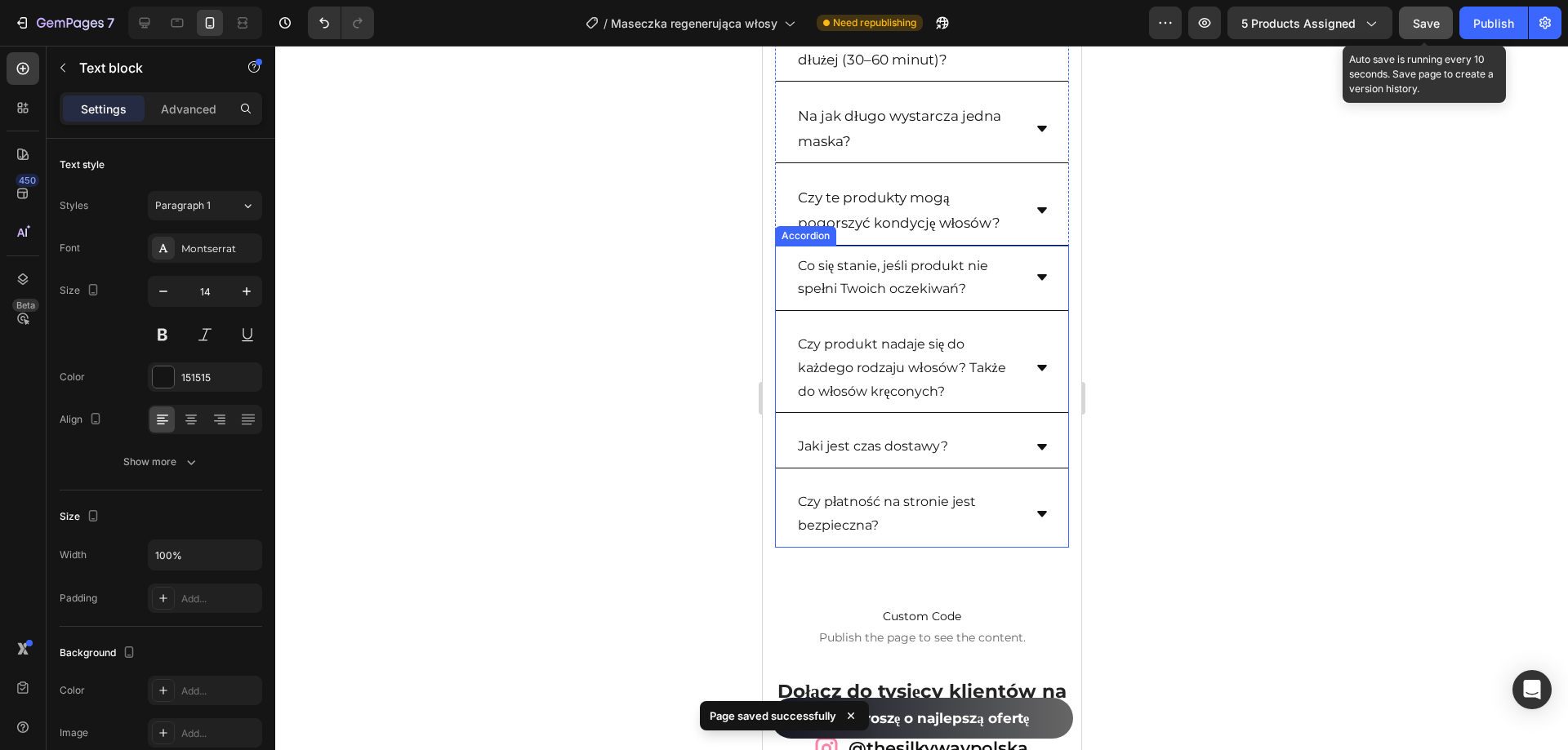
click at [1038, 442] on div "Jaki jest czas dostawy?" at bounding box center [921, 447] width 292 height 42
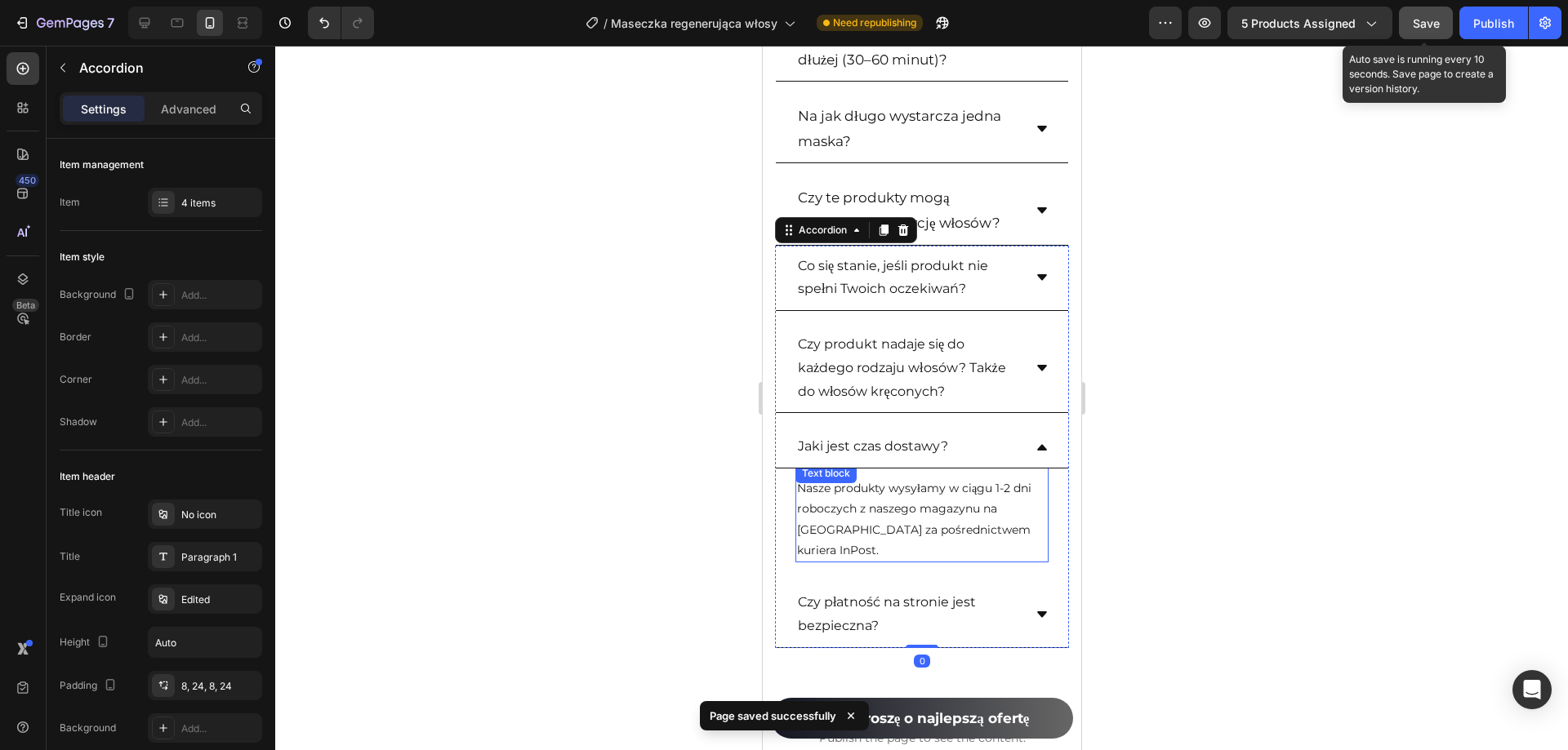
click at [902, 510] on p "Nasze produkty wysyłamy w ciągu 1-2 dni roboczych z naszego magazynu na [GEOGRA…" at bounding box center [922, 520] width 250 height 83
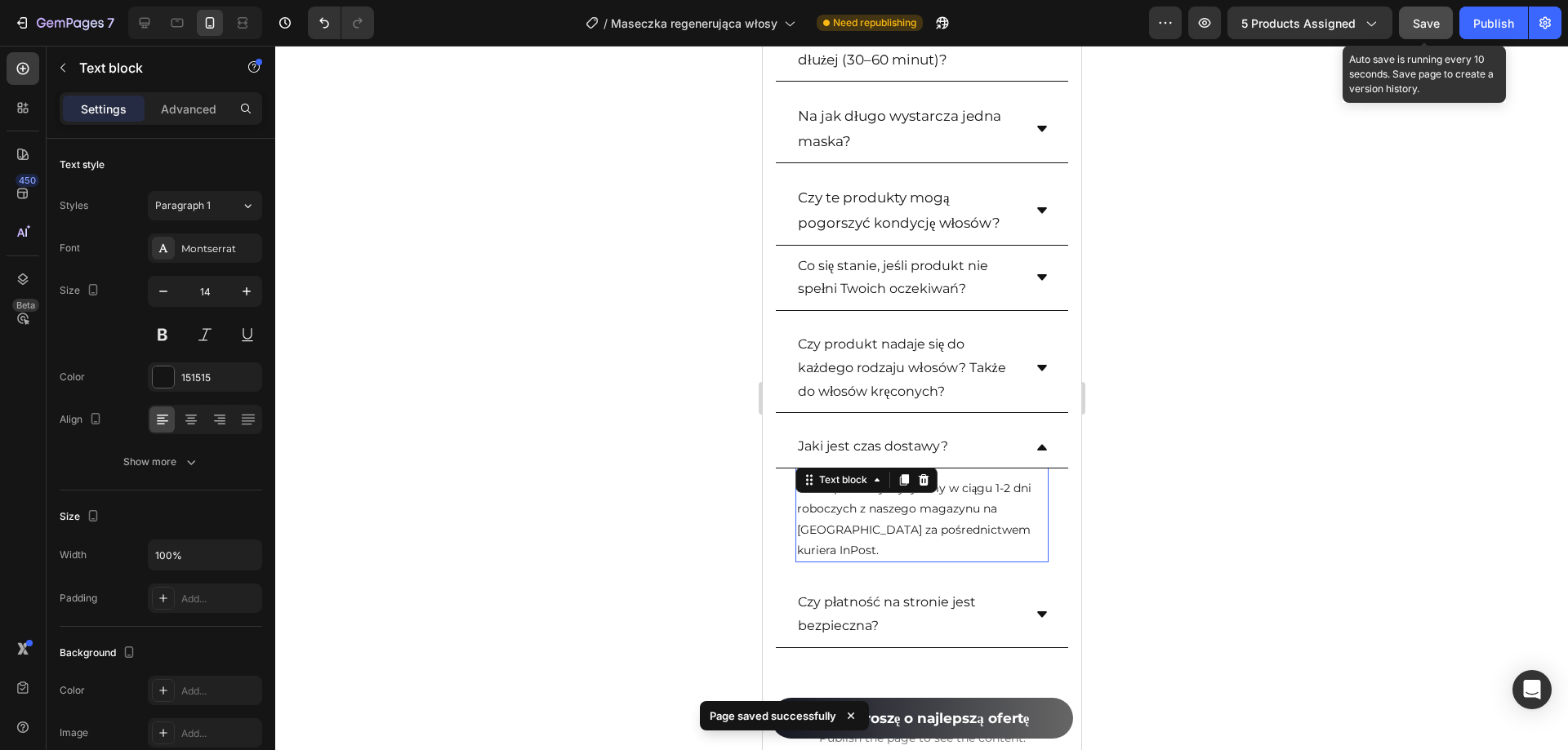
click at [902, 510] on p "Nasze produkty wysyłamy w ciągu 1-2 dni roboczych z naszego magazynu na [GEOGRA…" at bounding box center [922, 520] width 250 height 83
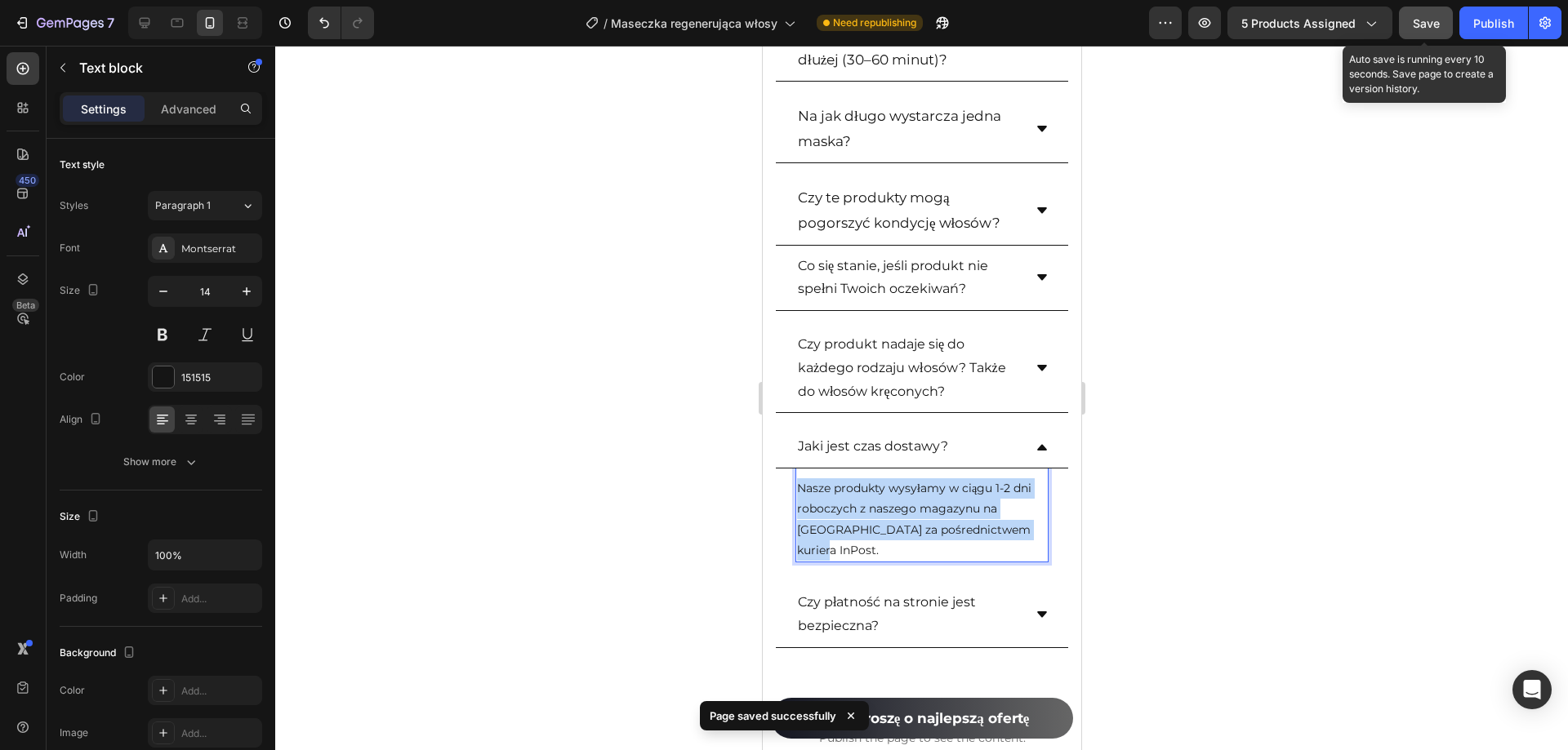
click at [902, 510] on p "Nasze produkty wysyłamy w ciągu 1-2 dni roboczych z naszego magazynu na [GEOGRA…" at bounding box center [922, 520] width 250 height 83
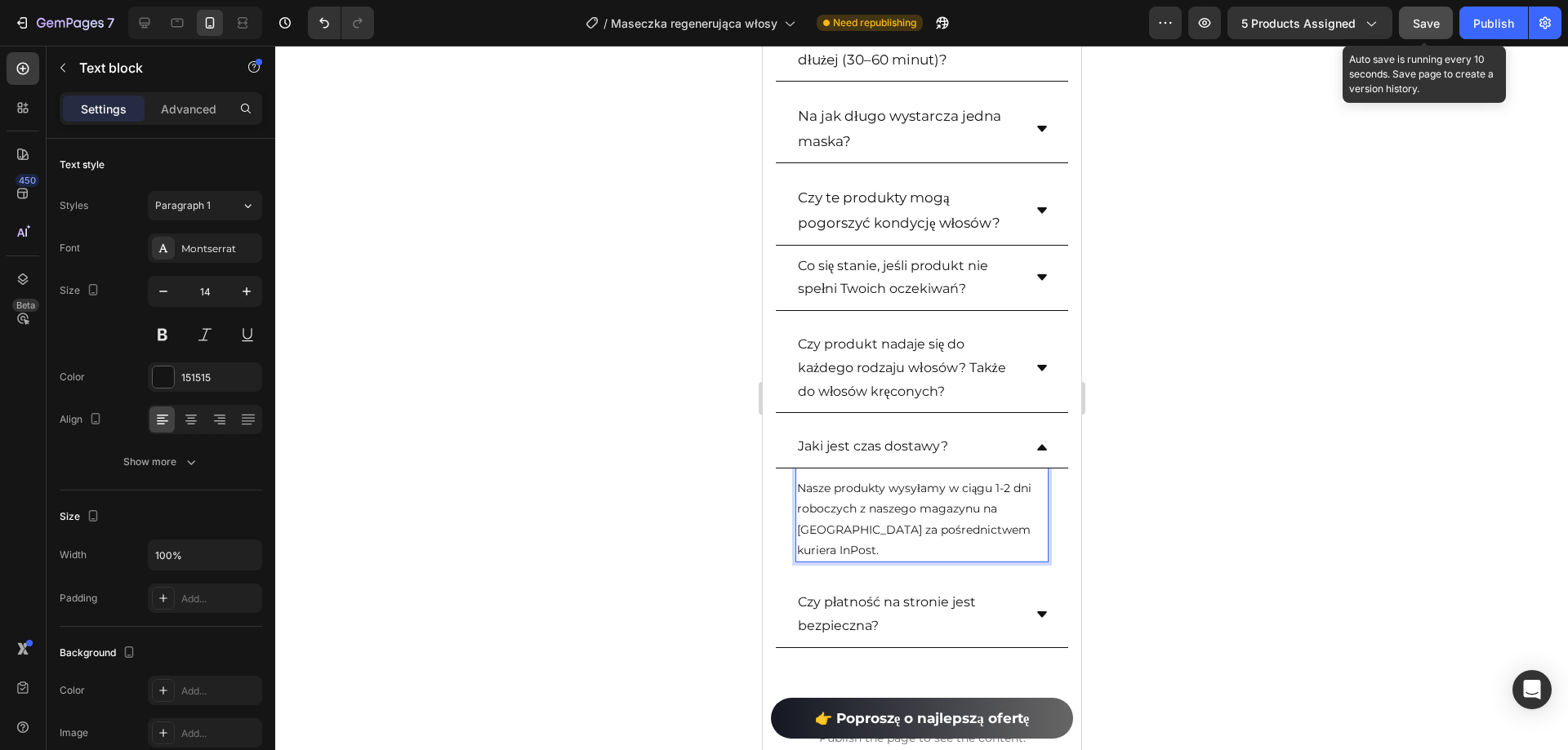
click at [1440, 21] on span "Save" at bounding box center [1426, 23] width 27 height 13
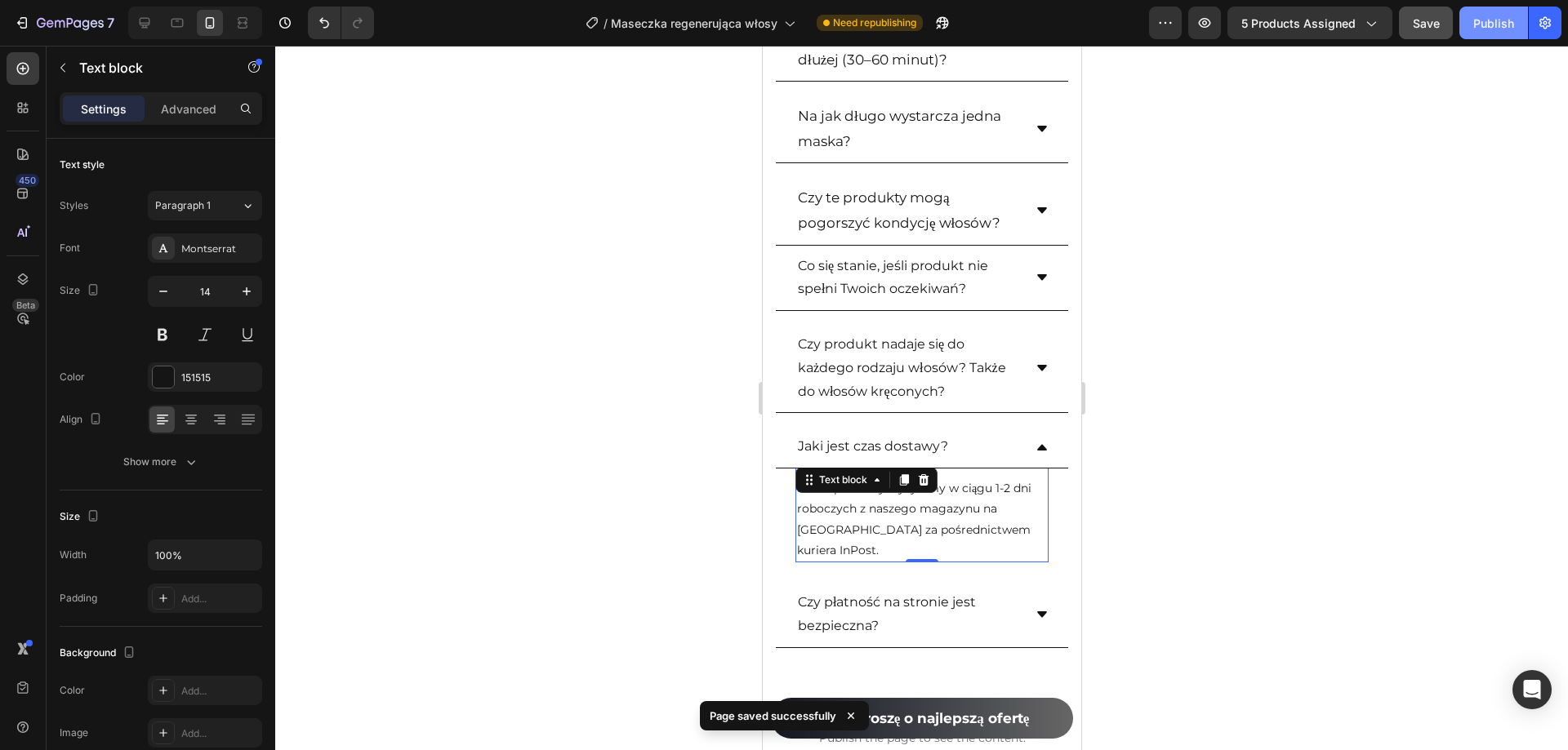
click at [1500, 19] on div "Publish" at bounding box center [1494, 23] width 41 height 17
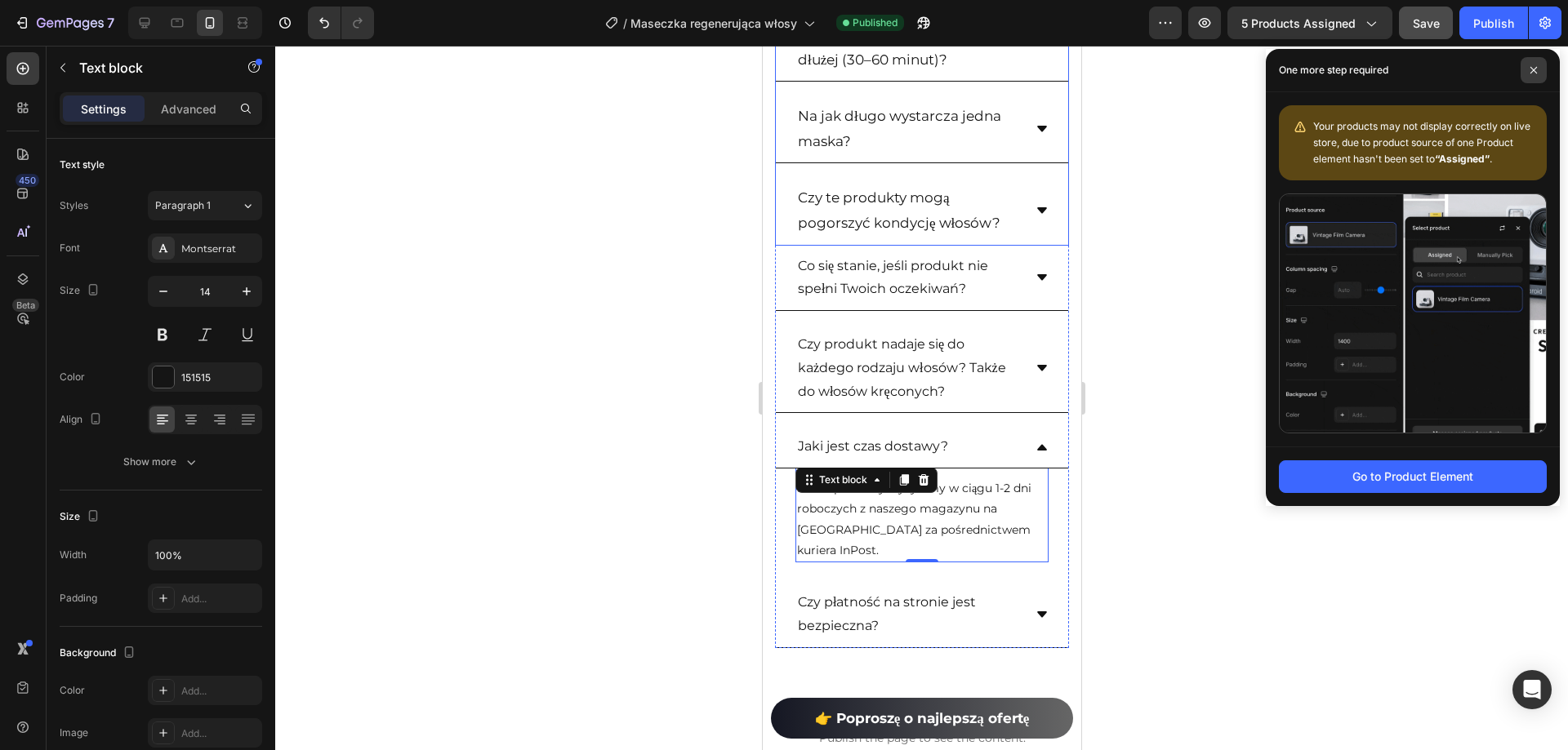
click at [1528, 76] on span at bounding box center [1533, 70] width 26 height 26
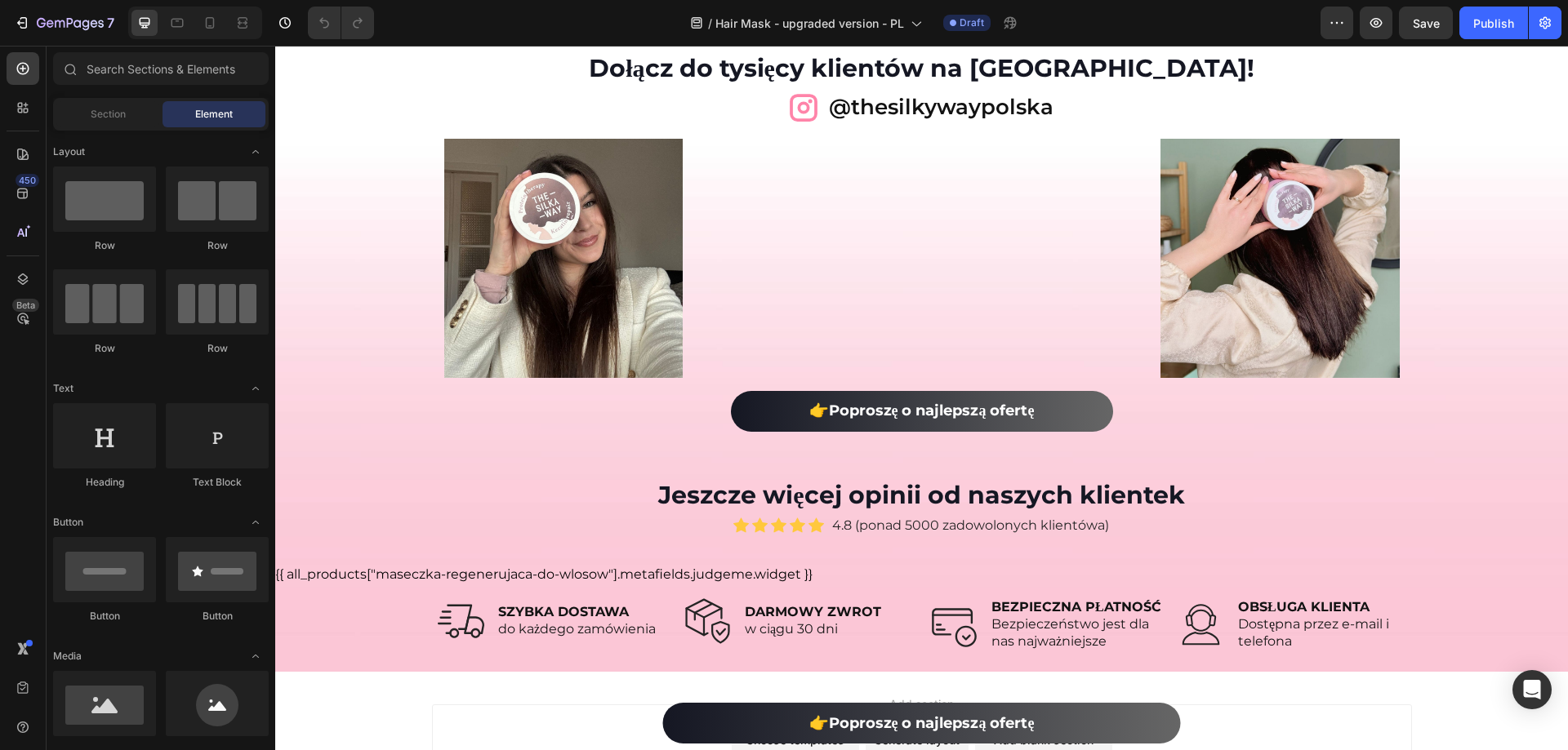
scroll to position [9891, 0]
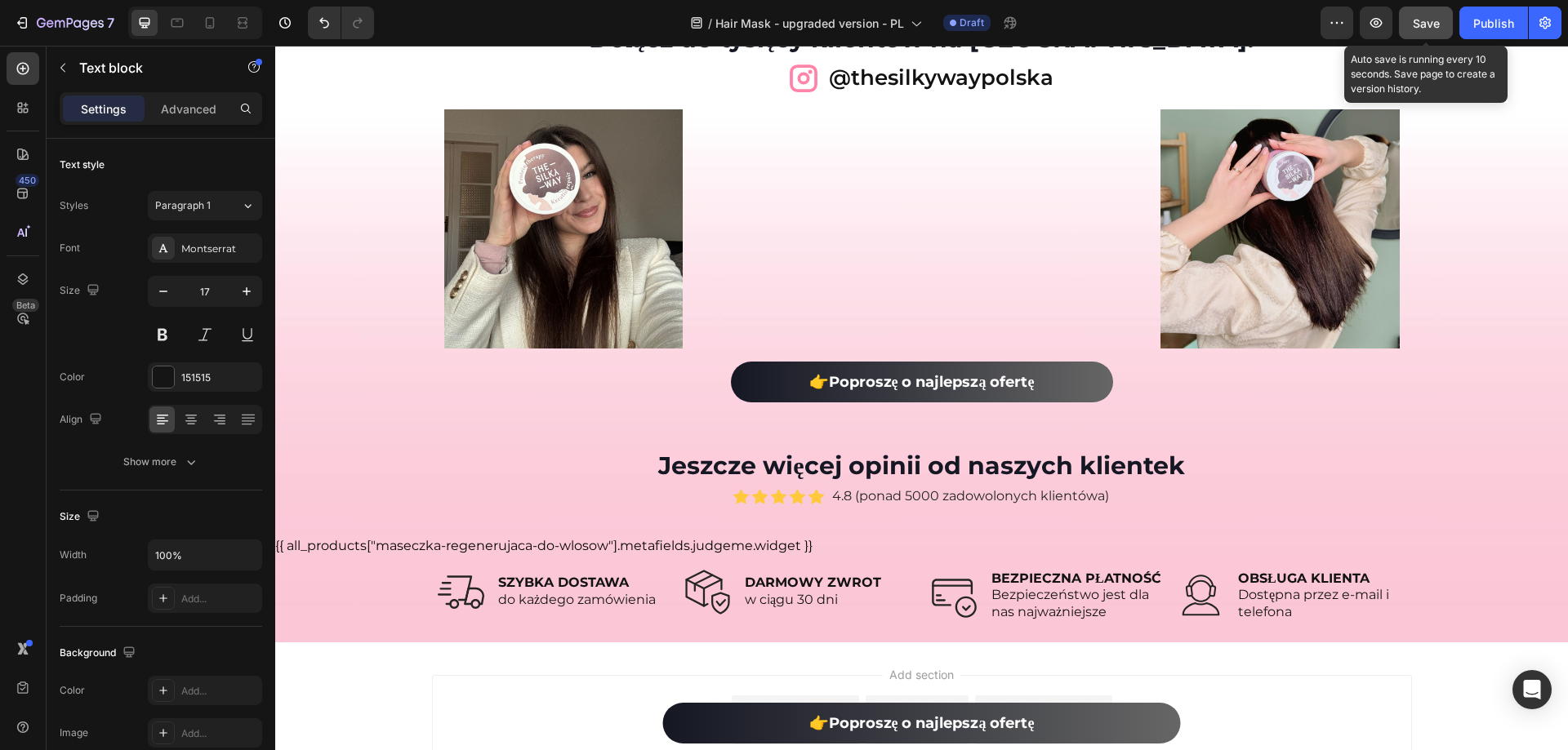
drag, startPoint x: 1430, startPoint y: 24, endPoint x: 860, endPoint y: 295, distance: 631.1
click at [1430, 24] on span "Save" at bounding box center [1426, 23] width 27 height 13
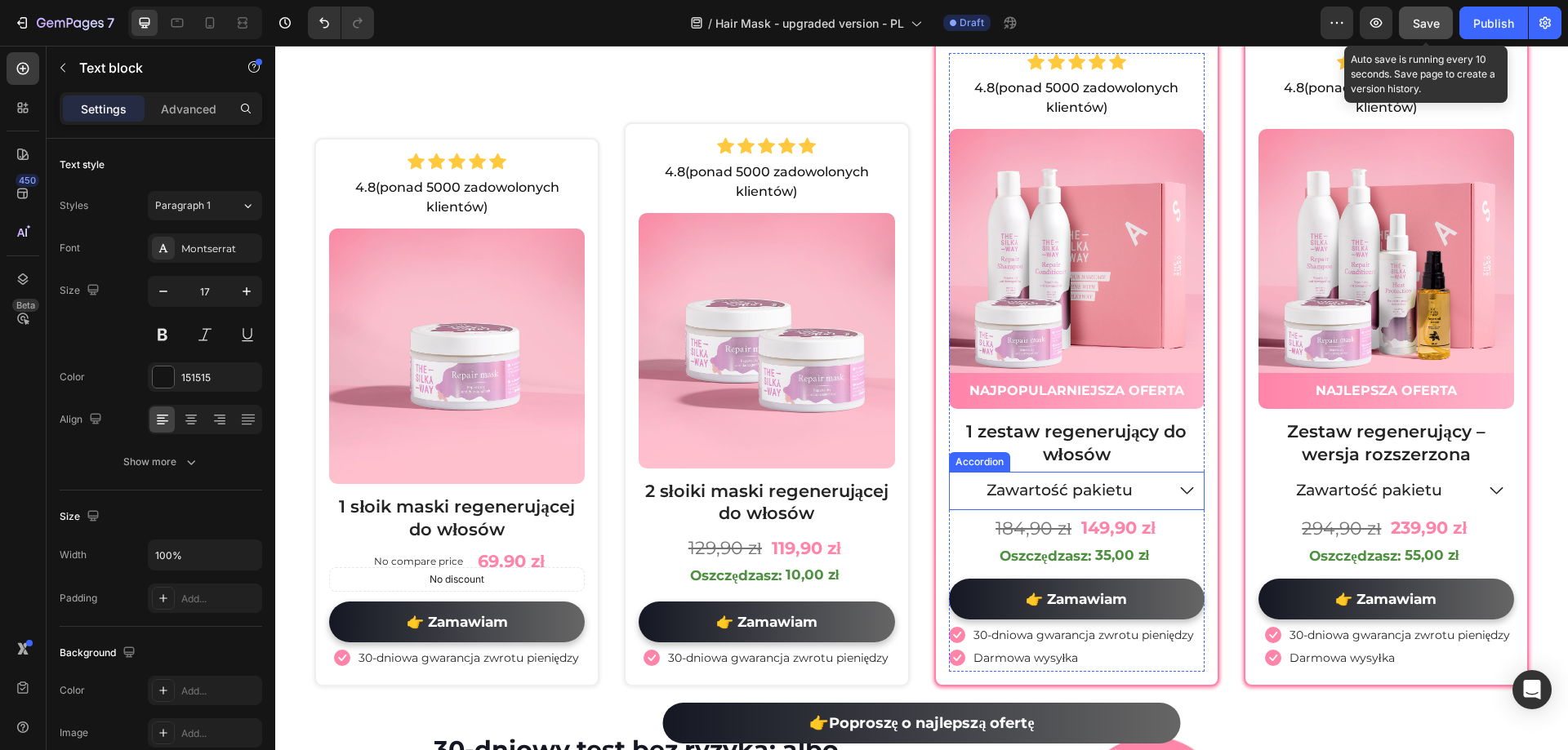
click at [1177, 501] on icon at bounding box center [1187, 491] width 19 height 20
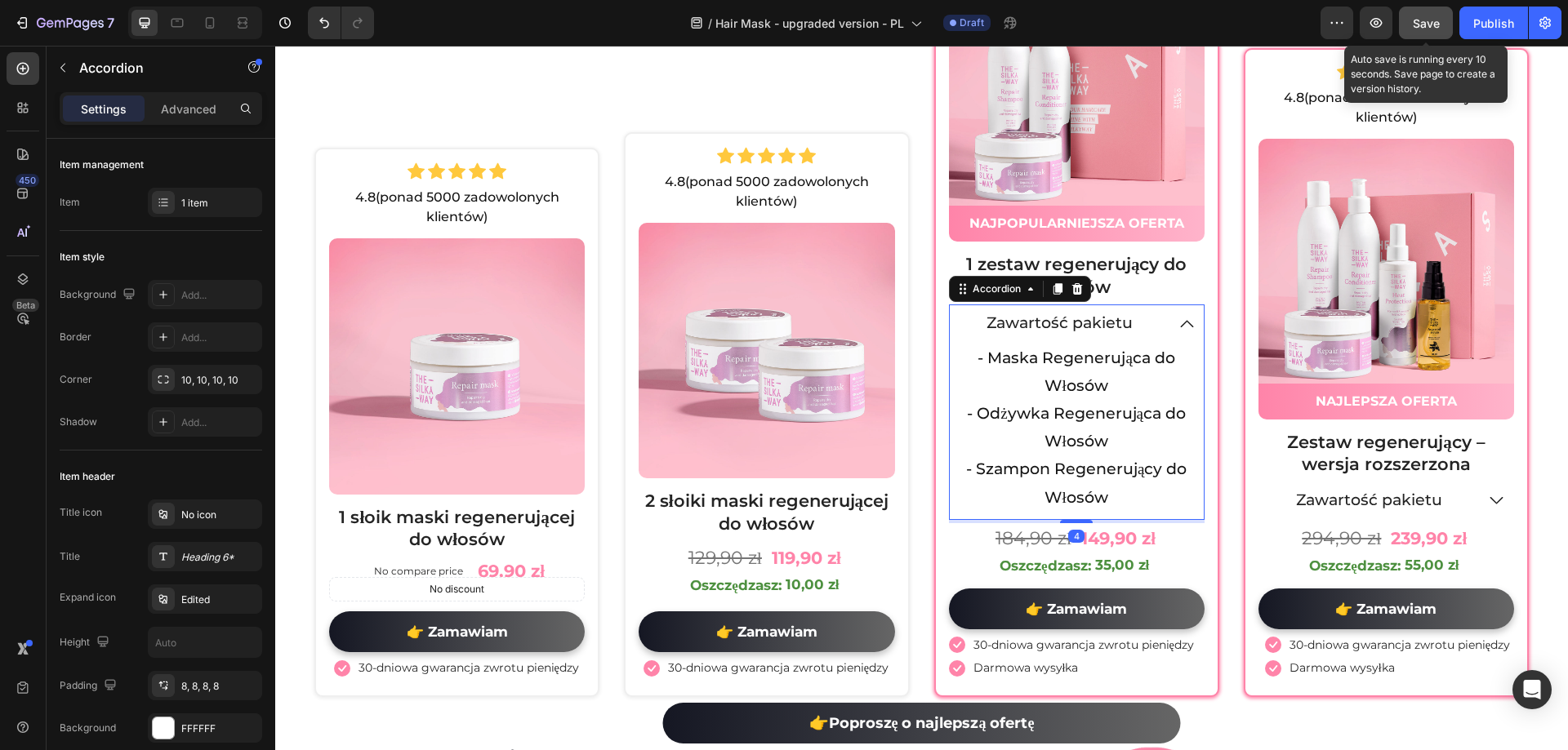
click at [1177, 326] on icon at bounding box center [1186, 324] width 19 height 20
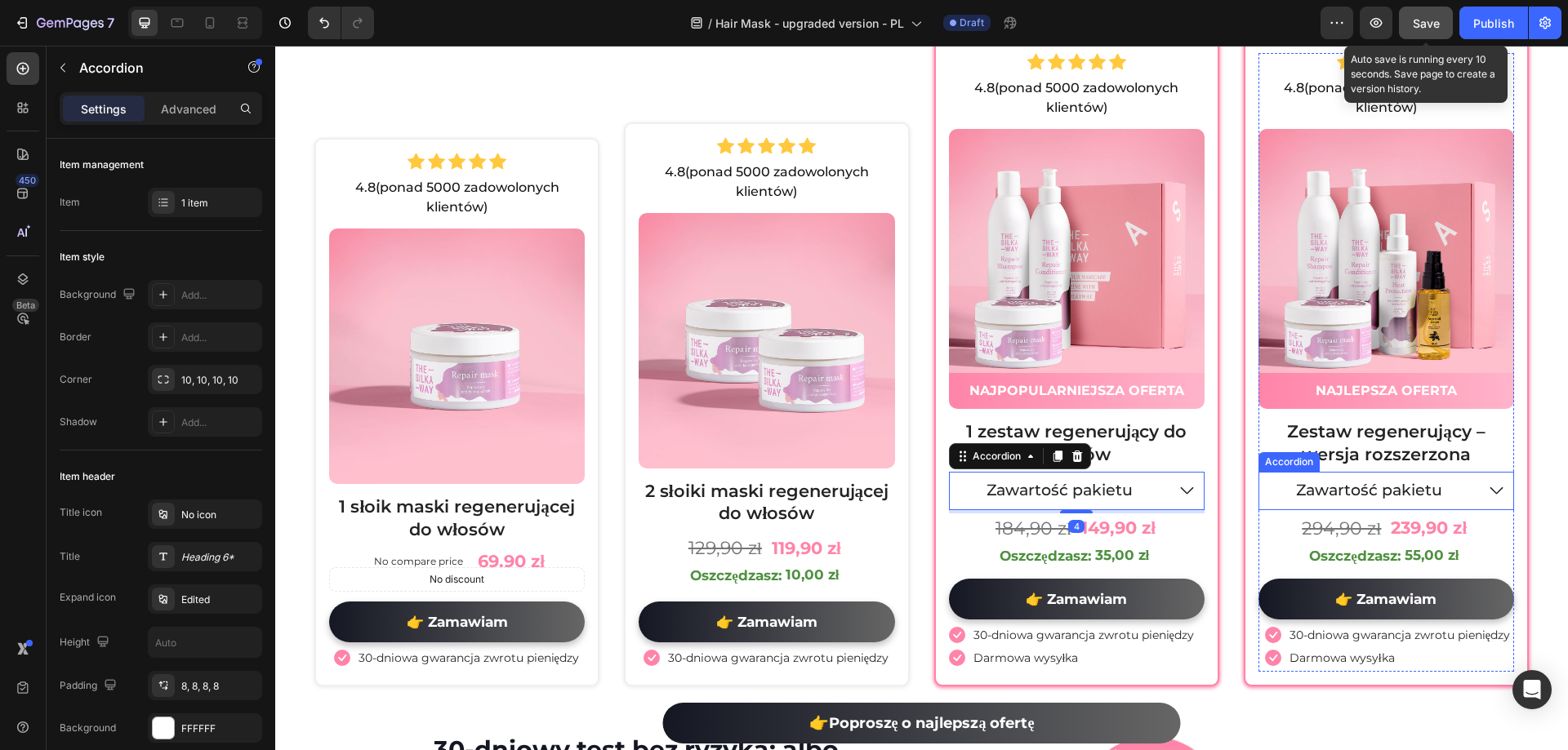
click at [1487, 493] on icon at bounding box center [1496, 491] width 19 height 20
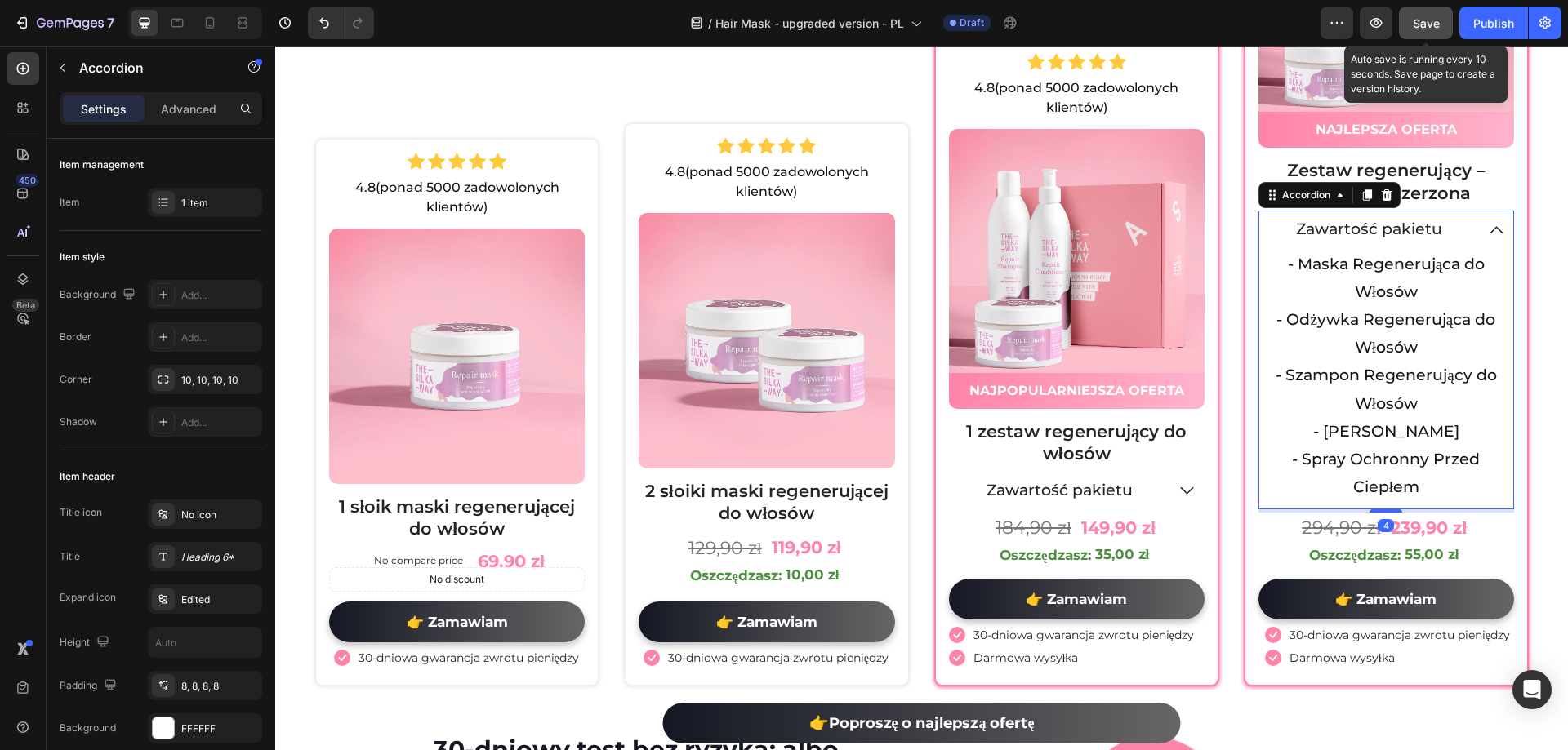
click at [1487, 219] on icon at bounding box center [1496, 229] width 19 height 20
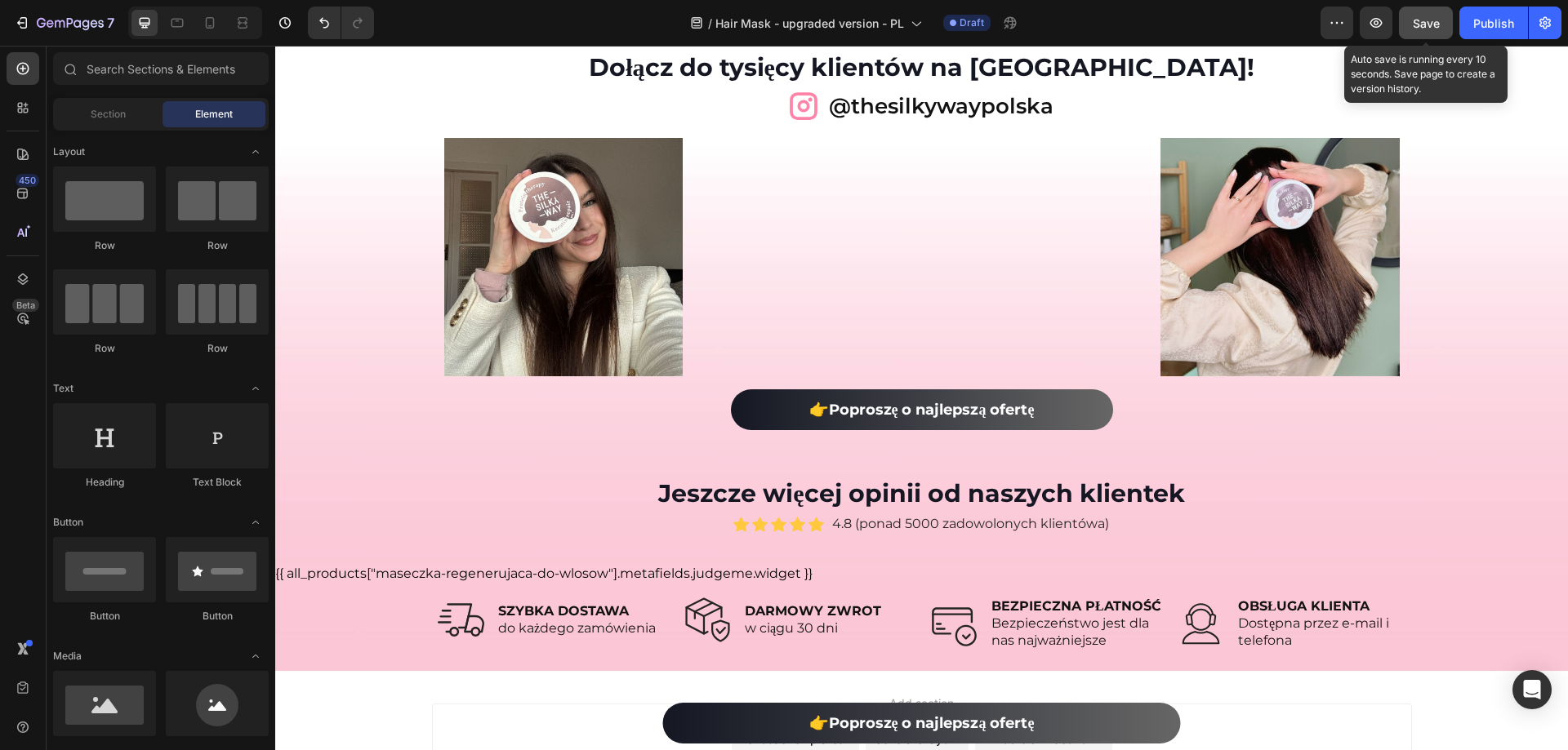
scroll to position [10329, 0]
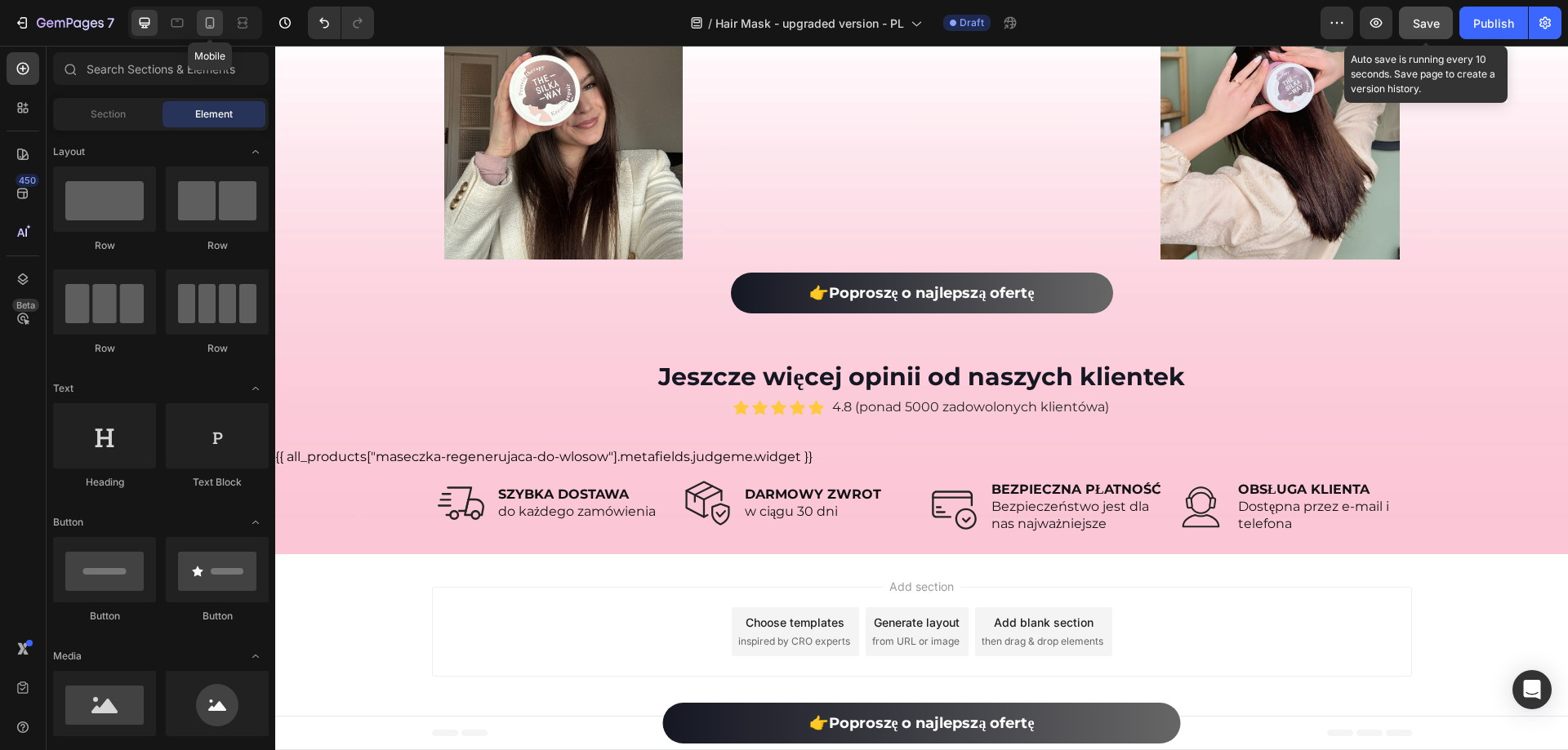
click at [215, 19] on icon at bounding box center [209, 22] width 16 height 16
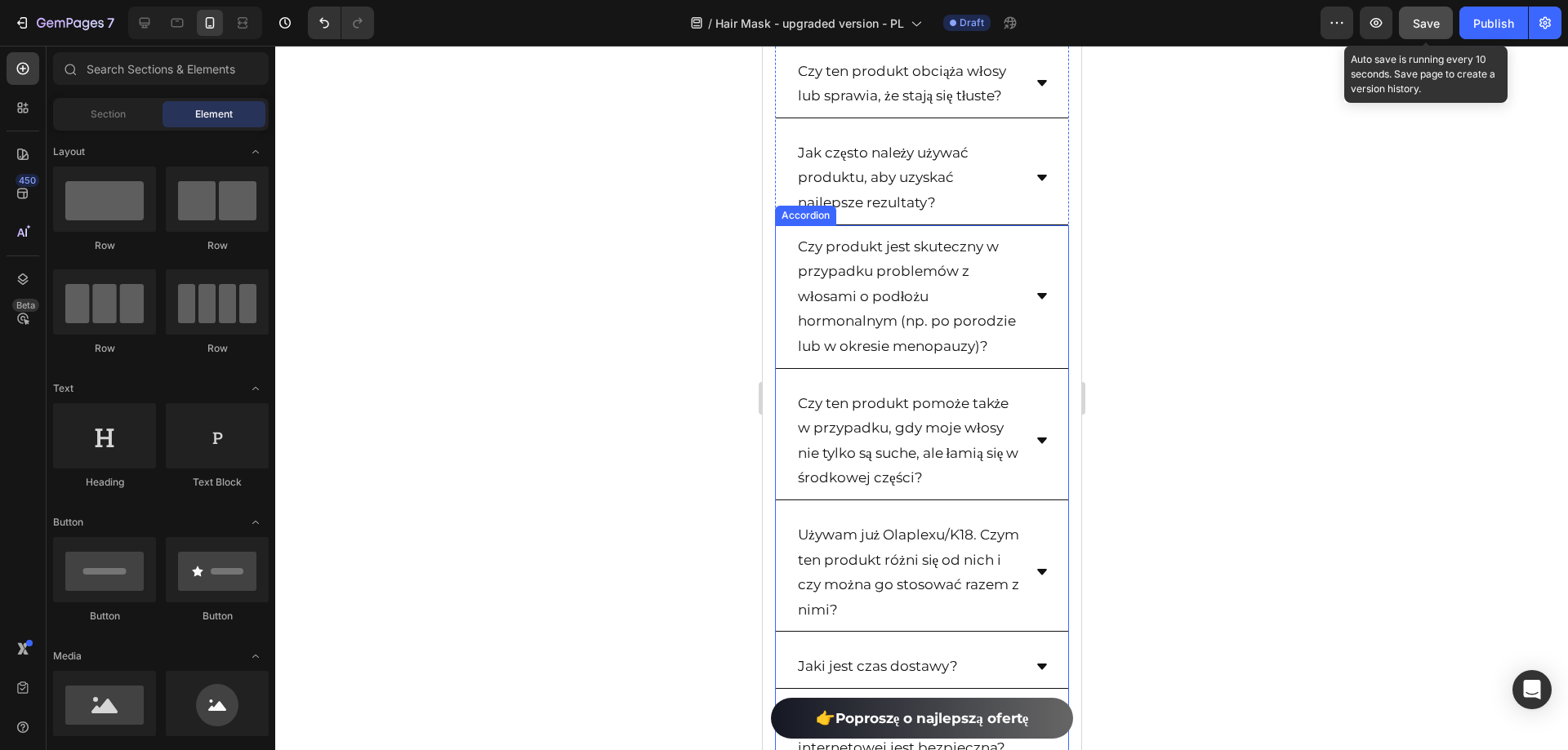
scroll to position [12307, 0]
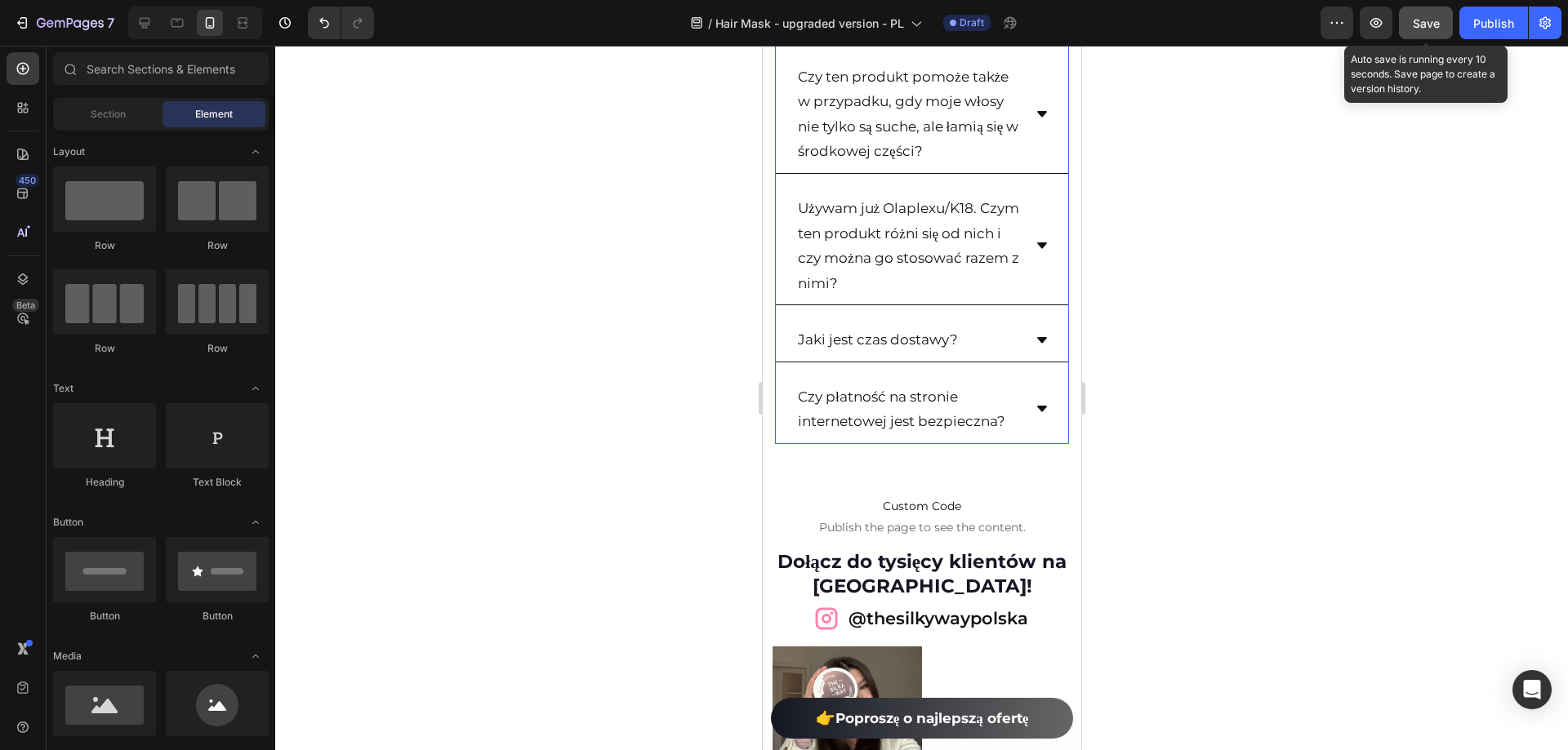
click at [1031, 363] on div "Jaki jest czas dostawy?" at bounding box center [921, 340] width 292 height 44
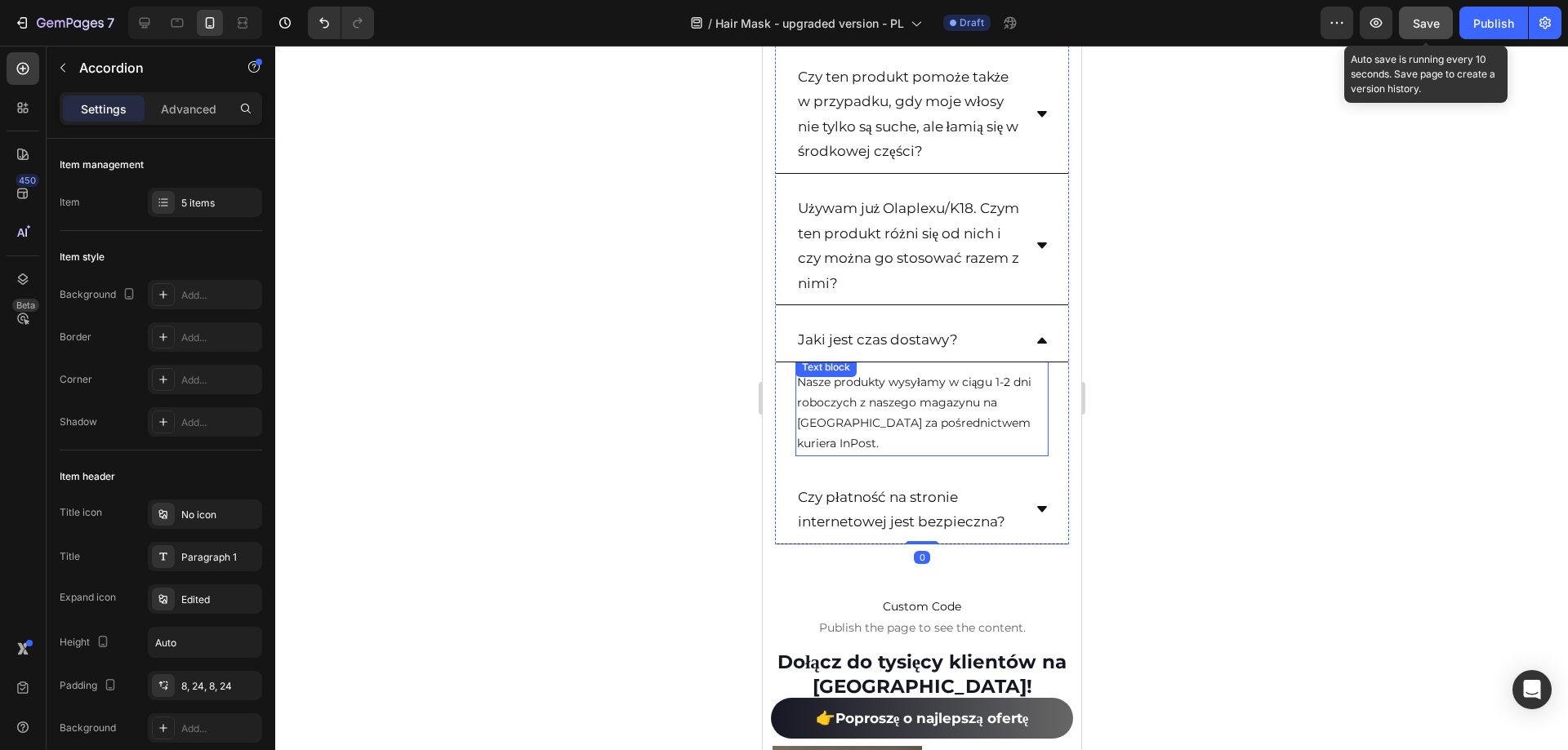
click at [928, 455] on p "Nasze produkty wysyłamy w ciągu 1-2 dni roboczych z naszego magazynu na [GEOGRA…" at bounding box center [922, 413] width 250 height 83
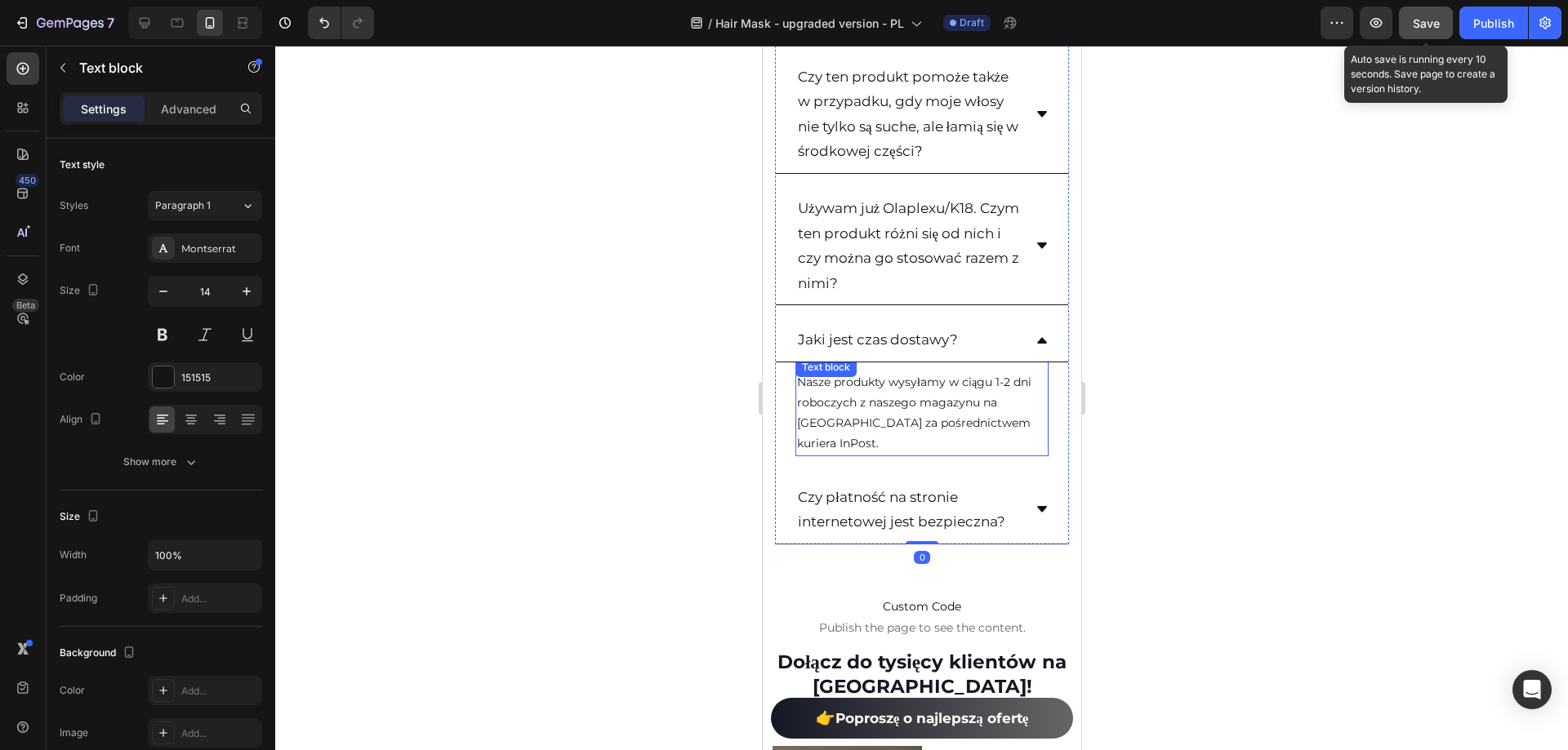
click at [928, 455] on p "Nasze produkty wysyłamy w ciągu 1-2 dni roboczych z naszego magazynu na [GEOGRA…" at bounding box center [922, 413] width 250 height 83
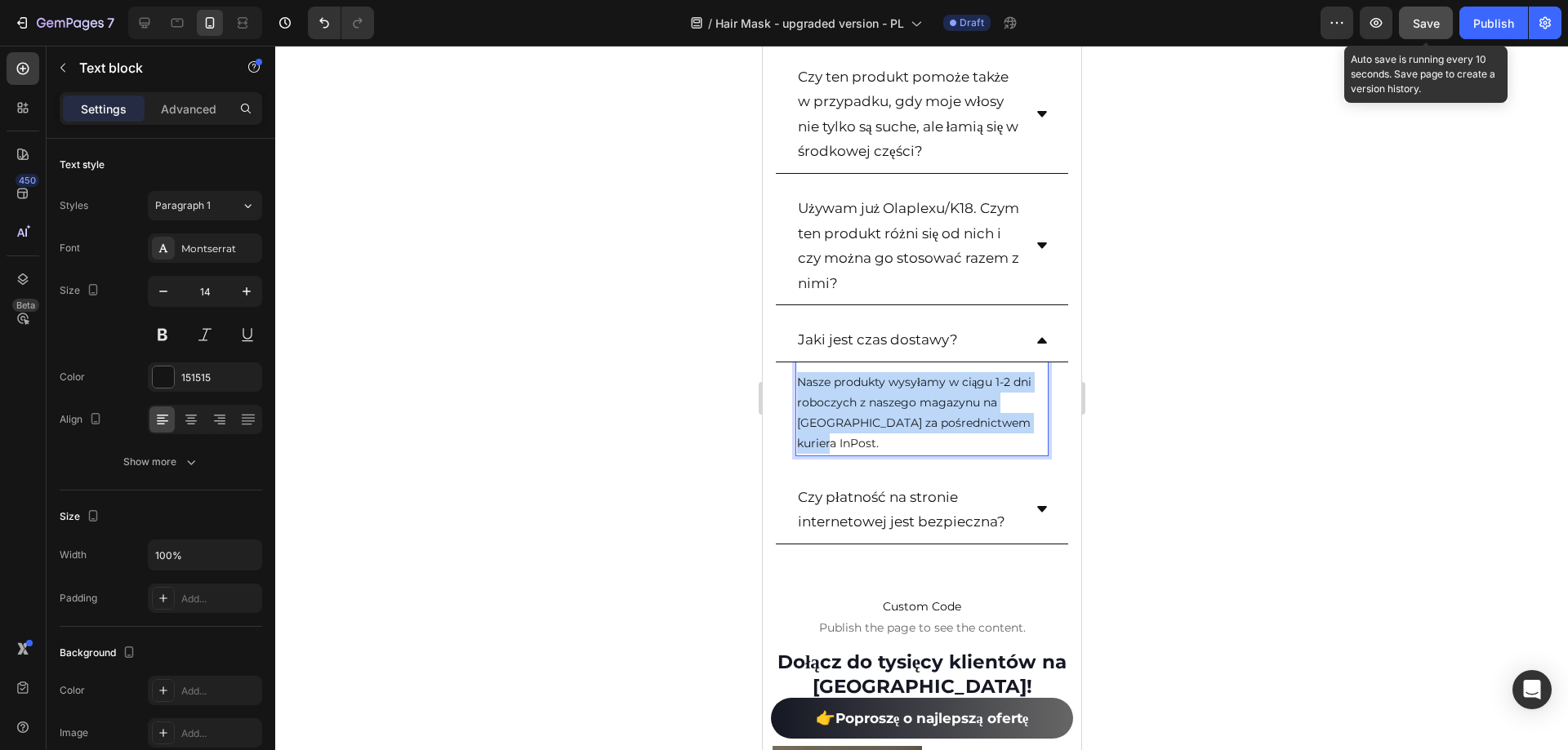
click at [928, 455] on p "Nasze produkty wysyłamy w ciągu 1-2 dni roboczych z naszego magazynu na [GEOGRA…" at bounding box center [922, 413] width 250 height 83
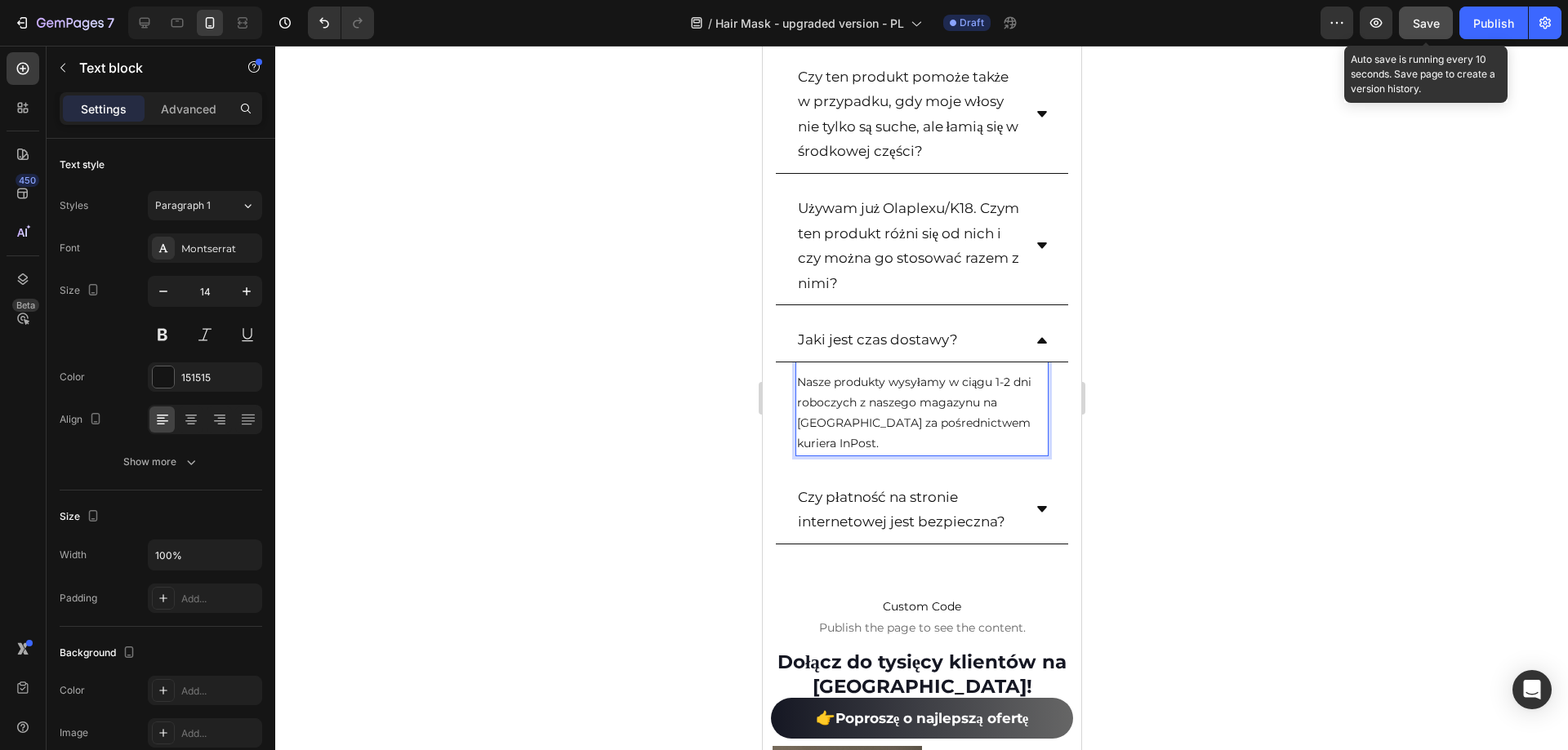
click at [1430, 13] on button "Save" at bounding box center [1426, 23] width 54 height 33
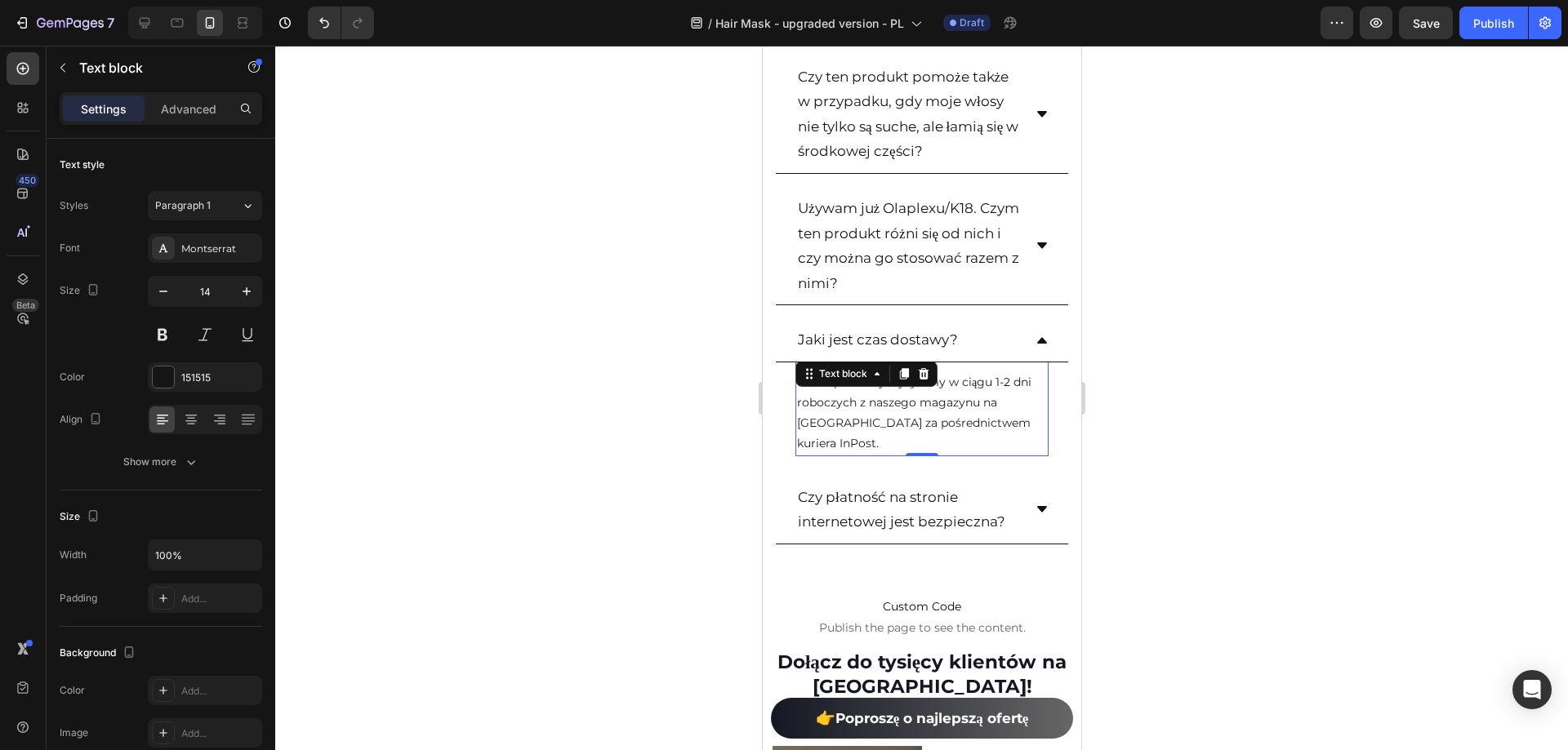
click at [1300, 21] on div "/ Hair Mask - upgraded version - PL Draft" at bounding box center [854, 23] width 933 height 33
click at [1382, 28] on icon "button" at bounding box center [1376, 22] width 16 height 16
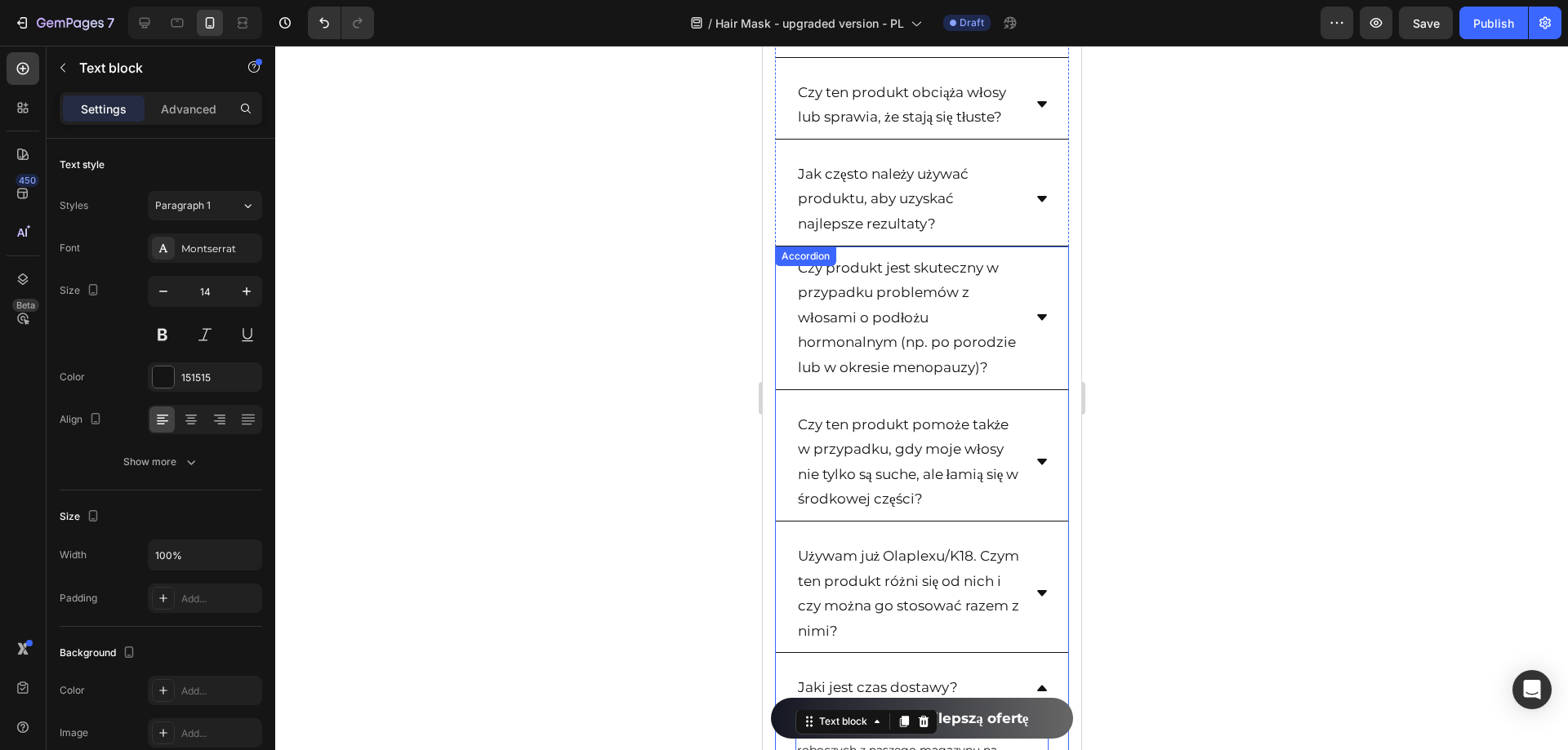
scroll to position [11899, 0]
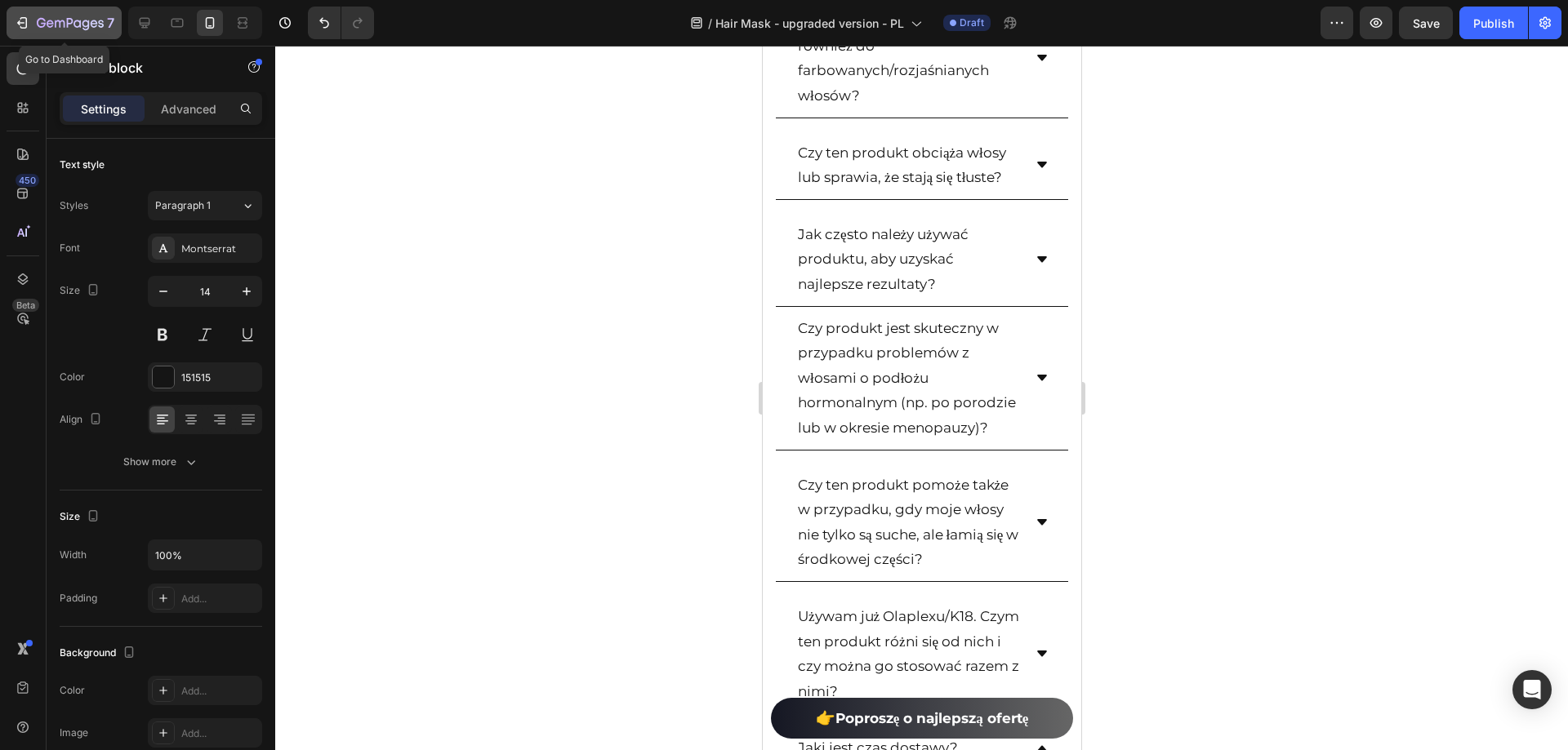
click at [53, 16] on div "7" at bounding box center [76, 22] width 78 height 19
